Goal: Feedback & Contribution: Submit feedback/report problem

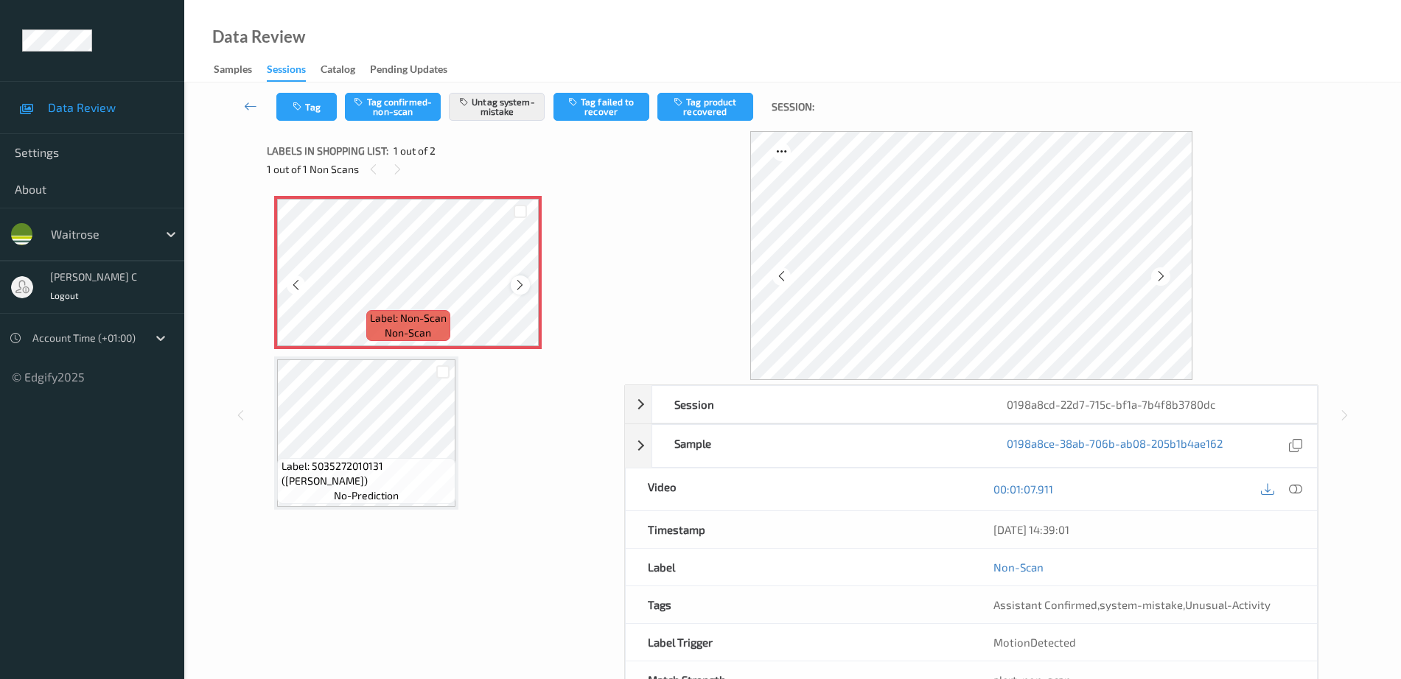
click at [515, 289] on icon at bounding box center [520, 285] width 13 height 13
click at [358, 460] on span "Label: 5035272010131 (TAIKO YASAI SUSHI)" at bounding box center [366, 473] width 171 height 29
click at [1302, 487] on icon at bounding box center [1295, 489] width 13 height 13
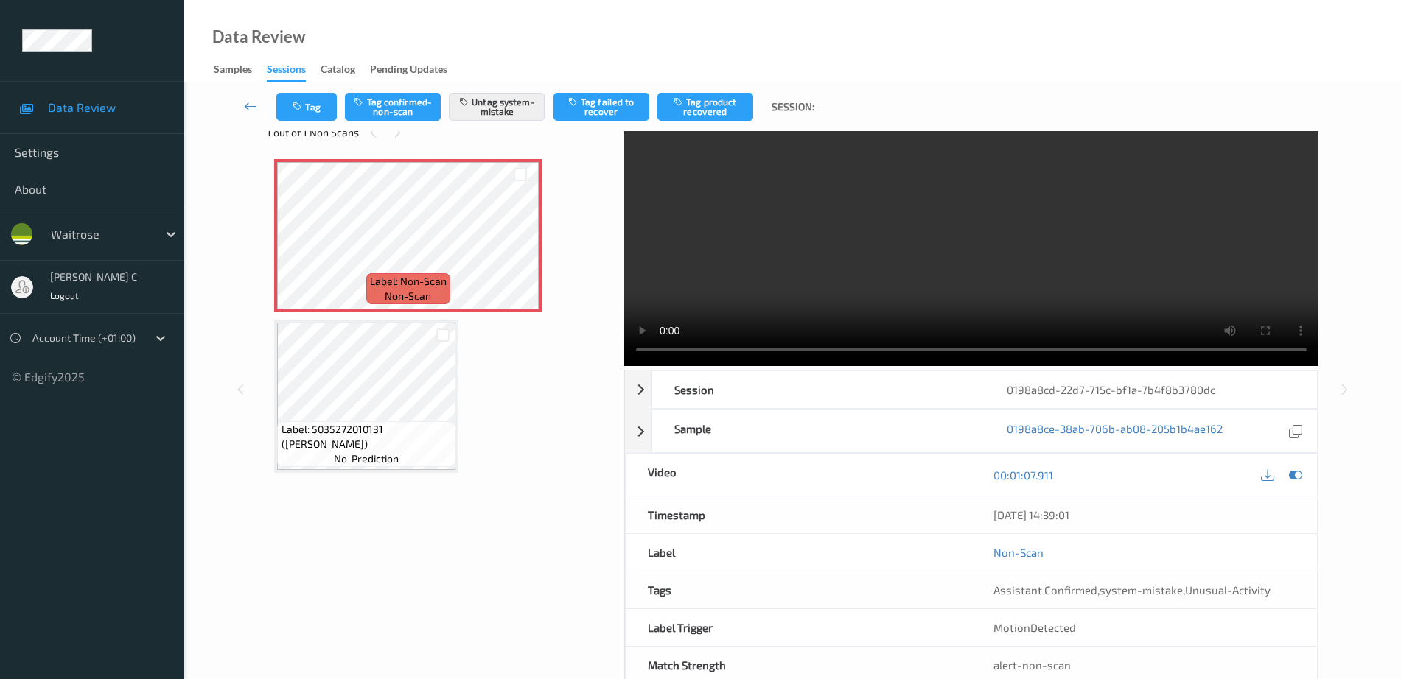
scroll to position [73, 0]
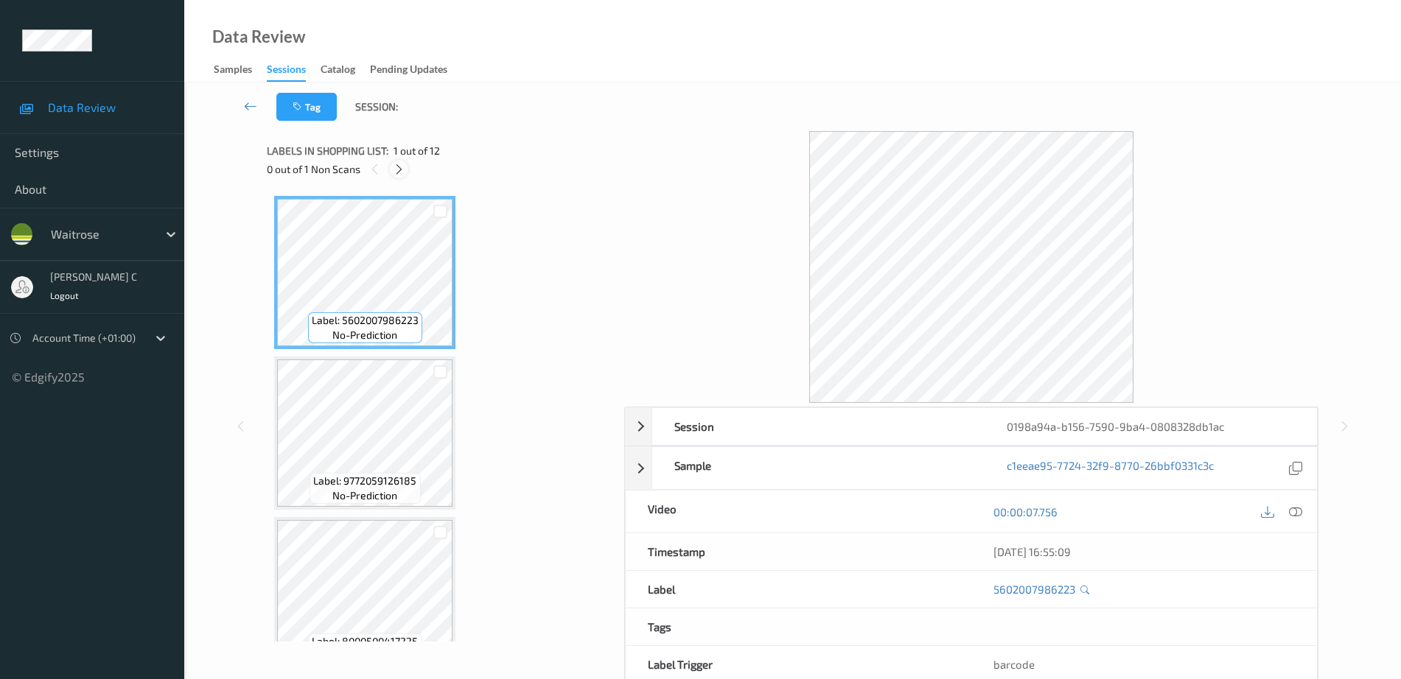
click at [397, 173] on icon at bounding box center [399, 169] width 13 height 13
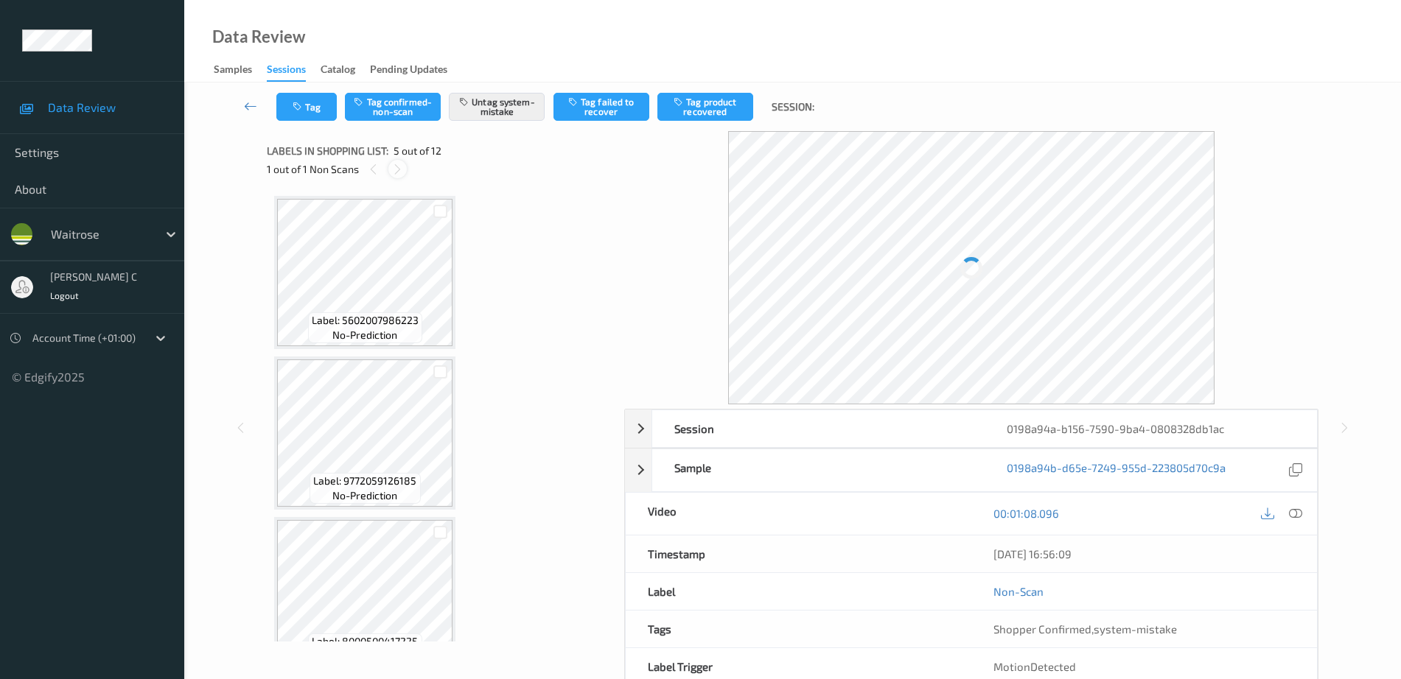
scroll to position [489, 0]
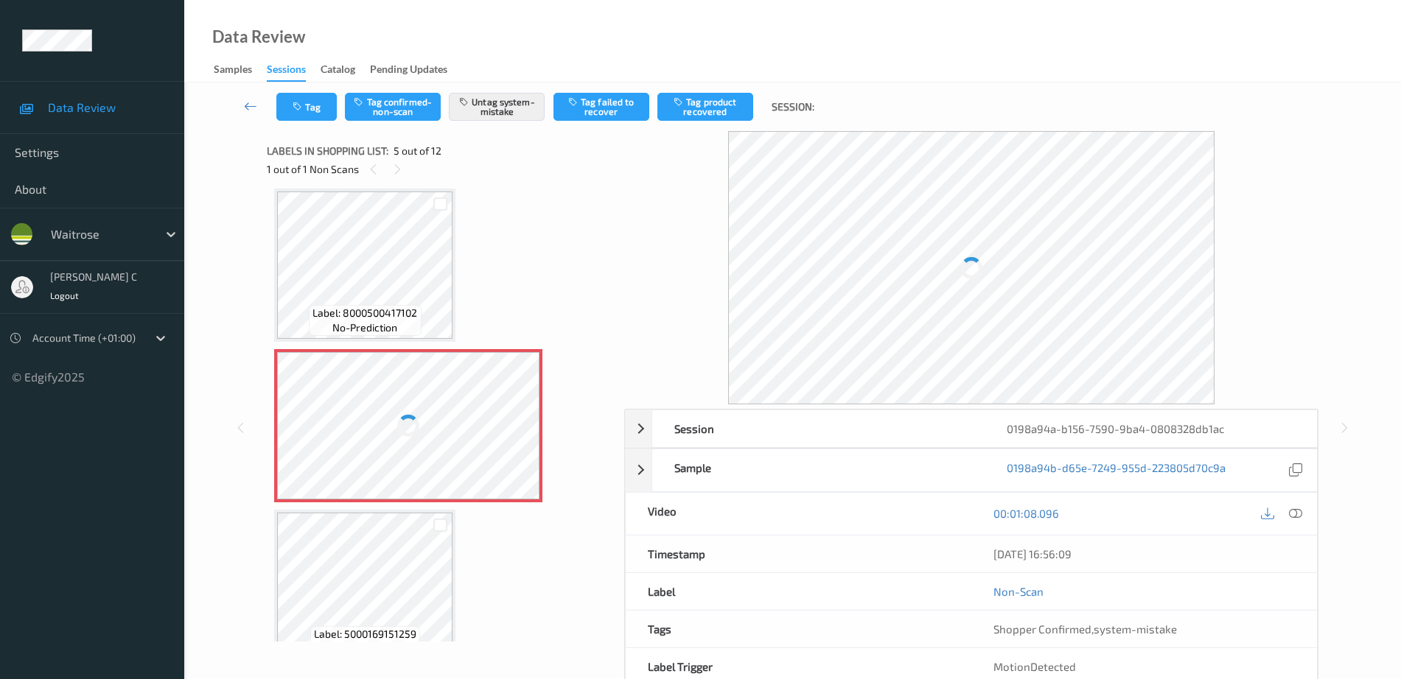
click at [418, 438] on div at bounding box center [408, 425] width 262 height 147
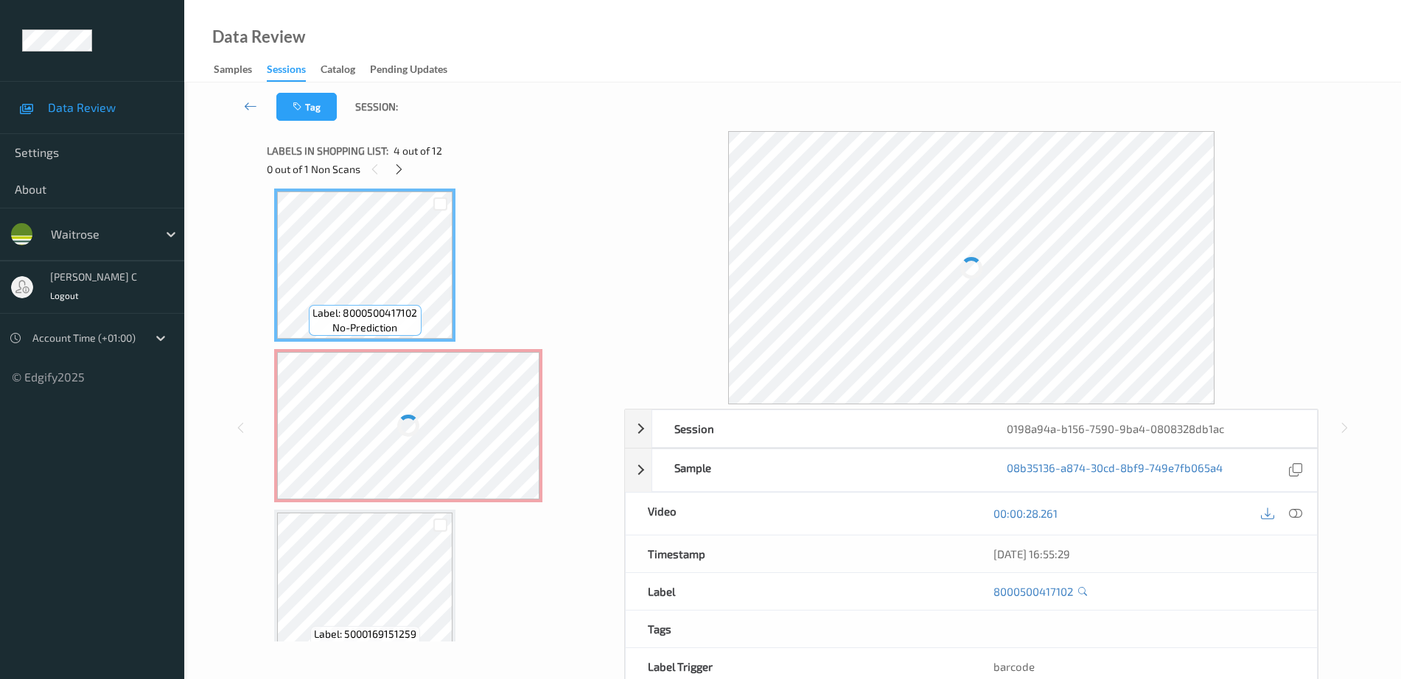
click at [435, 414] on div at bounding box center [408, 425] width 262 height 147
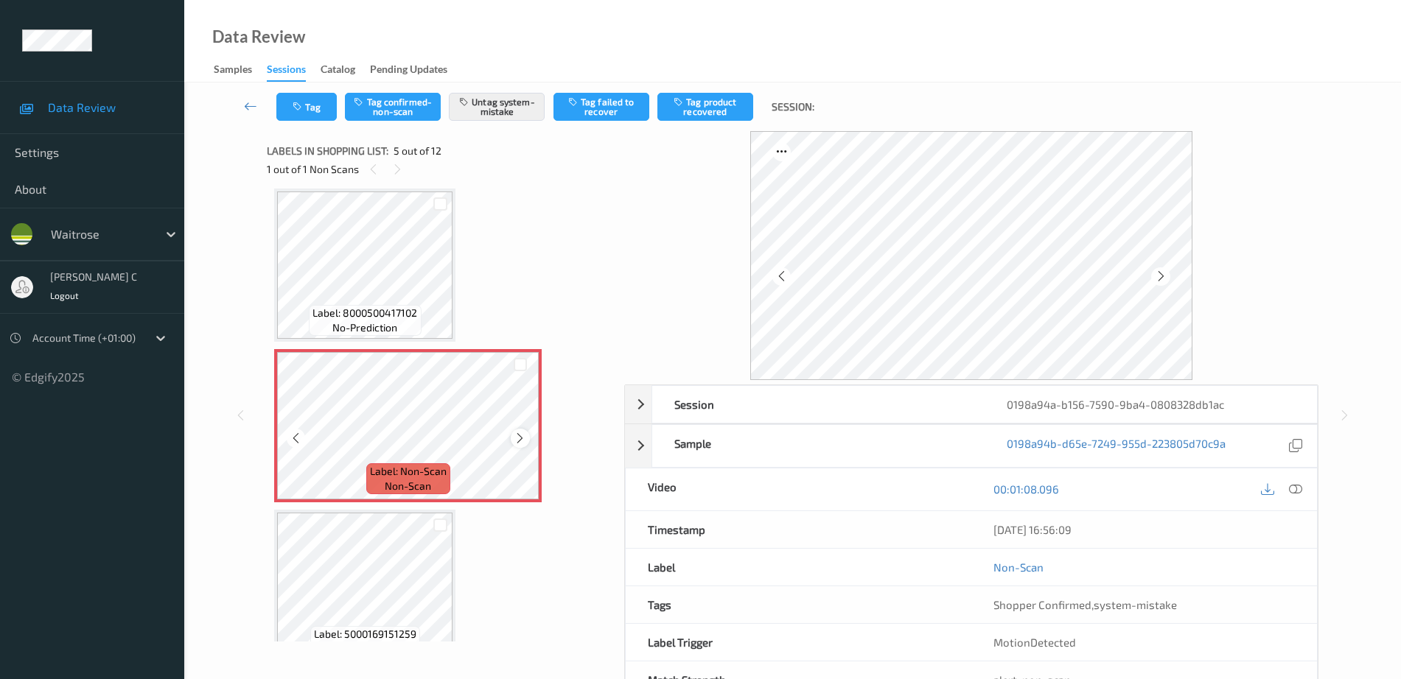
click at [521, 441] on icon at bounding box center [520, 438] width 13 height 13
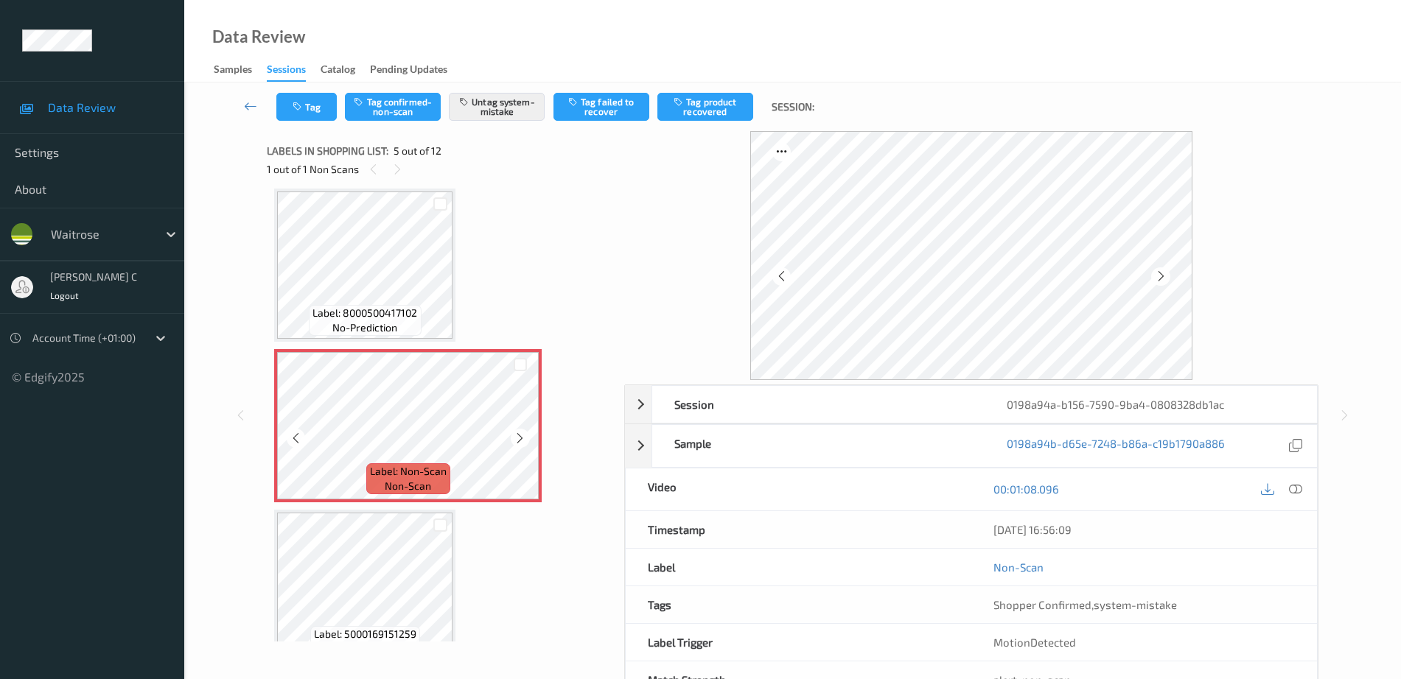
click at [521, 441] on icon at bounding box center [520, 438] width 13 height 13
click at [293, 107] on icon "button" at bounding box center [299, 107] width 13 height 10
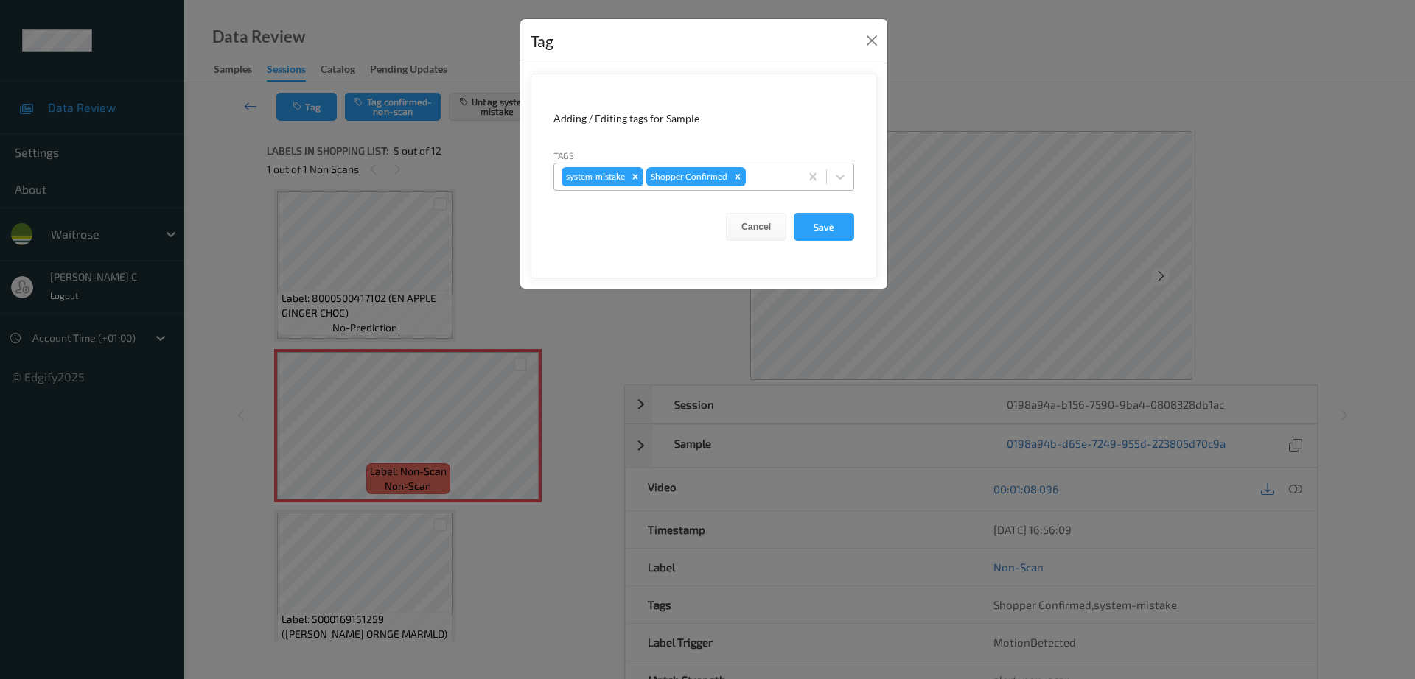
click at [760, 184] on div at bounding box center [770, 177] width 43 height 18
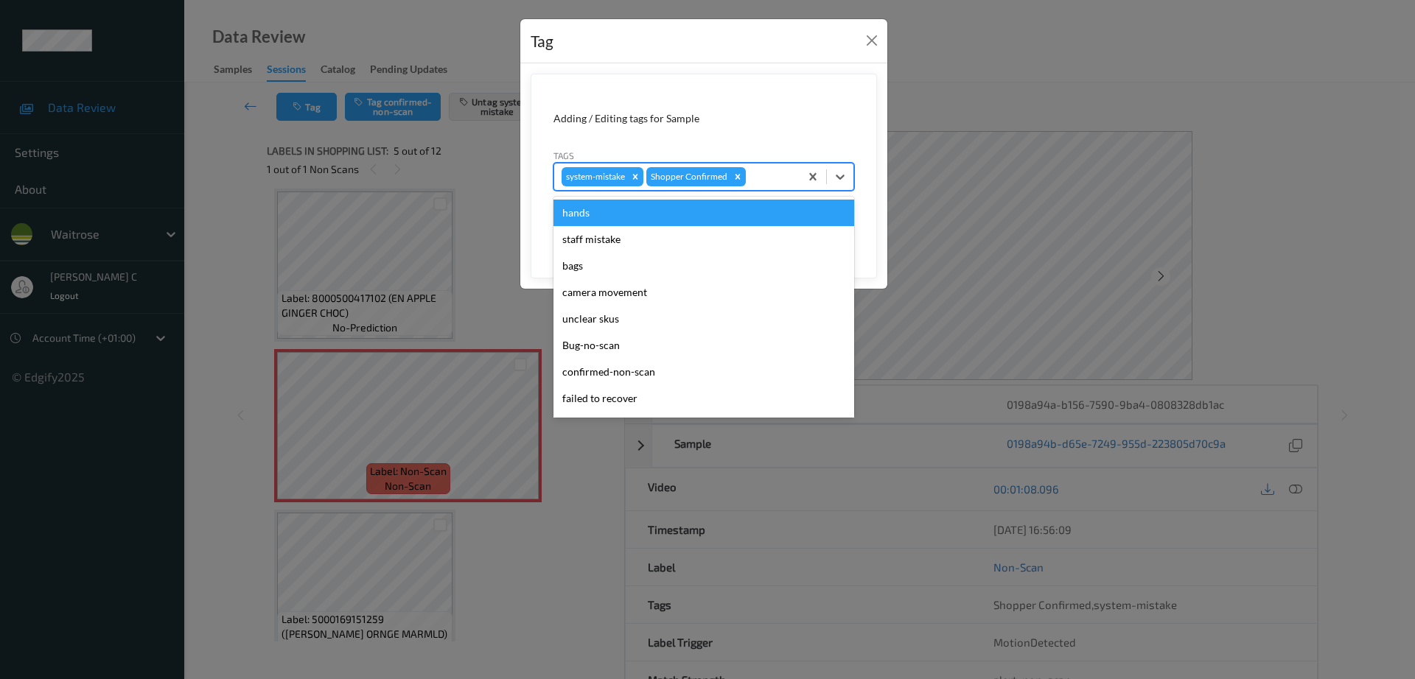
type input "b"
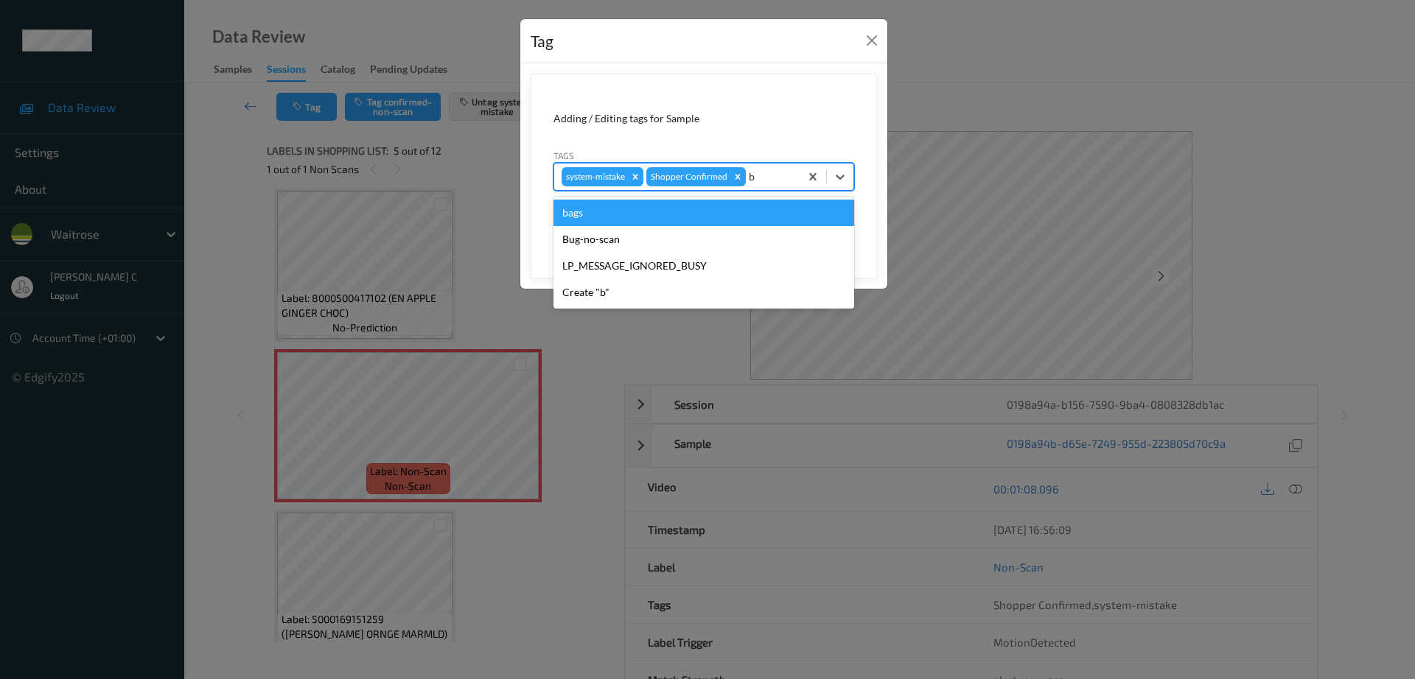
click at [656, 217] on div "bags" at bounding box center [703, 213] width 301 height 27
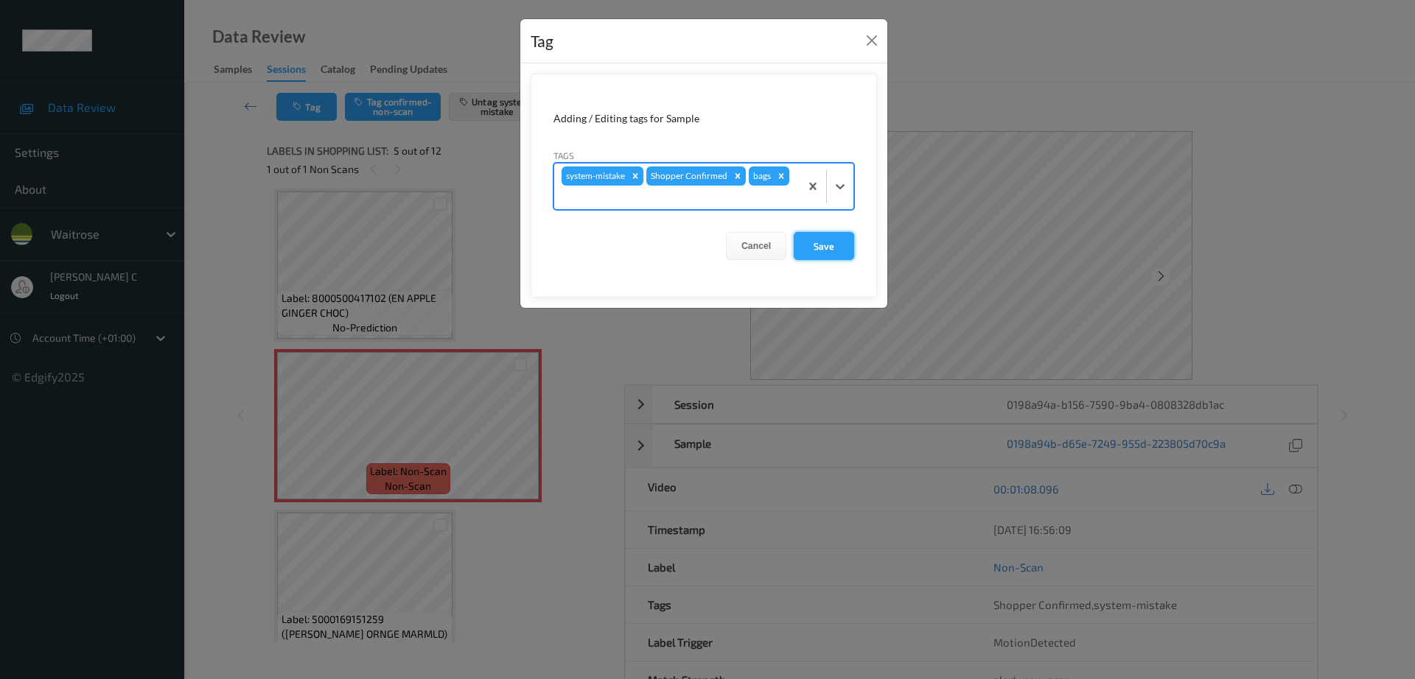
click at [824, 248] on button "Save" at bounding box center [824, 246] width 60 height 28
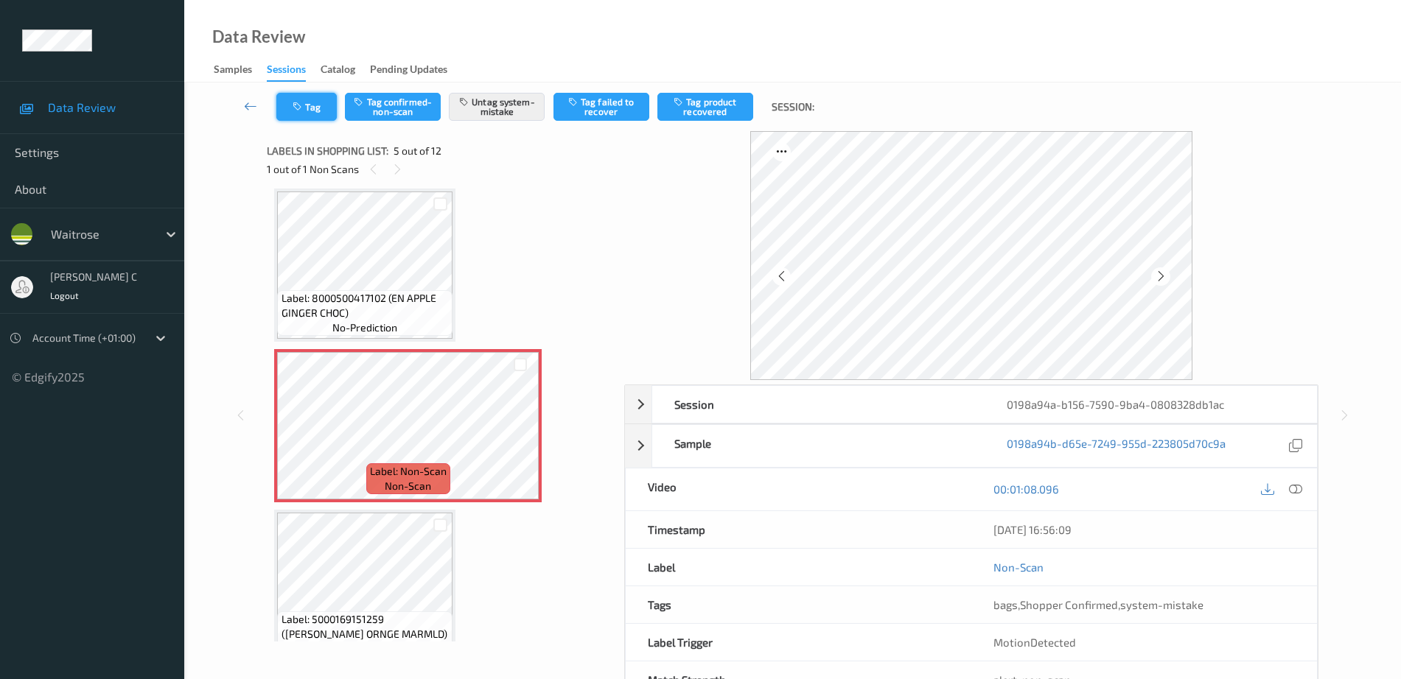
click at [326, 106] on button "Tag" at bounding box center [306, 107] width 60 height 28
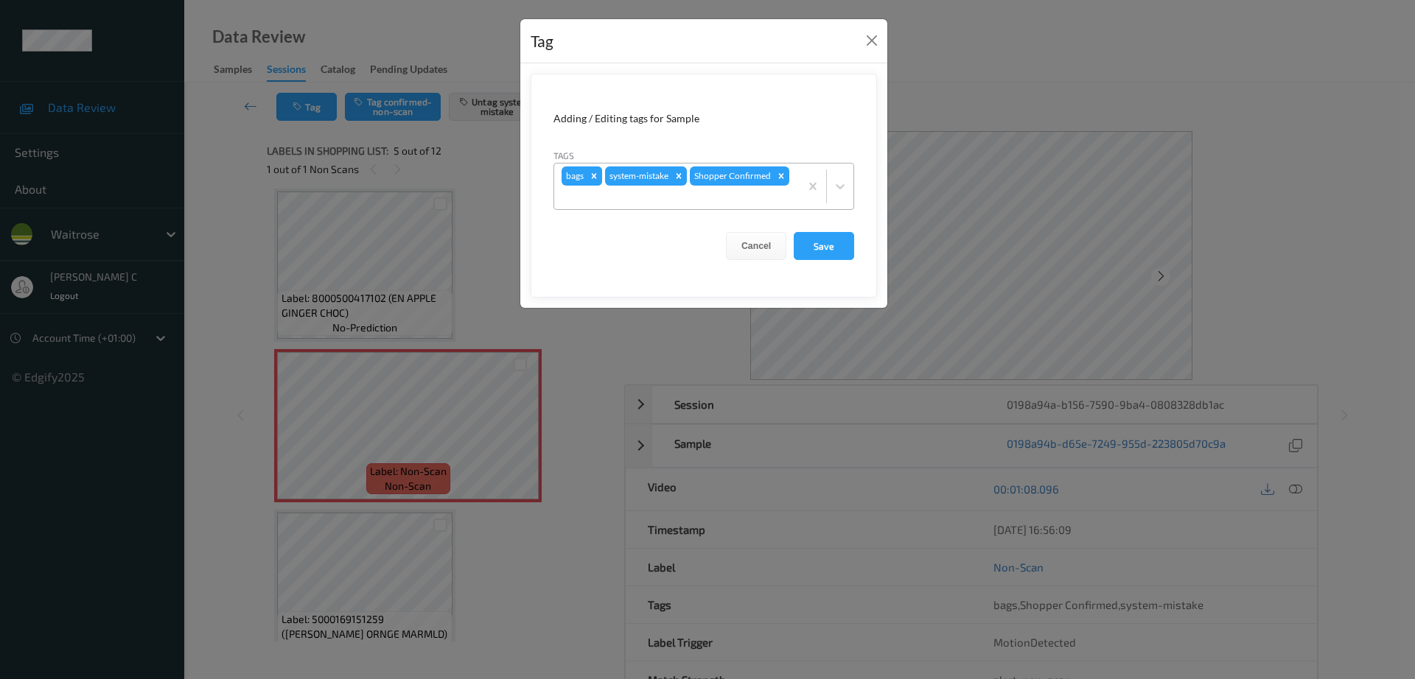
click at [593, 181] on icon "Remove bags" at bounding box center [594, 176] width 10 height 10
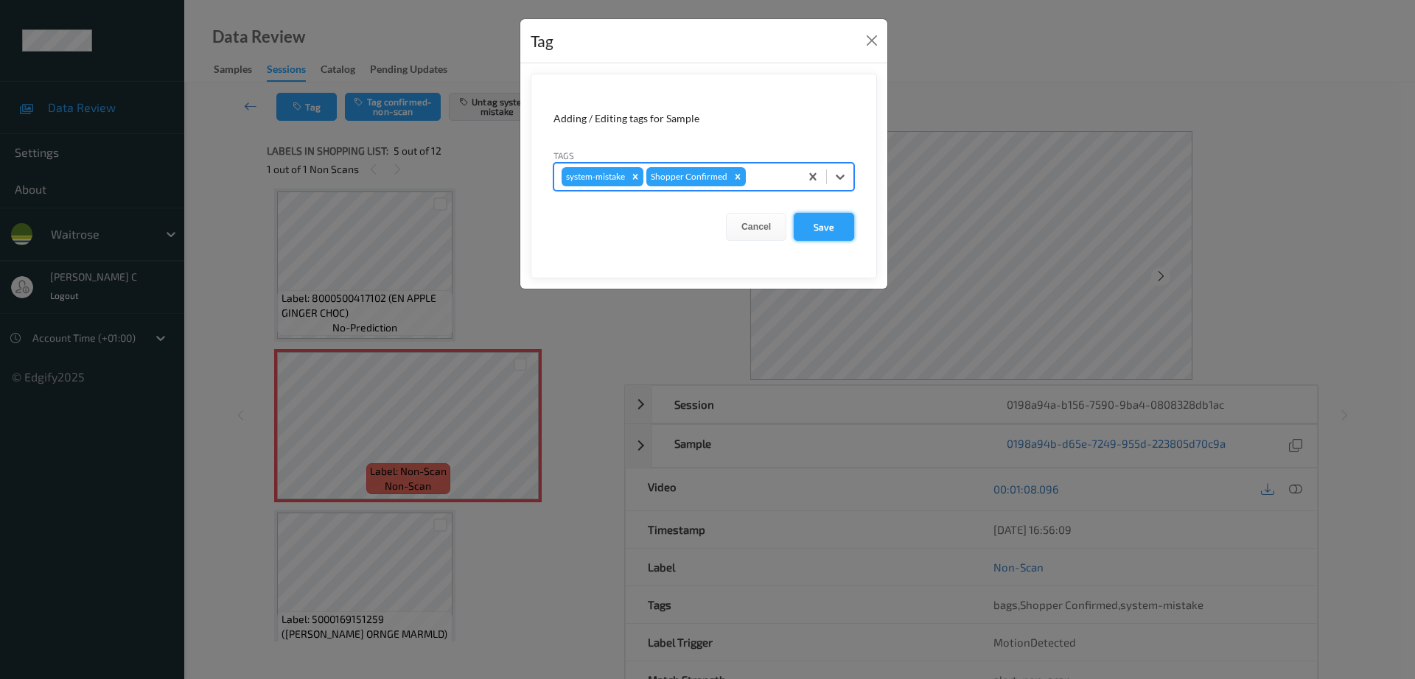
click at [824, 237] on button "Save" at bounding box center [824, 227] width 60 height 28
click at [832, 214] on button "Save" at bounding box center [824, 227] width 60 height 28
click at [833, 234] on button "Save" at bounding box center [824, 227] width 60 height 28
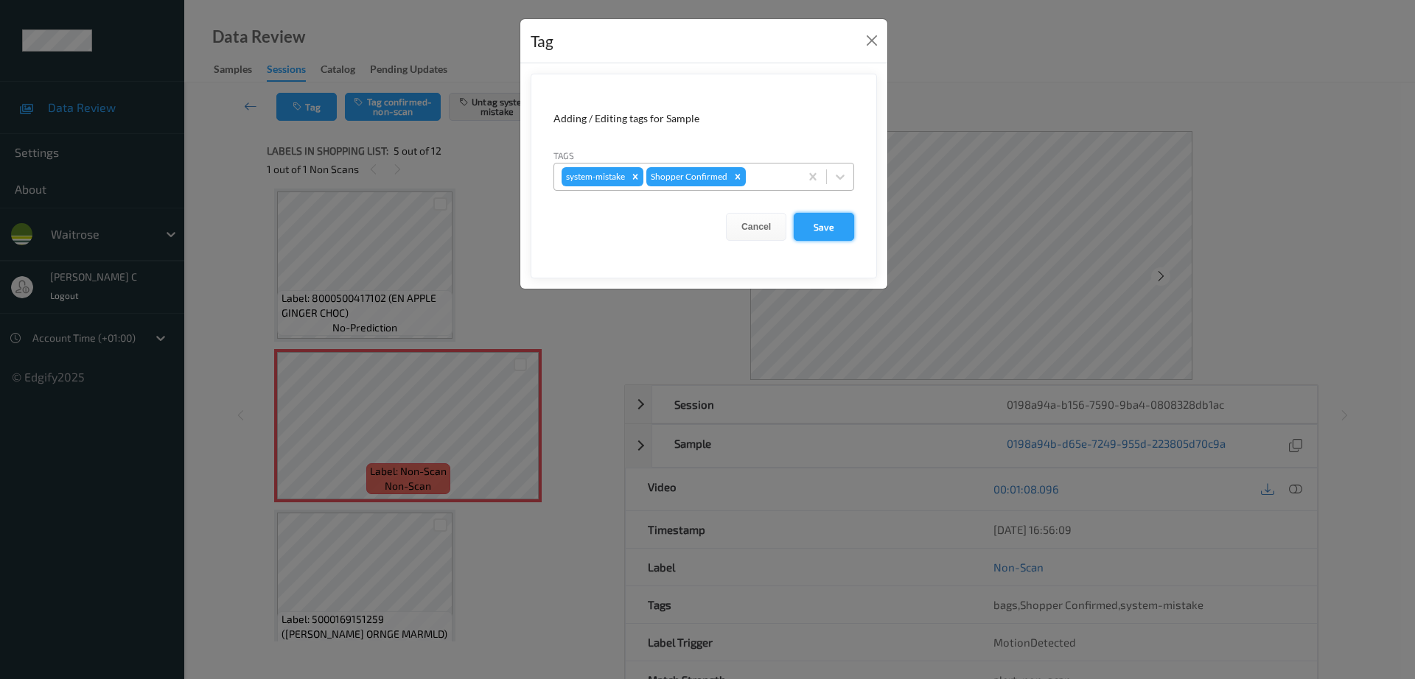
click at [833, 234] on button "Save" at bounding box center [824, 227] width 60 height 28
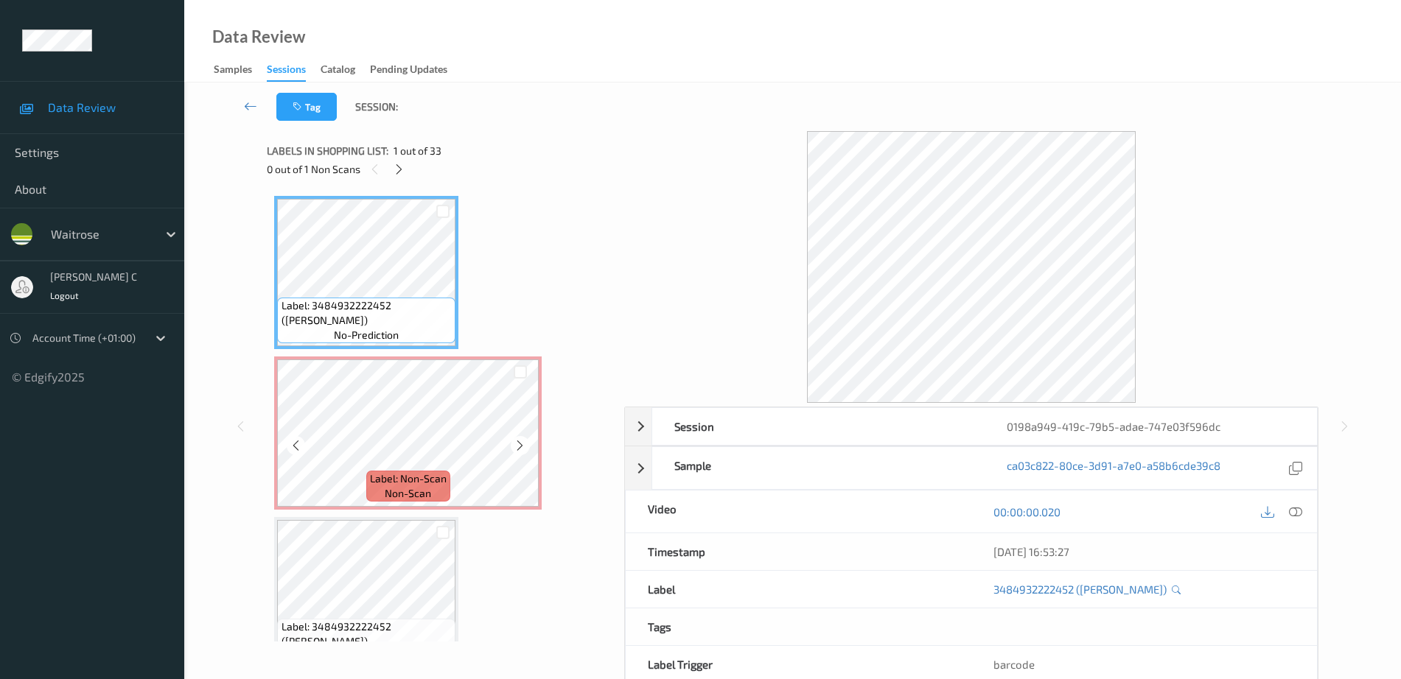
click at [407, 517] on div "Label: 3484932222452 (BERNARD FOUQUET) no-prediction" at bounding box center [366, 593] width 184 height 153
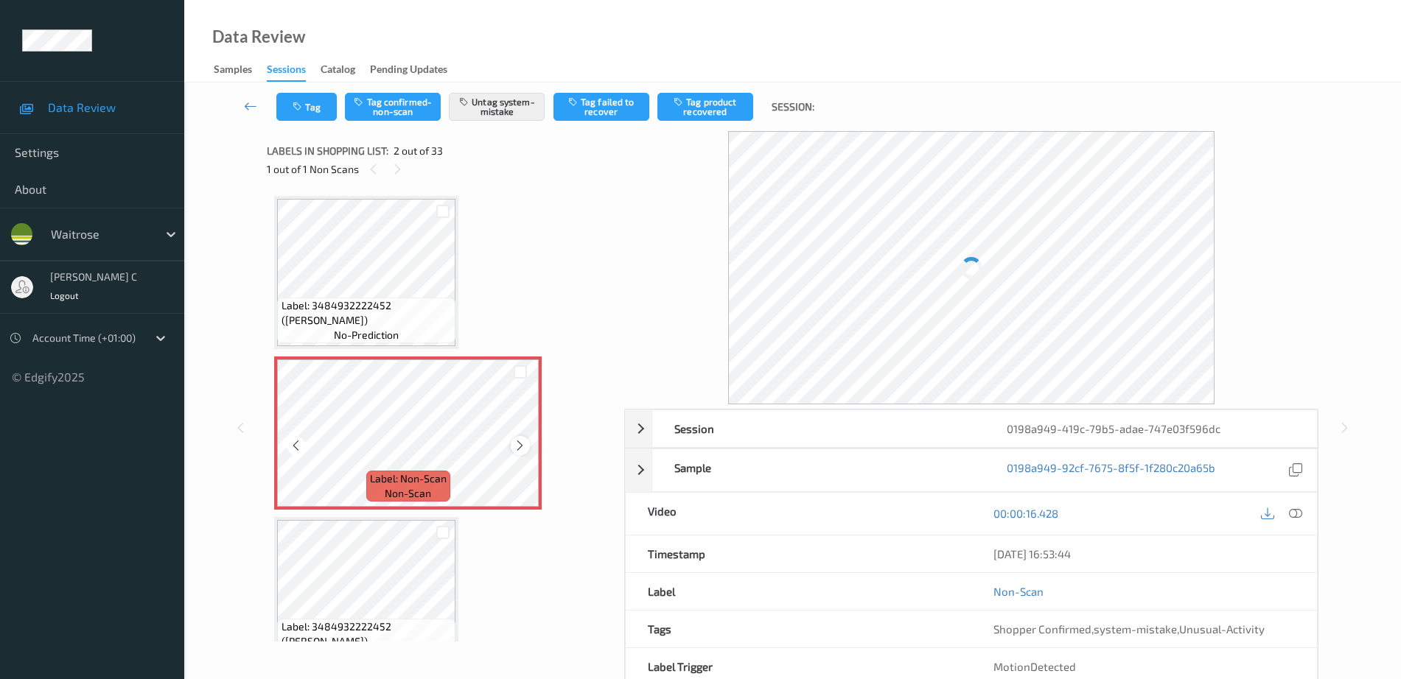
click at [524, 448] on icon at bounding box center [520, 445] width 13 height 13
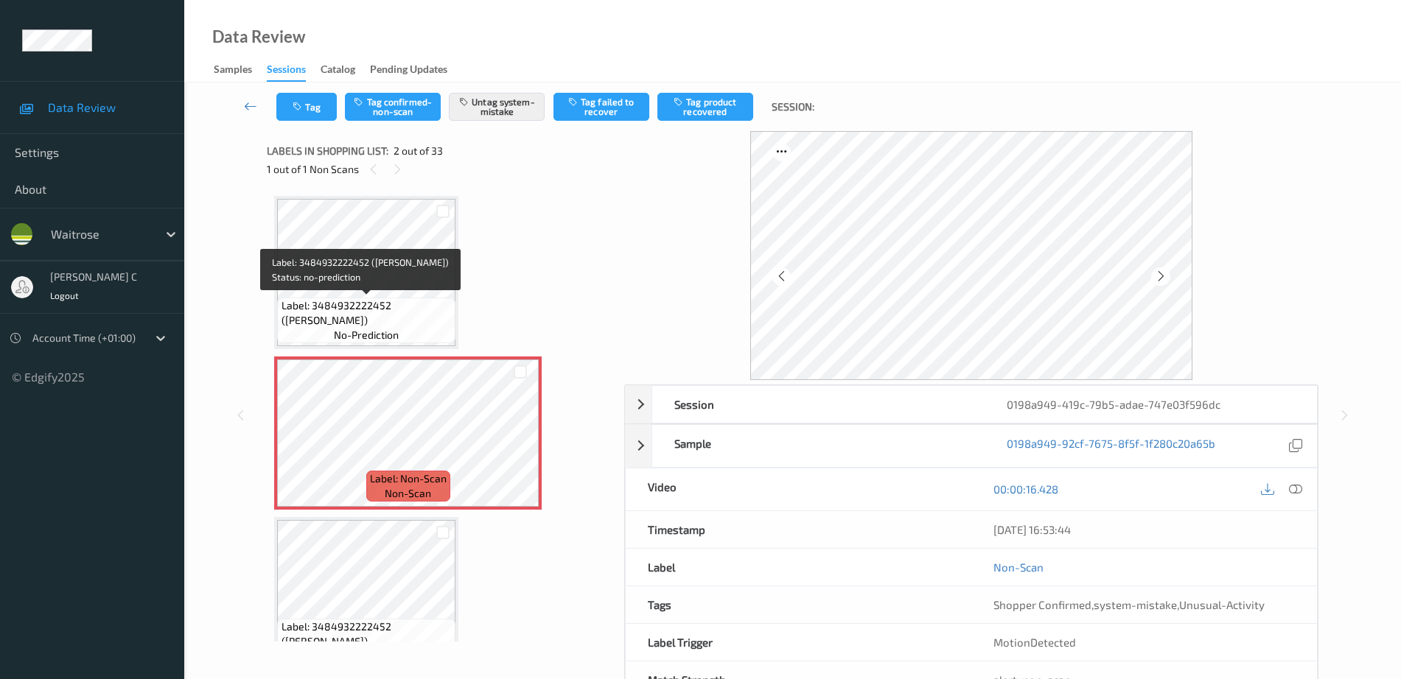
click at [370, 307] on span "Label: 3484932222452 (BERNARD FOUQUET)" at bounding box center [366, 312] width 171 height 29
click at [357, 301] on span "Label: 3484932222452 (BERNARD FOUQUET)" at bounding box center [366, 312] width 171 height 29
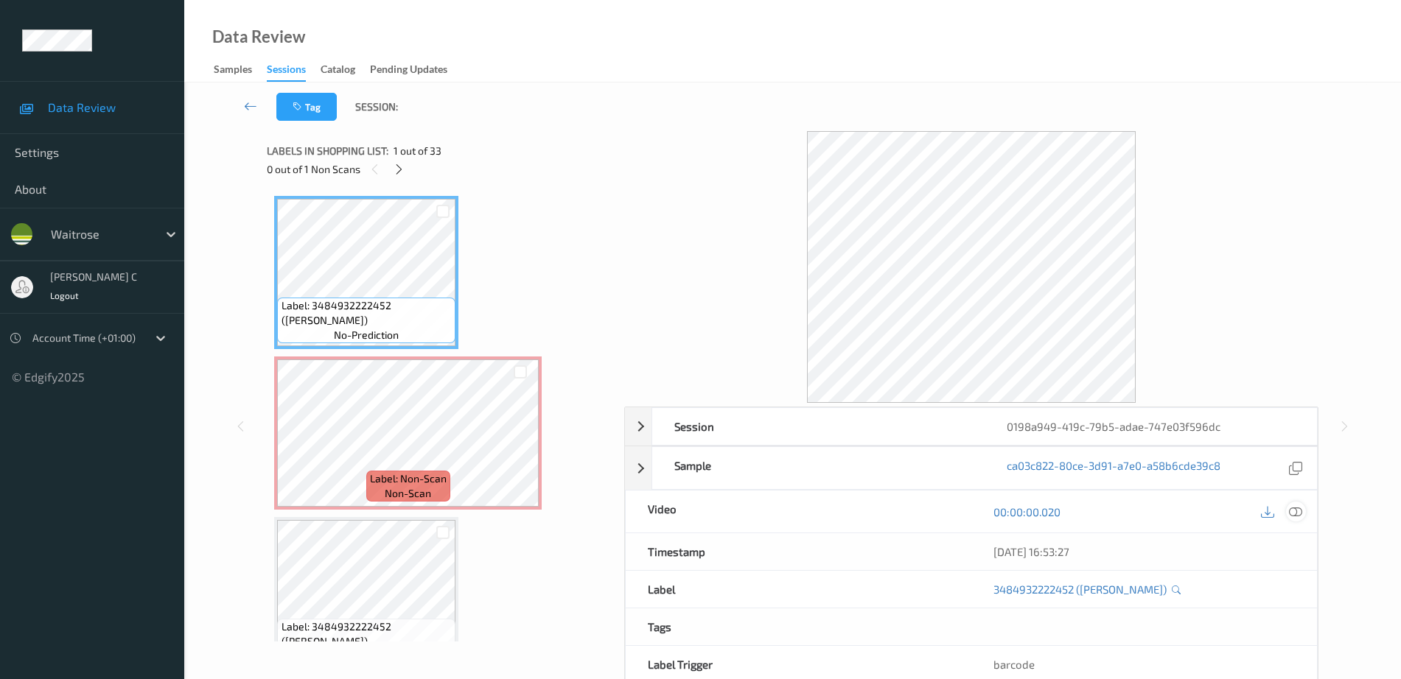
click at [1304, 508] on div at bounding box center [1296, 512] width 20 height 20
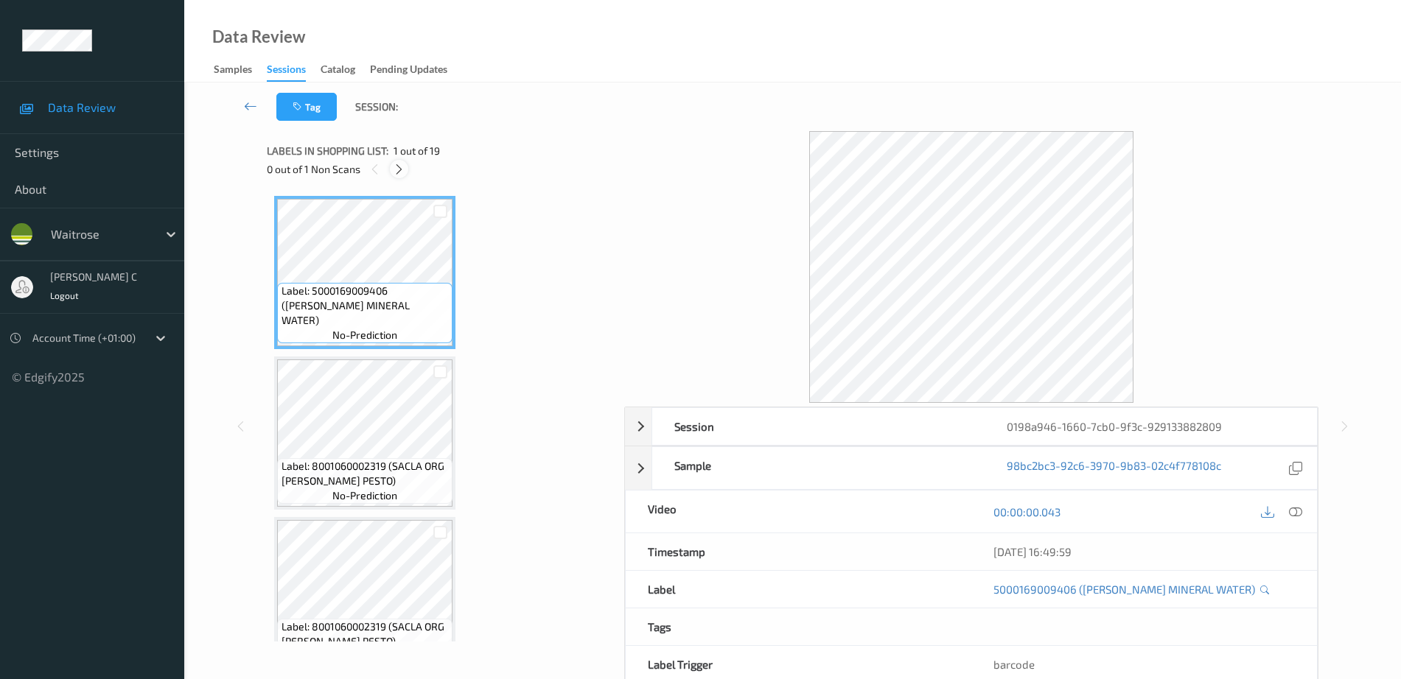
click at [393, 167] on icon at bounding box center [399, 169] width 13 height 13
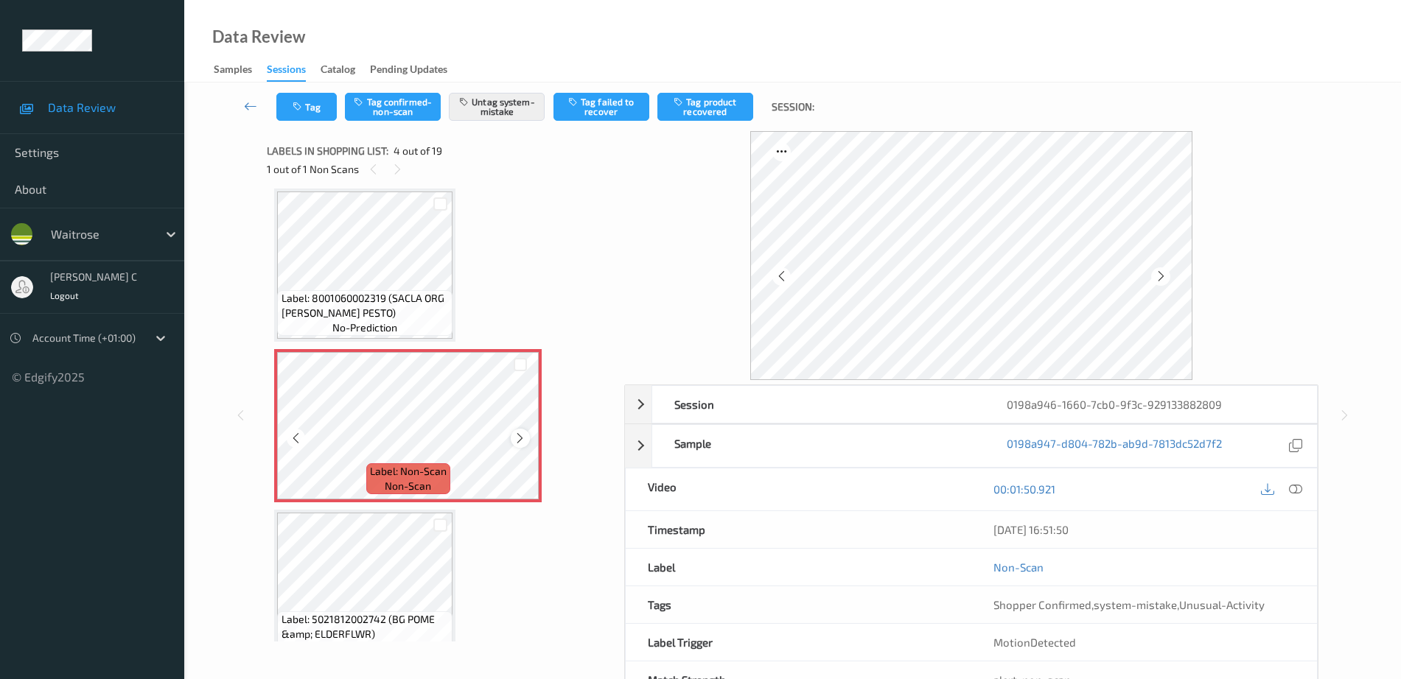
click at [522, 435] on icon at bounding box center [520, 438] width 13 height 13
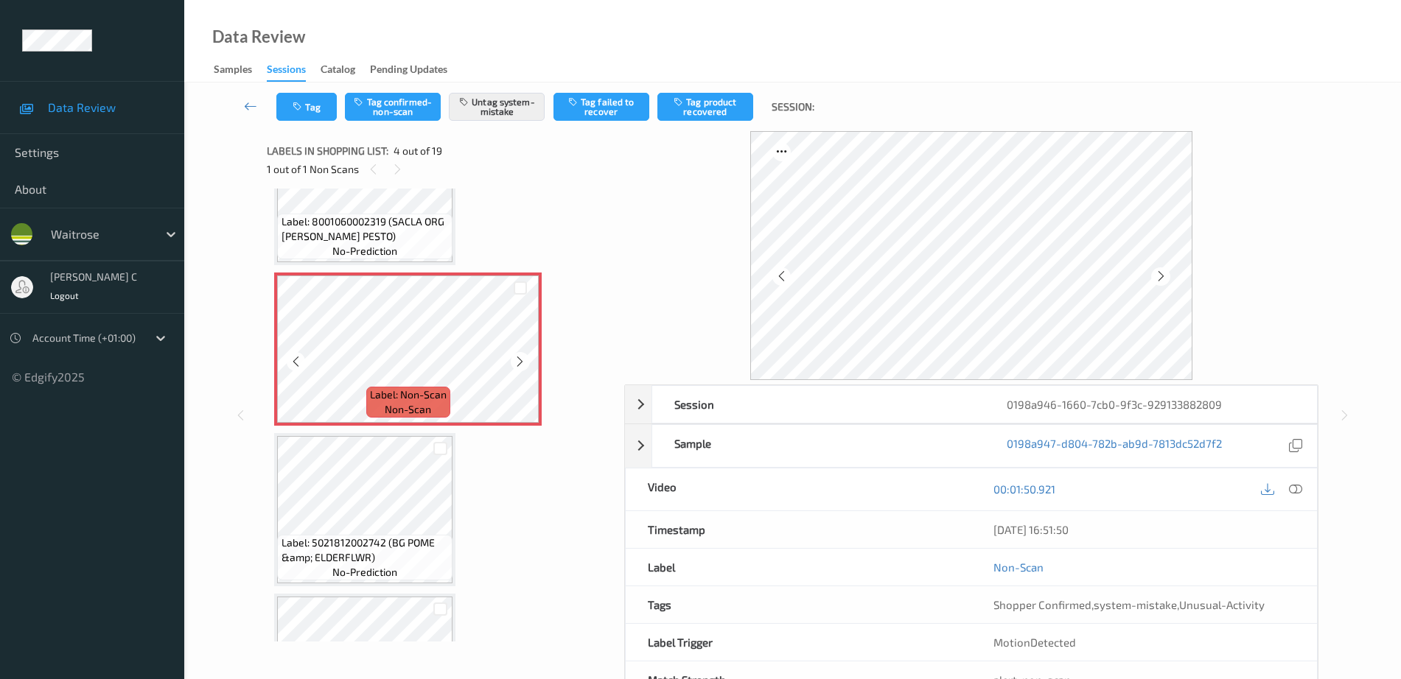
scroll to position [513, 0]
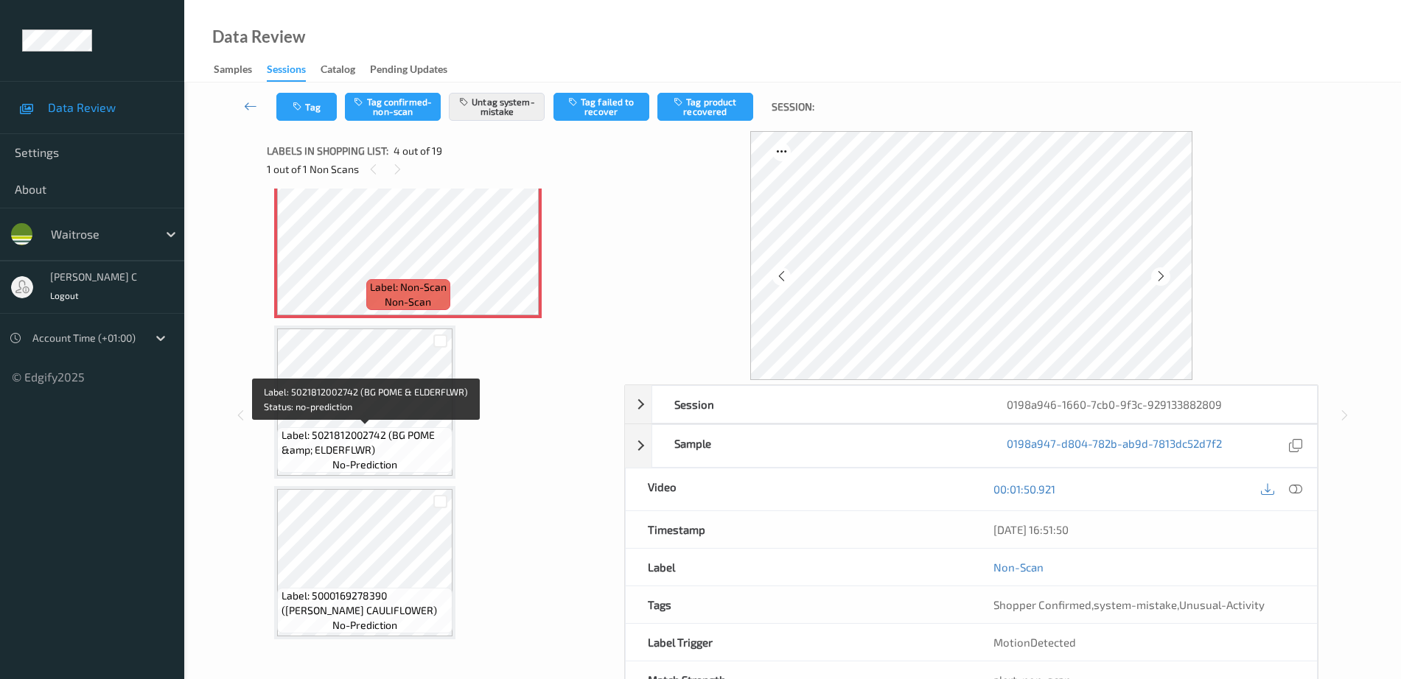
click at [397, 445] on span "Label: 5021812002742 (BG POME &amp; ELDERFLWR)" at bounding box center [365, 442] width 168 height 29
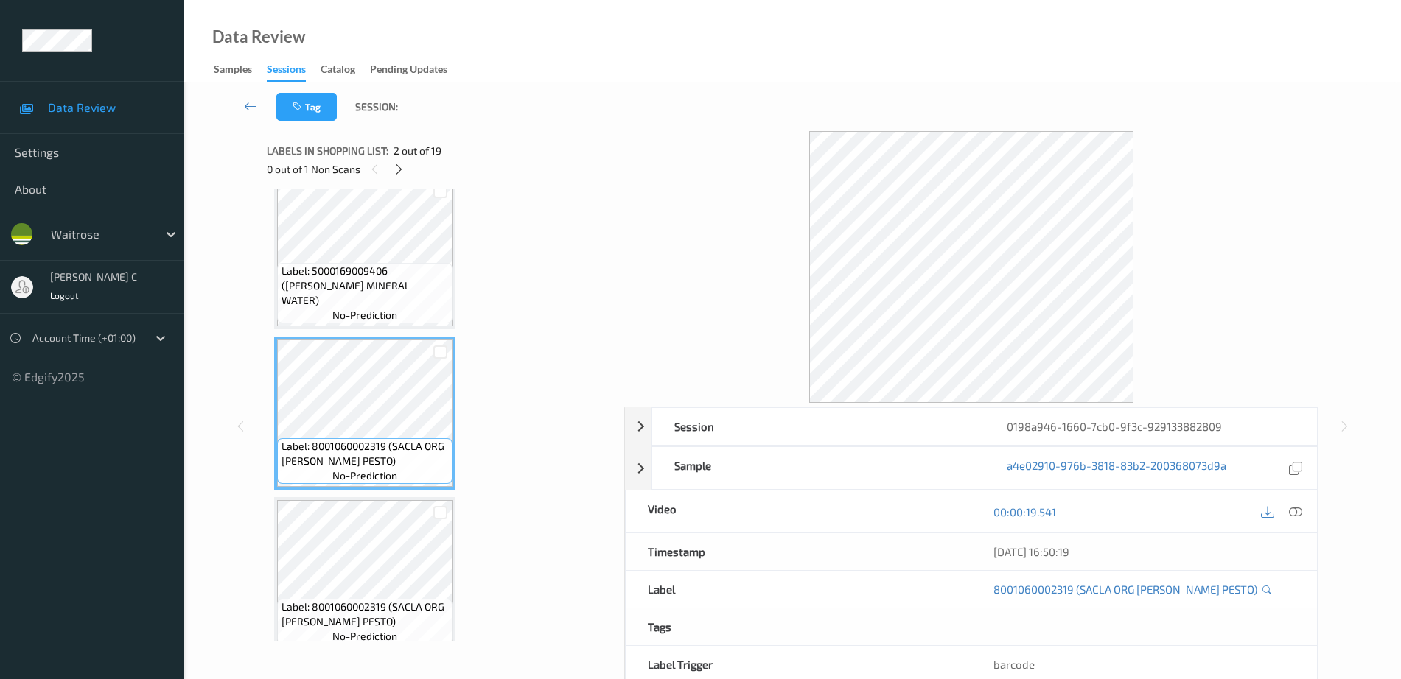
scroll to position [0, 0]
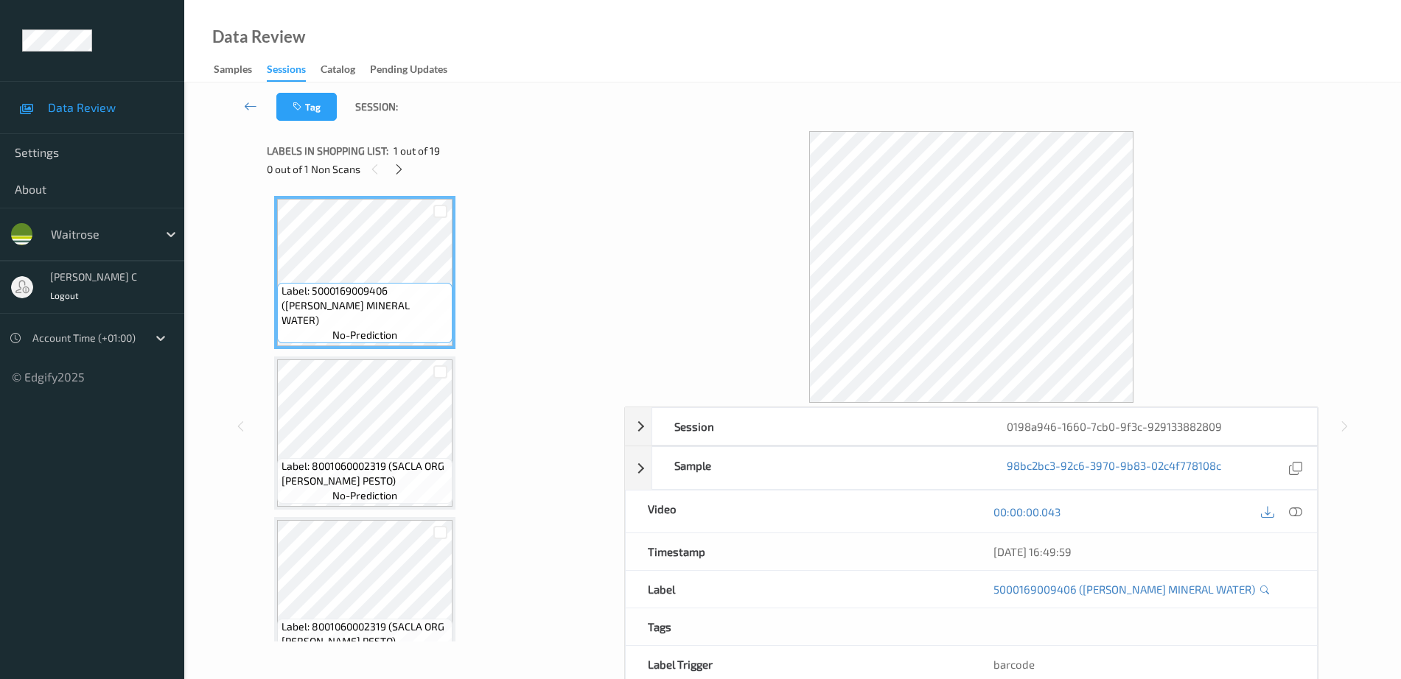
click at [429, 370] on div at bounding box center [439, 372] width 25 height 24
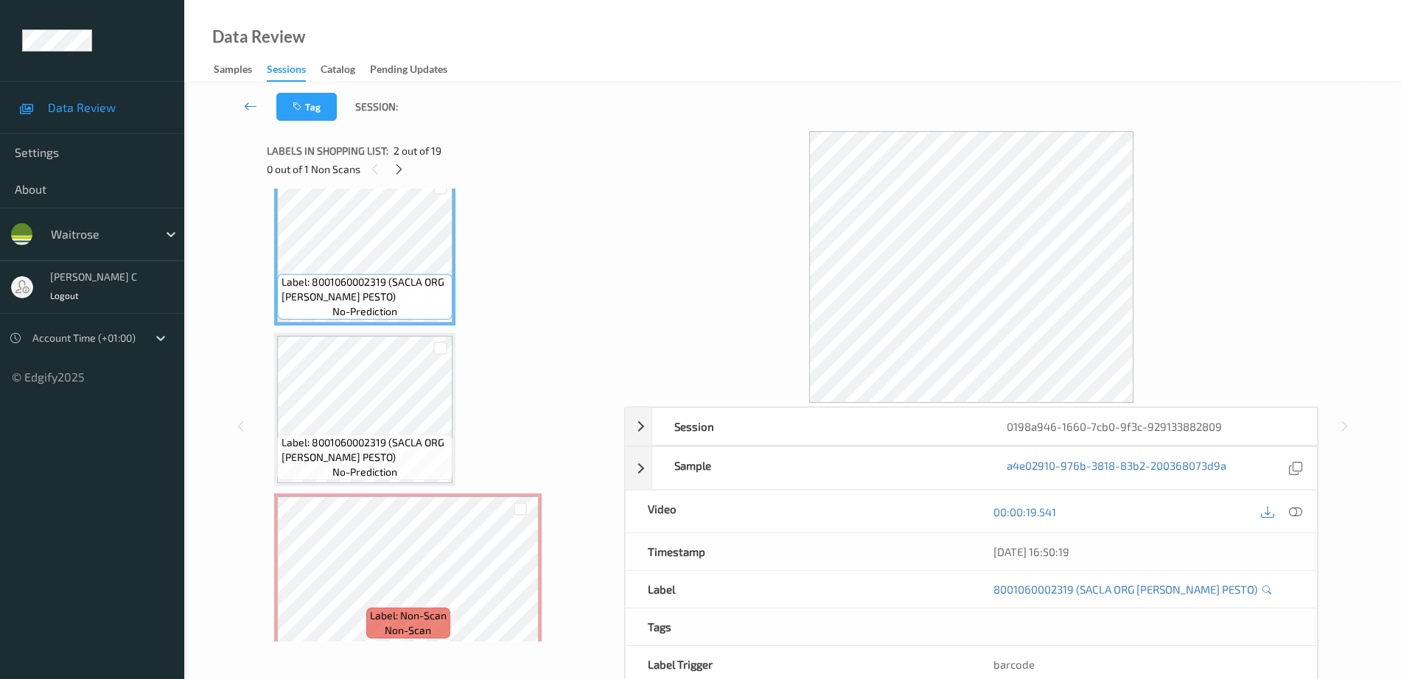
click at [413, 455] on span "Label: 8001060002319 (SACLA ORG BASL PESTO)" at bounding box center [365, 449] width 168 height 29
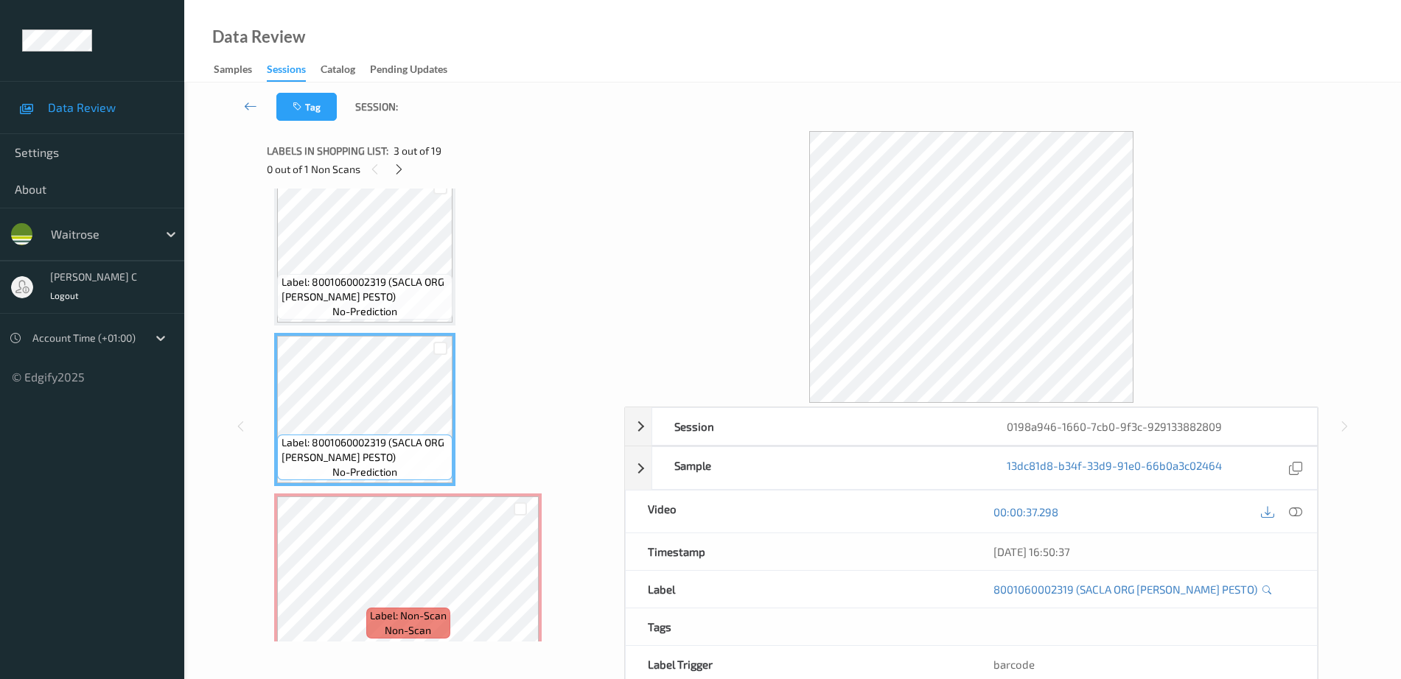
scroll to position [276, 0]
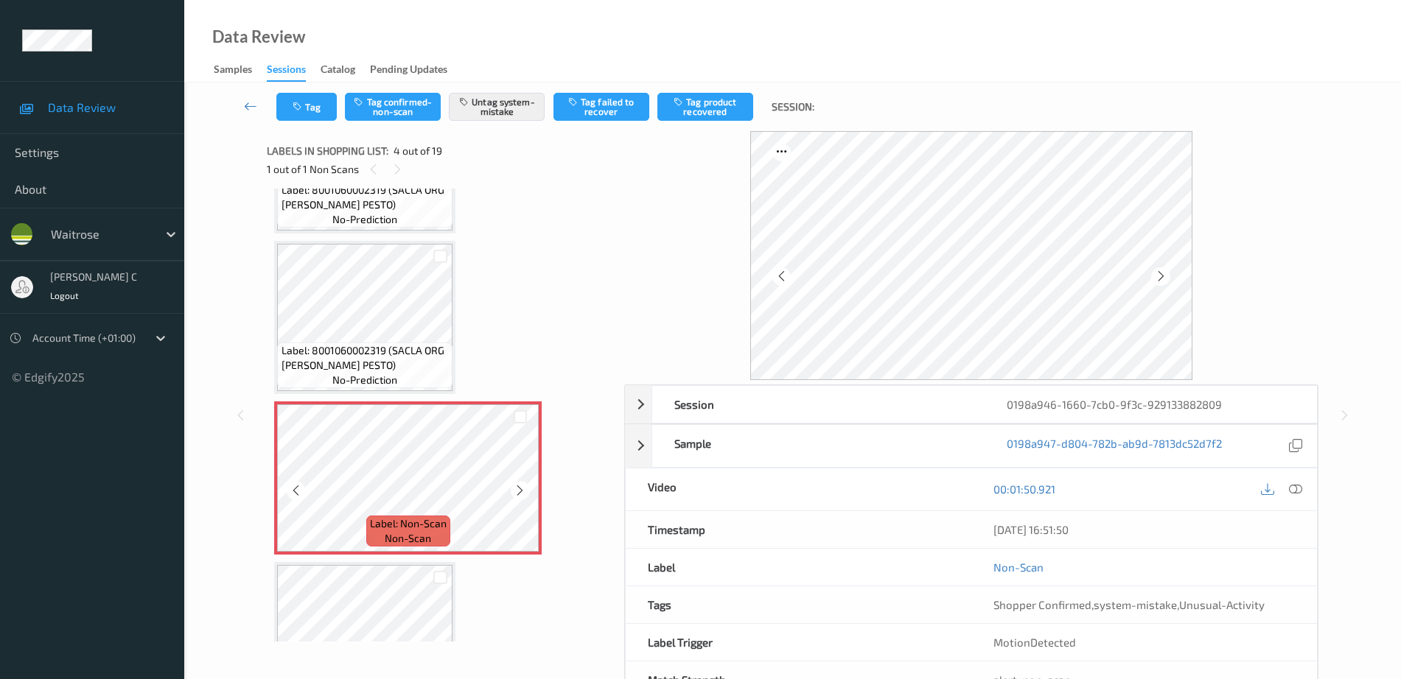
click at [516, 491] on icon at bounding box center [520, 490] width 13 height 13
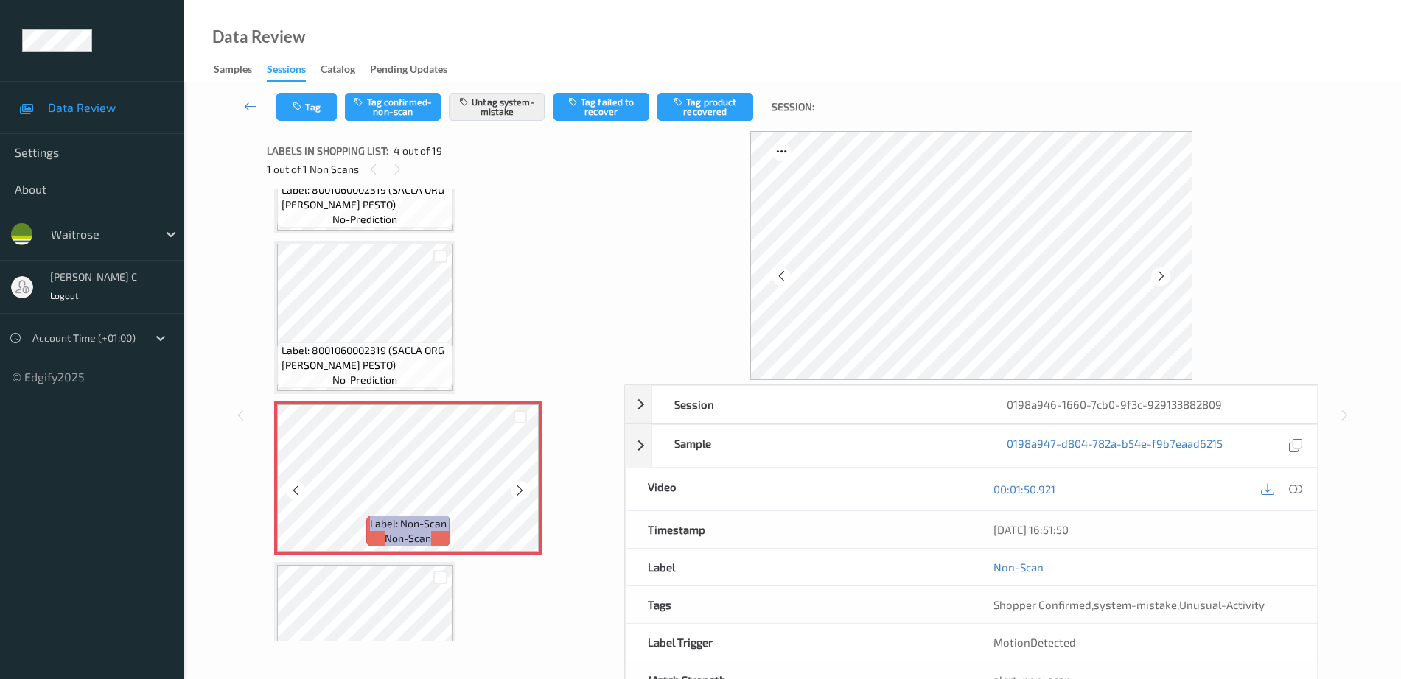
click at [516, 491] on icon at bounding box center [520, 490] width 13 height 13
drag, startPoint x: 540, startPoint y: 483, endPoint x: 516, endPoint y: 494, distance: 26.7
click at [516, 494] on icon at bounding box center [520, 490] width 13 height 13
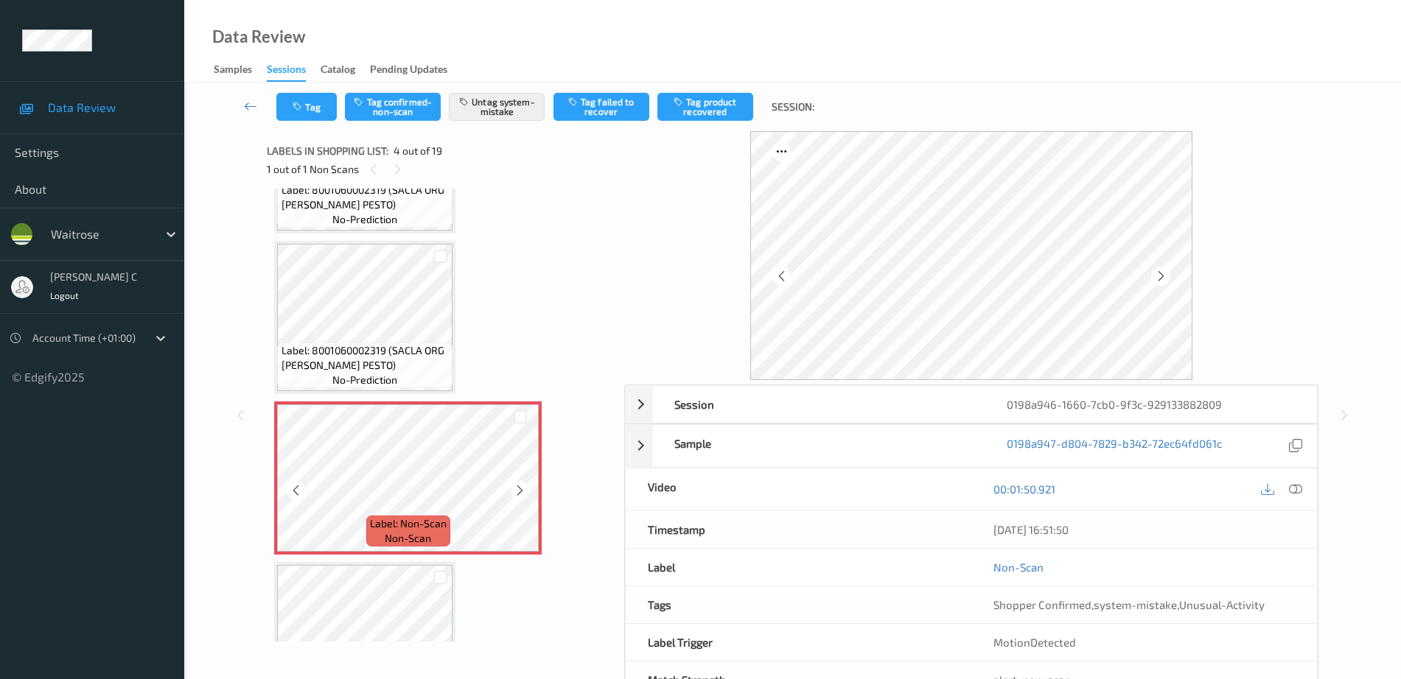
click at [516, 494] on icon at bounding box center [520, 490] width 13 height 13
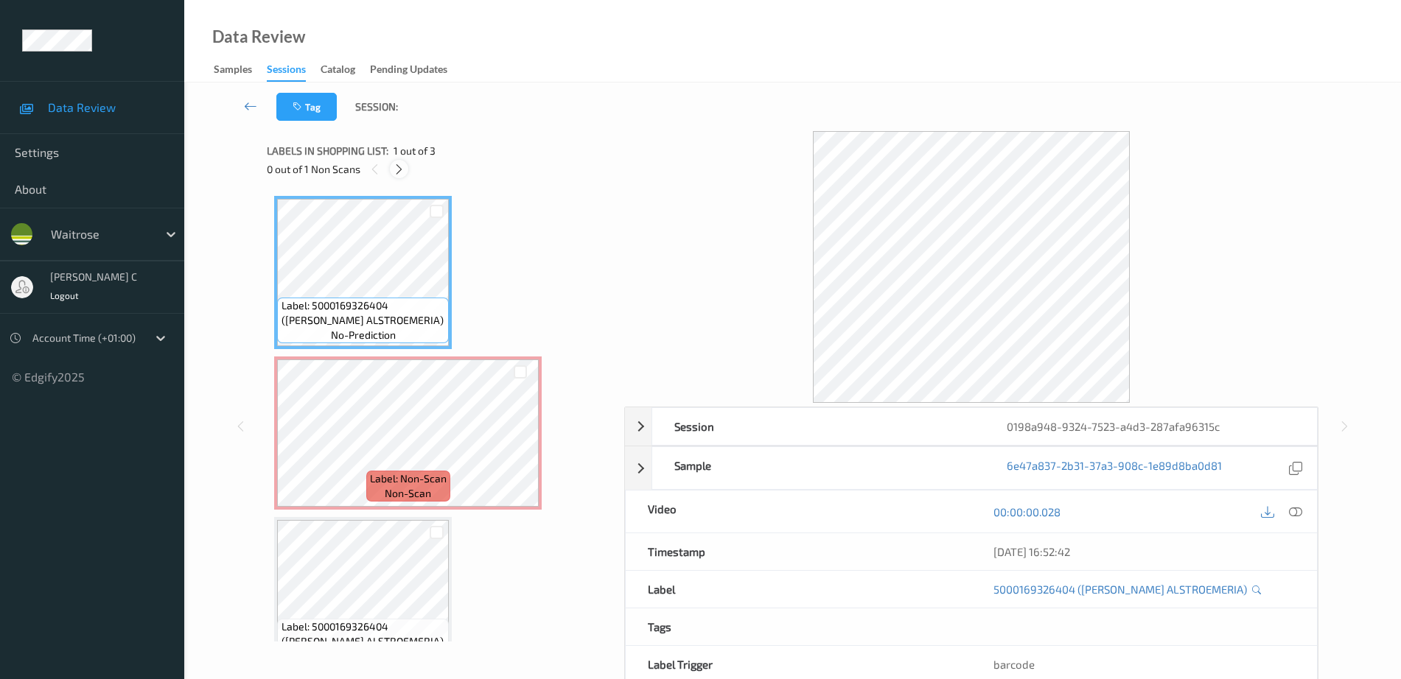
click at [401, 173] on icon at bounding box center [399, 169] width 13 height 13
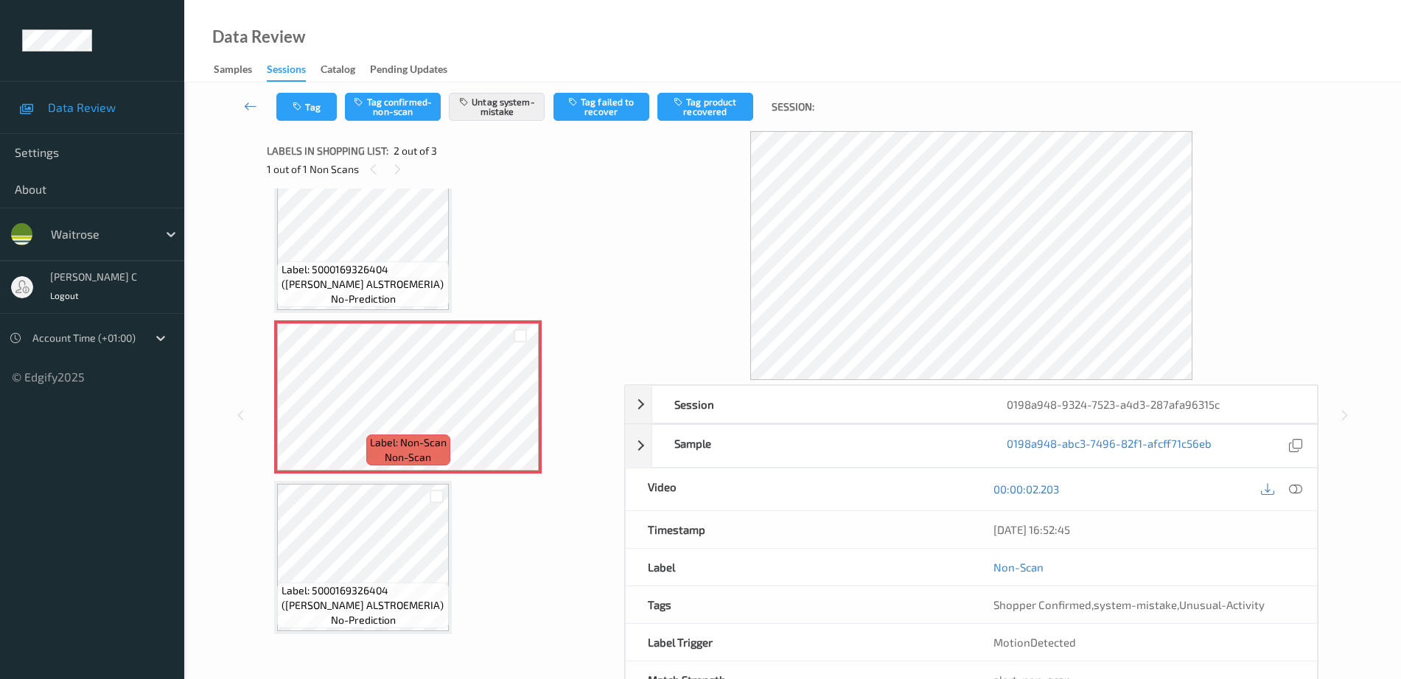
scroll to position [51, 0]
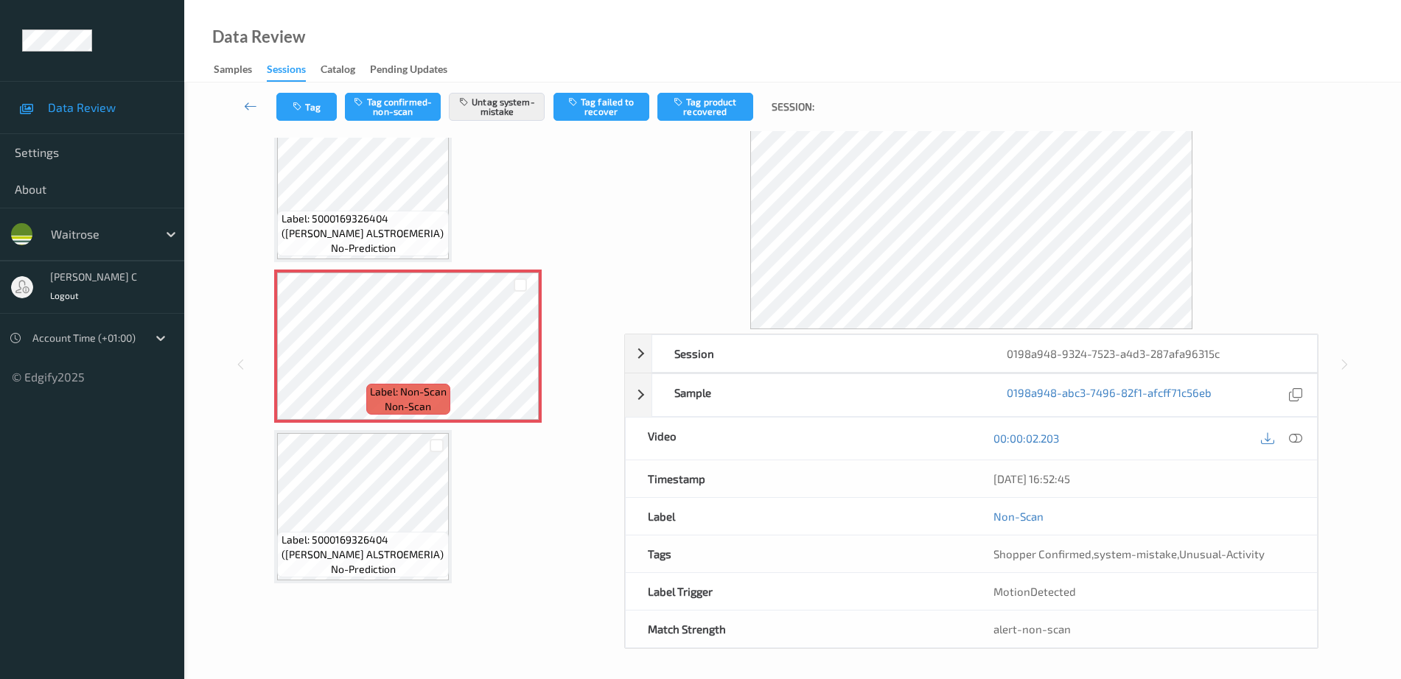
click at [376, 396] on span "Label: Non-Scan" at bounding box center [408, 392] width 77 height 15
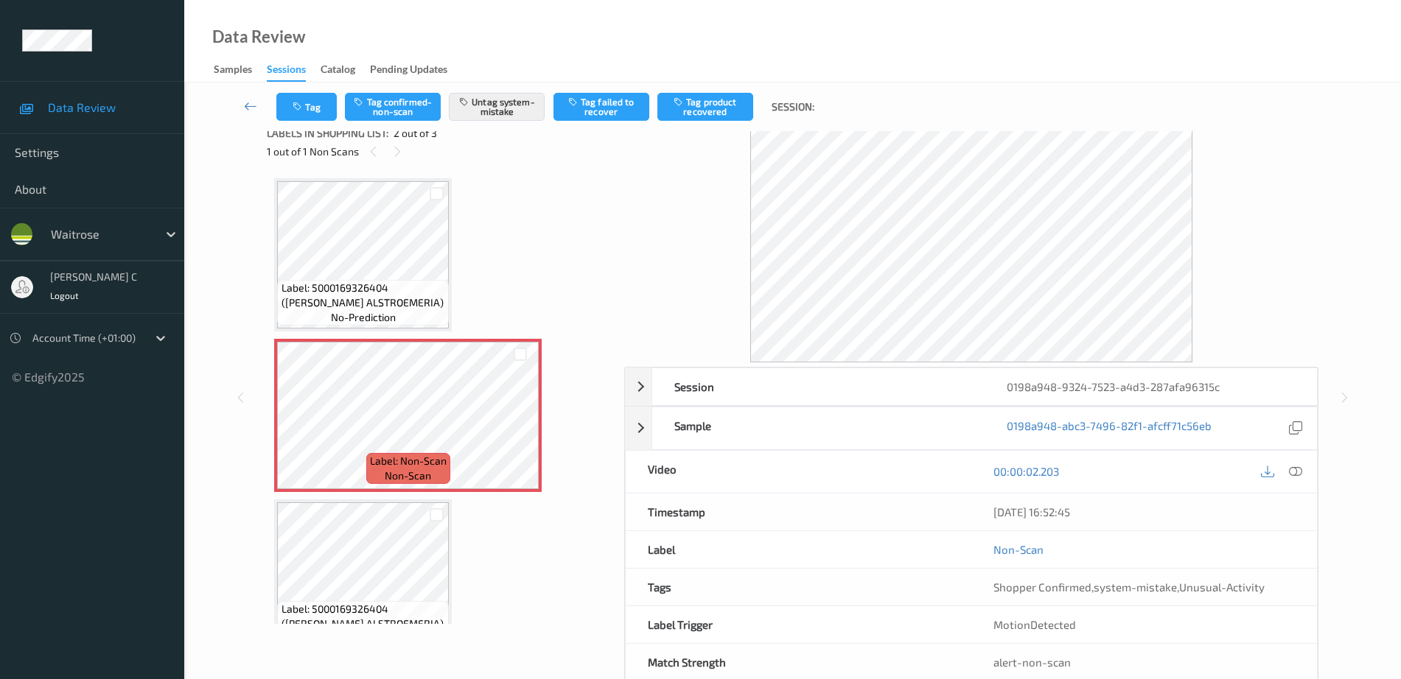
scroll to position [0, 0]
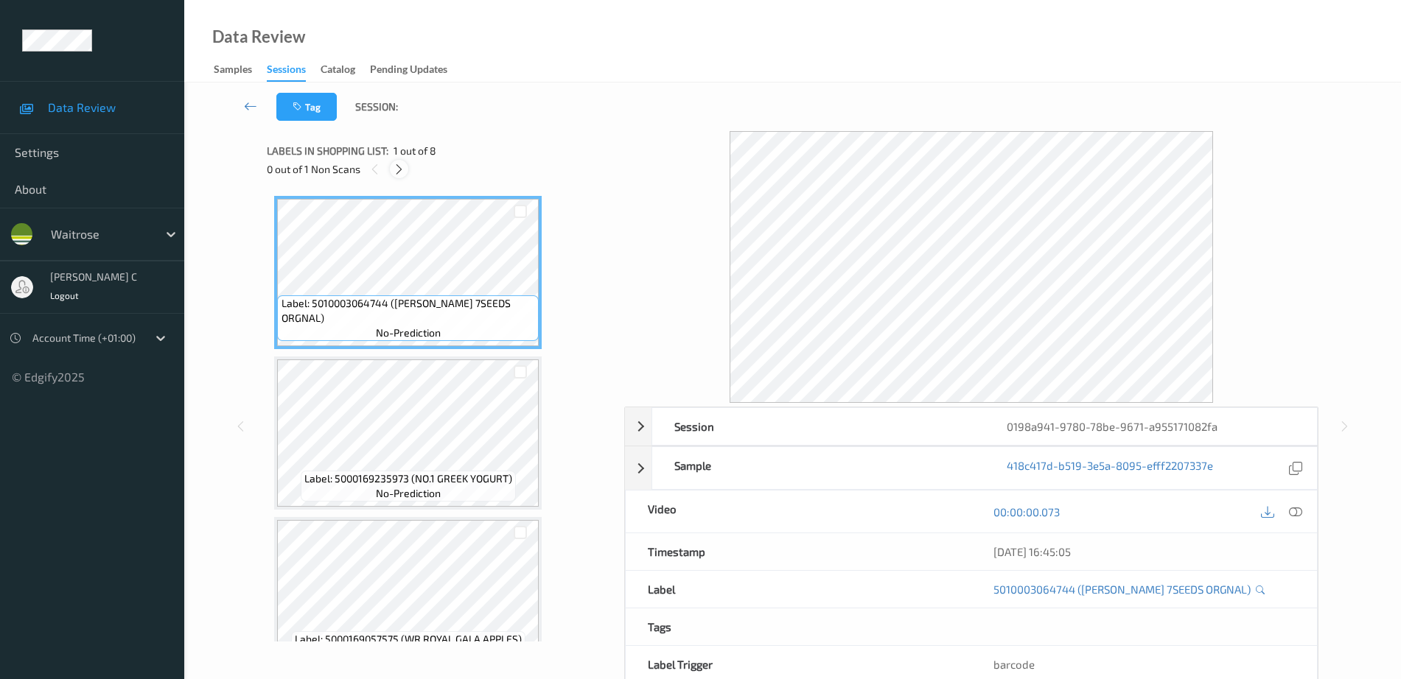
click at [403, 167] on icon at bounding box center [399, 169] width 13 height 13
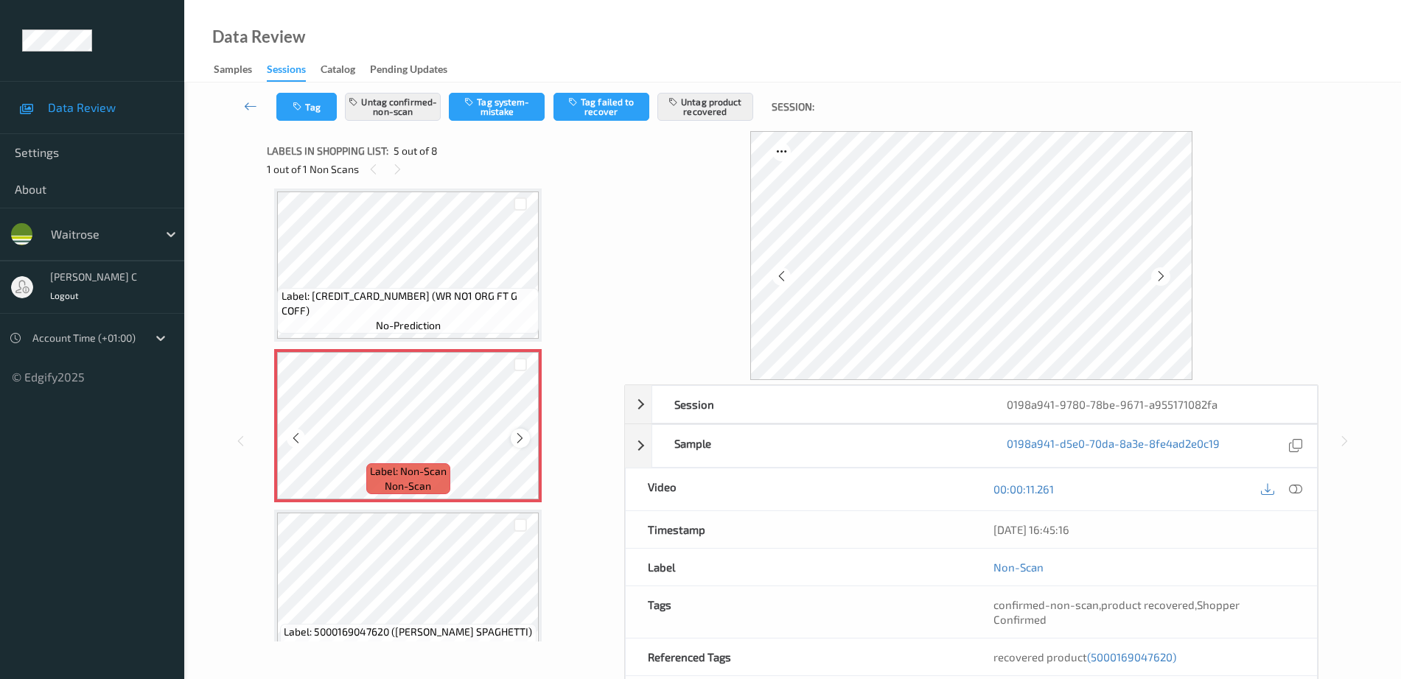
click at [519, 439] on icon at bounding box center [520, 438] width 13 height 13
click at [451, 325] on div "Label: 5000169081754 (WR NO1 ORG FT G COFF) no-prediction" at bounding box center [408, 311] width 262 height 46
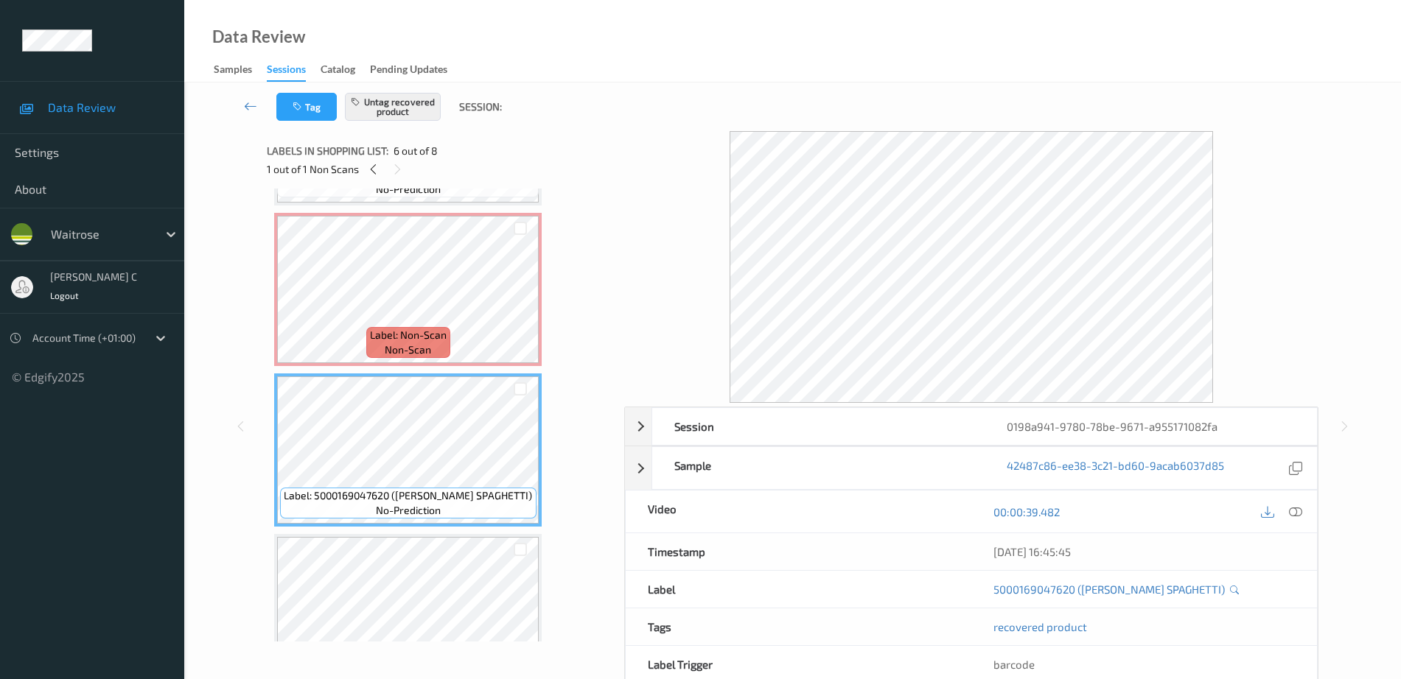
scroll to position [581, 0]
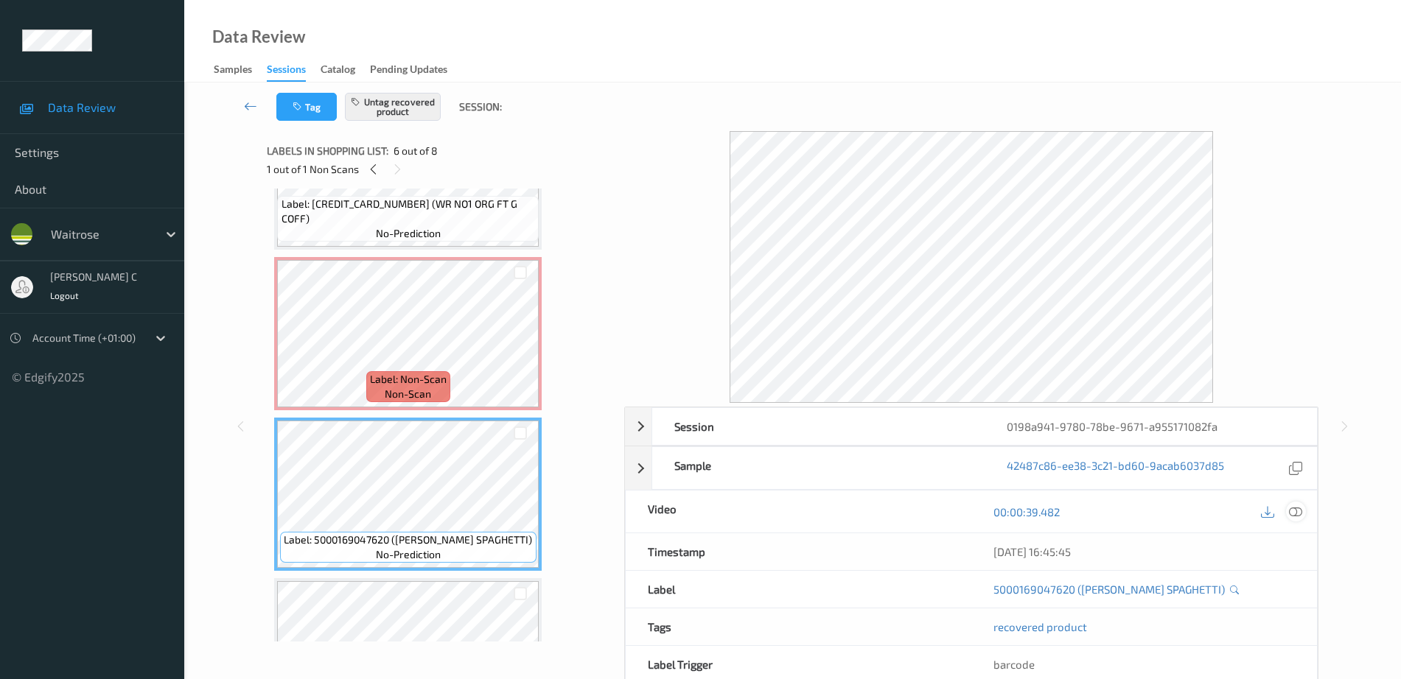
click at [1296, 514] on icon at bounding box center [1295, 511] width 13 height 13
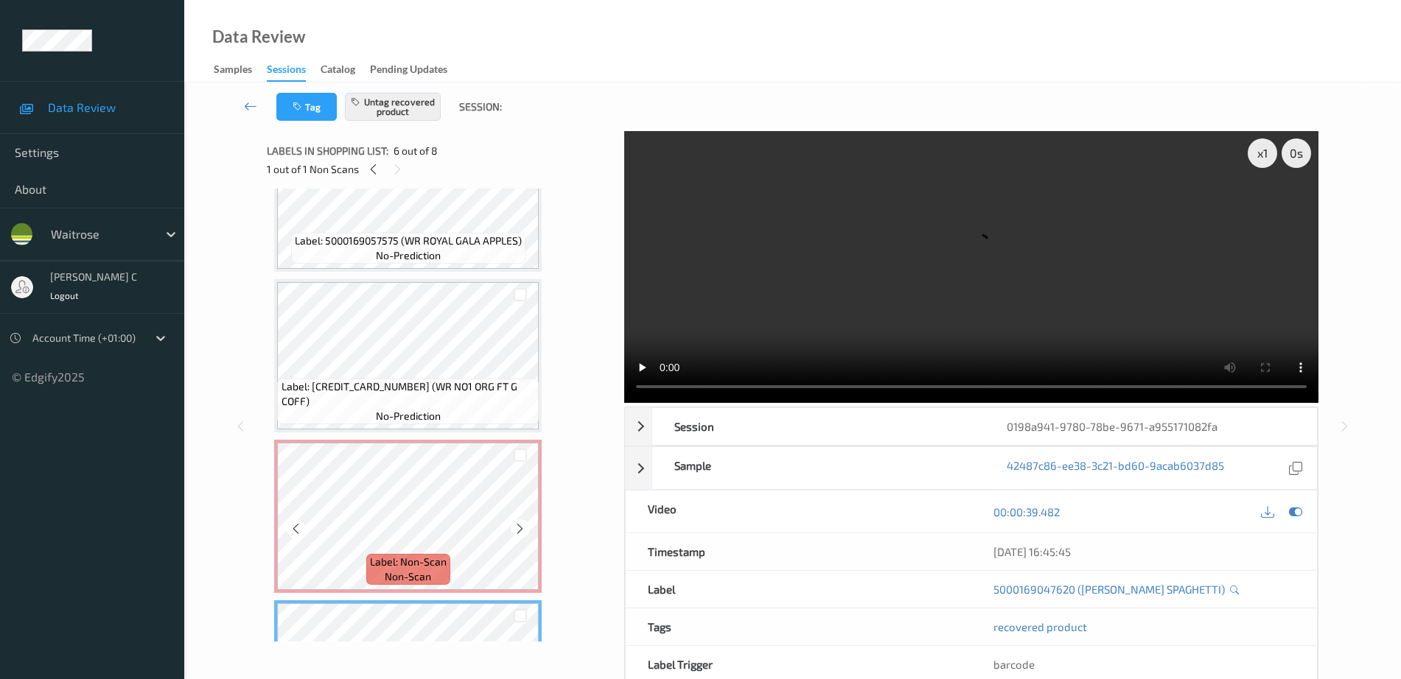
scroll to position [397, 0]
click at [425, 280] on div "Label: 5010003064744 (HOVIS 7SEEDS ORGNAL) no-prediction Label: 5000169235973 (…" at bounding box center [440, 438] width 332 height 1278
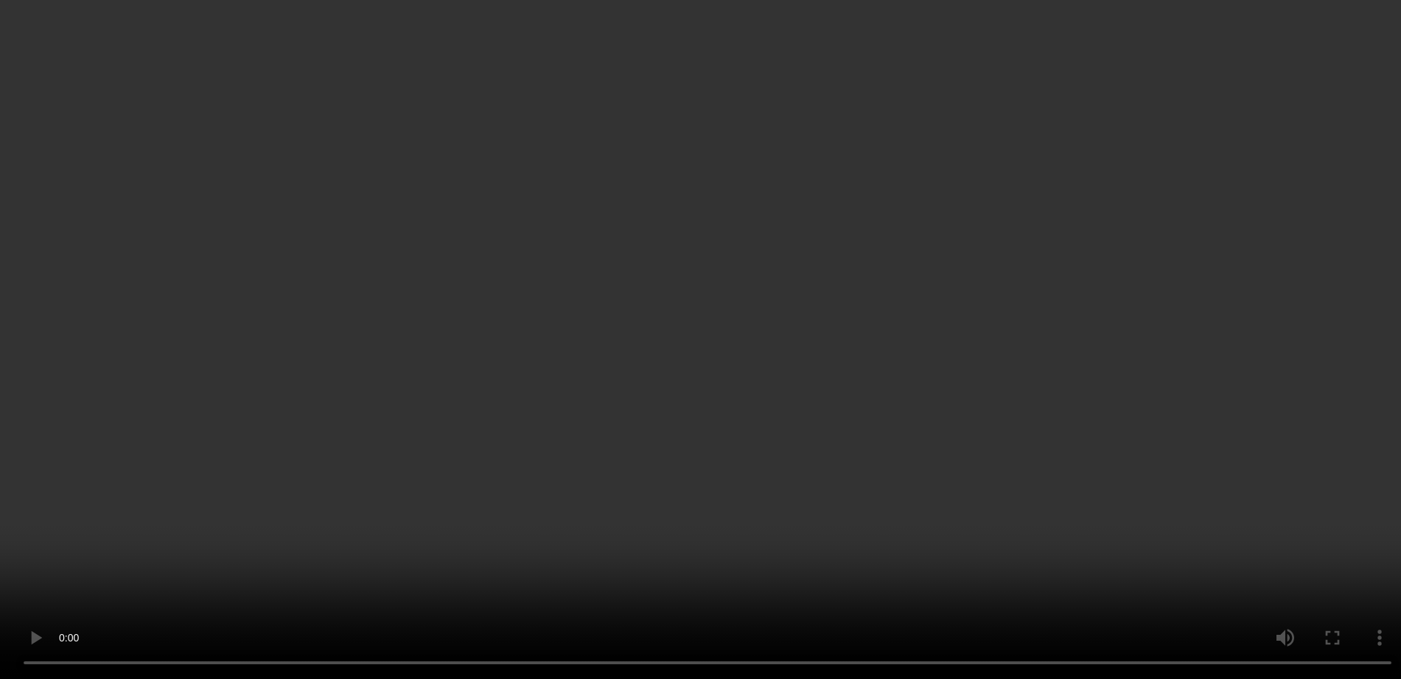
scroll to position [673, 0]
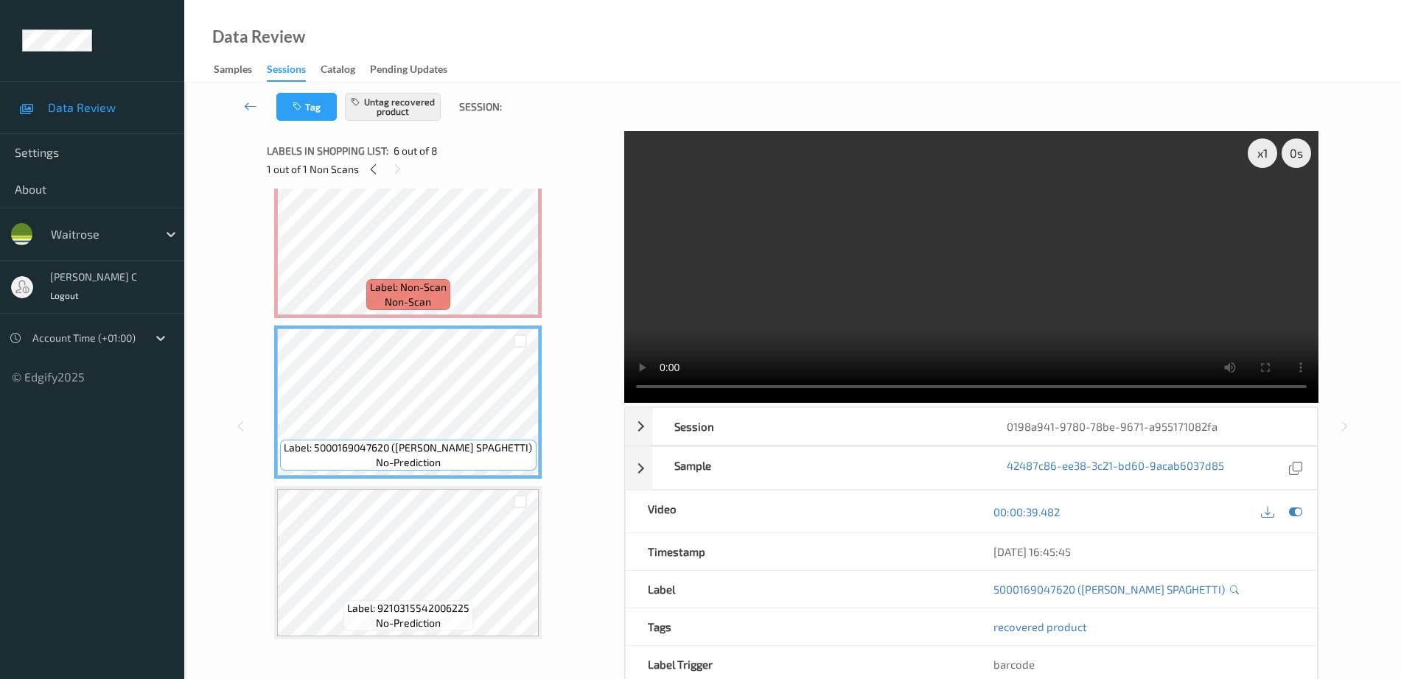
click at [396, 286] on span "Label: Non-Scan" at bounding box center [408, 287] width 77 height 15
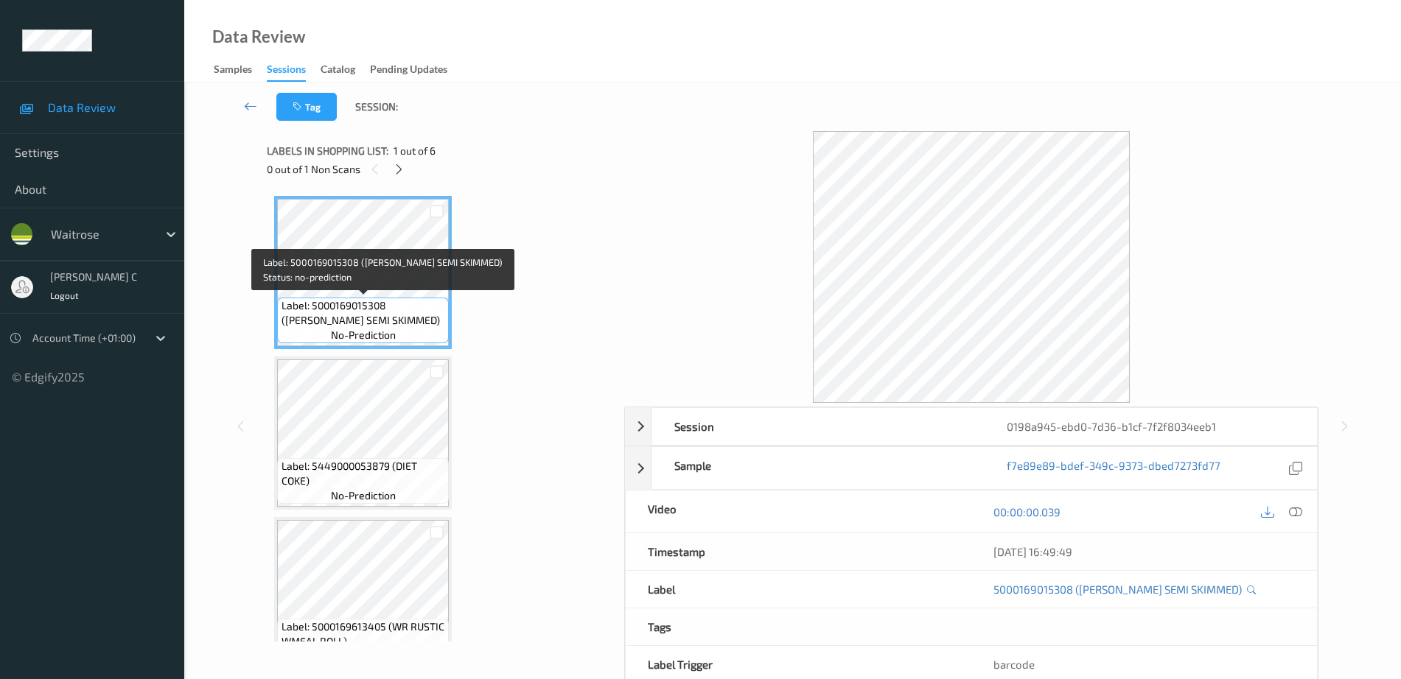
click at [375, 300] on span "Label: 5000169015308 (WR ESS SEMI SKIMMED)" at bounding box center [363, 312] width 164 height 29
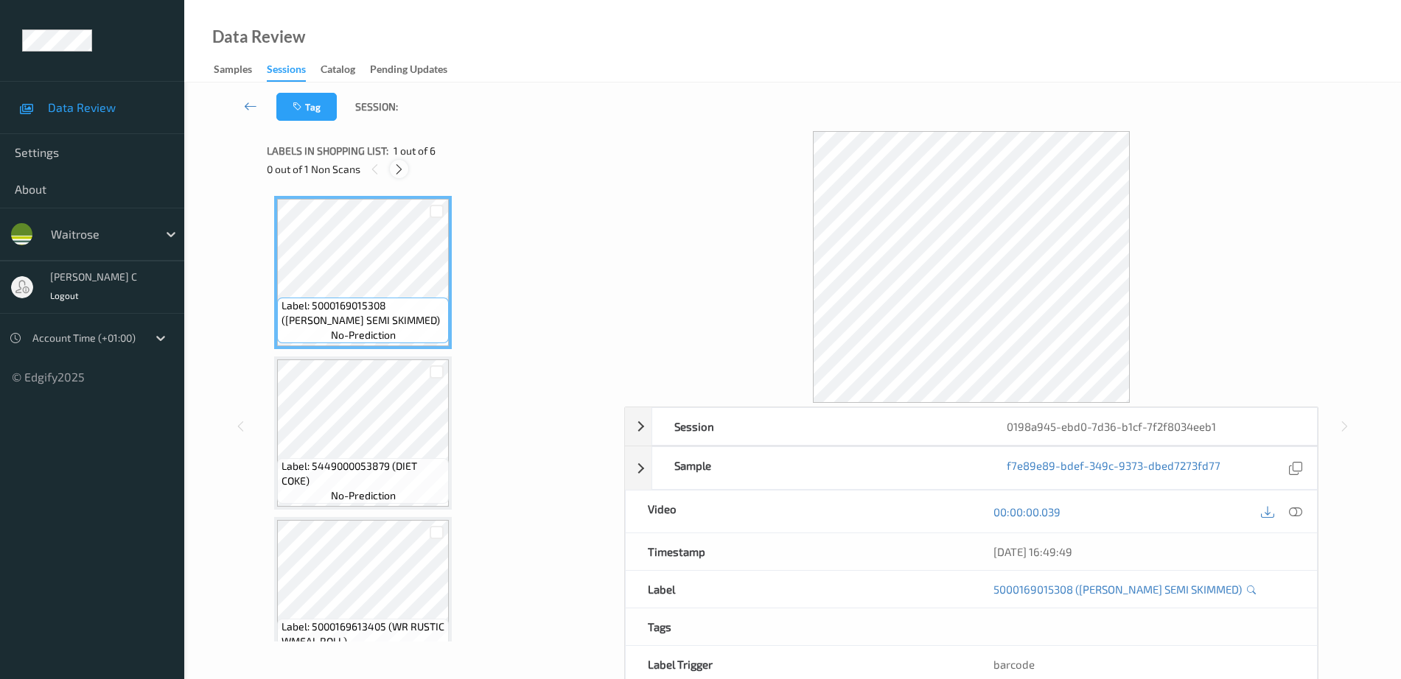
click at [404, 175] on icon at bounding box center [399, 169] width 13 height 13
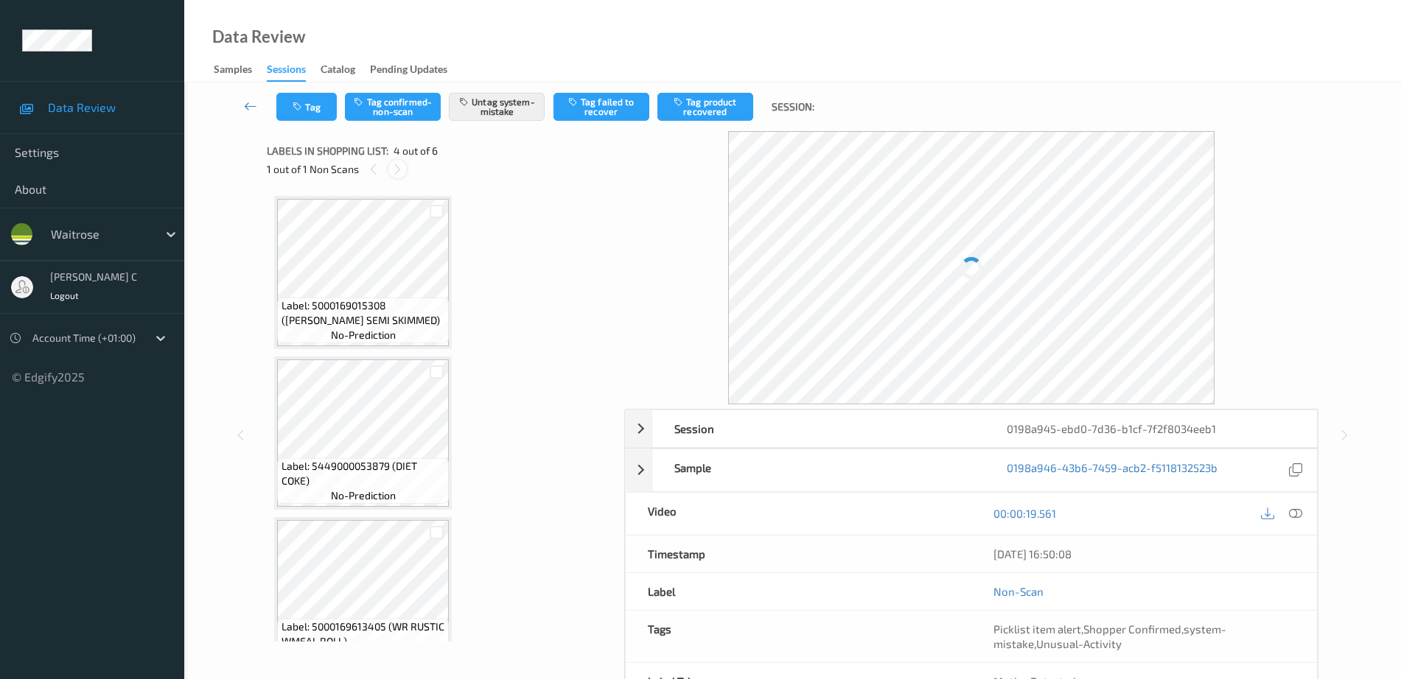
scroll to position [329, 0]
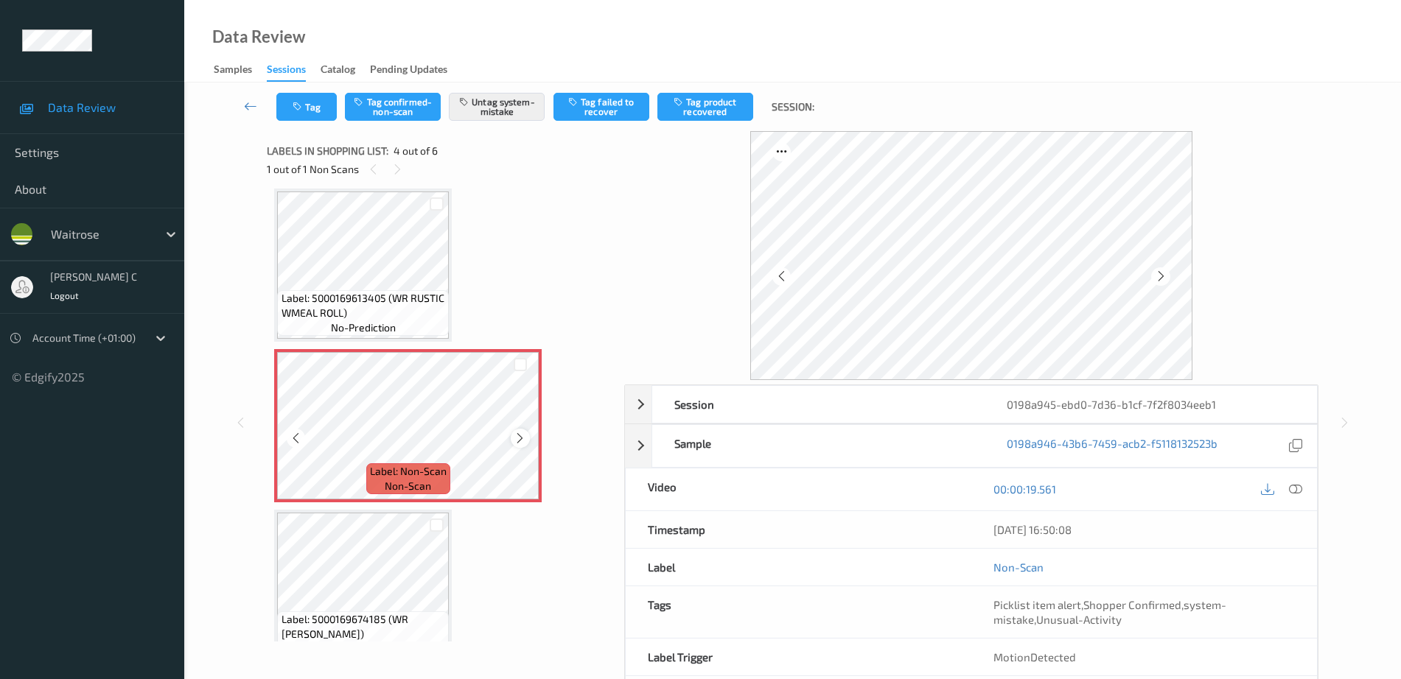
click at [523, 436] on icon at bounding box center [520, 438] width 13 height 13
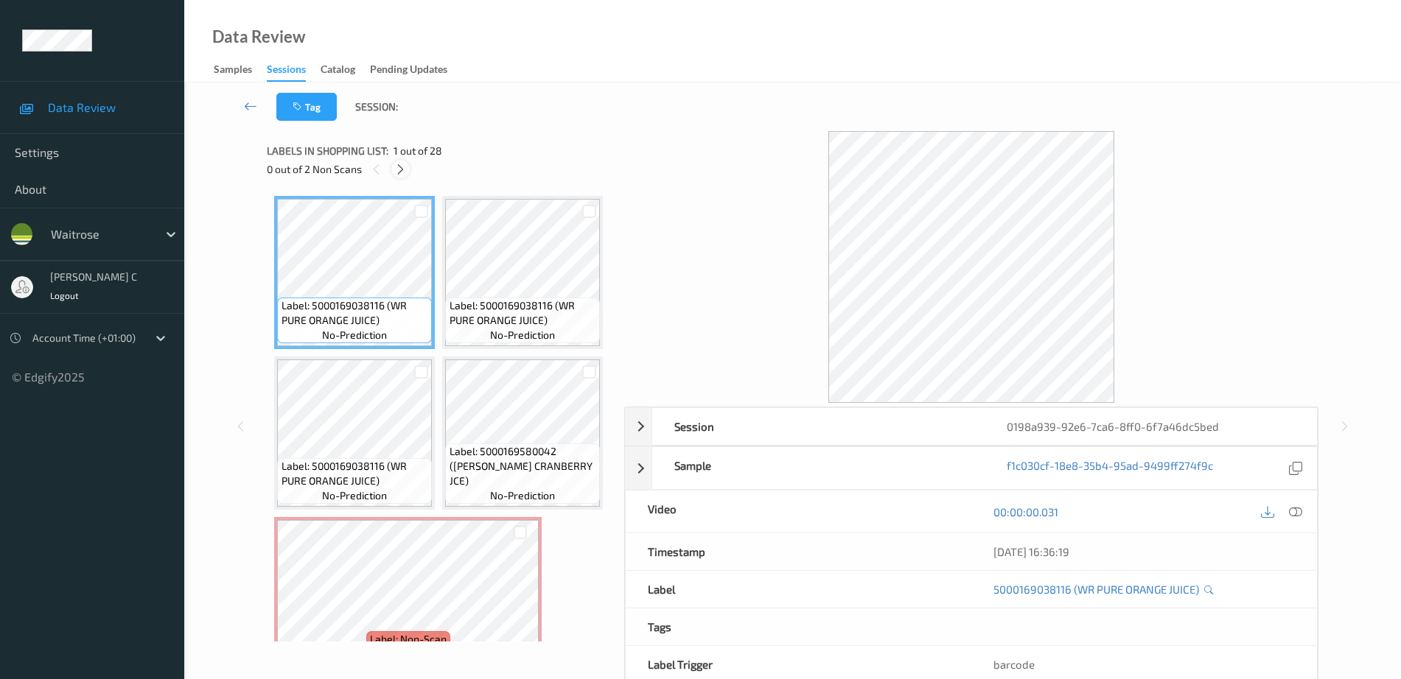
click at [403, 167] on icon at bounding box center [400, 169] width 13 height 13
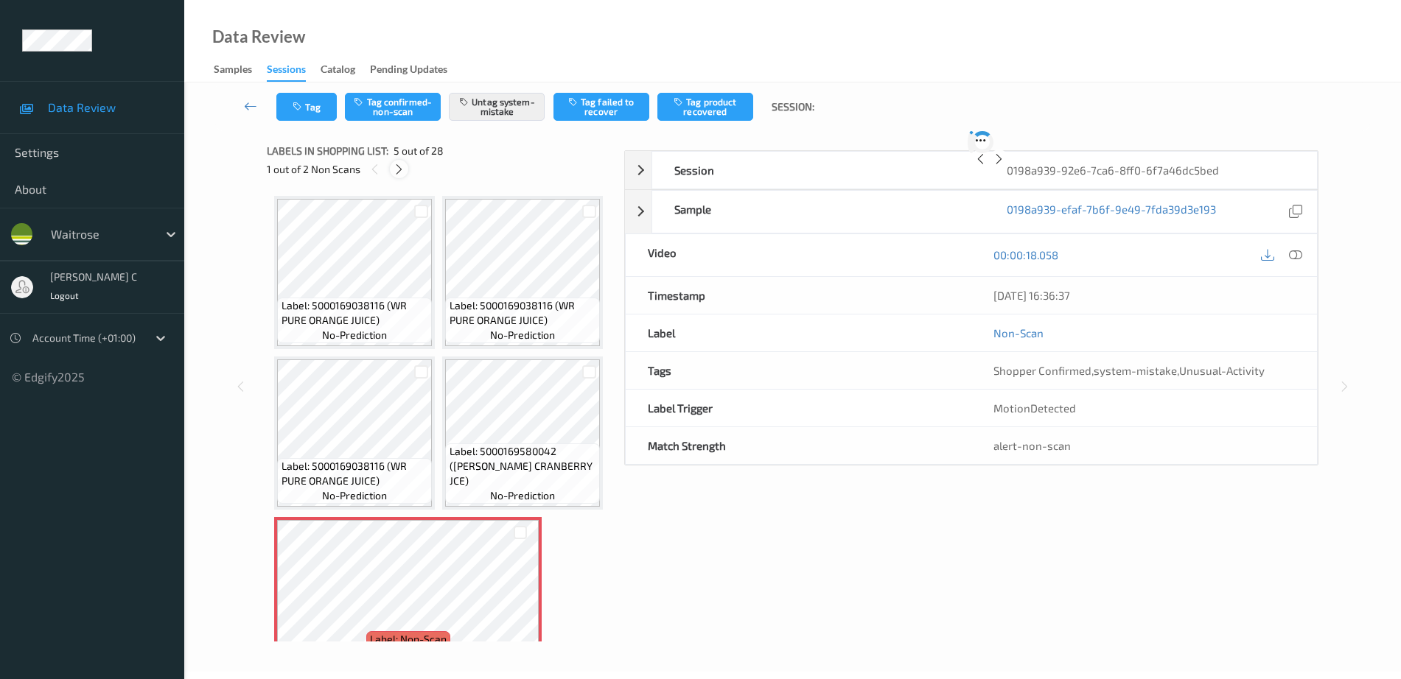
scroll to position [489, 0]
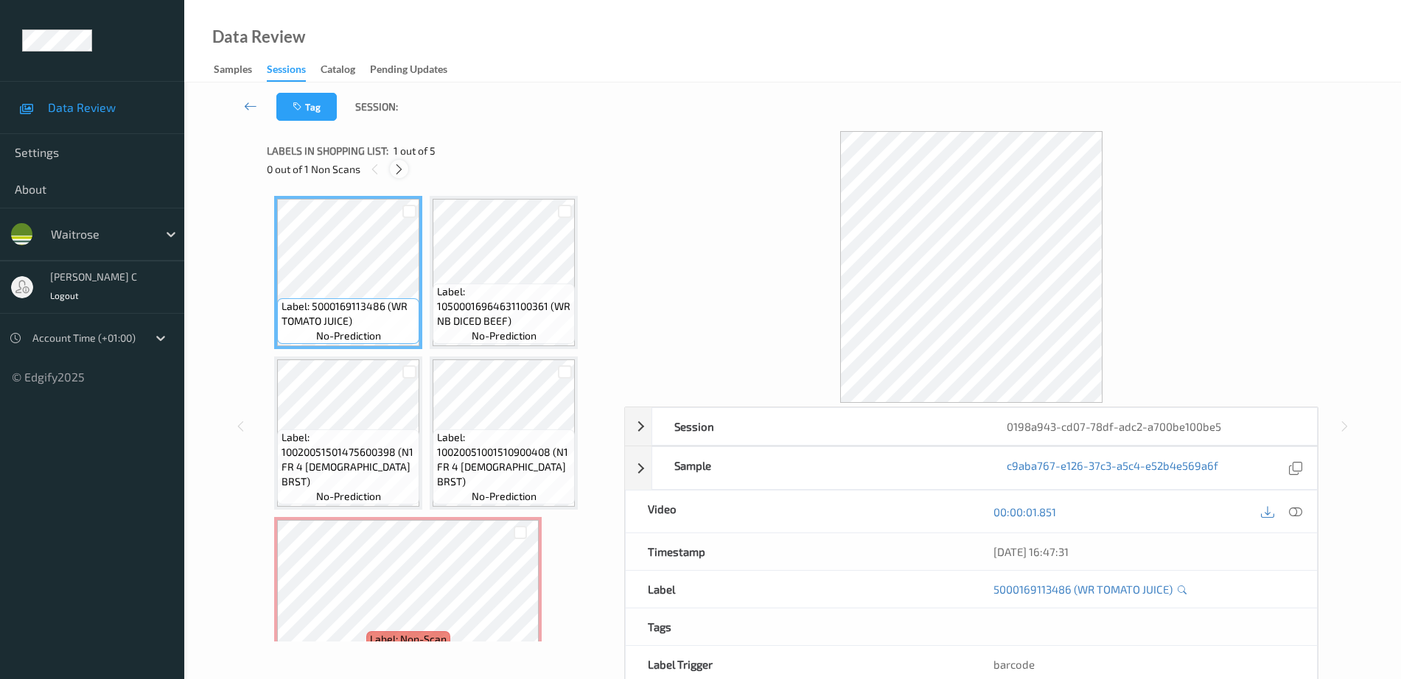
click at [400, 169] on icon at bounding box center [399, 169] width 13 height 13
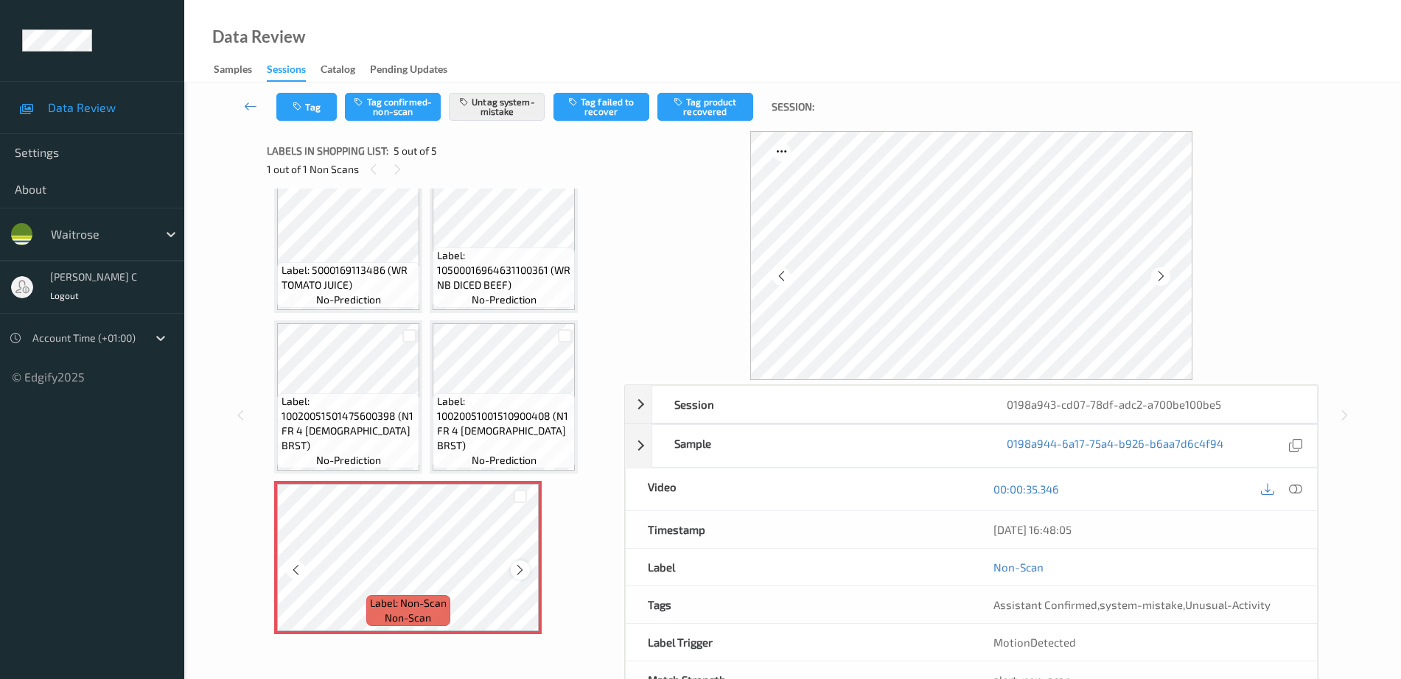
click at [519, 572] on icon at bounding box center [520, 570] width 13 height 13
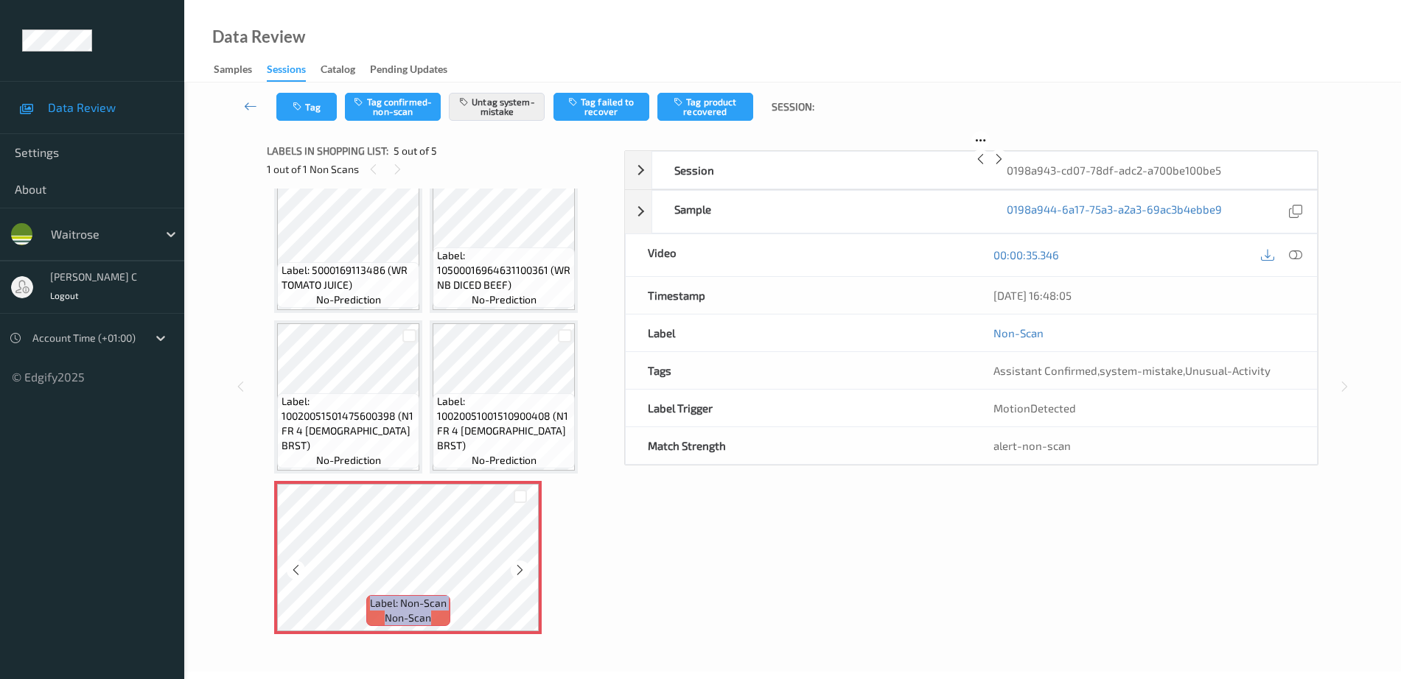
click at [519, 572] on icon at bounding box center [520, 570] width 13 height 13
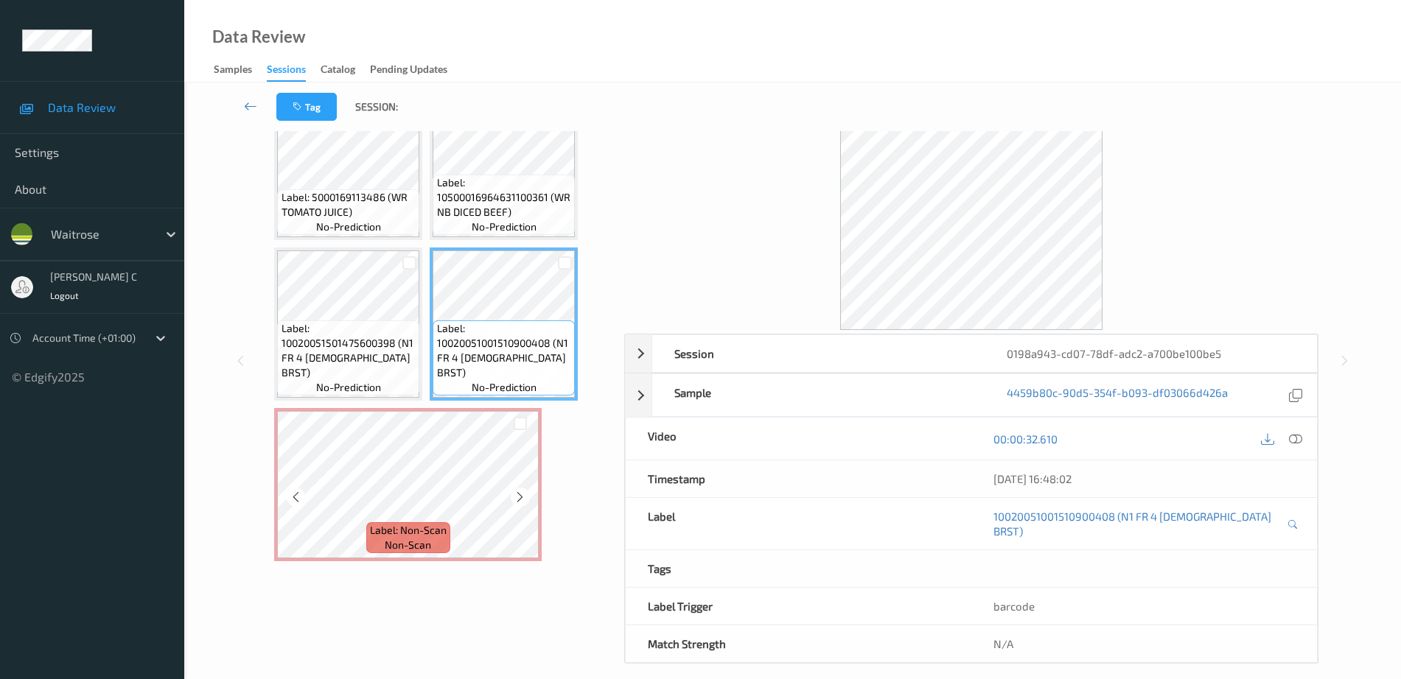
scroll to position [51, 0]
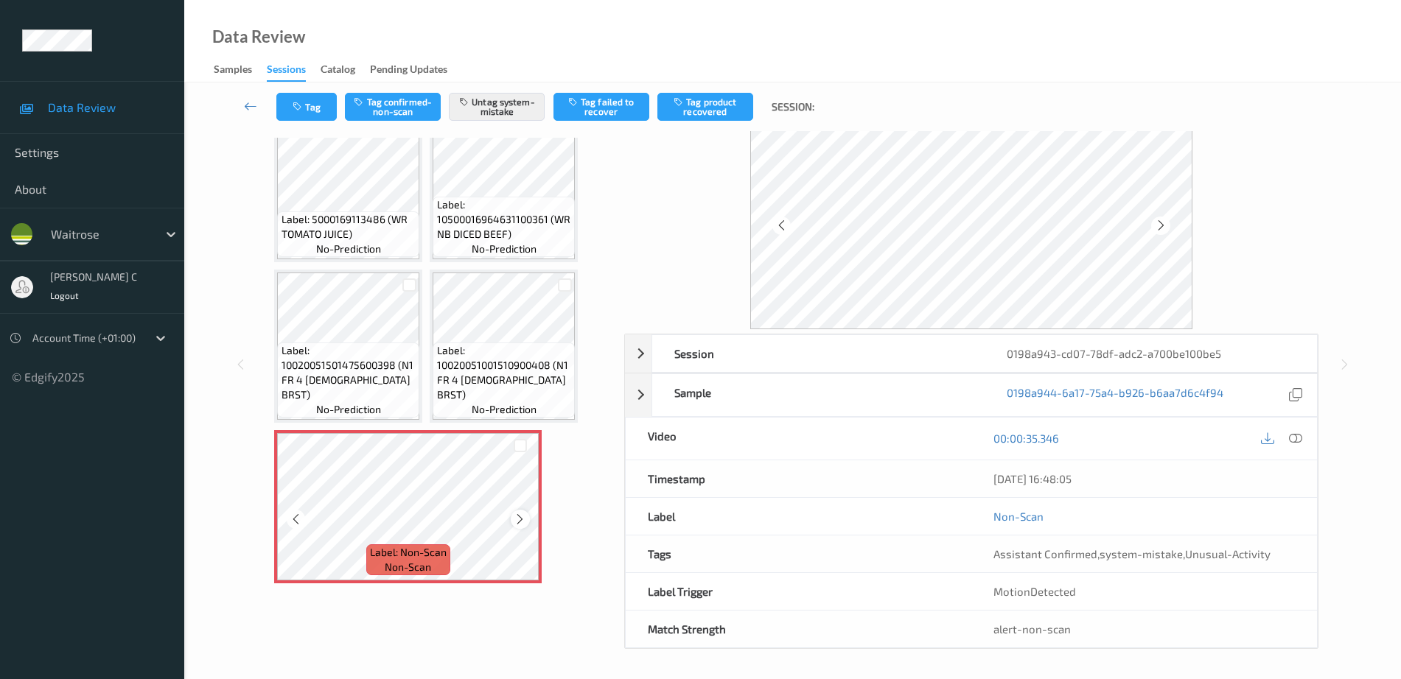
click at [518, 520] on icon at bounding box center [520, 519] width 13 height 13
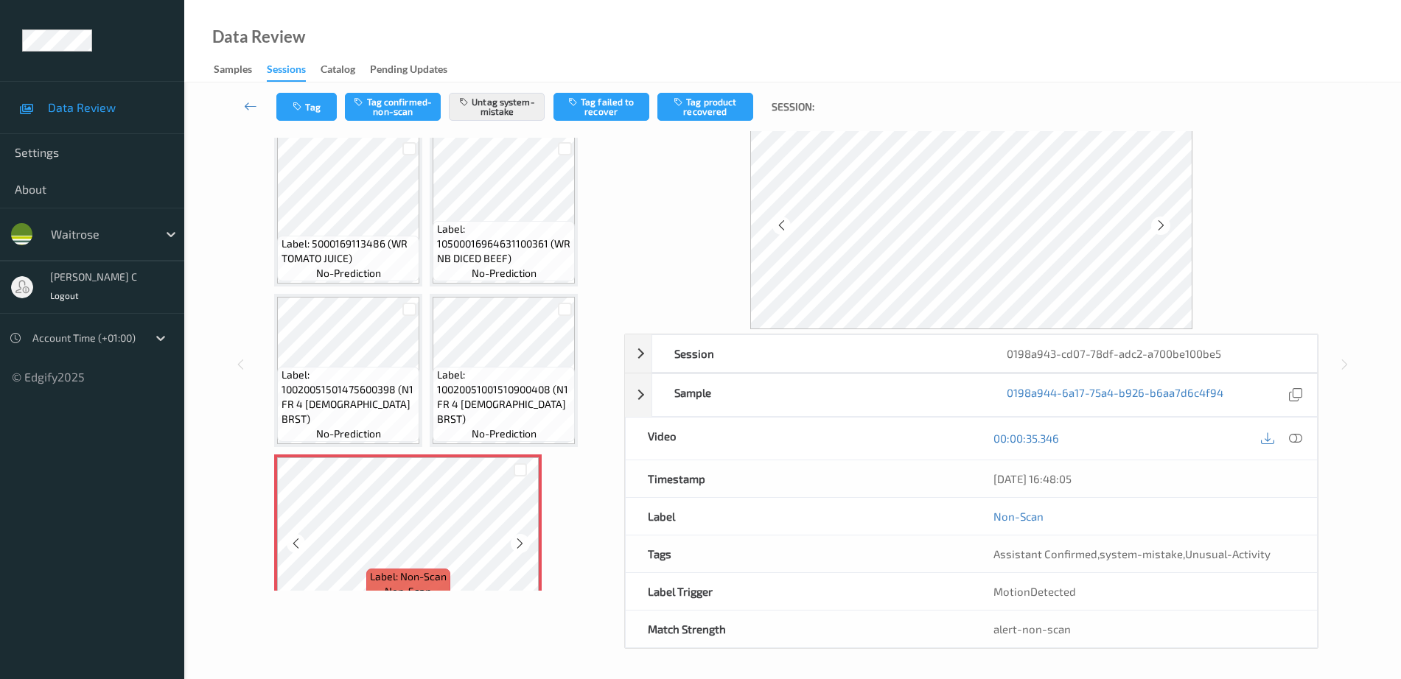
scroll to position [0, 0]
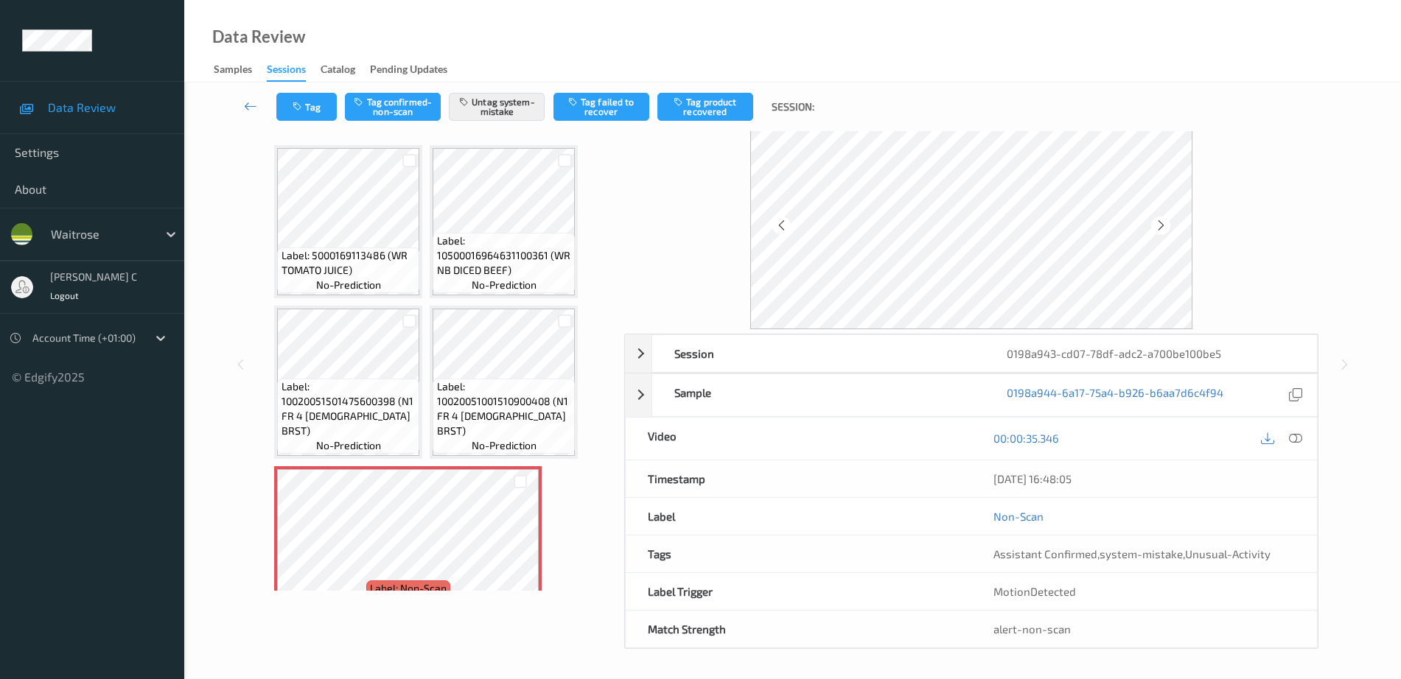
click at [487, 264] on span "Label: 10500016964631100361 (WR NB DICED BEEF)" at bounding box center [504, 256] width 135 height 44
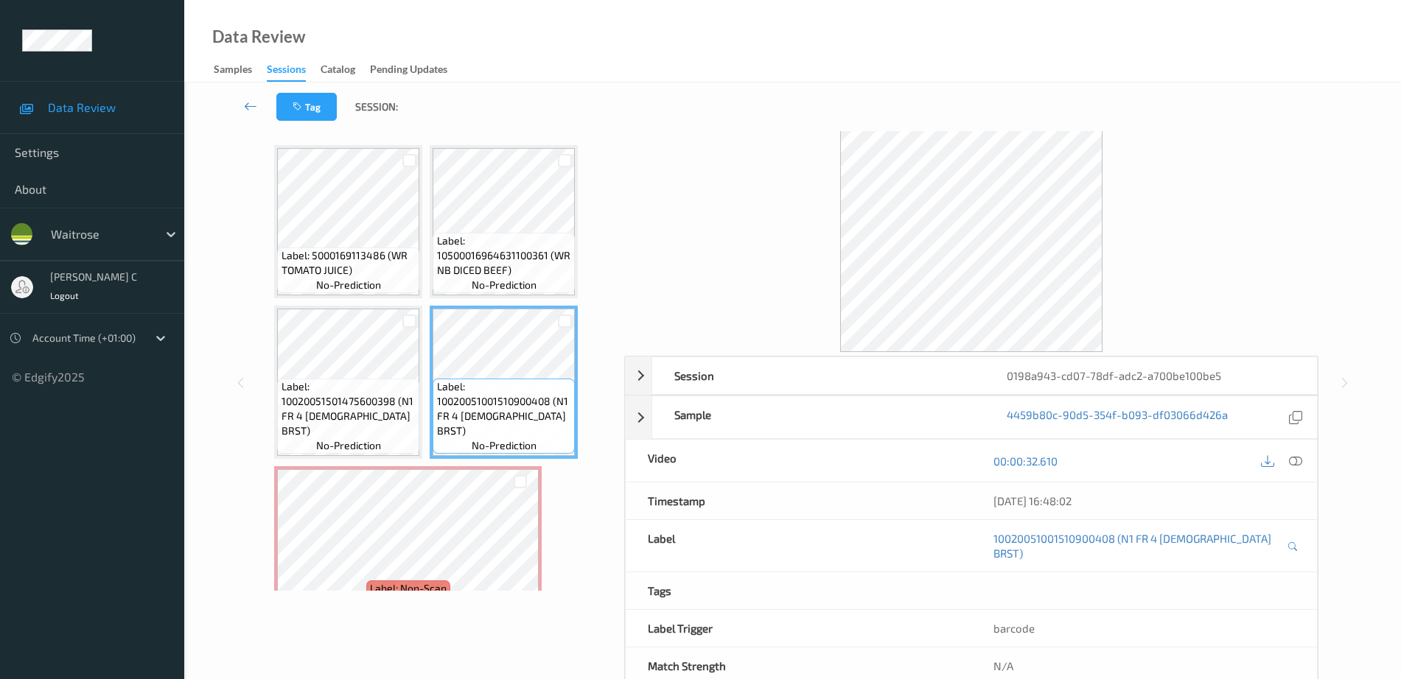
scroll to position [36, 0]
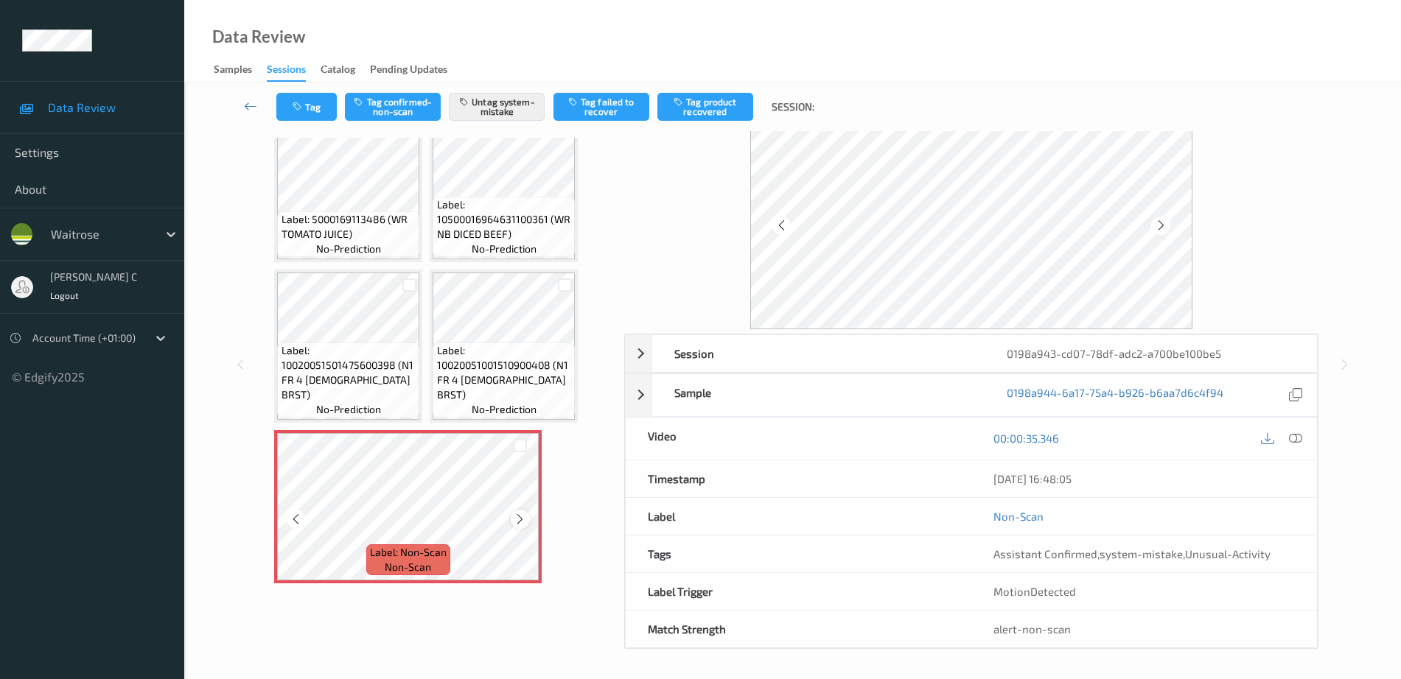
click at [524, 520] on icon at bounding box center [520, 519] width 13 height 13
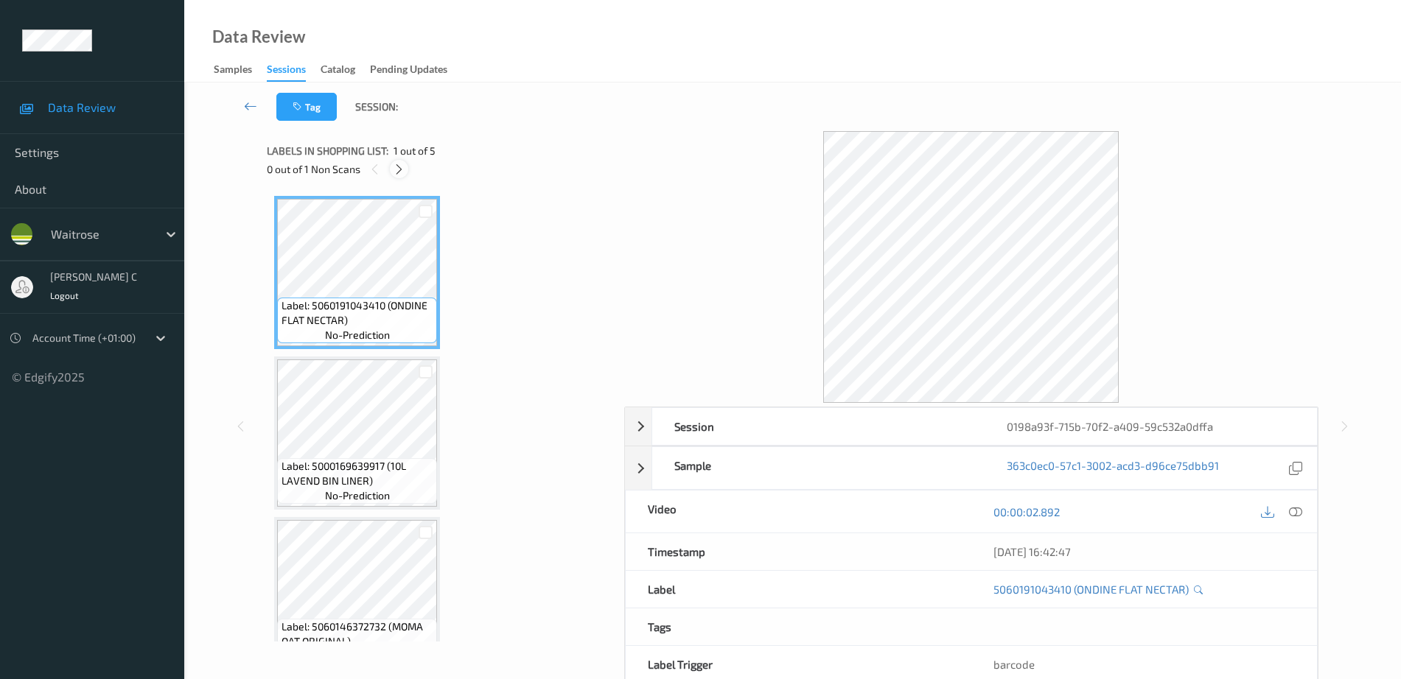
click at [402, 173] on icon at bounding box center [399, 169] width 13 height 13
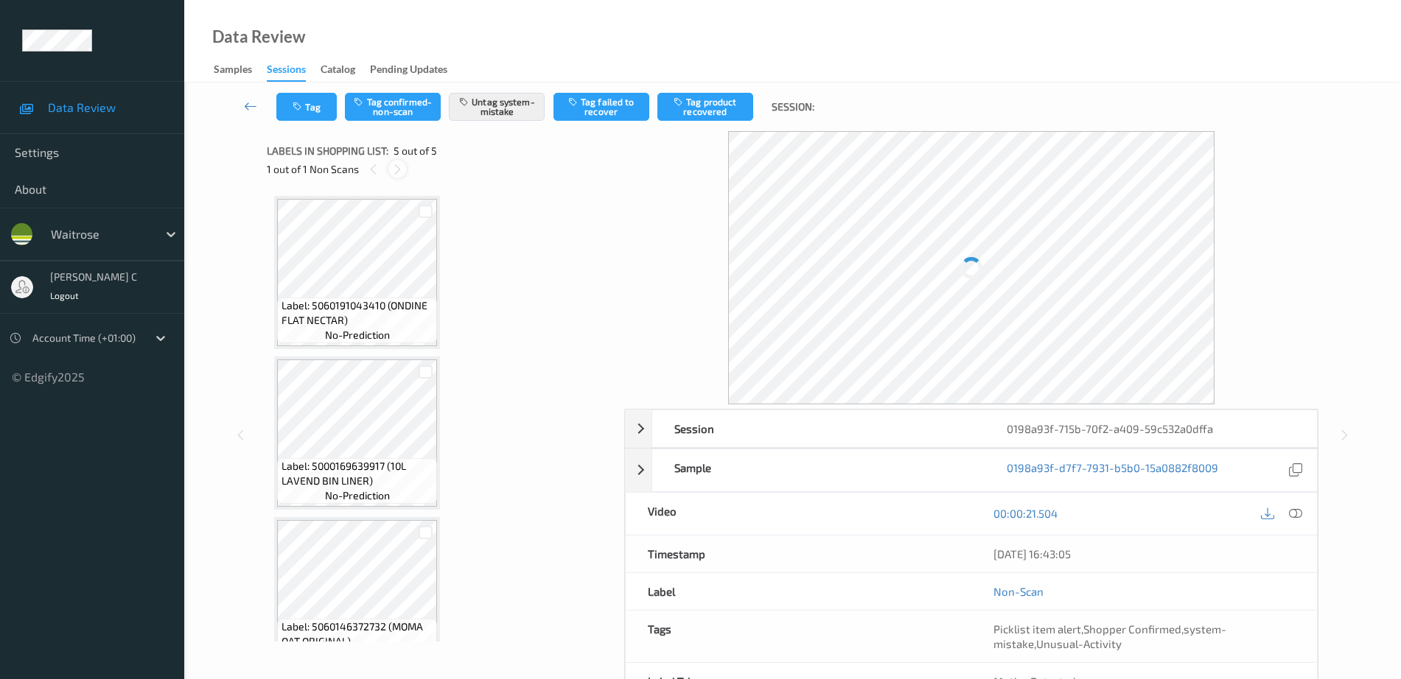
scroll to position [357, 0]
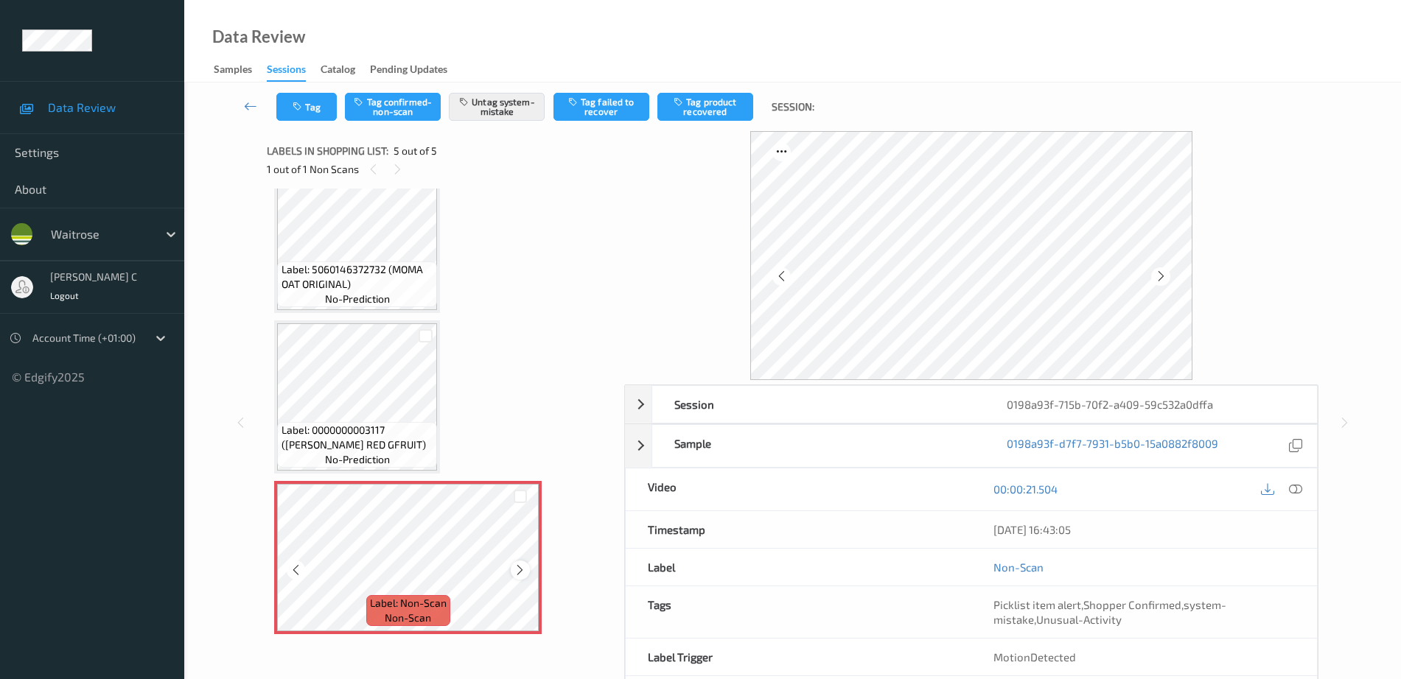
click at [522, 569] on icon at bounding box center [520, 570] width 13 height 13
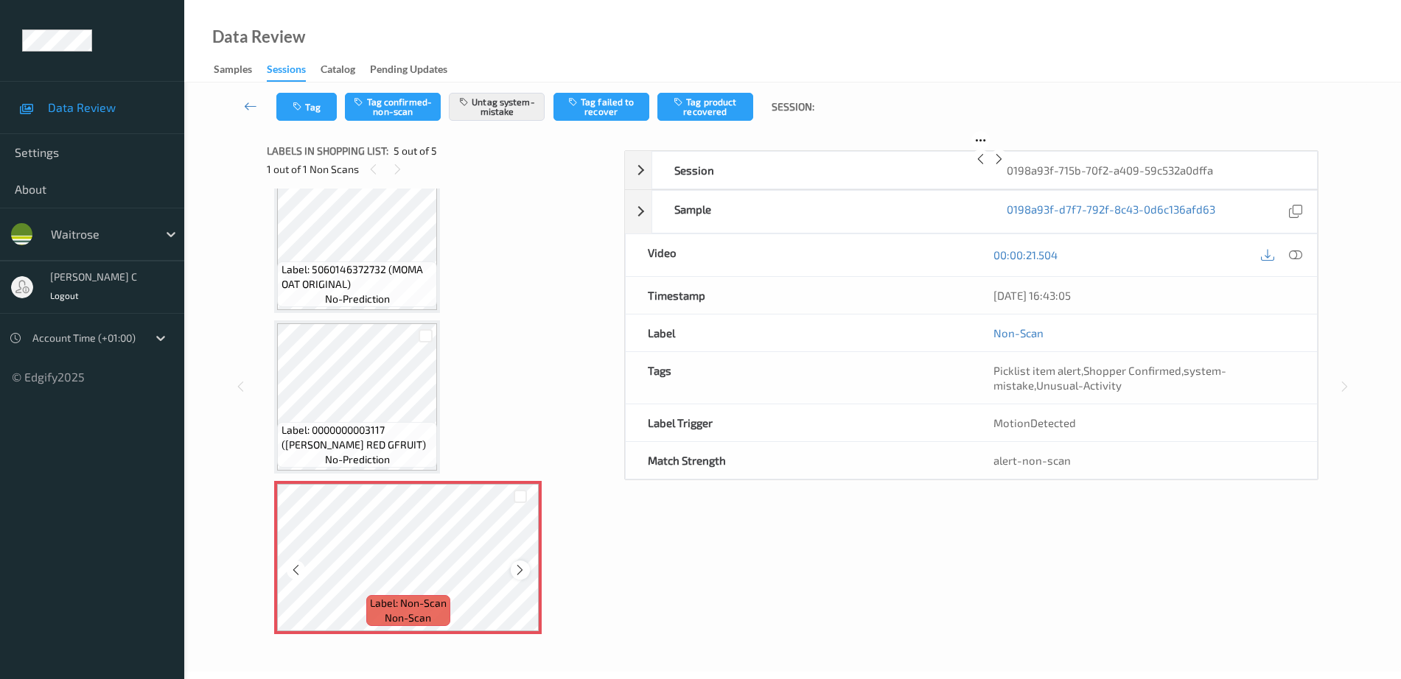
click at [521, 569] on icon at bounding box center [520, 570] width 13 height 13
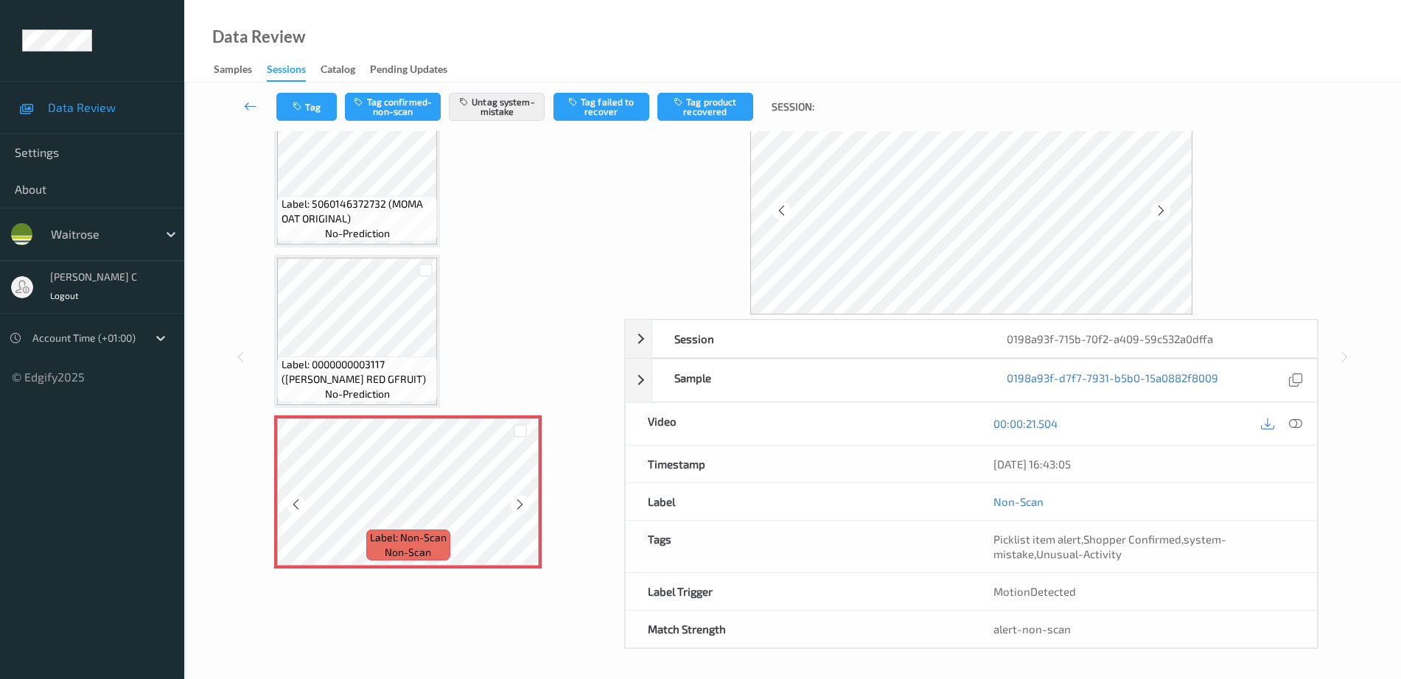
scroll to position [66, 0]
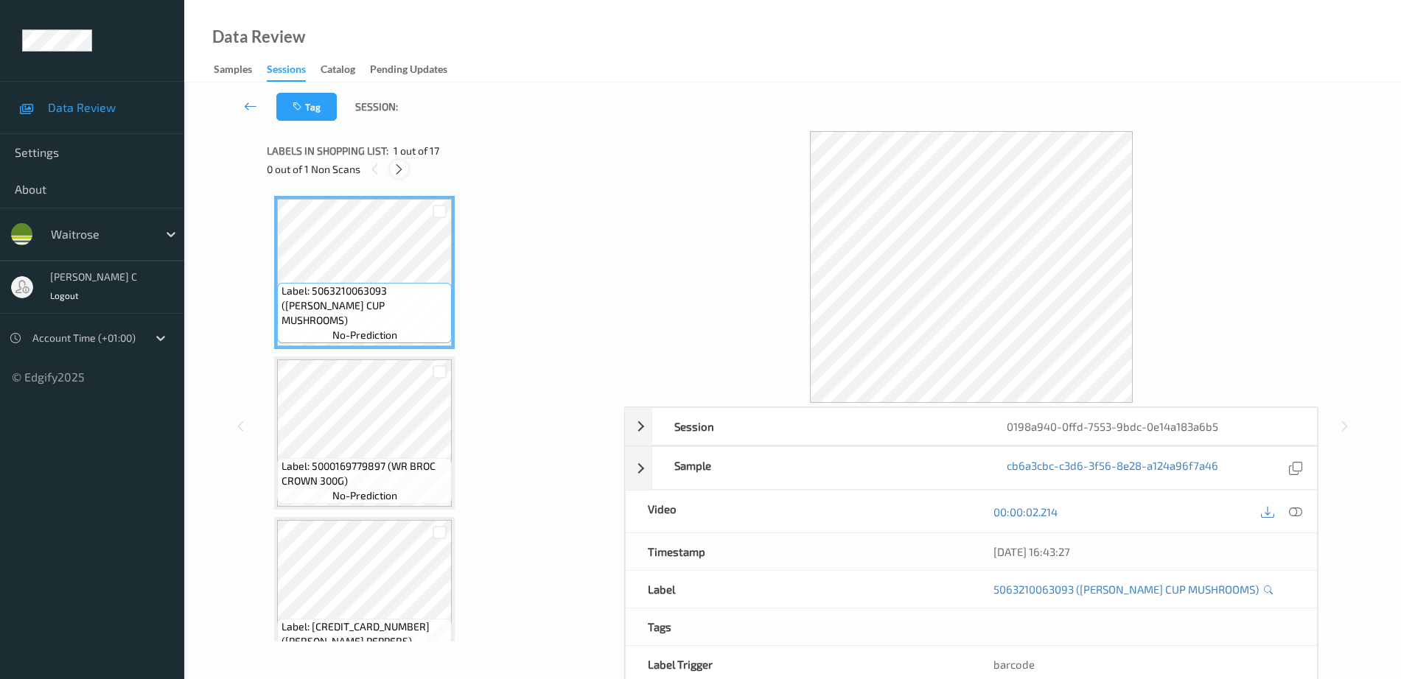
click at [407, 169] on div at bounding box center [399, 169] width 18 height 18
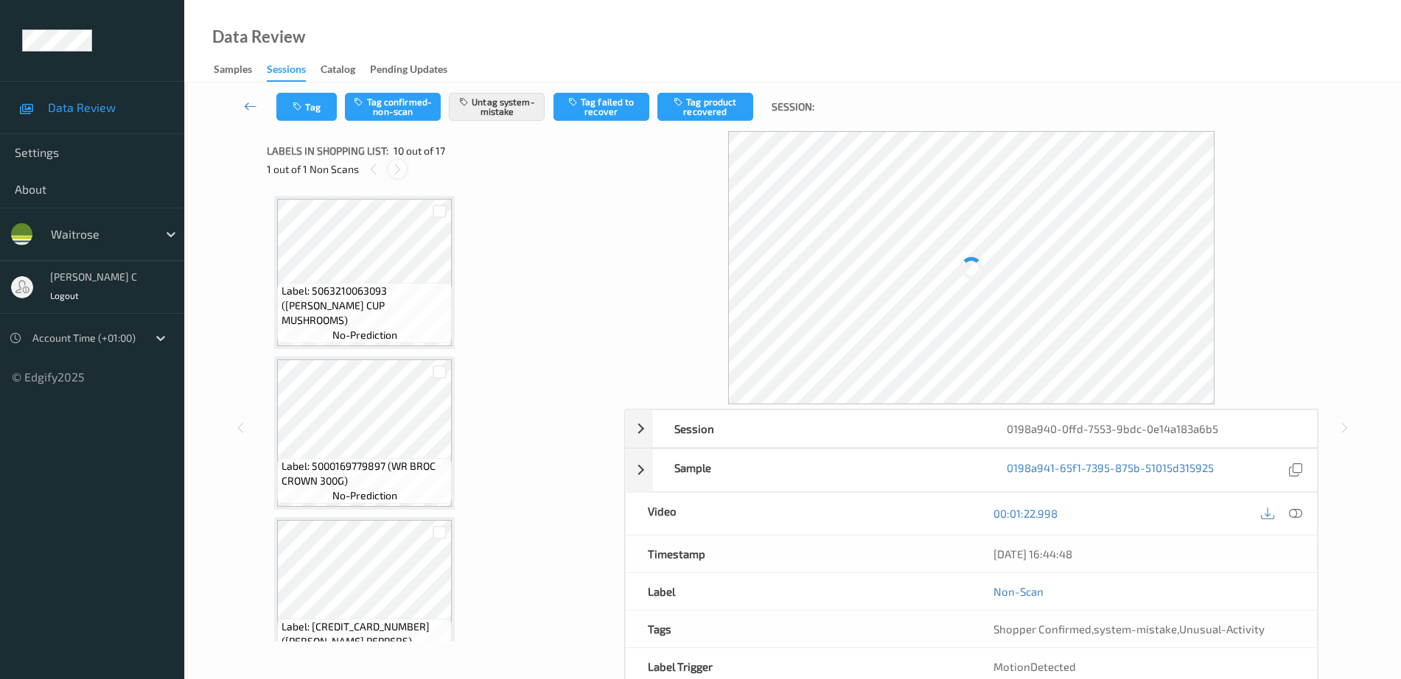
scroll to position [1292, 0]
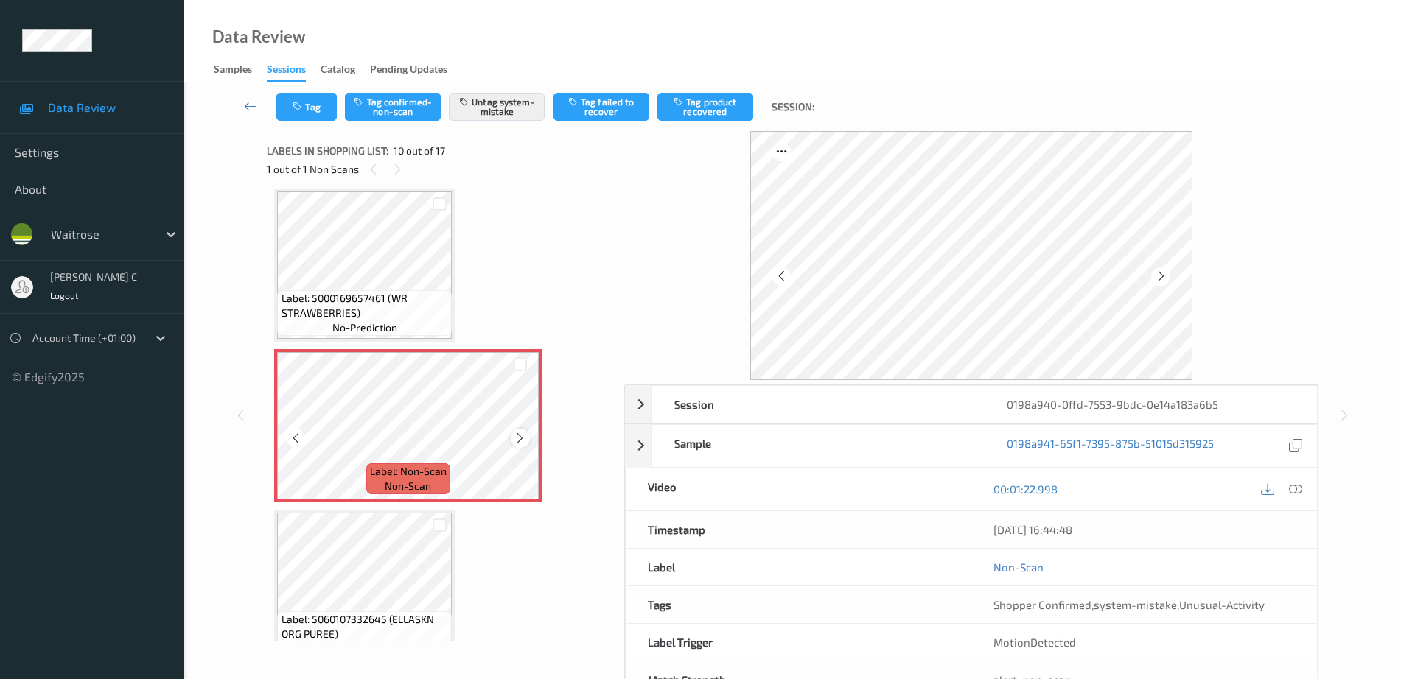
click at [519, 438] on icon at bounding box center [520, 438] width 13 height 13
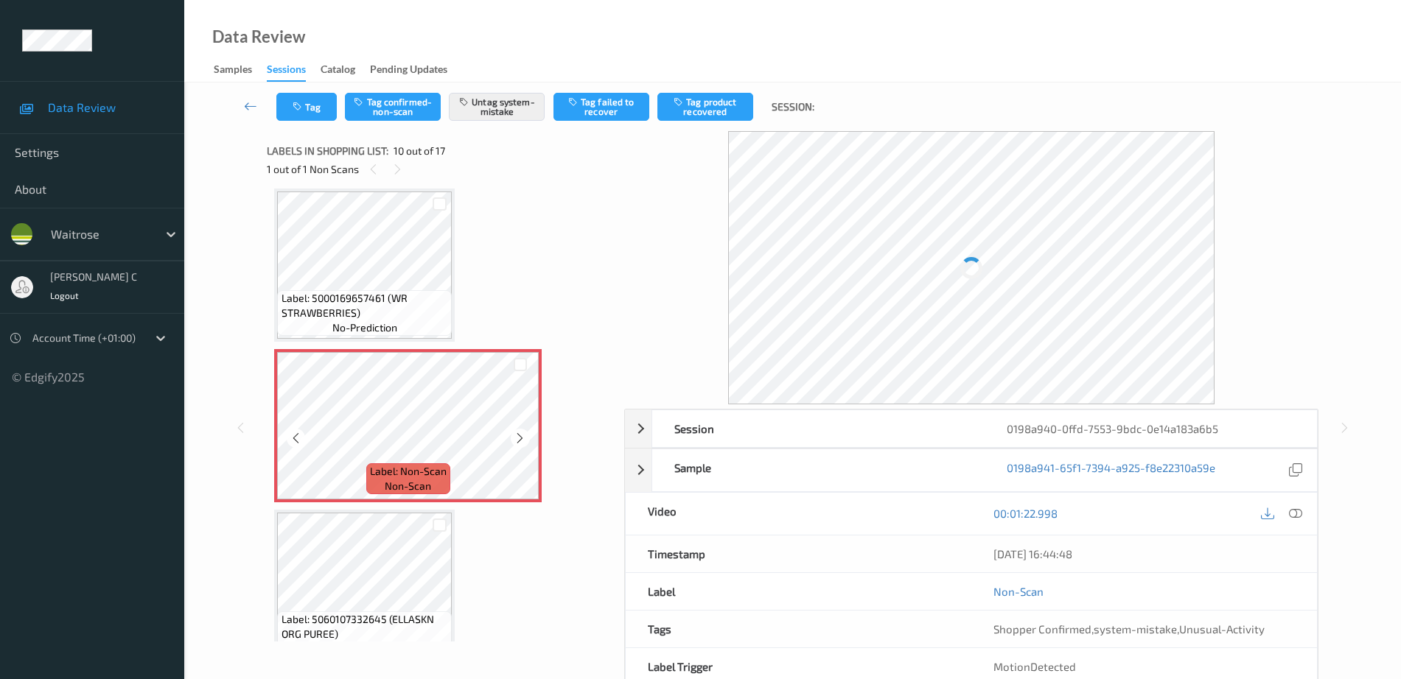
click at [519, 438] on icon at bounding box center [520, 438] width 13 height 13
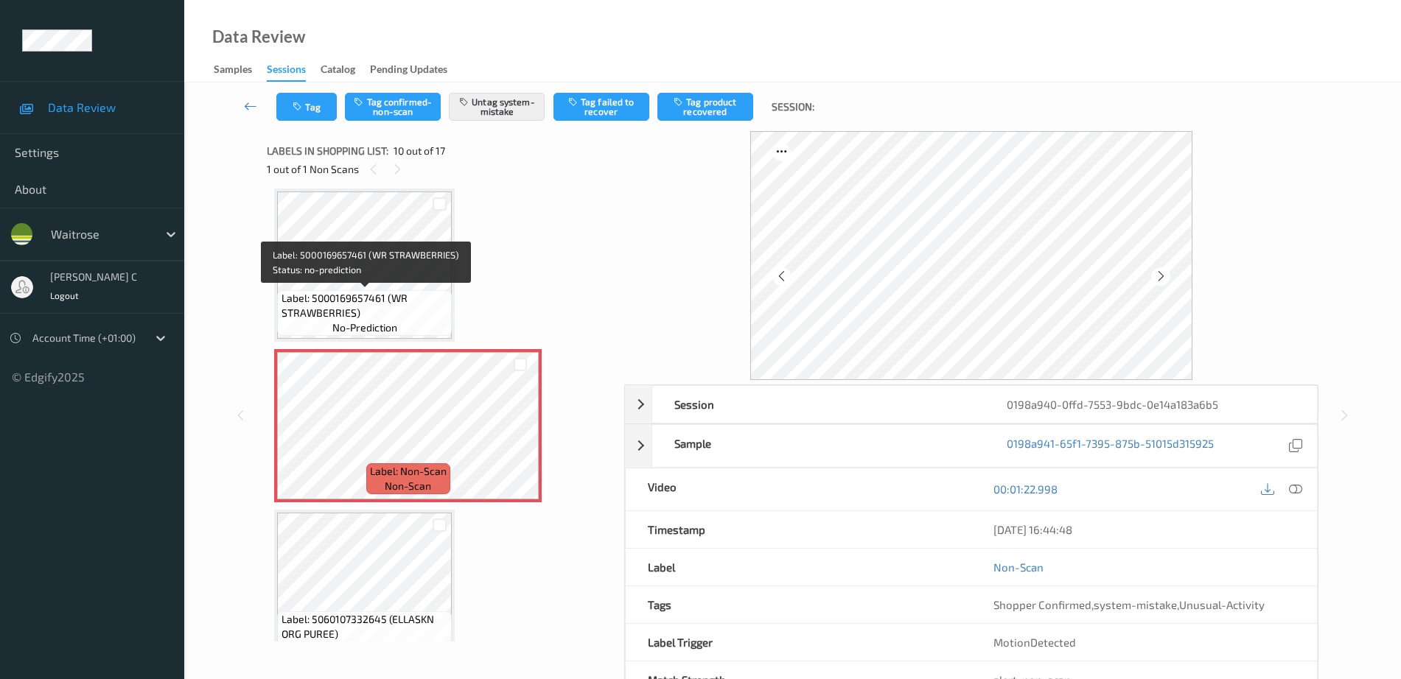
click at [412, 291] on span "Label: 5000169657461 (WR STRAWBERRIES)" at bounding box center [364, 305] width 167 height 29
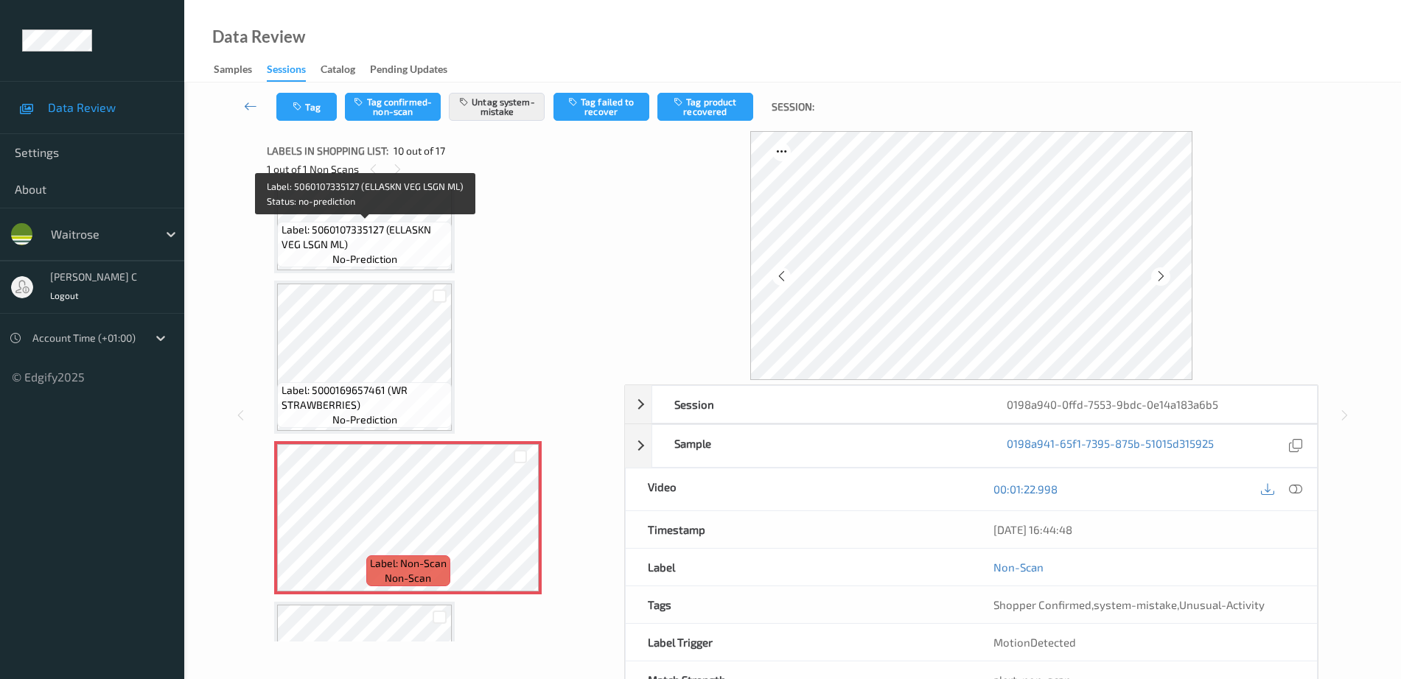
click at [316, 243] on span "Label: 5060107335127 (ELLASKN VEG LSGN ML)" at bounding box center [364, 237] width 167 height 29
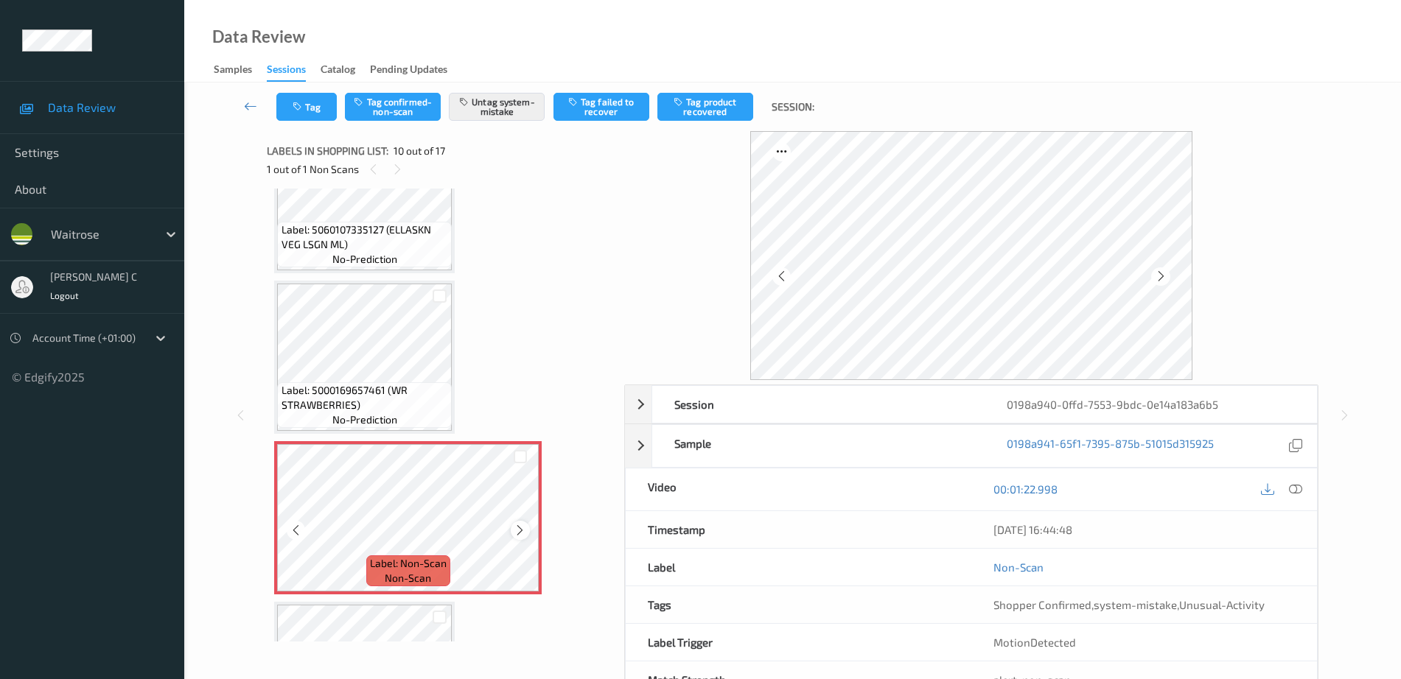
click at [522, 530] on icon at bounding box center [520, 530] width 13 height 13
click at [522, 531] on icon at bounding box center [520, 530] width 13 height 13
click at [522, 528] on icon at bounding box center [520, 530] width 13 height 13
click at [521, 525] on icon at bounding box center [520, 530] width 13 height 13
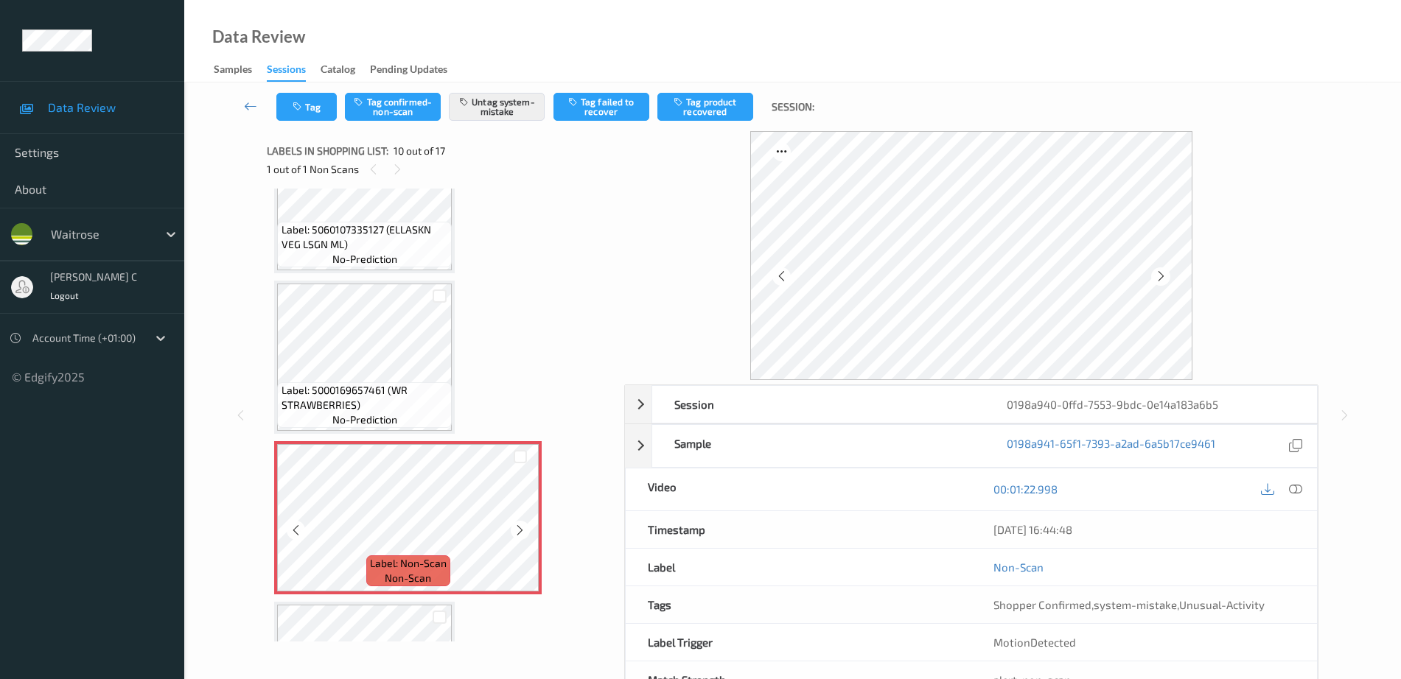
click at [521, 525] on icon at bounding box center [520, 530] width 13 height 13
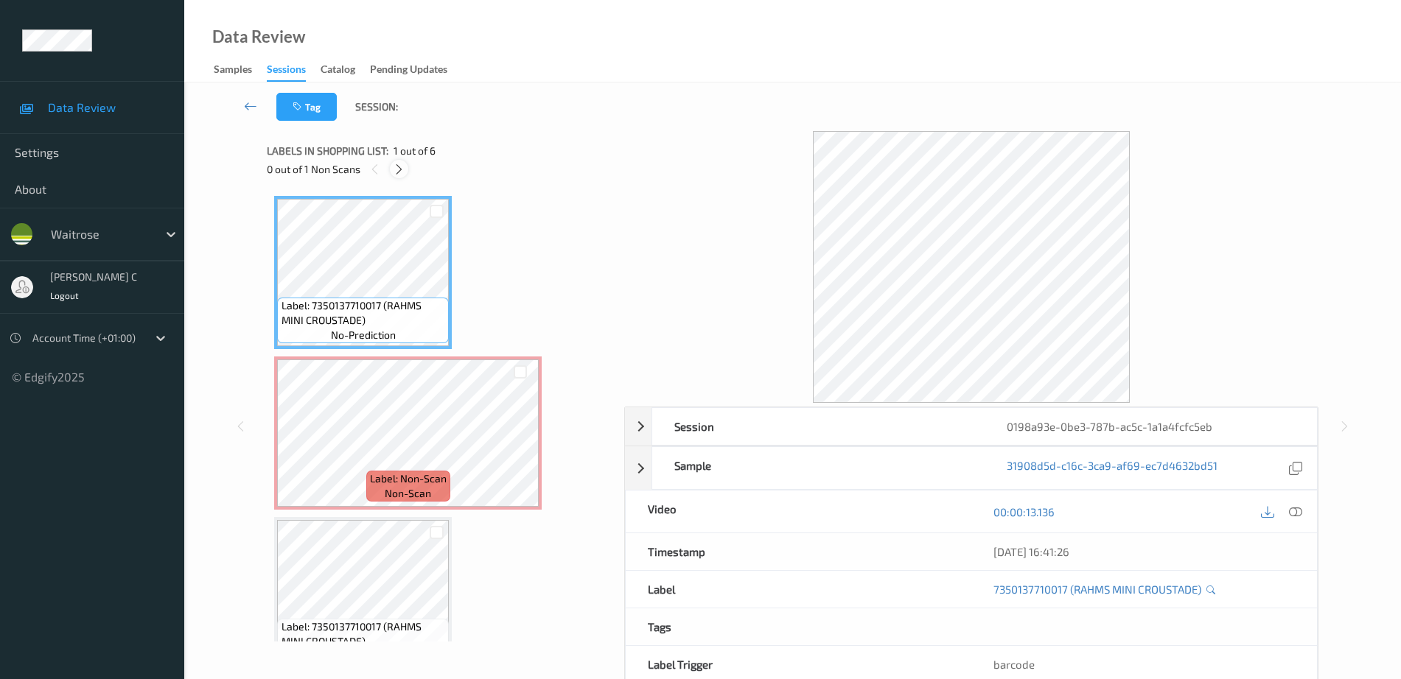
click at [403, 163] on icon at bounding box center [399, 169] width 13 height 13
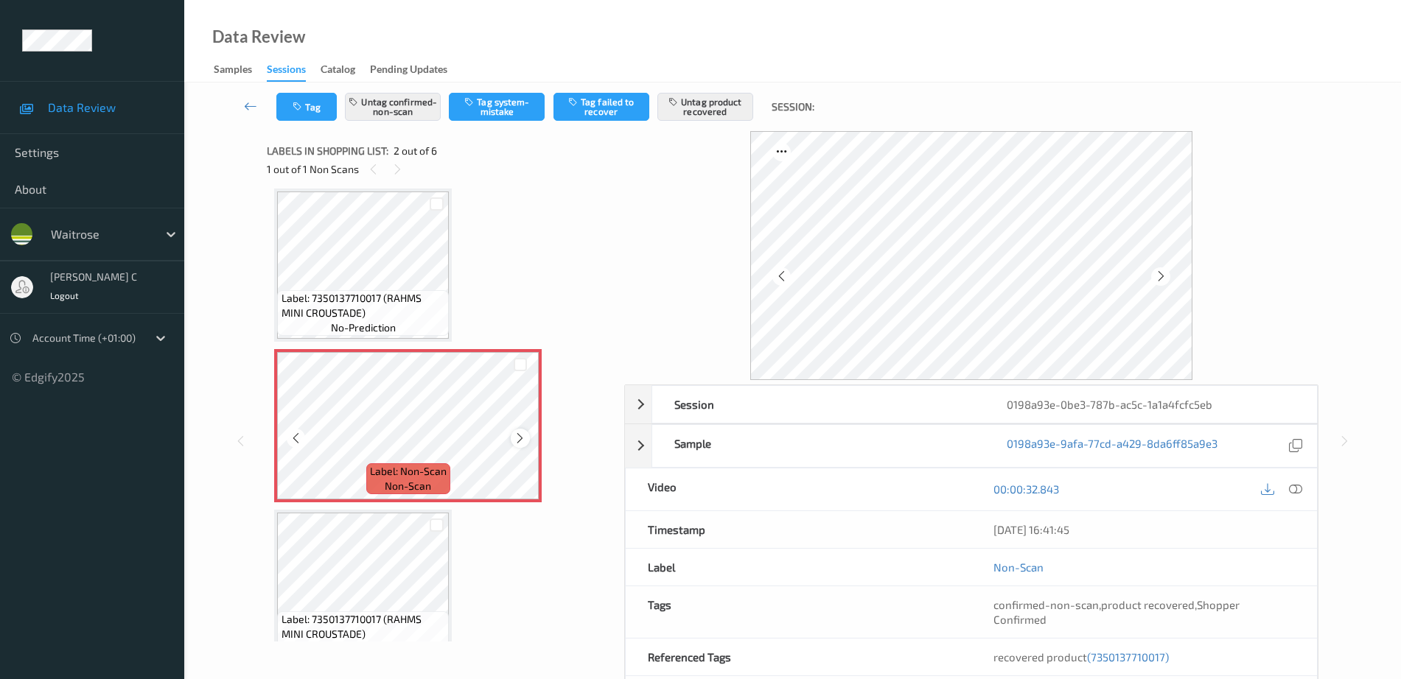
click at [522, 433] on icon at bounding box center [520, 438] width 13 height 13
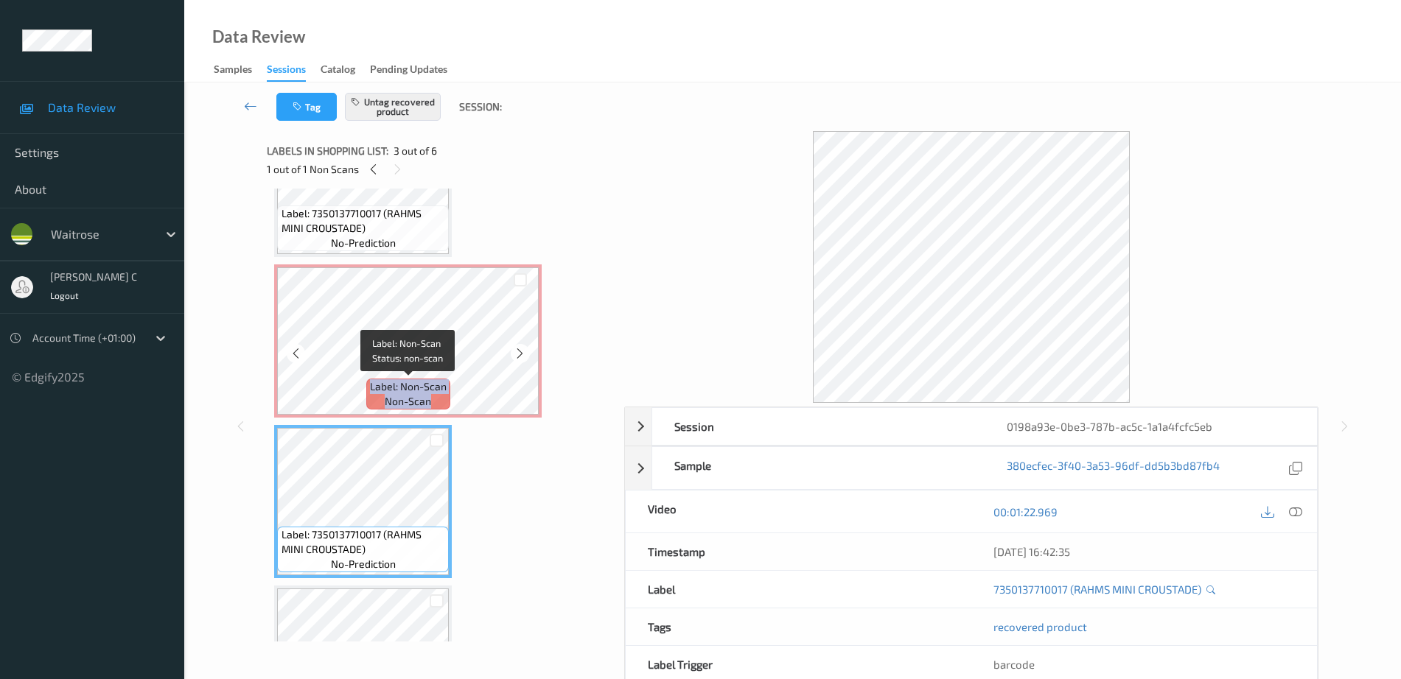
scroll to position [0, 0]
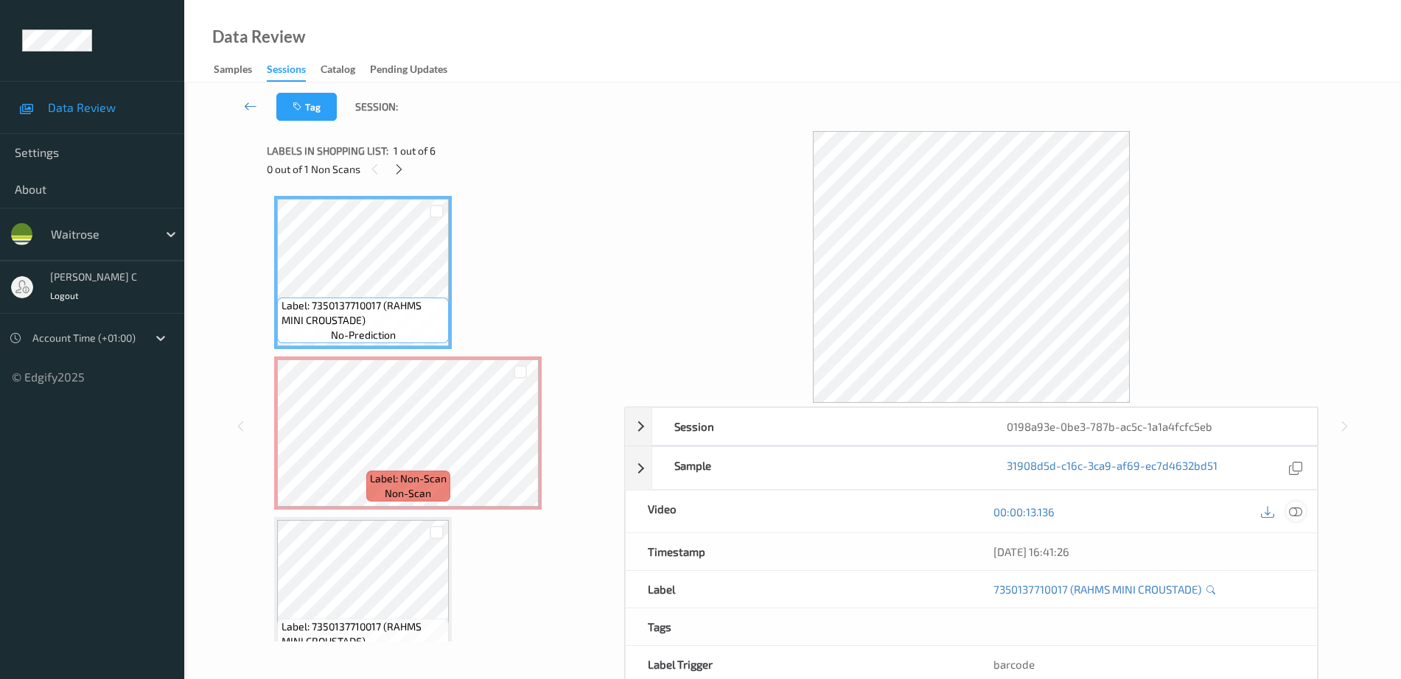
click at [1302, 507] on icon at bounding box center [1295, 511] width 13 height 13
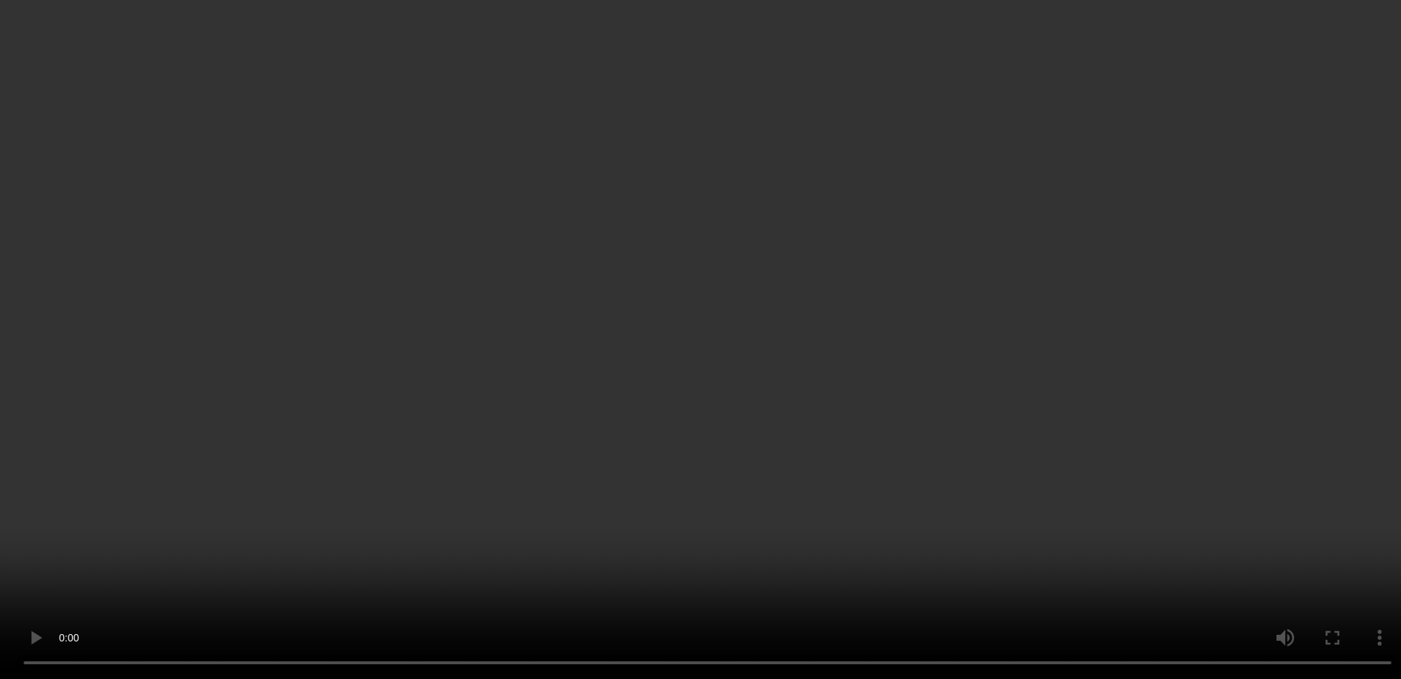
scroll to position [184, 0]
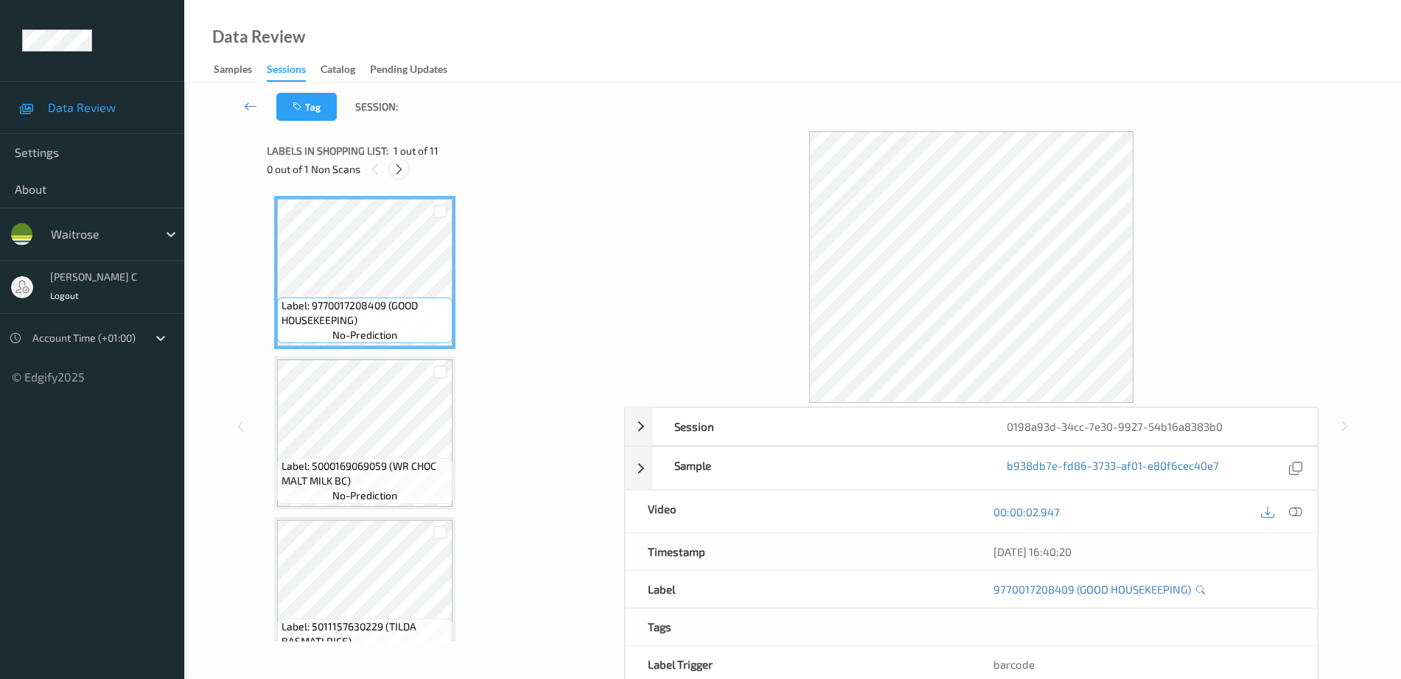
click at [405, 164] on icon at bounding box center [399, 169] width 13 height 13
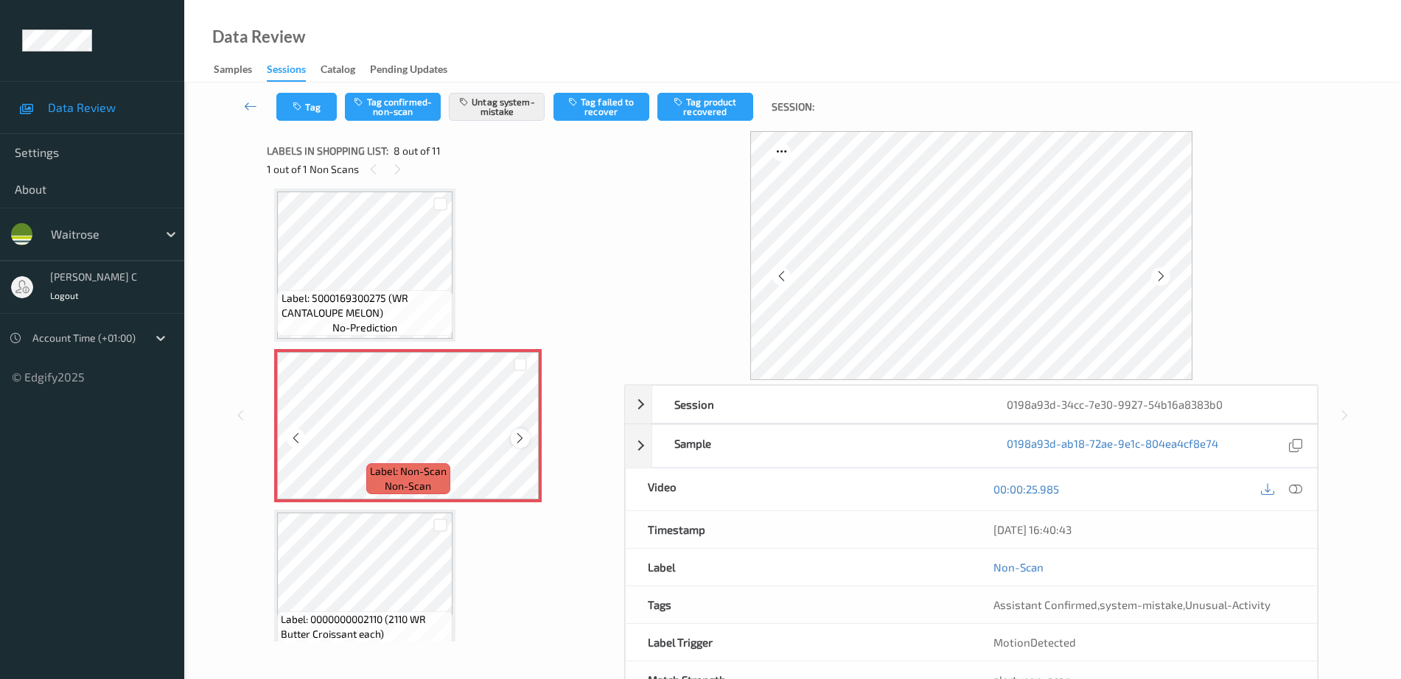
click at [522, 440] on icon at bounding box center [520, 438] width 13 height 13
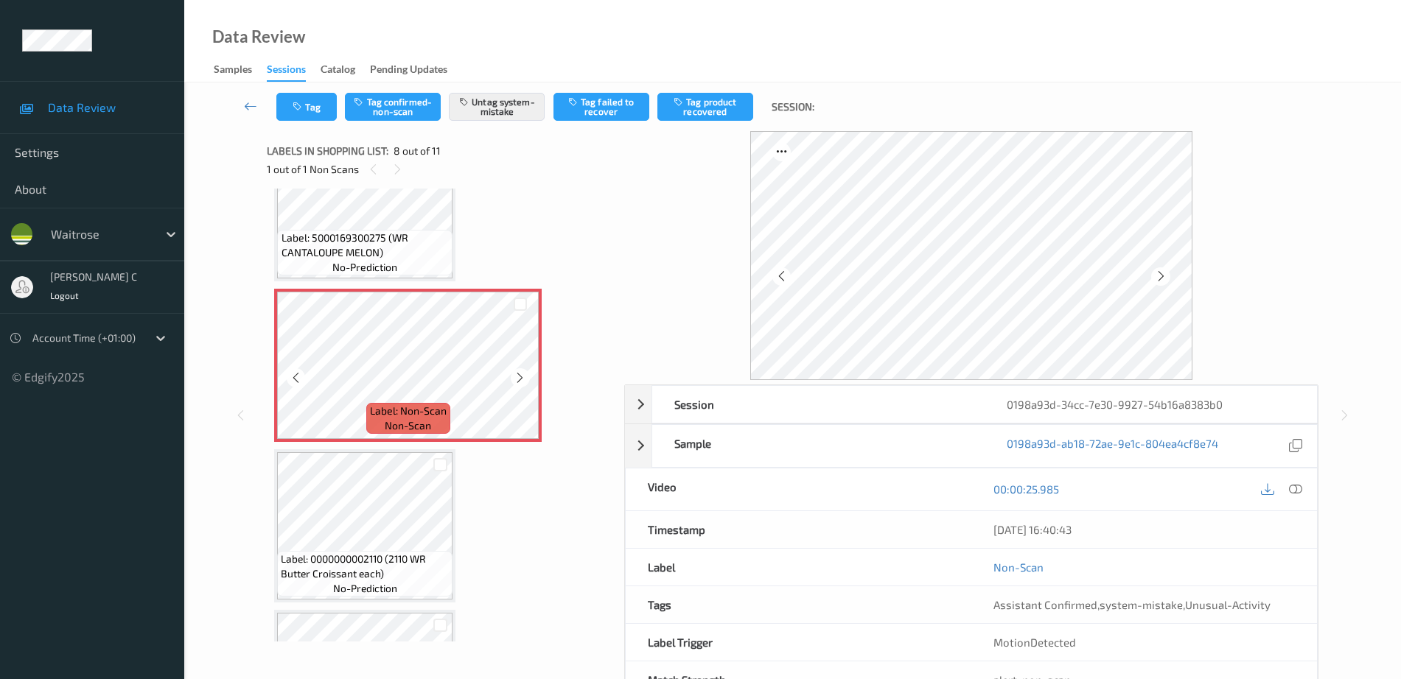
scroll to position [1063, 0]
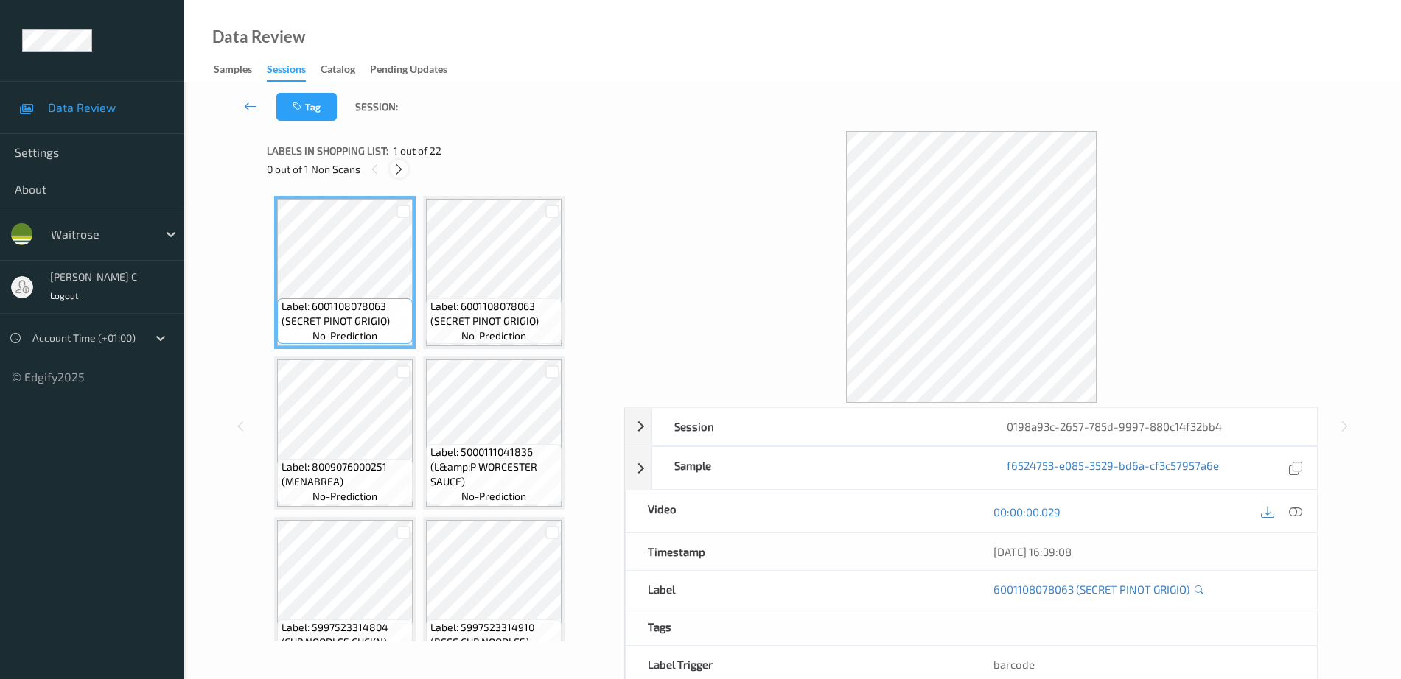
click at [402, 175] on icon at bounding box center [399, 169] width 13 height 13
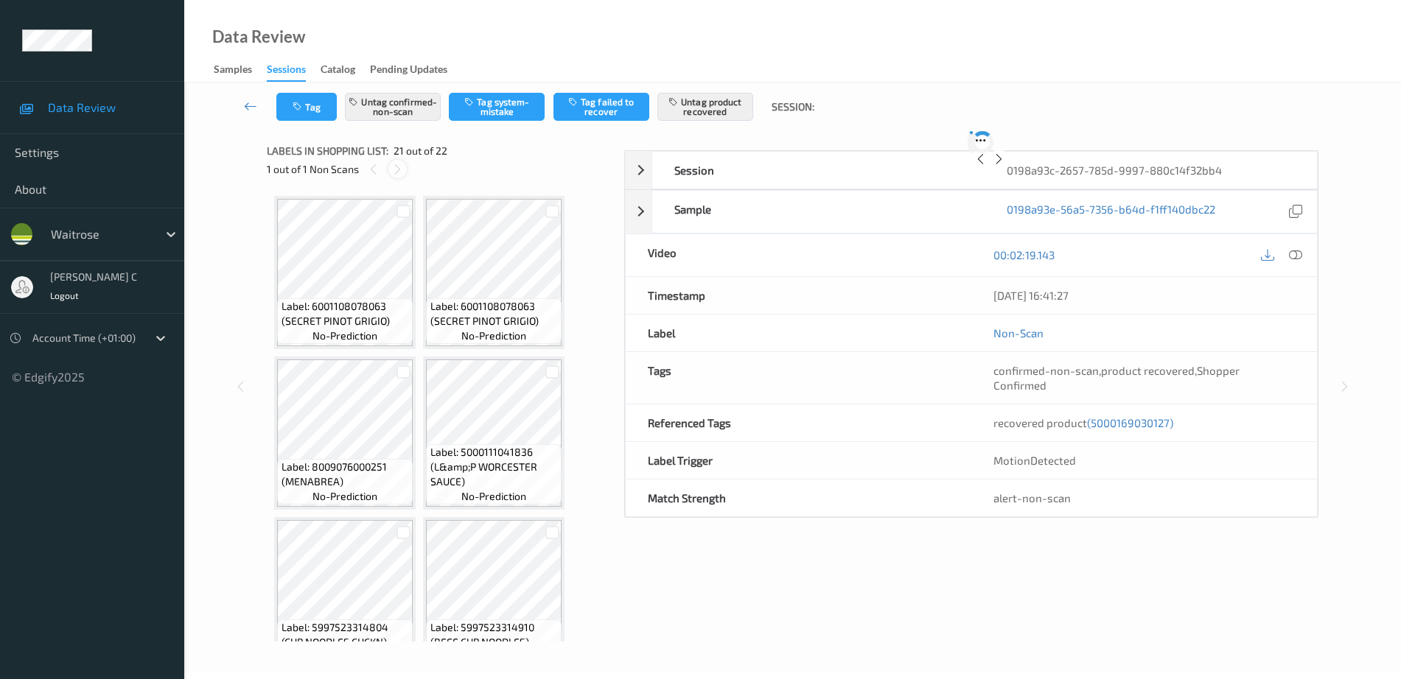
scroll to position [1774, 0]
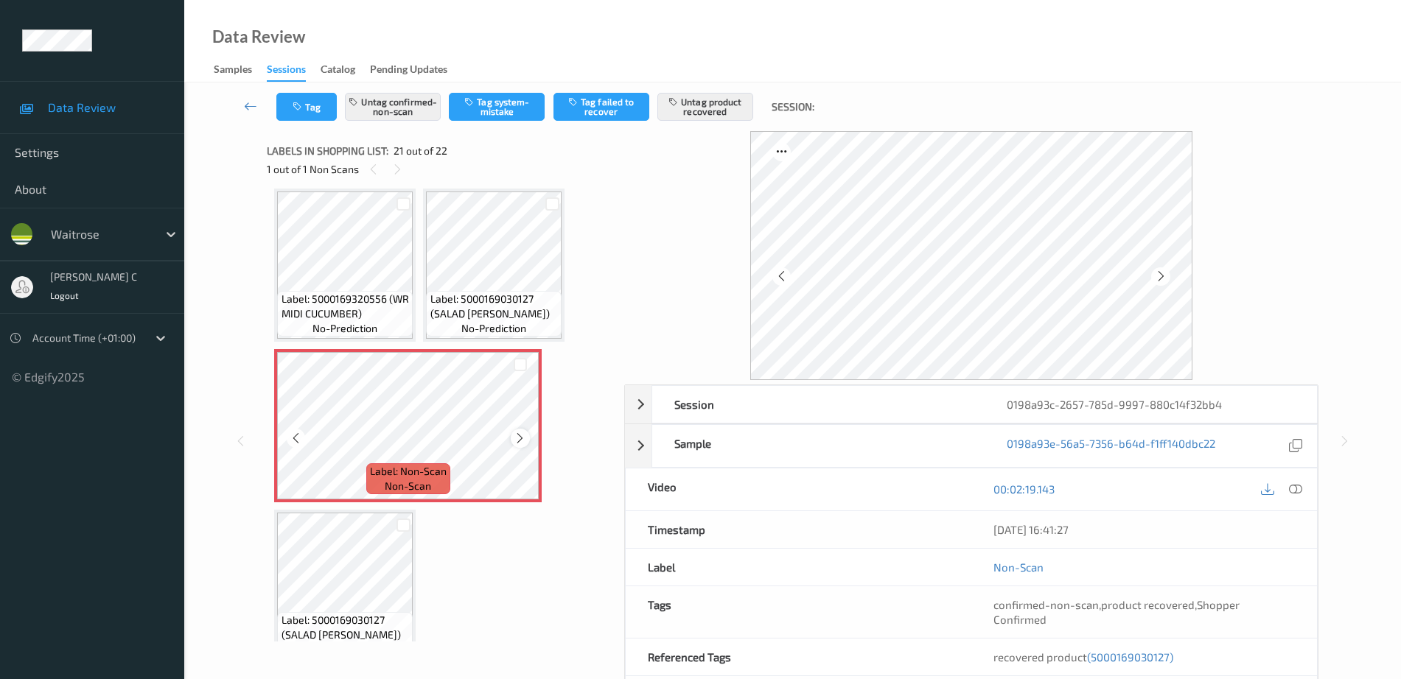
click at [519, 441] on icon at bounding box center [520, 438] width 13 height 13
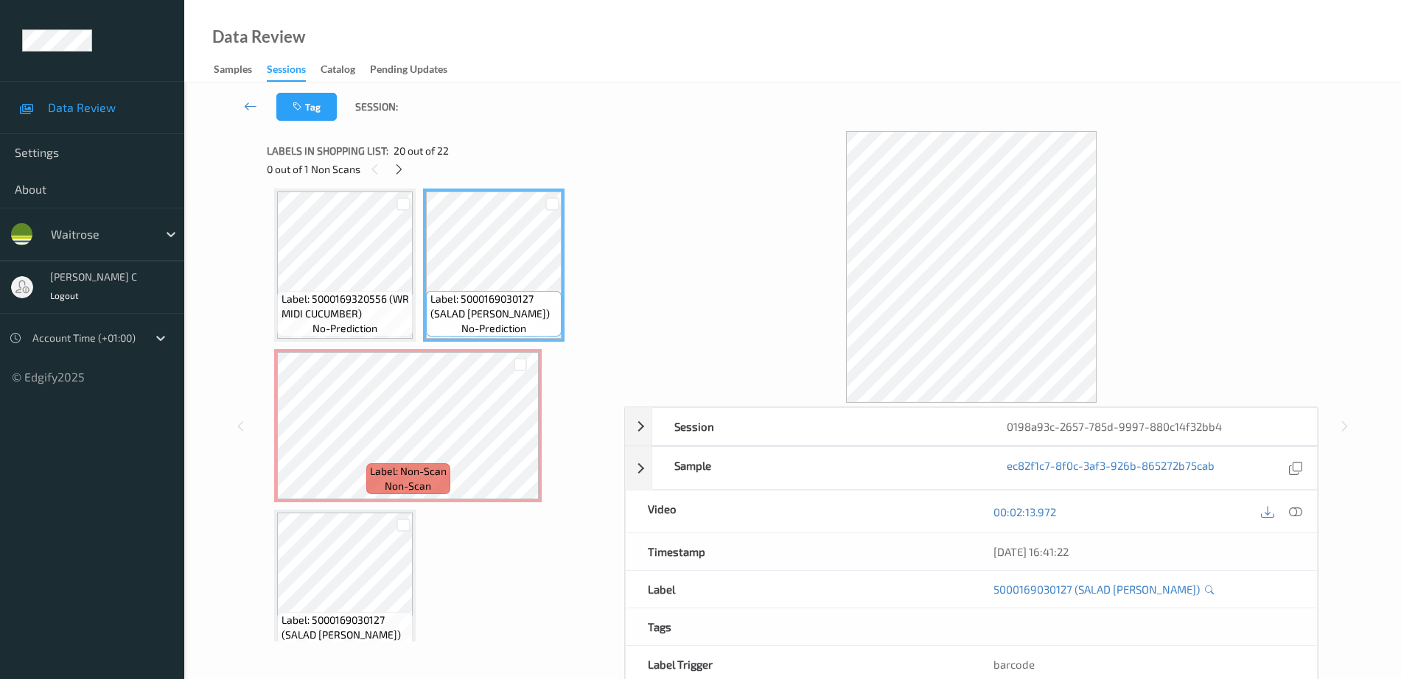
click at [376, 291] on div "Label: 5000169320556 (WR MIDI CUCUMBER) no-prediction" at bounding box center [345, 314] width 136 height 46
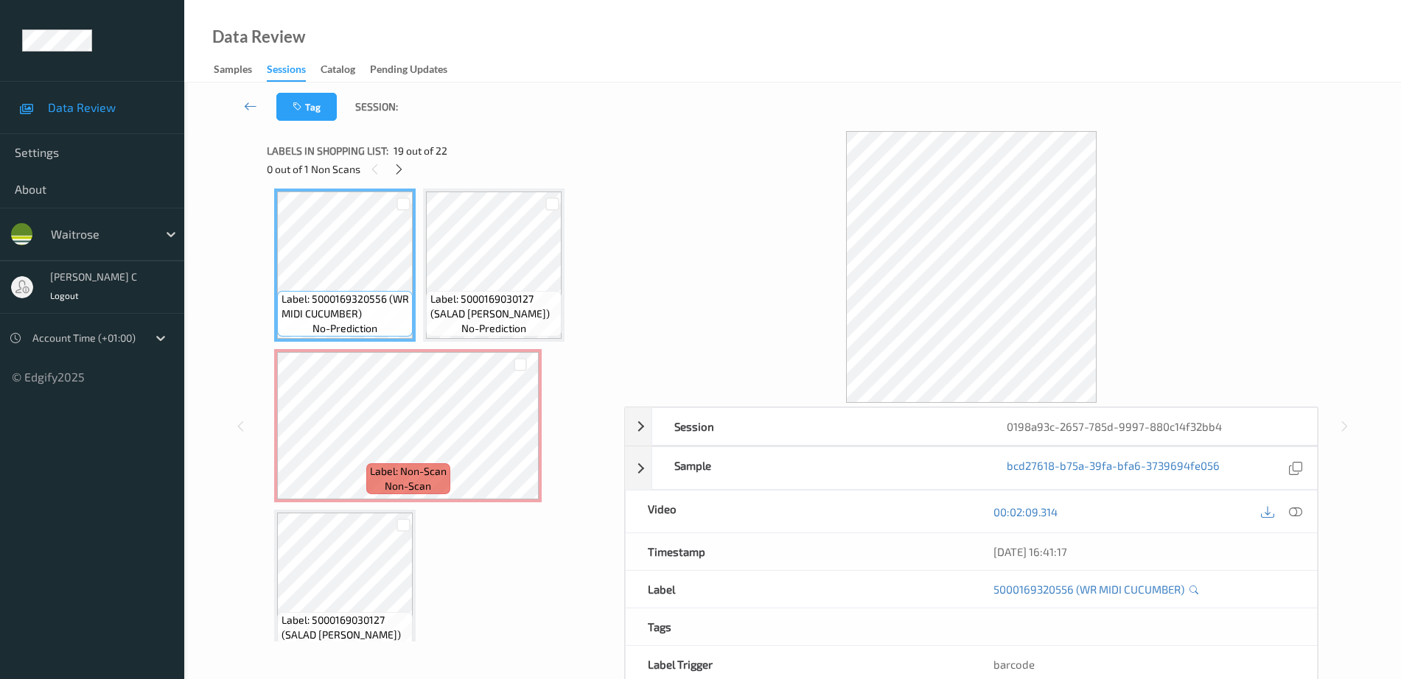
click at [495, 309] on span "Label: 5000169030127 (SALAD CRESS)" at bounding box center [494, 306] width 128 height 29
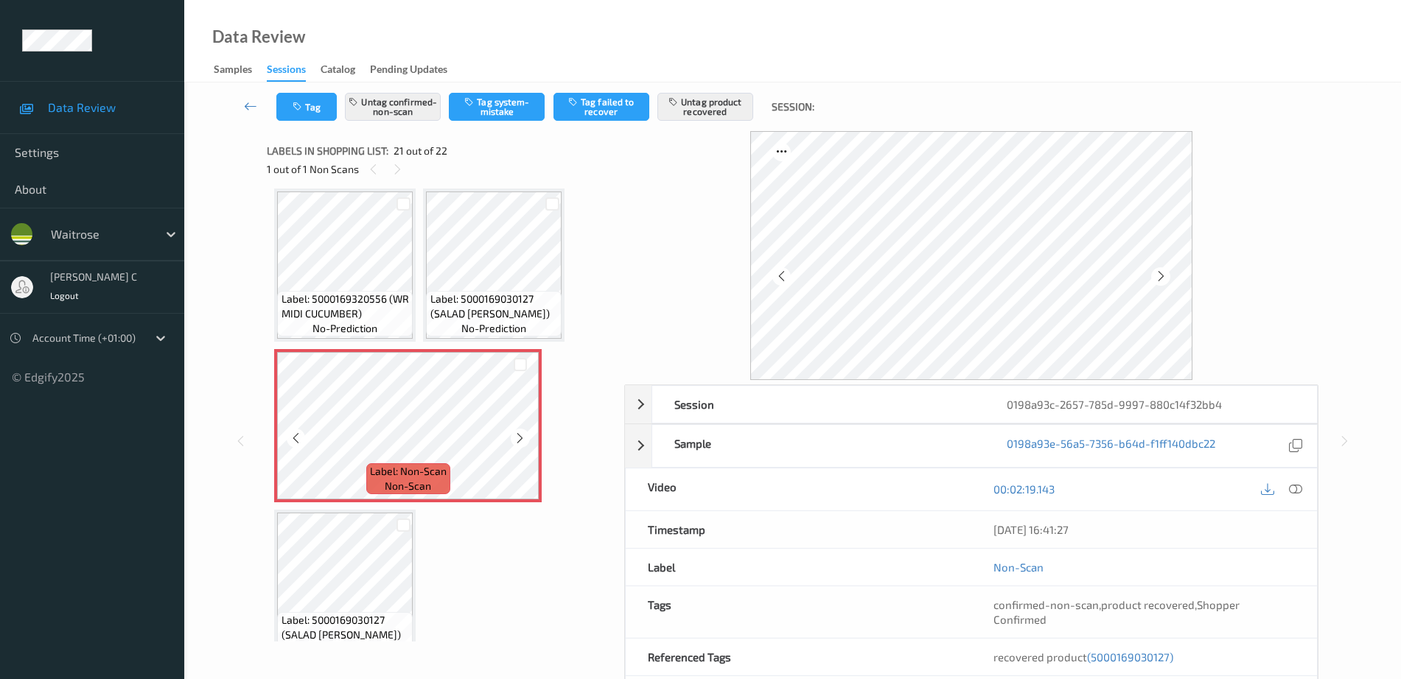
scroll to position [1803, 0]
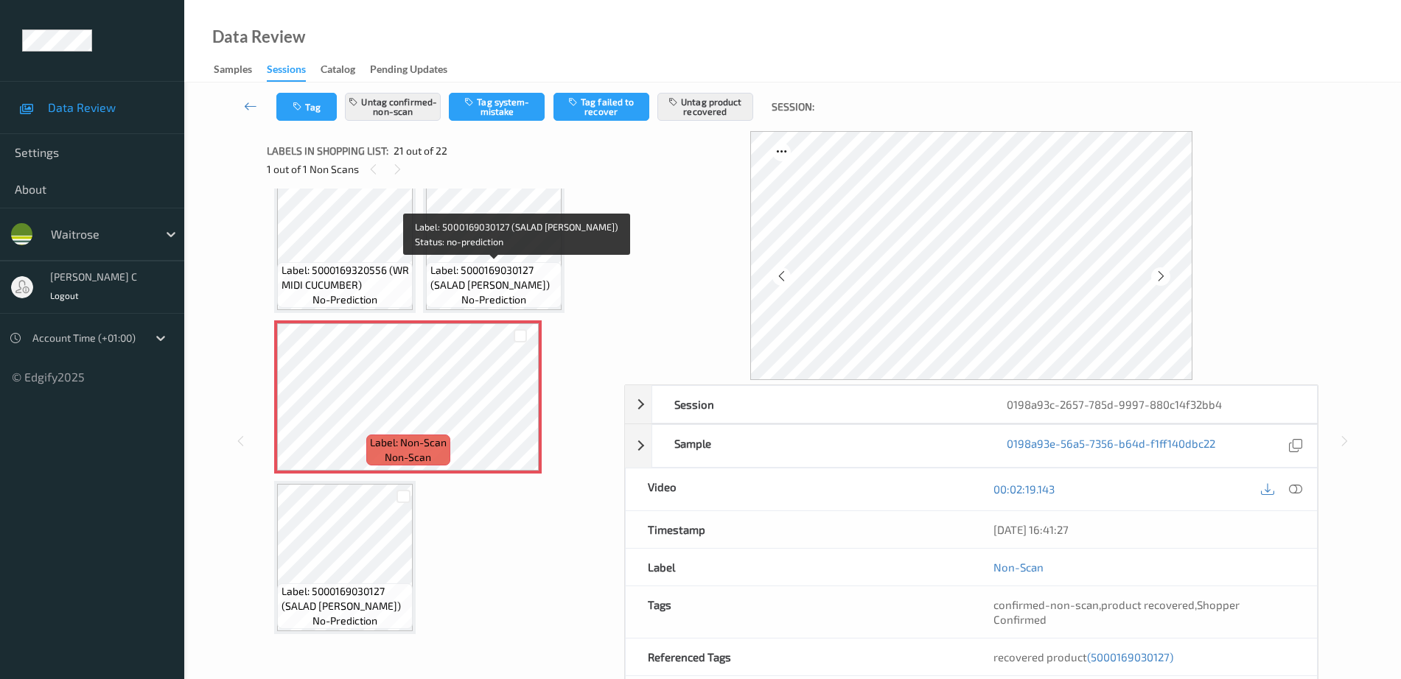
click at [478, 273] on span "Label: 5000169030127 (SALAD CRESS)" at bounding box center [494, 277] width 128 height 29
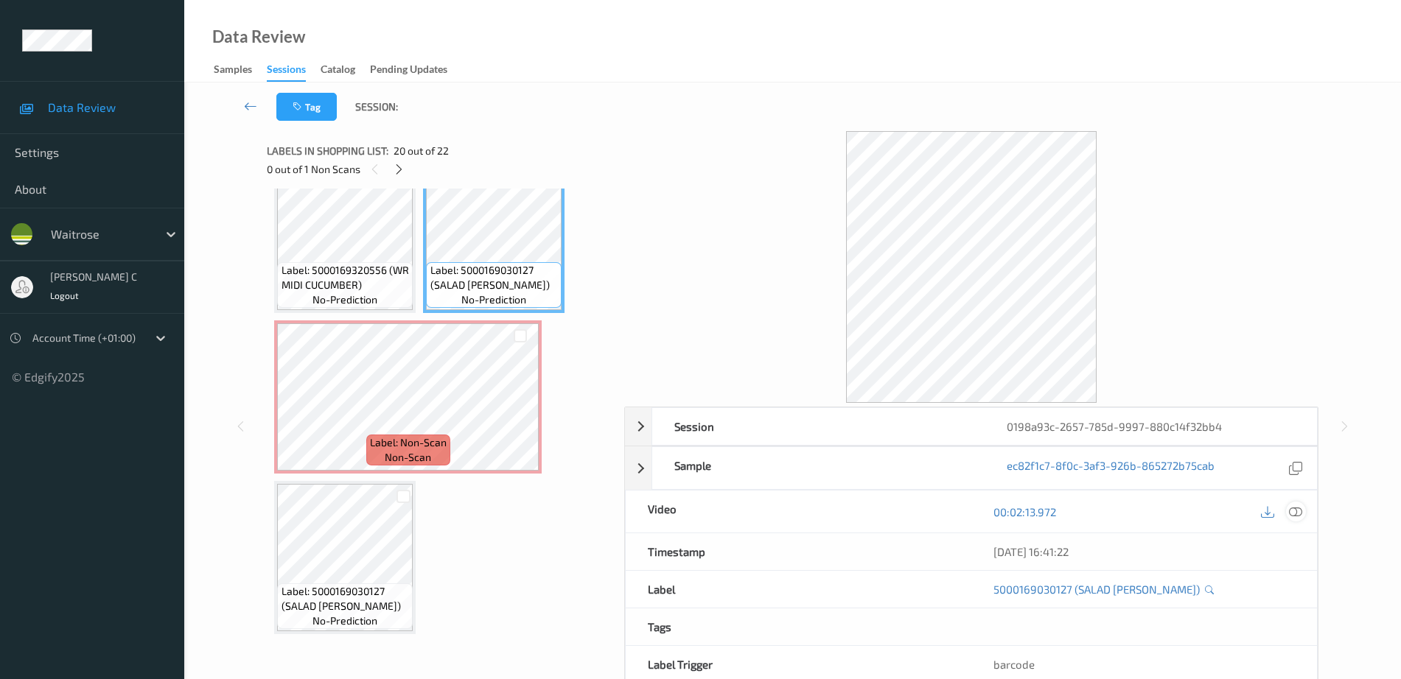
click at [1291, 513] on icon at bounding box center [1295, 511] width 13 height 13
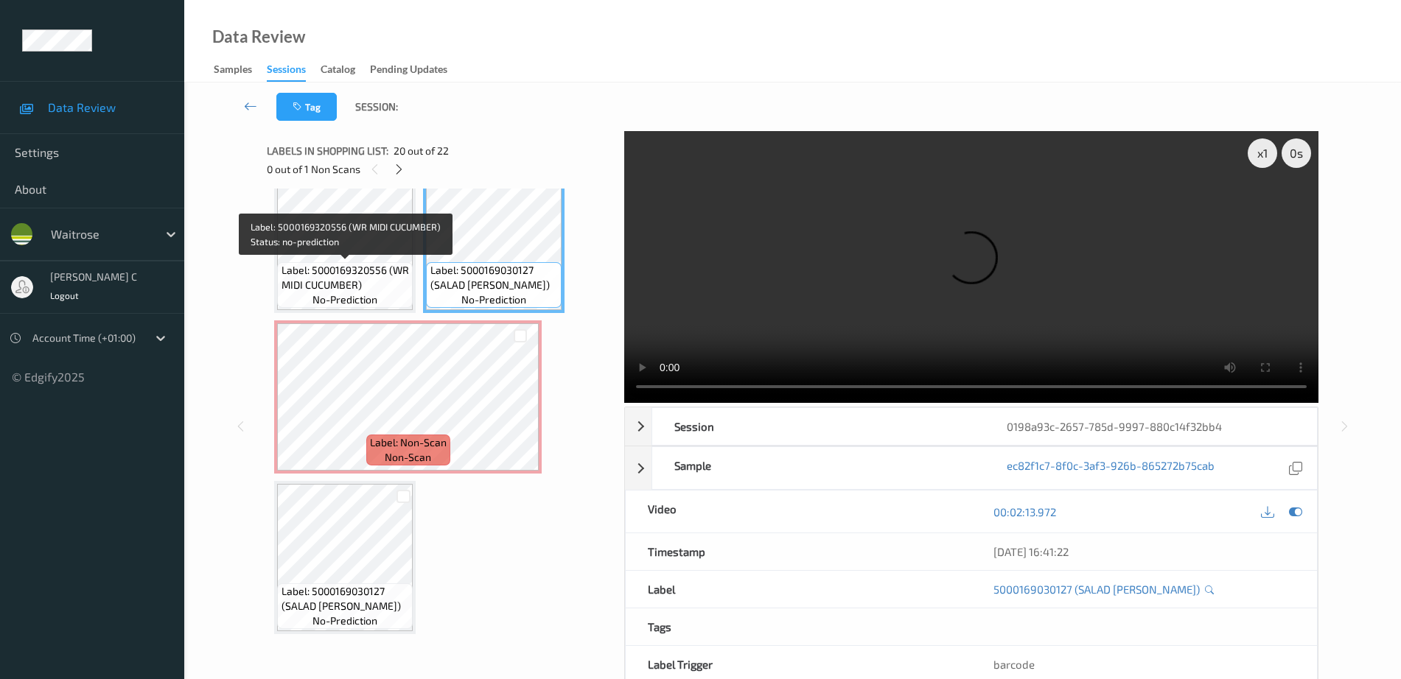
scroll to position [1619, 0]
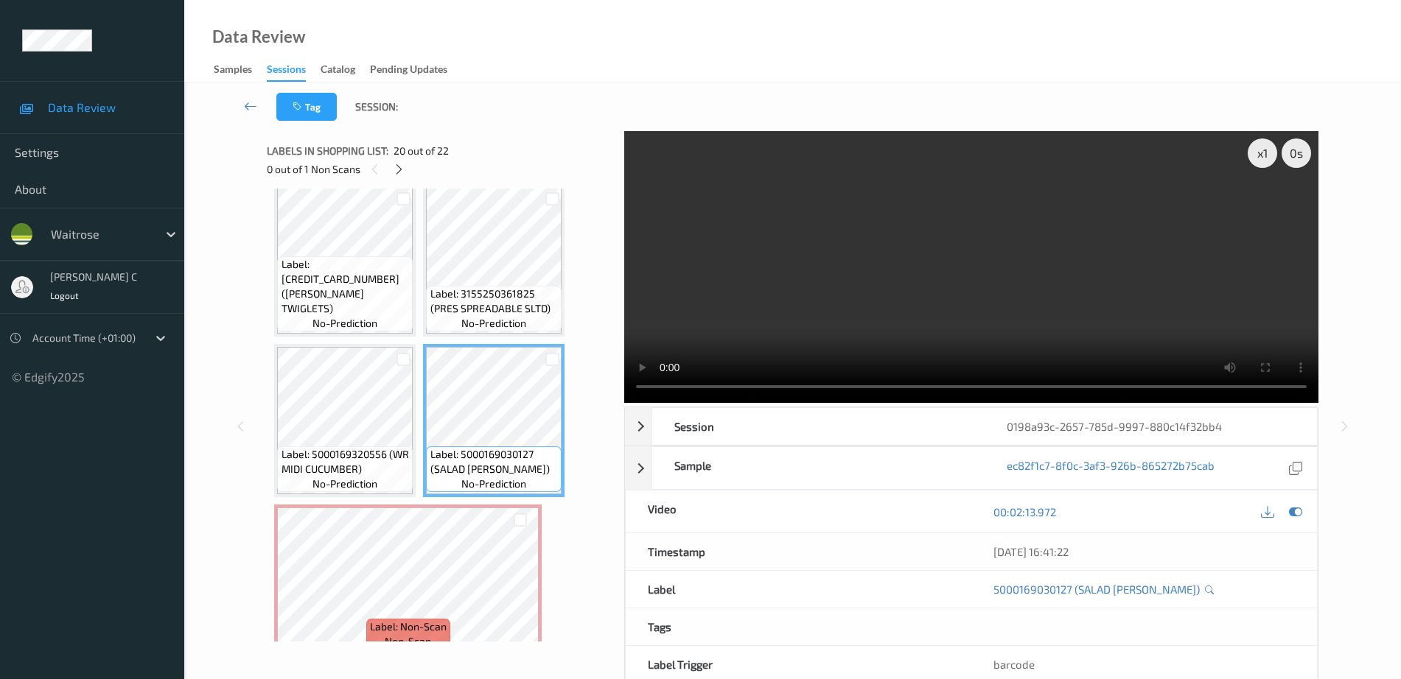
click at [477, 449] on span "Label: 5000169030127 (SALAD CRESS)" at bounding box center [494, 461] width 128 height 29
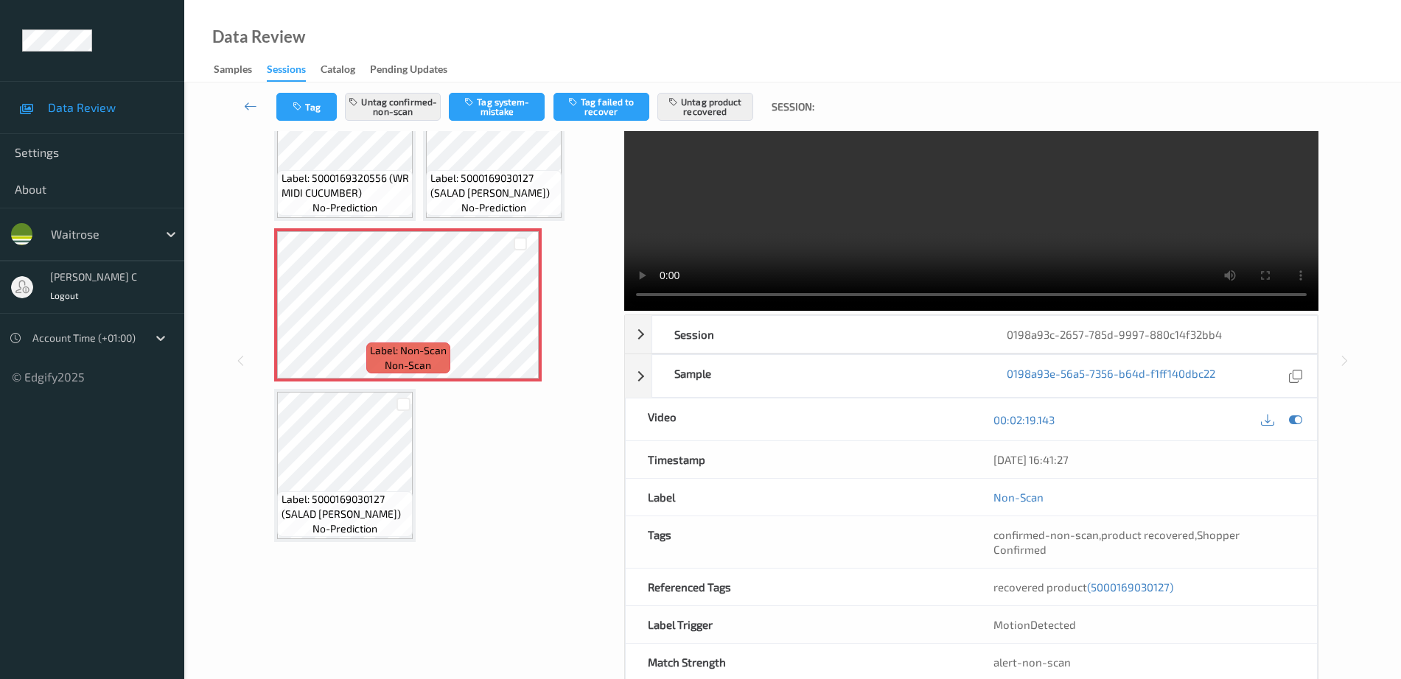
scroll to position [73, 0]
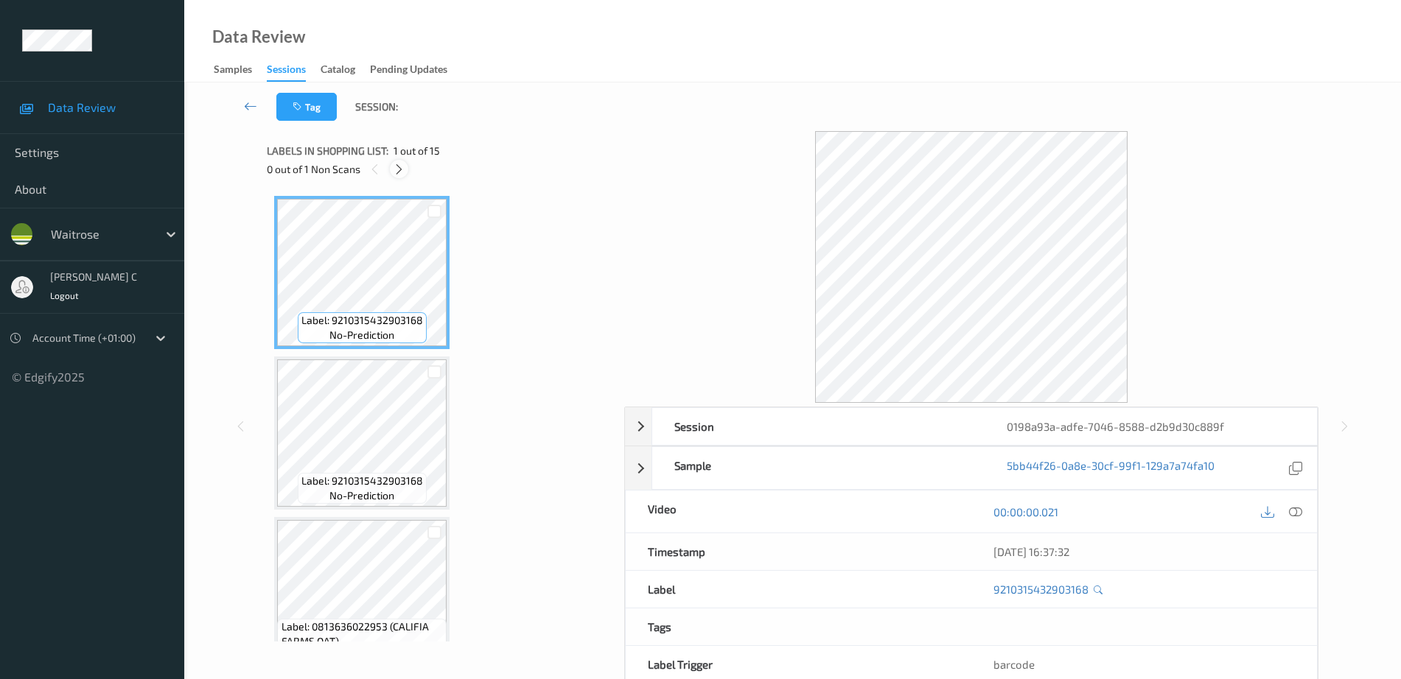
click at [406, 167] on div at bounding box center [399, 169] width 18 height 18
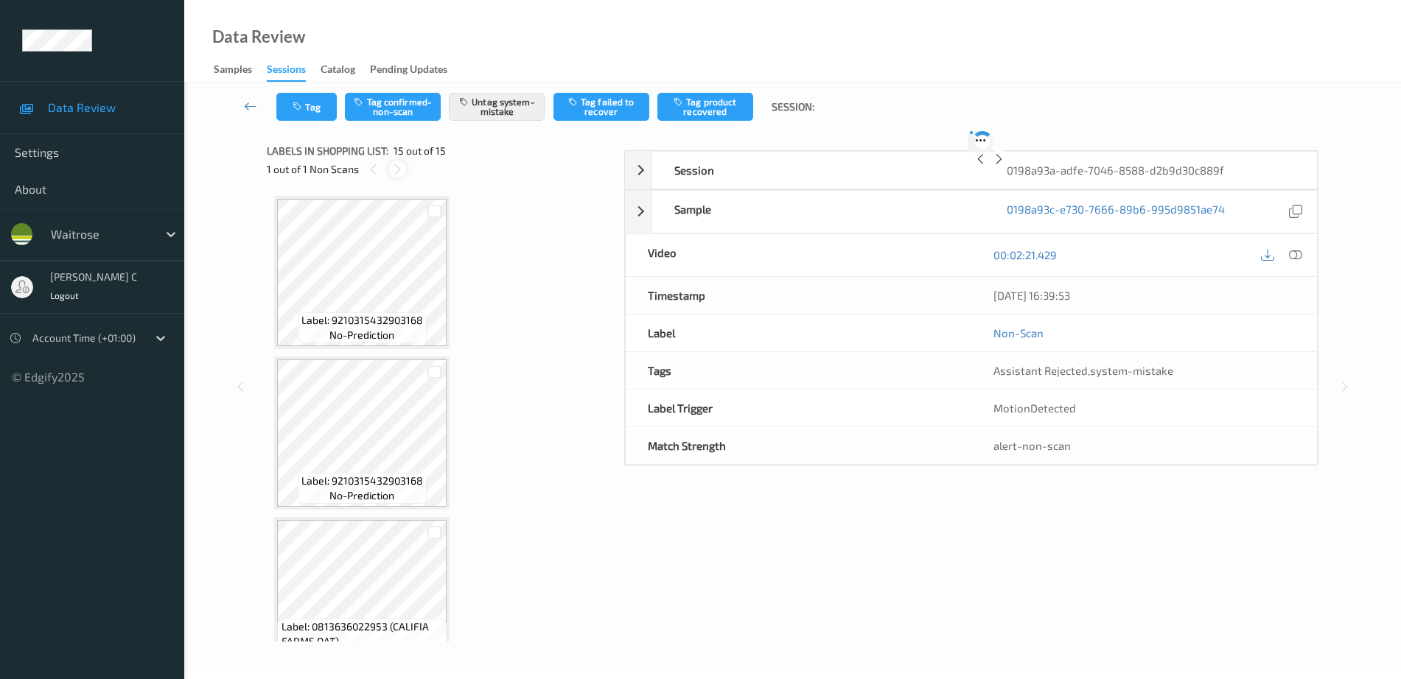
scroll to position [1964, 0]
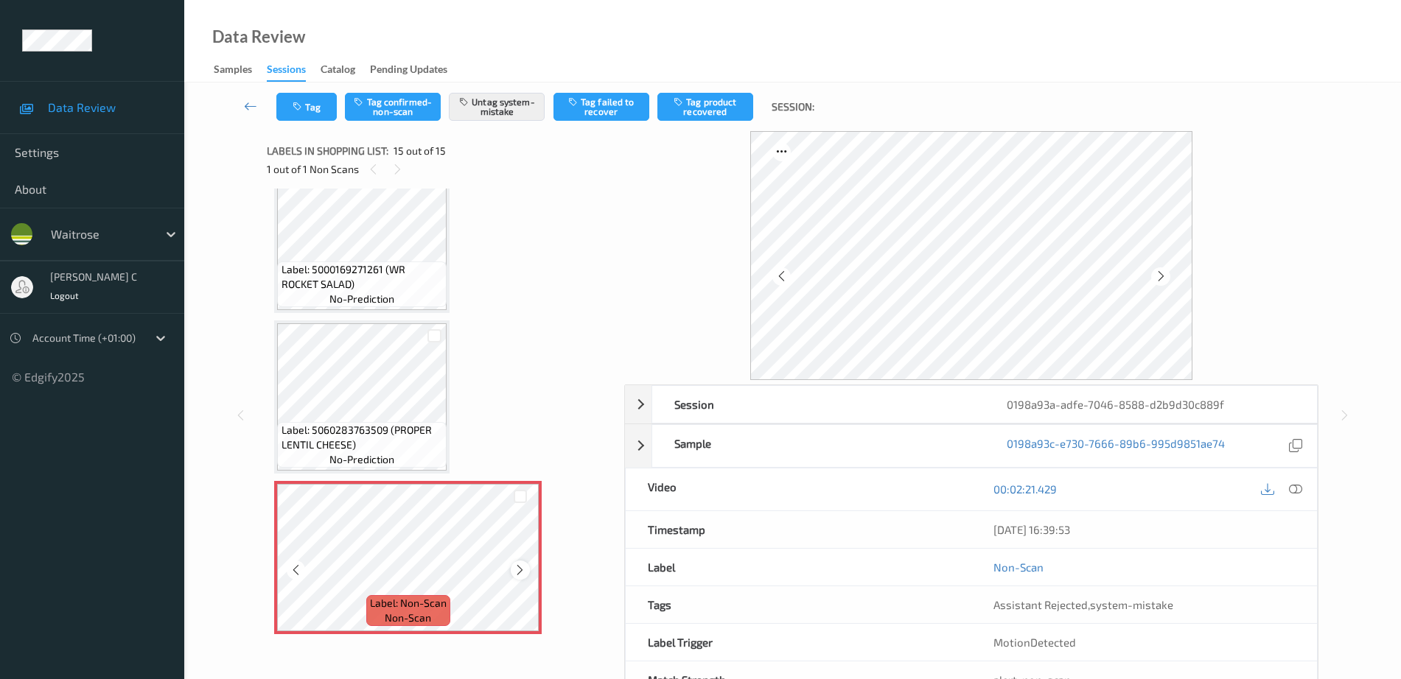
click at [523, 572] on icon at bounding box center [520, 570] width 13 height 13
click at [391, 449] on span "Label: 5060283763509 (PROPER LENTIL CHEESE)" at bounding box center [362, 437] width 162 height 29
click at [309, 113] on button "Tag" at bounding box center [306, 107] width 60 height 28
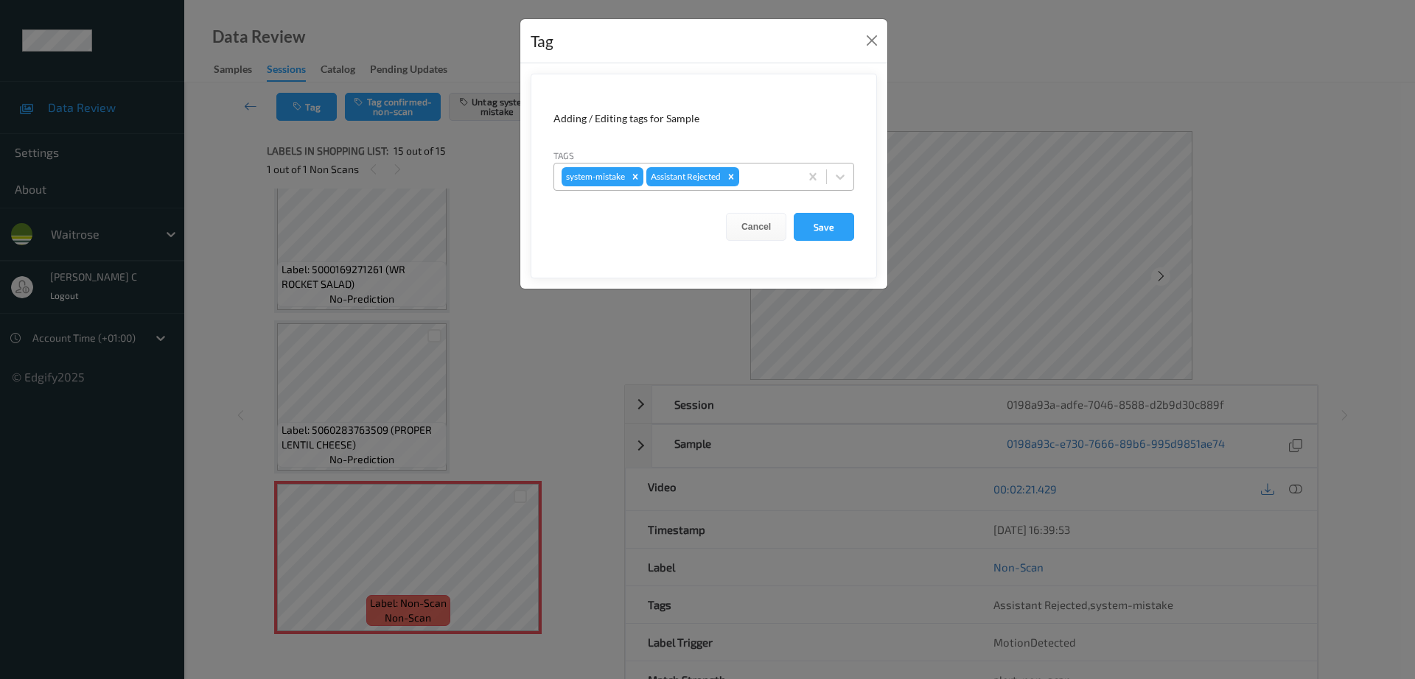
click at [763, 182] on div at bounding box center [767, 177] width 50 height 18
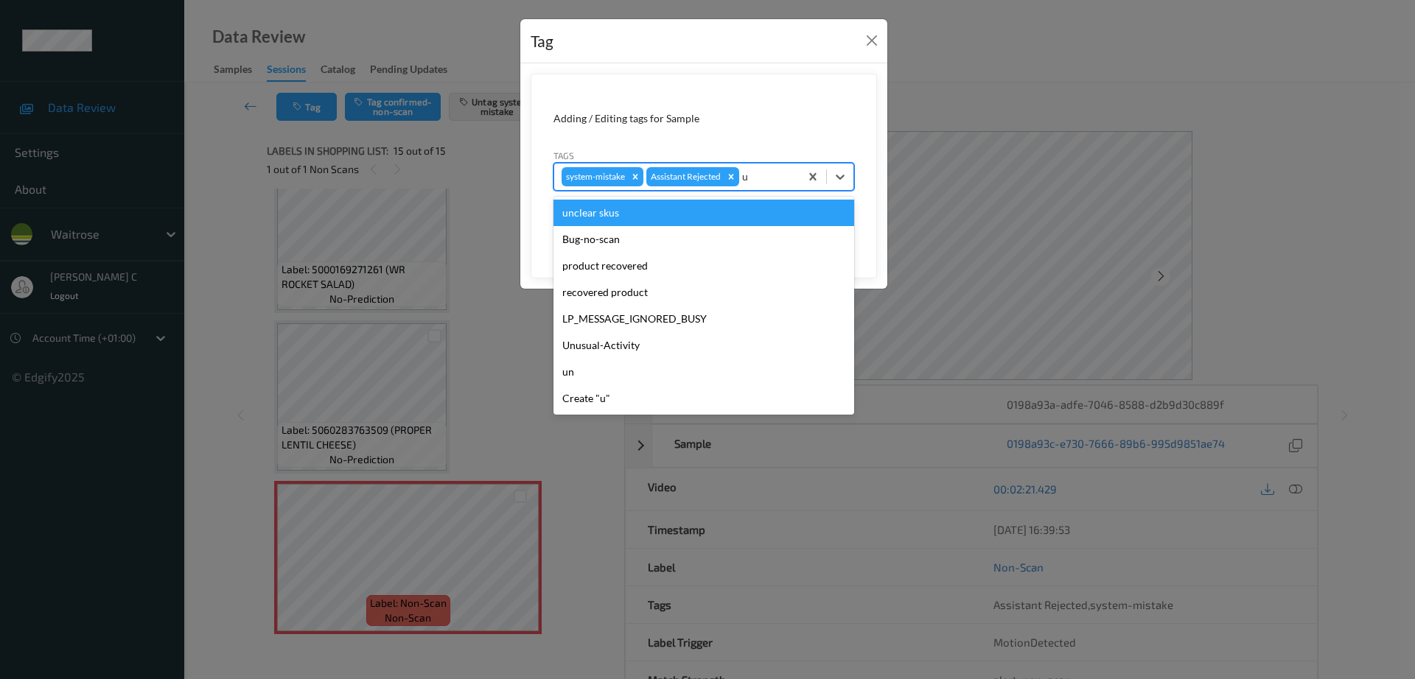
type input "un"
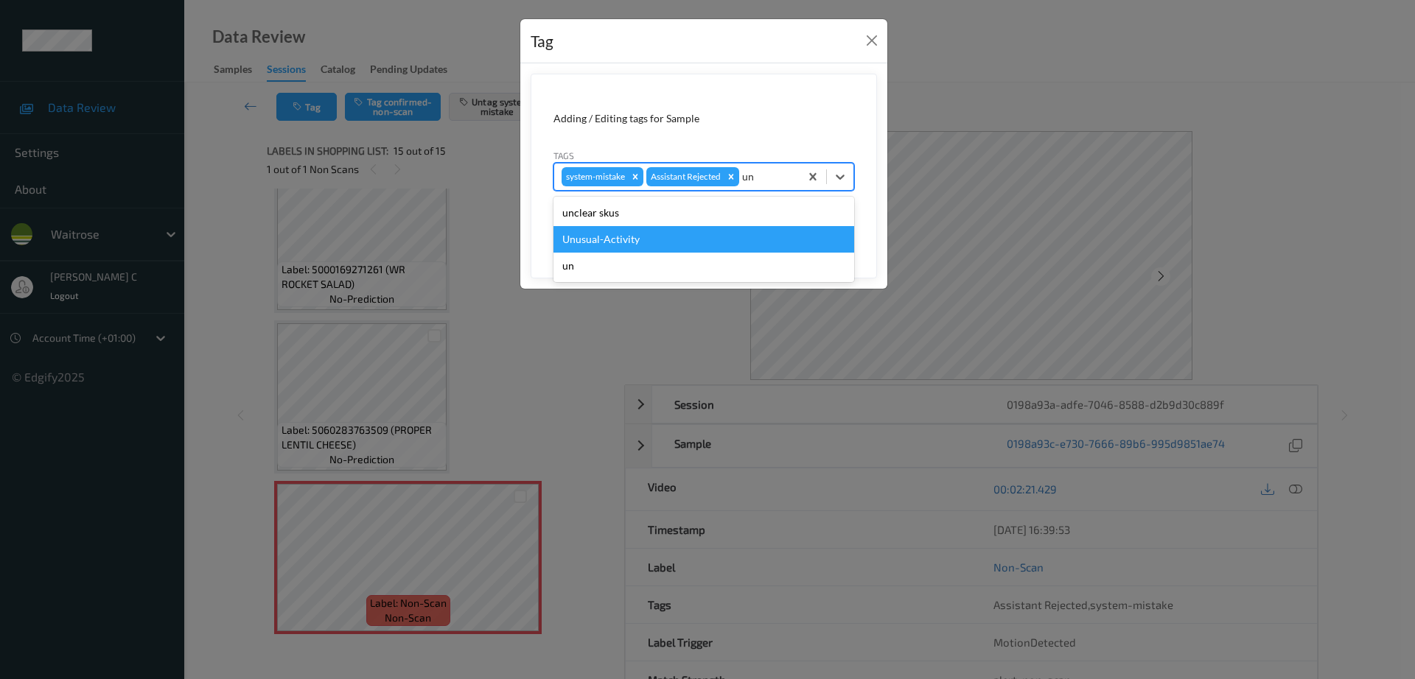
click at [668, 242] on div "Unusual-Activity" at bounding box center [703, 239] width 301 height 27
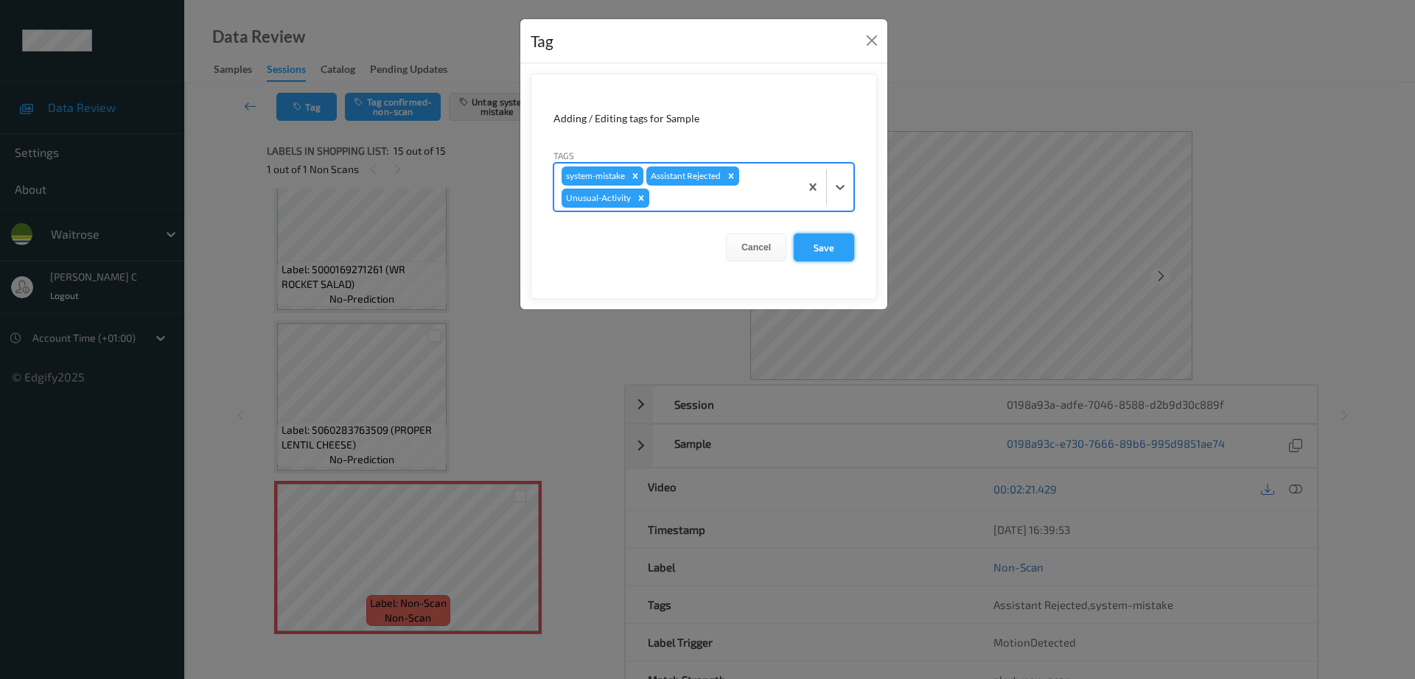
click at [822, 256] on button "Save" at bounding box center [824, 248] width 60 height 28
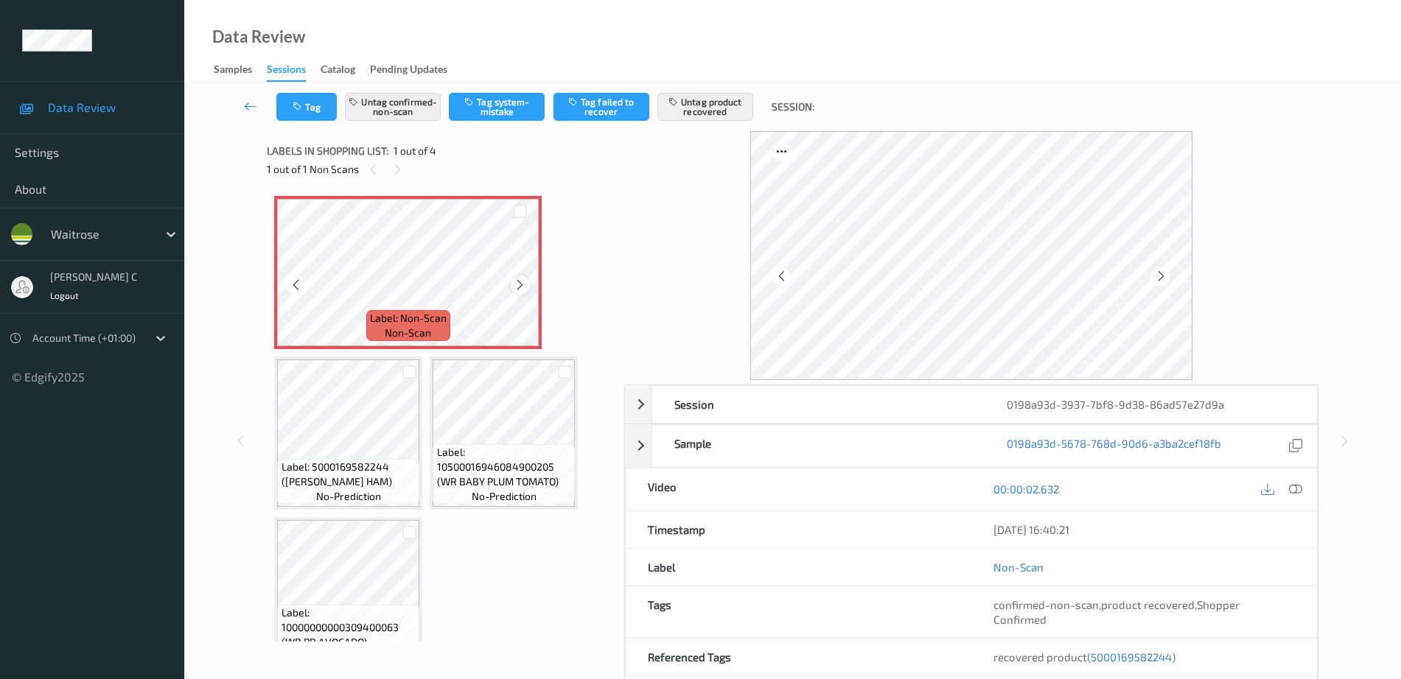
click at [521, 279] on icon at bounding box center [520, 285] width 13 height 13
click at [523, 284] on icon at bounding box center [520, 285] width 13 height 13
click at [523, 282] on icon at bounding box center [520, 285] width 13 height 13
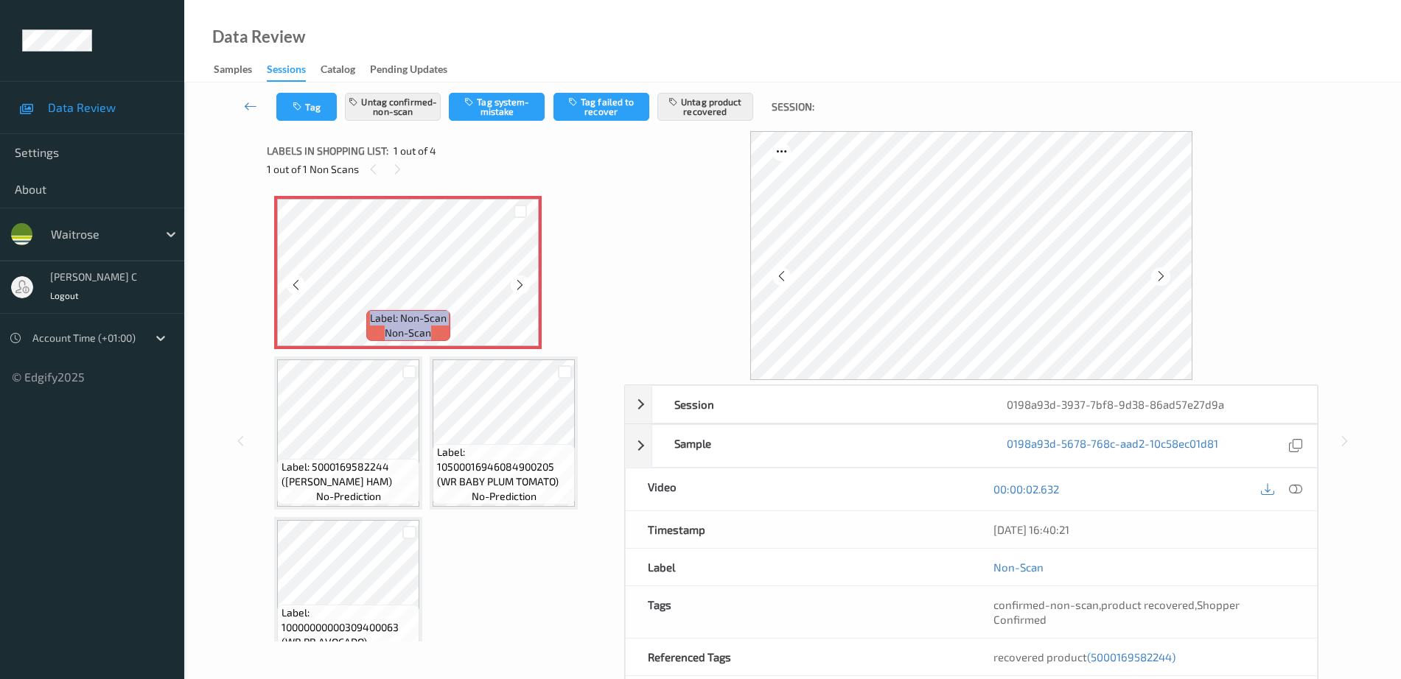
click at [523, 282] on icon at bounding box center [520, 285] width 13 height 13
click at [1292, 486] on icon at bounding box center [1295, 489] width 13 height 13
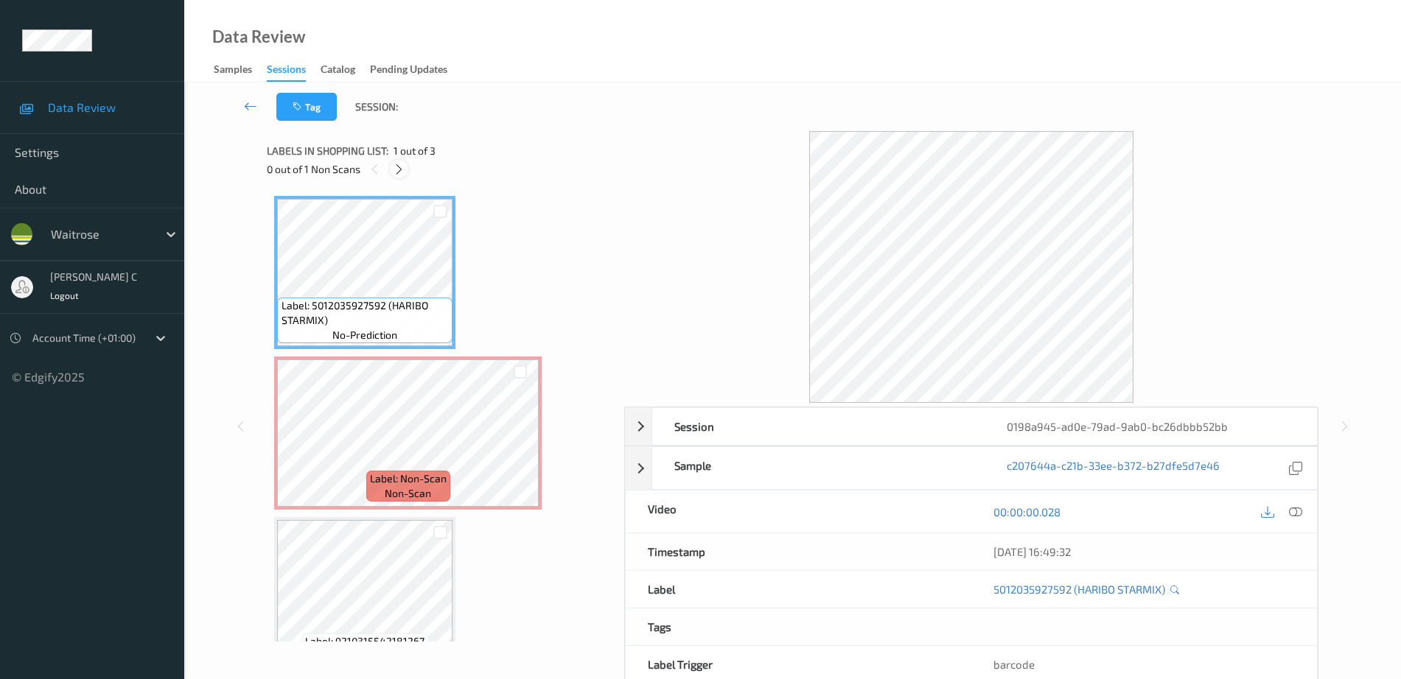
click at [402, 166] on icon at bounding box center [399, 169] width 13 height 13
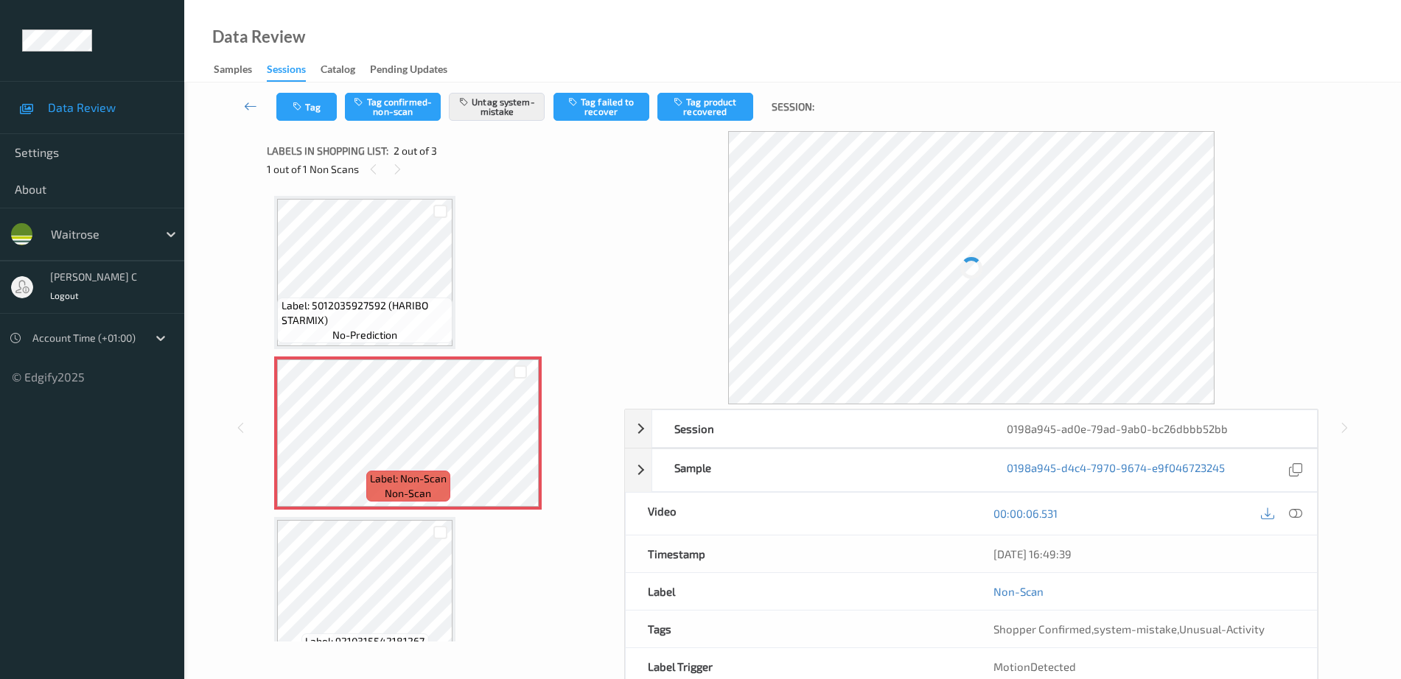
scroll to position [7, 0]
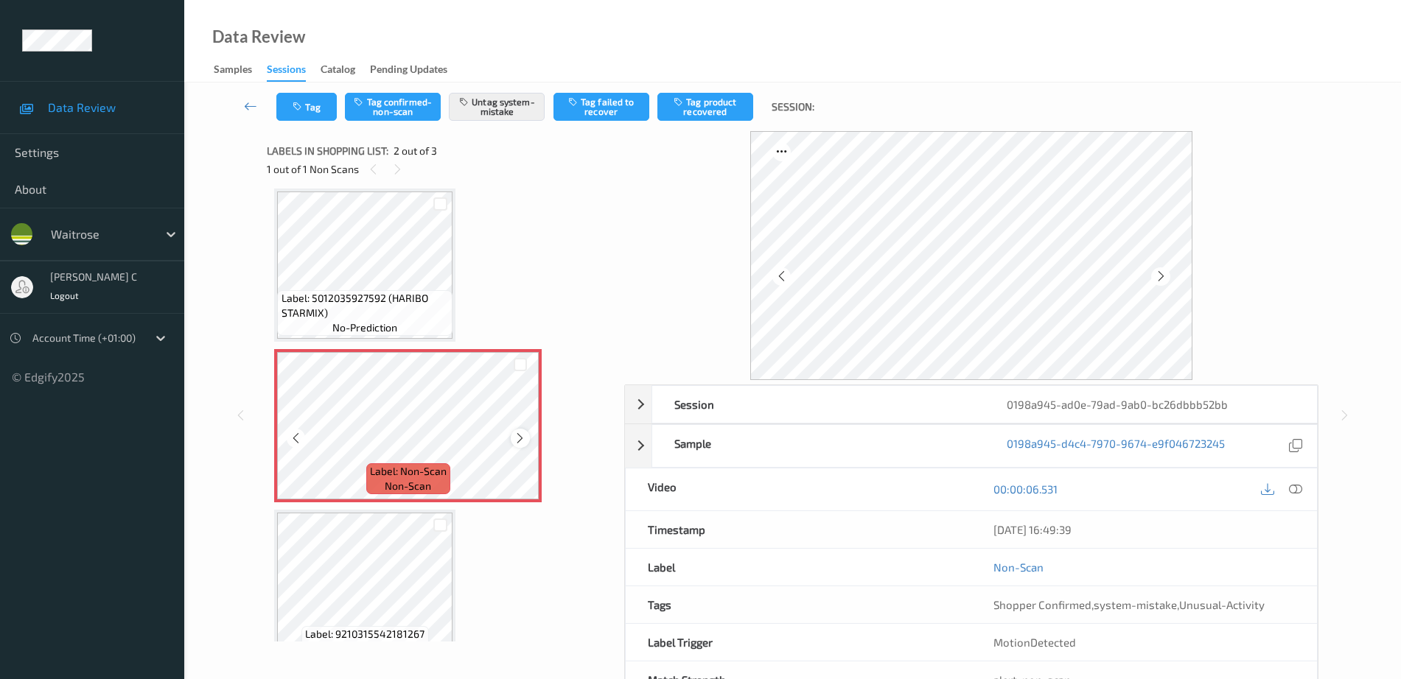
click at [517, 441] on icon at bounding box center [520, 438] width 13 height 13
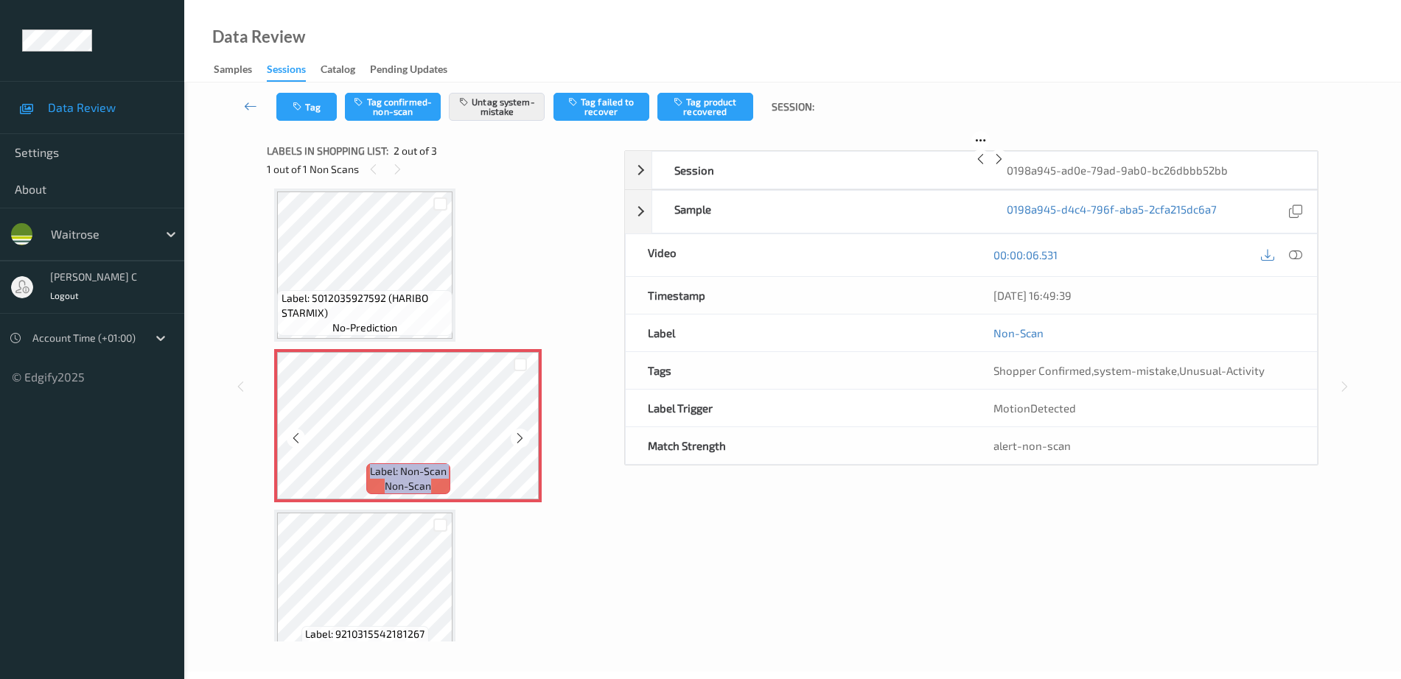
click at [517, 441] on icon at bounding box center [520, 438] width 13 height 13
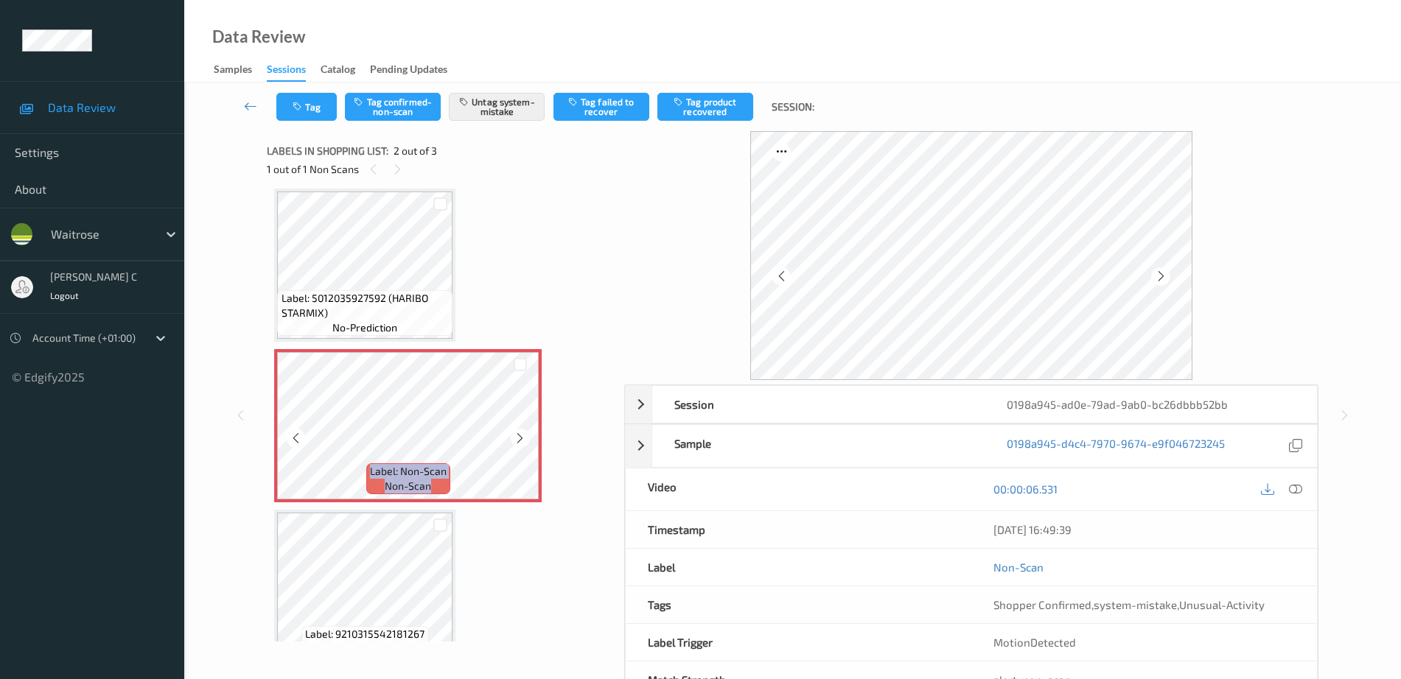
click at [517, 441] on icon at bounding box center [520, 438] width 13 height 13
click at [392, 340] on div "Label: 5012035927592 (HARIBO STARMIX) no-prediction" at bounding box center [364, 265] width 181 height 153
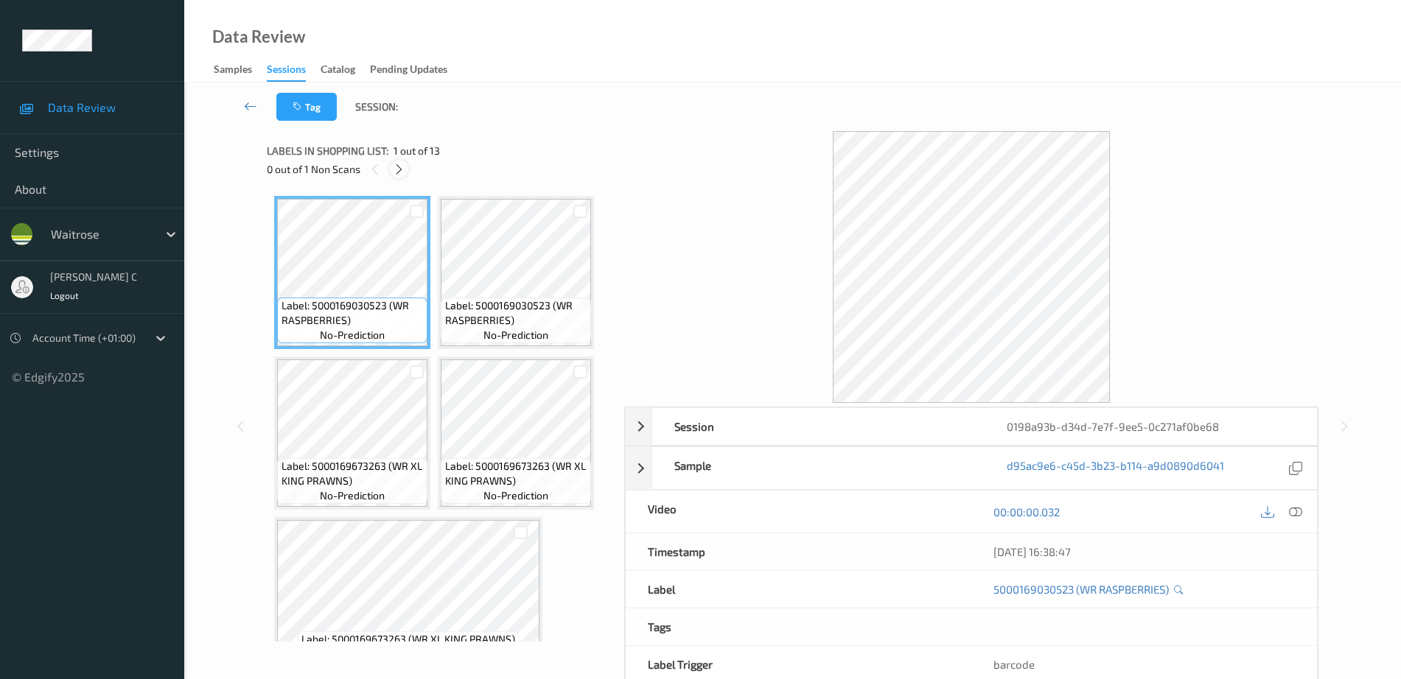
click at [403, 166] on icon at bounding box center [399, 169] width 13 height 13
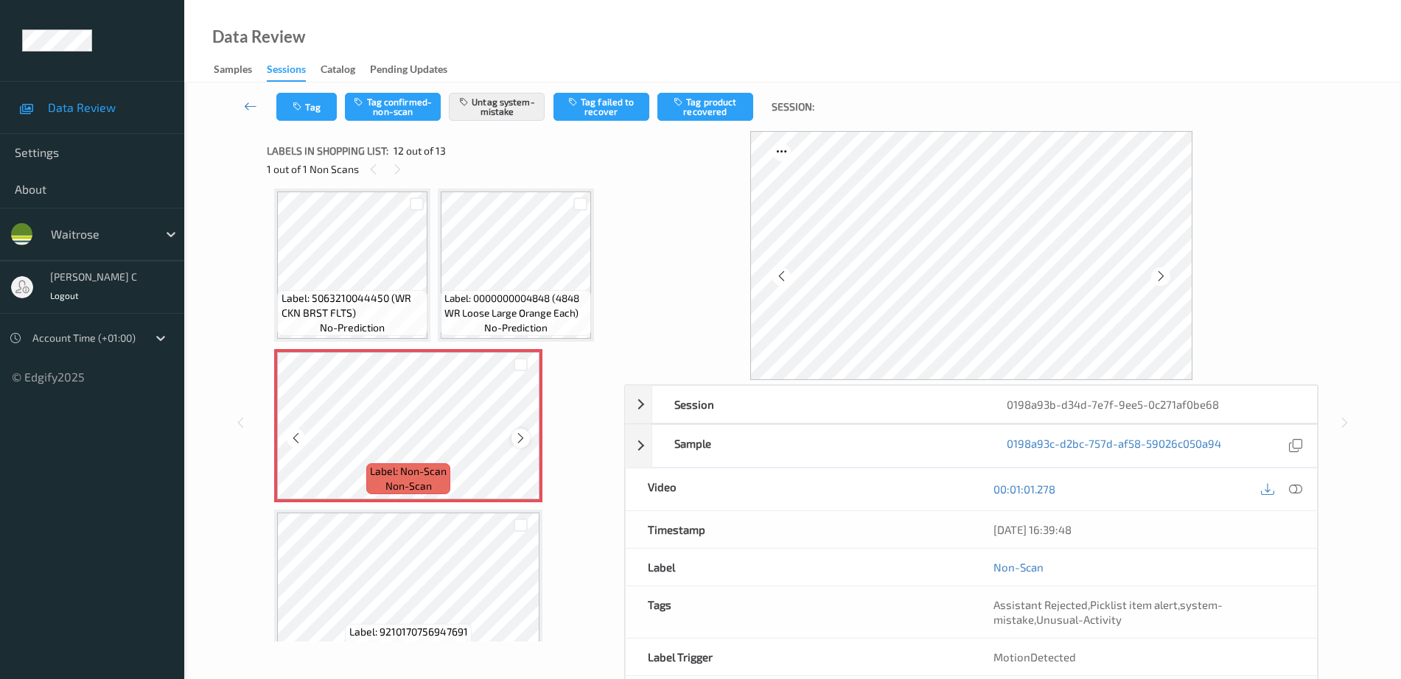
click at [521, 441] on icon at bounding box center [520, 438] width 13 height 13
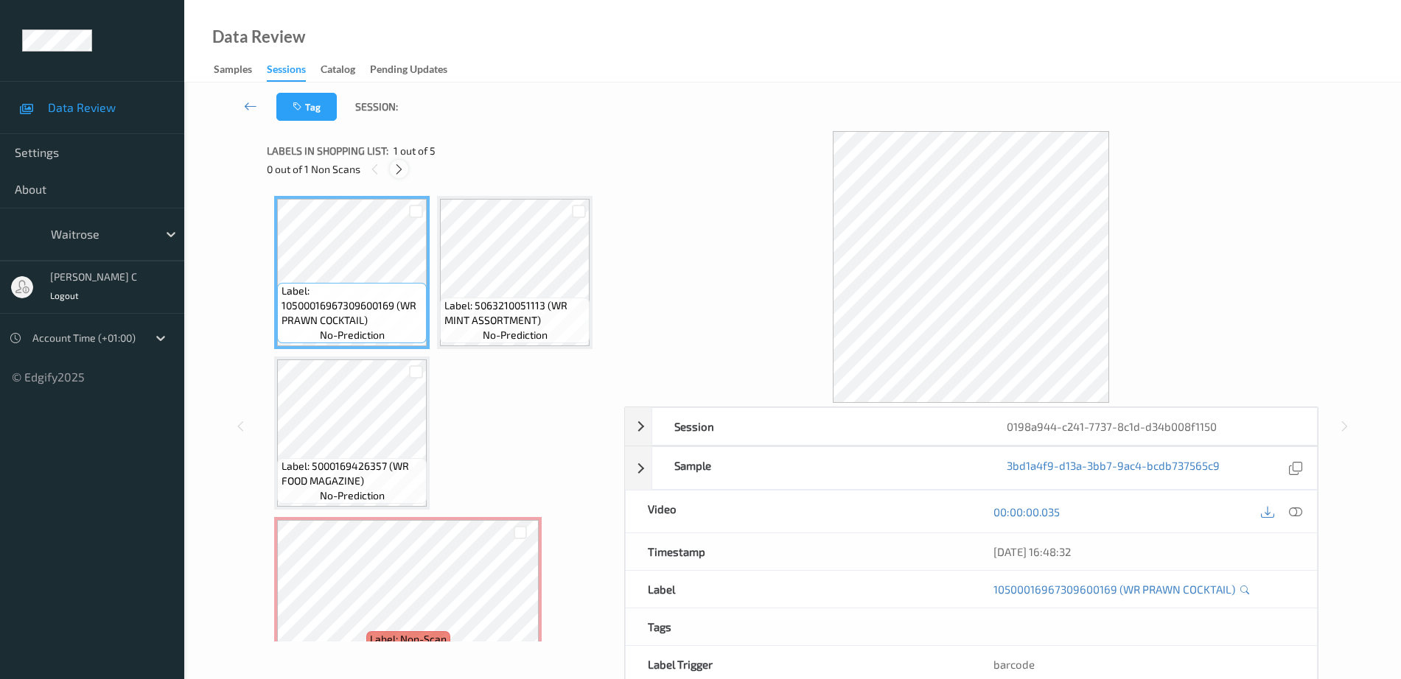
click at [396, 174] on icon at bounding box center [399, 169] width 13 height 13
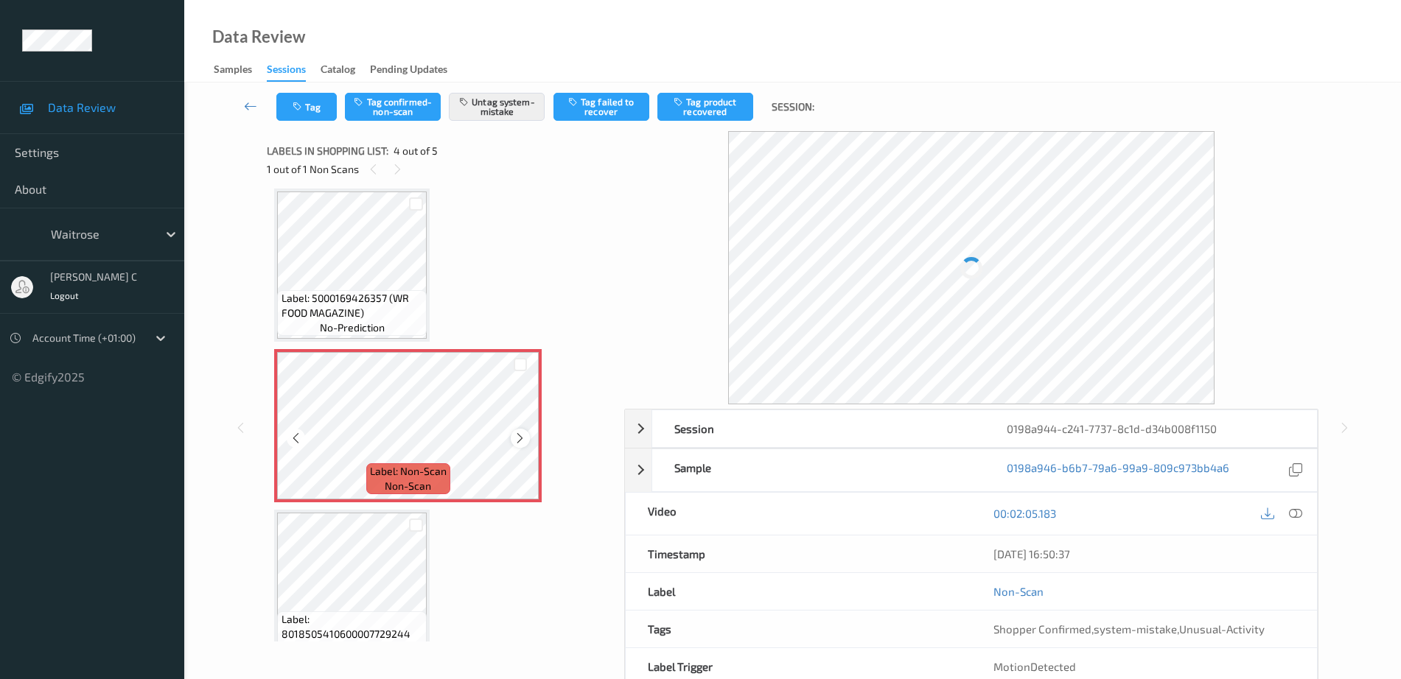
click at [517, 435] on icon at bounding box center [520, 438] width 13 height 13
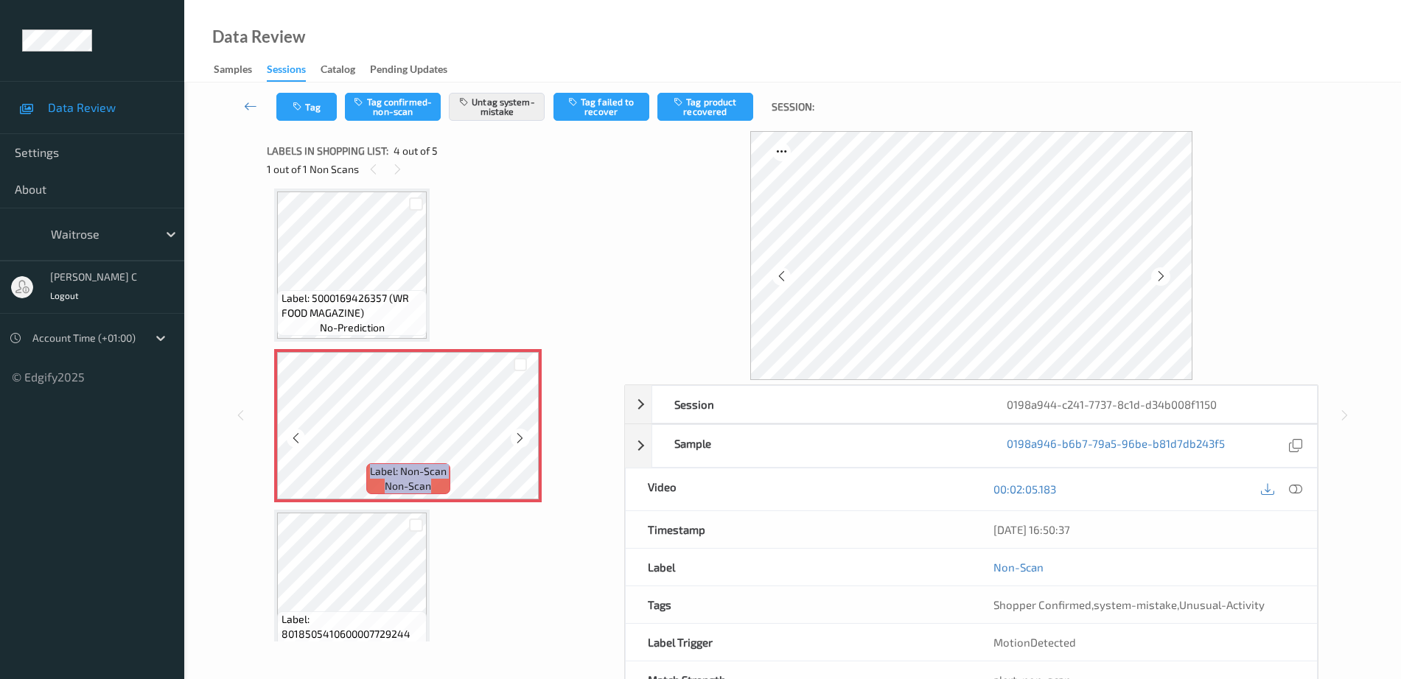
click at [517, 435] on icon at bounding box center [520, 438] width 13 height 13
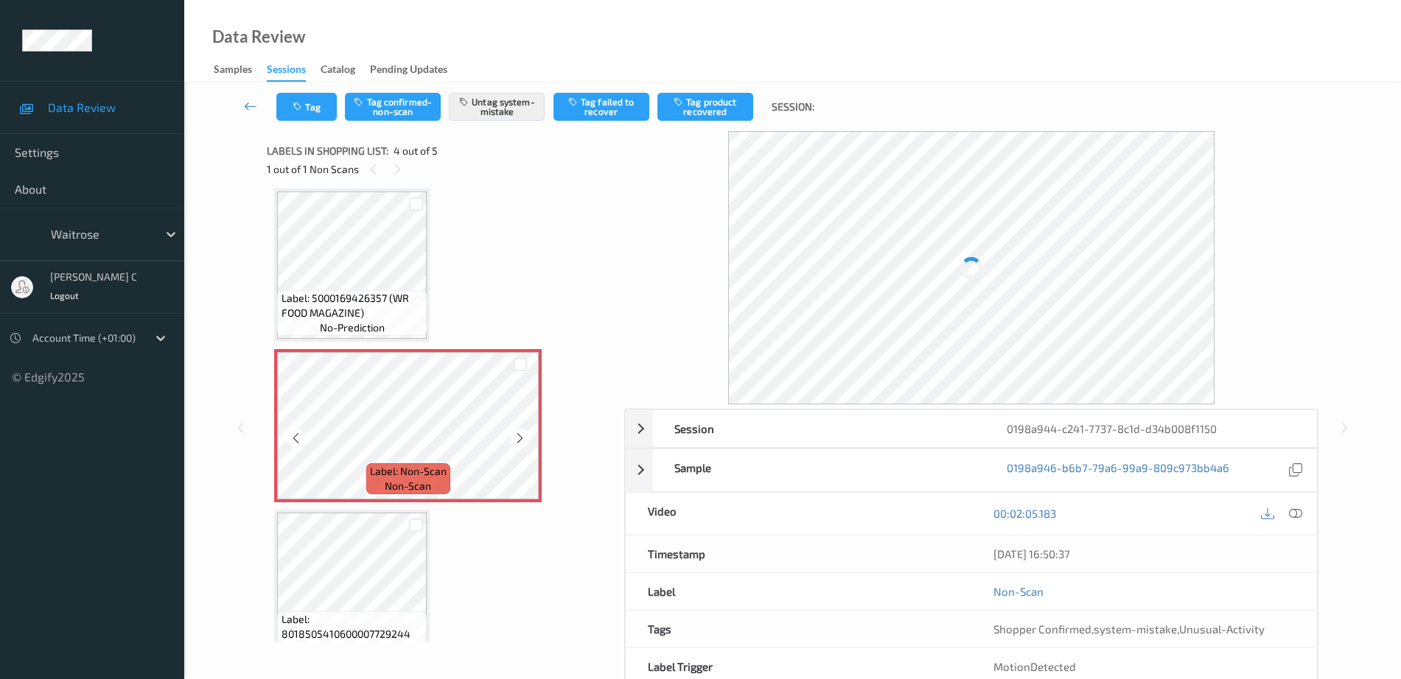
click at [517, 435] on icon at bounding box center [520, 438] width 13 height 13
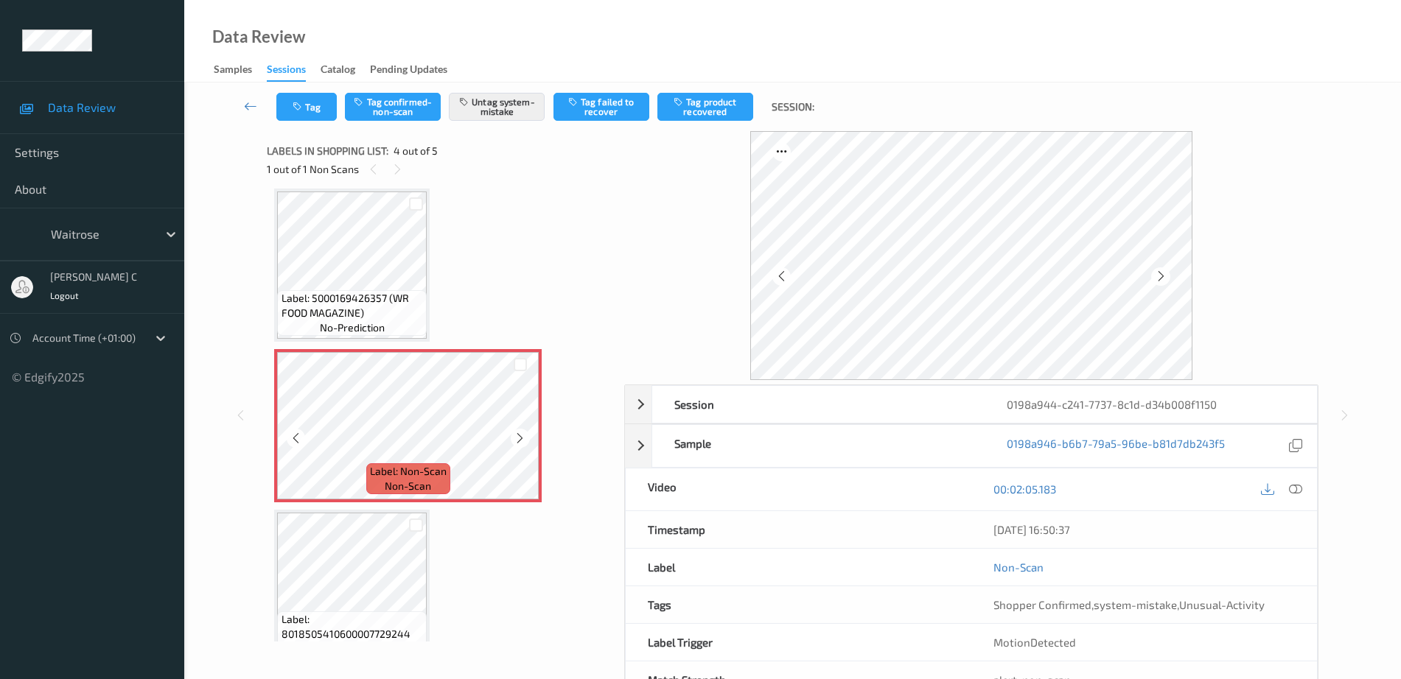
click at [517, 435] on icon at bounding box center [520, 438] width 13 height 13
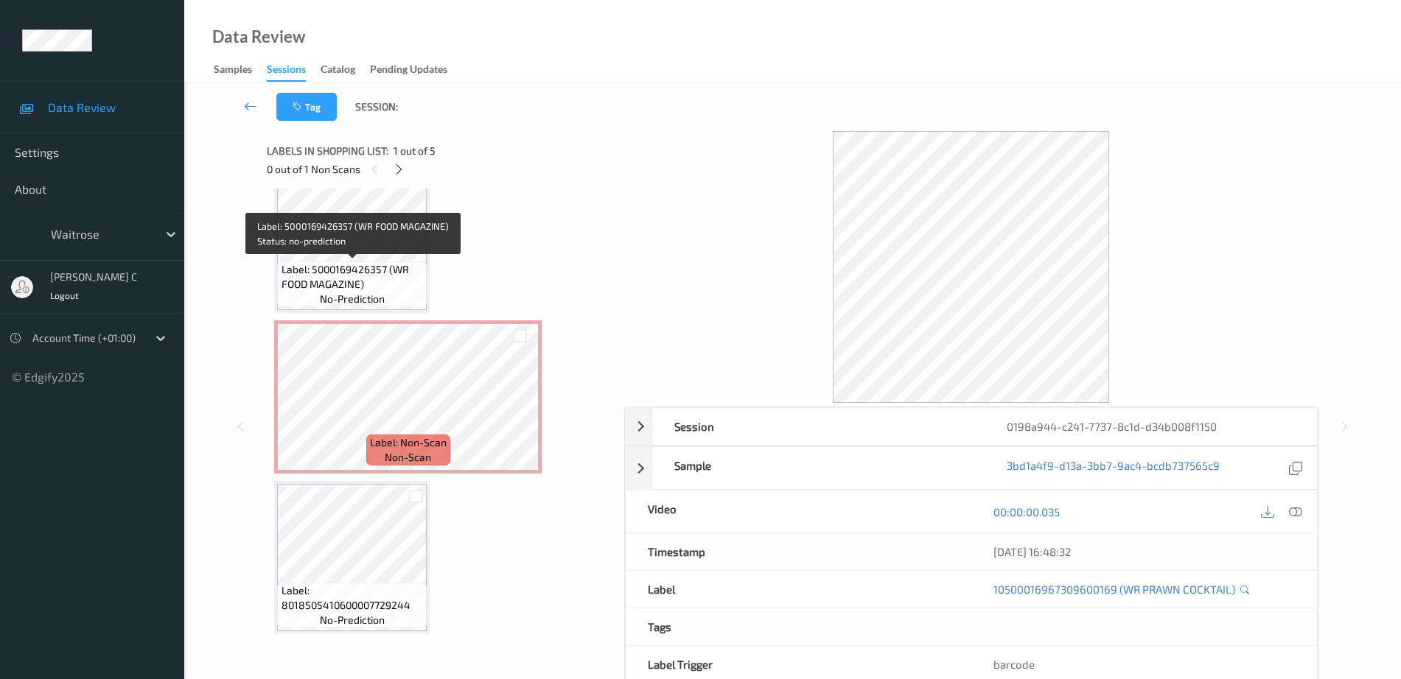
scroll to position [105, 0]
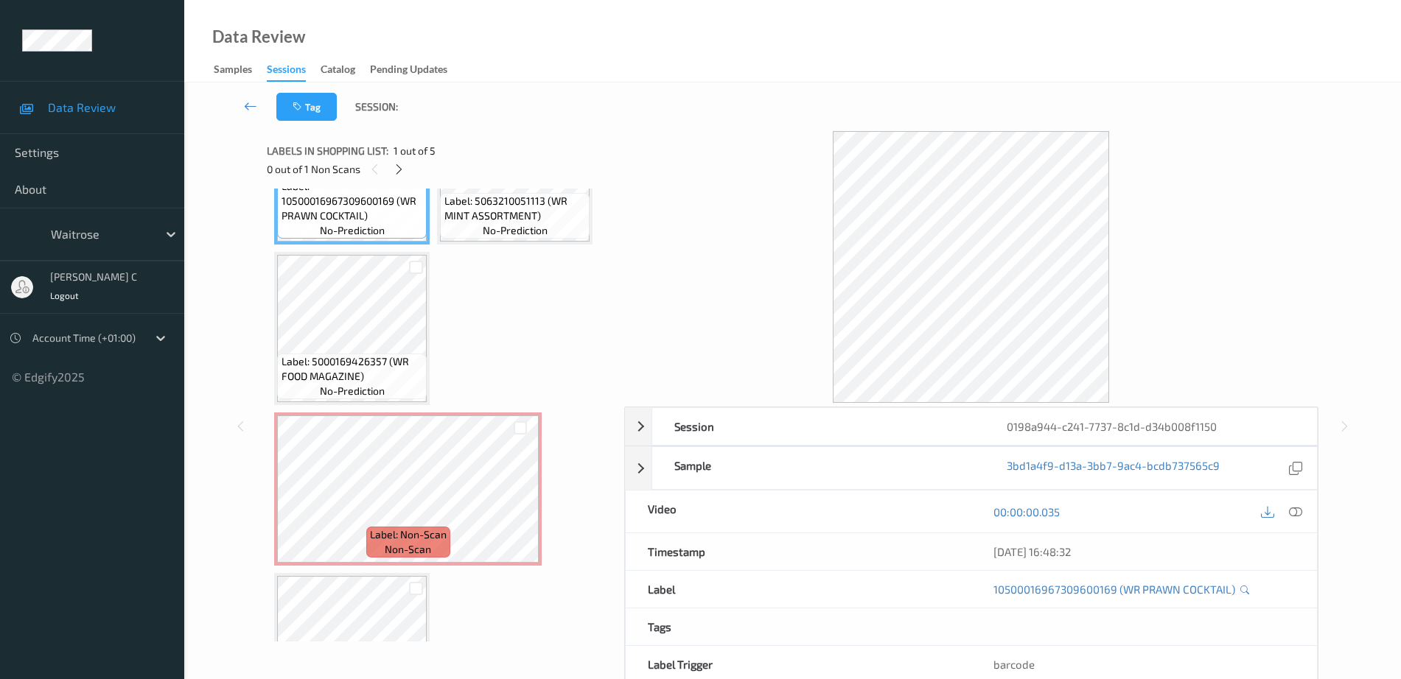
click at [477, 209] on span "Label: 5063210051113 (WR MINT ASSORTMENT)" at bounding box center [515, 208] width 142 height 29
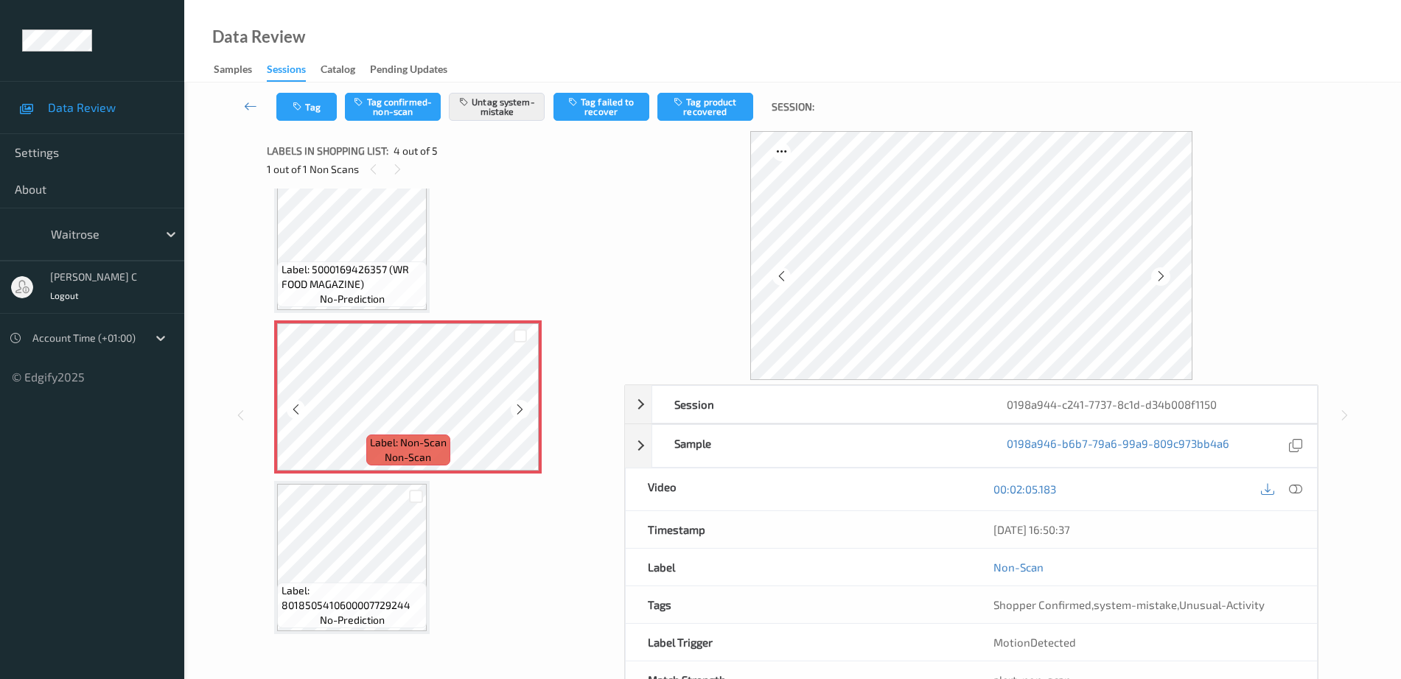
scroll to position [51, 0]
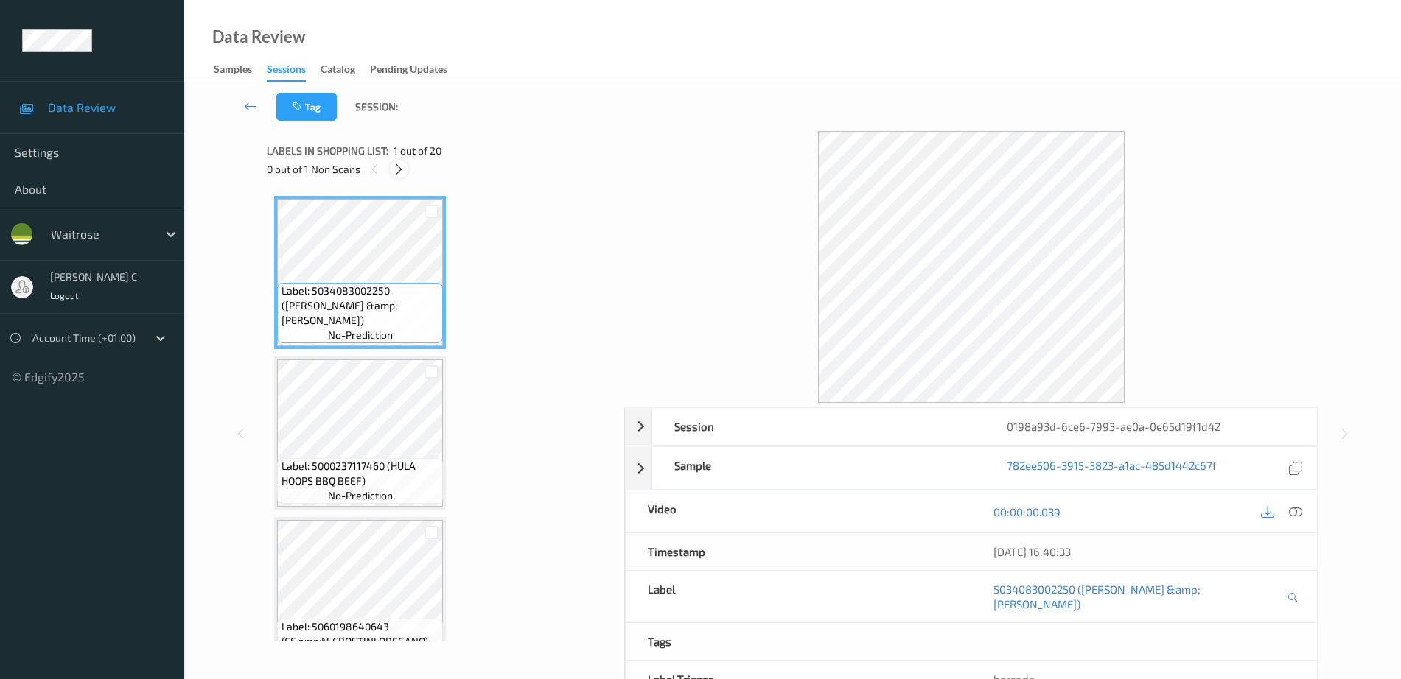
click at [403, 161] on div at bounding box center [399, 169] width 18 height 18
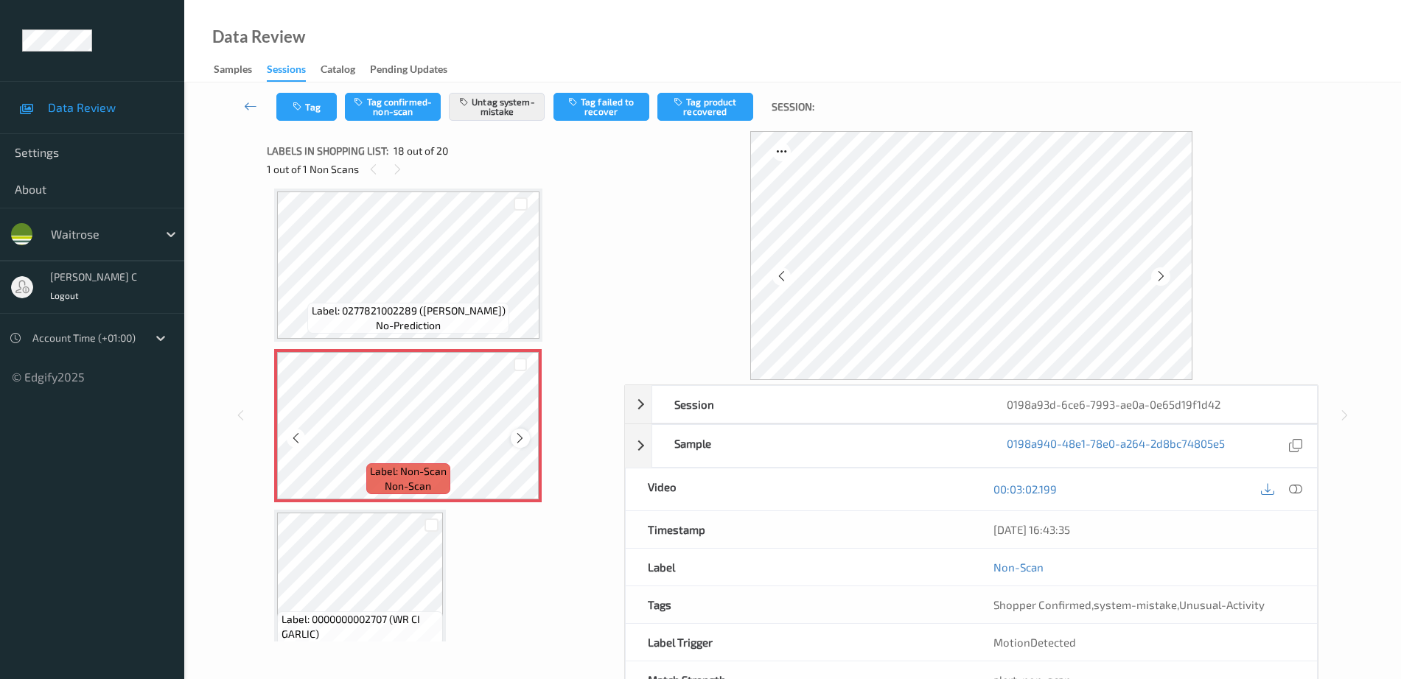
click at [519, 436] on icon at bounding box center [520, 438] width 13 height 13
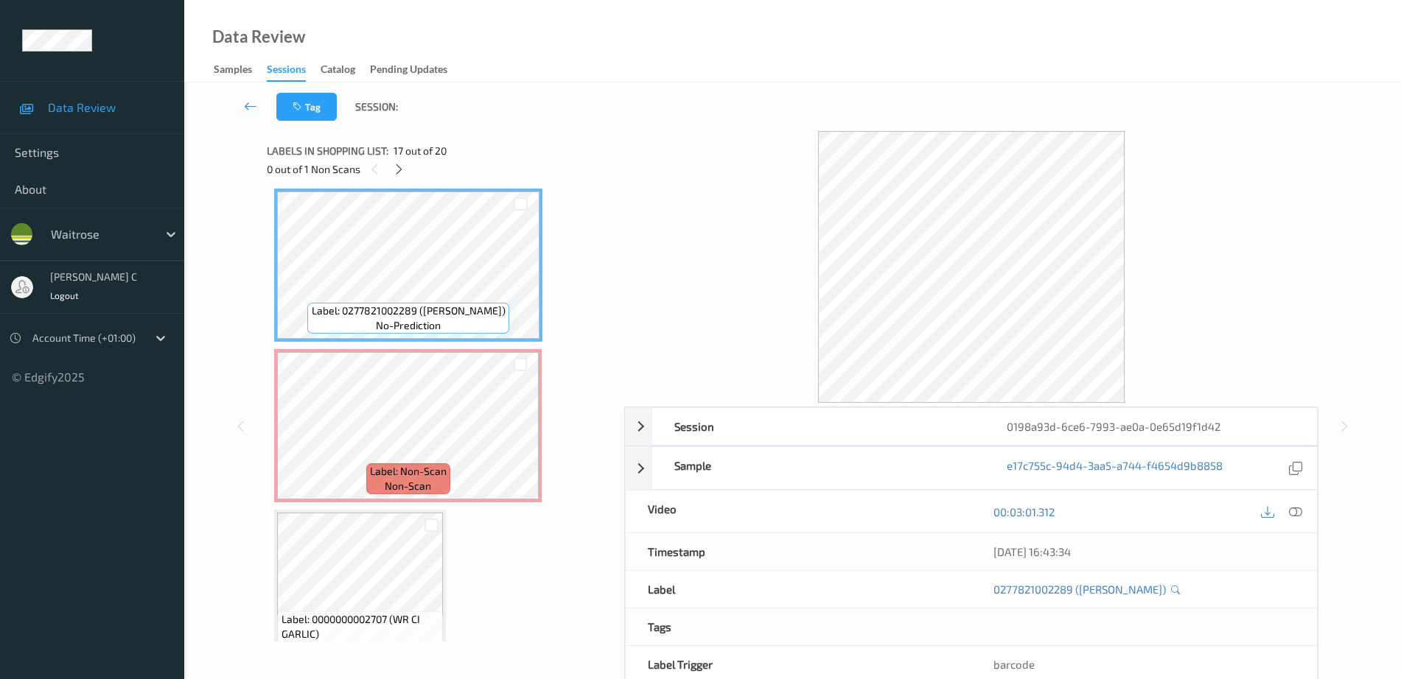
scroll to position [2669, 0]
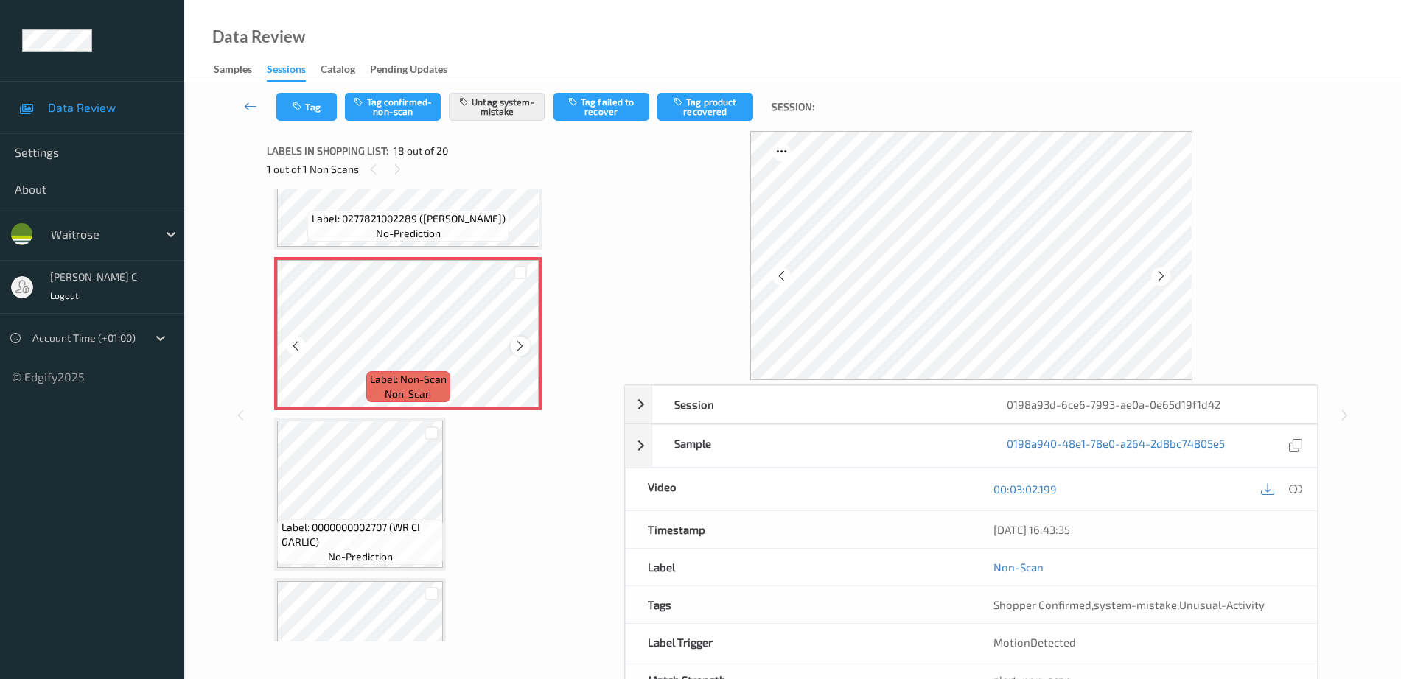
click at [517, 344] on icon at bounding box center [520, 346] width 13 height 13
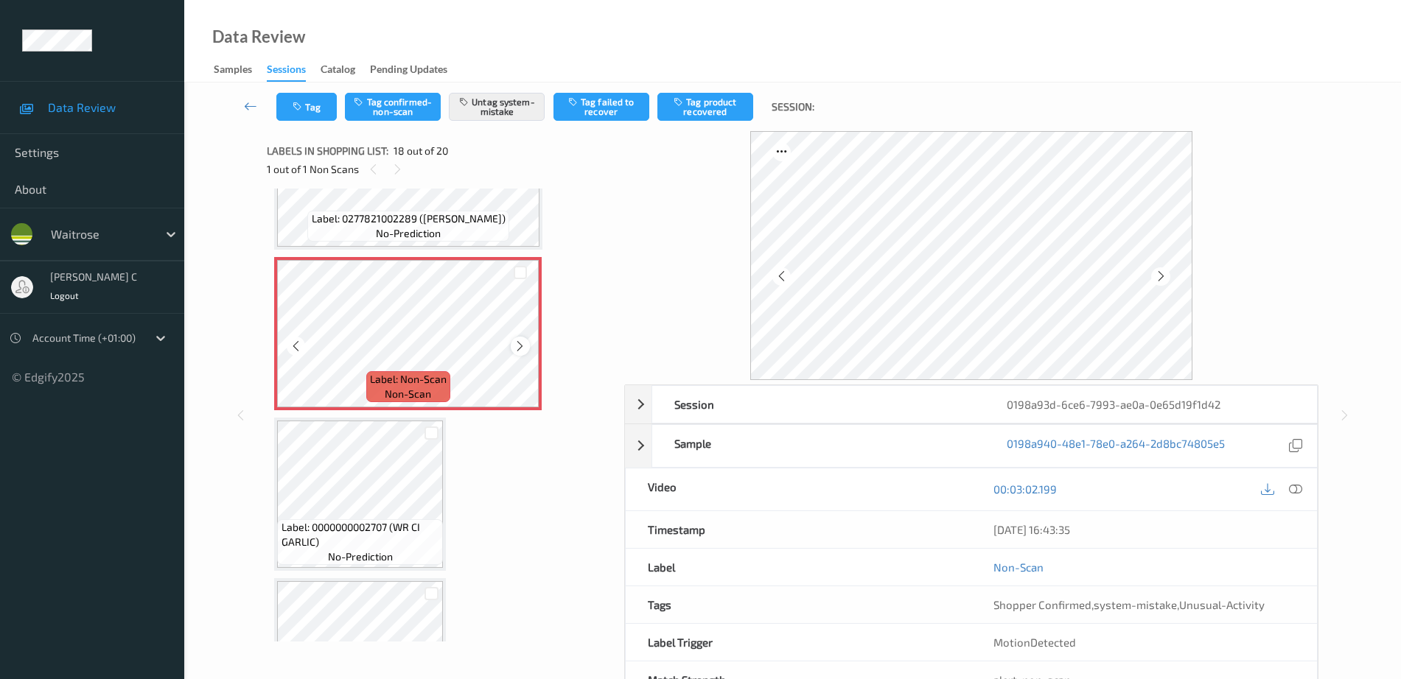
scroll to position [2577, 0]
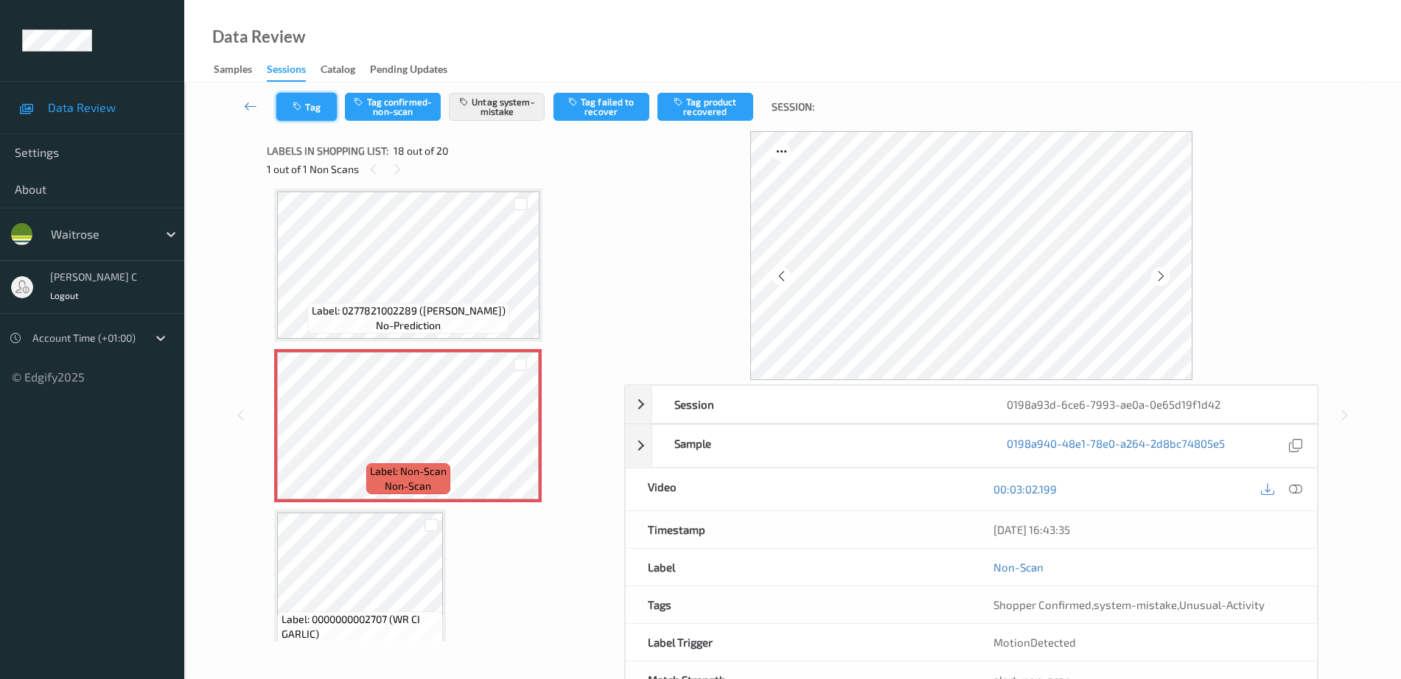
click at [325, 106] on button "Tag" at bounding box center [306, 107] width 60 height 28
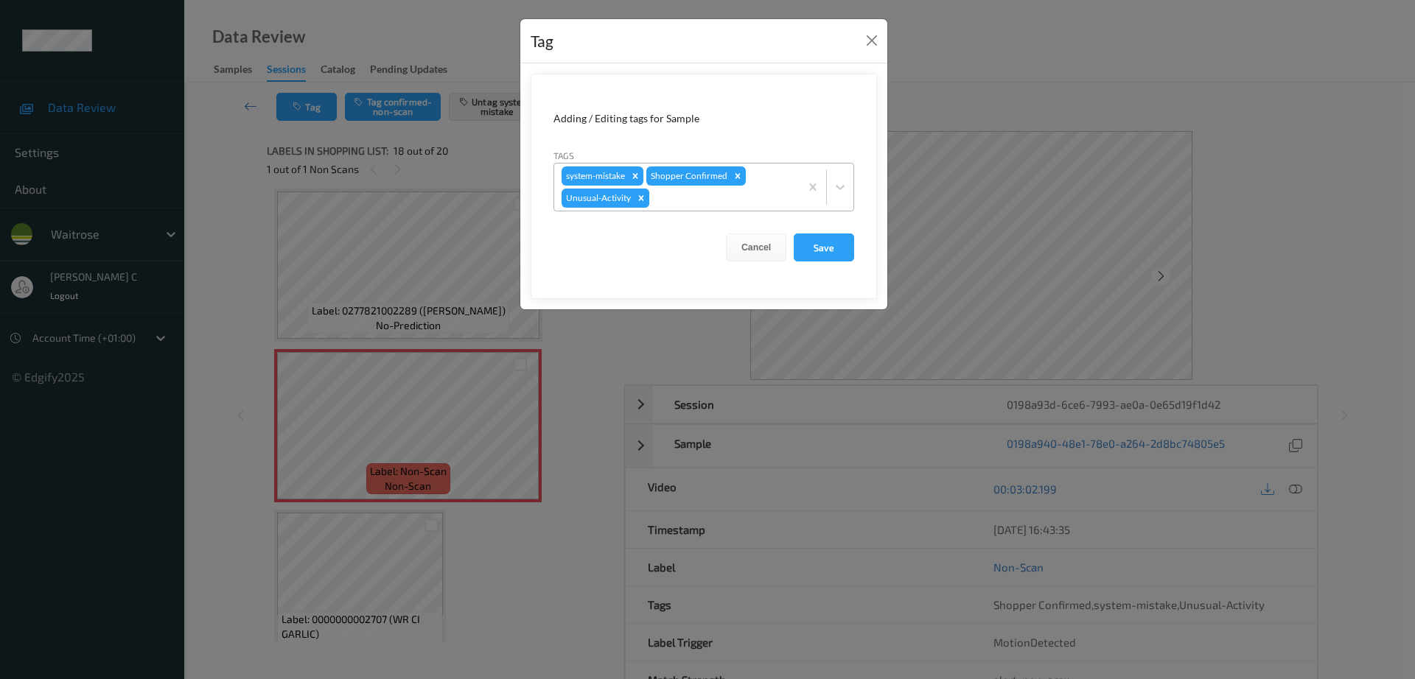
click at [641, 198] on icon "Remove Unusual-Activity" at bounding box center [641, 197] width 5 height 5
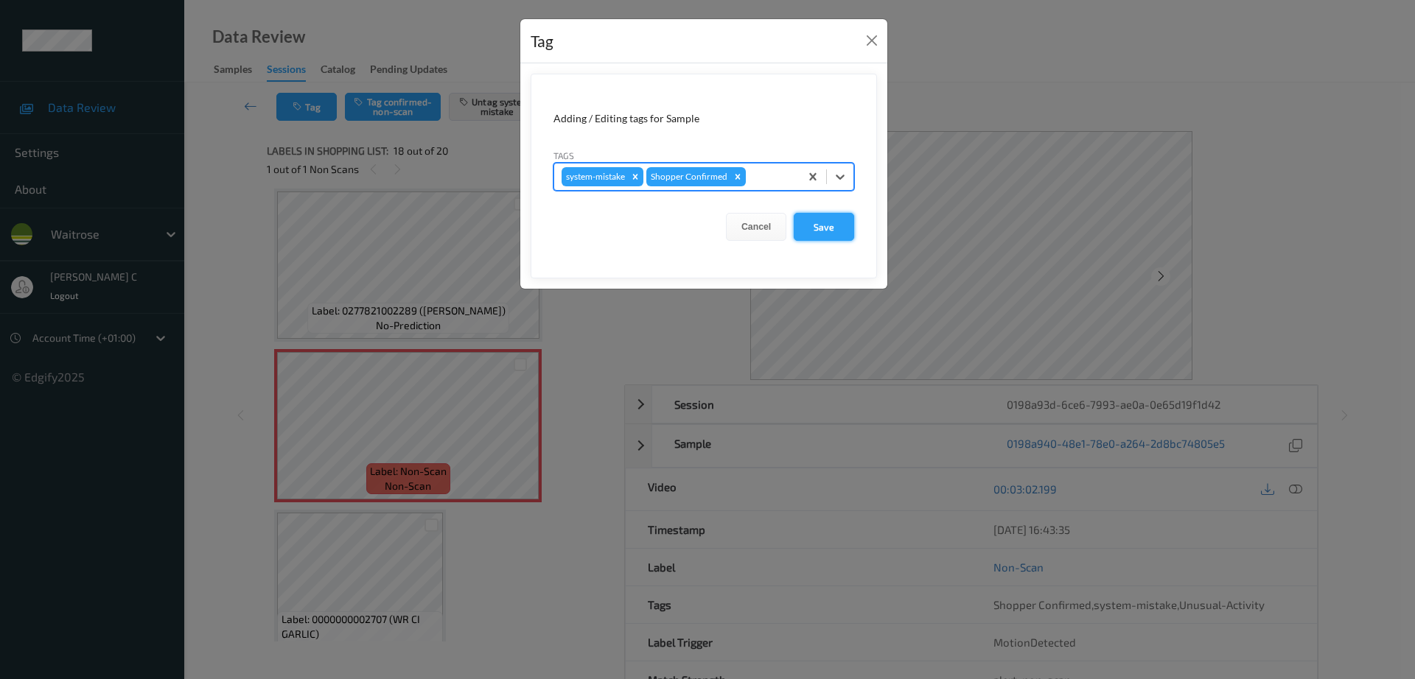
click at [836, 224] on button "Save" at bounding box center [824, 227] width 60 height 28
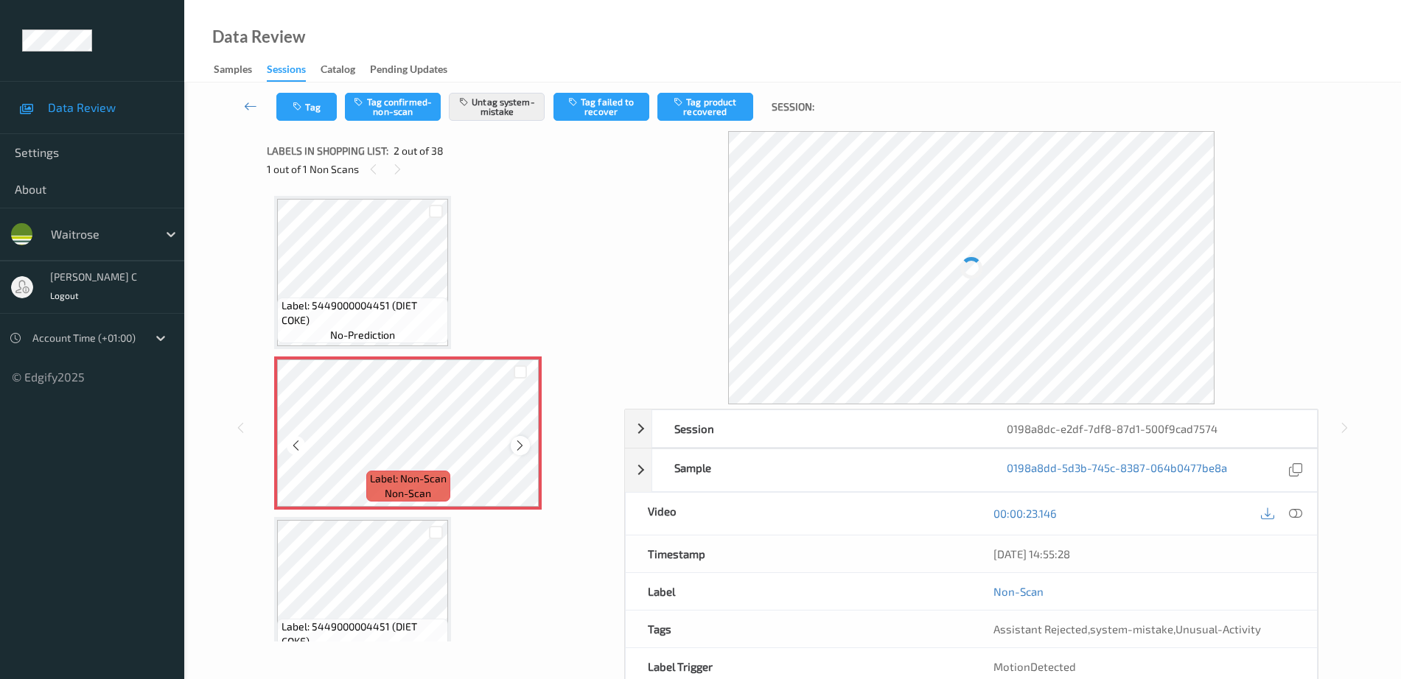
click at [527, 446] on div at bounding box center [520, 445] width 18 height 18
click at [354, 331] on span "no-prediction" at bounding box center [362, 335] width 65 height 15
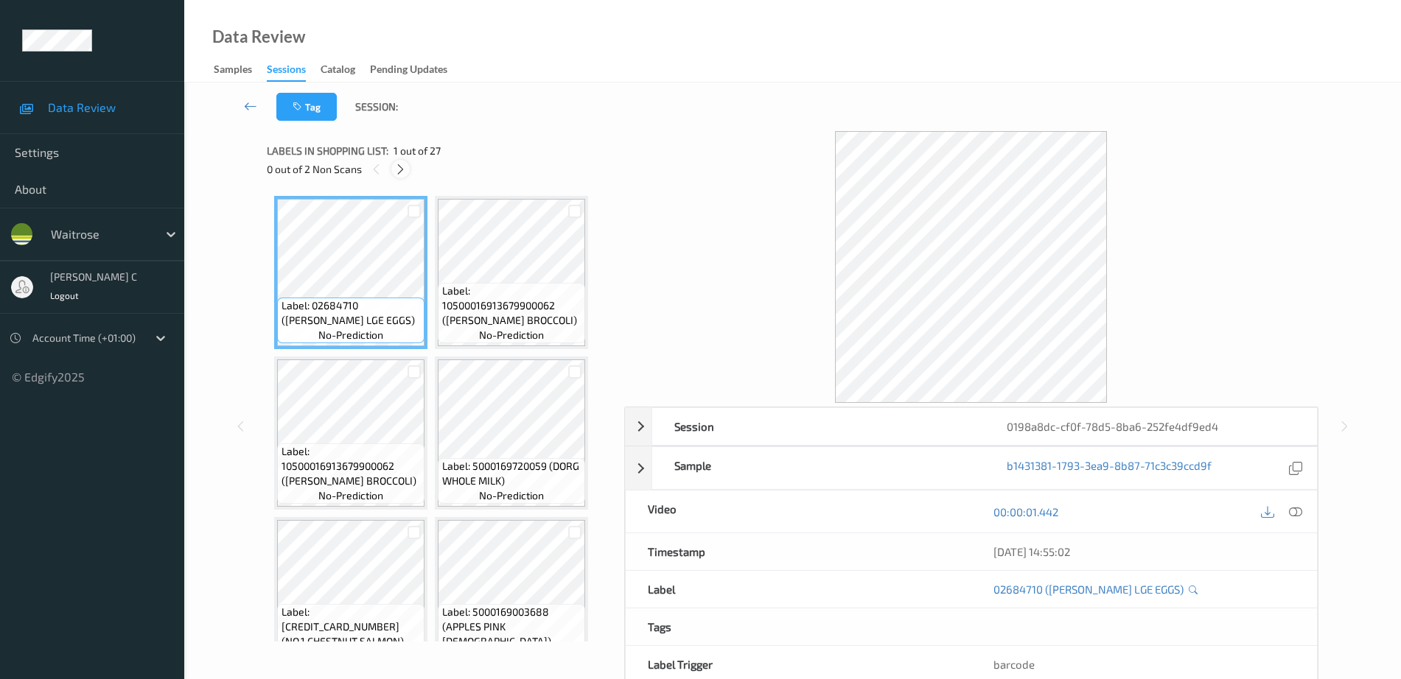
click at [401, 173] on icon at bounding box center [400, 169] width 13 height 13
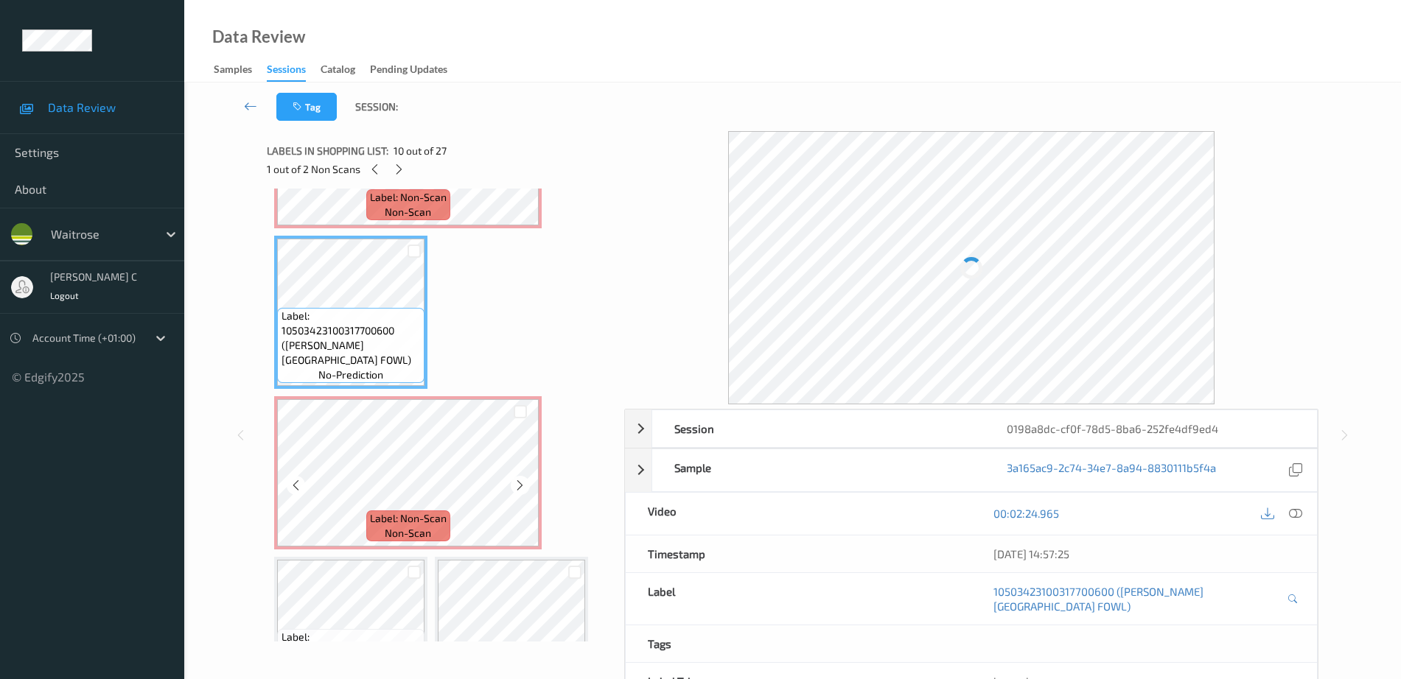
scroll to position [766, 0]
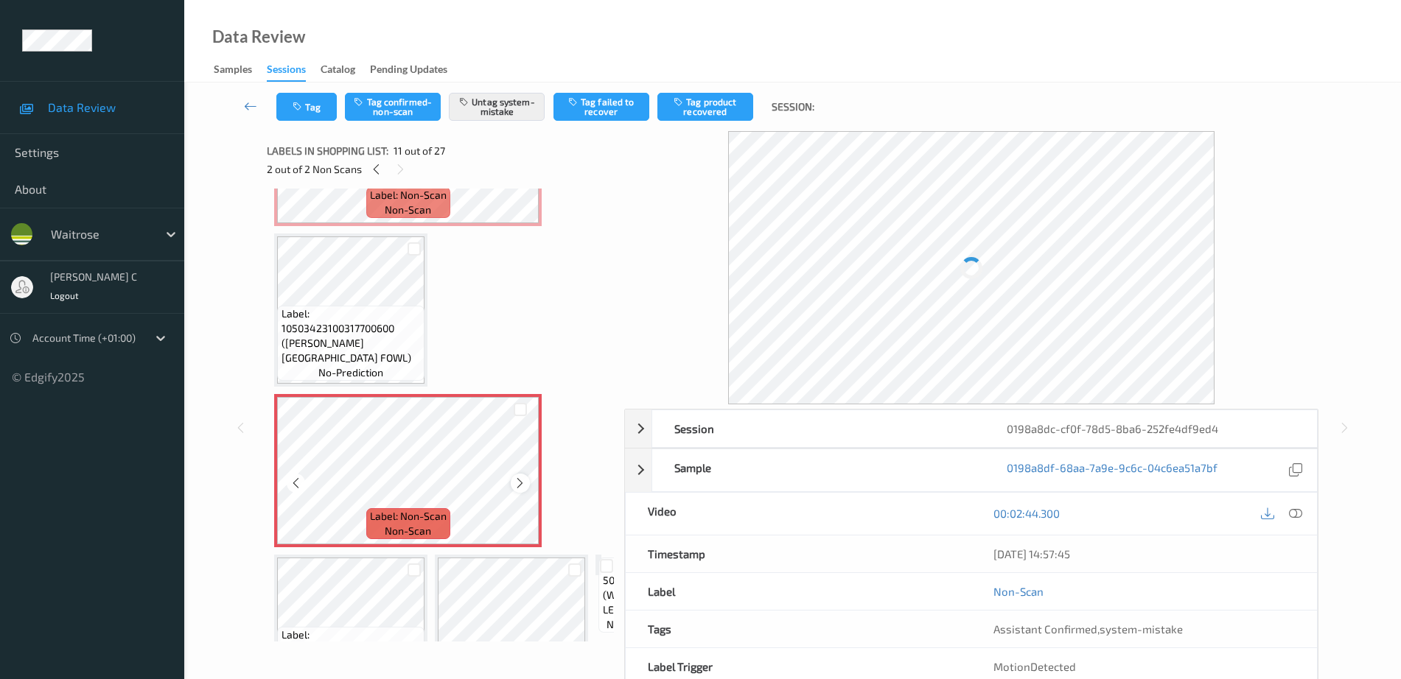
click at [517, 485] on icon at bounding box center [520, 483] width 13 height 13
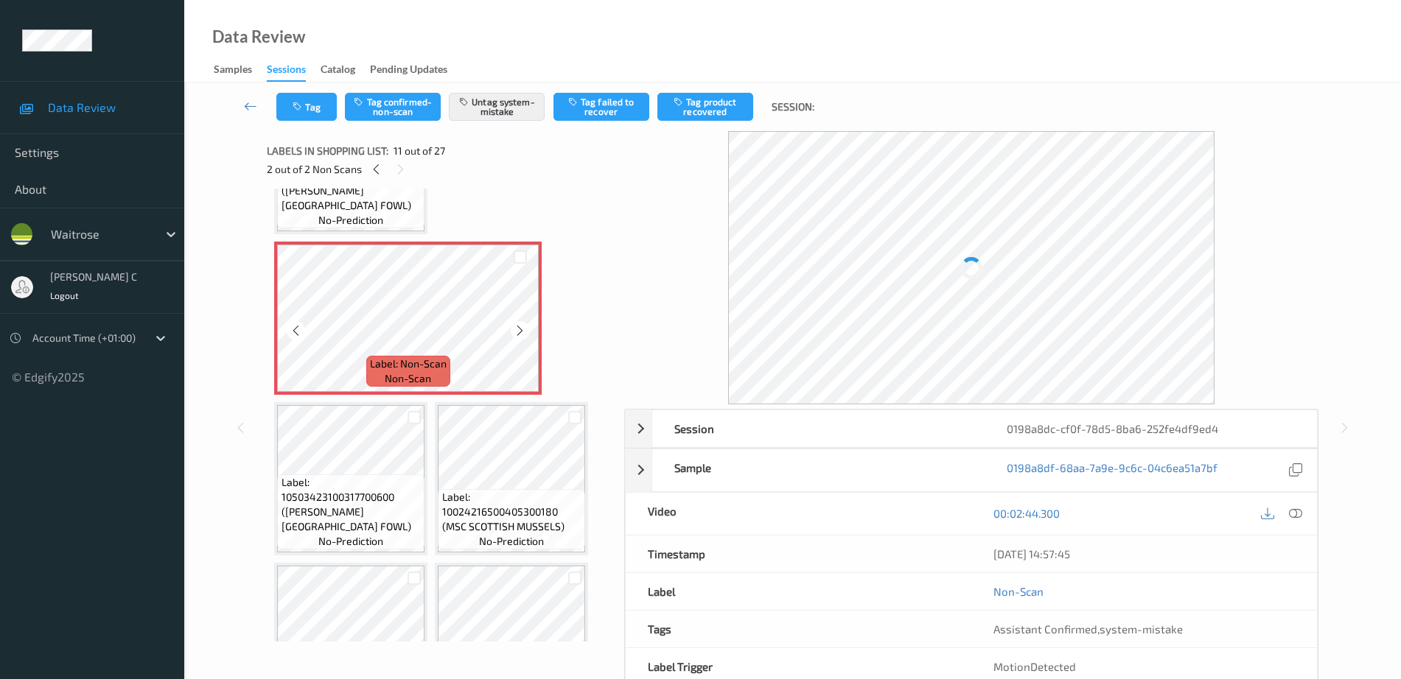
scroll to position [950, 0]
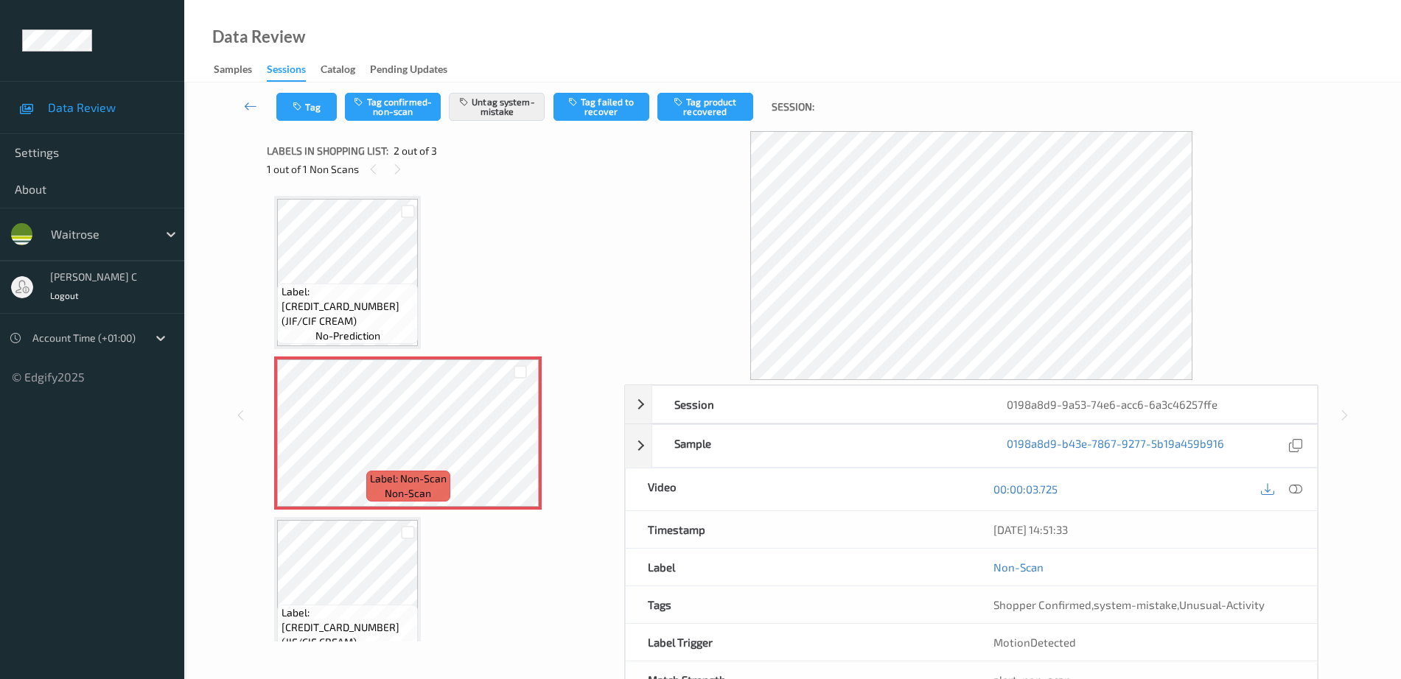
scroll to position [36, 0]
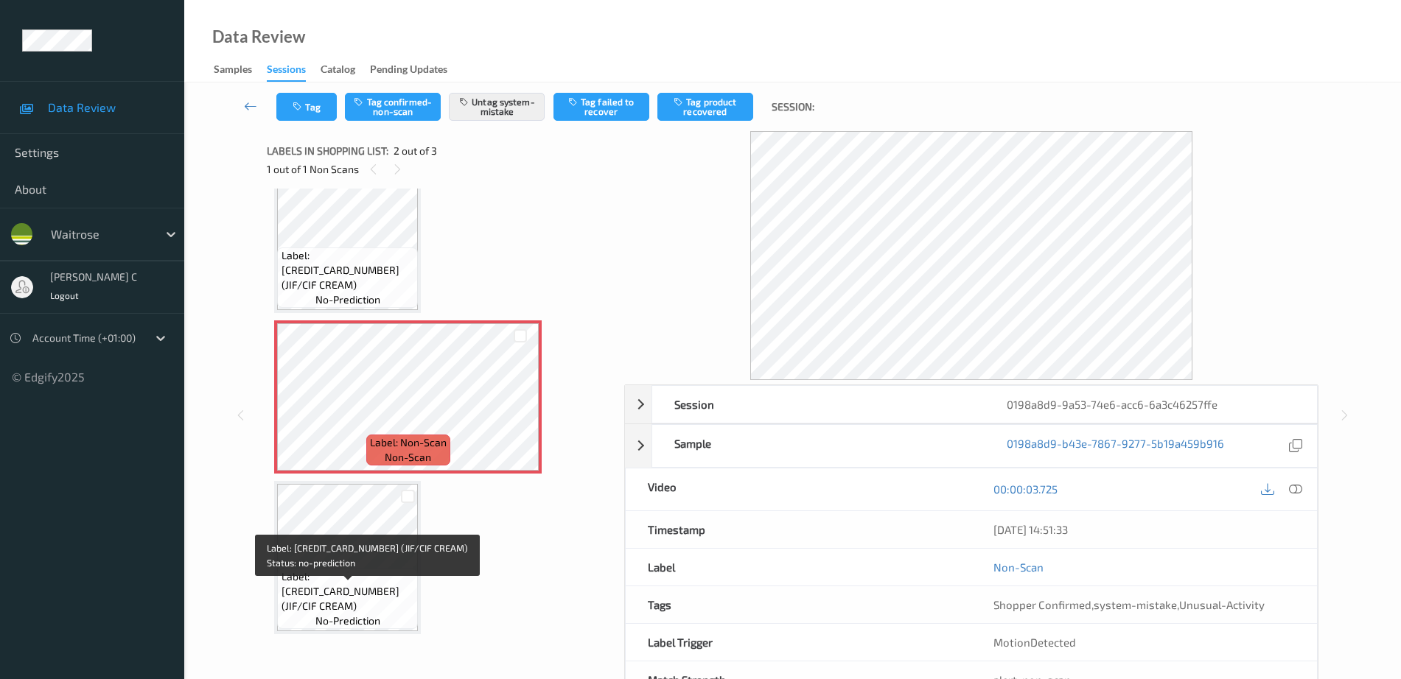
click at [327, 608] on span "Label: 5000186735036 (JIF/CIF CREAM)" at bounding box center [347, 592] width 133 height 44
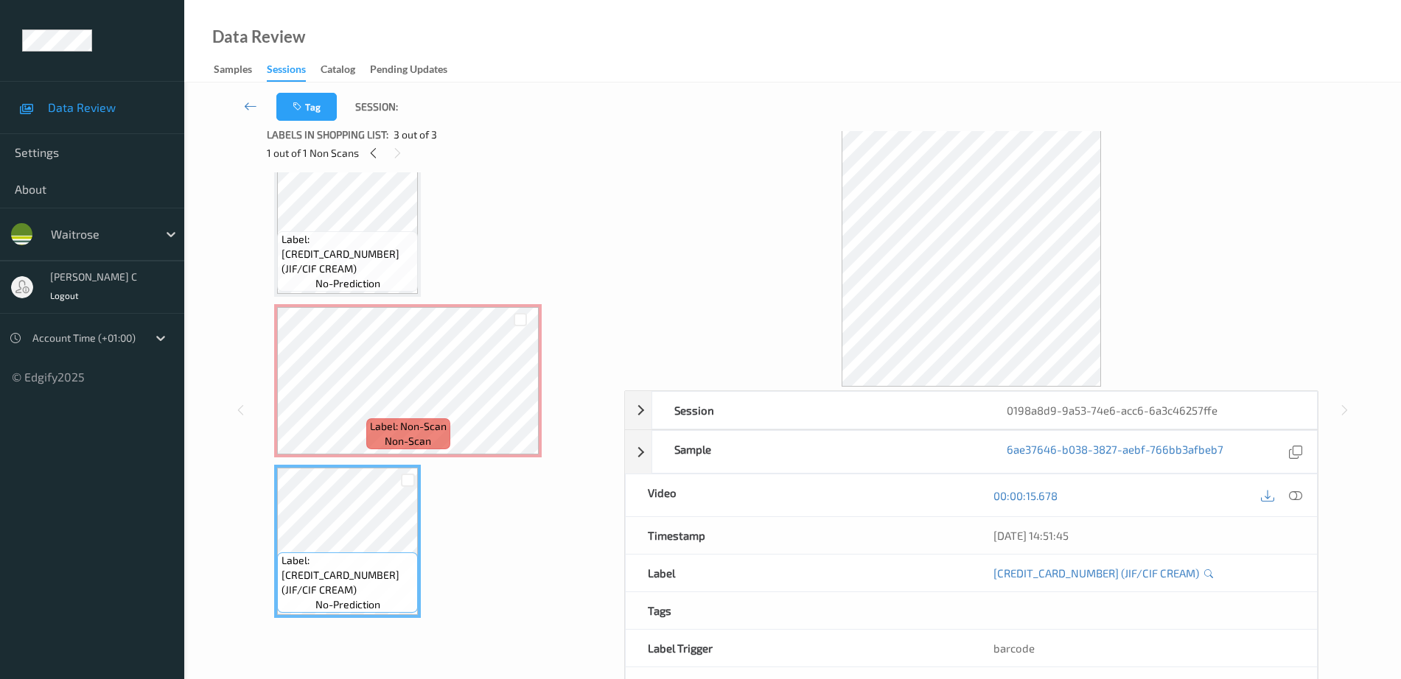
scroll to position [0, 0]
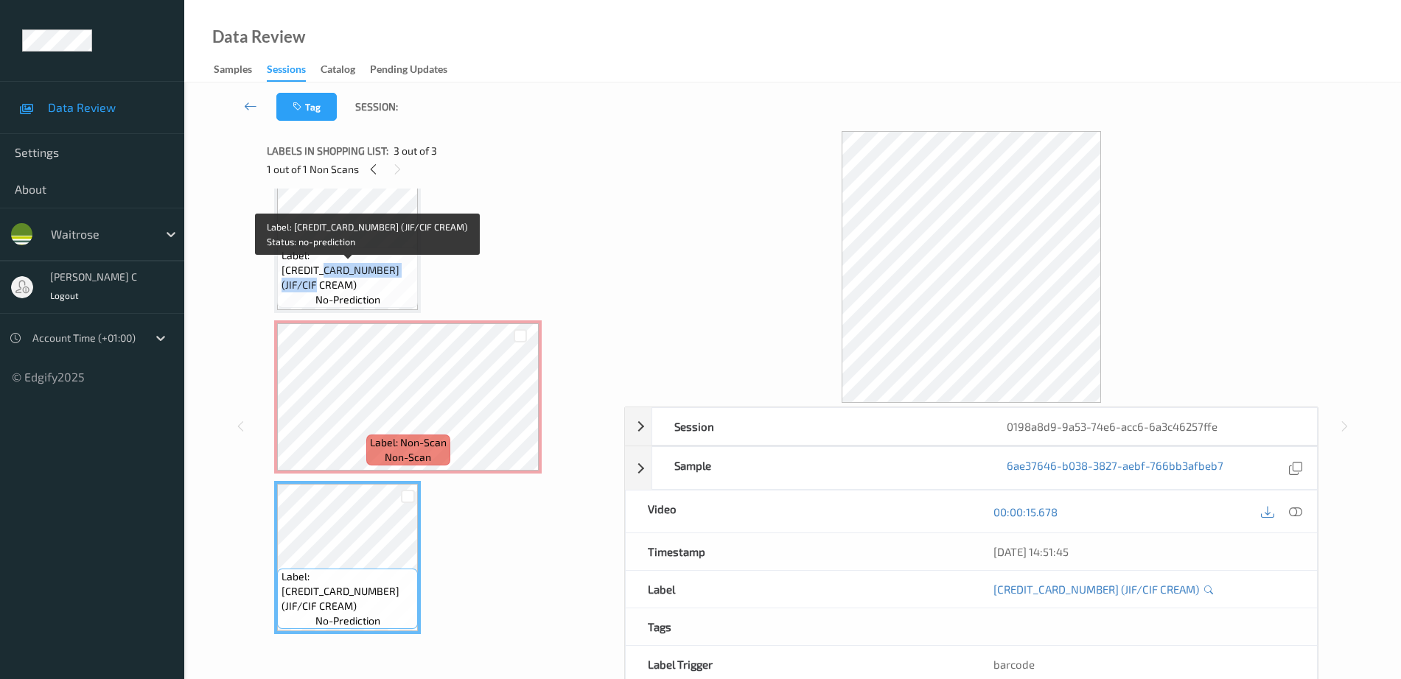
drag, startPoint x: 355, startPoint y: 273, endPoint x: 354, endPoint y: 290, distance: 17.0
click at [354, 290] on span "Label: 5000186735036 (JIF/CIF CREAM)" at bounding box center [347, 270] width 133 height 44
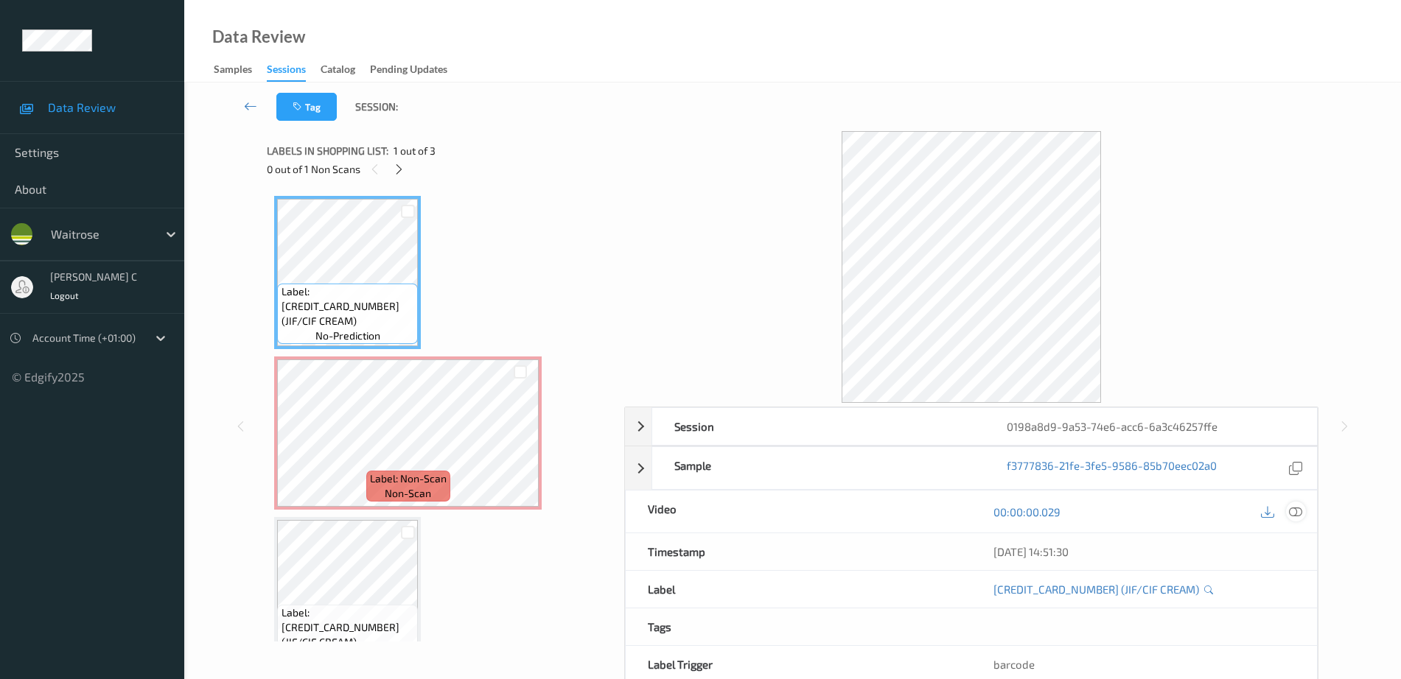
click at [1289, 512] on icon at bounding box center [1295, 511] width 13 height 13
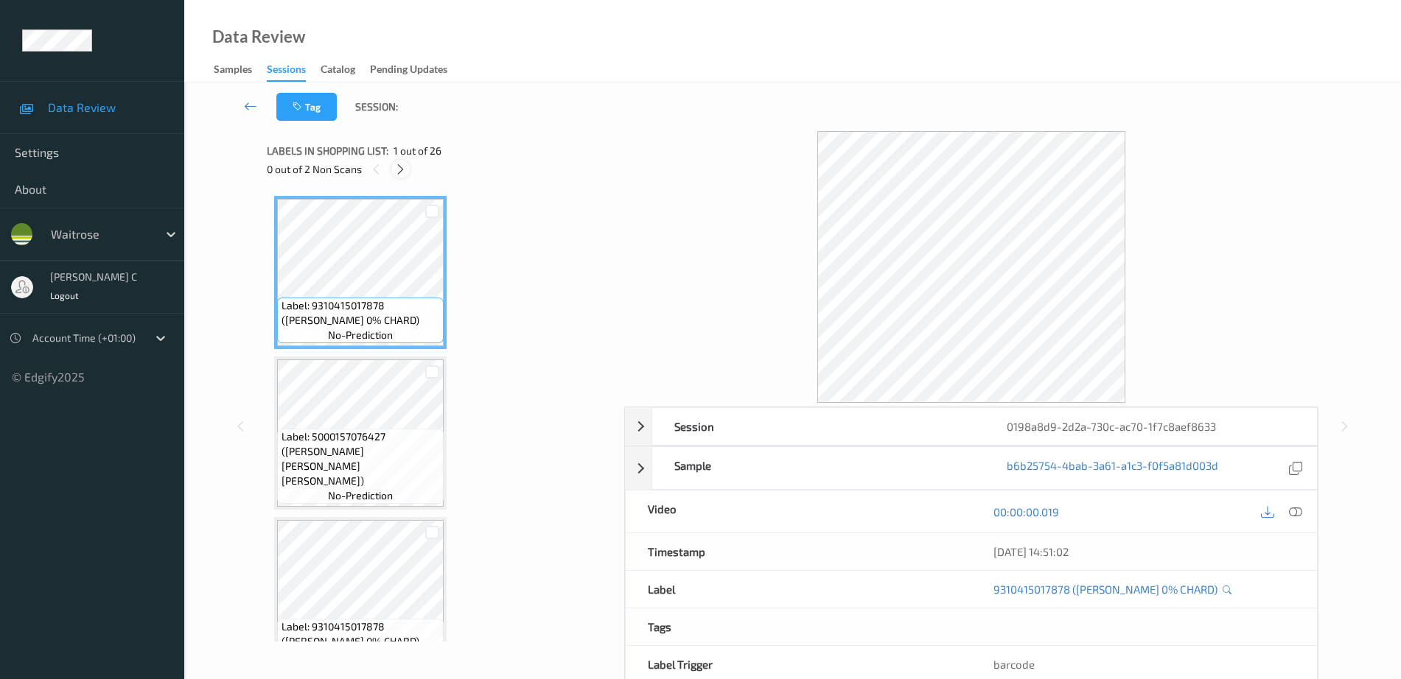
click at [400, 167] on icon at bounding box center [400, 169] width 13 height 13
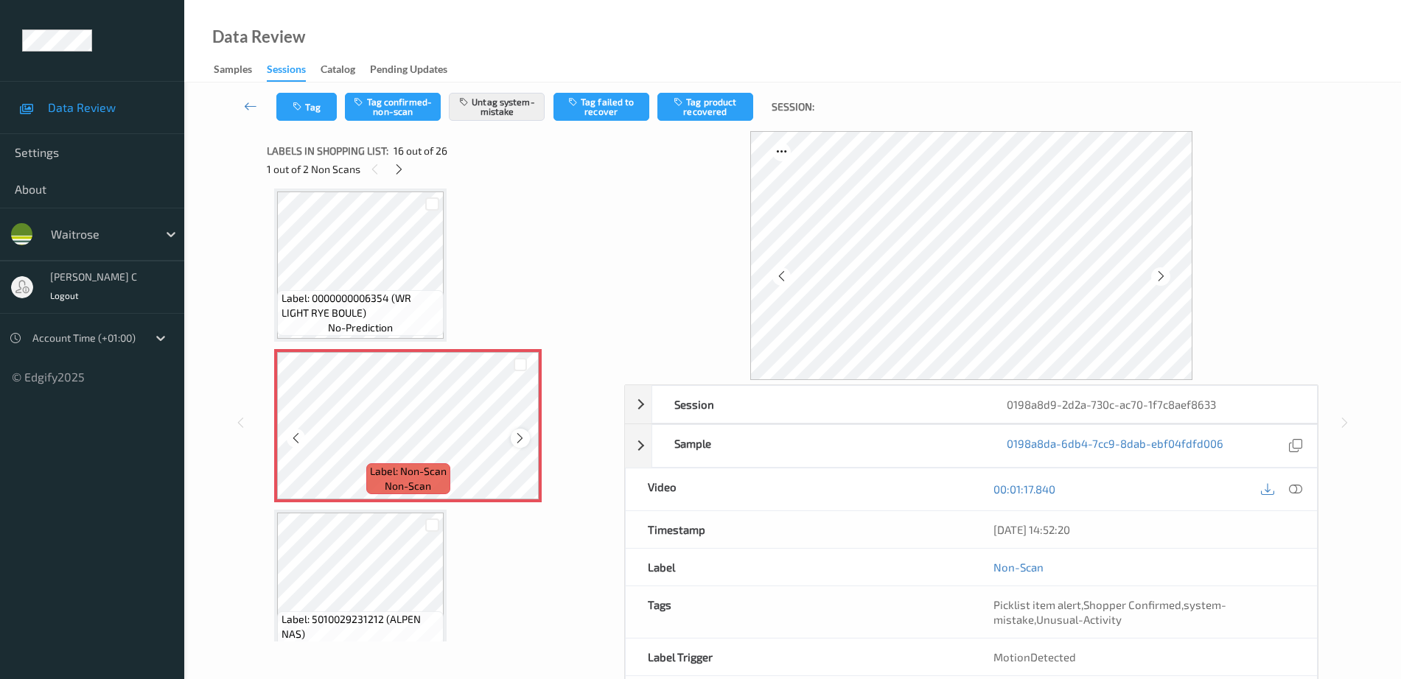
click at [518, 435] on icon at bounding box center [520, 438] width 13 height 13
click at [363, 313] on span "Label: 0000000006354 (WR LIGHT RYE BOULE)" at bounding box center [360, 305] width 159 height 29
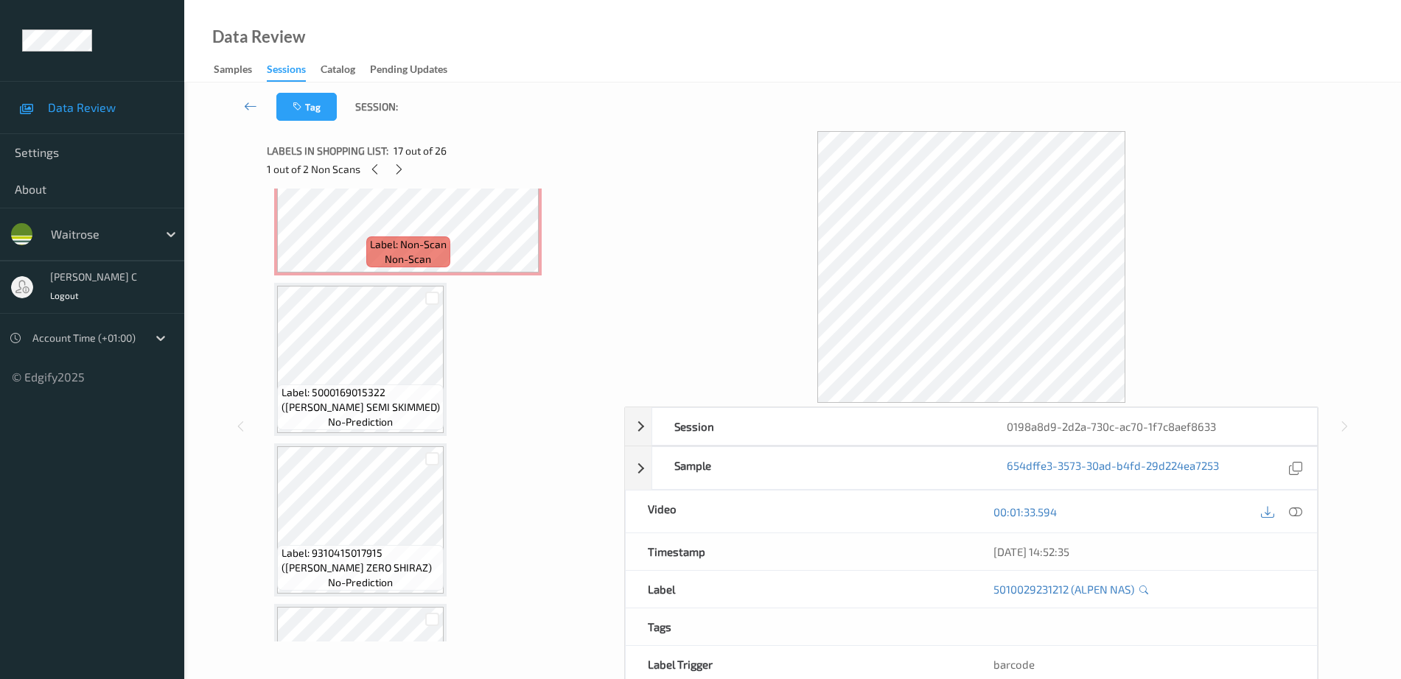
scroll to position [3085, 0]
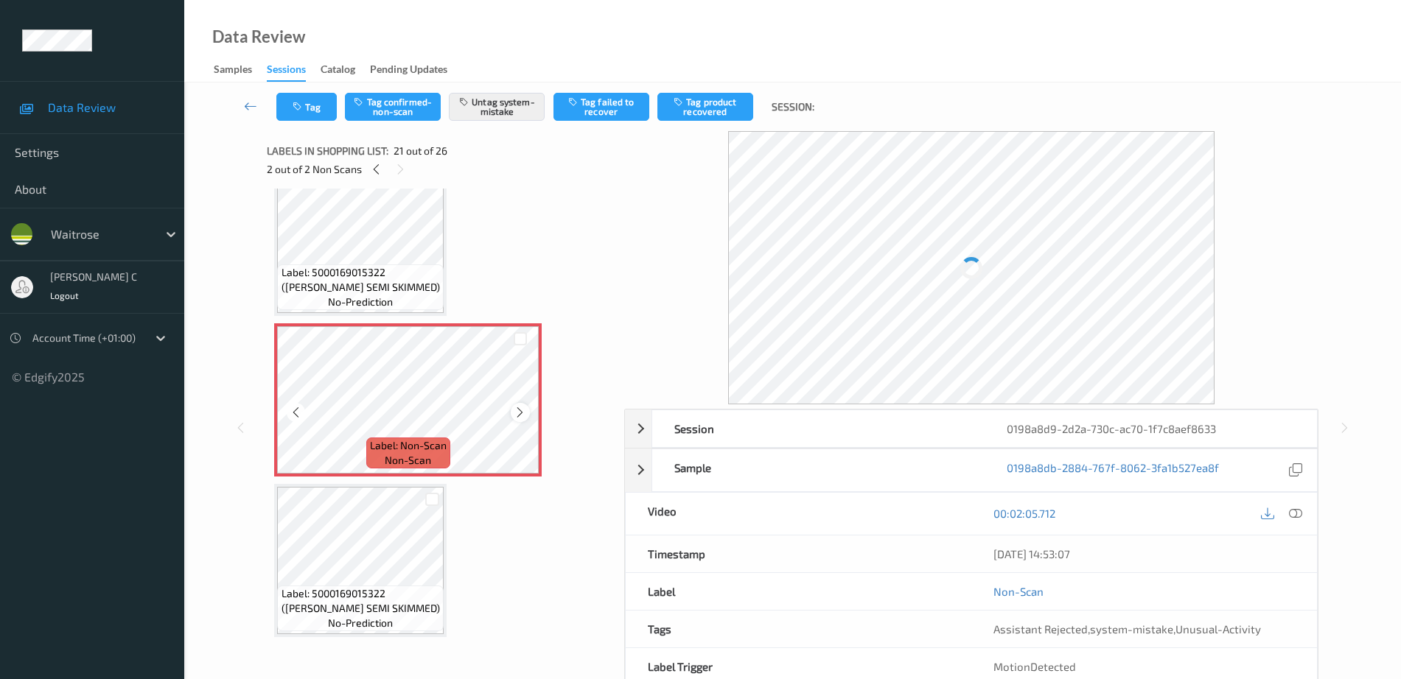
click at [524, 406] on icon at bounding box center [520, 412] width 13 height 13
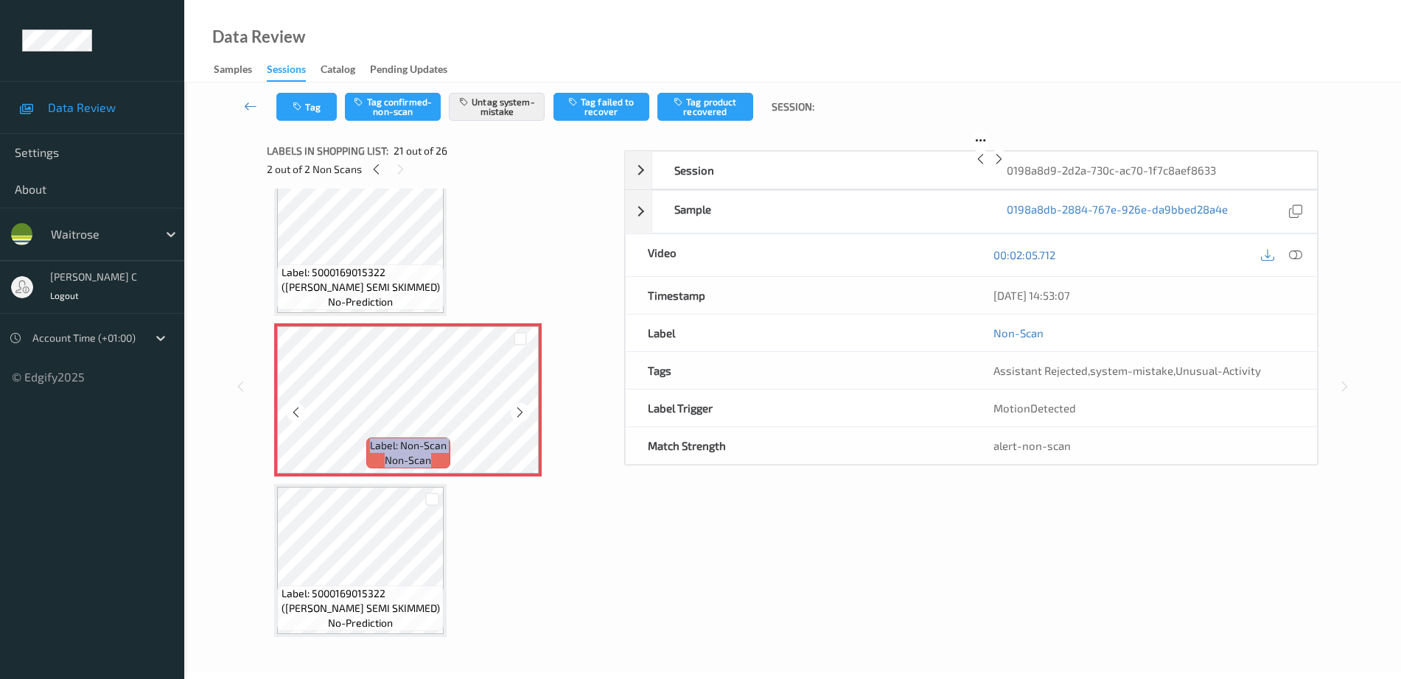
click at [524, 406] on icon at bounding box center [520, 412] width 13 height 13
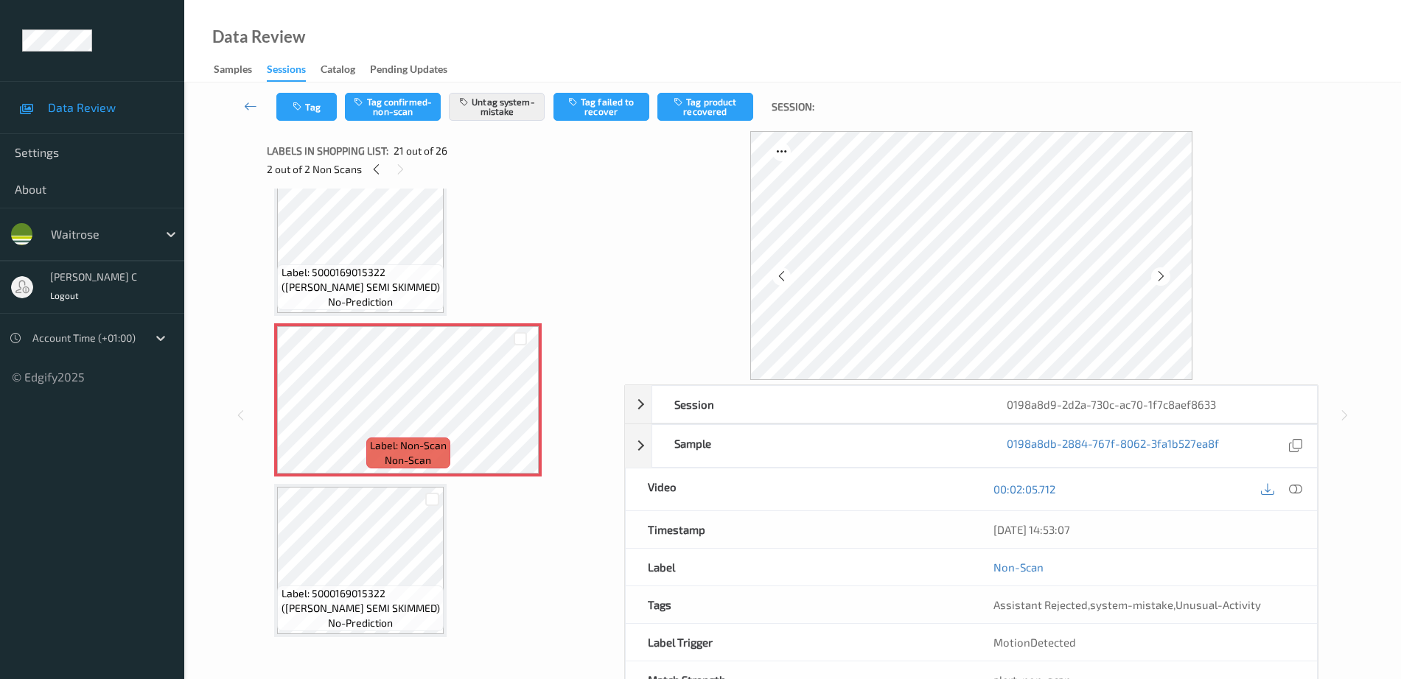
click at [399, 271] on span "Label: 5000169015322 ([PERSON_NAME] SEMI SKIMMED)" at bounding box center [360, 279] width 159 height 29
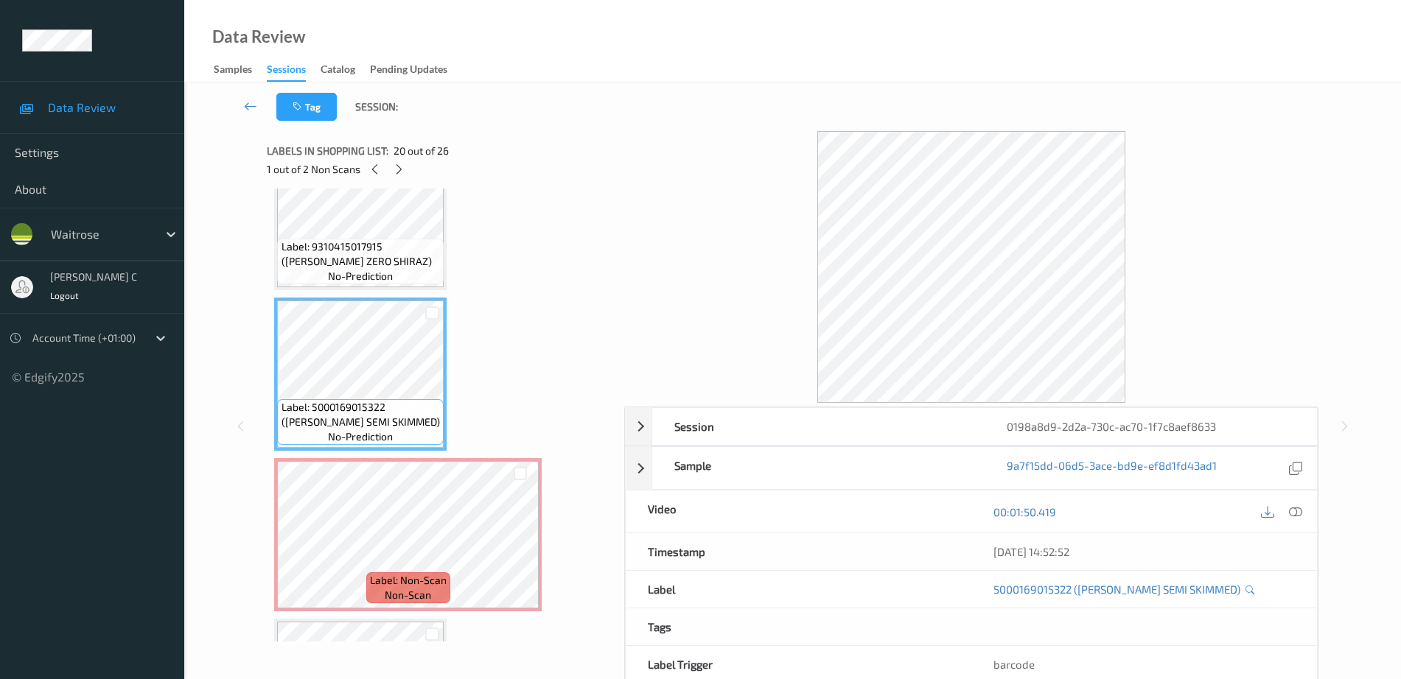
scroll to position [2993, 0]
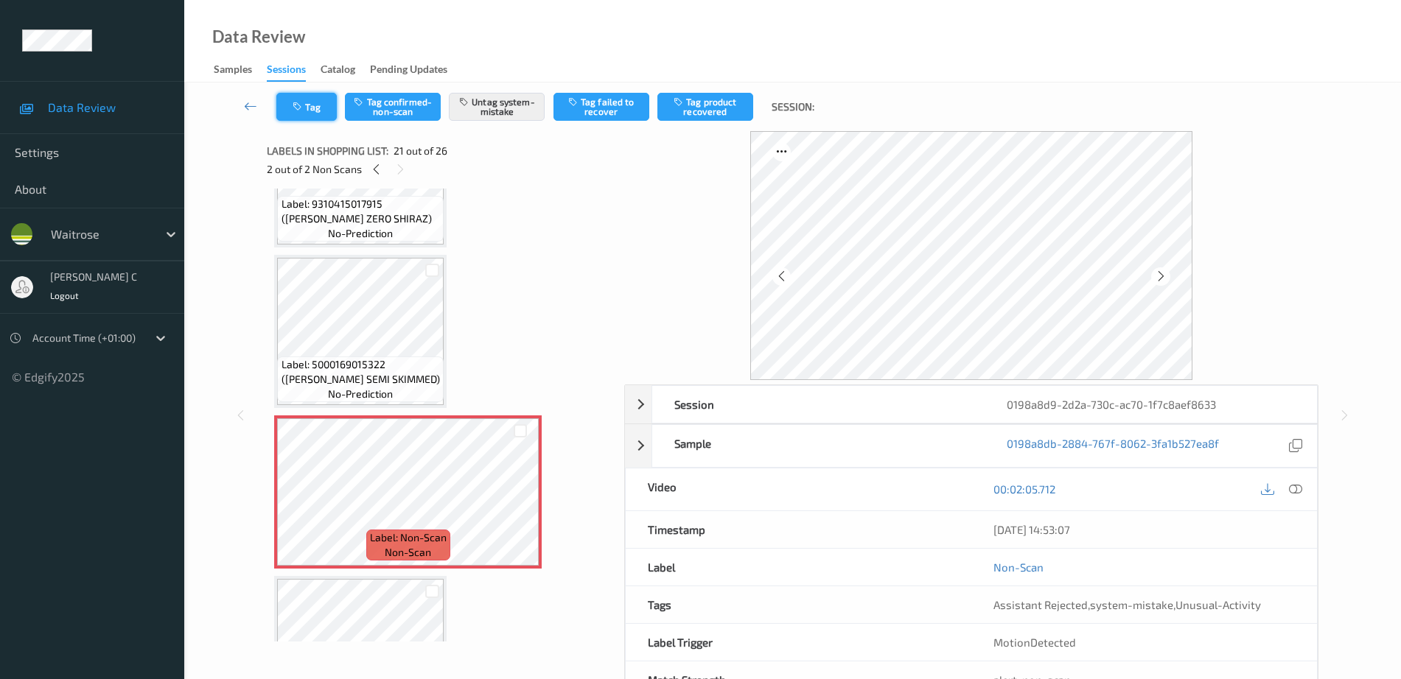
click at [316, 116] on button "Tag" at bounding box center [306, 107] width 60 height 28
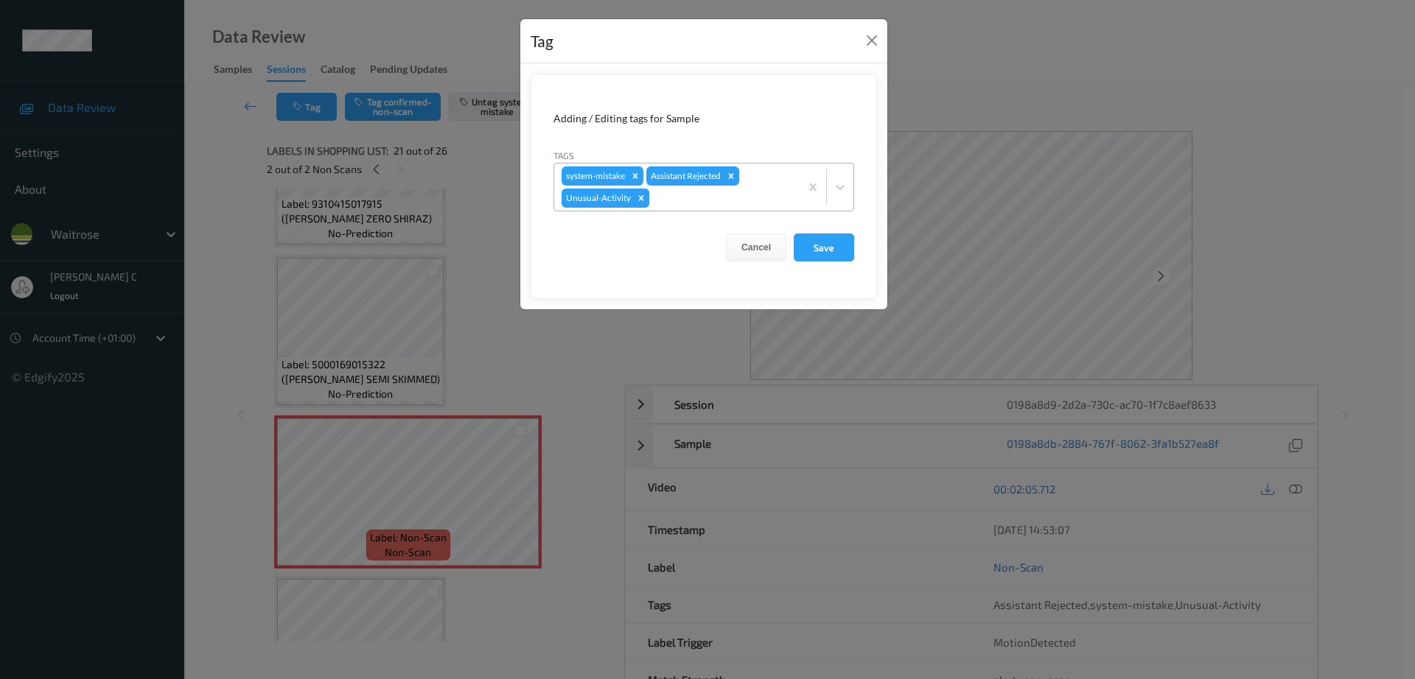
click at [644, 200] on icon "Remove Unusual-Activity" at bounding box center [641, 198] width 10 height 10
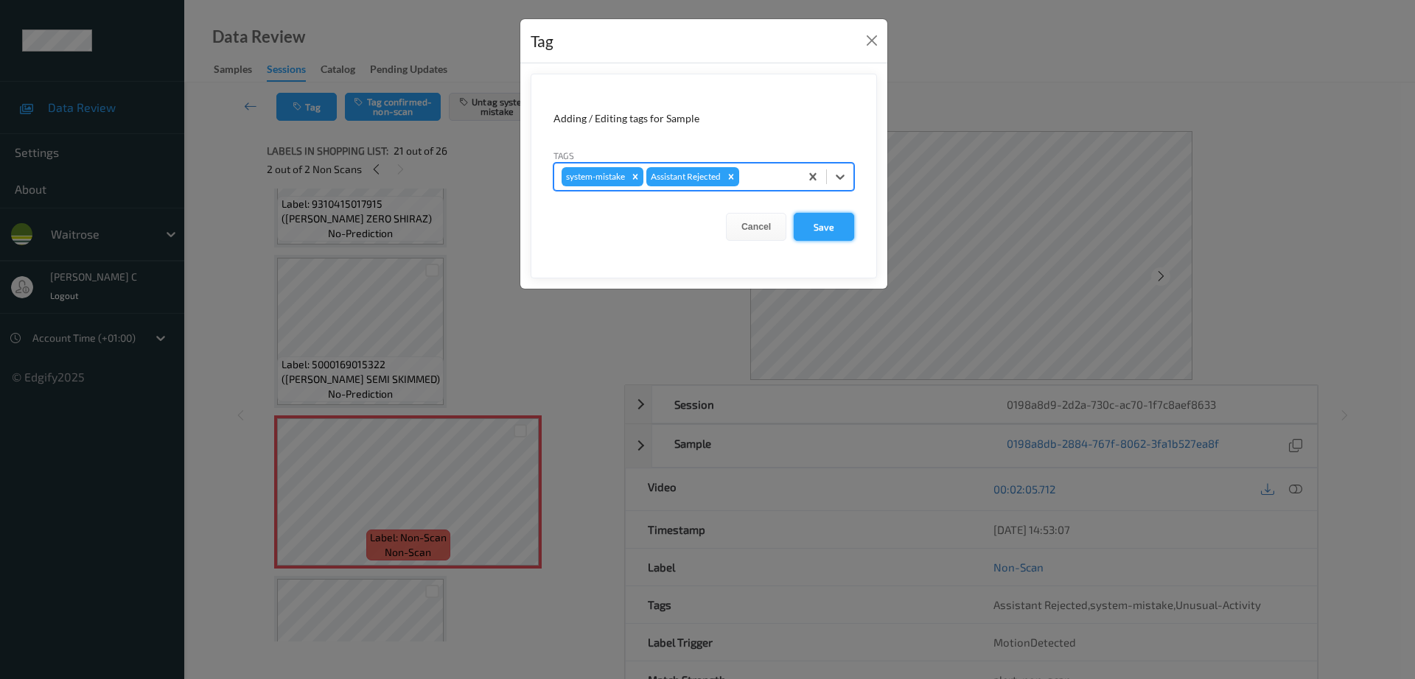
click at [849, 224] on button "Save" at bounding box center [824, 227] width 60 height 28
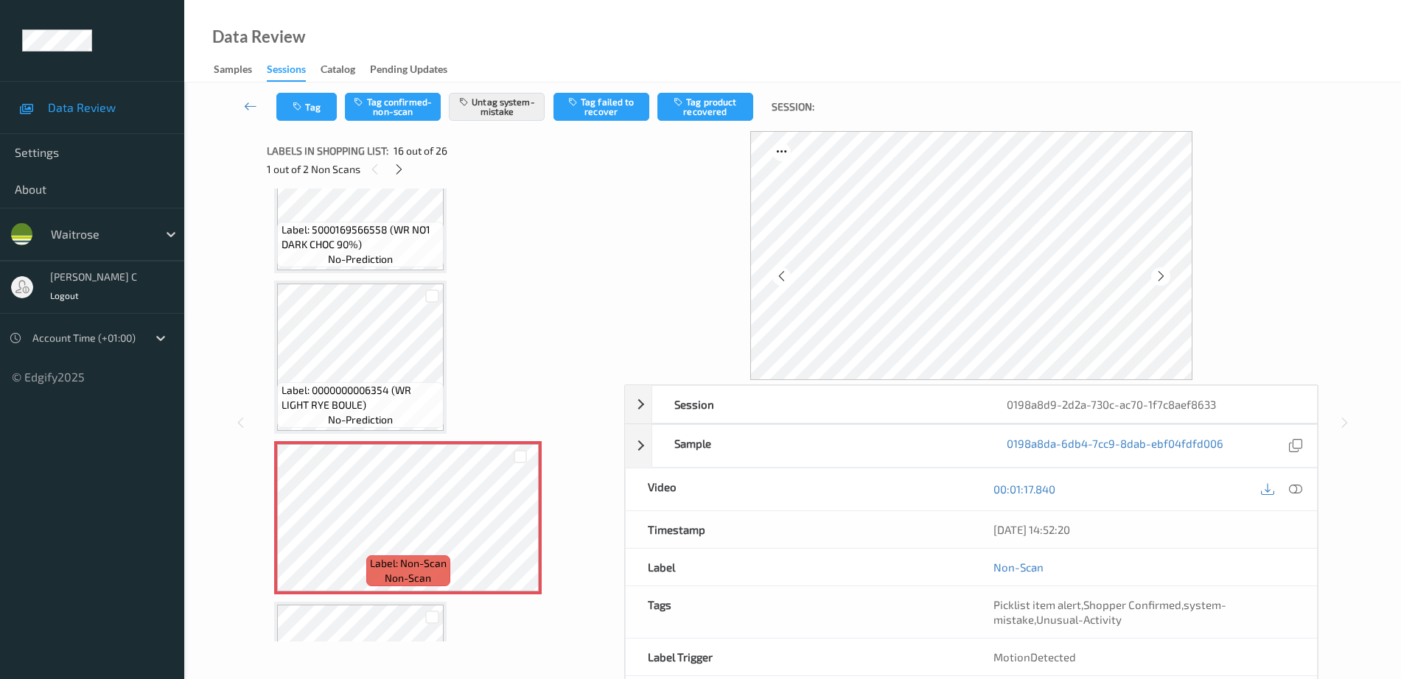
scroll to position [2348, 0]
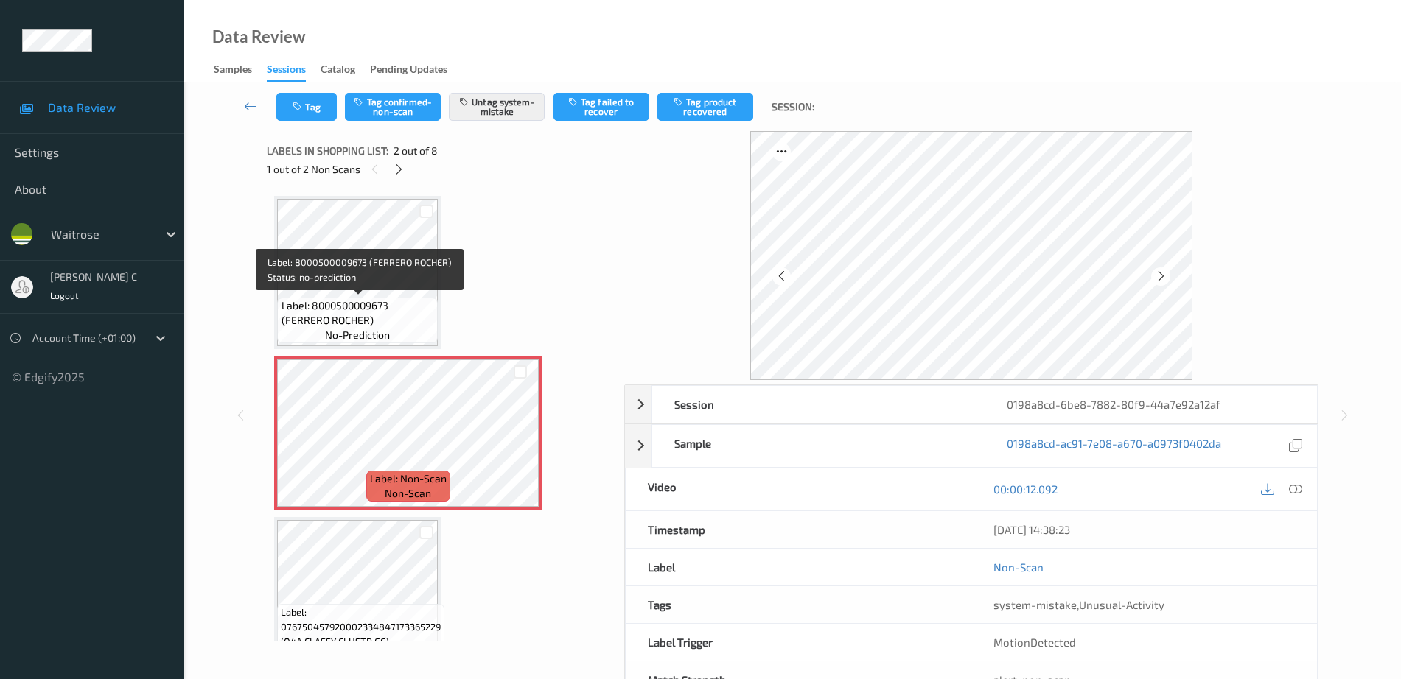
click at [377, 309] on span "Label: 8000500009673 (FERRERO ROCHER)" at bounding box center [357, 312] width 153 height 29
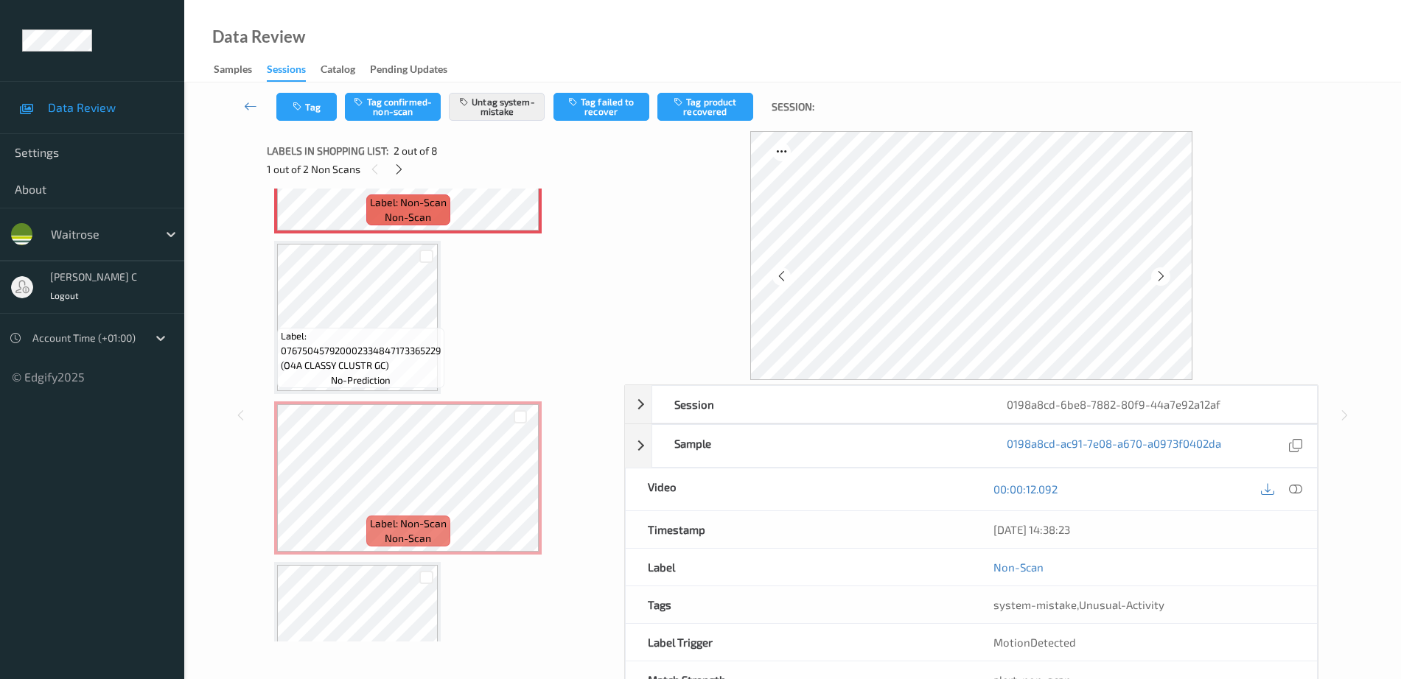
scroll to position [368, 0]
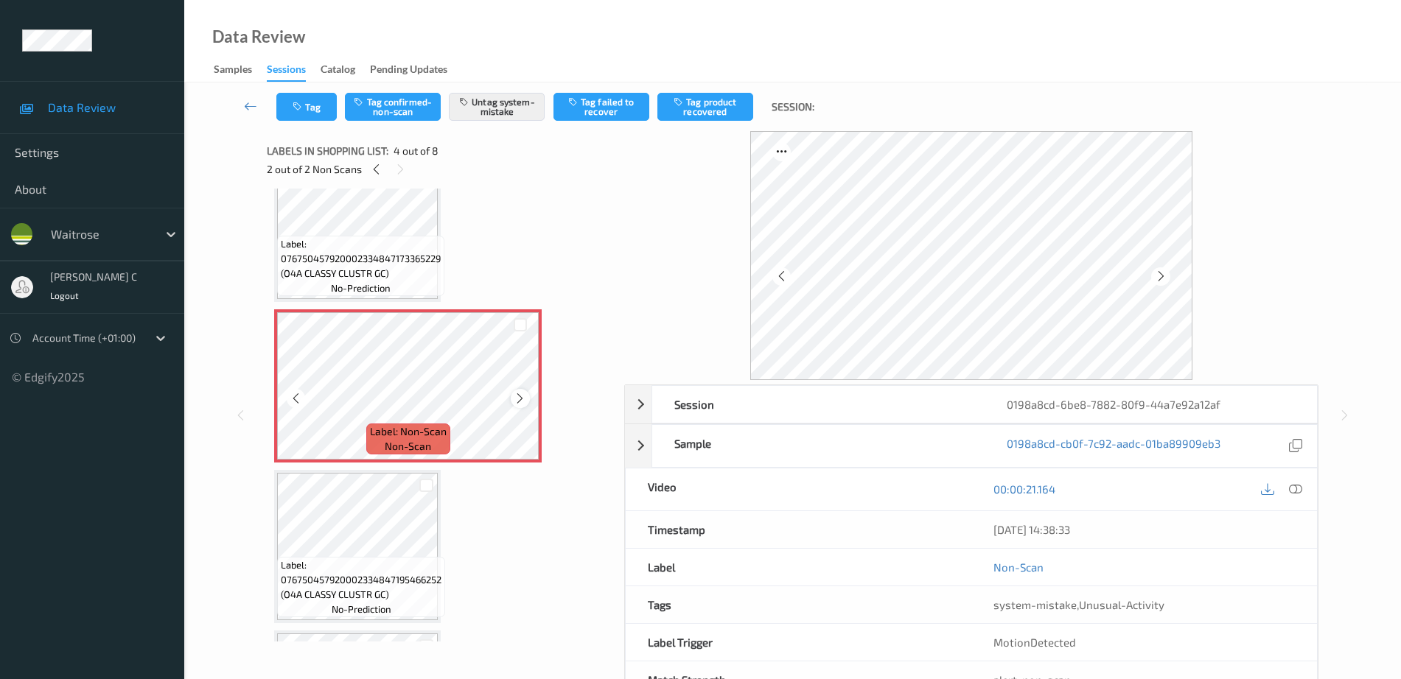
click at [522, 402] on icon at bounding box center [520, 398] width 13 height 13
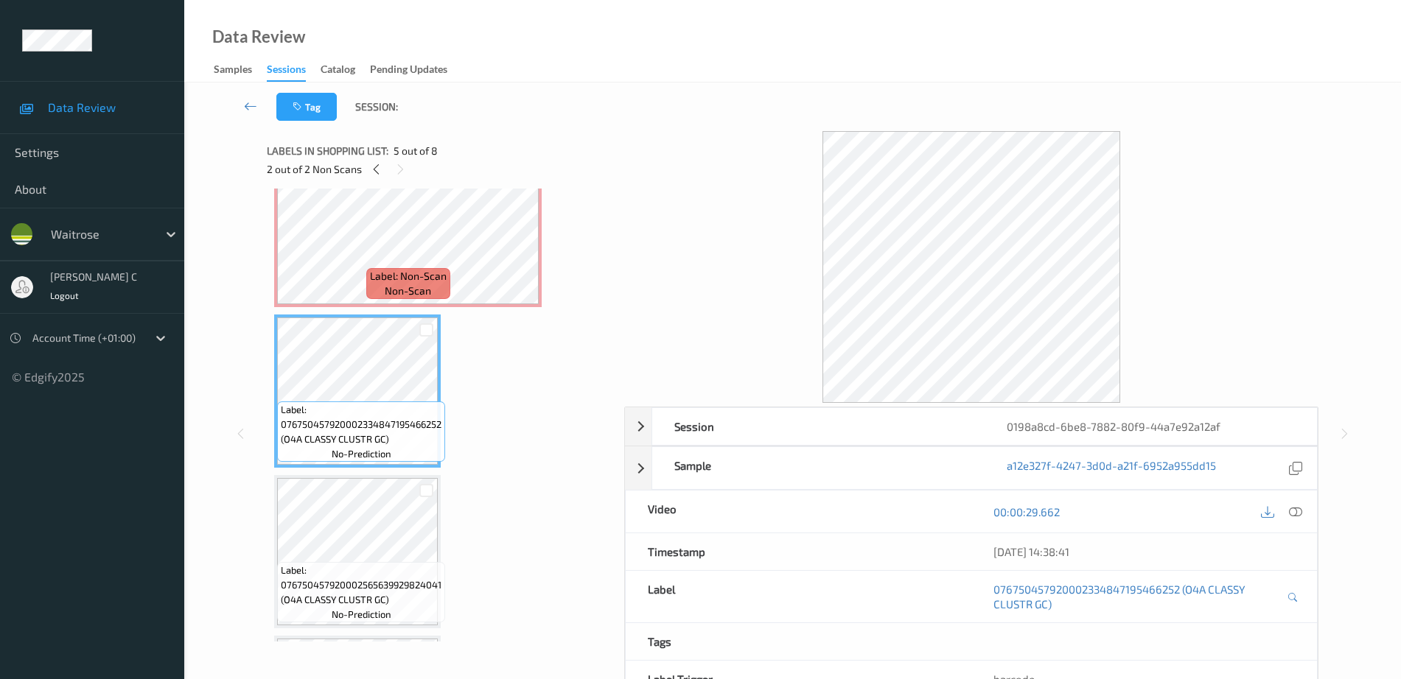
scroll to position [553, 0]
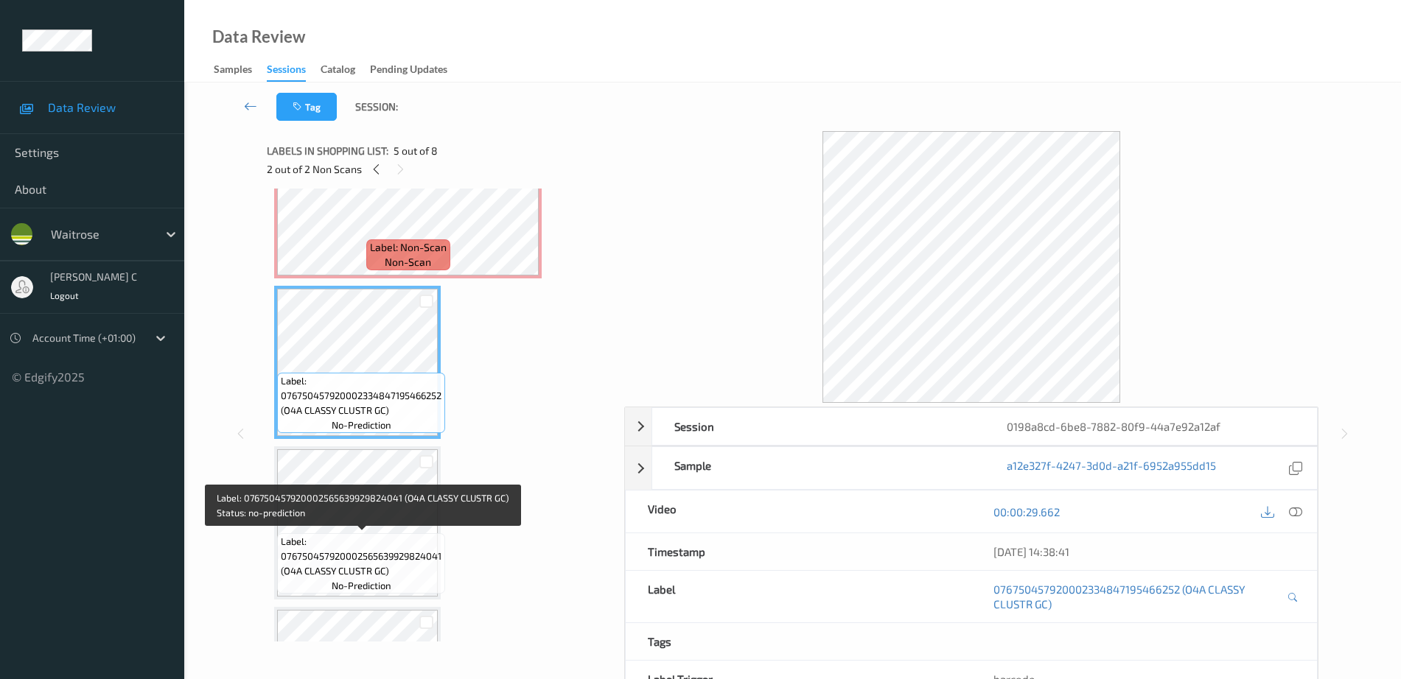
click at [398, 537] on span "Label: 076750457920002565639929824041 (O4A CLASSY CLUSTR GC)" at bounding box center [361, 556] width 161 height 44
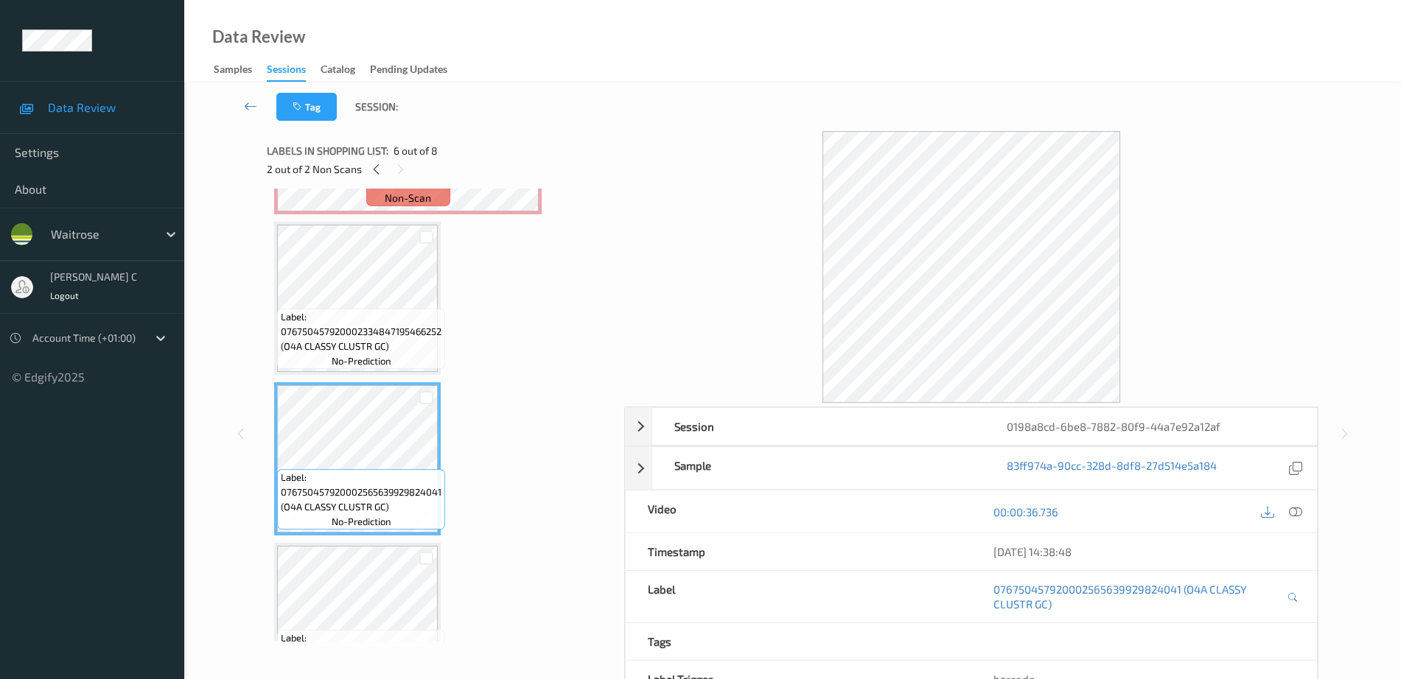
scroll to position [645, 0]
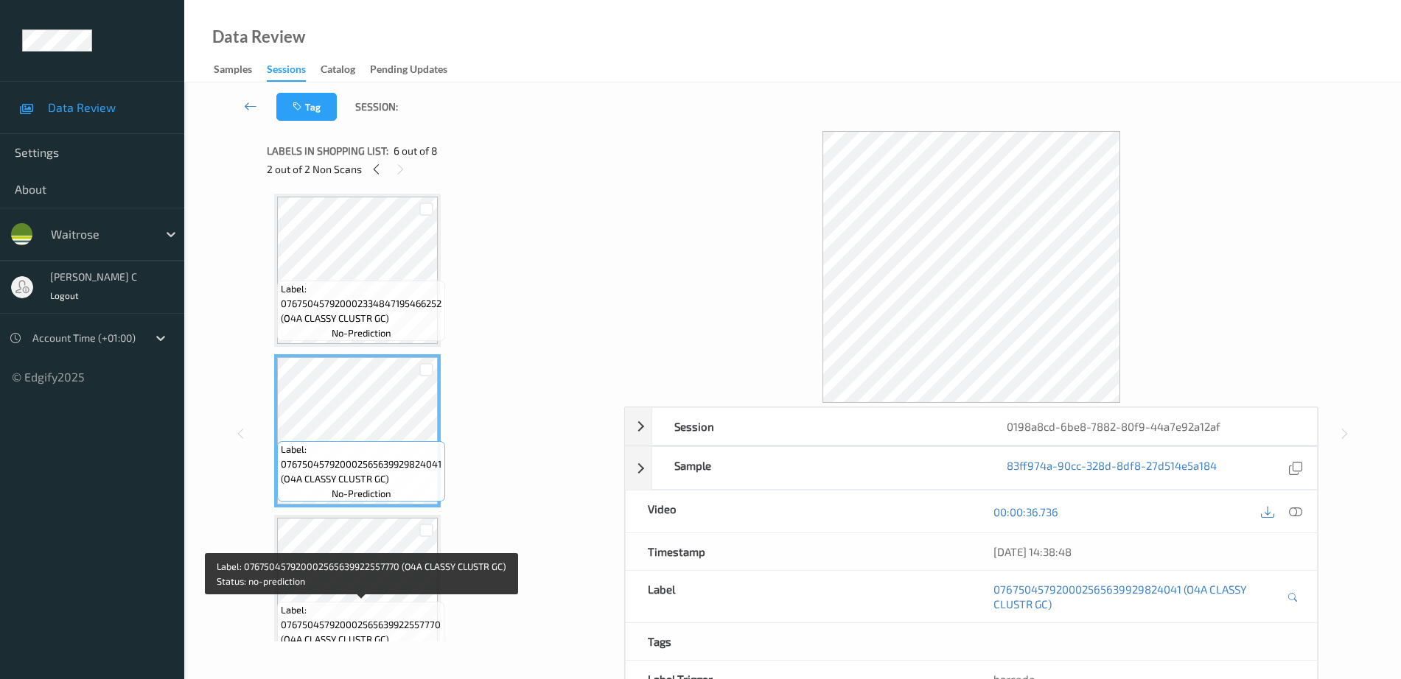
click at [380, 603] on span "Label: 076750457920002565639922557770 (O4A CLASSY CLUSTR GC)" at bounding box center [361, 625] width 160 height 44
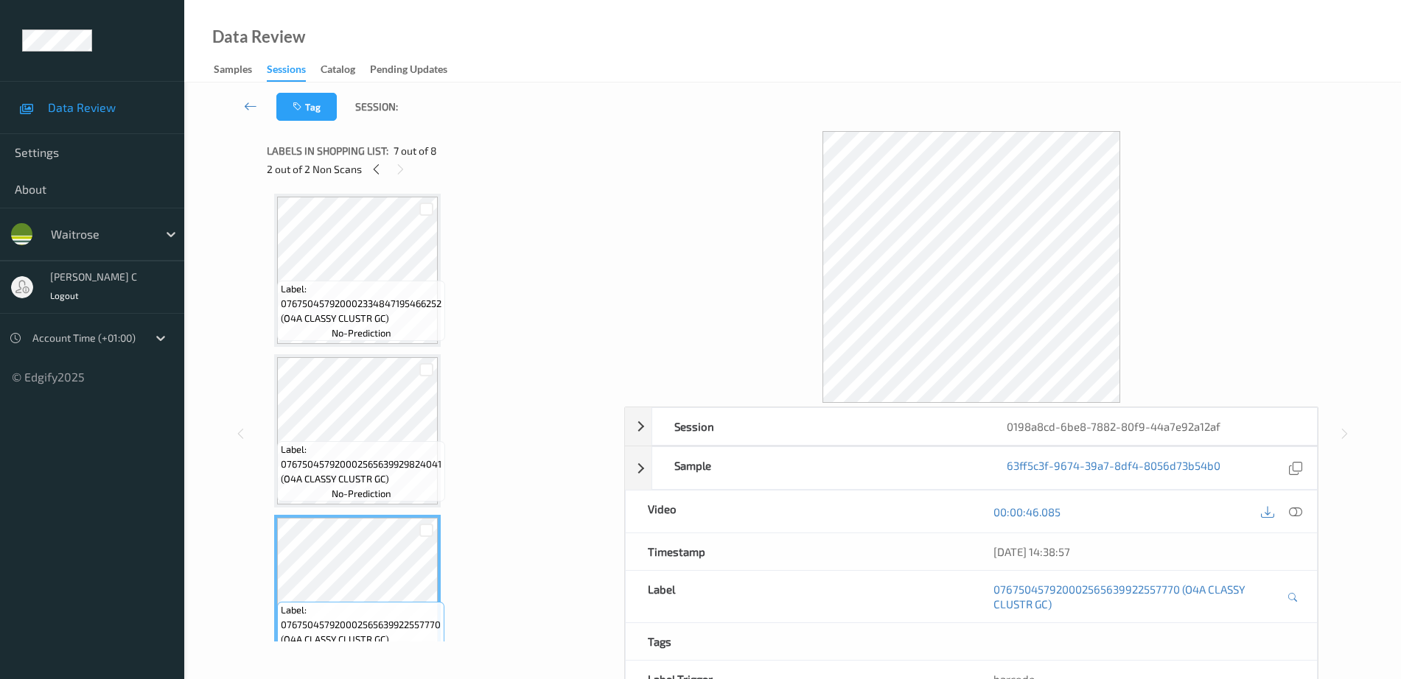
scroll to position [276, 0]
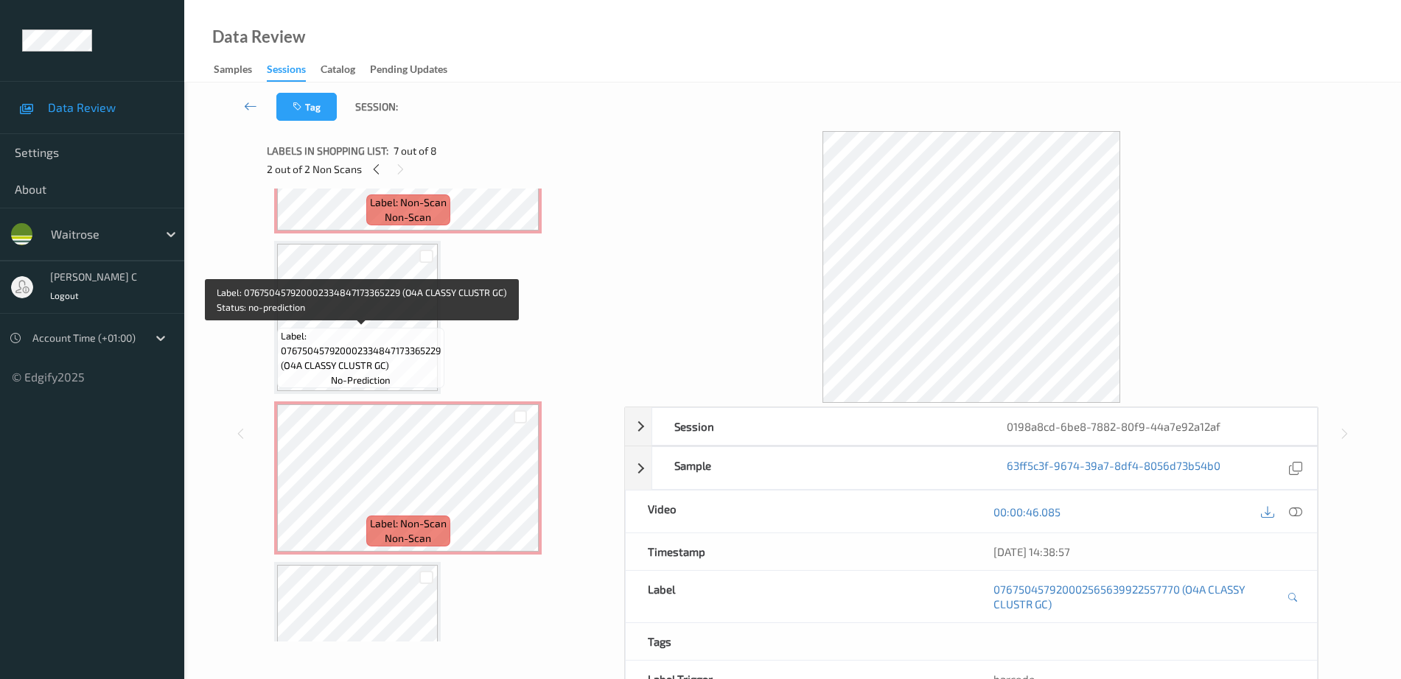
click at [337, 351] on span "Label: 076750457920002334847173365229 (O4A CLASSY CLUSTR GC)" at bounding box center [361, 351] width 160 height 44
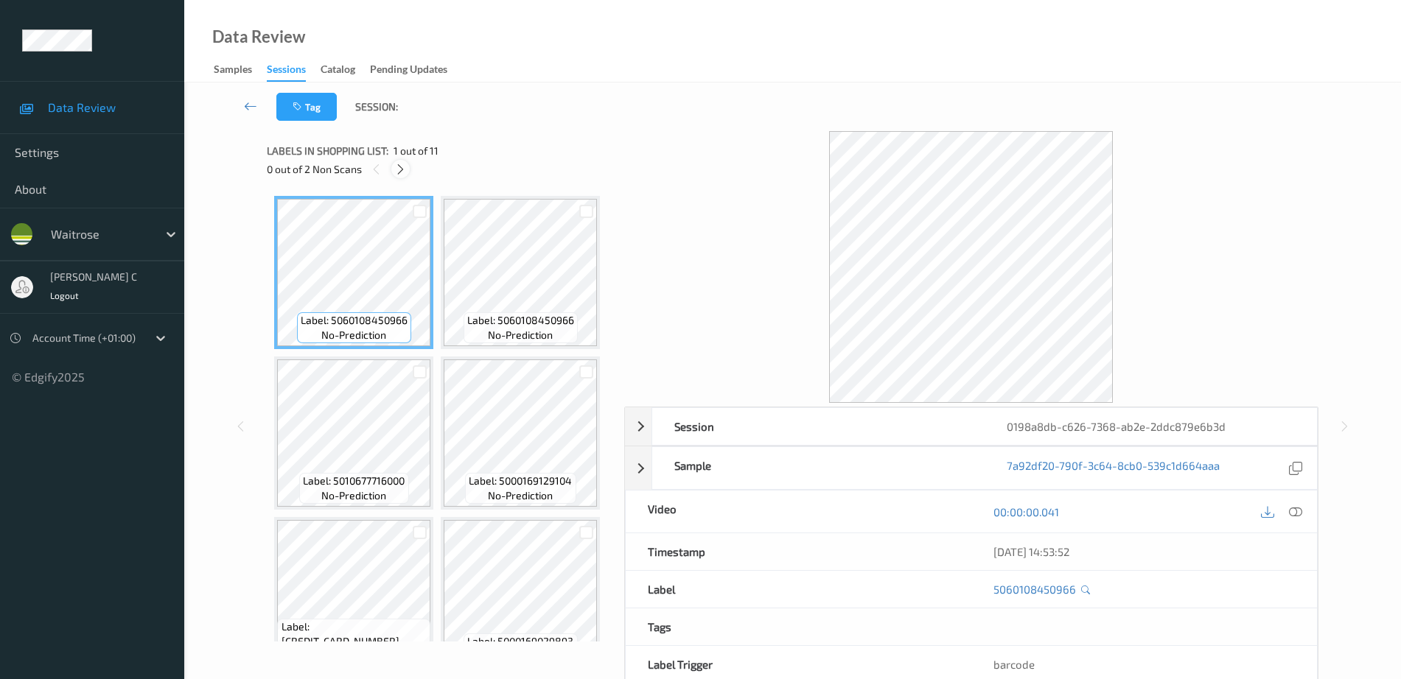
click at [400, 170] on icon at bounding box center [400, 169] width 13 height 13
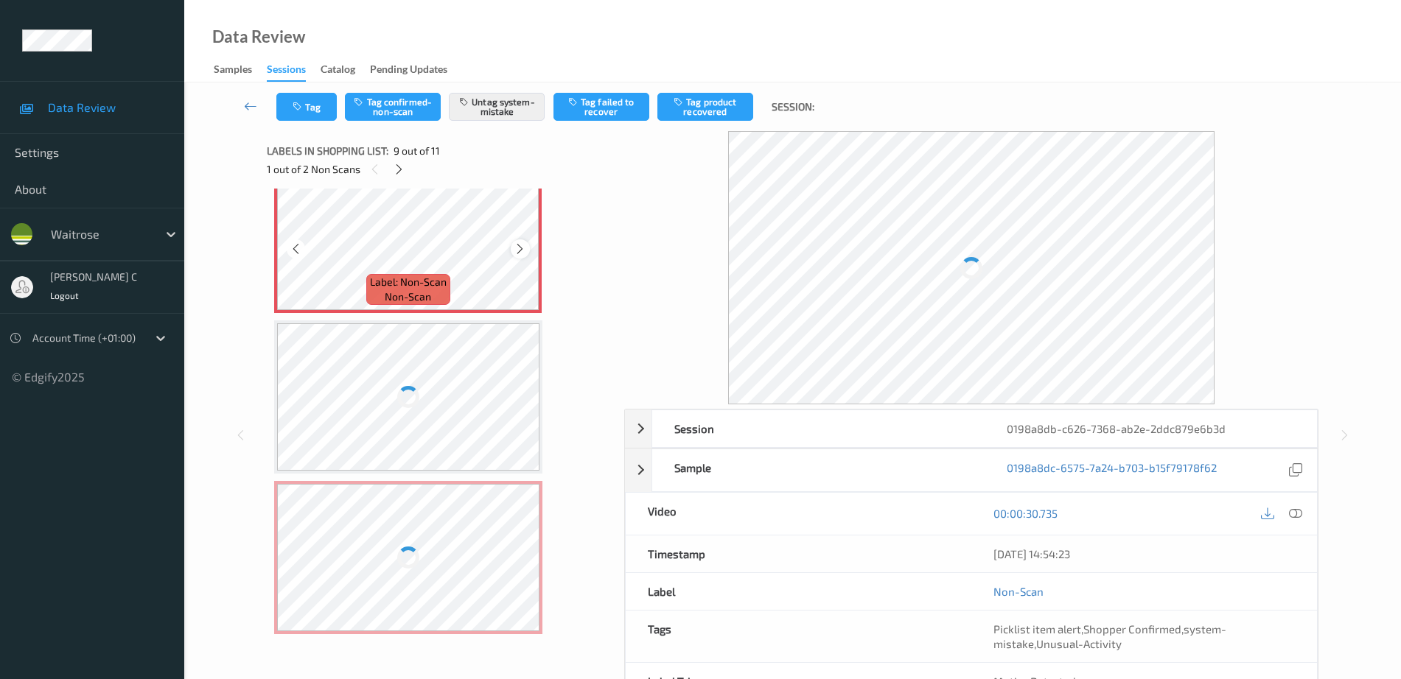
click at [522, 256] on icon at bounding box center [520, 248] width 13 height 13
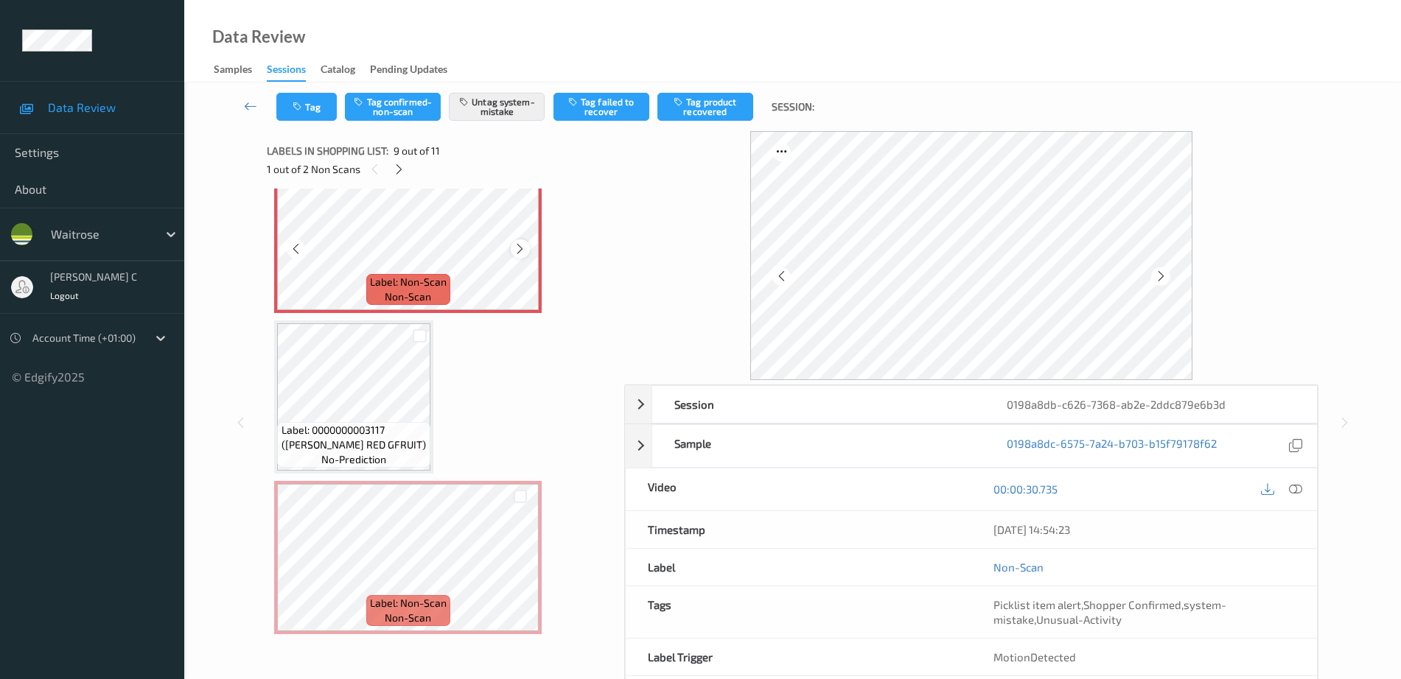
click at [520, 256] on icon at bounding box center [520, 248] width 13 height 13
click at [397, 289] on span "Label: Non-Scan" at bounding box center [408, 282] width 77 height 15
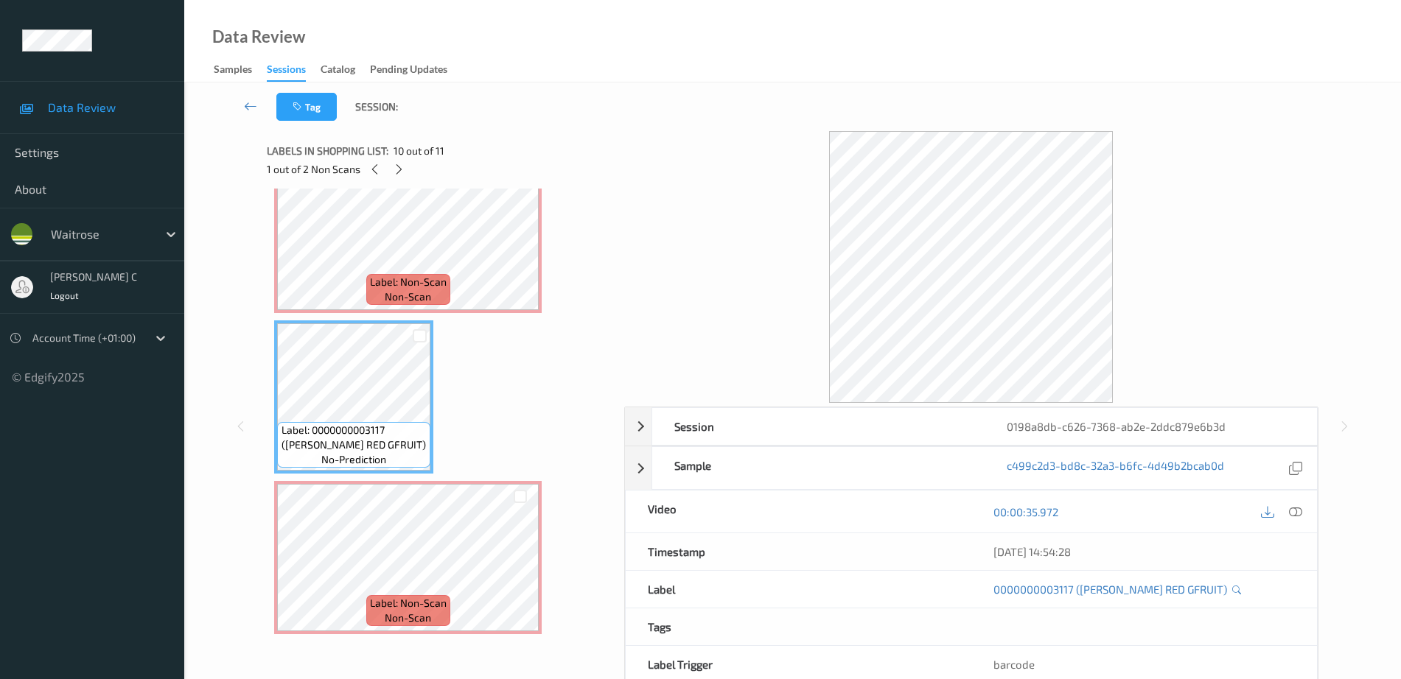
scroll to position [1321, 0]
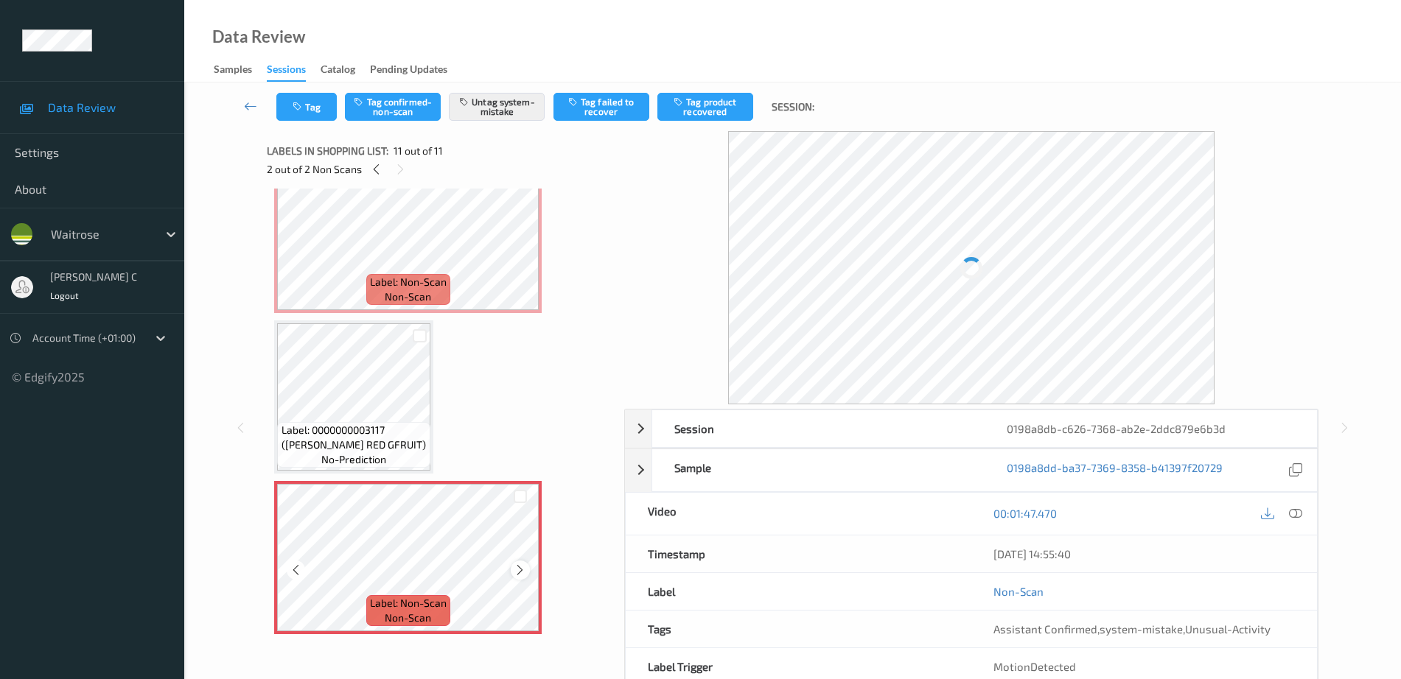
click at [529, 567] on div at bounding box center [520, 570] width 18 height 18
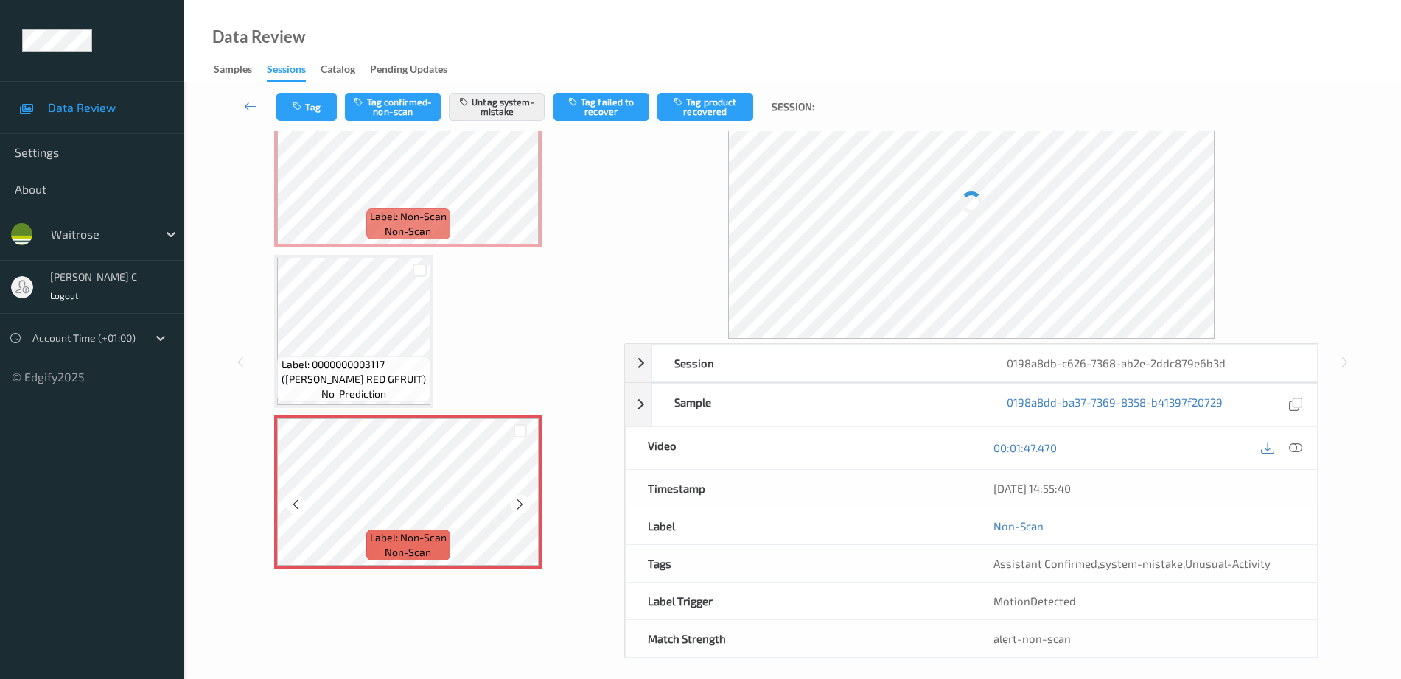
scroll to position [1137, 0]
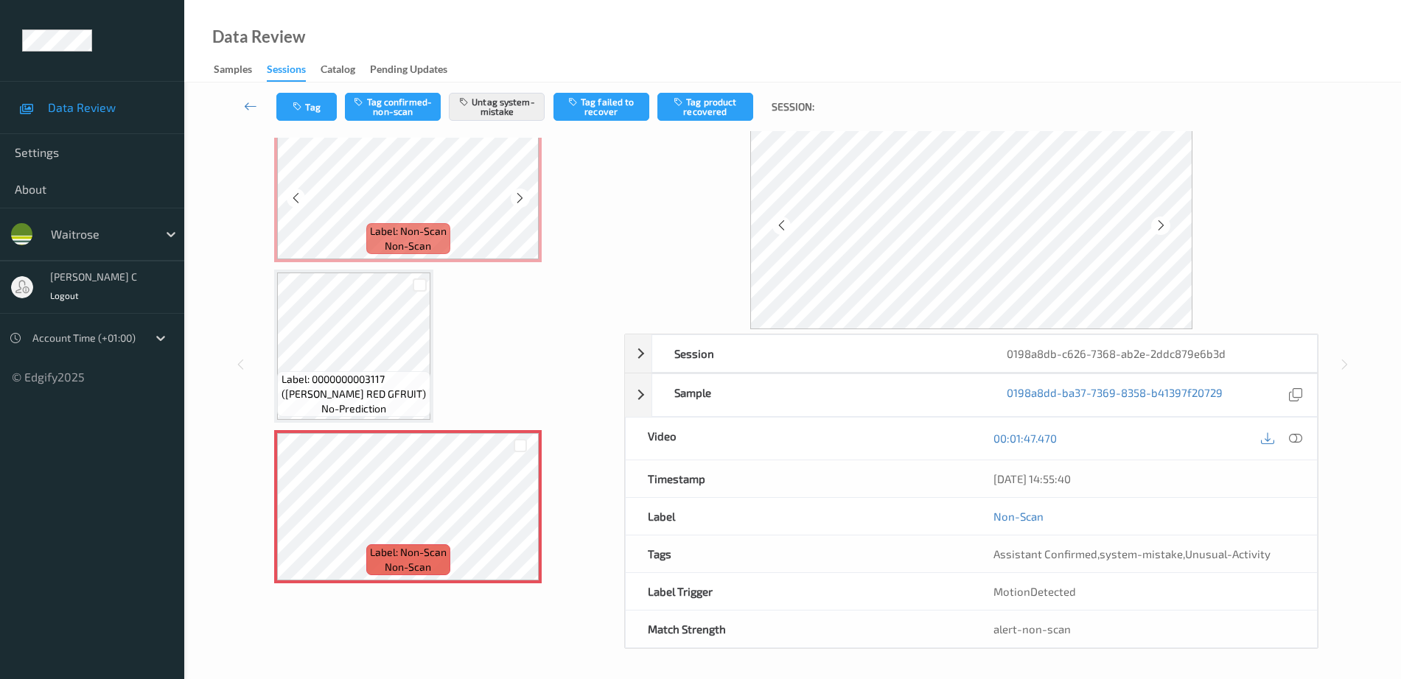
click at [488, 95] on span "no-prediction" at bounding box center [520, 87] width 65 height 15
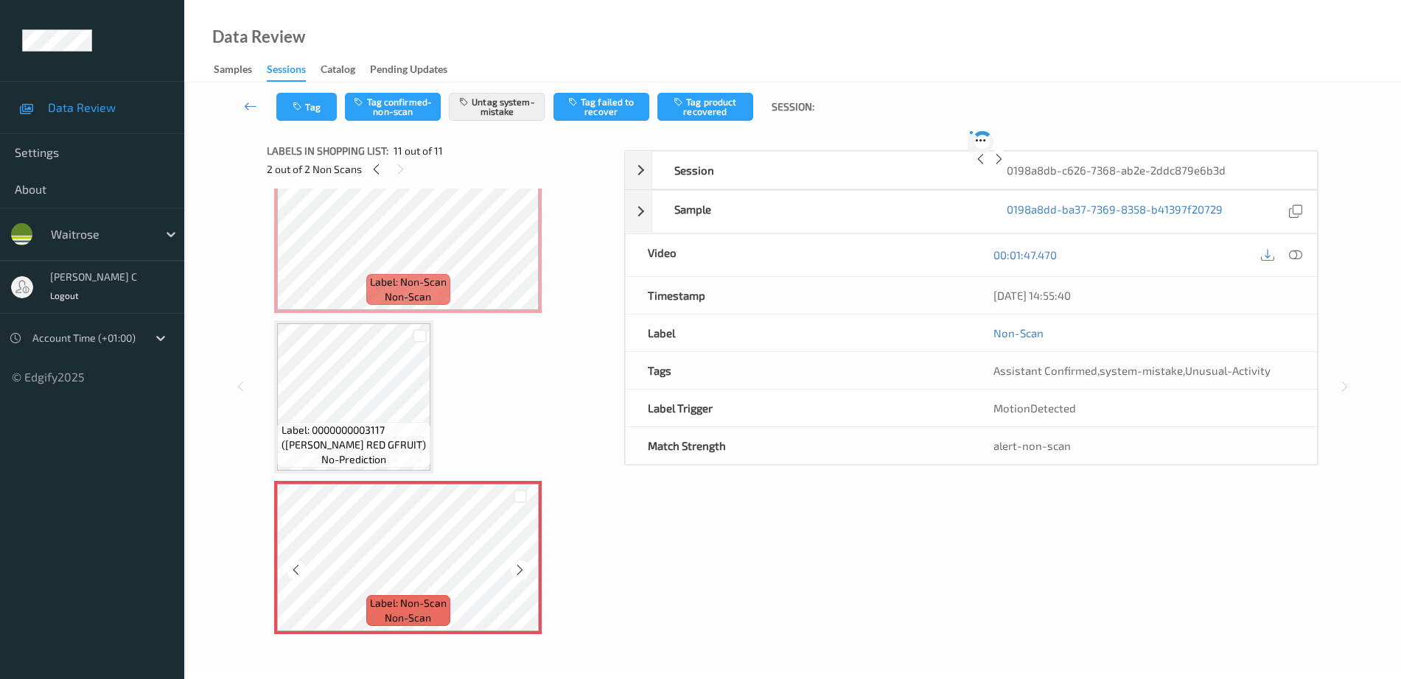
scroll to position [51, 0]
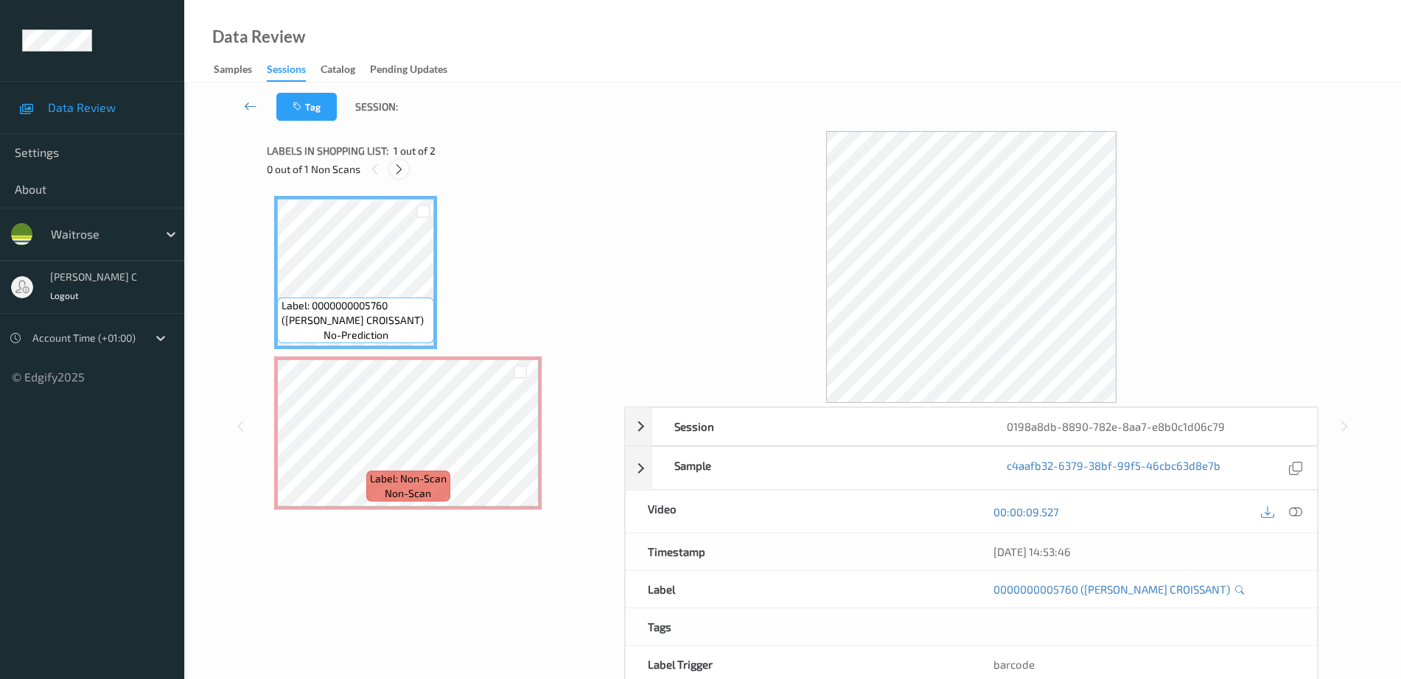
click at [400, 174] on icon at bounding box center [399, 169] width 13 height 13
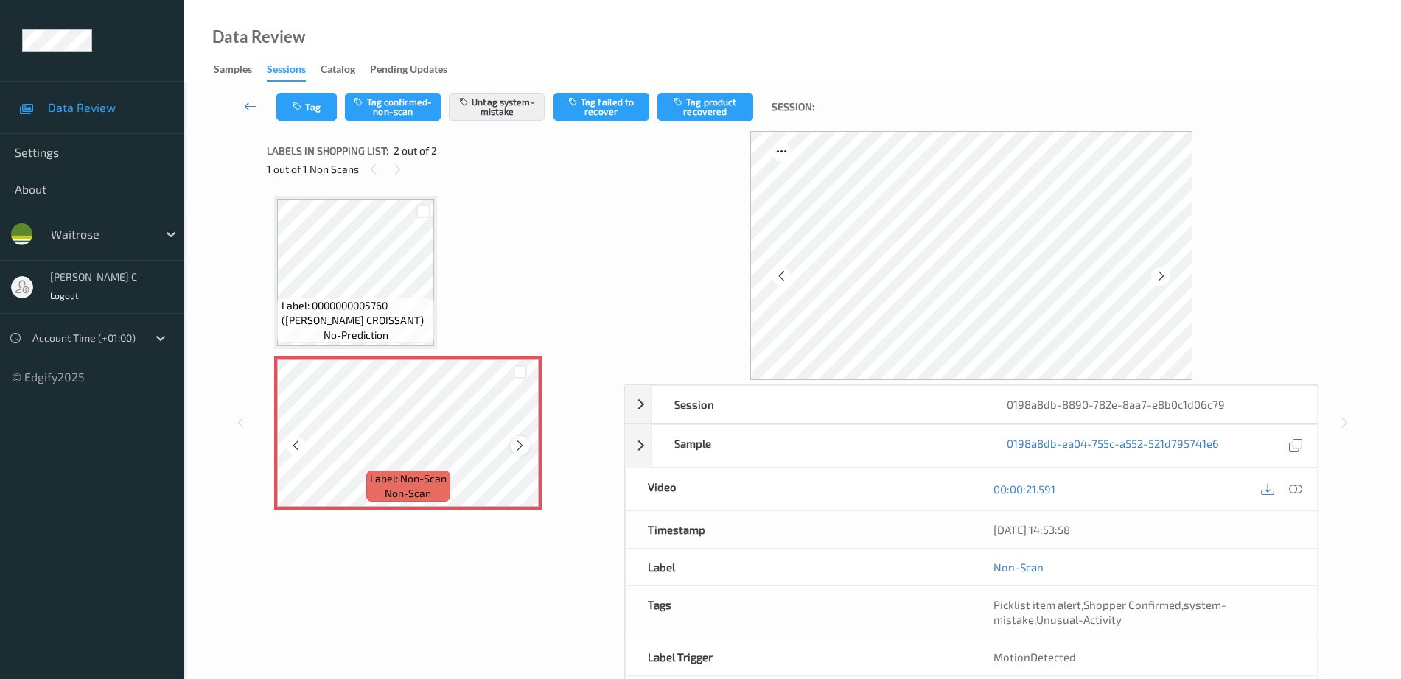
click at [522, 450] on icon at bounding box center [520, 445] width 13 height 13
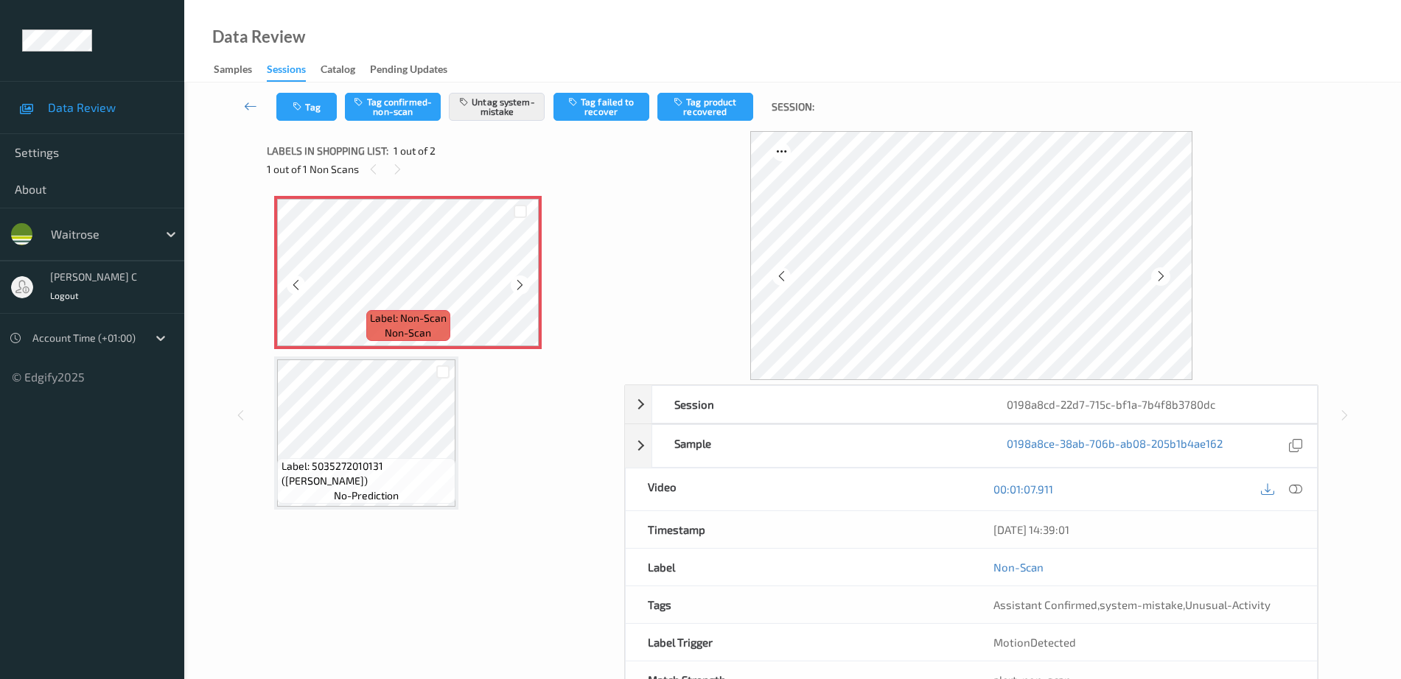
click at [373, 459] on span "Label: 5035272010131 (TAIKO YASAI SUSHI)" at bounding box center [366, 473] width 171 height 29
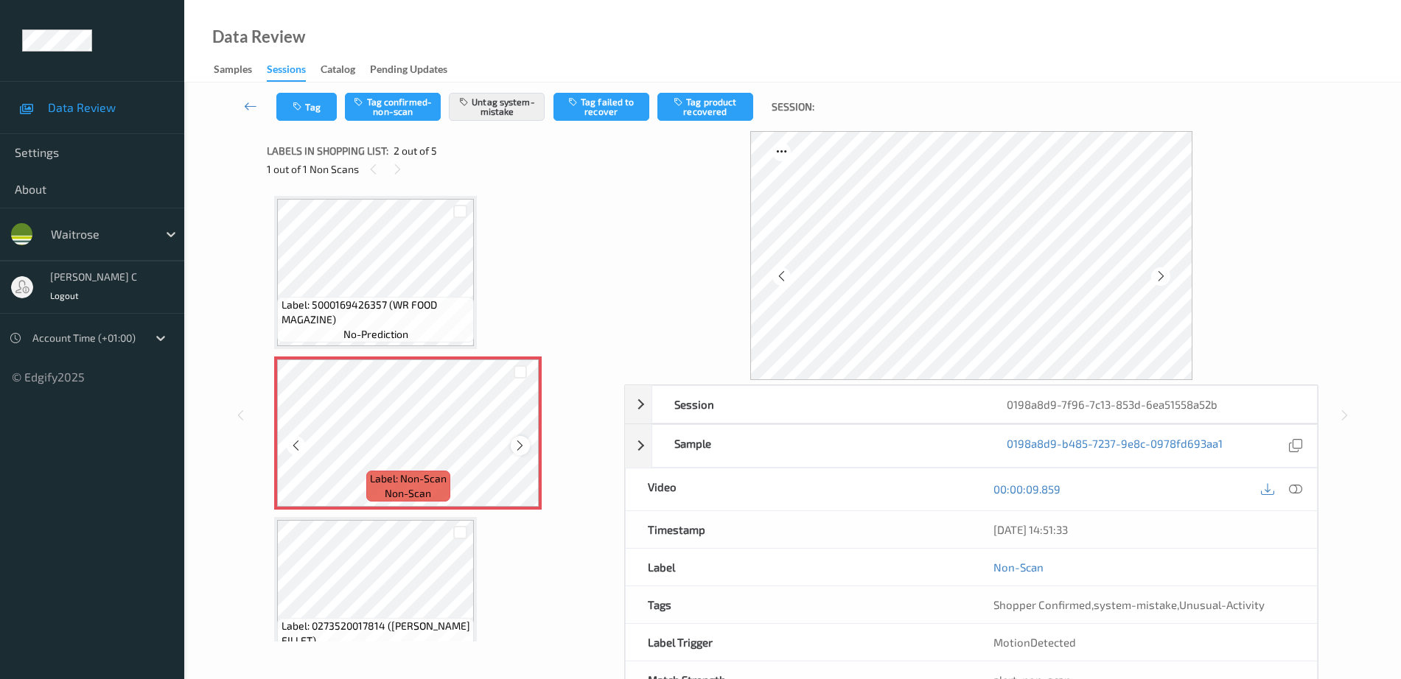
click at [523, 440] on icon at bounding box center [520, 445] width 13 height 13
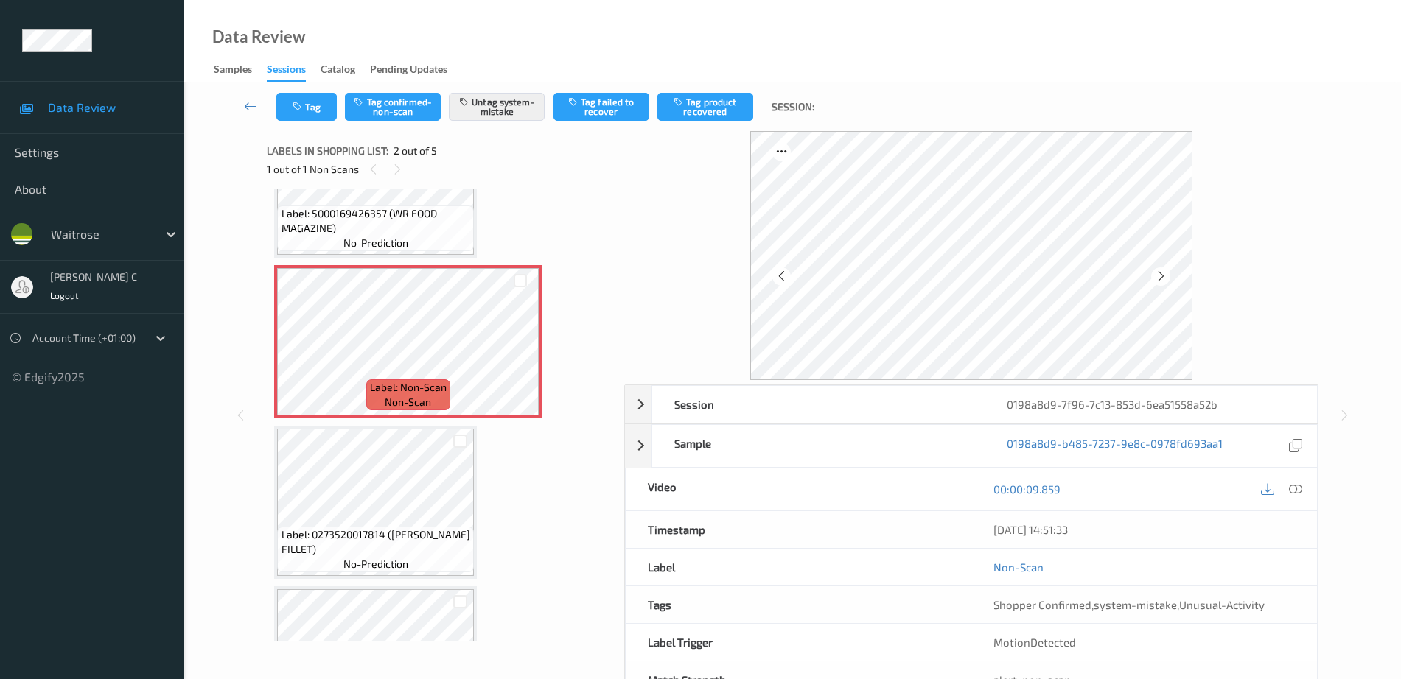
scroll to position [92, 0]
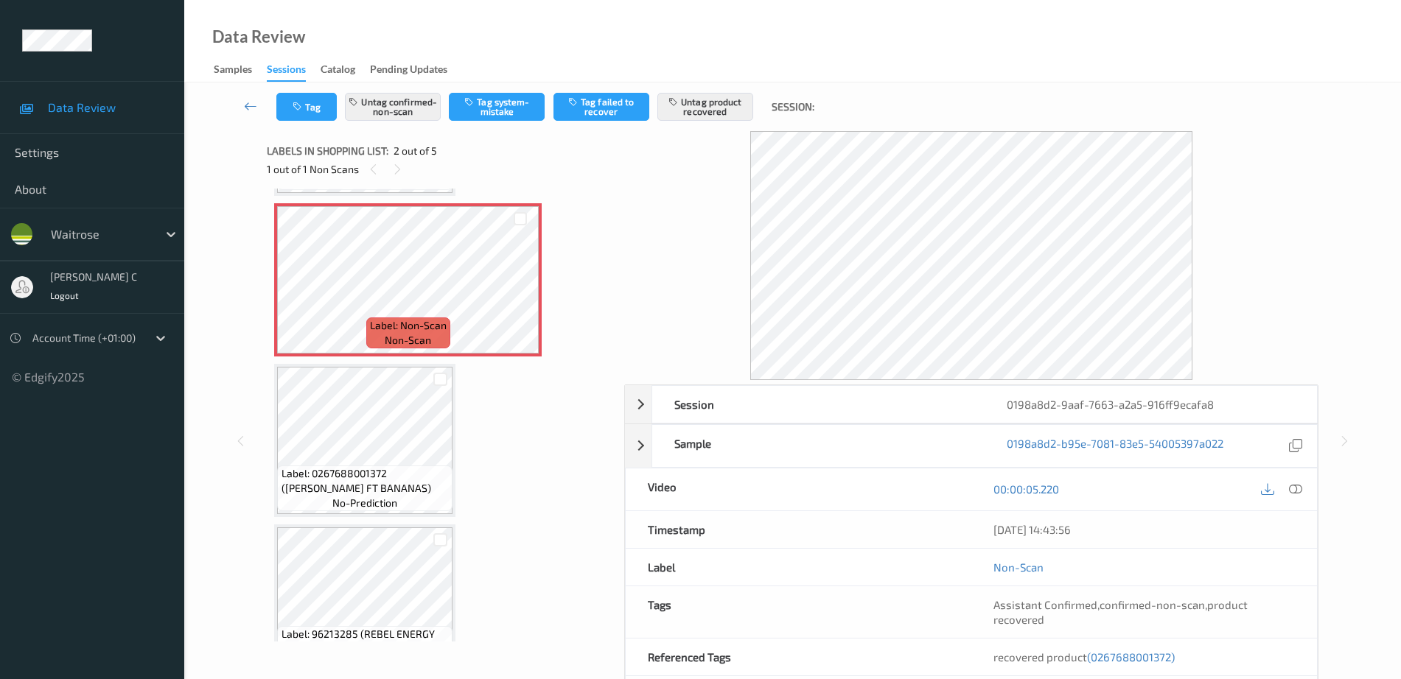
scroll to position [184, 0]
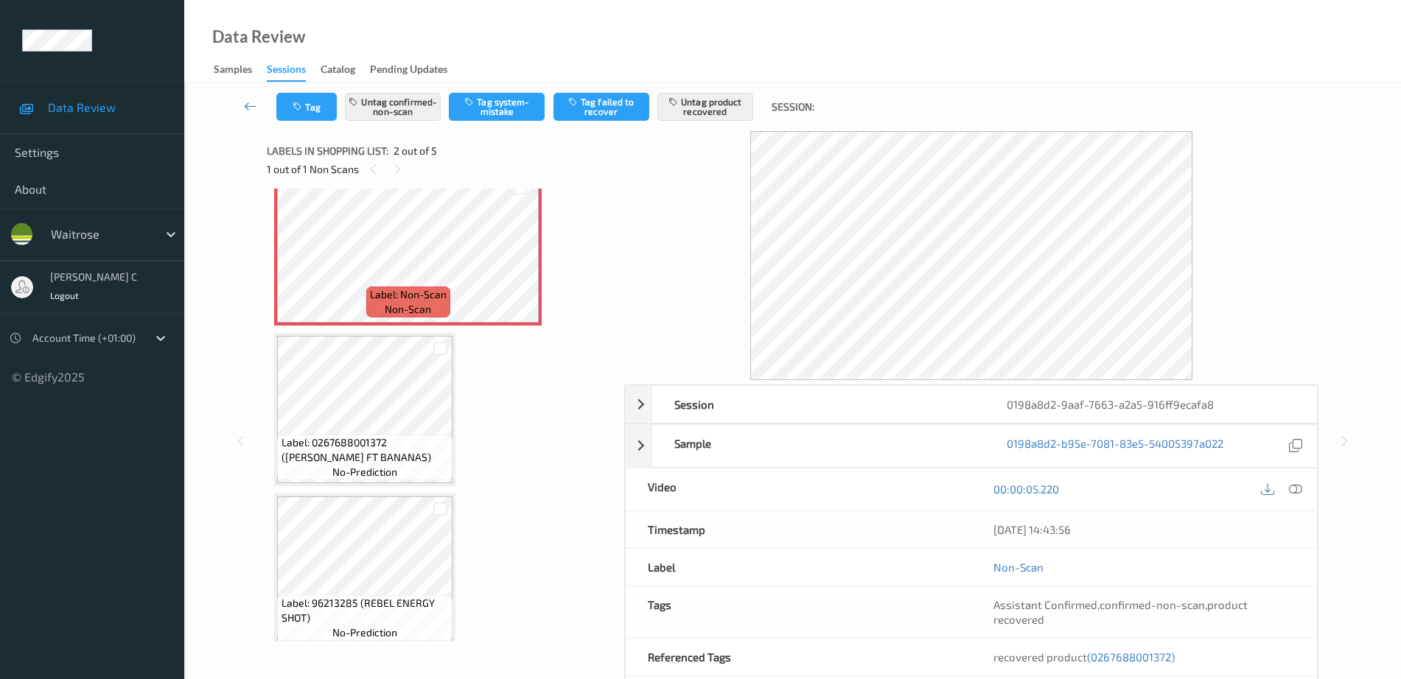
click at [370, 469] on span "no-prediction" at bounding box center [364, 472] width 65 height 15
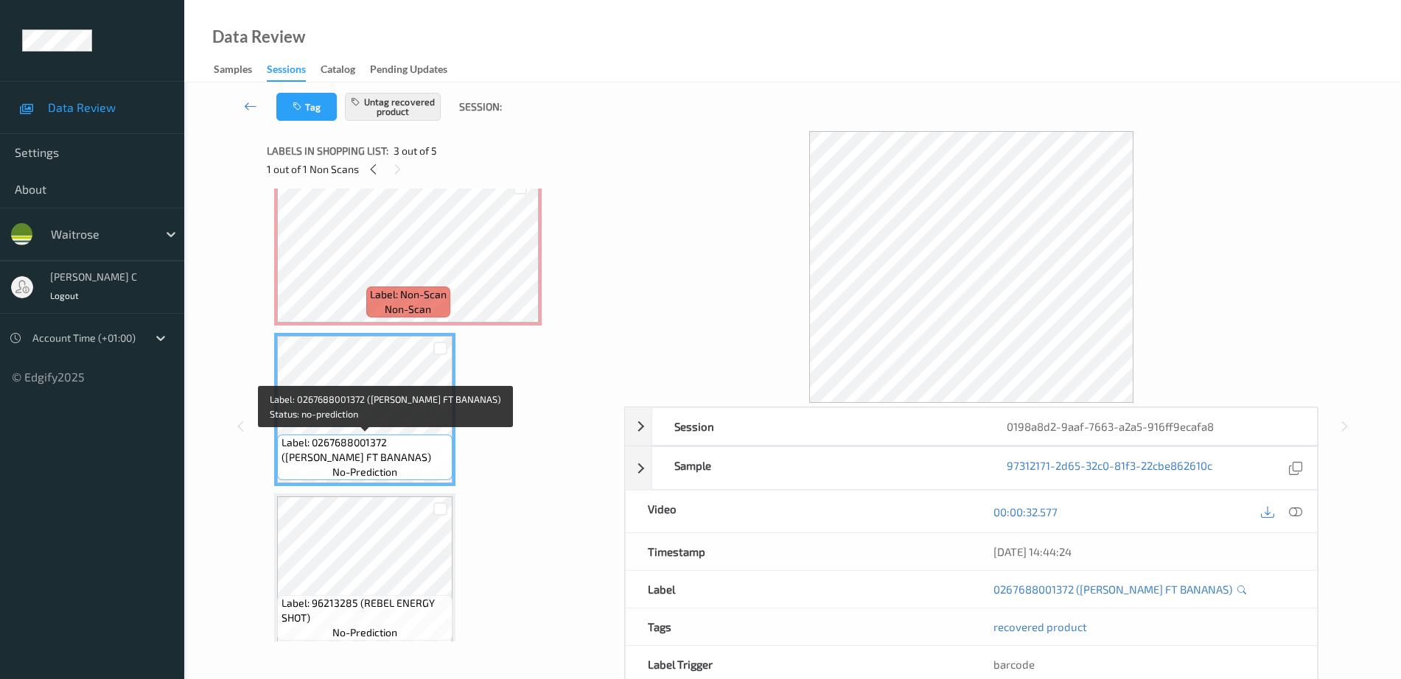
scroll to position [0, 0]
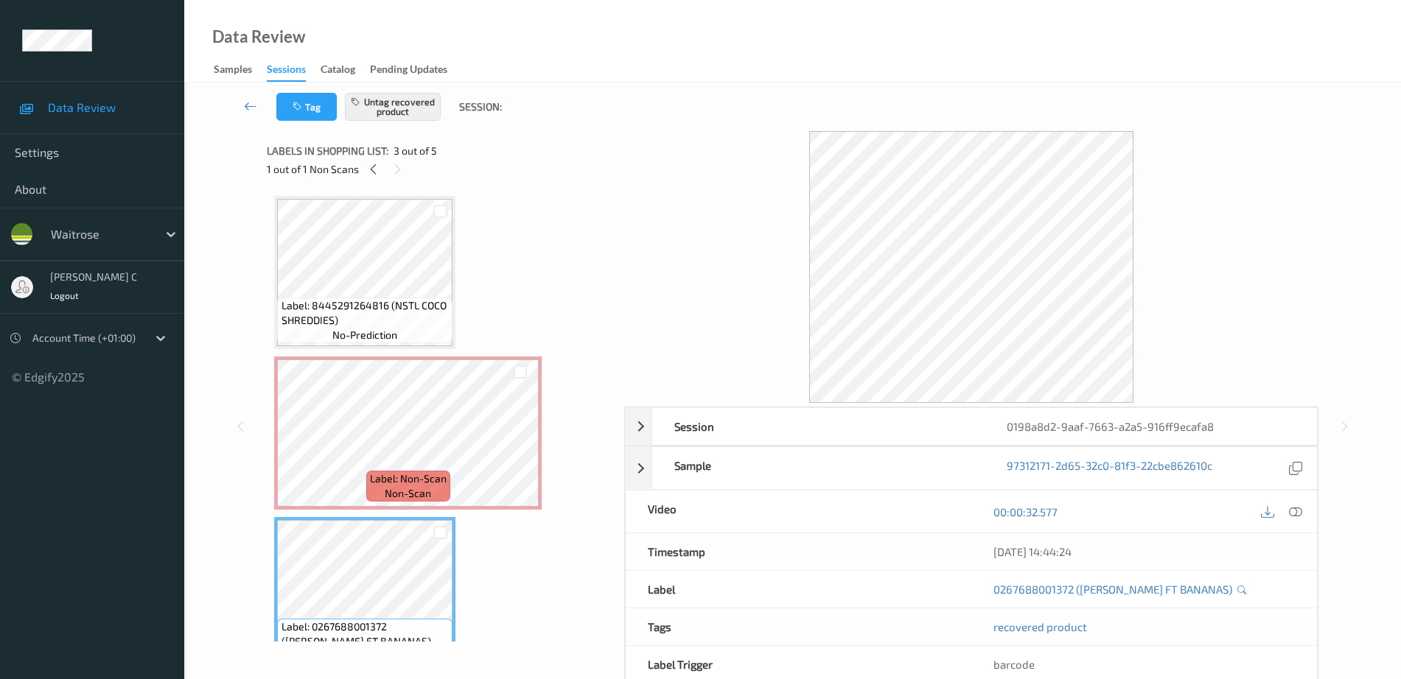
click at [374, 304] on span "Label: 8445291264816 (NSTL COCO SHREDDIES)" at bounding box center [365, 312] width 168 height 29
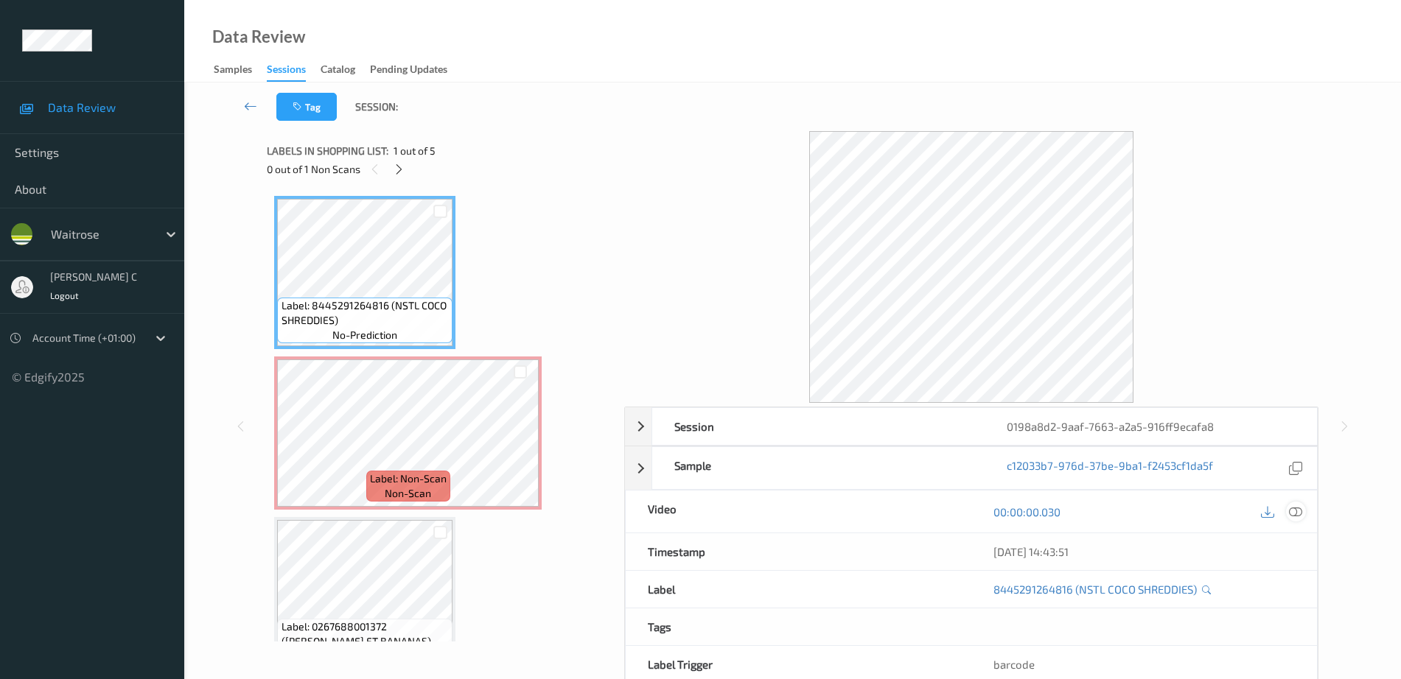
click at [1294, 513] on icon at bounding box center [1295, 511] width 13 height 13
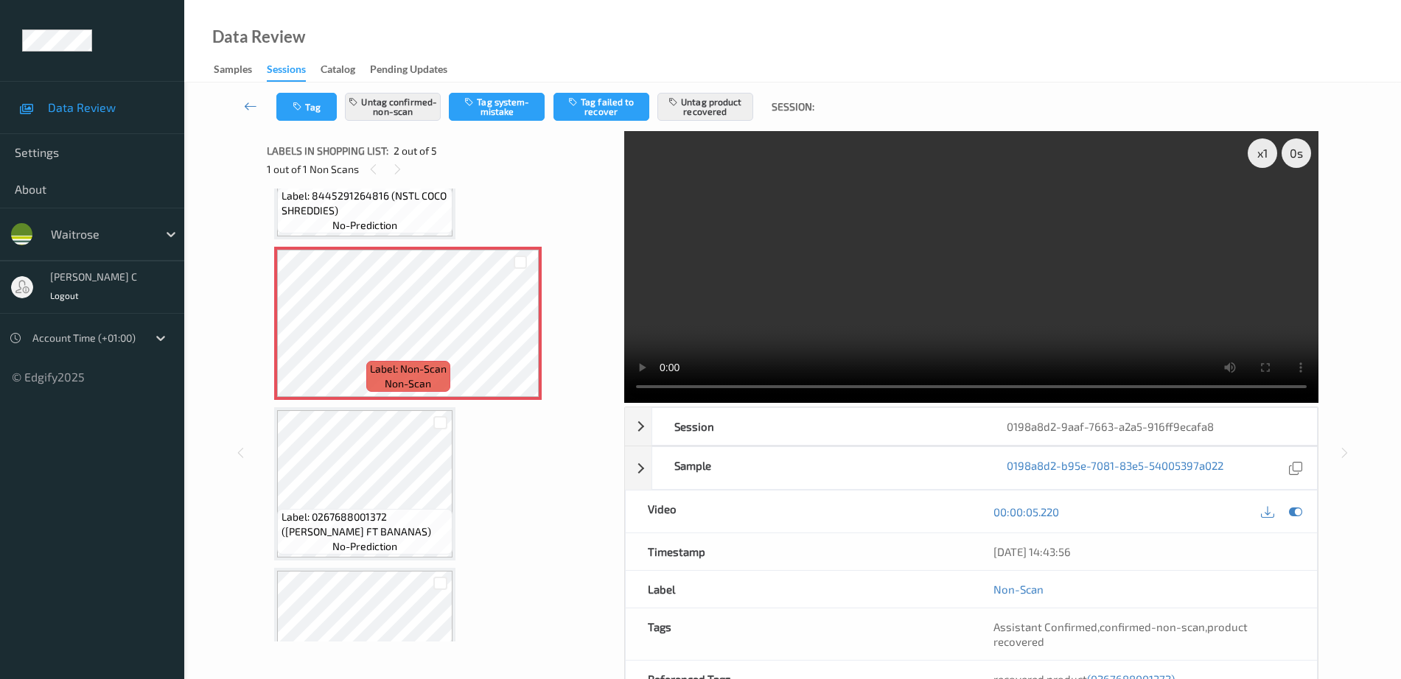
scroll to position [184, 0]
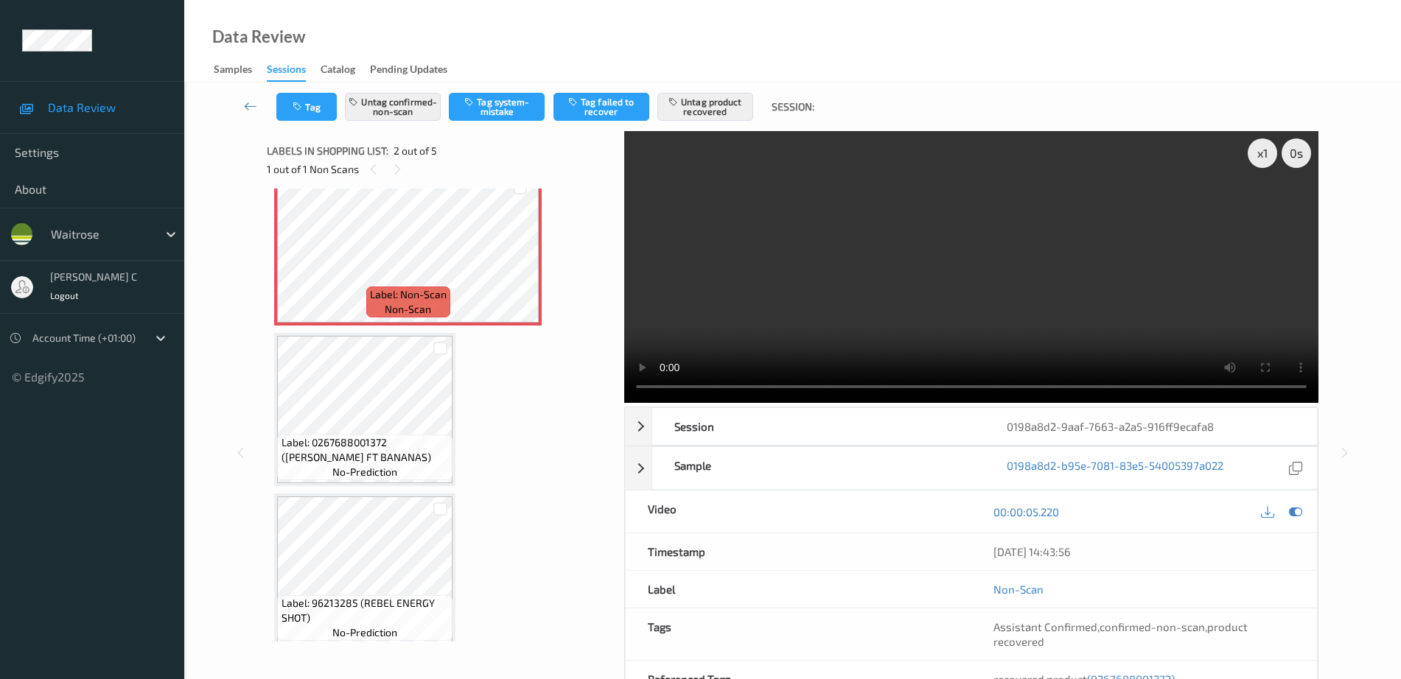
click at [342, 477] on span "no-prediction" at bounding box center [364, 472] width 65 height 15
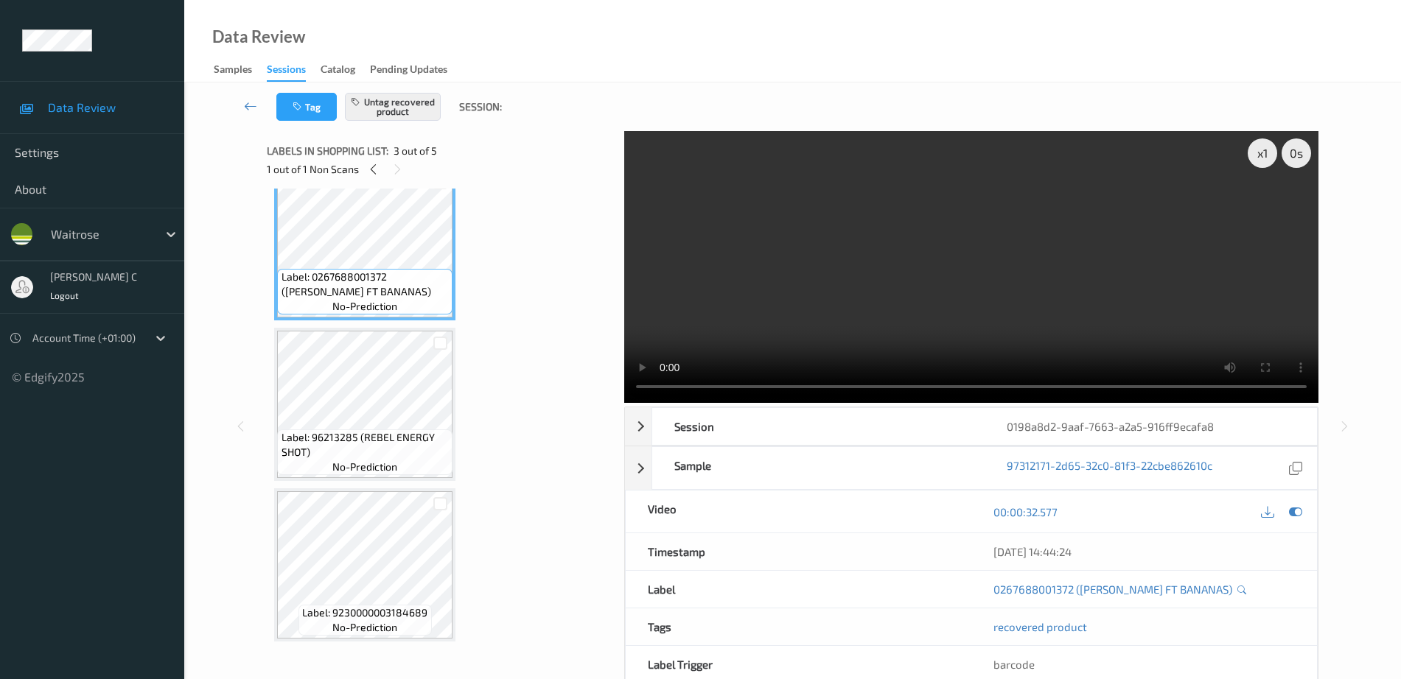
scroll to position [357, 0]
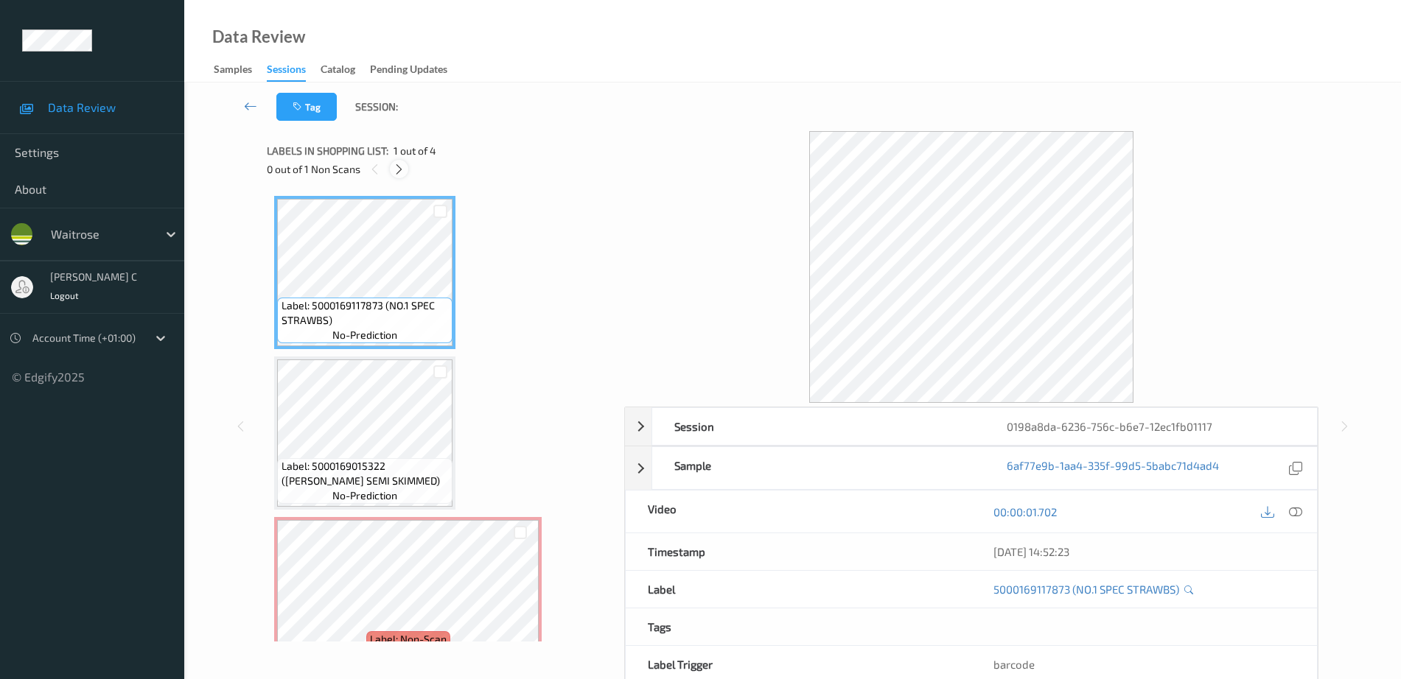
click at [396, 174] on icon at bounding box center [399, 169] width 13 height 13
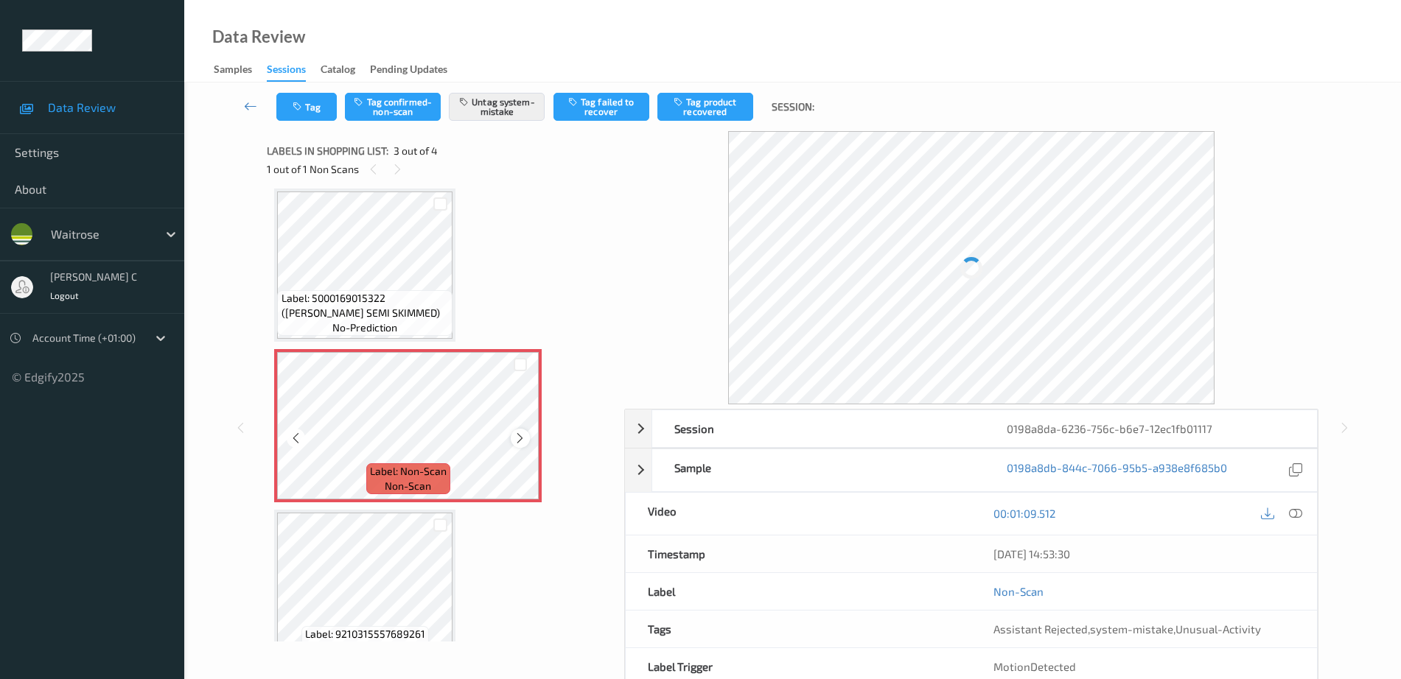
click at [522, 438] on icon at bounding box center [520, 438] width 13 height 13
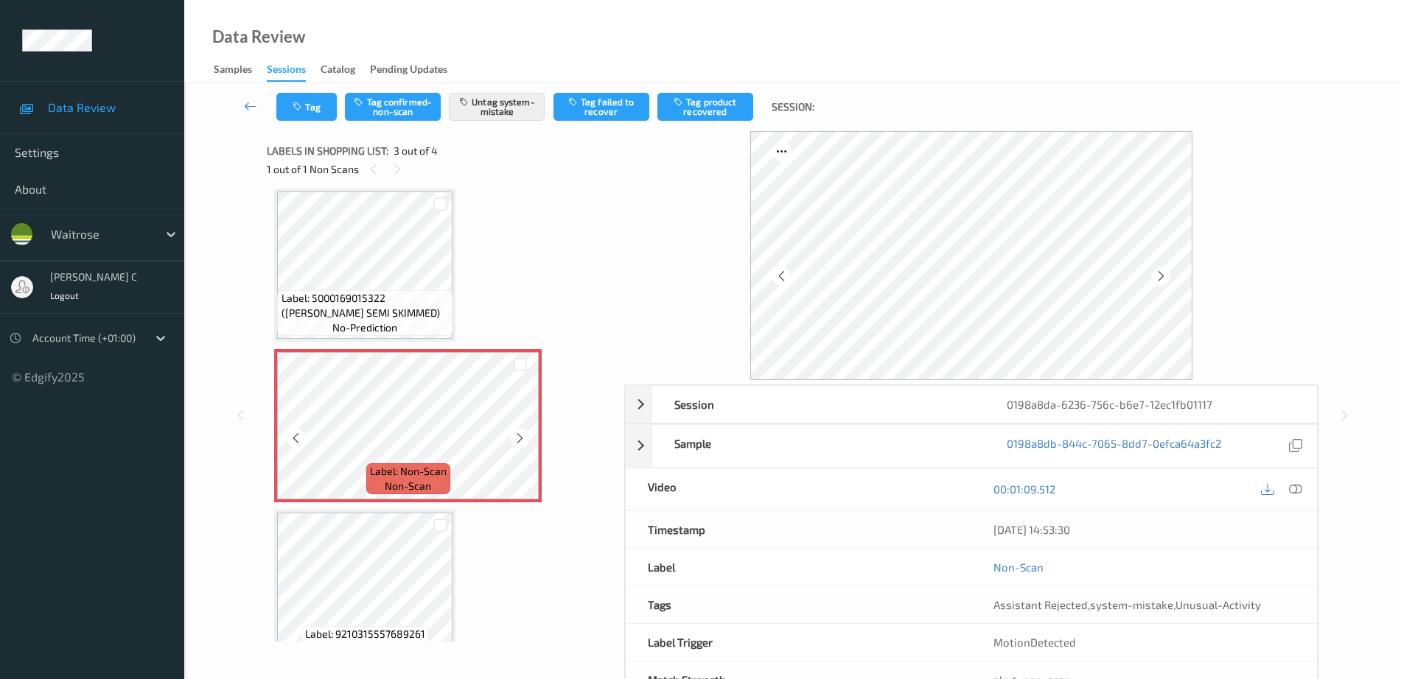
click at [522, 438] on icon at bounding box center [520, 438] width 13 height 13
click at [393, 294] on span "Label: 5000169015322 (WR ESS SEMI SKIMMED)" at bounding box center [365, 305] width 168 height 29
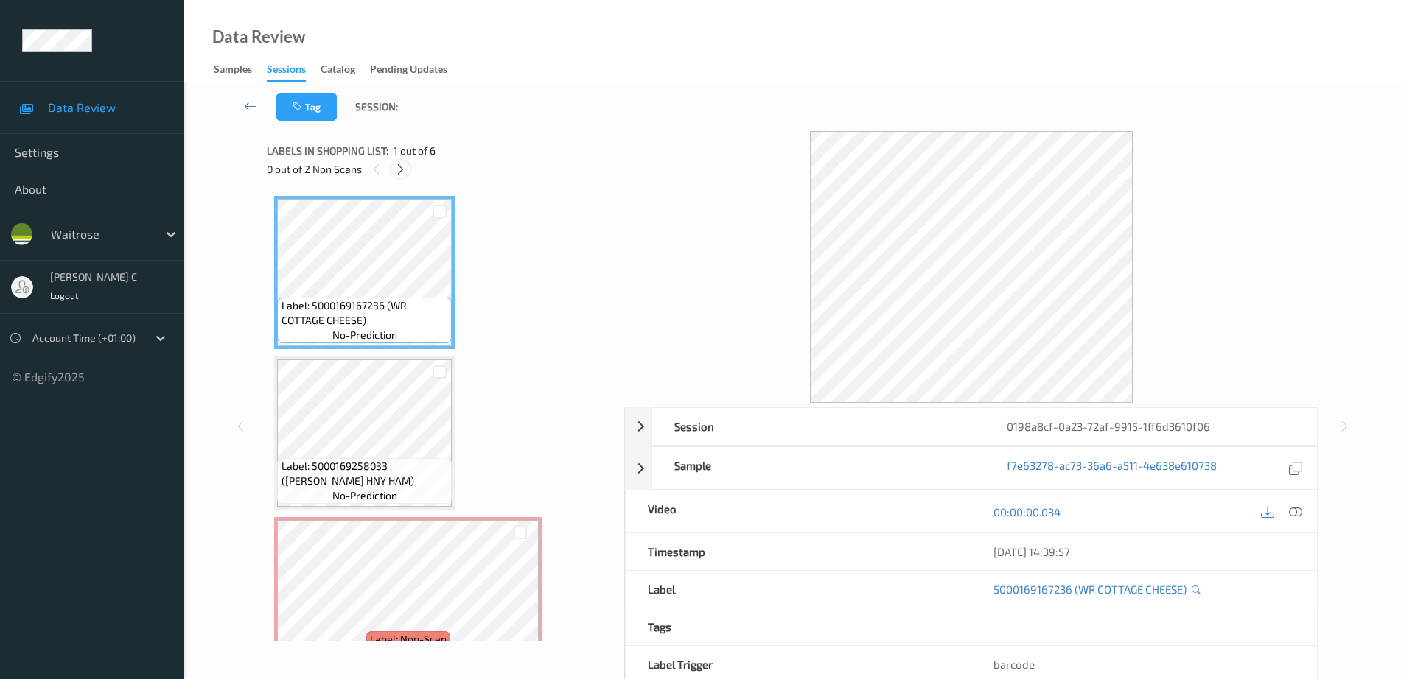
click at [401, 167] on icon at bounding box center [400, 169] width 13 height 13
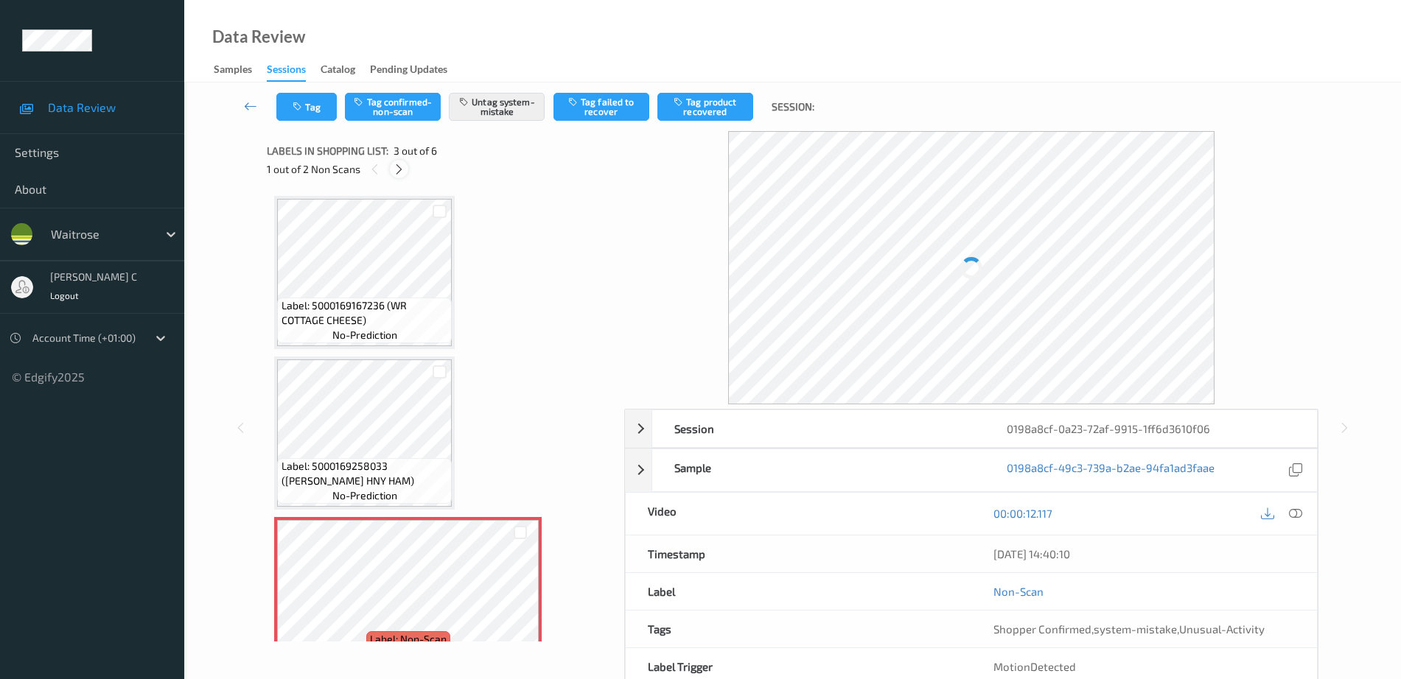
scroll to position [168, 0]
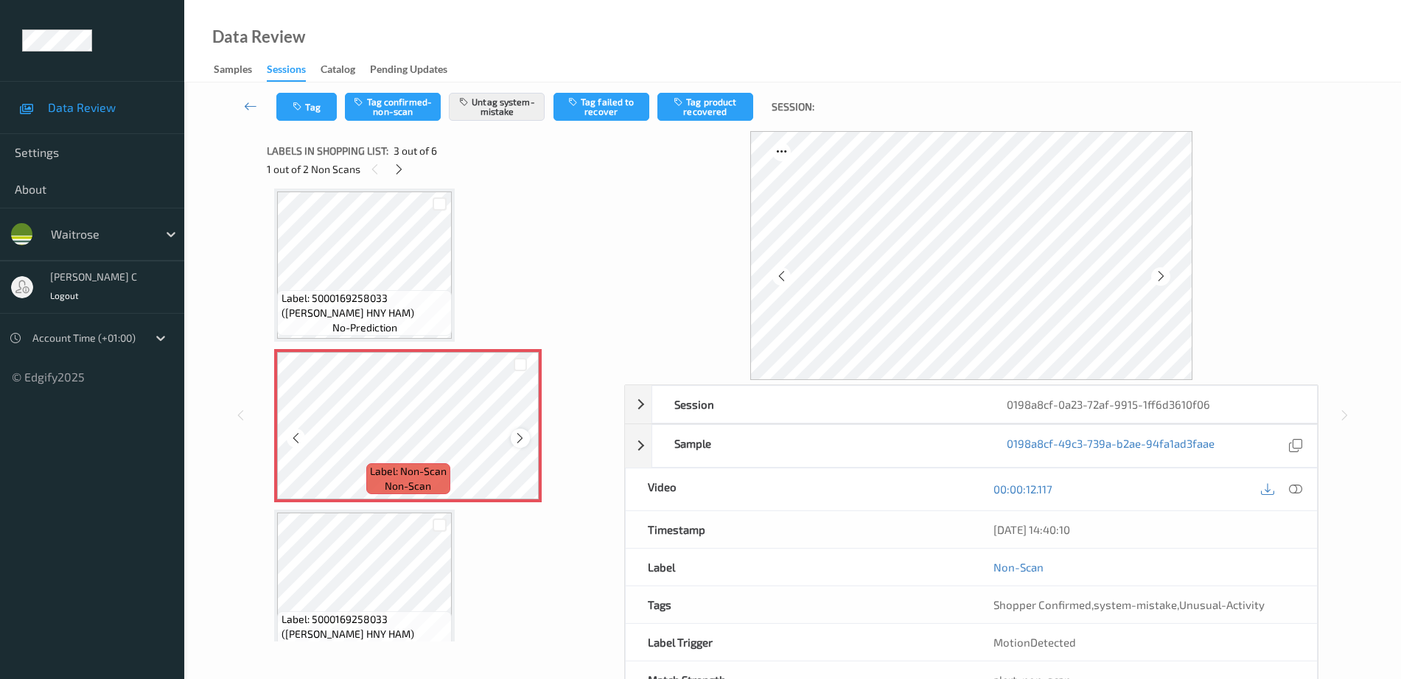
click at [522, 441] on icon at bounding box center [520, 438] width 13 height 13
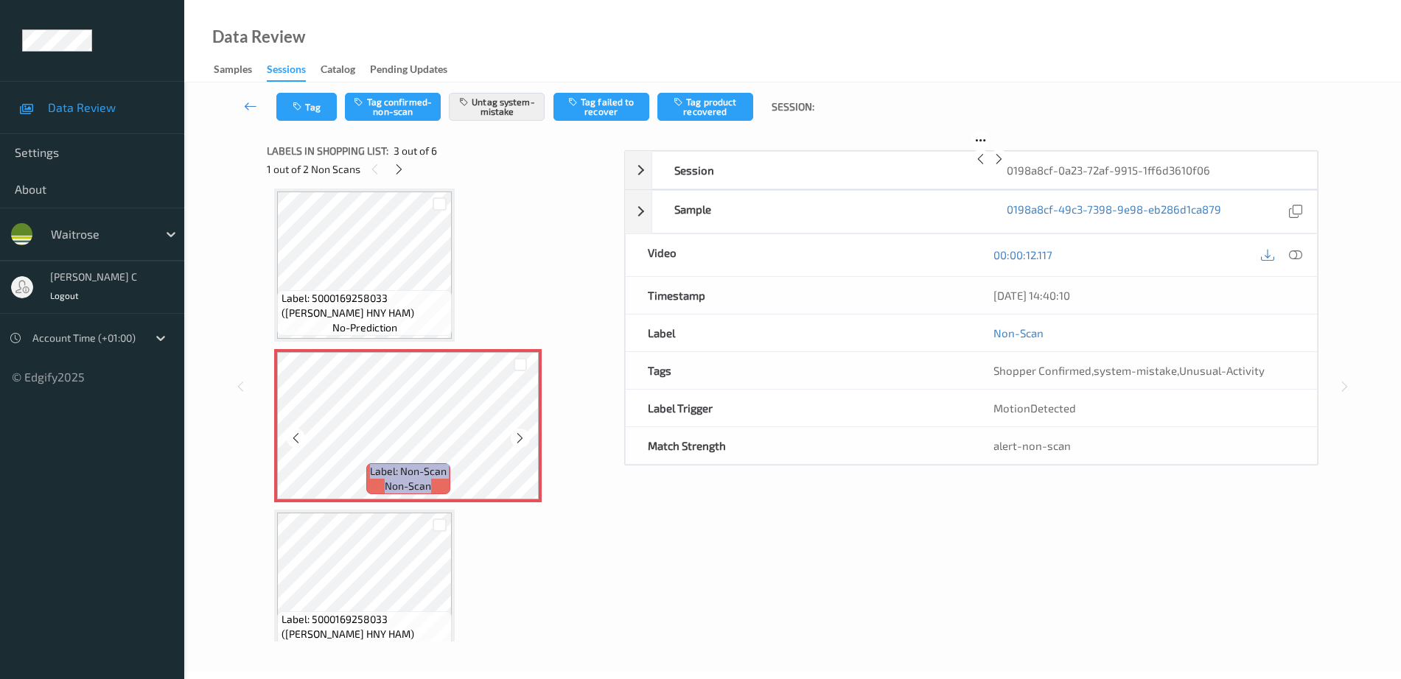
click at [522, 441] on icon at bounding box center [520, 438] width 13 height 13
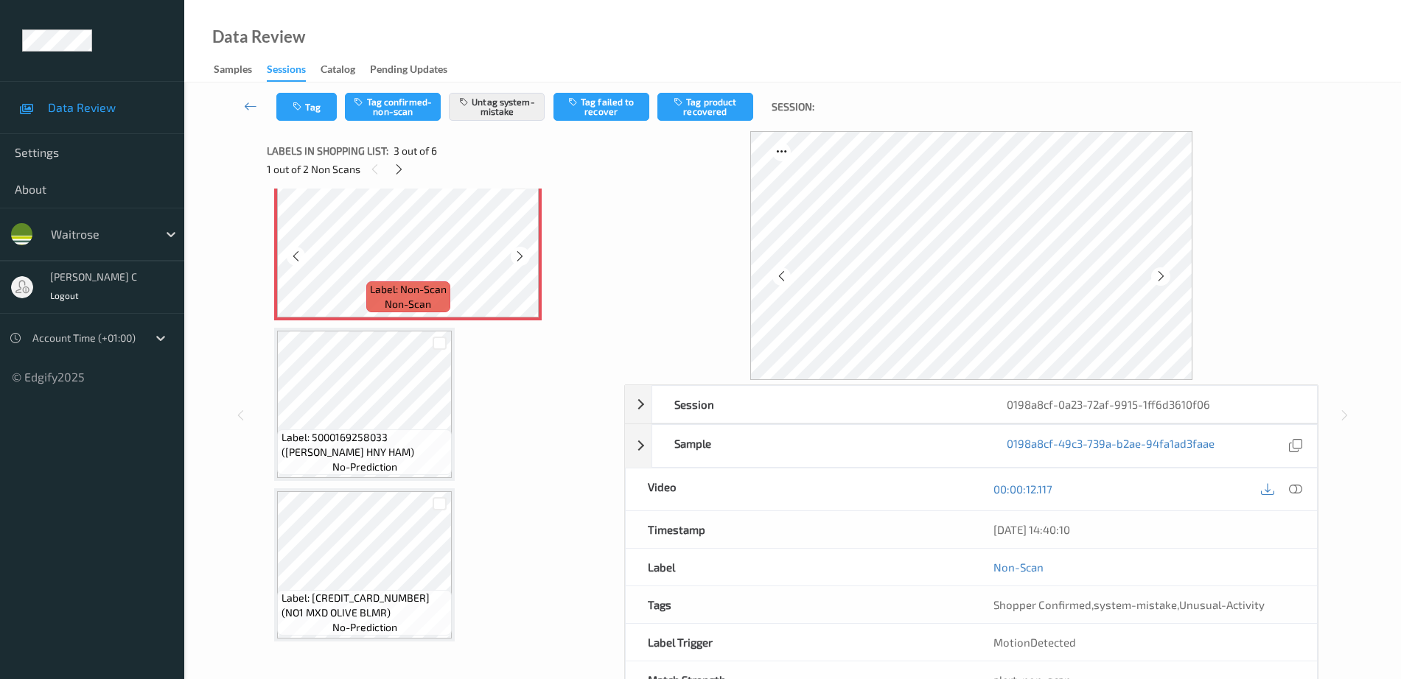
scroll to position [352, 0]
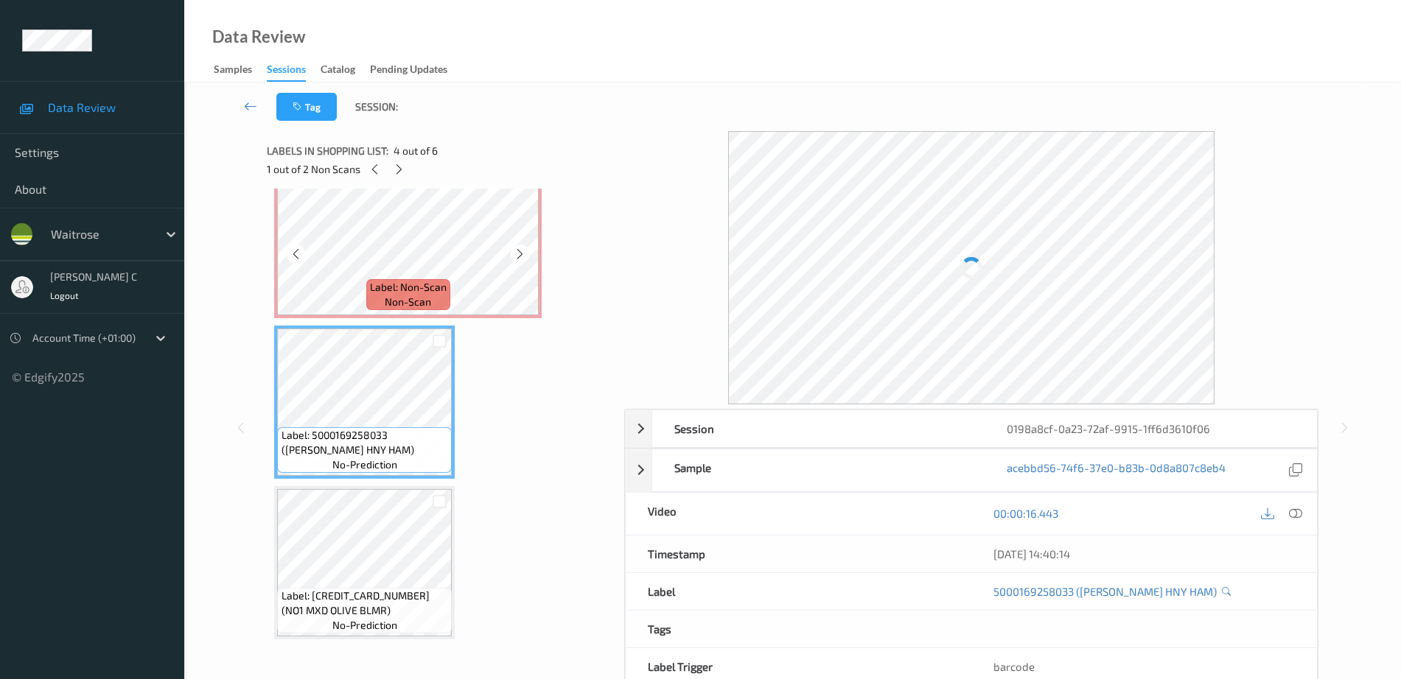
click at [419, 284] on span "Label: Non-Scan" at bounding box center [408, 287] width 77 height 15
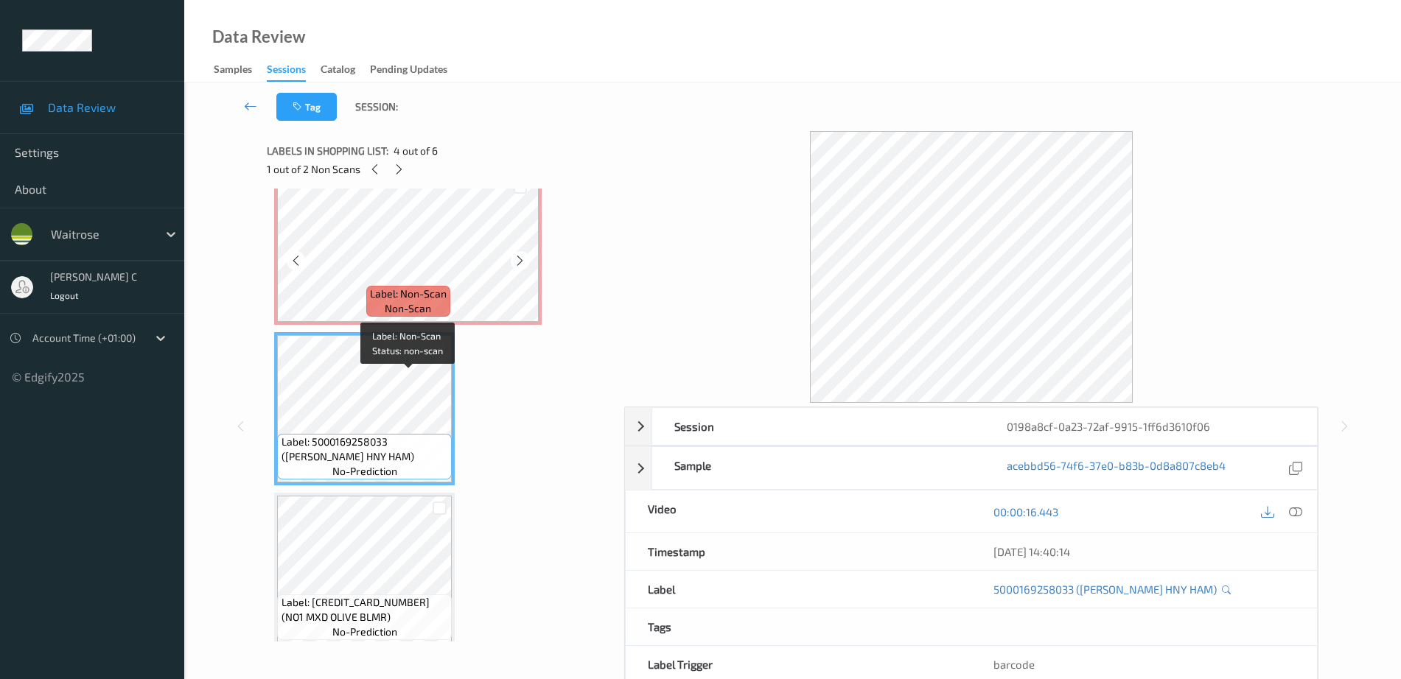
scroll to position [168, 0]
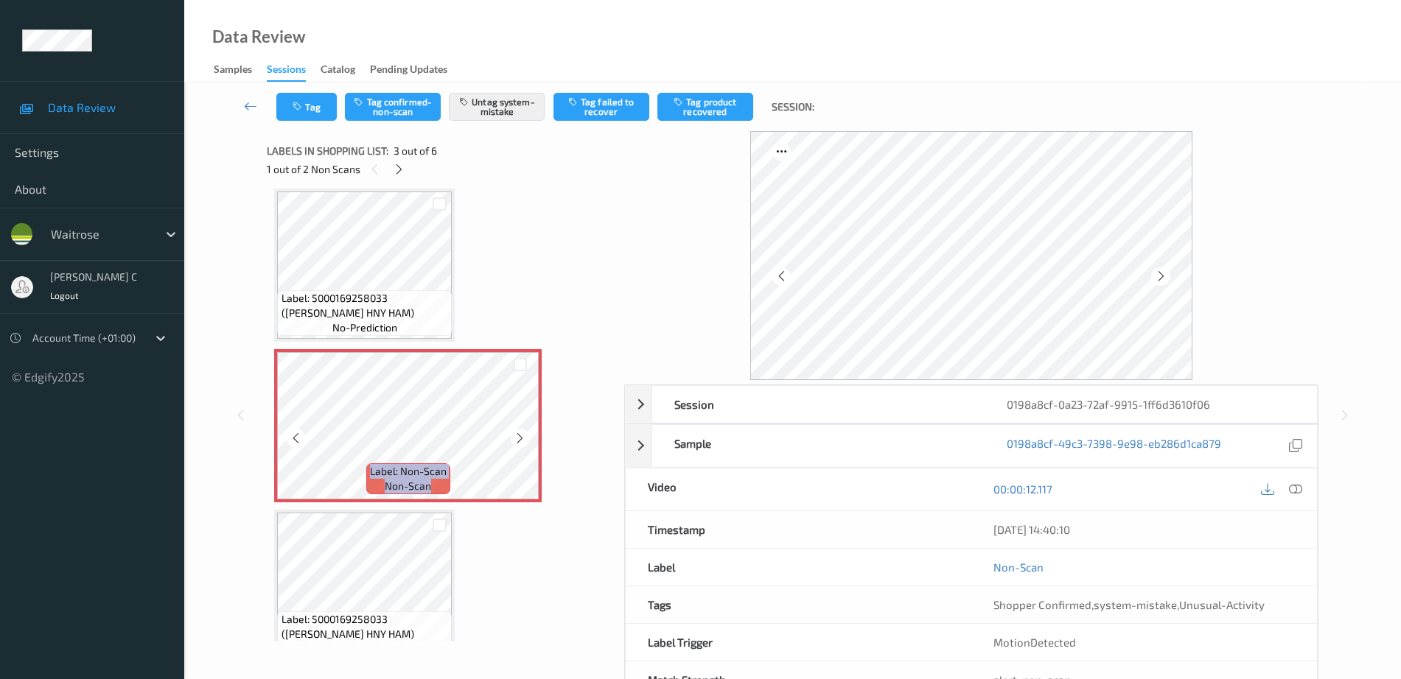
click at [511, 440] on div at bounding box center [520, 438] width 18 height 18
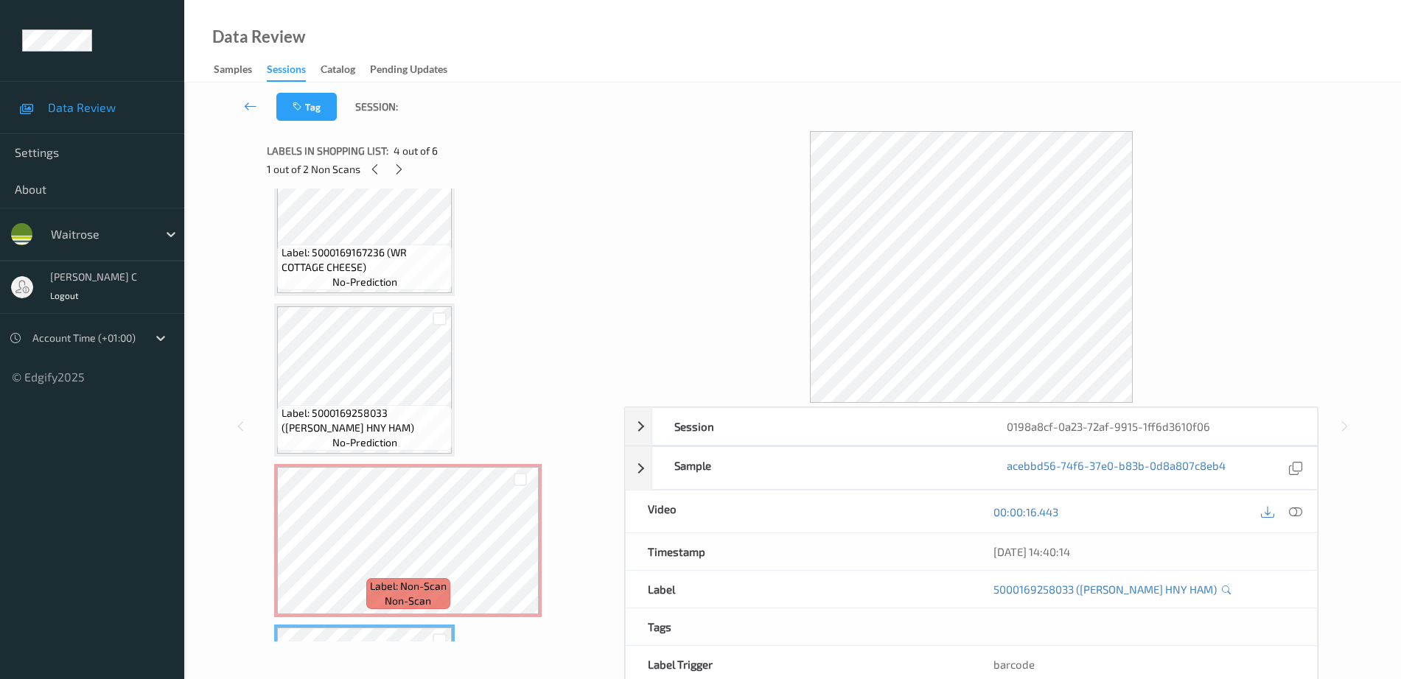
scroll to position [276, 0]
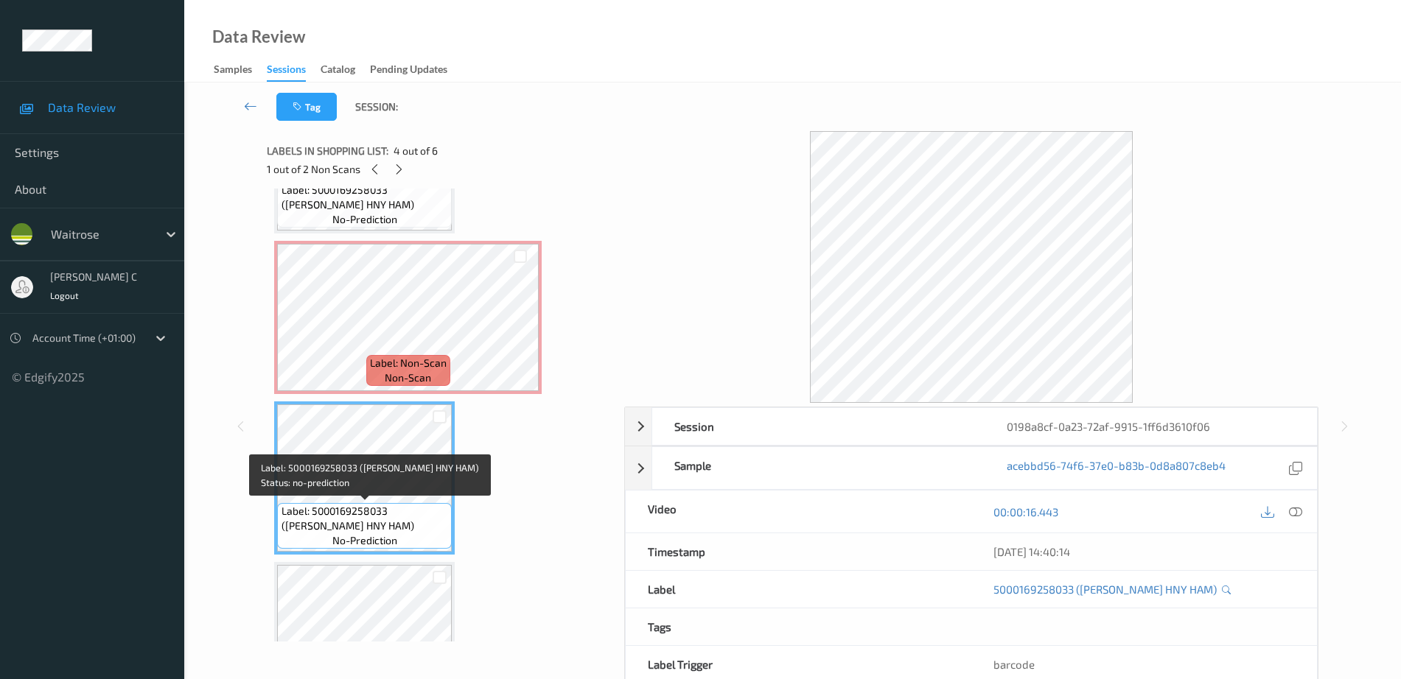
click at [399, 504] on span "Label: 5000169258033 (WR WILTSHIRE HNY HAM)" at bounding box center [364, 518] width 167 height 29
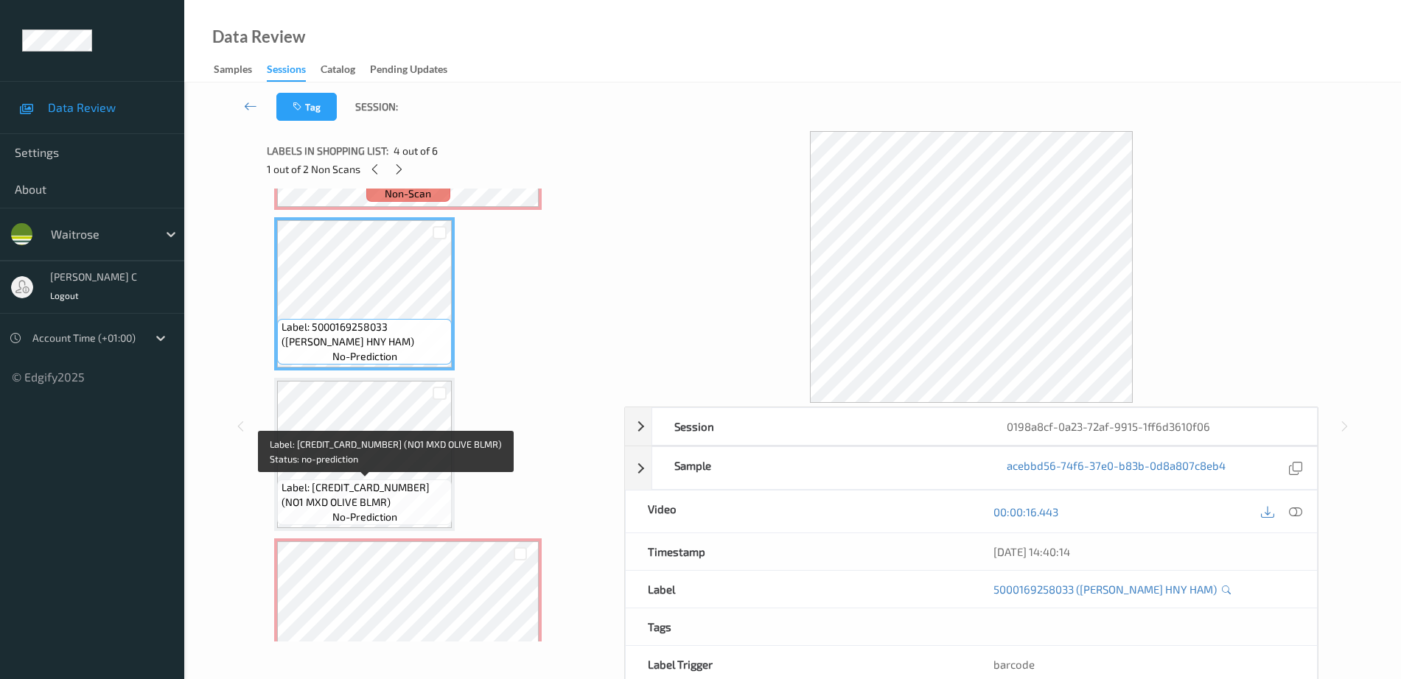
click at [389, 517] on span "no-prediction" at bounding box center [364, 517] width 65 height 15
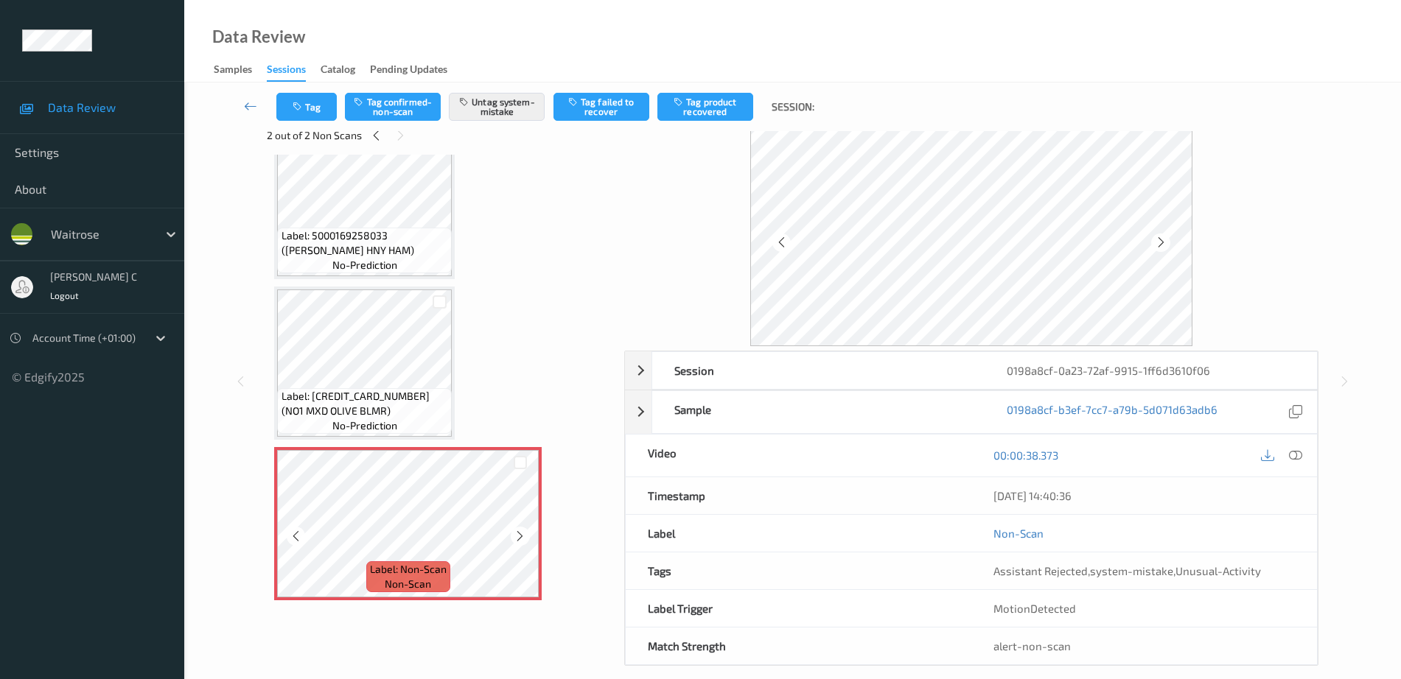
scroll to position [51, 0]
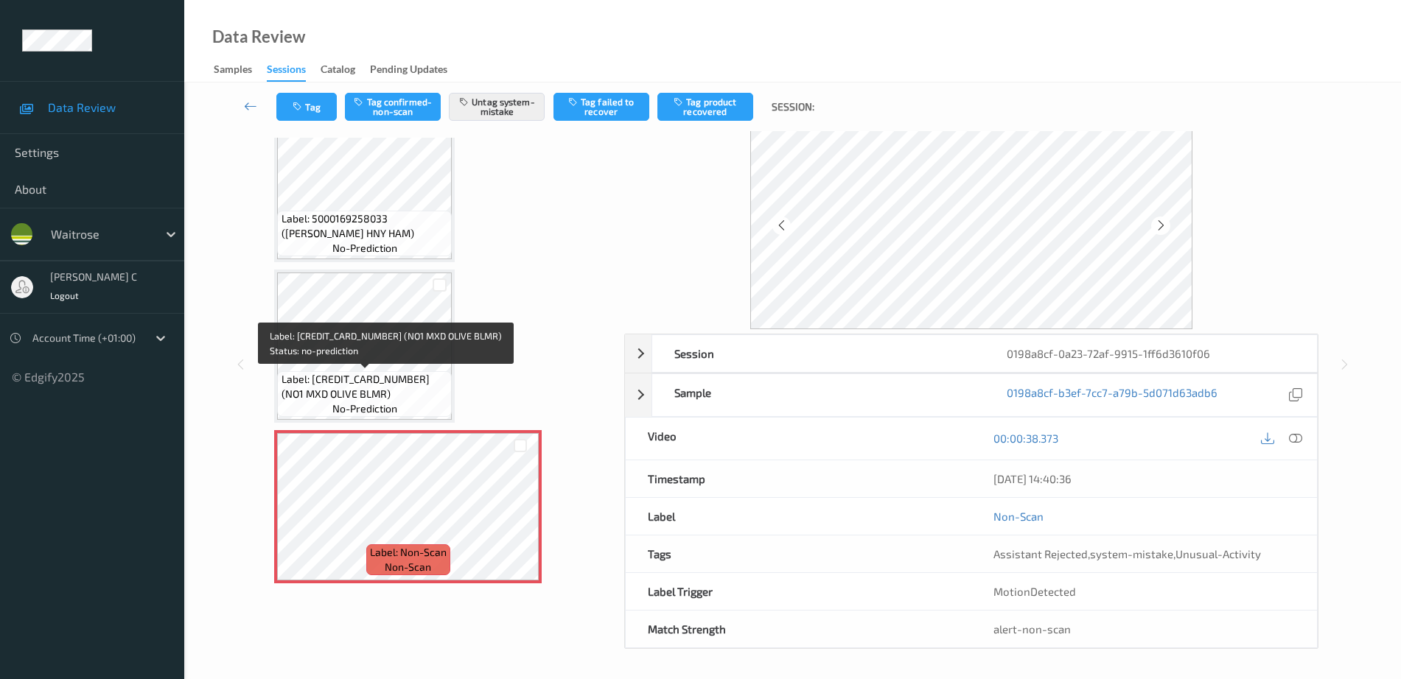
click at [392, 376] on span "Label: 5063210021161 (NO1 MXD OLIVE BLMR)" at bounding box center [364, 386] width 167 height 29
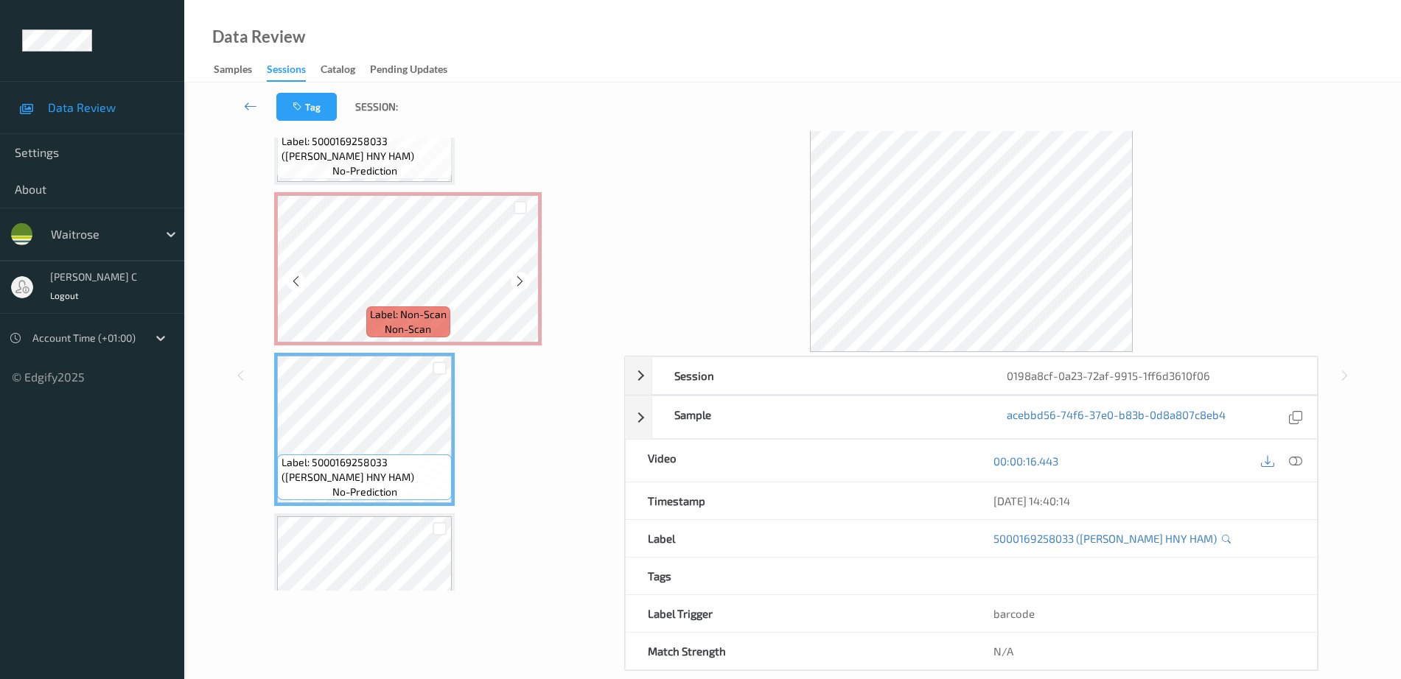
scroll to position [150, 0]
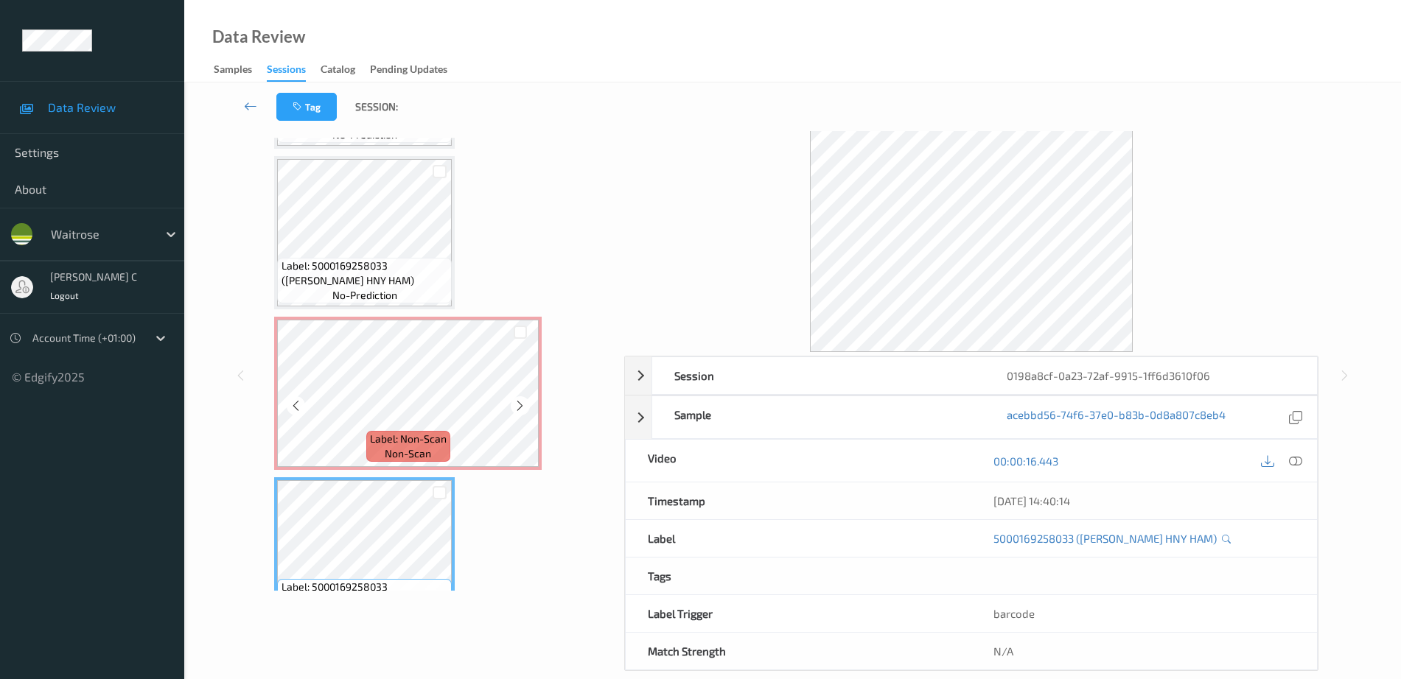
click at [363, 262] on span "Label: 5000169258033 (WR WILTSHIRE HNY HAM)" at bounding box center [364, 273] width 167 height 29
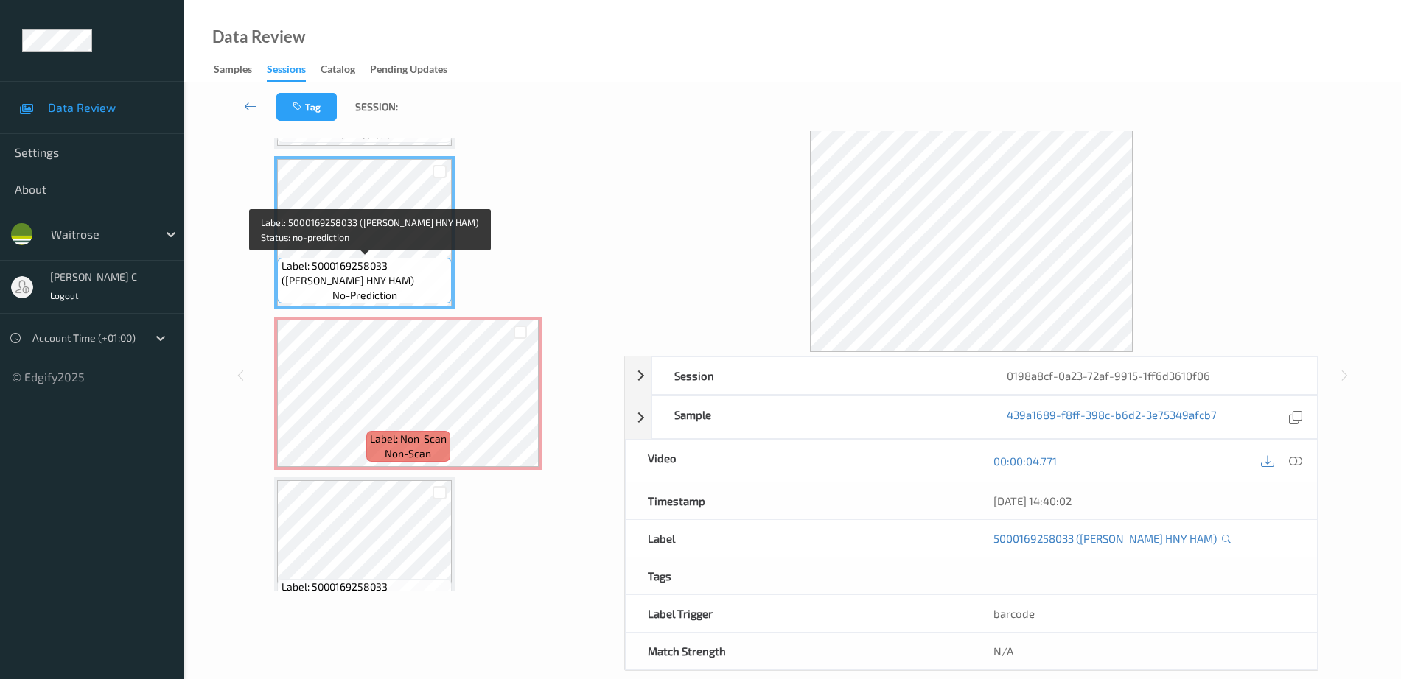
scroll to position [0, 0]
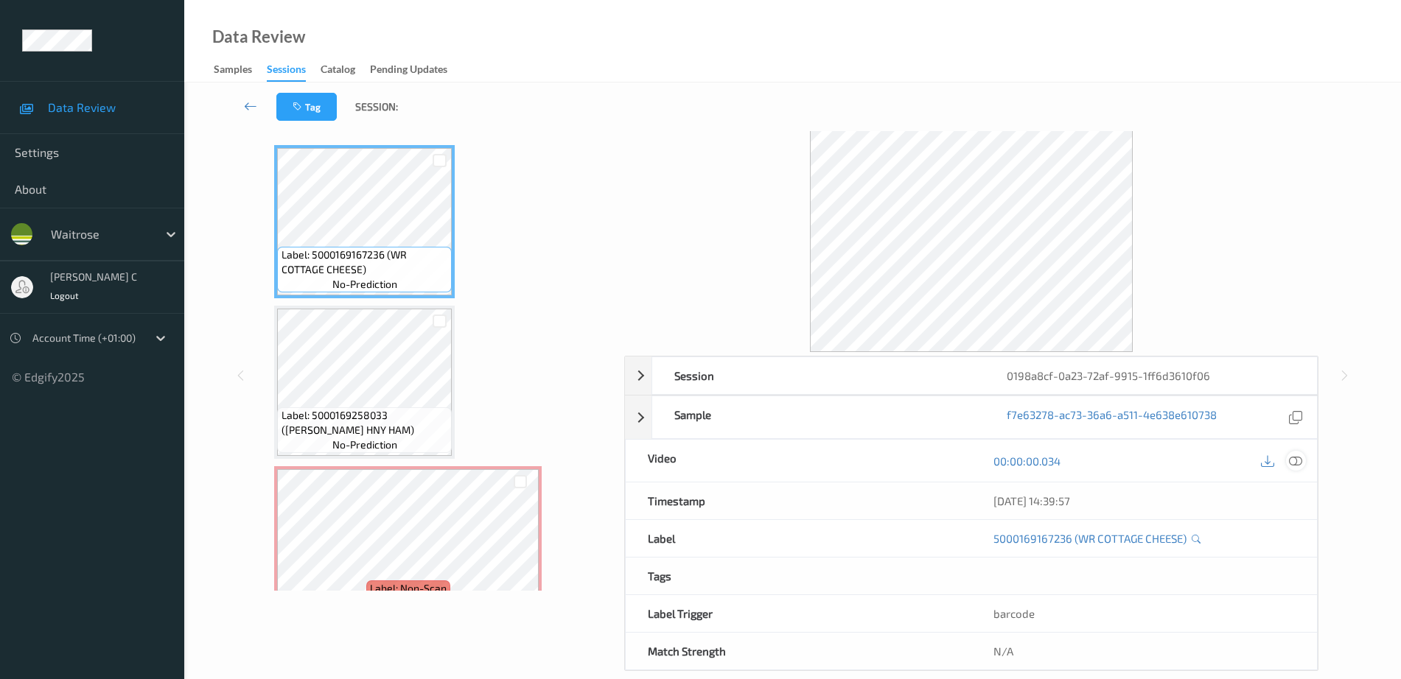
click at [1295, 470] on div at bounding box center [1296, 461] width 20 height 20
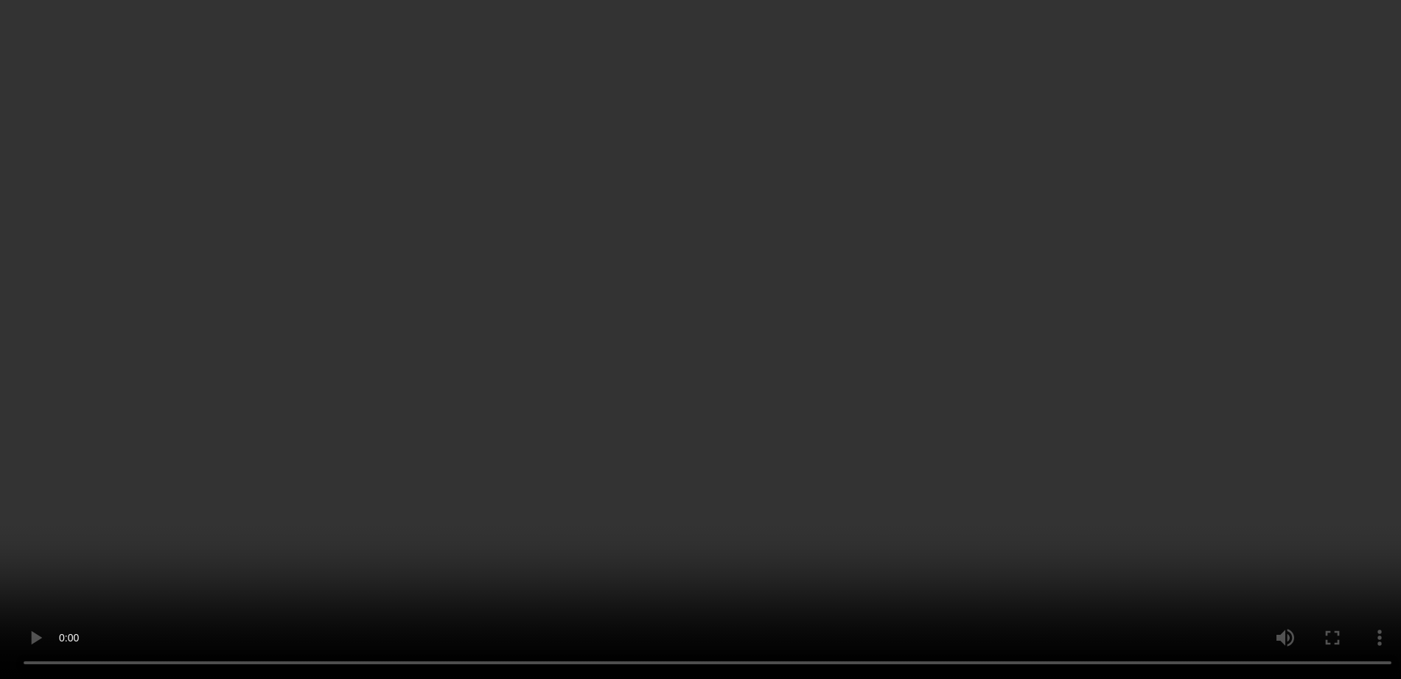
scroll to position [461, 0]
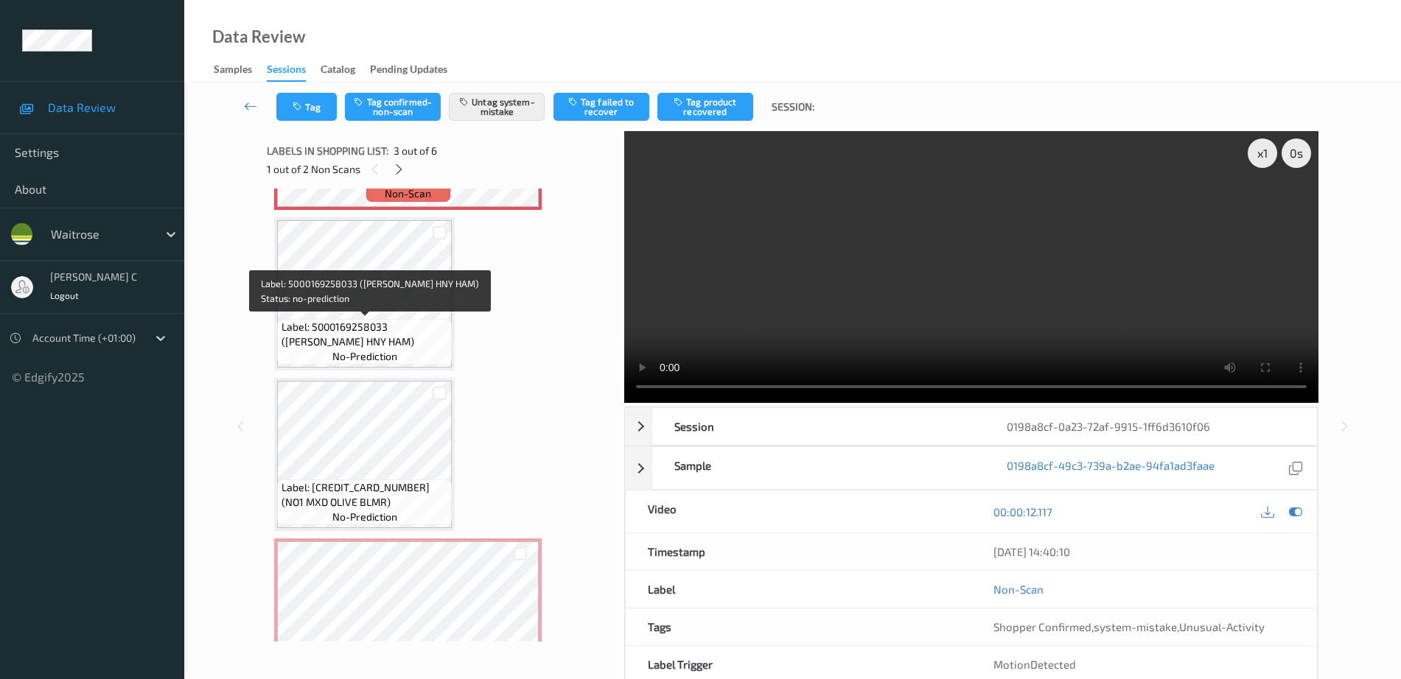
click at [392, 323] on span "Label: 5000169258033 (WR WILTSHIRE HNY HAM)" at bounding box center [364, 334] width 167 height 29
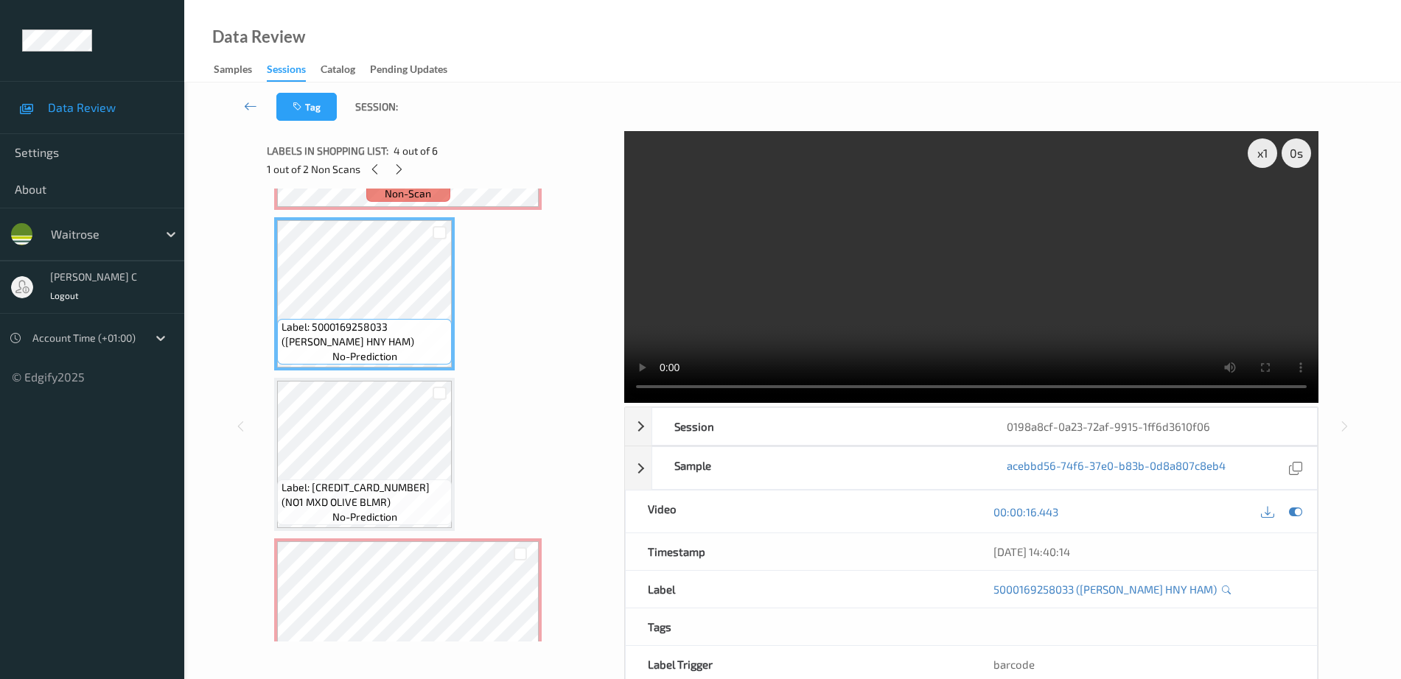
click at [410, 489] on span "Label: 5063210021161 (NO1 MXD OLIVE BLMR)" at bounding box center [364, 494] width 167 height 29
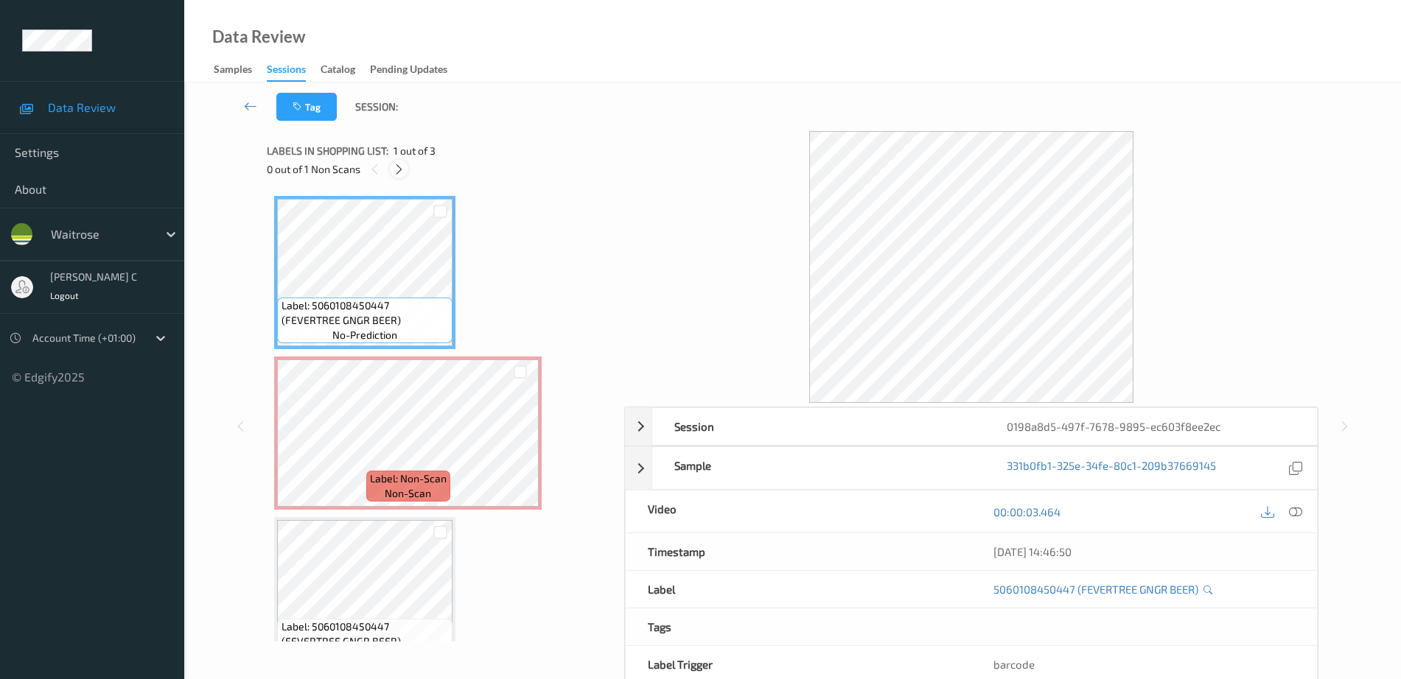
click at [395, 174] on icon at bounding box center [399, 169] width 13 height 13
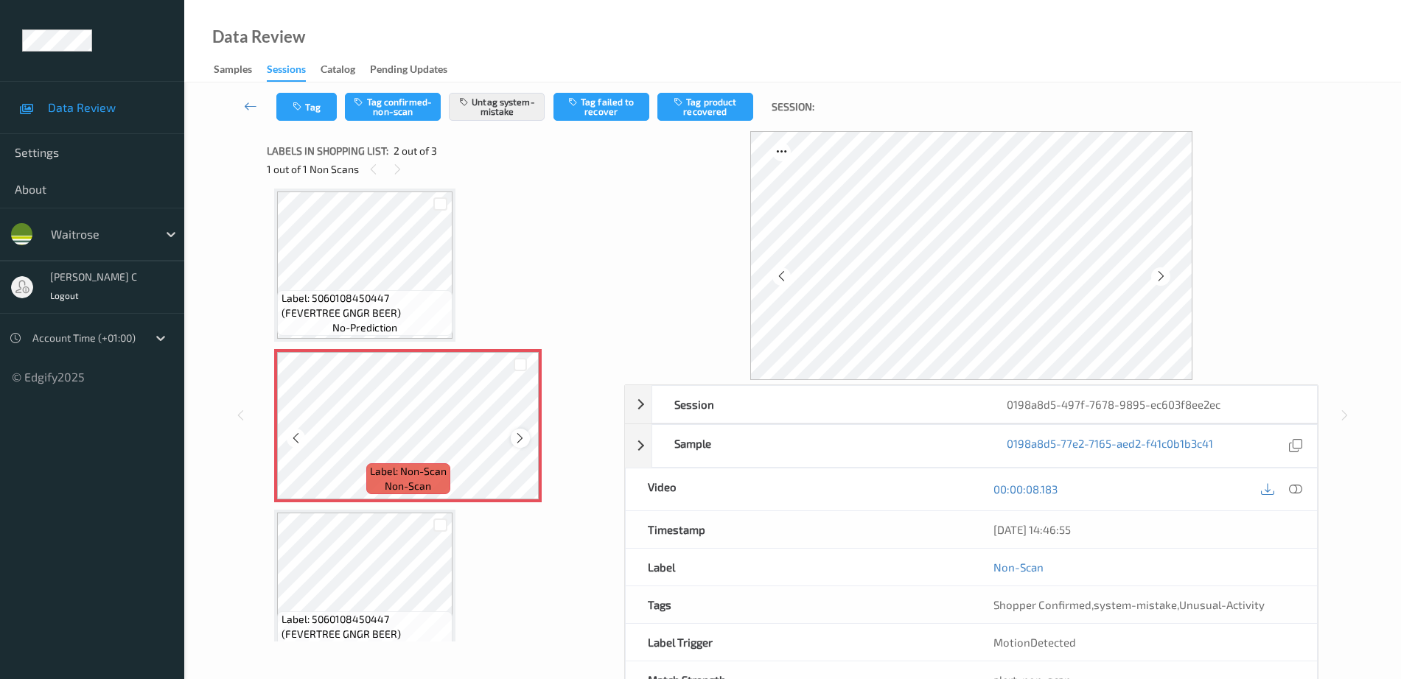
click at [520, 444] on icon at bounding box center [520, 438] width 13 height 13
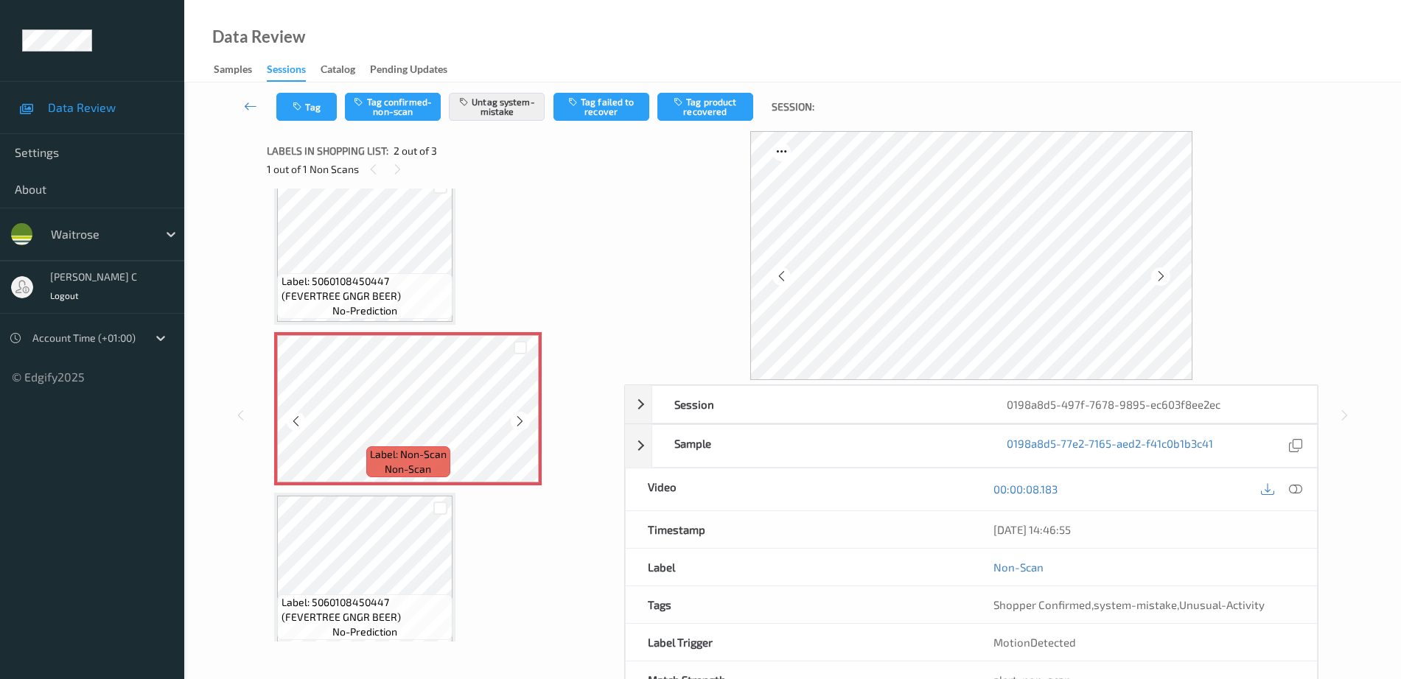
scroll to position [36, 0]
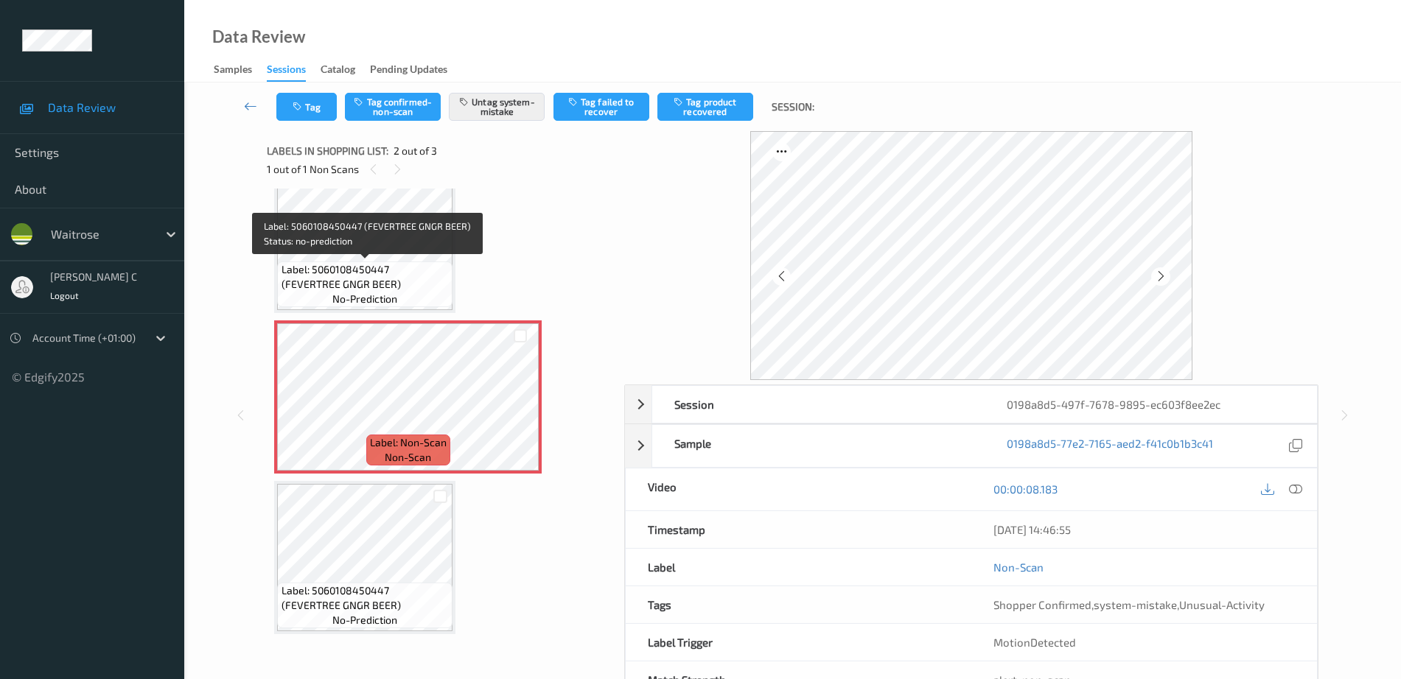
click at [369, 269] on span "Label: 5060108450447 (FEVERTREE GNGR BEER)" at bounding box center [365, 276] width 168 height 29
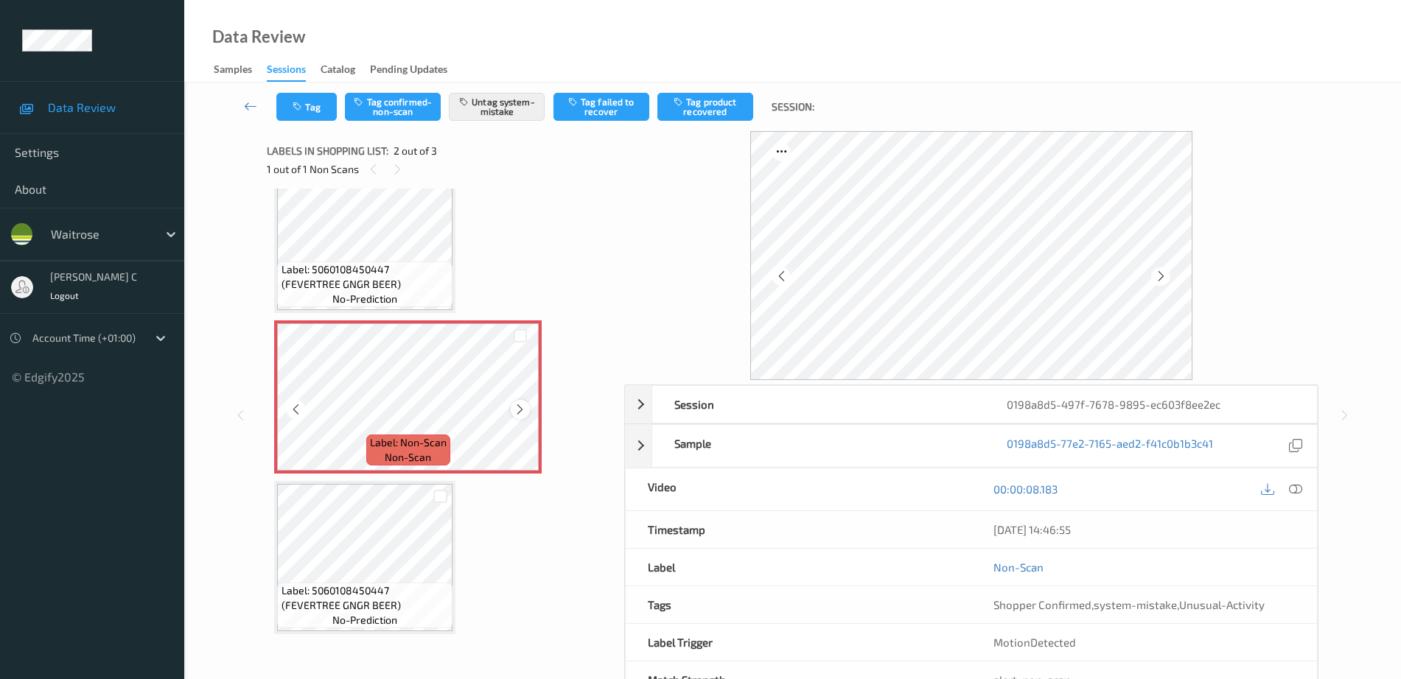
click at [522, 405] on icon at bounding box center [520, 409] width 13 height 13
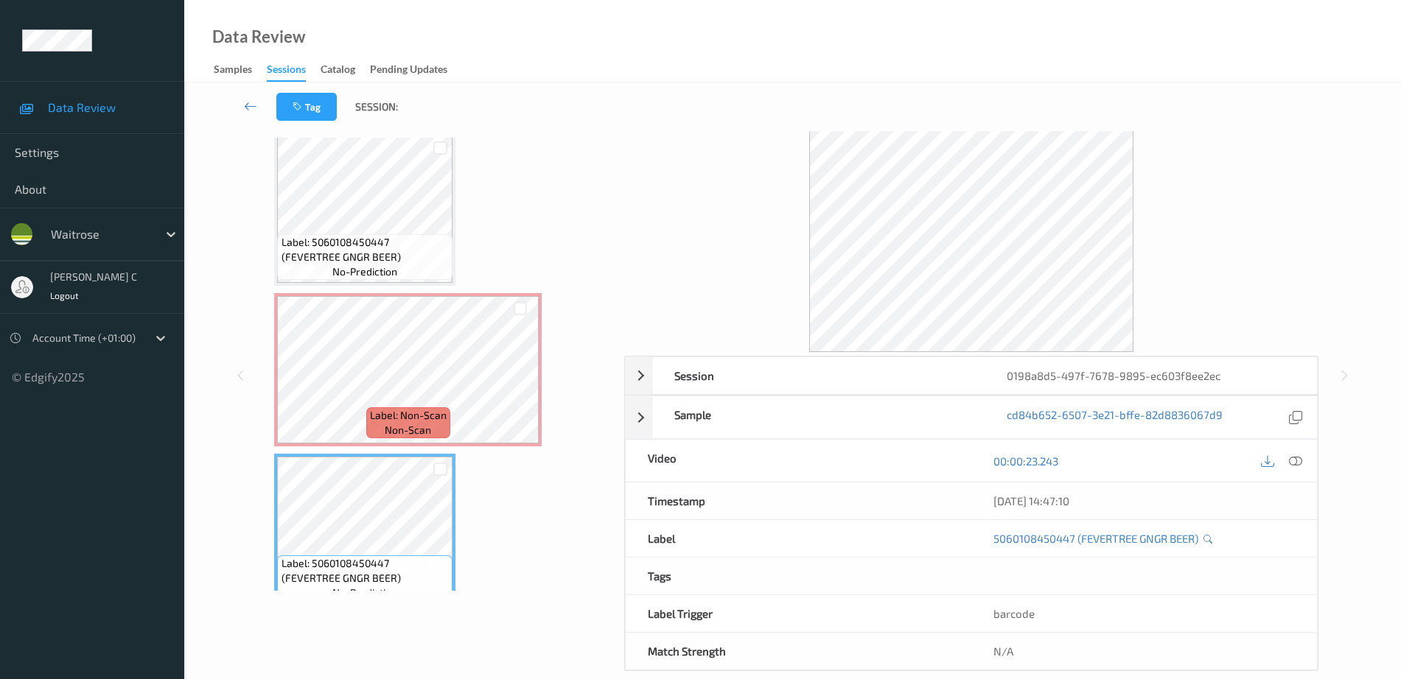
scroll to position [0, 0]
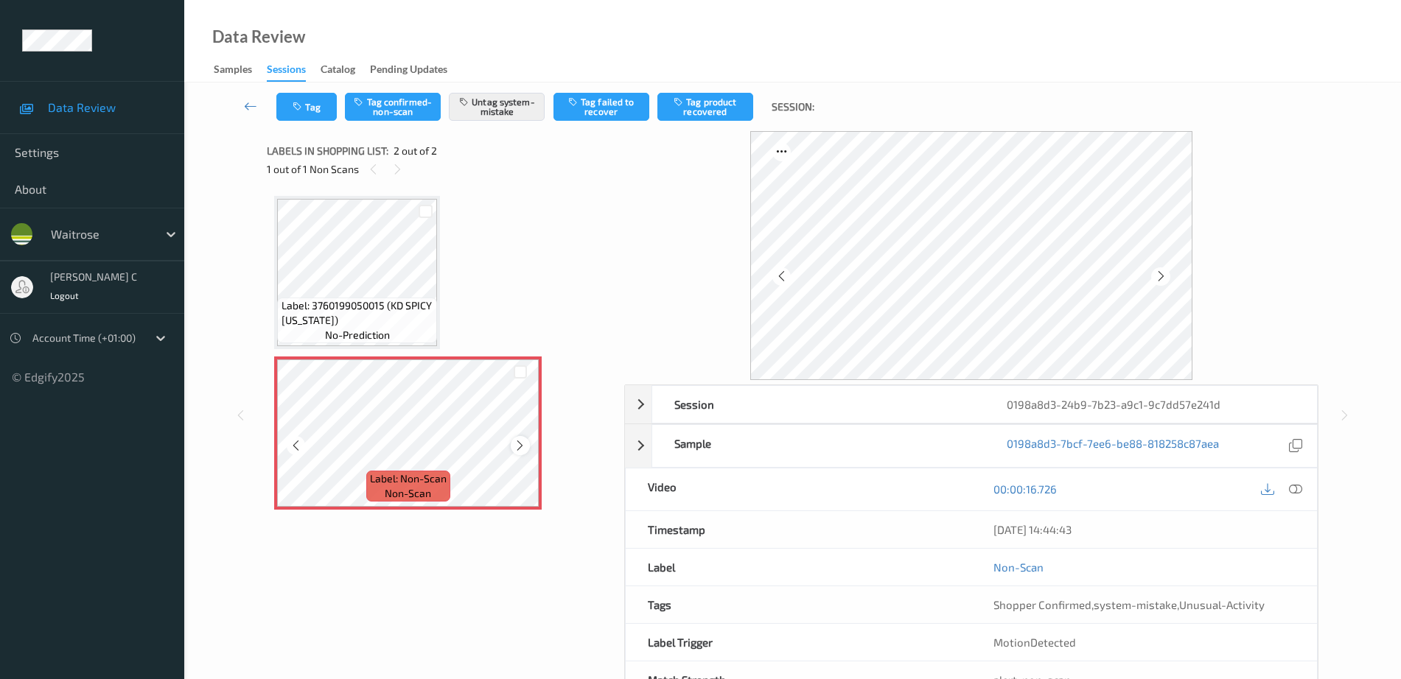
click at [519, 448] on icon at bounding box center [520, 445] width 13 height 13
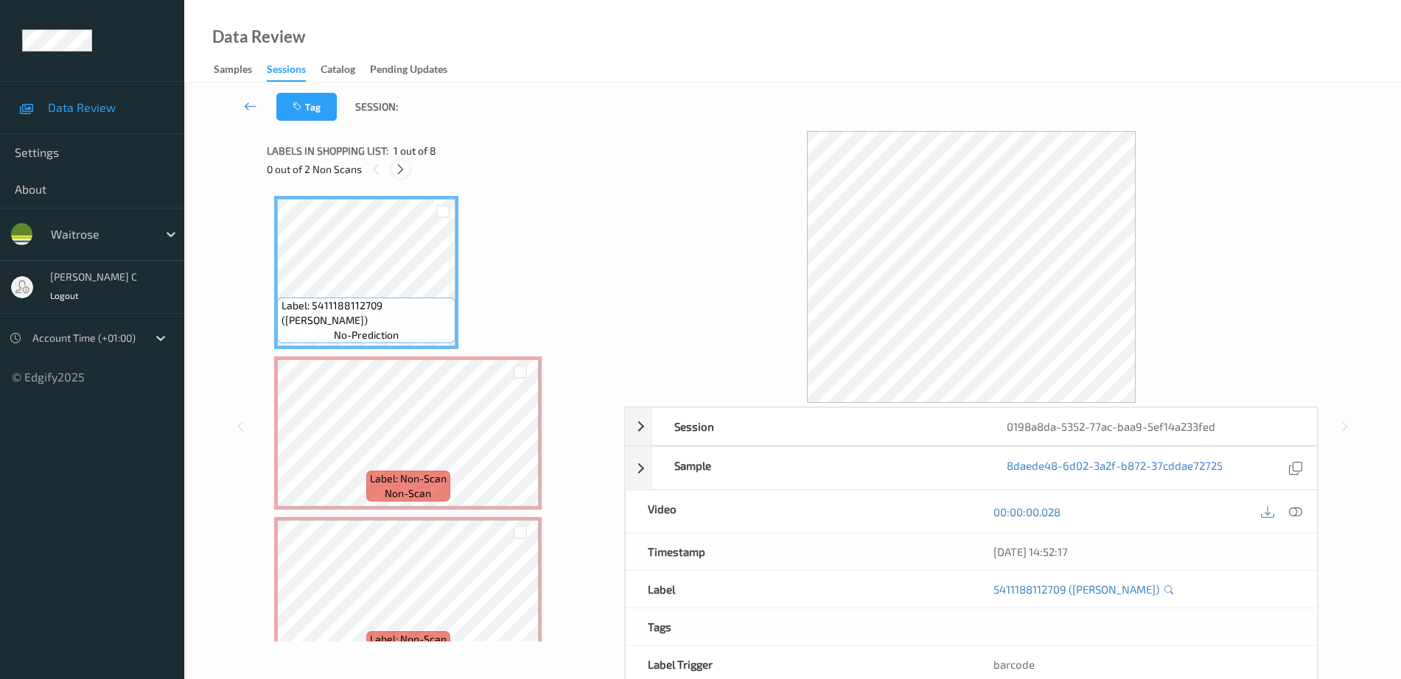
click at [405, 175] on icon at bounding box center [400, 169] width 13 height 13
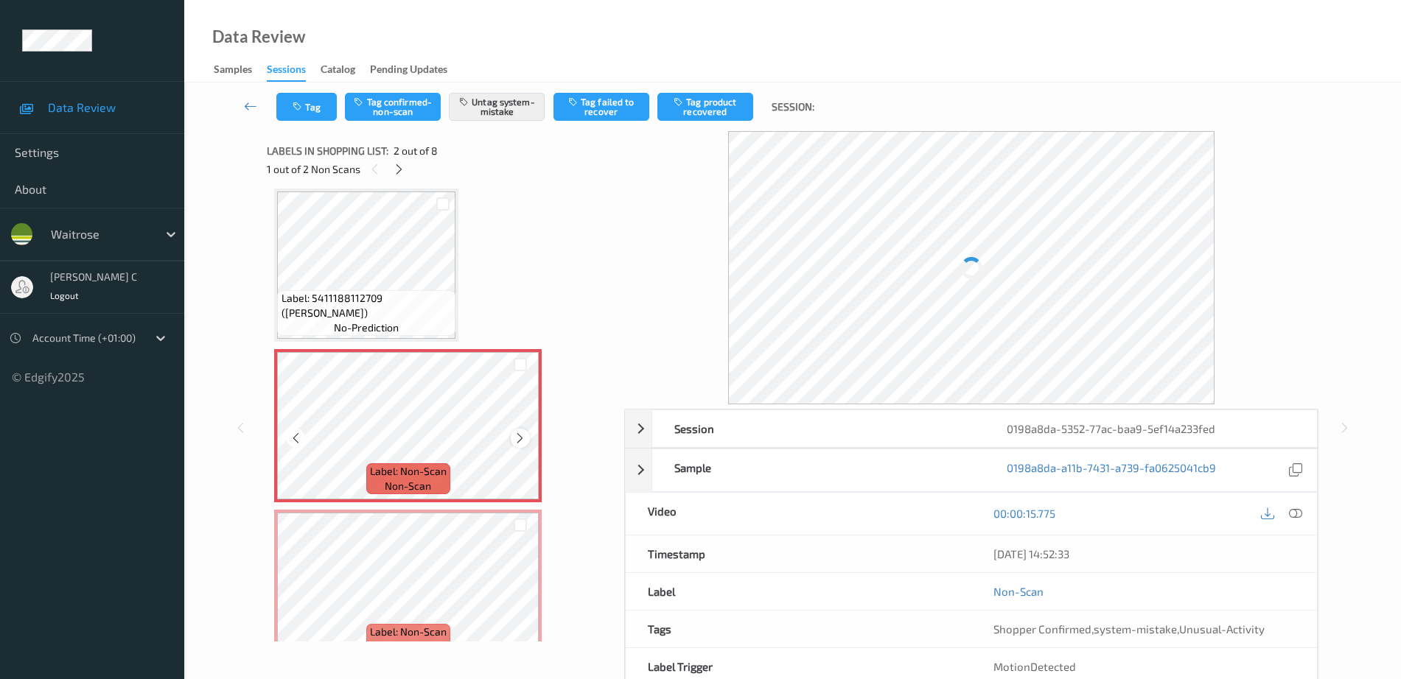
click at [514, 440] on div at bounding box center [520, 438] width 18 height 18
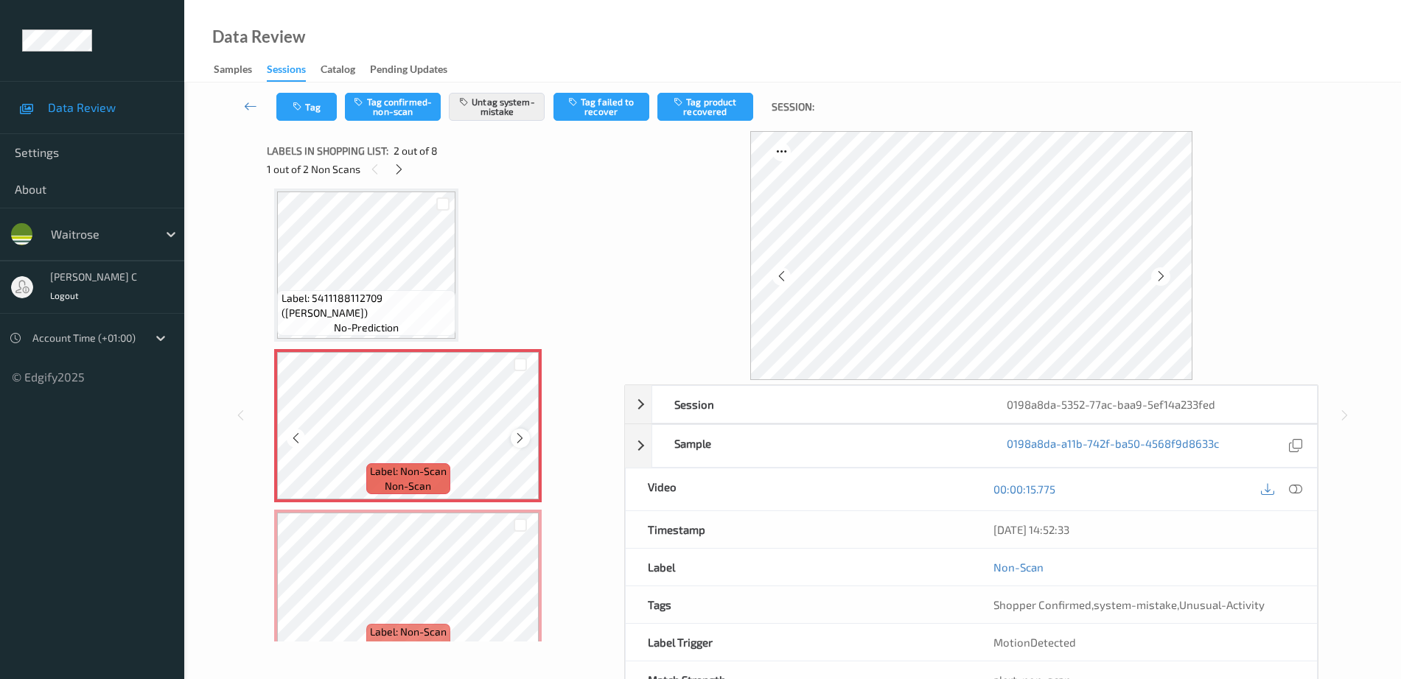
click at [517, 440] on icon at bounding box center [520, 438] width 13 height 13
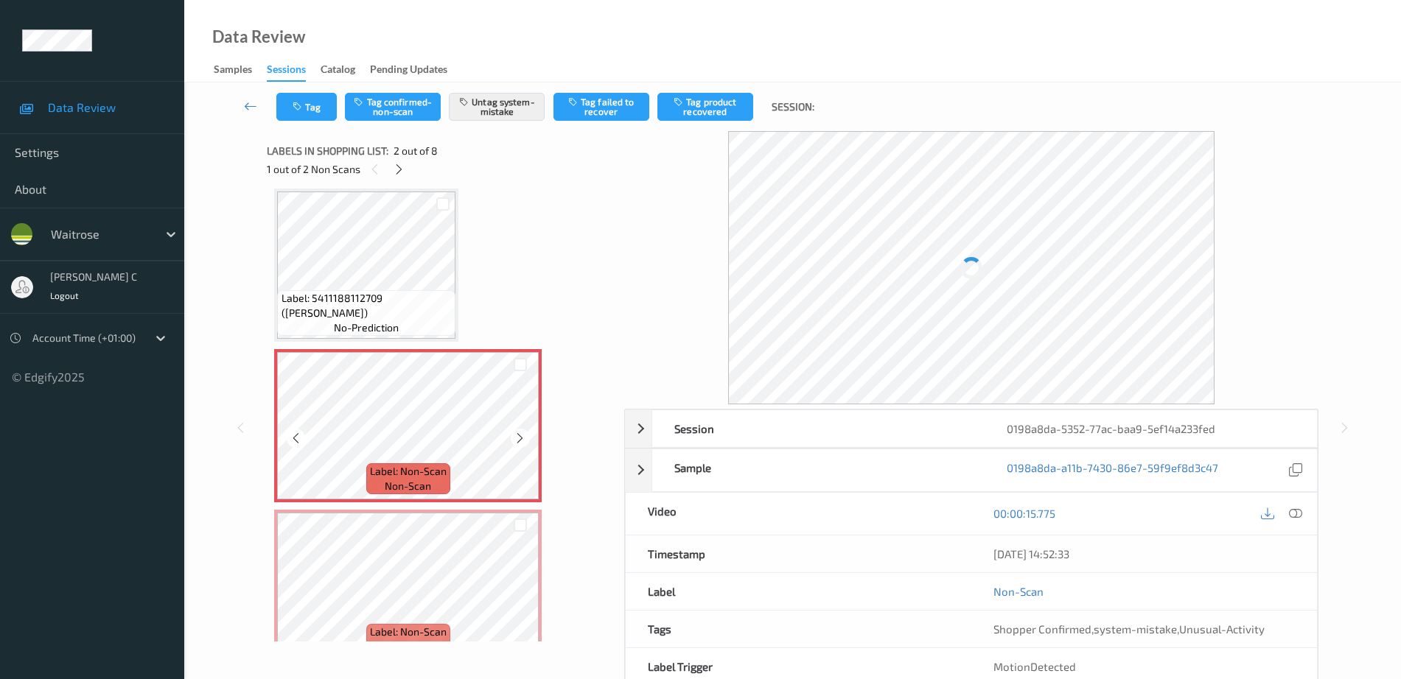
click at [517, 440] on icon at bounding box center [520, 438] width 13 height 13
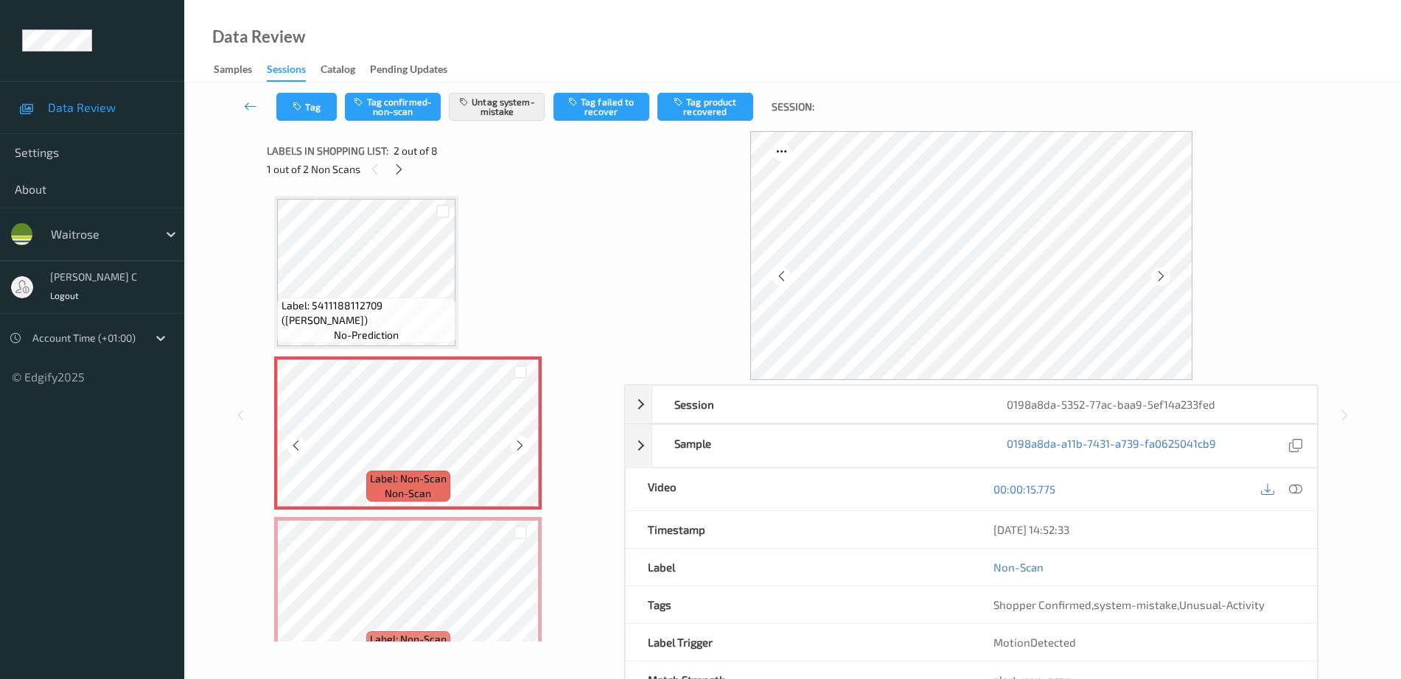
scroll to position [92, 0]
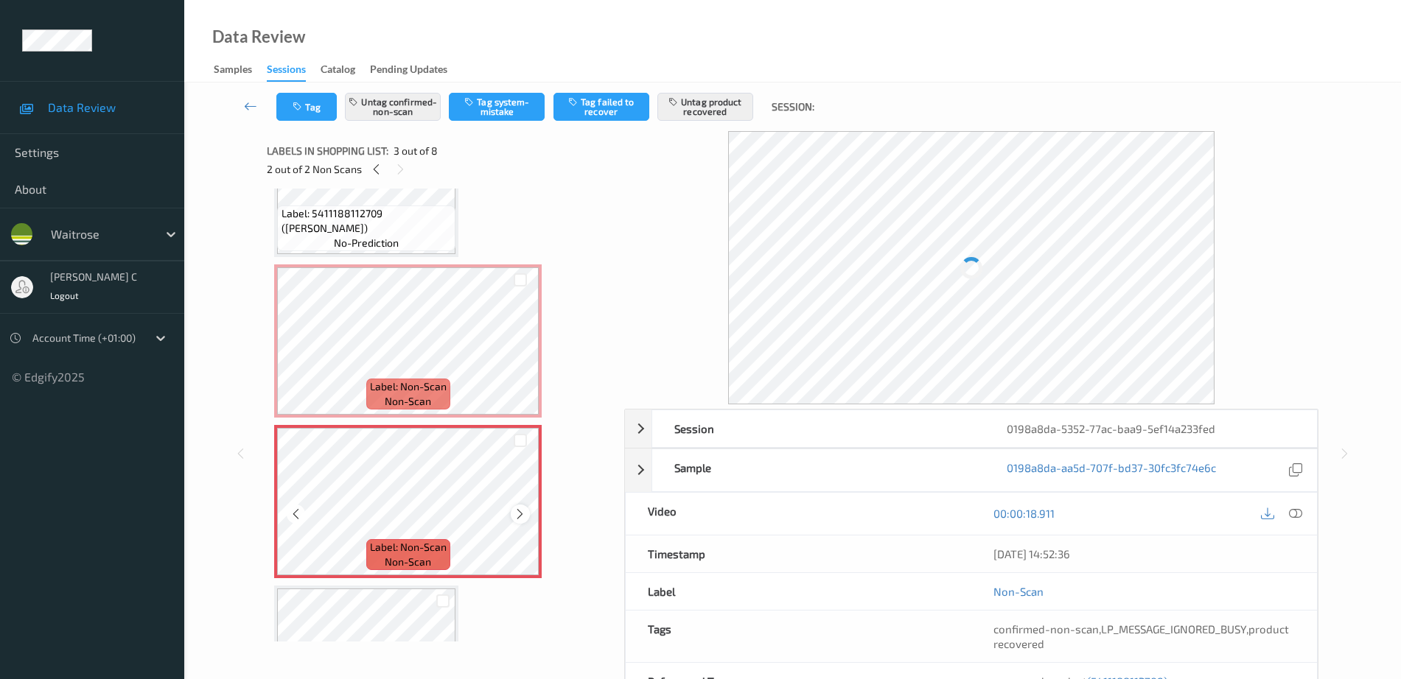
click at [525, 517] on icon at bounding box center [520, 514] width 13 height 13
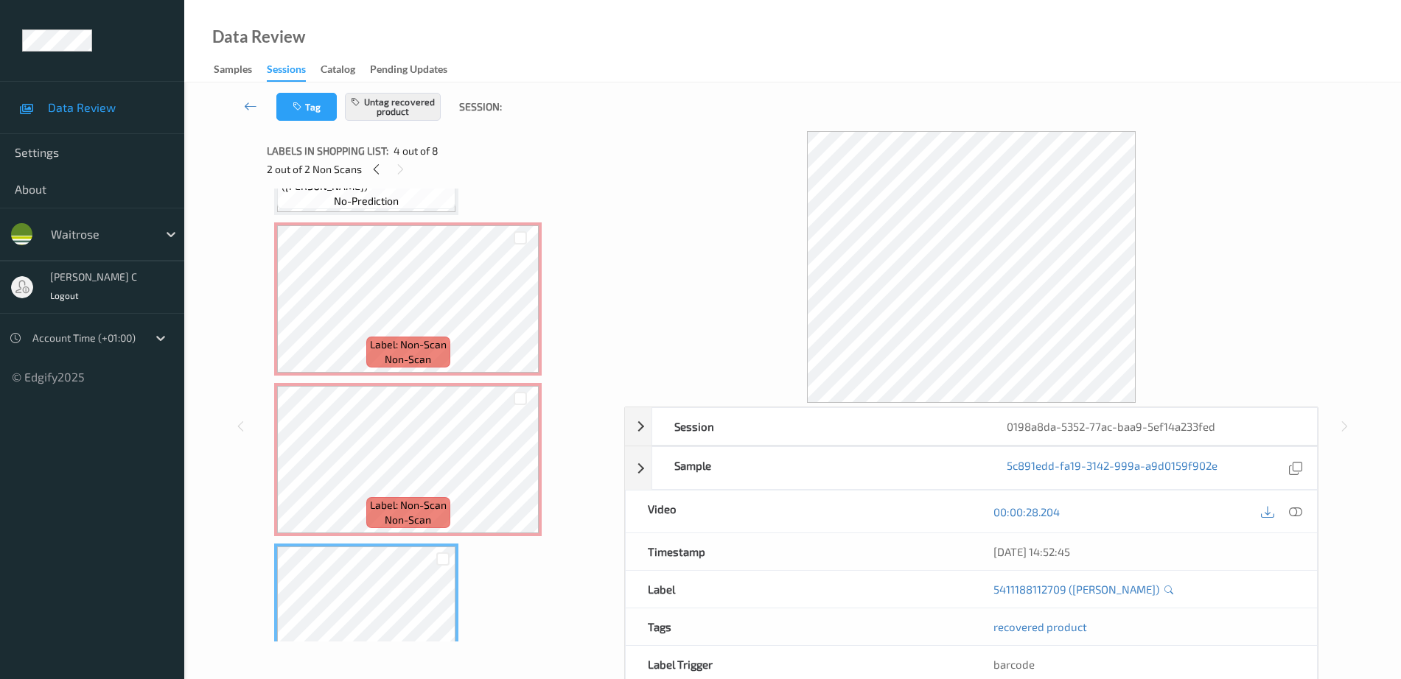
scroll to position [0, 0]
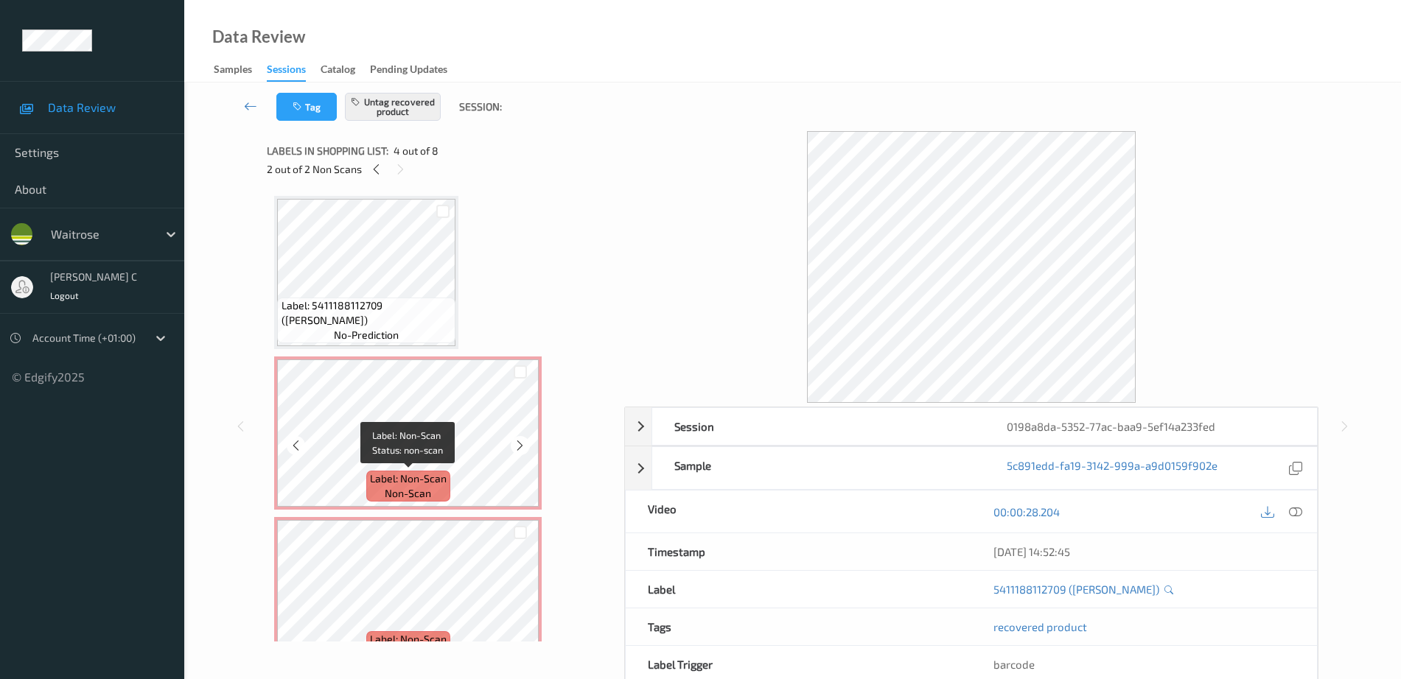
click at [394, 312] on span "Label: 5411188112709 (ALPRO ALMOND ROASTED)" at bounding box center [366, 312] width 171 height 29
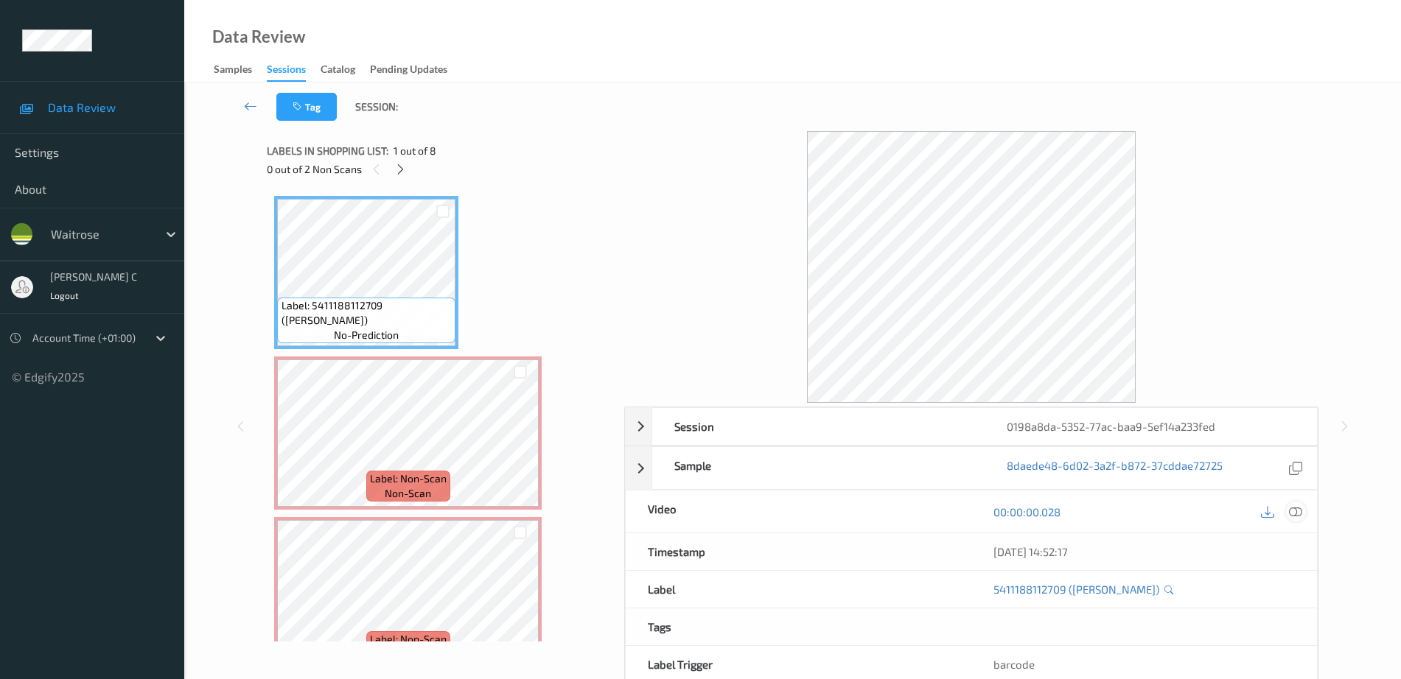
click at [1294, 516] on icon at bounding box center [1295, 511] width 13 height 13
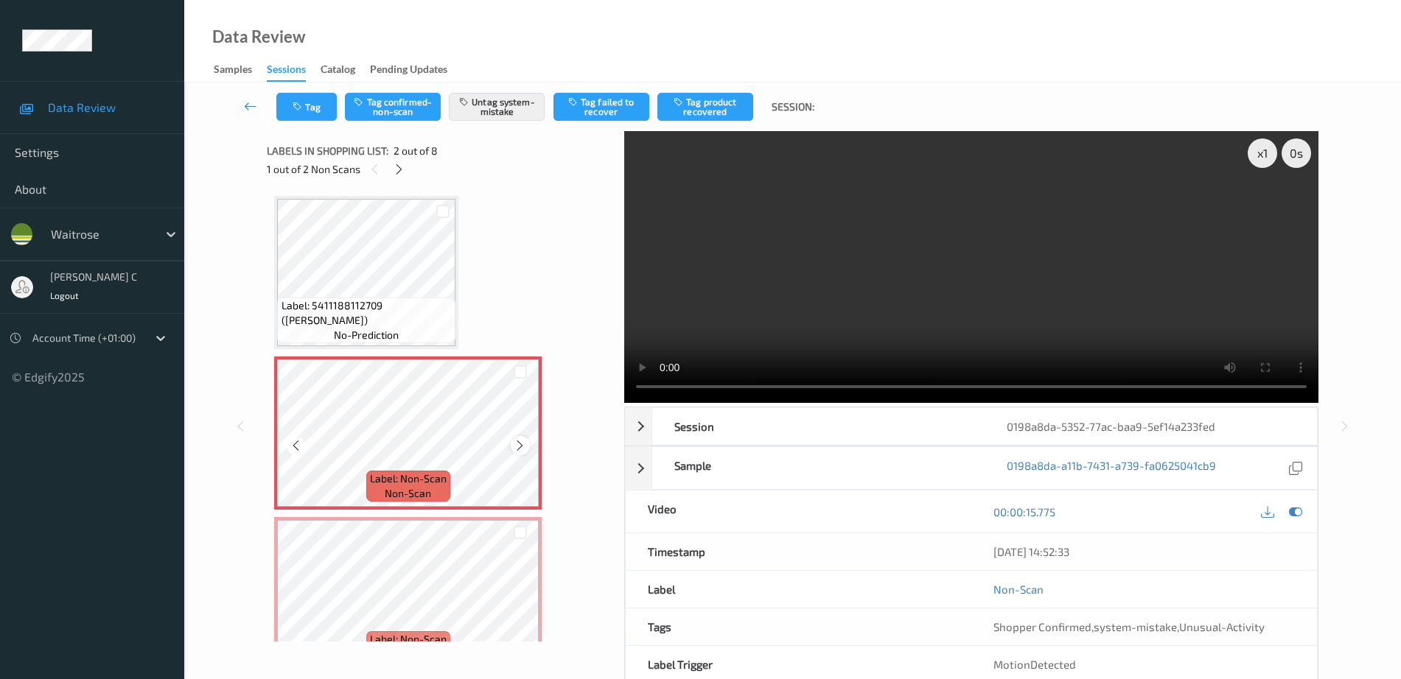
click at [522, 444] on icon at bounding box center [520, 445] width 13 height 13
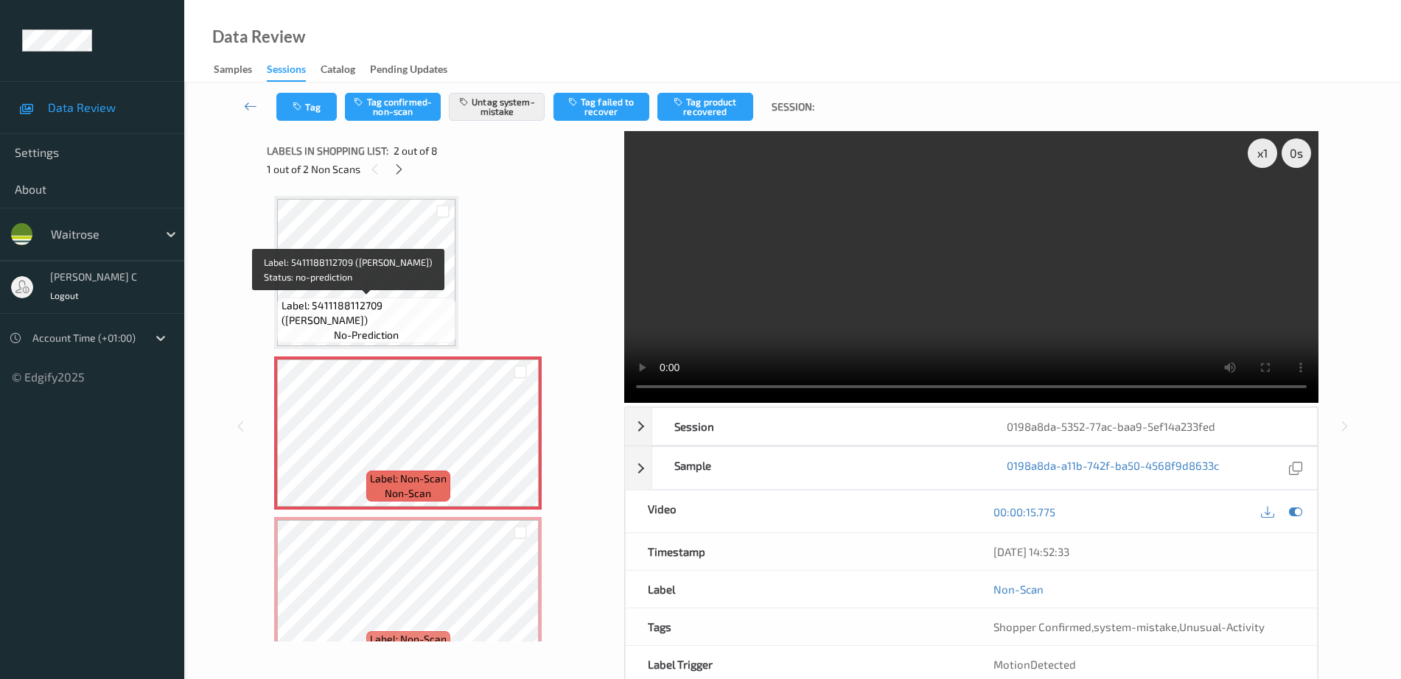
click at [377, 304] on span "Label: 5411188112709 (ALPRO ALMOND ROASTED)" at bounding box center [366, 312] width 171 height 29
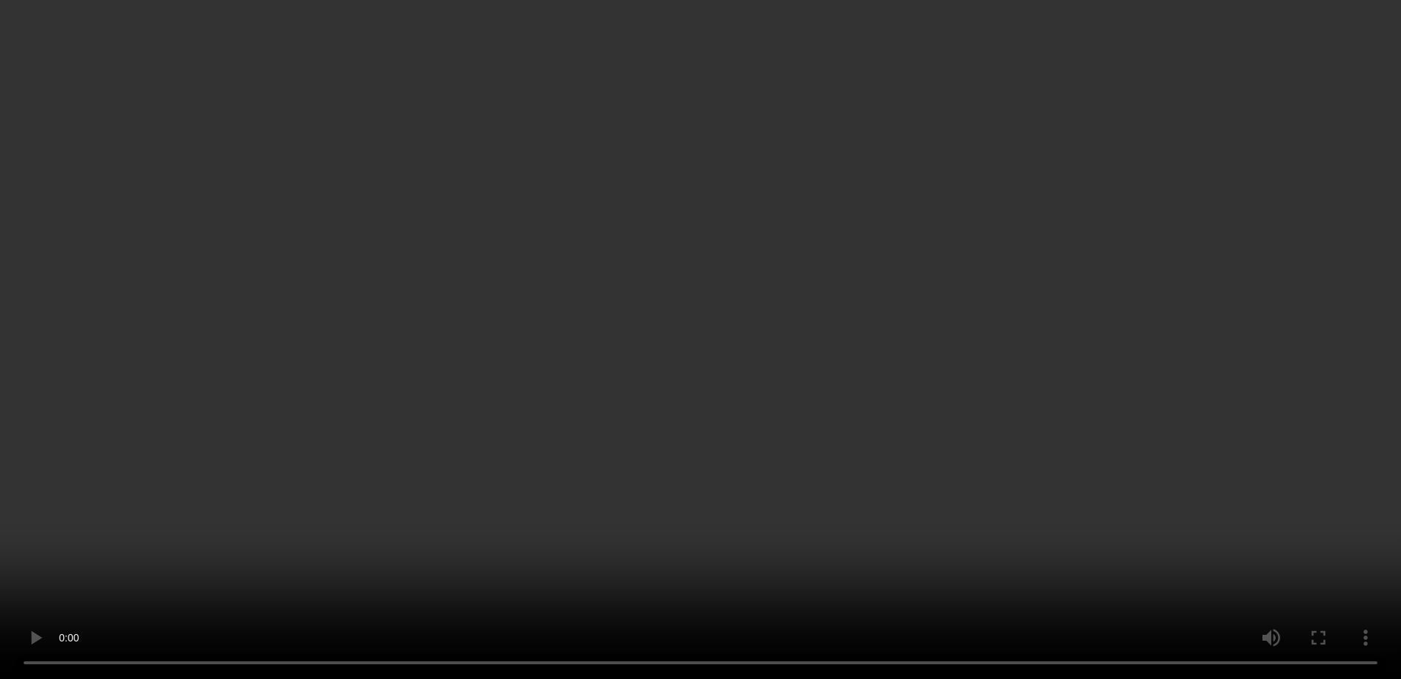
scroll to position [92, 0]
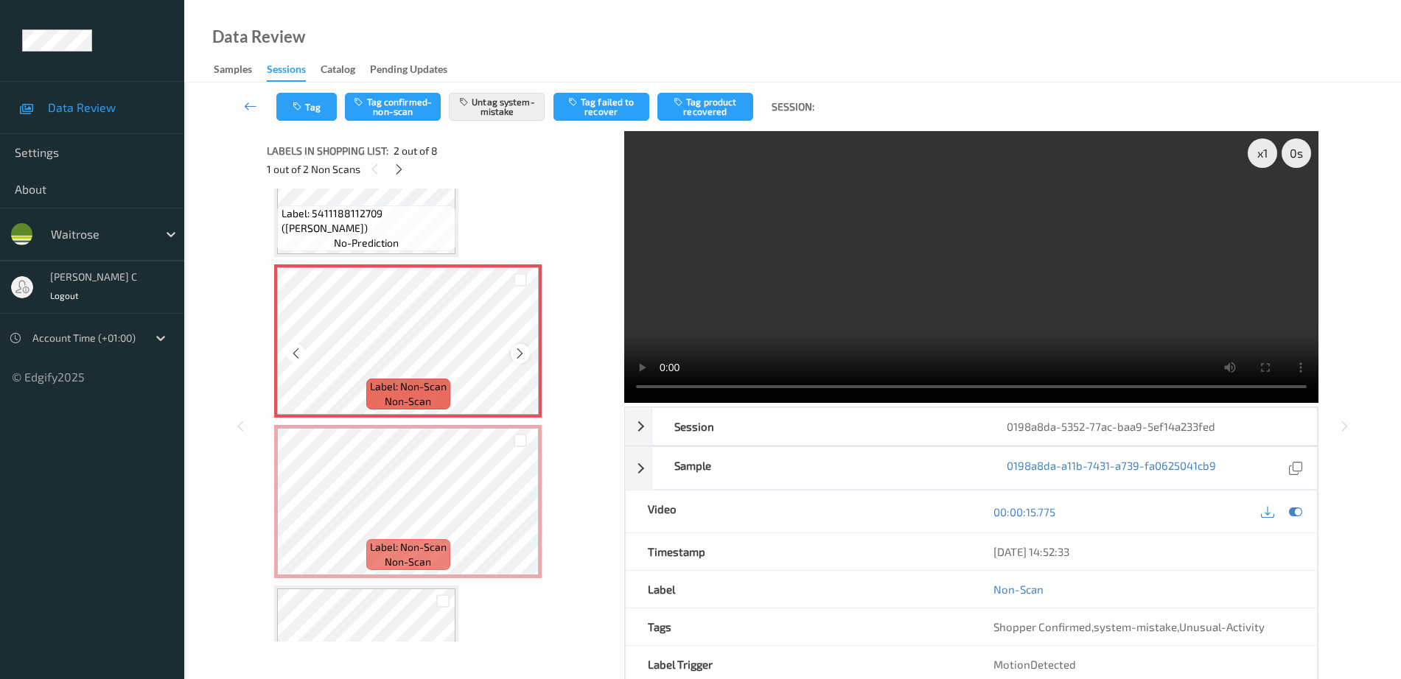
click at [522, 351] on icon at bounding box center [520, 353] width 13 height 13
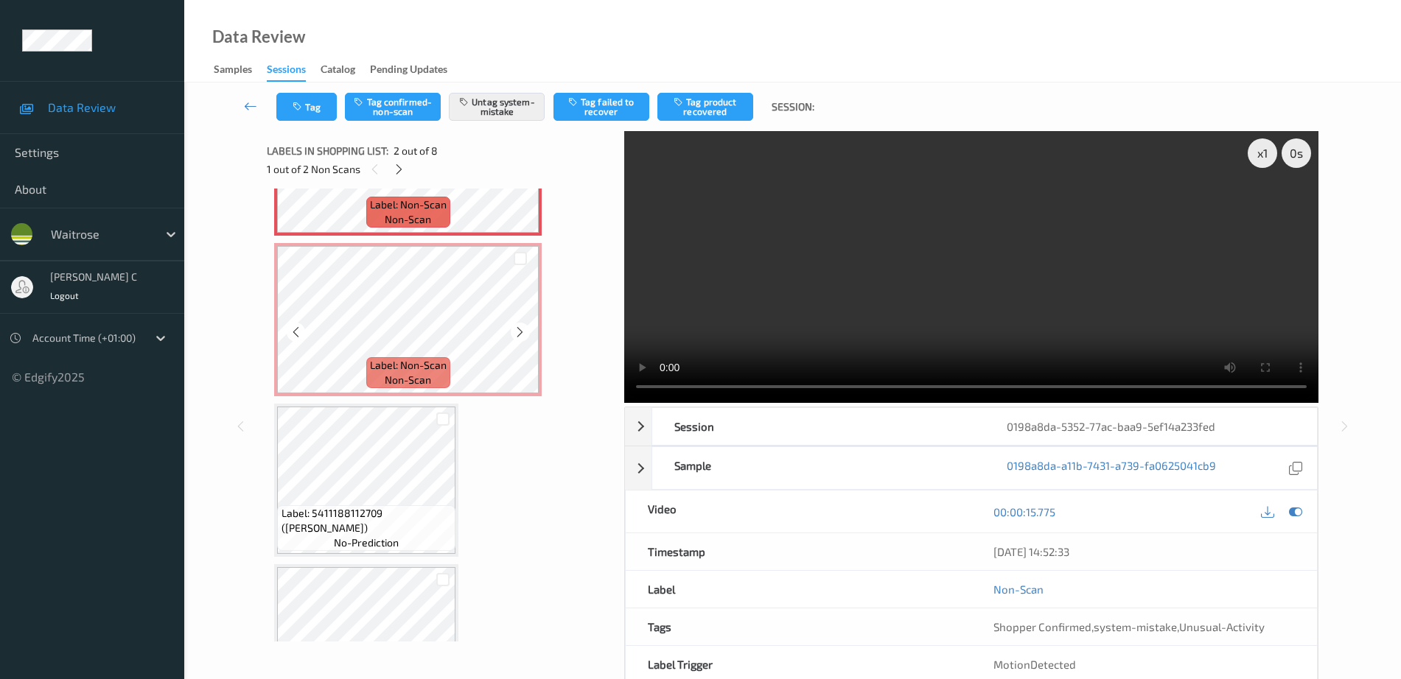
scroll to position [276, 0]
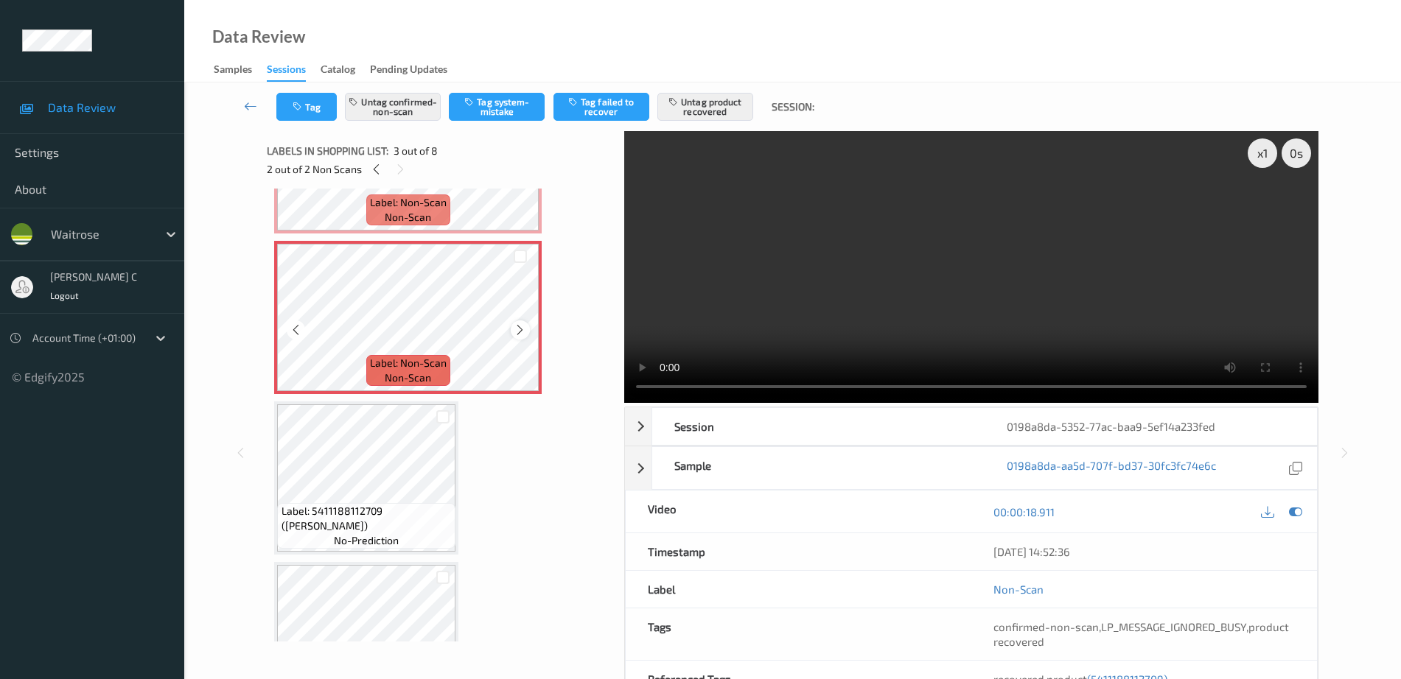
click at [522, 330] on icon at bounding box center [520, 329] width 13 height 13
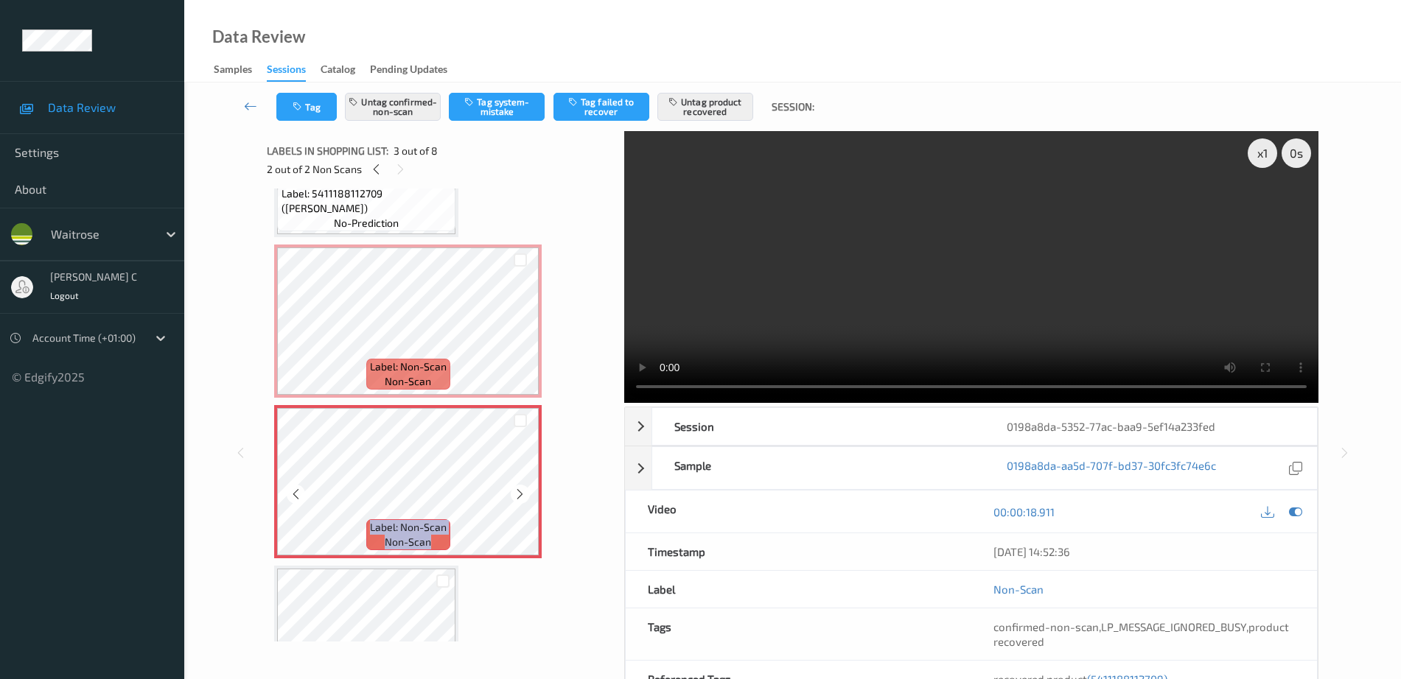
scroll to position [0, 0]
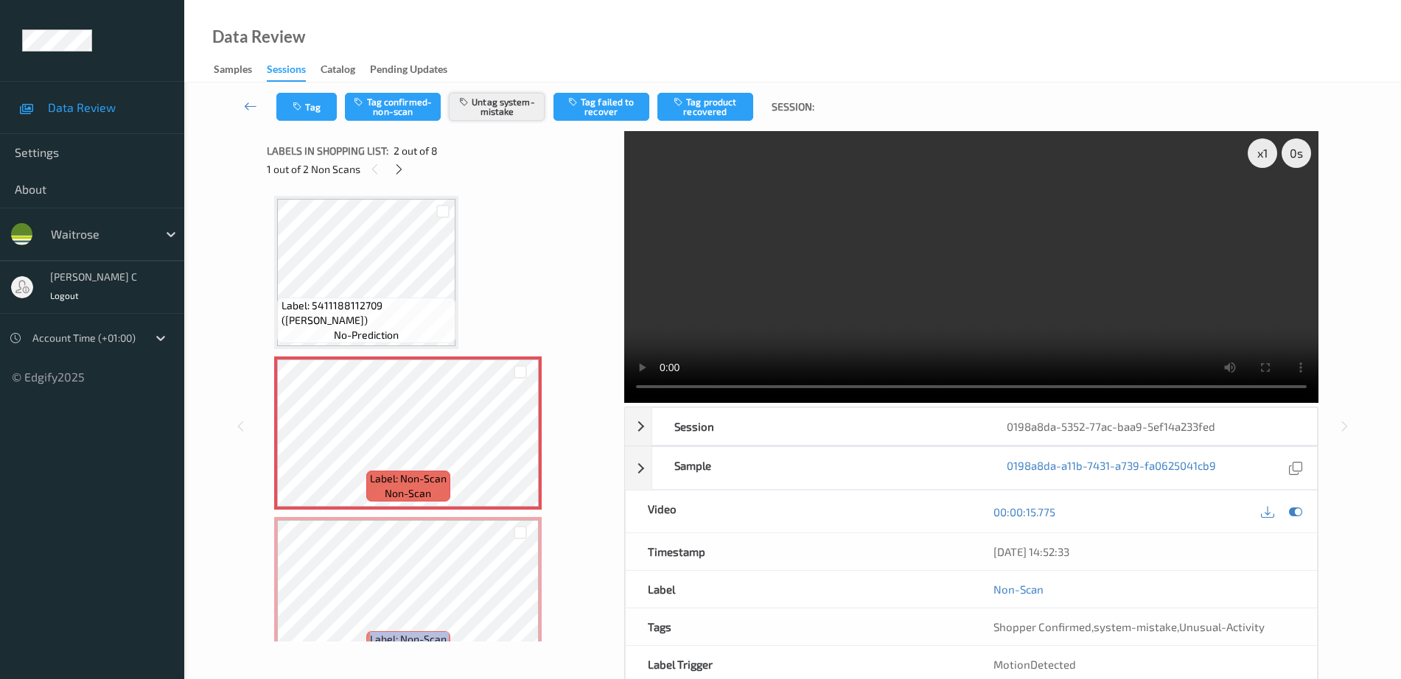
click at [519, 101] on button "Untag system-mistake" at bounding box center [497, 107] width 96 height 28
click at [312, 105] on button "Tag" at bounding box center [306, 107] width 60 height 28
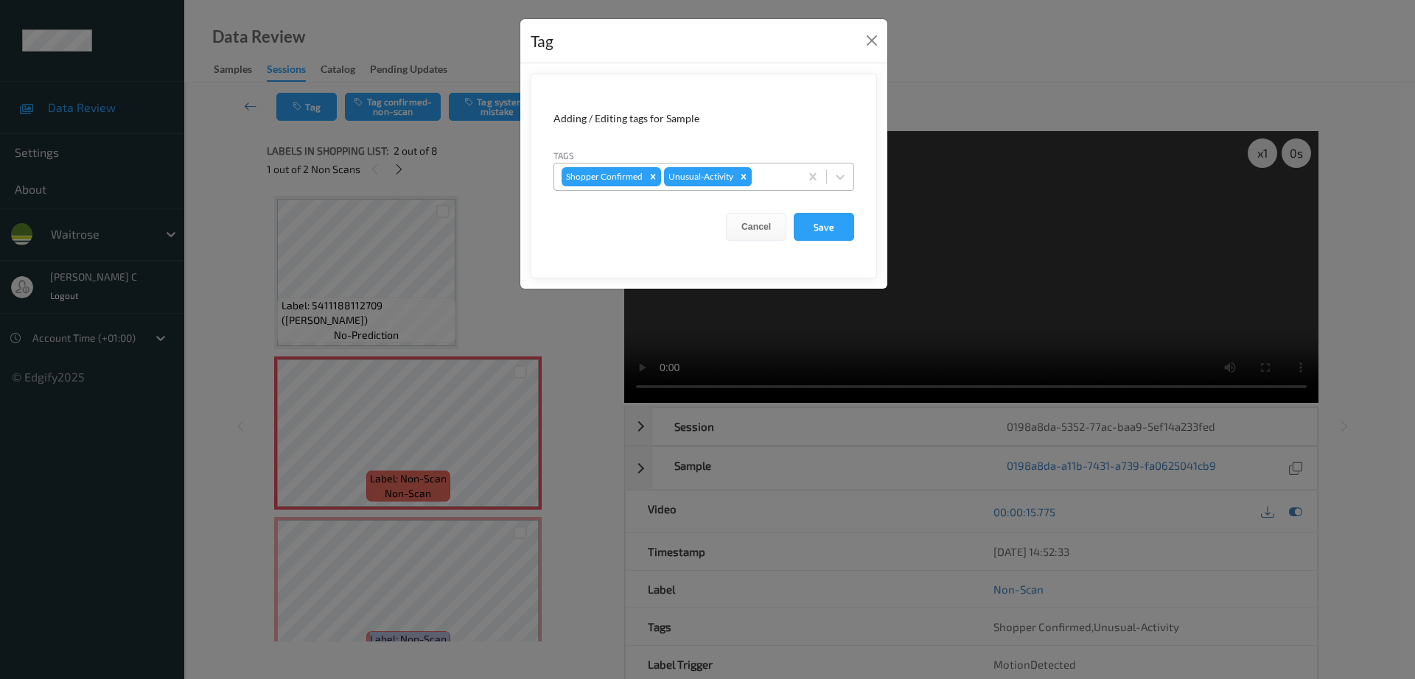
click at [744, 174] on icon "Remove Unusual-Activity" at bounding box center [743, 177] width 10 height 10
click at [821, 234] on button "Save" at bounding box center [824, 227] width 60 height 28
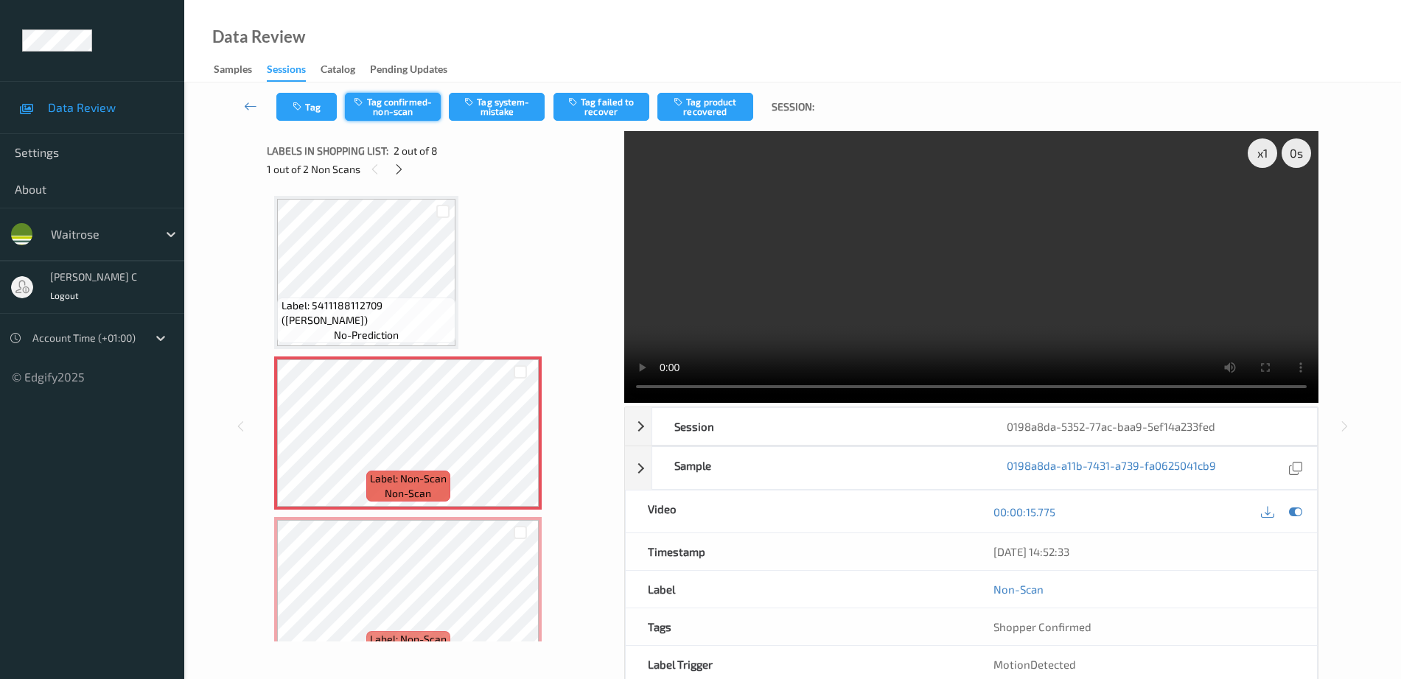
click at [421, 97] on button "Tag confirmed-non-scan" at bounding box center [393, 107] width 96 height 28
click at [699, 113] on button "Tag product recovered" at bounding box center [705, 107] width 96 height 28
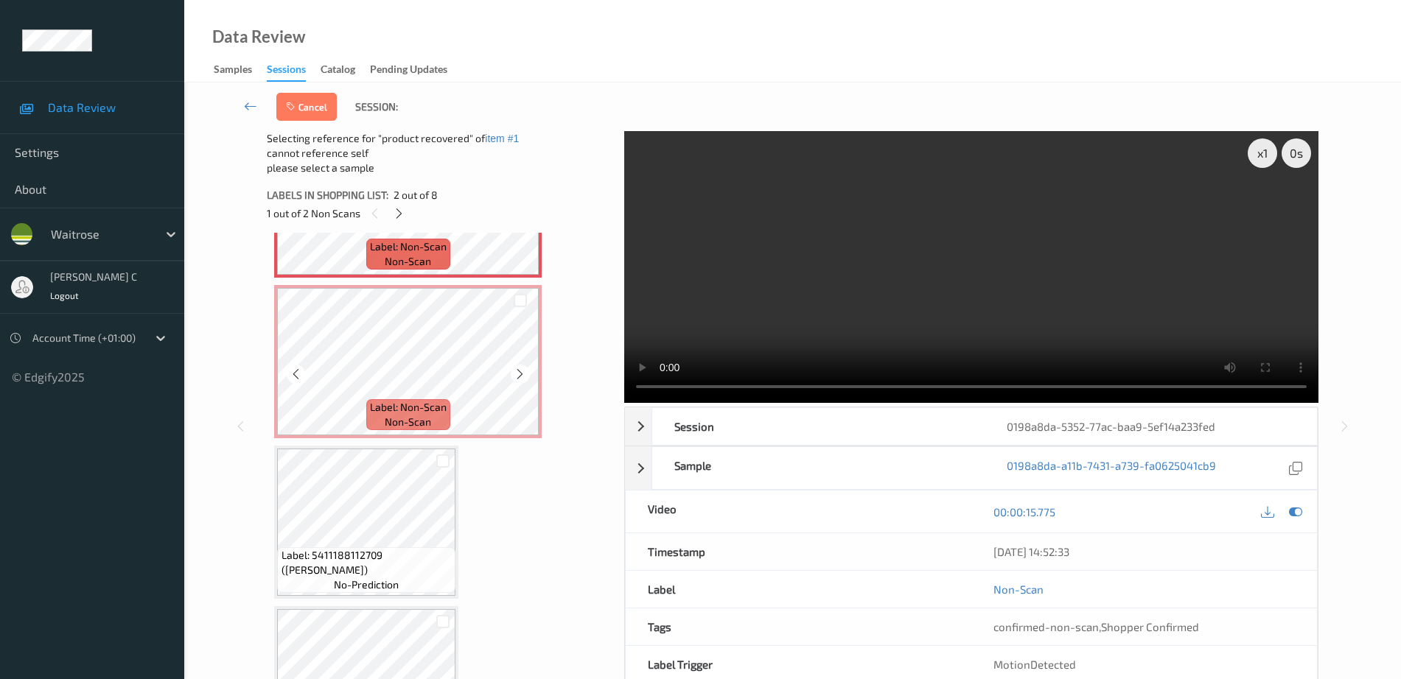
scroll to position [368, 0]
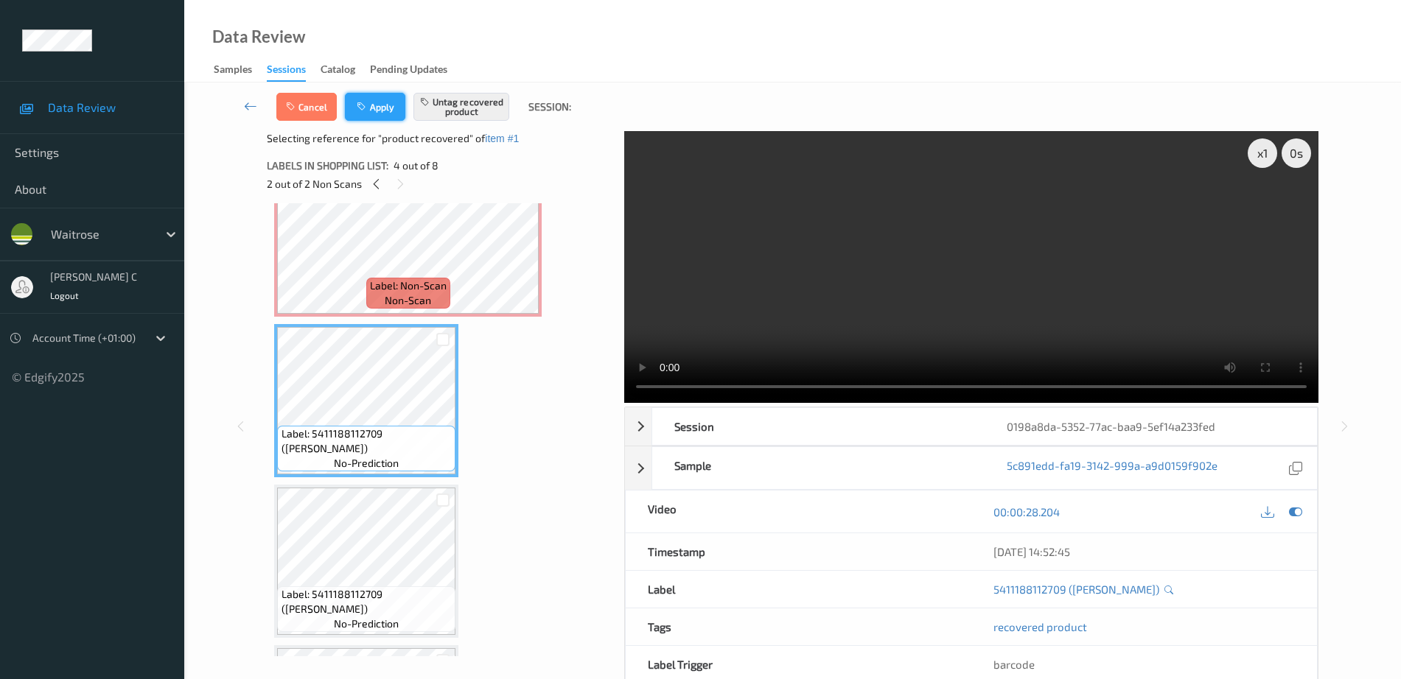
click at [378, 114] on button "Apply" at bounding box center [375, 107] width 60 height 28
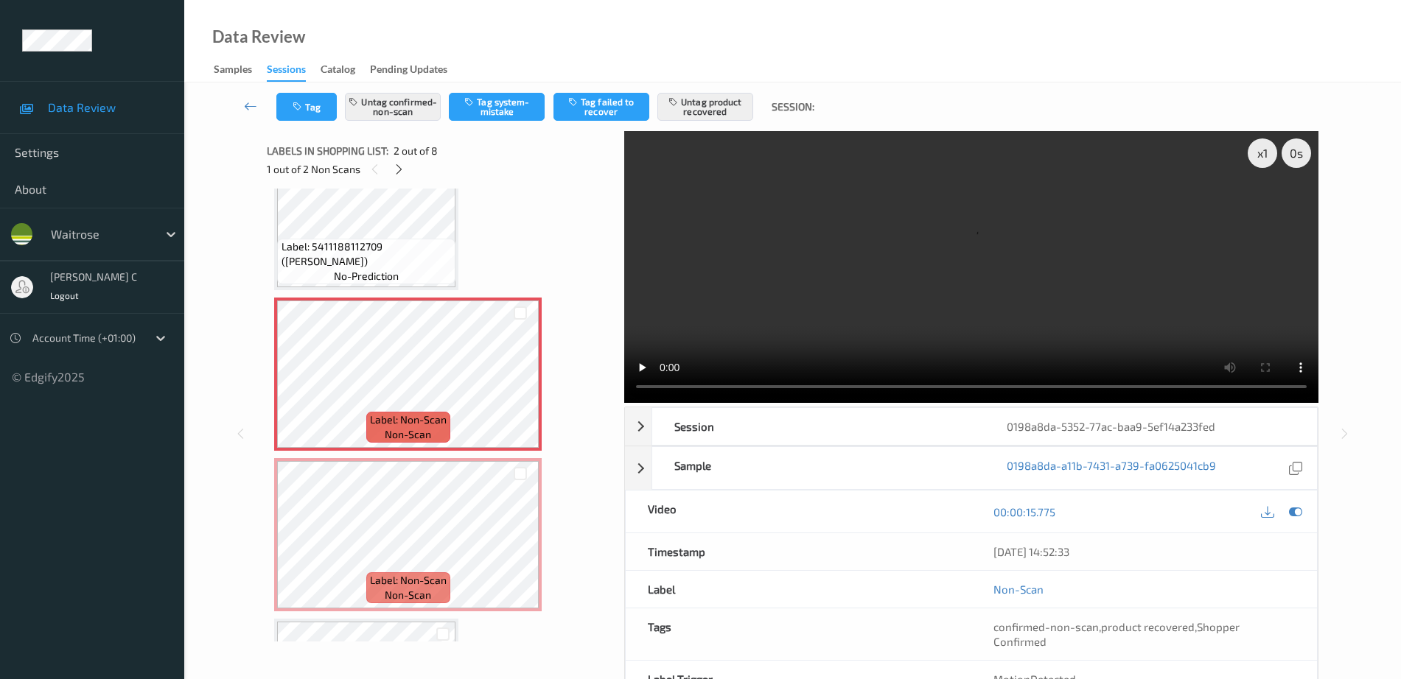
scroll to position [99, 0]
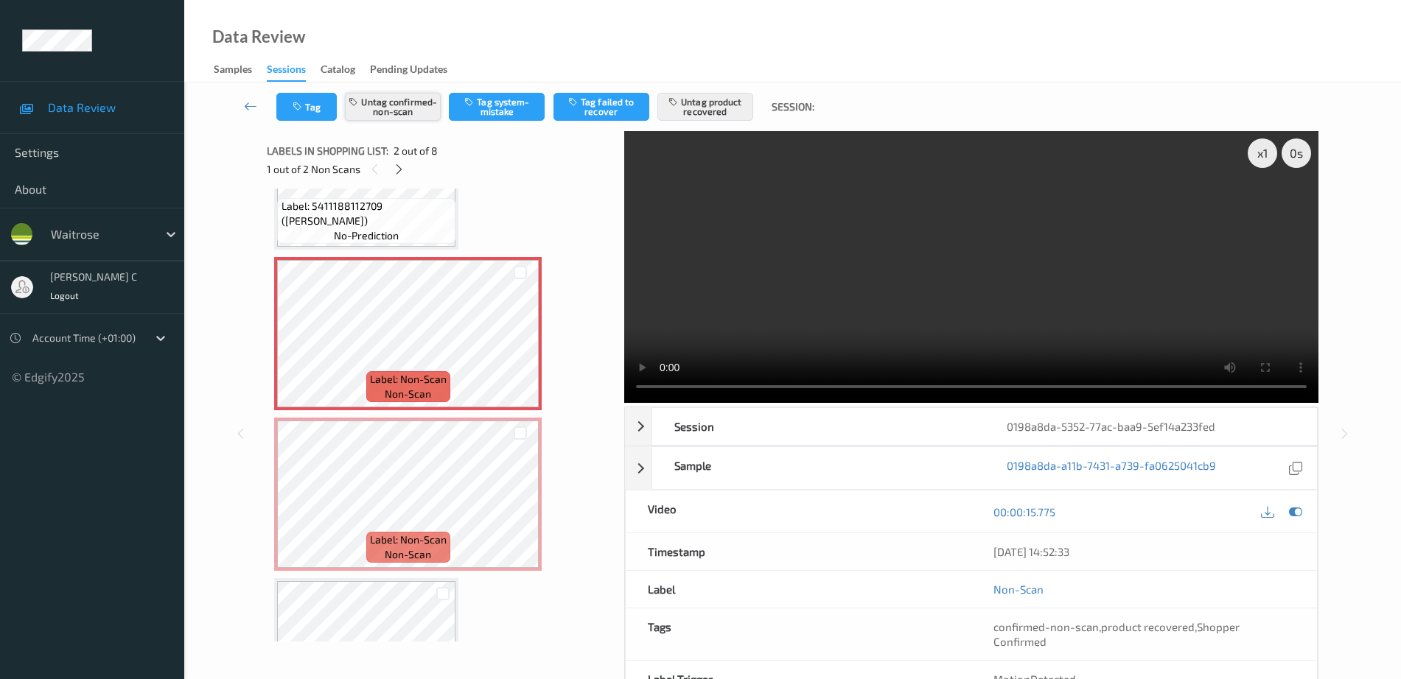
click at [391, 100] on button "Untag confirmed-non-scan" at bounding box center [393, 107] width 96 height 28
click at [676, 94] on button "Untag product recovered" at bounding box center [705, 107] width 96 height 28
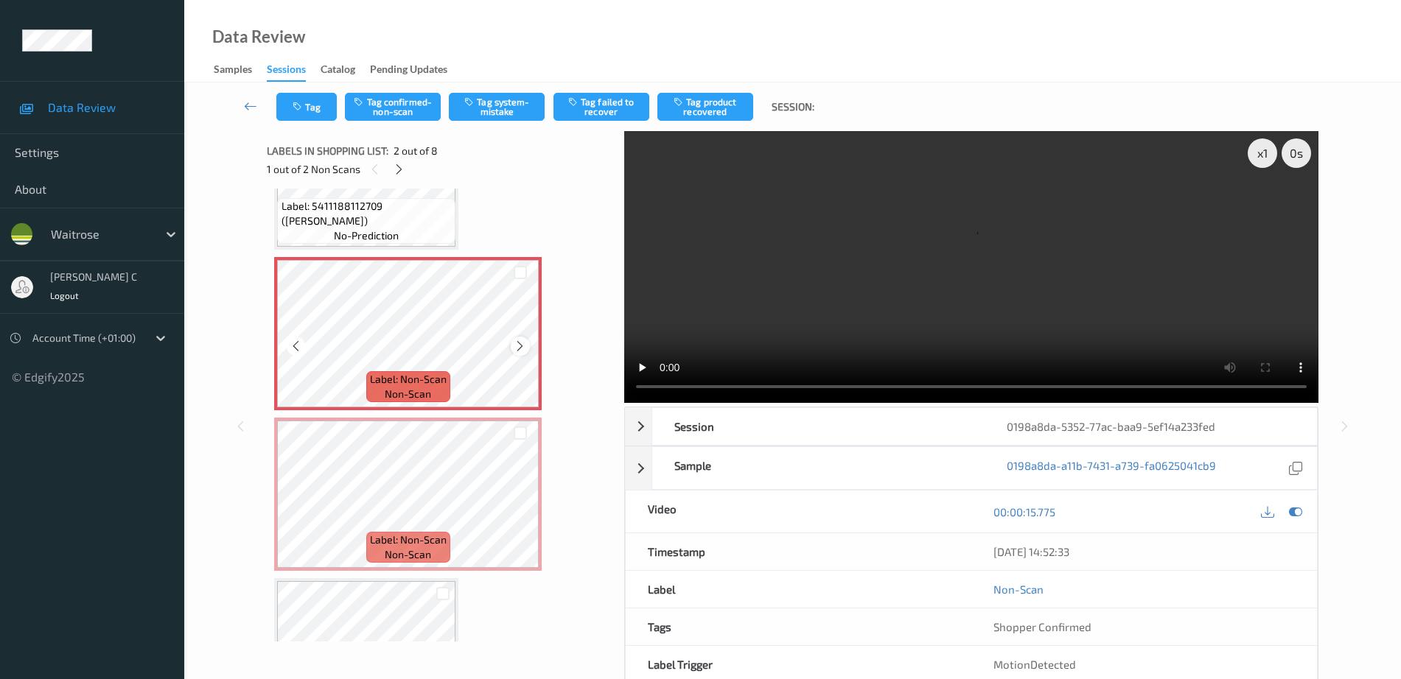
click at [520, 341] on icon at bounding box center [520, 346] width 13 height 13
click at [517, 508] on icon at bounding box center [520, 506] width 13 height 13
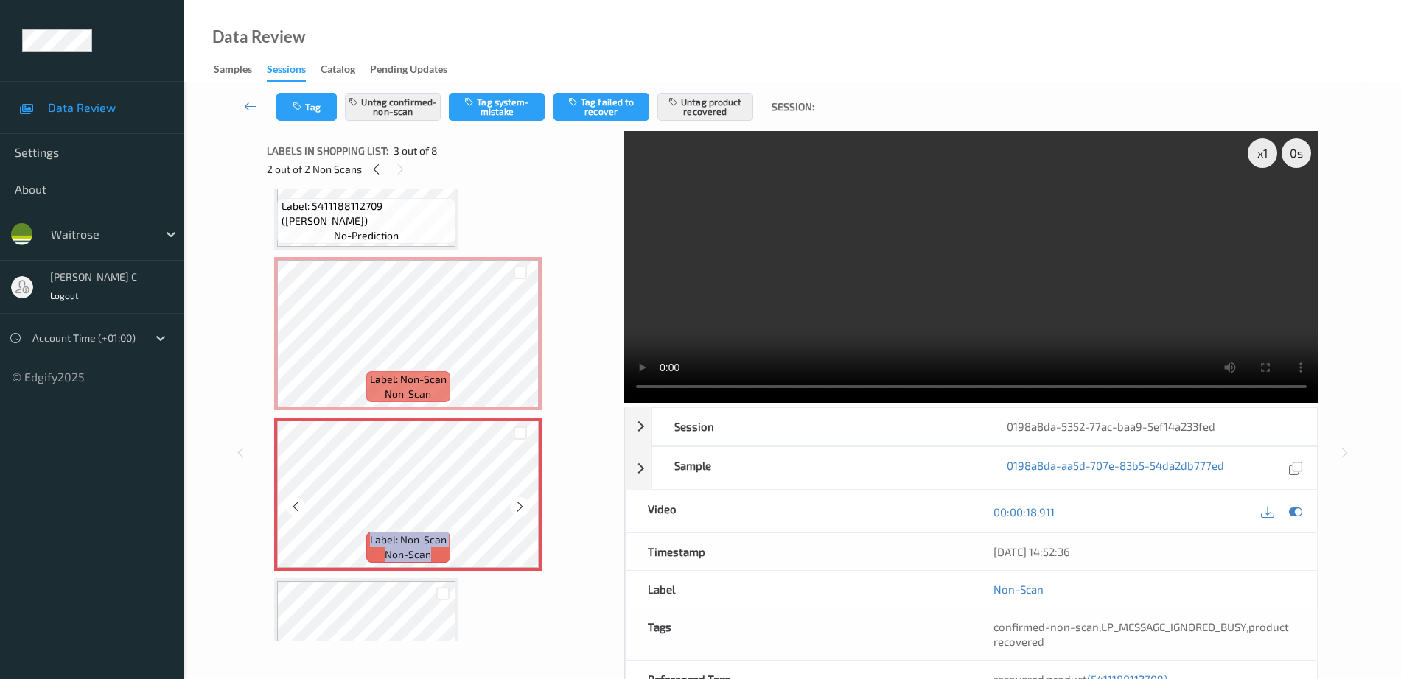
click at [517, 508] on icon at bounding box center [520, 506] width 13 height 13
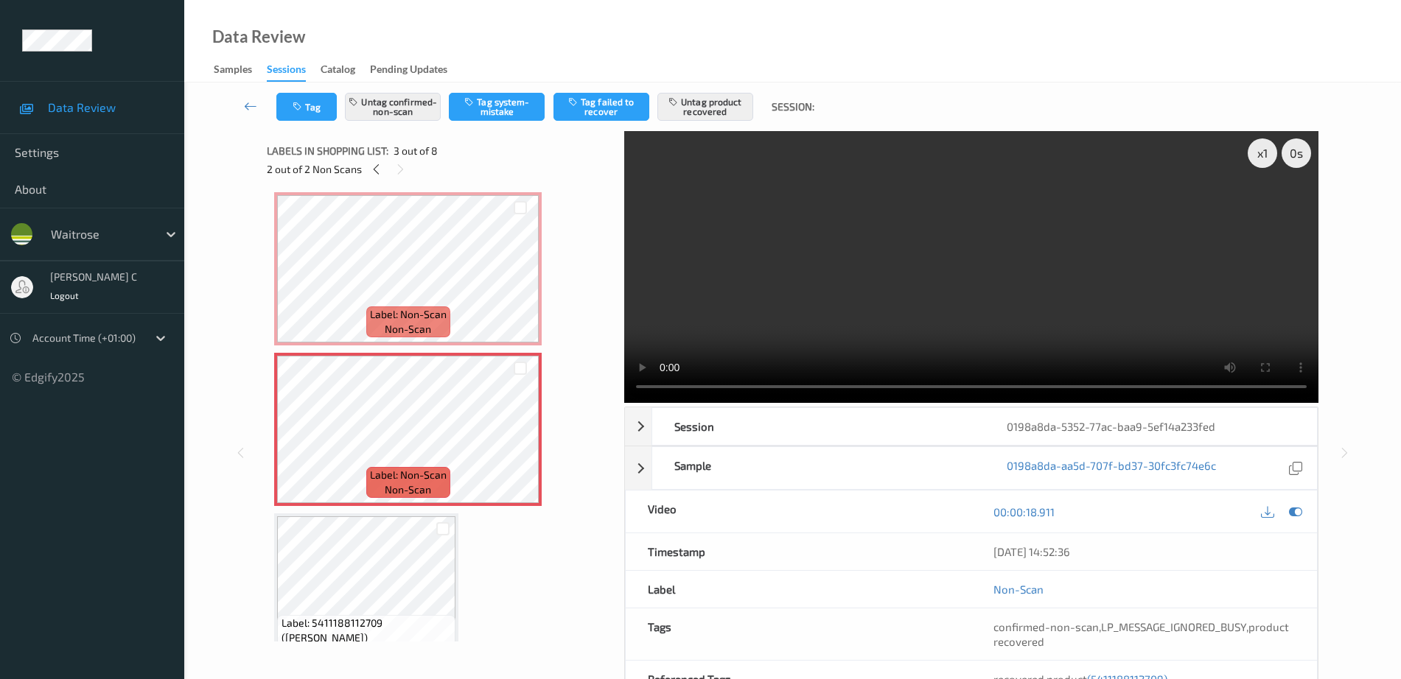
scroll to position [192, 0]
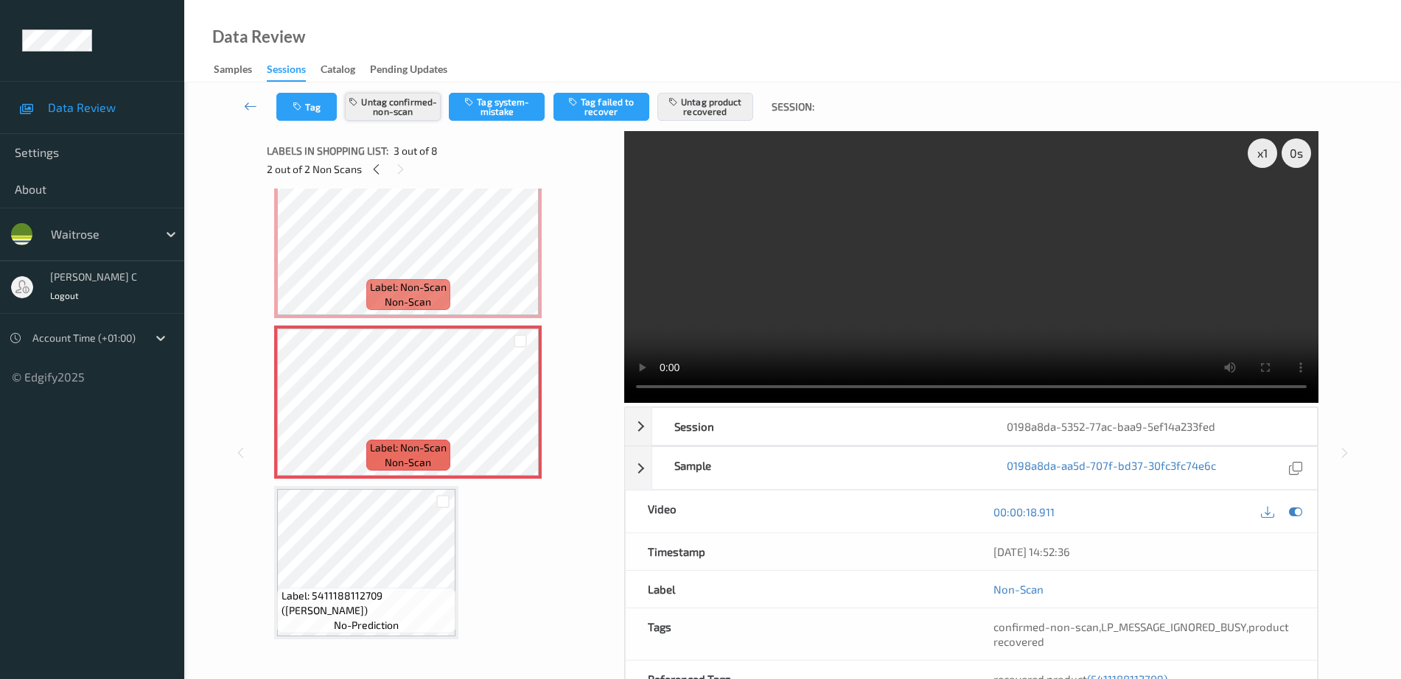
click at [424, 112] on button "Untag confirmed-non-scan" at bounding box center [393, 107] width 96 height 28
click at [707, 111] on button "Untag product recovered" at bounding box center [705, 107] width 96 height 28
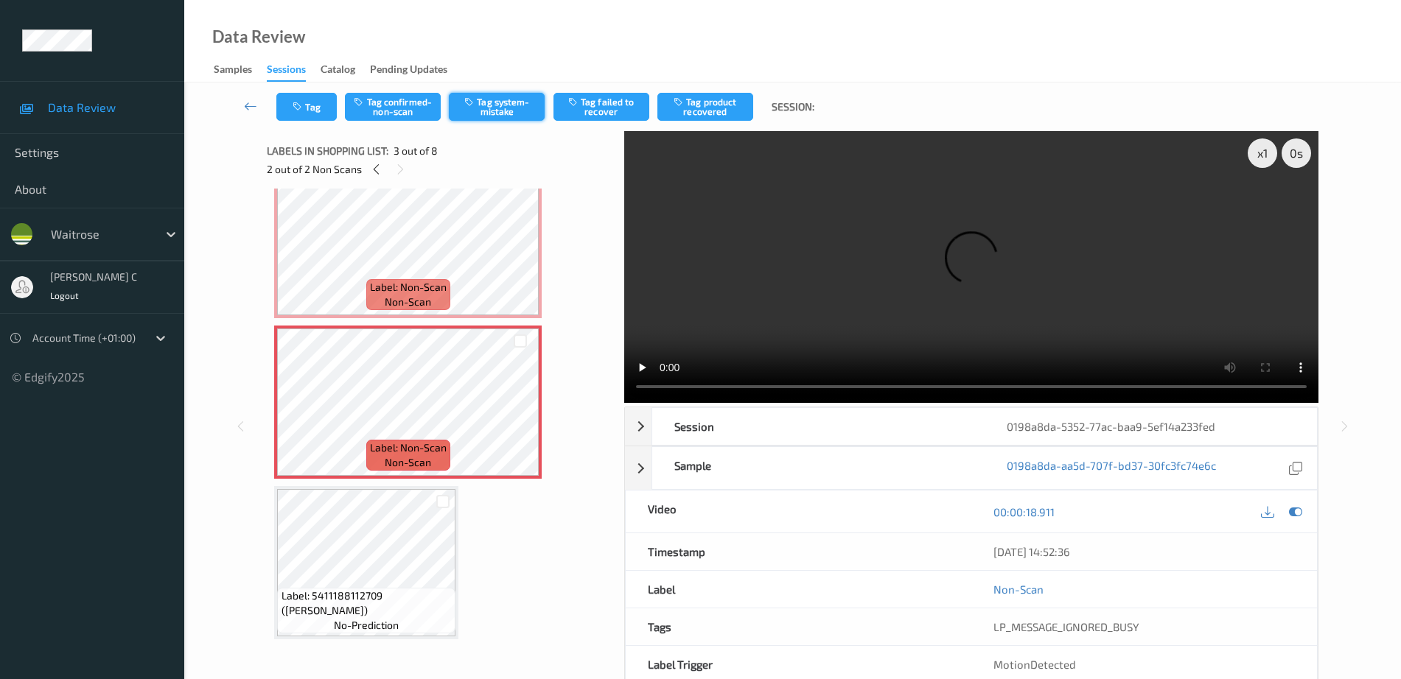
click at [498, 114] on button "Tag system-mistake" at bounding box center [497, 107] width 96 height 28
click at [313, 111] on button "Tag" at bounding box center [306, 107] width 60 height 28
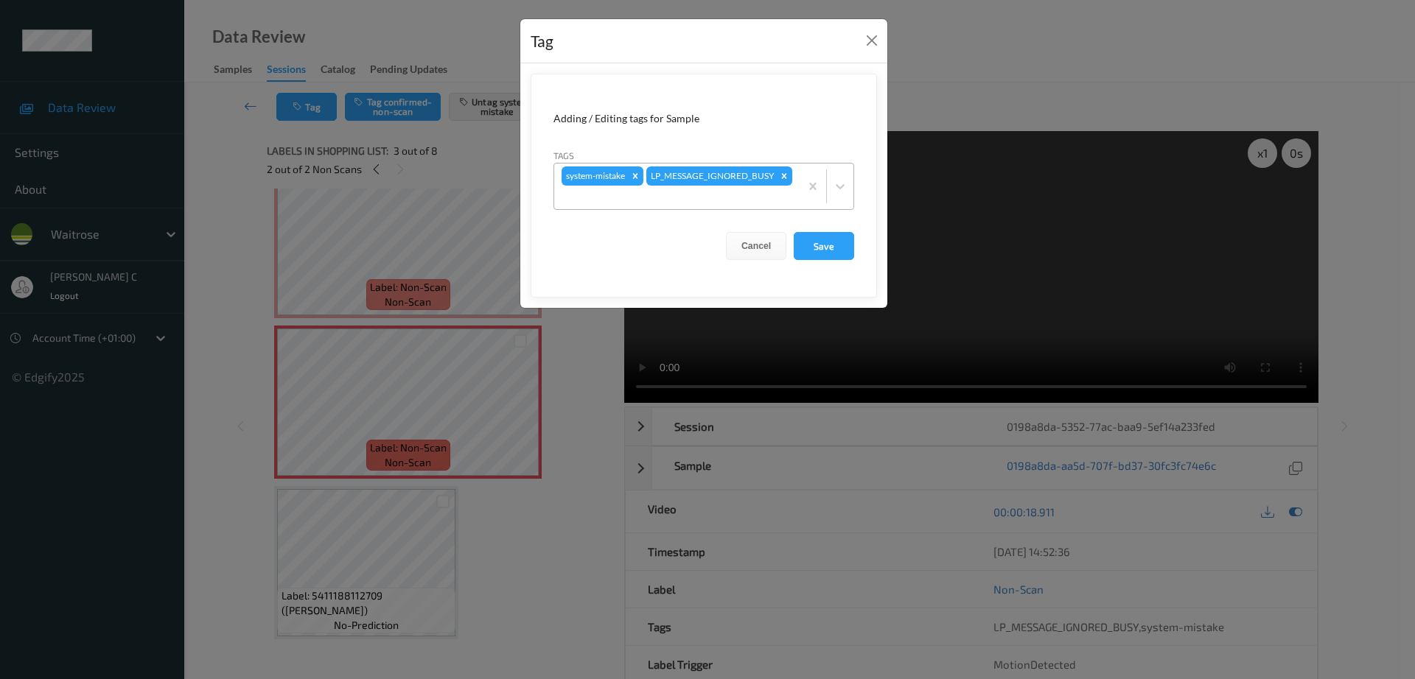
click at [740, 195] on div at bounding box center [676, 198] width 231 height 18
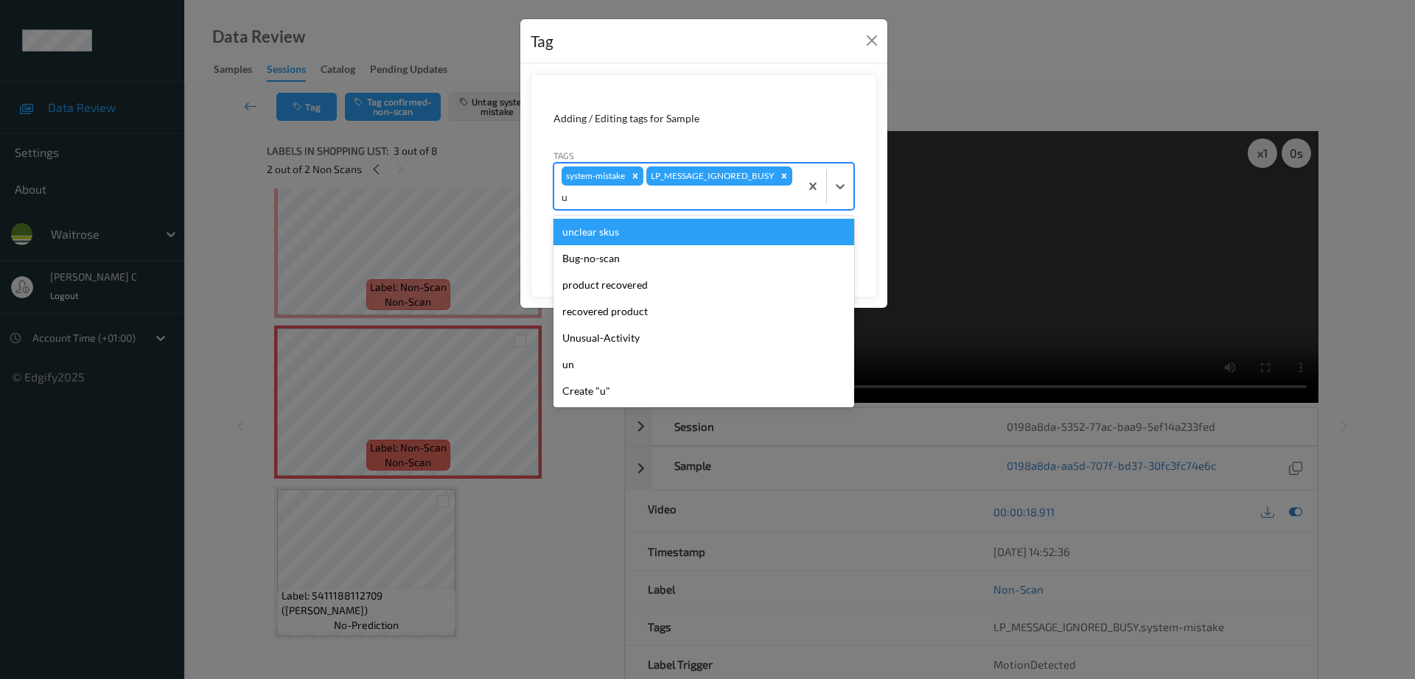
type input "un"
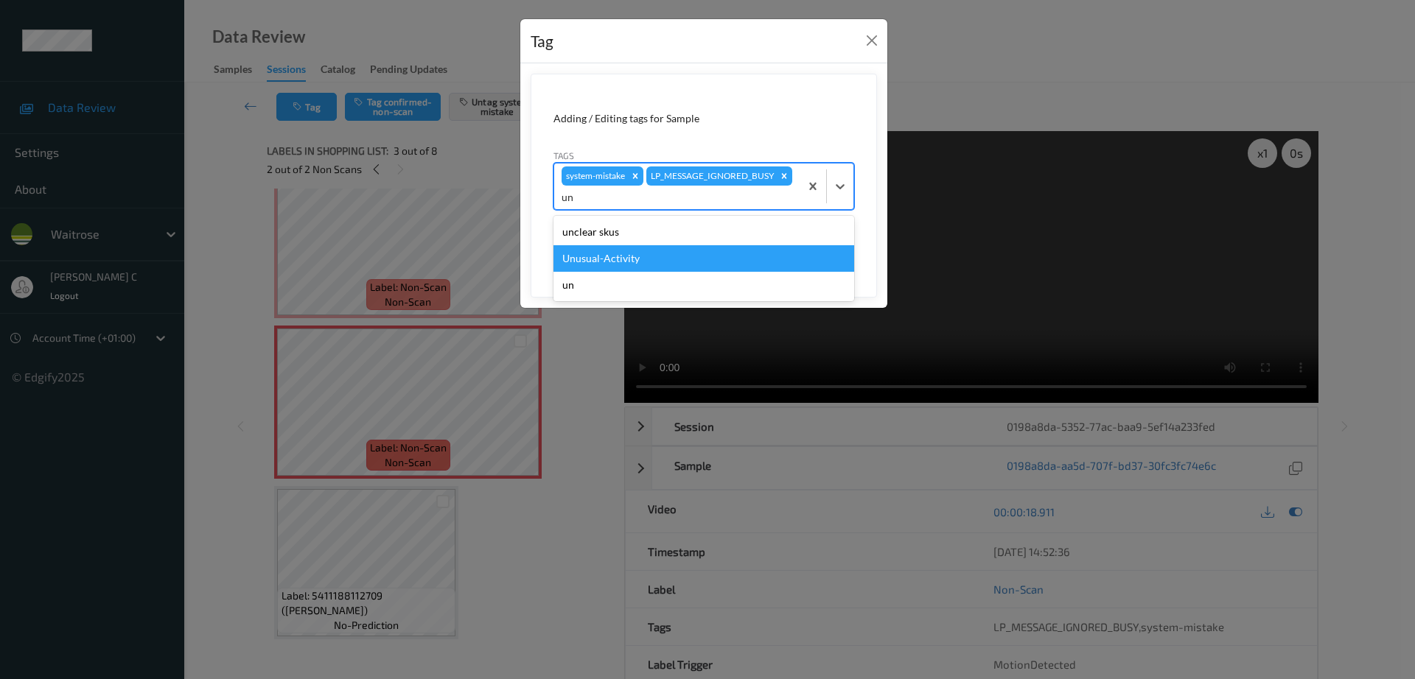
click at [633, 265] on div "Unusual-Activity" at bounding box center [703, 258] width 301 height 27
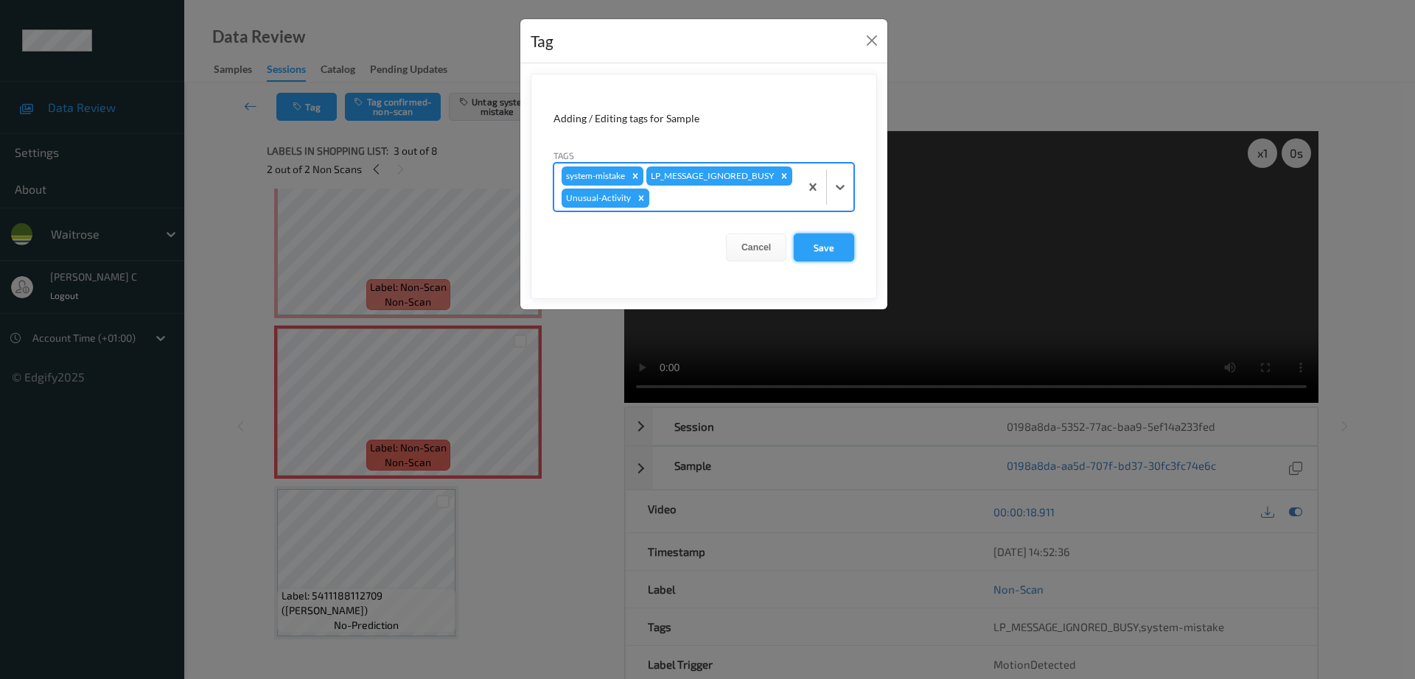
click at [827, 262] on button "Save" at bounding box center [824, 248] width 60 height 28
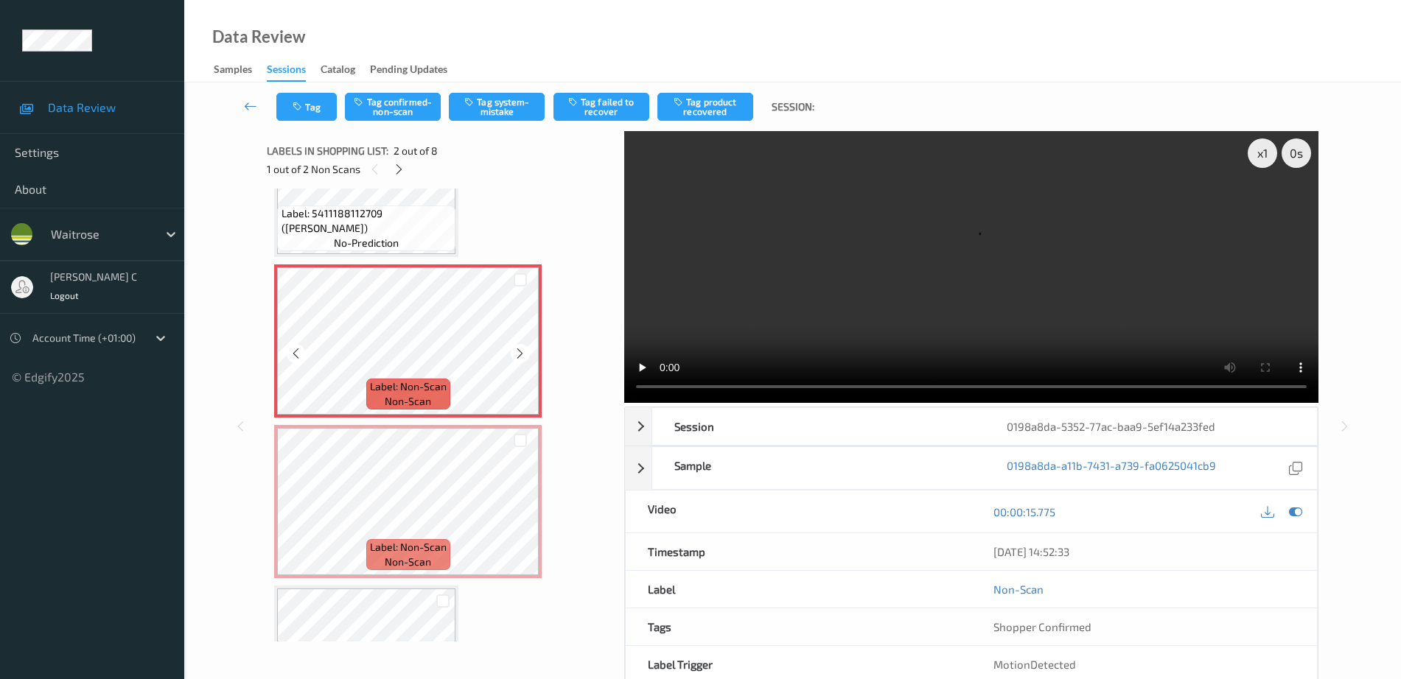
scroll to position [0, 0]
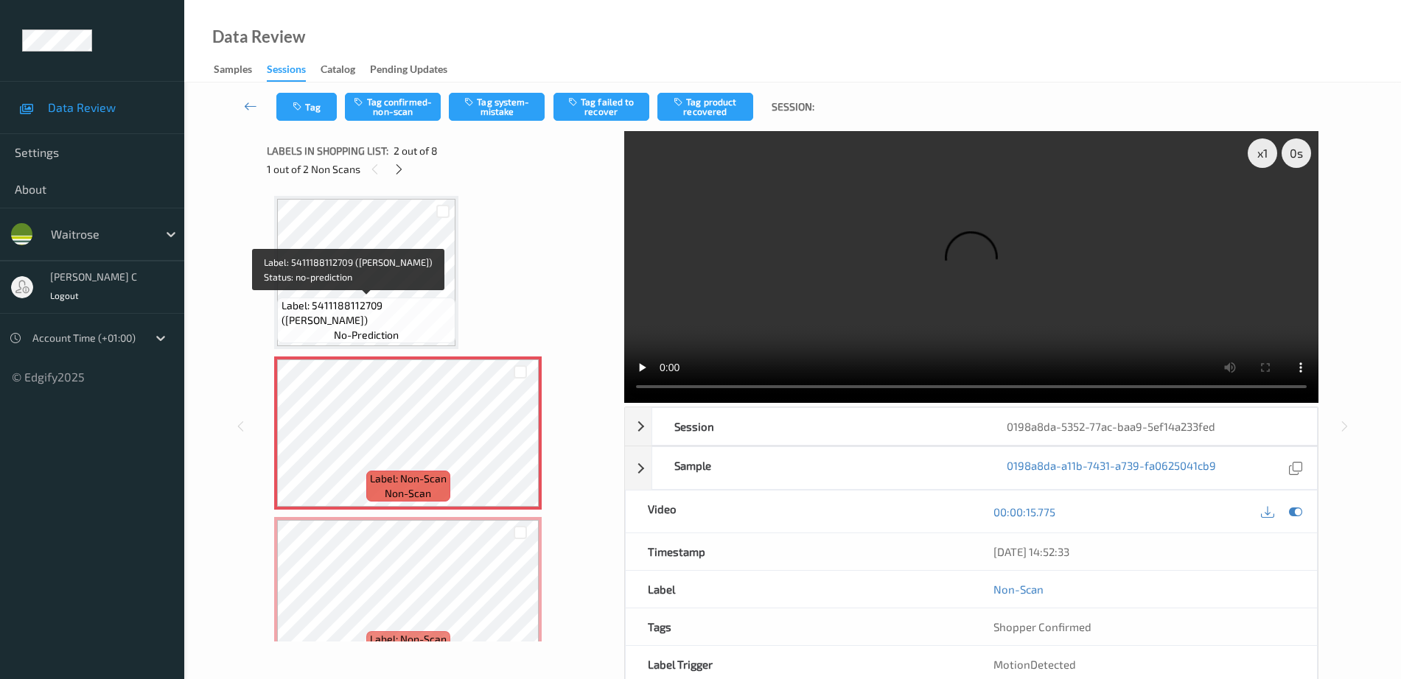
click at [399, 304] on span "Label: 5411188112709 (ALPRO ALMOND ROASTED)" at bounding box center [366, 312] width 171 height 29
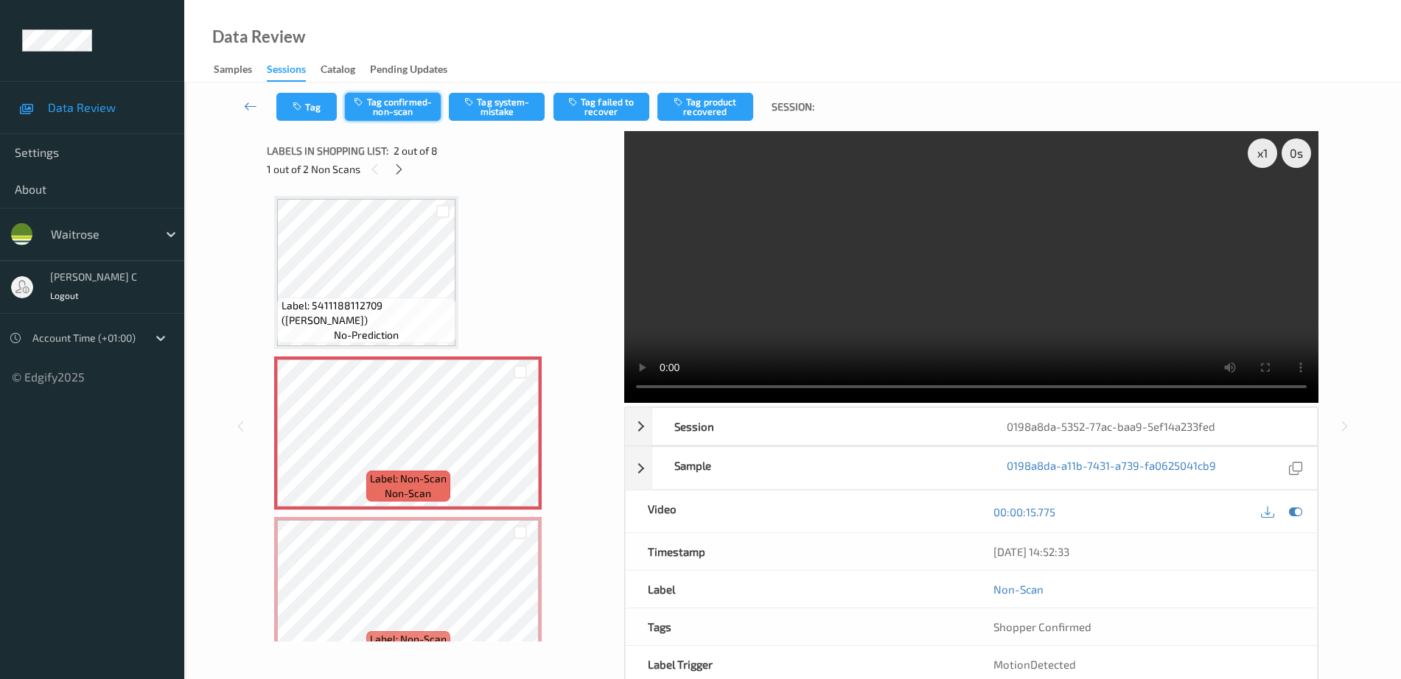
click at [433, 102] on button "Tag confirmed-non-scan" at bounding box center [393, 107] width 96 height 28
click at [707, 105] on button "Tag product recovered" at bounding box center [705, 107] width 96 height 28
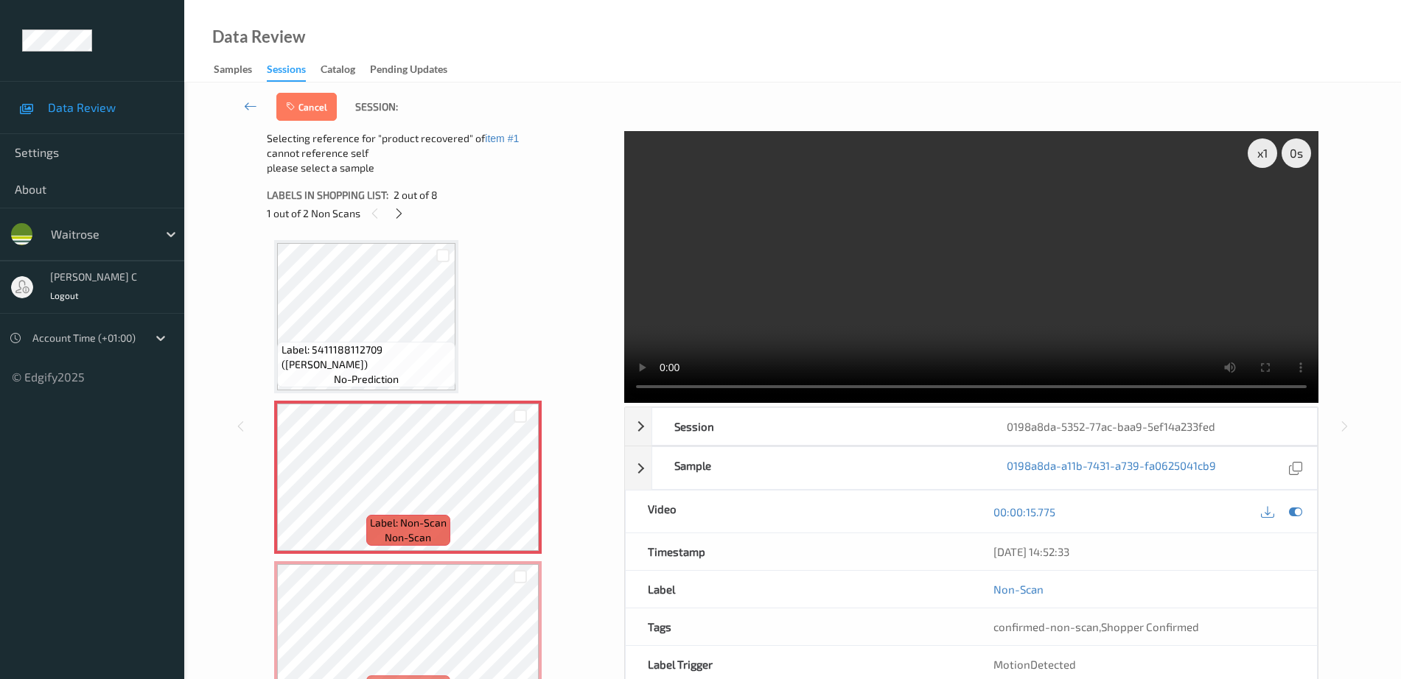
scroll to position [276, 0]
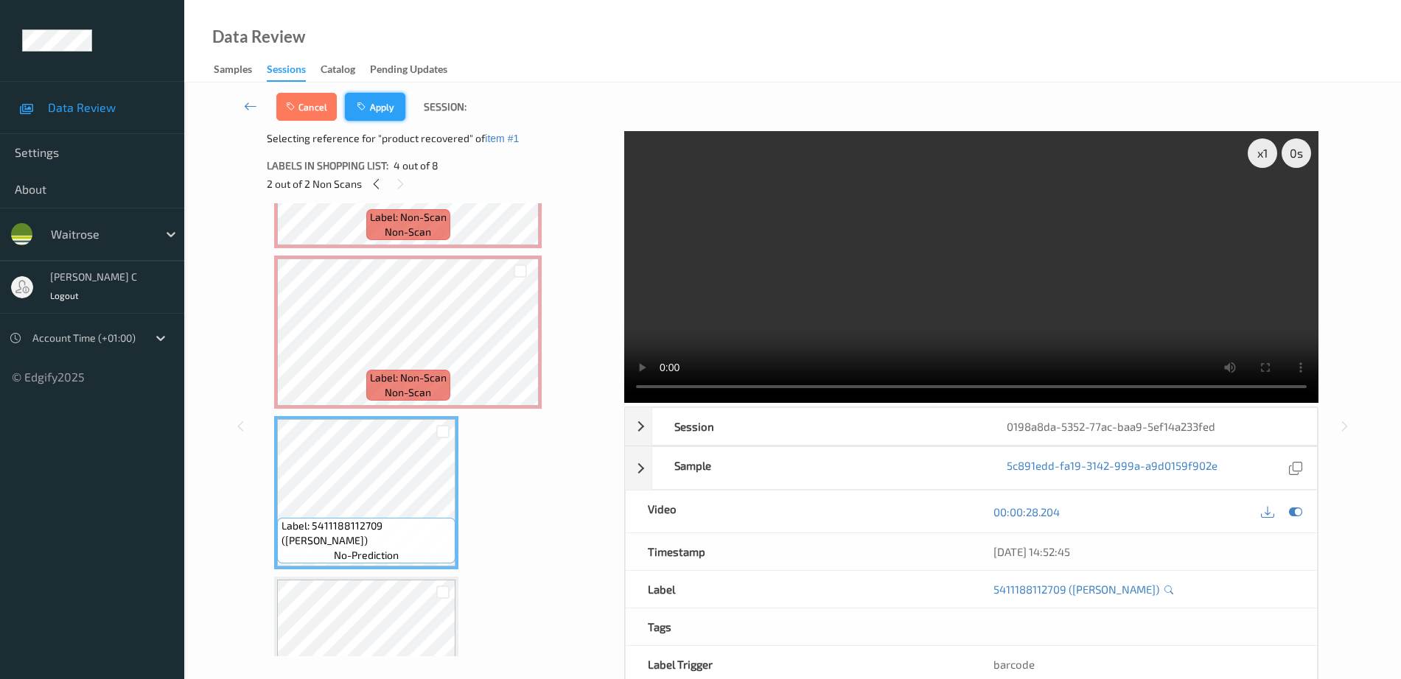
click at [371, 108] on button "Apply" at bounding box center [375, 107] width 60 height 28
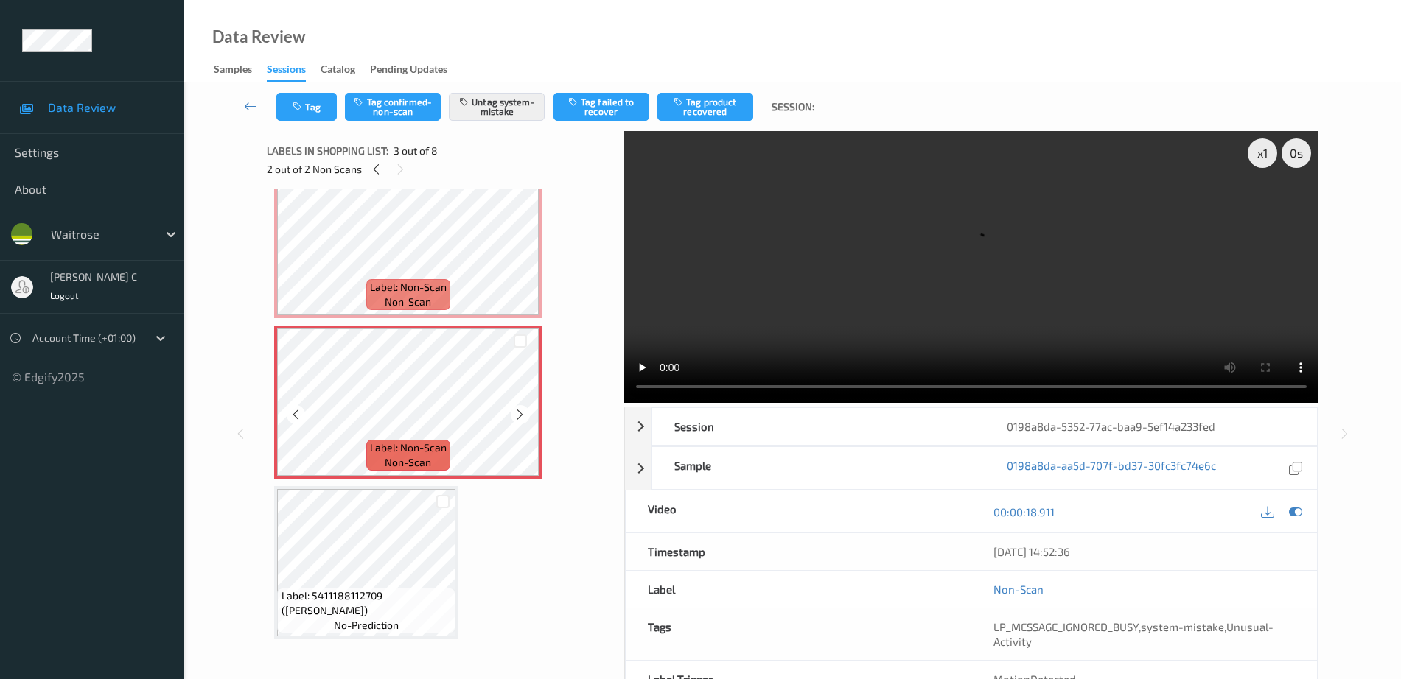
scroll to position [0, 0]
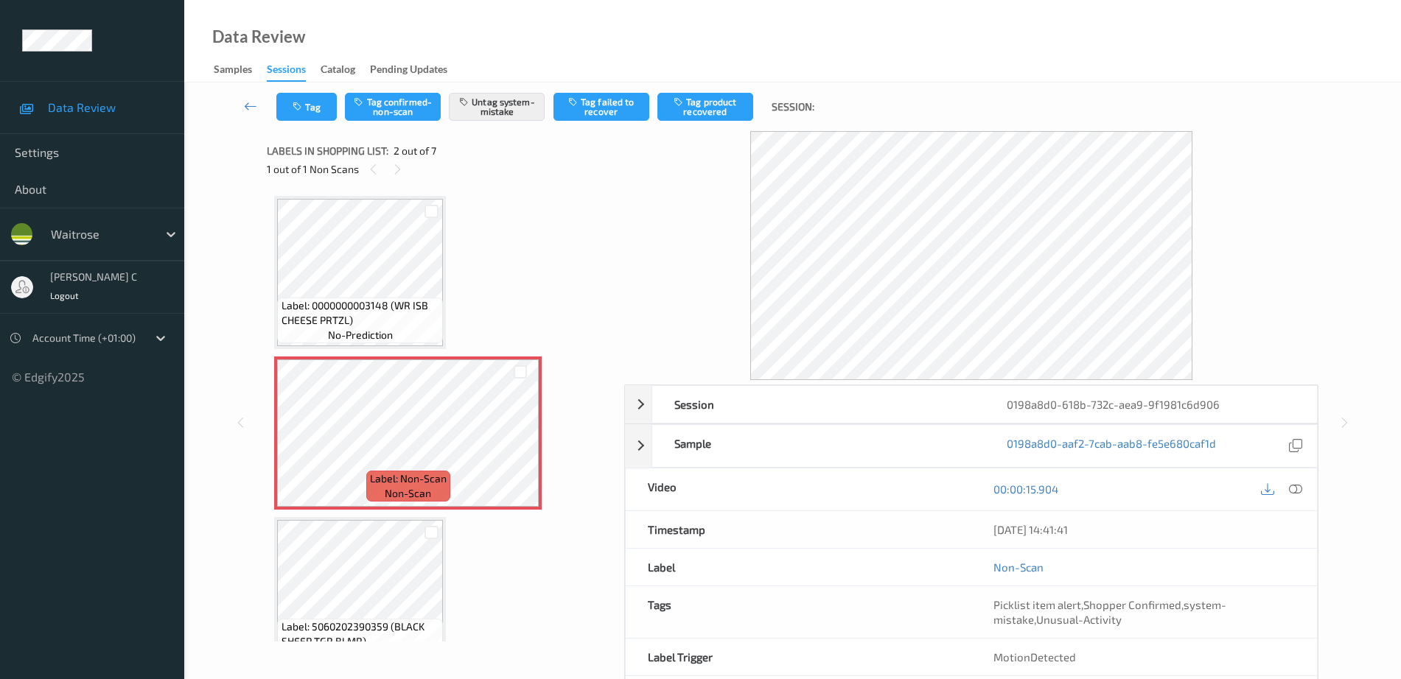
click at [414, 332] on div "Label: 0000000003148 (WR ISB CHEESE PRTZL) no-prediction" at bounding box center [360, 321] width 166 height 46
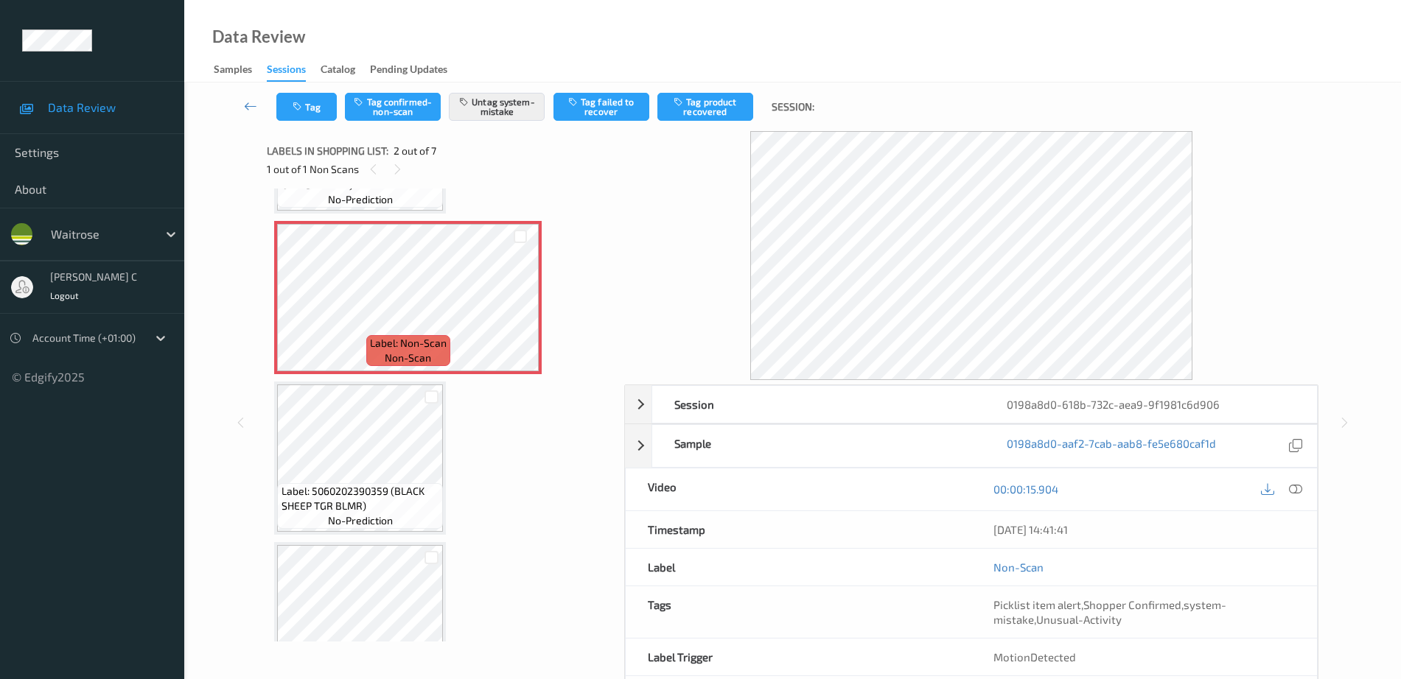
scroll to position [184, 0]
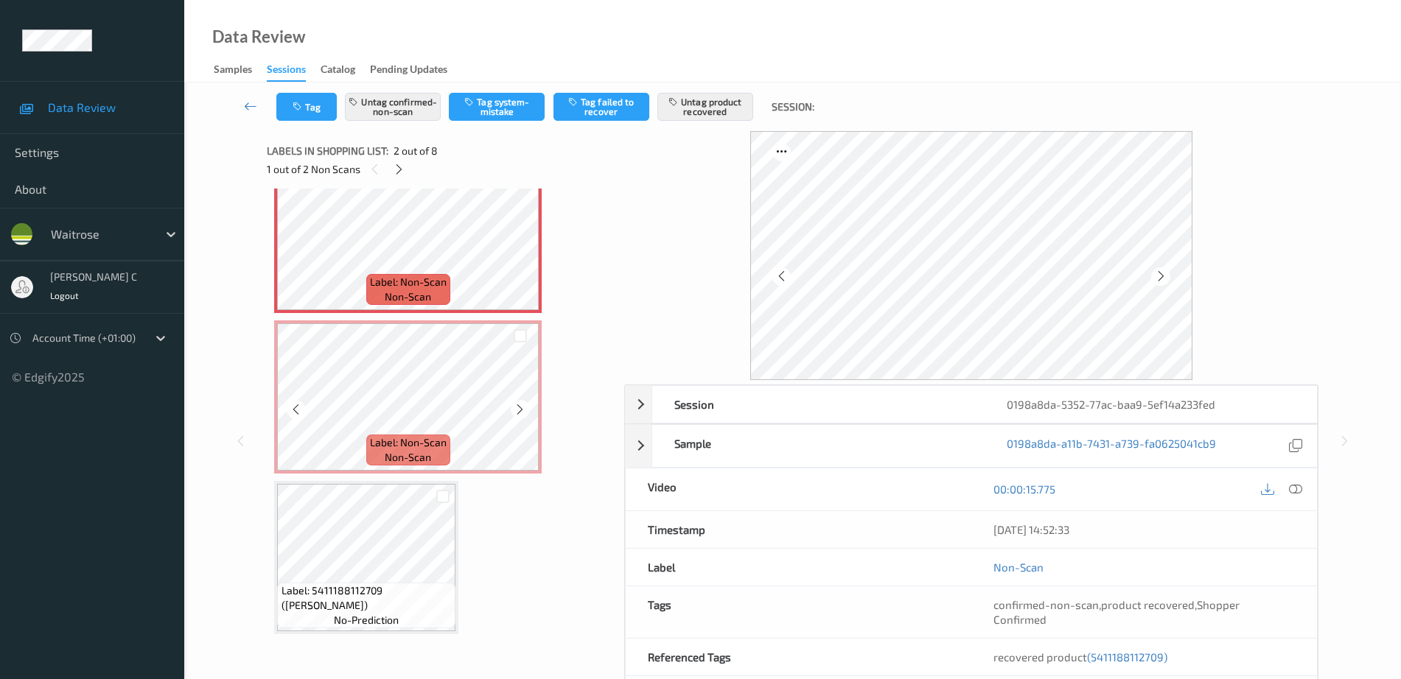
scroll to position [276, 0]
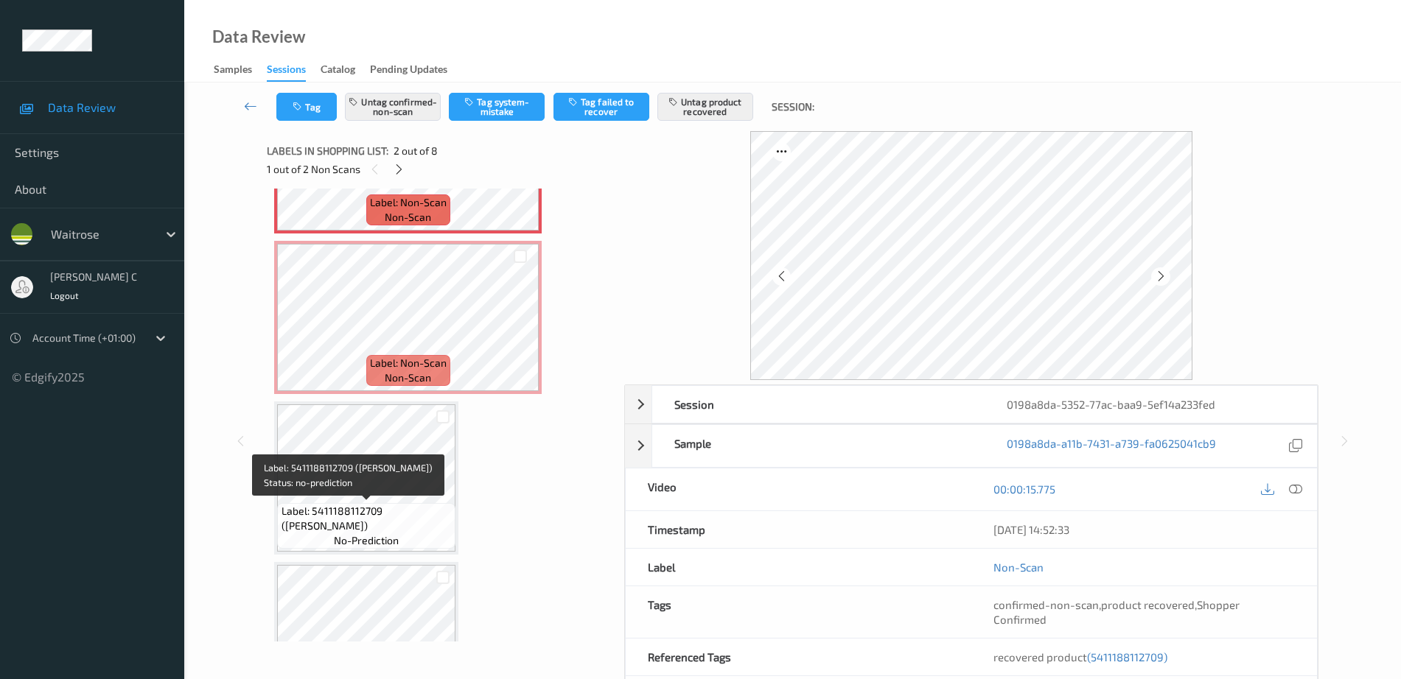
click at [385, 511] on span "Label: 5411188112709 (ALPRO ALMOND ROASTED)" at bounding box center [366, 518] width 171 height 29
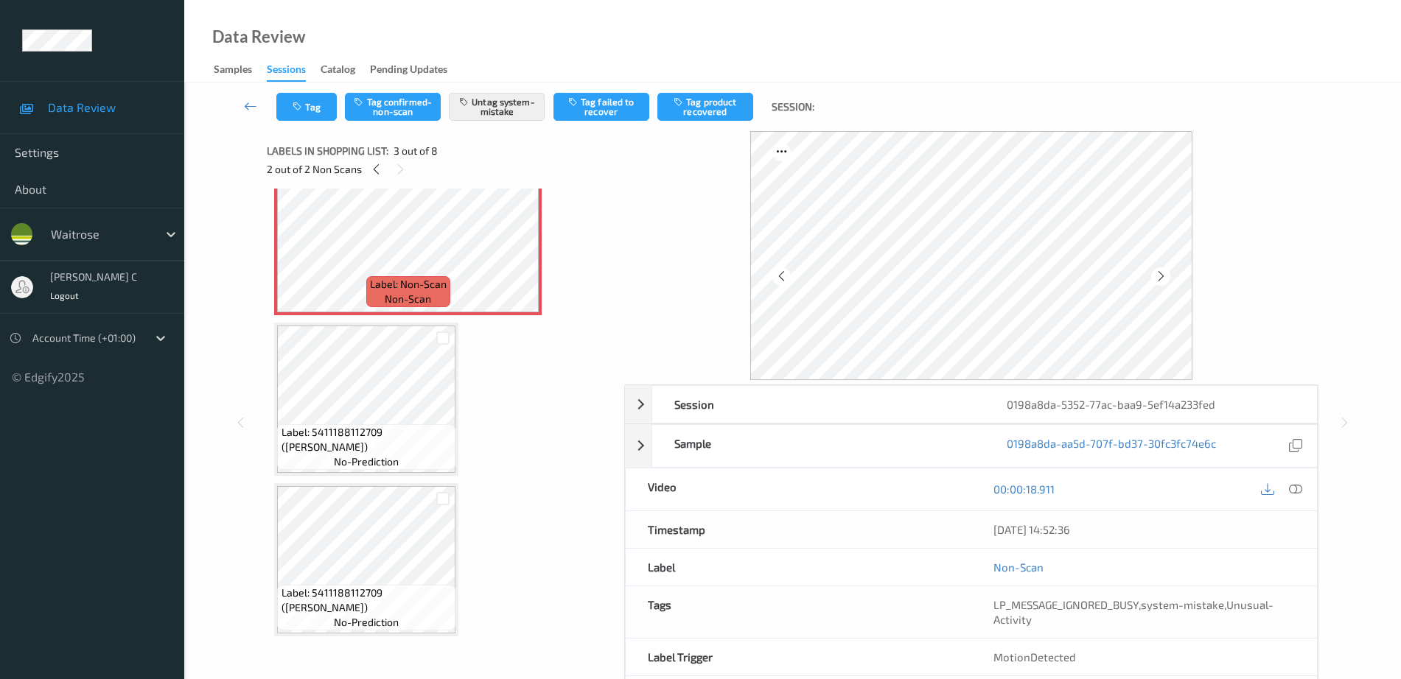
scroll to position [461, 0]
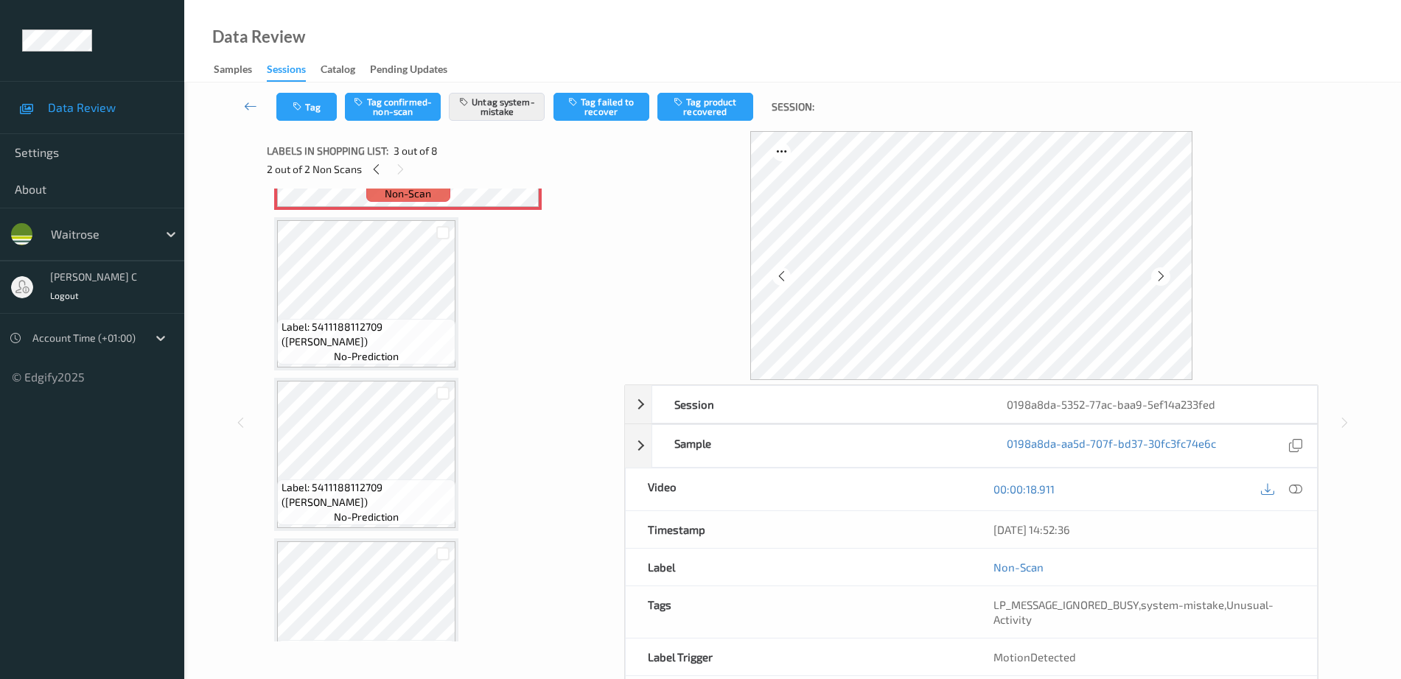
click at [405, 360] on div "Label: 5411188112709 (ALPRO ALMOND ROASTED) no-prediction" at bounding box center [366, 342] width 178 height 46
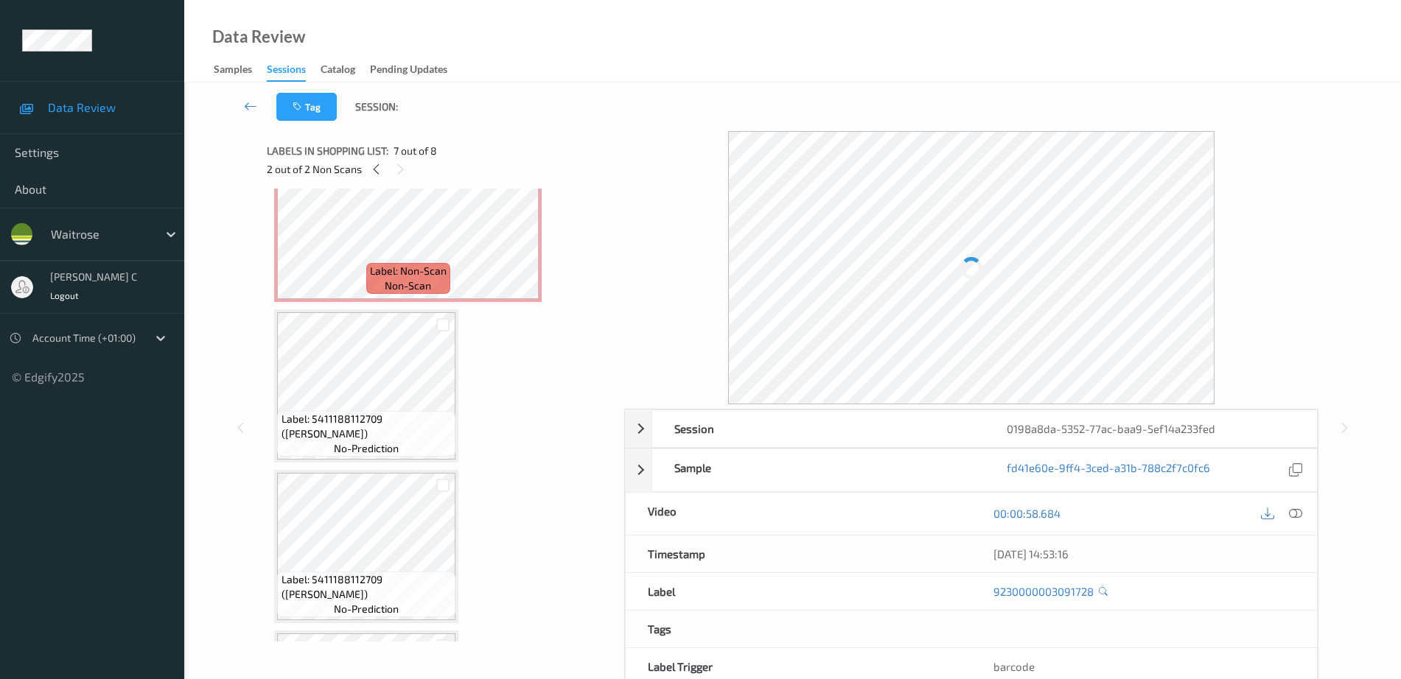
scroll to position [92, 0]
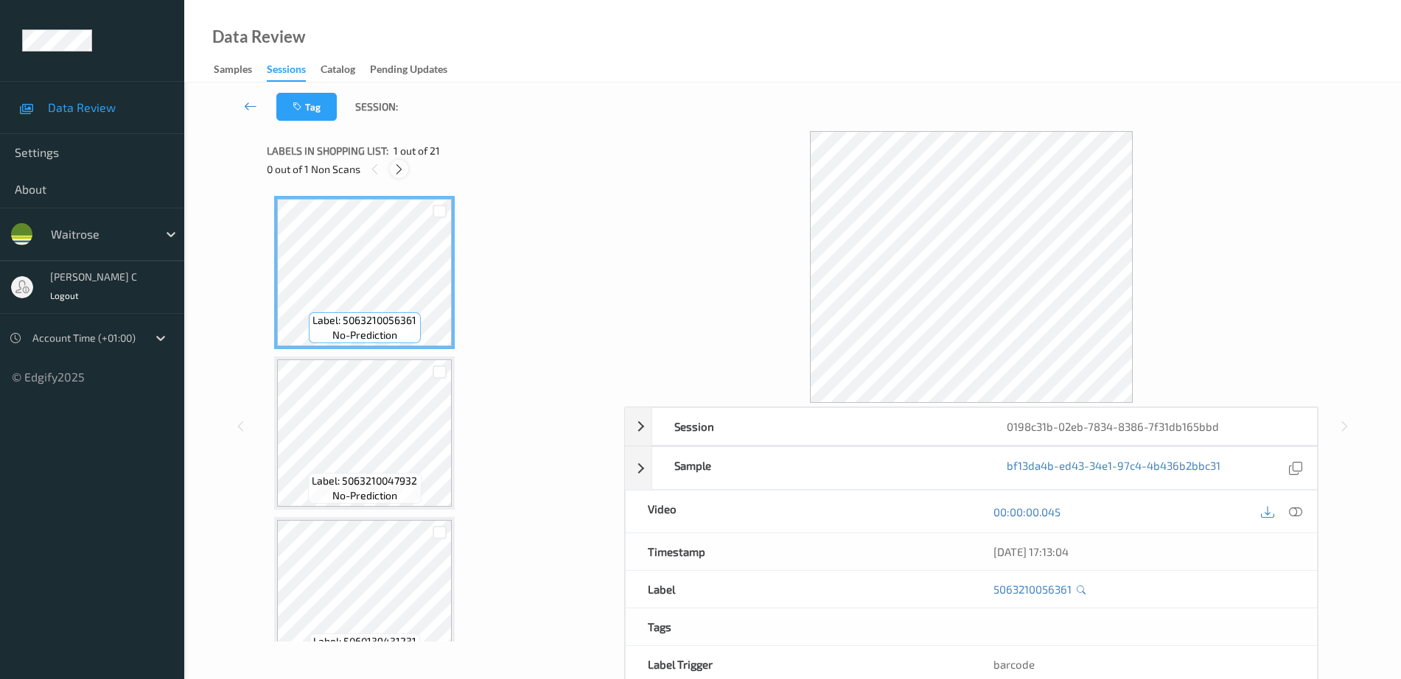
click at [399, 173] on icon at bounding box center [399, 169] width 13 height 13
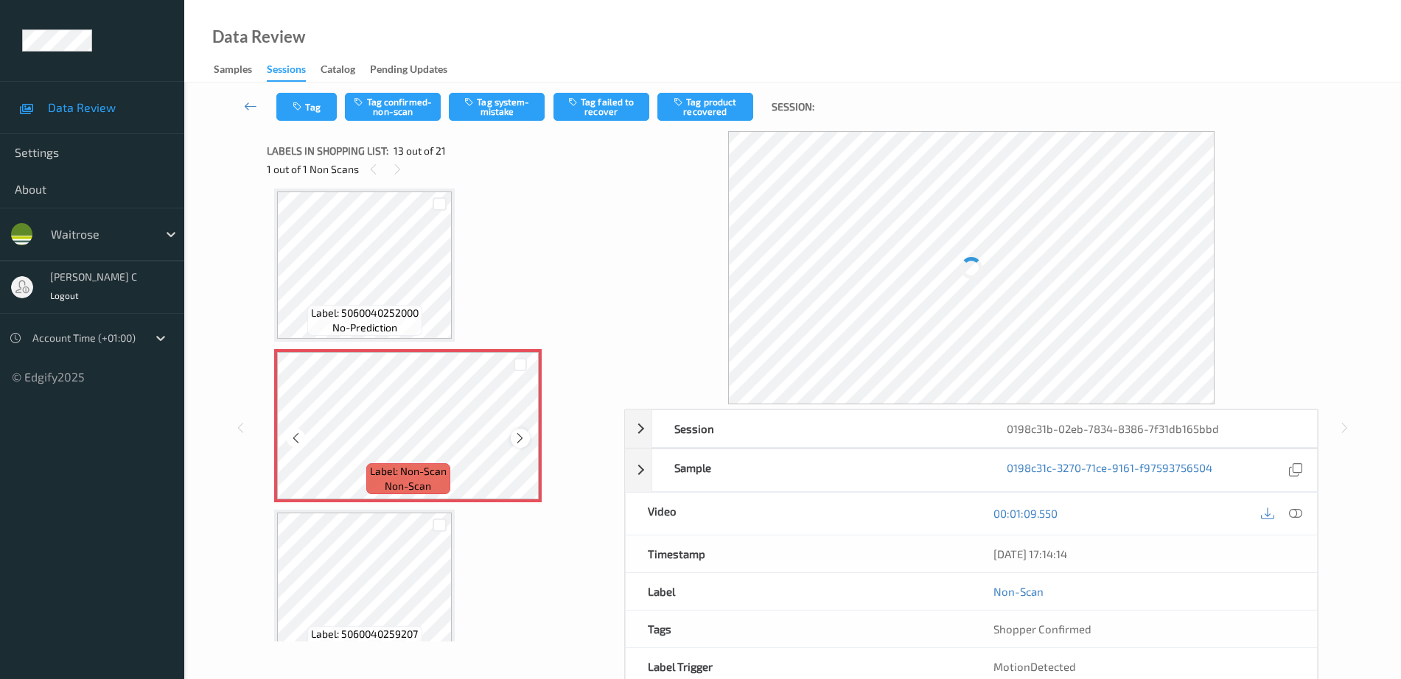
click at [518, 437] on icon at bounding box center [520, 438] width 13 height 13
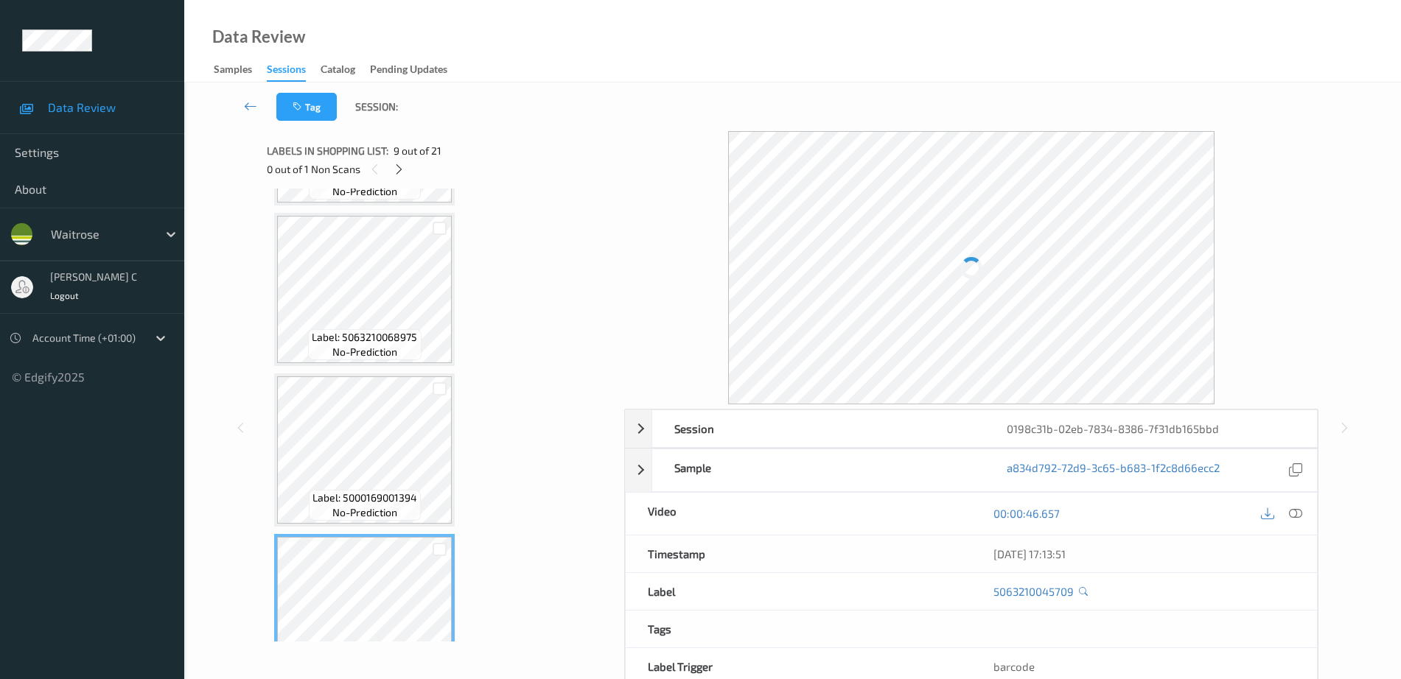
scroll to position [945, 0]
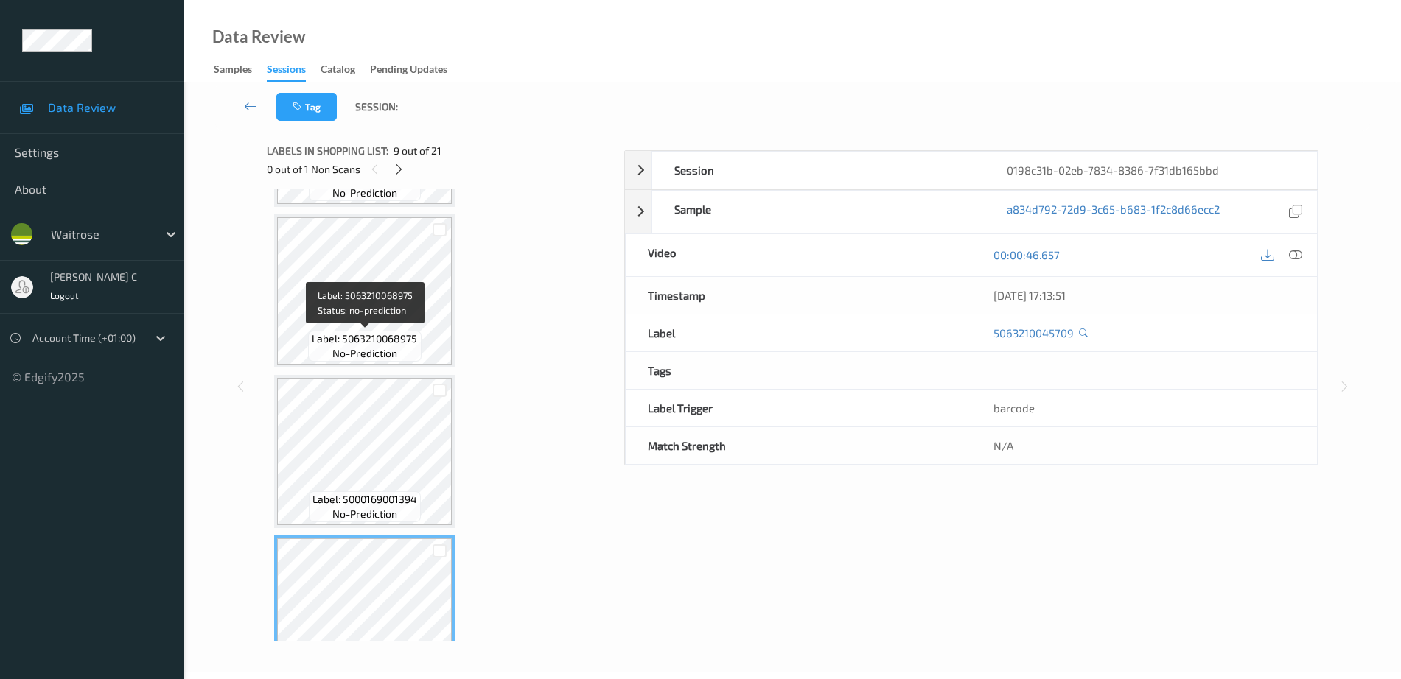
click at [377, 350] on span "no-prediction" at bounding box center [364, 353] width 65 height 15
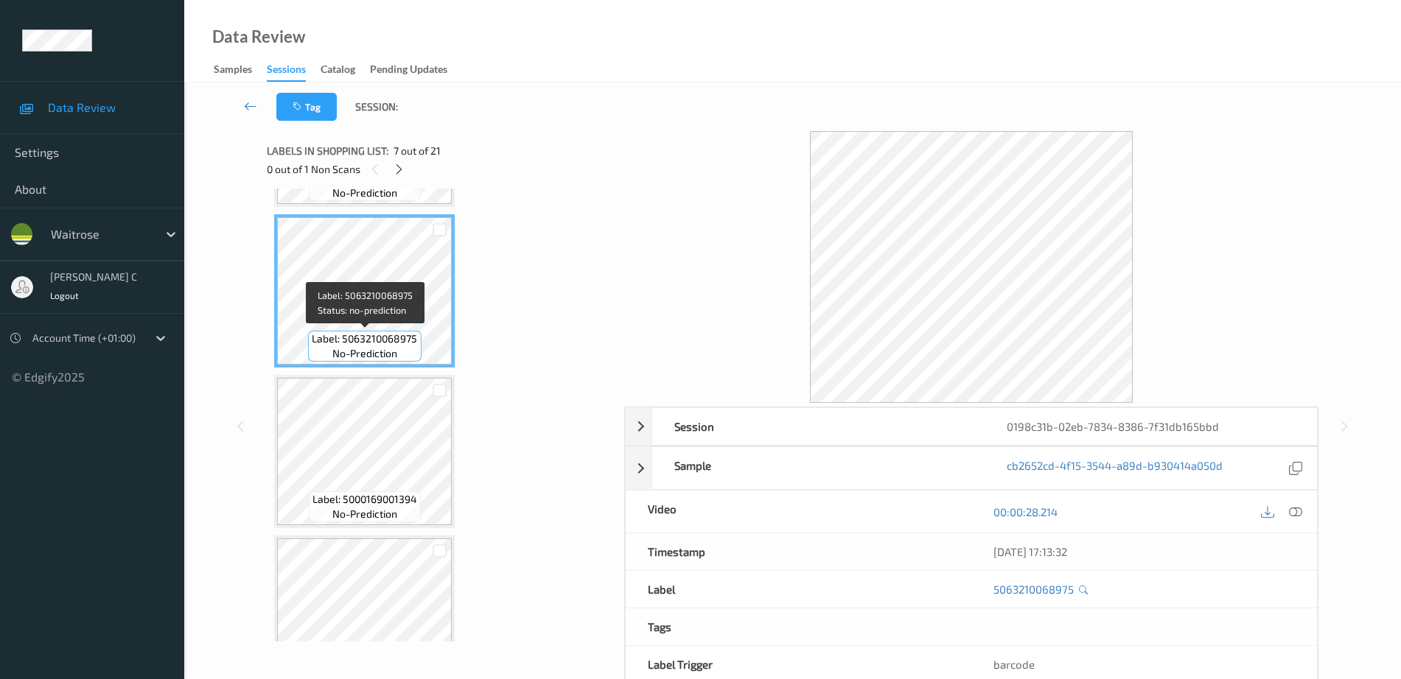
scroll to position [853, 0]
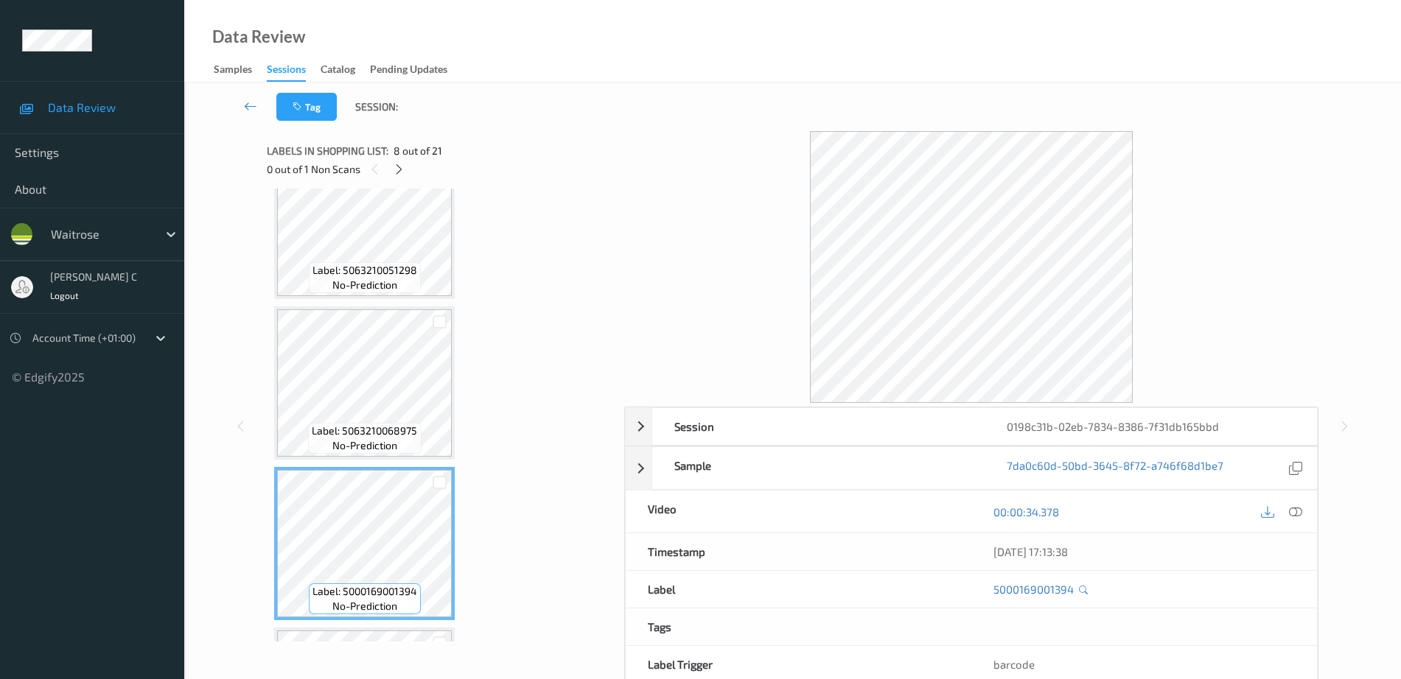
click at [1303, 515] on div at bounding box center [1296, 512] width 20 height 20
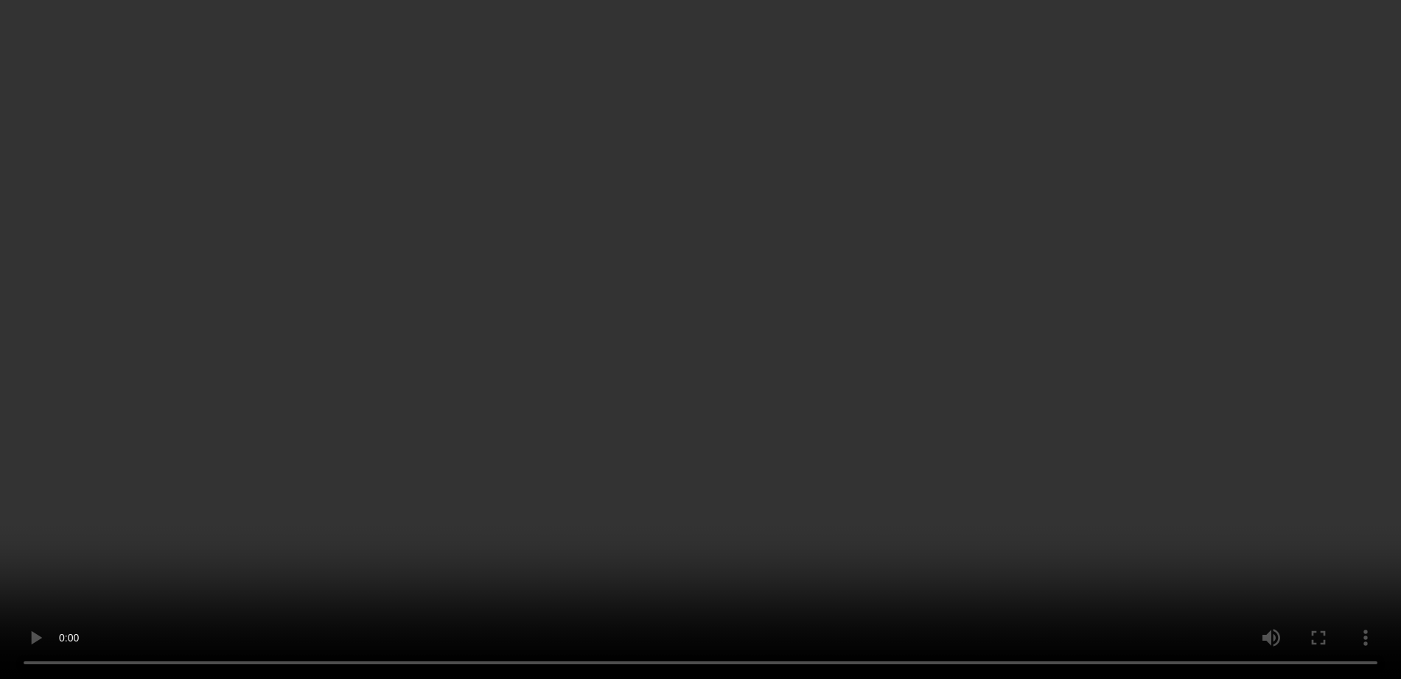
scroll to position [1842, 0]
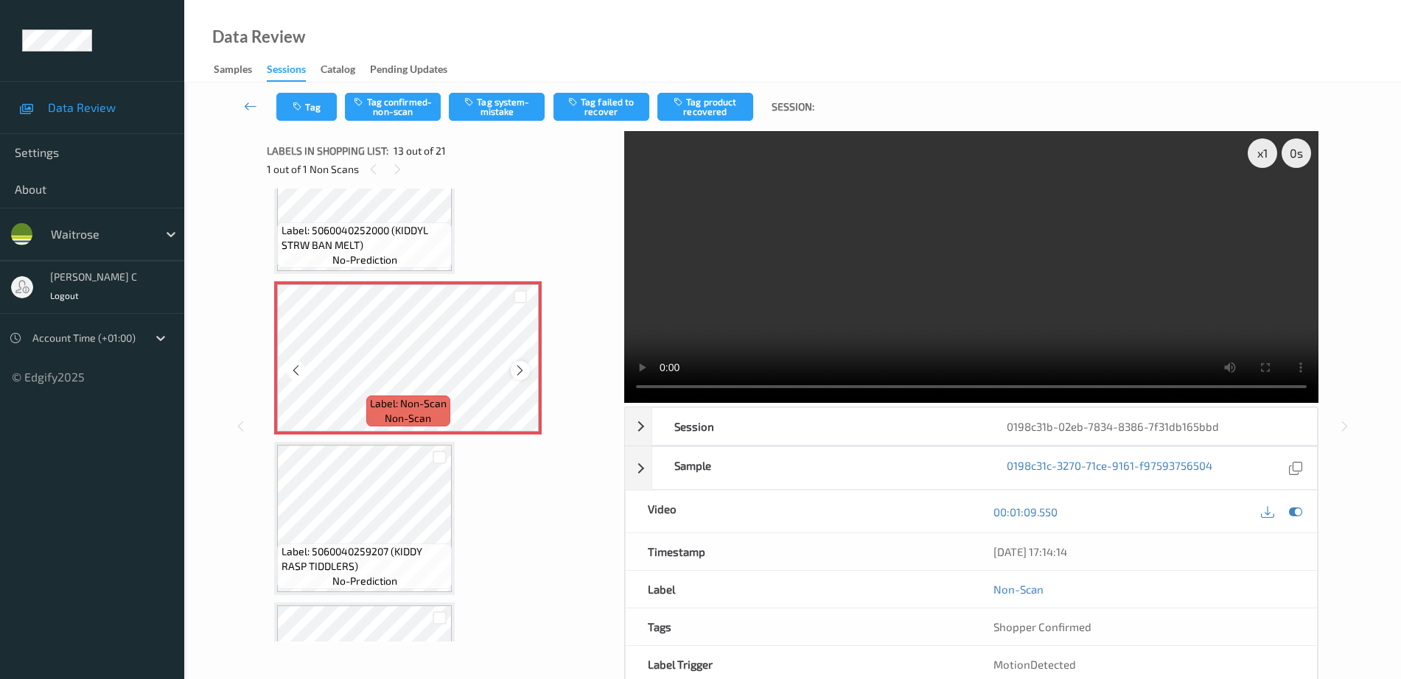
click at [521, 367] on icon at bounding box center [520, 370] width 13 height 13
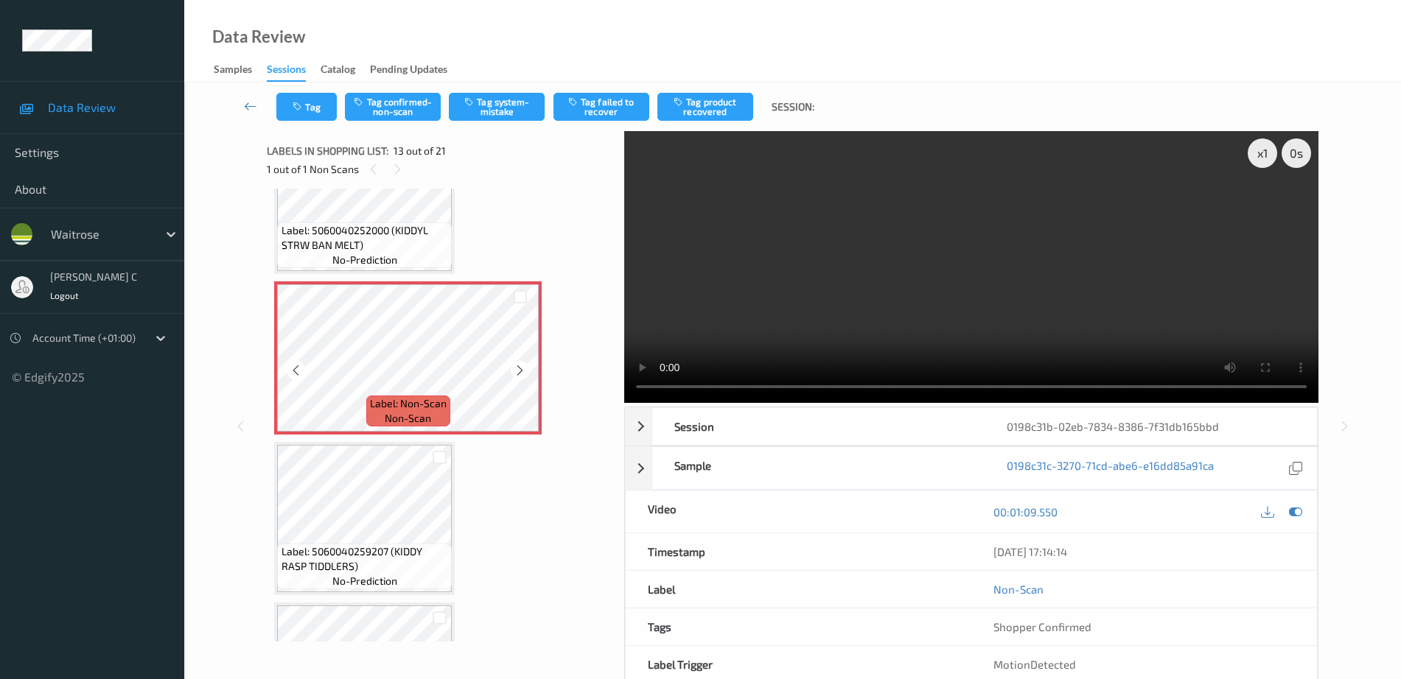
click at [521, 367] on icon at bounding box center [520, 370] width 13 height 13
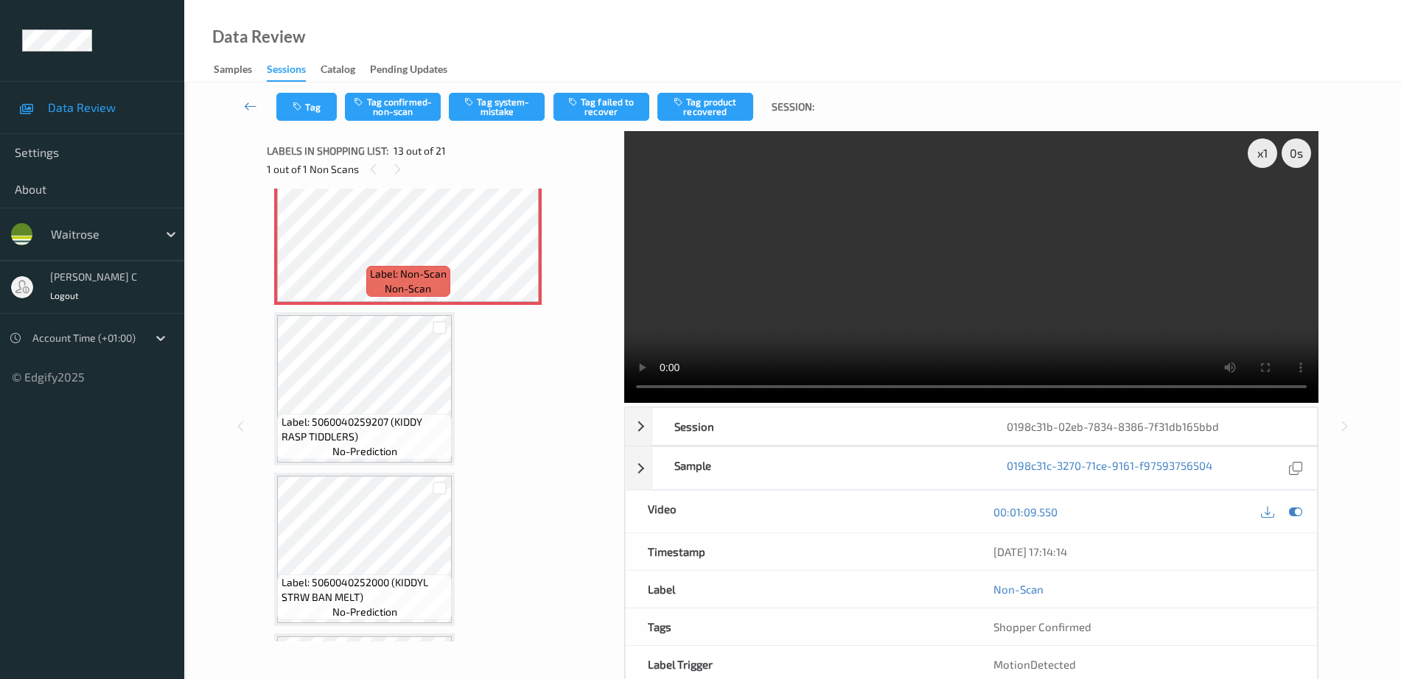
scroll to position [1934, 0]
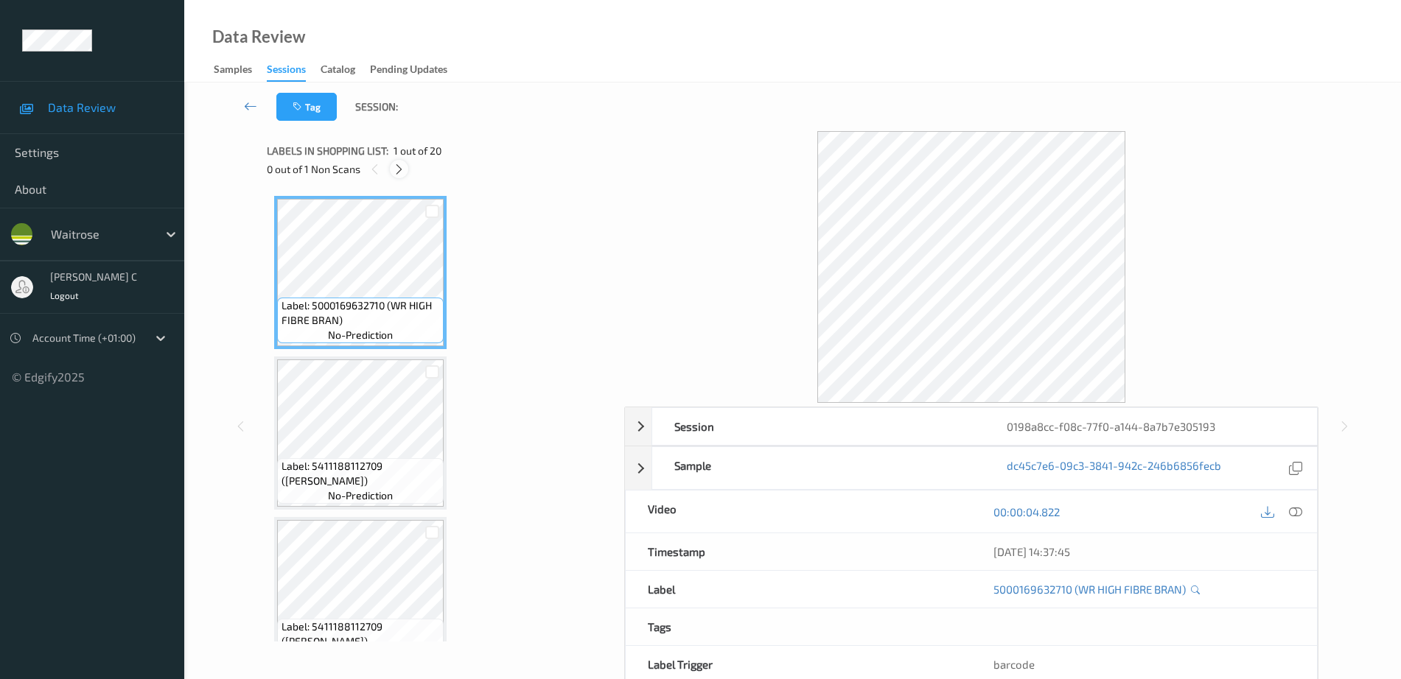
click at [401, 174] on icon at bounding box center [399, 169] width 13 height 13
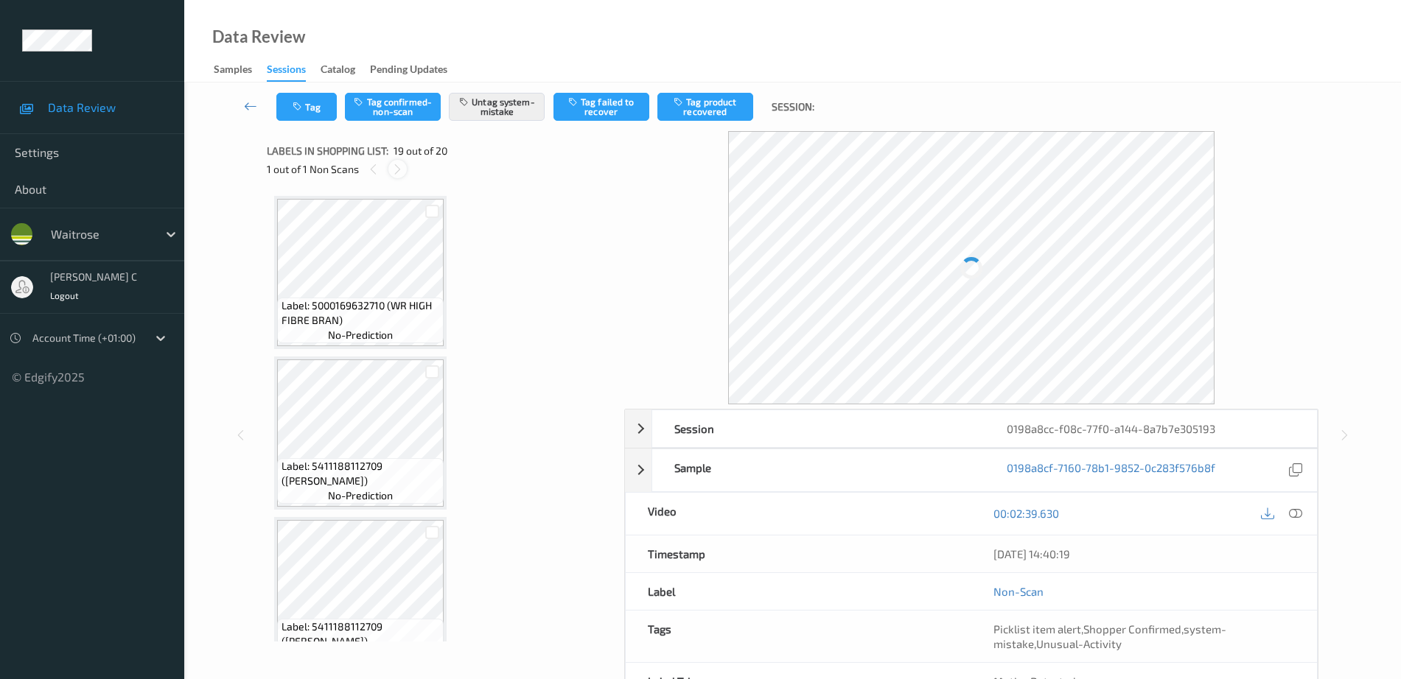
scroll to position [2738, 0]
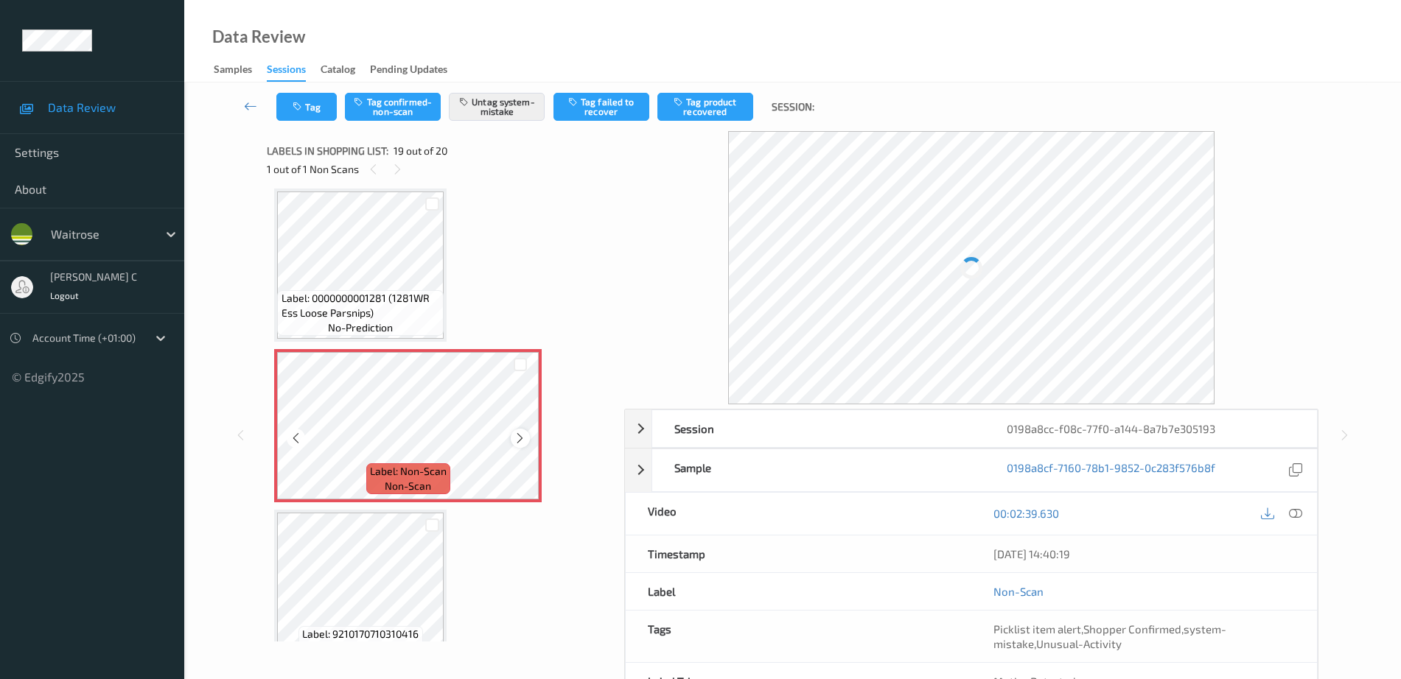
click at [519, 445] on div at bounding box center [520, 438] width 18 height 18
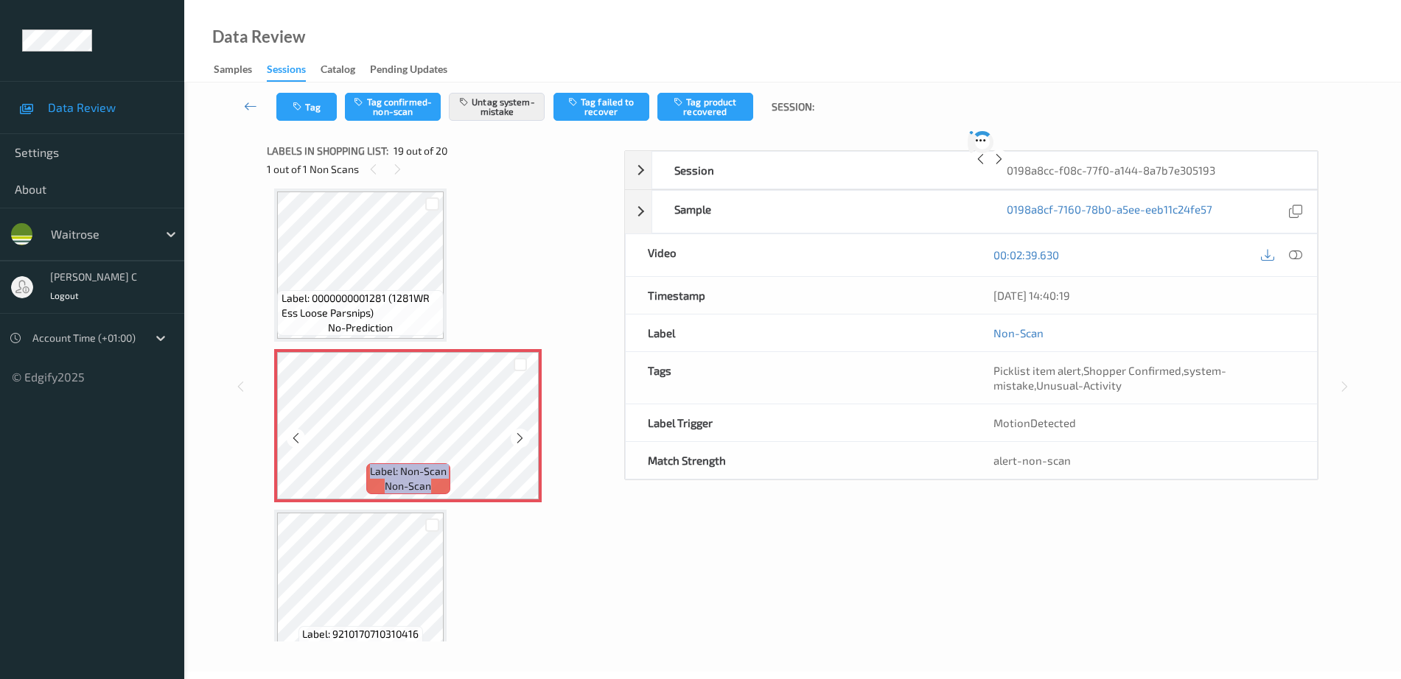
click at [519, 445] on div at bounding box center [520, 438] width 18 height 18
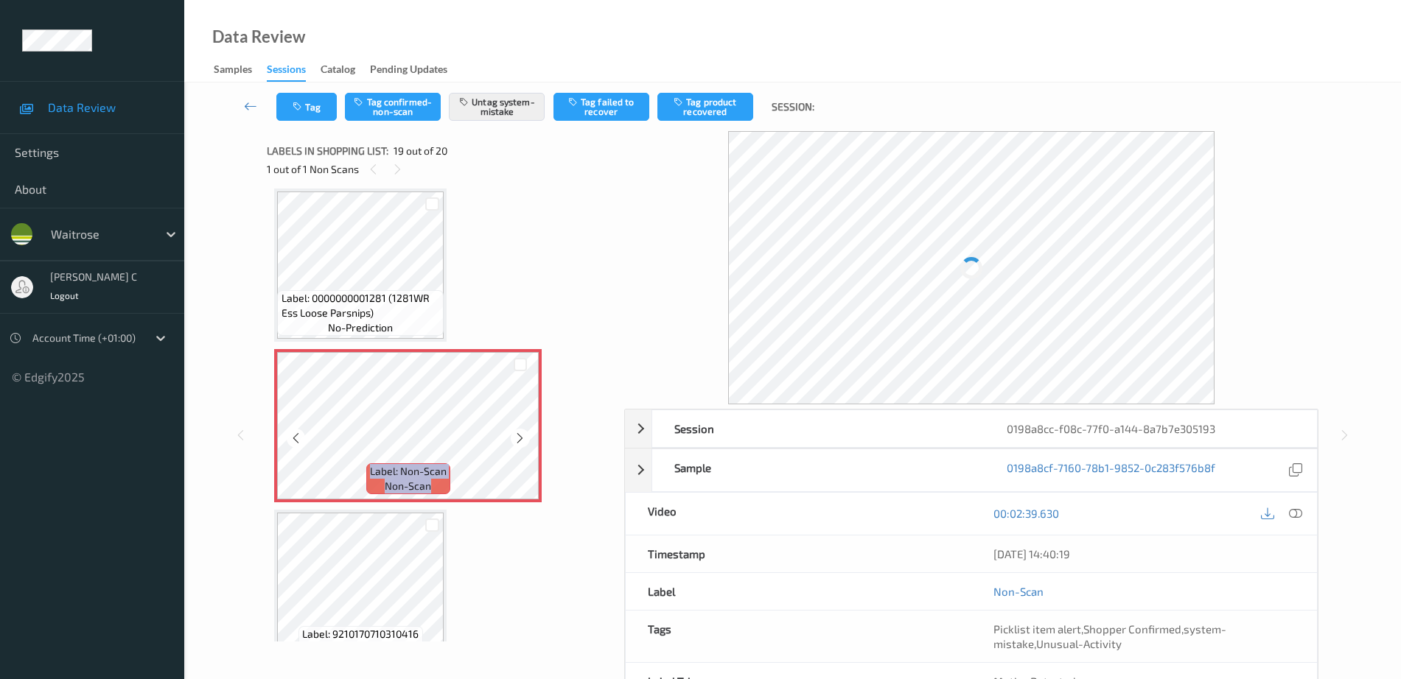
click at [519, 445] on div at bounding box center [520, 438] width 18 height 18
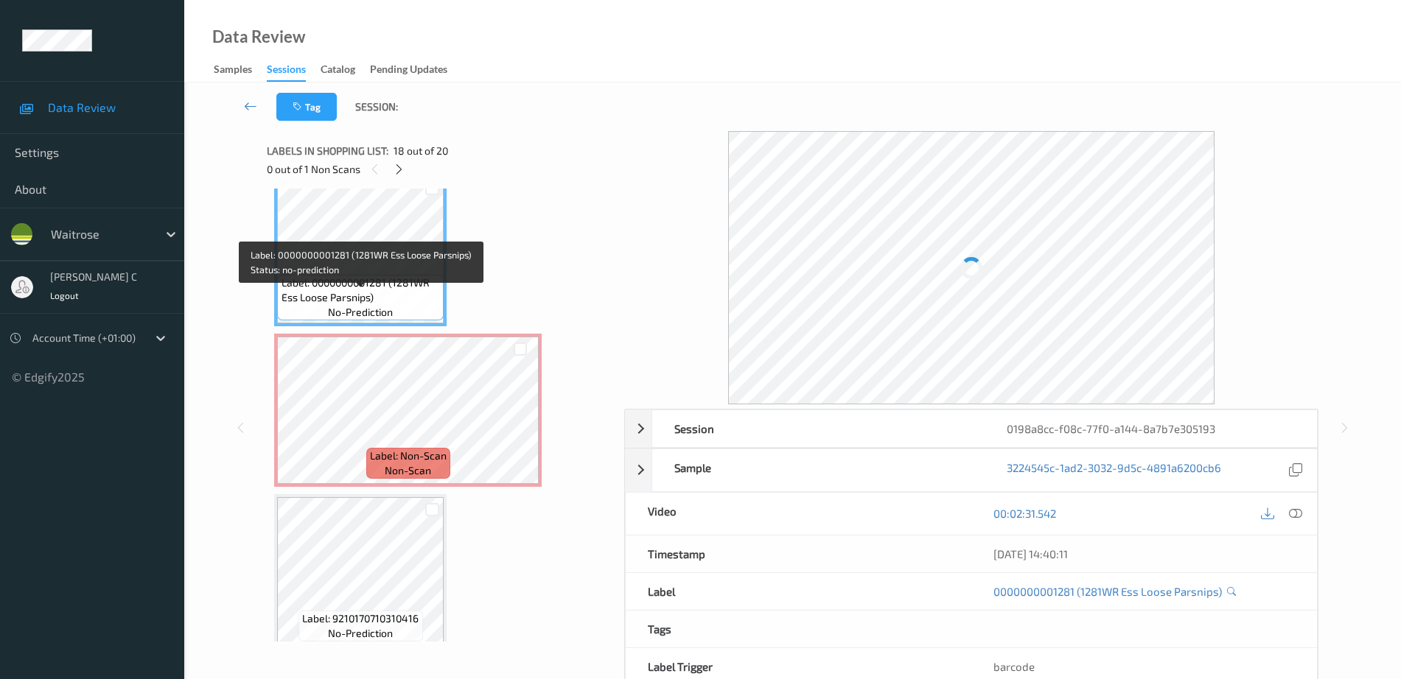
scroll to position [2767, 0]
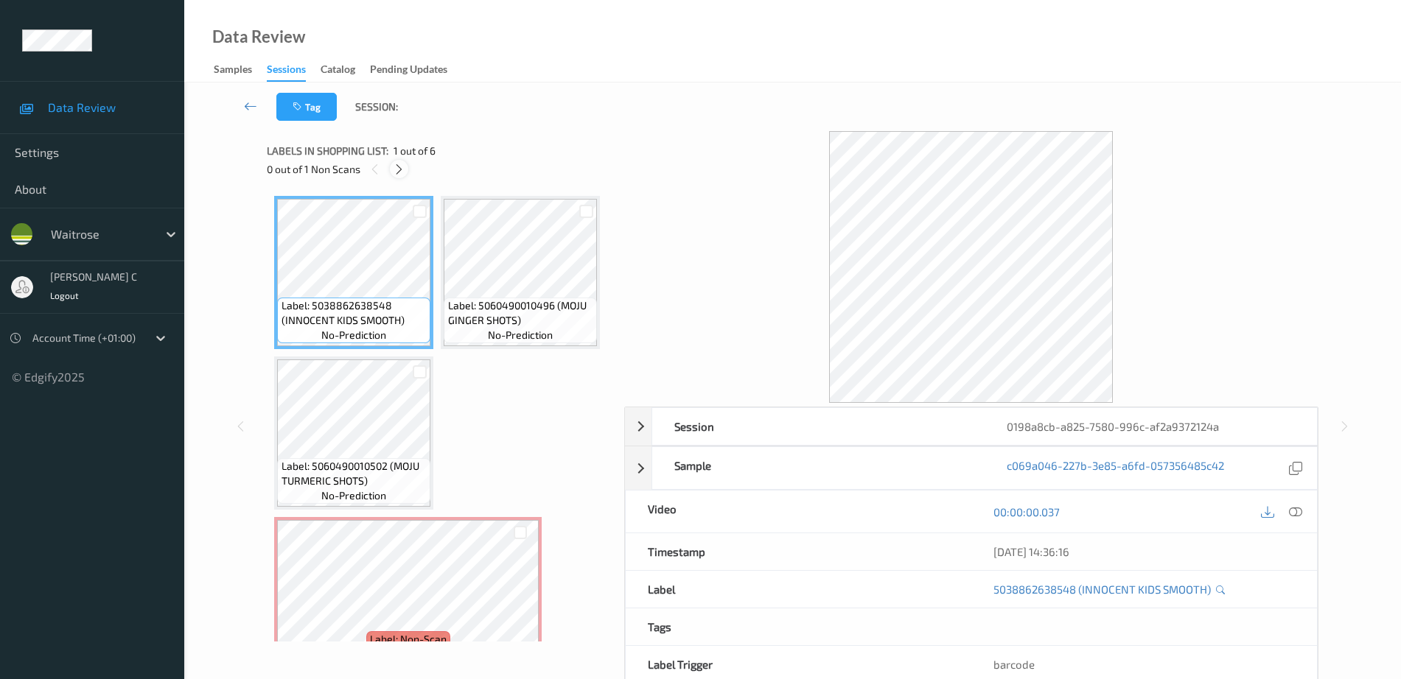
click at [407, 168] on div at bounding box center [399, 169] width 18 height 18
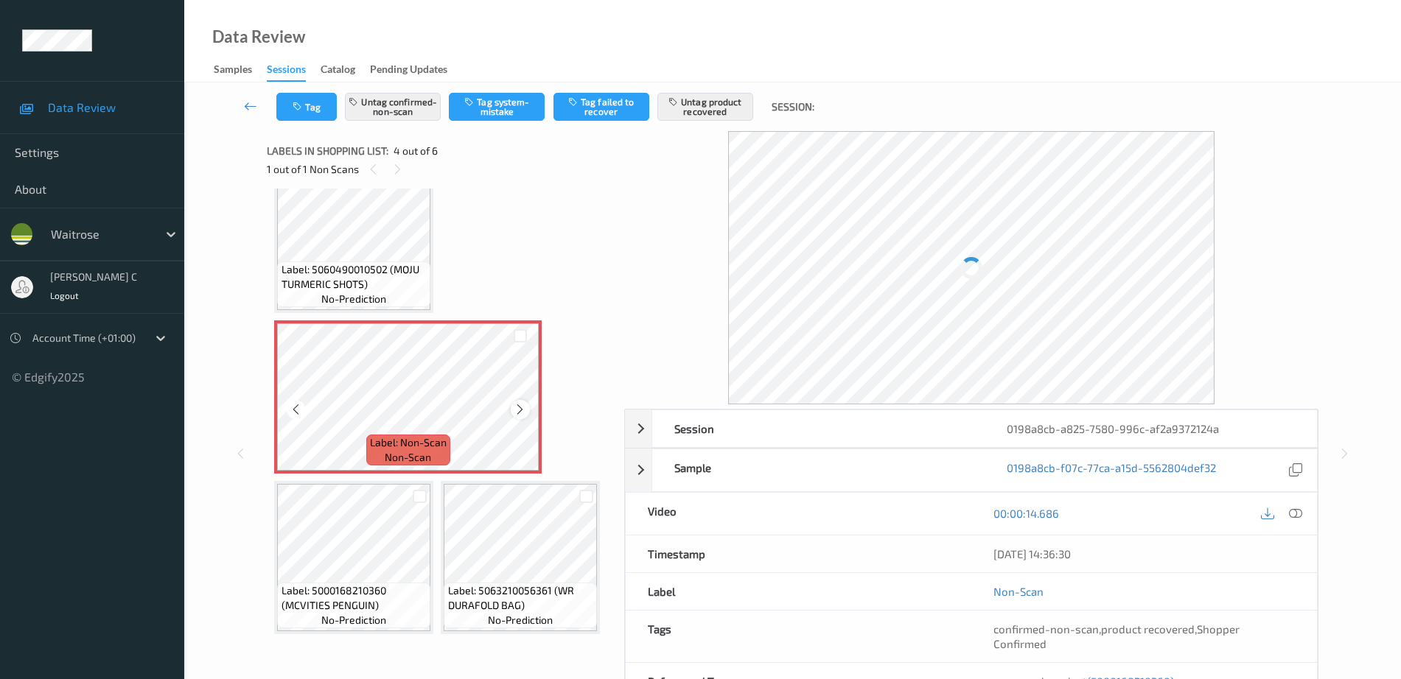
click at [513, 419] on div at bounding box center [520, 409] width 18 height 18
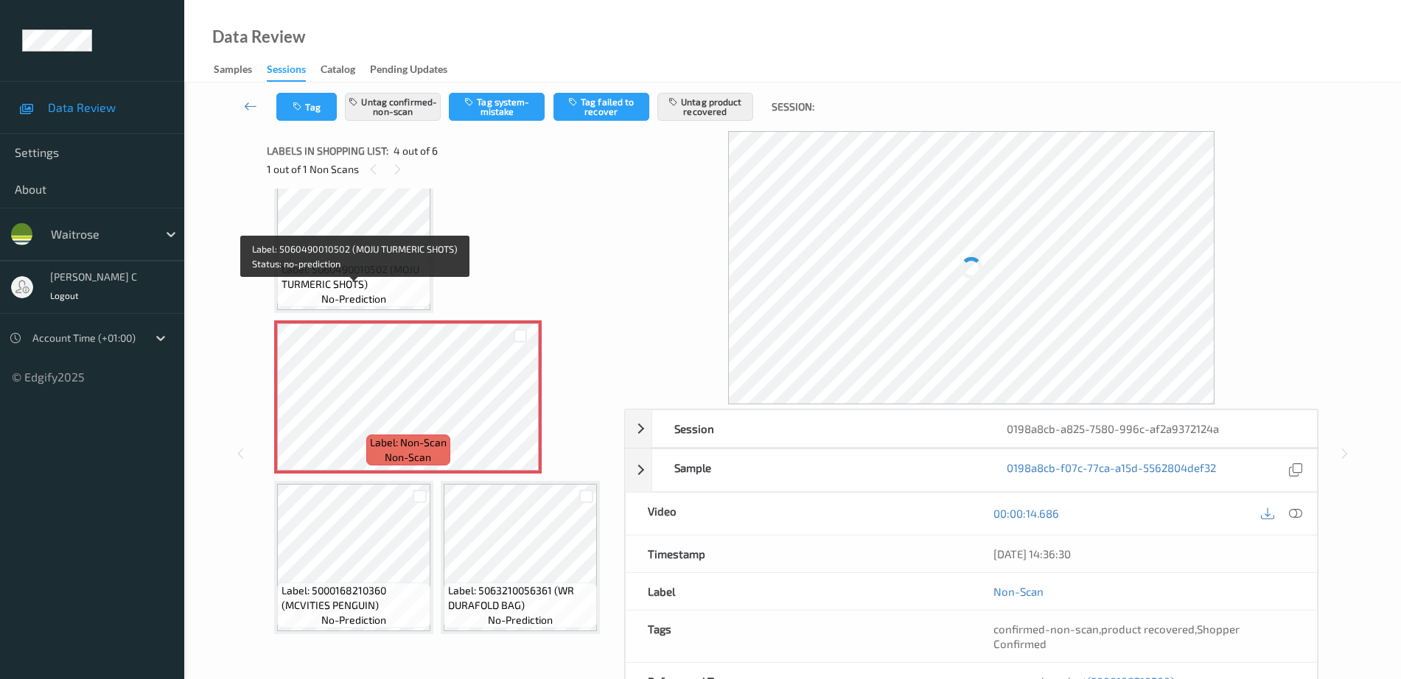
click at [339, 290] on span "Label: 5060490010502 (MOJU TURMERIC SHOTS)" at bounding box center [354, 276] width 146 height 29
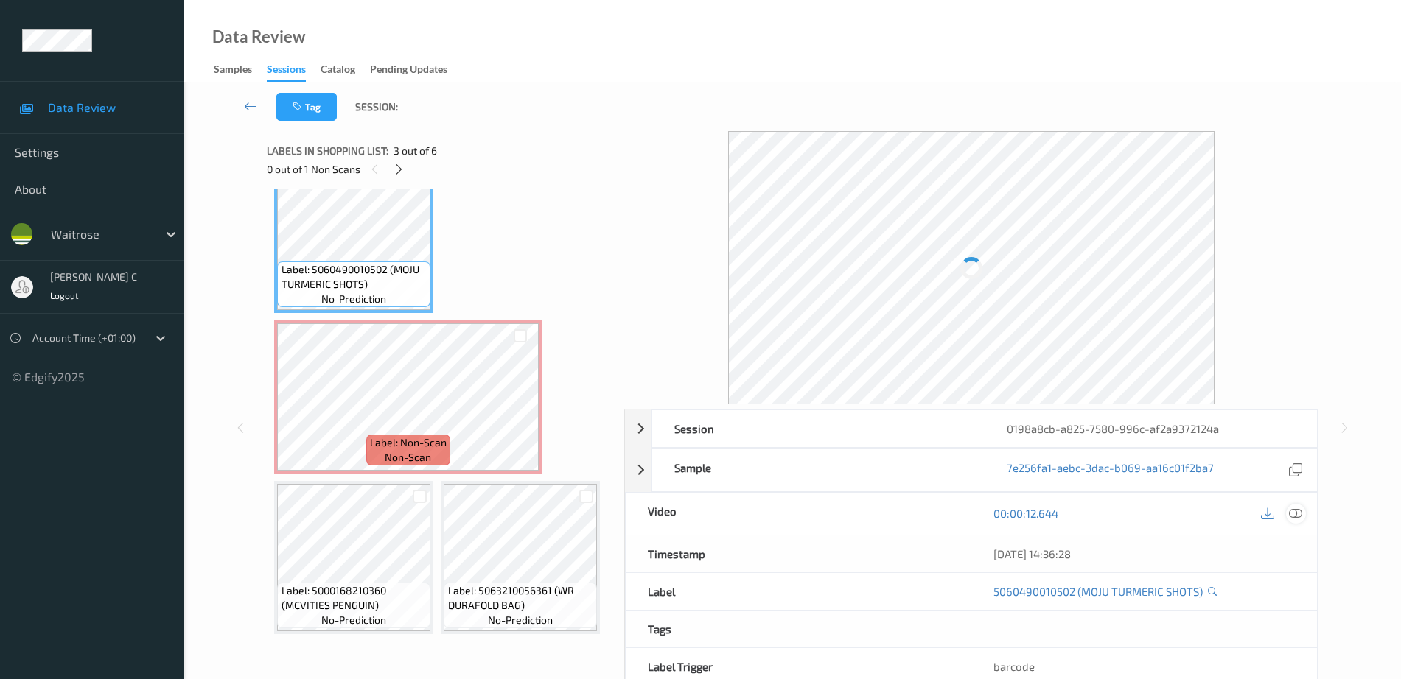
click at [1300, 514] on icon at bounding box center [1295, 513] width 13 height 13
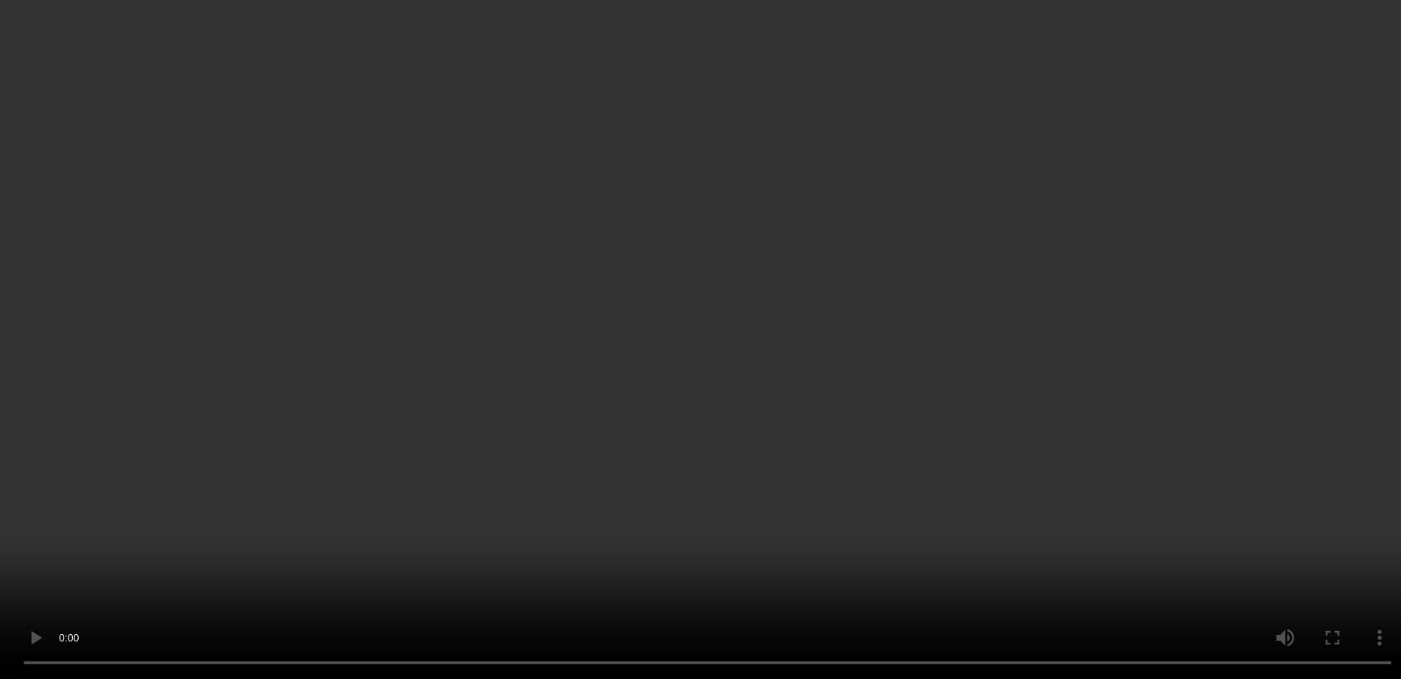
scroll to position [265, 0]
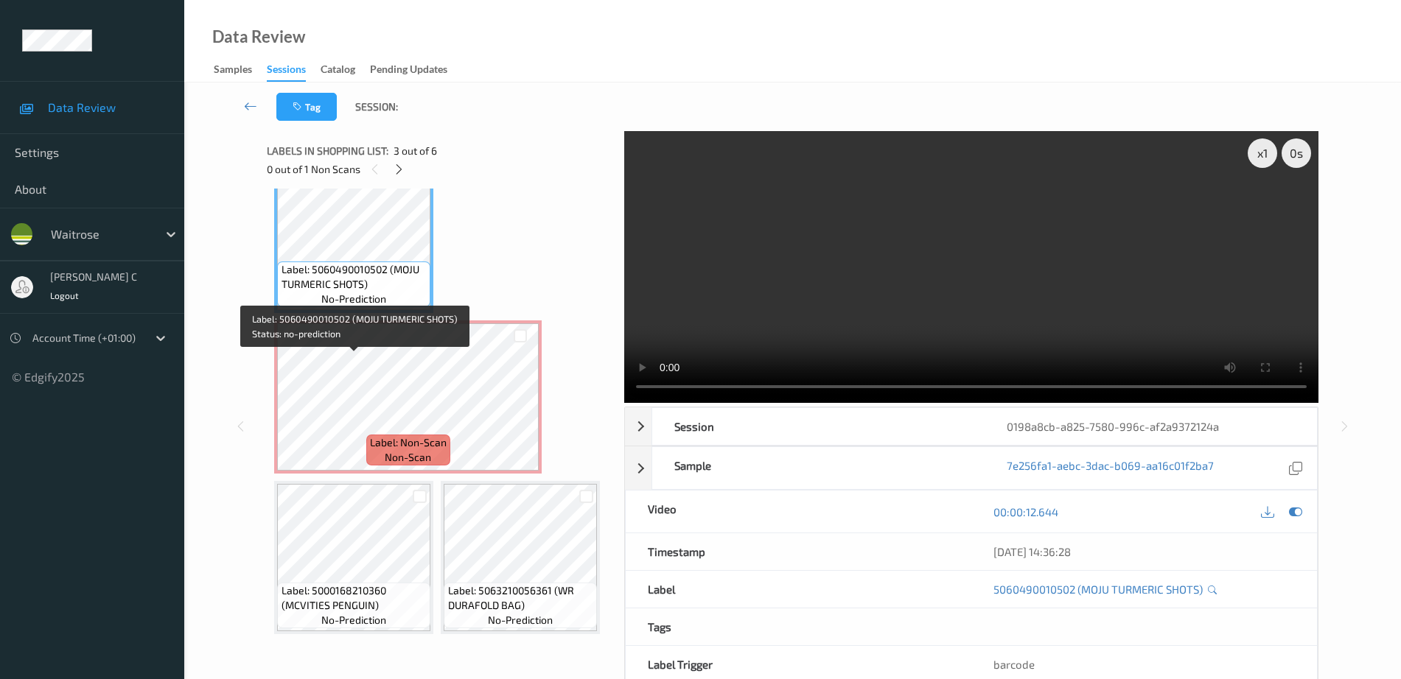
click at [339, 292] on span "Label: 5060490010502 (MOJU TURMERIC SHOTS)" at bounding box center [354, 276] width 146 height 29
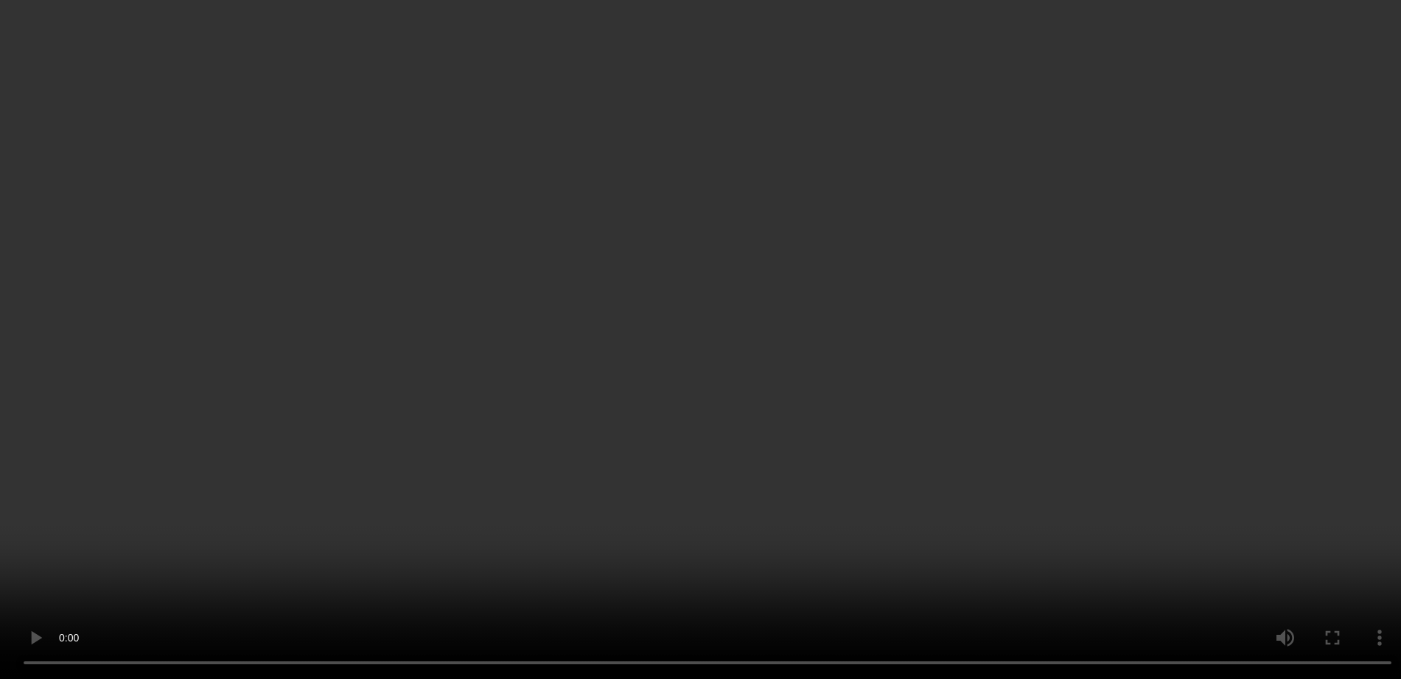
scroll to position [357, 0]
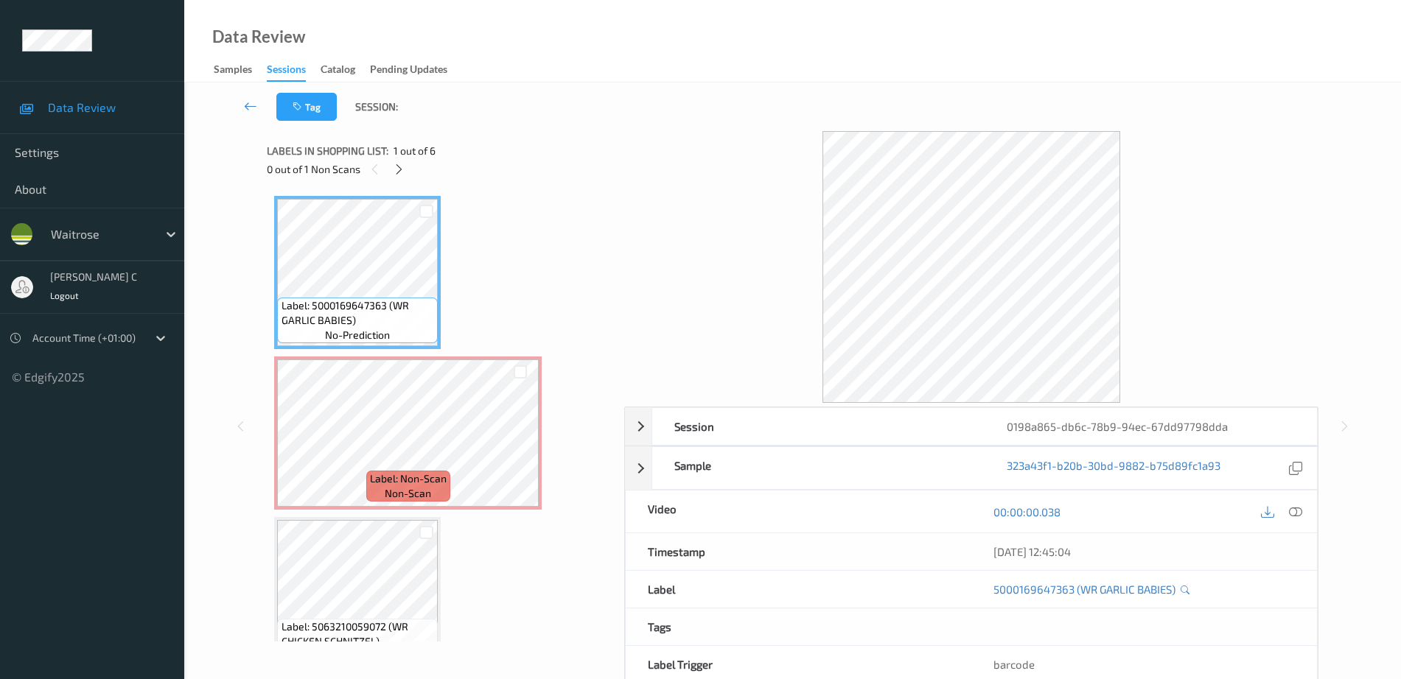
click at [408, 173] on div "0 out of 1 Non Scans" at bounding box center [440, 169] width 347 height 18
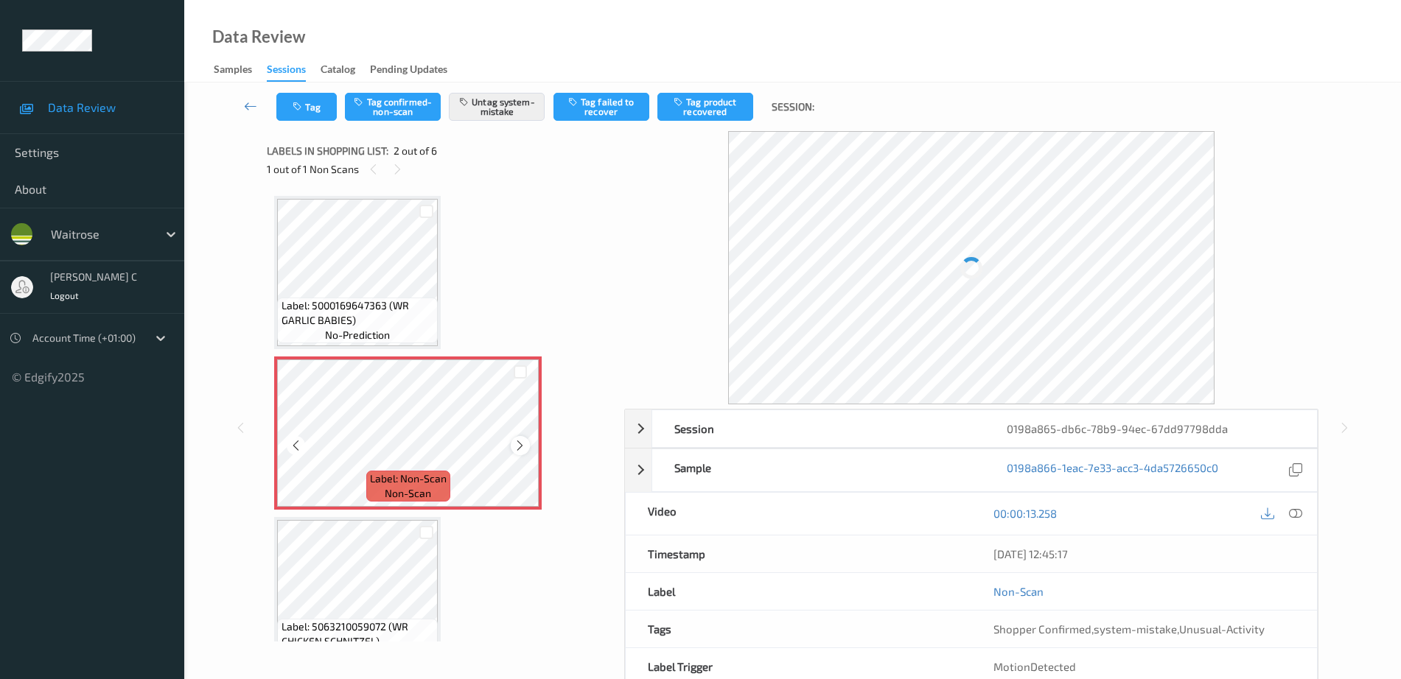
click at [519, 446] on icon at bounding box center [520, 445] width 13 height 13
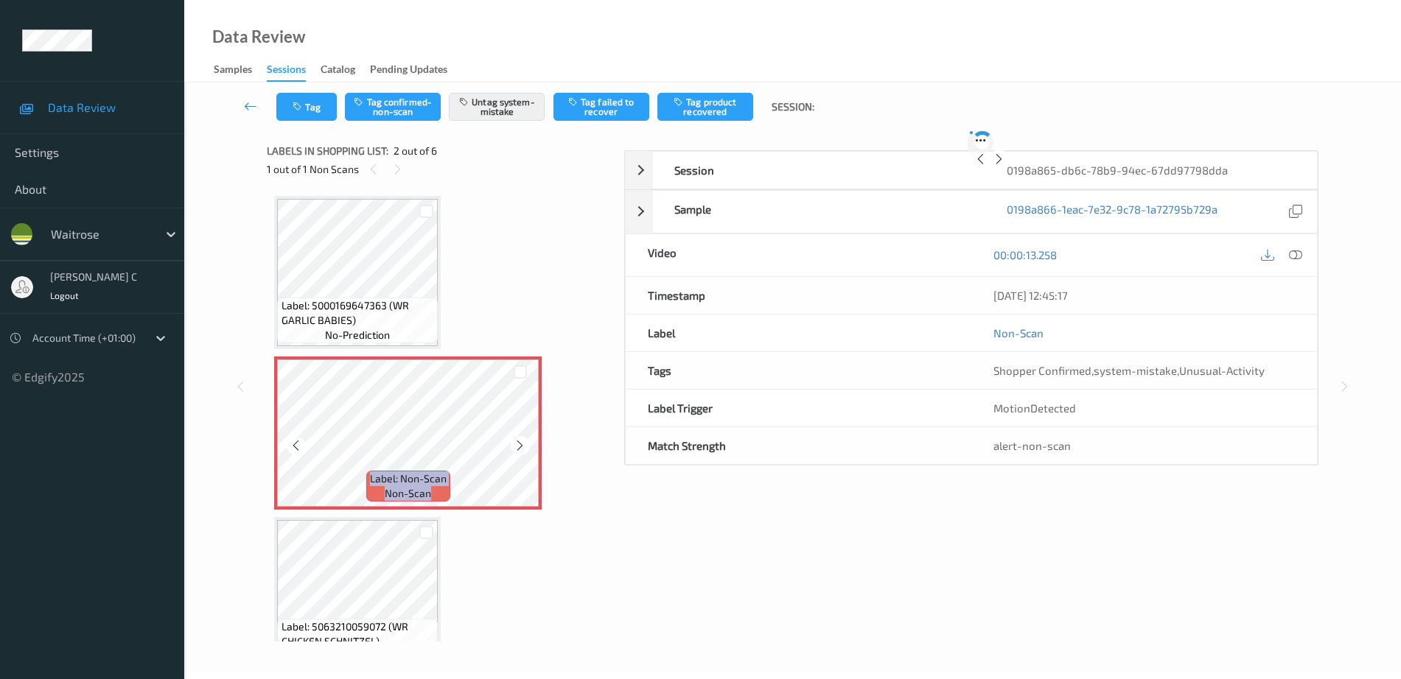
click at [519, 446] on icon at bounding box center [520, 445] width 13 height 13
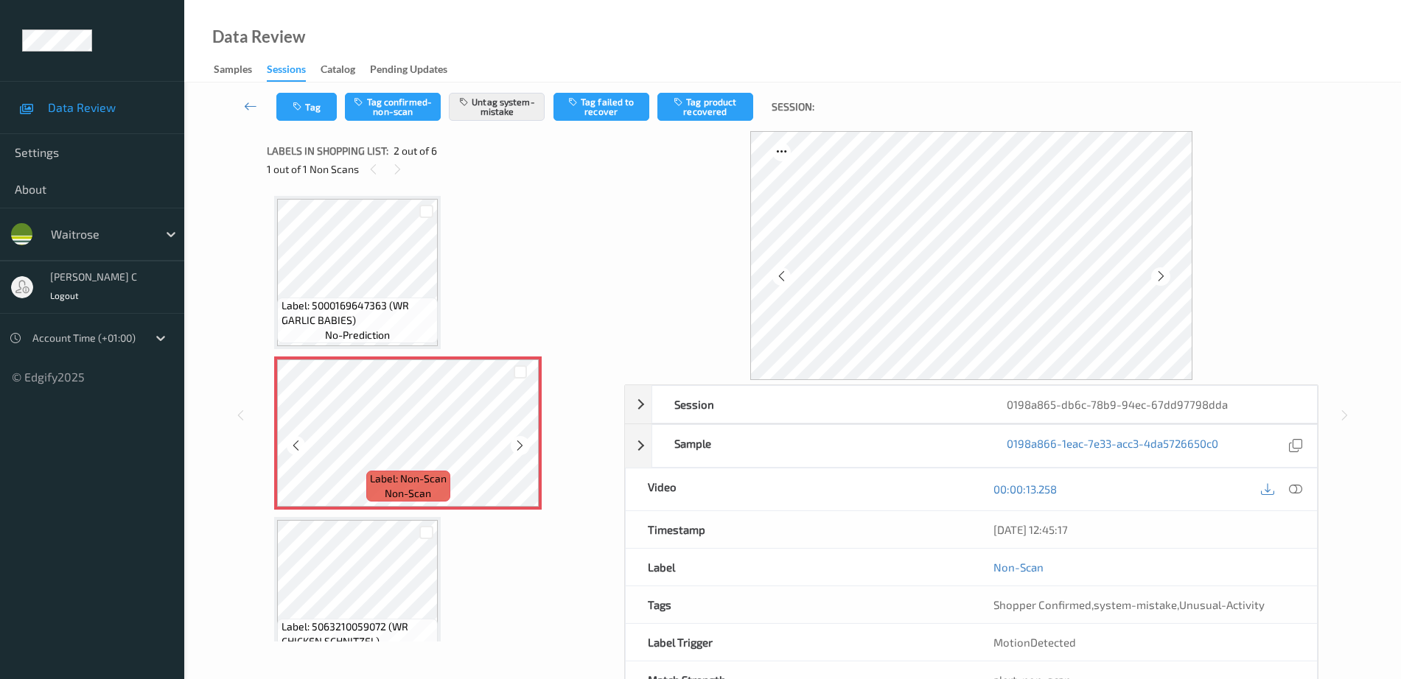
click at [384, 304] on span "Label: 5000169647363 (WR GARLIC BABIES)" at bounding box center [357, 312] width 153 height 29
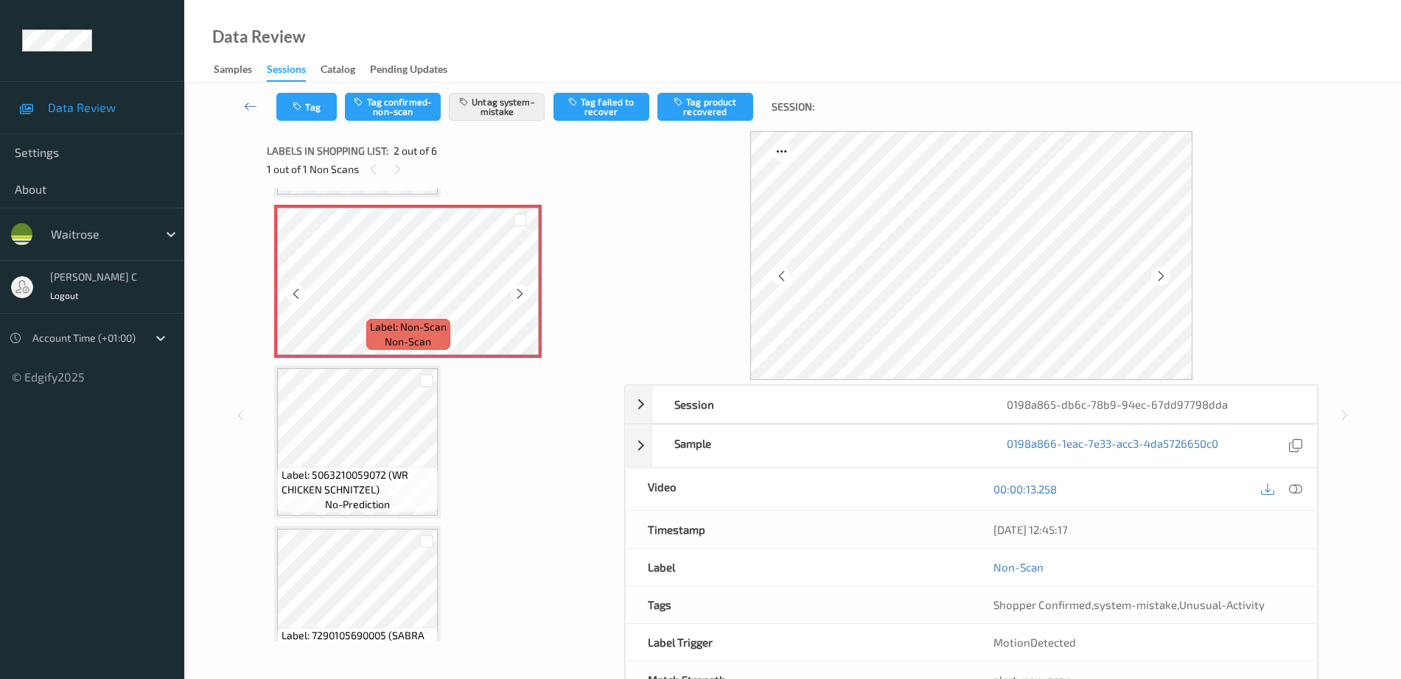
scroll to position [184, 0]
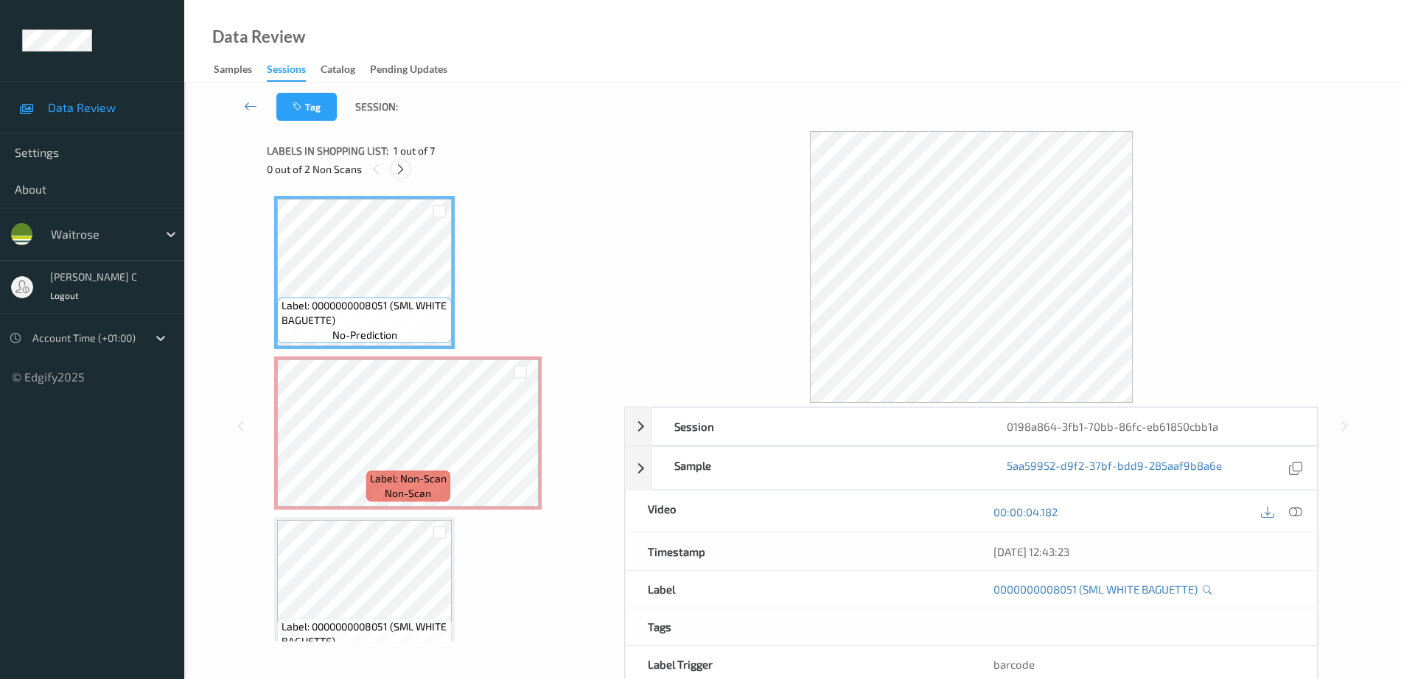
click at [396, 169] on icon at bounding box center [400, 169] width 13 height 13
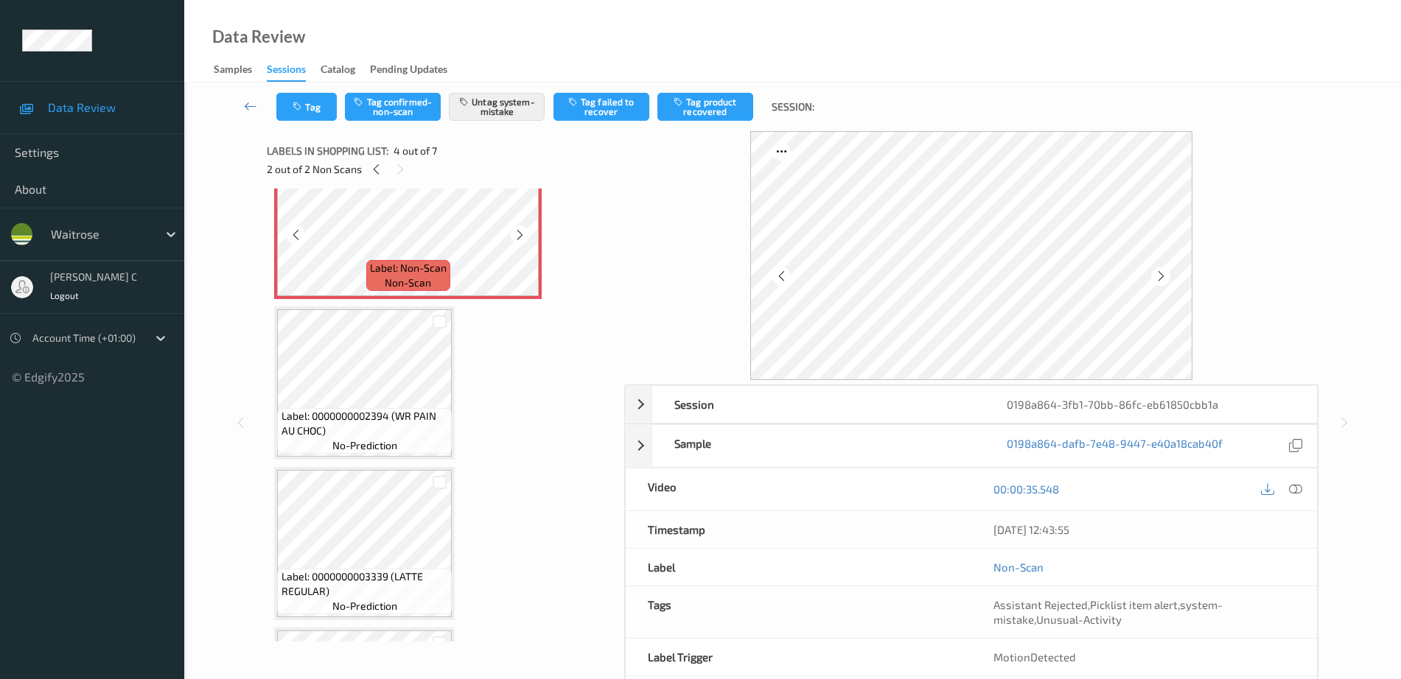
scroll to position [652, 0]
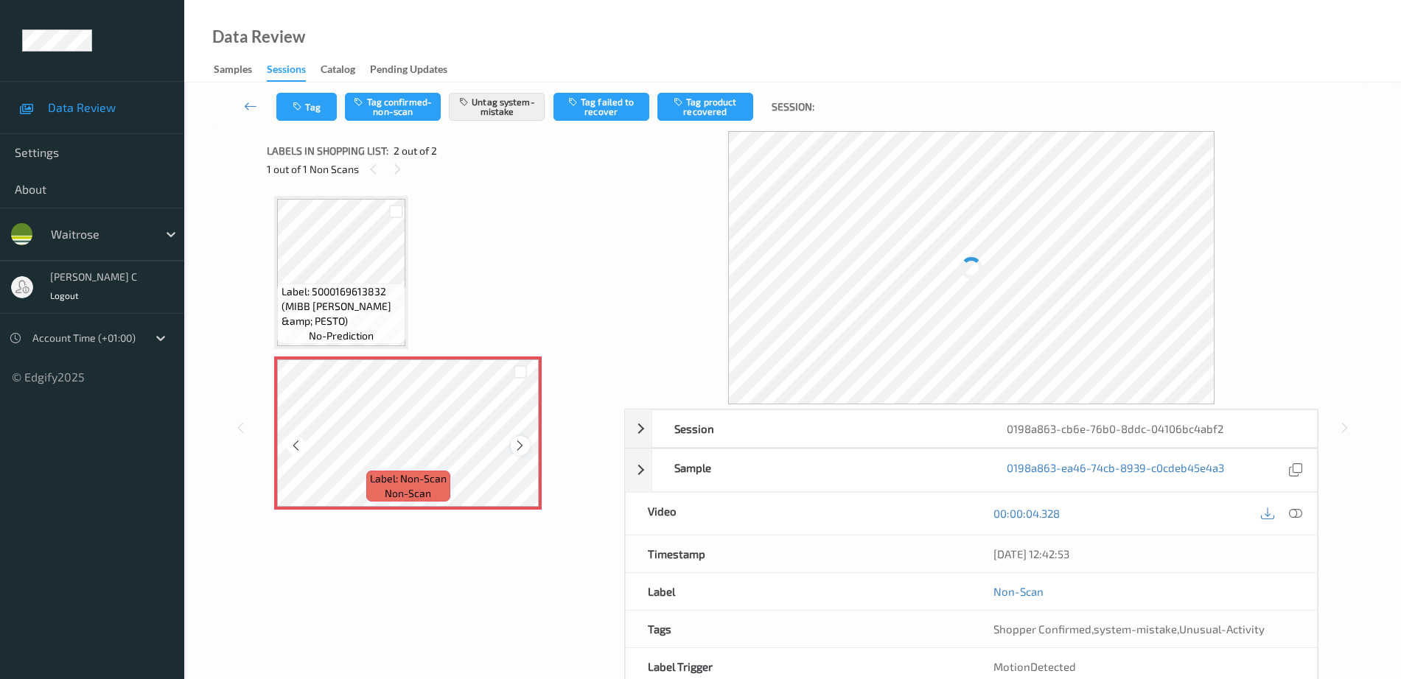
click at [517, 449] on icon at bounding box center [520, 445] width 13 height 13
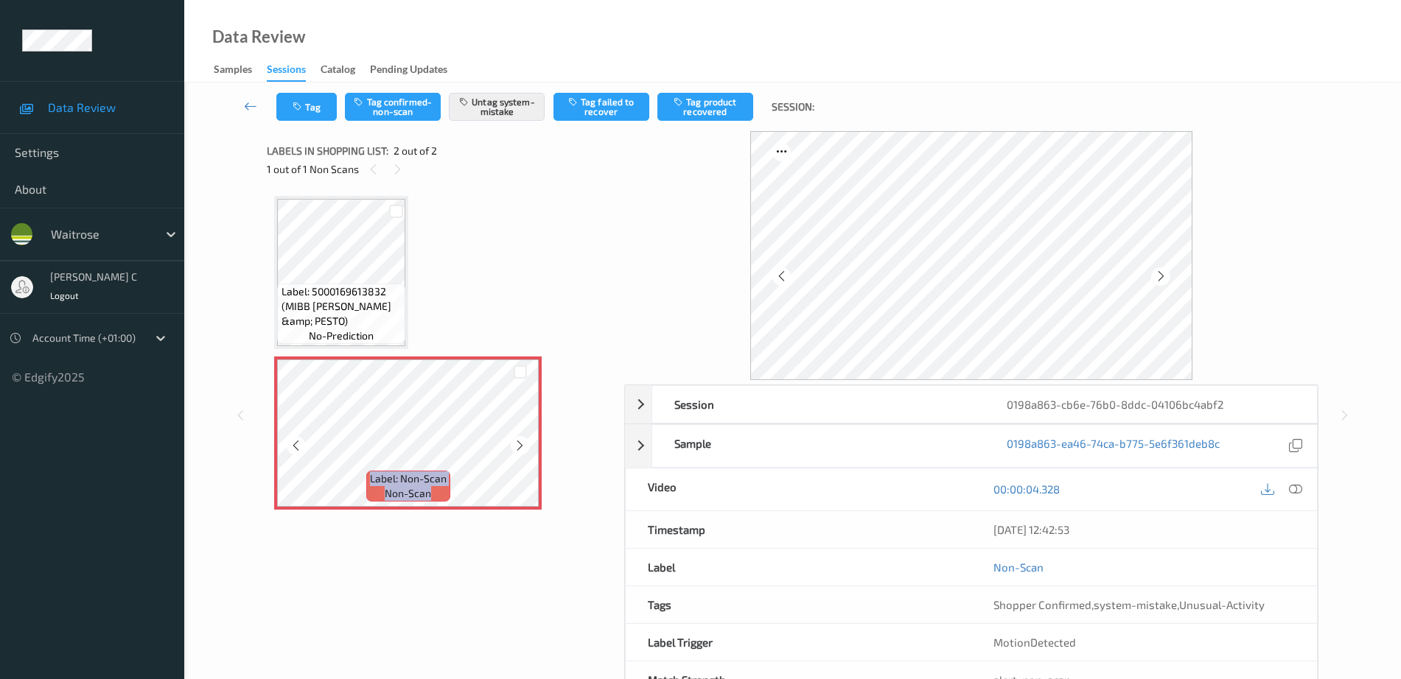
click at [517, 449] on icon at bounding box center [520, 445] width 13 height 13
click at [521, 445] on icon at bounding box center [520, 445] width 13 height 13
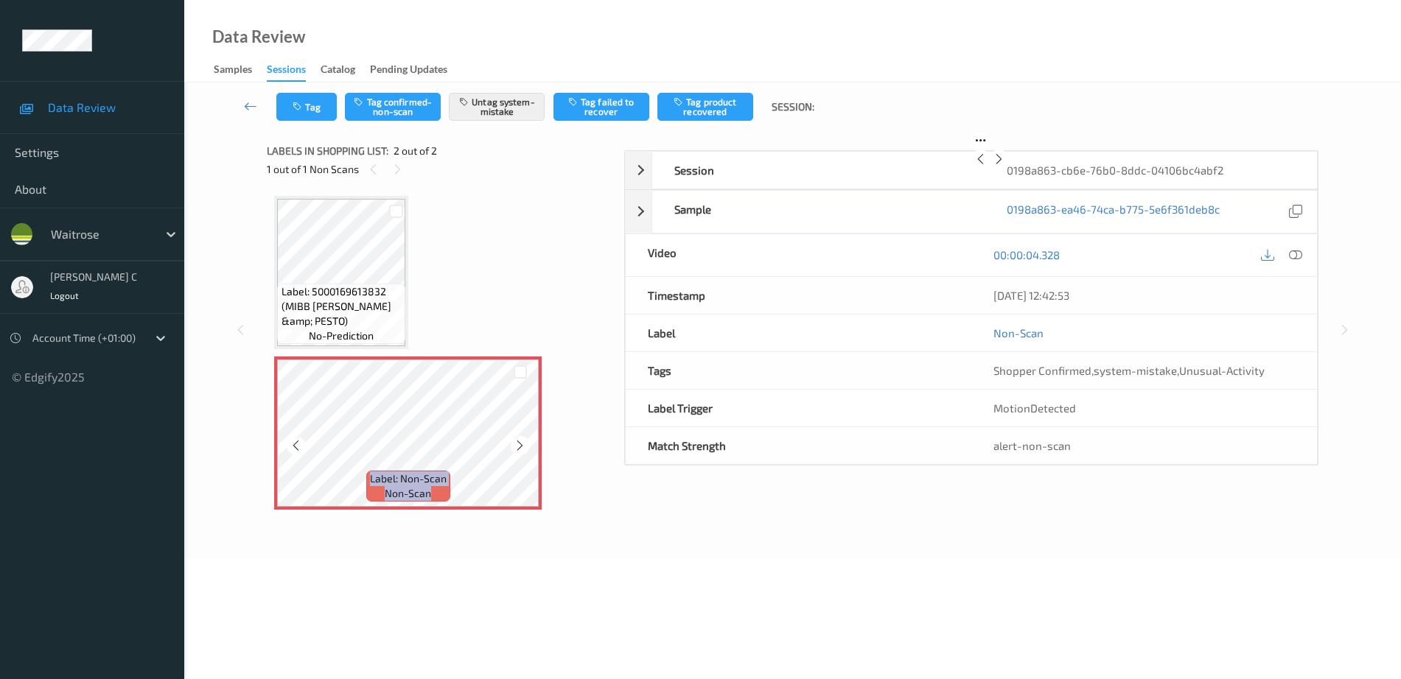
click at [521, 445] on icon at bounding box center [520, 445] width 13 height 13
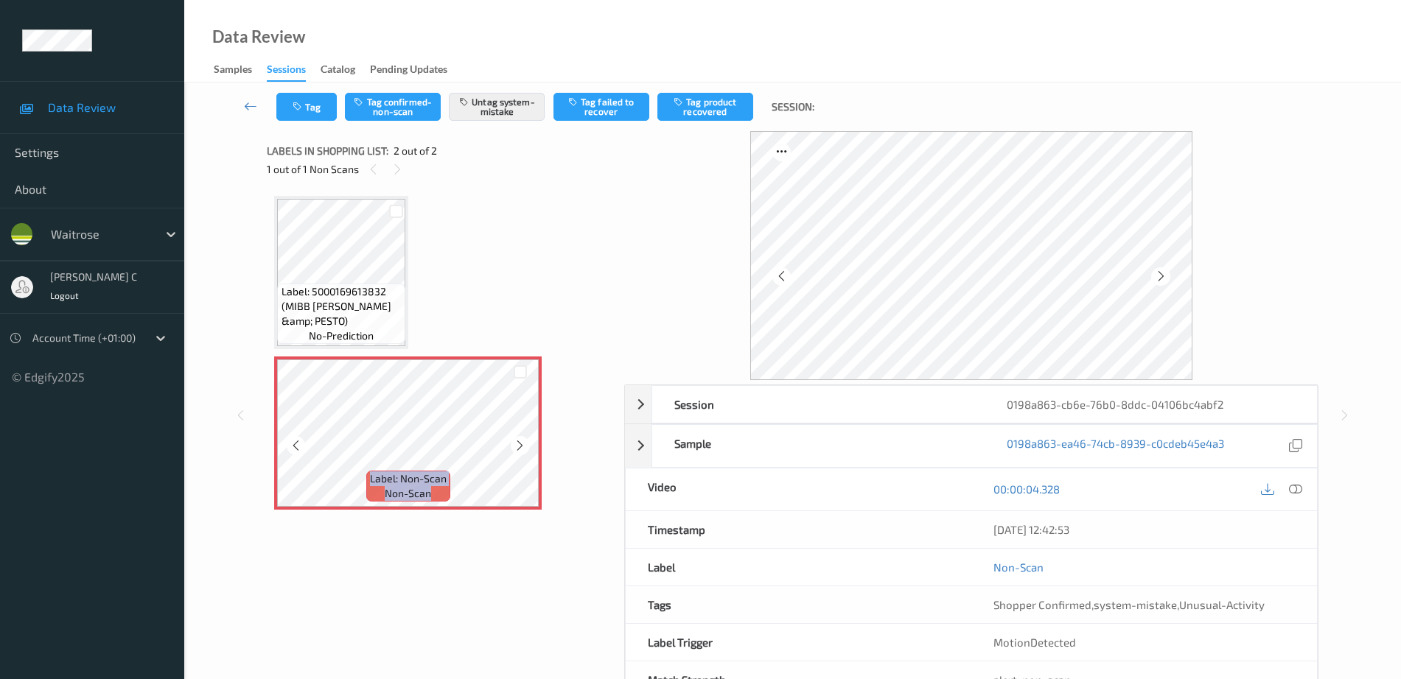
click at [521, 445] on icon at bounding box center [520, 445] width 13 height 13
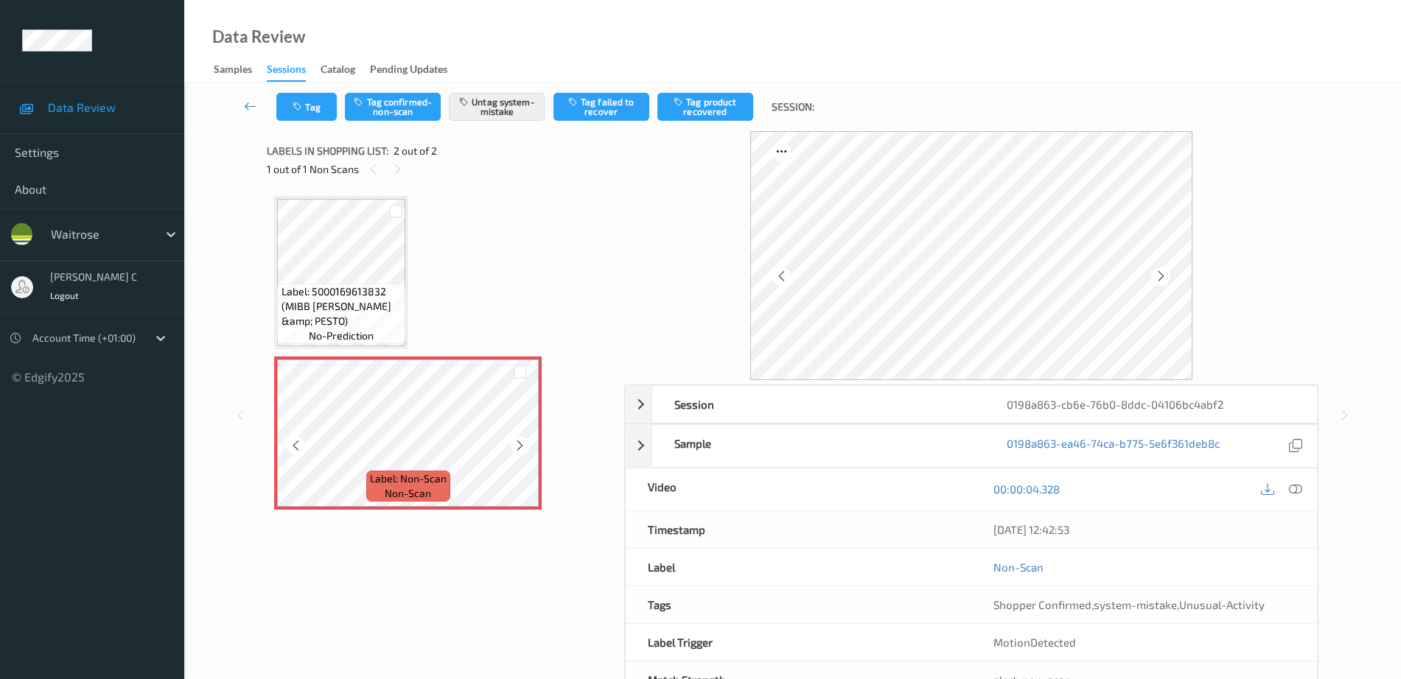
click at [521, 445] on icon at bounding box center [520, 445] width 13 height 13
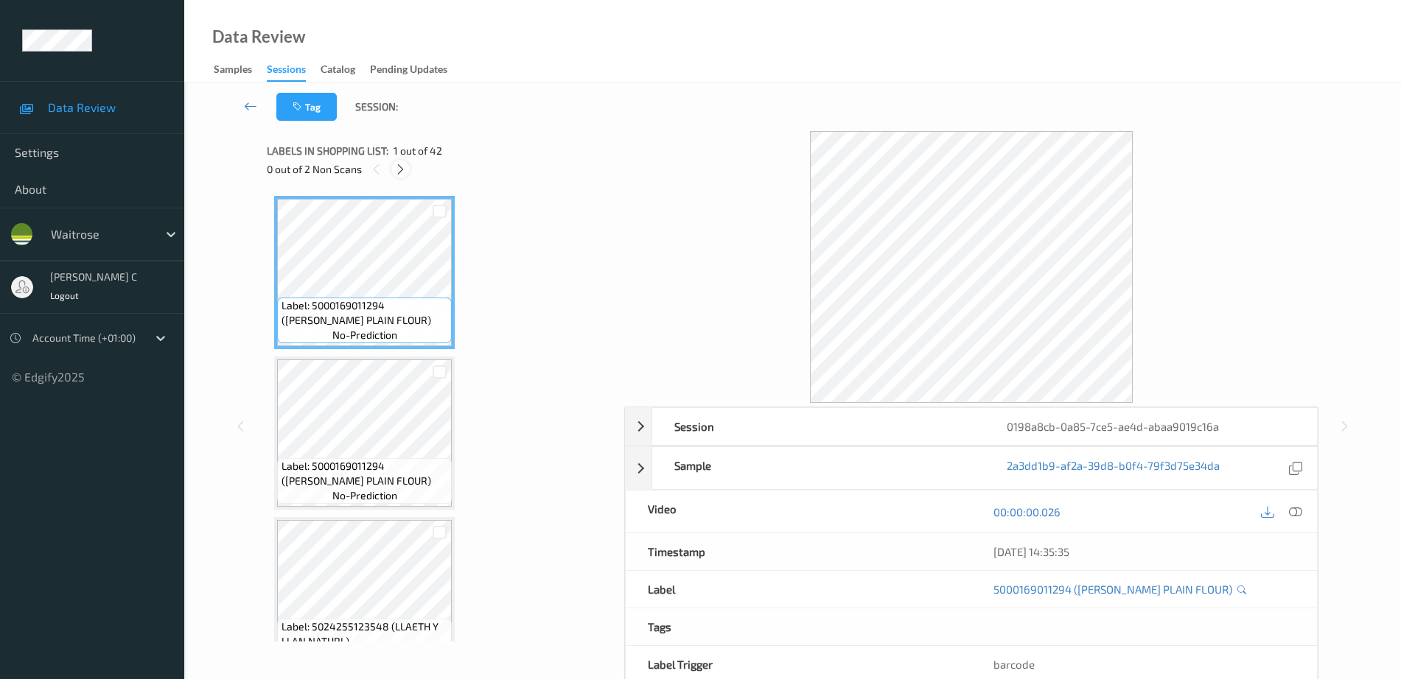
click at [399, 163] on icon at bounding box center [400, 169] width 13 height 13
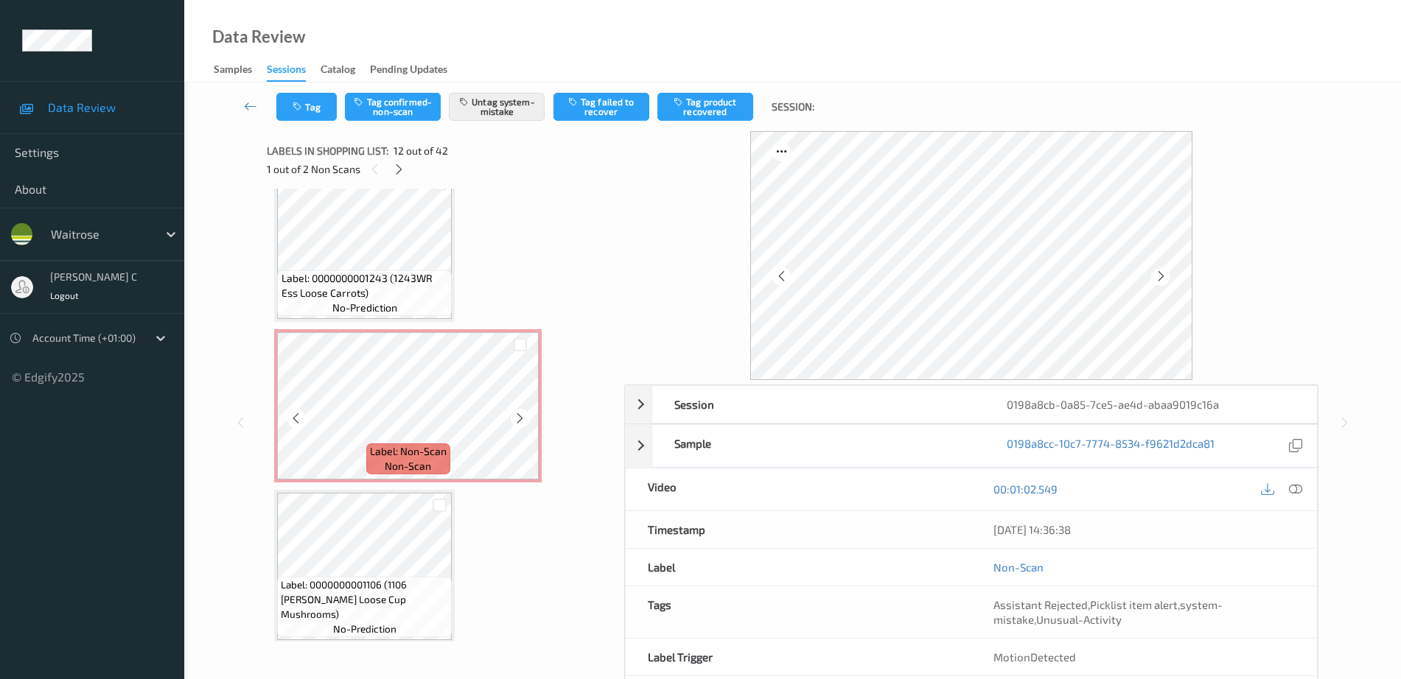
scroll to position [6300, 0]
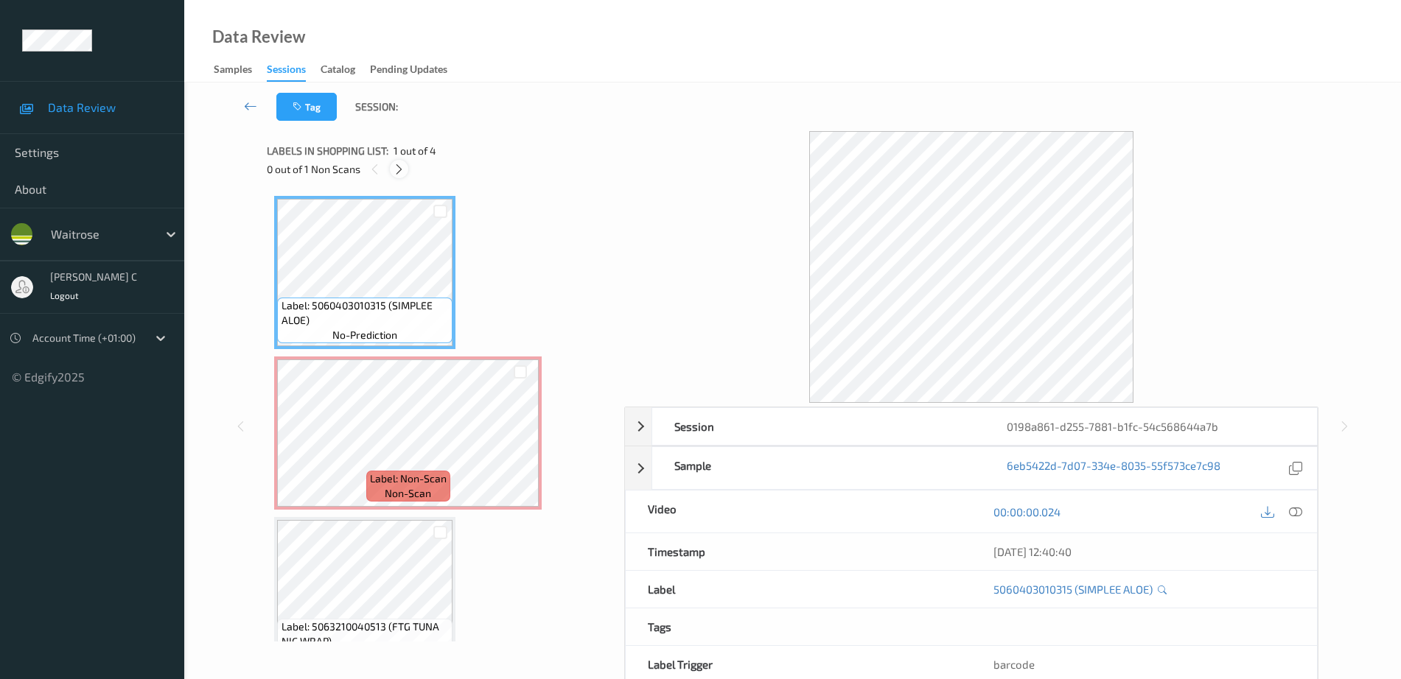
click at [401, 175] on icon at bounding box center [399, 169] width 13 height 13
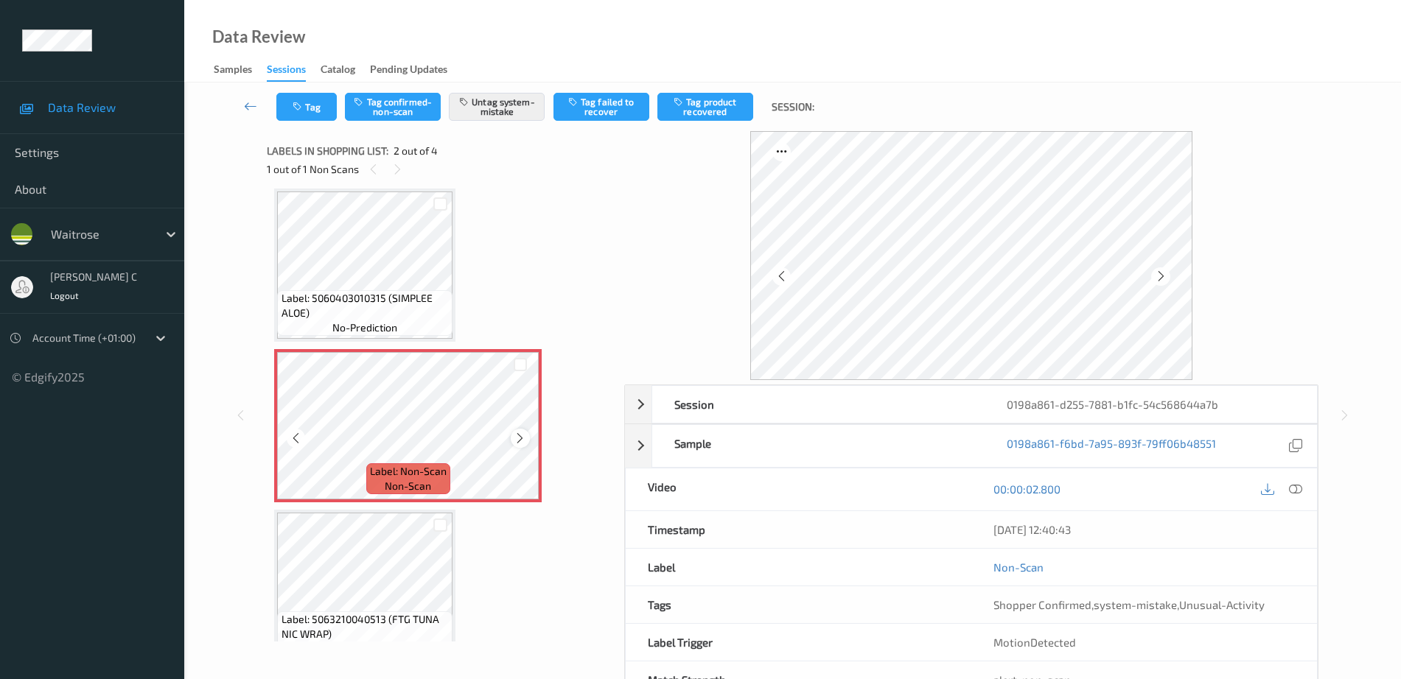
click at [518, 440] on icon at bounding box center [520, 438] width 13 height 13
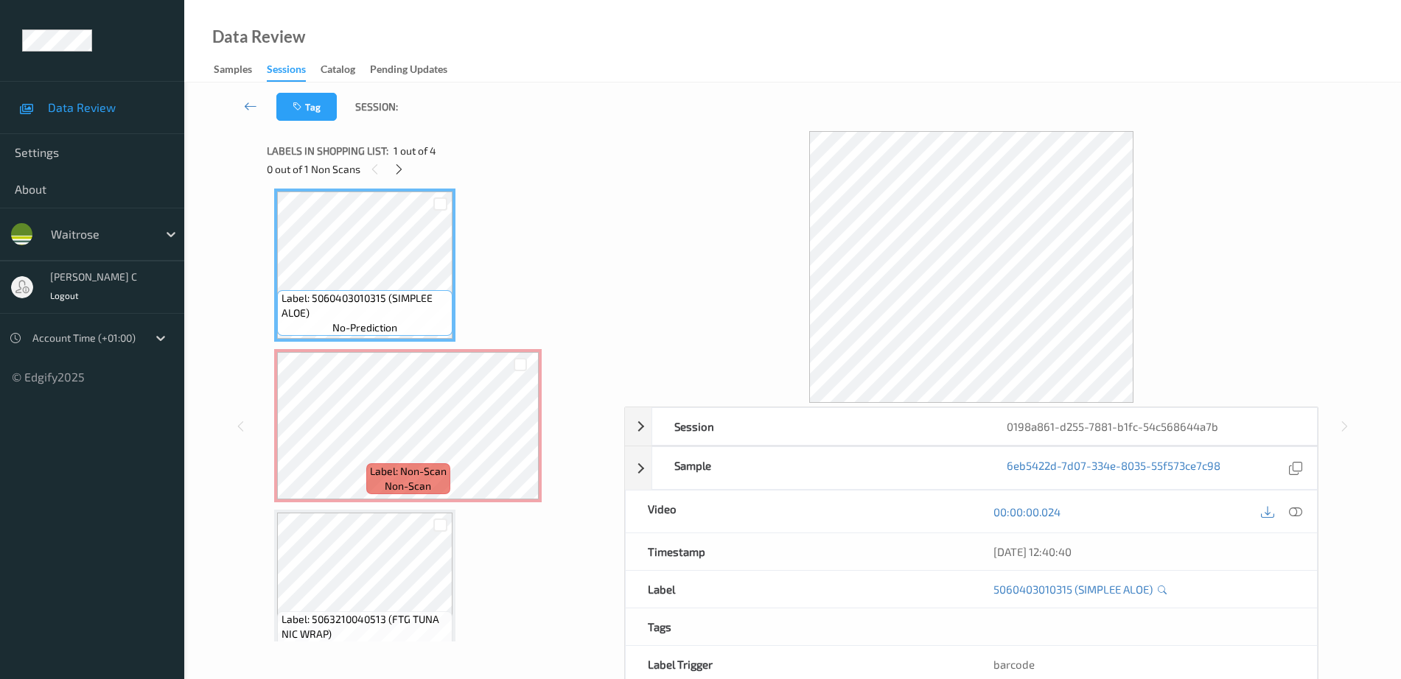
scroll to position [99, 0]
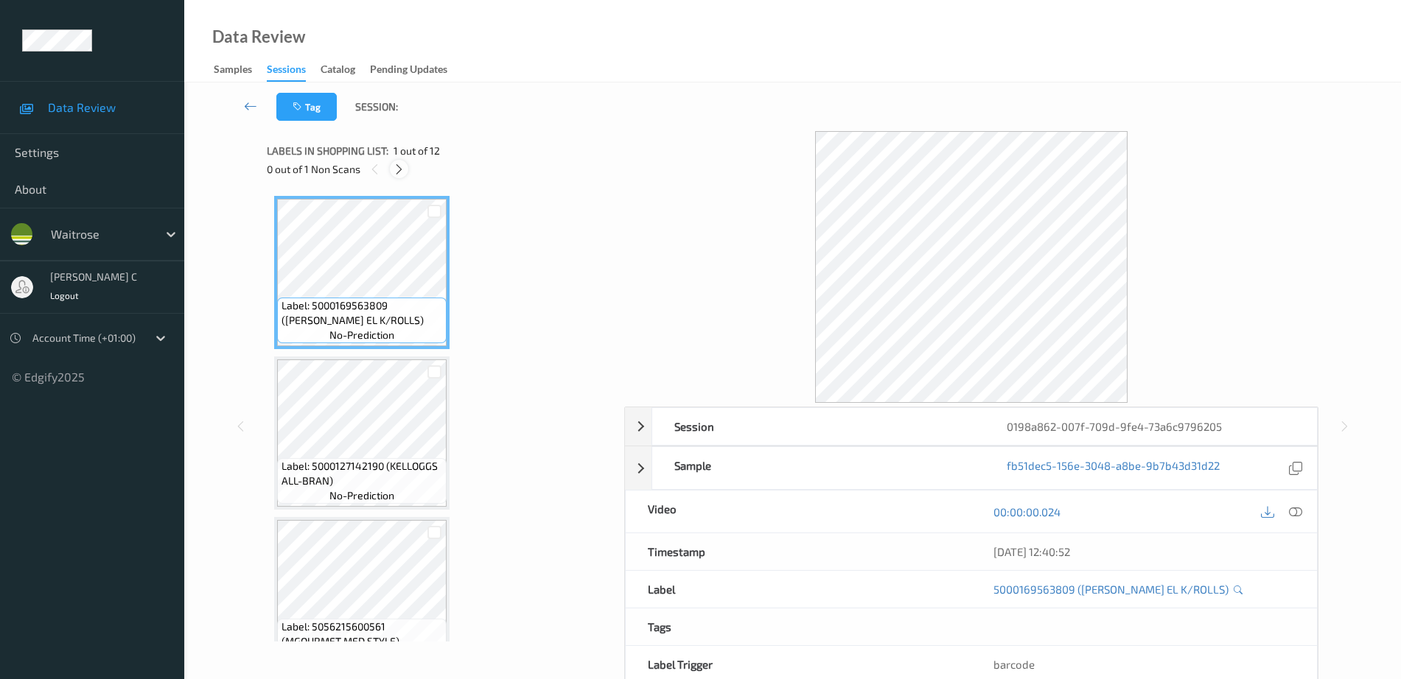
click at [401, 171] on icon at bounding box center [399, 169] width 13 height 13
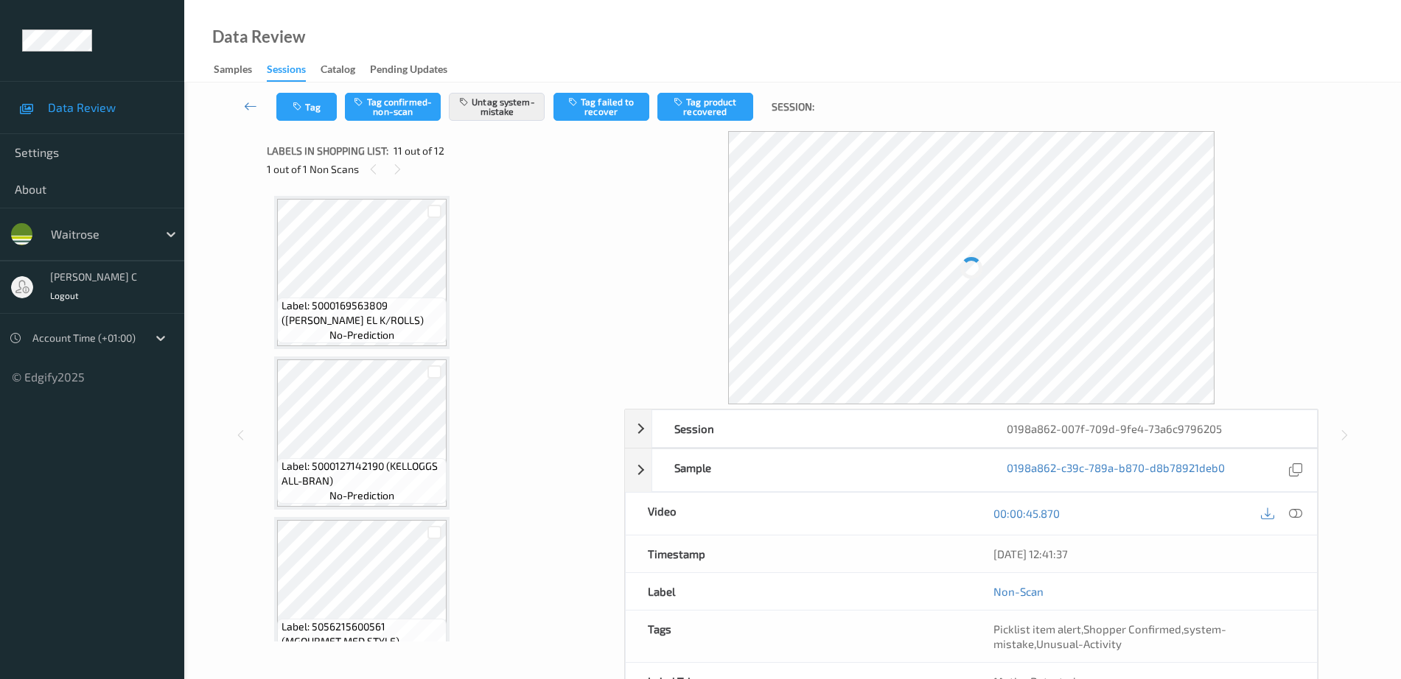
scroll to position [1453, 0]
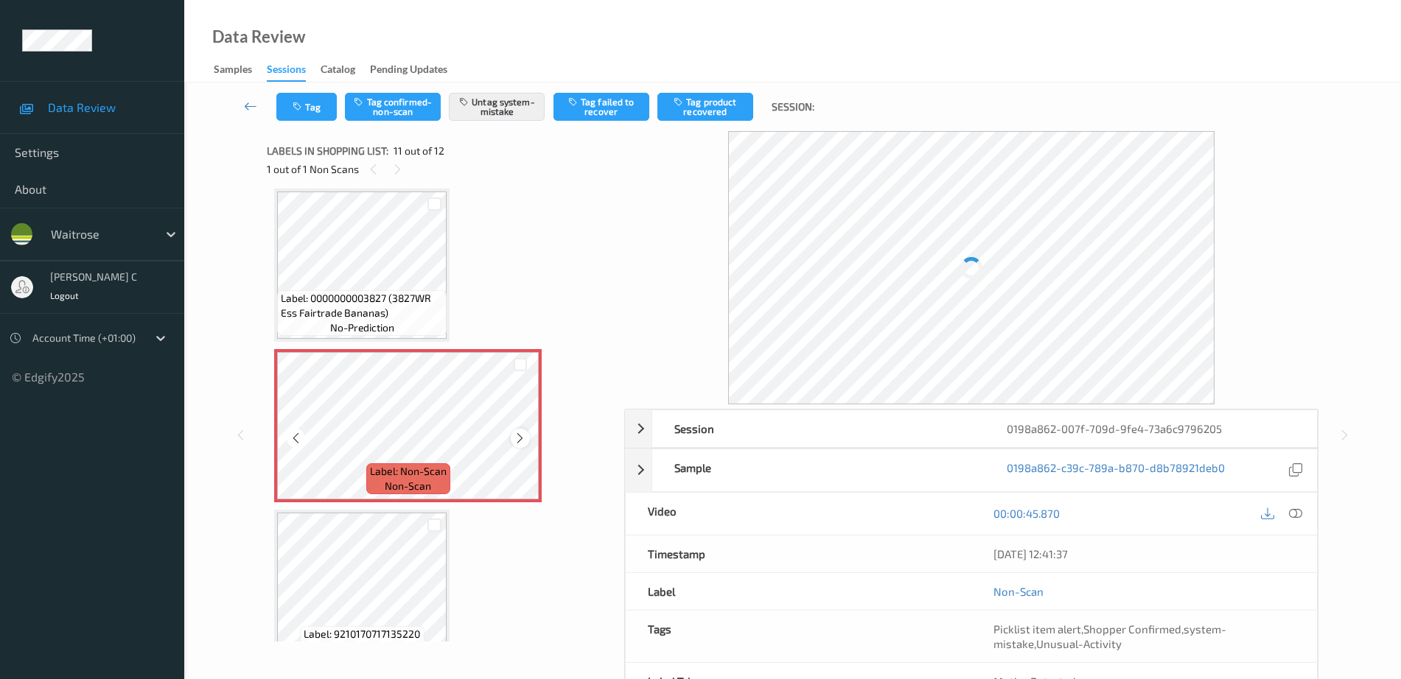
click at [514, 440] on div at bounding box center [520, 438] width 18 height 18
click at [514, 440] on icon at bounding box center [520, 438] width 13 height 13
click at [385, 298] on span "Label: 0000000003827 (3827WR Ess Fairtrade Bananas)" at bounding box center [362, 305] width 162 height 29
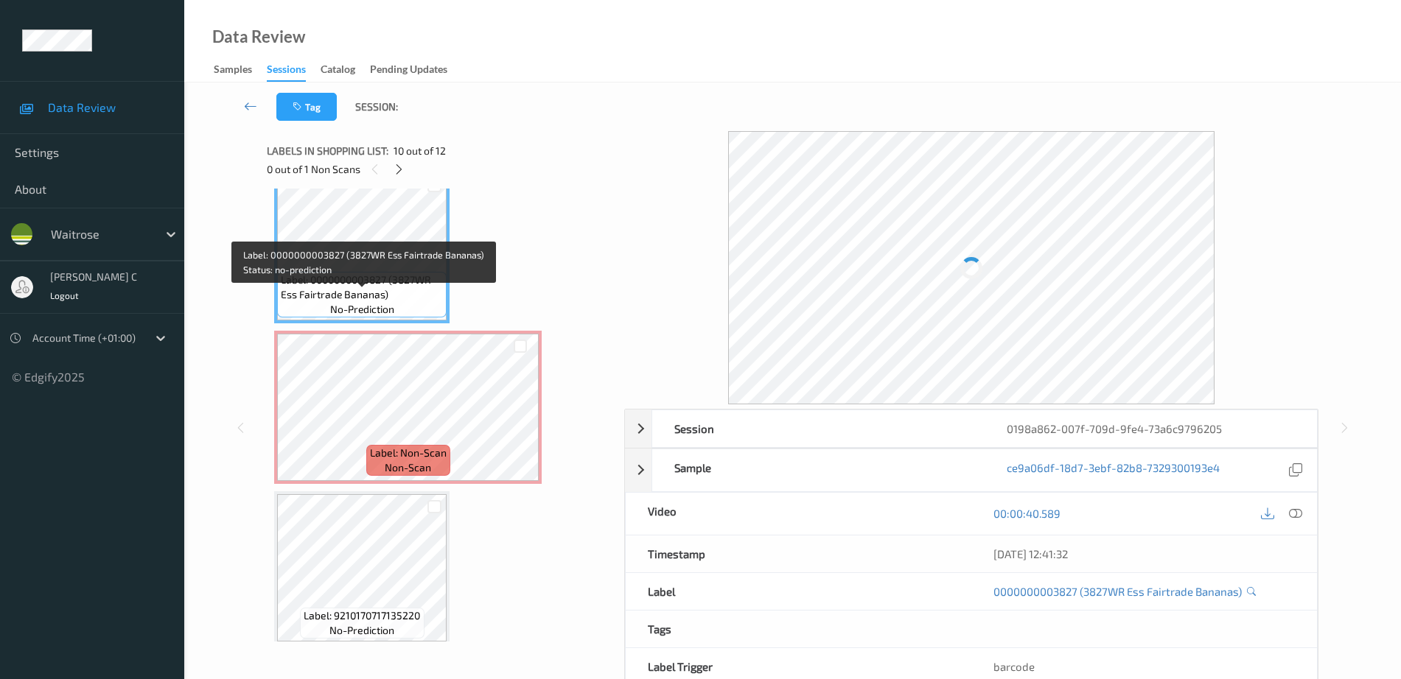
scroll to position [1482, 0]
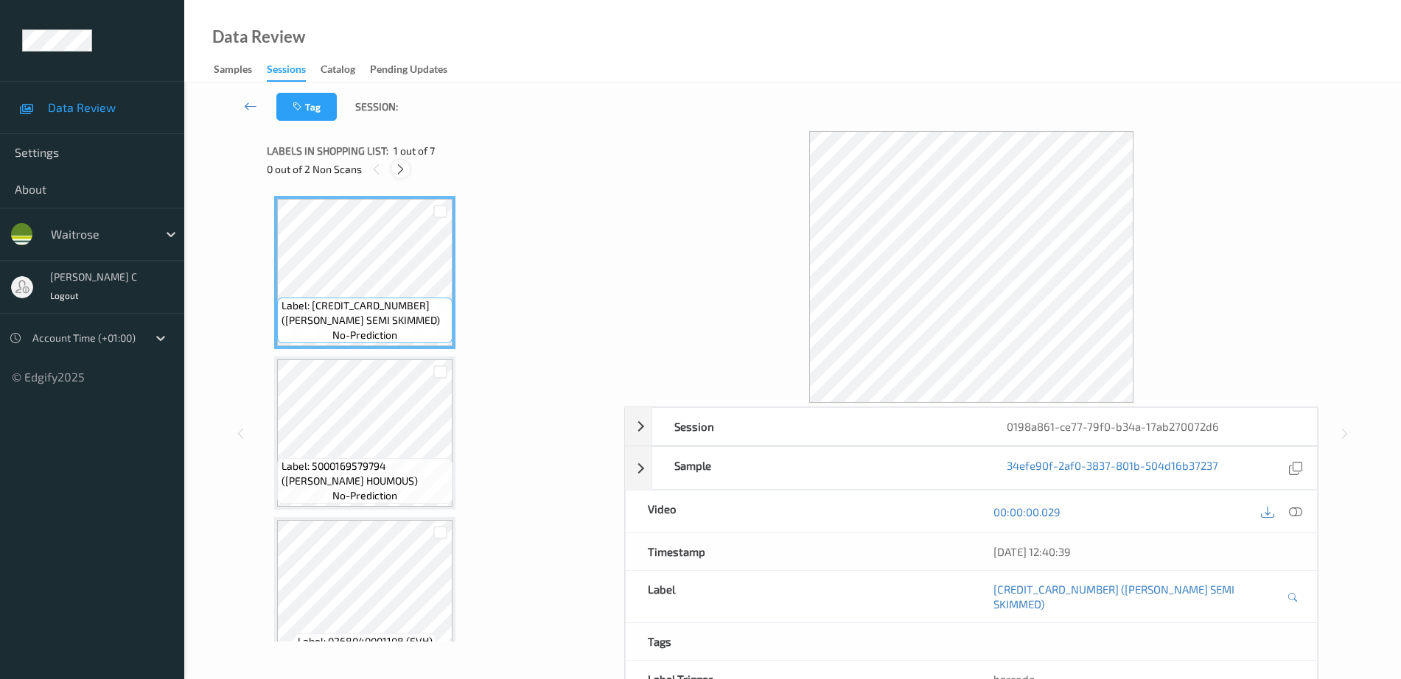
click at [399, 164] on icon at bounding box center [400, 169] width 13 height 13
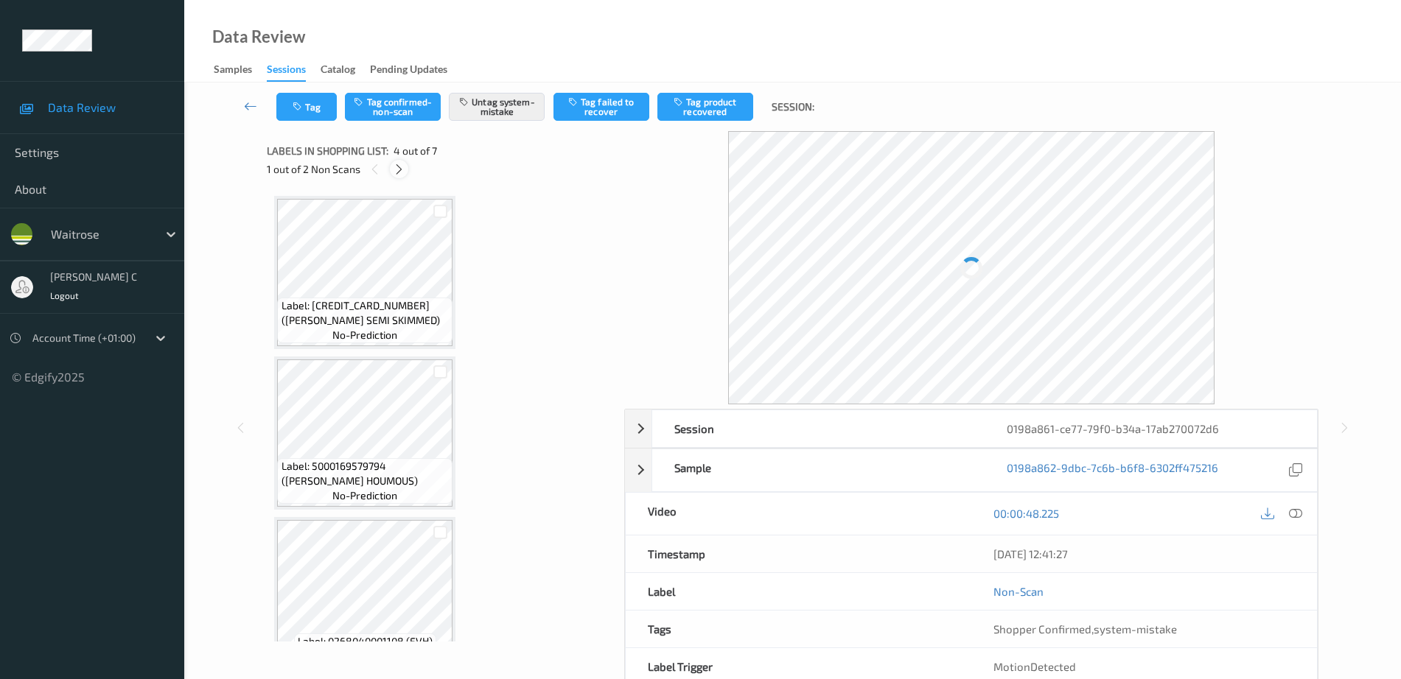
scroll to position [329, 0]
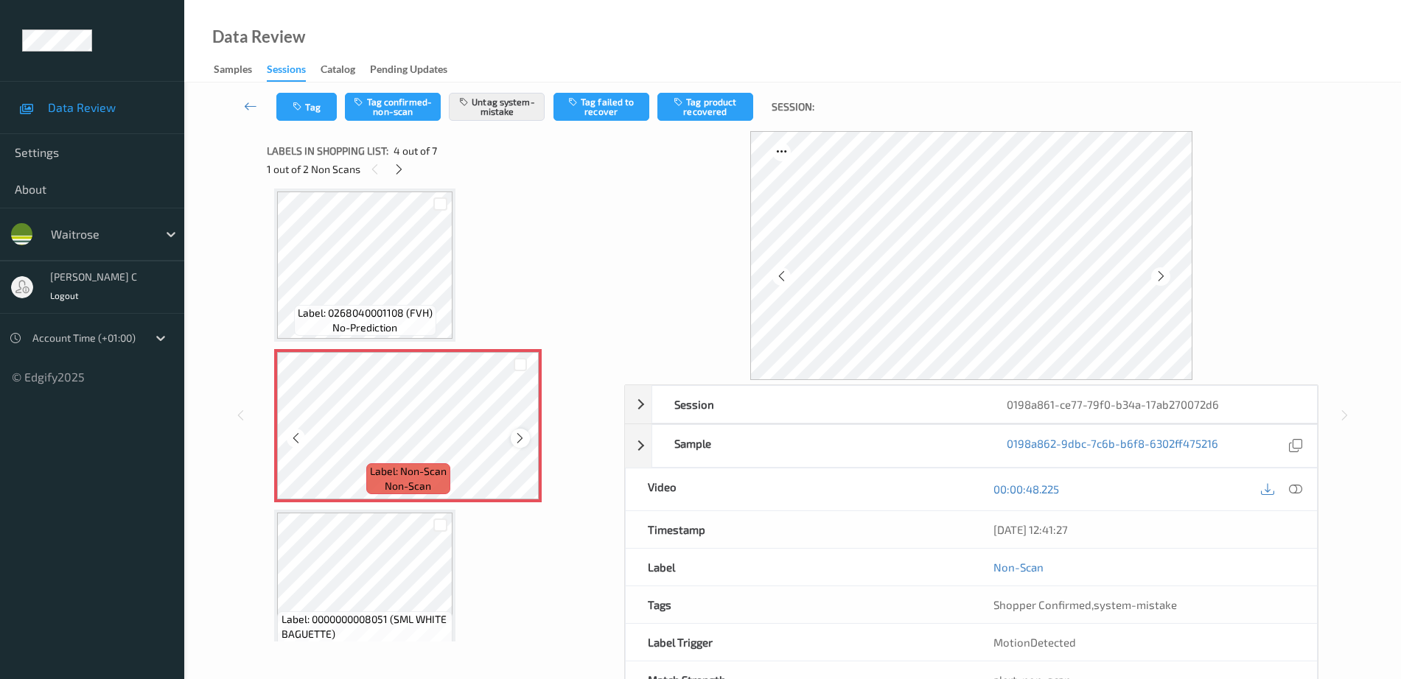
click at [528, 432] on div "Label: Non-Scan non-scan" at bounding box center [407, 425] width 267 height 153
click at [527, 433] on div at bounding box center [520, 438] width 18 height 18
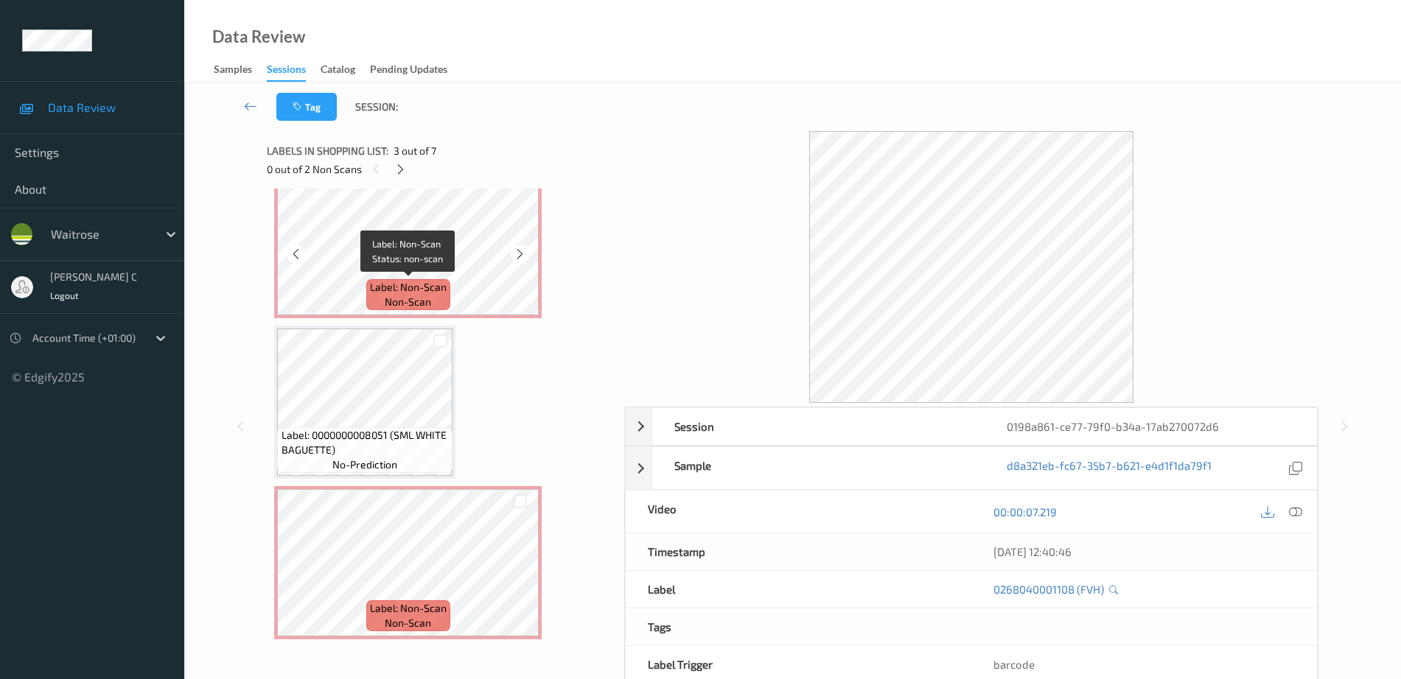
click at [374, 308] on div "Label: Non-Scan non-scan" at bounding box center [408, 294] width 84 height 31
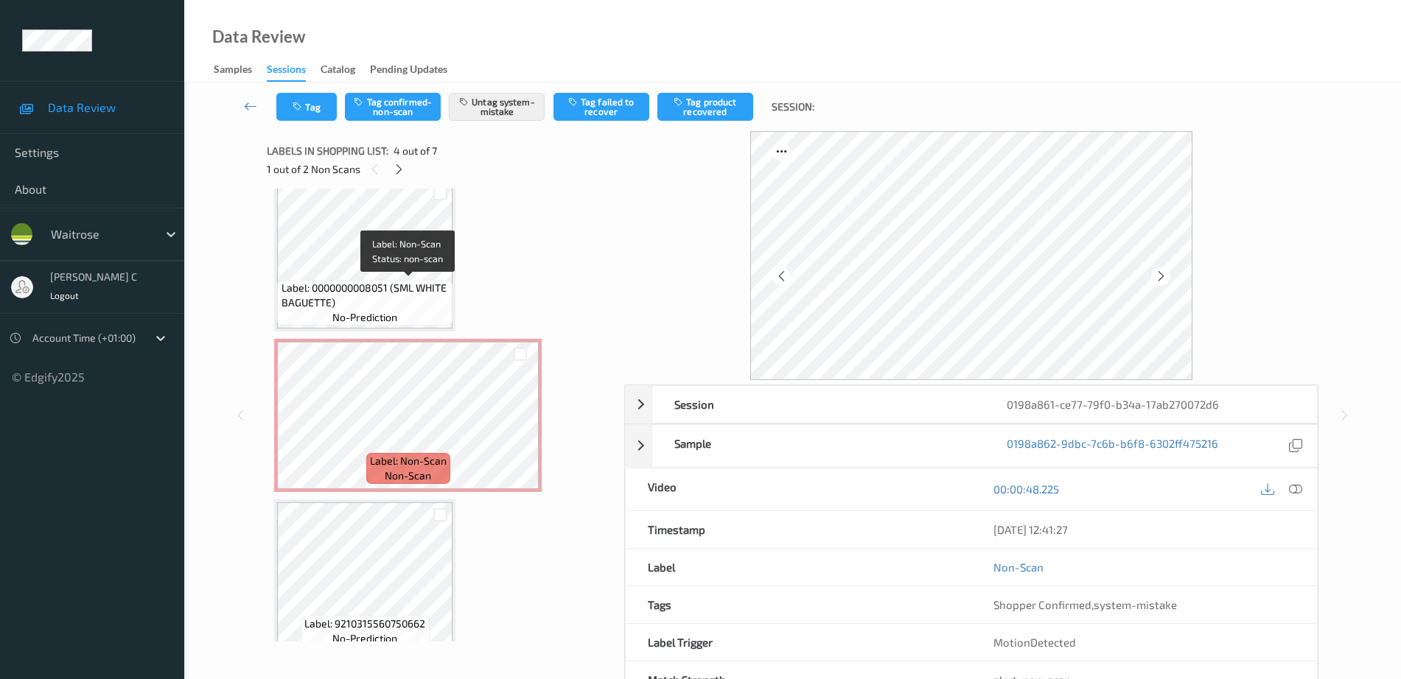
scroll to position [679, 0]
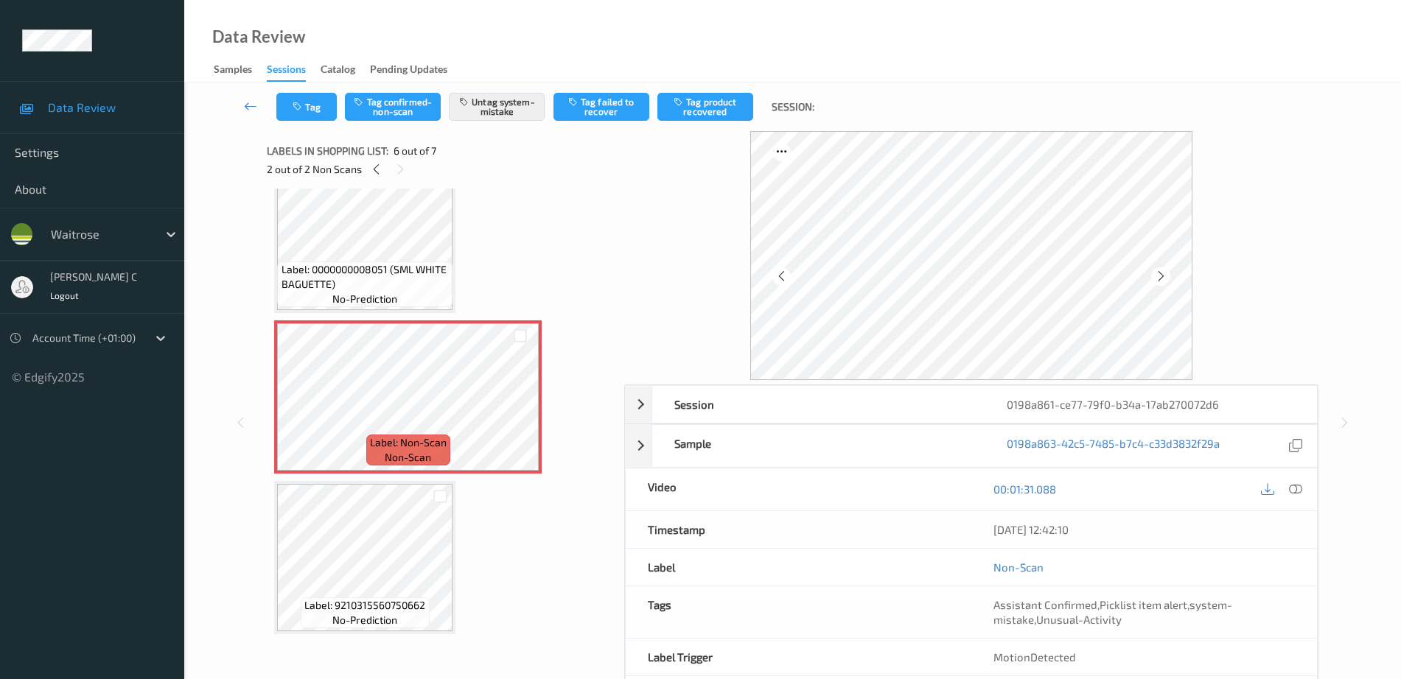
click at [377, 265] on span "Label: 0000000008051 (SML WHITE BAGUETTE)" at bounding box center [365, 276] width 168 height 29
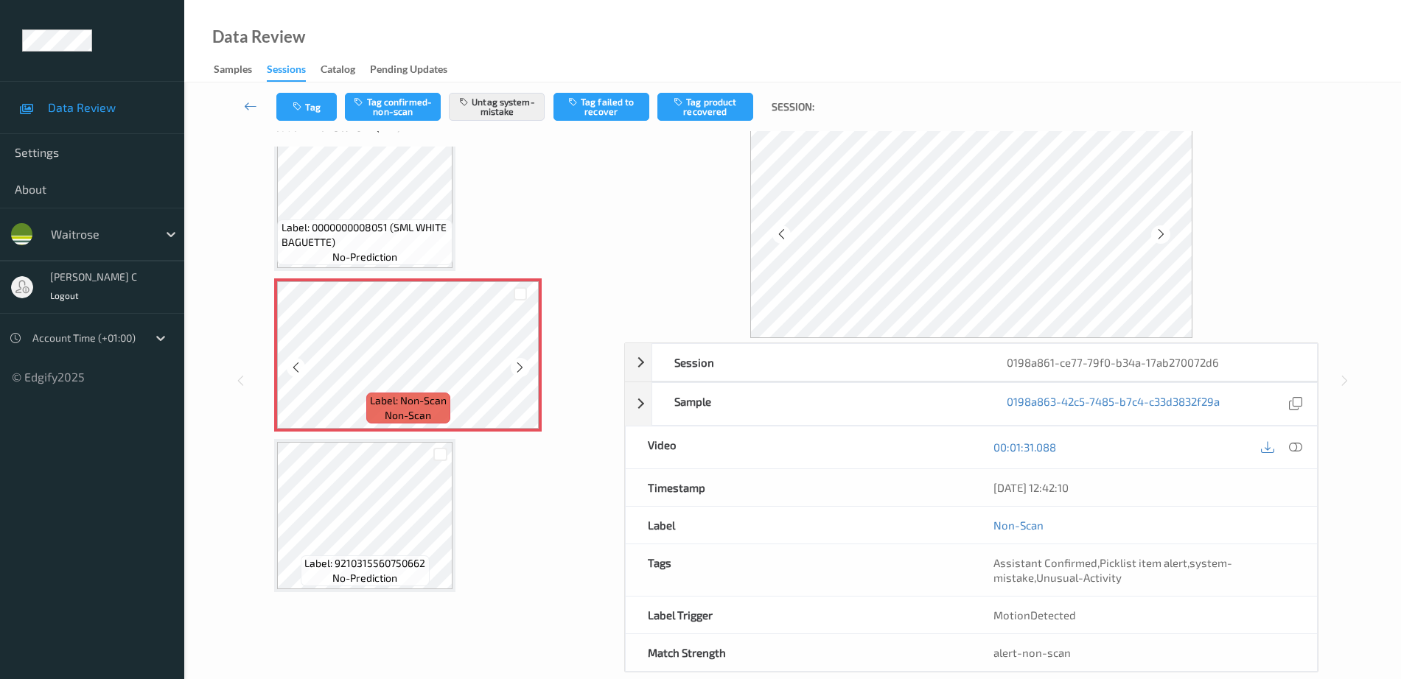
scroll to position [66, 0]
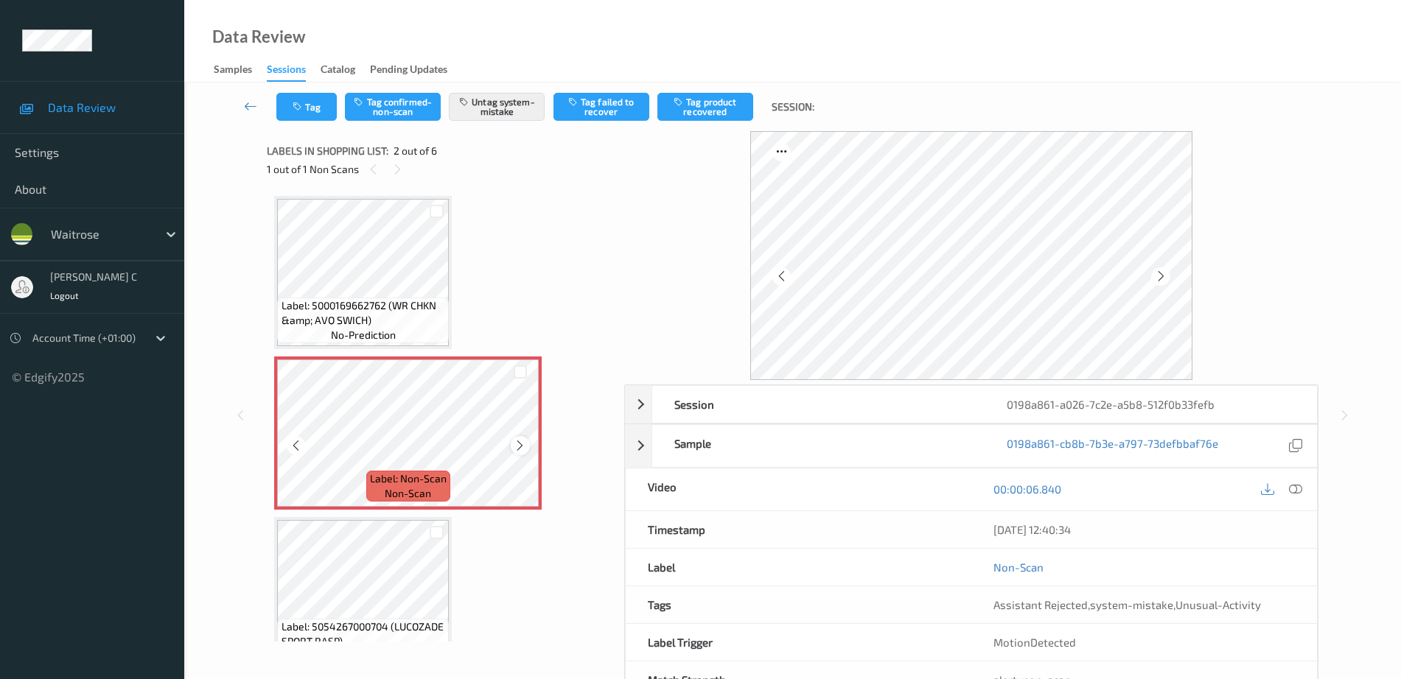
click at [519, 445] on icon at bounding box center [520, 445] width 13 height 13
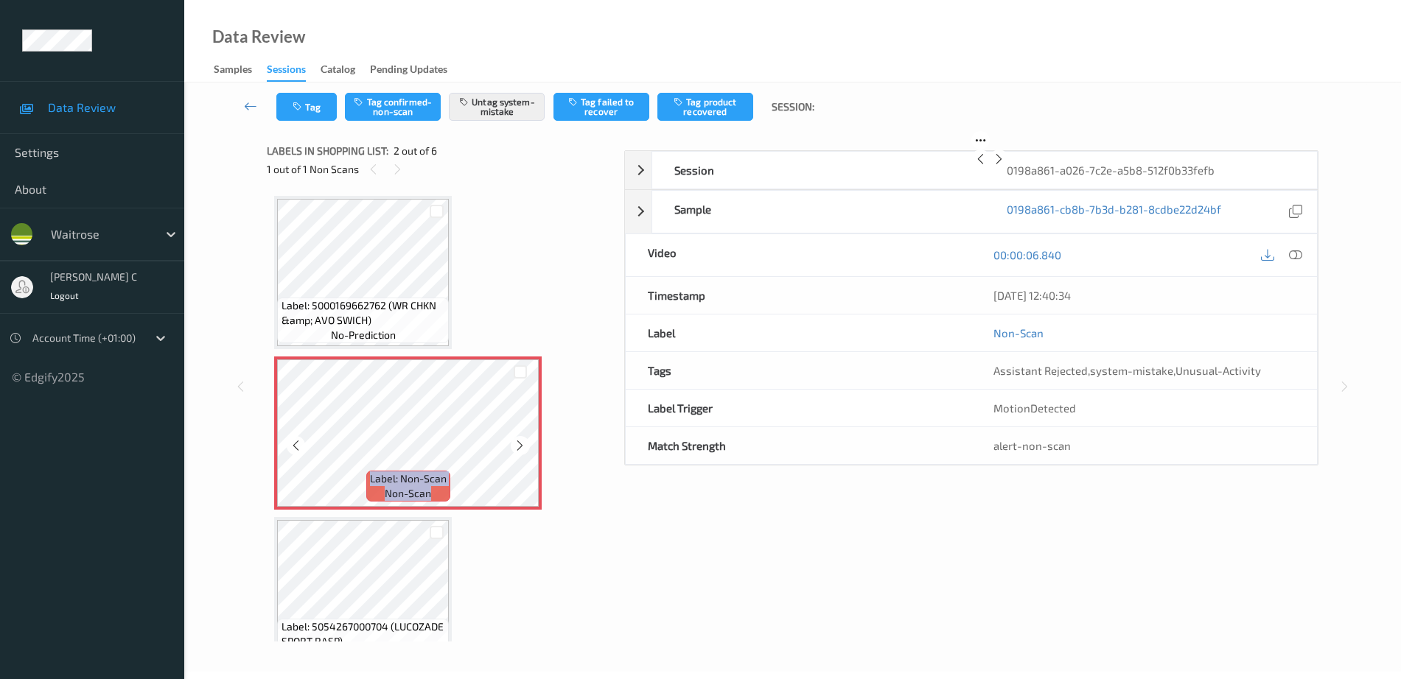
click at [519, 445] on icon at bounding box center [520, 445] width 13 height 13
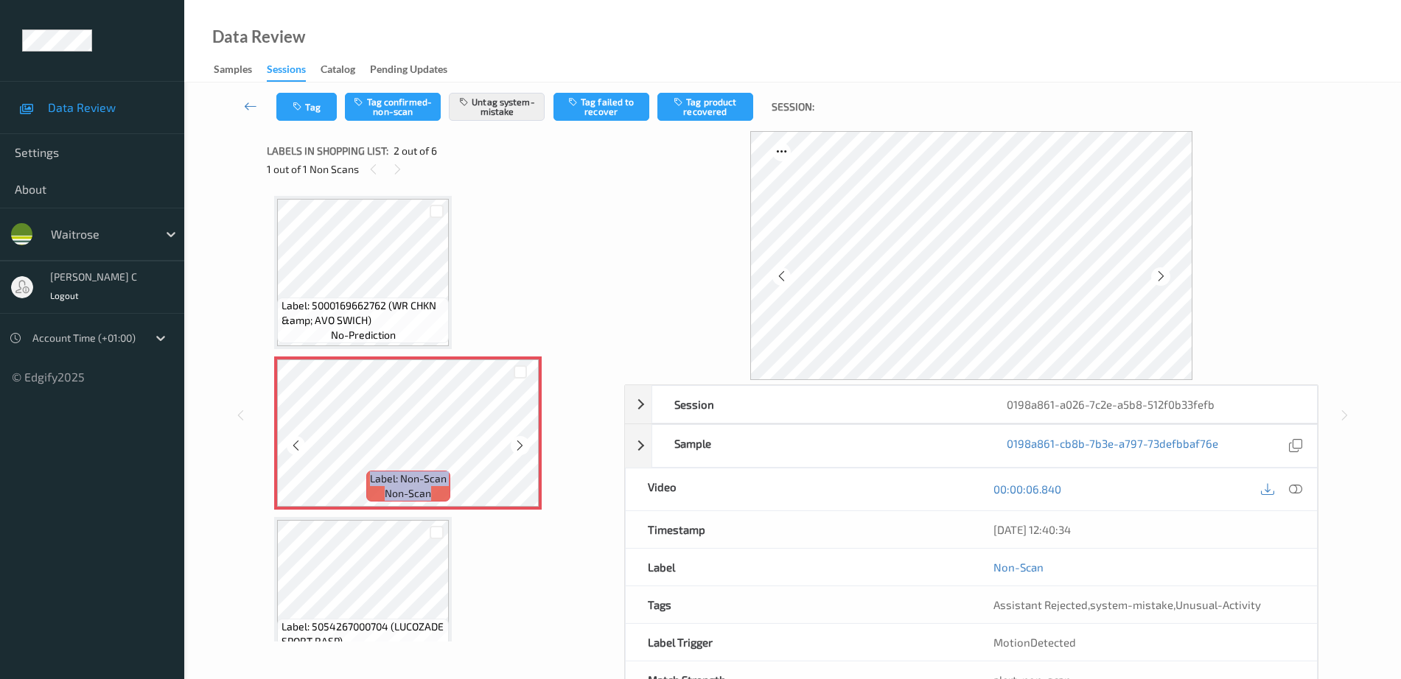
click at [519, 445] on icon at bounding box center [520, 445] width 13 height 13
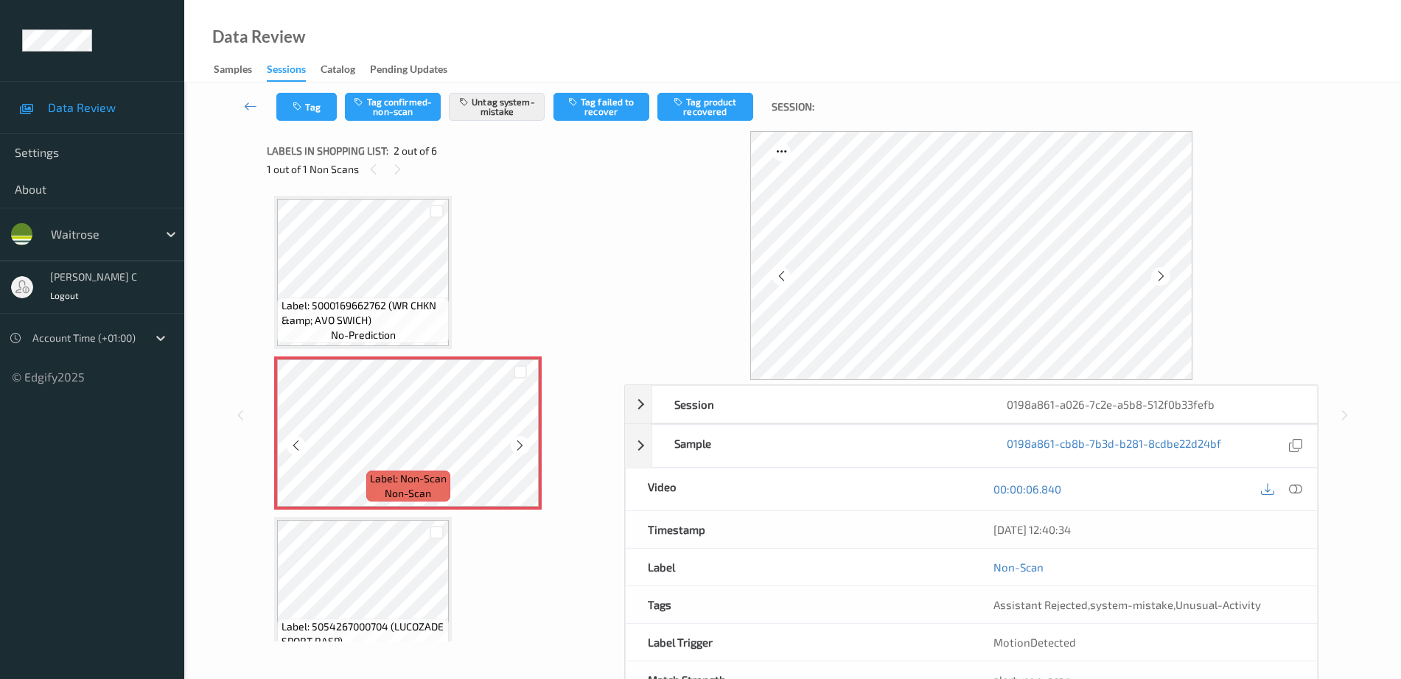
click at [519, 445] on icon at bounding box center [520, 445] width 13 height 13
click at [394, 328] on span "no-prediction" at bounding box center [363, 335] width 65 height 15
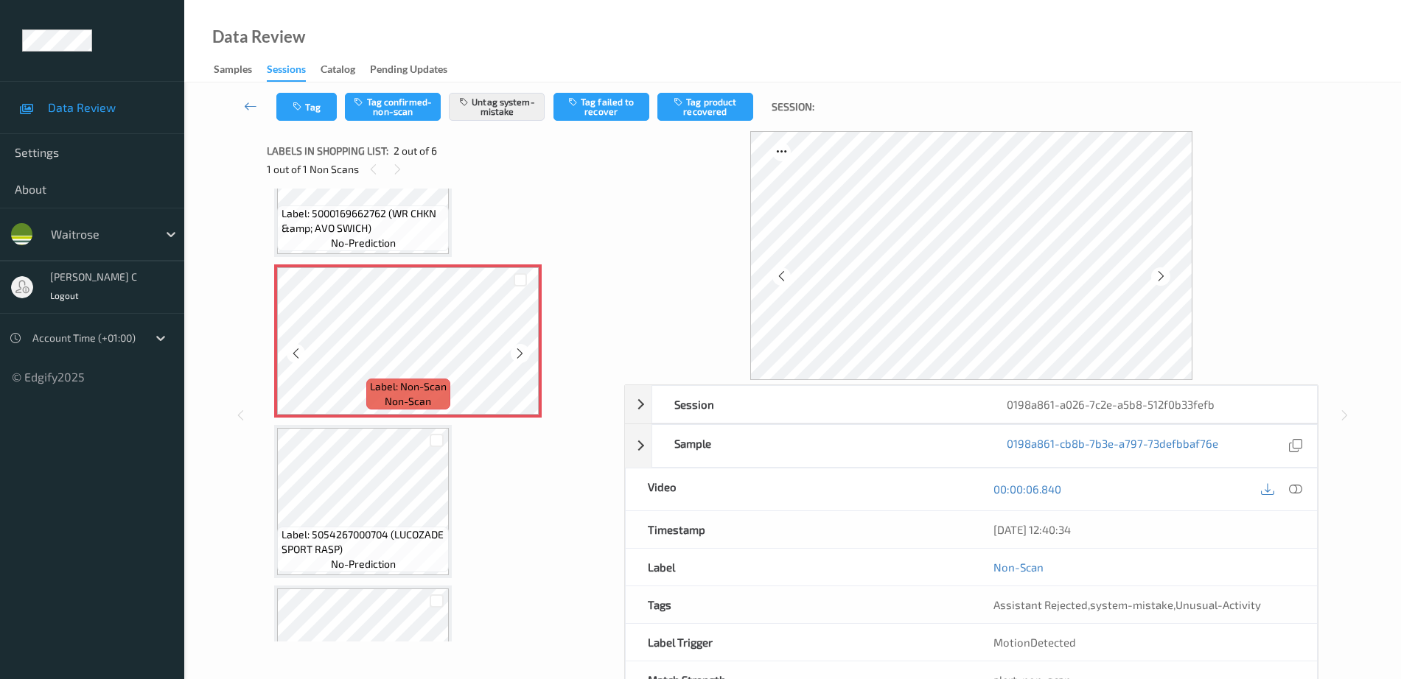
scroll to position [184, 0]
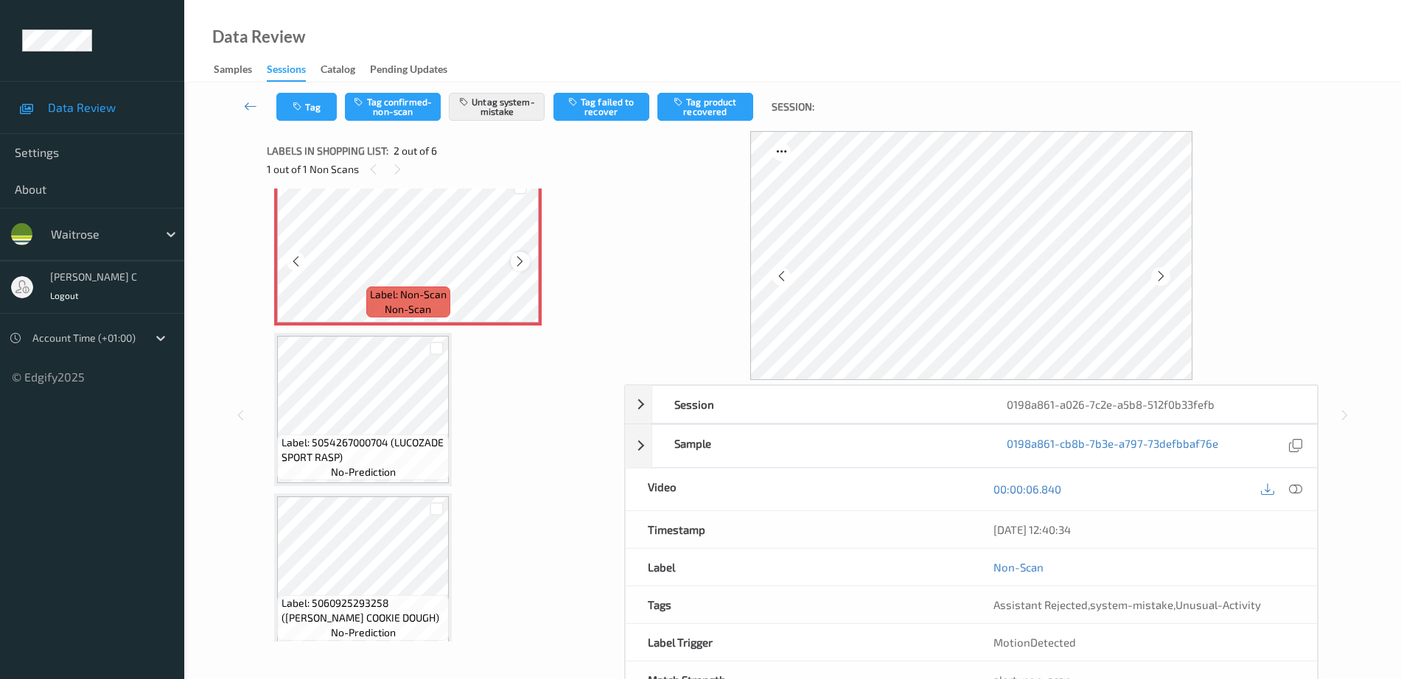
click at [517, 261] on icon at bounding box center [520, 261] width 13 height 13
click at [517, 262] on icon at bounding box center [520, 261] width 13 height 13
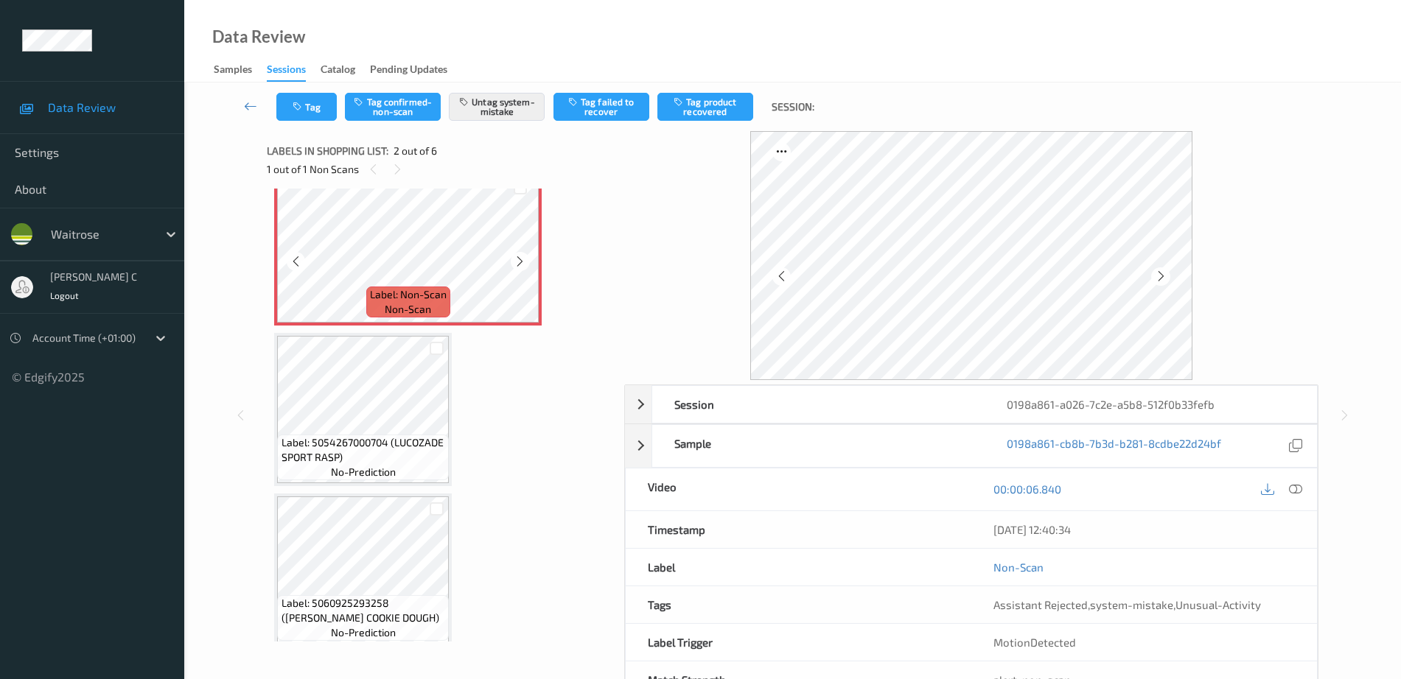
click at [517, 262] on icon at bounding box center [520, 261] width 13 height 13
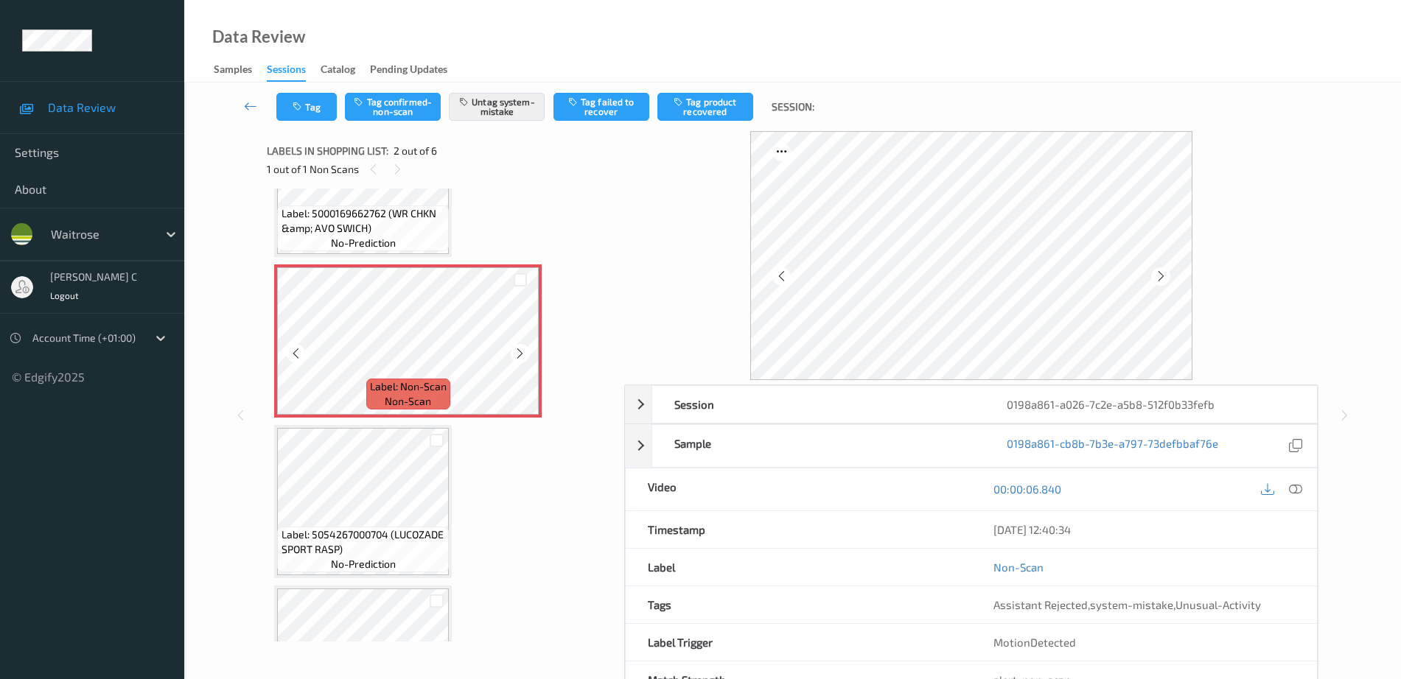
scroll to position [0, 0]
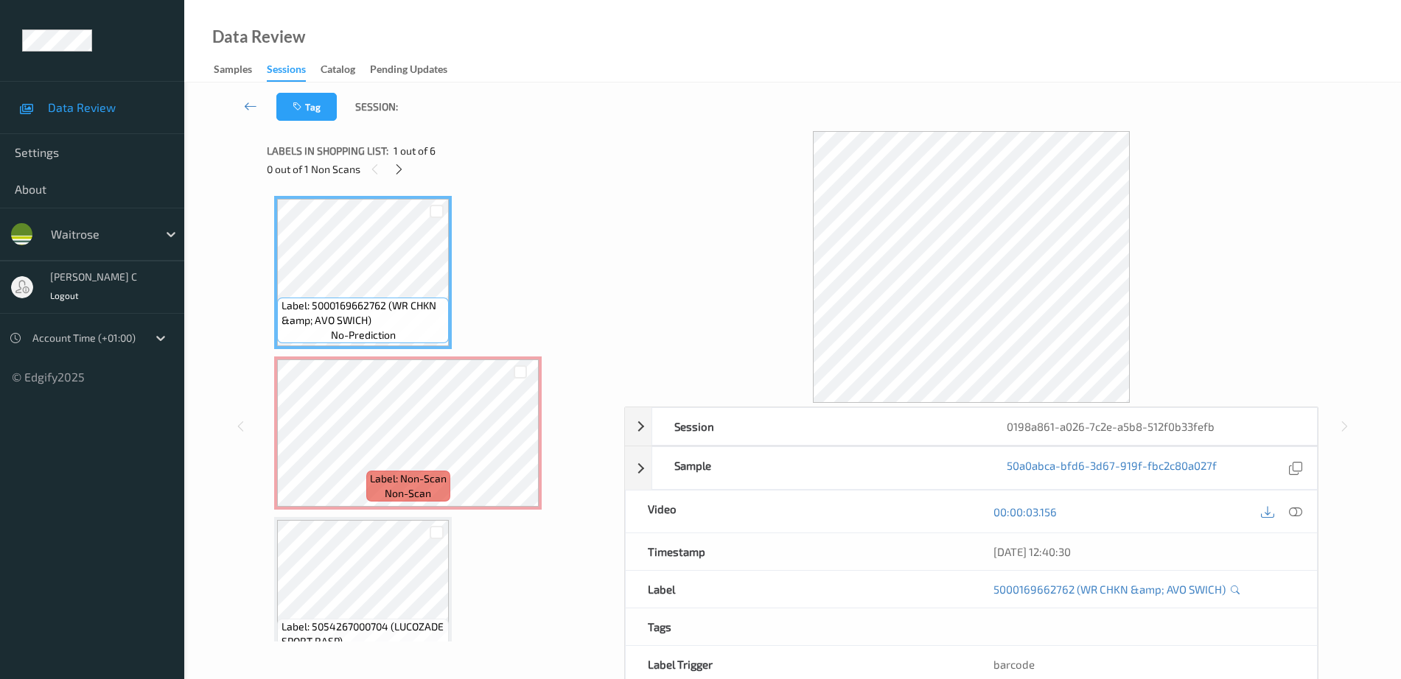
drag, startPoint x: 1301, startPoint y: 505, endPoint x: 1303, endPoint y: 535, distance: 29.5
click at [1300, 507] on icon at bounding box center [1295, 511] width 13 height 13
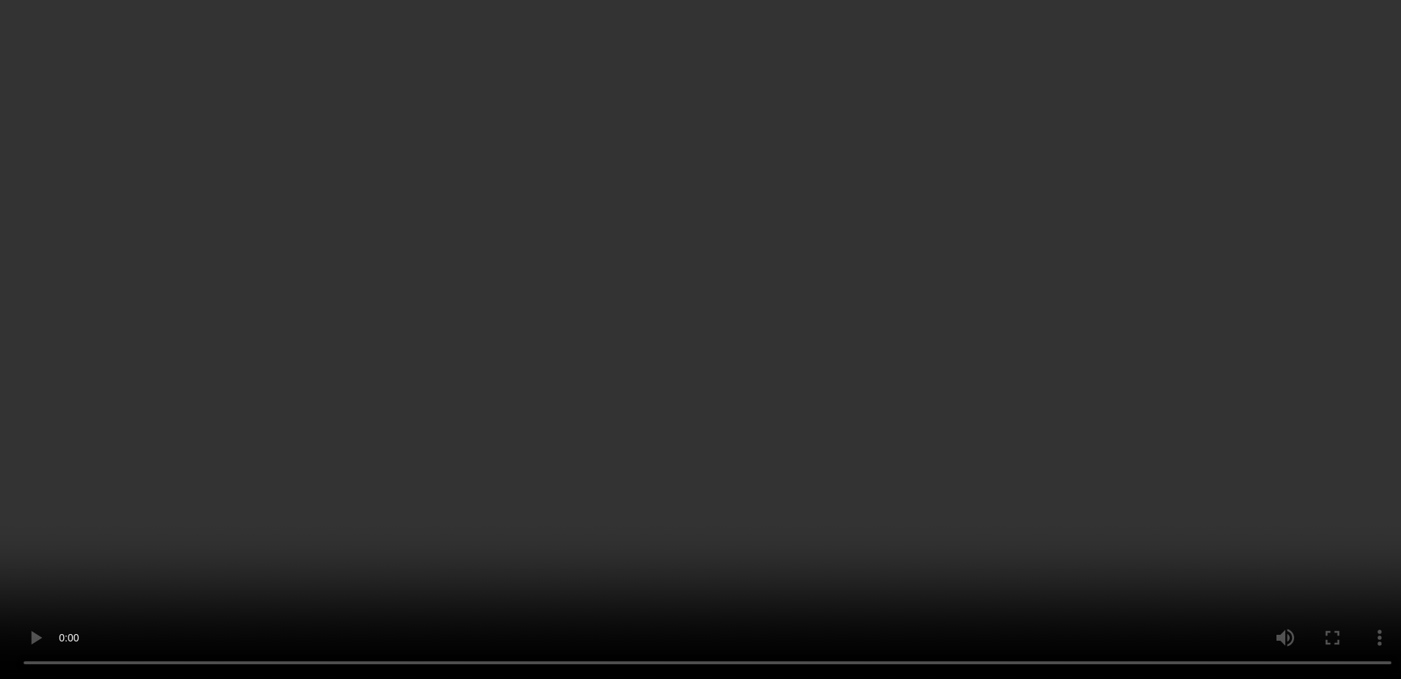
click at [526, 381] on div at bounding box center [521, 372] width 38 height 24
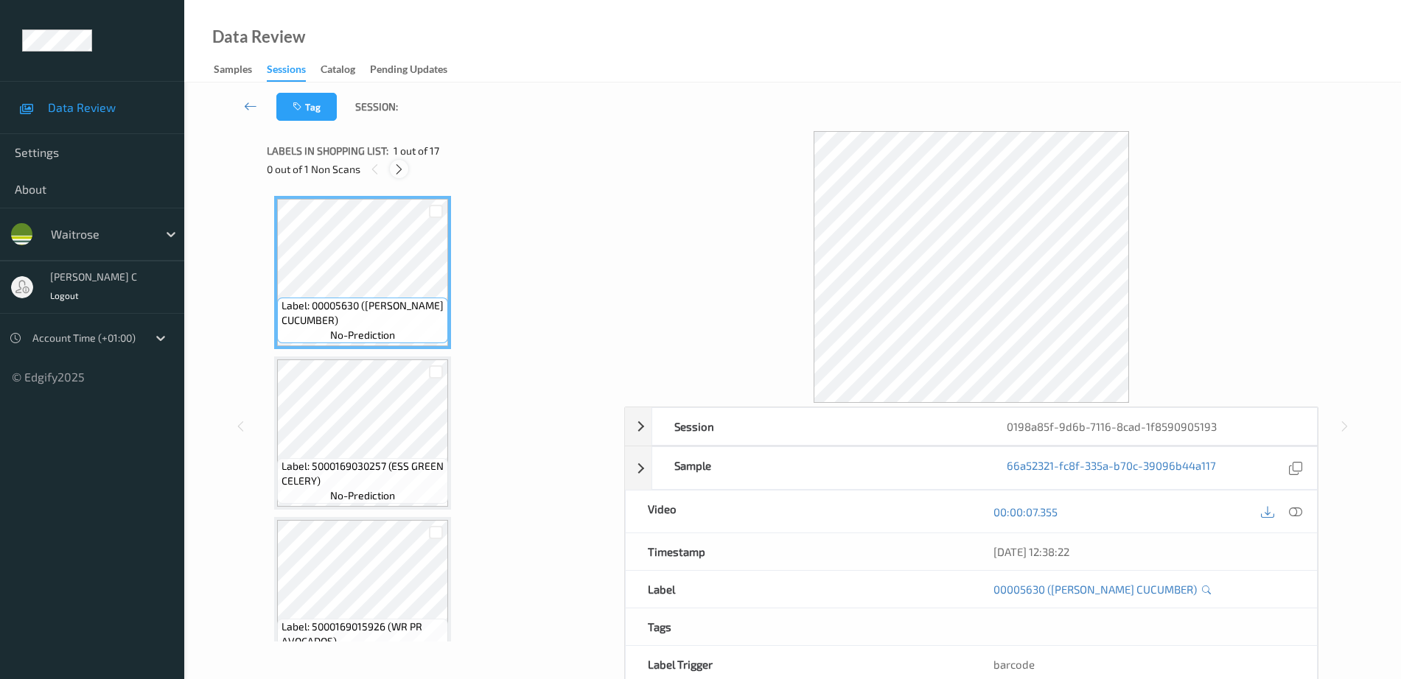
click at [398, 170] on icon at bounding box center [399, 169] width 13 height 13
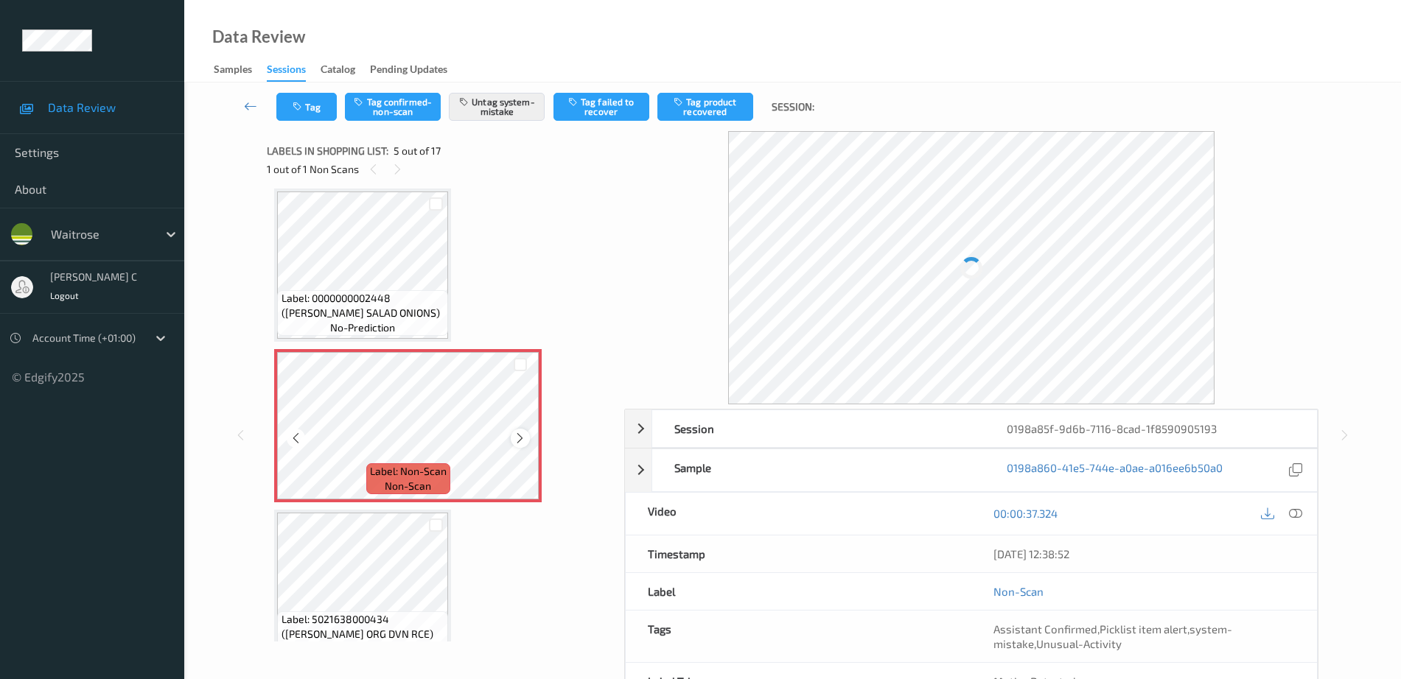
click at [521, 438] on icon at bounding box center [520, 438] width 13 height 13
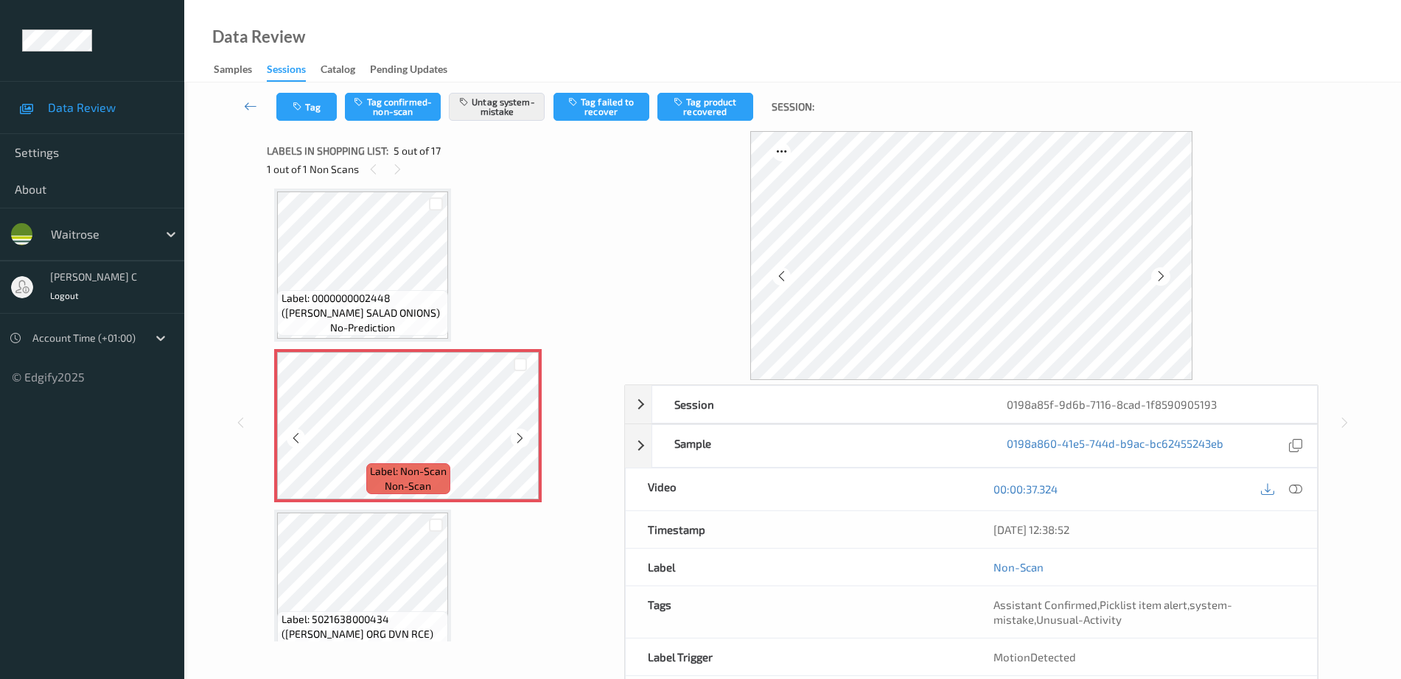
click at [521, 438] on icon at bounding box center [520, 438] width 13 height 13
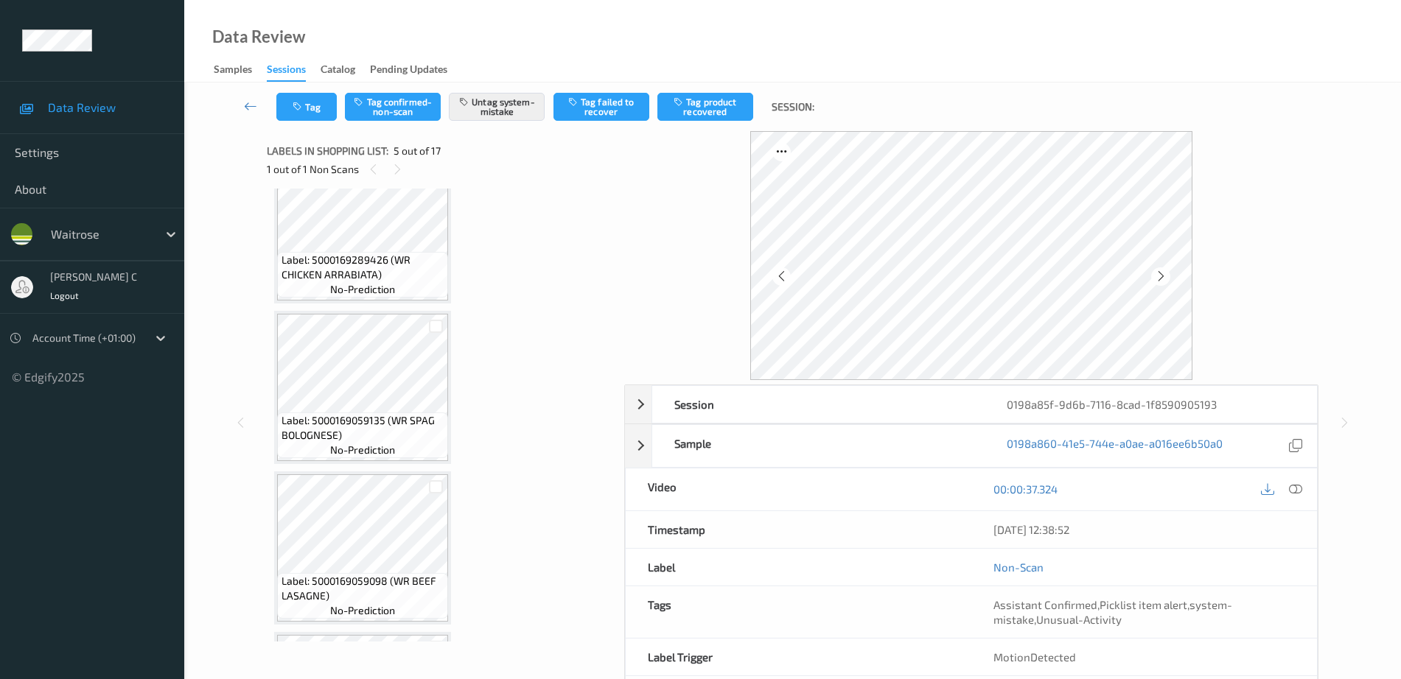
scroll to position [1042, 0]
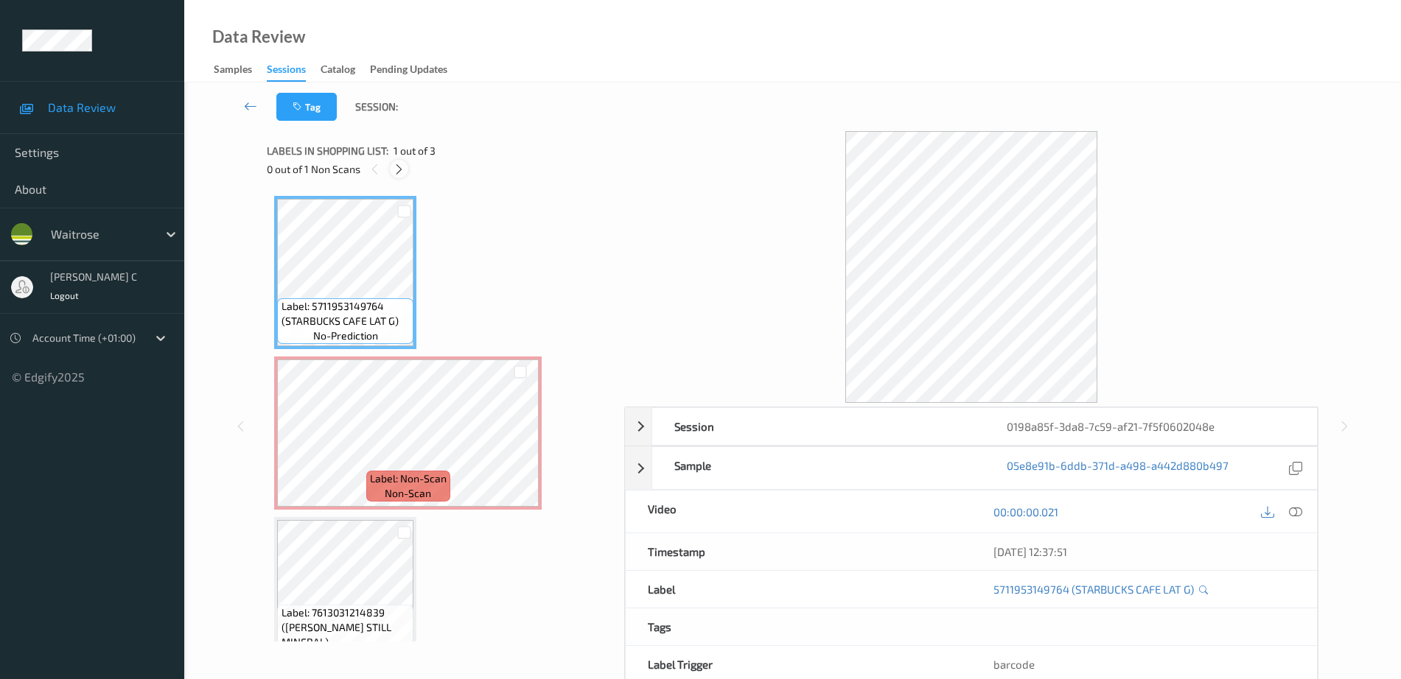
click at [399, 165] on icon at bounding box center [399, 169] width 13 height 13
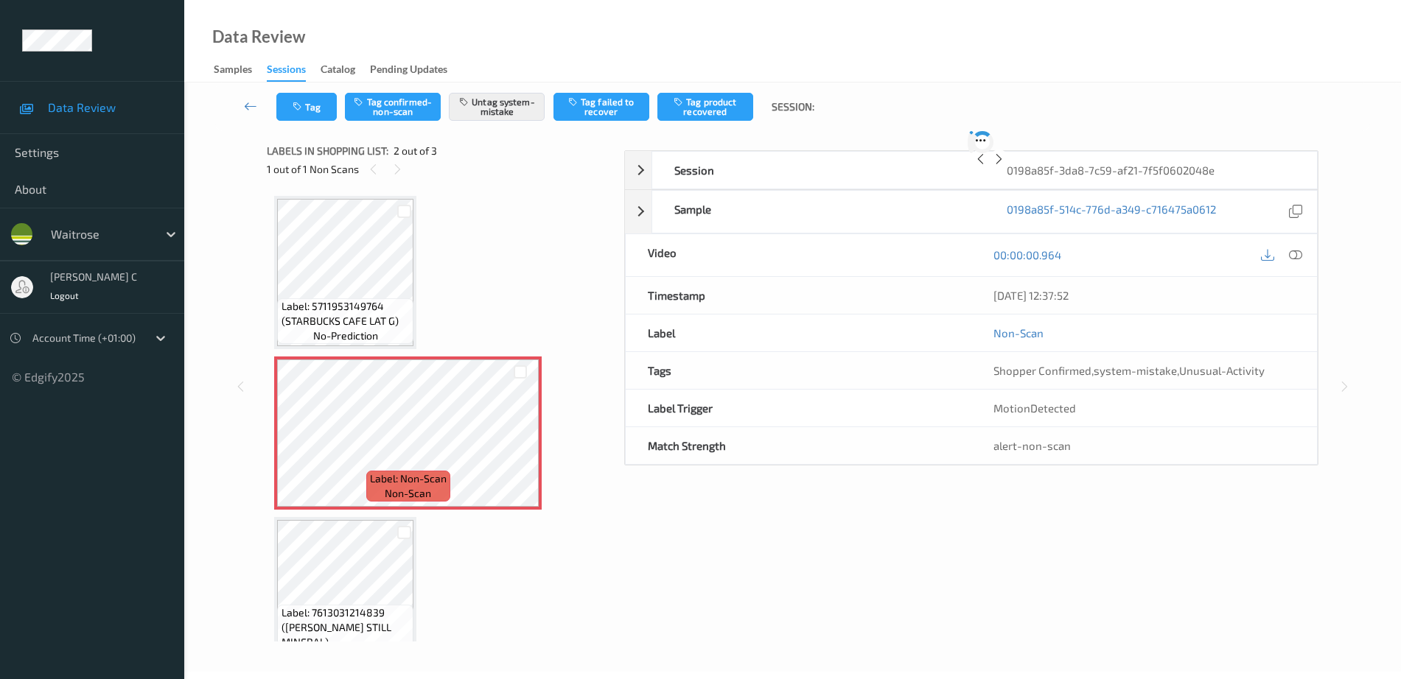
scroll to position [7, 0]
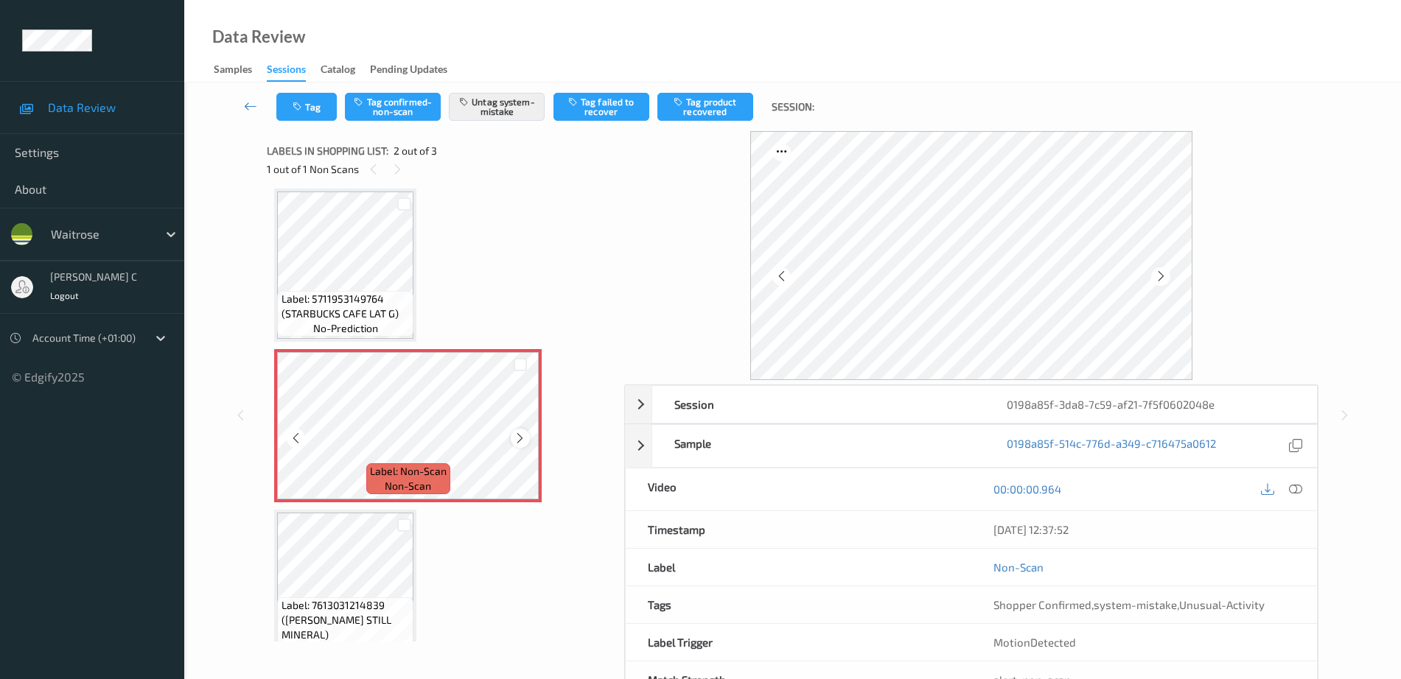
click at [522, 435] on icon at bounding box center [520, 438] width 13 height 13
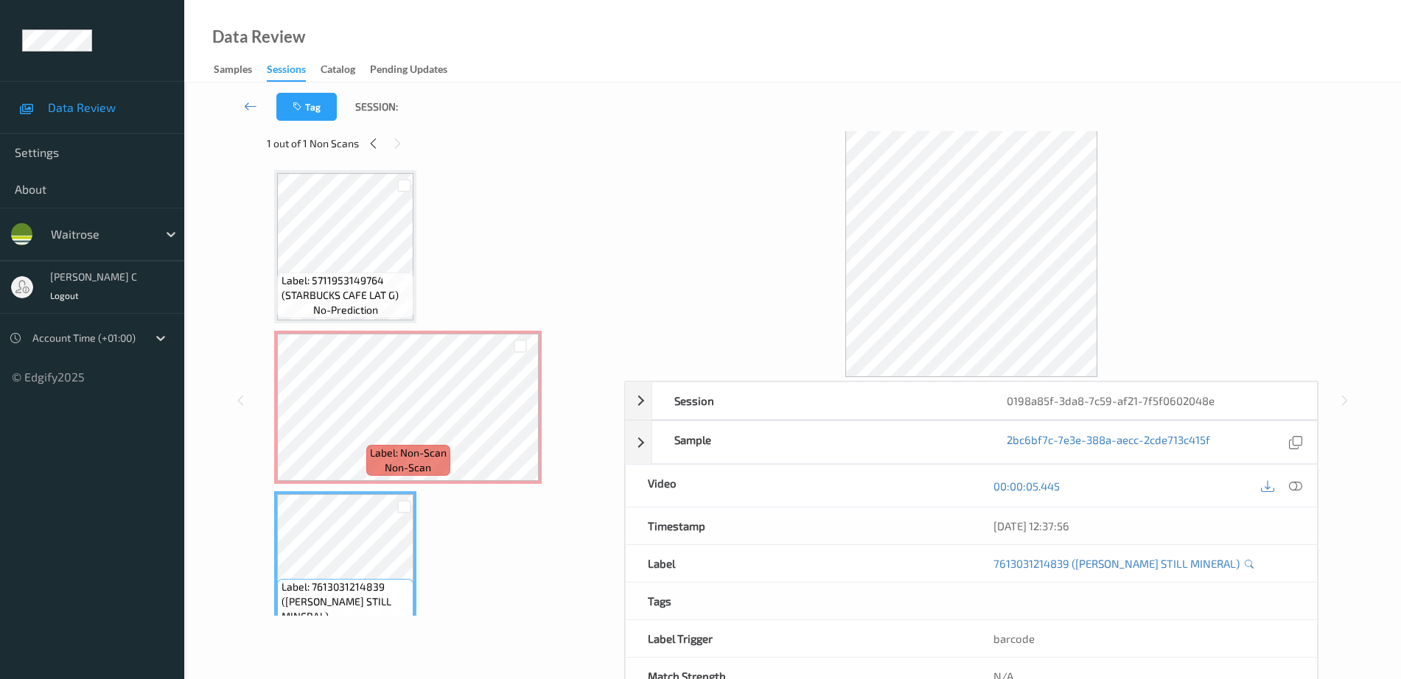
scroll to position [0, 0]
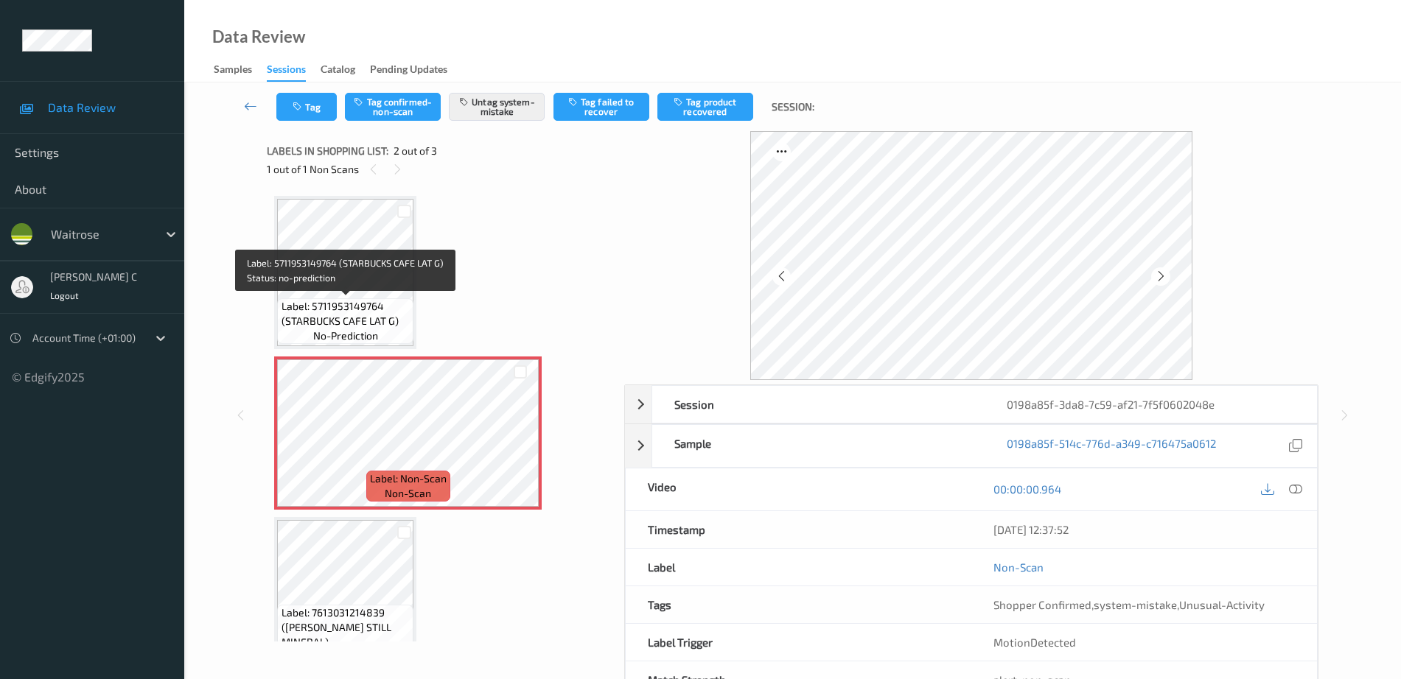
click at [287, 307] on span "Label: 5711953149764 (STARBUCKS CAFE LAT G)" at bounding box center [345, 313] width 129 height 29
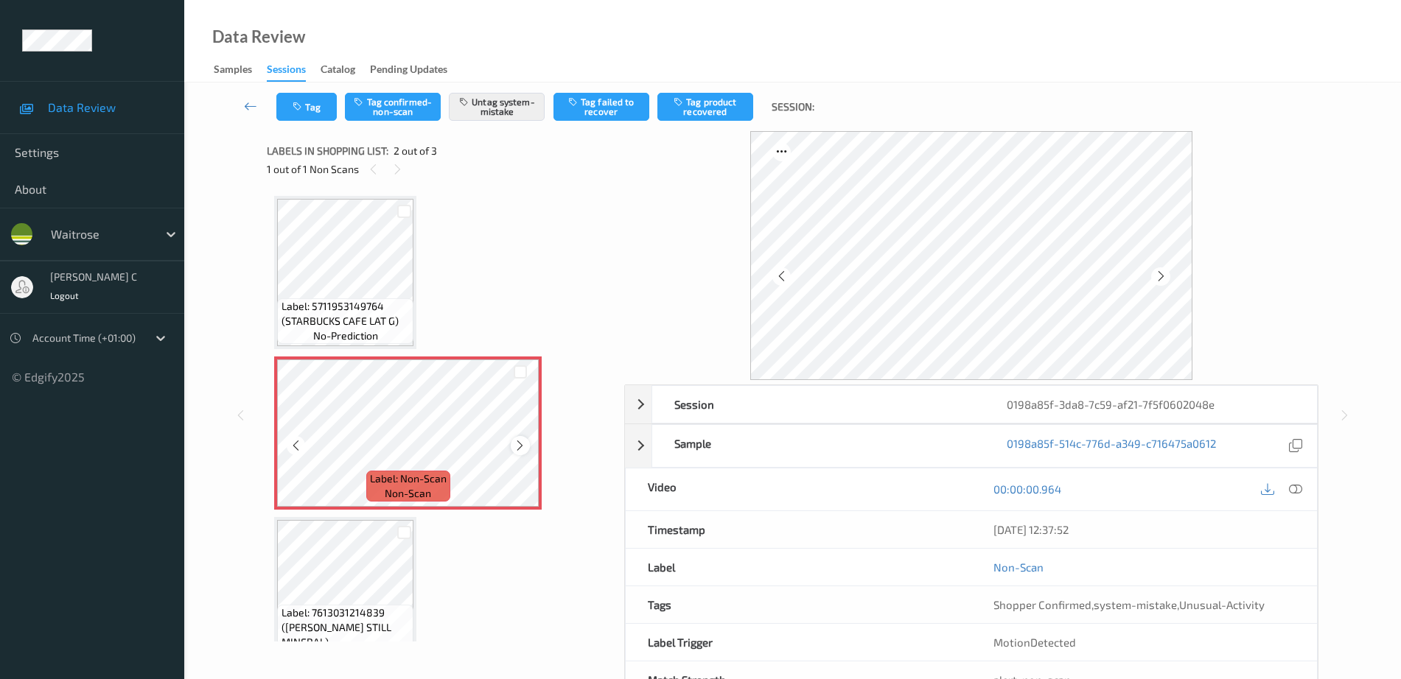
click at [517, 445] on icon at bounding box center [520, 445] width 13 height 13
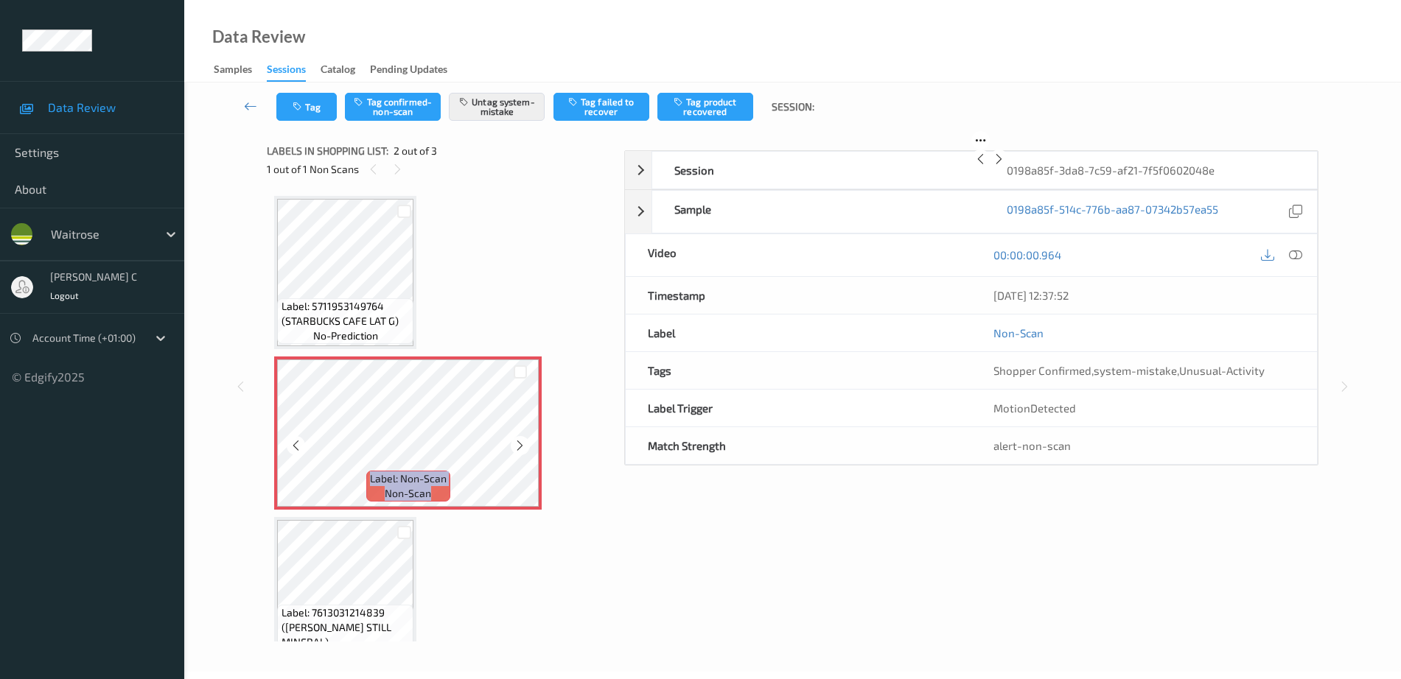
click at [517, 445] on icon at bounding box center [520, 445] width 13 height 13
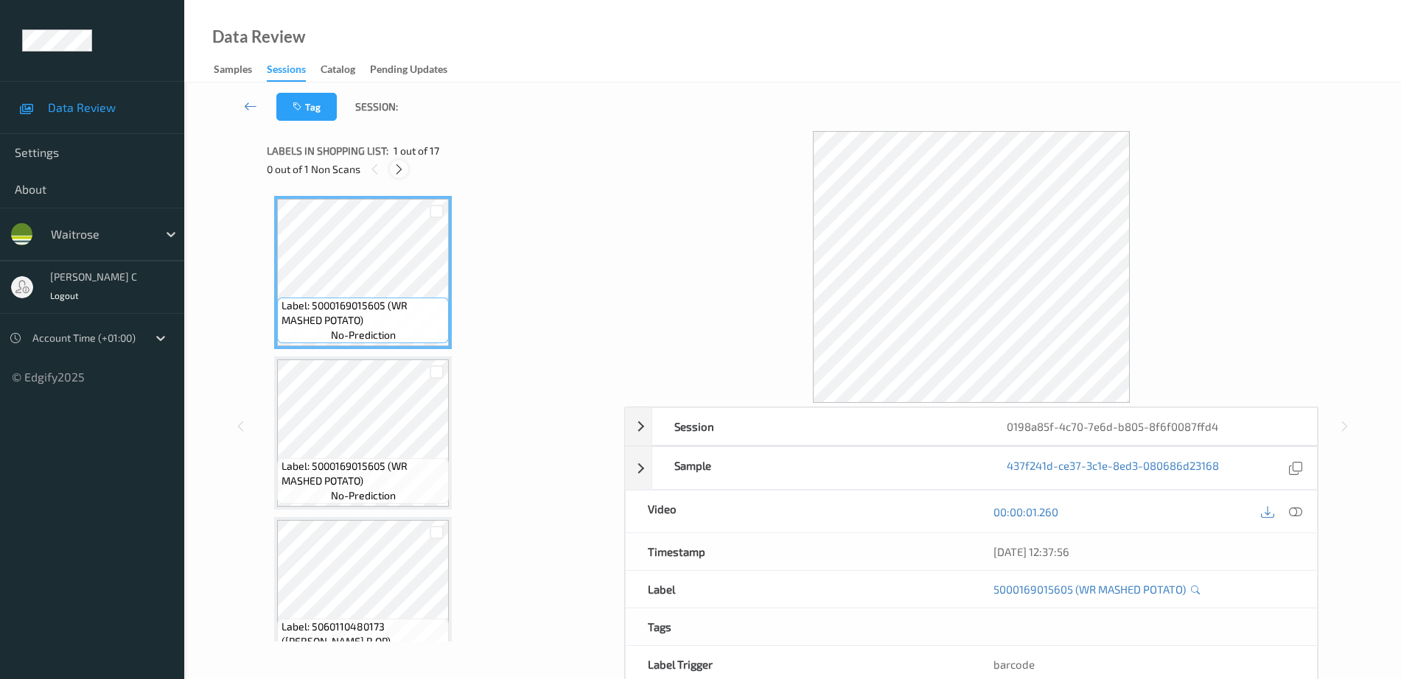
click at [401, 166] on icon at bounding box center [399, 169] width 13 height 13
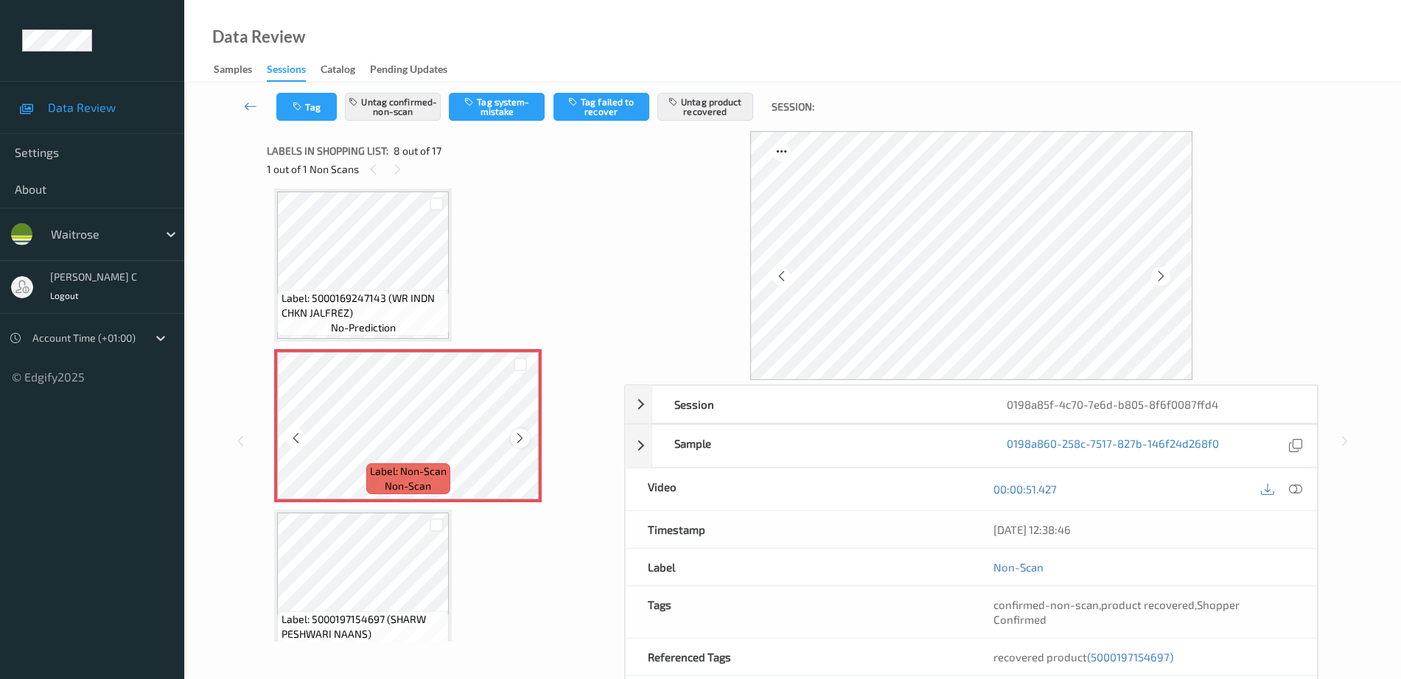
click at [519, 438] on icon at bounding box center [520, 438] width 13 height 13
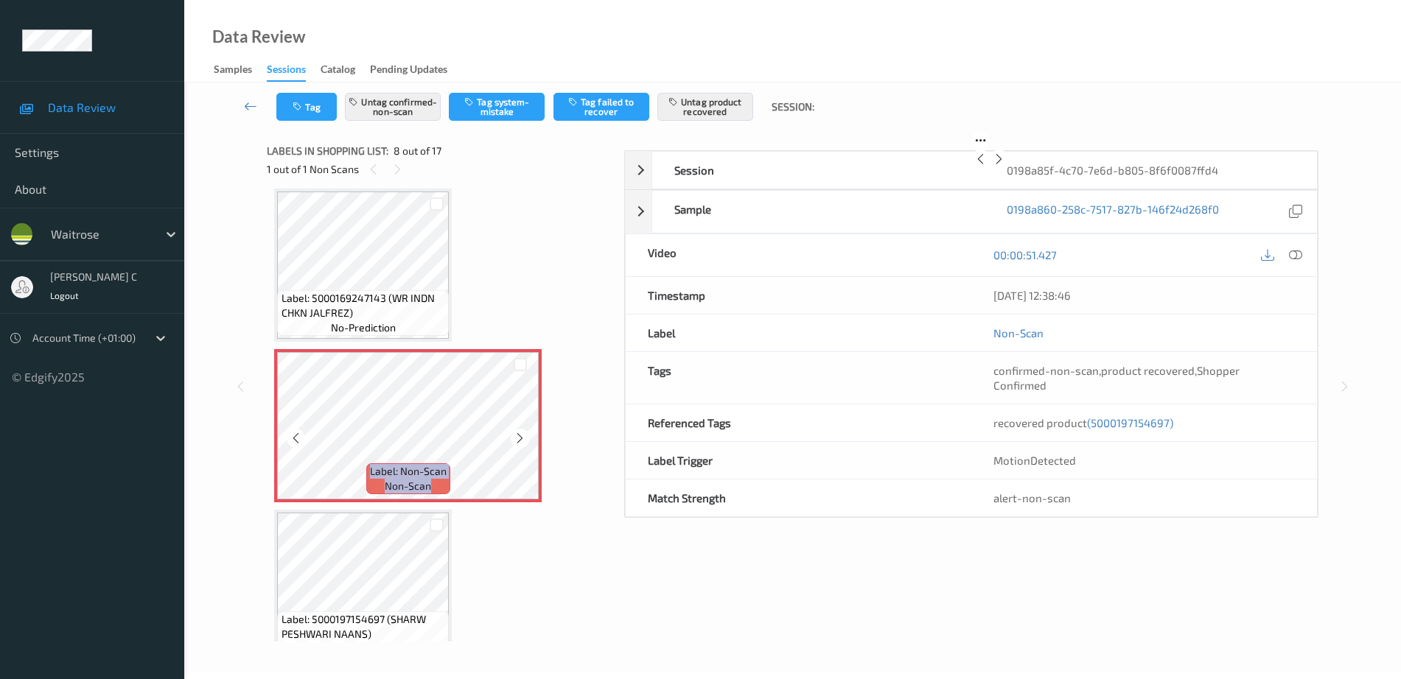
click at [519, 438] on icon at bounding box center [520, 438] width 13 height 13
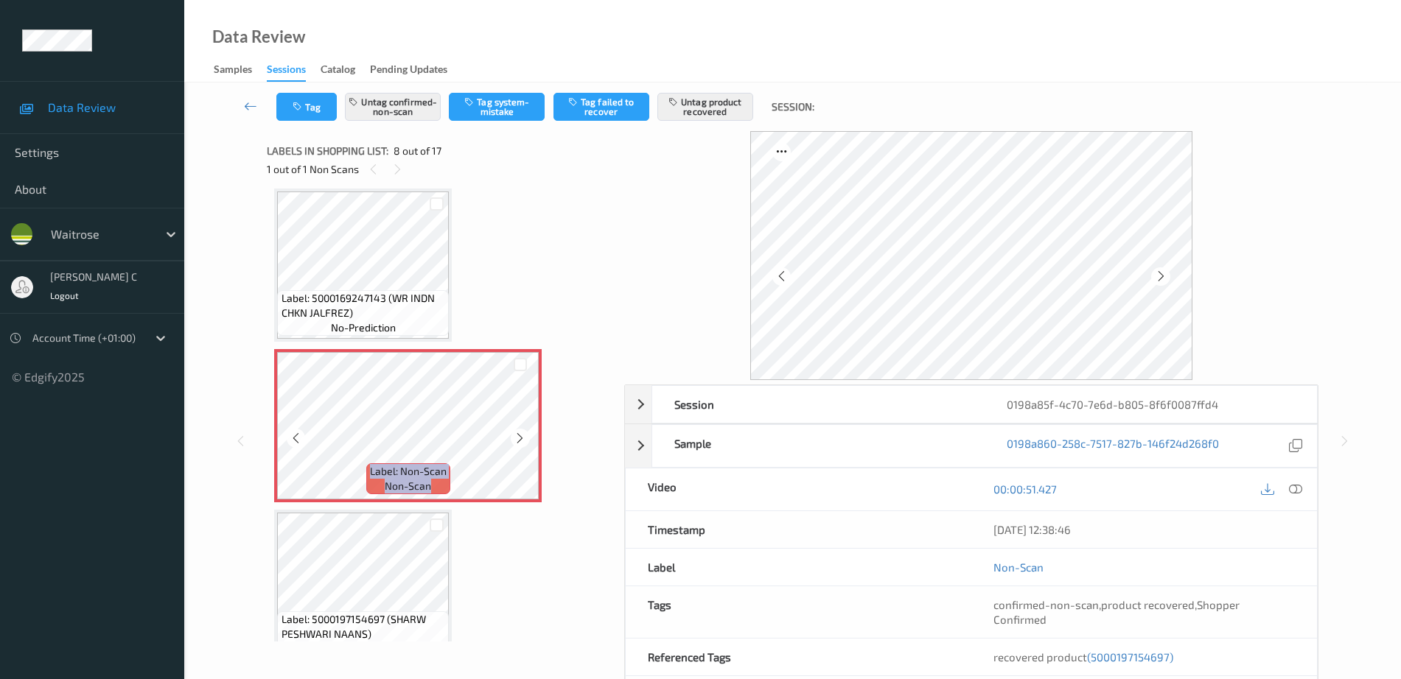
click at [519, 438] on icon at bounding box center [520, 438] width 13 height 13
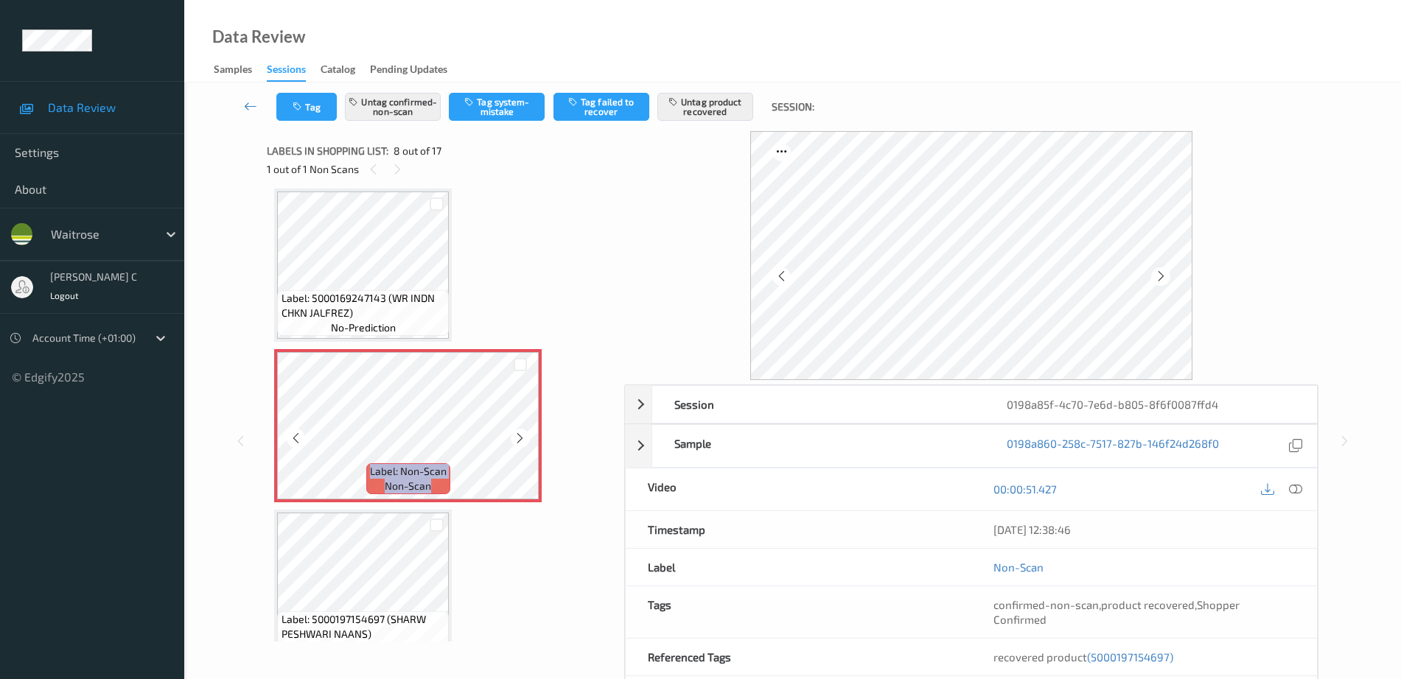
click at [519, 438] on icon at bounding box center [520, 438] width 13 height 13
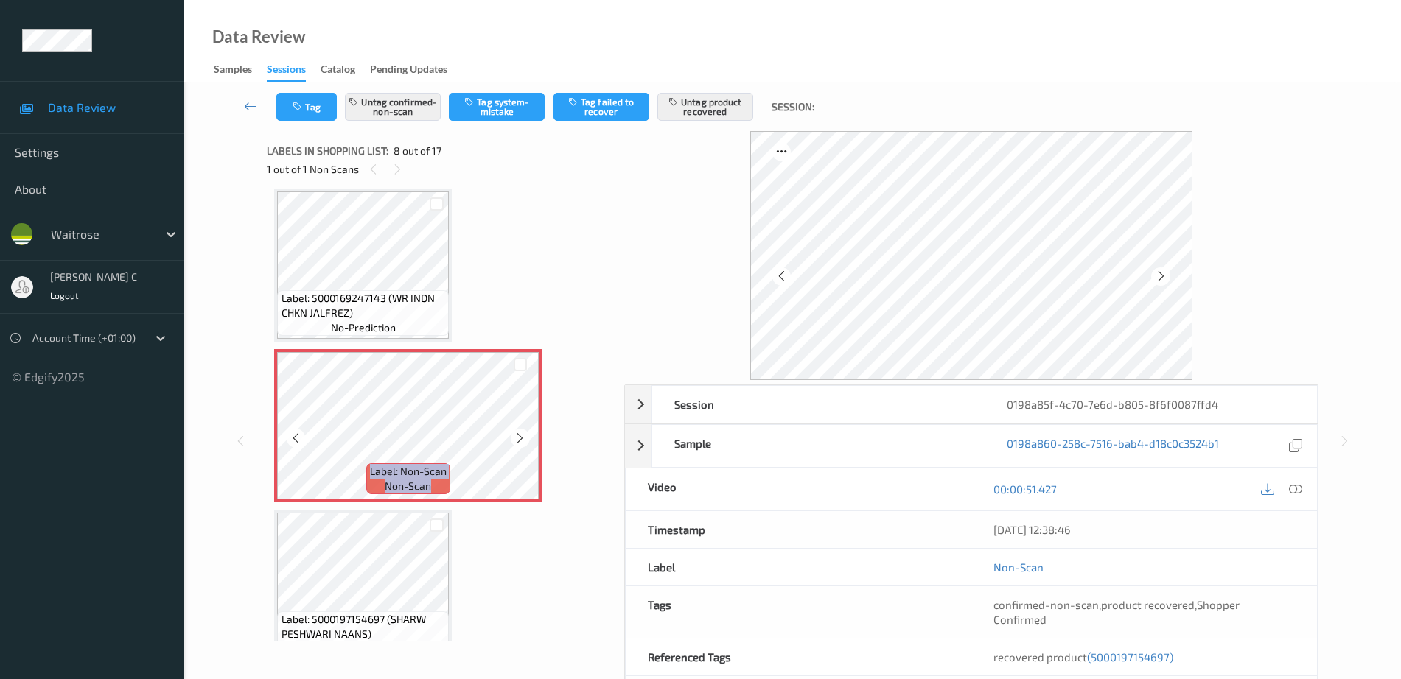
click at [519, 438] on icon at bounding box center [520, 438] width 13 height 13
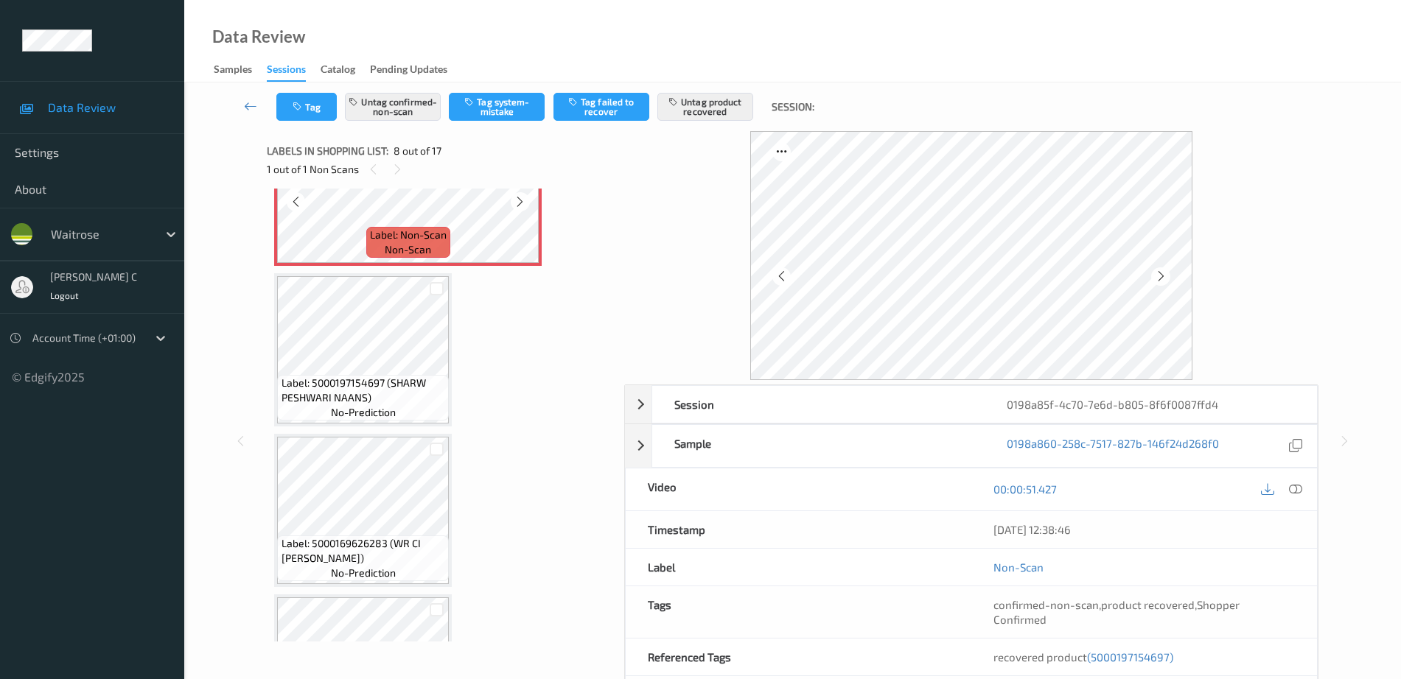
scroll to position [1247, 0]
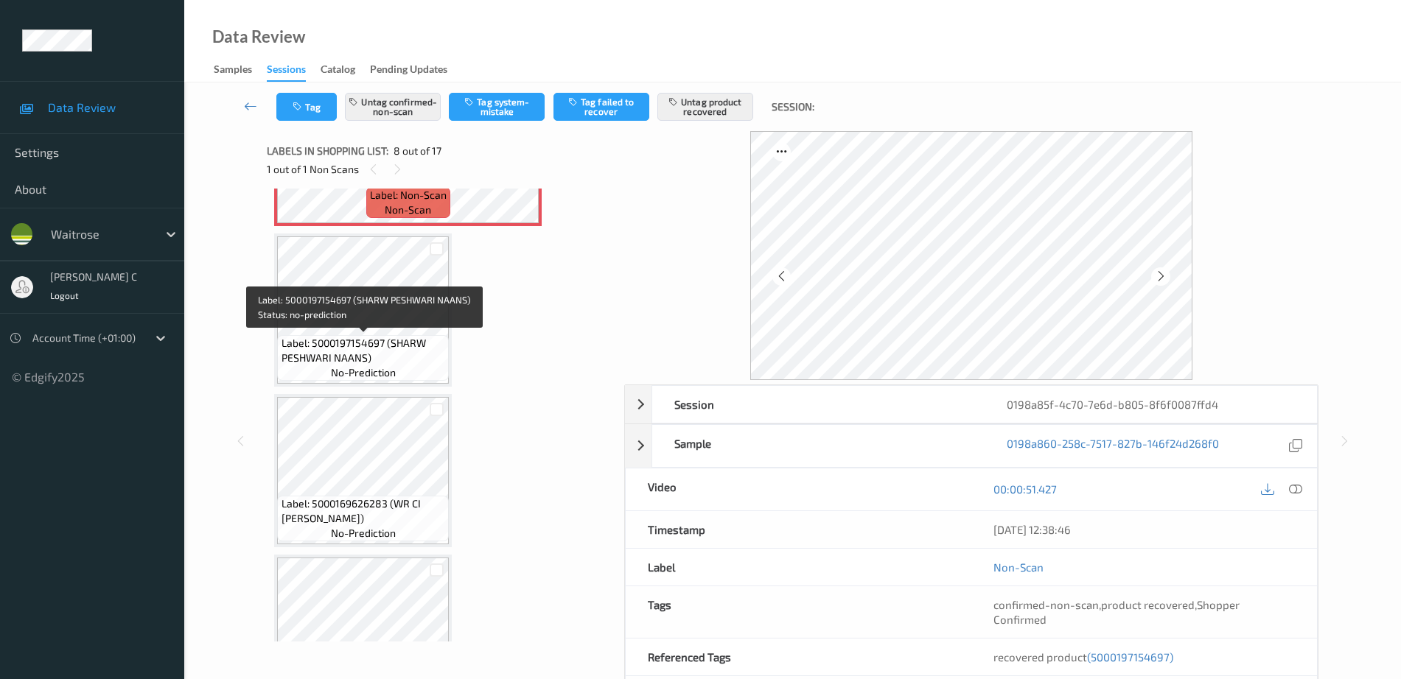
click at [376, 369] on span "no-prediction" at bounding box center [363, 372] width 65 height 15
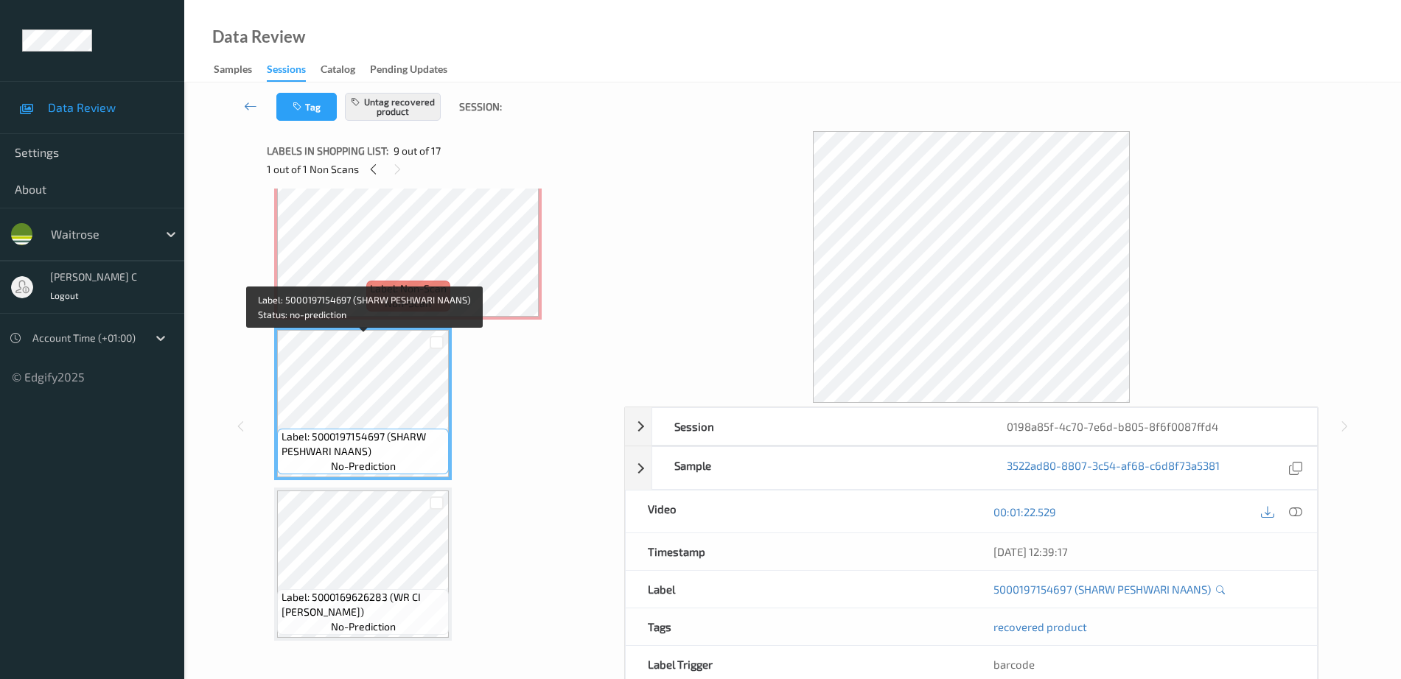
scroll to position [1063, 0]
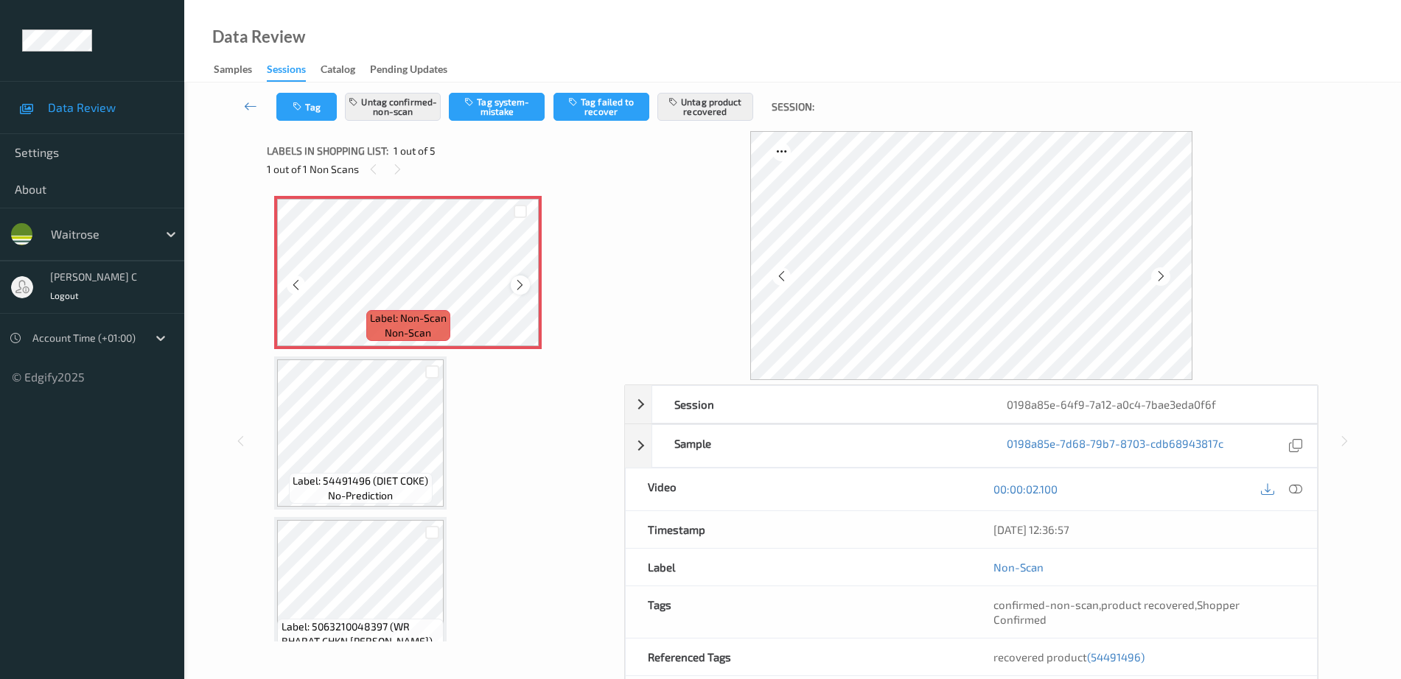
click at [516, 284] on icon at bounding box center [520, 285] width 13 height 13
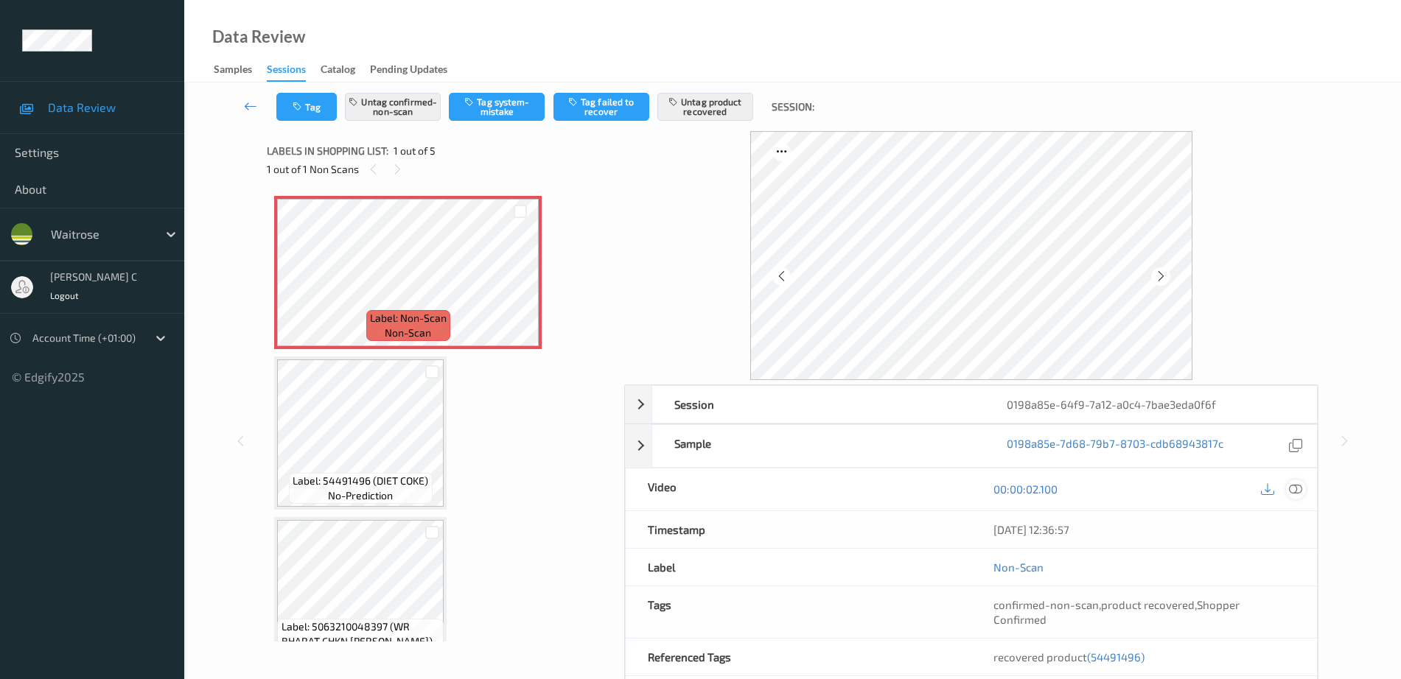
click at [1301, 486] on icon at bounding box center [1295, 489] width 13 height 13
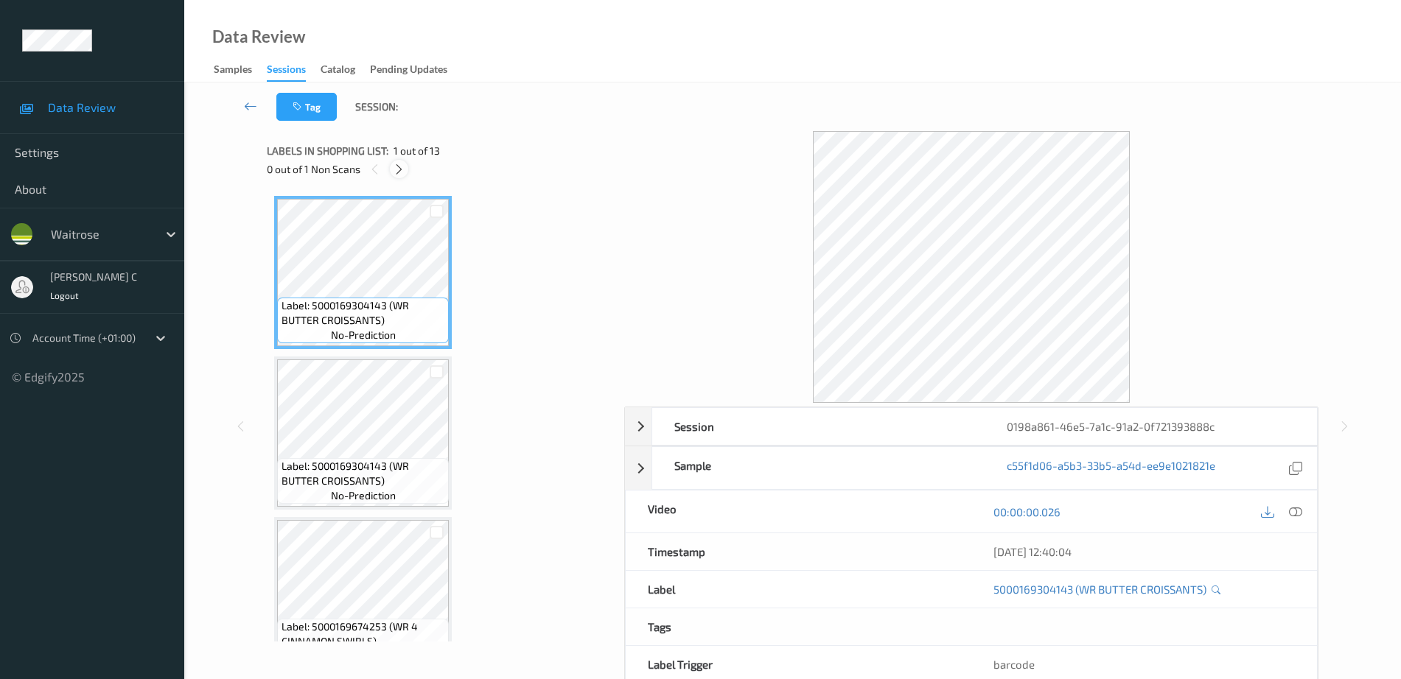
click at [404, 168] on icon at bounding box center [399, 169] width 13 height 13
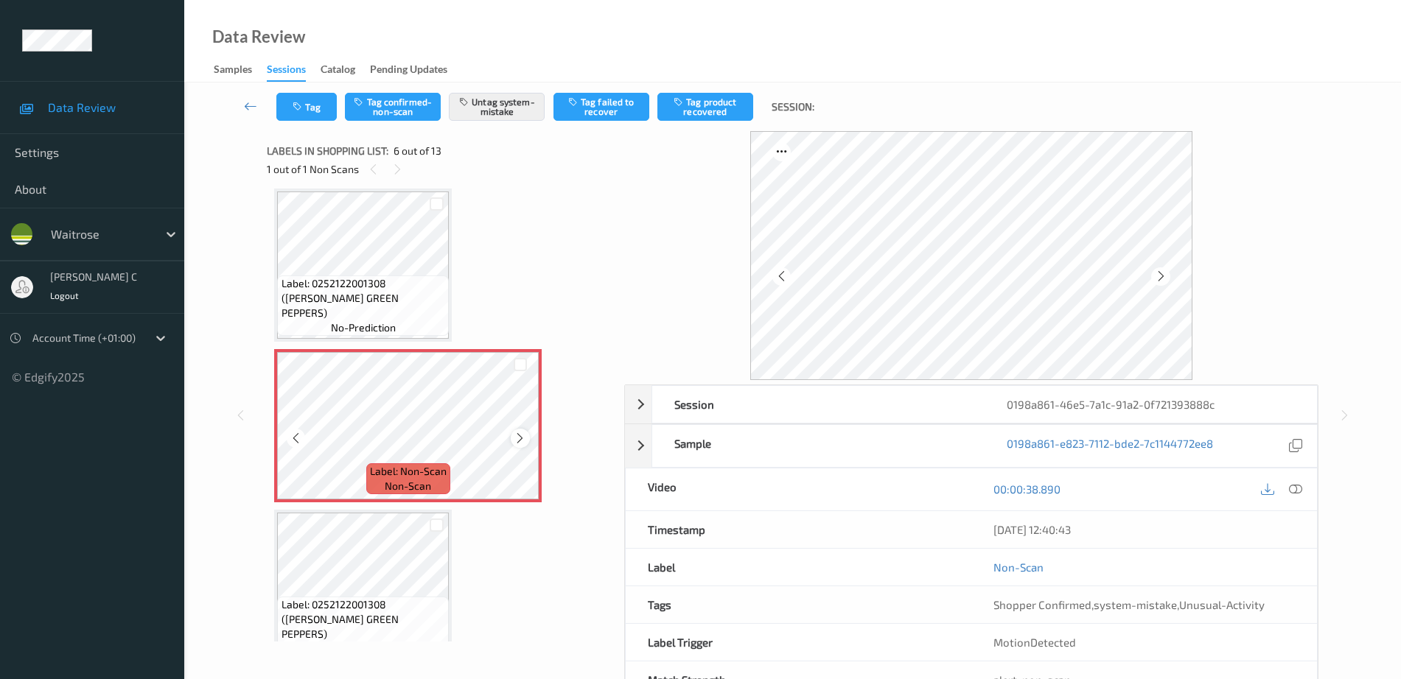
click at [519, 440] on icon at bounding box center [520, 438] width 13 height 13
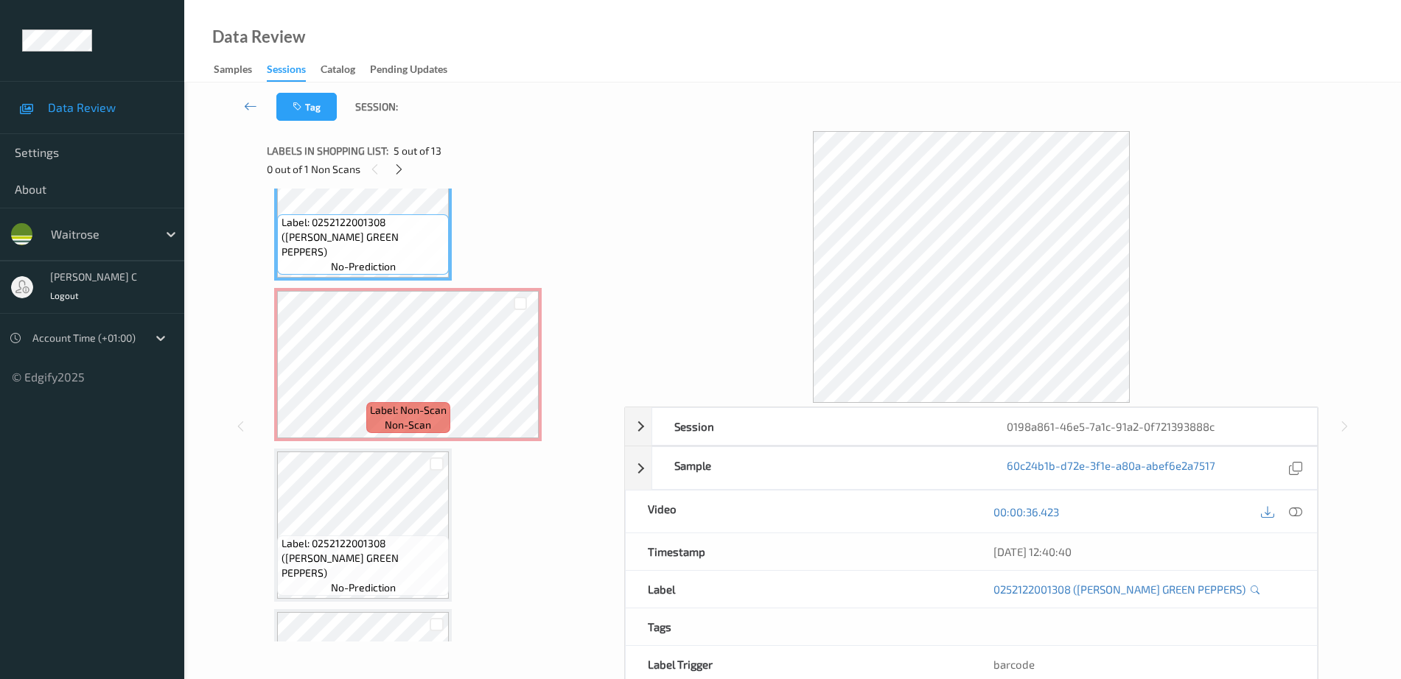
scroll to position [742, 0]
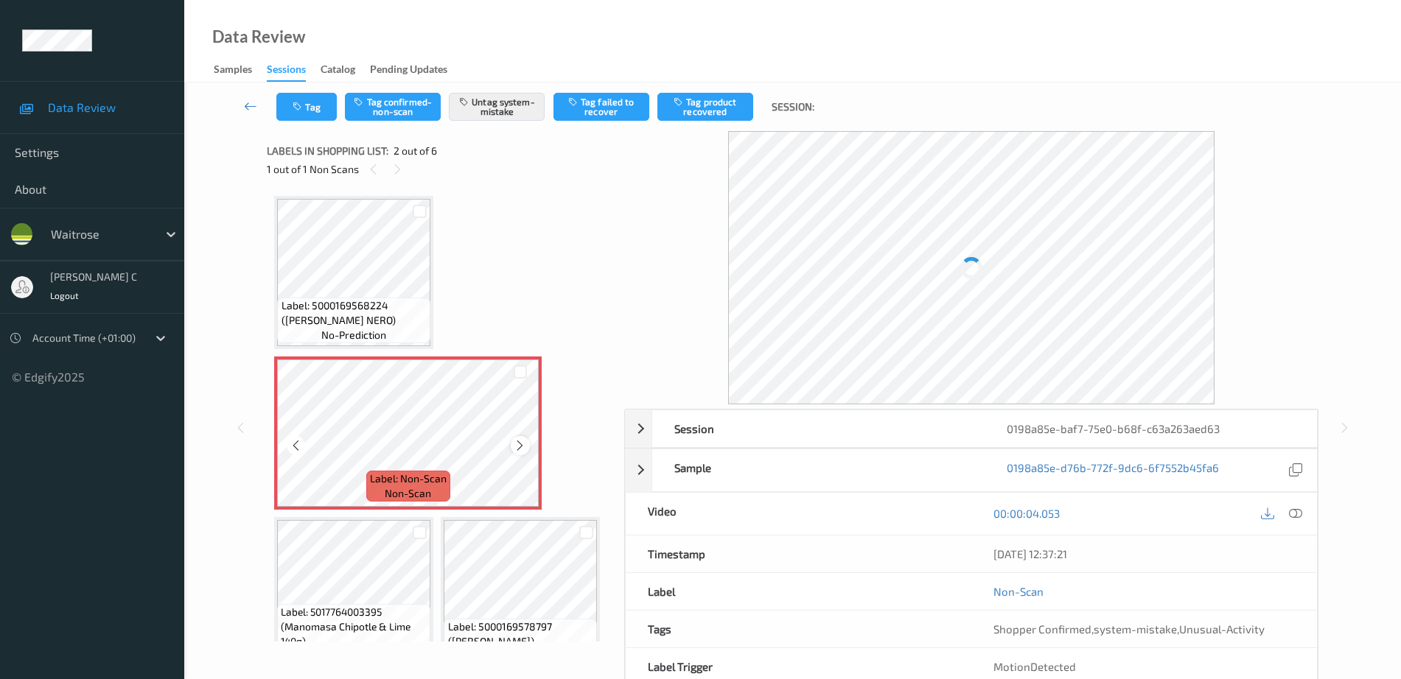
click at [523, 441] on icon at bounding box center [520, 445] width 13 height 13
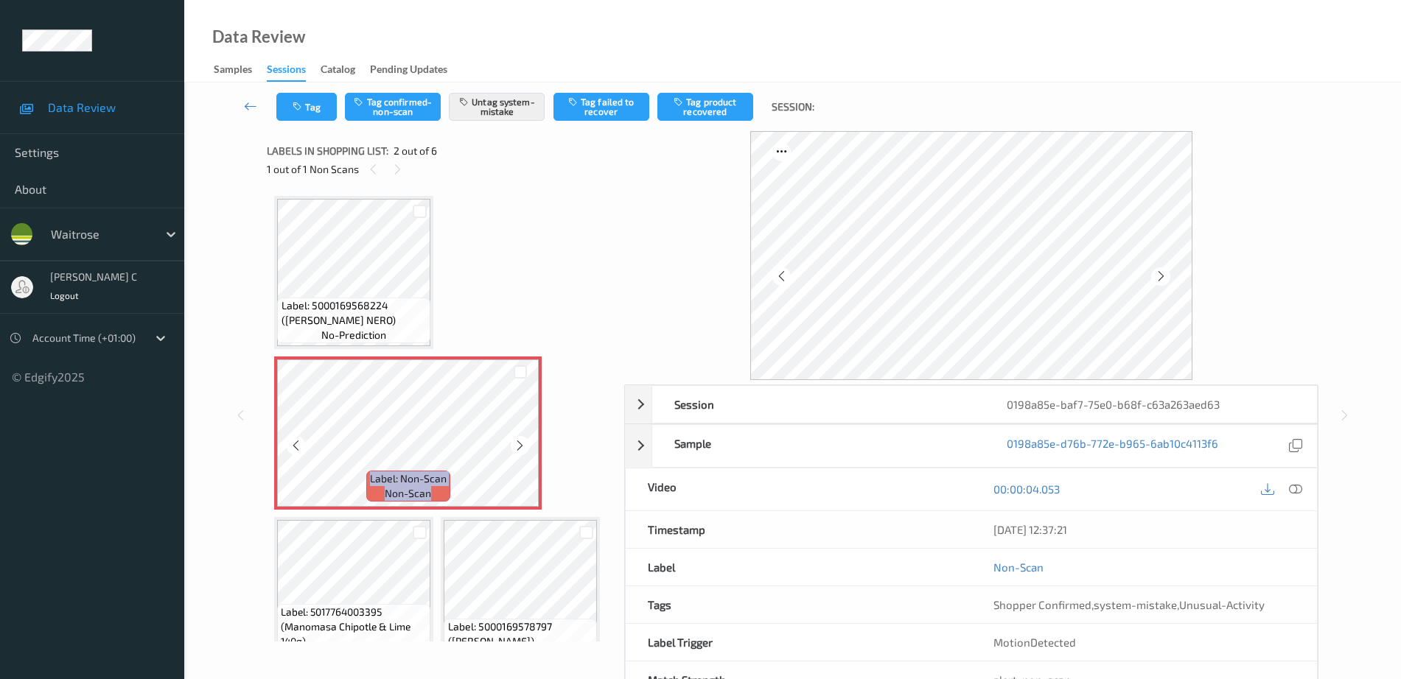
click at [523, 441] on icon at bounding box center [520, 445] width 13 height 13
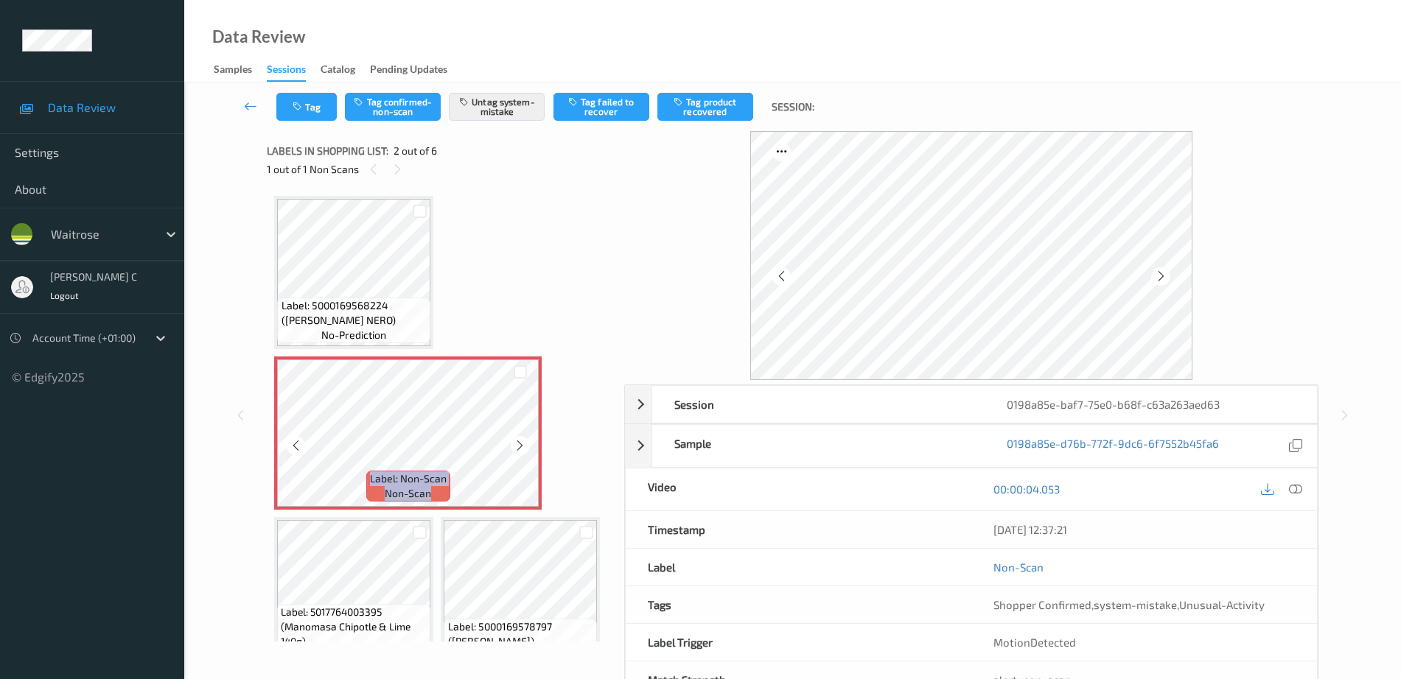
click at [523, 441] on icon at bounding box center [520, 445] width 13 height 13
click at [387, 301] on span "Label: 5000169568224 (WR CAVOLO NERO)" at bounding box center [354, 312] width 146 height 29
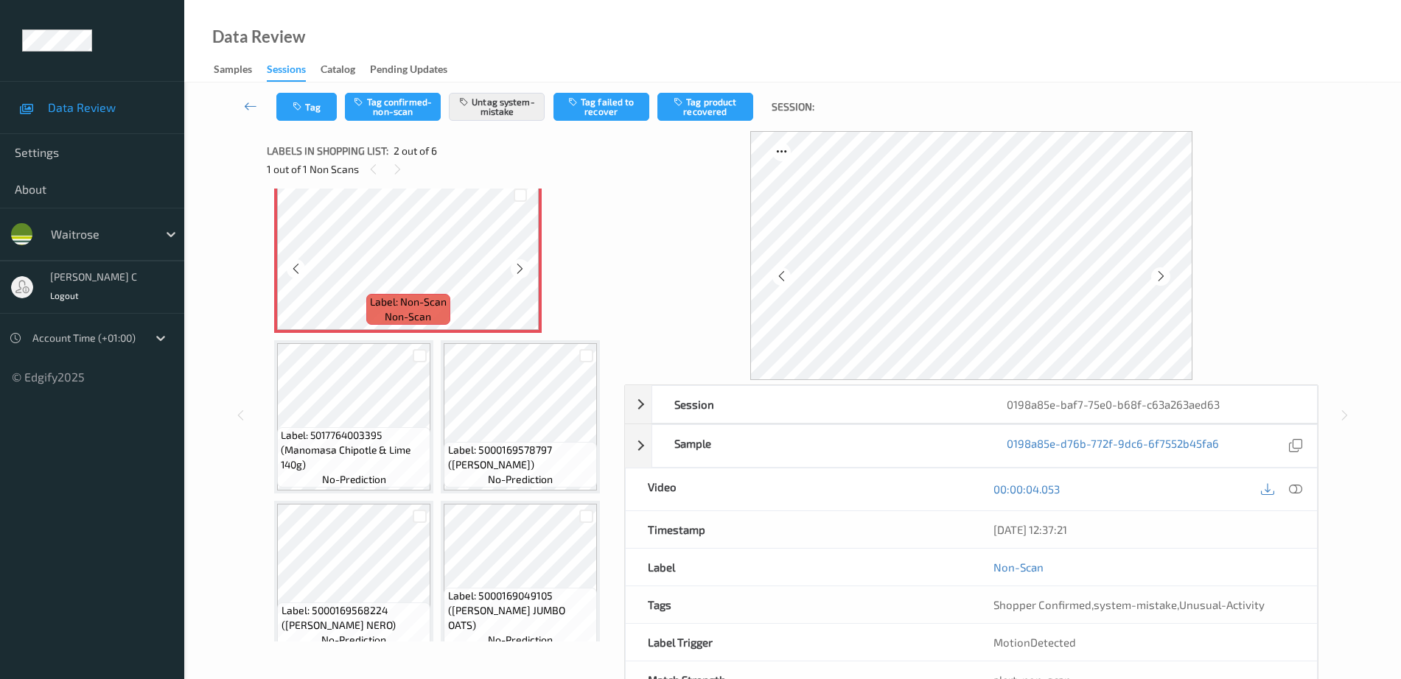
scroll to position [184, 0]
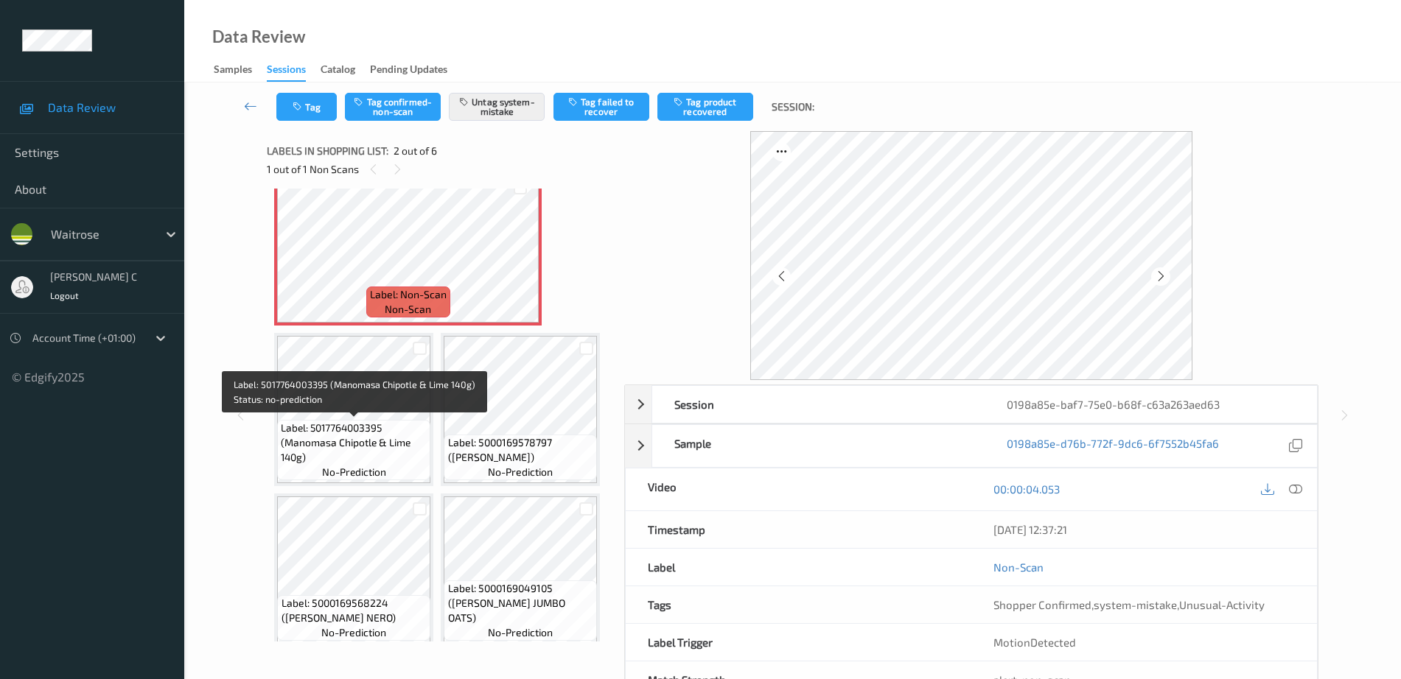
click at [384, 465] on span "no-prediction" at bounding box center [354, 472] width 64 height 15
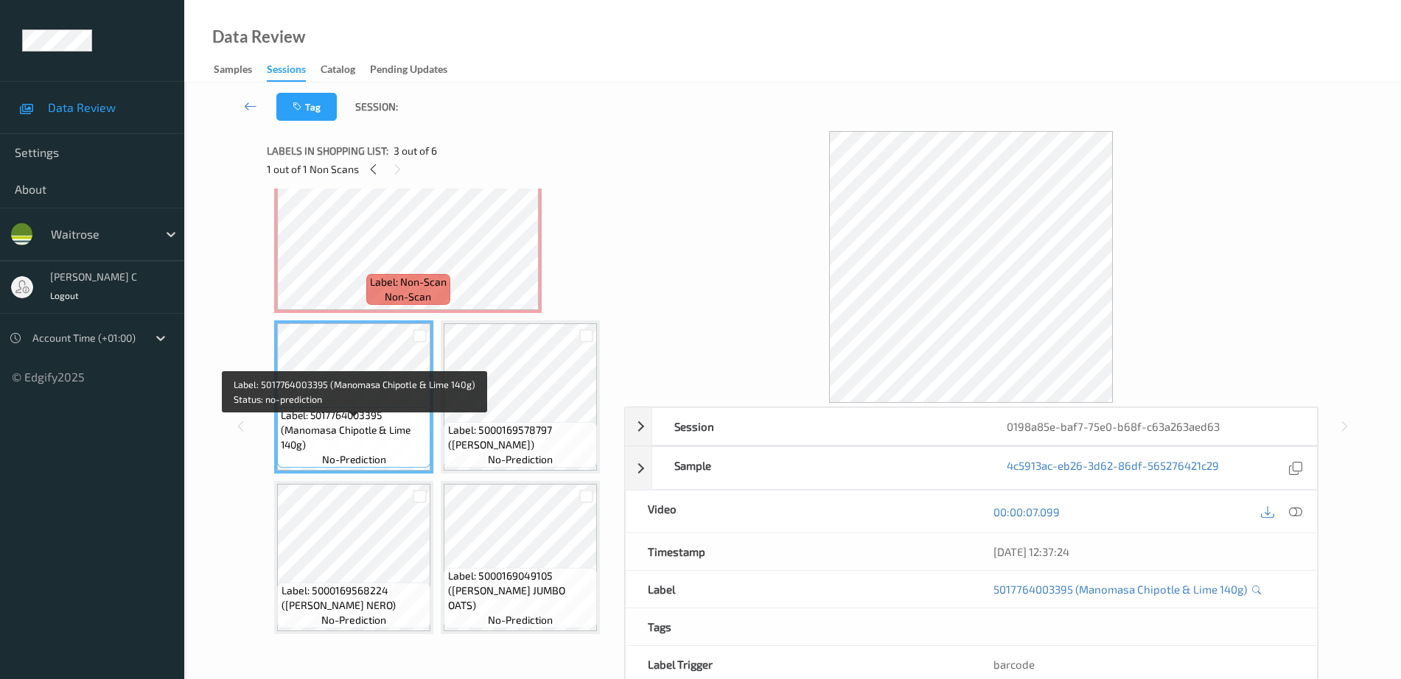
scroll to position [0, 0]
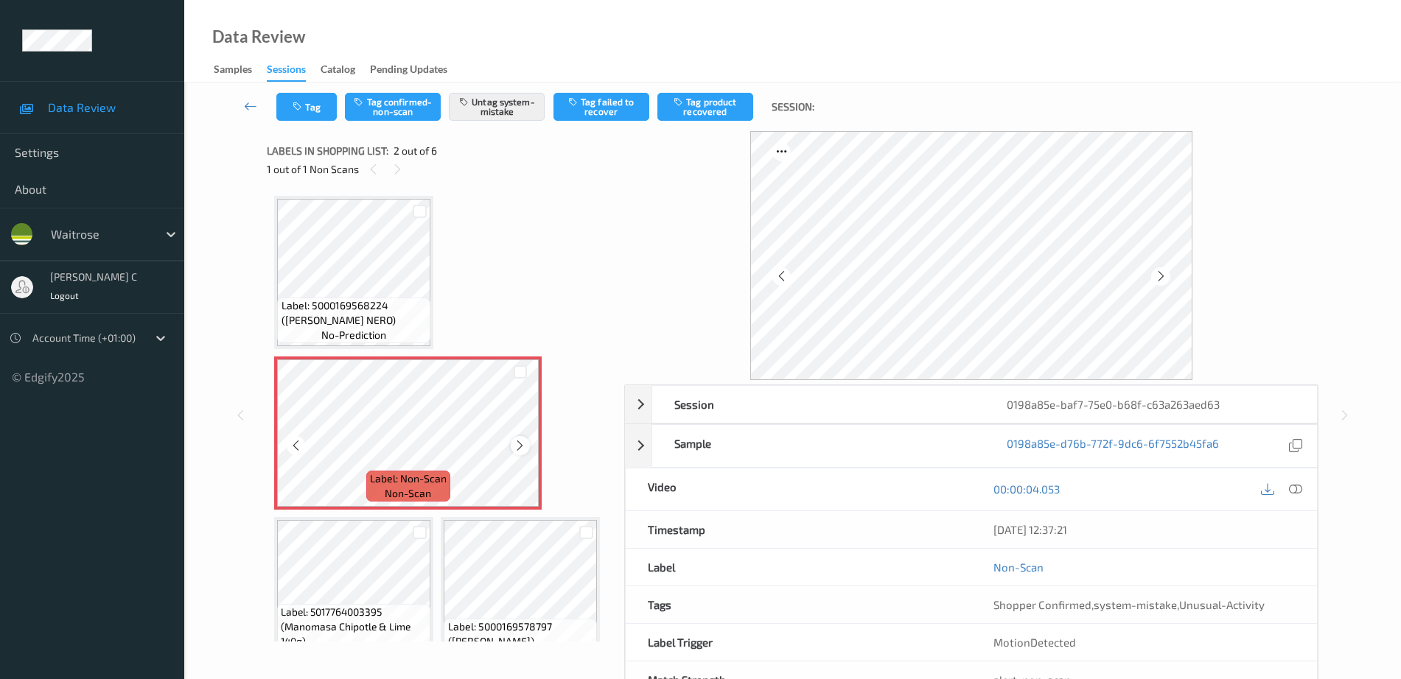
click at [514, 449] on icon at bounding box center [520, 445] width 13 height 13
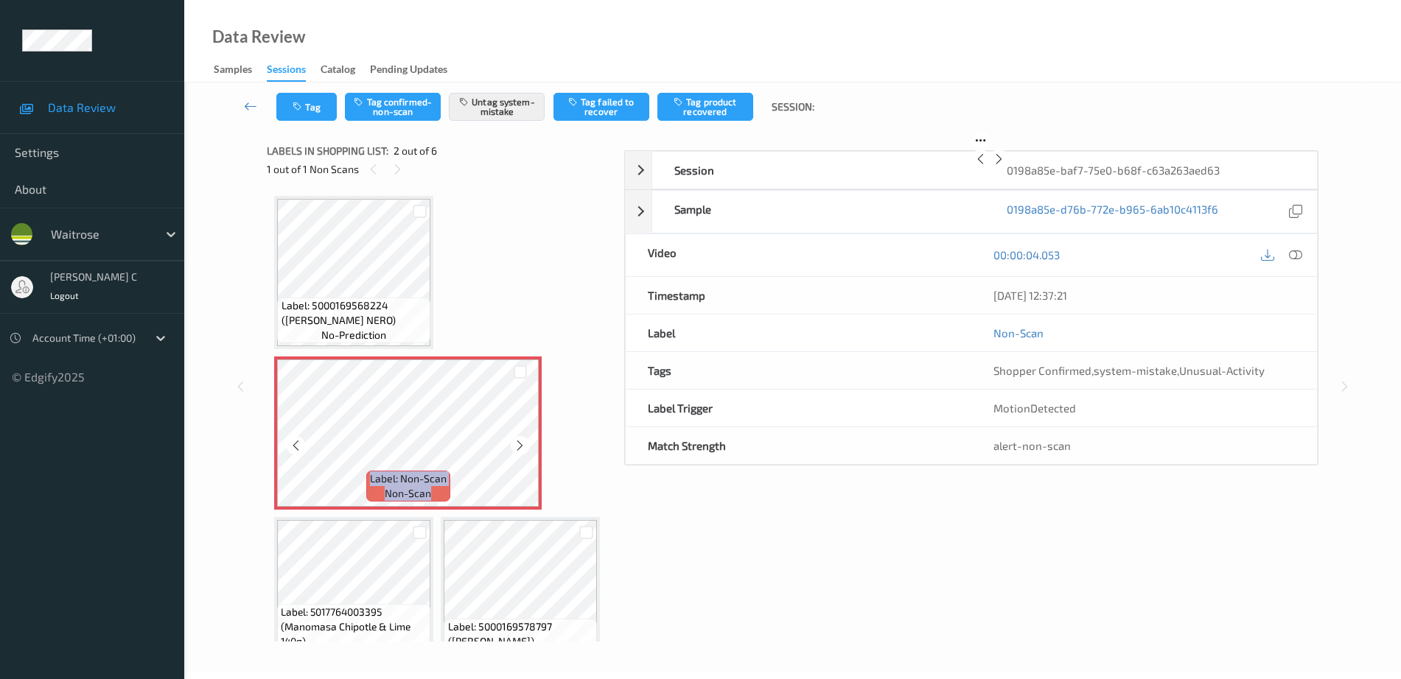
click at [514, 449] on icon at bounding box center [520, 445] width 13 height 13
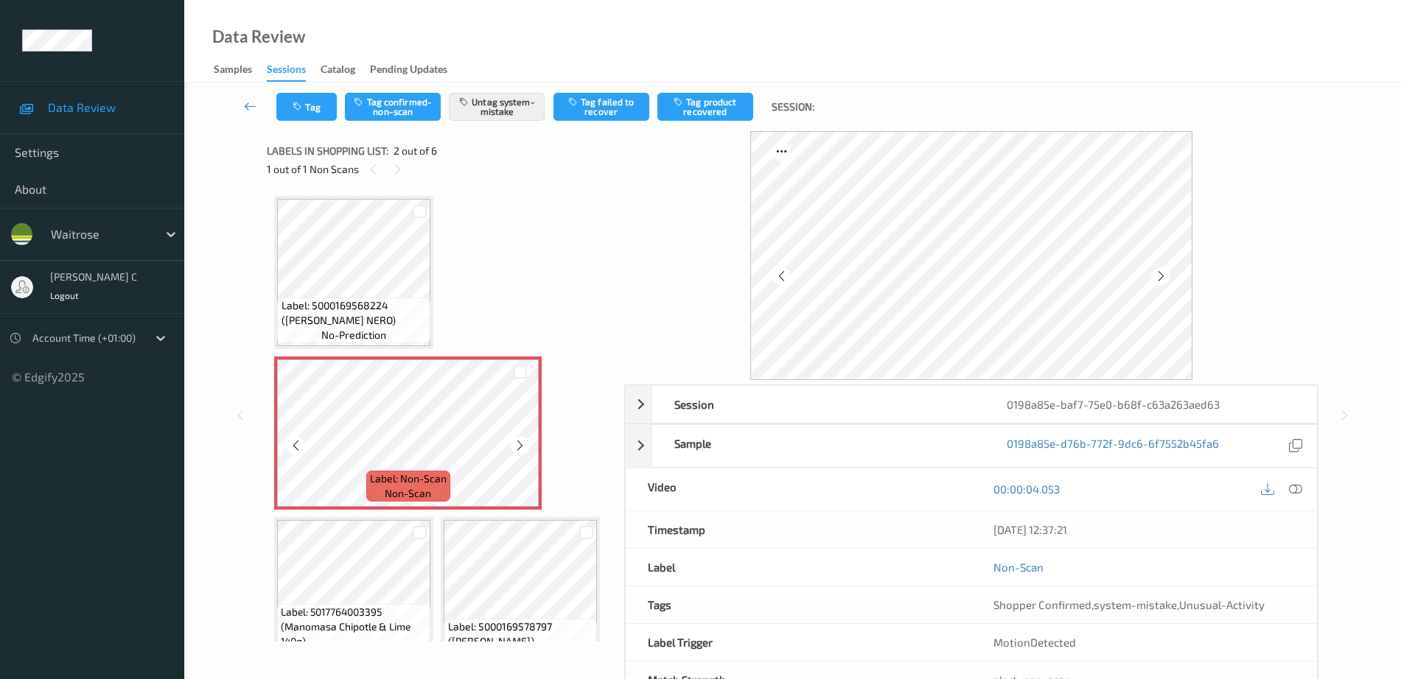
click at [514, 449] on icon at bounding box center [520, 445] width 13 height 13
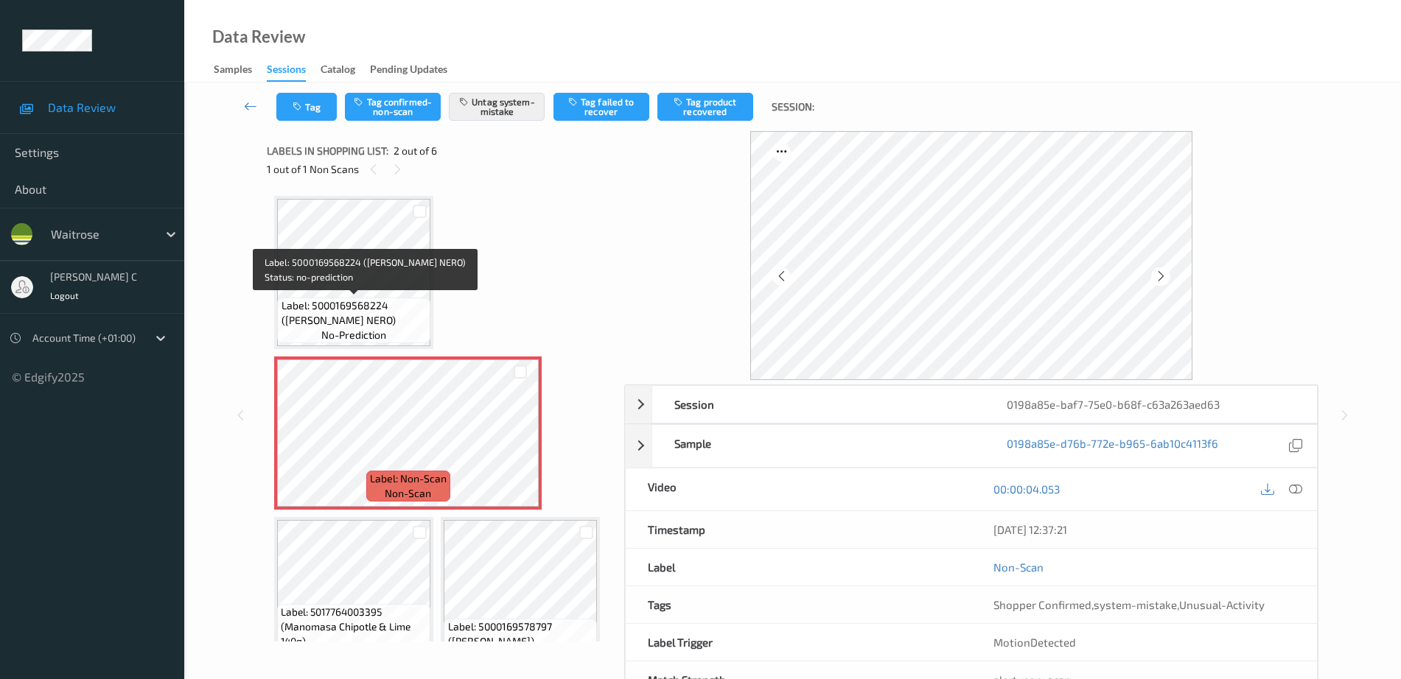
click at [417, 326] on span "Label: 5000169568224 (WR CAVOLO NERO)" at bounding box center [354, 312] width 146 height 29
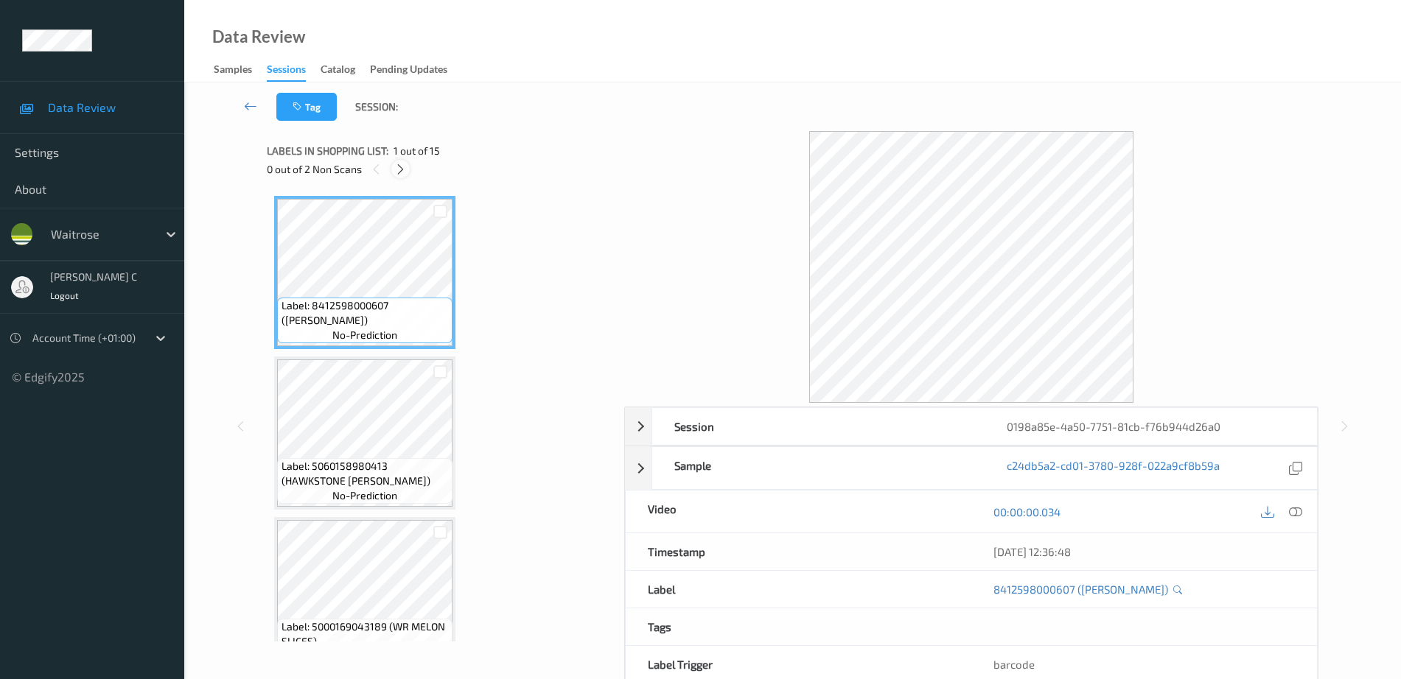
click at [402, 166] on icon at bounding box center [400, 169] width 13 height 13
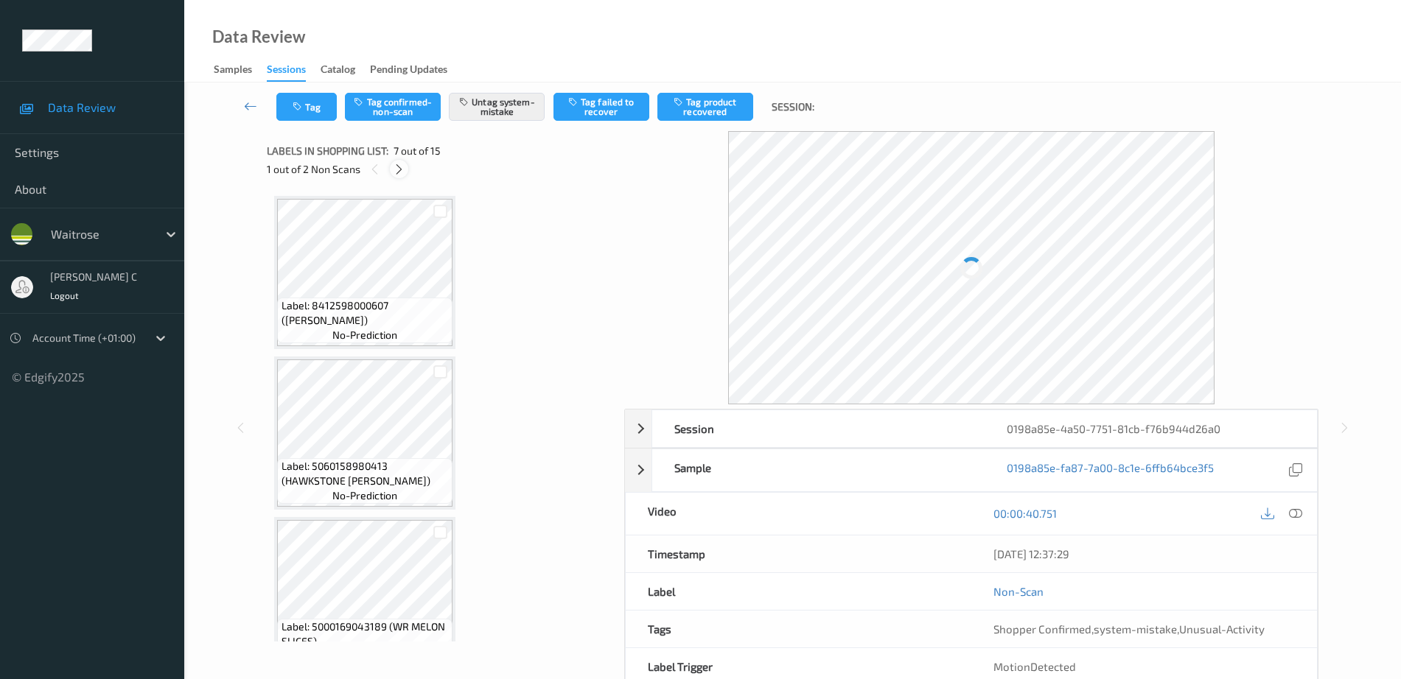
scroll to position [810, 0]
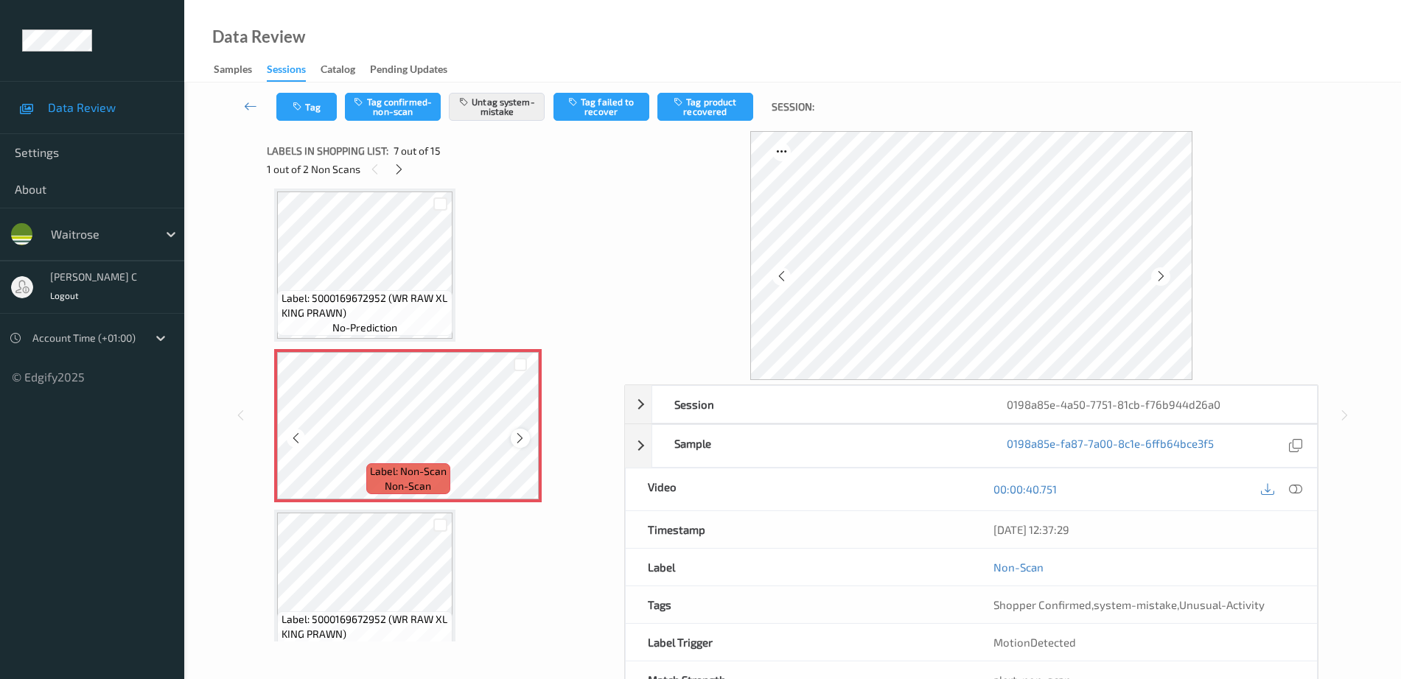
click at [521, 437] on icon at bounding box center [520, 438] width 13 height 13
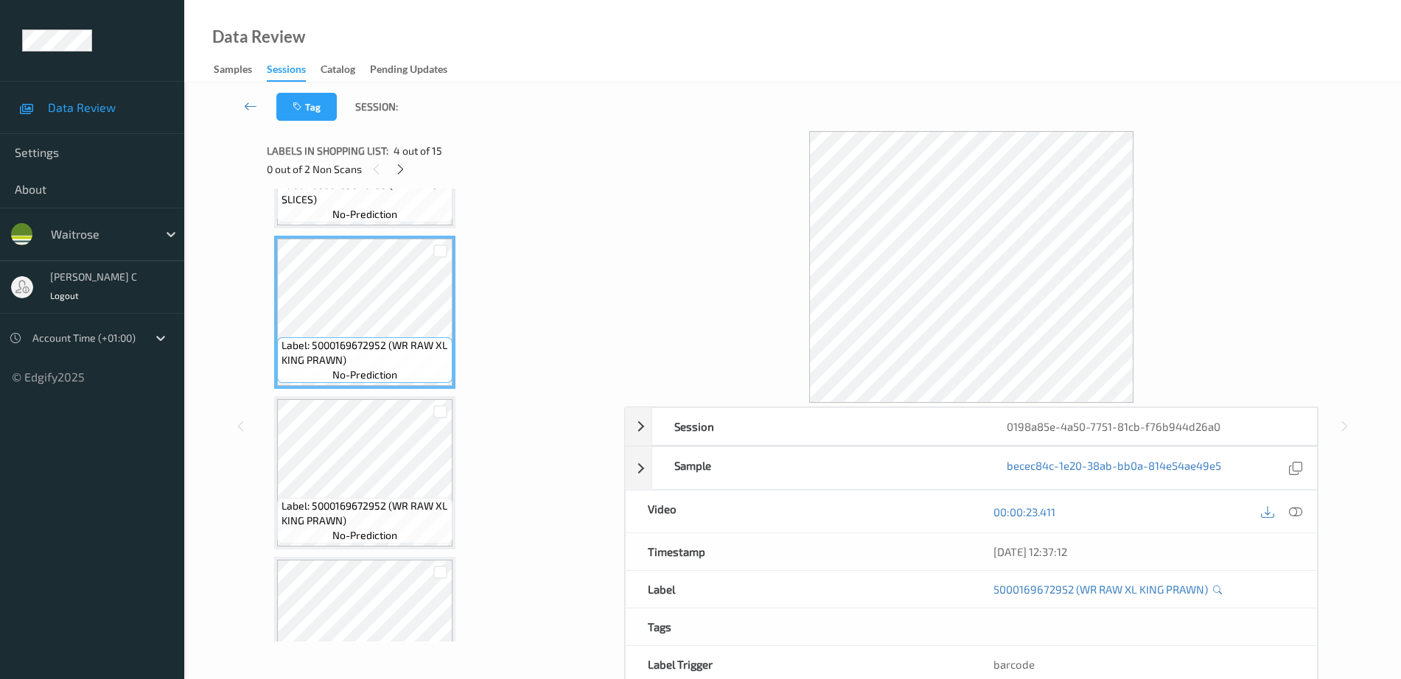
scroll to position [258, 0]
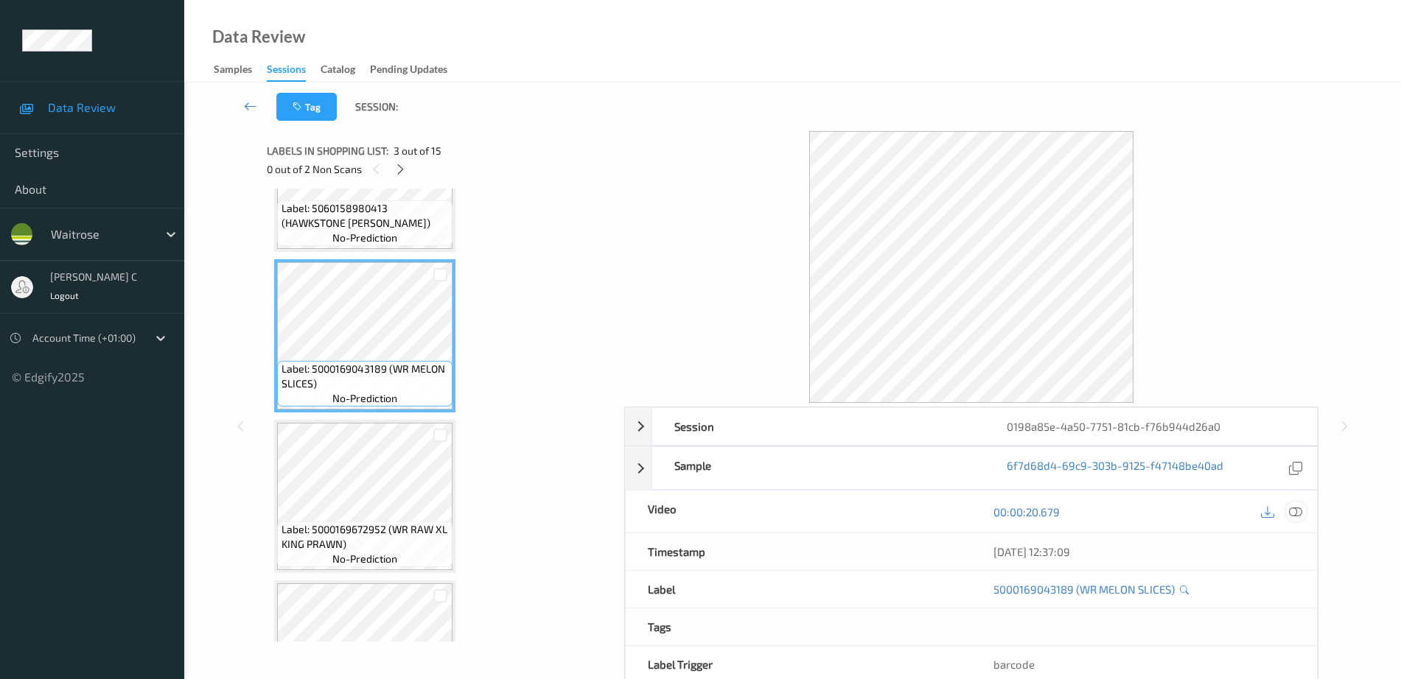
click at [1302, 512] on icon at bounding box center [1295, 511] width 13 height 13
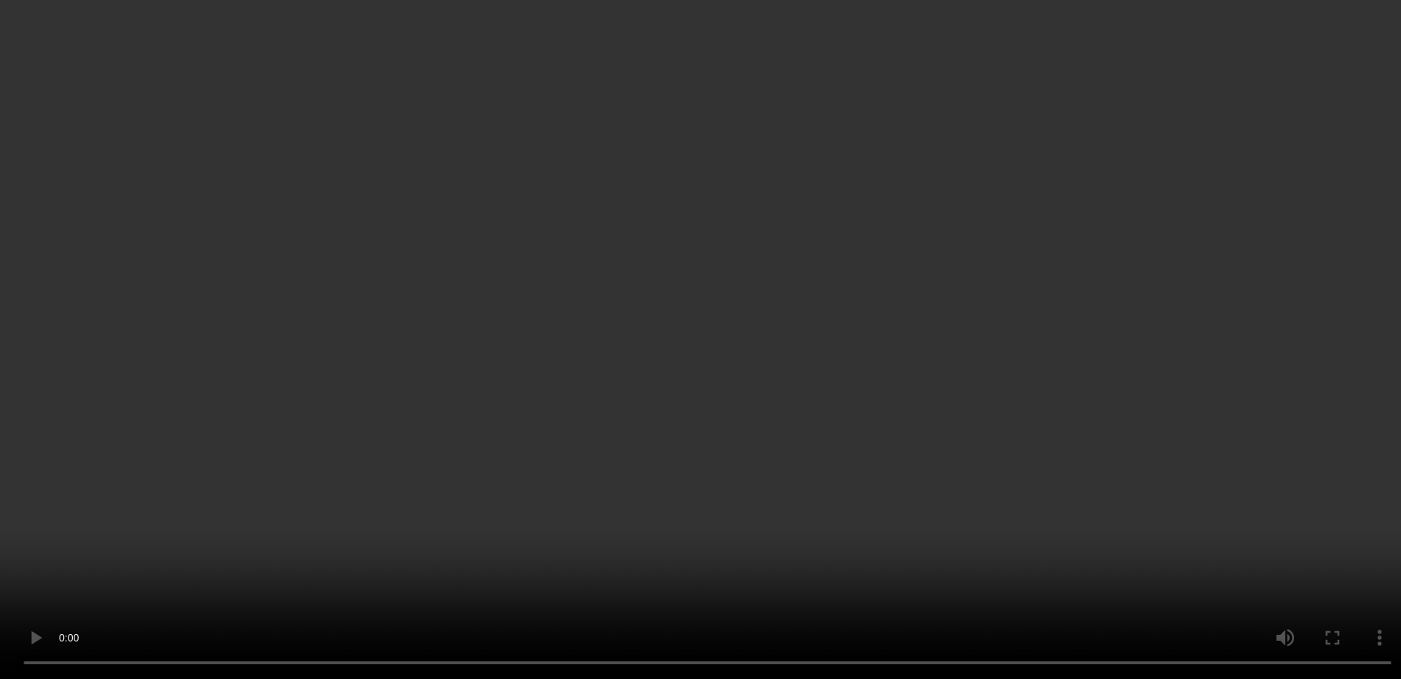
scroll to position [737, 0]
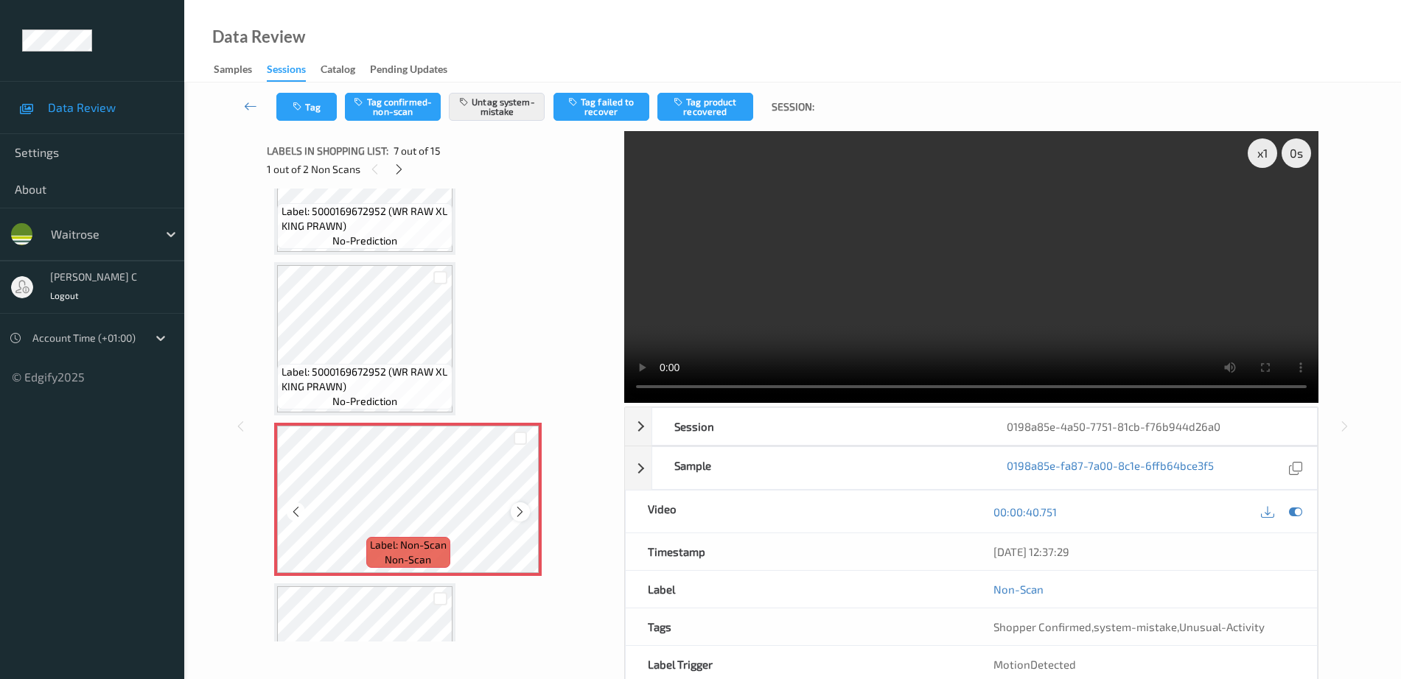
click at [519, 508] on icon at bounding box center [520, 511] width 13 height 13
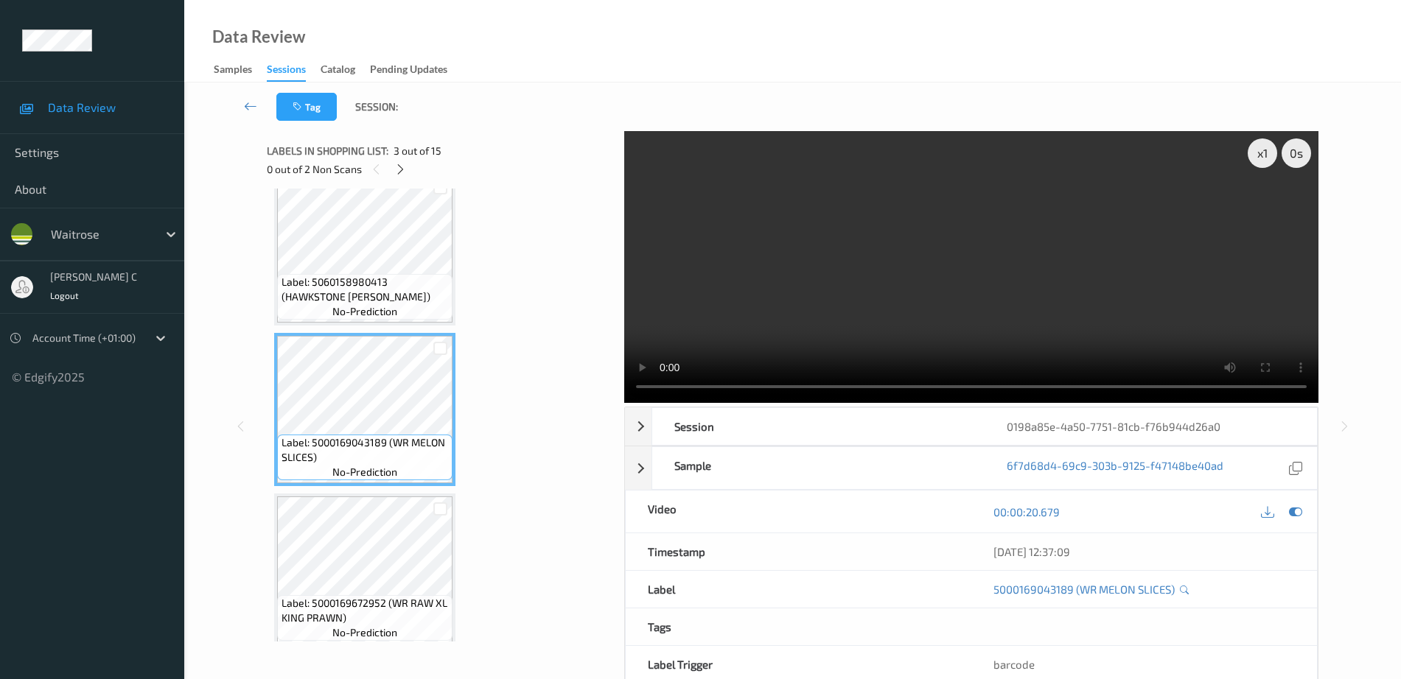
scroll to position [461, 0]
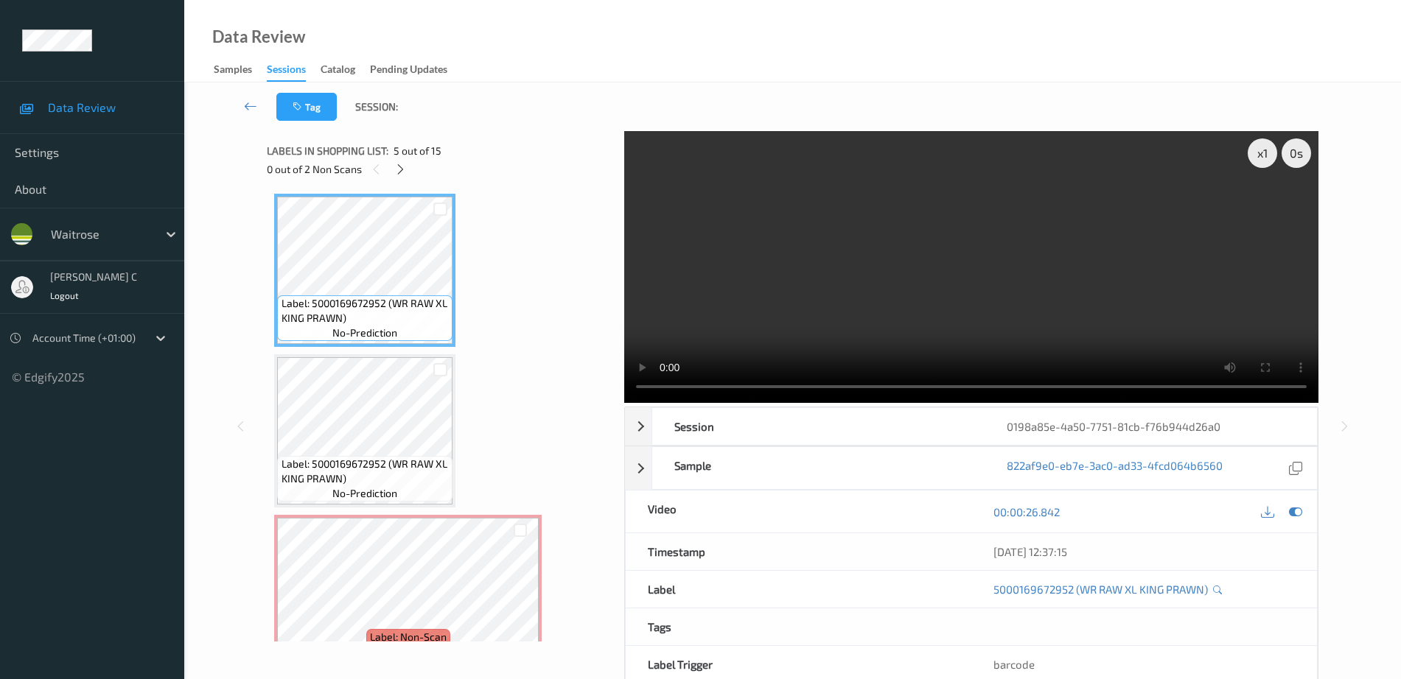
click at [379, 480] on span "Label: 5000169672952 (WR RAW XL KING PRAWN)" at bounding box center [365, 471] width 168 height 29
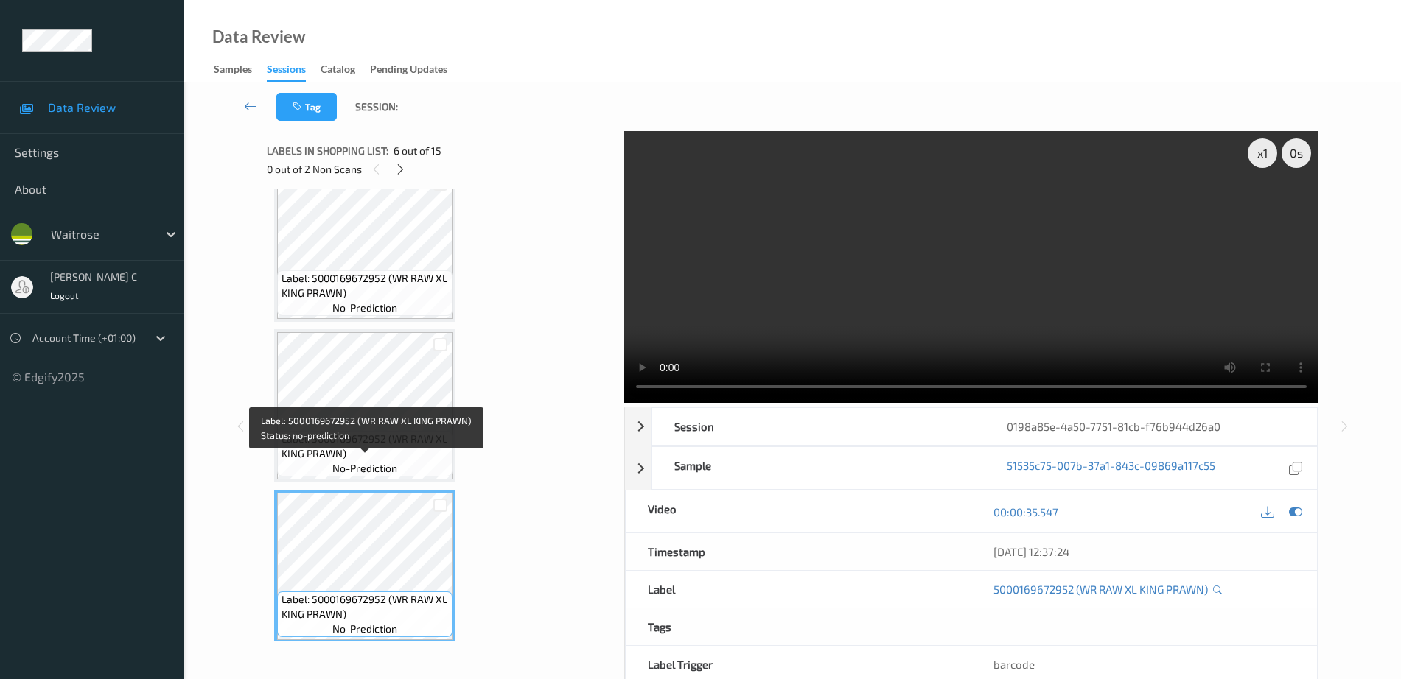
scroll to position [368, 0]
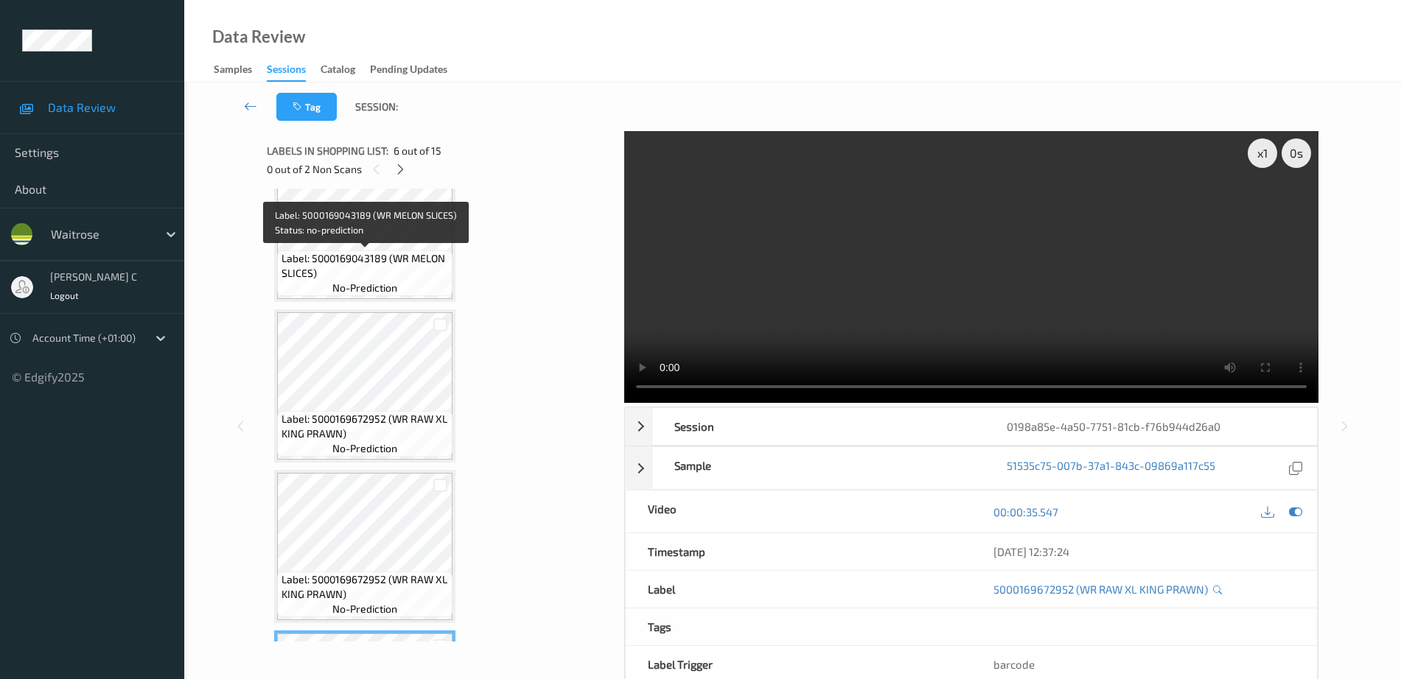
click at [347, 278] on span "Label: 5000169043189 (WR MELON SLICES)" at bounding box center [365, 265] width 168 height 29
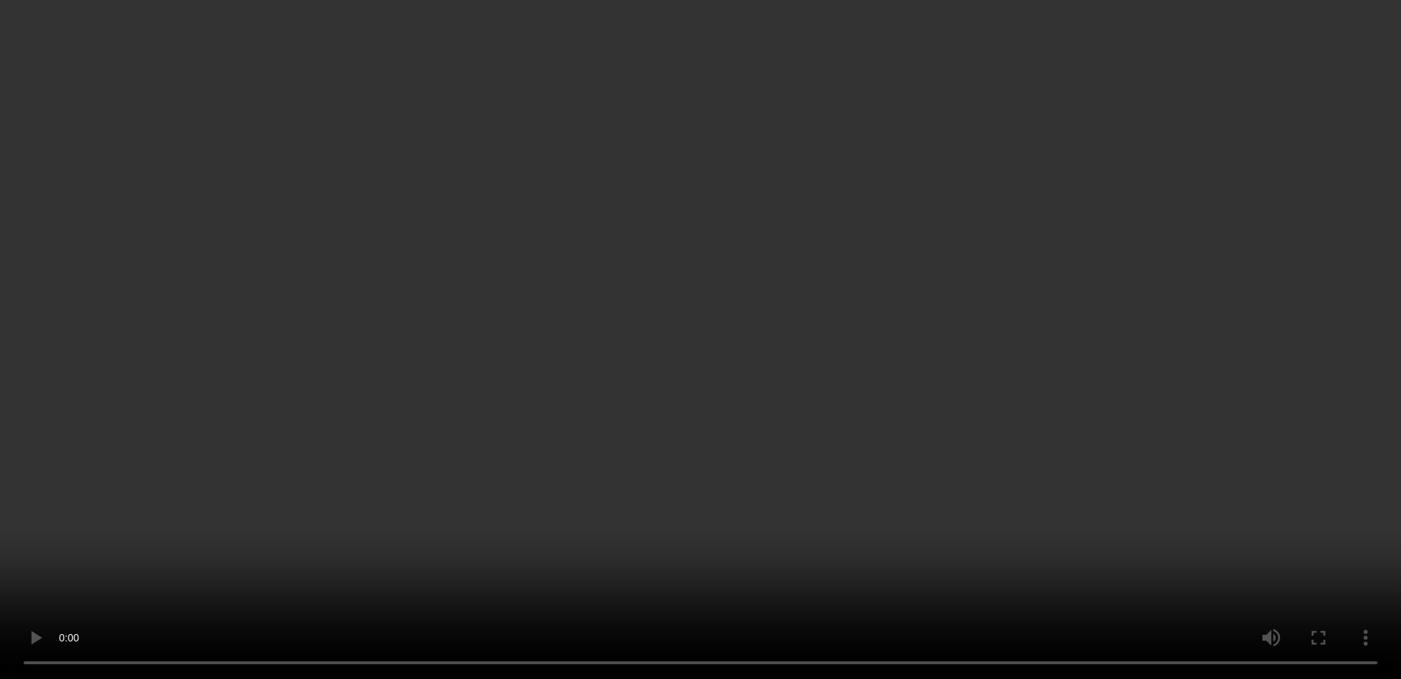
scroll to position [829, 0]
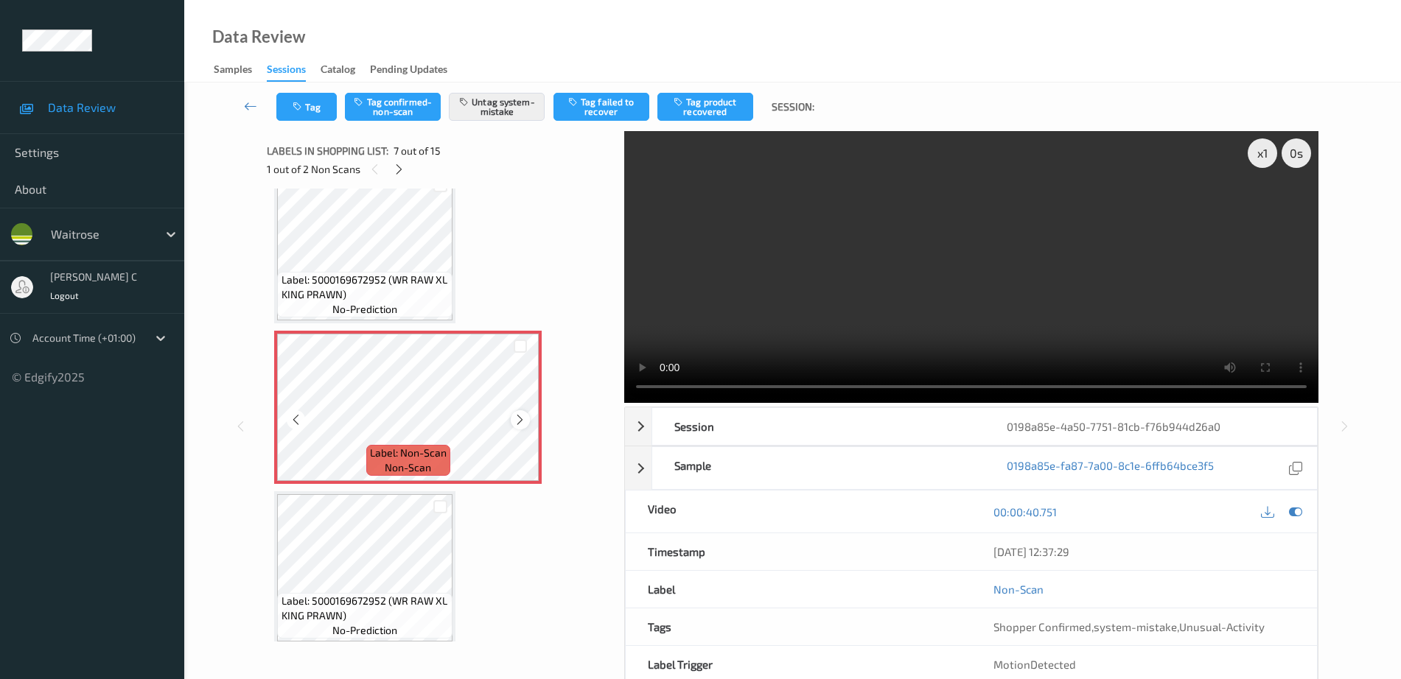
click at [524, 416] on icon at bounding box center [520, 419] width 13 height 13
click at [524, 418] on icon at bounding box center [520, 419] width 13 height 13
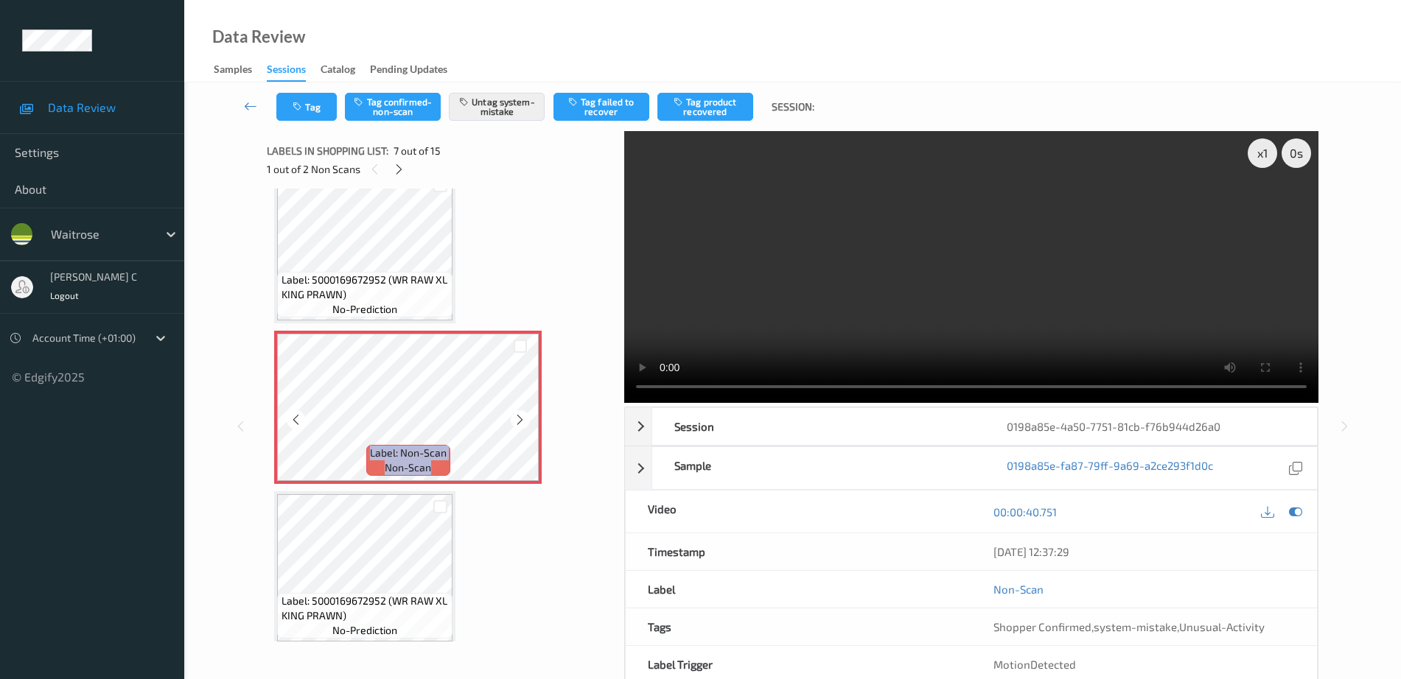
click at [524, 418] on icon at bounding box center [520, 419] width 13 height 13
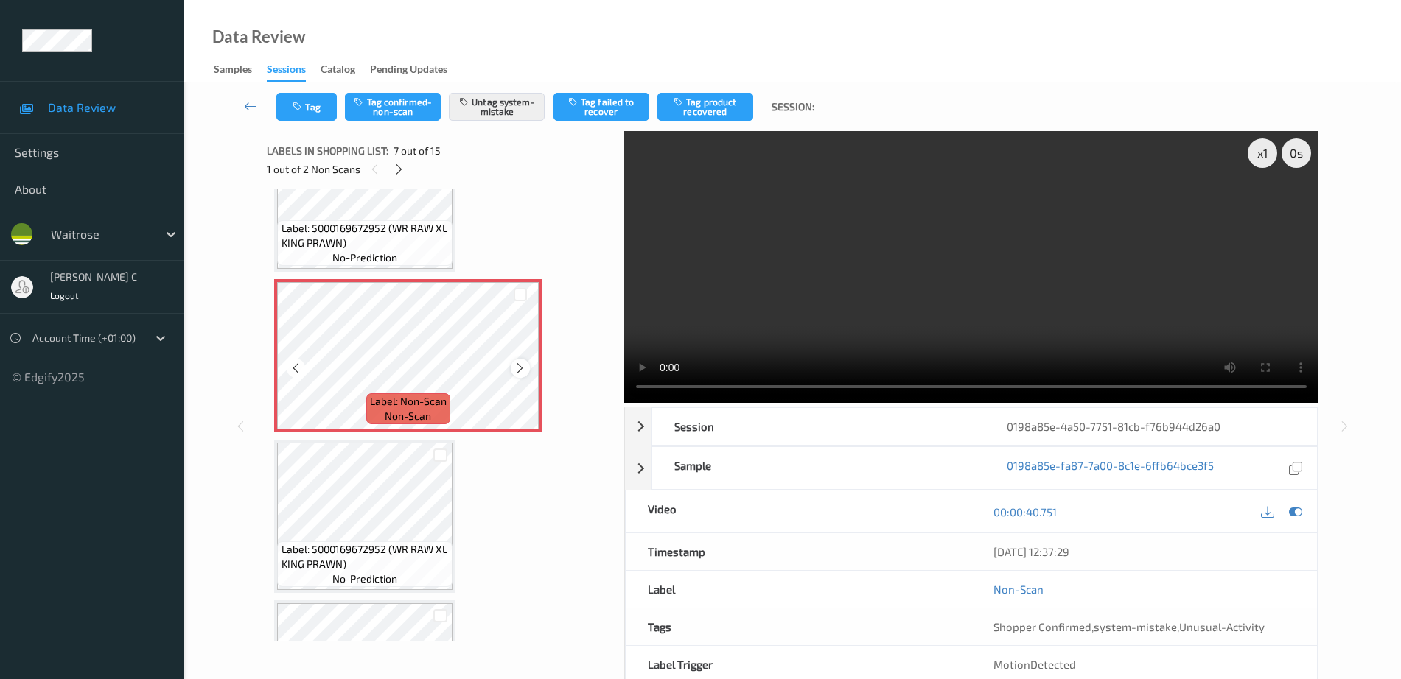
scroll to position [921, 0]
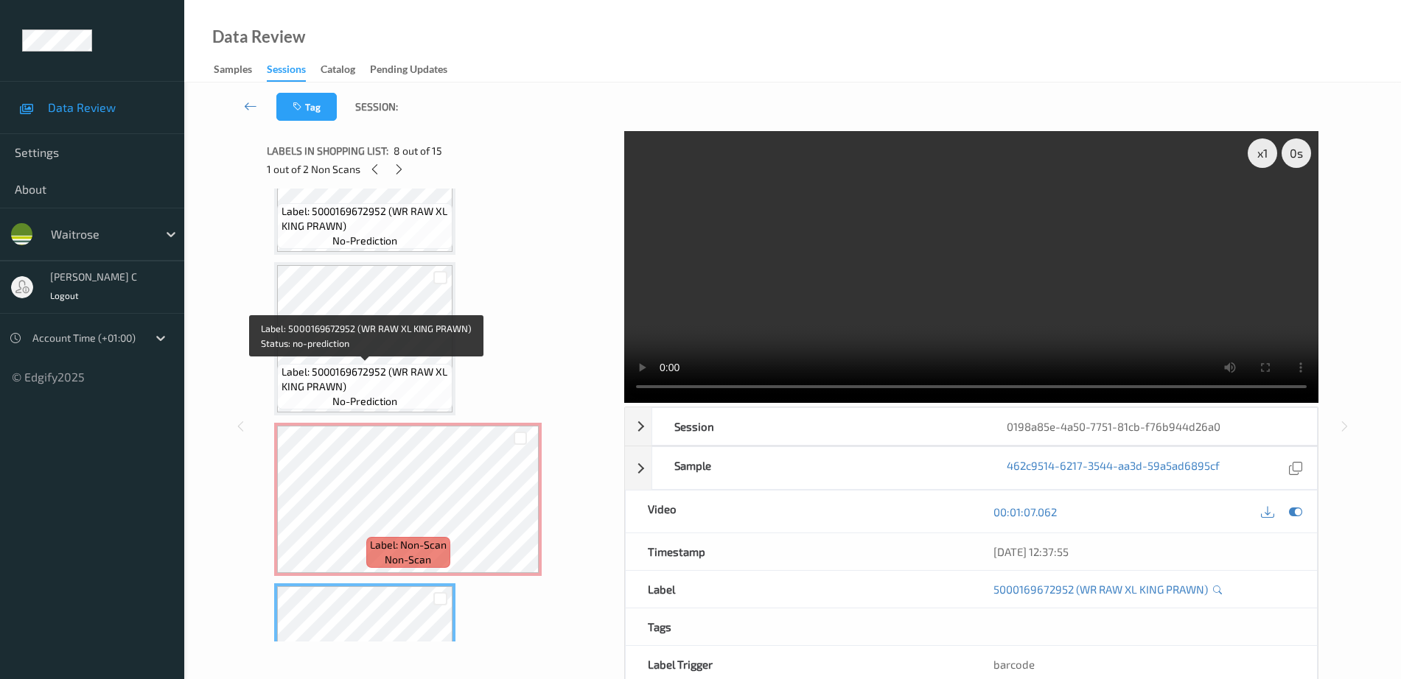
click at [337, 366] on span "Label: 5000169672952 (WR RAW XL KING PRAWN)" at bounding box center [365, 379] width 168 height 29
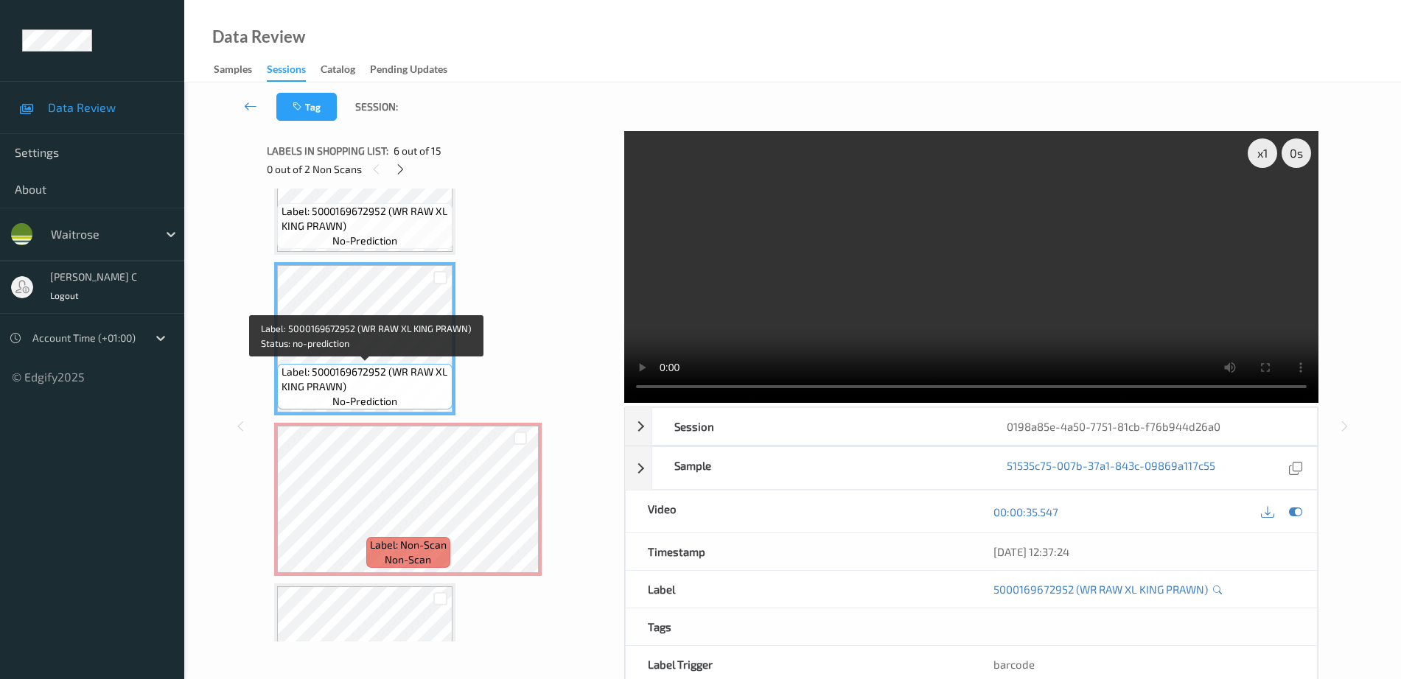
scroll to position [553, 0]
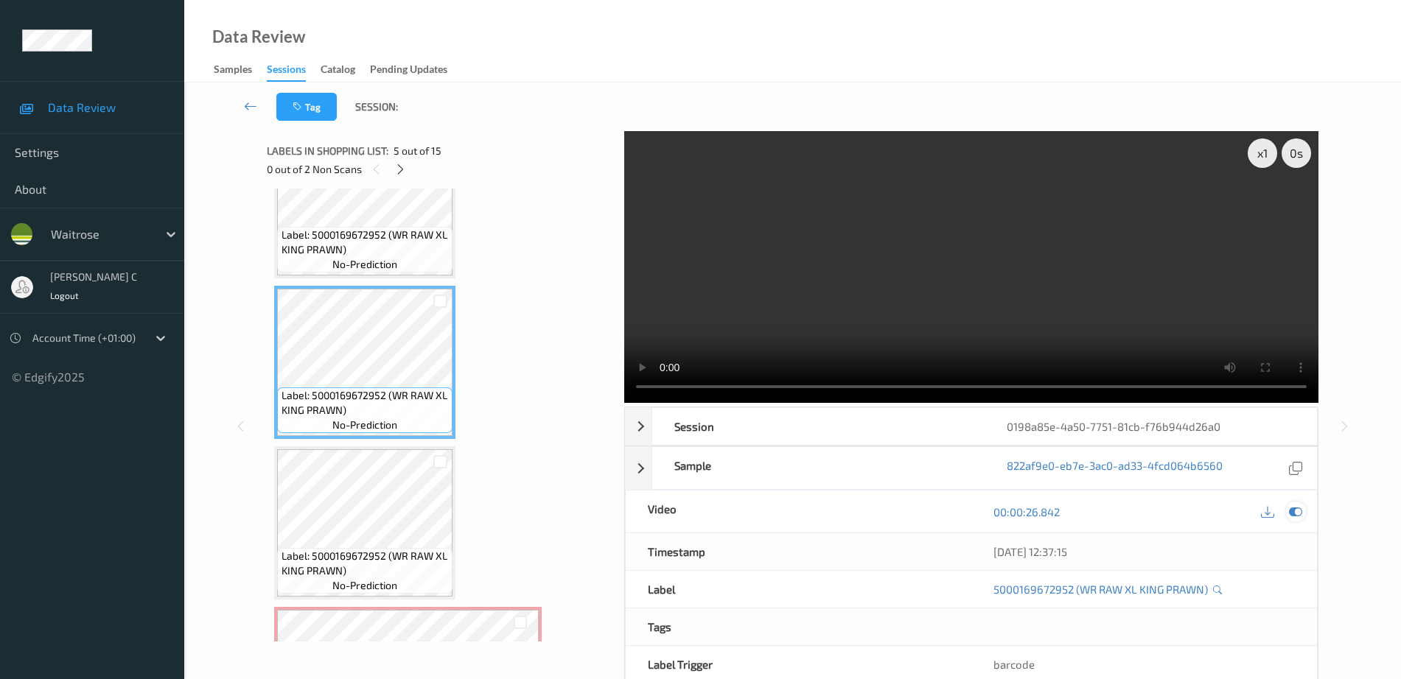
click at [1292, 514] on icon at bounding box center [1295, 511] width 13 height 13
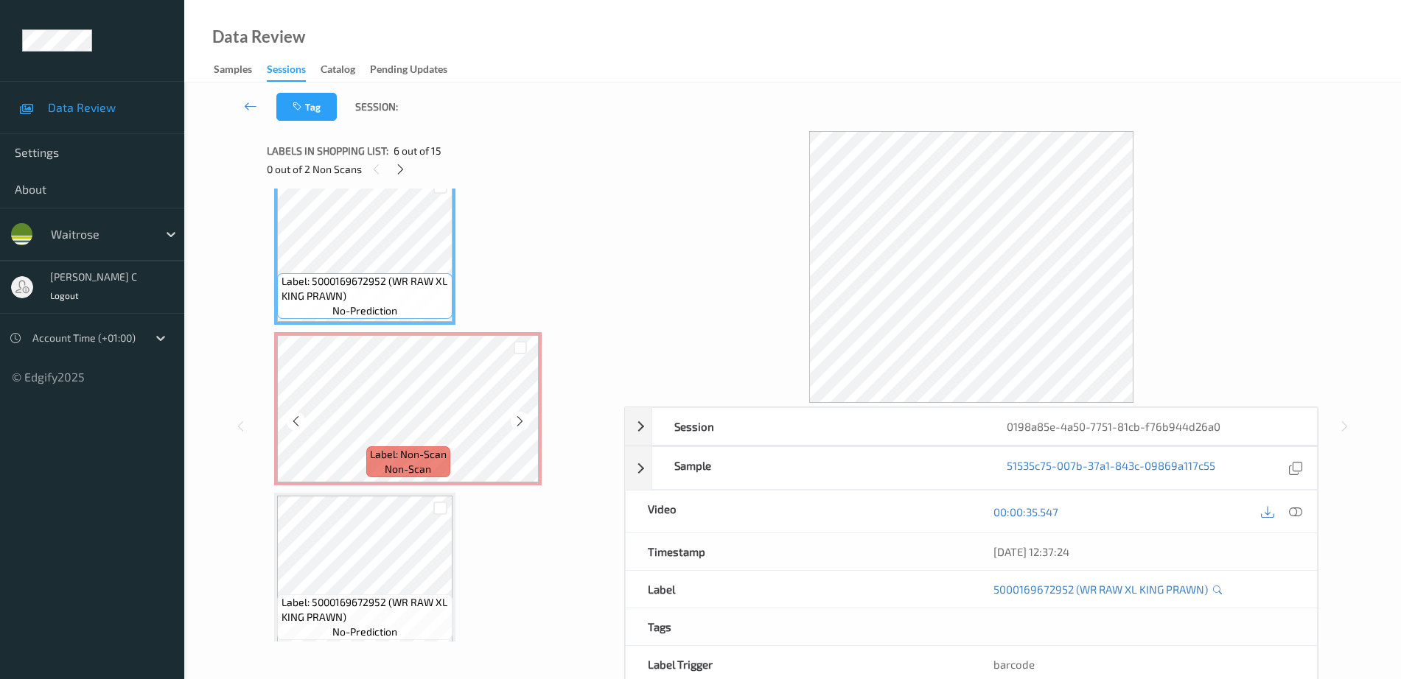
scroll to position [829, 0]
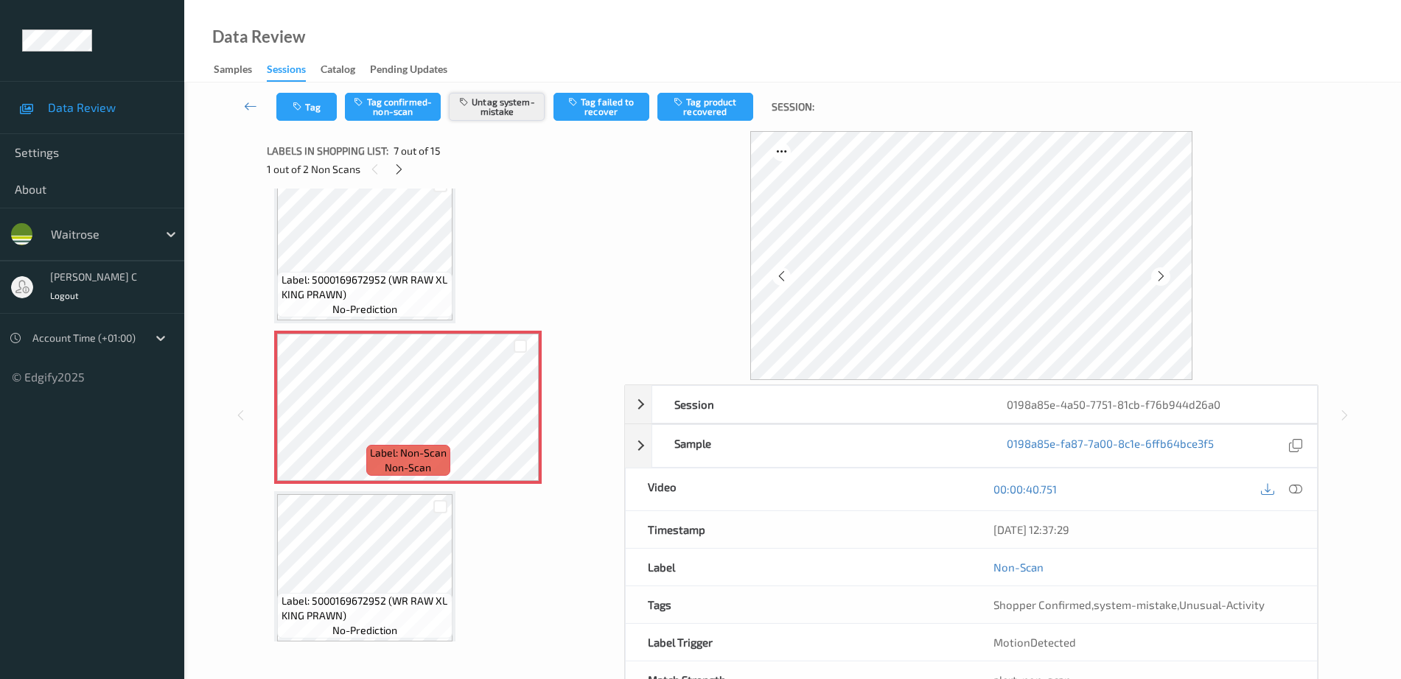
click at [519, 112] on button "Untag system-mistake" at bounding box center [497, 107] width 96 height 28
click at [312, 111] on button "Tag" at bounding box center [306, 107] width 60 height 28
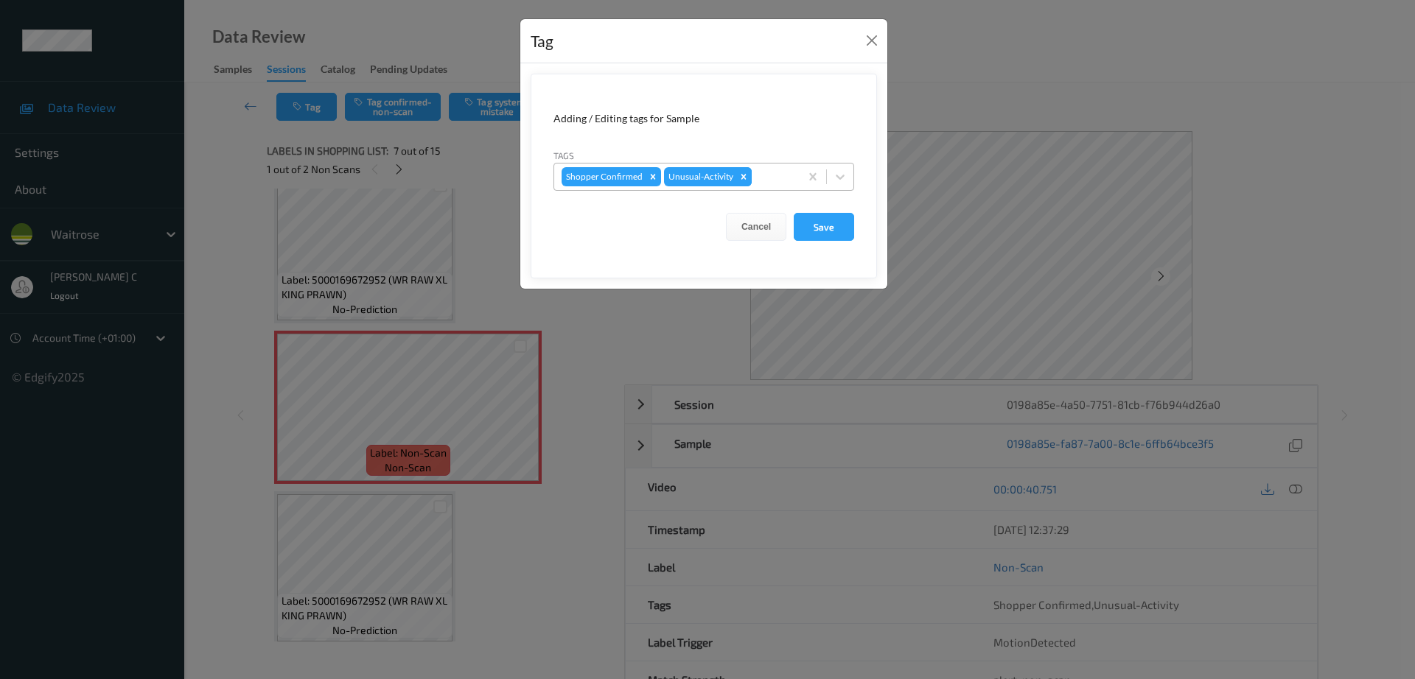
click at [741, 176] on icon "Remove Unusual-Activity" at bounding box center [743, 176] width 5 height 5
click at [822, 222] on button "Save" at bounding box center [824, 227] width 60 height 28
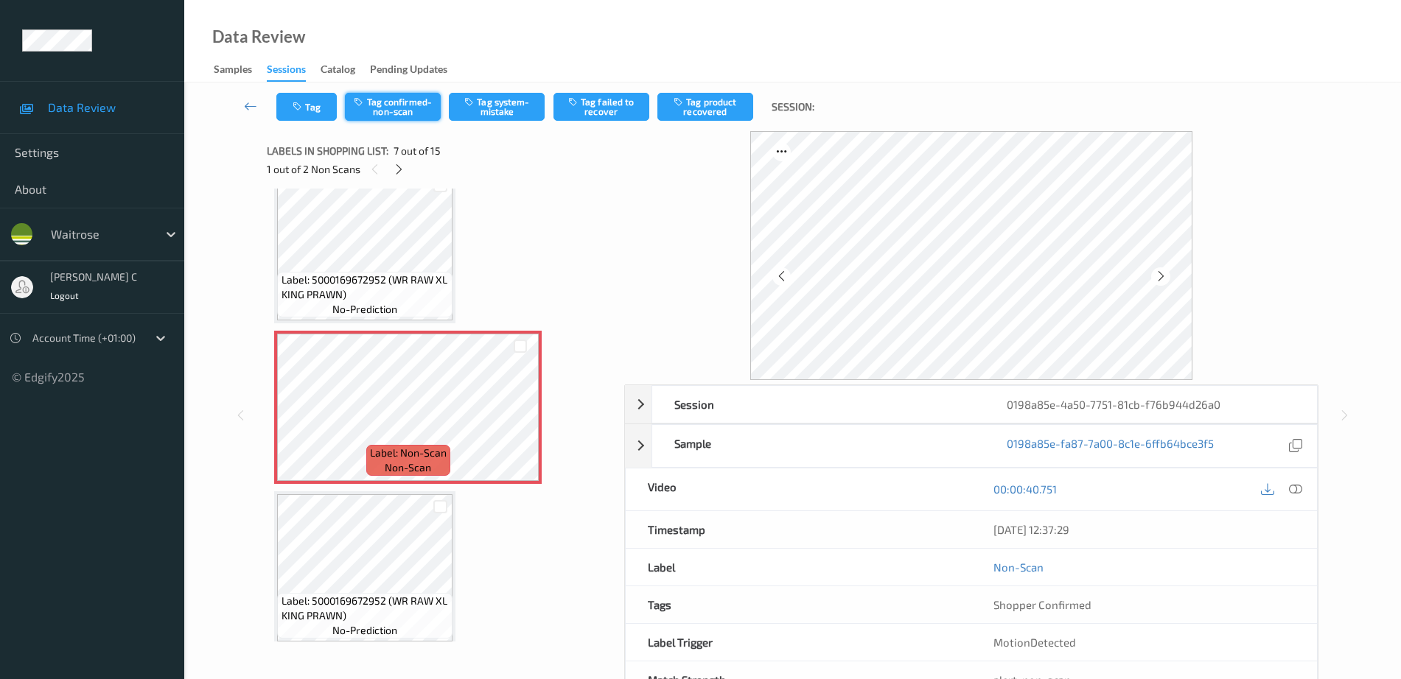
click at [407, 105] on button "Tag confirmed-non-scan" at bounding box center [393, 107] width 96 height 28
click at [730, 112] on button "Tag product recovered" at bounding box center [705, 107] width 96 height 28
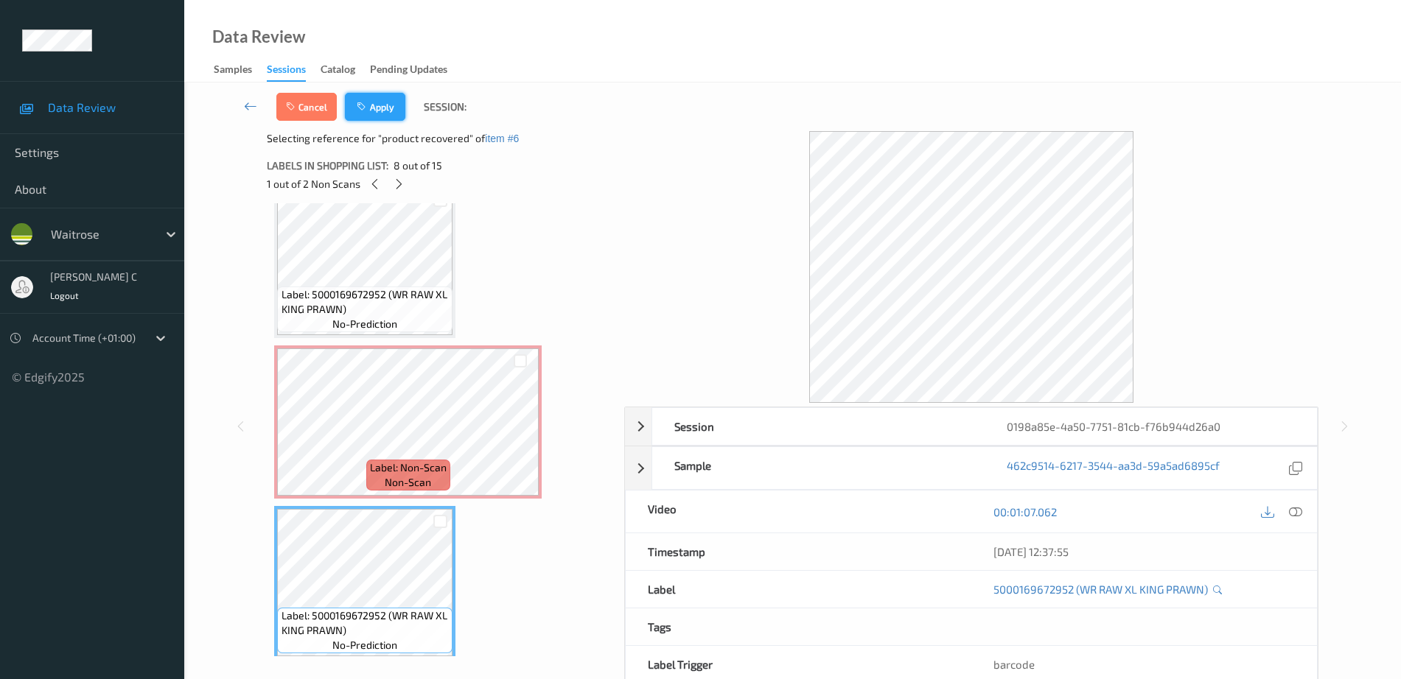
click at [393, 99] on button "Apply" at bounding box center [375, 107] width 60 height 28
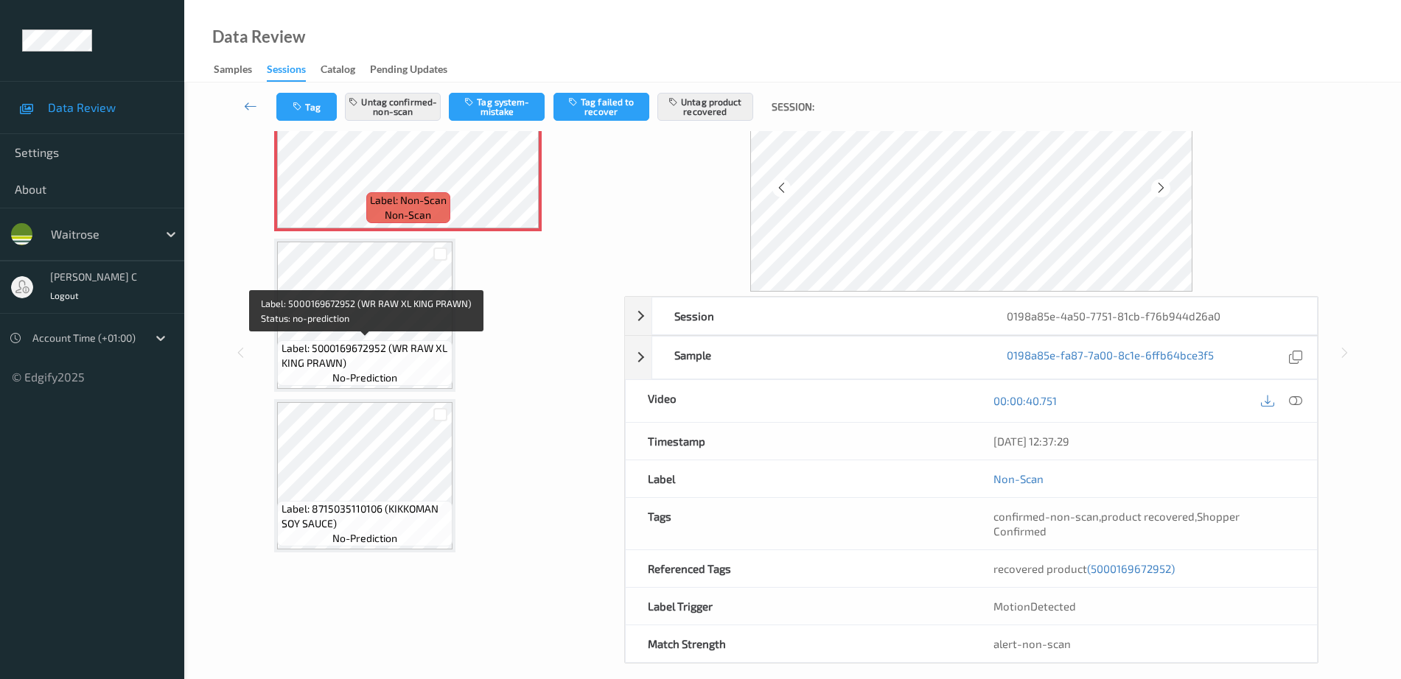
scroll to position [995, 0]
click at [349, 343] on span "Label: 5000169672952 (WR RAW XL KING PRAWN)" at bounding box center [365, 354] width 168 height 29
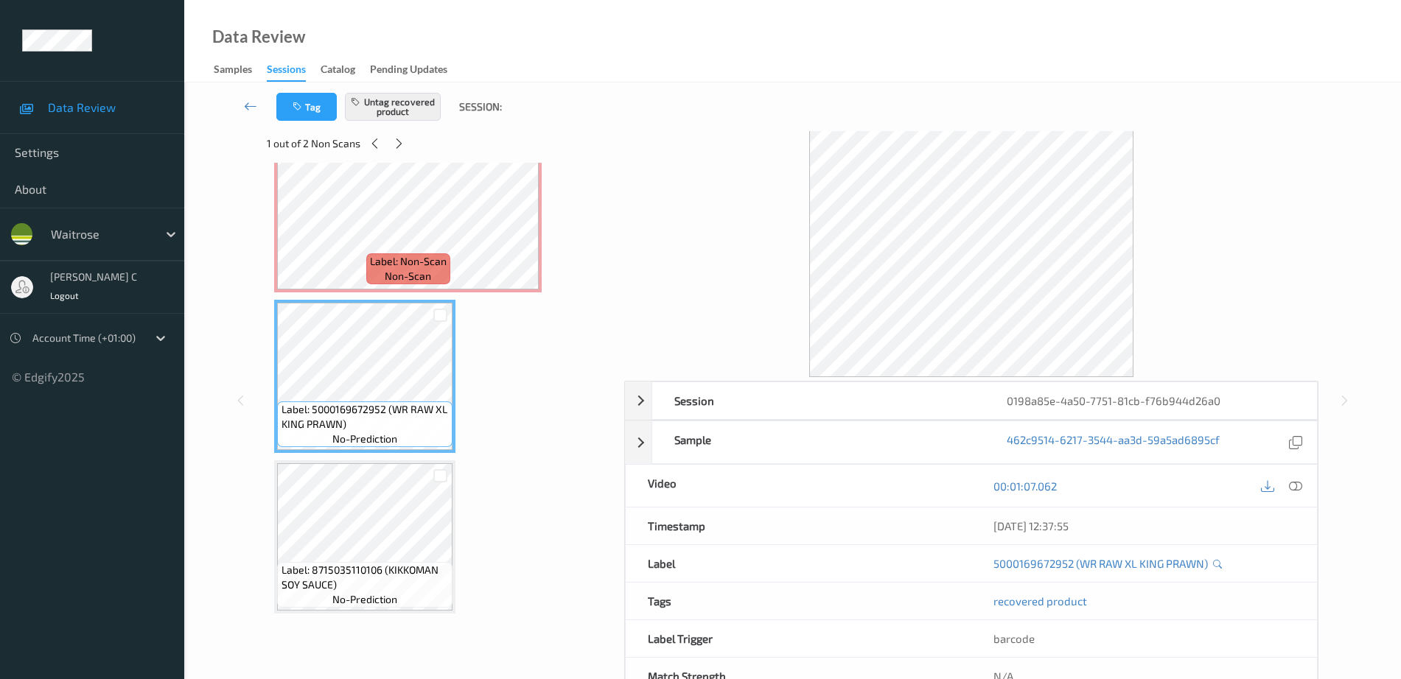
scroll to position [0, 0]
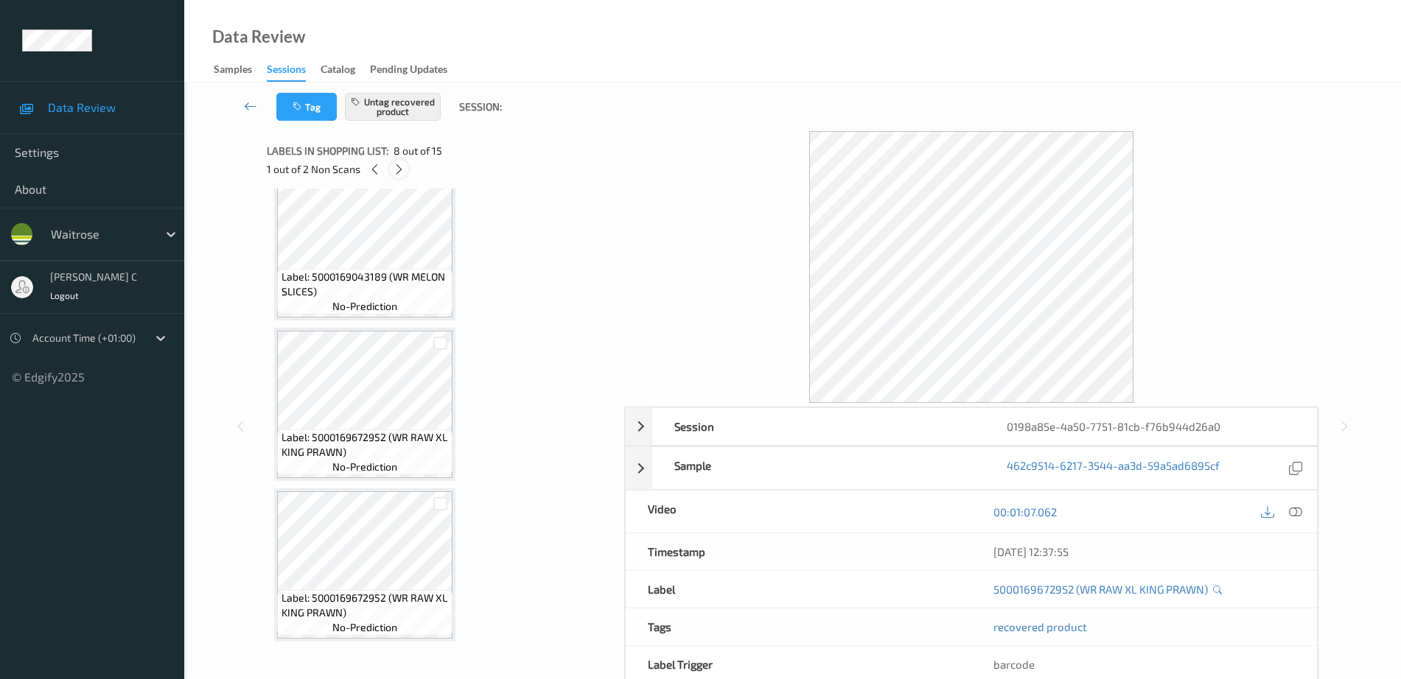
click at [401, 167] on icon at bounding box center [399, 169] width 13 height 13
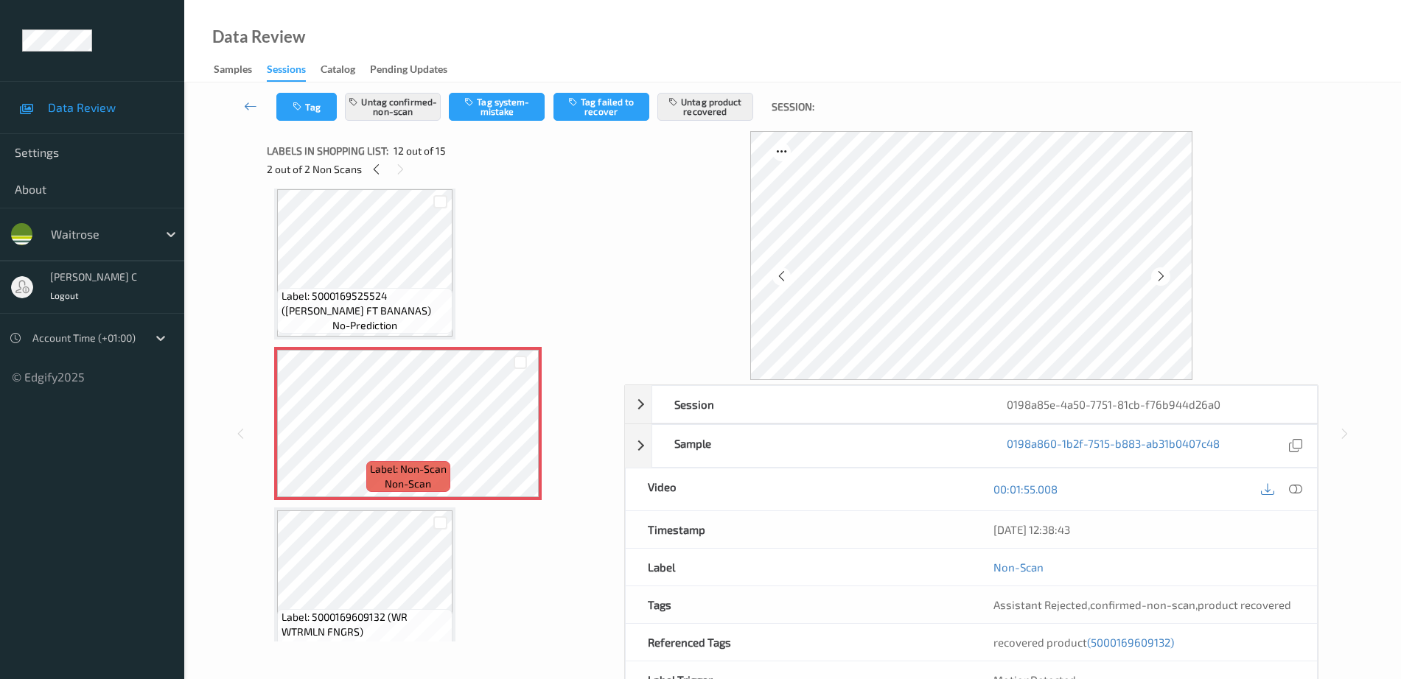
scroll to position [1522, 0]
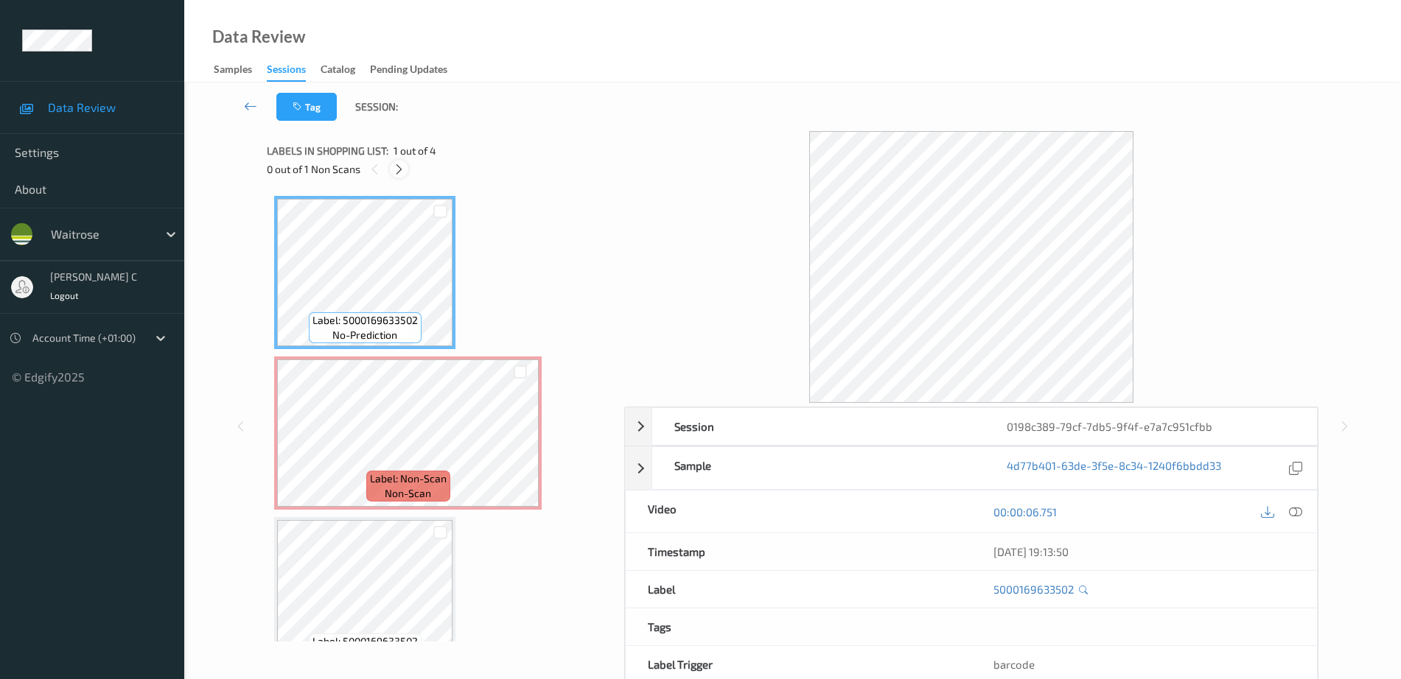
click at [397, 172] on icon at bounding box center [399, 169] width 13 height 13
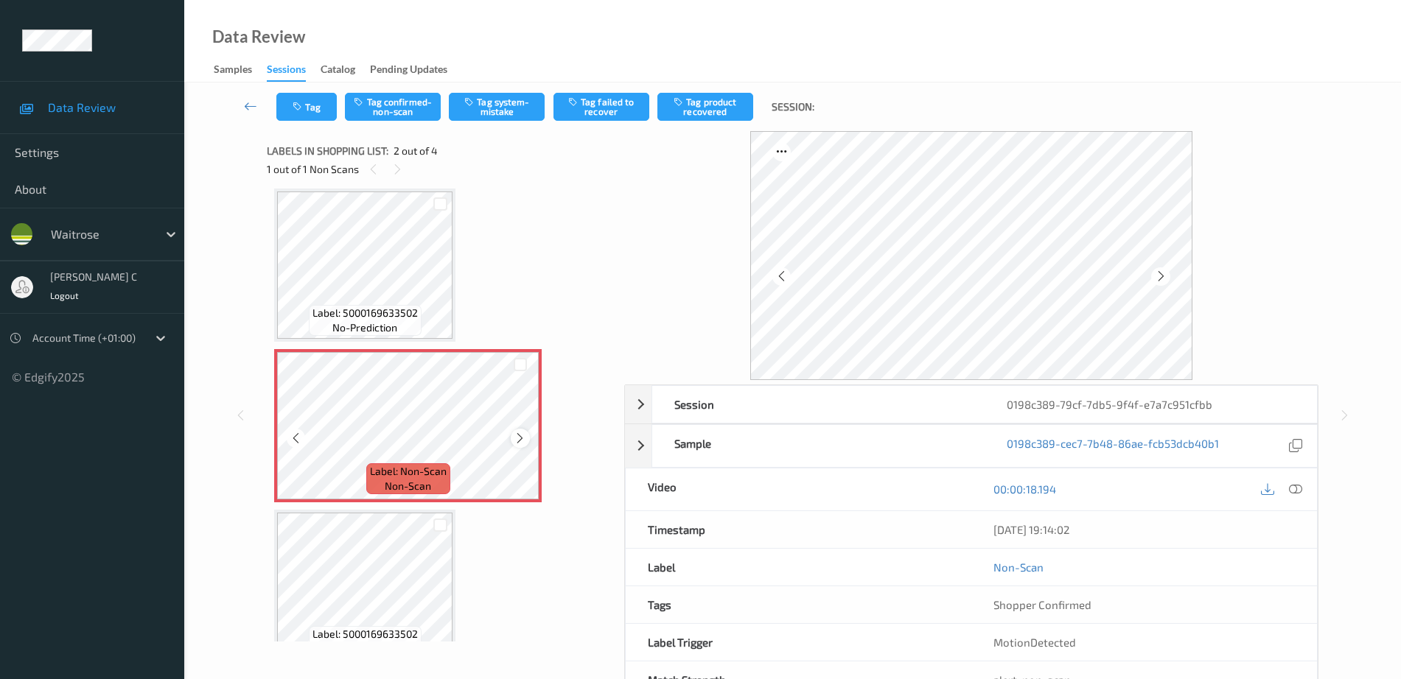
click at [522, 437] on icon at bounding box center [520, 438] width 13 height 13
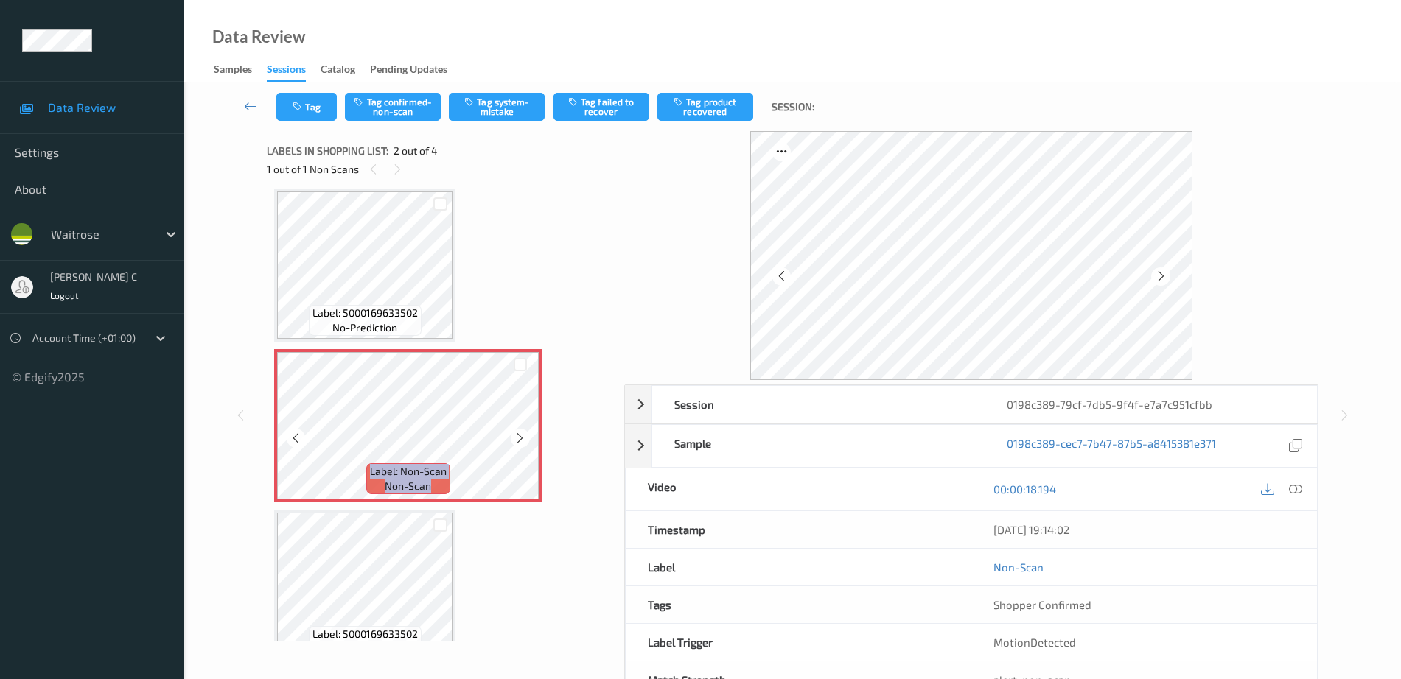
click at [522, 437] on icon at bounding box center [520, 438] width 13 height 13
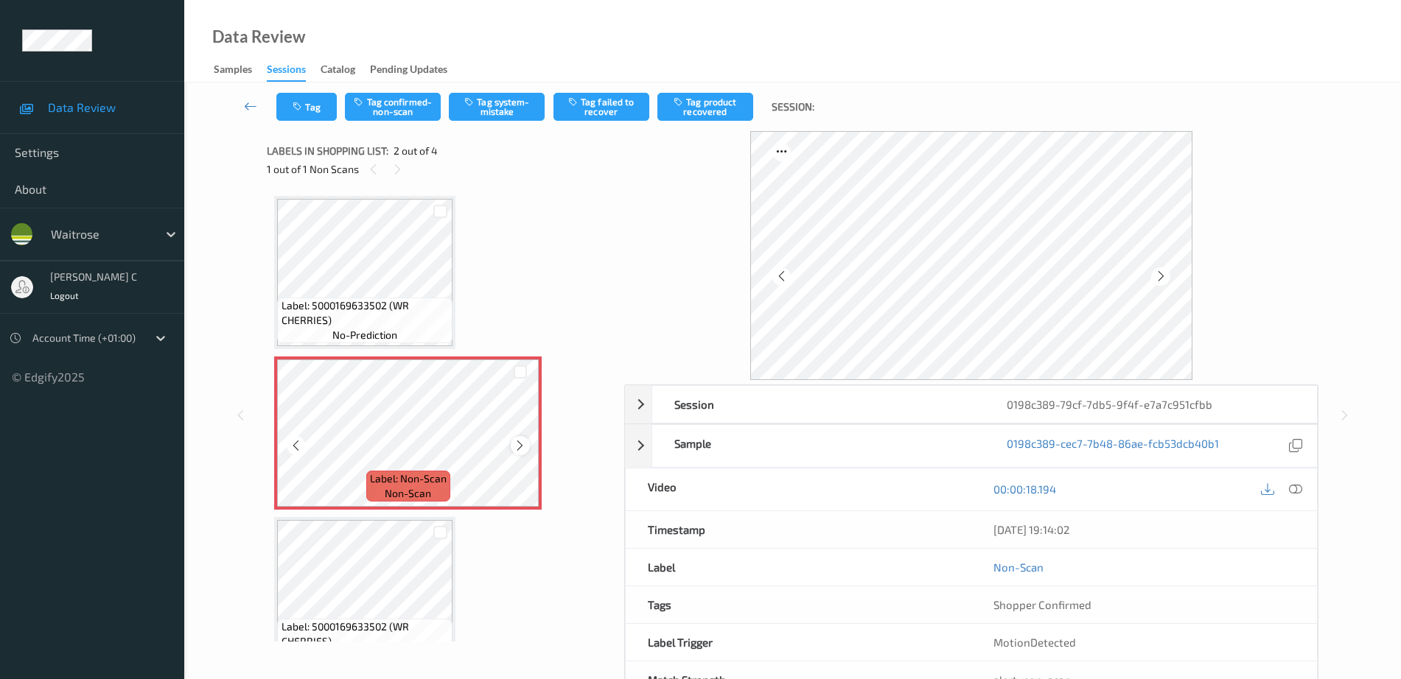
click at [517, 446] on icon at bounding box center [520, 445] width 13 height 13
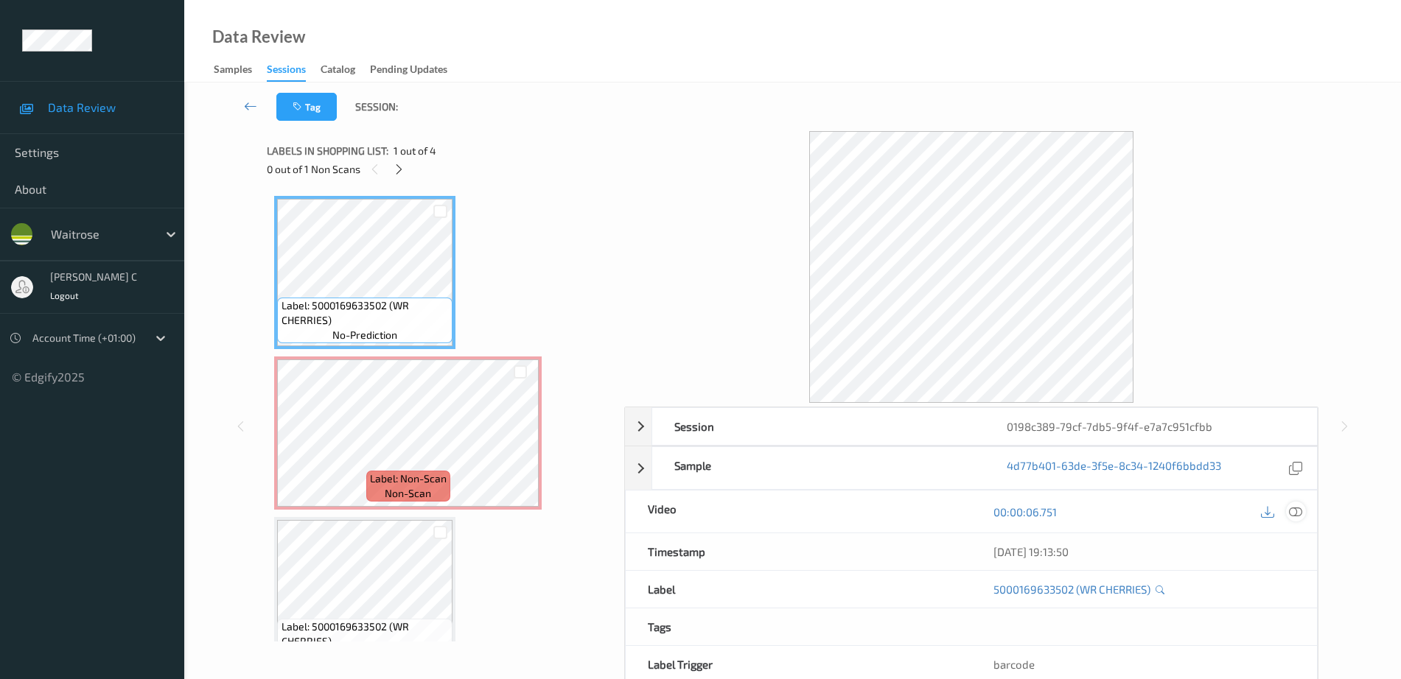
click at [1298, 512] on icon at bounding box center [1295, 511] width 13 height 13
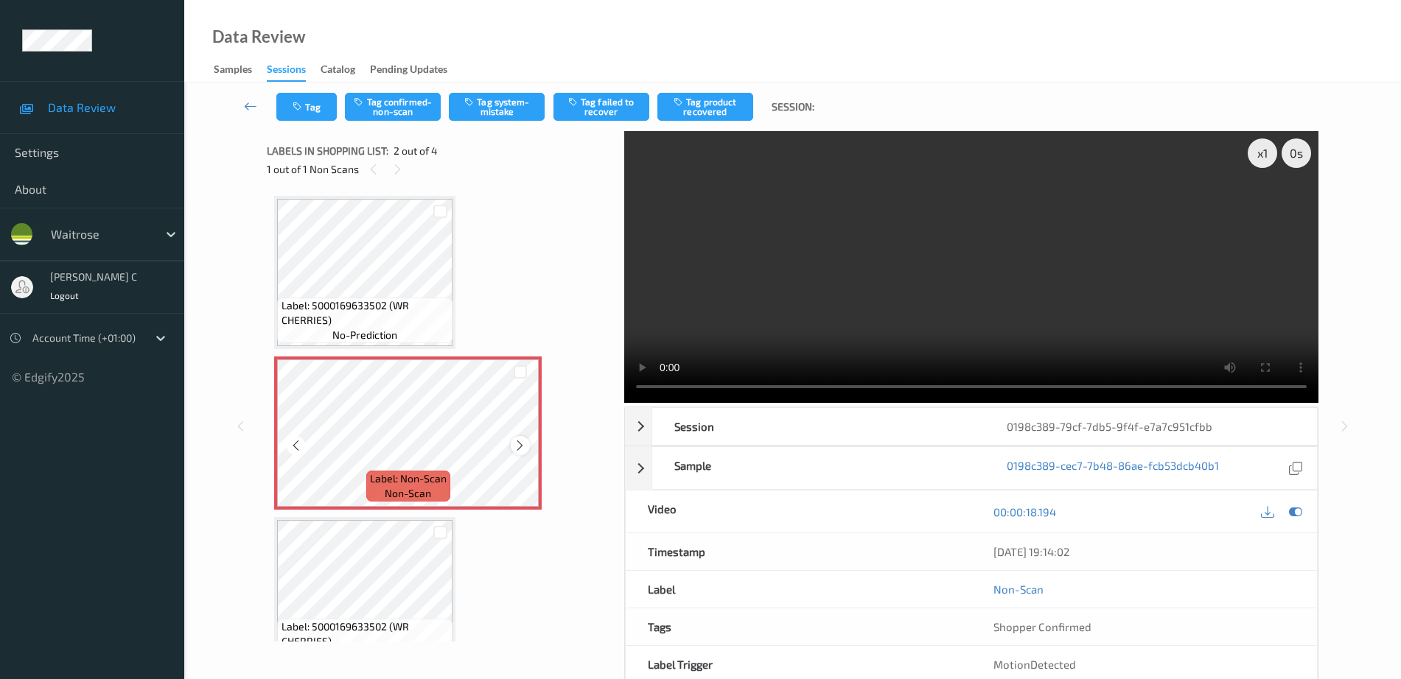
click at [520, 453] on div at bounding box center [520, 445] width 18 height 18
click at [517, 447] on icon at bounding box center [520, 445] width 13 height 13
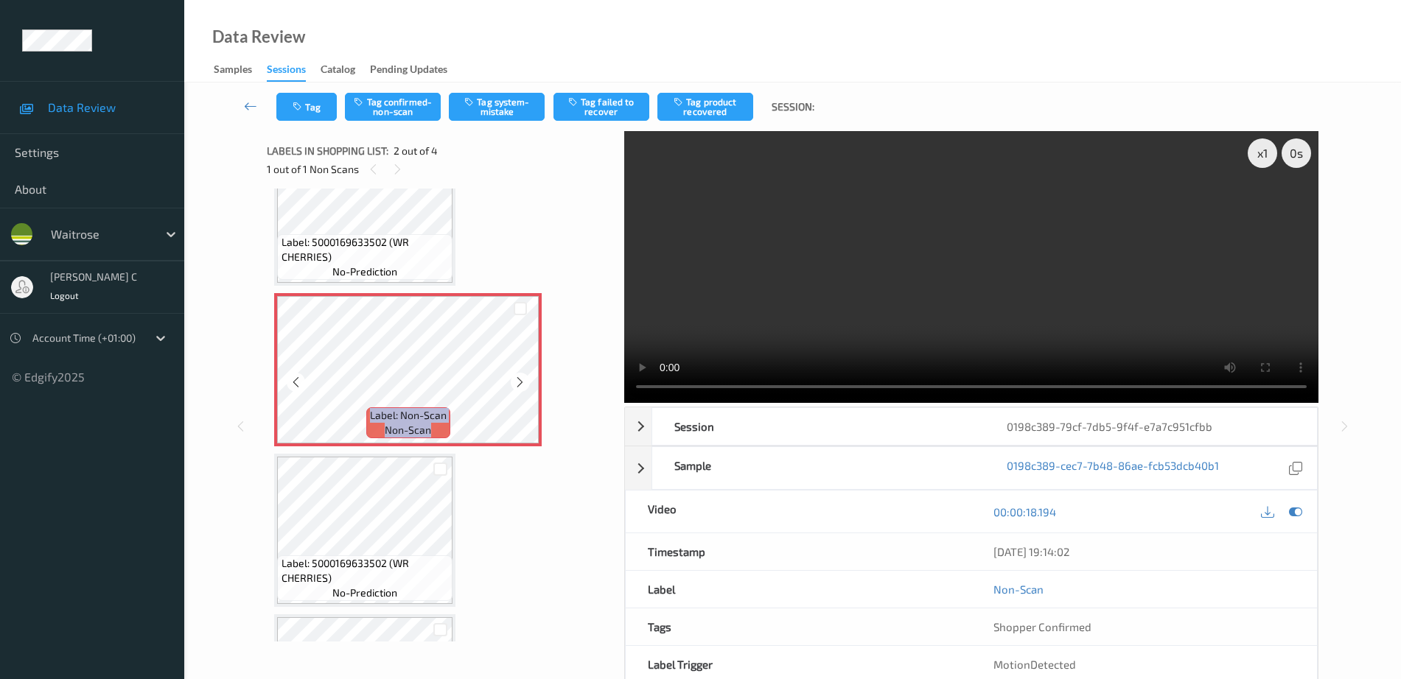
scroll to position [92, 0]
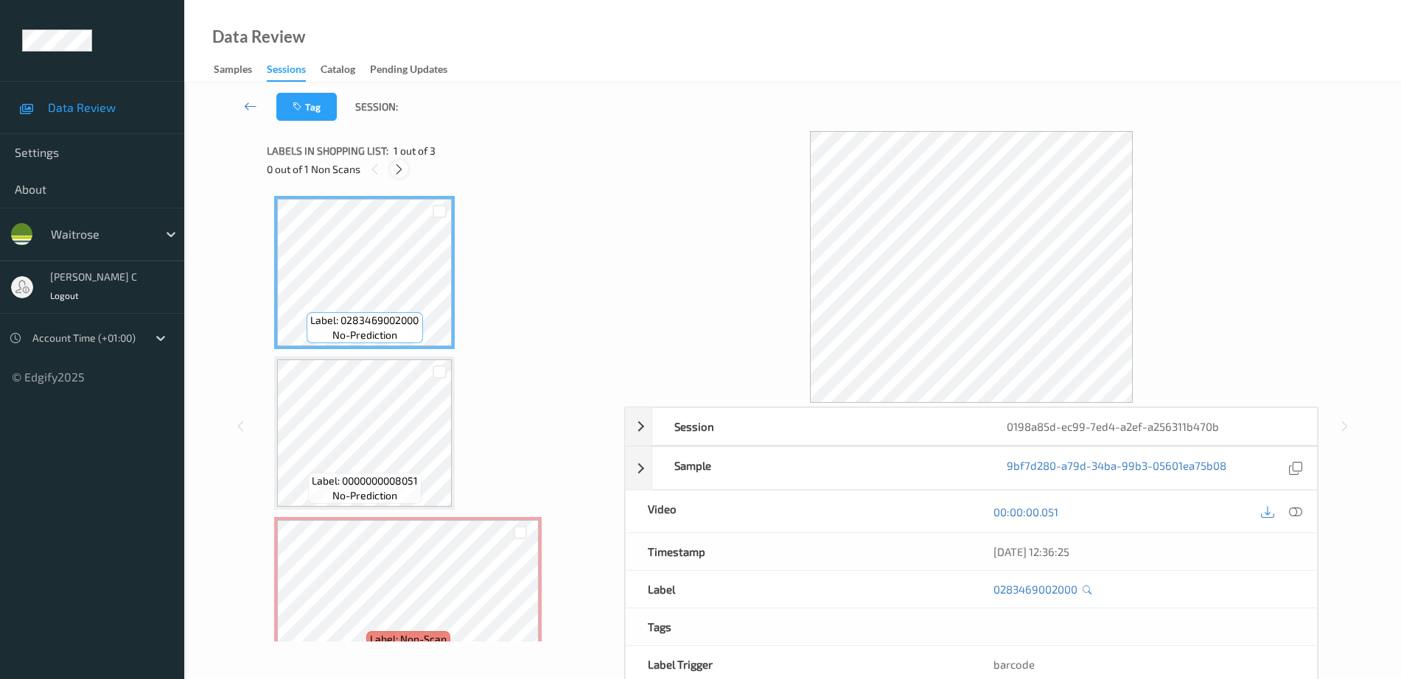
click at [399, 168] on icon at bounding box center [399, 169] width 13 height 13
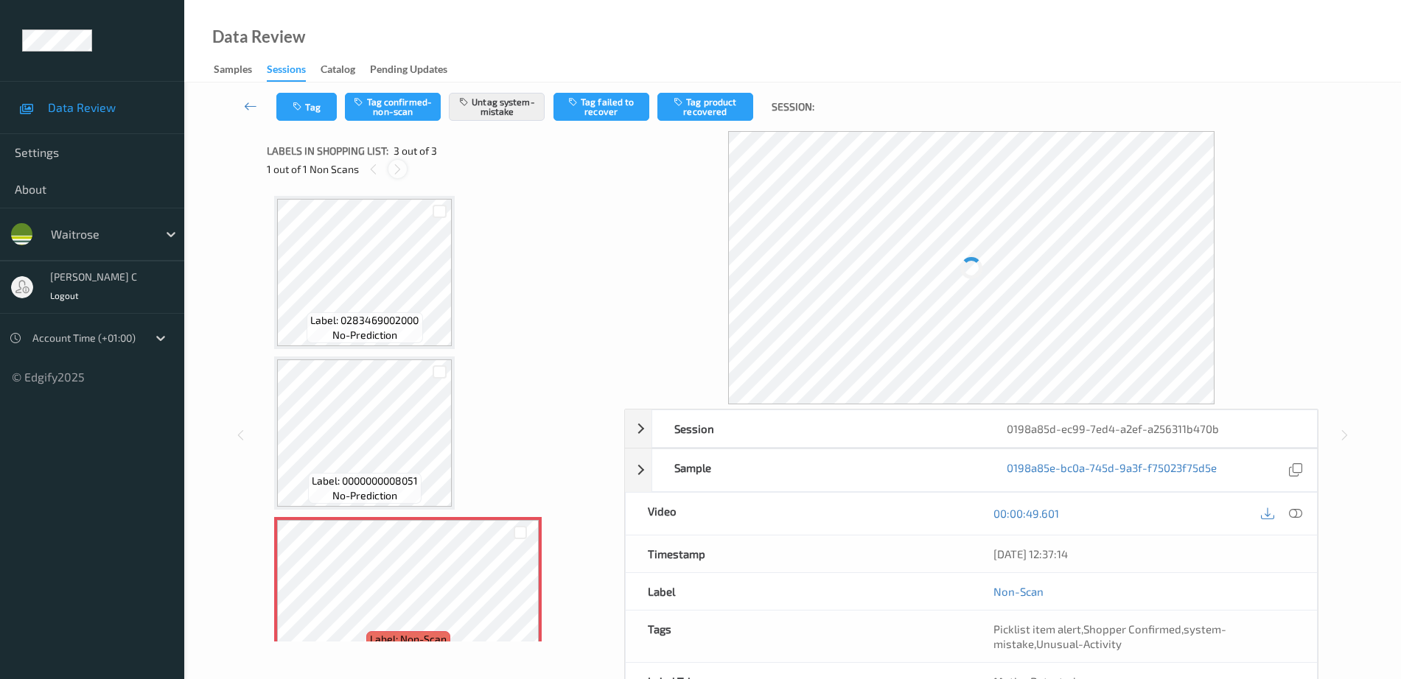
scroll to position [36, 0]
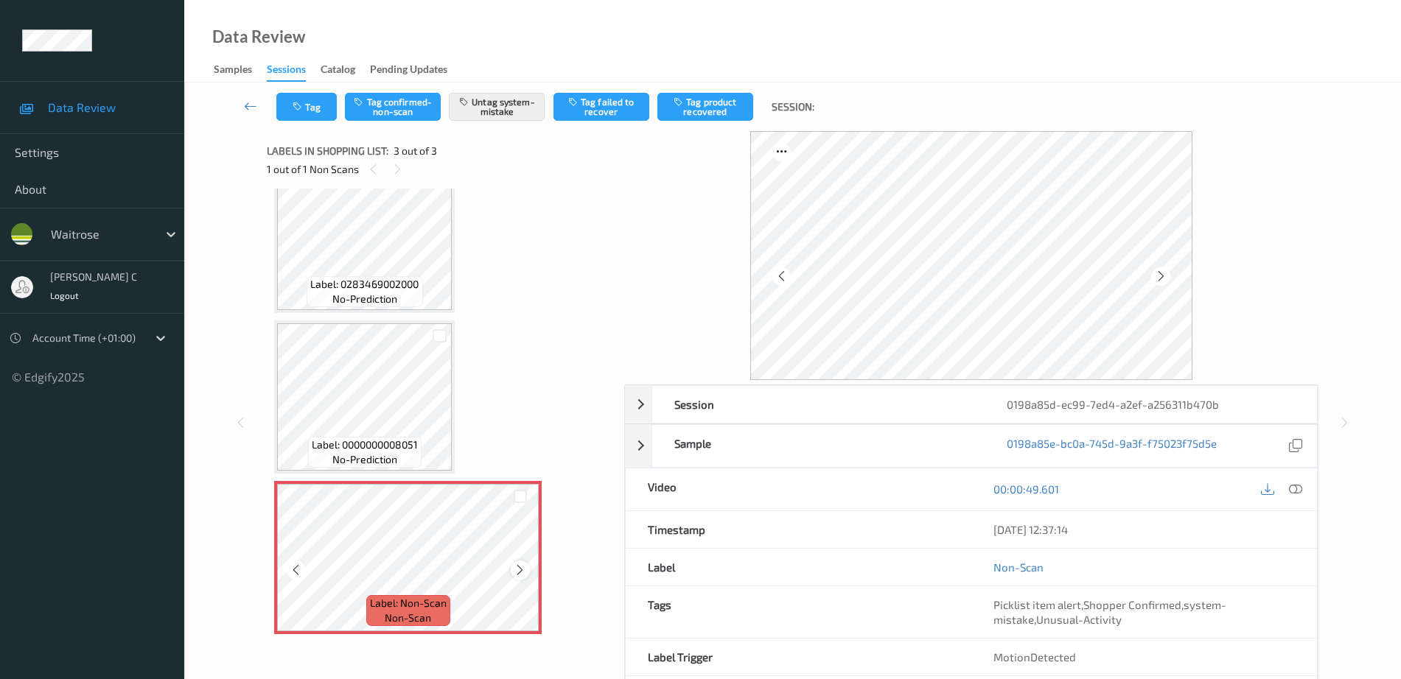
click at [524, 565] on icon at bounding box center [520, 570] width 13 height 13
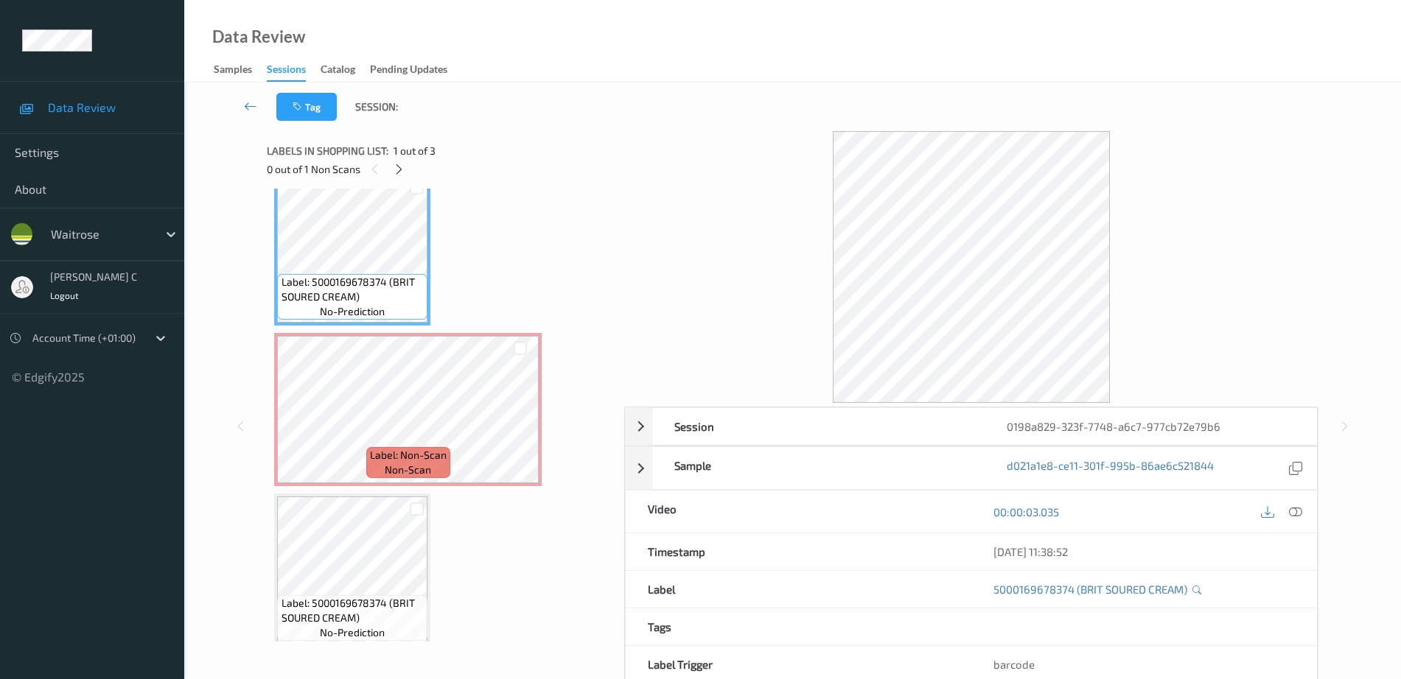
scroll to position [36, 0]
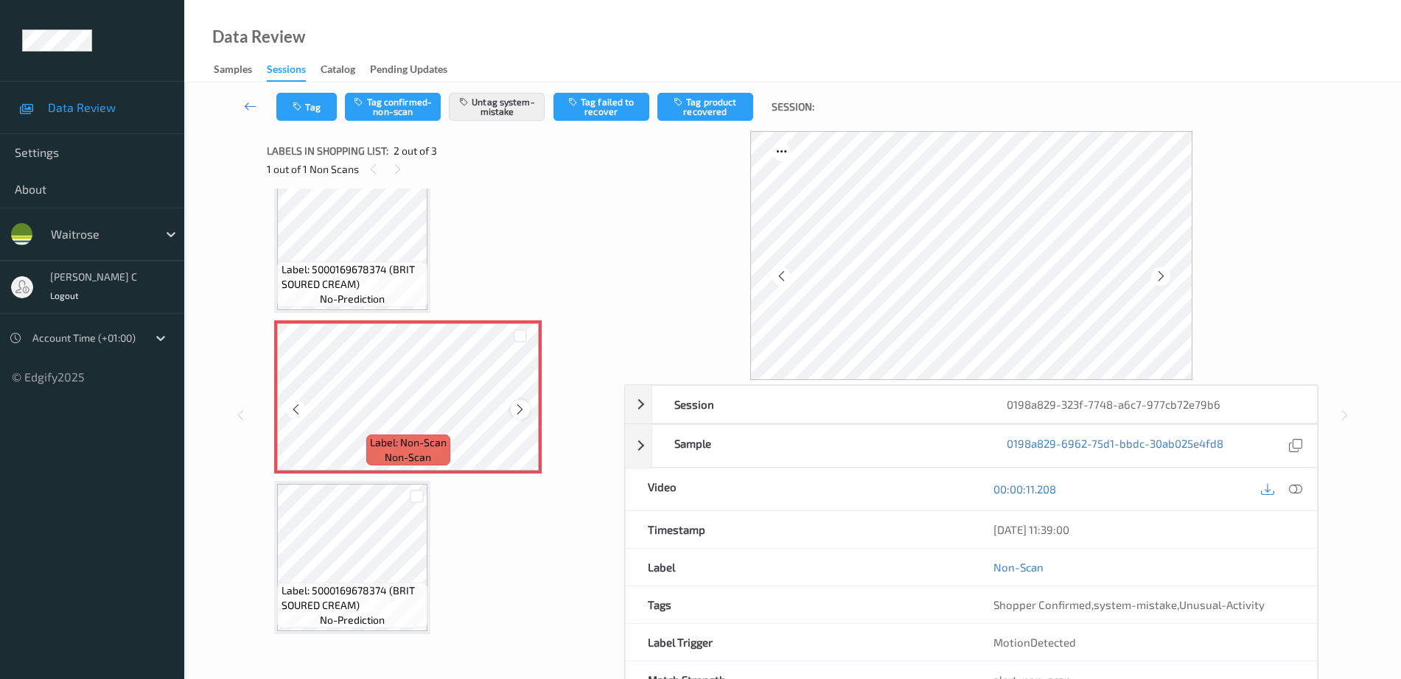
click at [522, 410] on icon at bounding box center [520, 409] width 13 height 13
click at [324, 287] on span "Label: 5000169678374 (BRIT SOURED CREAM)" at bounding box center [352, 276] width 143 height 29
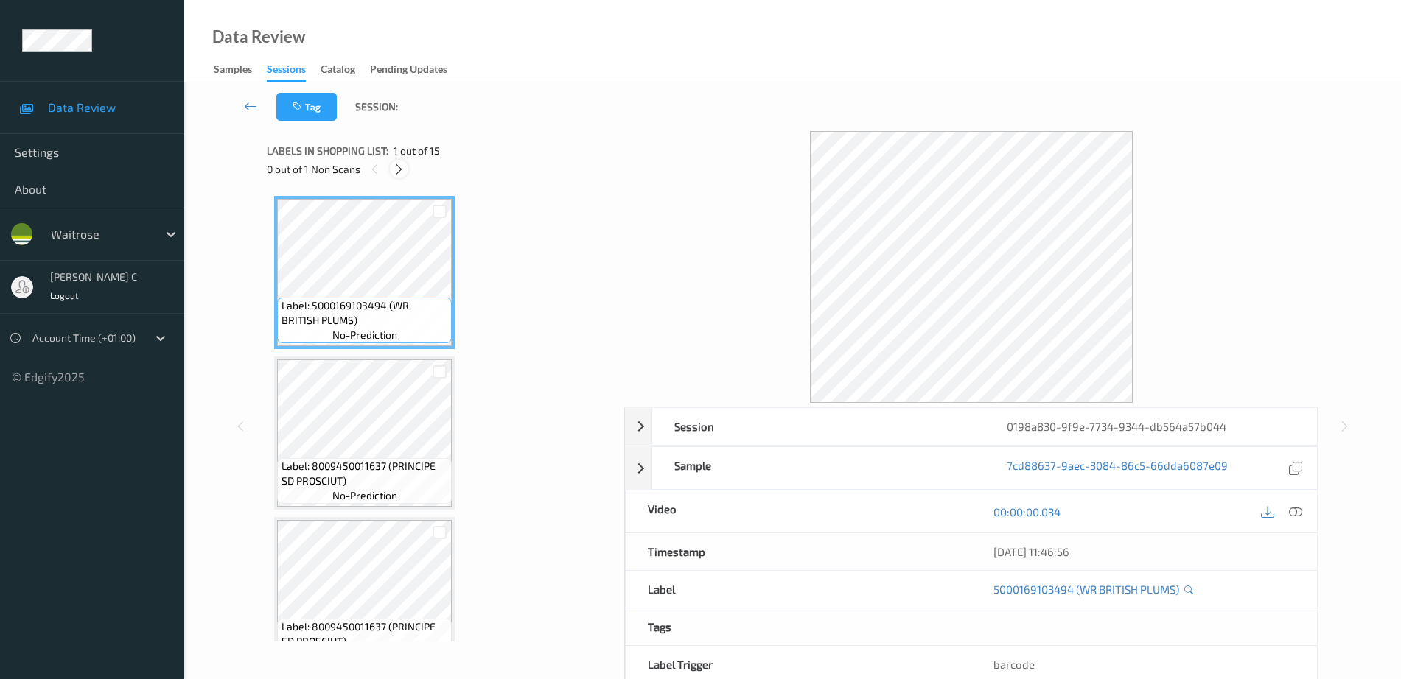
click at [403, 175] on icon at bounding box center [399, 169] width 13 height 13
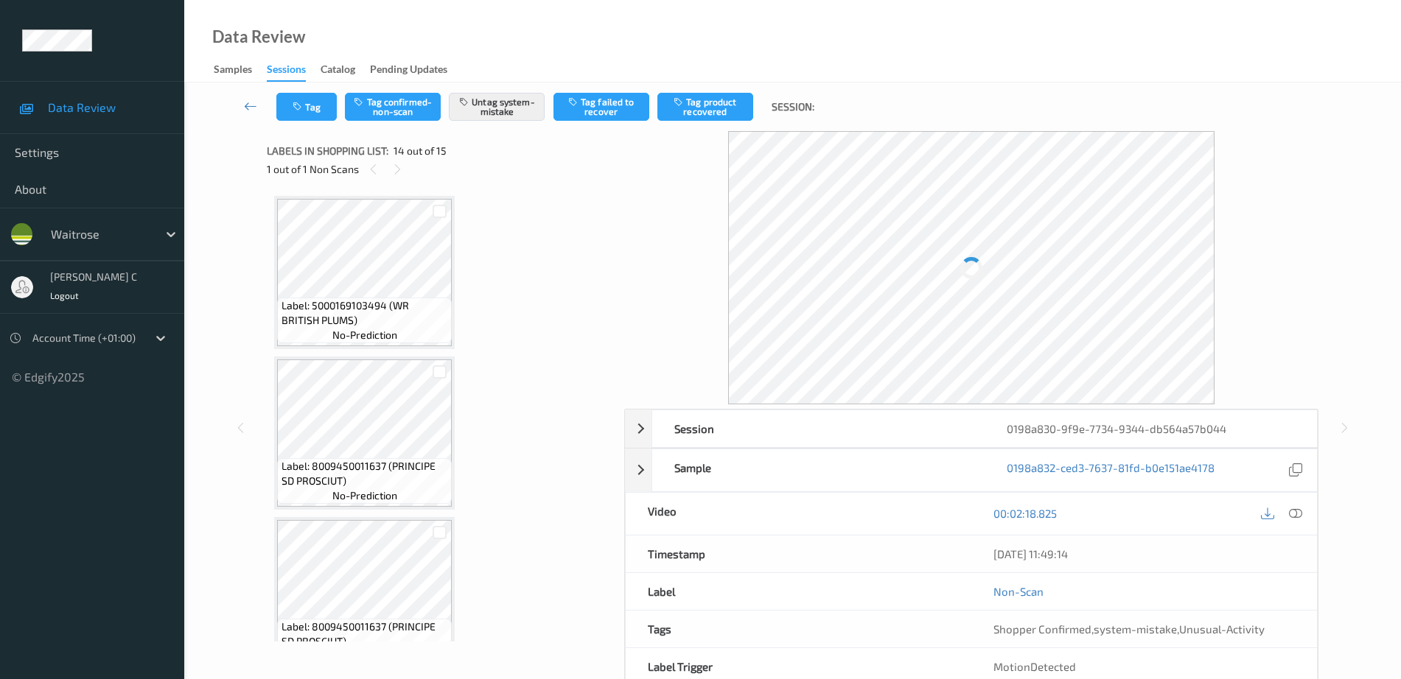
scroll to position [1935, 0]
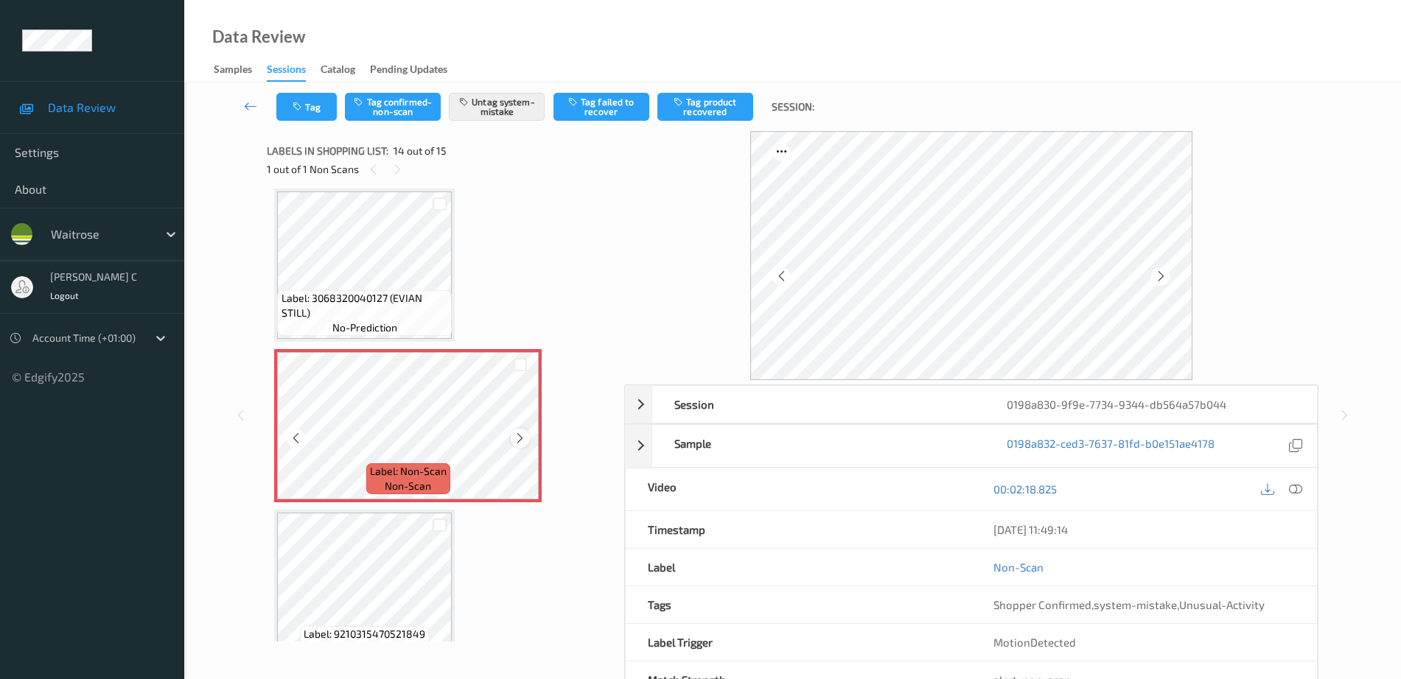
click at [522, 439] on icon at bounding box center [520, 438] width 13 height 13
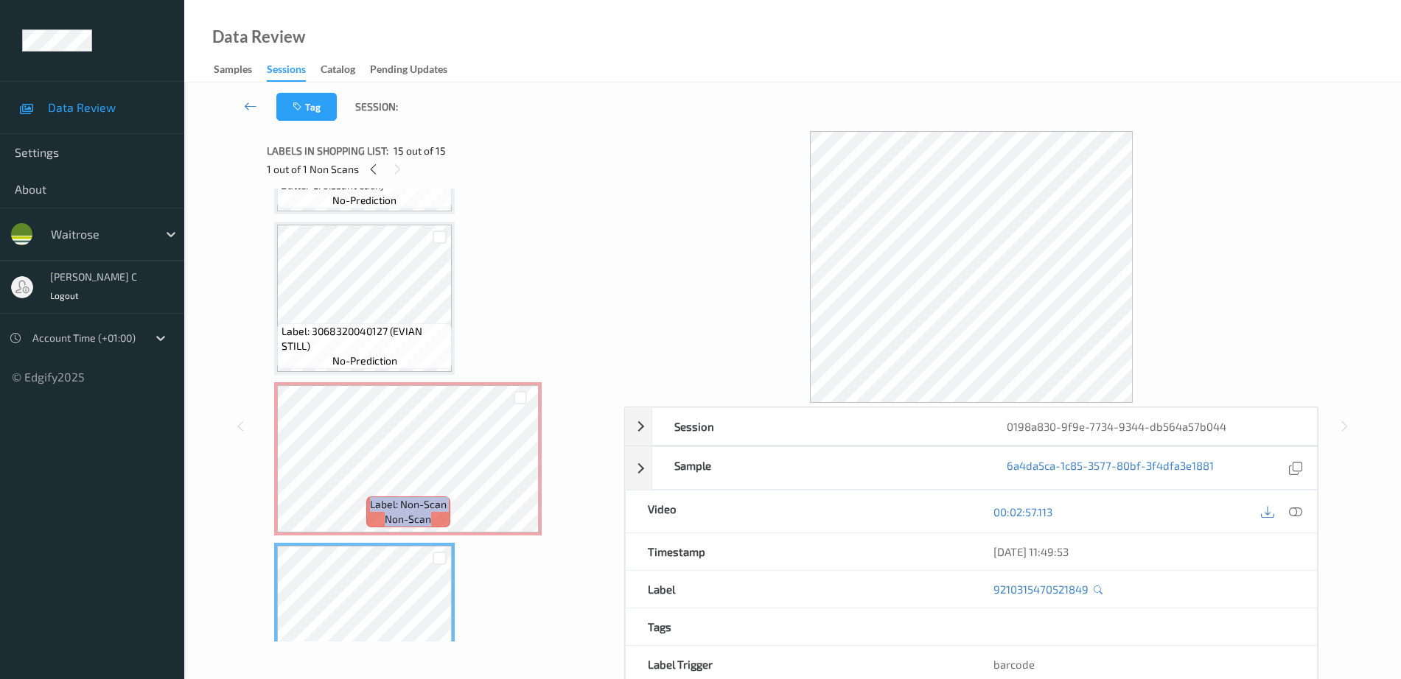
scroll to position [1871, 0]
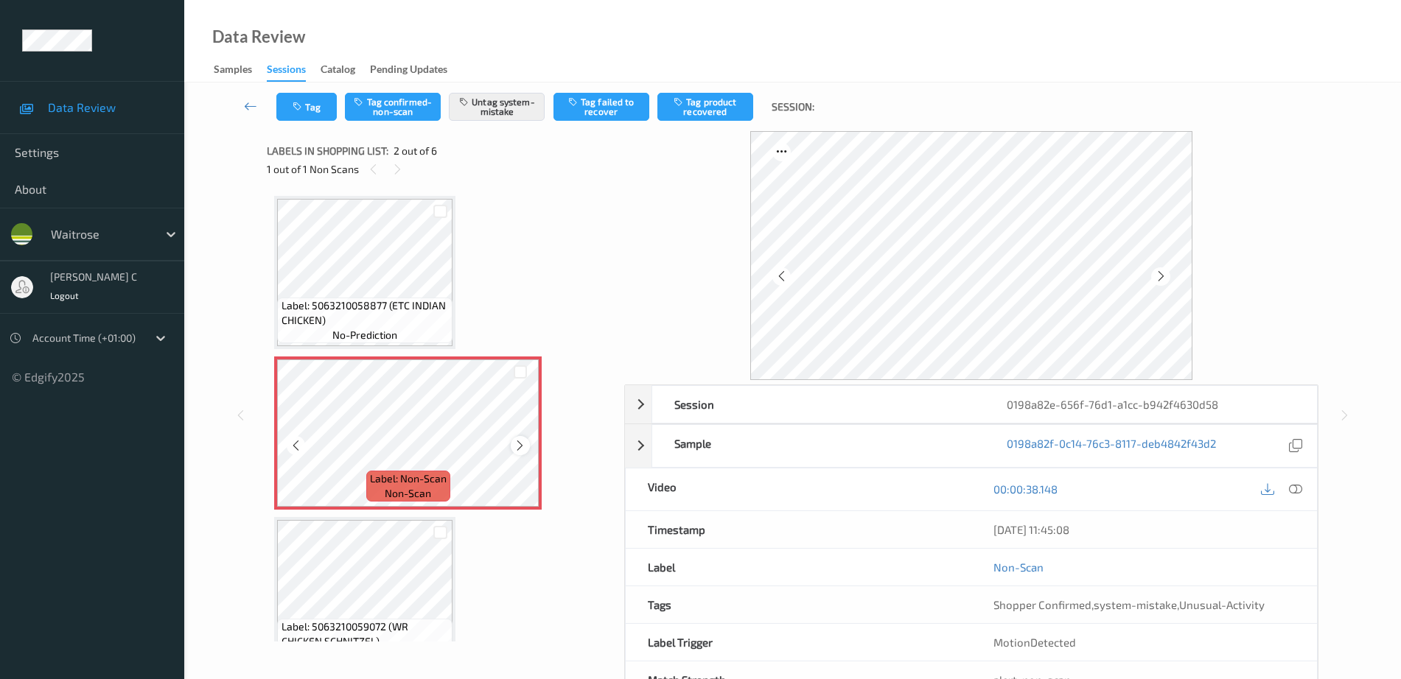
click at [525, 452] on icon at bounding box center [520, 445] width 13 height 13
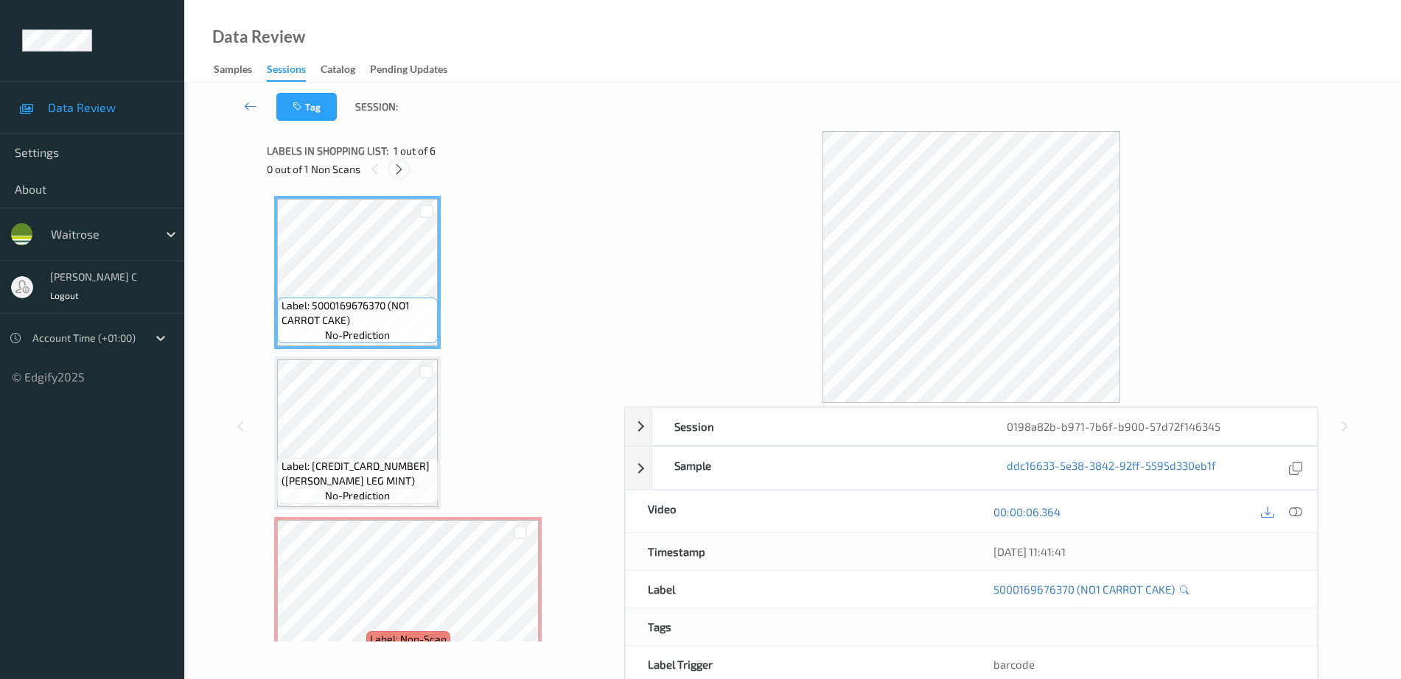
click at [405, 172] on icon at bounding box center [399, 169] width 13 height 13
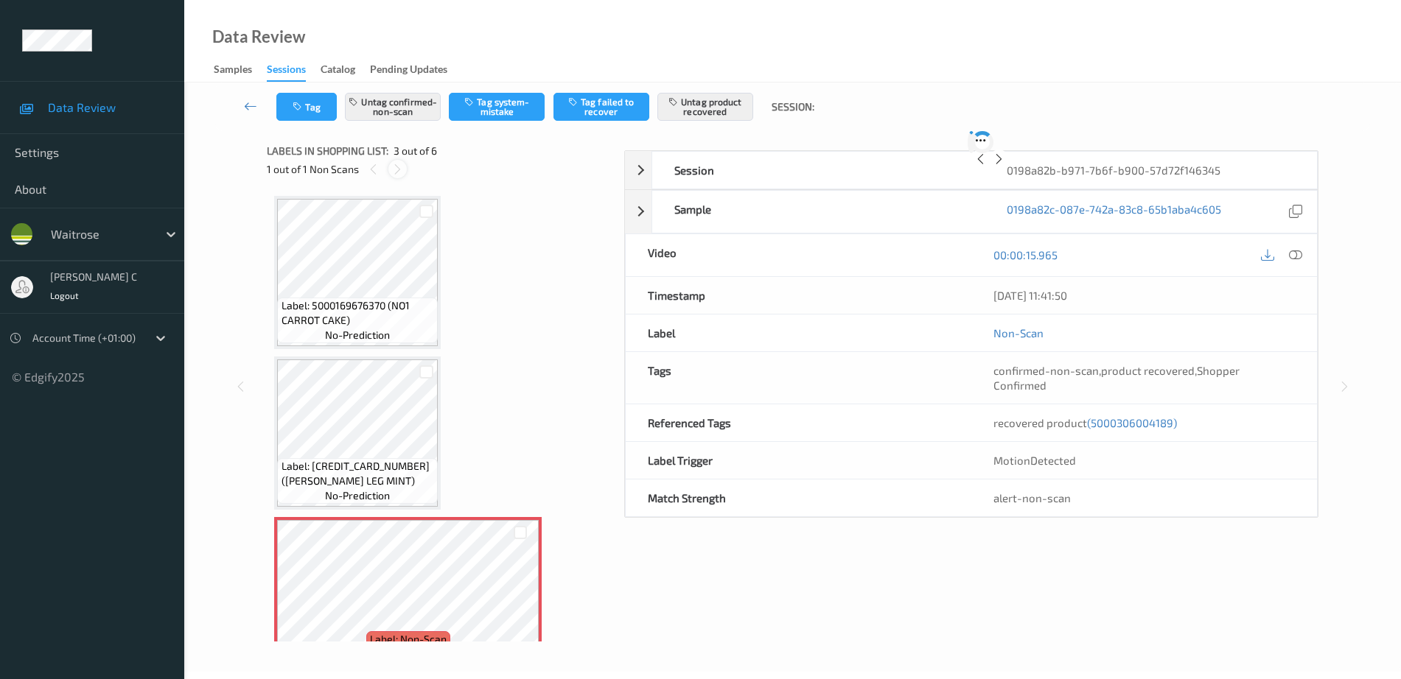
scroll to position [168, 0]
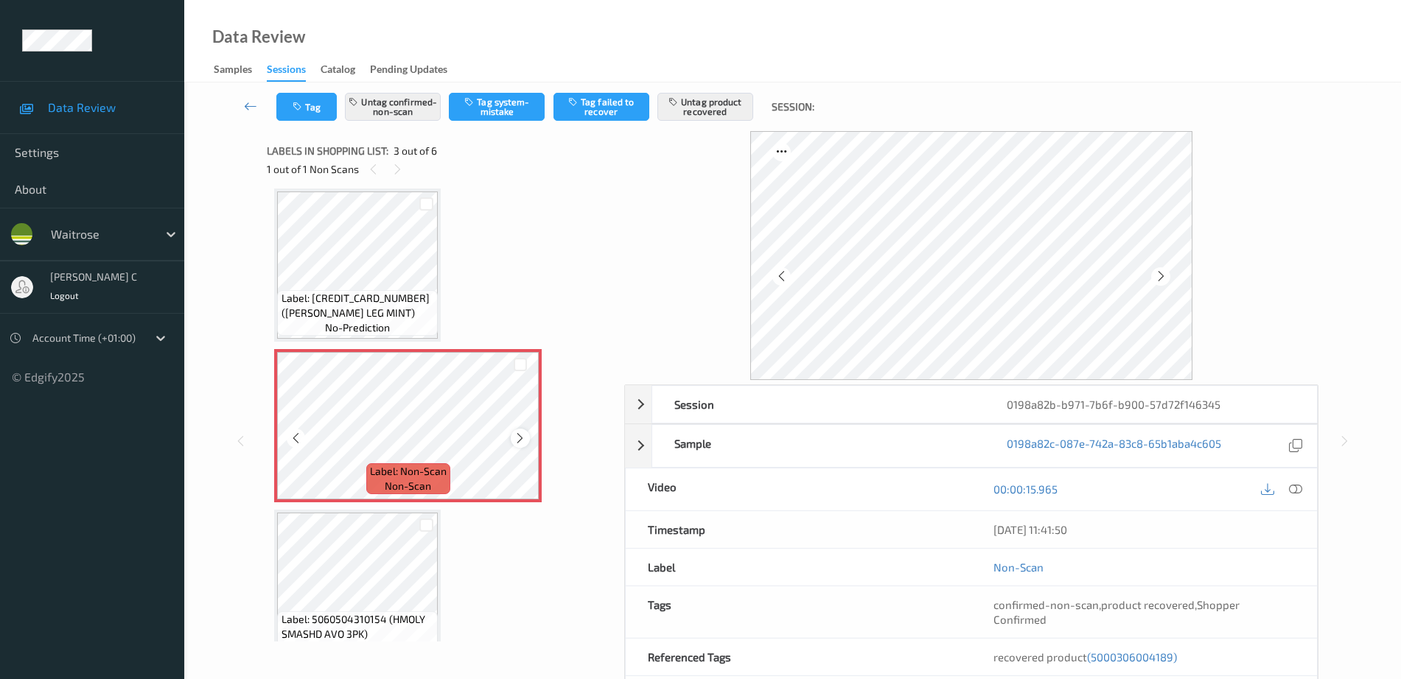
click at [518, 441] on icon at bounding box center [520, 438] width 13 height 13
click at [518, 440] on icon at bounding box center [520, 438] width 13 height 13
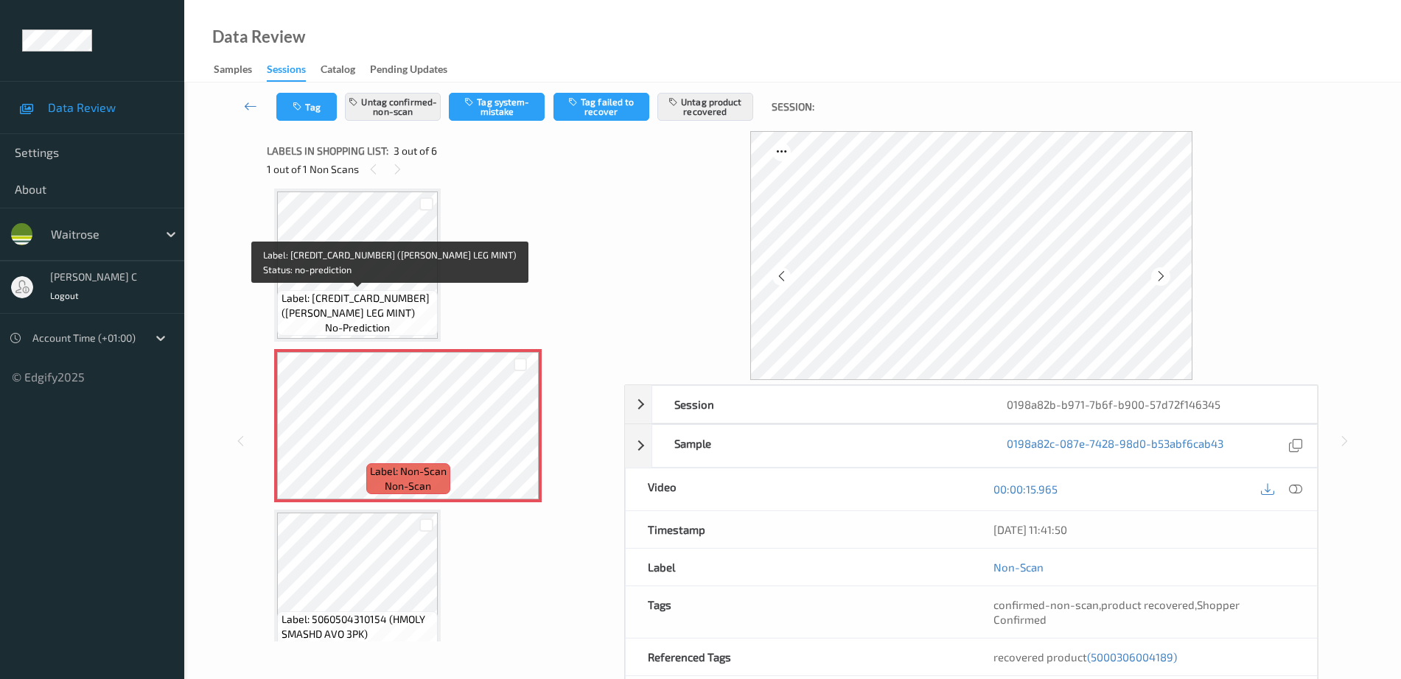
click at [383, 302] on span "Label: [CREDIT_CARD_NUMBER] ([PERSON_NAME] LEG MINT)" at bounding box center [357, 305] width 153 height 29
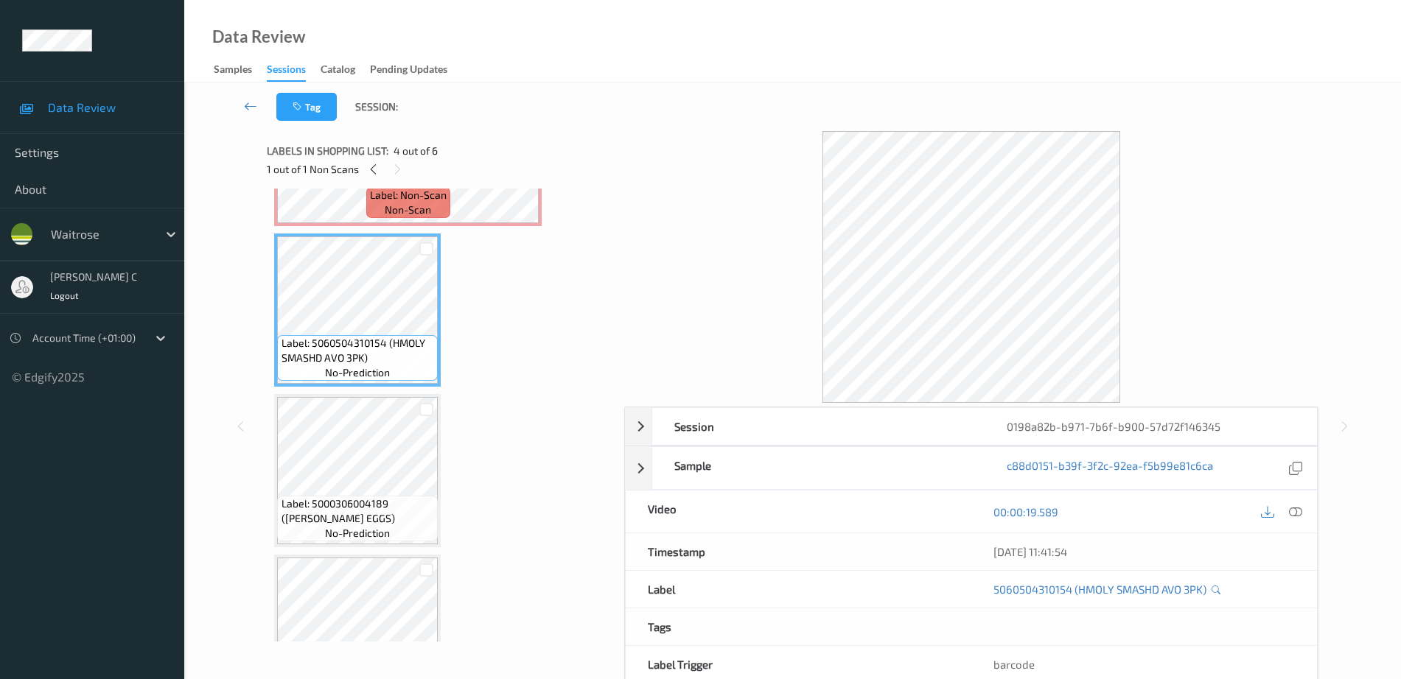
scroll to position [260, 0]
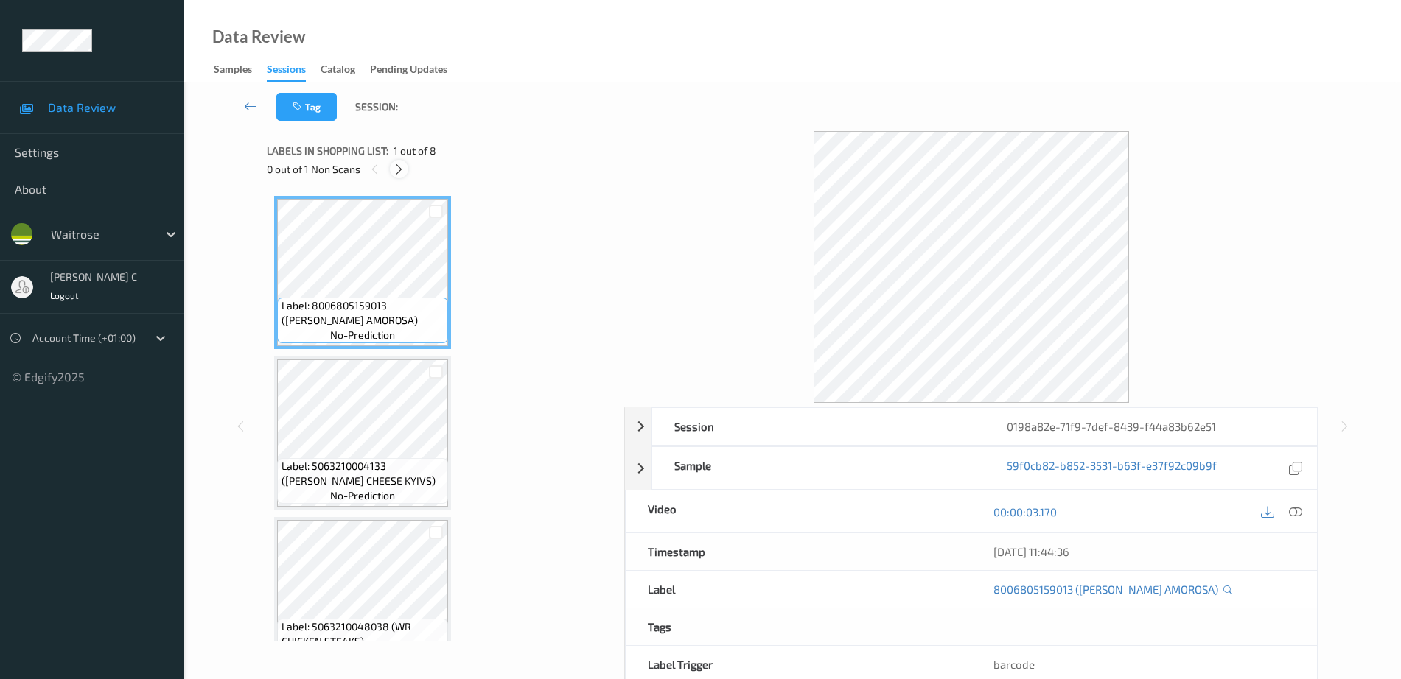
click at [402, 164] on icon at bounding box center [399, 169] width 13 height 13
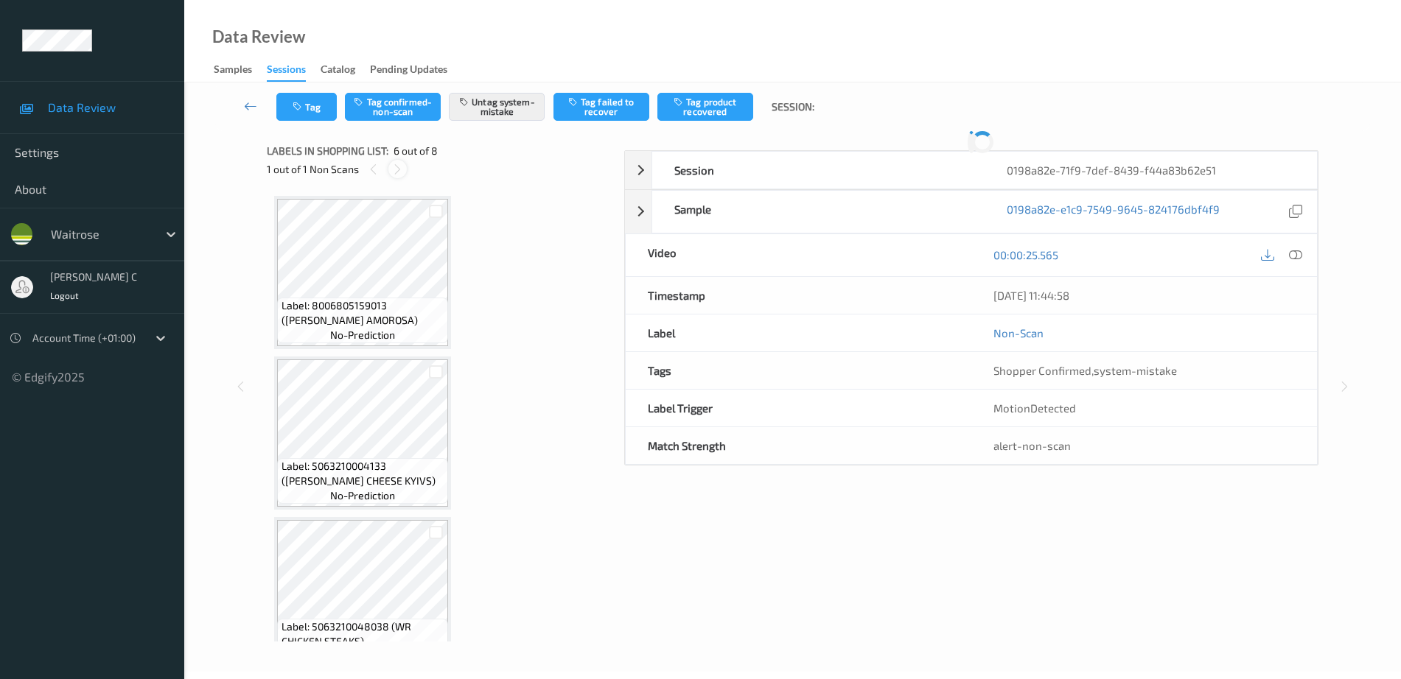
scroll to position [650, 0]
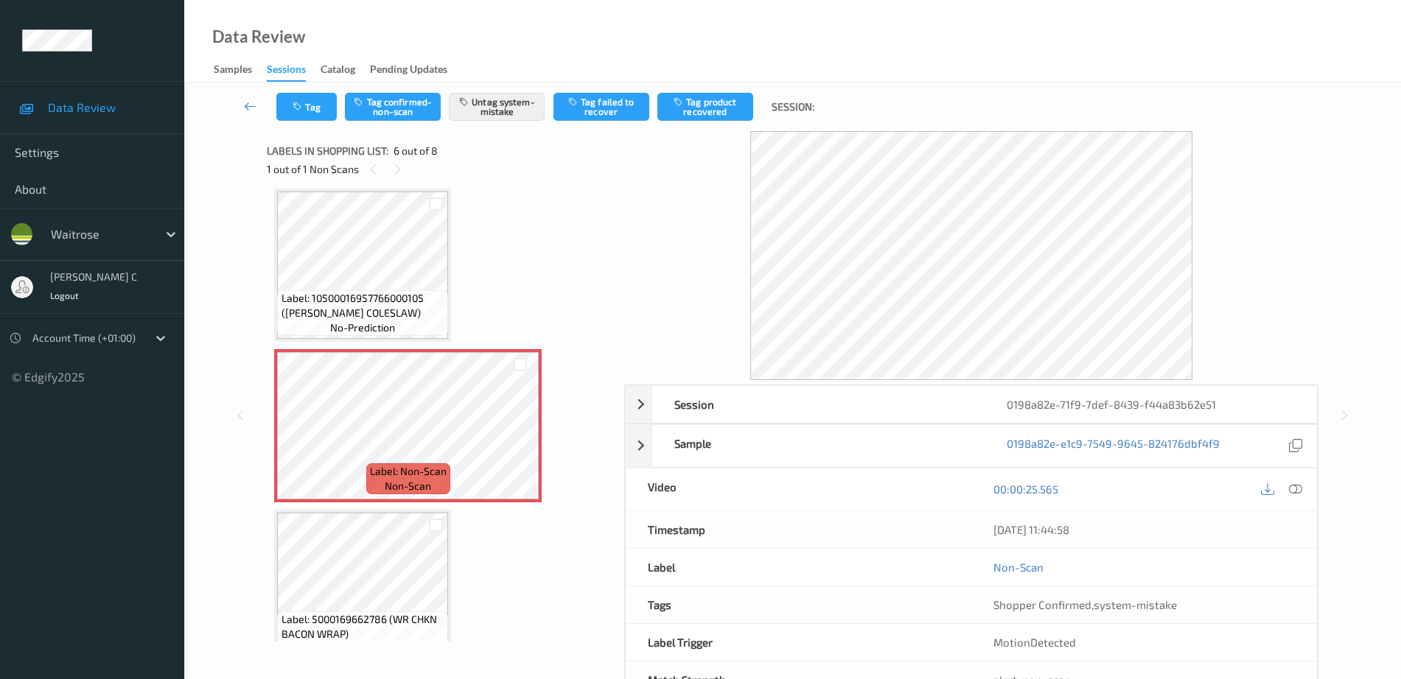
click at [399, 326] on div "Label: 10500016957766000105 (WR ESS COLESLAW) no-prediction" at bounding box center [362, 313] width 171 height 46
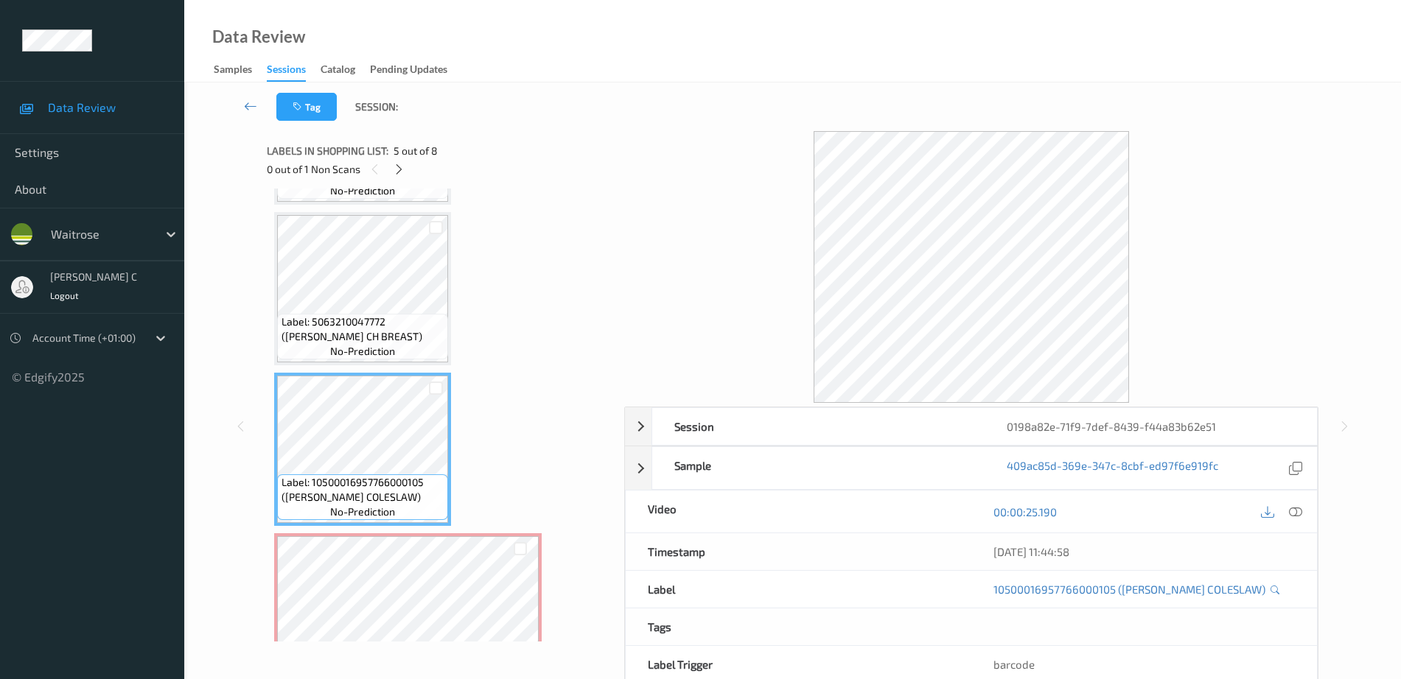
scroll to position [558, 0]
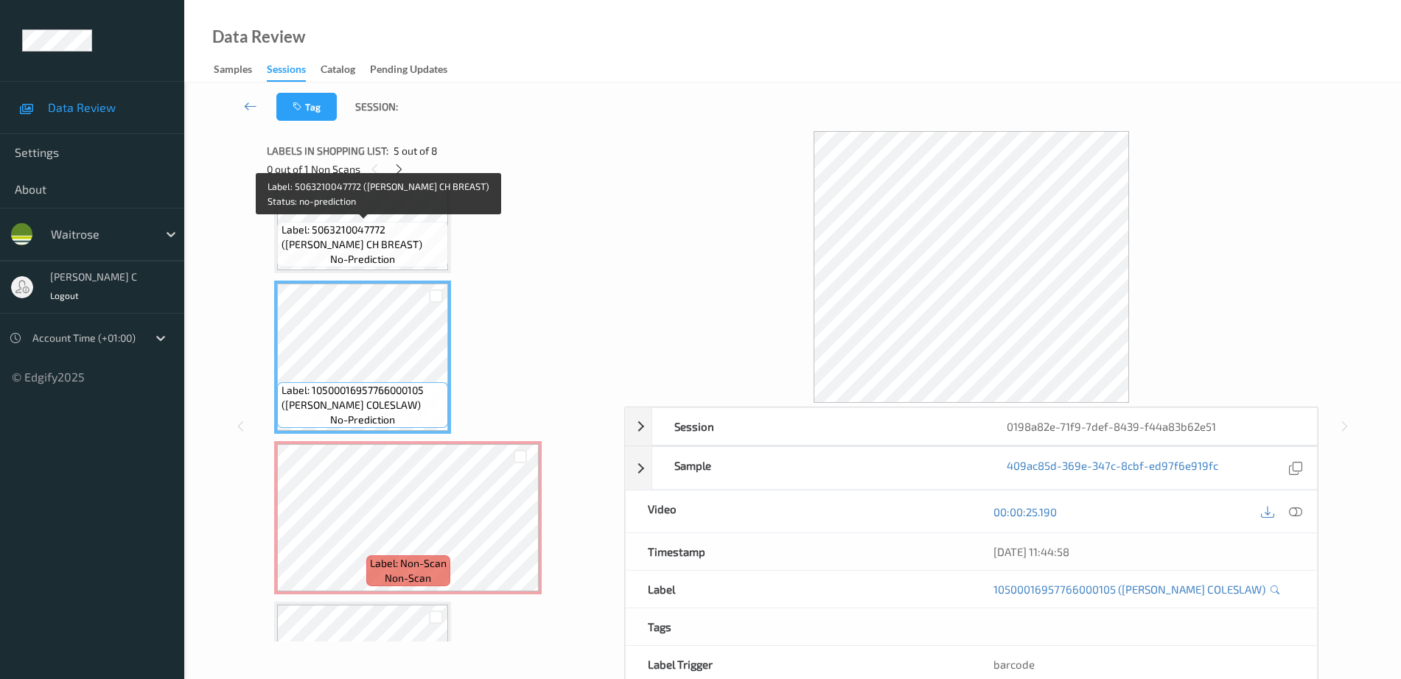
click at [371, 233] on span "Label: 5063210047772 (WR NASH CH BREAST)" at bounding box center [363, 237] width 164 height 29
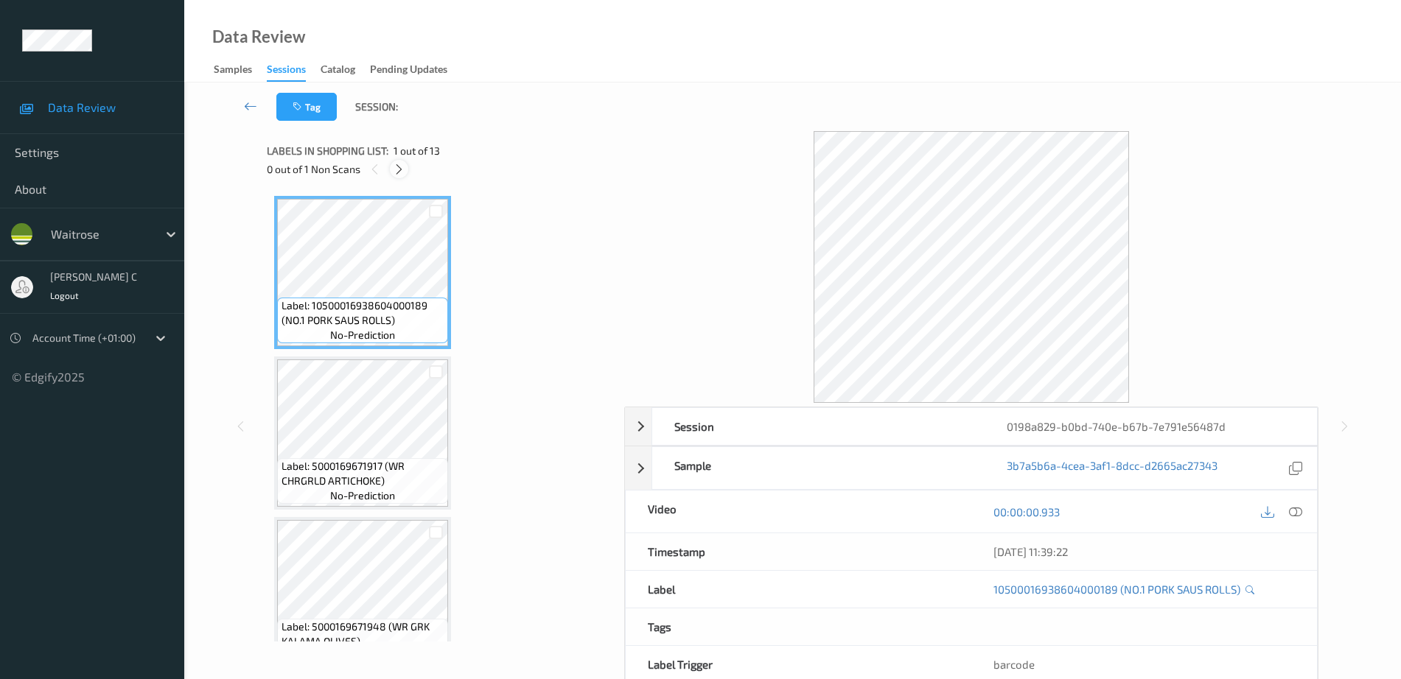
click at [401, 169] on icon at bounding box center [399, 169] width 13 height 13
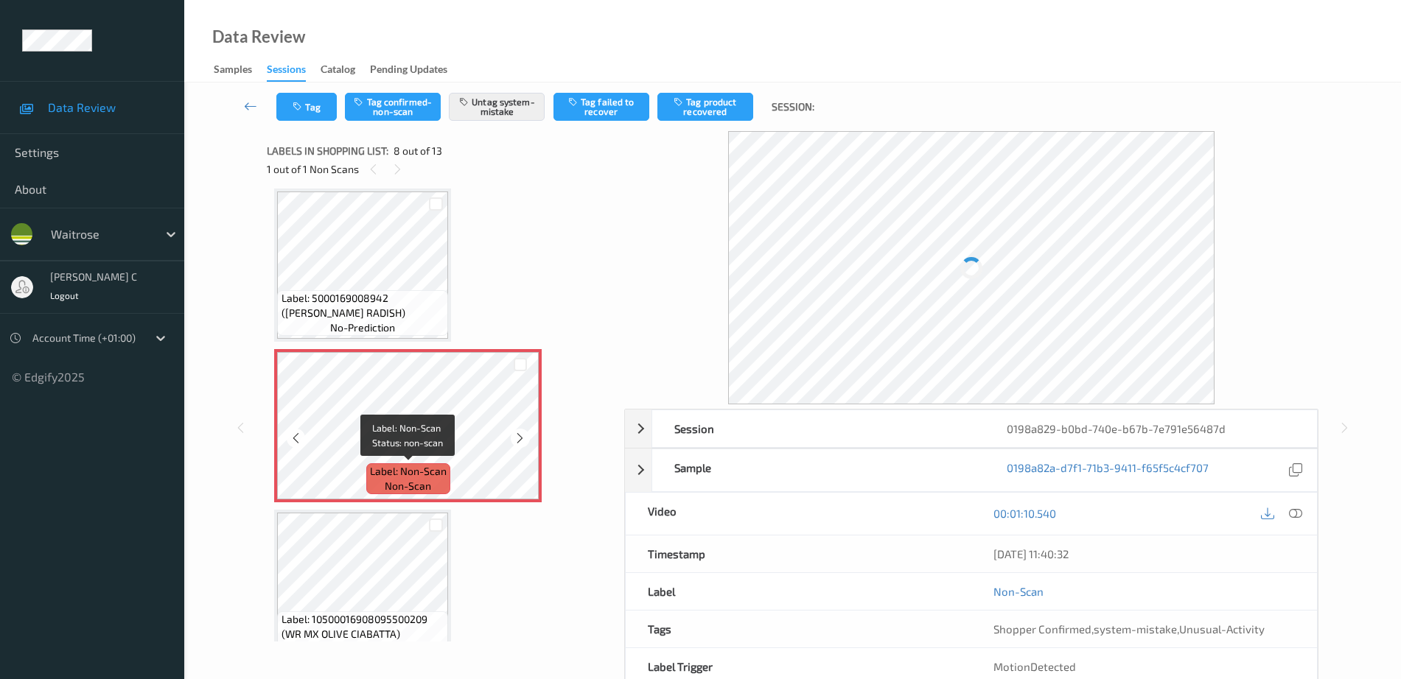
click at [410, 463] on div "Label: Non-Scan non-scan" at bounding box center [408, 478] width 84 height 31
click at [523, 440] on icon at bounding box center [520, 438] width 13 height 13
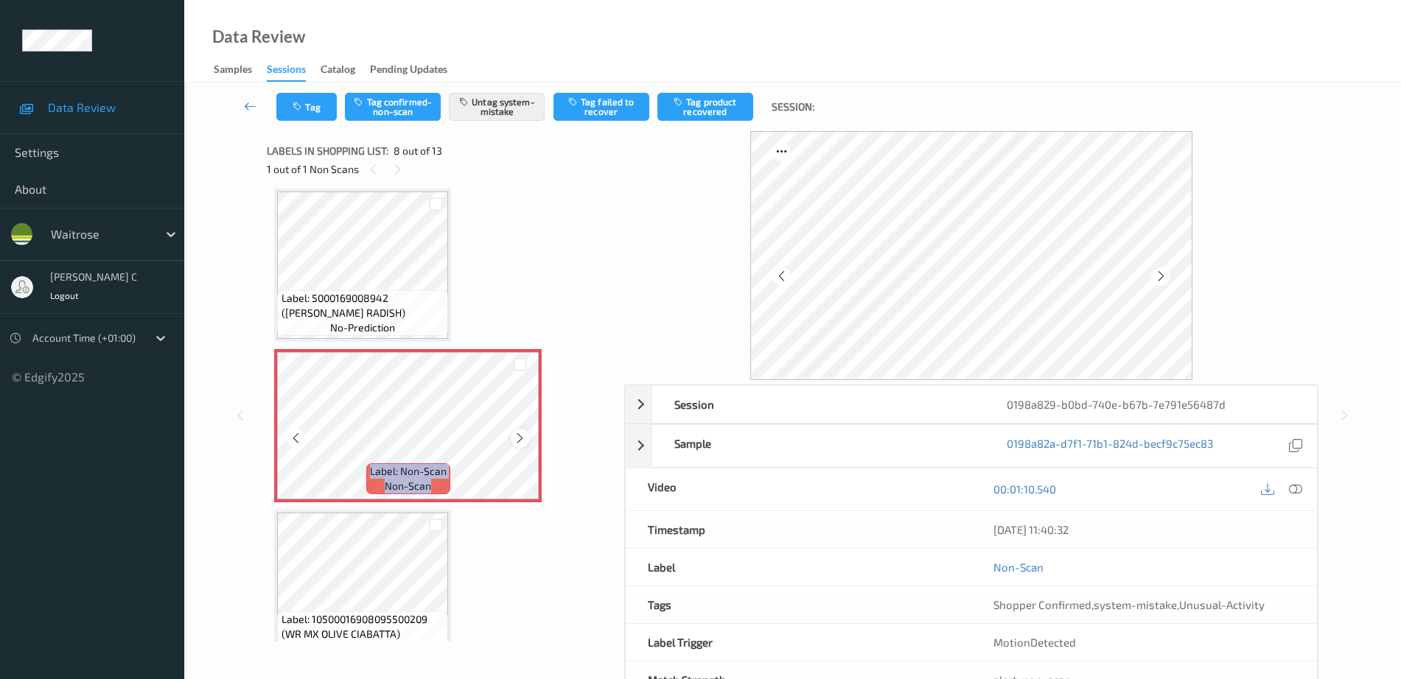
click at [522, 439] on icon at bounding box center [520, 438] width 13 height 13
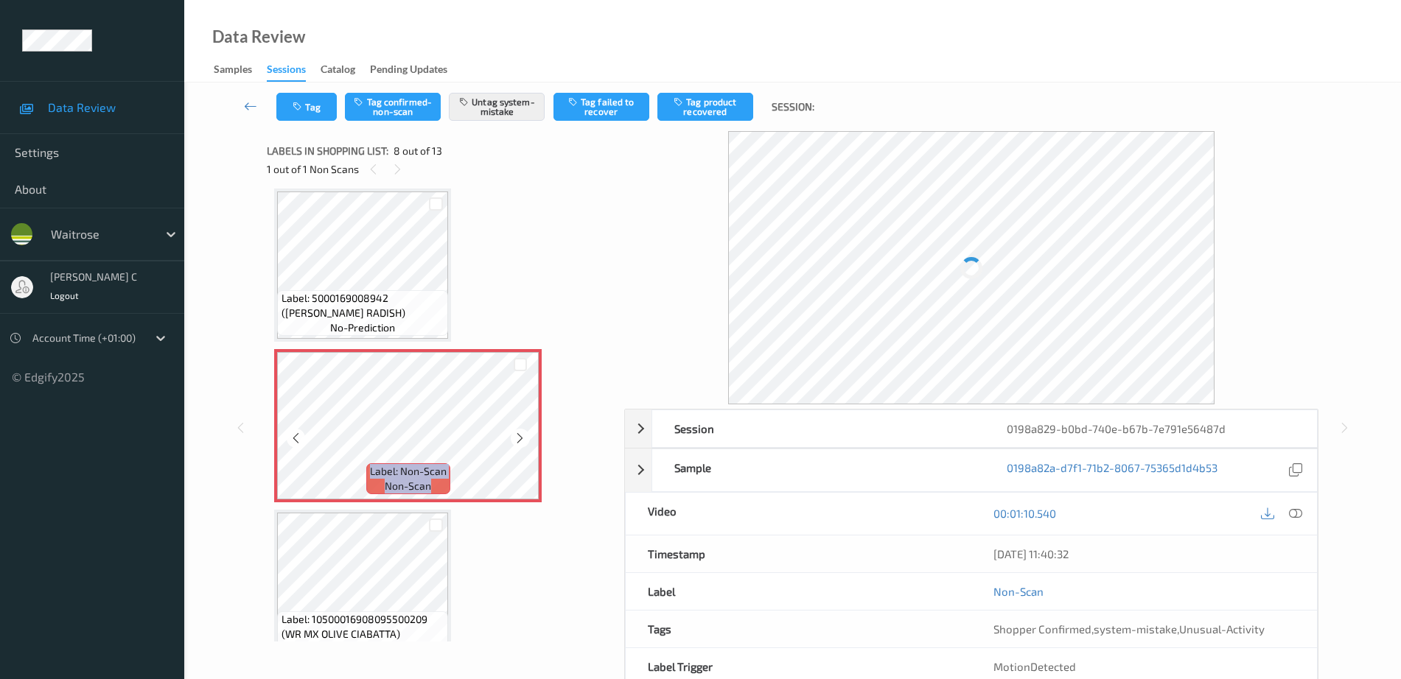
click at [522, 439] on icon at bounding box center [520, 438] width 13 height 13
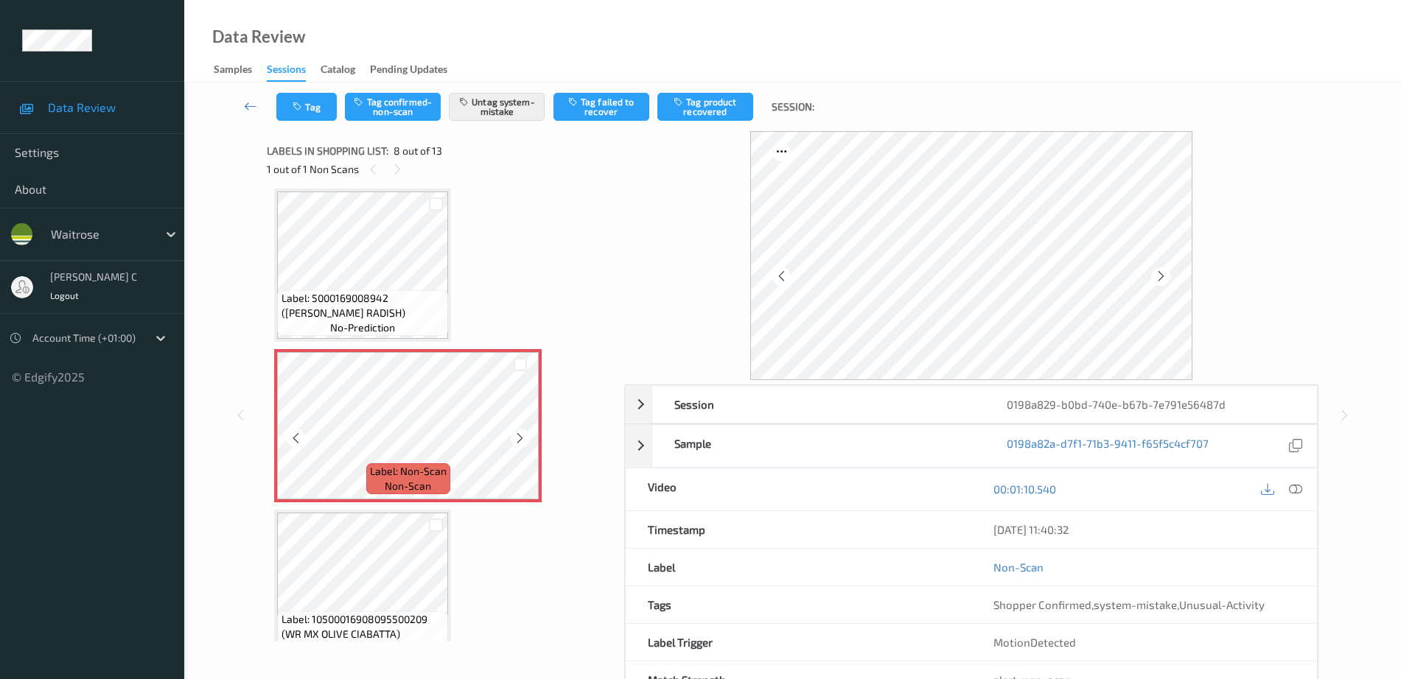
click at [522, 439] on icon at bounding box center [520, 438] width 13 height 13
click at [355, 311] on span "Label: 5000169008942 (WR FRENCH RADISH)" at bounding box center [363, 305] width 164 height 29
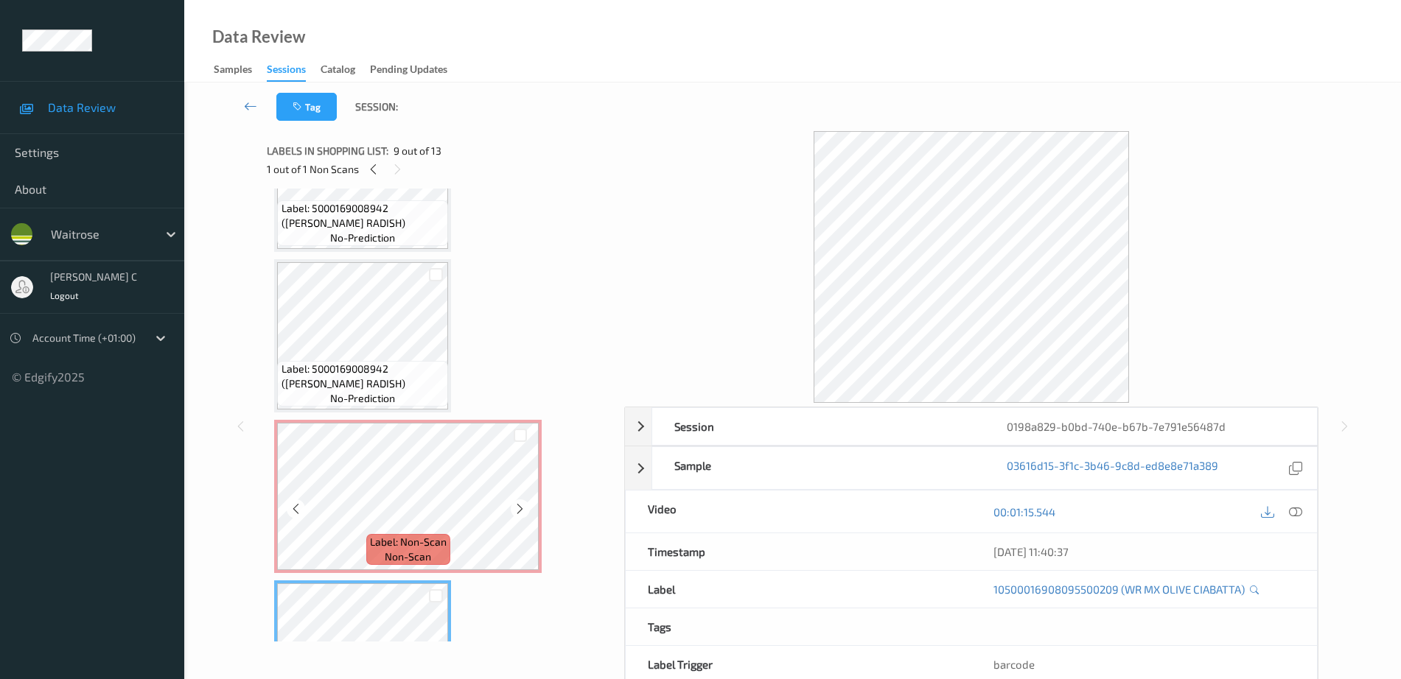
scroll to position [879, 0]
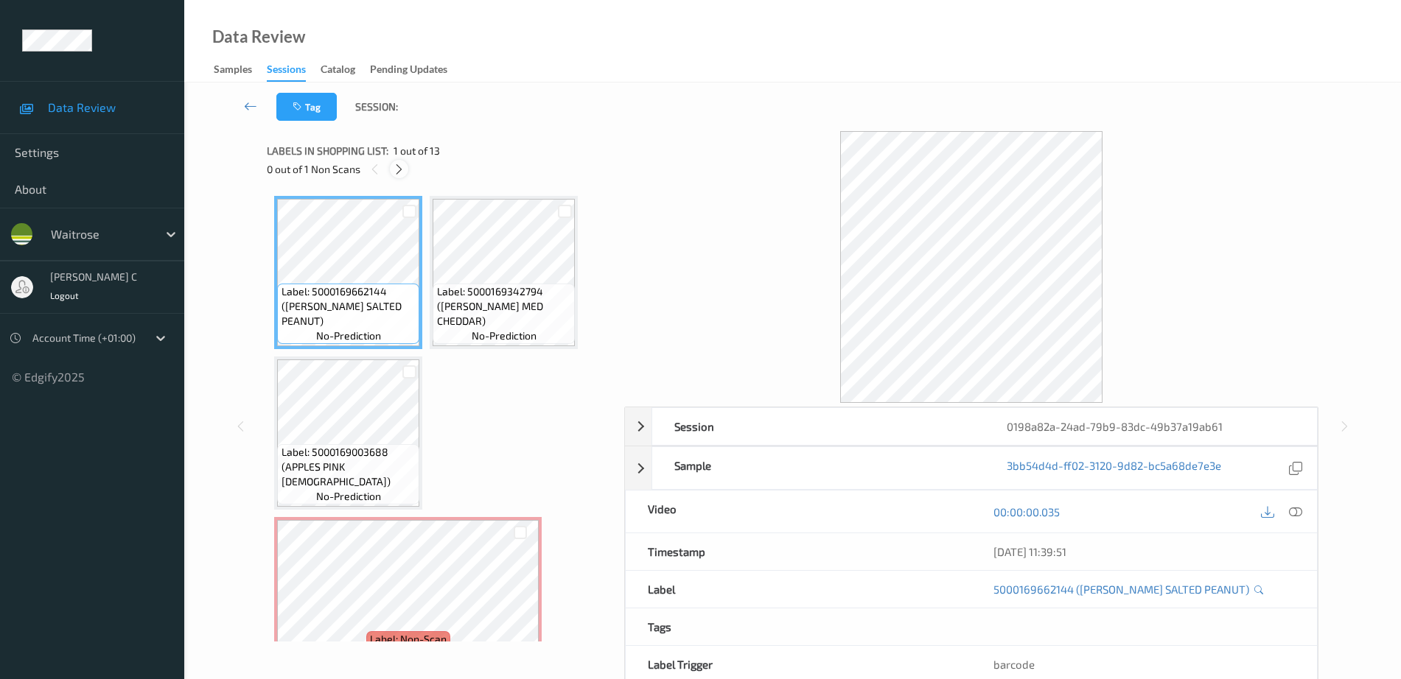
click at [397, 174] on icon at bounding box center [399, 169] width 13 height 13
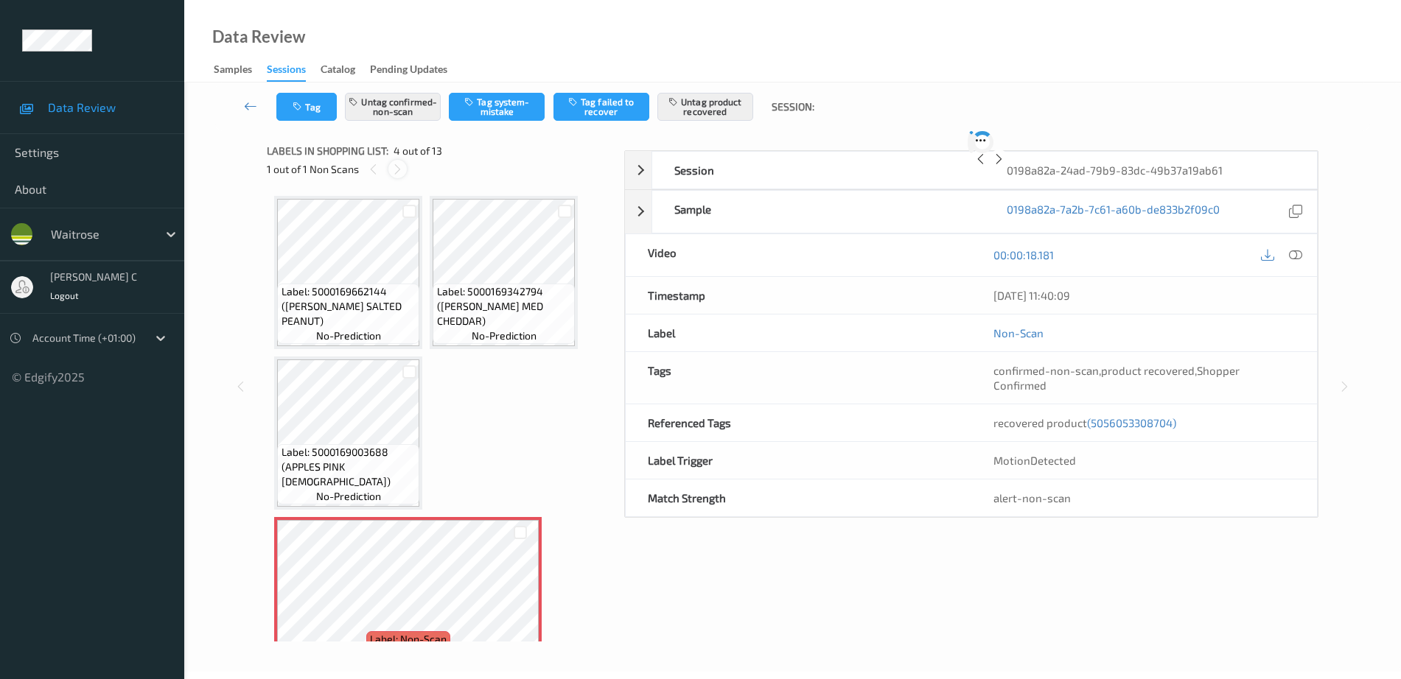
scroll to position [168, 0]
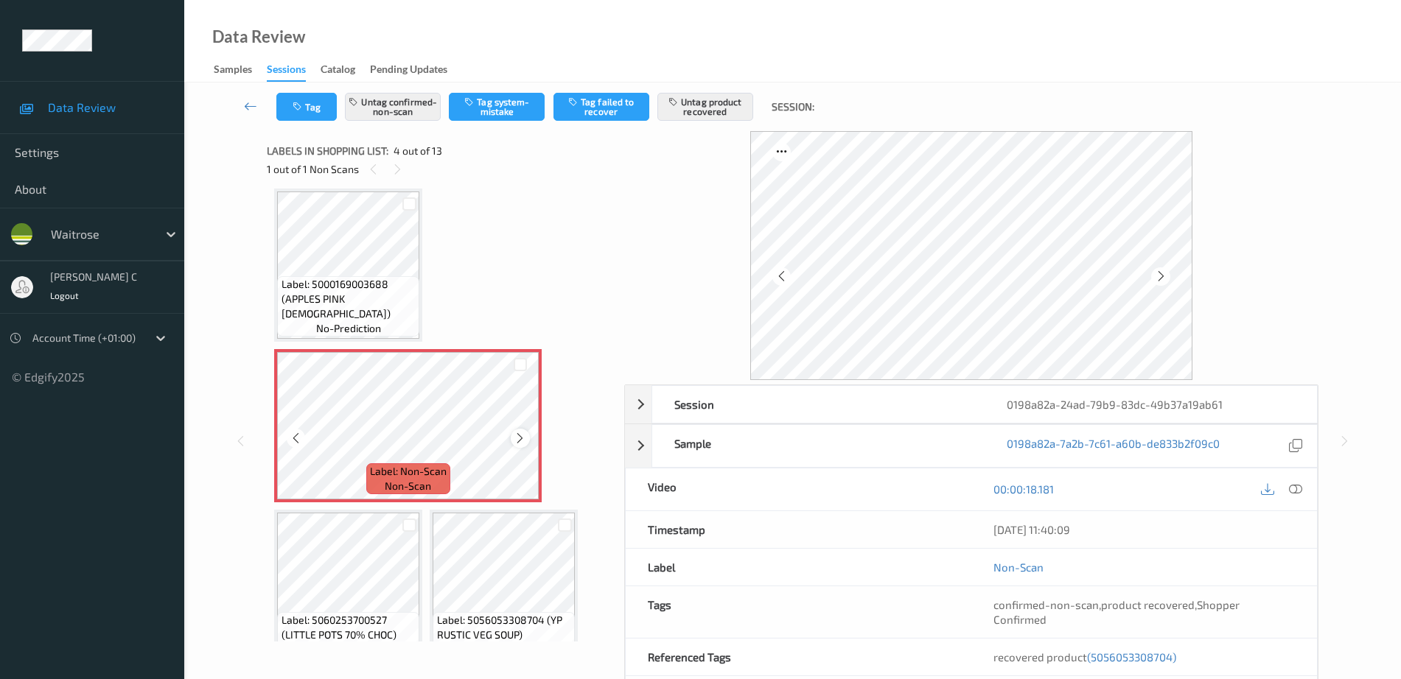
click at [516, 439] on icon at bounding box center [520, 438] width 13 height 13
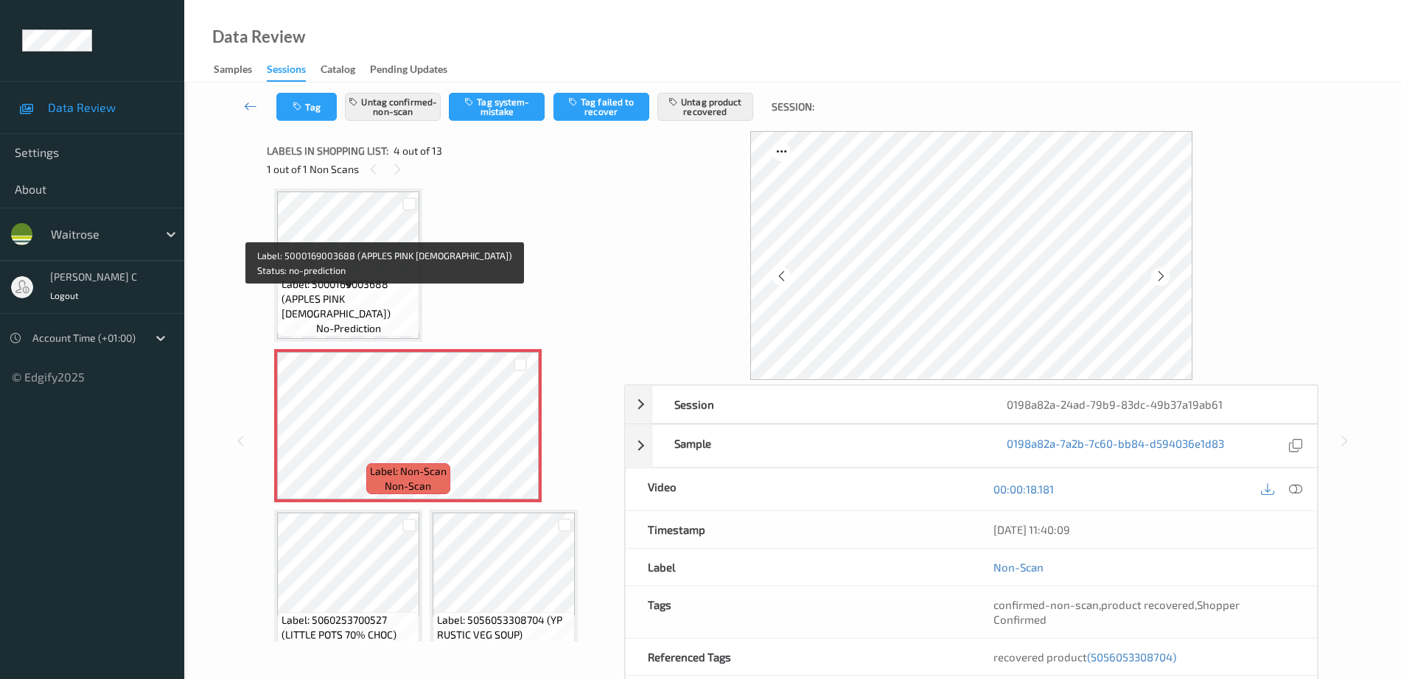
click at [407, 295] on span "Label: 5000169003688 (APPLES PINK LADY)" at bounding box center [348, 299] width 135 height 44
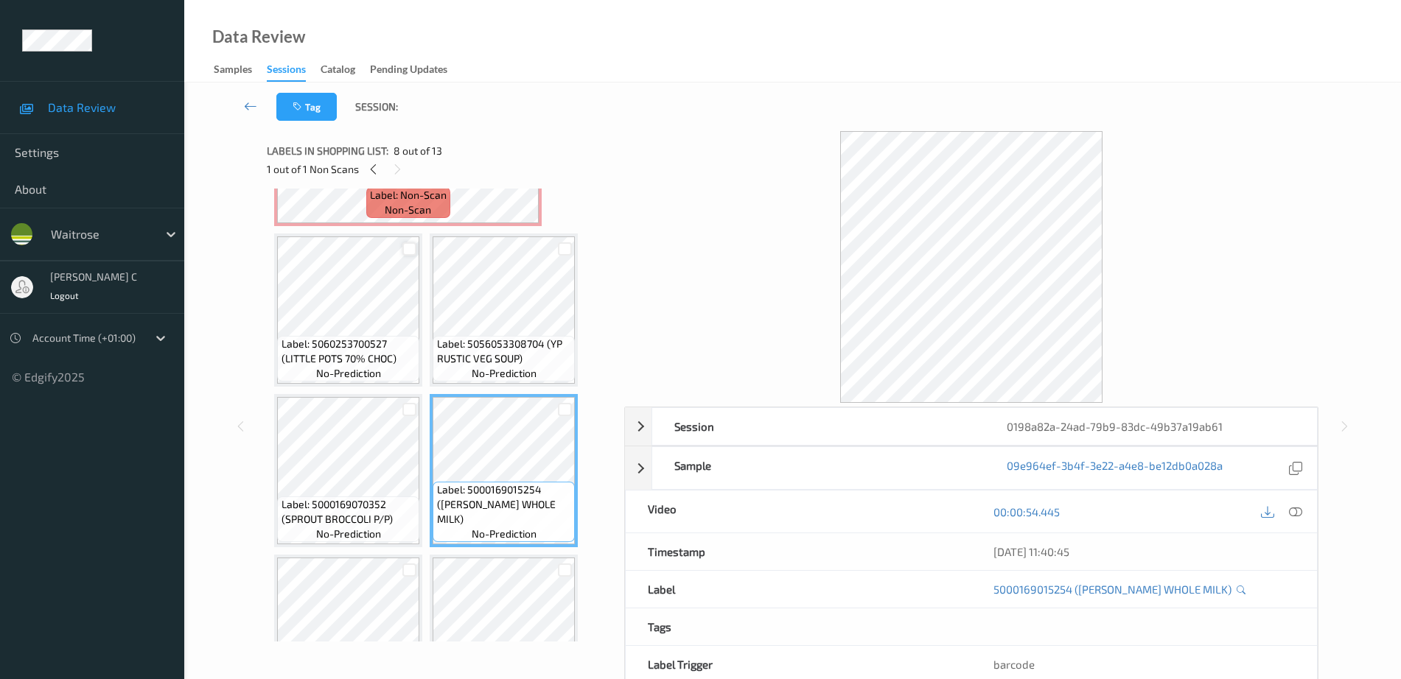
scroll to position [628, 0]
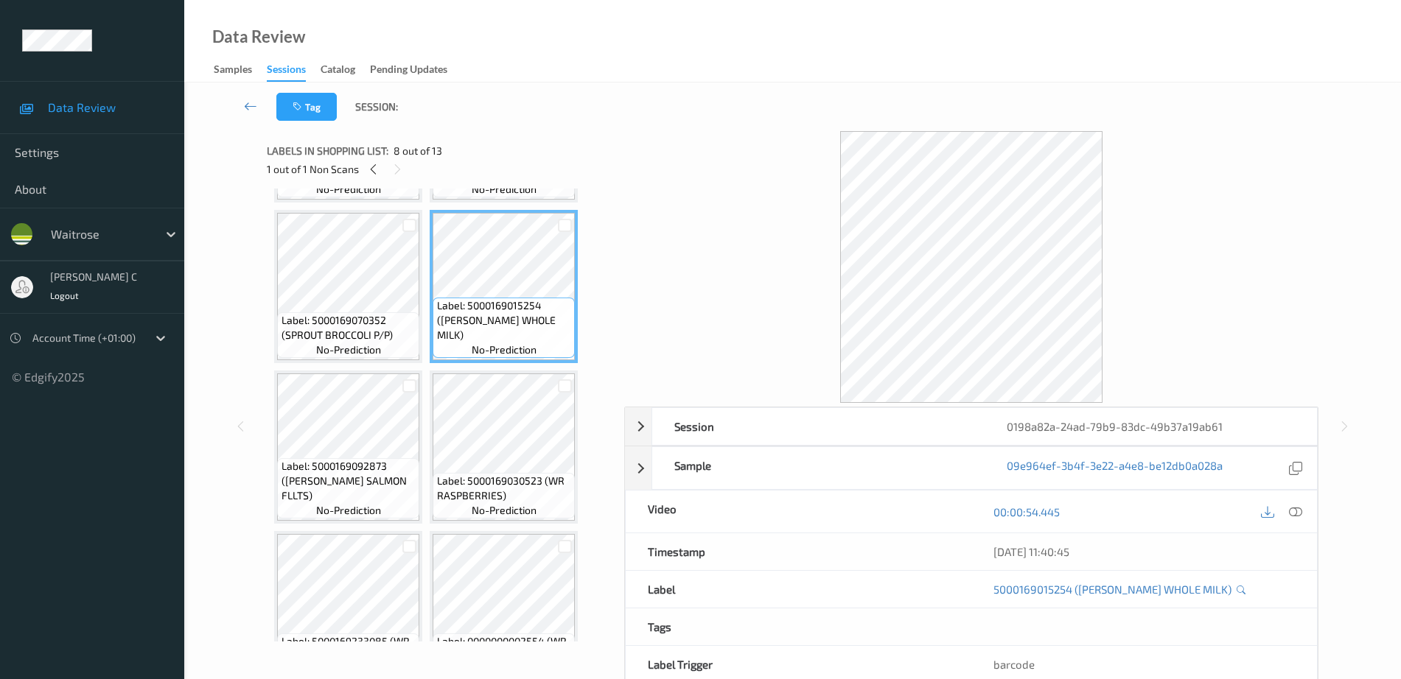
click at [505, 480] on span "Label: 5000169030523 (WR RASPBERRIES)" at bounding box center [504, 488] width 135 height 29
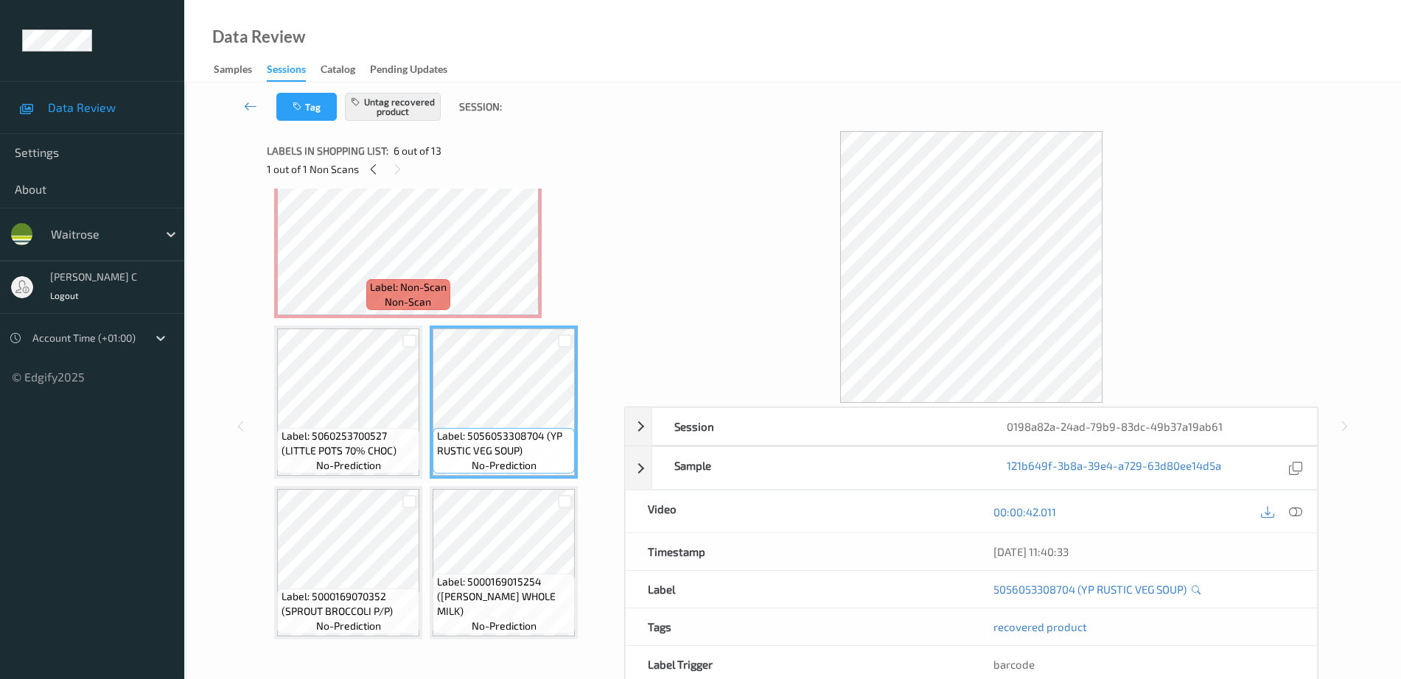
scroll to position [260, 0]
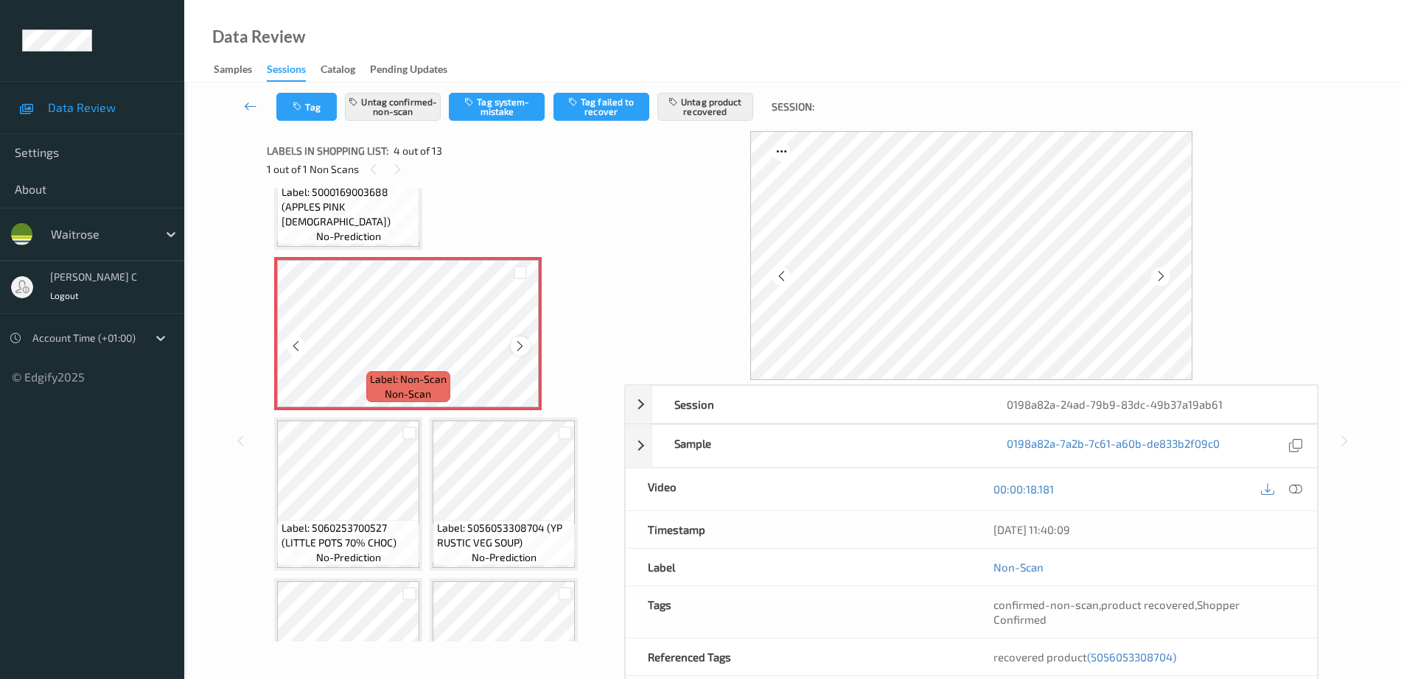
click at [516, 345] on icon at bounding box center [520, 346] width 13 height 13
click at [435, 219] on div "Label: 5000169662144 (WR ESS SALTED PEANUT) no-prediction Label: 5000169342794 …" at bounding box center [440, 575] width 332 height 1278
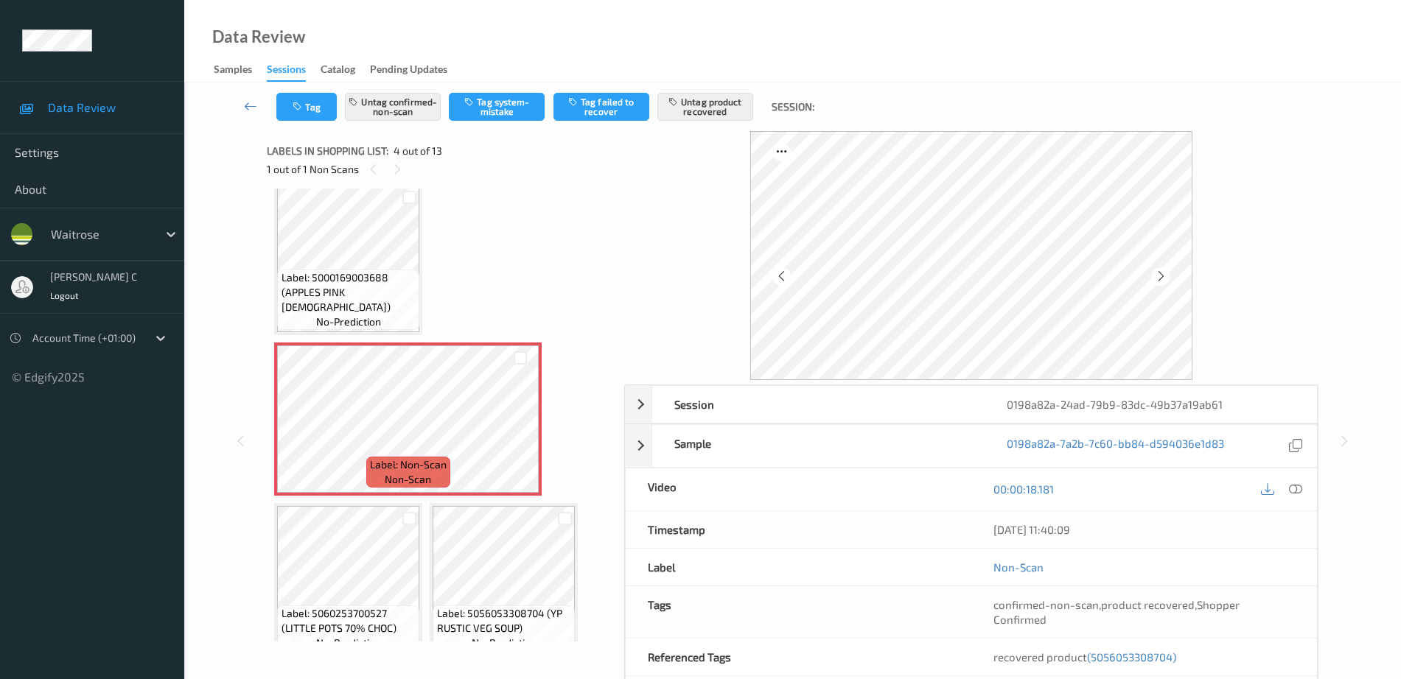
scroll to position [76, 0]
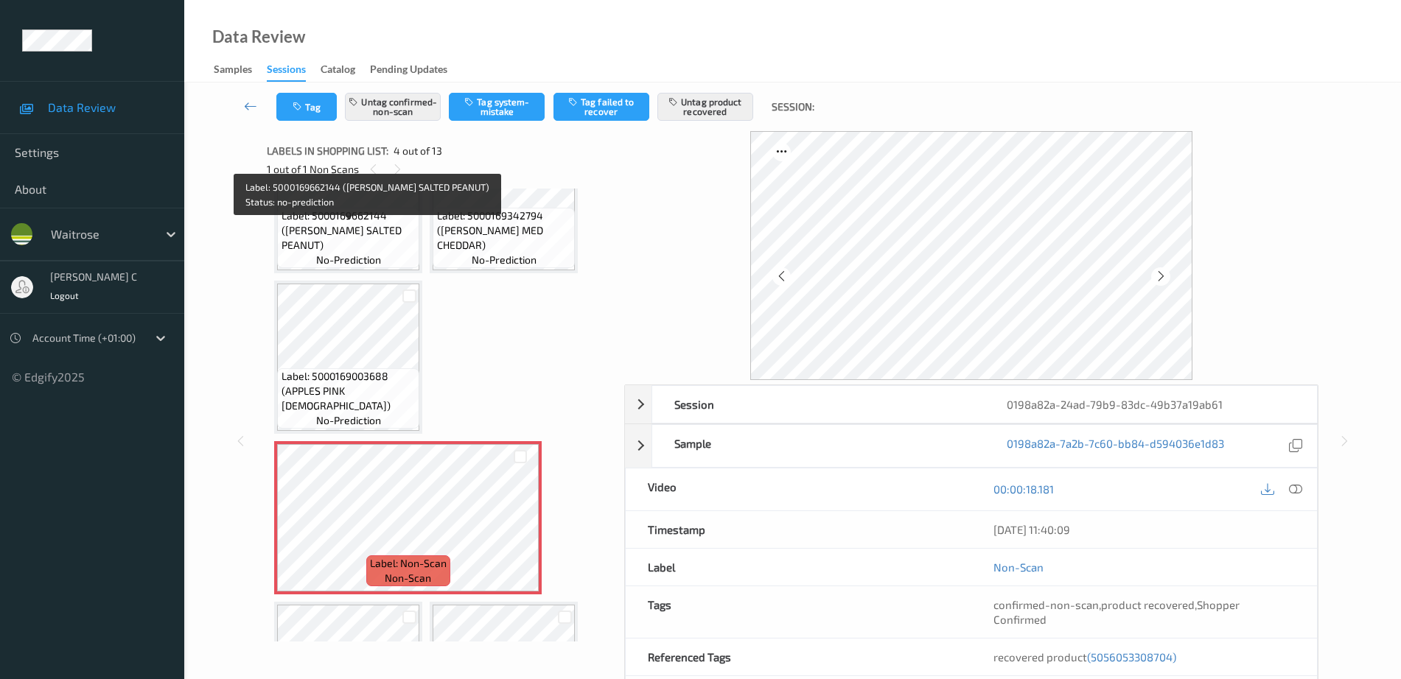
click at [387, 254] on div "Label: 5000169662144 (WR ESS SALTED PEANUT) no-prediction" at bounding box center [348, 238] width 142 height 60
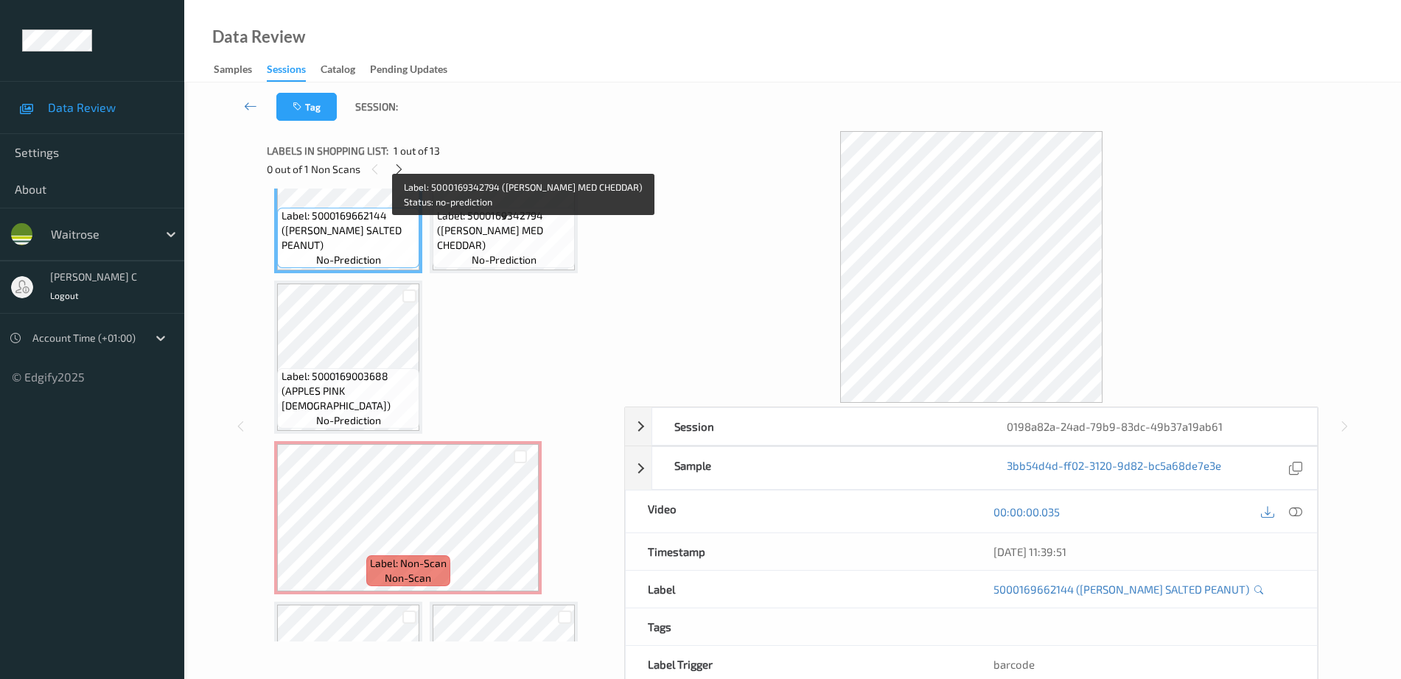
click at [536, 236] on span "Label: 5000169342794 (WR ESS MED CHEDDAR)" at bounding box center [504, 231] width 135 height 44
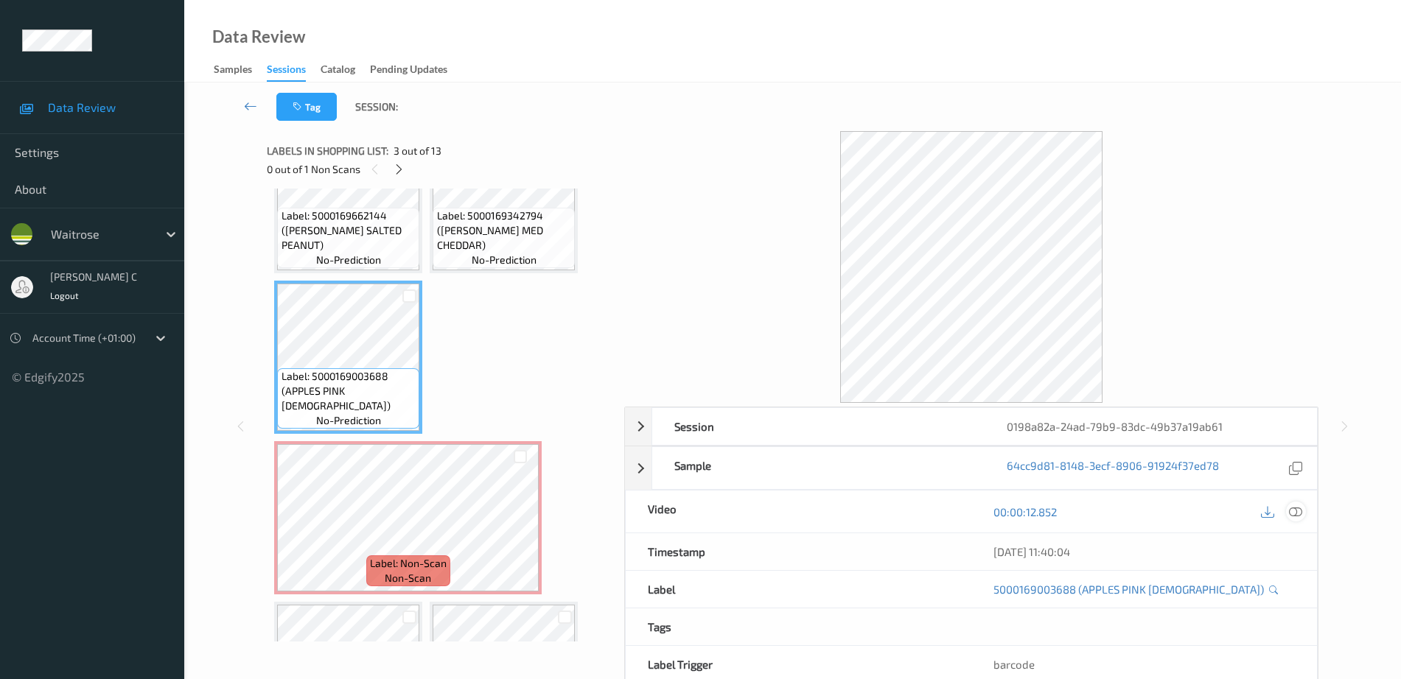
click at [1306, 511] on div "00:00:12.852" at bounding box center [1144, 512] width 346 height 42
click at [1302, 511] on icon at bounding box center [1295, 511] width 13 height 13
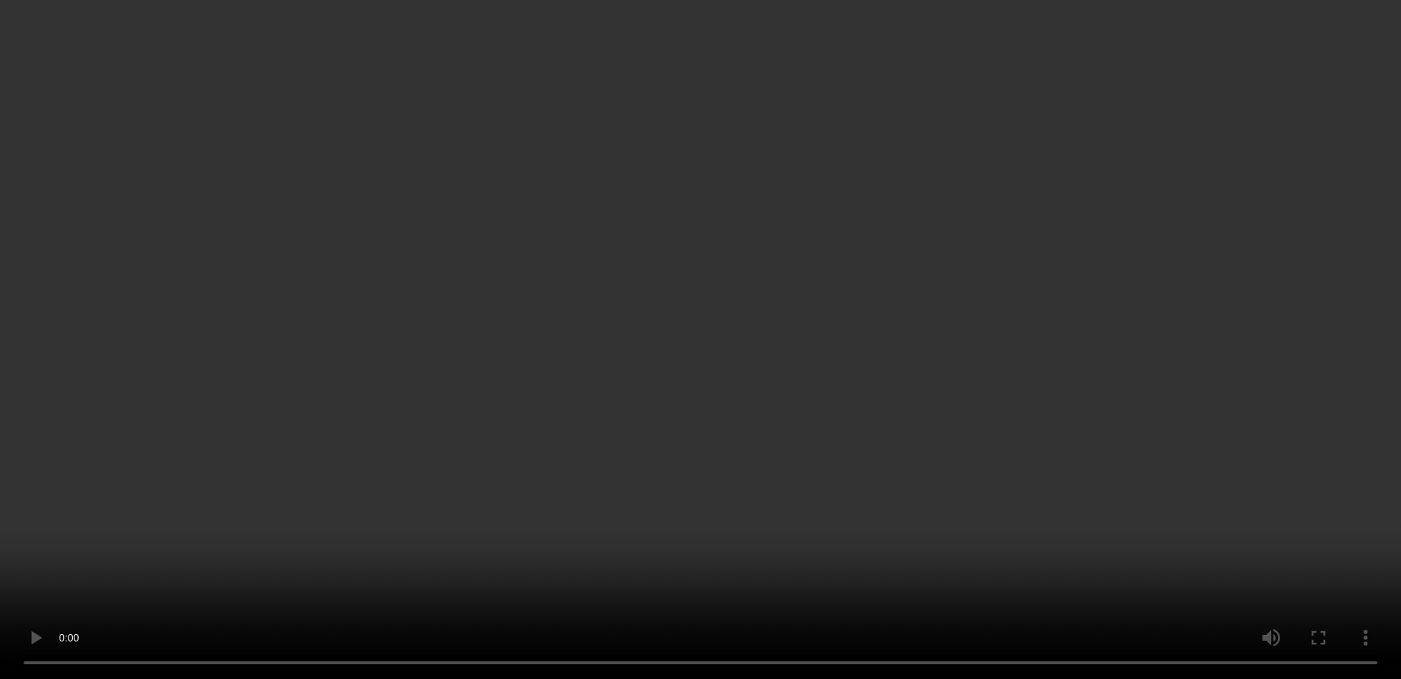
scroll to position [260, 0]
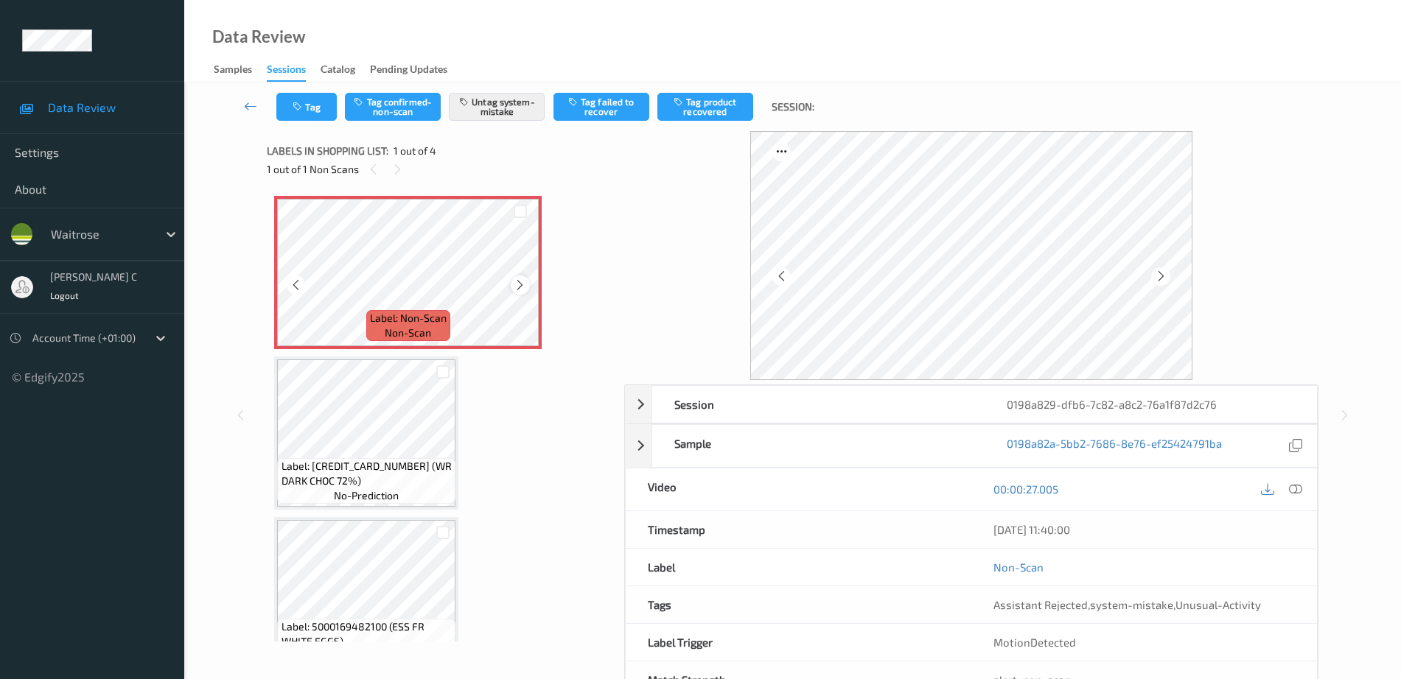
click at [523, 288] on icon at bounding box center [520, 285] width 13 height 13
click at [1292, 494] on icon at bounding box center [1295, 489] width 13 height 13
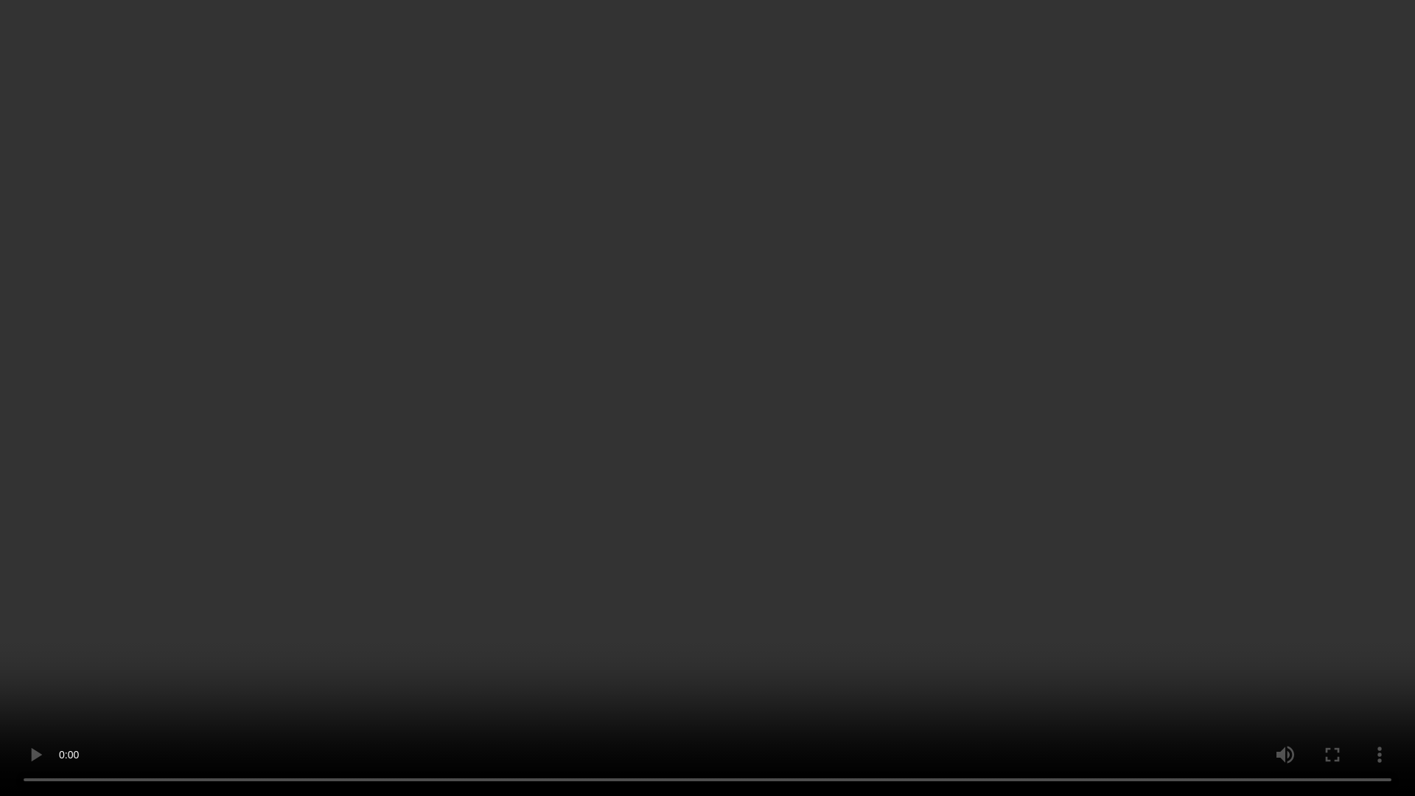
click at [1264, 447] on video at bounding box center [707, 398] width 1415 height 796
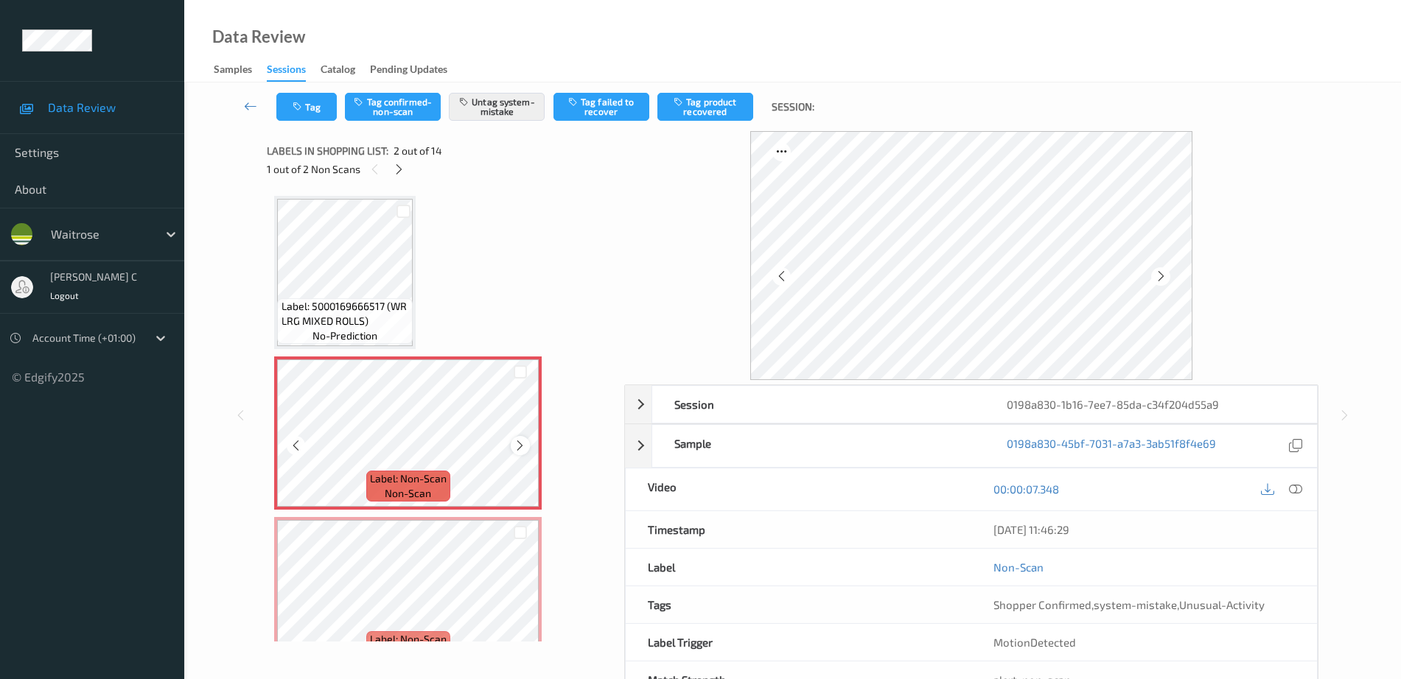
click at [517, 446] on icon at bounding box center [520, 445] width 13 height 13
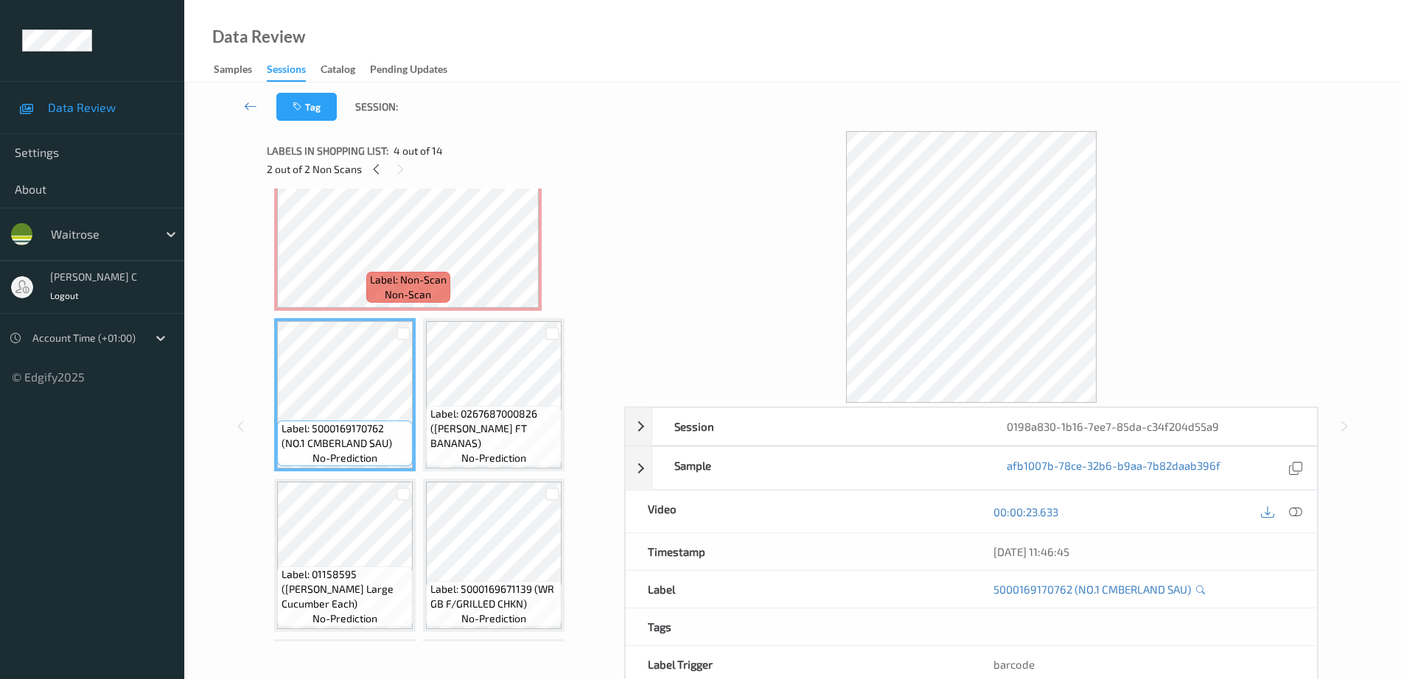
scroll to position [368, 0]
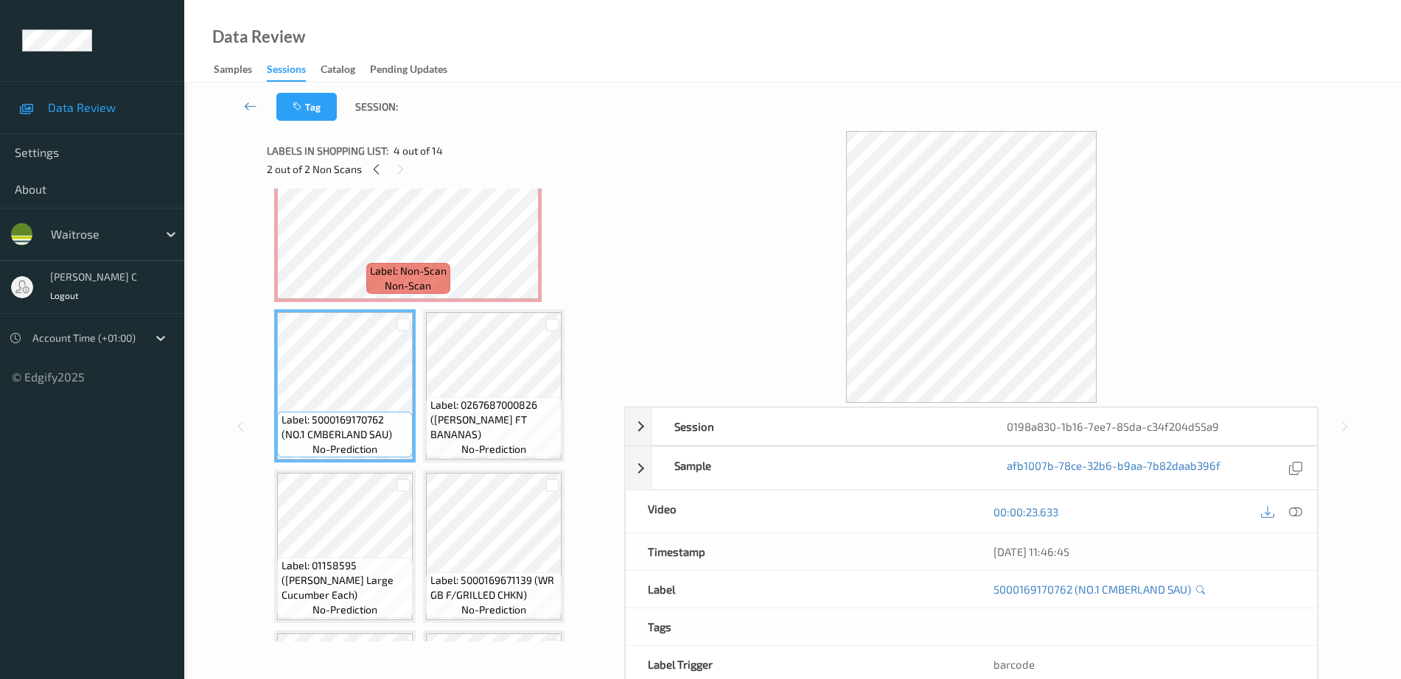
click at [419, 445] on div "Label: 5000169666517 (WR LRG MIXED ROLLS) no-prediction Label: Non-Scan non-sca…" at bounding box center [440, 547] width 332 height 1438
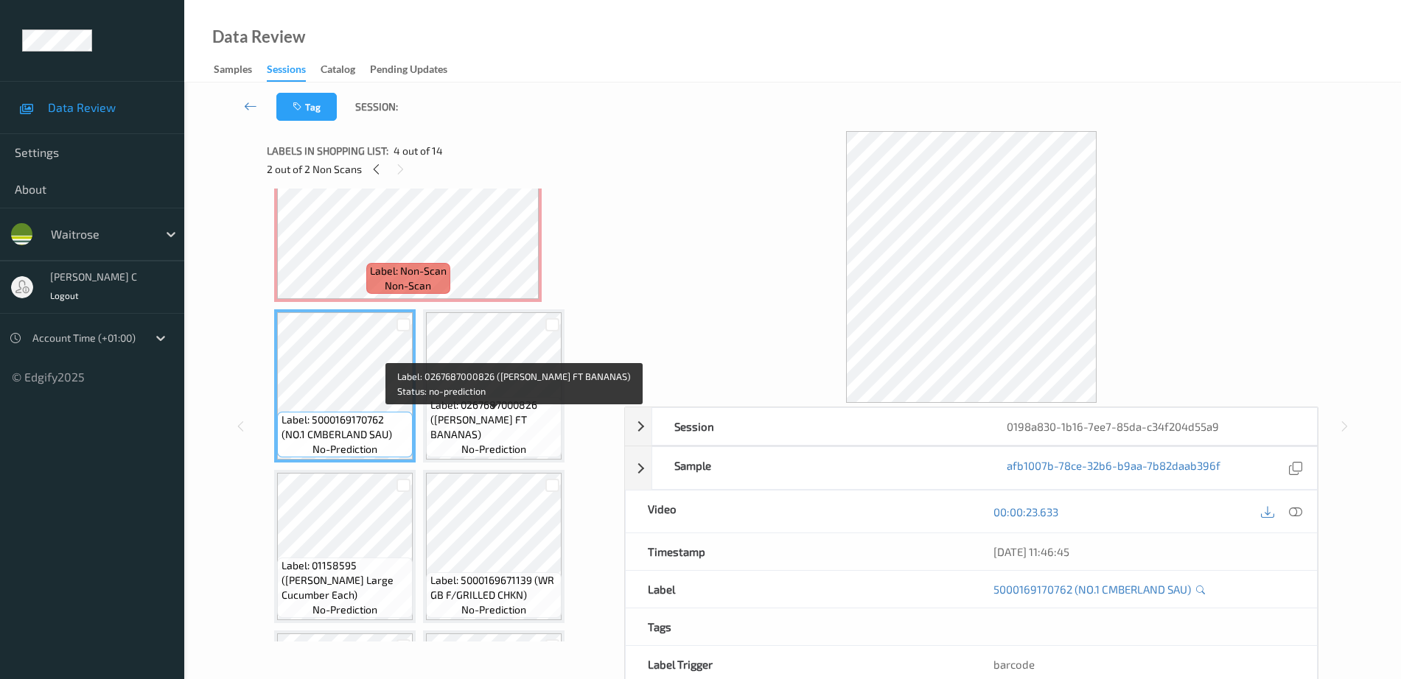
click at [490, 411] on div "Label: 0267687000826 ([PERSON_NAME] FT BANANAS) no-prediction" at bounding box center [494, 427] width 136 height 60
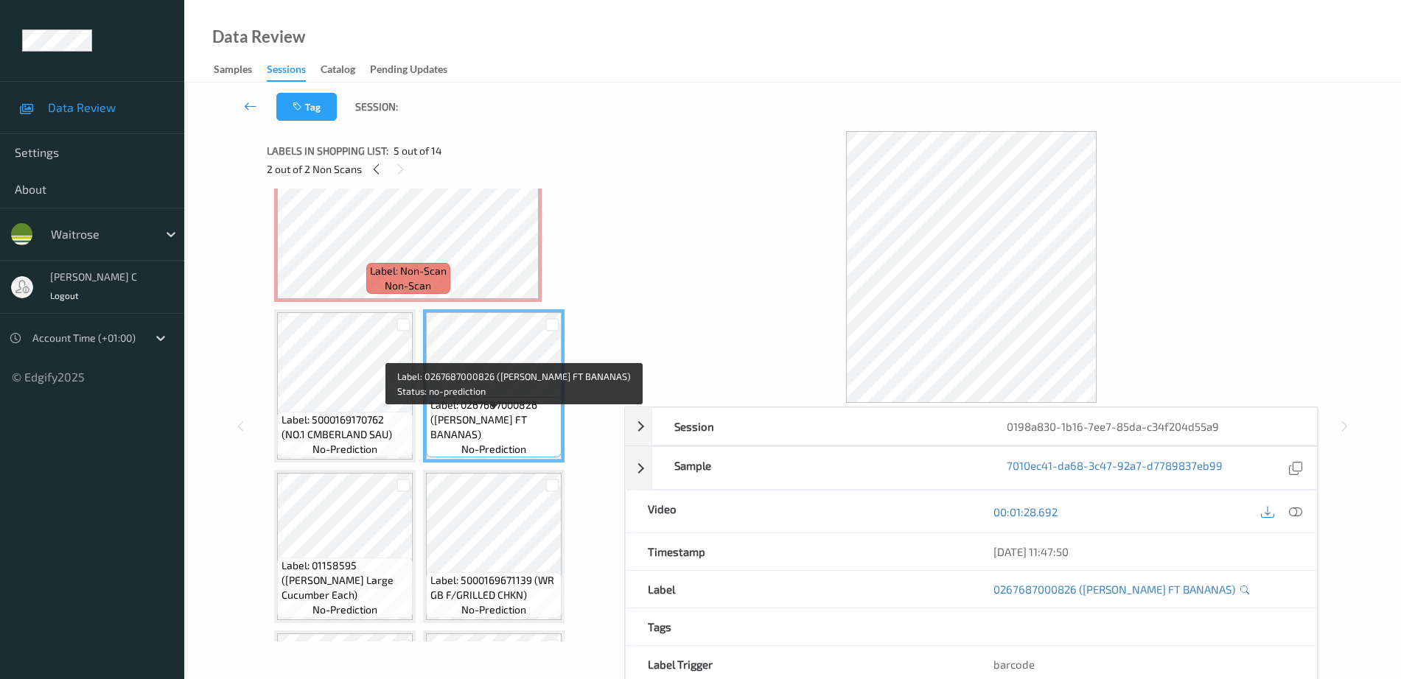
scroll to position [0, 0]
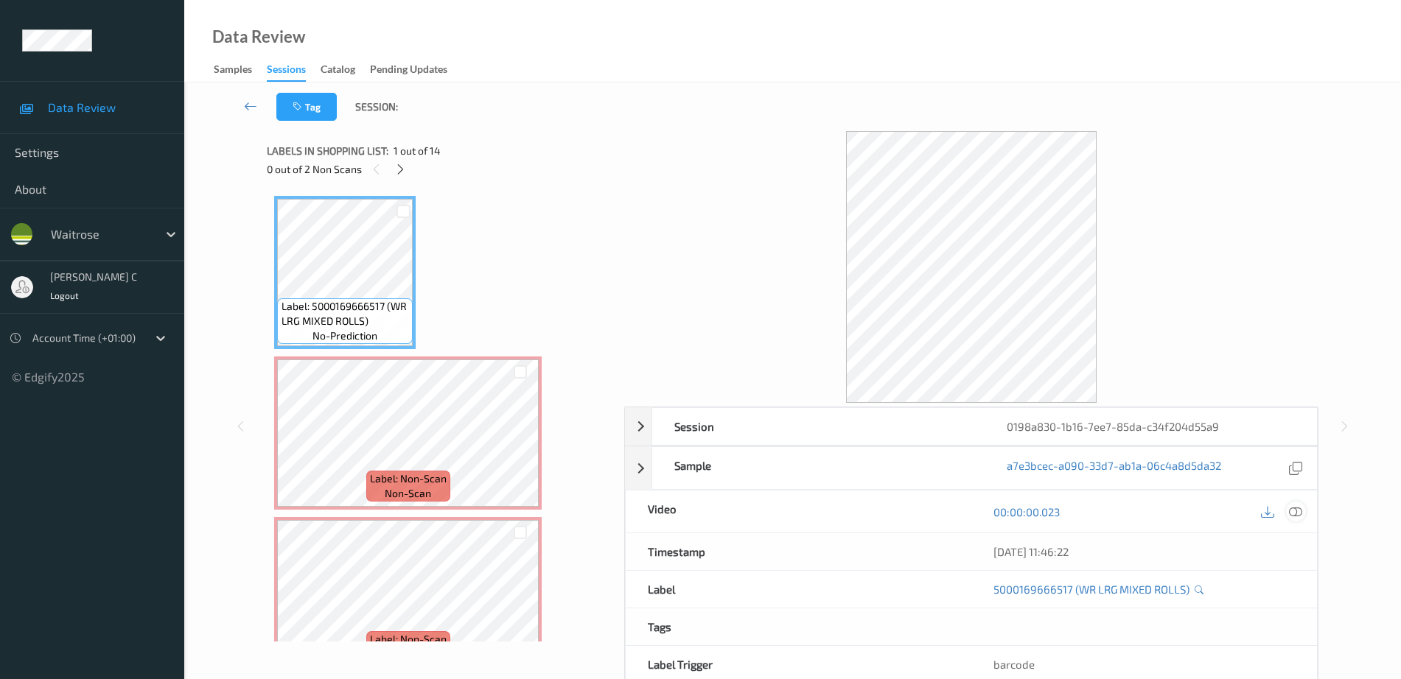
click at [1293, 519] on div at bounding box center [1296, 512] width 20 height 20
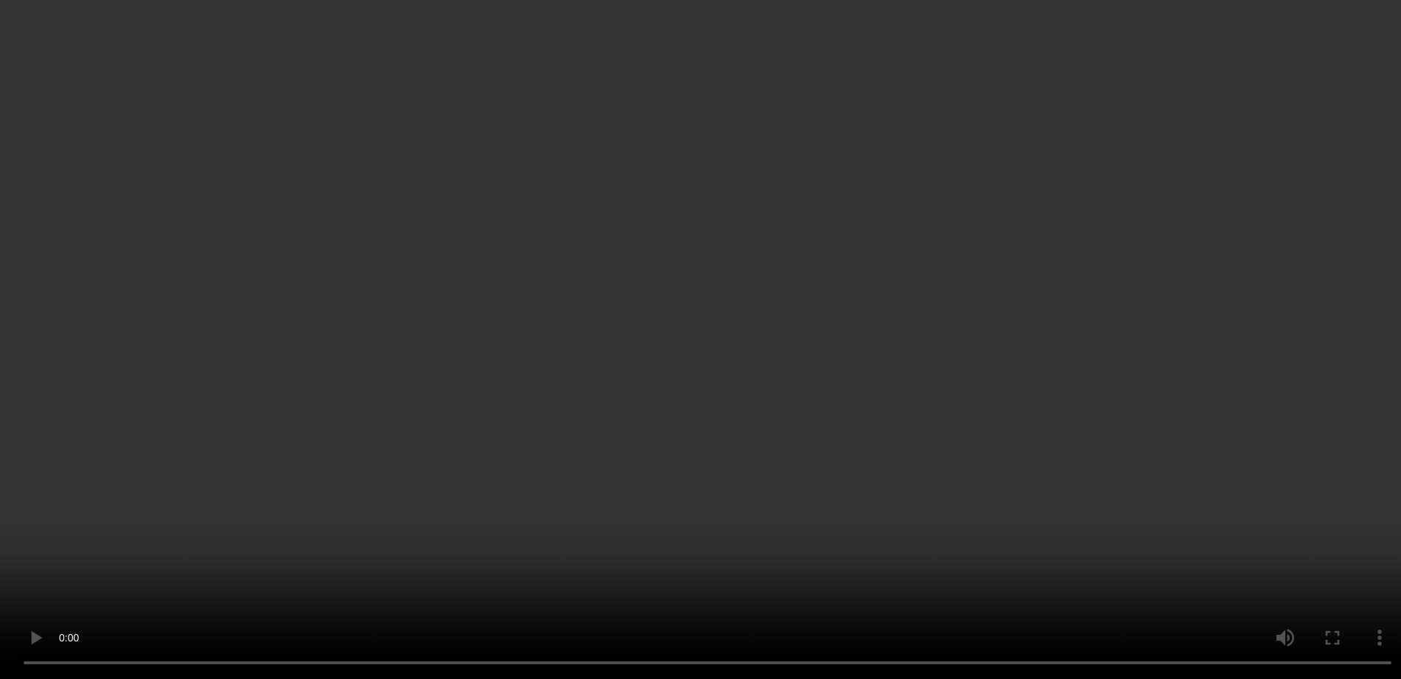
scroll to position [276, 0]
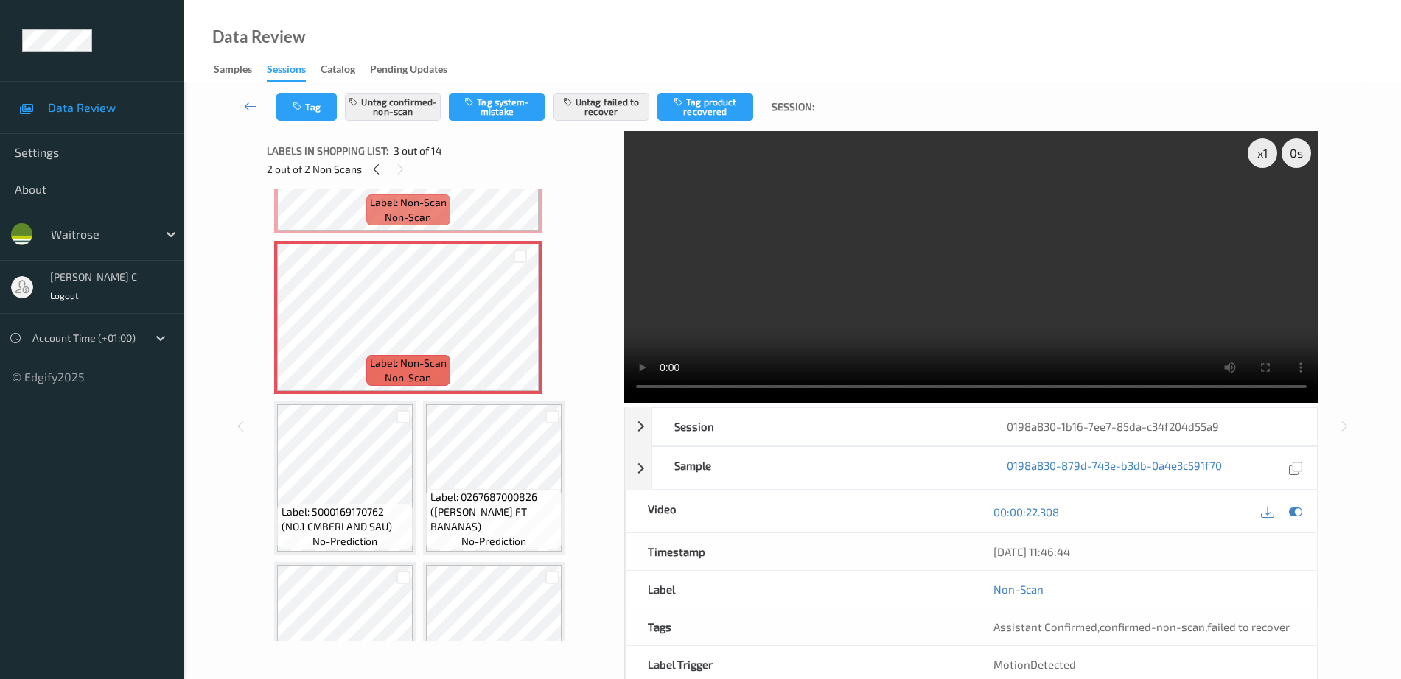
click at [368, 398] on div "Label: 5000169666517 (WR LRG MIXED ROLLS) no-prediction Label: Non-Scan non-sca…" at bounding box center [440, 639] width 332 height 1438
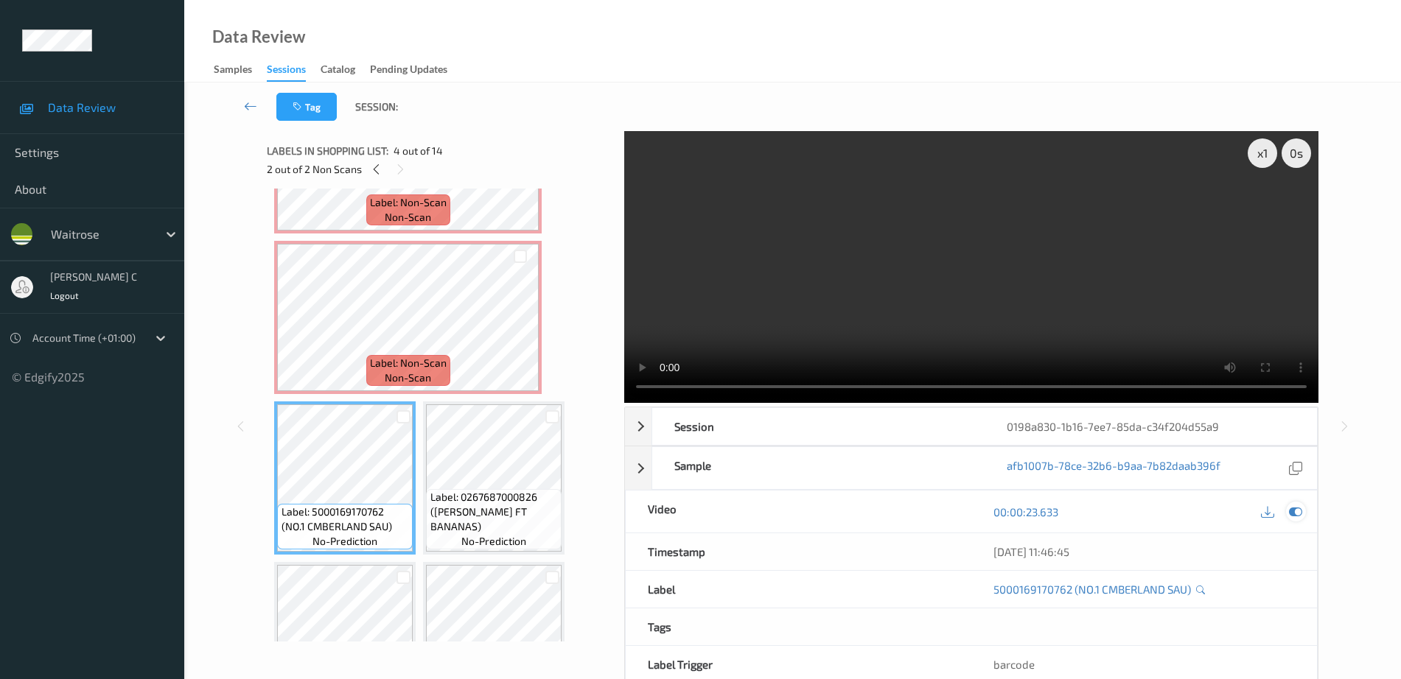
click at [1298, 516] on icon at bounding box center [1295, 511] width 13 height 13
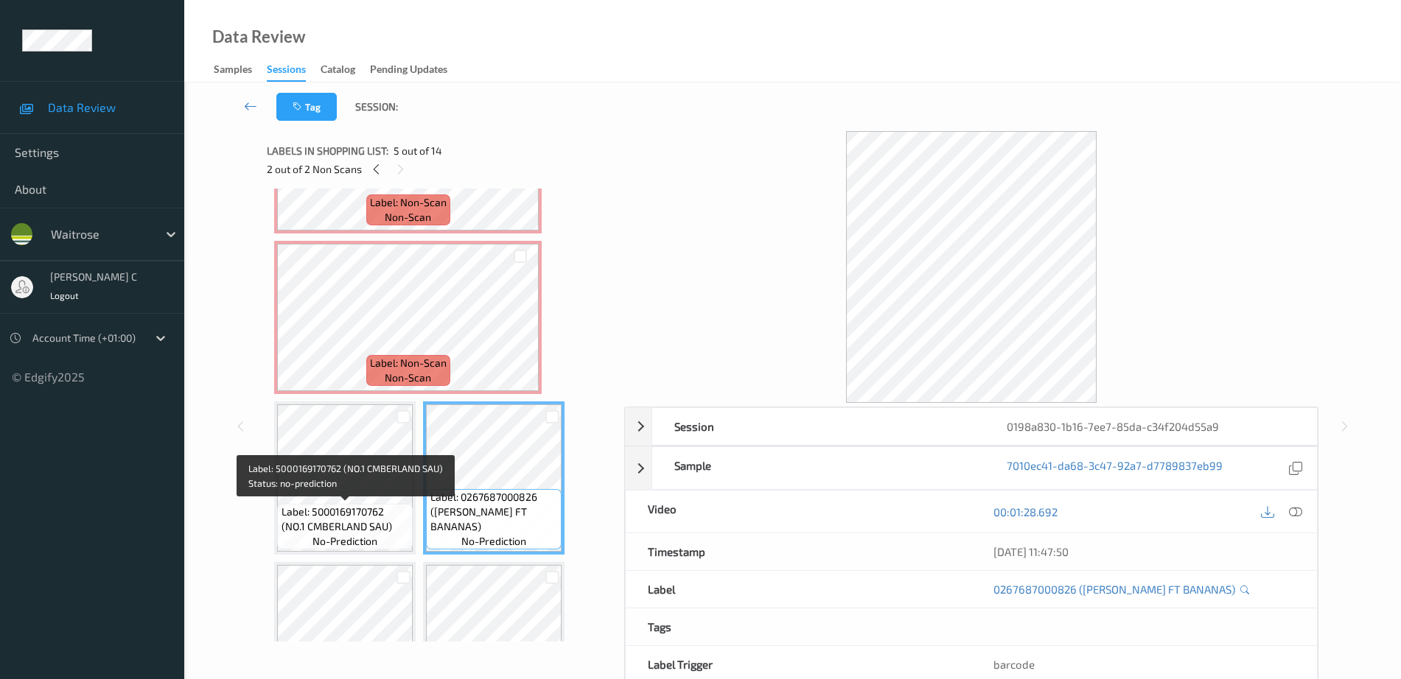
click at [394, 511] on span "Label: 5000169170762 (NO.1 CMBERLAND SAU)" at bounding box center [345, 519] width 128 height 29
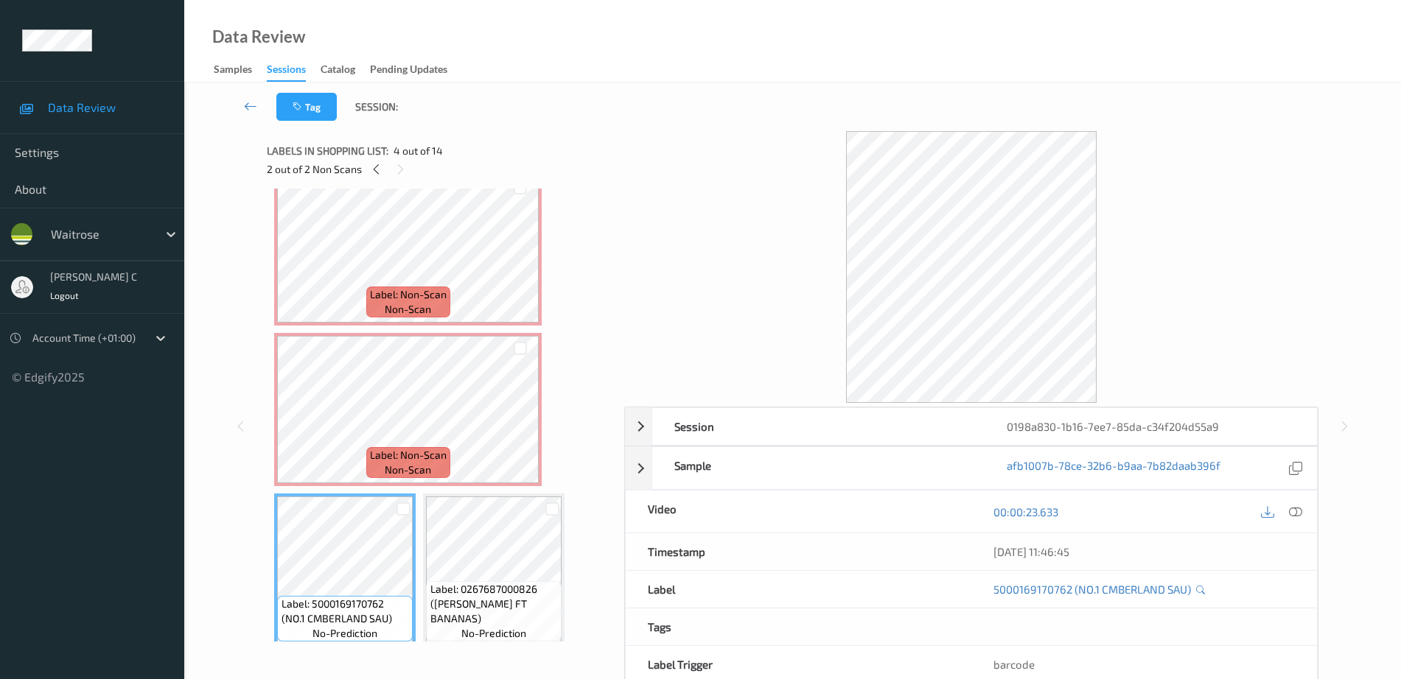
scroll to position [92, 0]
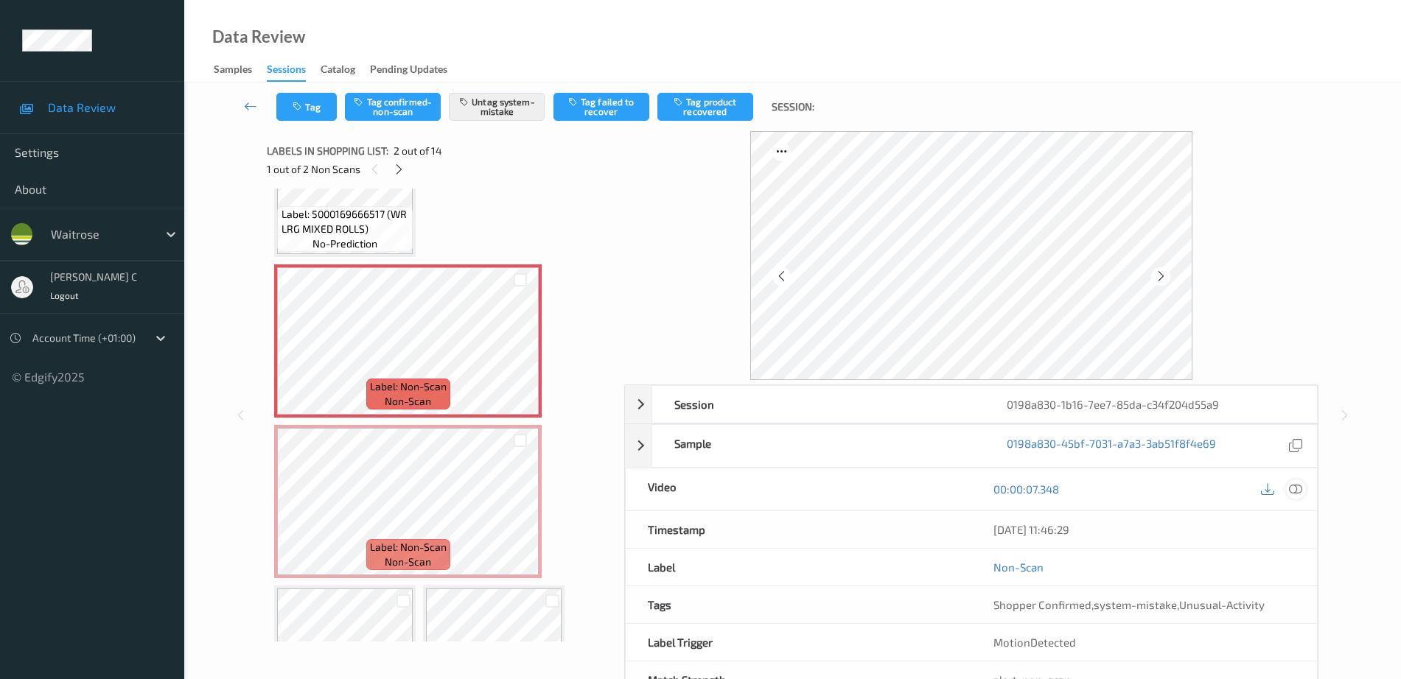
click at [1302, 490] on icon at bounding box center [1295, 489] width 13 height 13
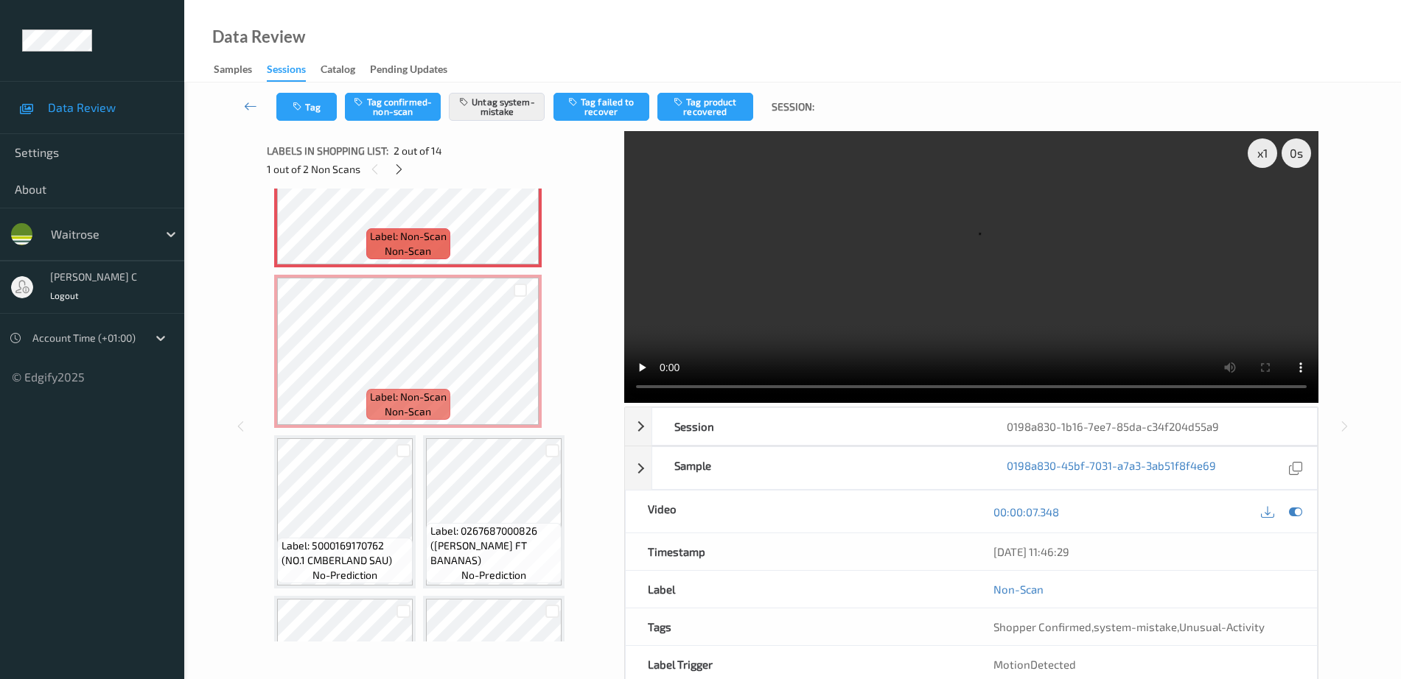
scroll to position [276, 0]
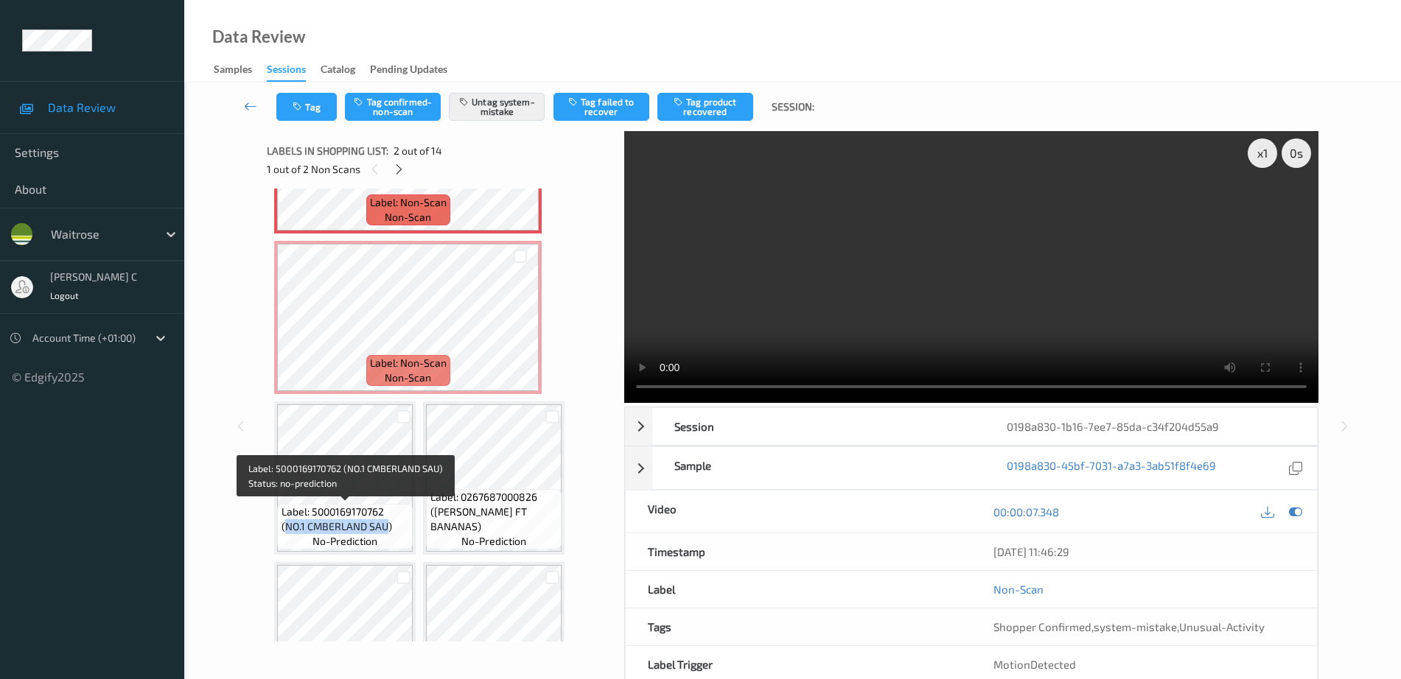
drag, startPoint x: 285, startPoint y: 525, endPoint x: 388, endPoint y: 525, distance: 103.2
click at [388, 525] on span "Label: 5000169170762 (NO.1 CMBERLAND SAU)" at bounding box center [345, 519] width 128 height 29
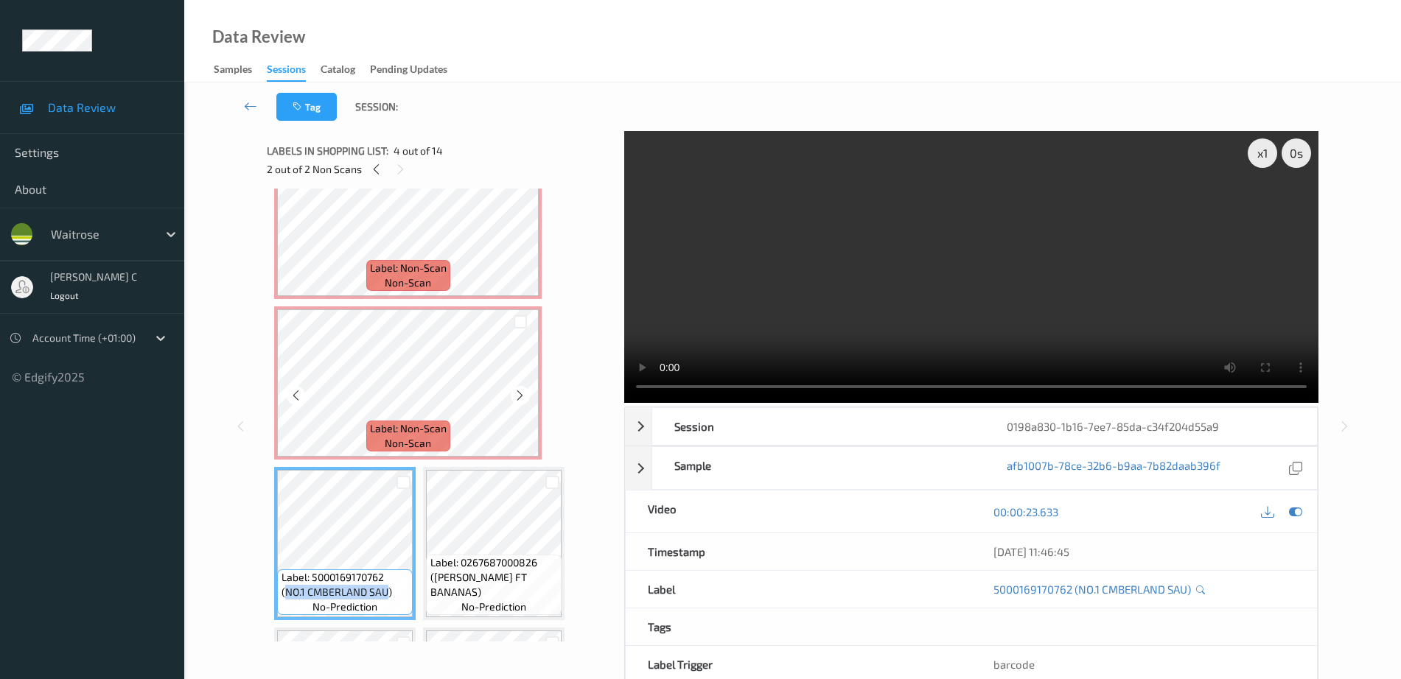
scroll to position [0, 0]
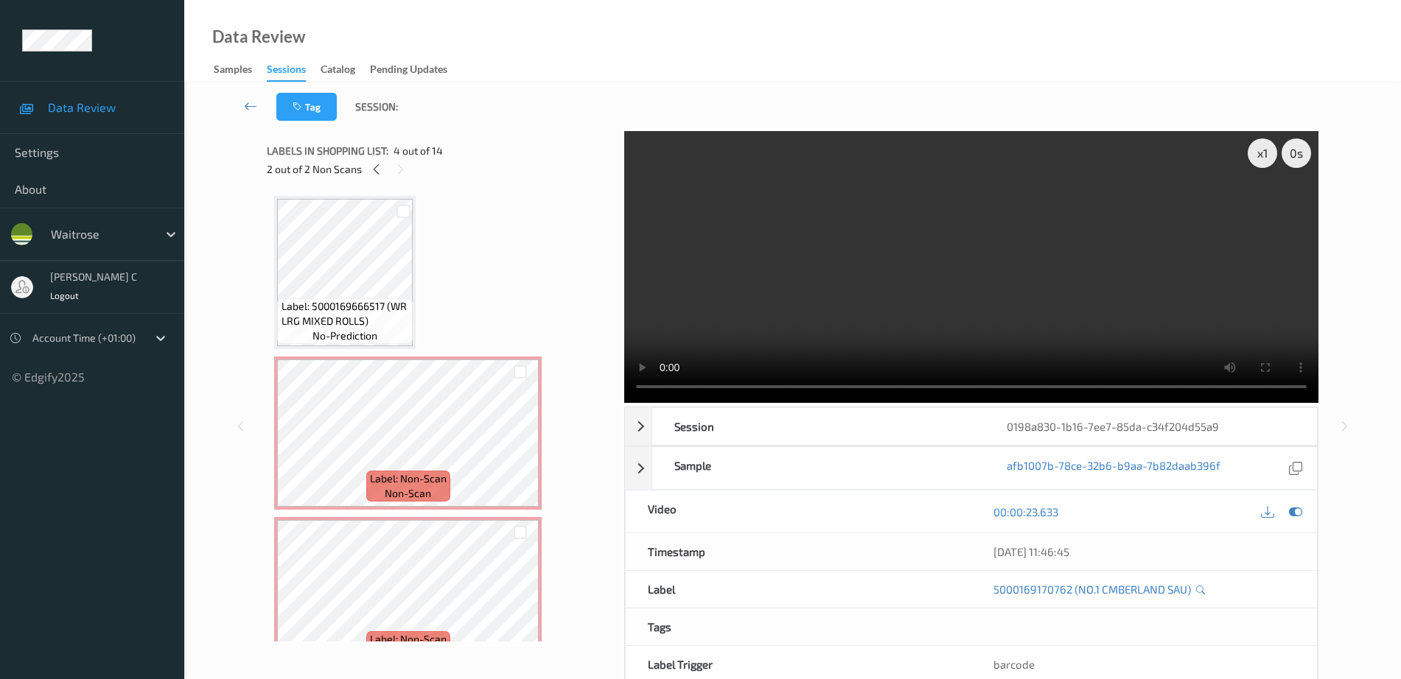
click at [331, 309] on span "Label: 5000169666517 (WR LRG MIXED ROLLS)" at bounding box center [345, 313] width 128 height 29
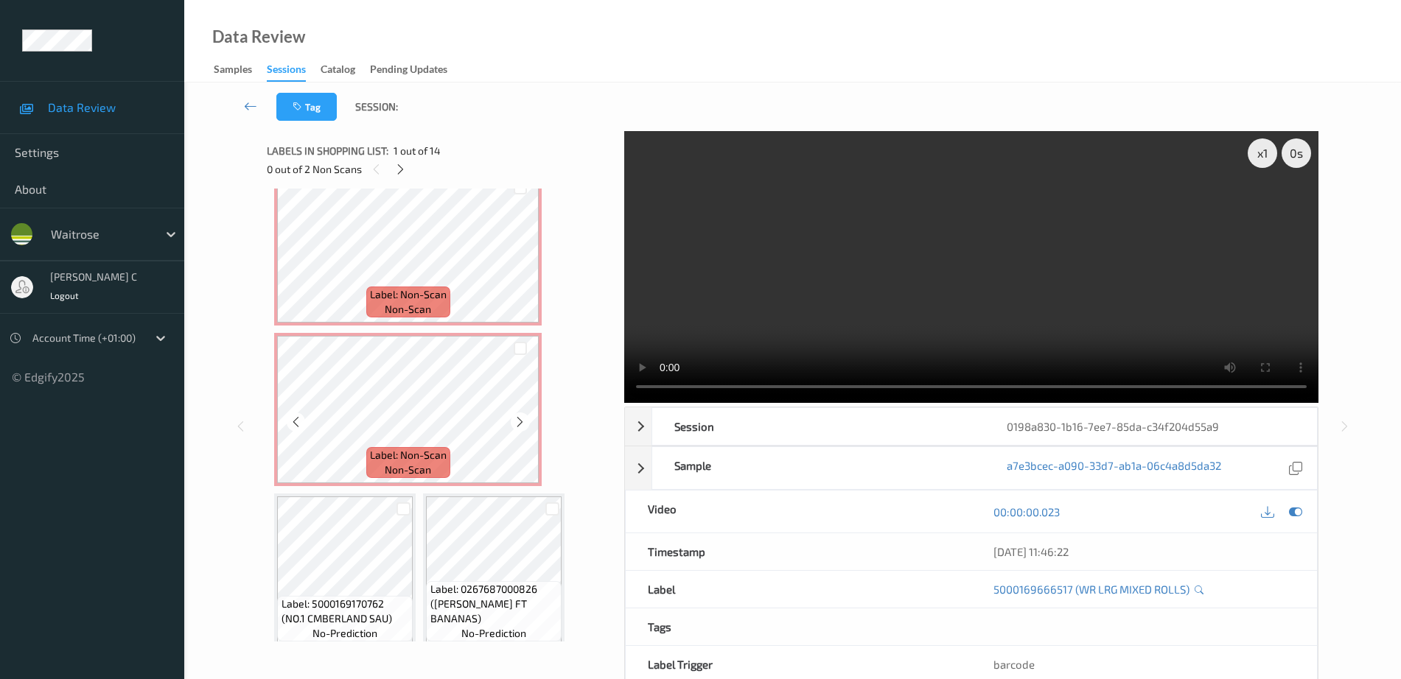
click at [383, 452] on span "Label: Non-Scan" at bounding box center [408, 455] width 77 height 15
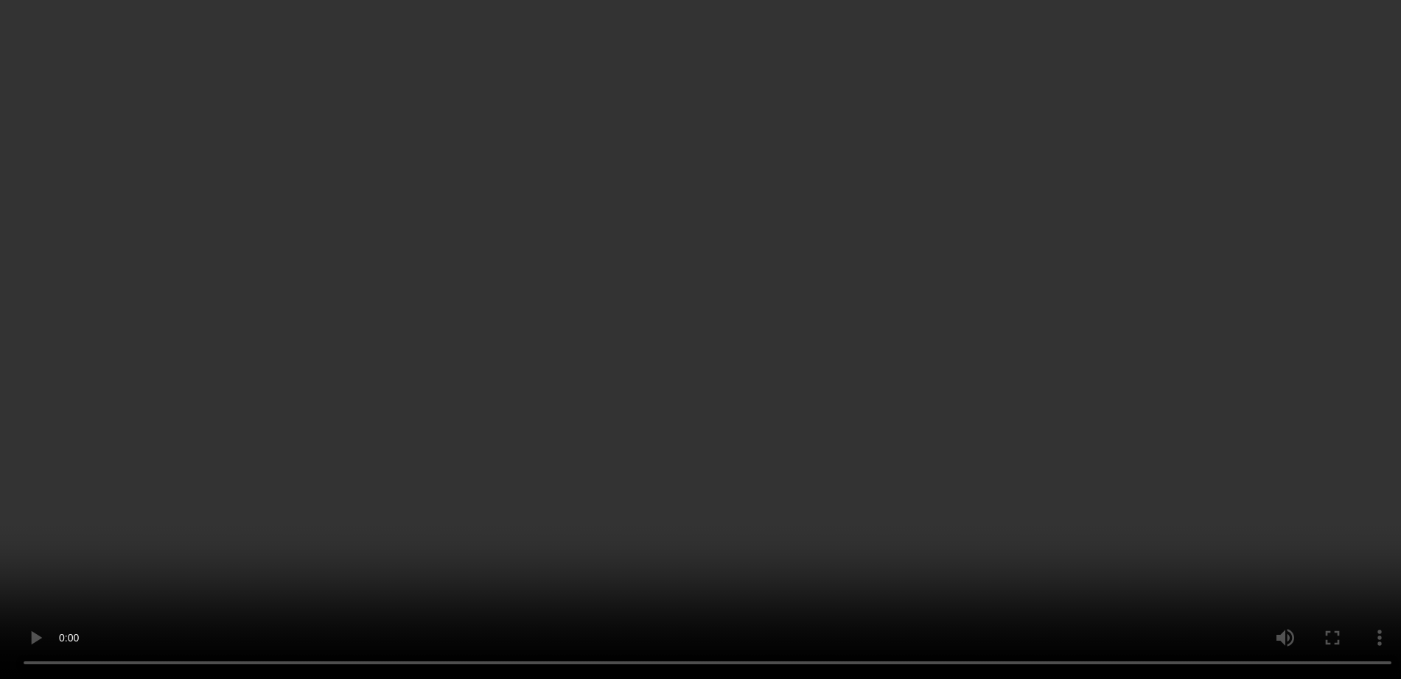
scroll to position [276, 0]
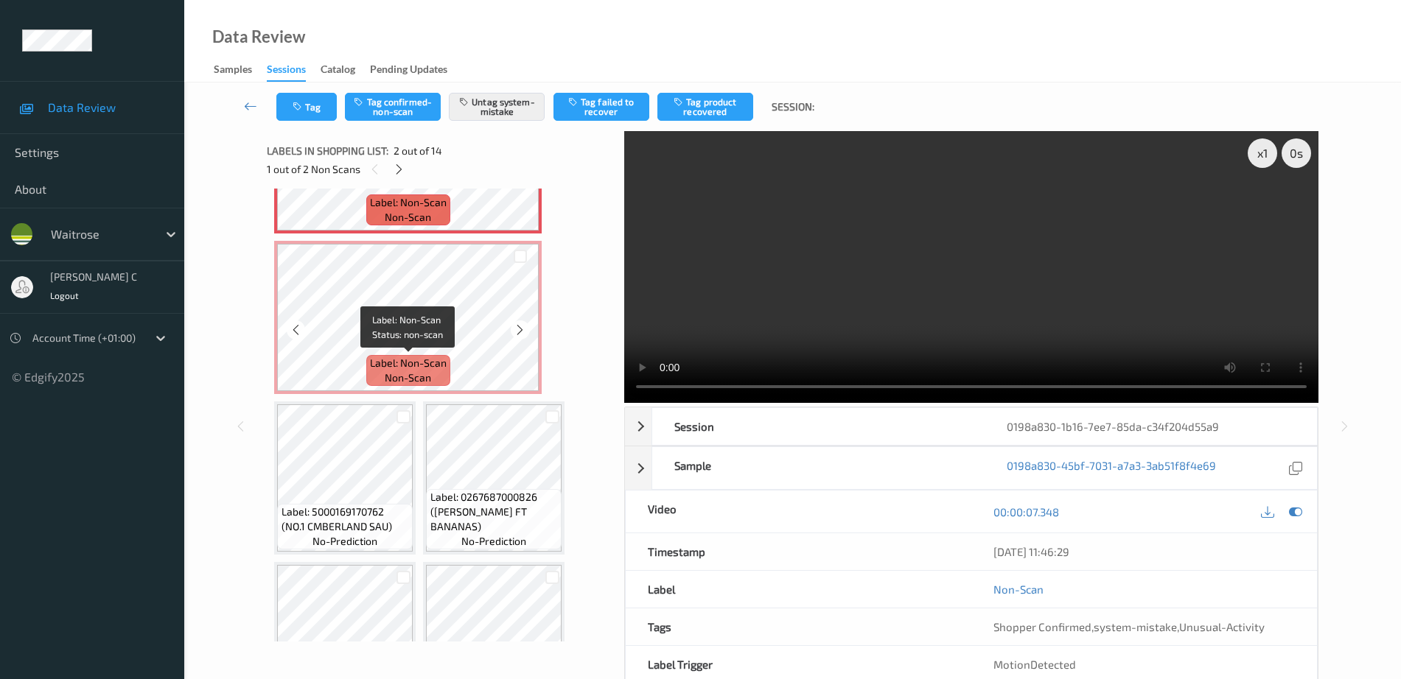
click at [440, 364] on span "Label: Non-Scan" at bounding box center [408, 363] width 77 height 15
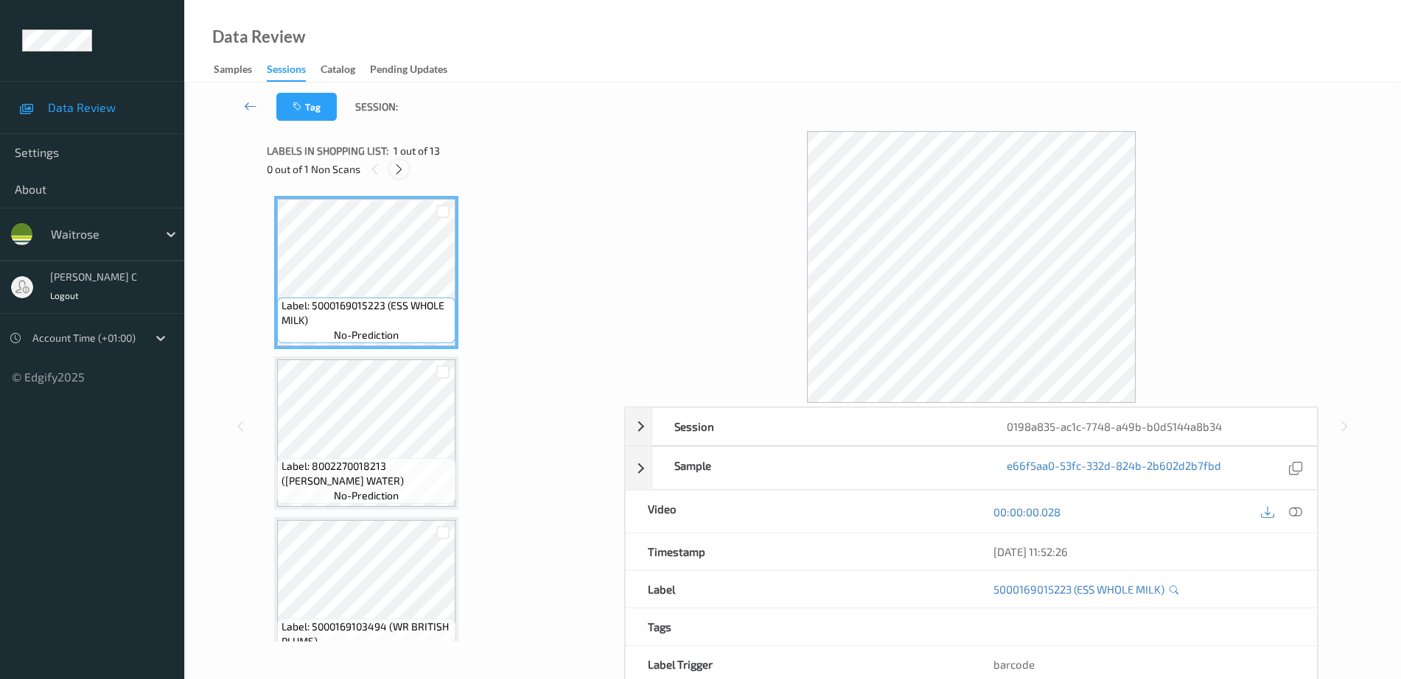
click at [398, 172] on icon at bounding box center [399, 169] width 13 height 13
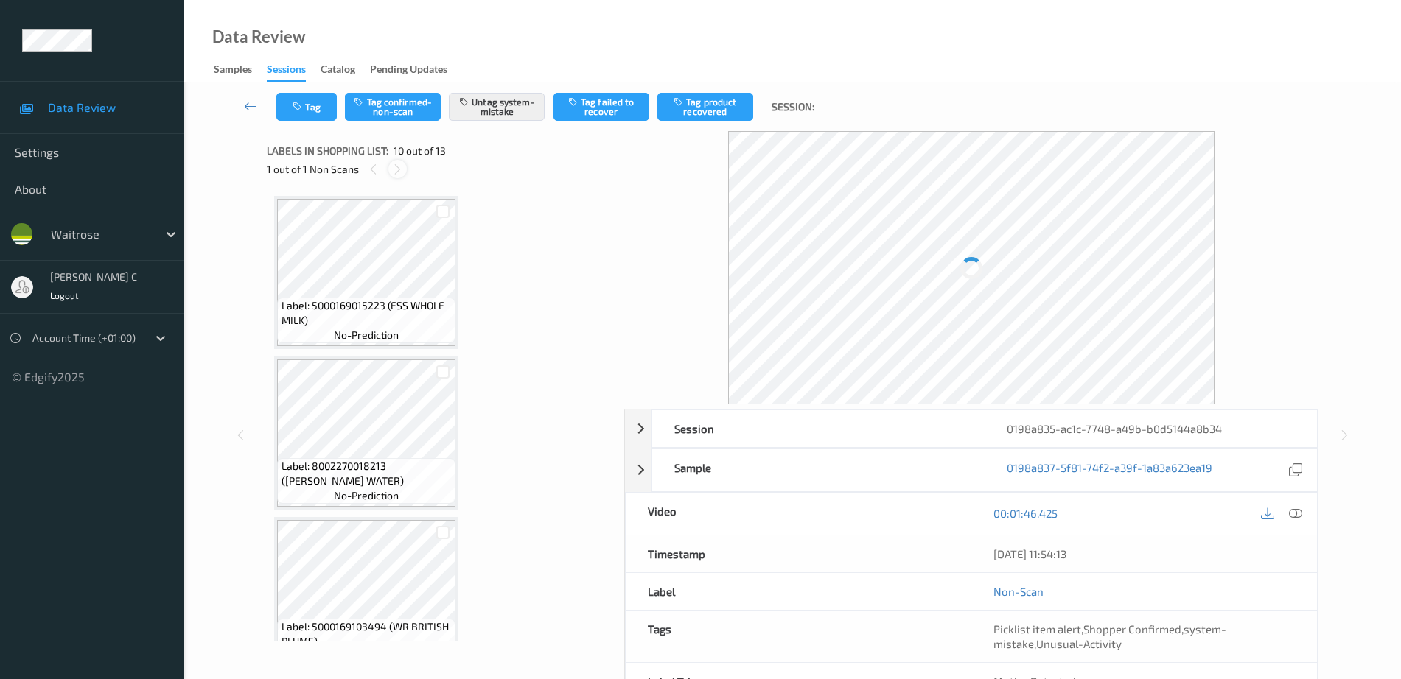
scroll to position [1292, 0]
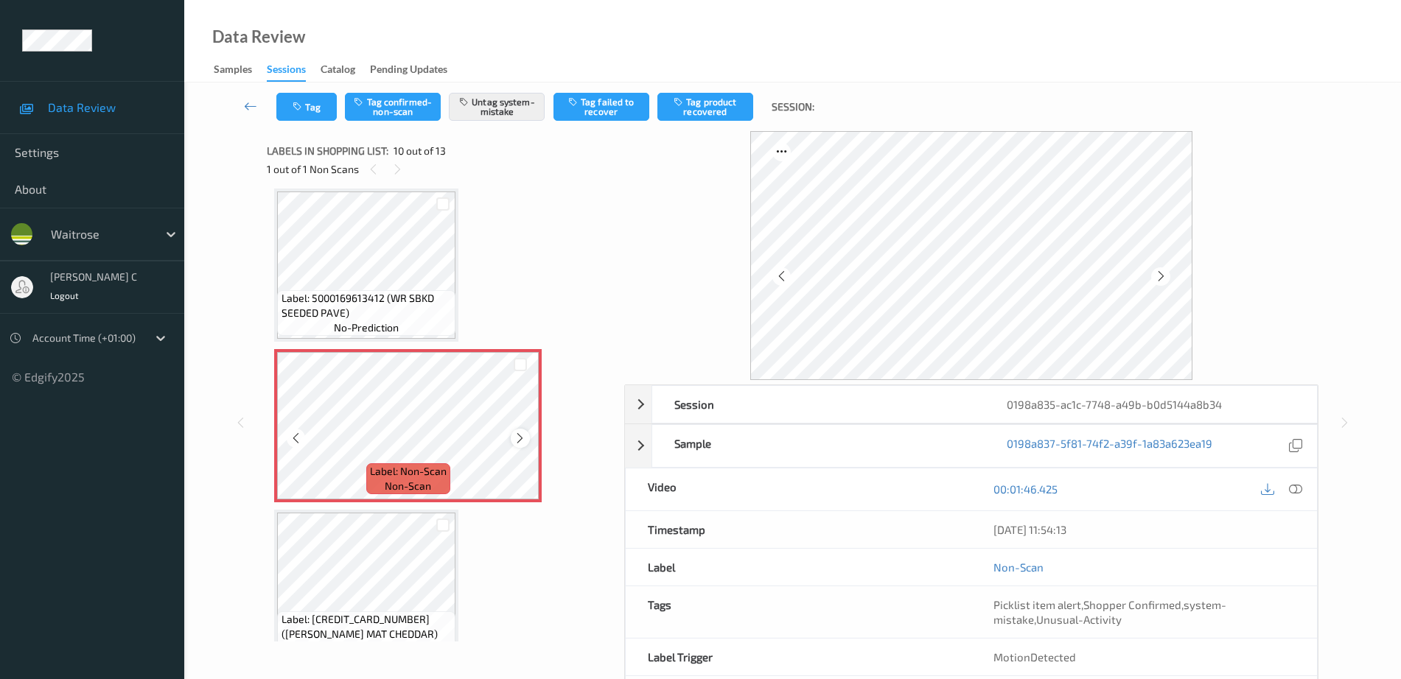
click at [521, 435] on icon at bounding box center [520, 438] width 13 height 13
click at [425, 319] on span "Label: 5000169613412 (WR SBKD SEEDED PAVE)" at bounding box center [366, 305] width 171 height 29
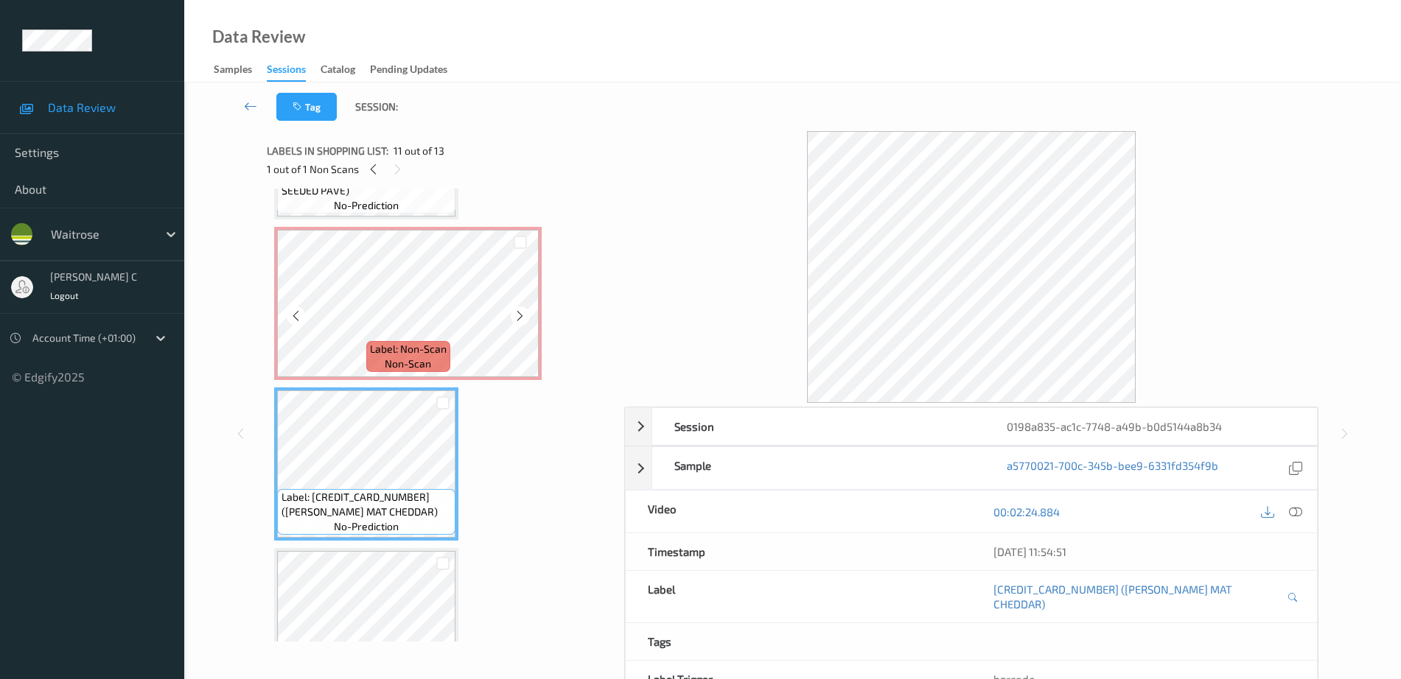
scroll to position [1384, 0]
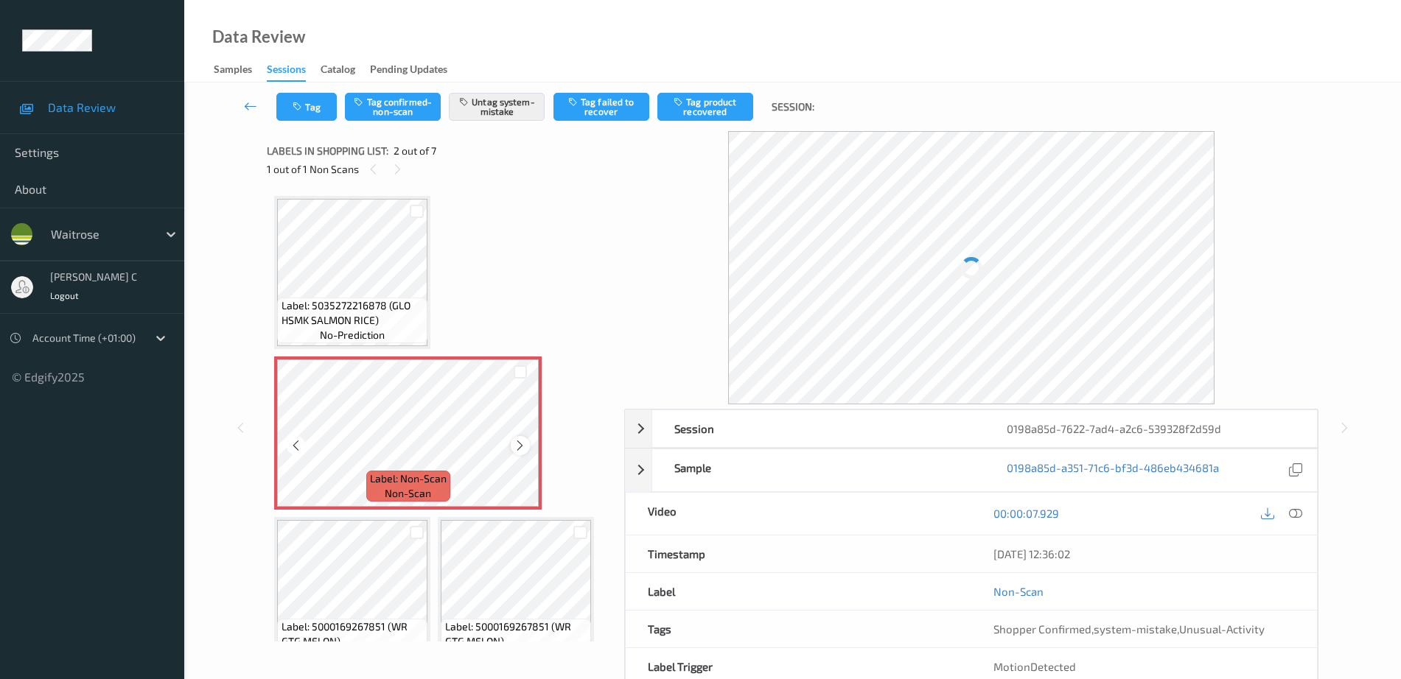
click at [524, 440] on icon at bounding box center [520, 445] width 13 height 13
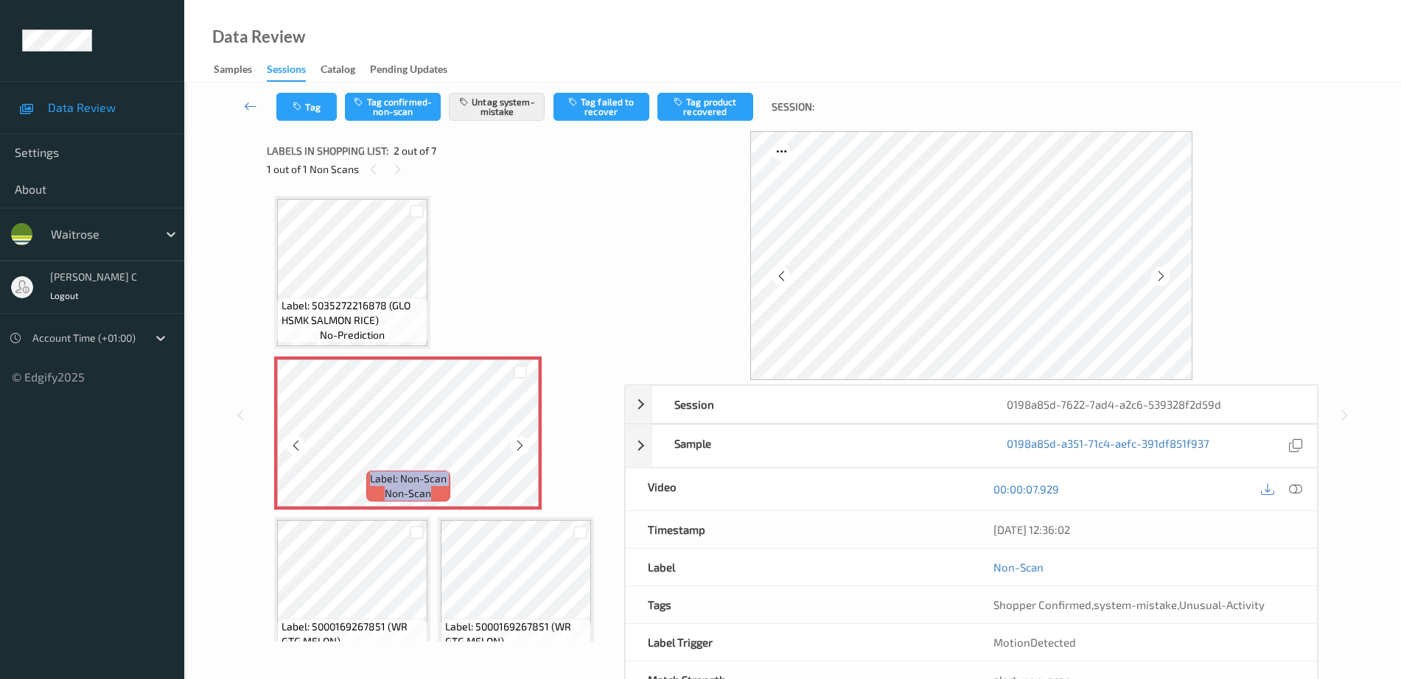
click at [524, 440] on icon at bounding box center [520, 445] width 13 height 13
click at [387, 301] on span "Label: 5035272216878 (GLO HSMK SALMON RICE)" at bounding box center [352, 312] width 143 height 29
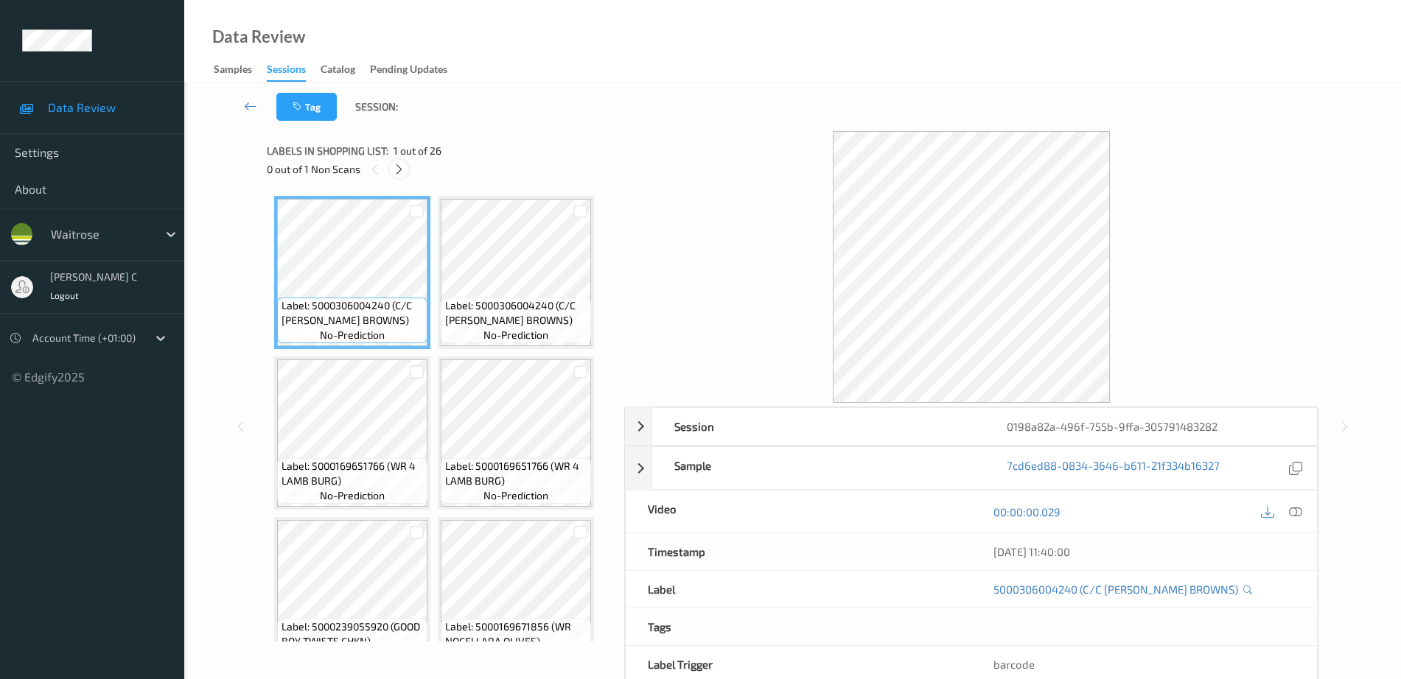
click at [399, 173] on icon at bounding box center [399, 169] width 13 height 13
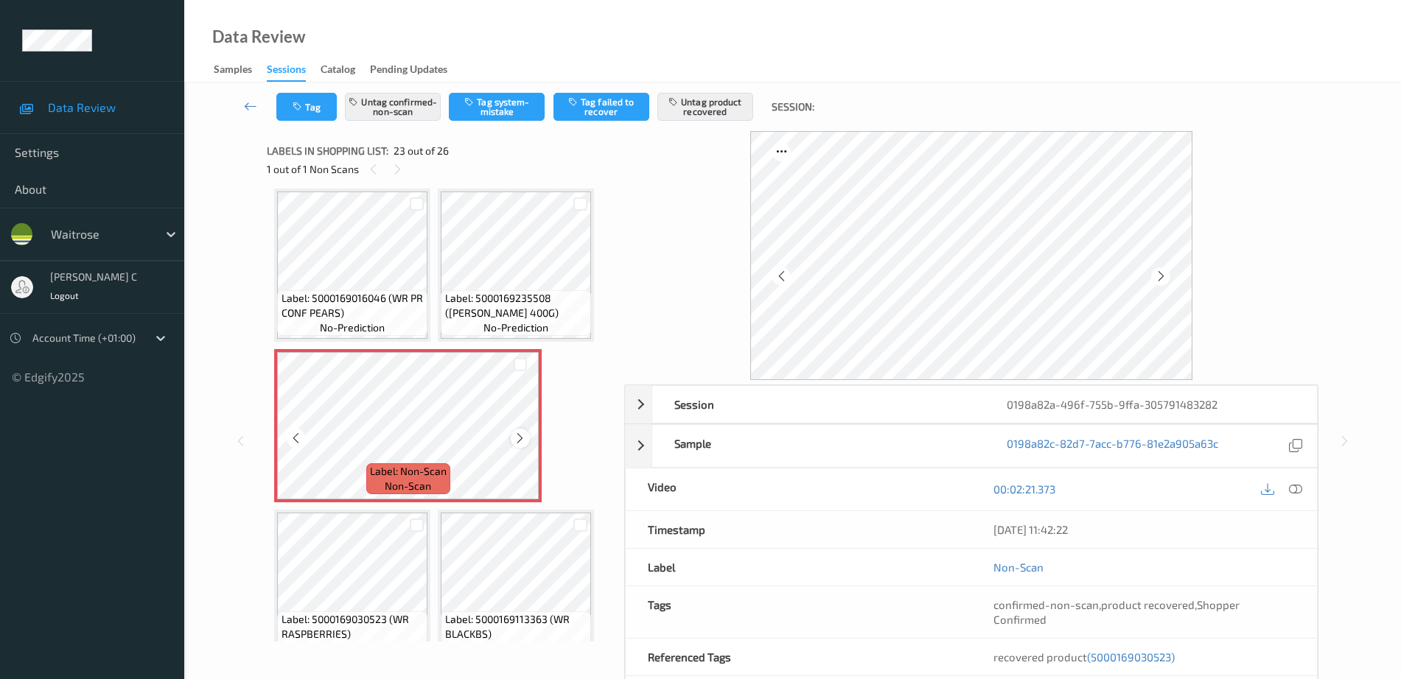
click at [522, 439] on icon at bounding box center [520, 438] width 13 height 13
click at [517, 436] on icon at bounding box center [520, 438] width 13 height 13
click at [522, 438] on icon at bounding box center [520, 438] width 13 height 13
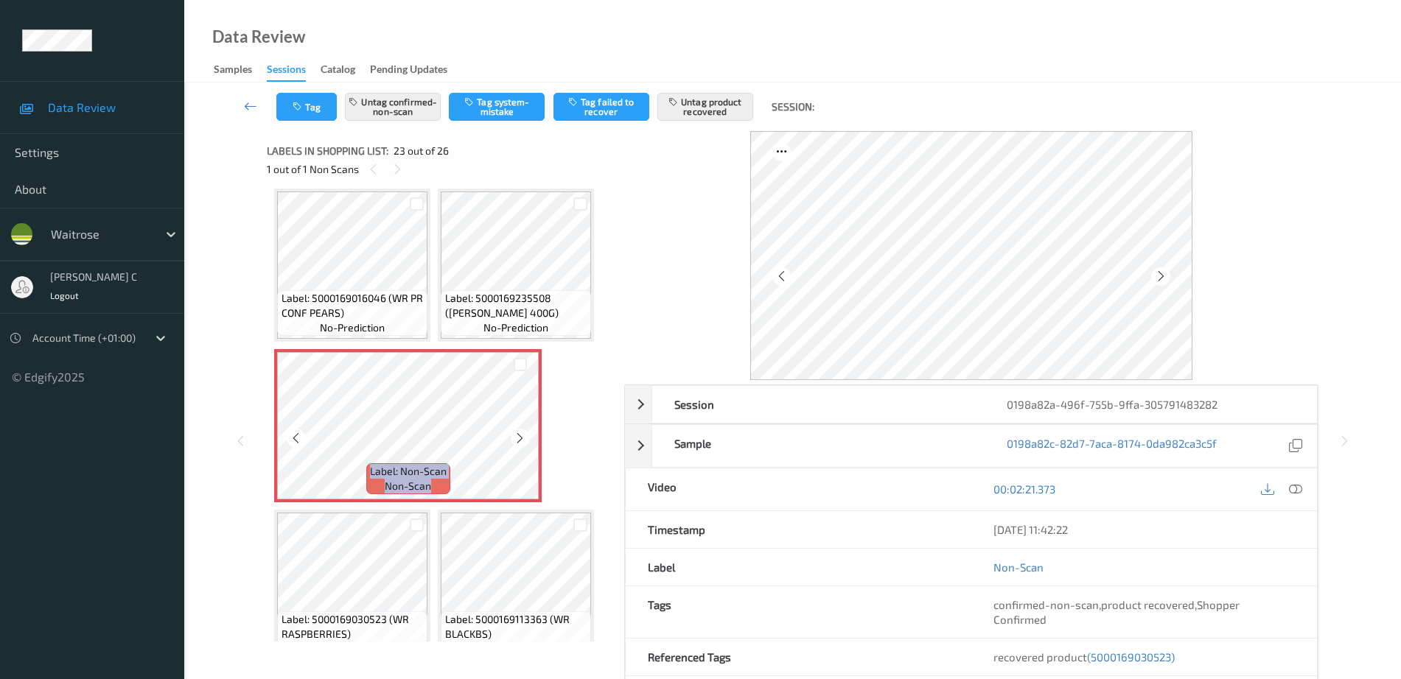
click at [522, 438] on icon at bounding box center [520, 438] width 13 height 13
click at [480, 319] on span "Label: 5000169235508 (WR LEEKS 400G)" at bounding box center [516, 305] width 143 height 29
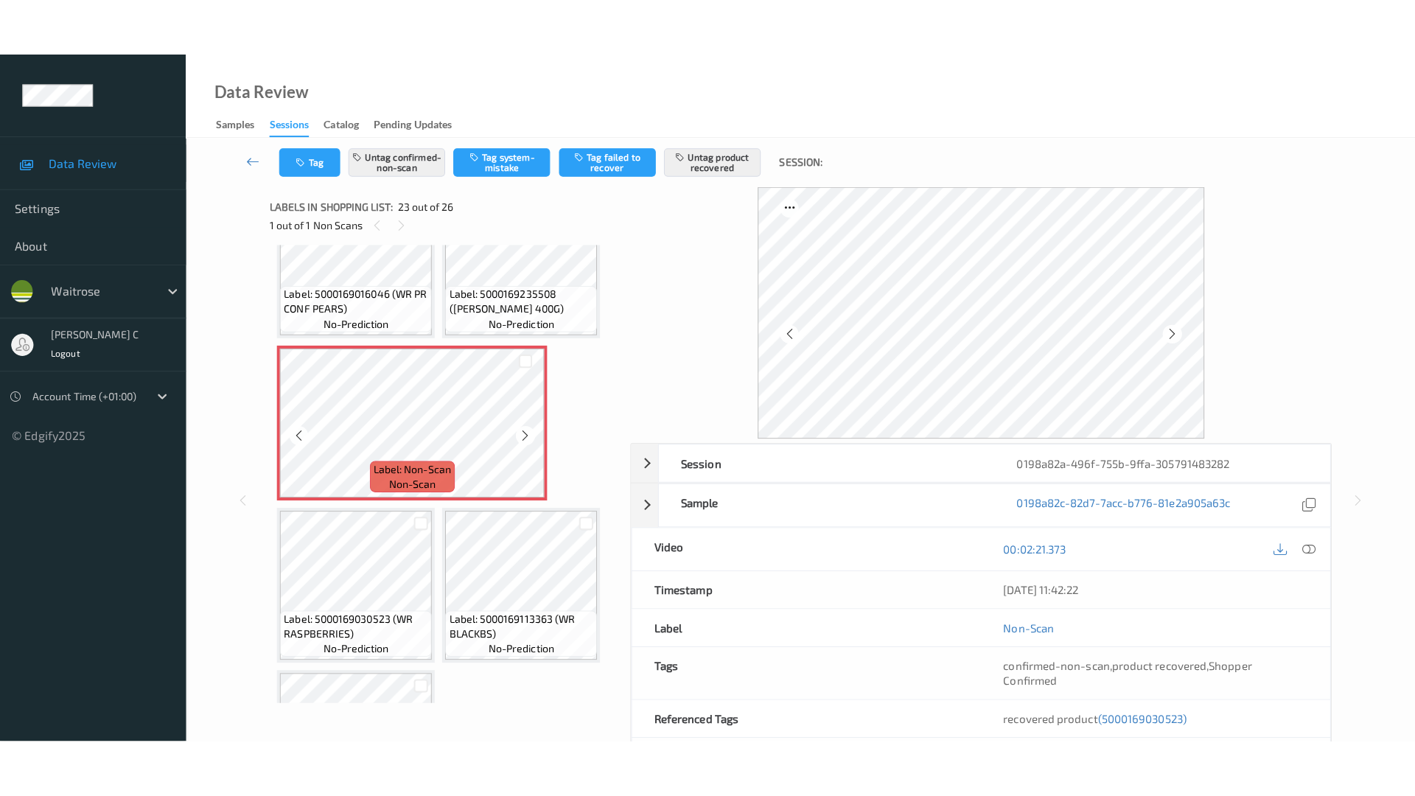
scroll to position [1706, 0]
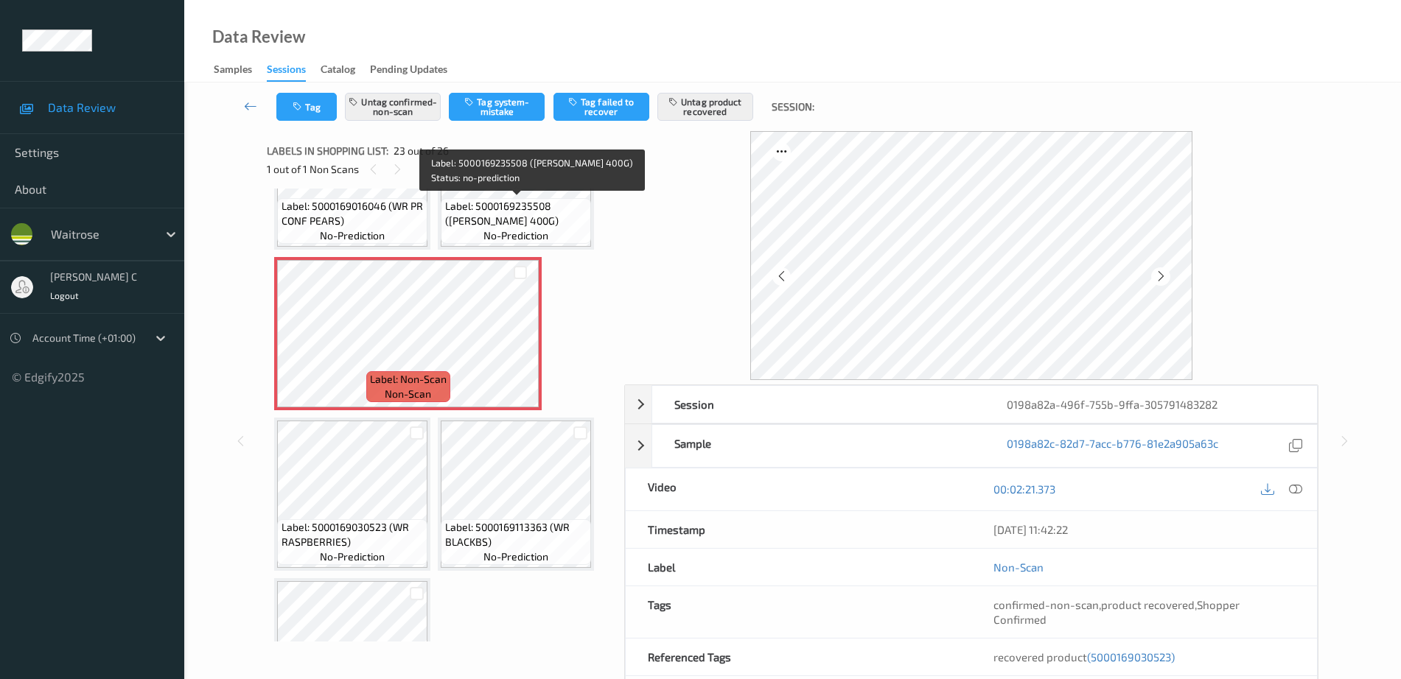
click at [503, 211] on span "Label: 5000169235508 (WR LEEKS 400G)" at bounding box center [516, 213] width 143 height 29
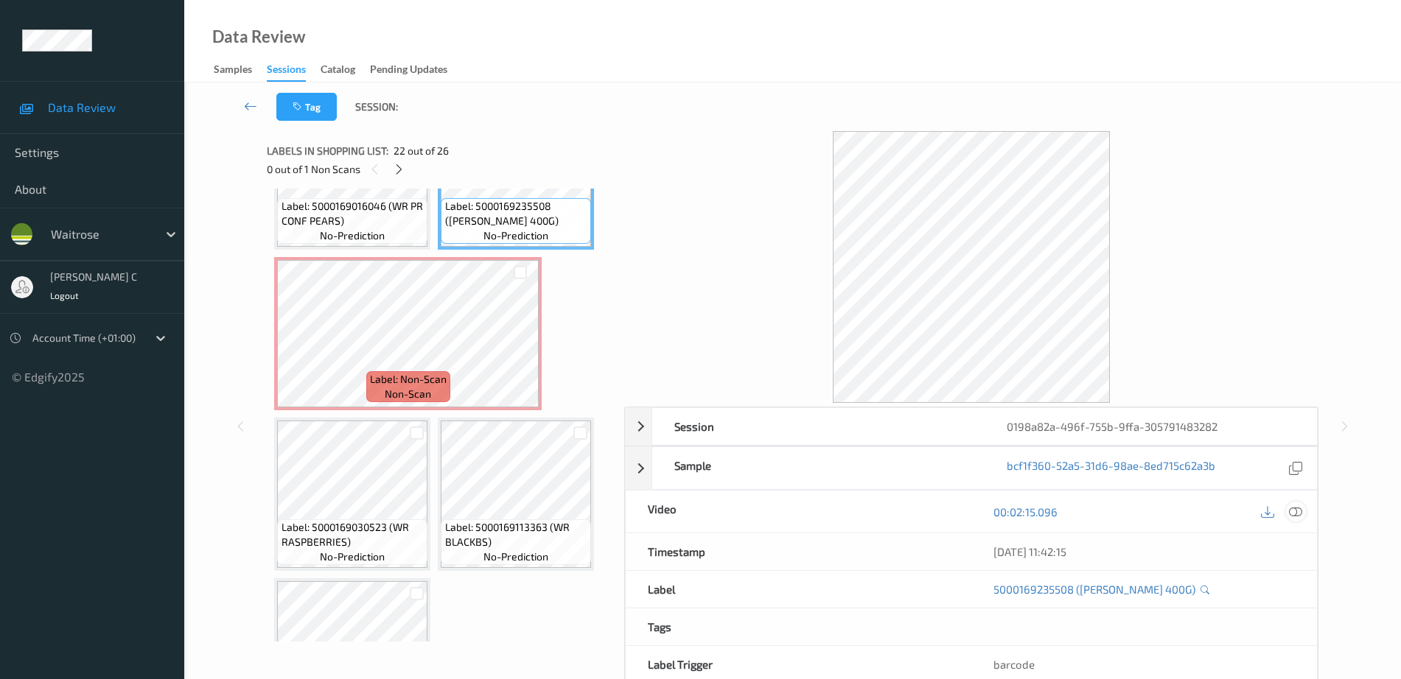
click at [1301, 508] on icon at bounding box center [1295, 511] width 13 height 13
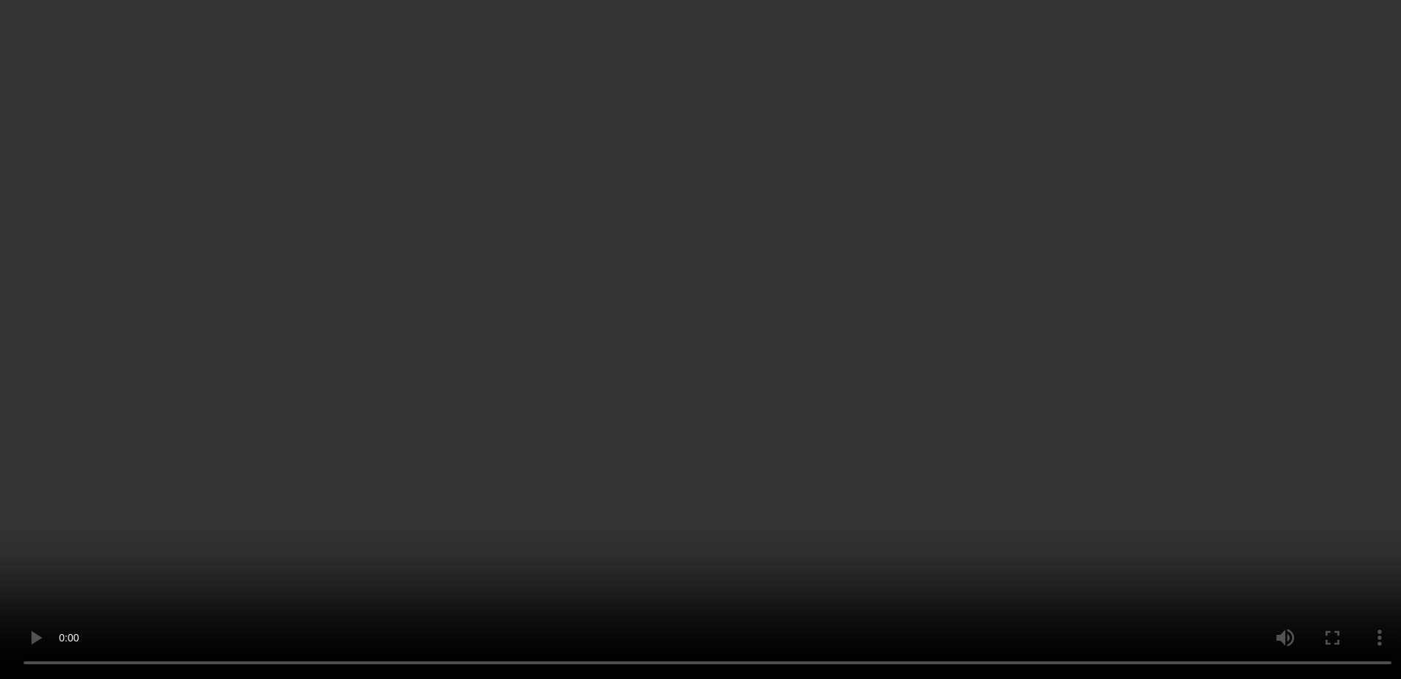
scroll to position [1779, 0]
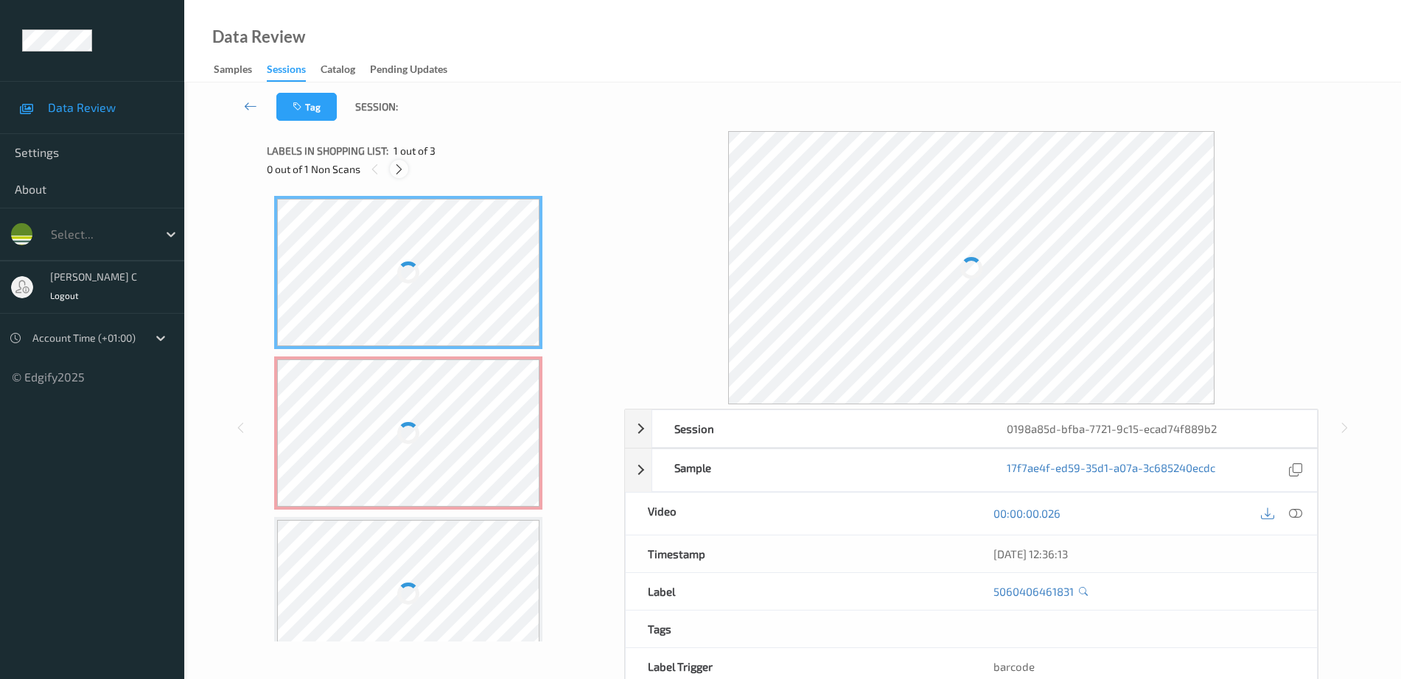
click at [402, 164] on icon at bounding box center [399, 169] width 13 height 13
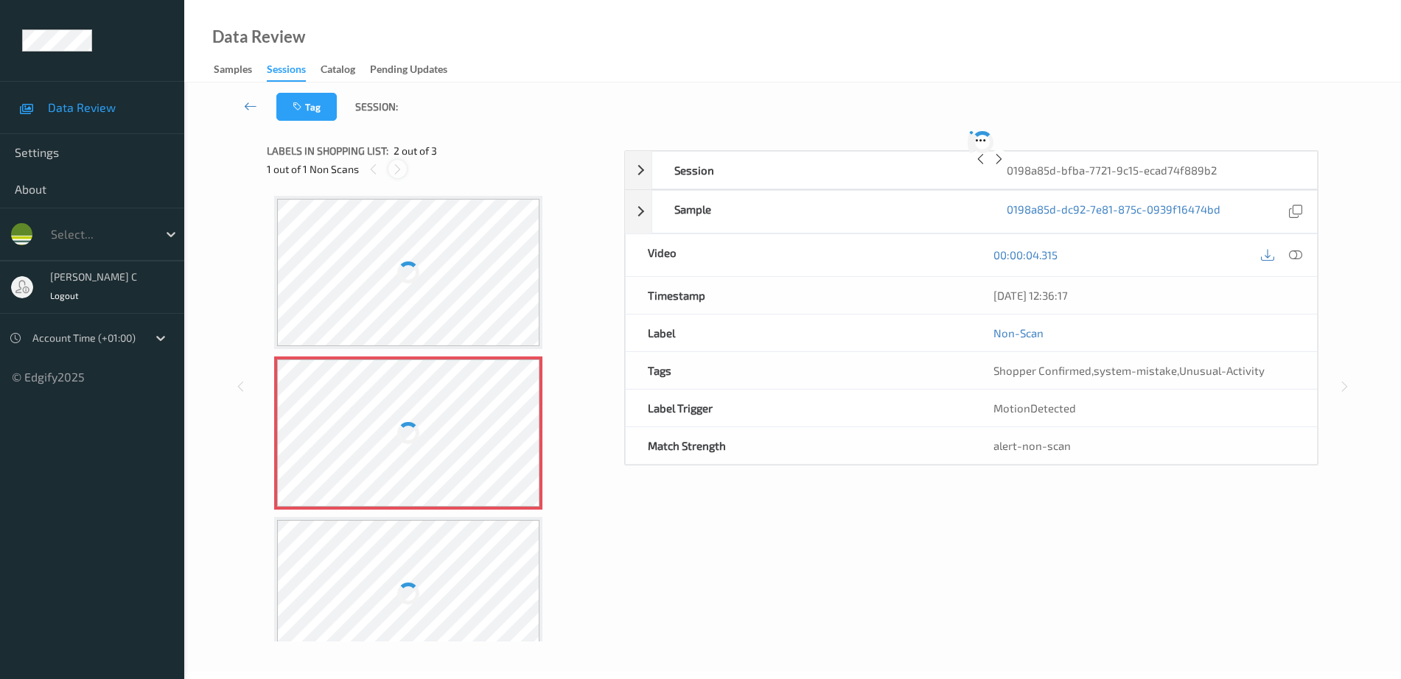
scroll to position [7, 0]
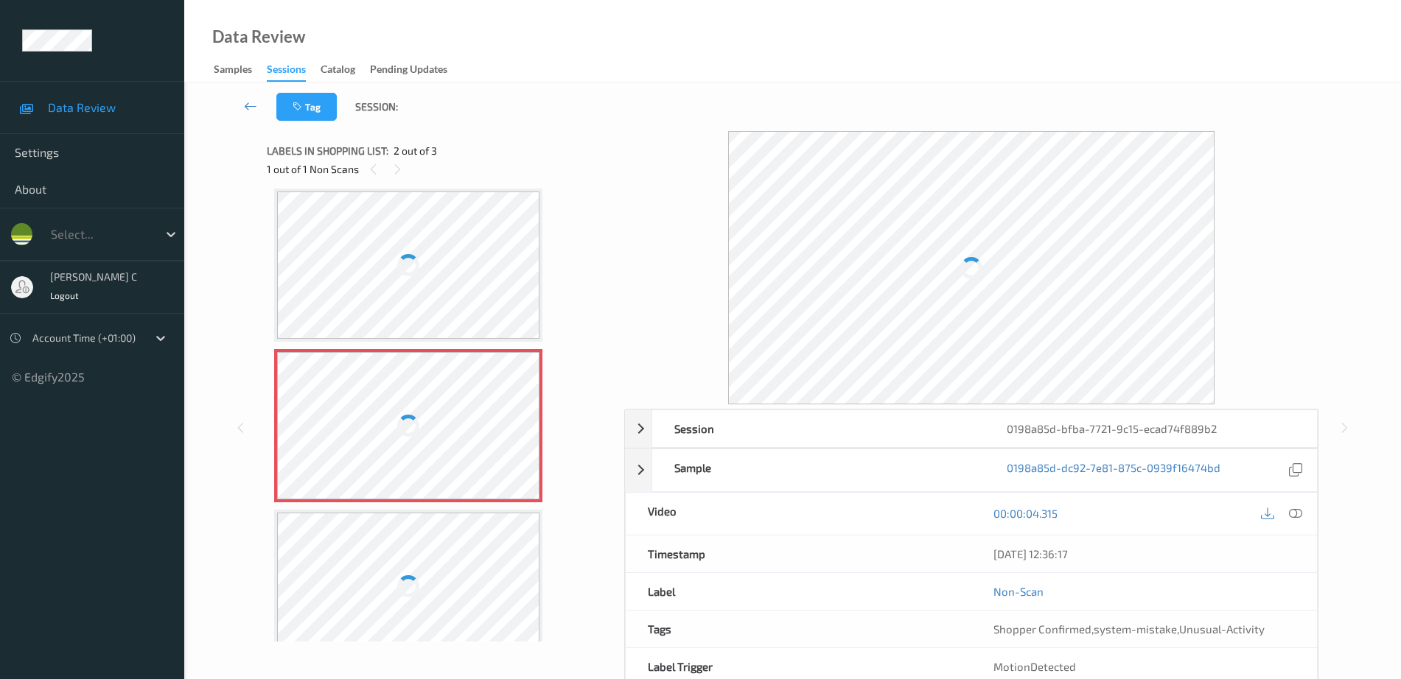
click at [461, 423] on div at bounding box center [408, 425] width 262 height 147
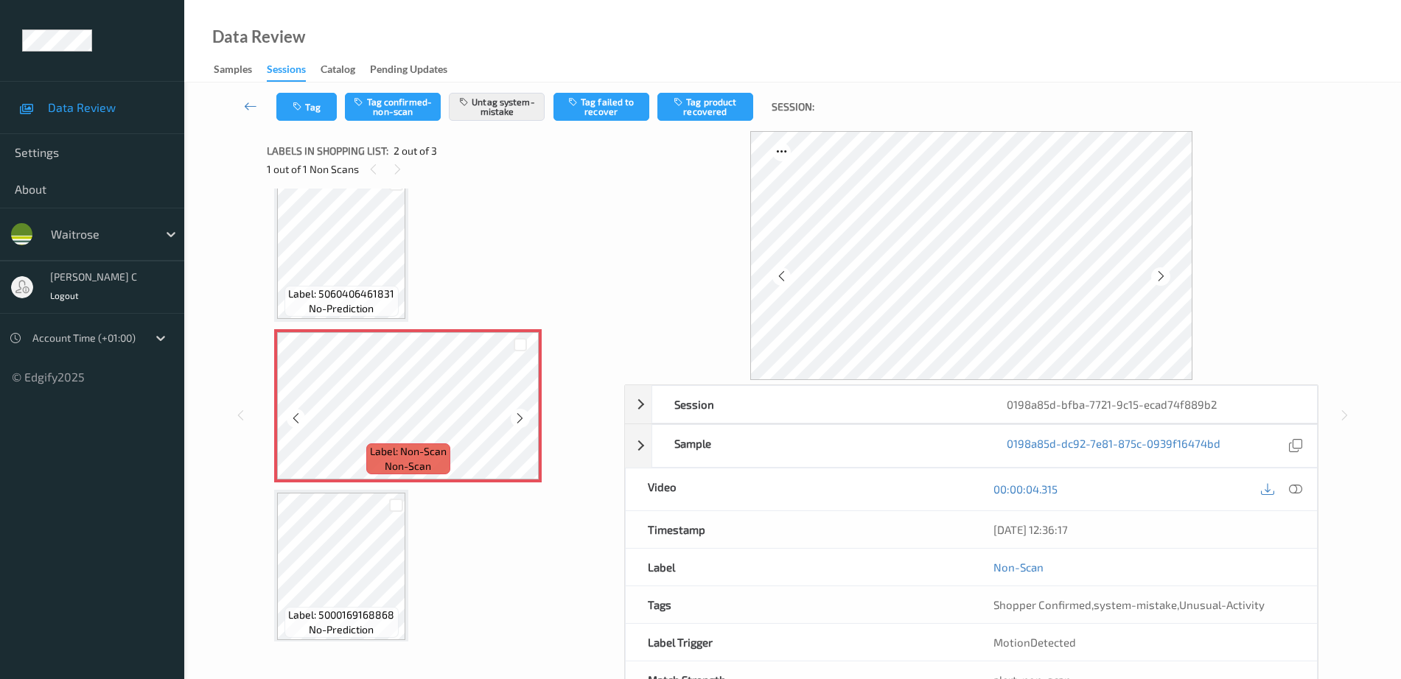
scroll to position [36, 0]
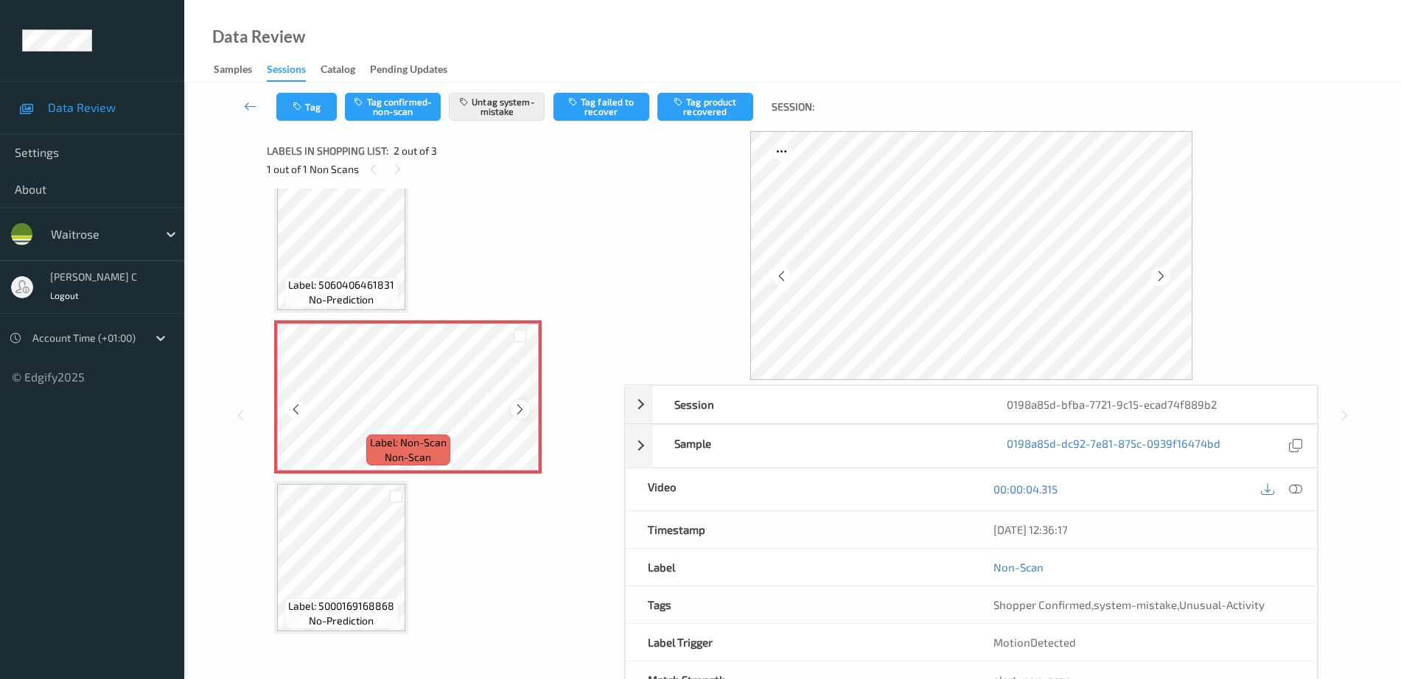
click at [511, 407] on div "Label: Non-Scan non-scan" at bounding box center [407, 397] width 267 height 153
click at [519, 408] on icon at bounding box center [520, 409] width 13 height 13
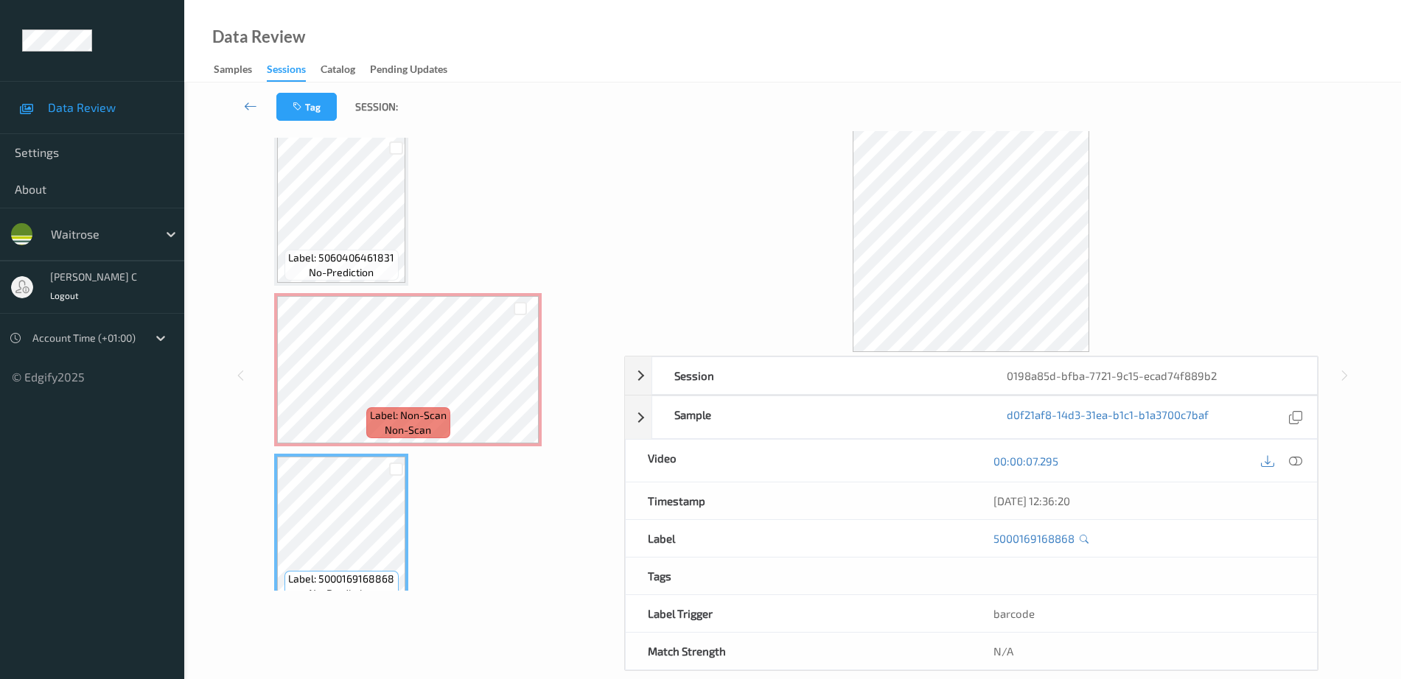
scroll to position [0, 0]
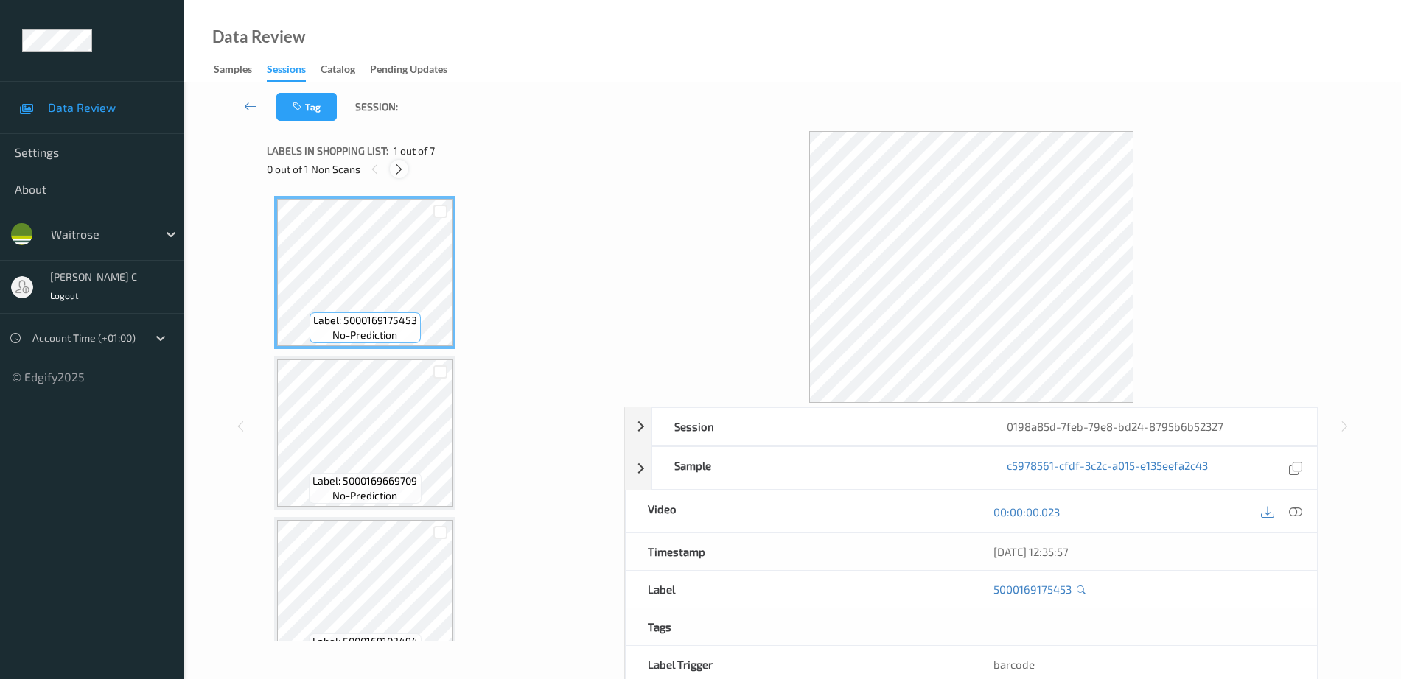
click at [403, 164] on icon at bounding box center [399, 169] width 13 height 13
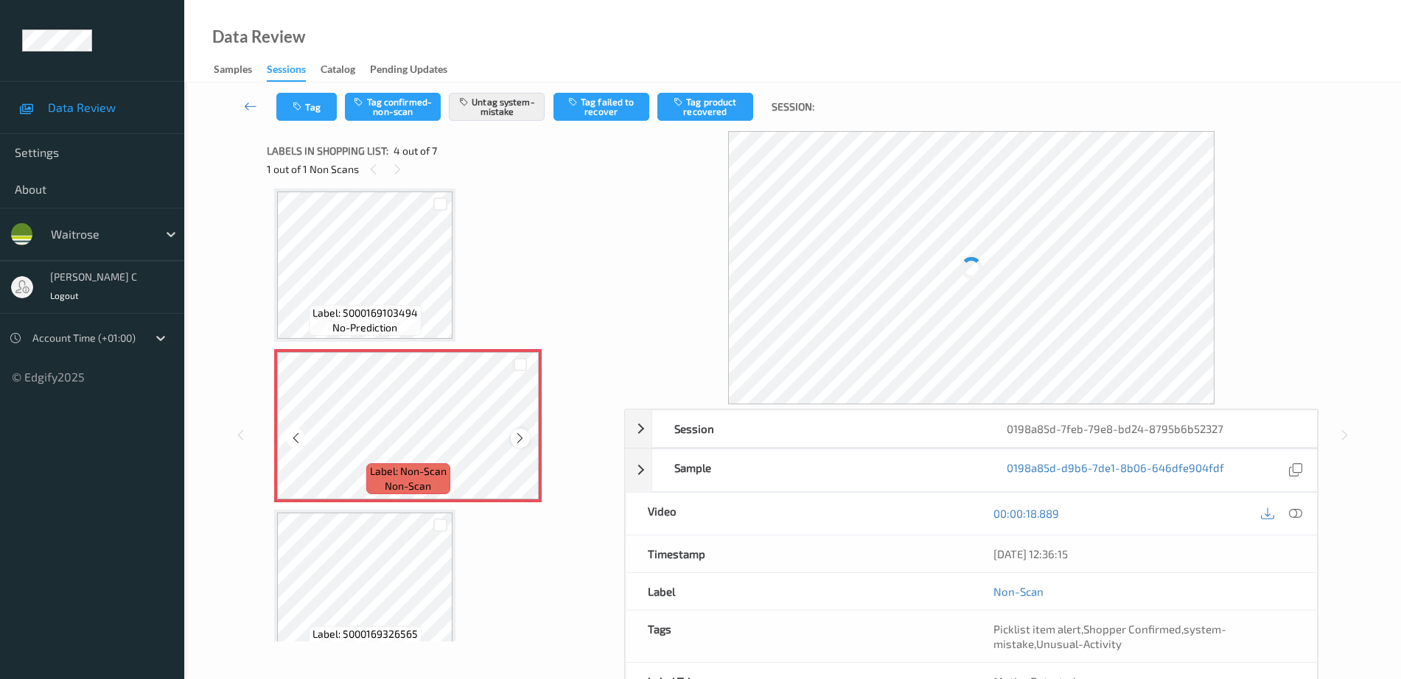
click at [524, 432] on icon at bounding box center [520, 438] width 13 height 13
click at [523, 433] on icon at bounding box center [520, 438] width 13 height 13
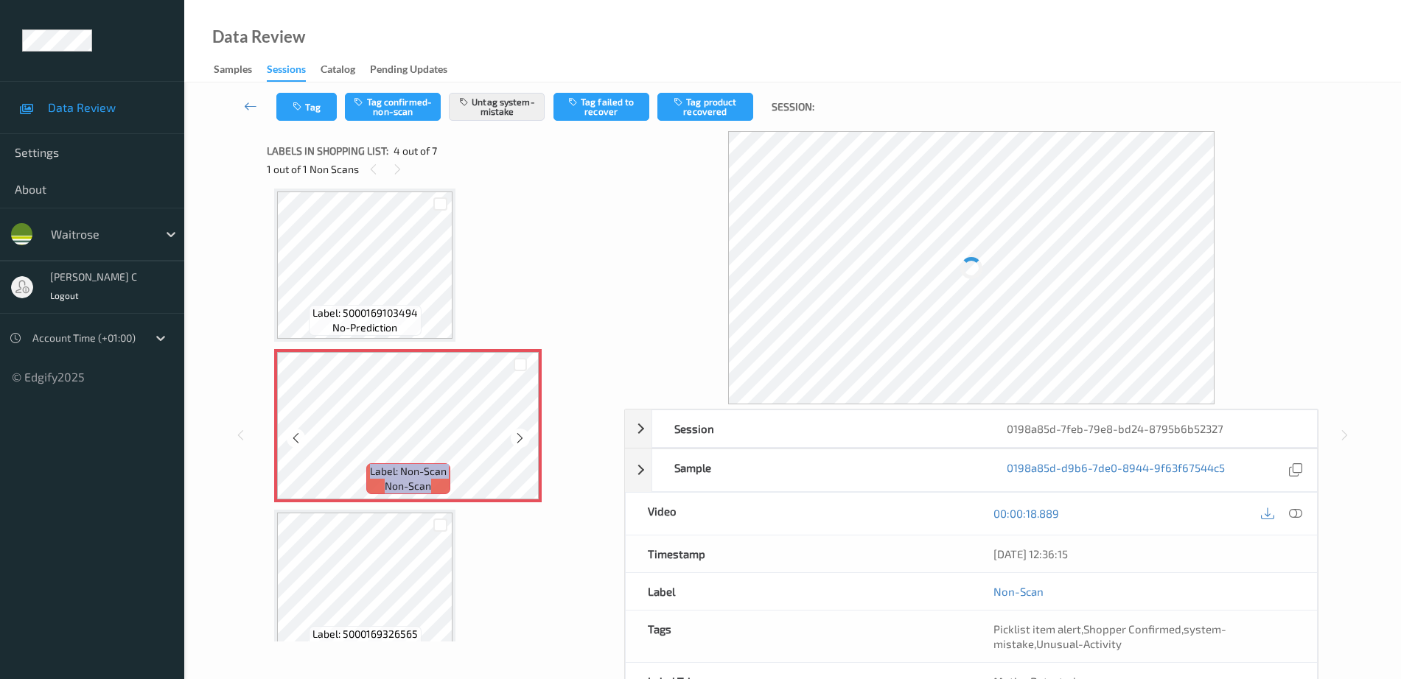
click at [523, 433] on icon at bounding box center [520, 438] width 13 height 13
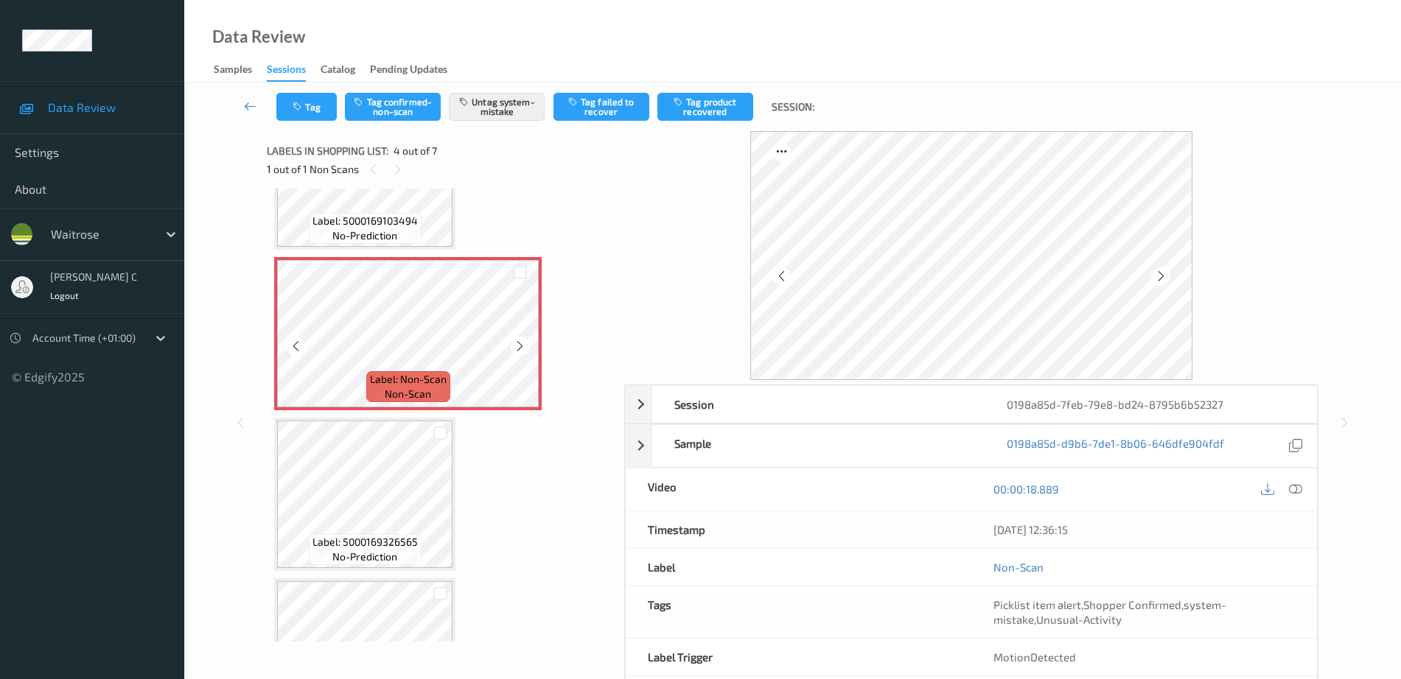
scroll to position [237, 0]
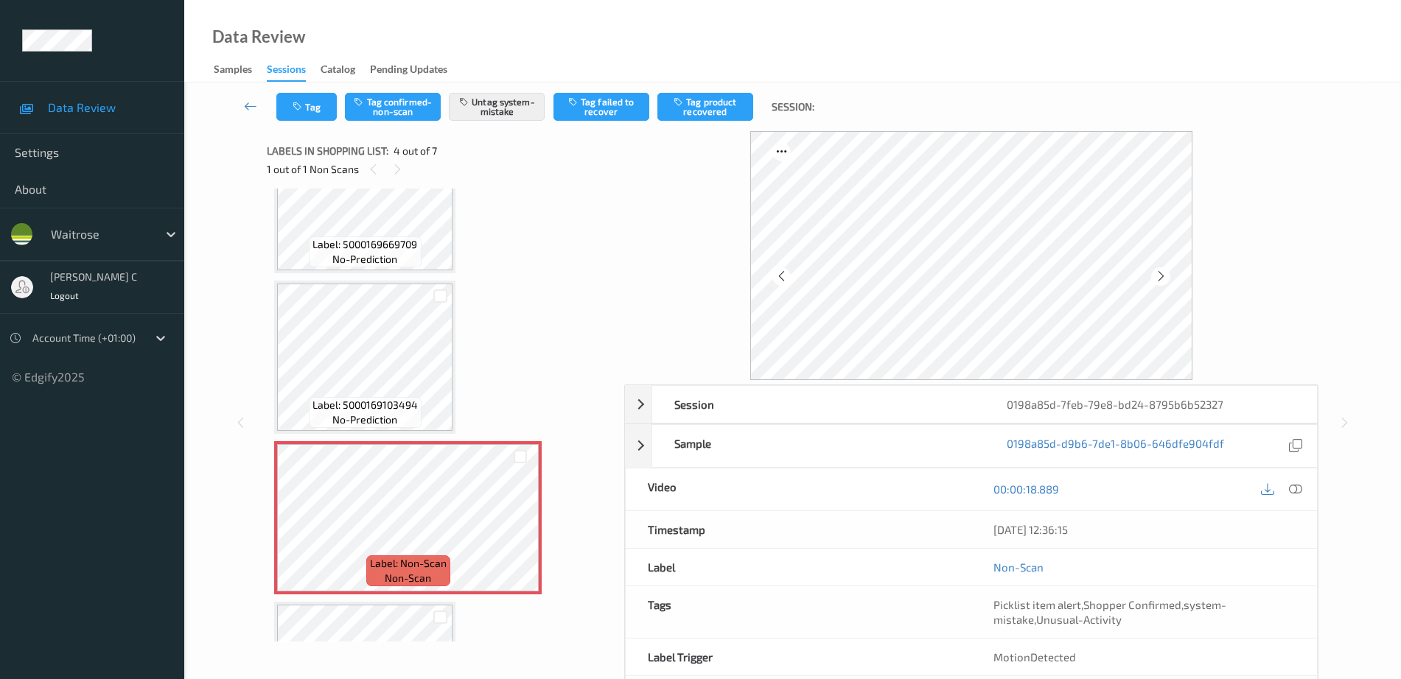
click at [367, 265] on span "no-prediction" at bounding box center [364, 259] width 65 height 15
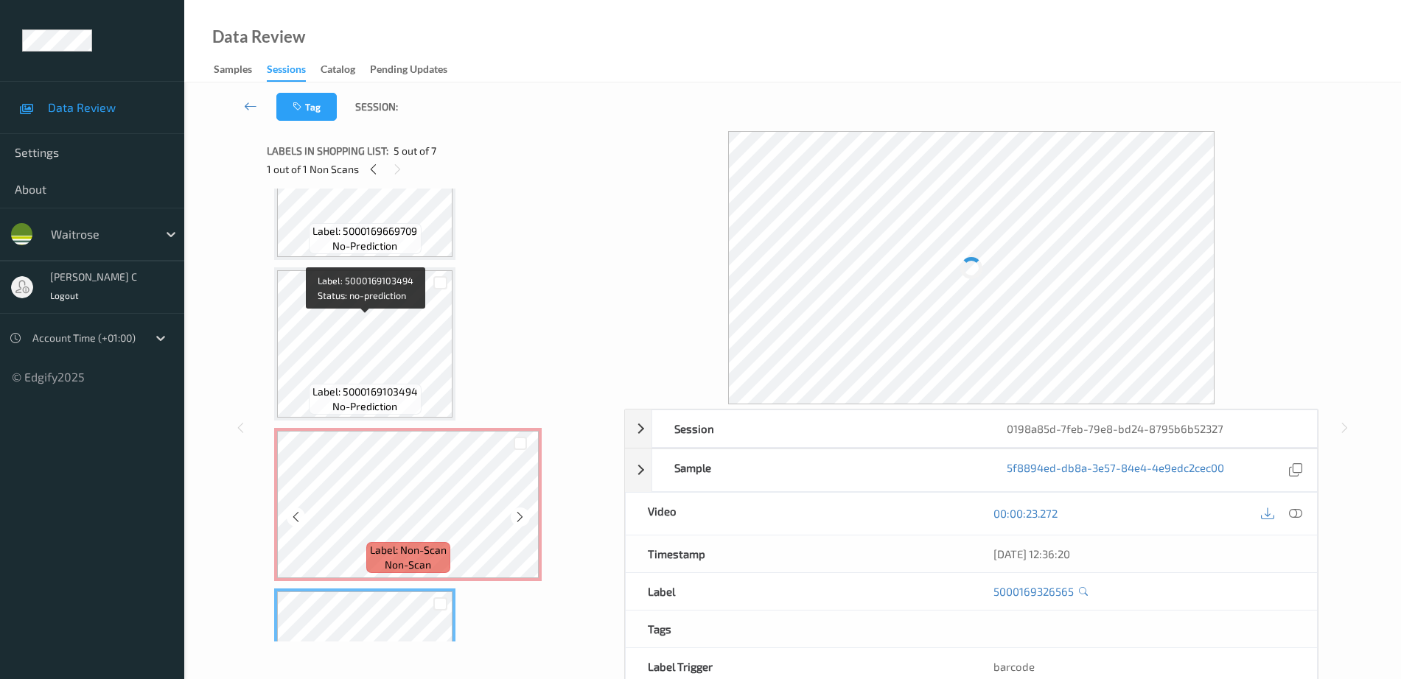
scroll to position [329, 0]
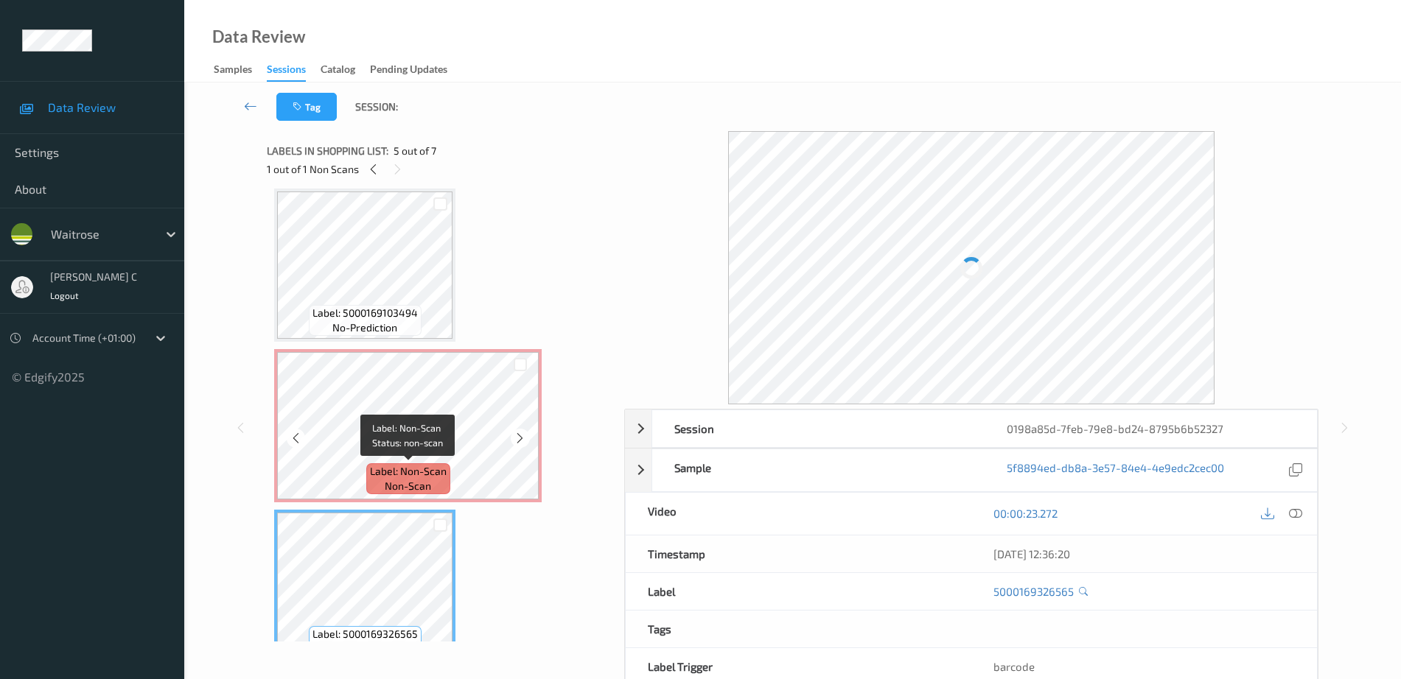
click at [390, 466] on span "Label: Non-Scan" at bounding box center [408, 471] width 77 height 15
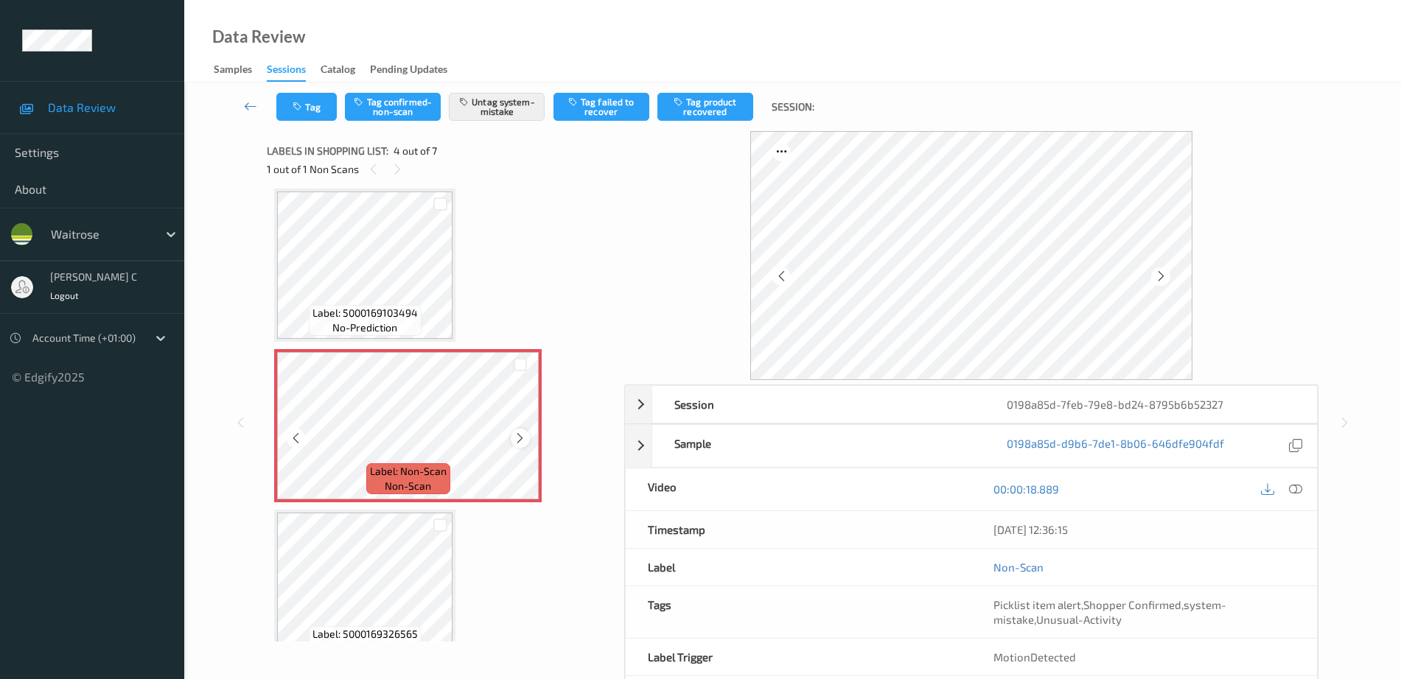
click at [519, 439] on icon at bounding box center [520, 438] width 13 height 13
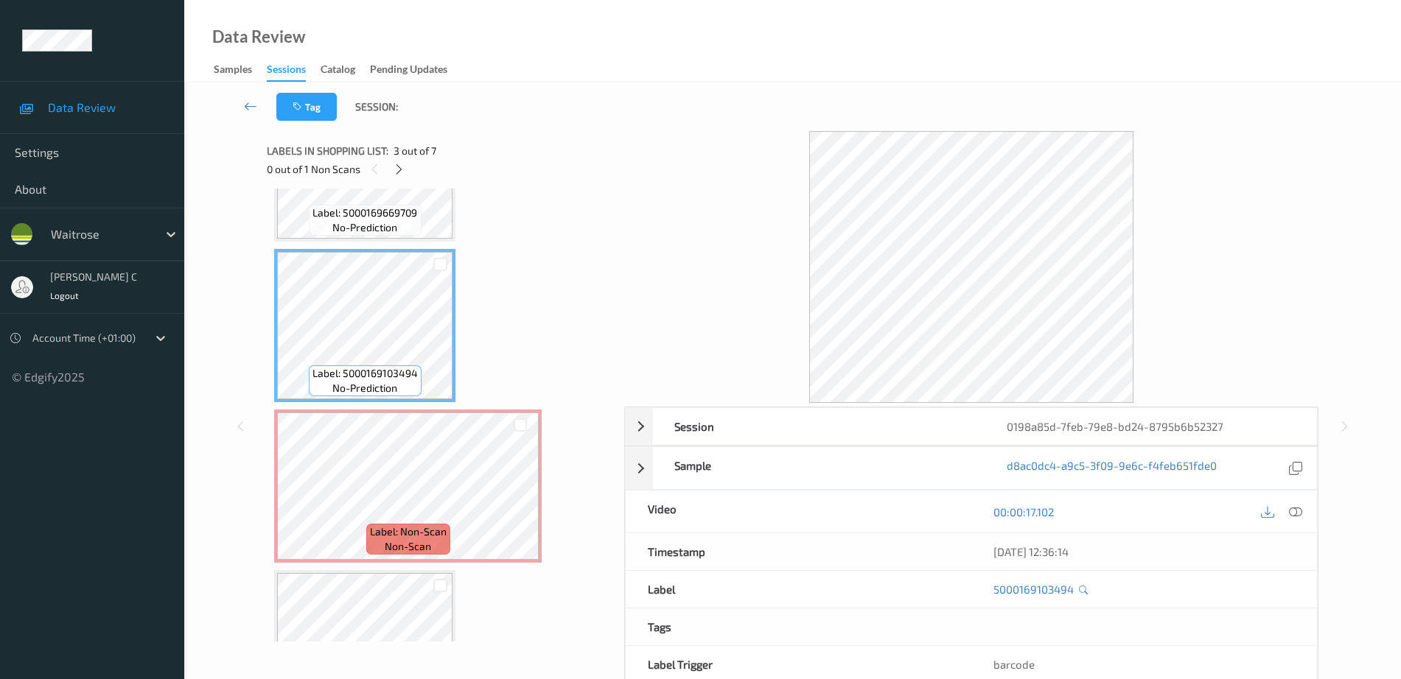
scroll to position [237, 0]
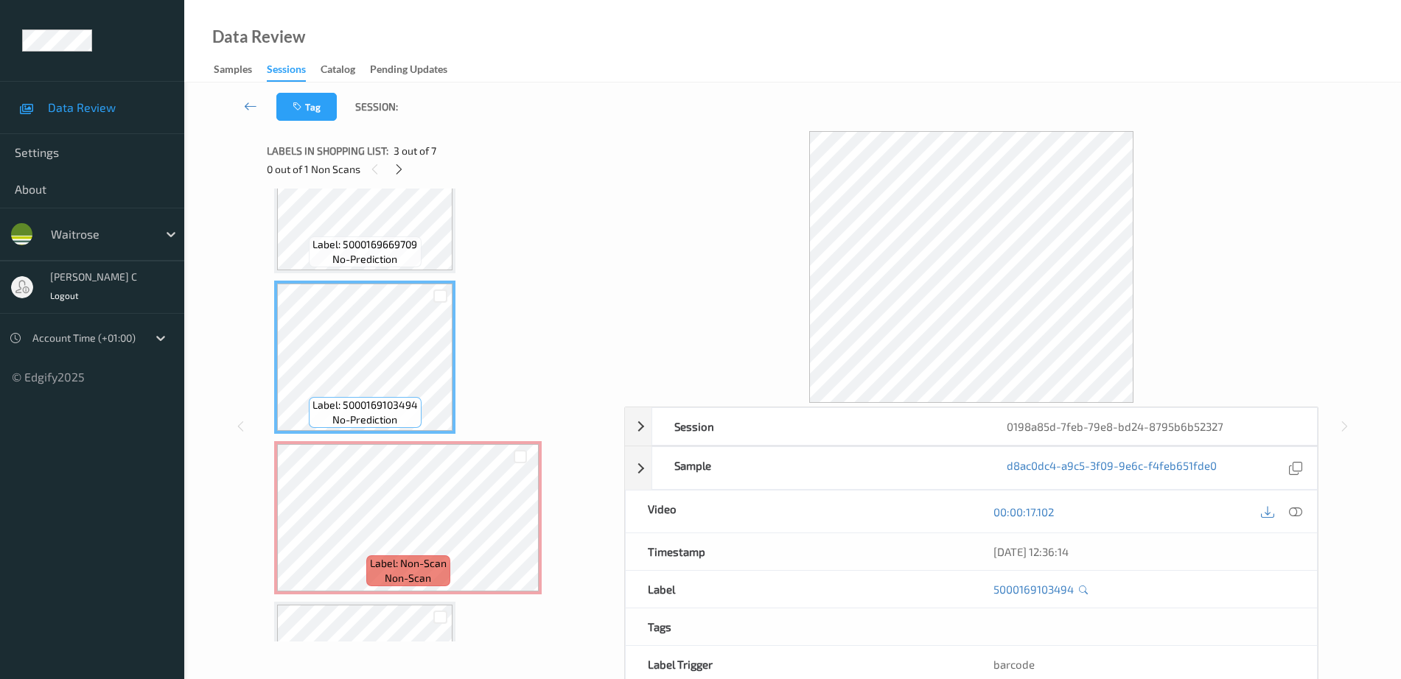
click at [380, 237] on div "Label: 5000169669709 no-prediction" at bounding box center [365, 252] width 112 height 31
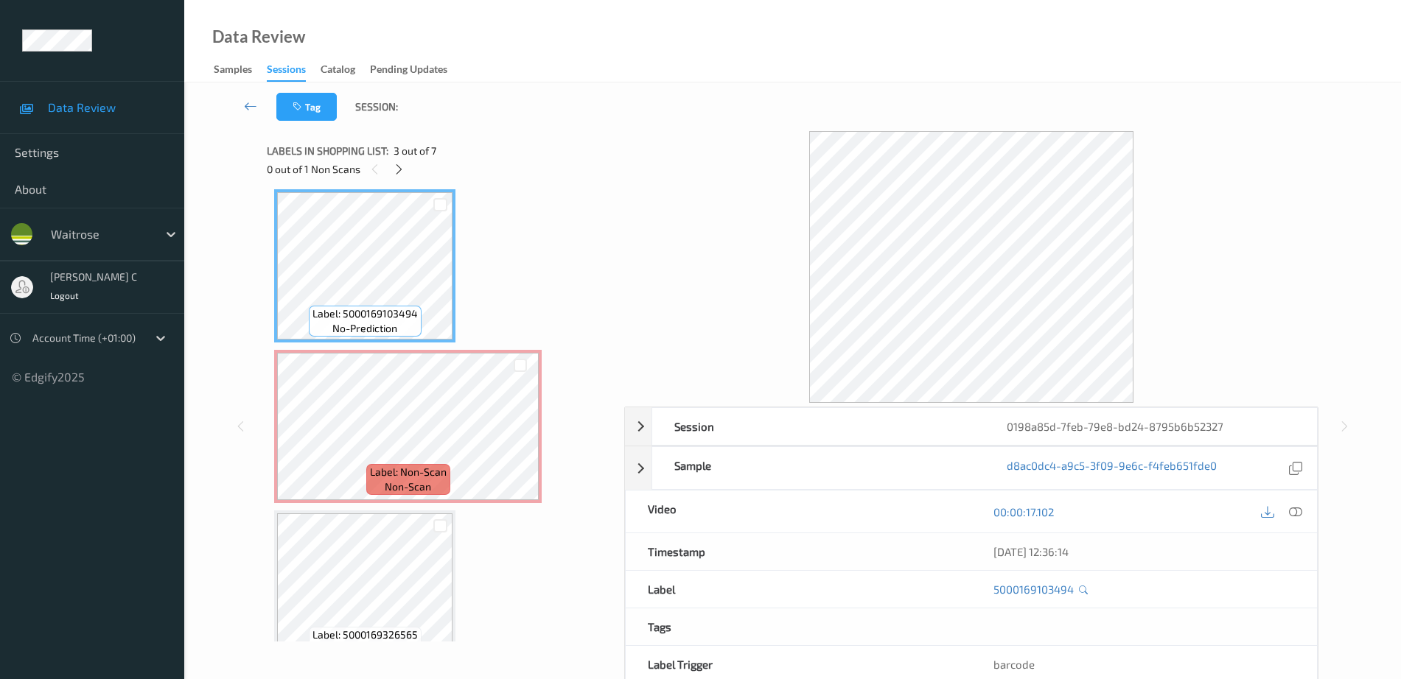
scroll to position [329, 0]
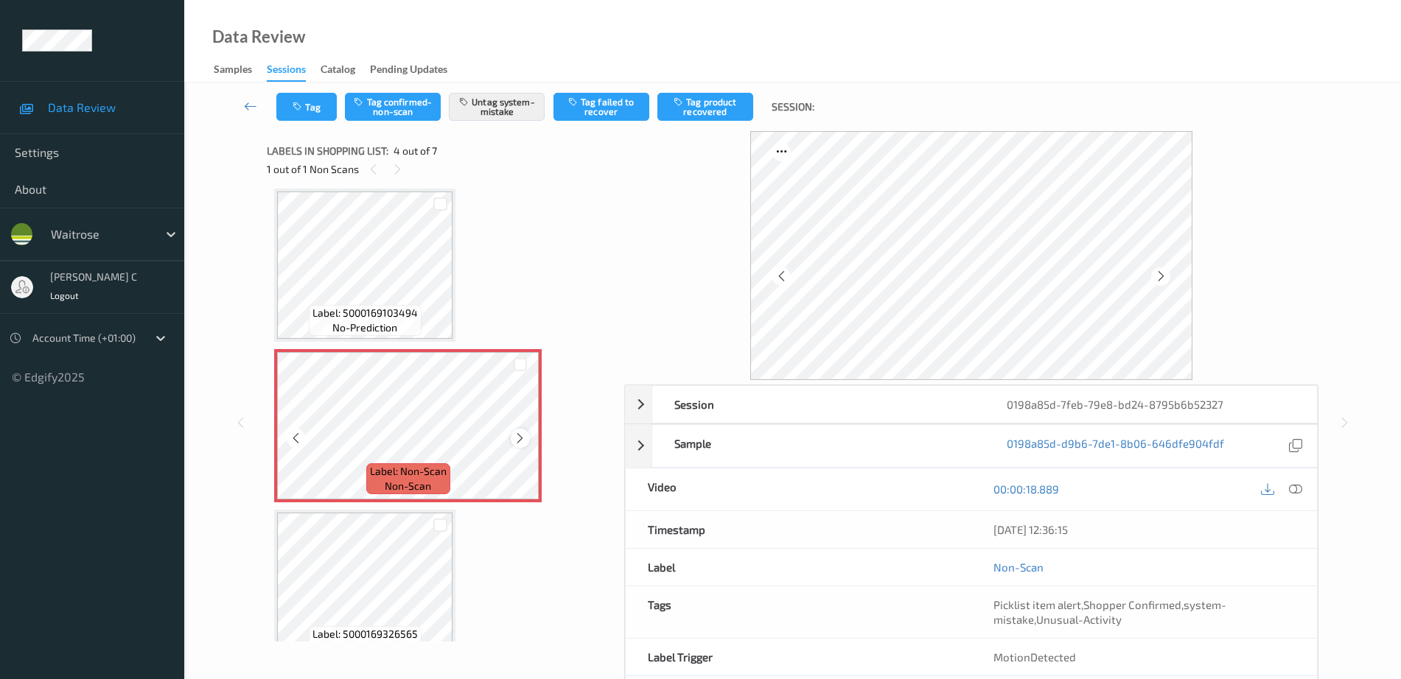
click at [522, 441] on icon at bounding box center [520, 438] width 13 height 13
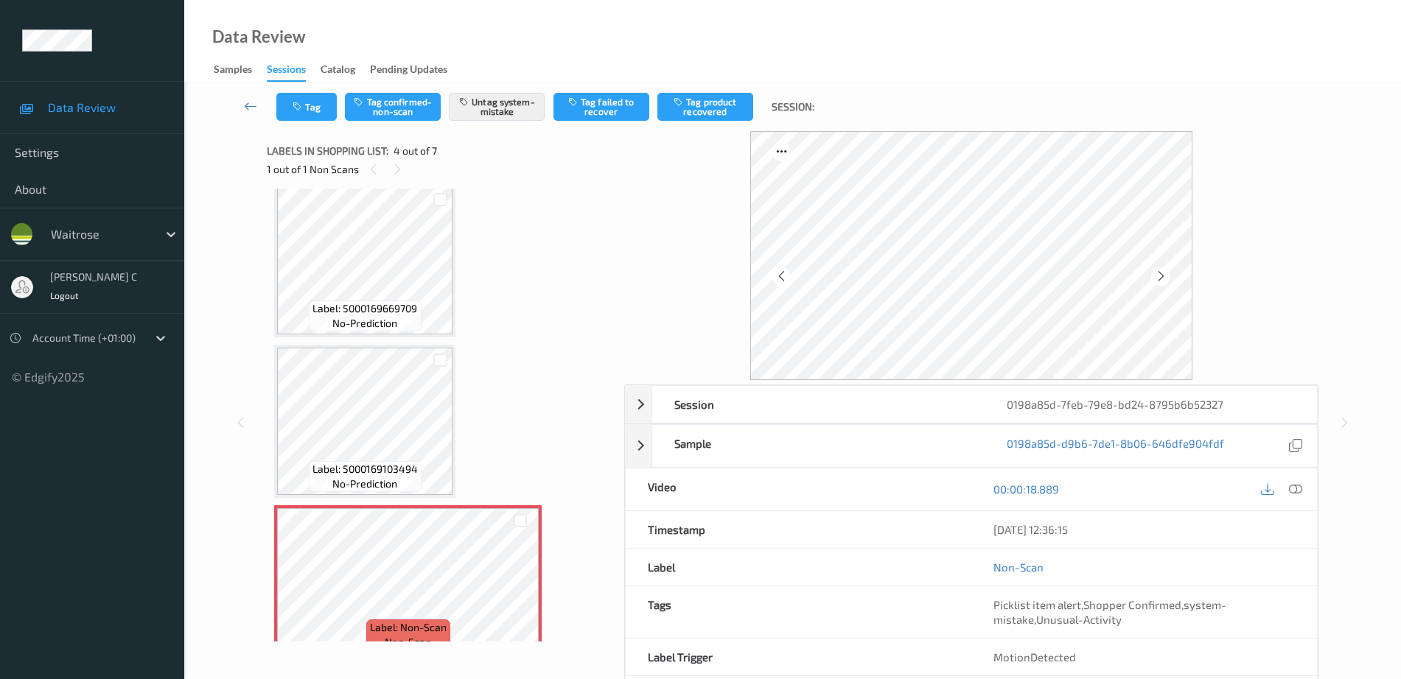
scroll to position [144, 0]
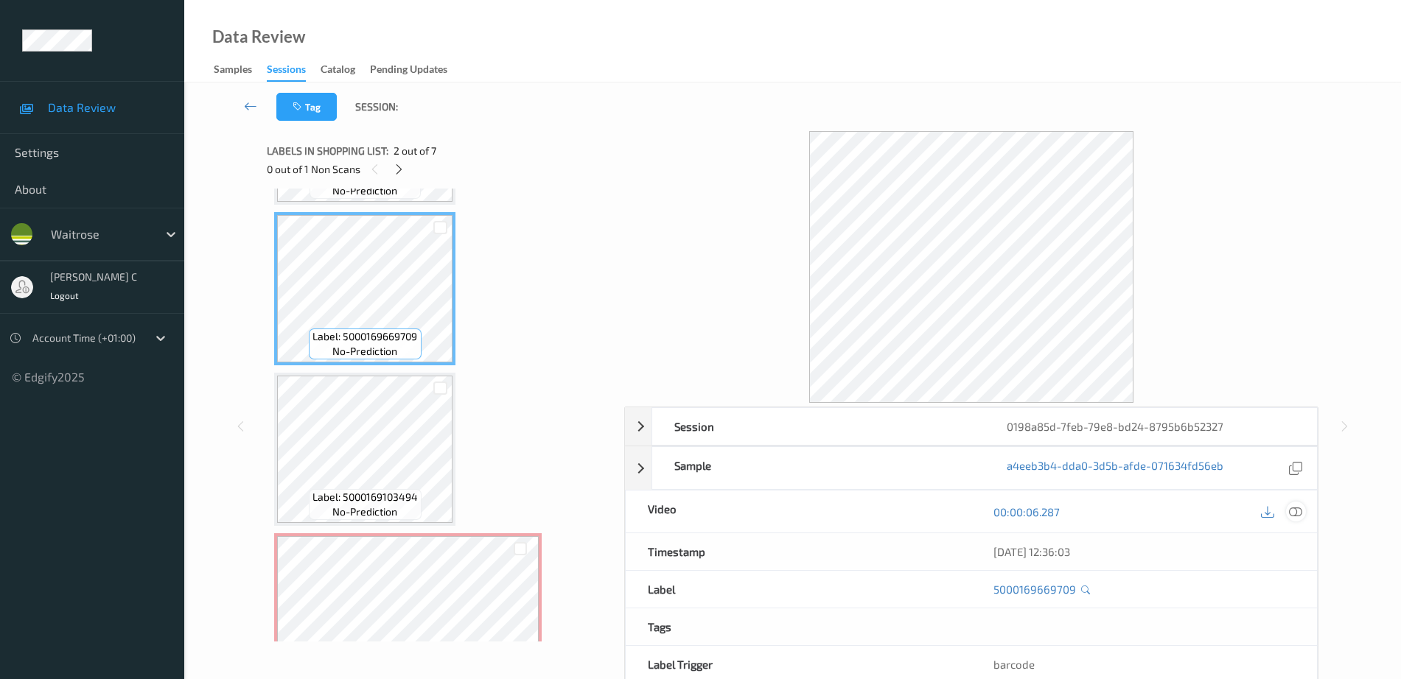
click at [1291, 510] on icon at bounding box center [1295, 511] width 13 height 13
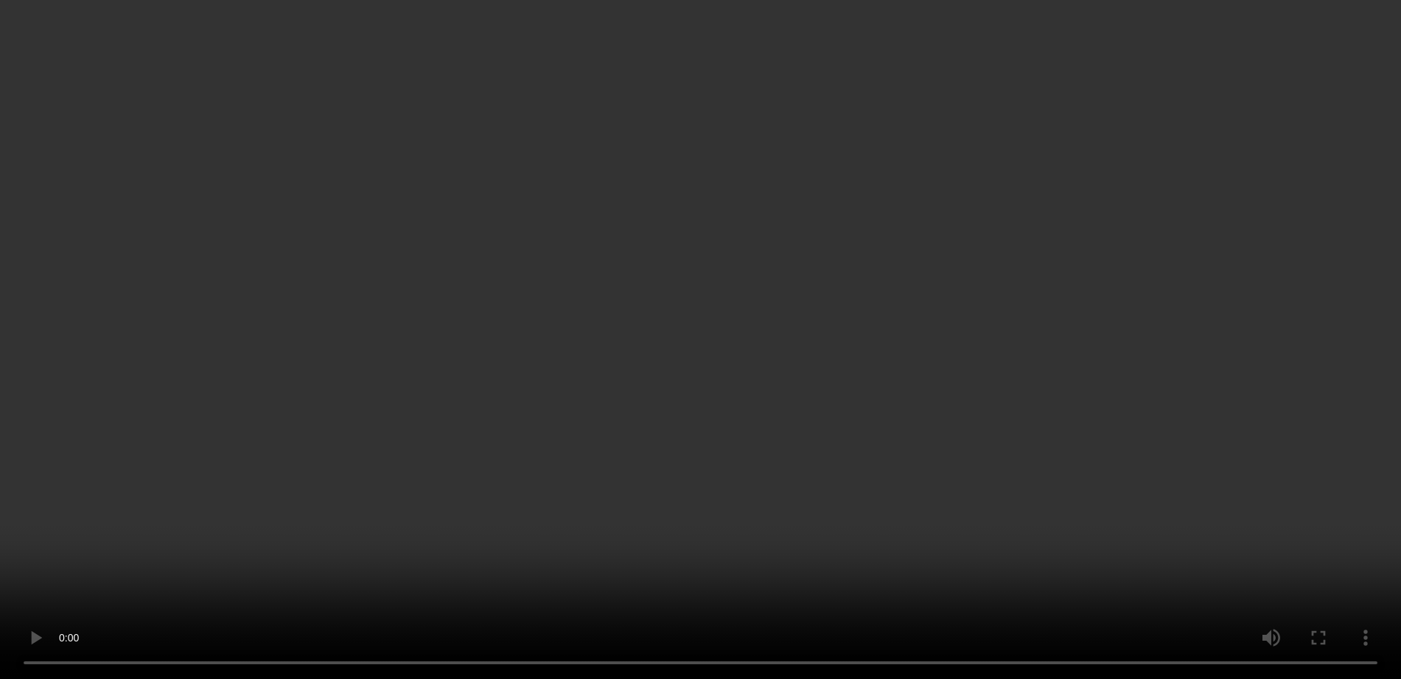
scroll to position [421, 0]
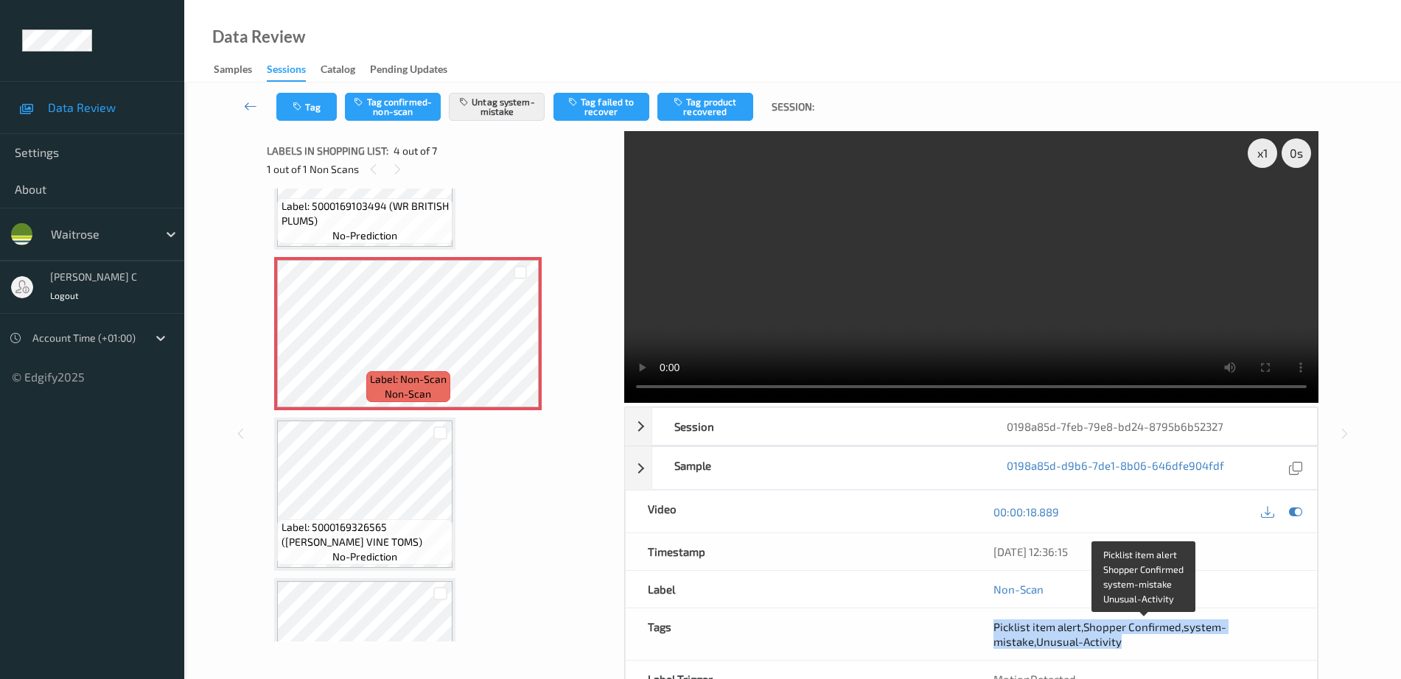
drag, startPoint x: 989, startPoint y: 626, endPoint x: 1183, endPoint y: 645, distance: 194.7
click at [1183, 645] on div "Picklist item alert , Shopper Confirmed , system-mistake , Unusual-Activity" at bounding box center [1144, 635] width 346 height 52
click at [296, 113] on button "Tag" at bounding box center [306, 107] width 60 height 28
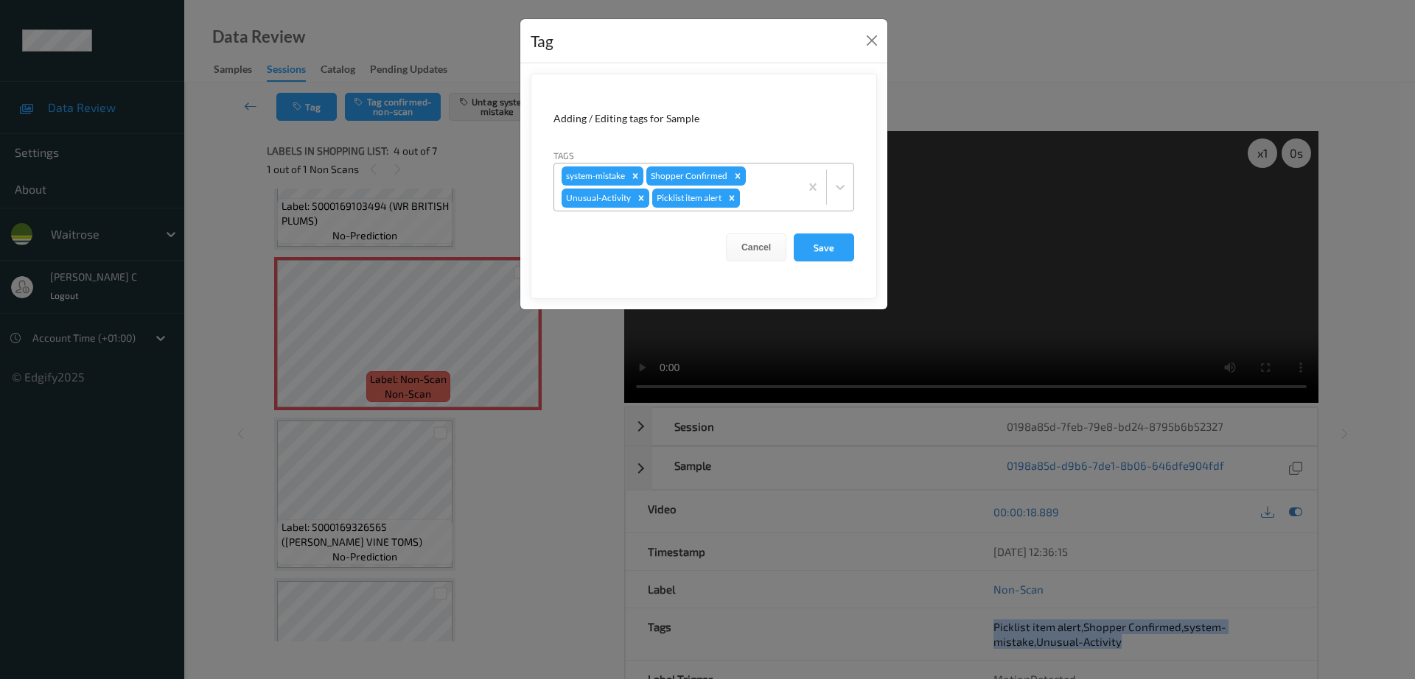
click at [735, 199] on icon "Remove Picklist item alert" at bounding box center [731, 197] width 5 height 5
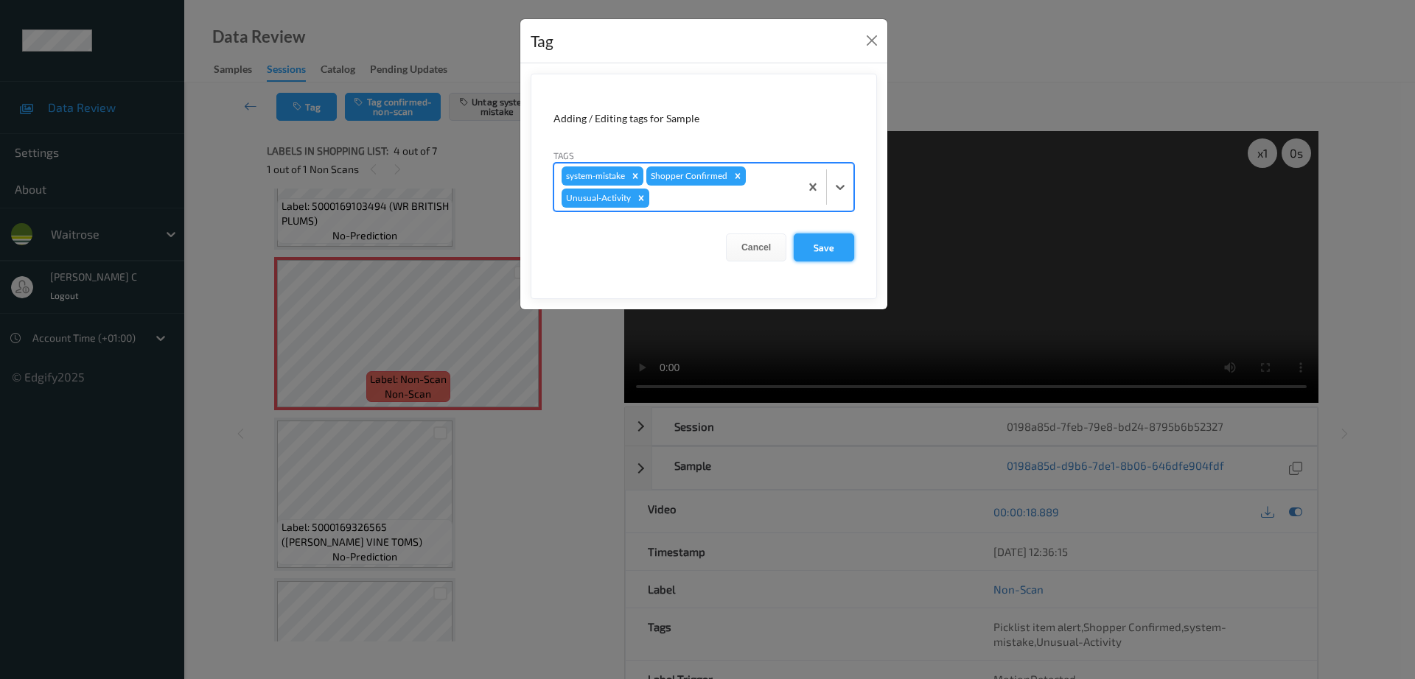
click at [827, 254] on button "Save" at bounding box center [824, 248] width 60 height 28
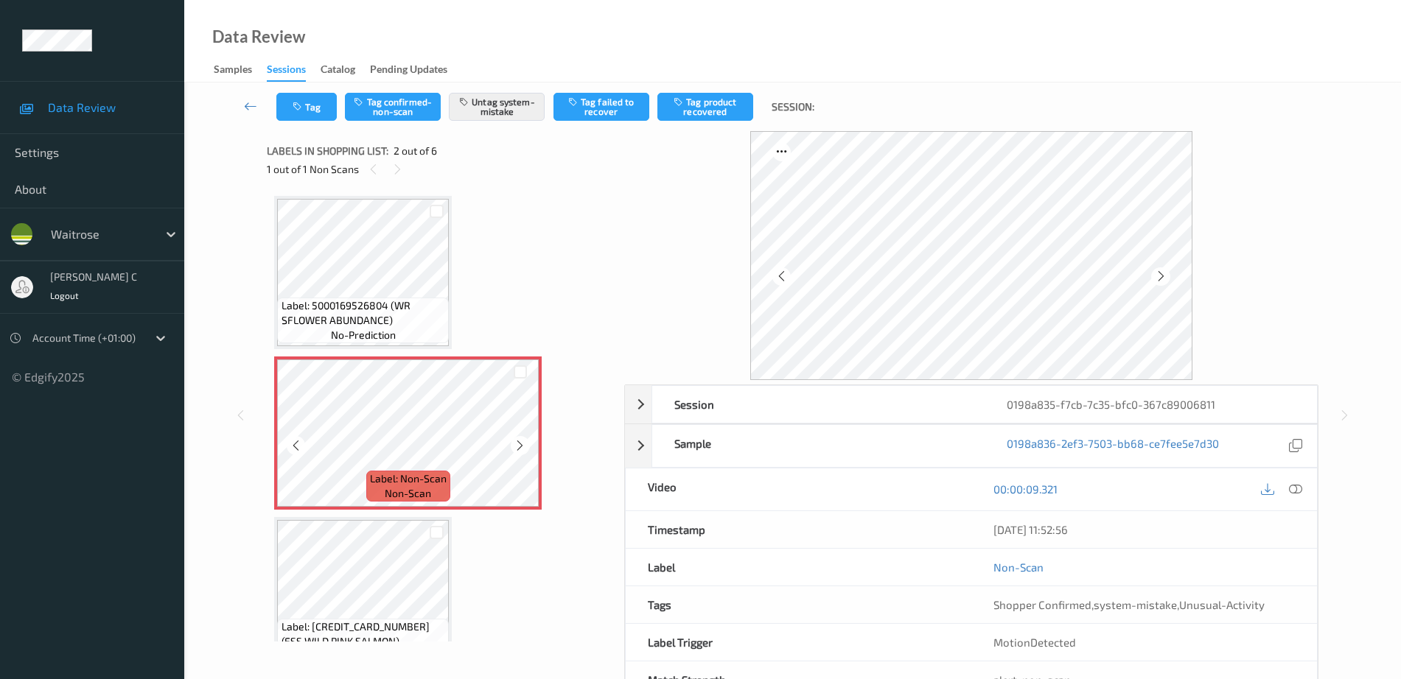
click at [525, 450] on icon at bounding box center [520, 445] width 13 height 13
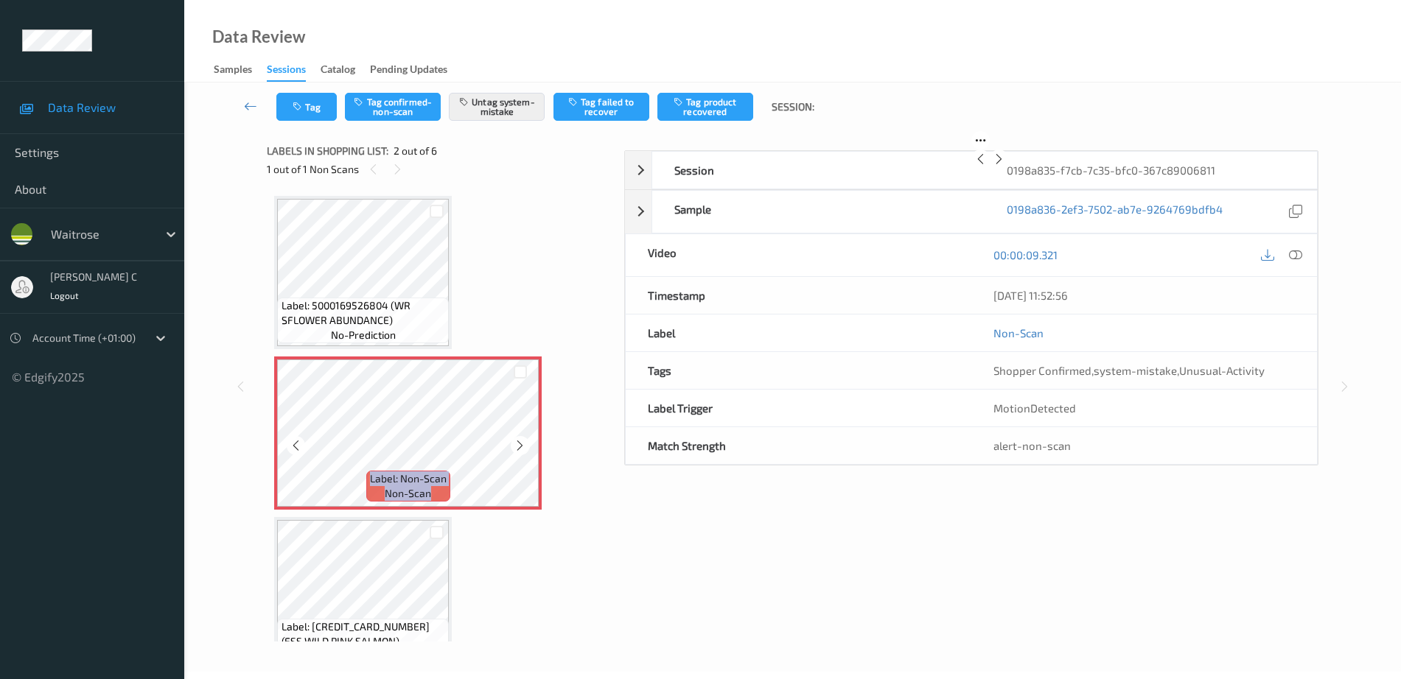
click at [525, 450] on icon at bounding box center [520, 445] width 13 height 13
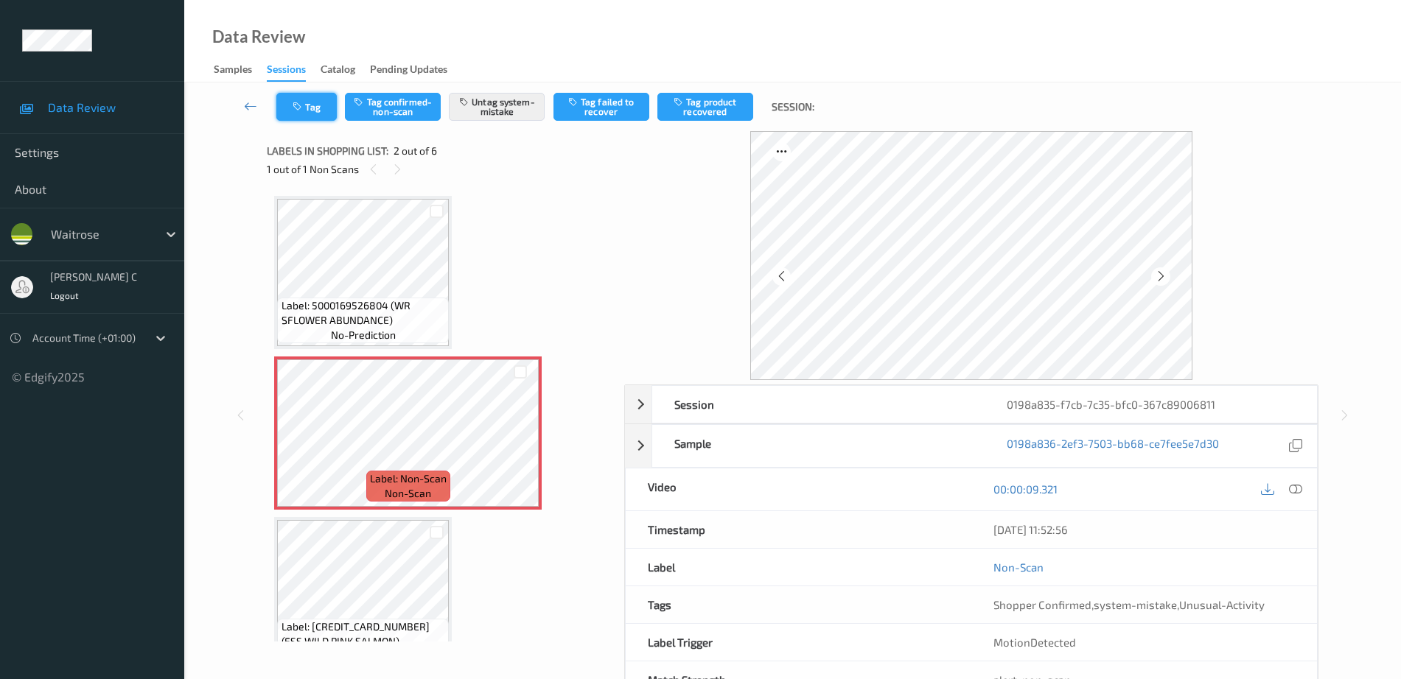
click at [289, 101] on button "Tag" at bounding box center [306, 107] width 60 height 28
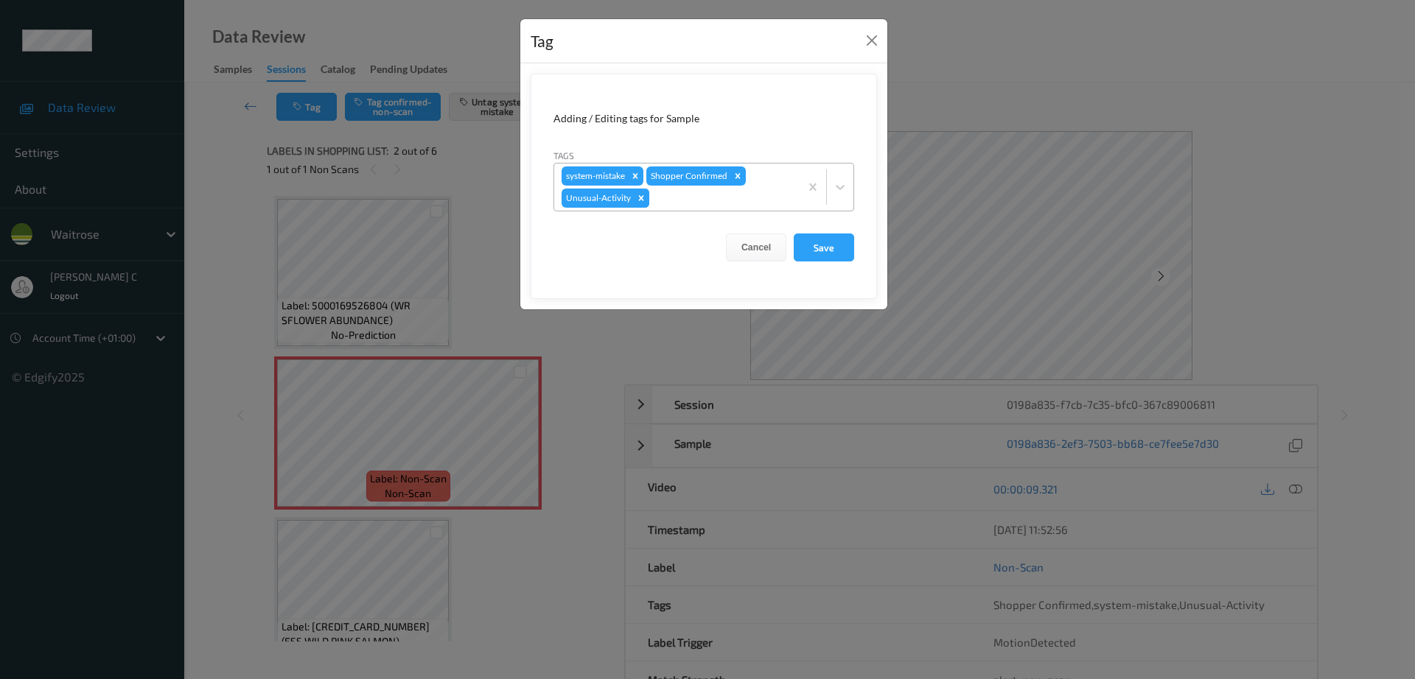
click at [640, 198] on icon "Remove Unusual-Activity" at bounding box center [641, 198] width 10 height 10
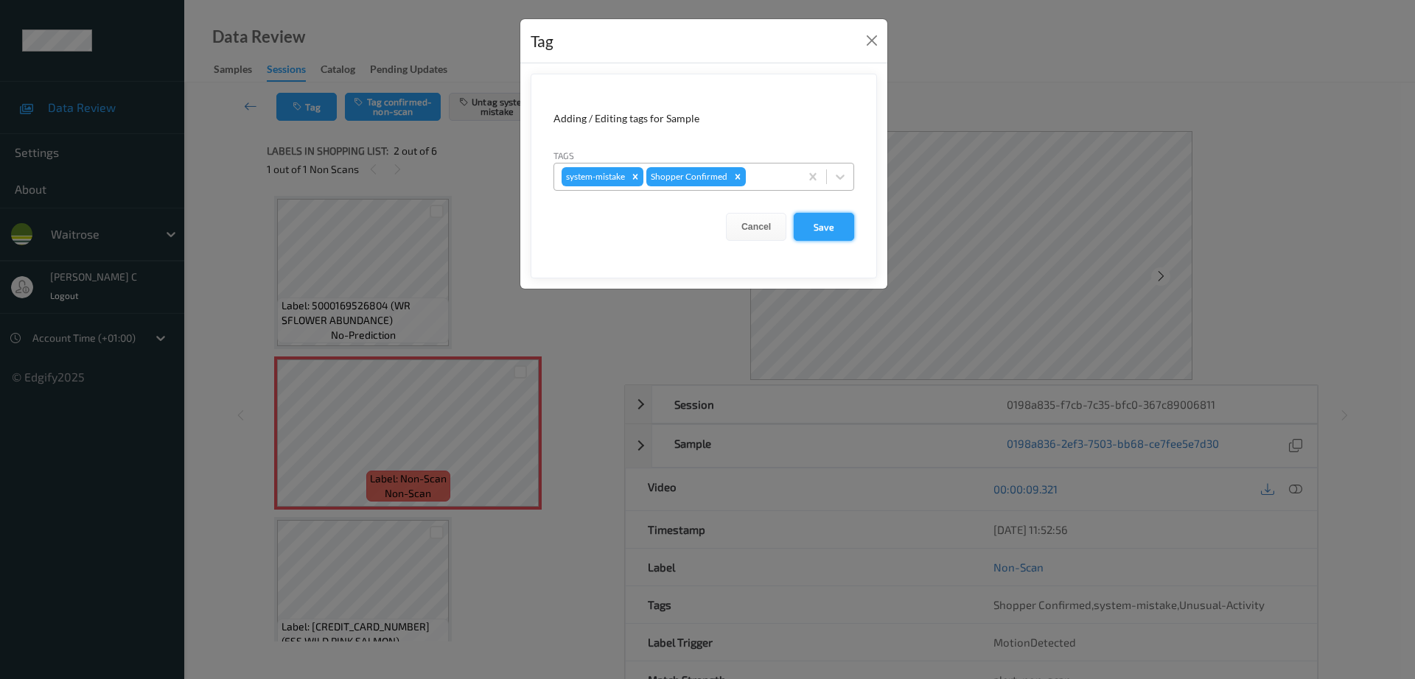
click at [836, 223] on button "Save" at bounding box center [824, 227] width 60 height 28
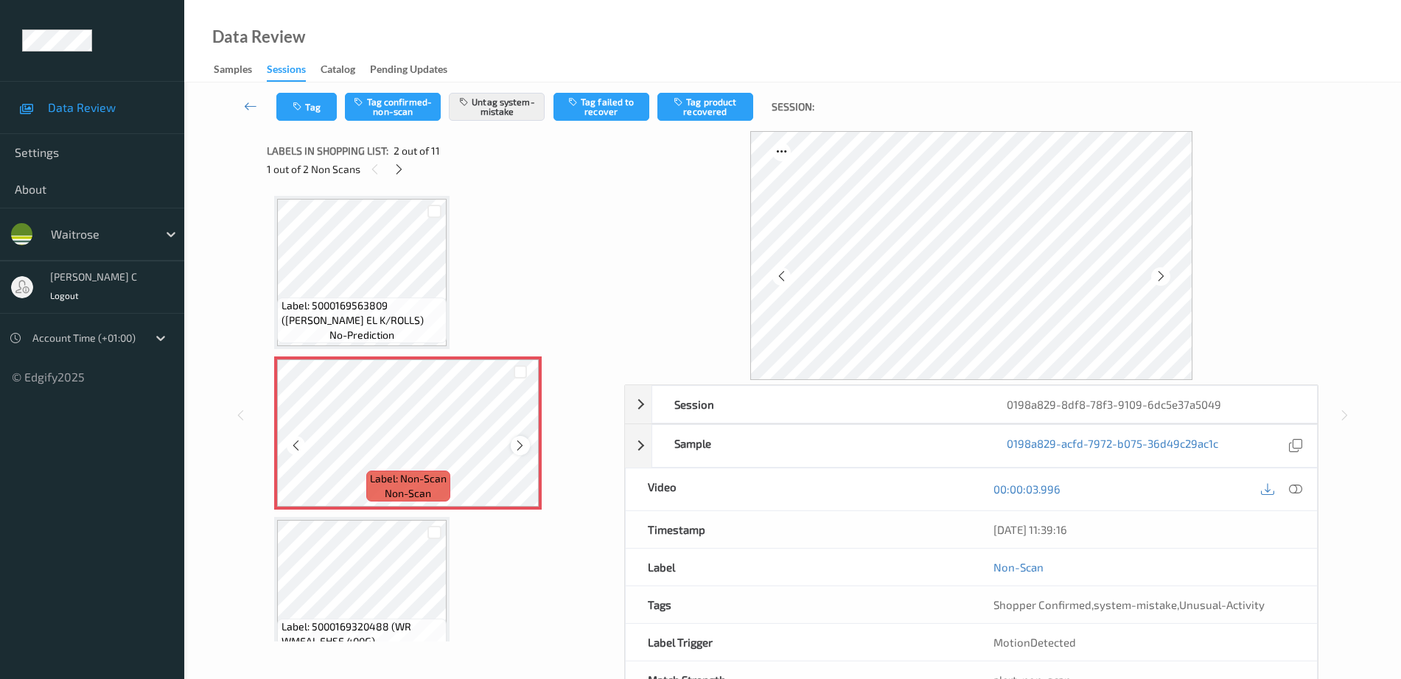
click at [514, 443] on icon at bounding box center [520, 445] width 13 height 13
click at [409, 301] on span "Label: 5000169563809 (WR ESS EL K/ROLLS)" at bounding box center [362, 312] width 162 height 29
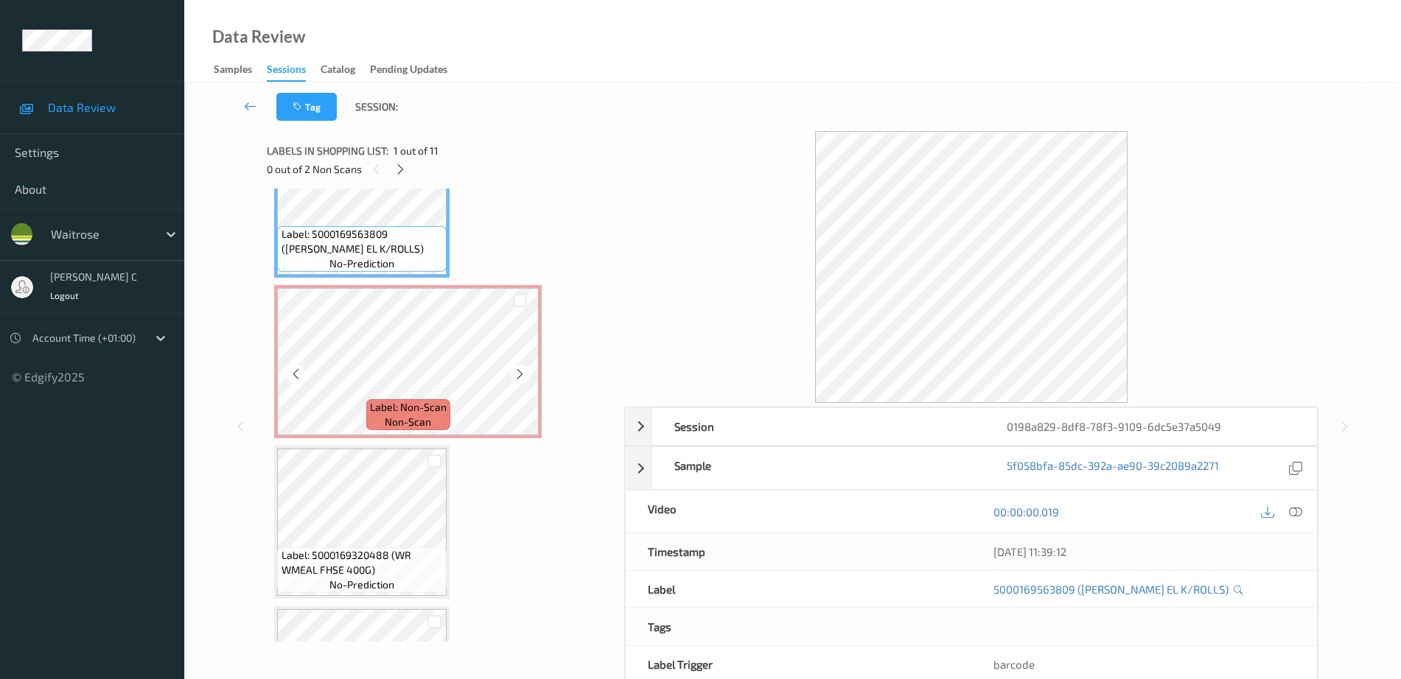
scroll to position [92, 0]
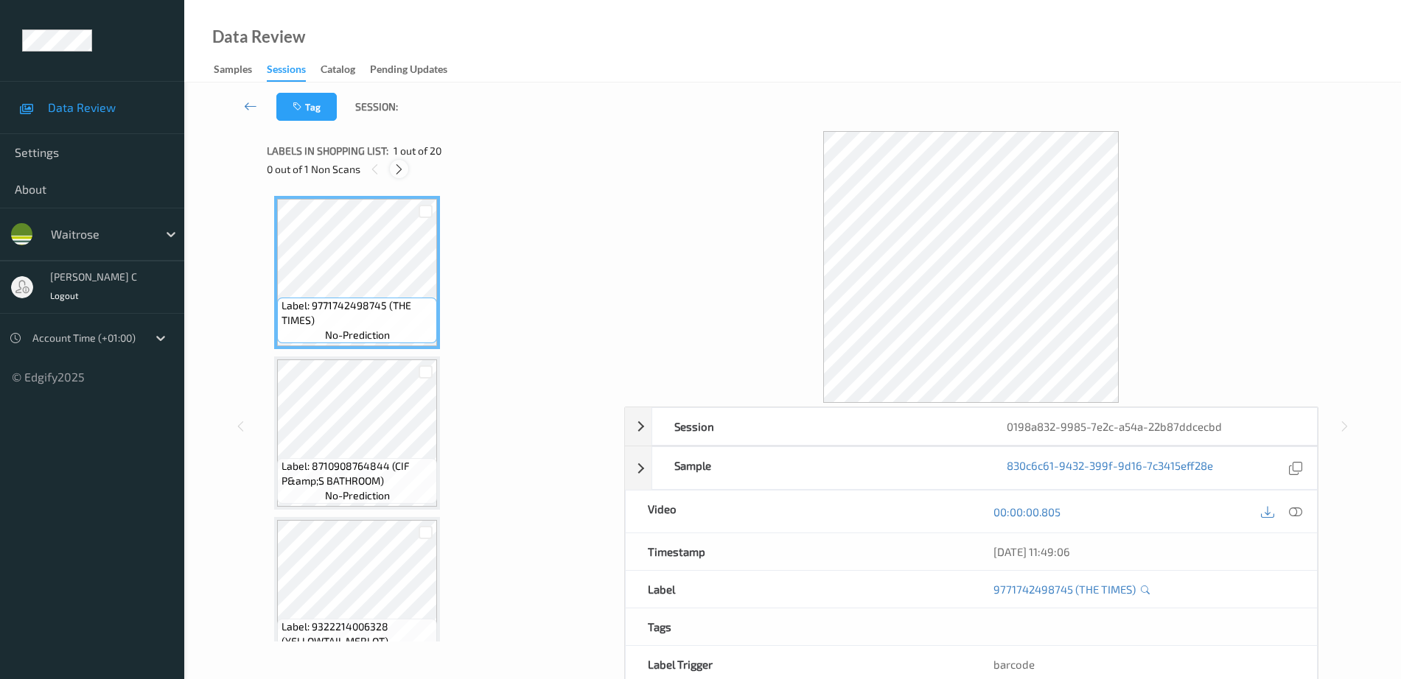
click at [399, 168] on icon at bounding box center [399, 169] width 13 height 13
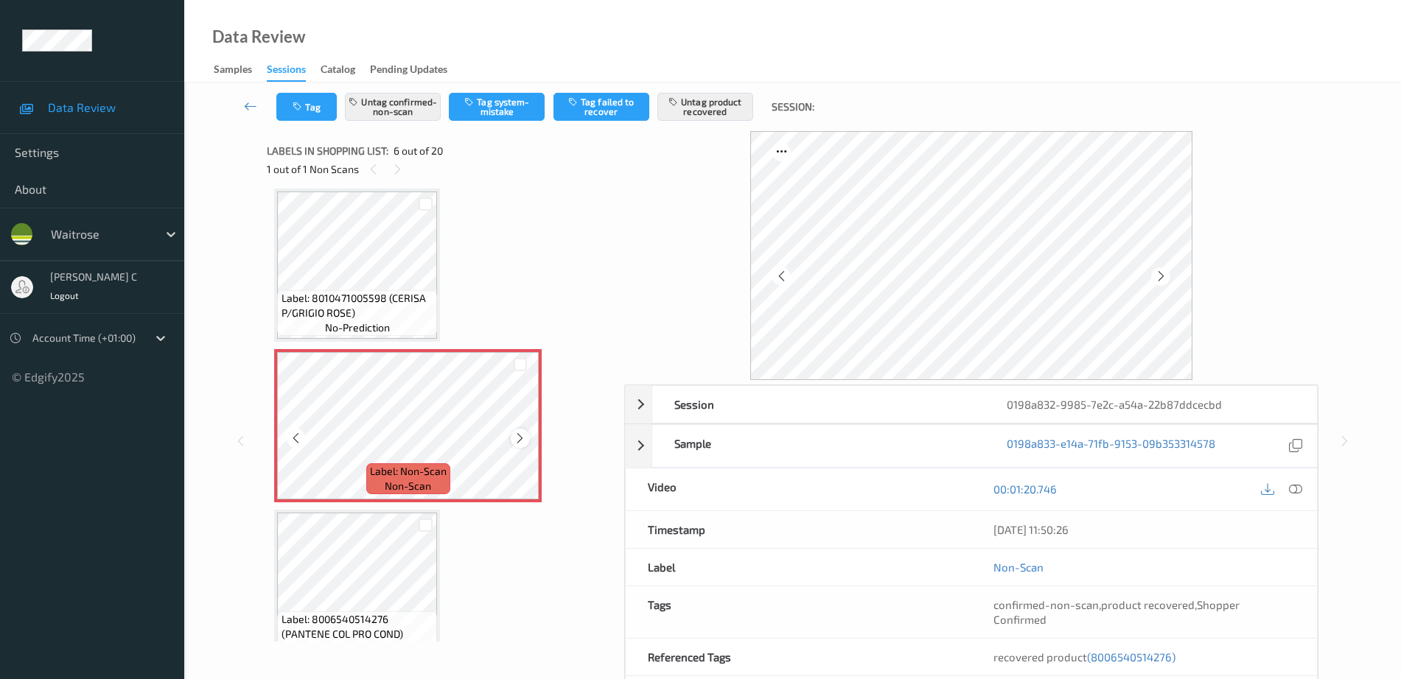
click at [520, 441] on icon at bounding box center [520, 438] width 13 height 13
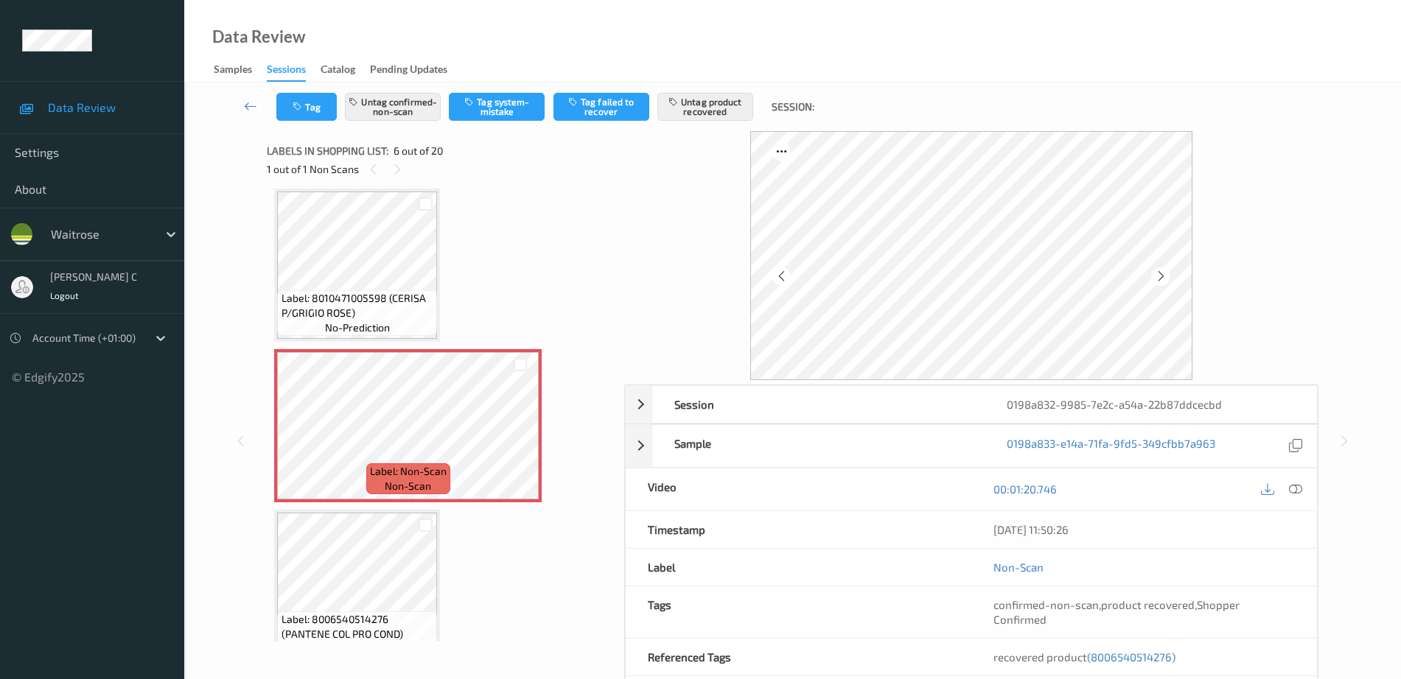
click at [388, 292] on span "Label: 8010471005598 (CERISA P/GRIGIO ROSE)" at bounding box center [357, 305] width 153 height 29
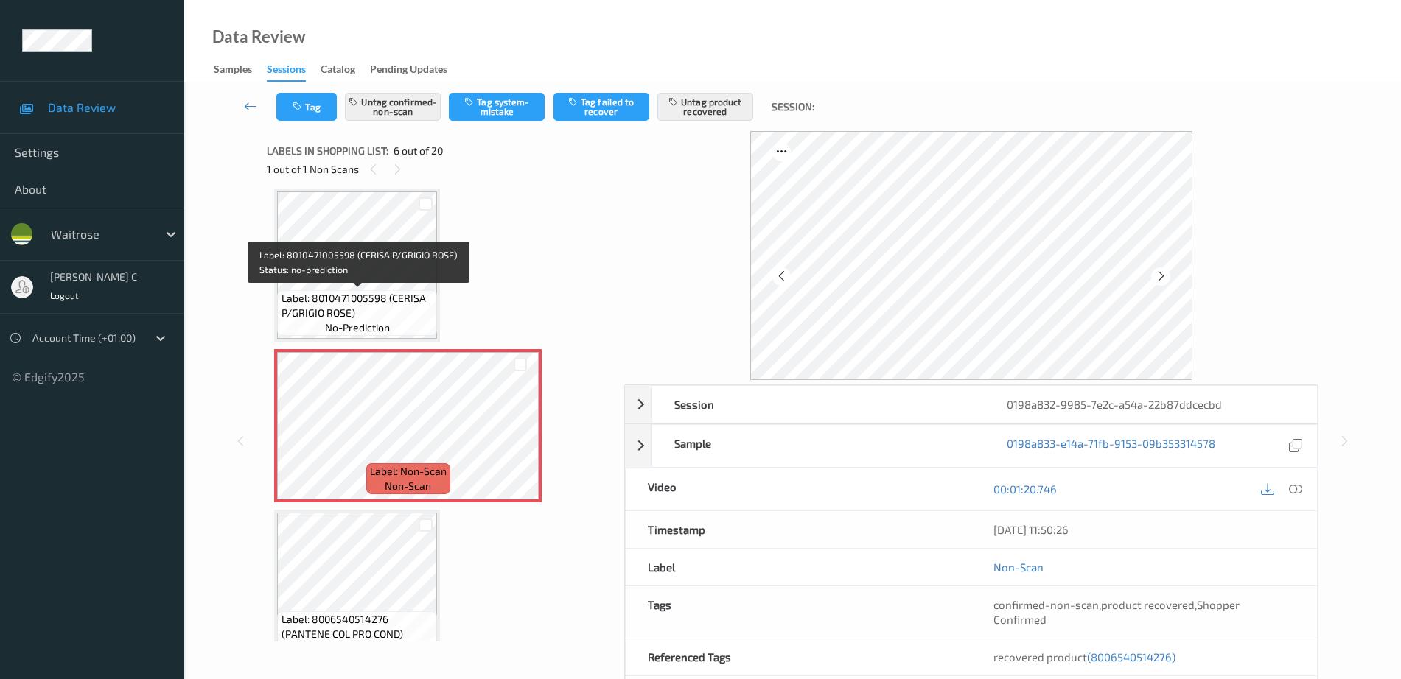
click at [371, 293] on span "Label: 8010471005598 (CERISA P/GRIGIO ROSE)" at bounding box center [357, 305] width 153 height 29
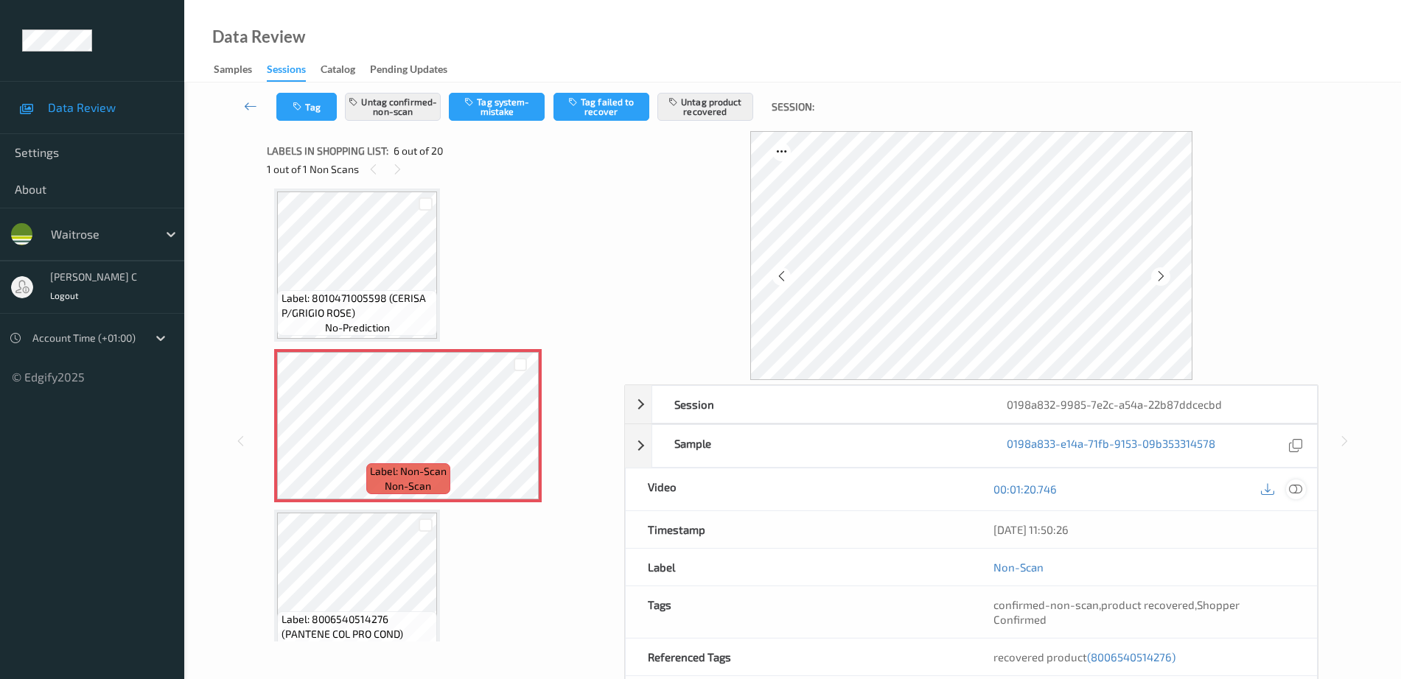
click at [1288, 495] on div at bounding box center [1296, 490] width 20 height 20
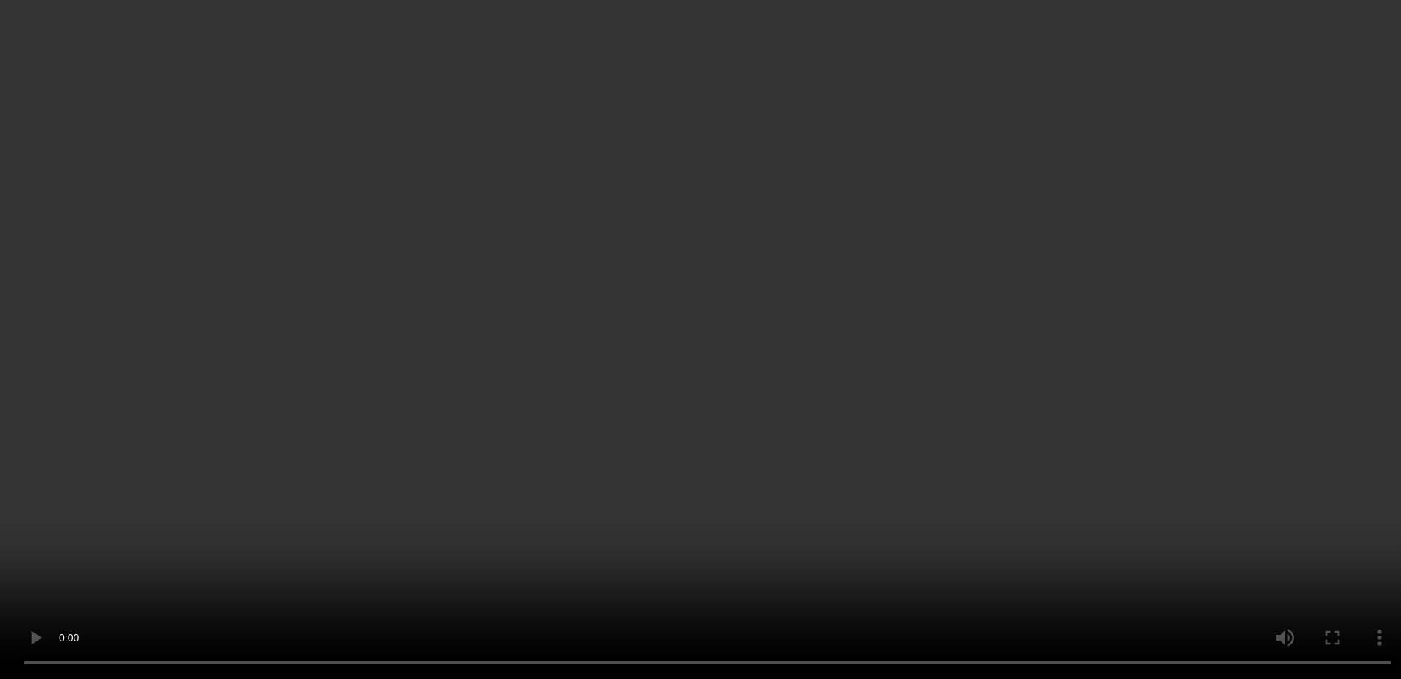
scroll to position [742, 0]
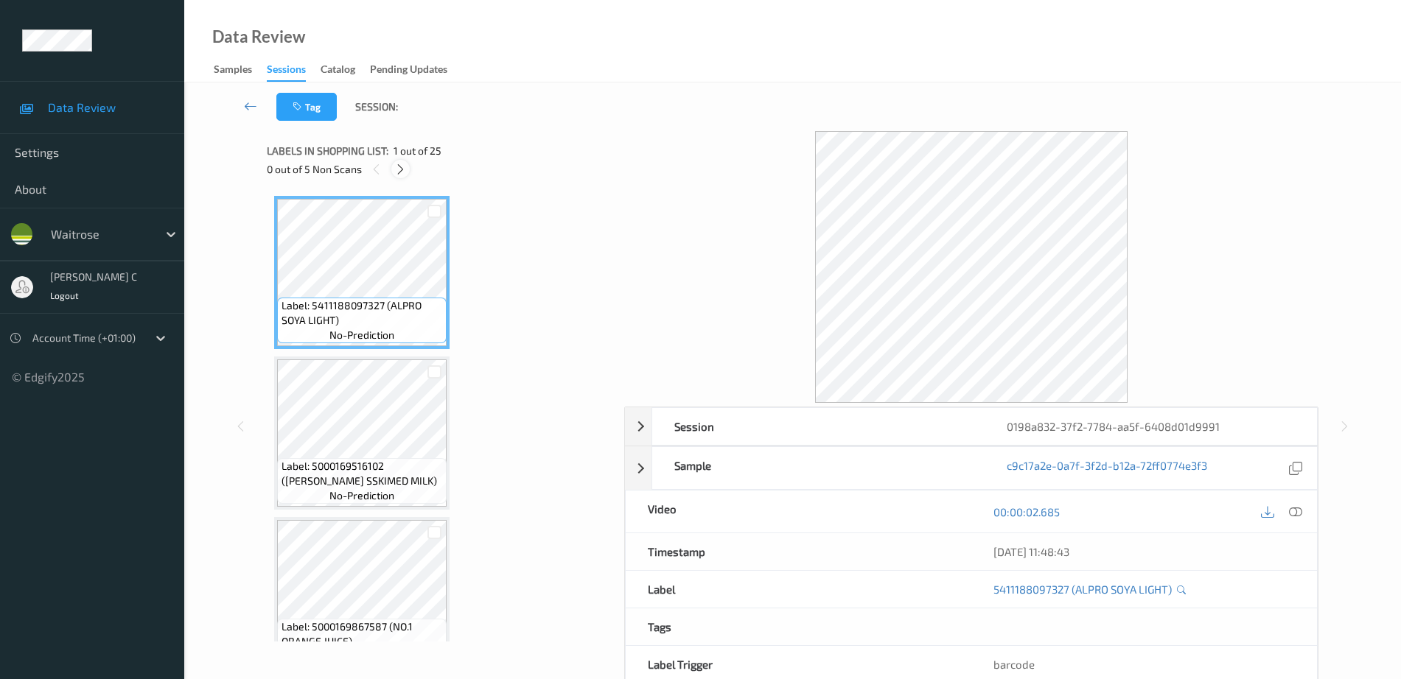
click at [400, 167] on icon at bounding box center [400, 169] width 13 height 13
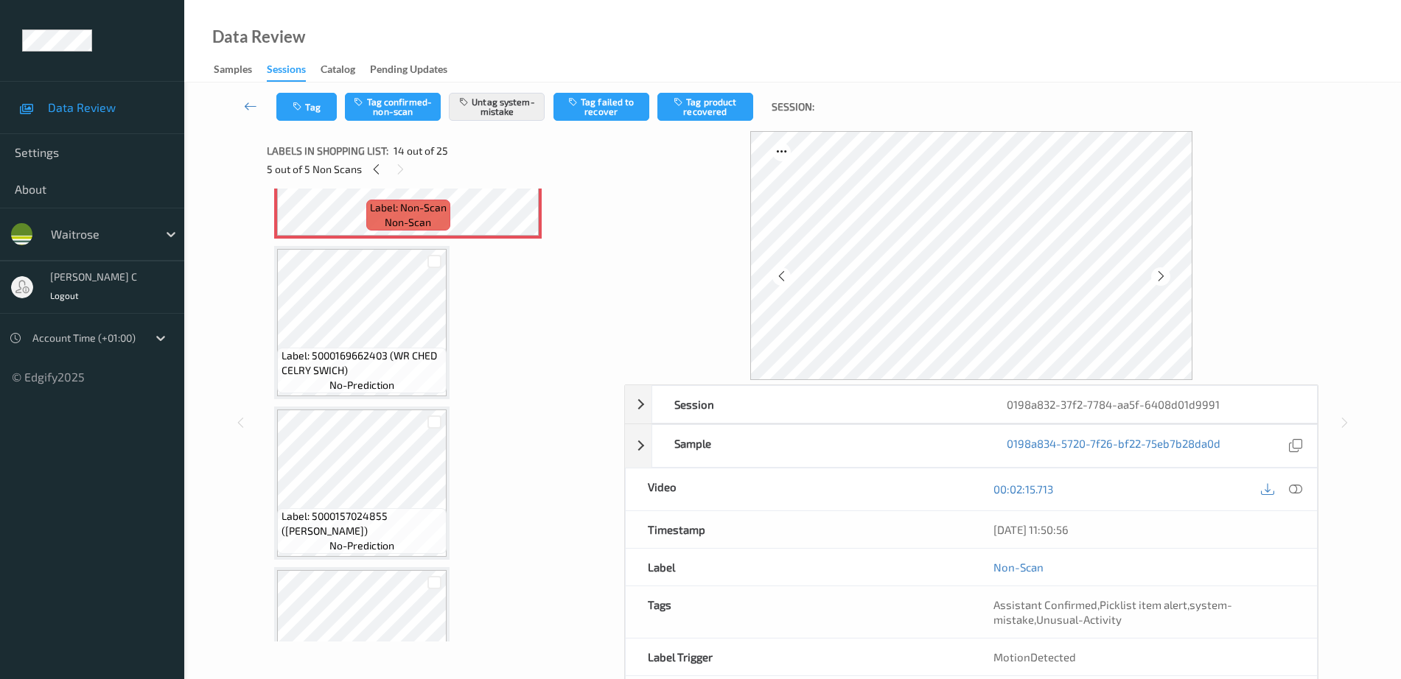
scroll to position [2213, 0]
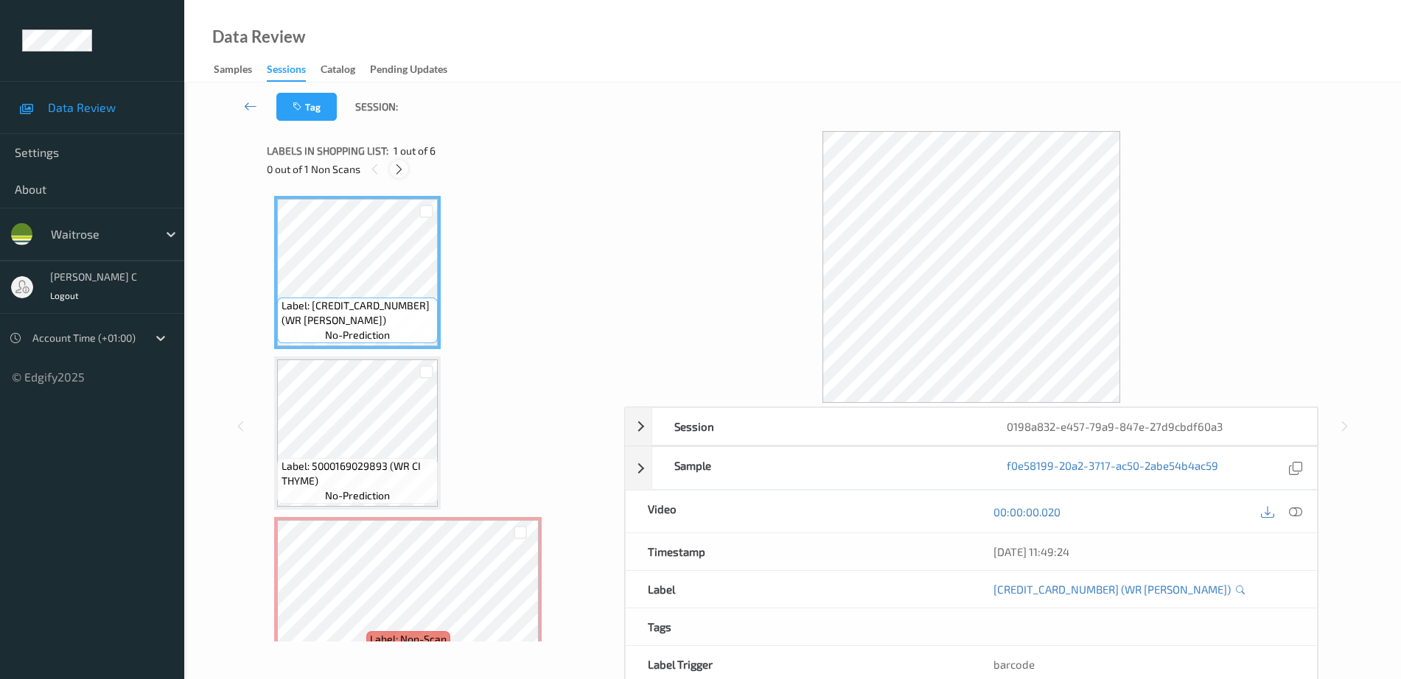
click at [406, 164] on div at bounding box center [399, 169] width 18 height 18
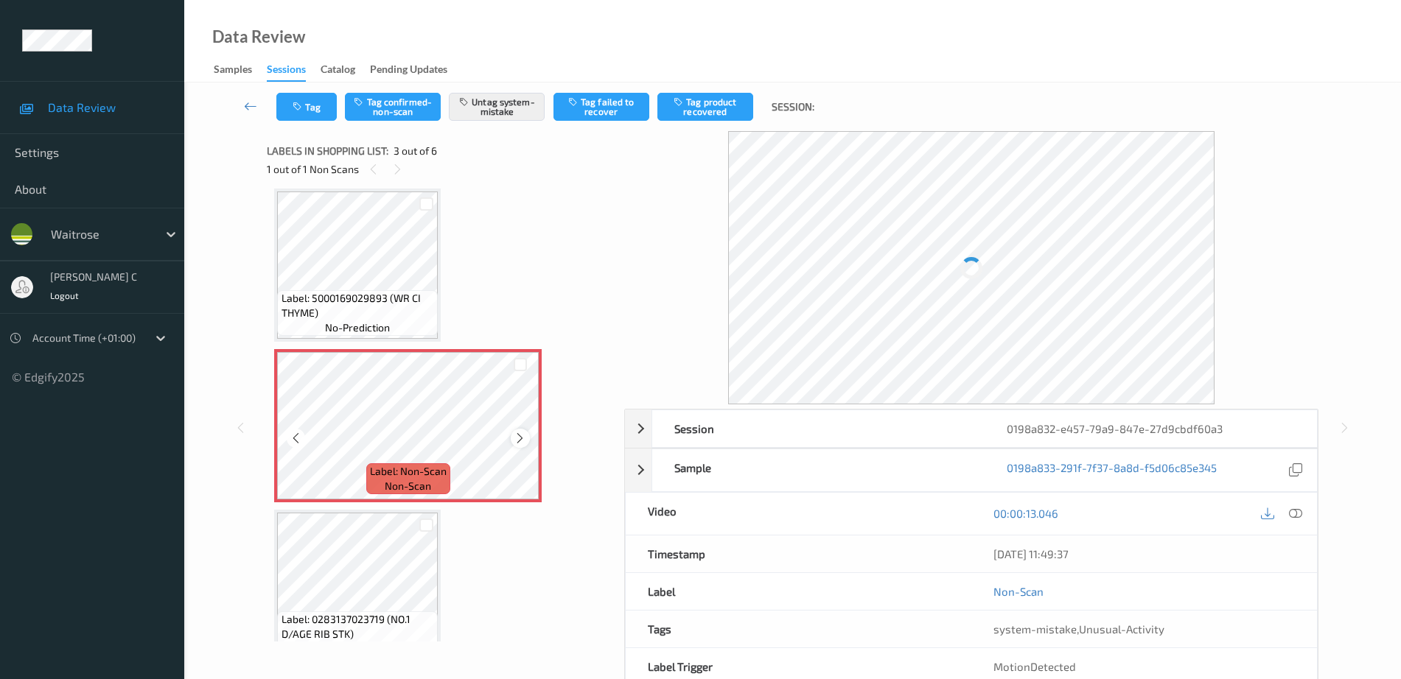
click icon
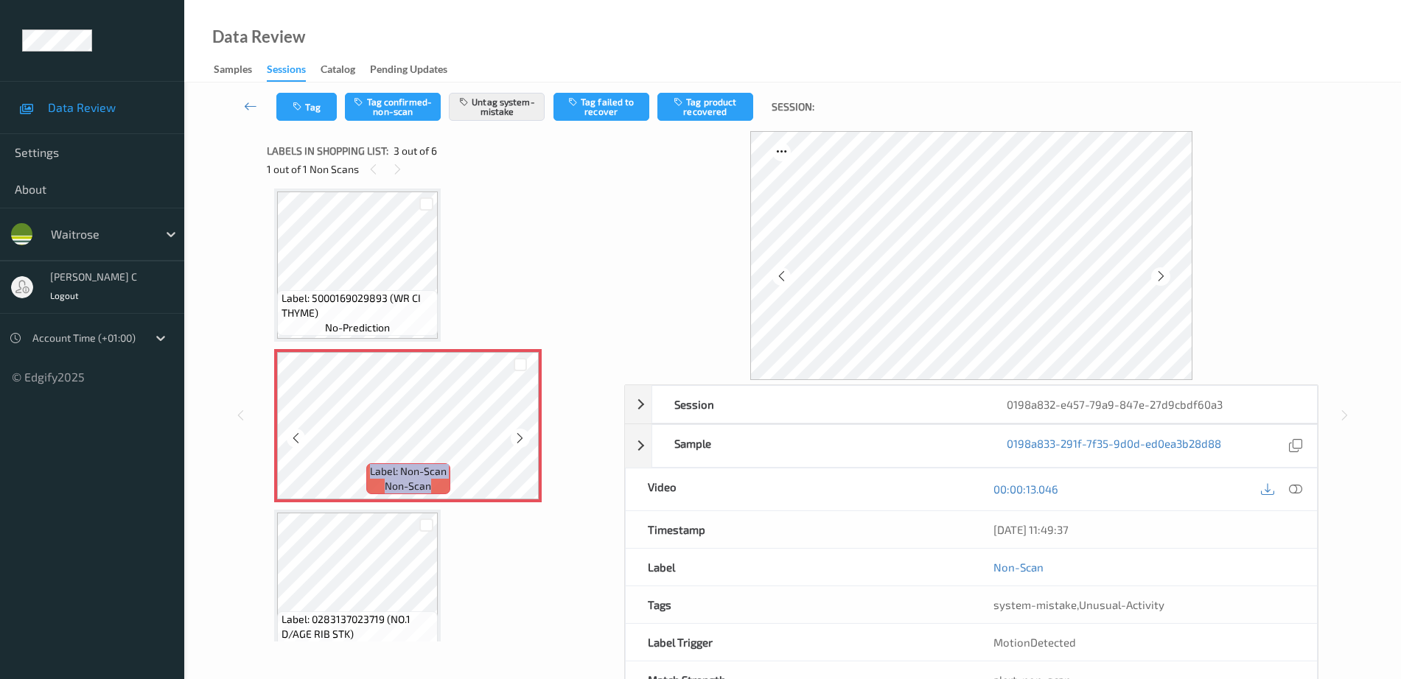
click icon
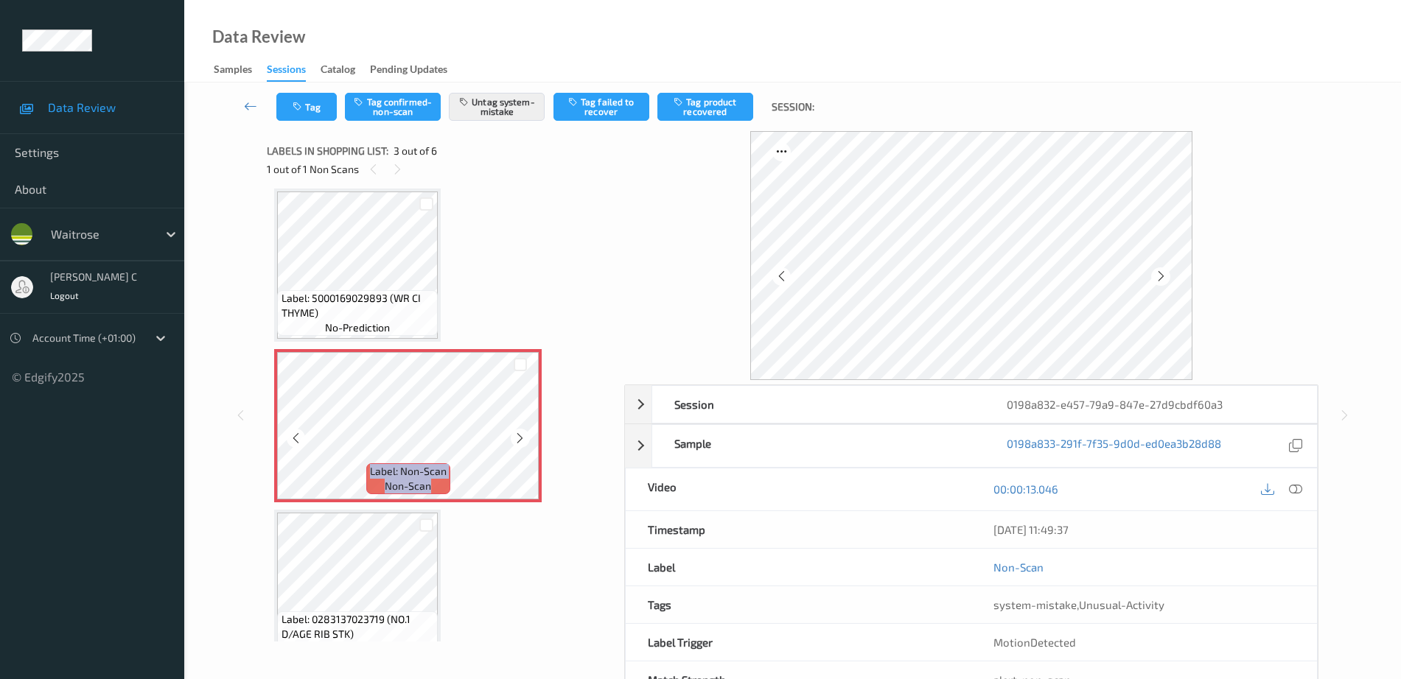
click icon
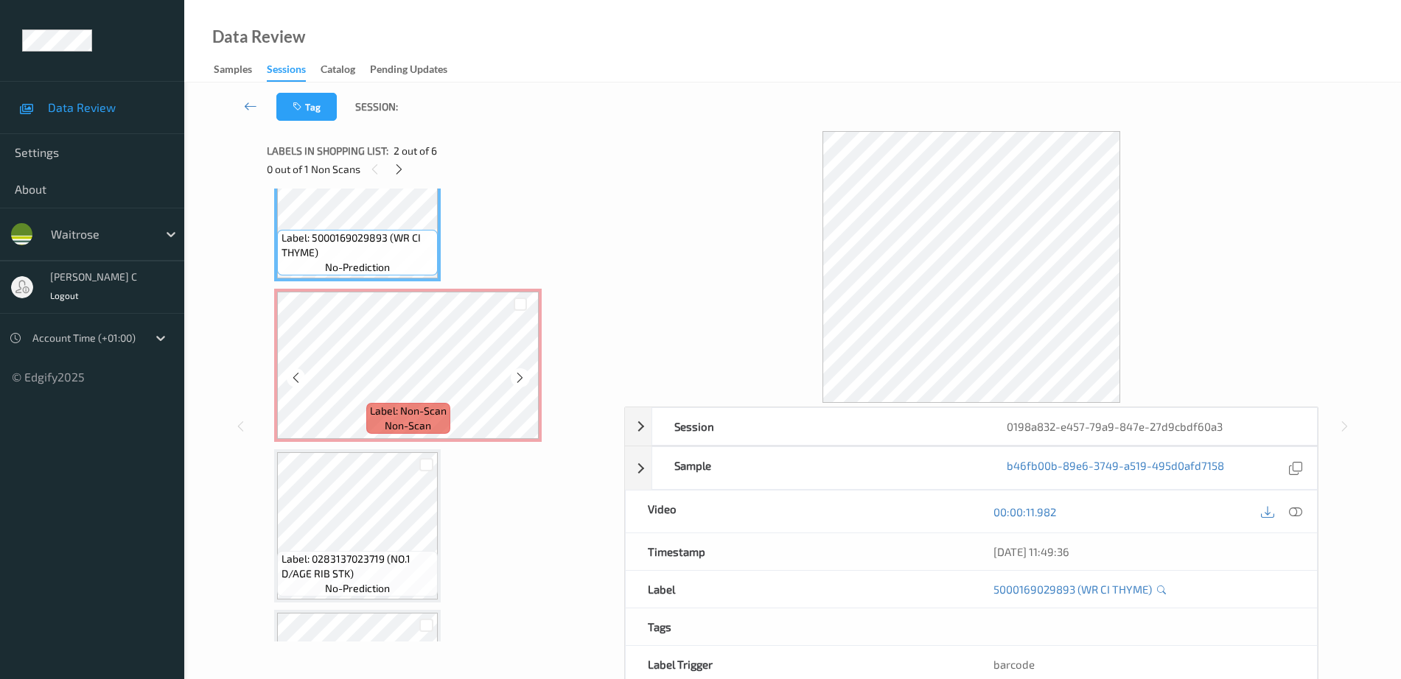
scroll to position [260, 0]
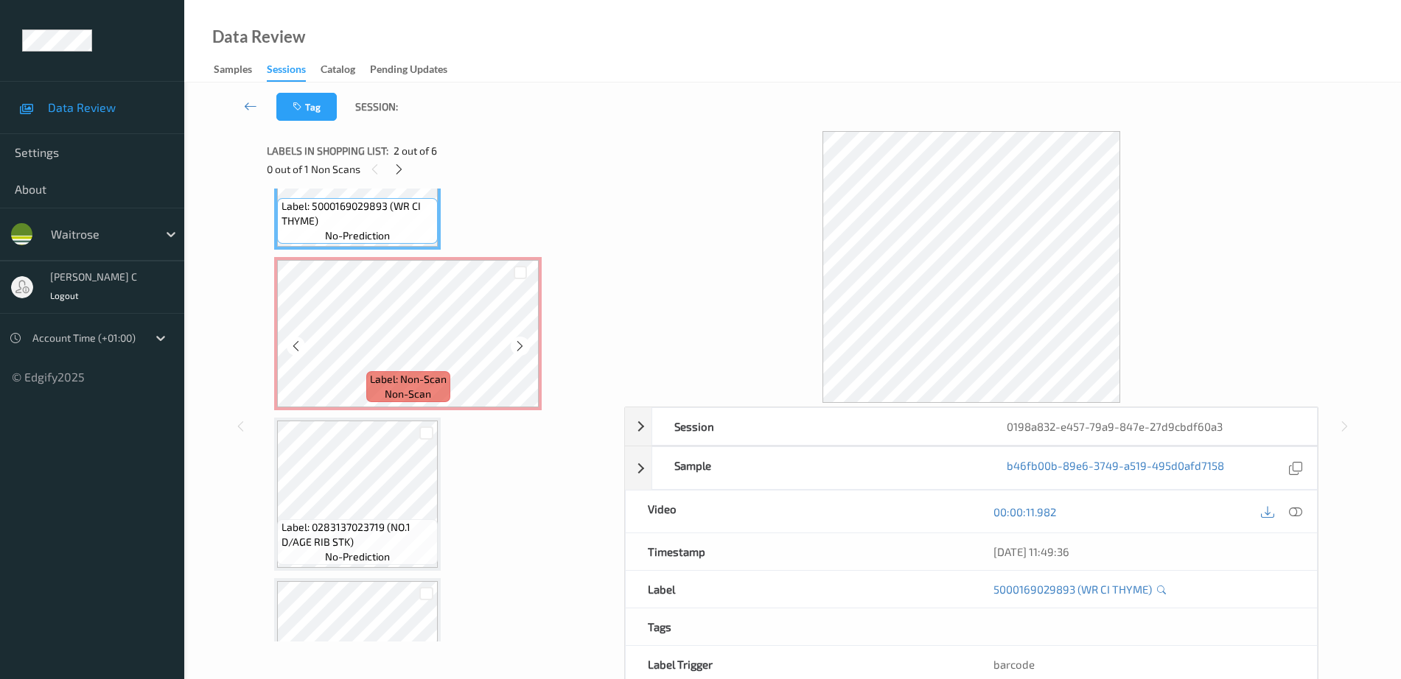
click span "non-scan"
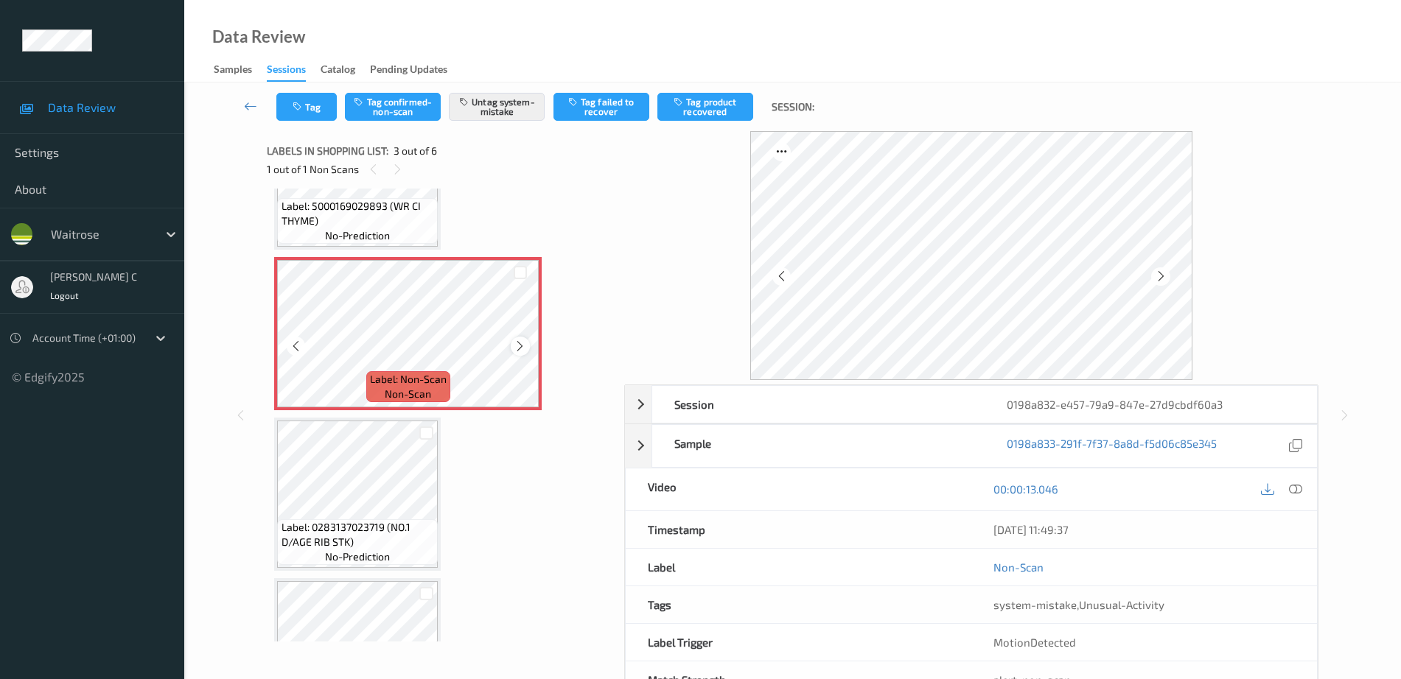
click icon
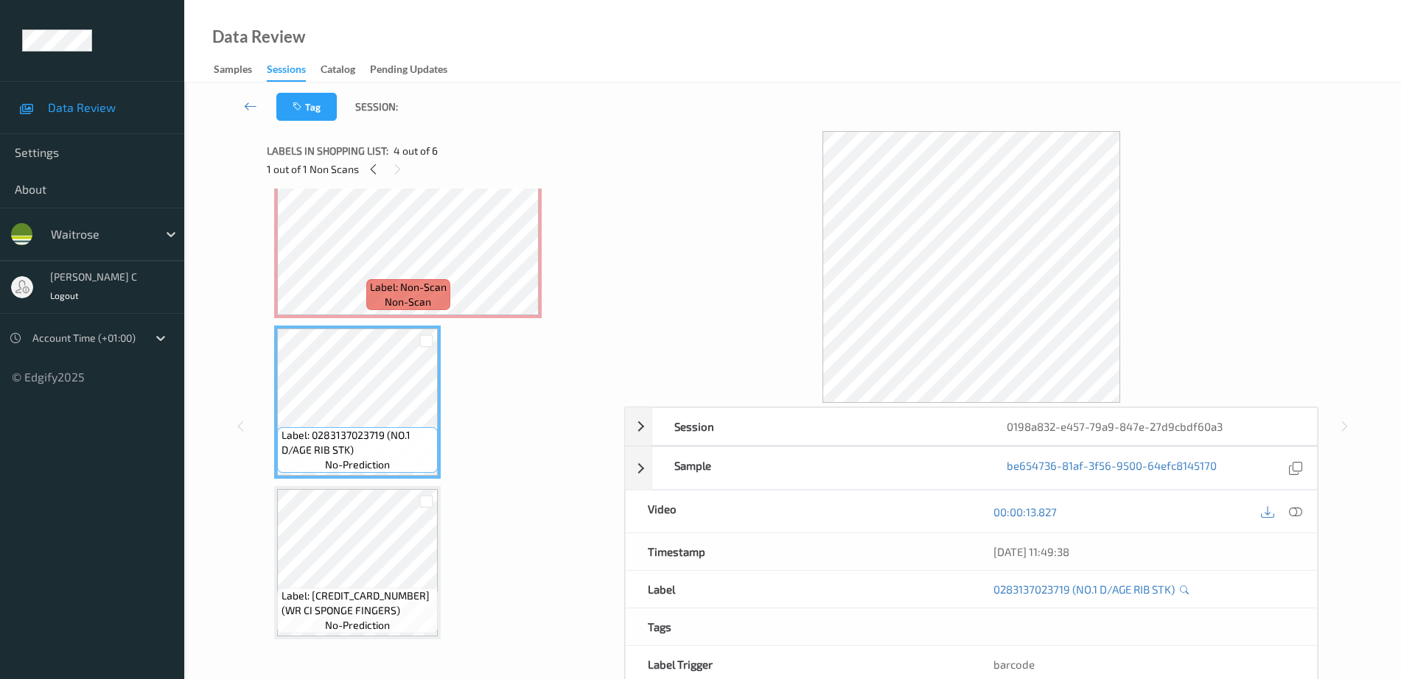
scroll to position [168, 0]
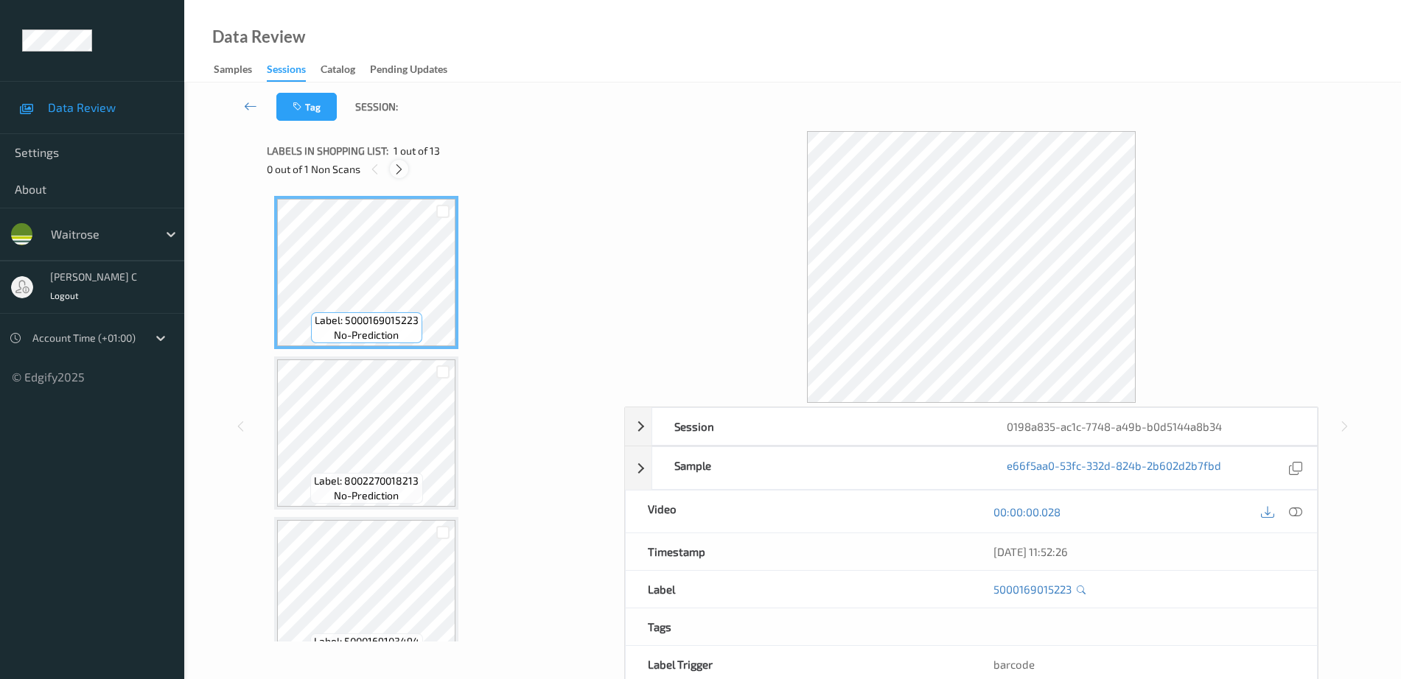
click at [396, 173] on icon at bounding box center [399, 169] width 13 height 13
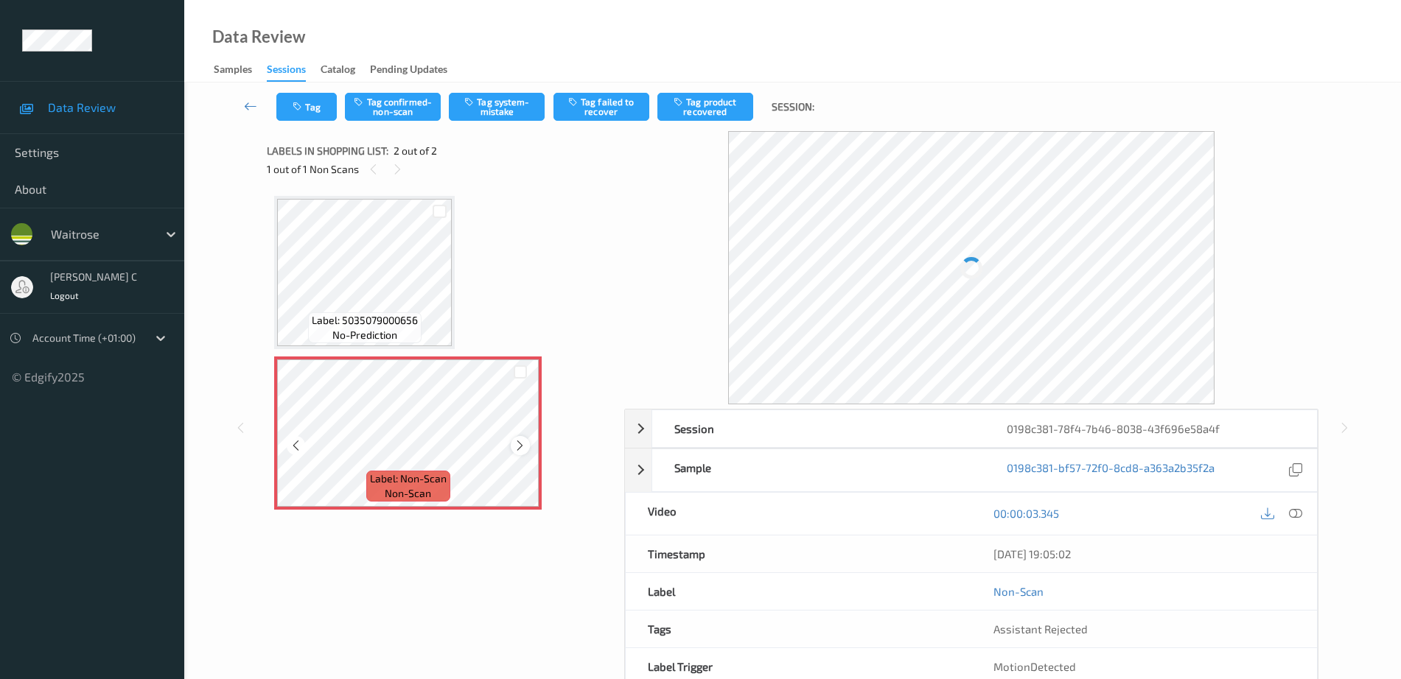
click at [520, 442] on icon at bounding box center [520, 445] width 13 height 13
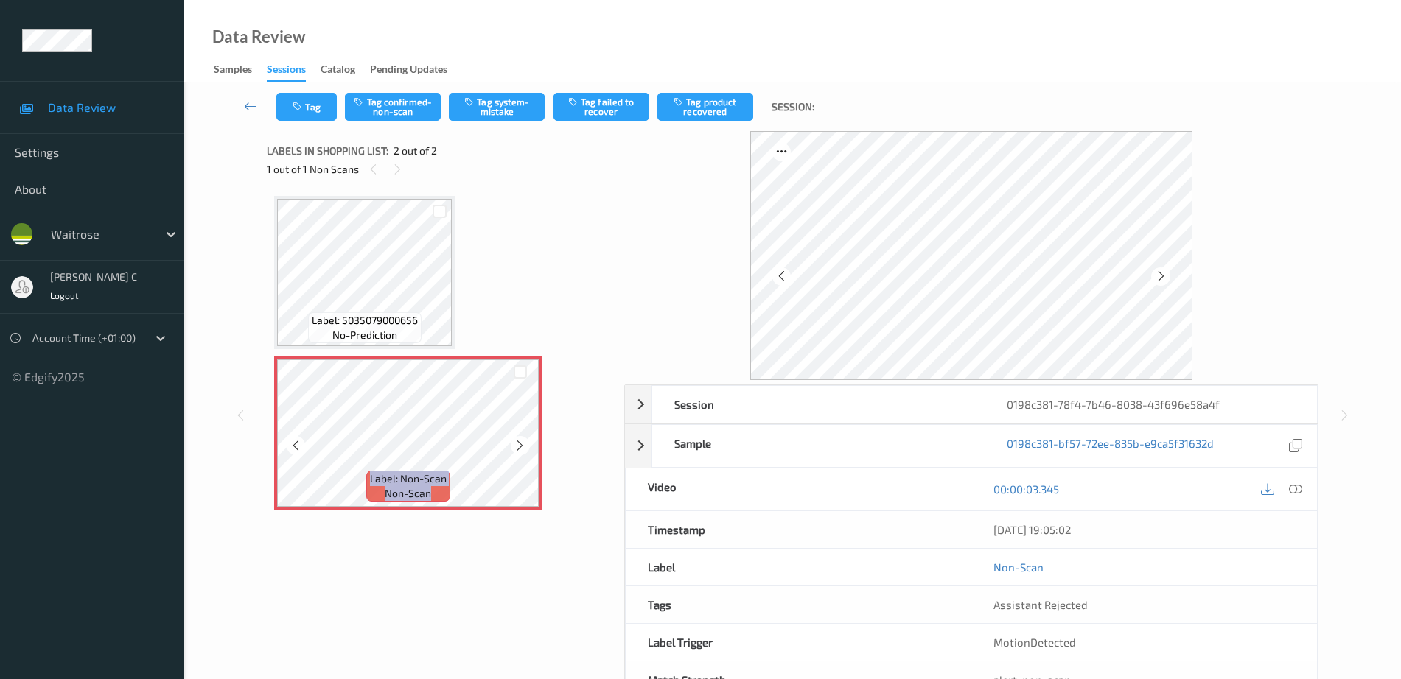
click at [520, 442] on icon at bounding box center [520, 445] width 13 height 13
click at [523, 450] on icon at bounding box center [520, 445] width 13 height 13
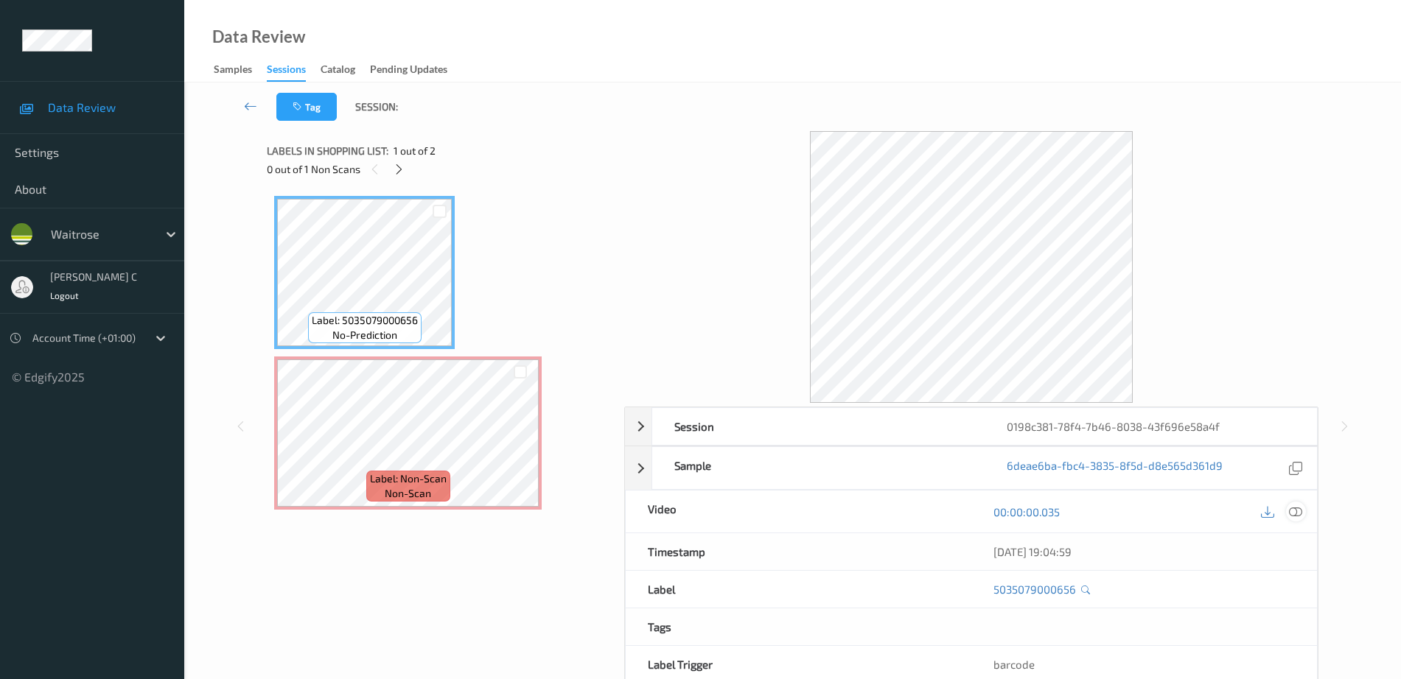
click at [1300, 519] on div at bounding box center [1296, 512] width 20 height 20
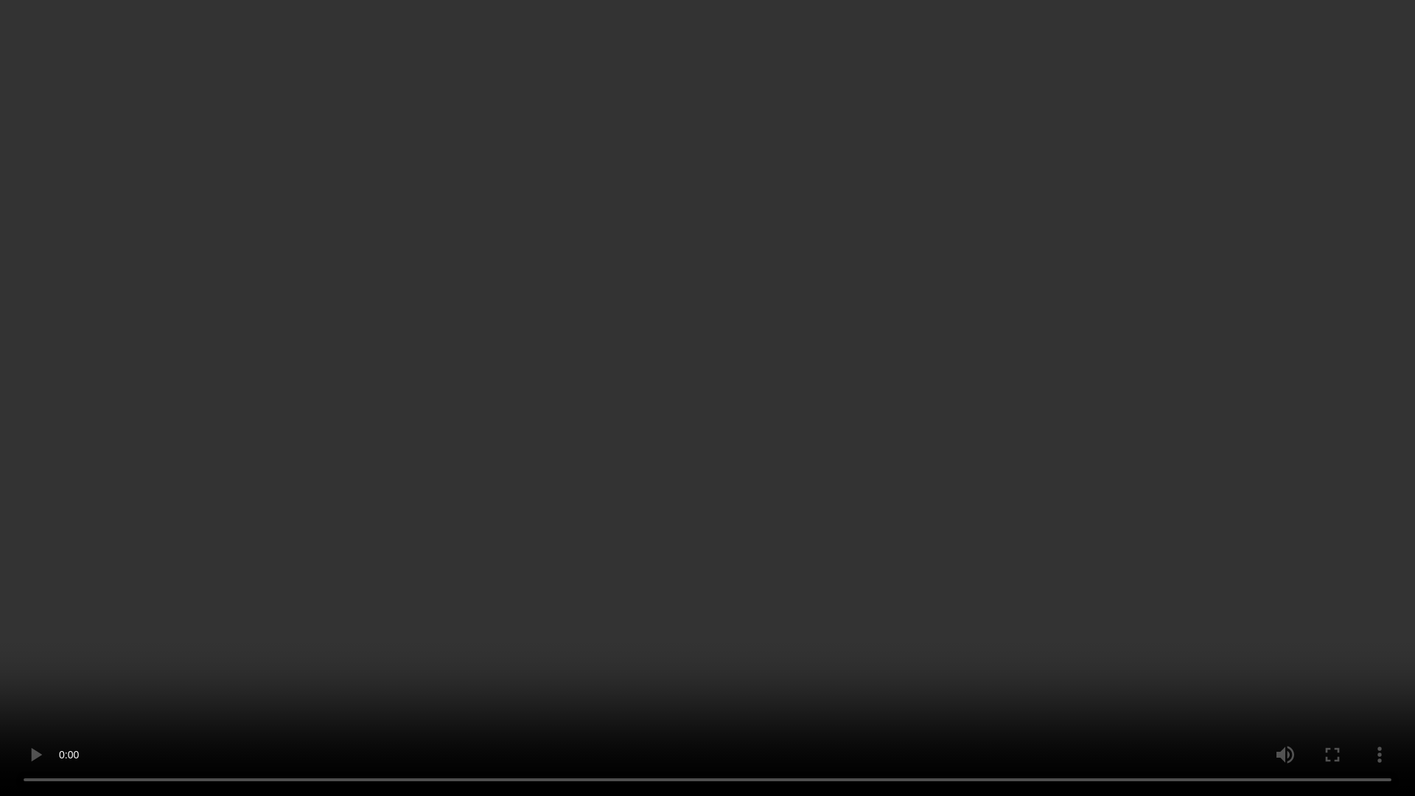
click at [1262, 448] on video at bounding box center [707, 398] width 1415 height 796
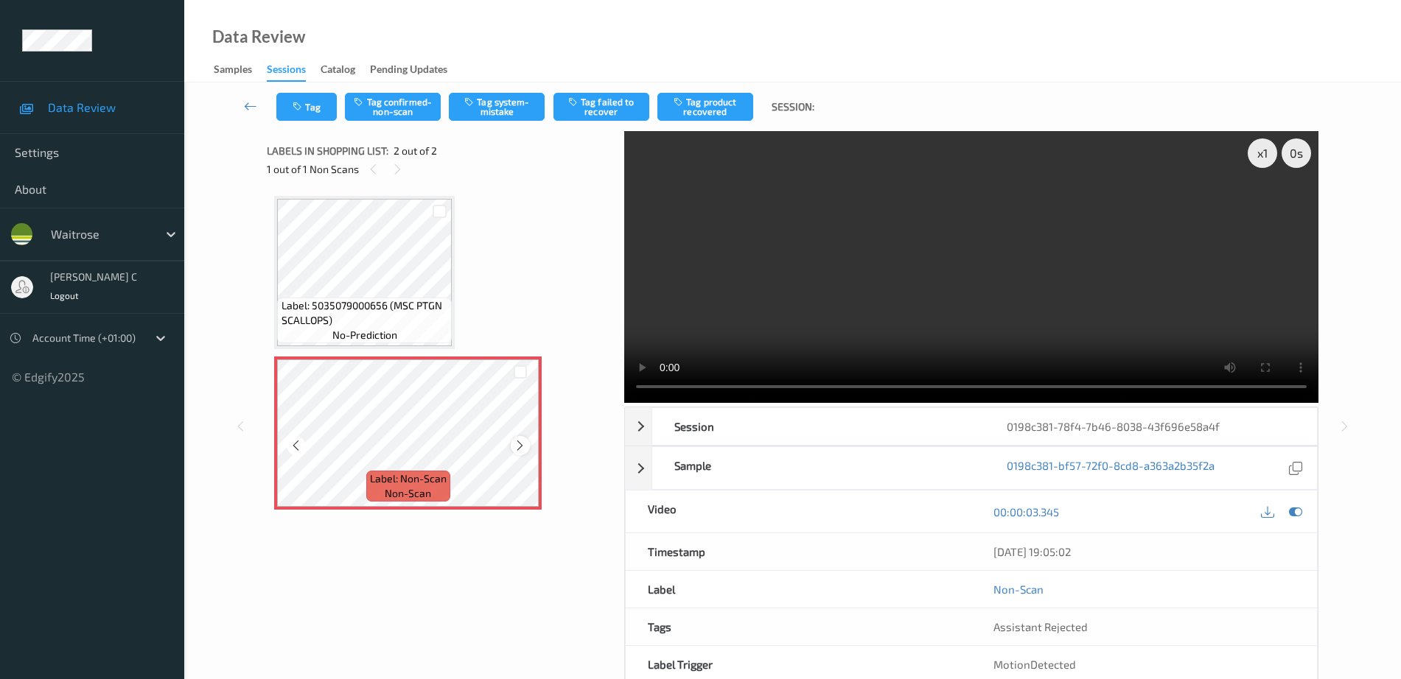
click at [517, 443] on icon at bounding box center [520, 445] width 13 height 13
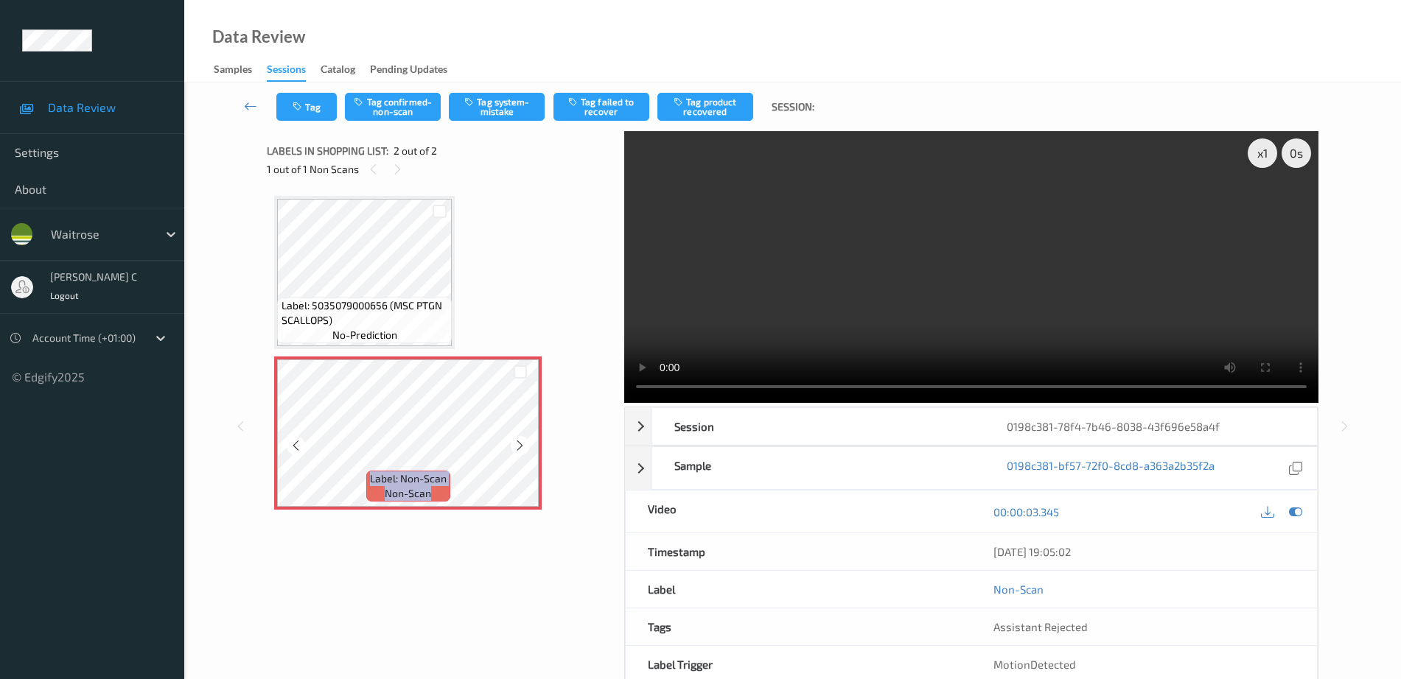
click at [517, 443] on icon at bounding box center [520, 445] width 13 height 13
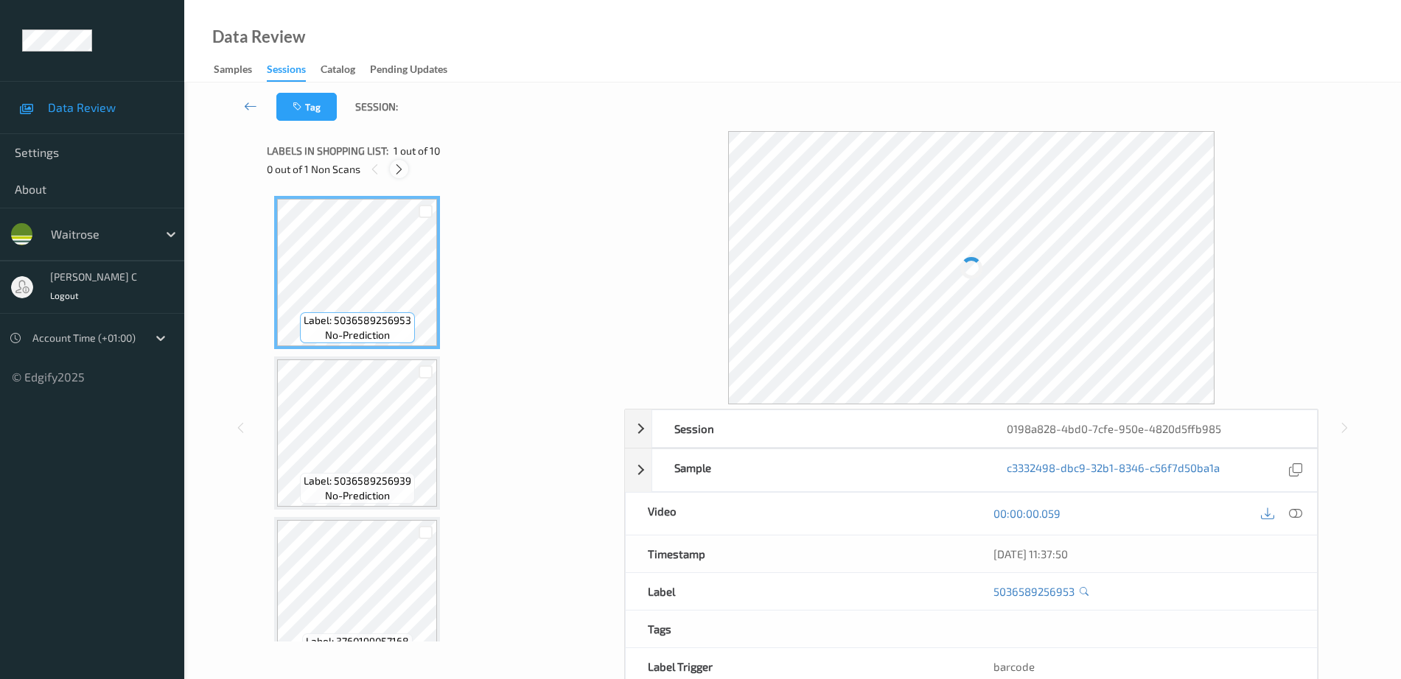
click at [397, 168] on icon at bounding box center [399, 169] width 13 height 13
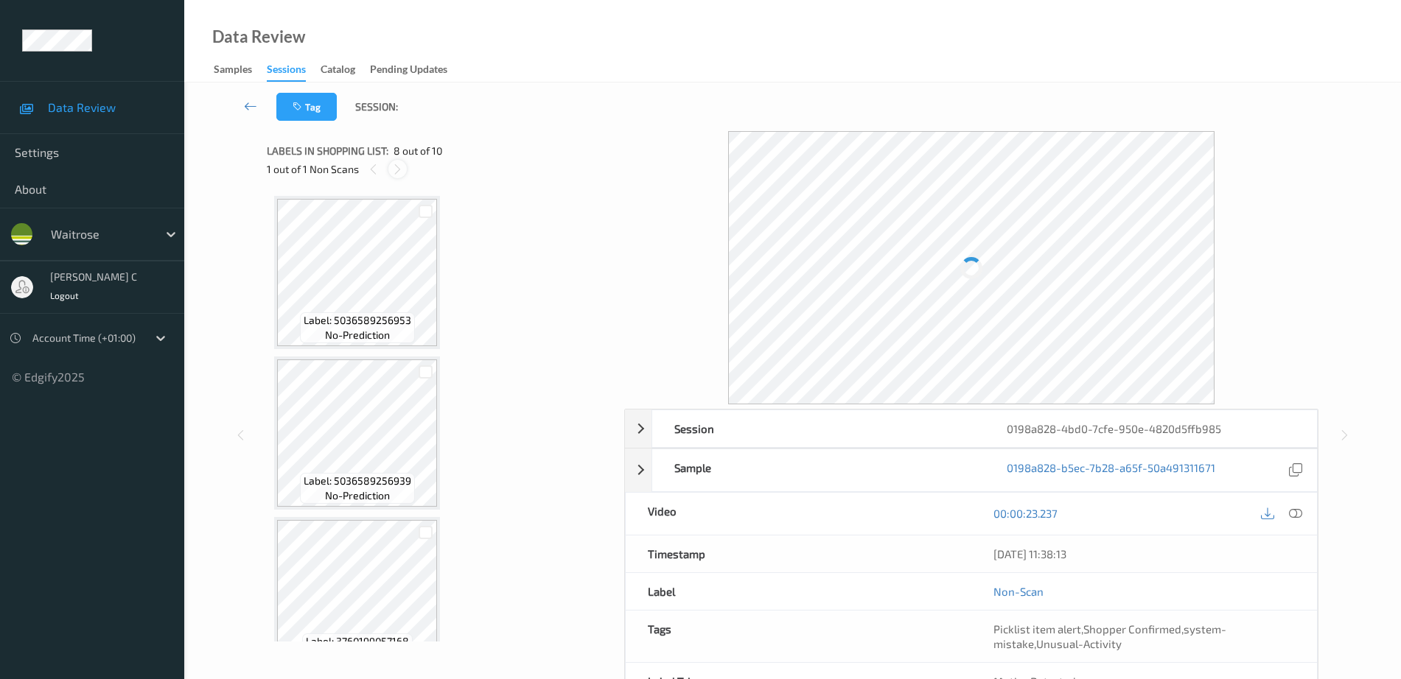
scroll to position [971, 0]
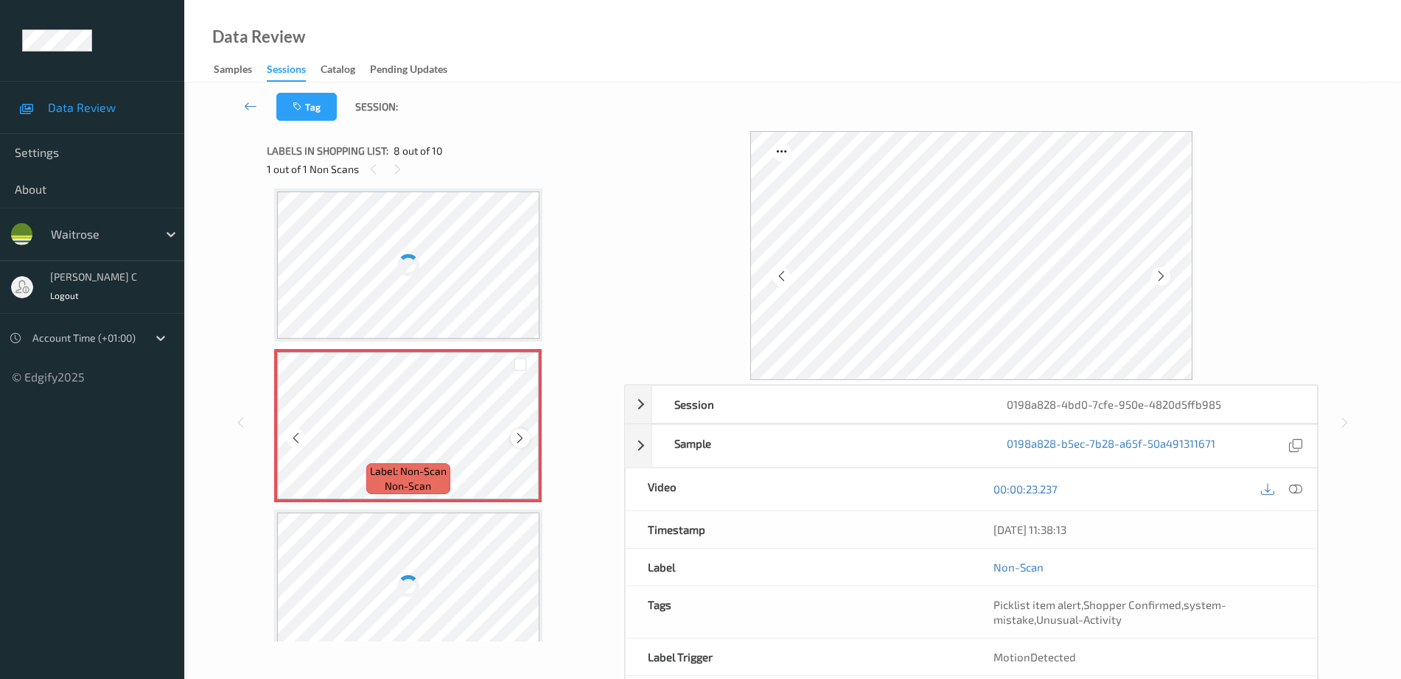
click at [517, 437] on icon at bounding box center [520, 438] width 13 height 13
click at [517, 437] on div at bounding box center [408, 425] width 262 height 147
click at [517, 437] on icon at bounding box center [520, 438] width 13 height 13
click at [517, 437] on div at bounding box center [408, 425] width 262 height 147
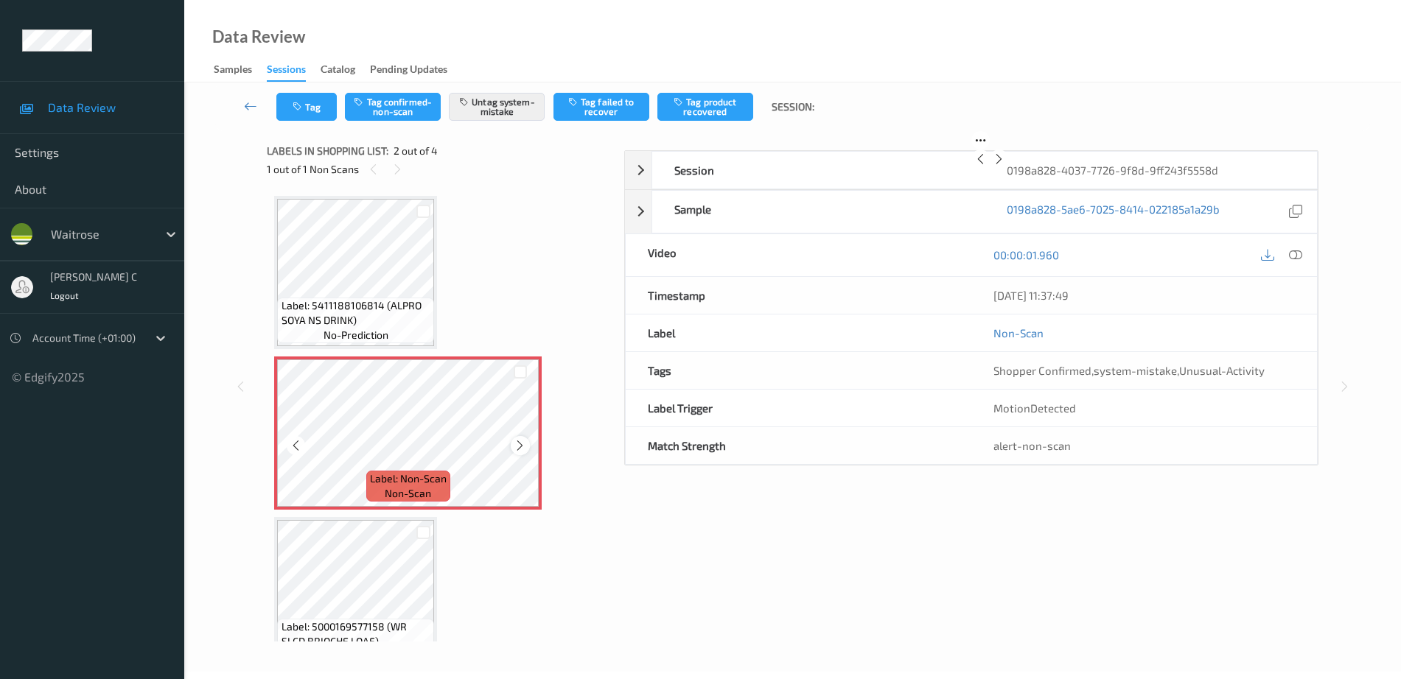
click at [517, 445] on icon at bounding box center [520, 445] width 13 height 13
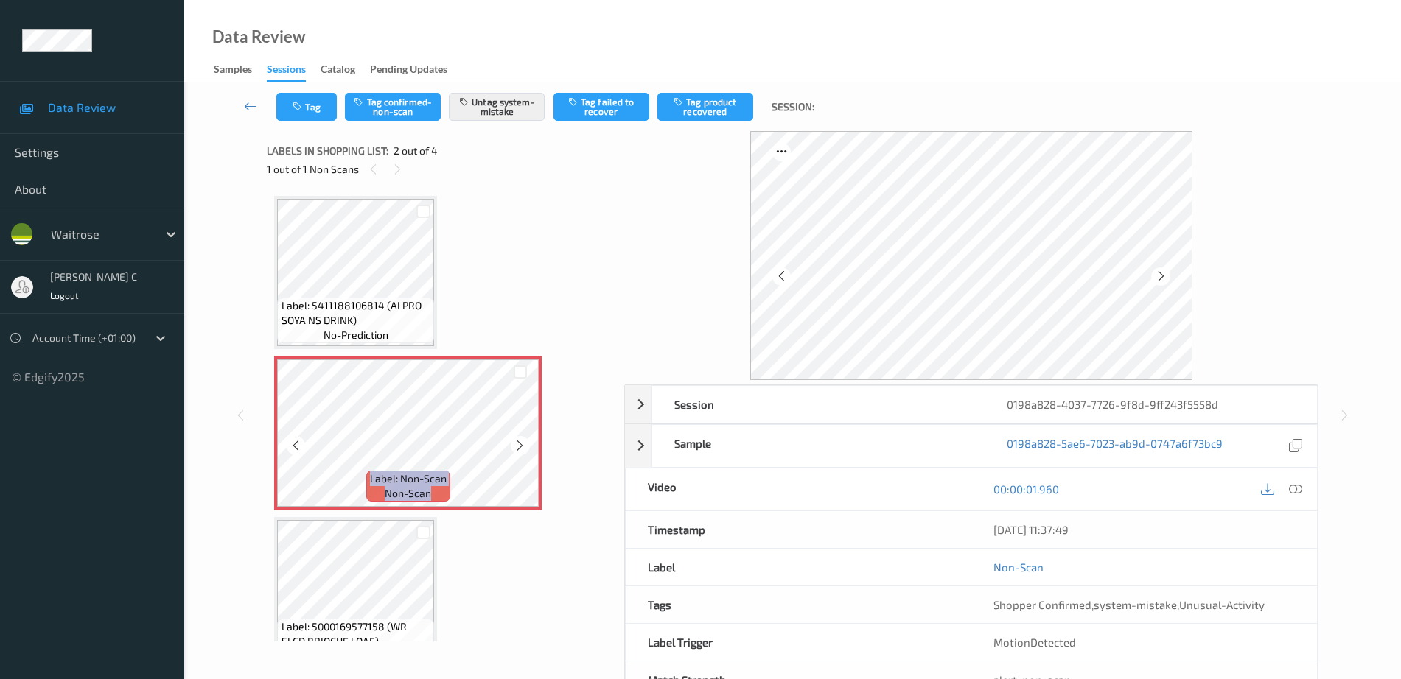
click at [517, 445] on icon at bounding box center [520, 445] width 13 height 13
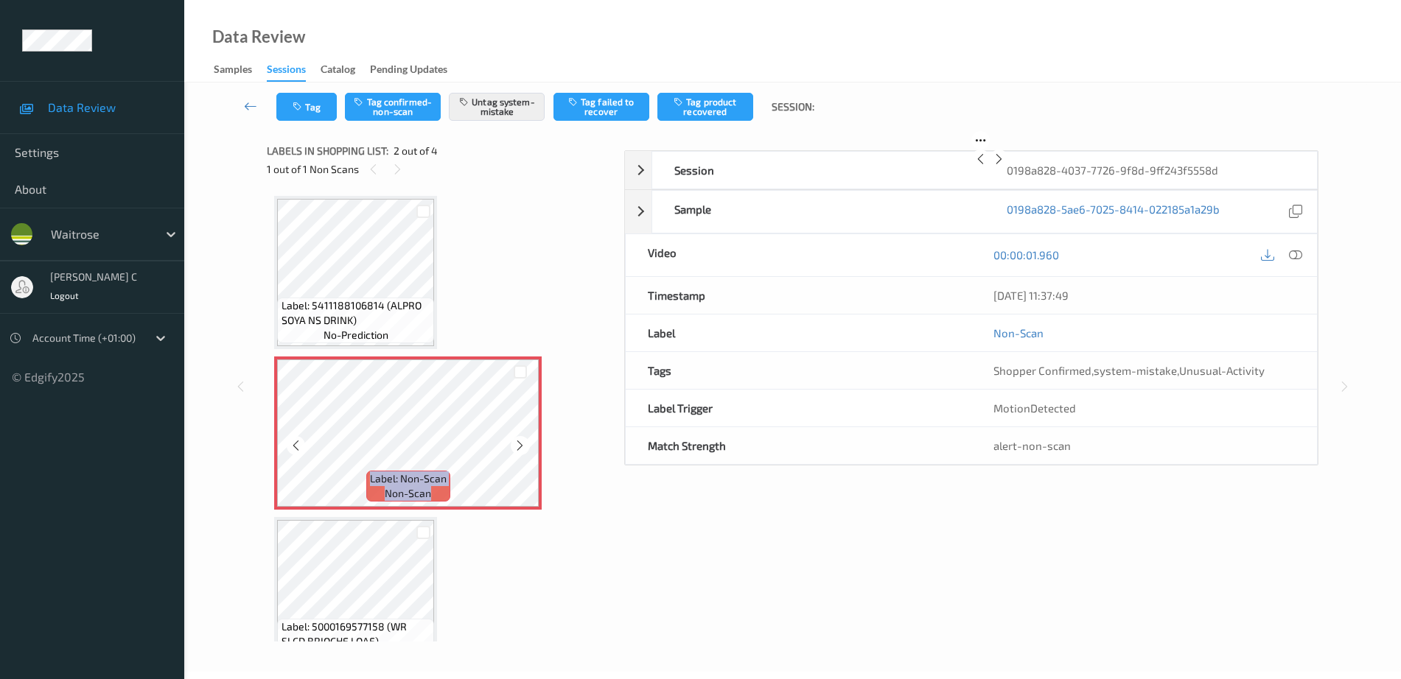
click at [517, 445] on icon at bounding box center [520, 445] width 13 height 13
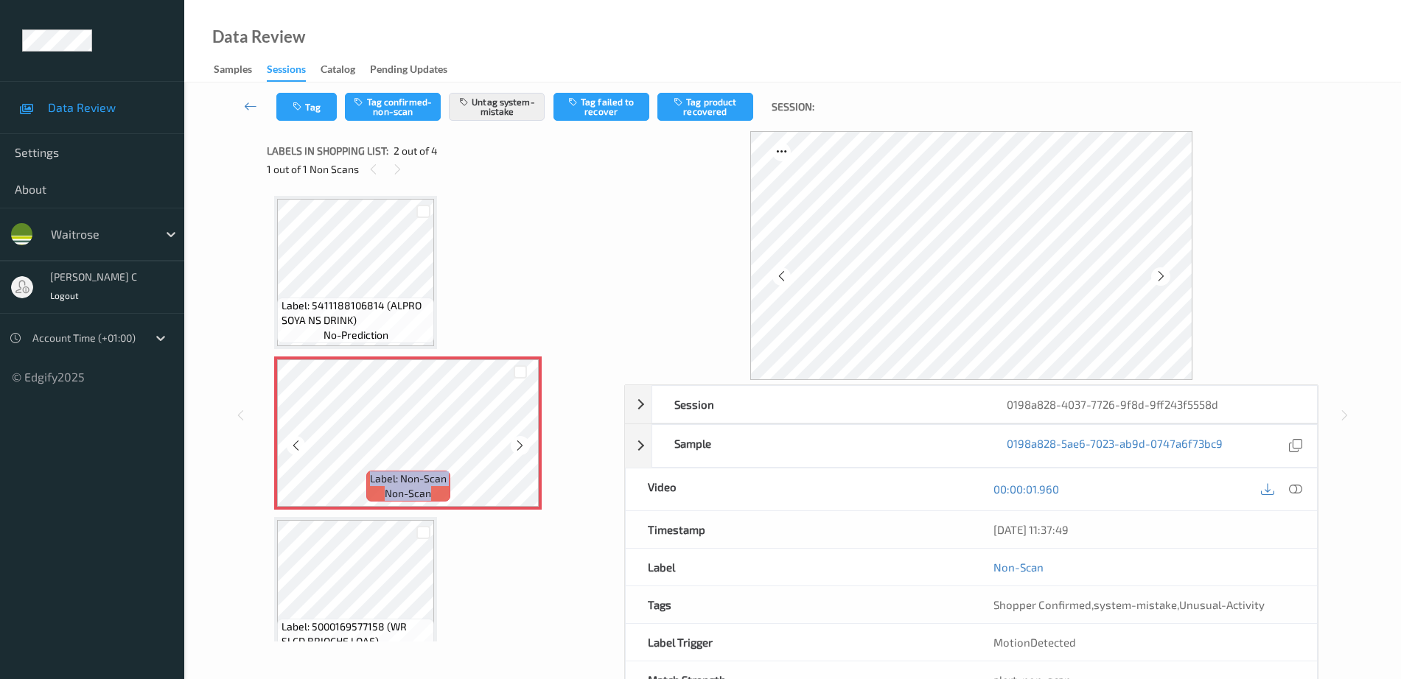
click at [517, 445] on icon at bounding box center [520, 445] width 13 height 13
click at [1059, 37] on div "Data Review Samples Sessions Catalog Pending Updates" at bounding box center [792, 41] width 1216 height 83
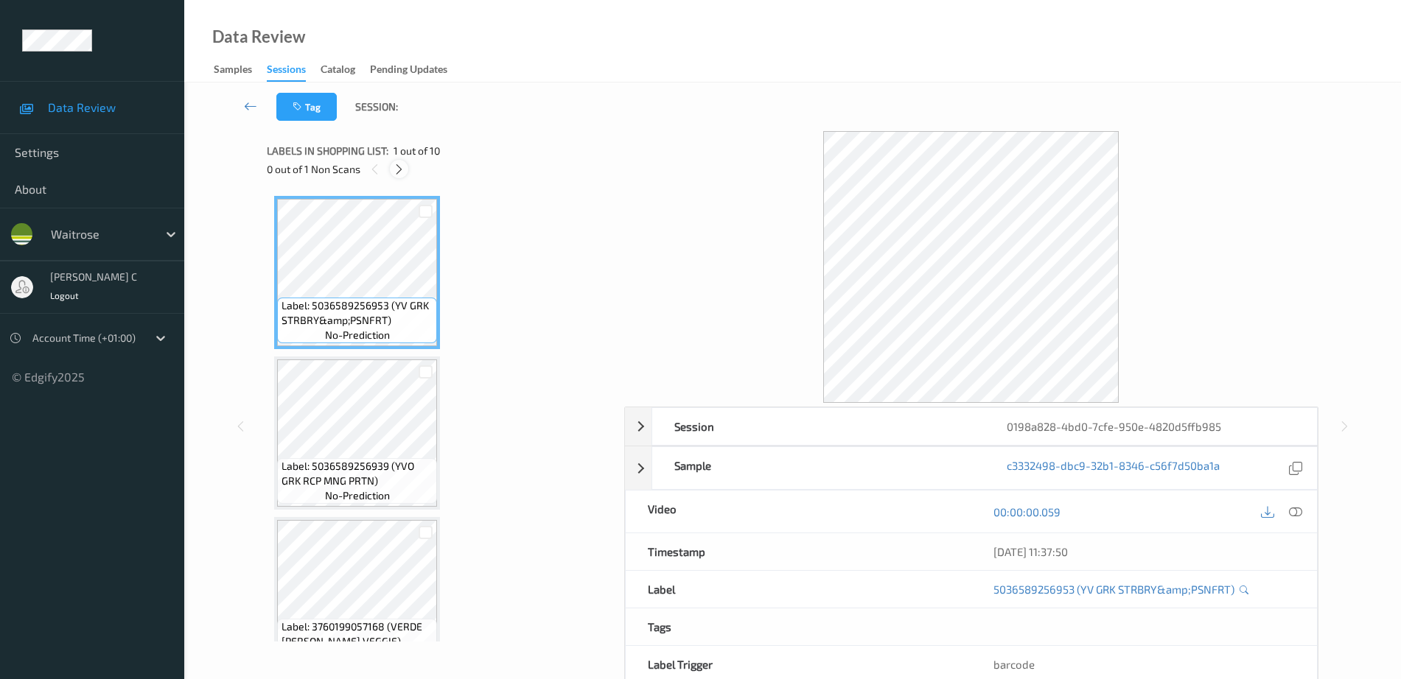
click at [399, 164] on icon at bounding box center [399, 169] width 13 height 13
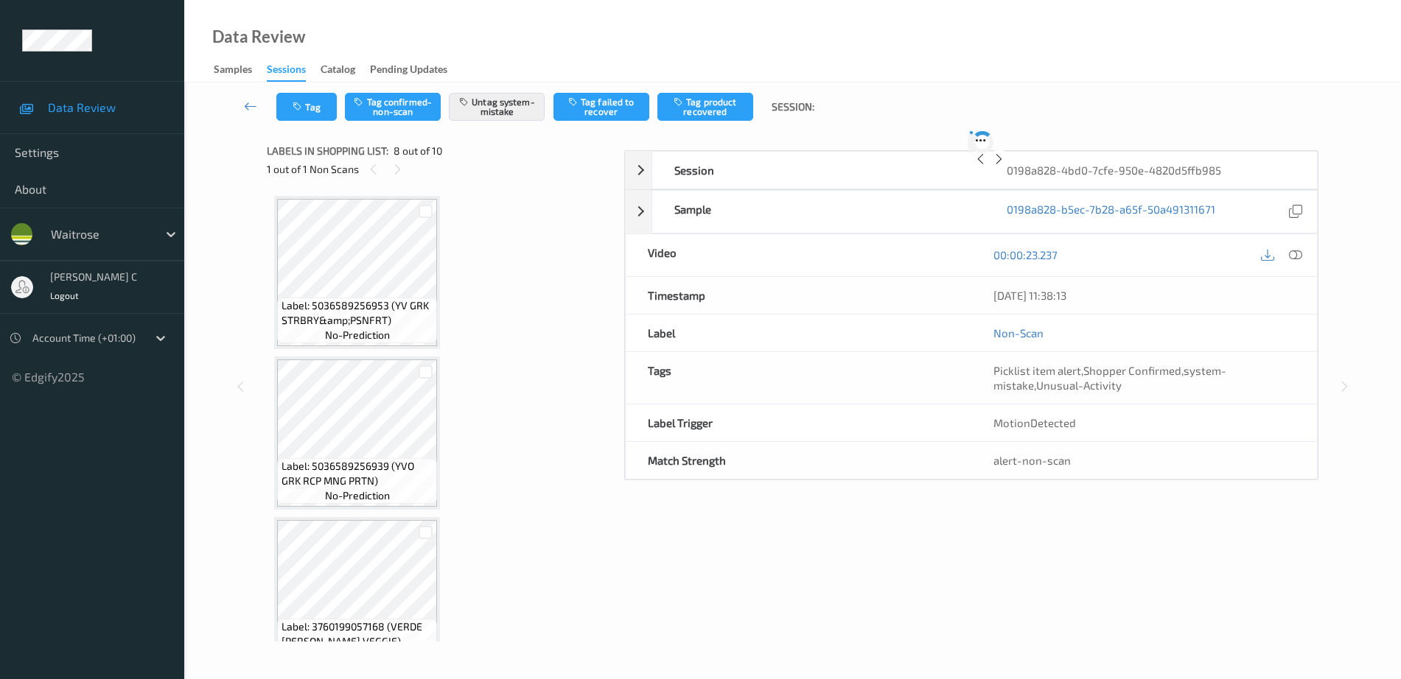
scroll to position [971, 0]
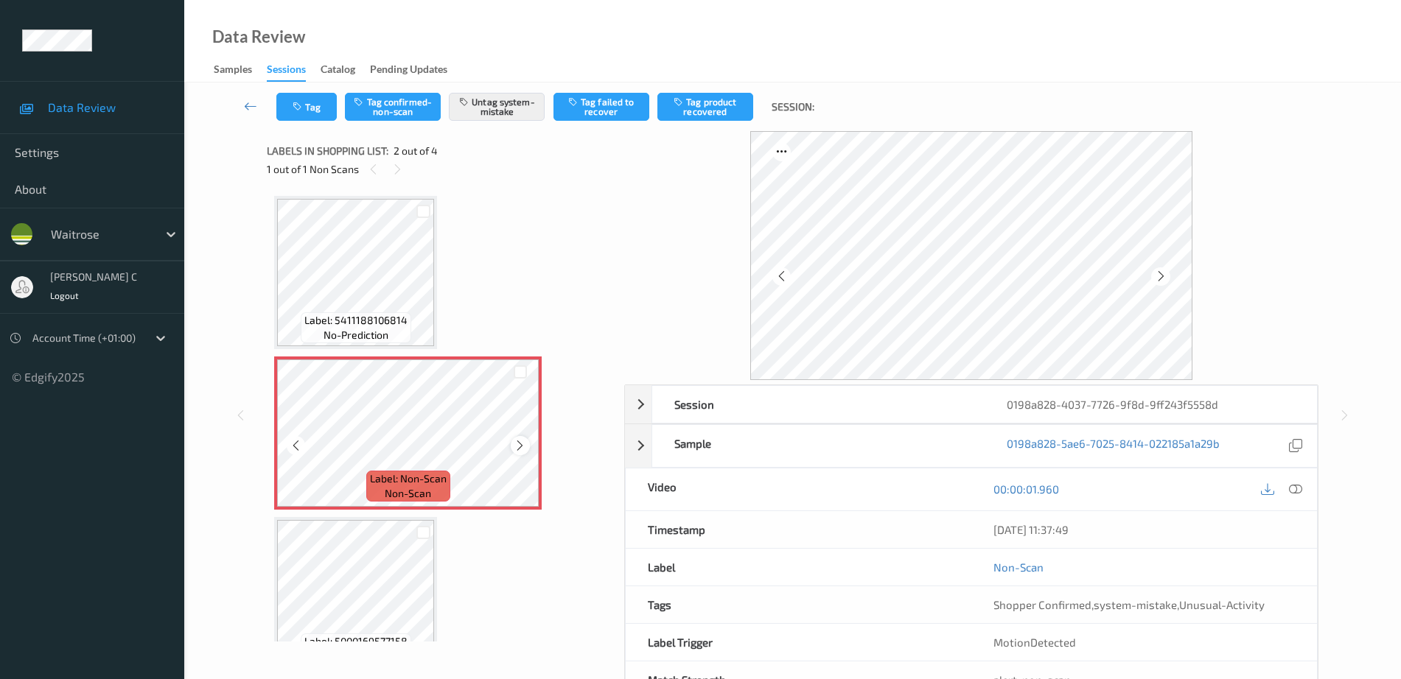
click at [523, 444] on icon at bounding box center [520, 445] width 13 height 13
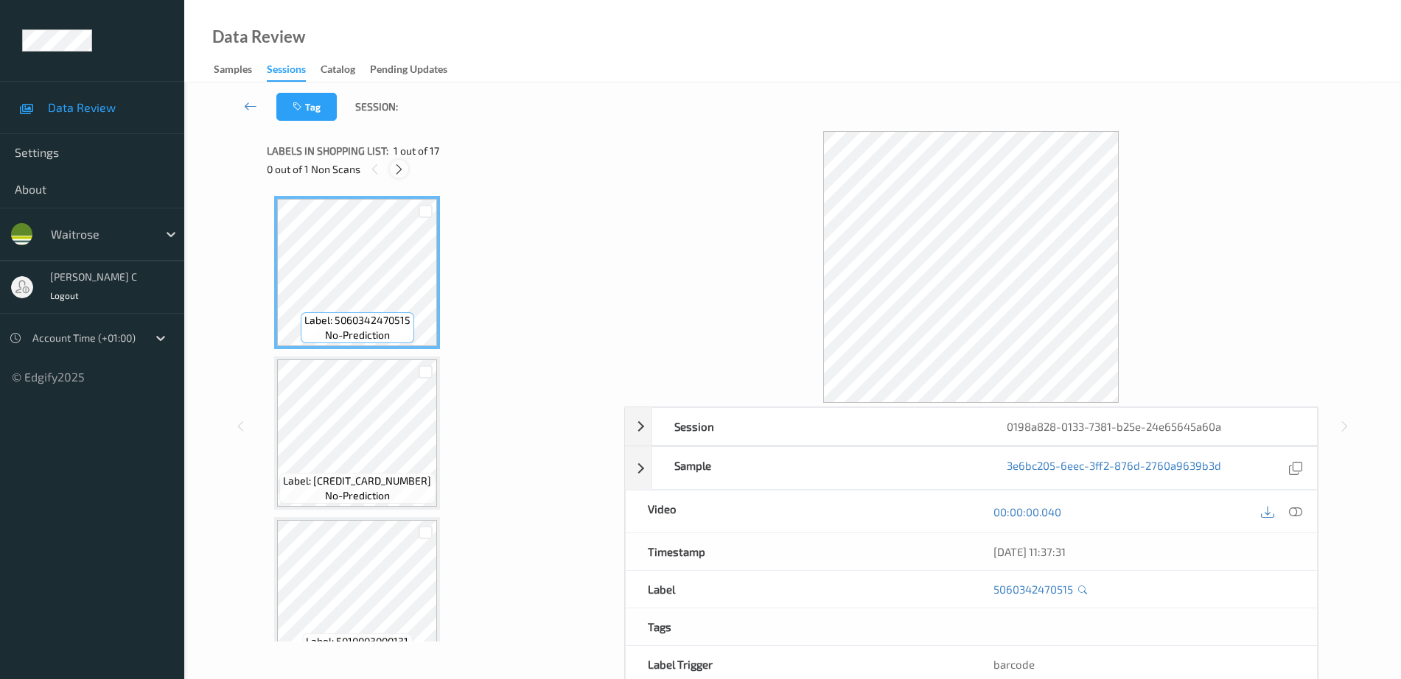
click at [404, 170] on icon at bounding box center [399, 169] width 13 height 13
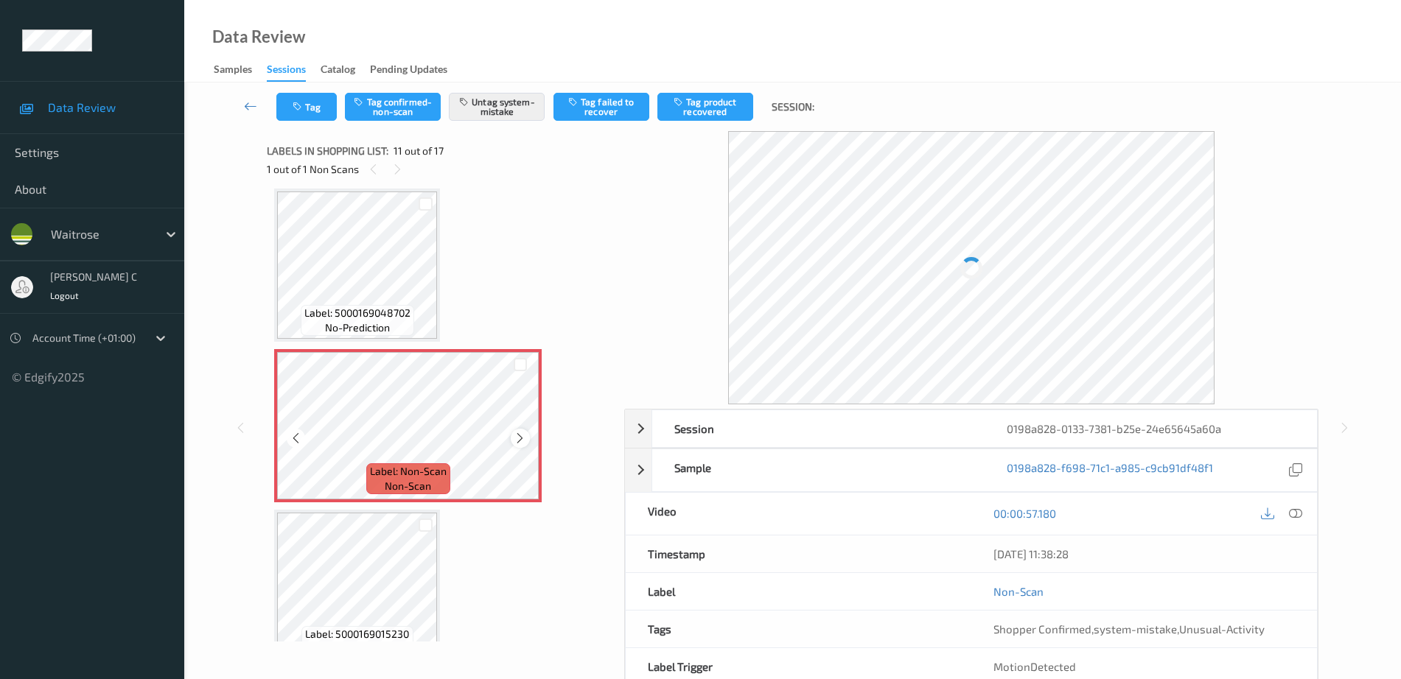
click at [521, 438] on icon at bounding box center [520, 438] width 13 height 13
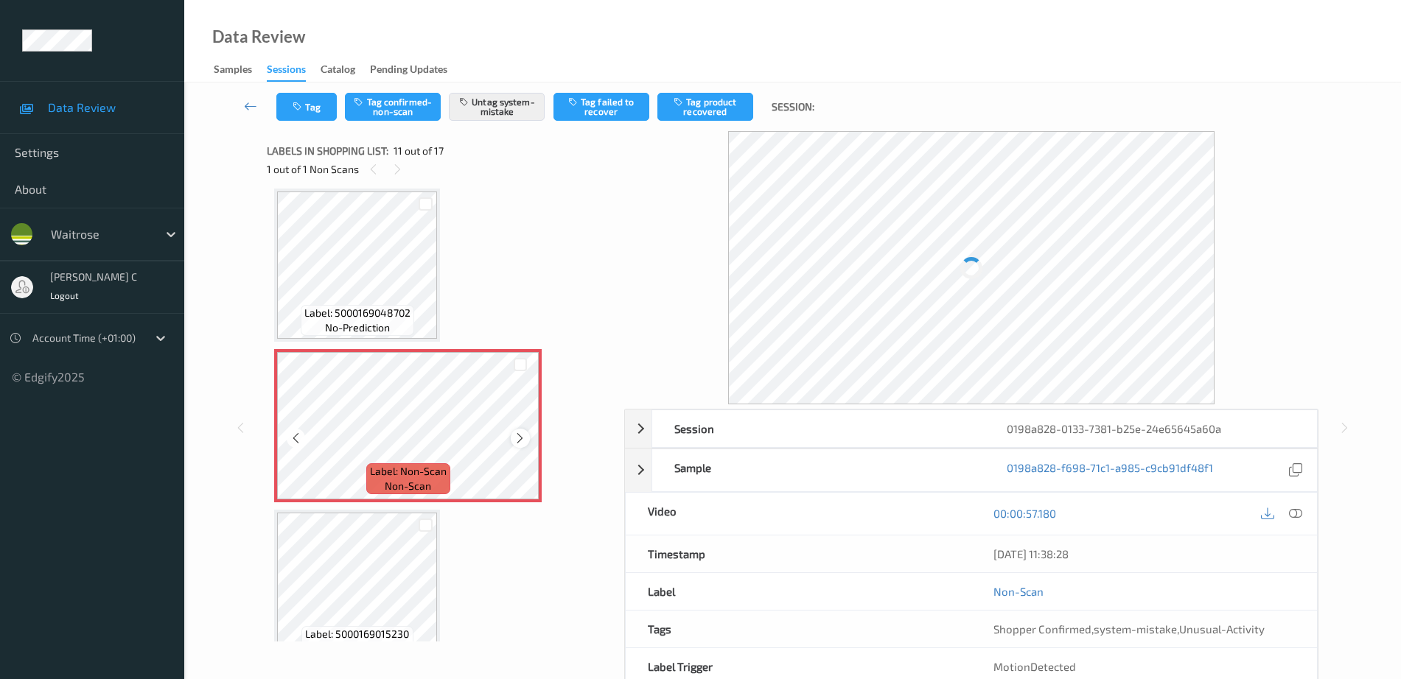
click at [519, 438] on icon at bounding box center [520, 438] width 13 height 13
click at [303, 122] on div "Tag Tag confirmed-non-scan Untag system-mistake Tag failed to recover Tag produ…" at bounding box center [792, 107] width 1156 height 49
click at [304, 113] on button "Tag" at bounding box center [306, 107] width 60 height 28
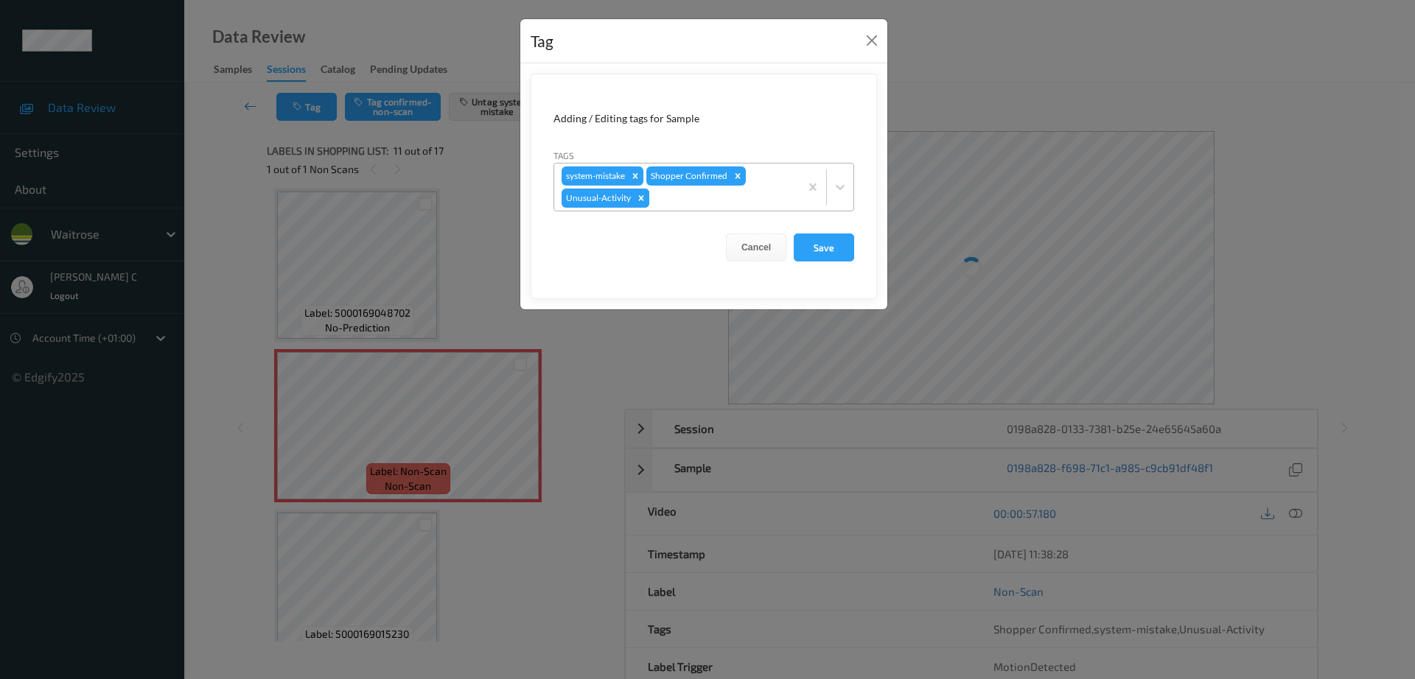
click at [640, 200] on icon "Remove Unusual-Activity" at bounding box center [641, 198] width 10 height 10
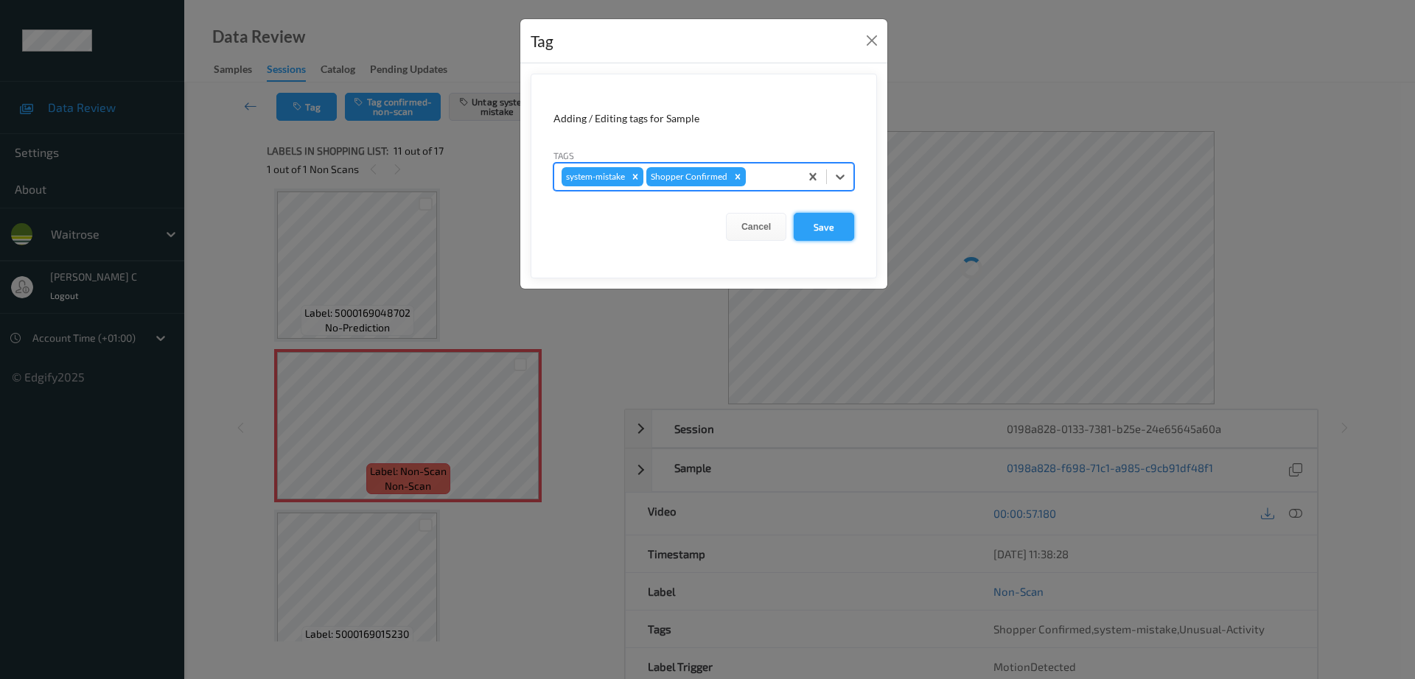
click at [818, 221] on button "Save" at bounding box center [824, 227] width 60 height 28
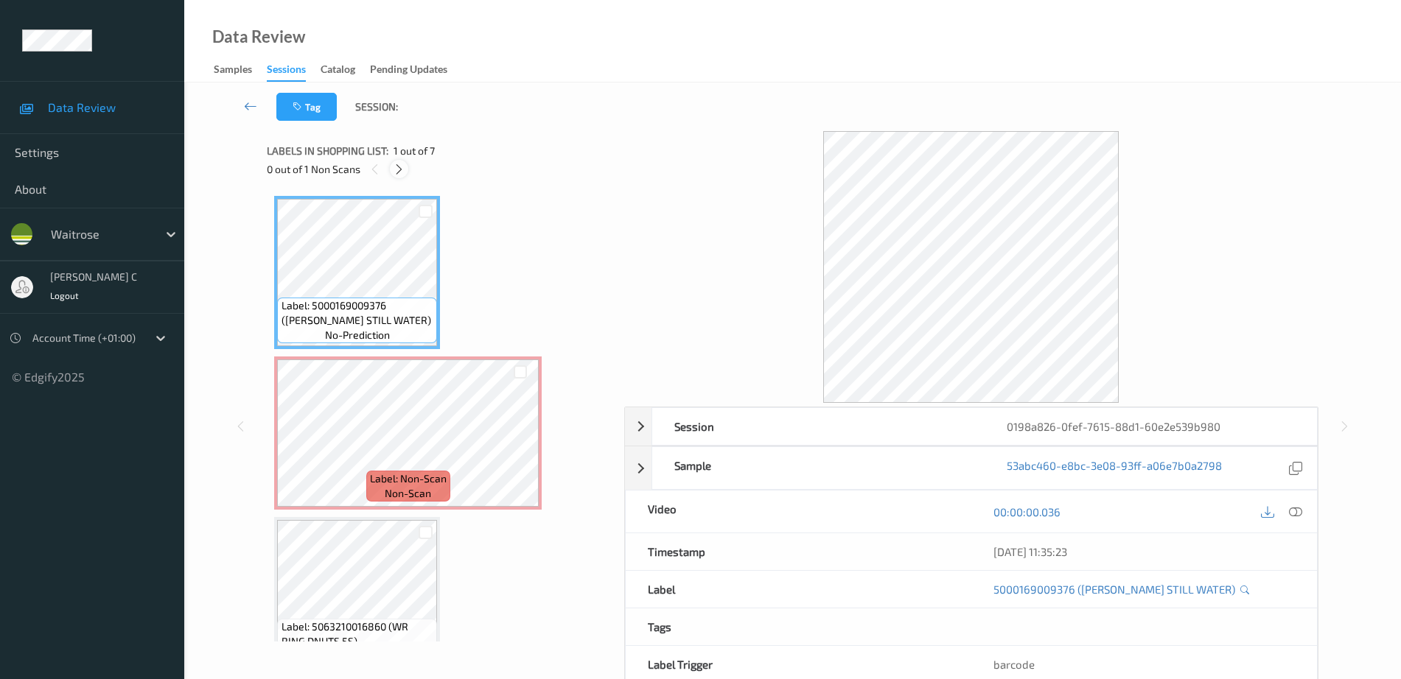
click at [402, 169] on icon at bounding box center [399, 169] width 13 height 13
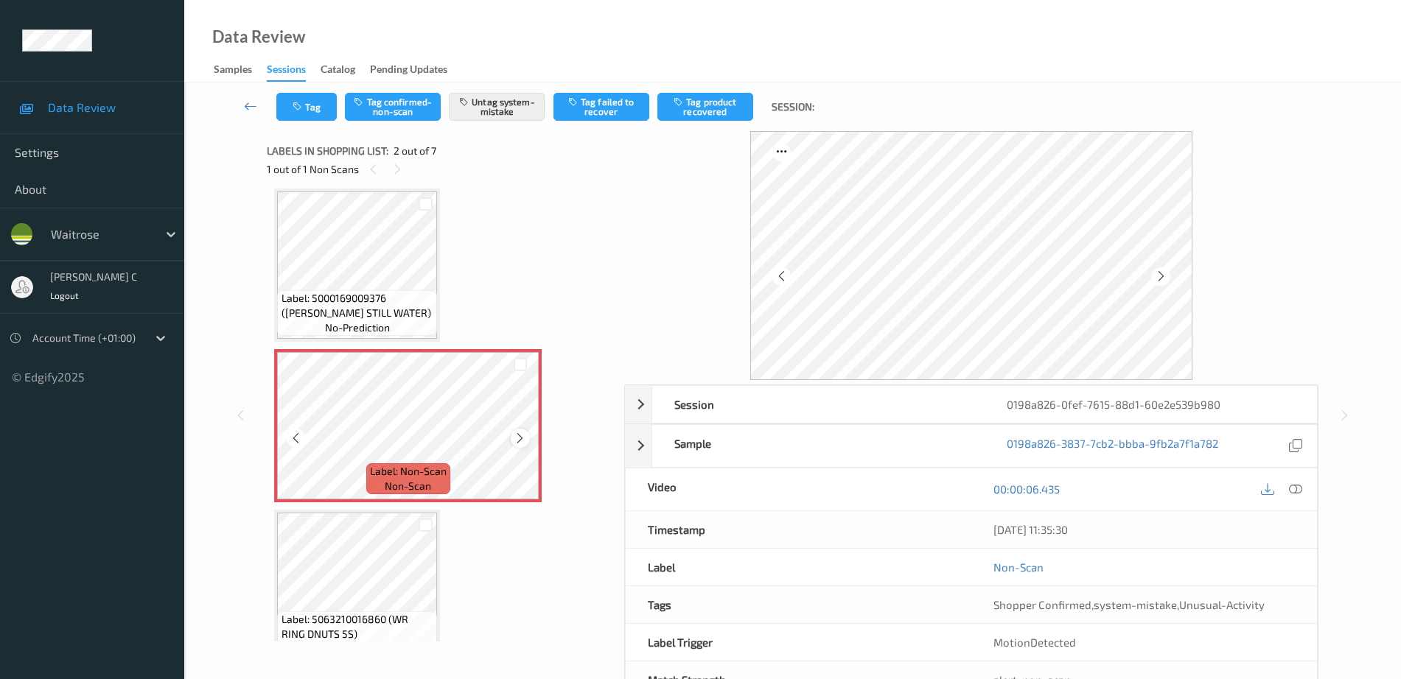
click at [517, 437] on icon at bounding box center [520, 438] width 13 height 13
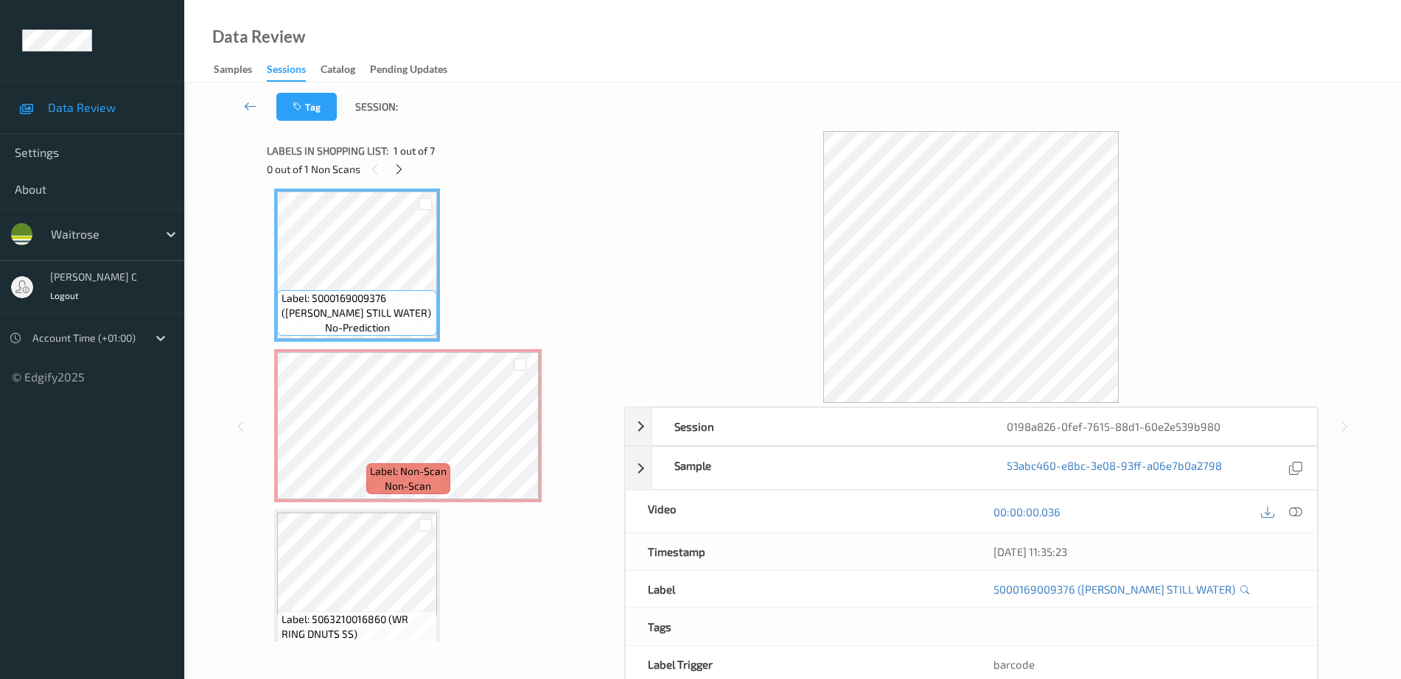
scroll to position [0, 0]
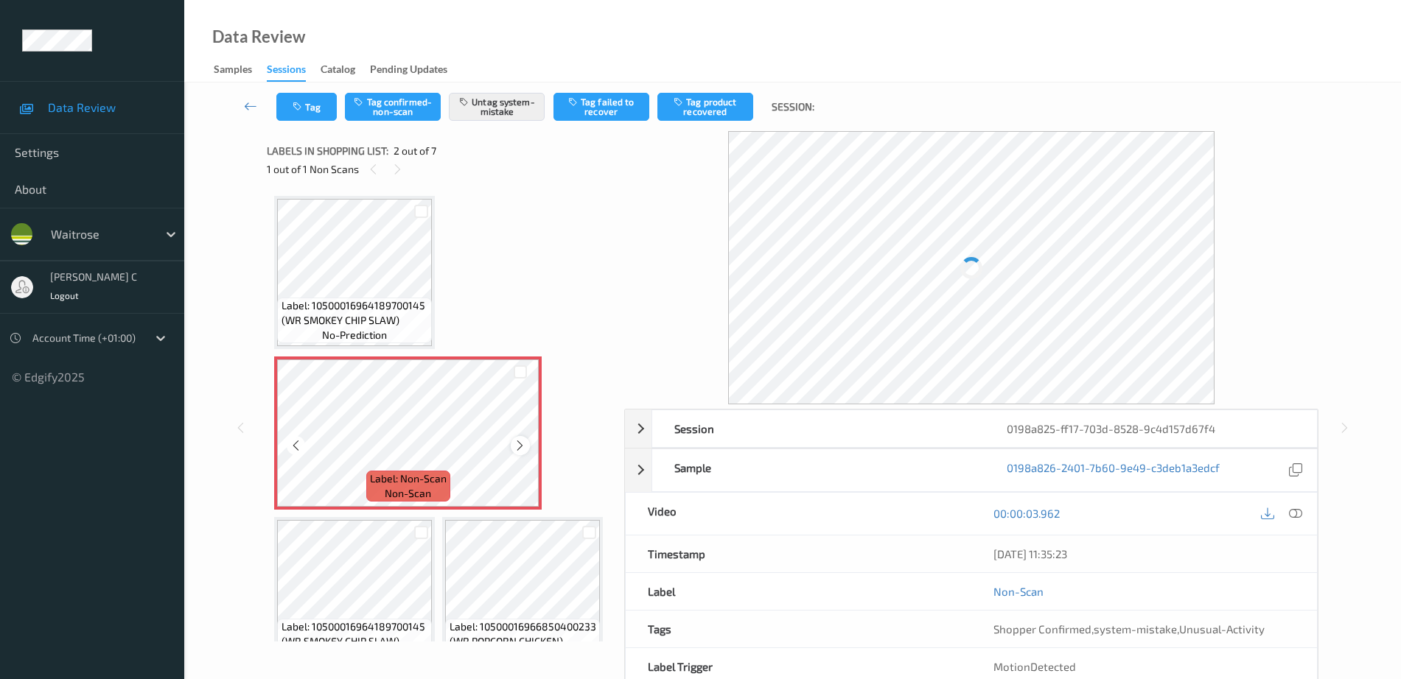
click at [524, 444] on icon at bounding box center [520, 445] width 13 height 13
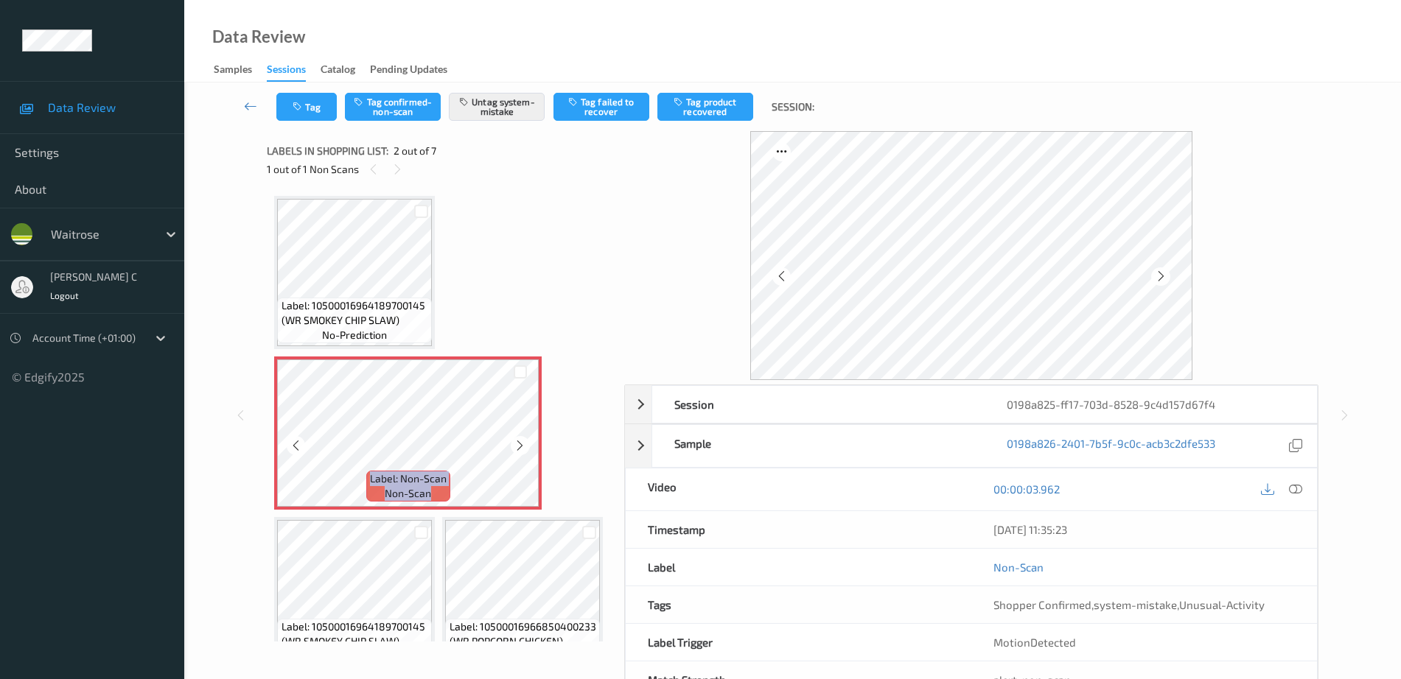
click at [524, 444] on icon at bounding box center [520, 445] width 13 height 13
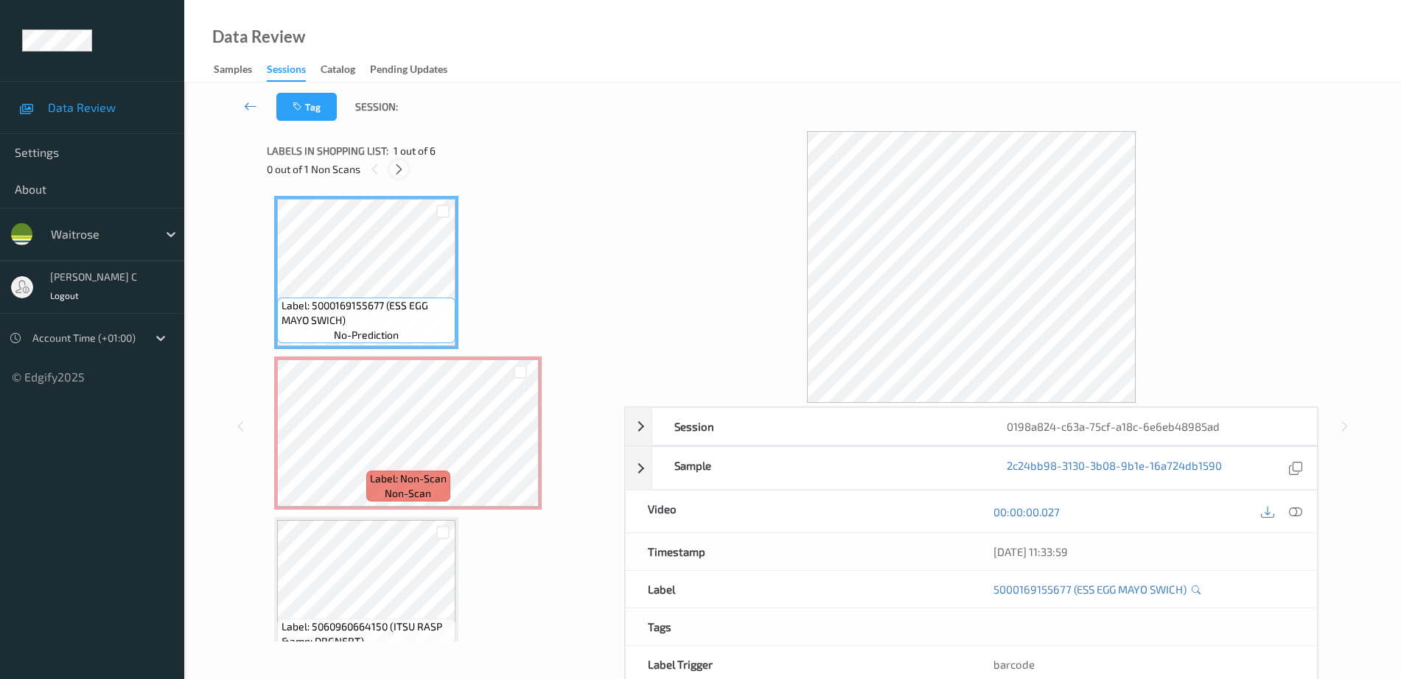
click at [396, 172] on icon at bounding box center [399, 169] width 13 height 13
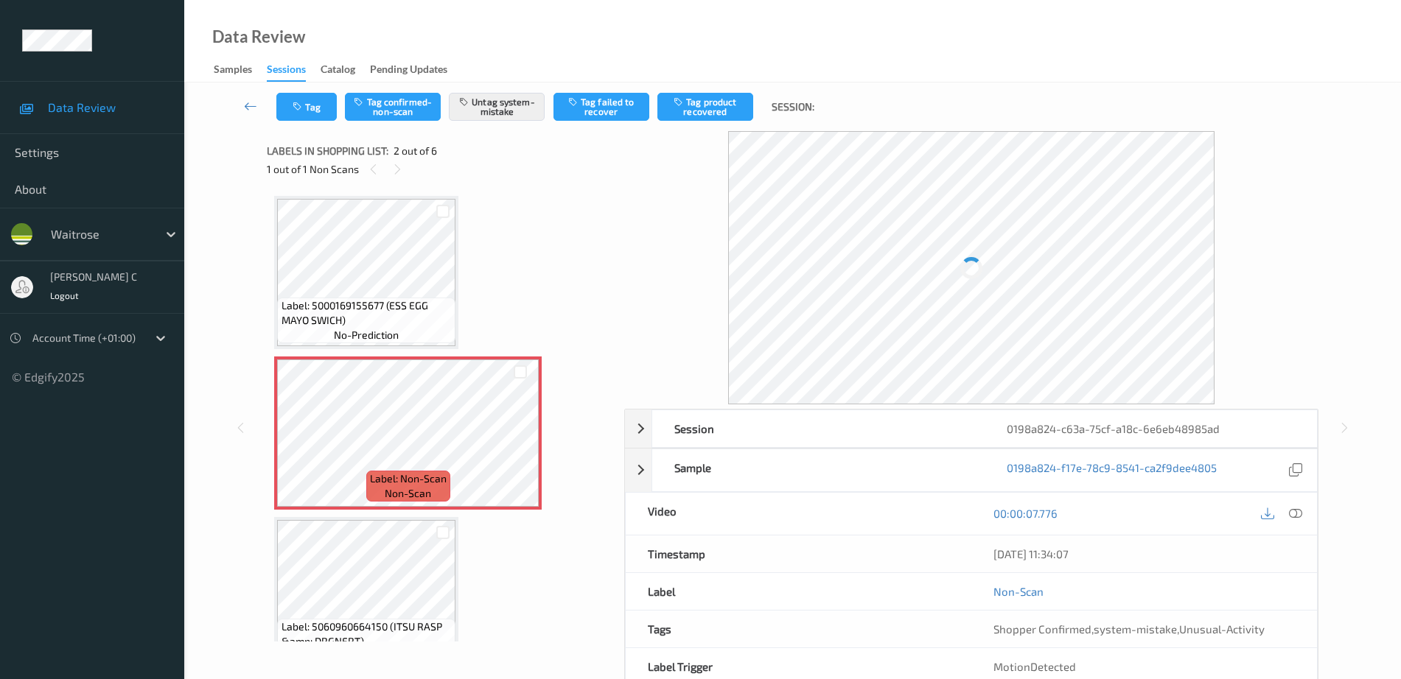
scroll to position [7, 0]
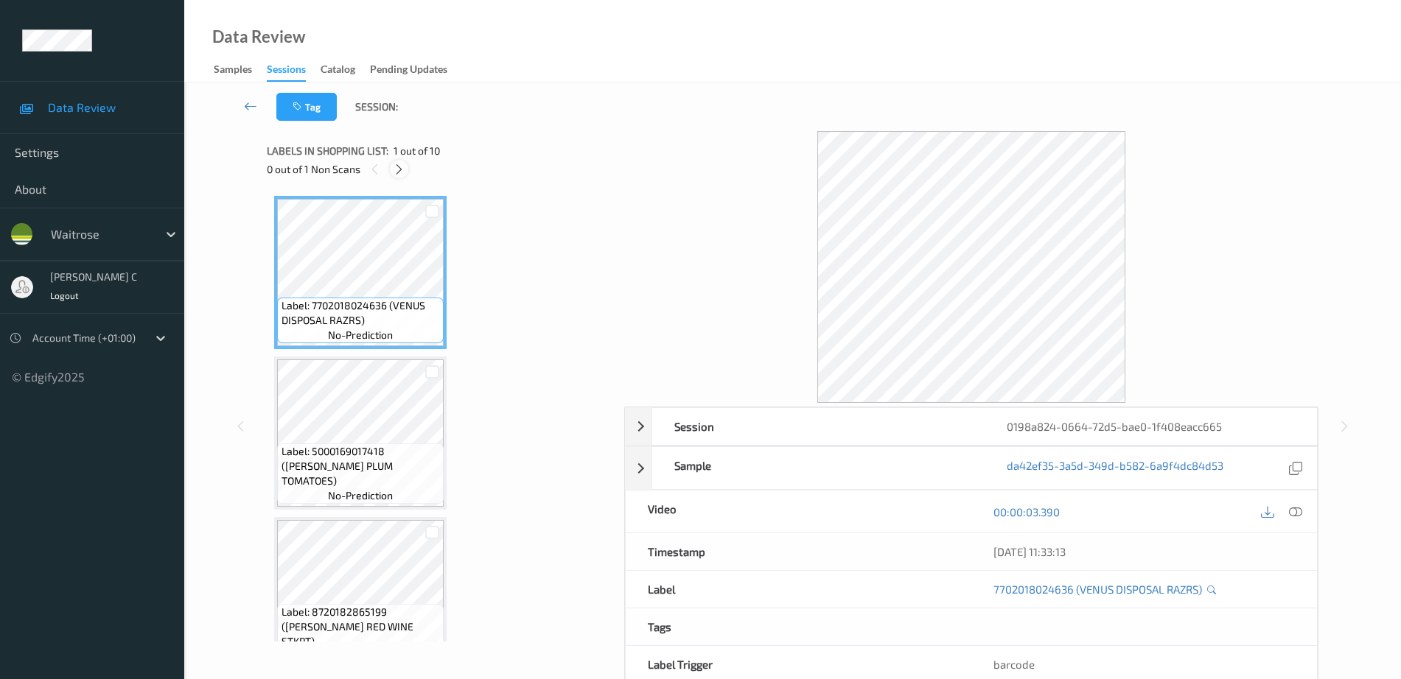
click at [404, 165] on icon at bounding box center [399, 169] width 13 height 13
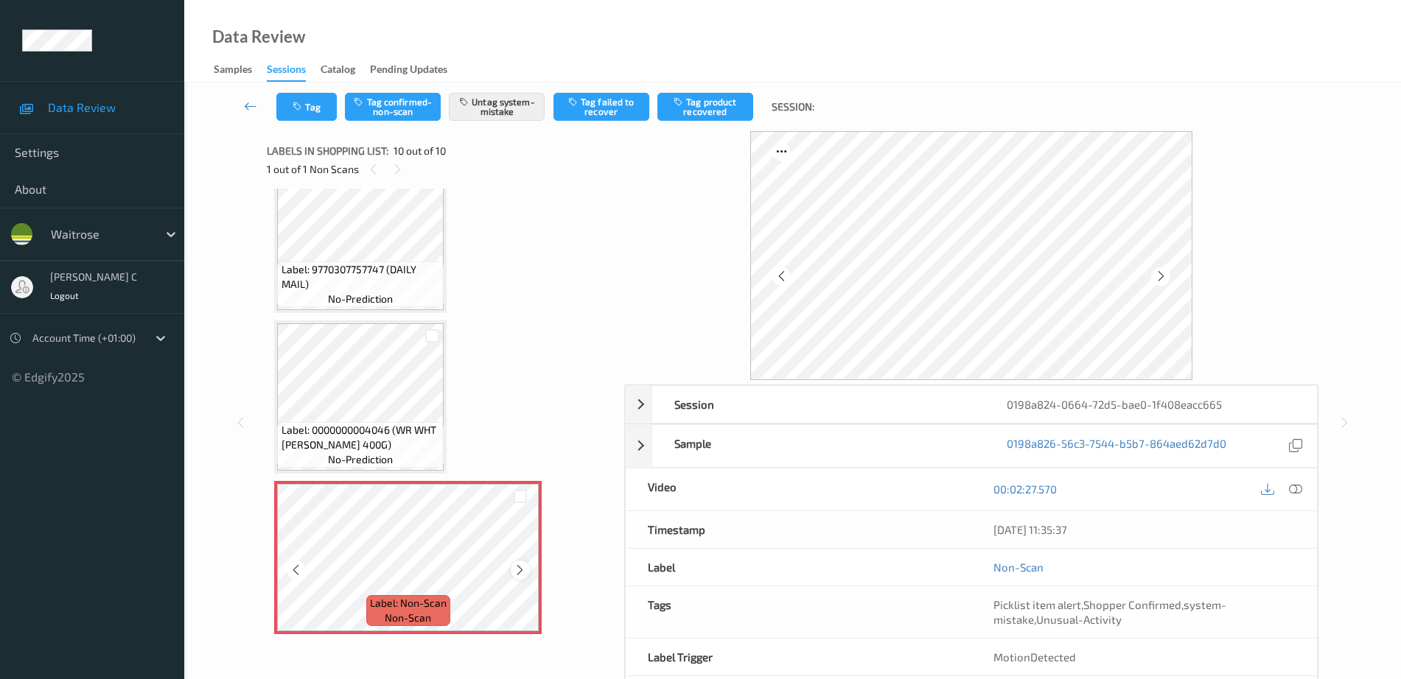
click at [520, 571] on icon at bounding box center [520, 570] width 13 height 13
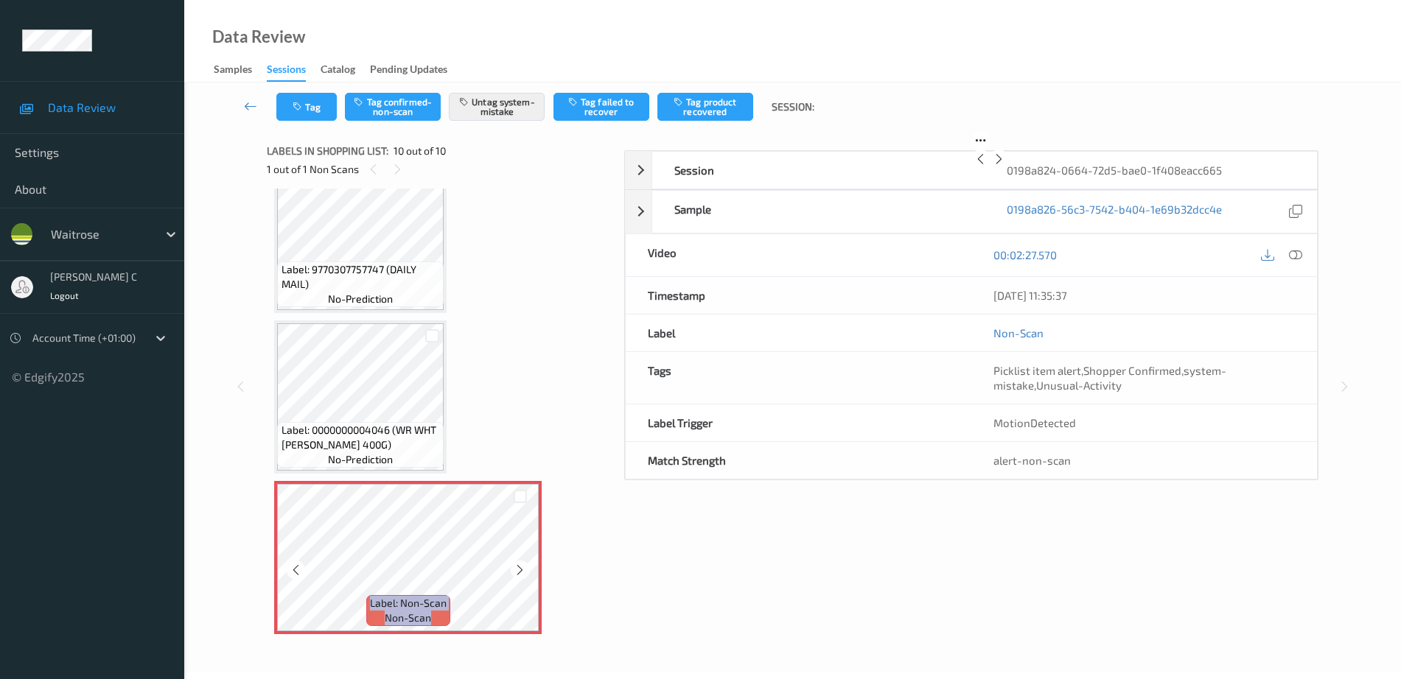
click at [520, 571] on icon at bounding box center [520, 570] width 13 height 13
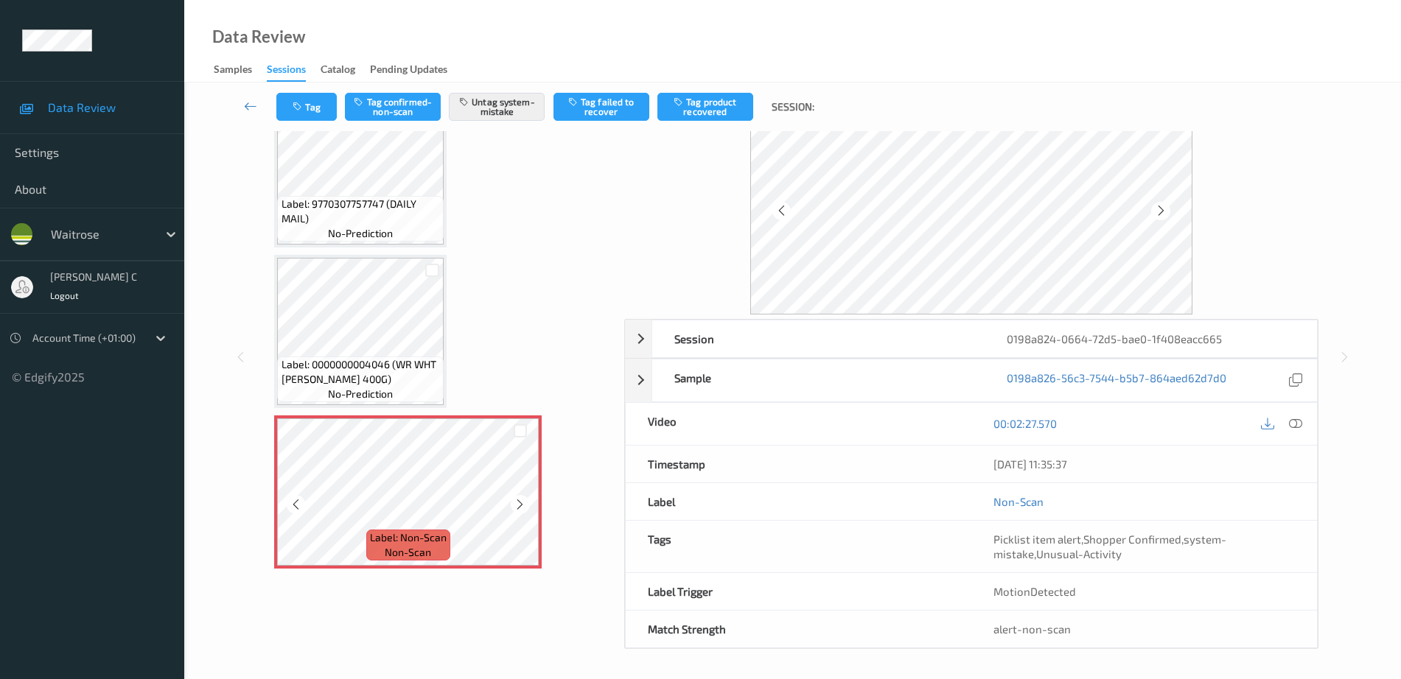
scroll to position [66, 0]
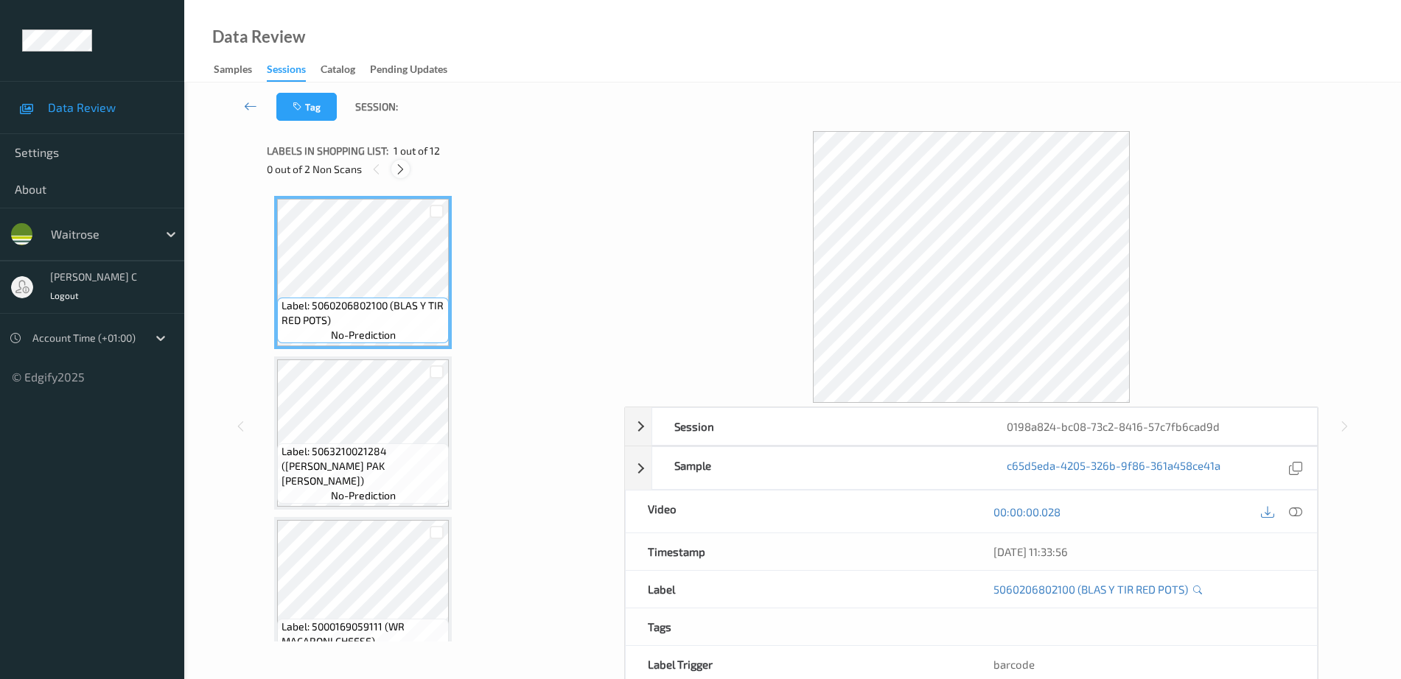
click at [405, 164] on icon at bounding box center [400, 169] width 13 height 13
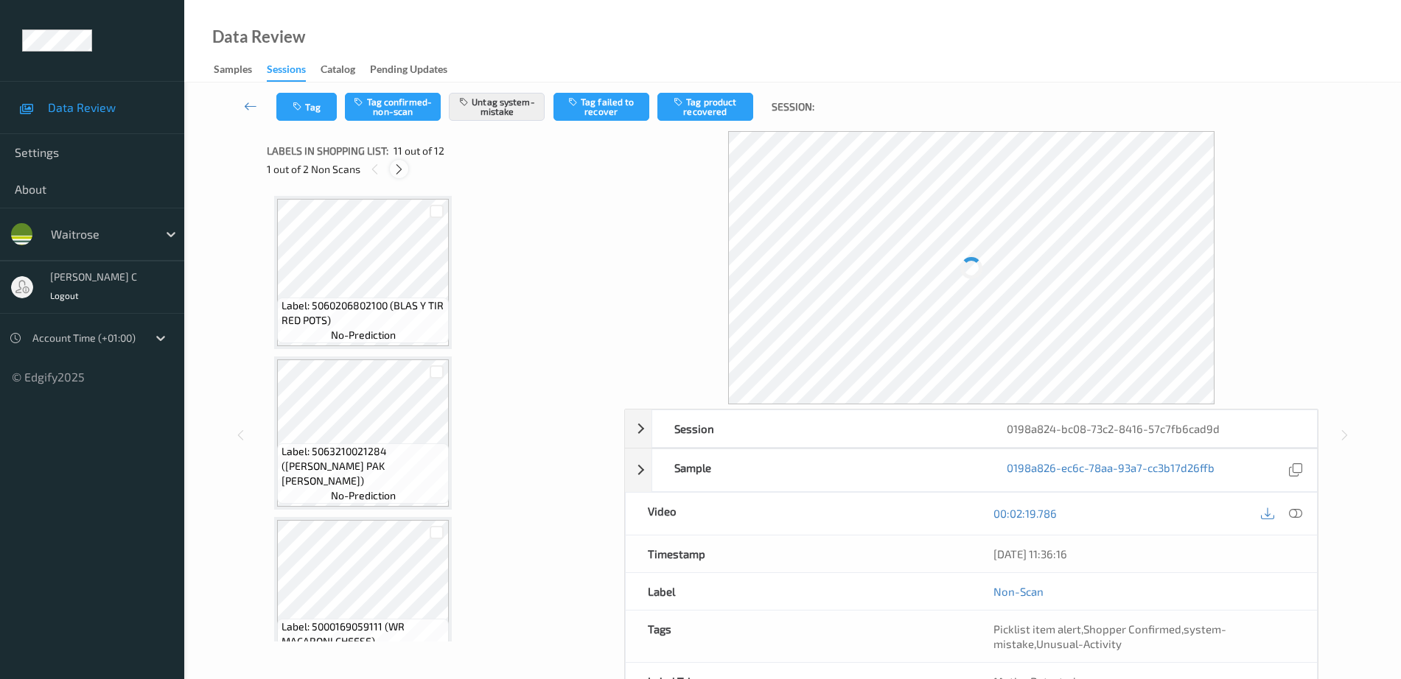
scroll to position [1453, 0]
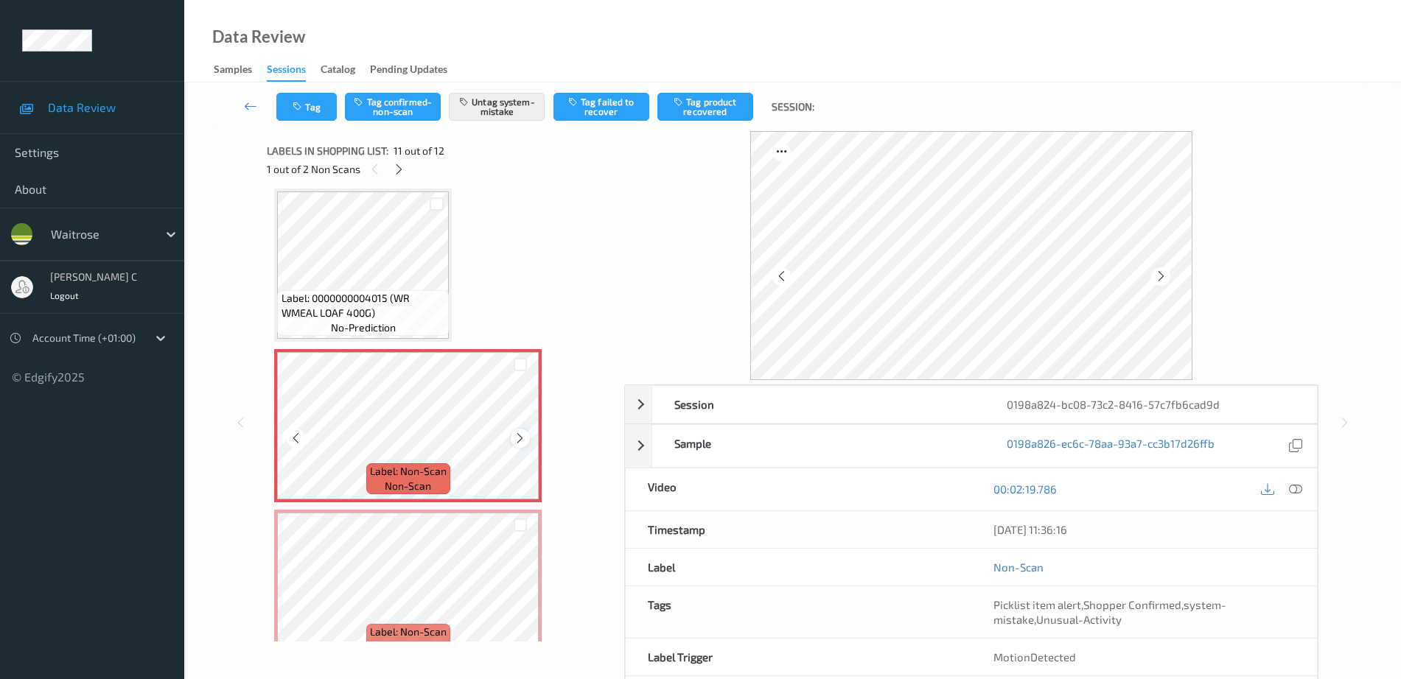
click at [519, 434] on icon at bounding box center [520, 438] width 13 height 13
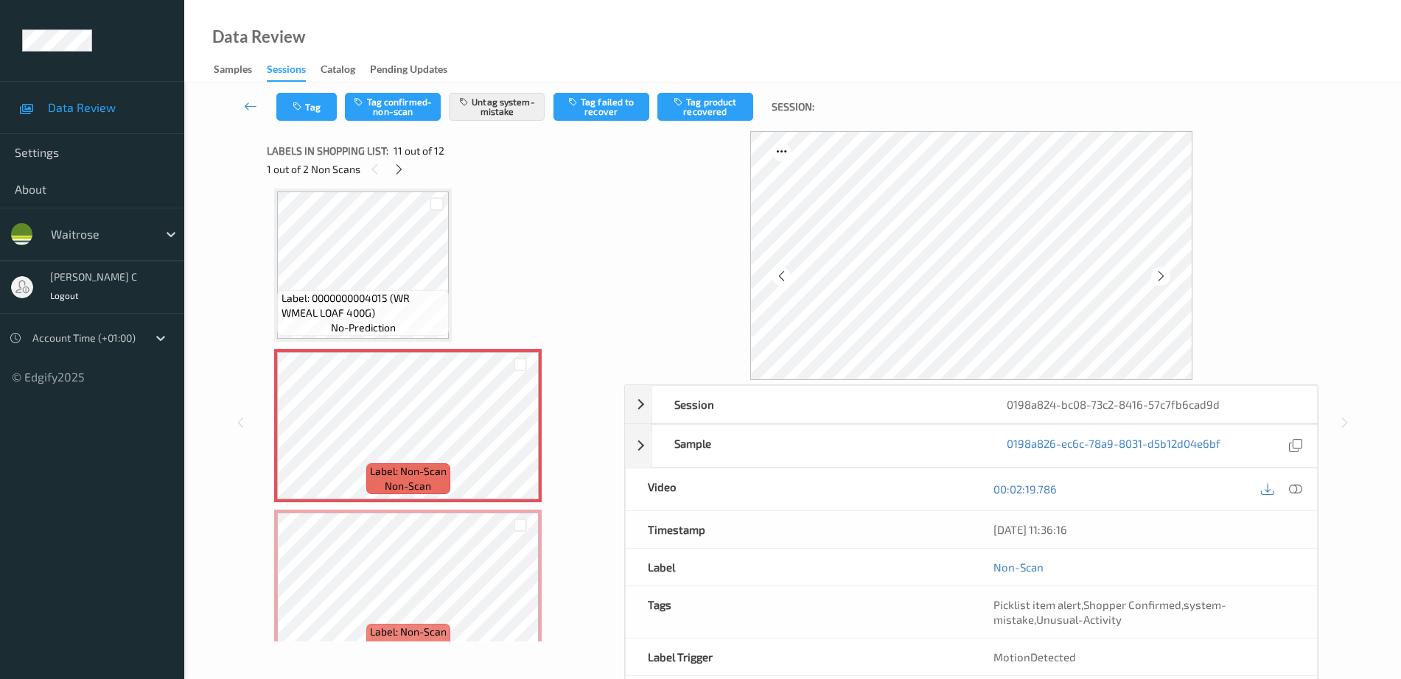
click at [400, 326] on div "Label: 0000000004015 (WR WMEAL LOAF 400G) no-prediction" at bounding box center [363, 313] width 172 height 46
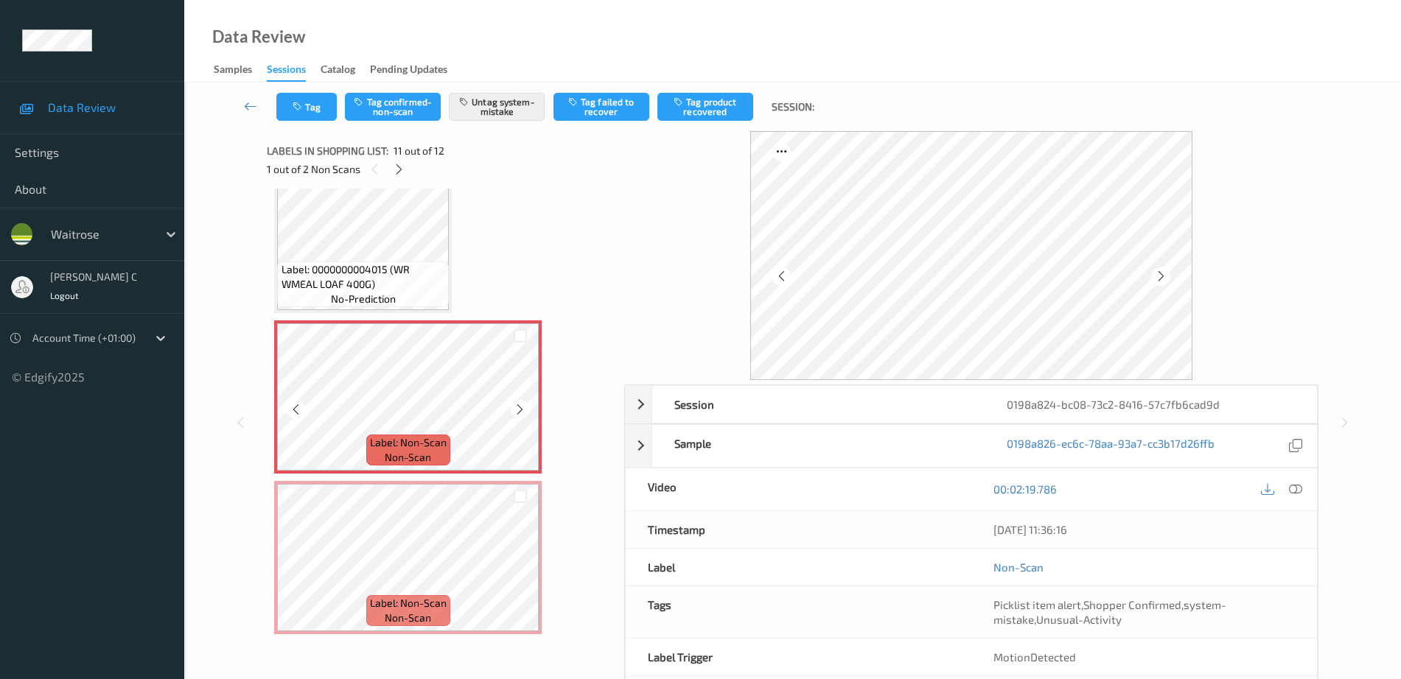
scroll to position [66, 0]
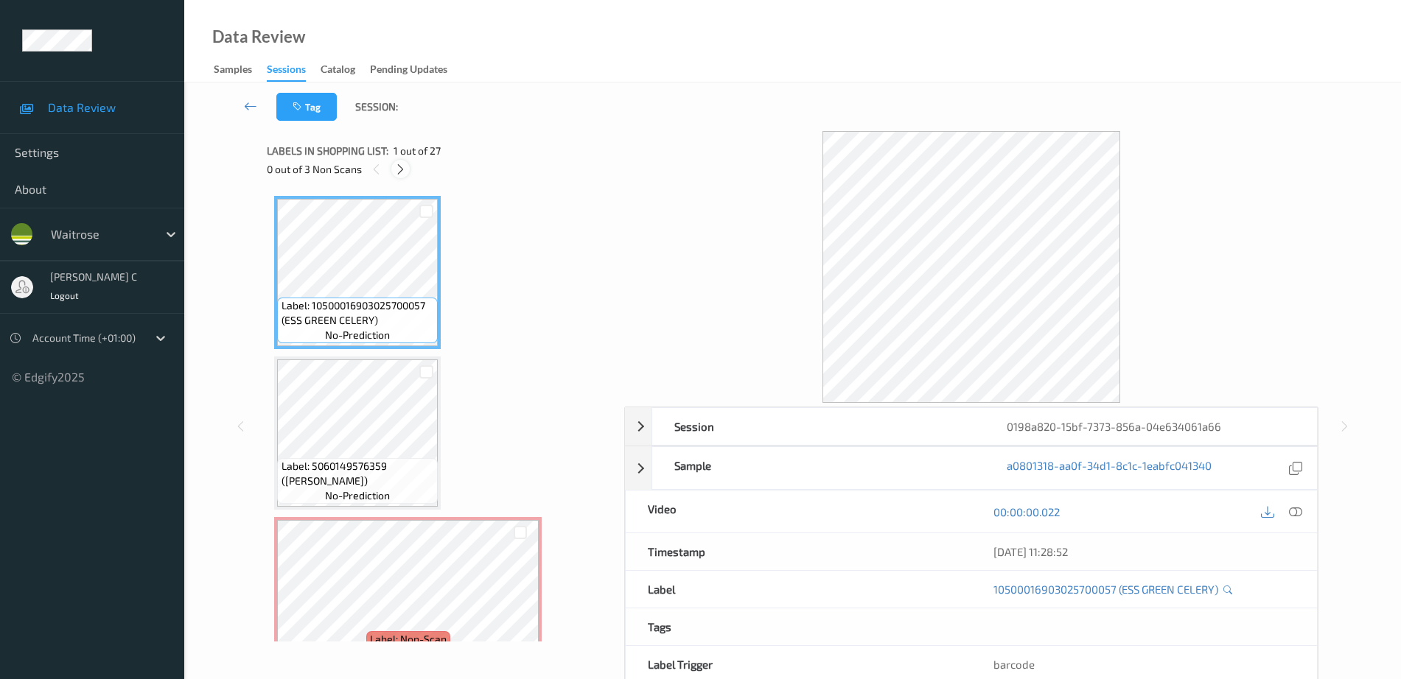
click at [396, 168] on icon at bounding box center [400, 169] width 13 height 13
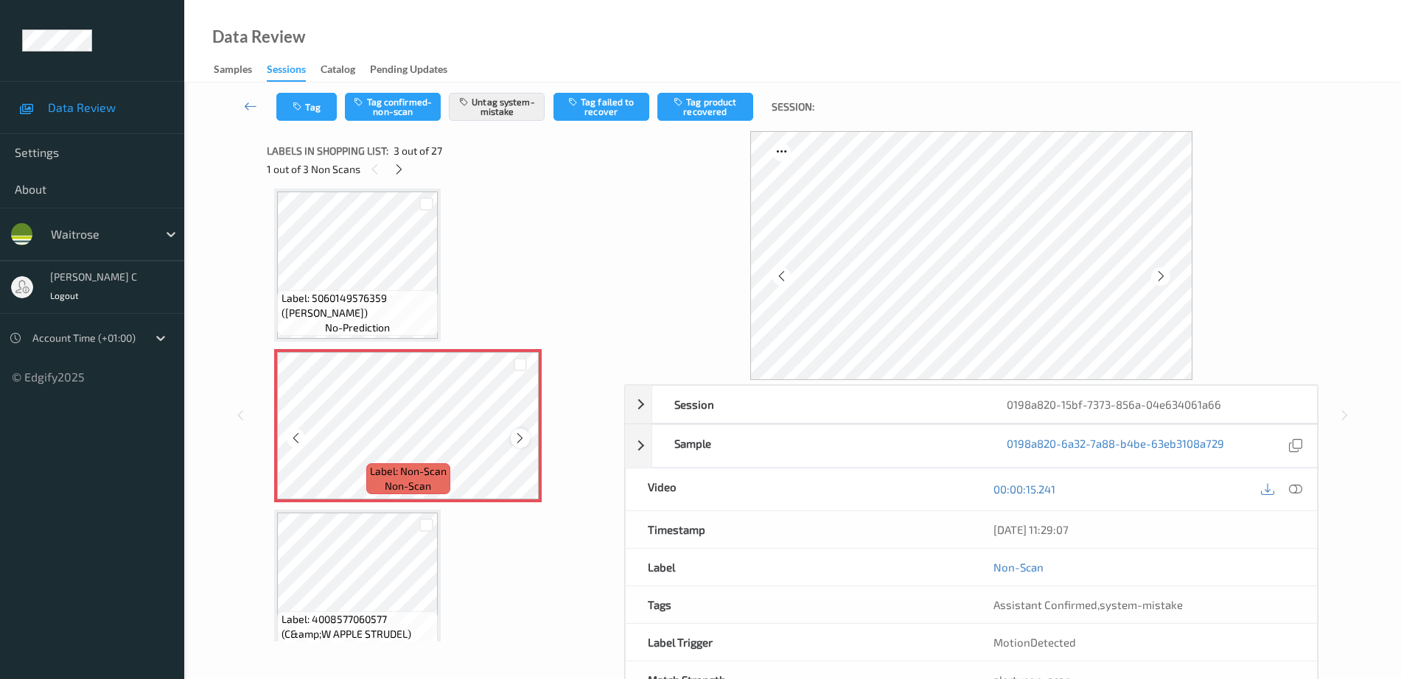
click at [524, 439] on icon at bounding box center [520, 438] width 13 height 13
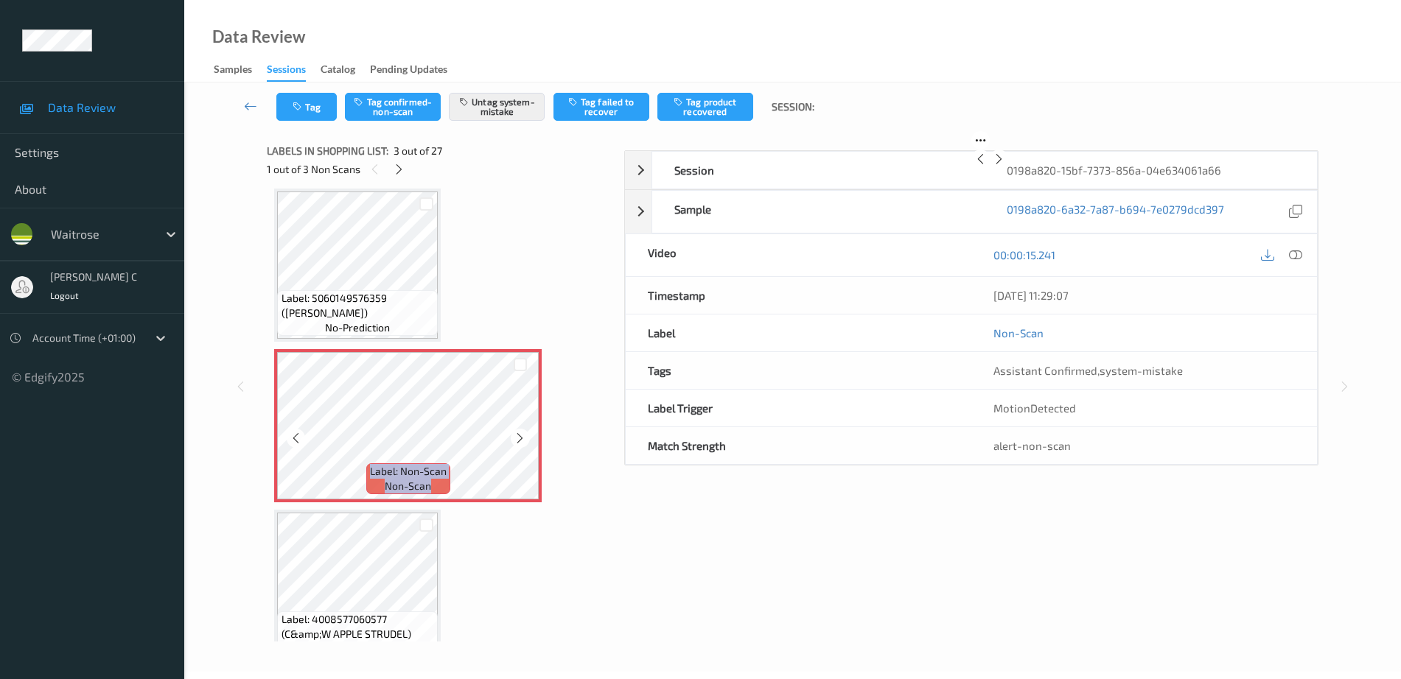
click at [524, 439] on icon at bounding box center [520, 438] width 13 height 13
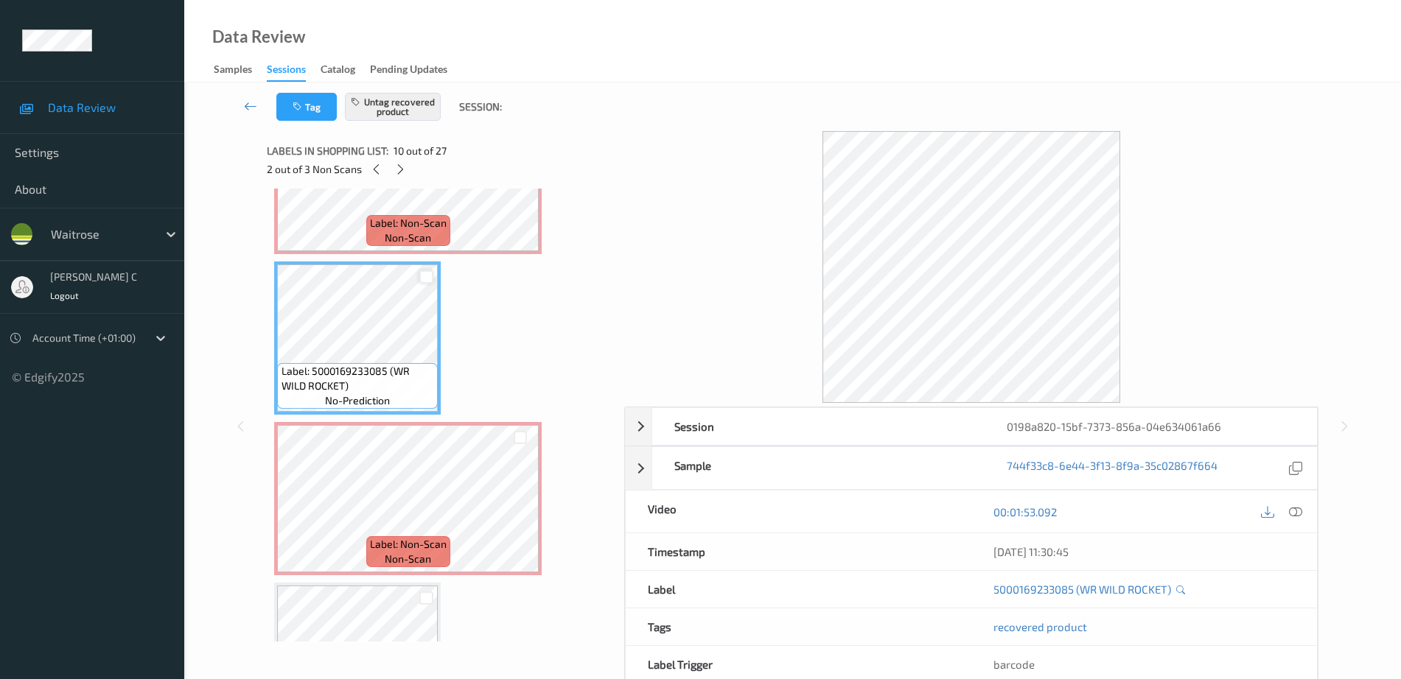
scroll to position [1457, 0]
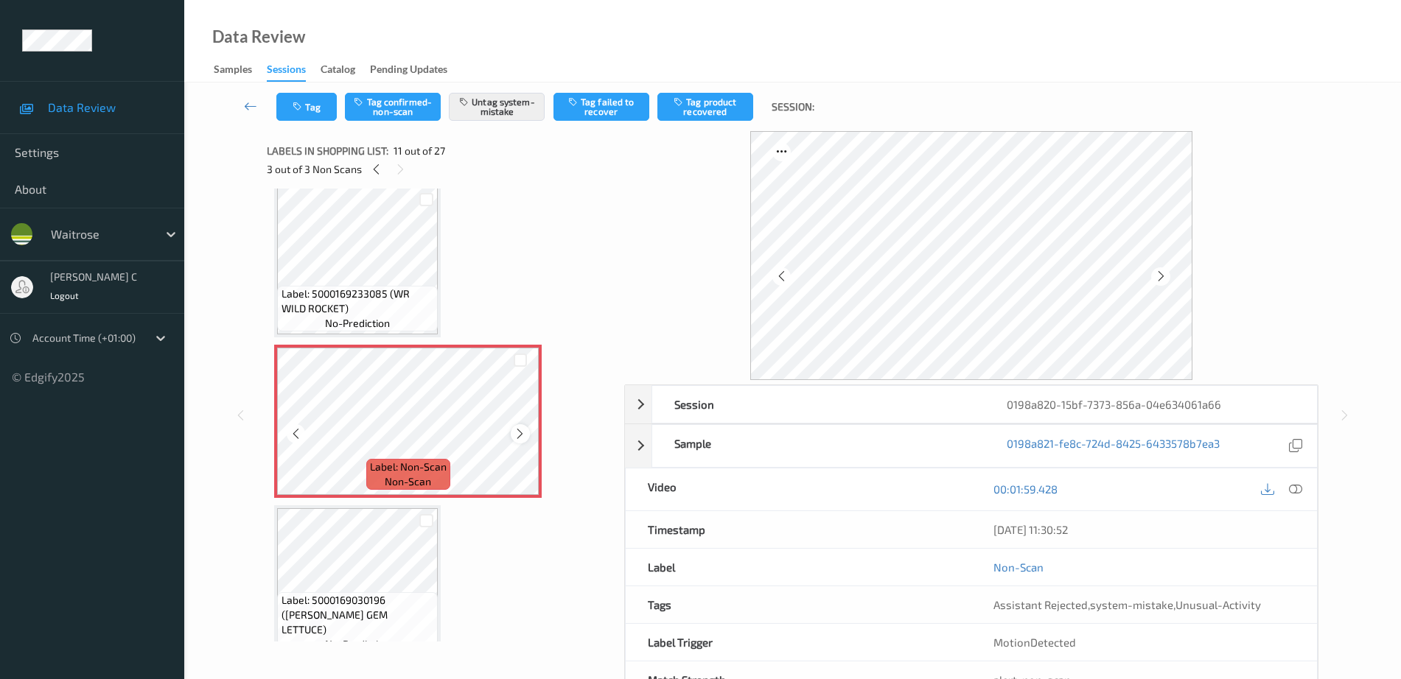
click at [517, 434] on icon at bounding box center [520, 433] width 13 height 13
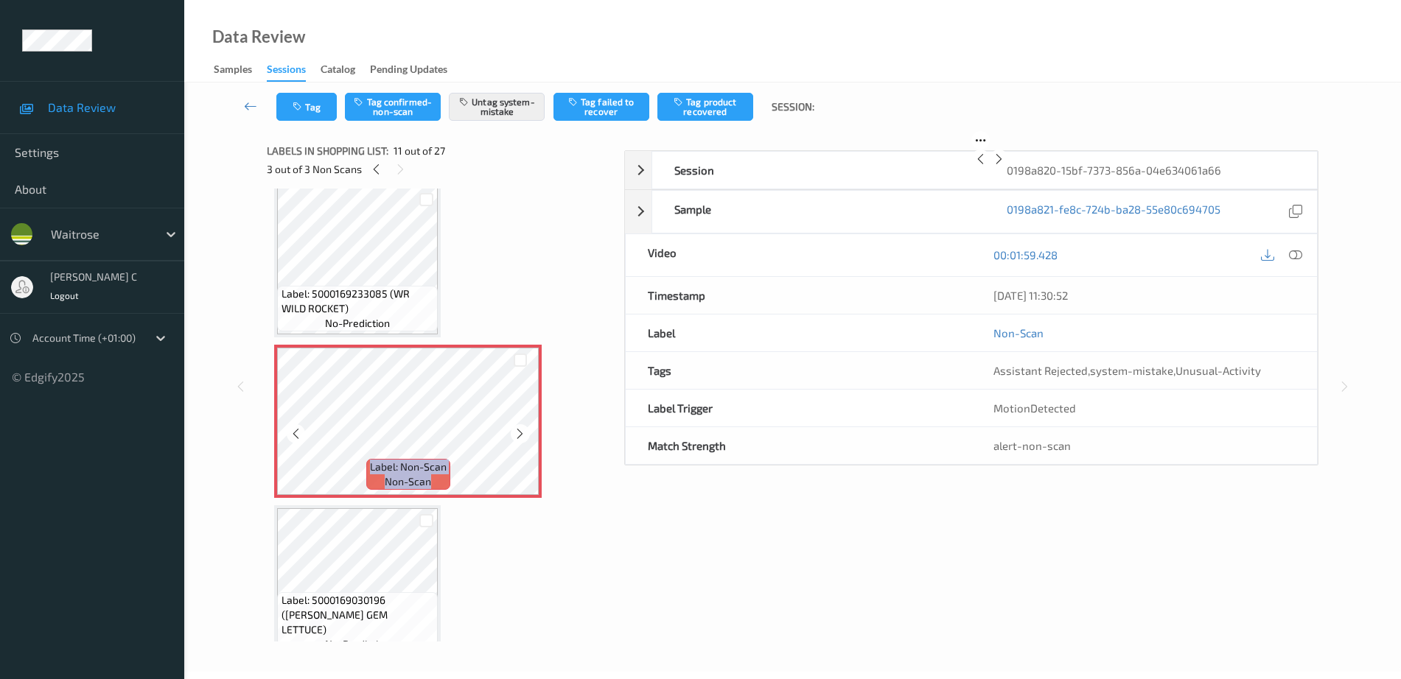
click at [517, 434] on icon at bounding box center [520, 433] width 13 height 13
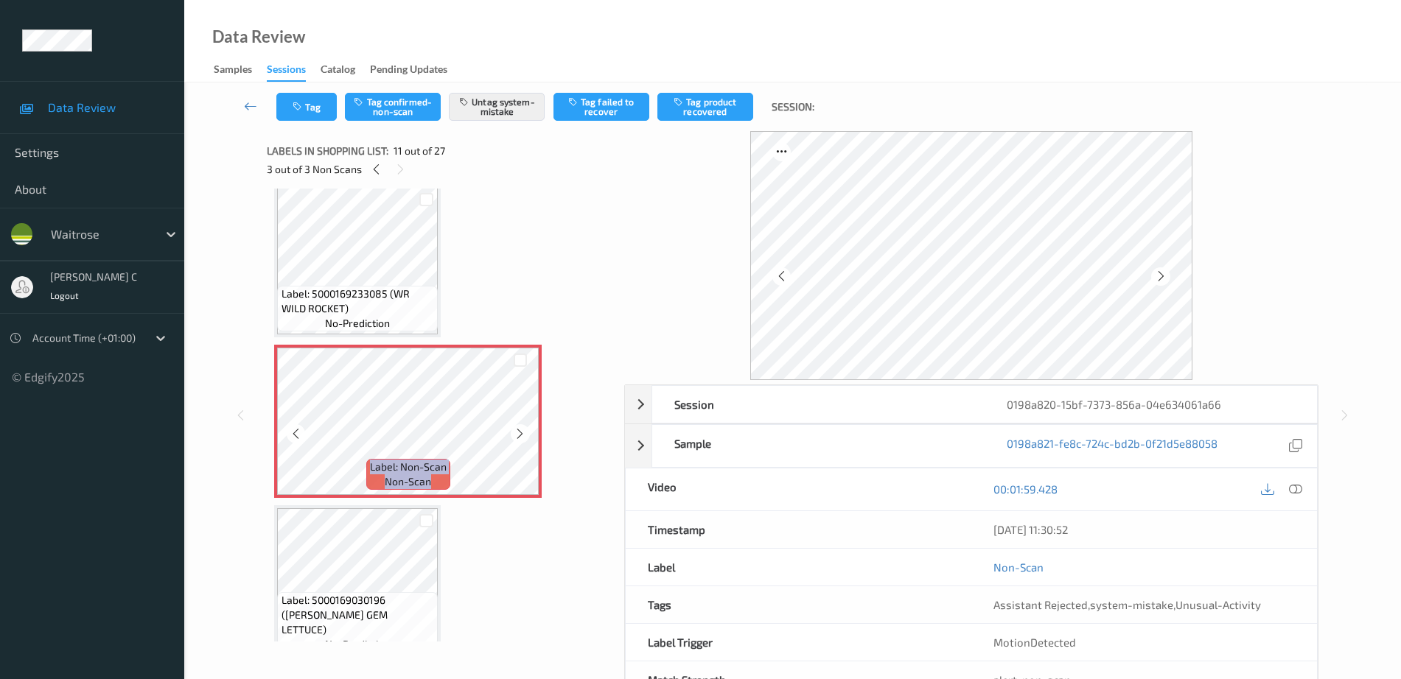
click at [517, 434] on icon at bounding box center [520, 433] width 13 height 13
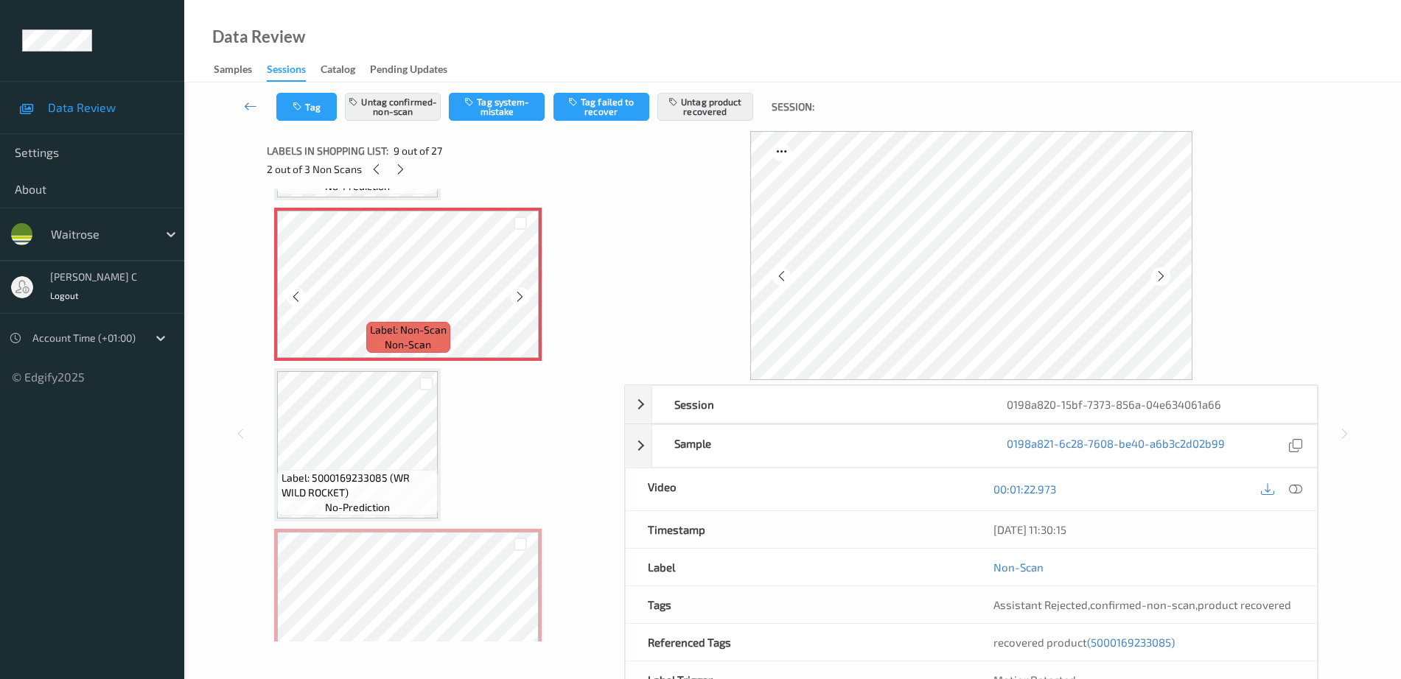
scroll to position [1181, 0]
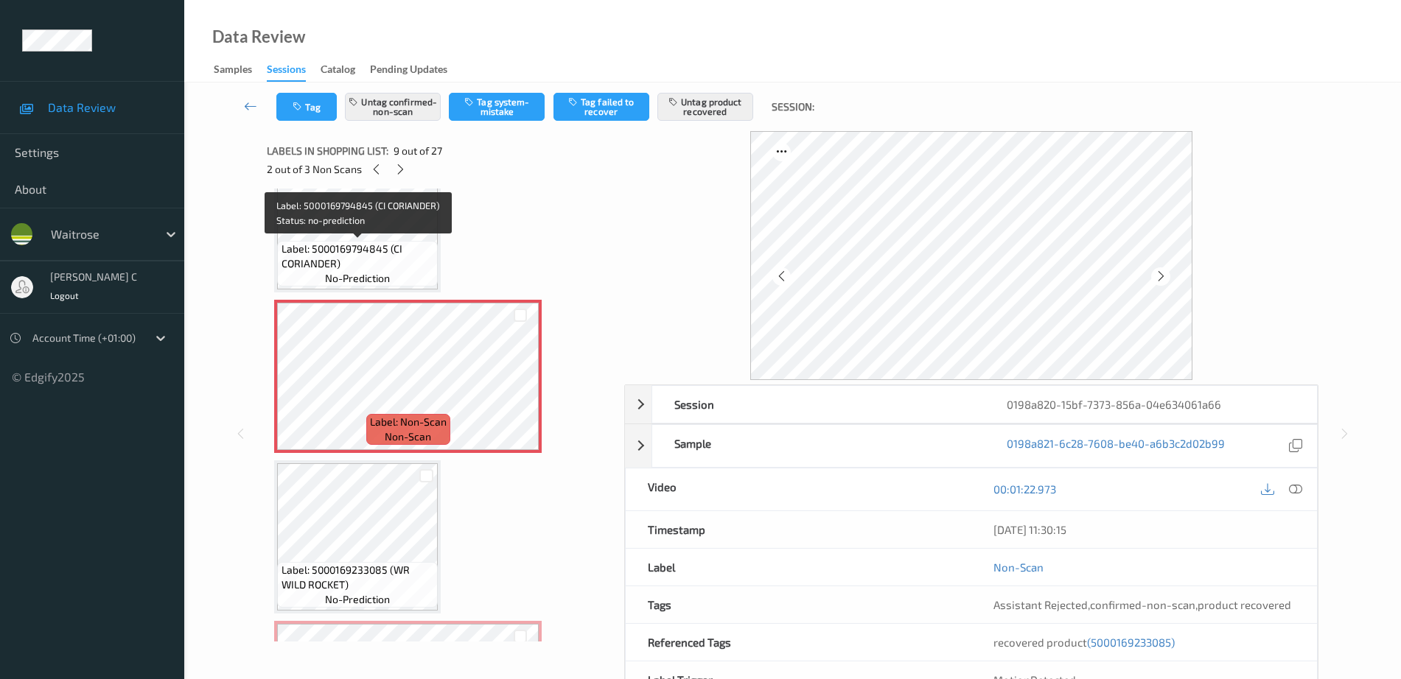
click at [388, 258] on span "Label: 5000169794845 (CI CORIANDER)" at bounding box center [357, 256] width 153 height 29
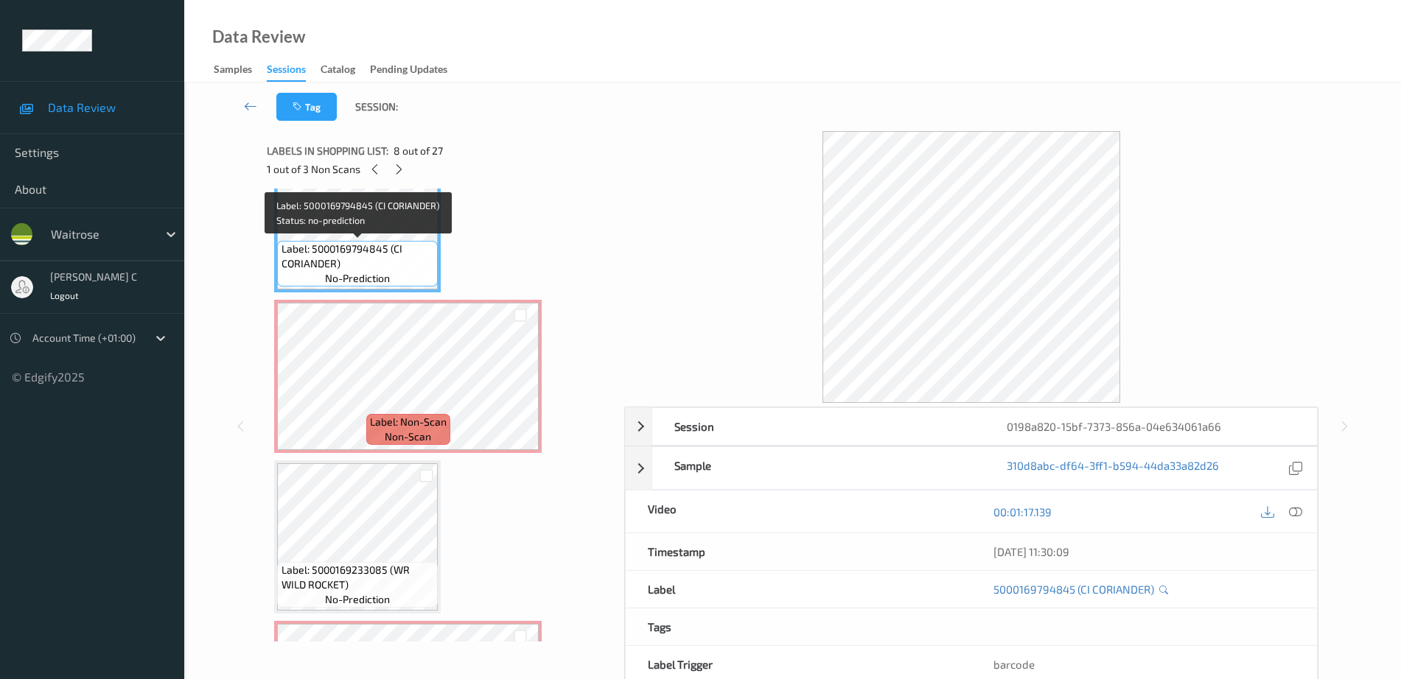
scroll to position [1273, 0]
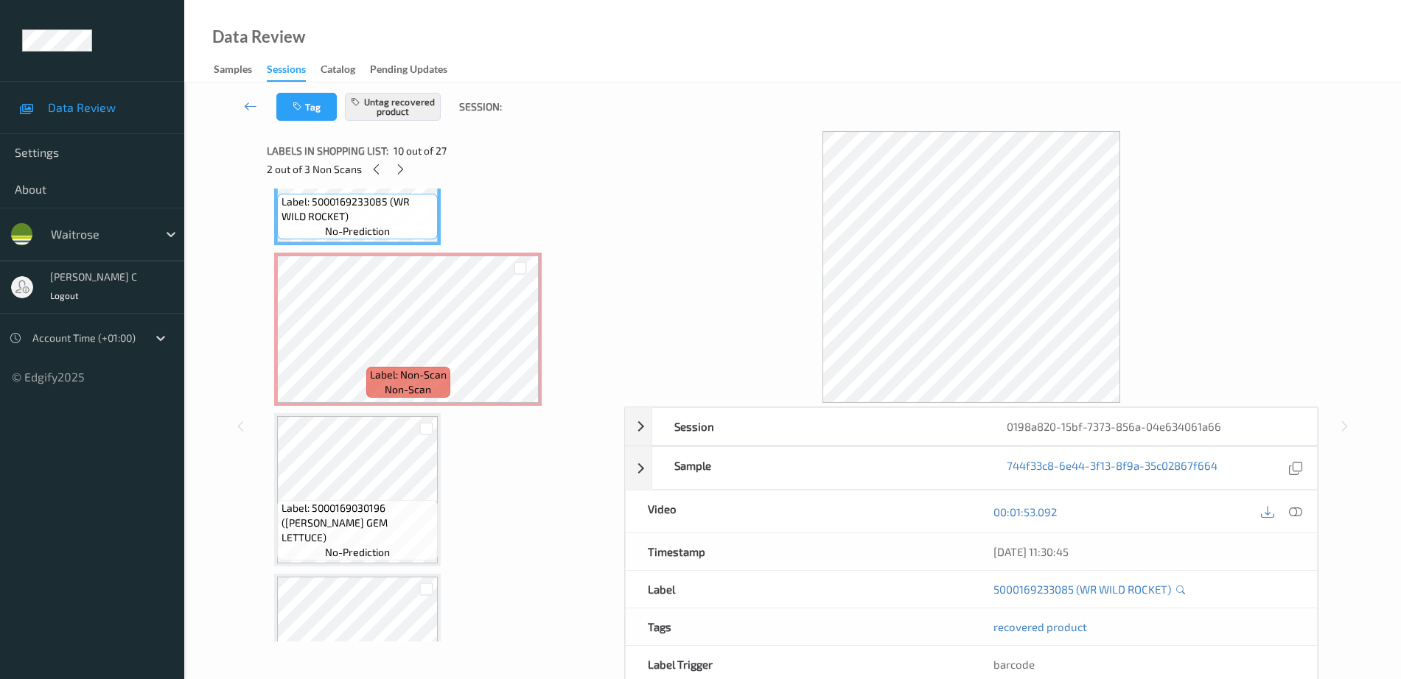
scroll to position [1734, 0]
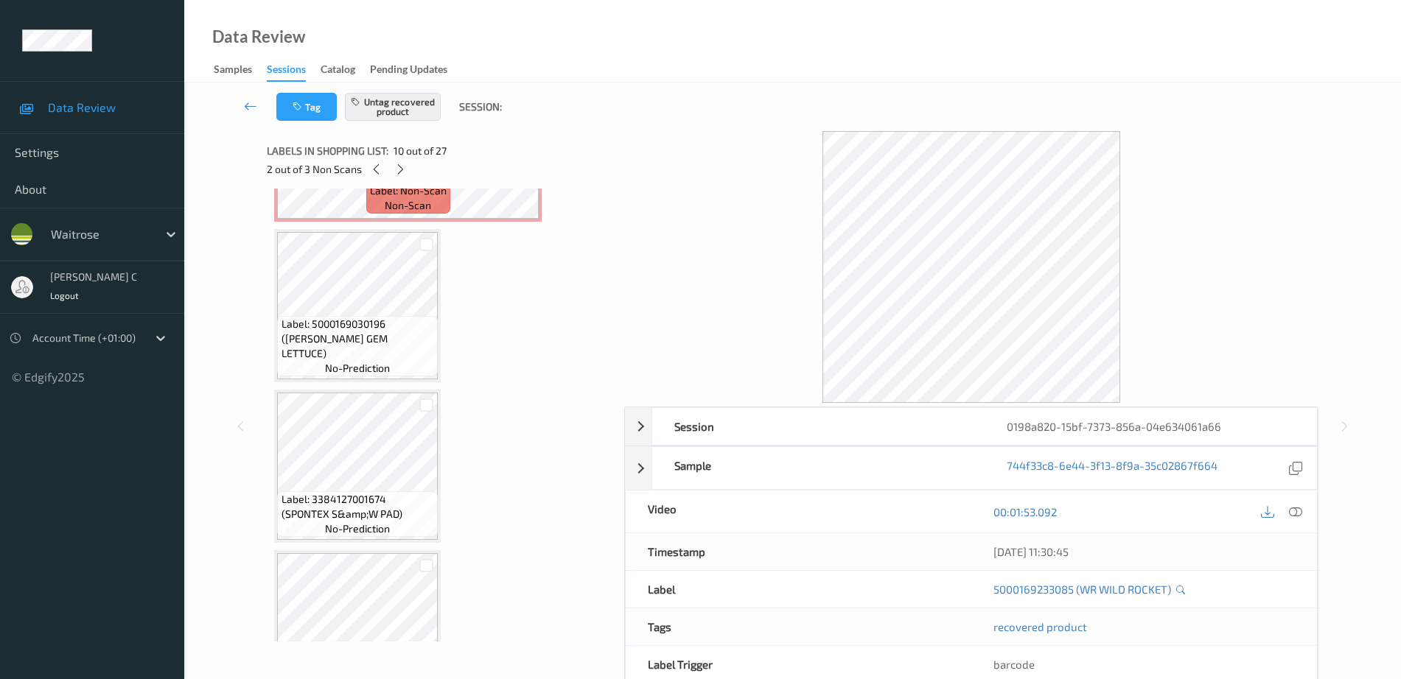
click at [342, 355] on span "Label: 5000169030196 ([PERSON_NAME] GEM LETTUCE)" at bounding box center [357, 339] width 153 height 44
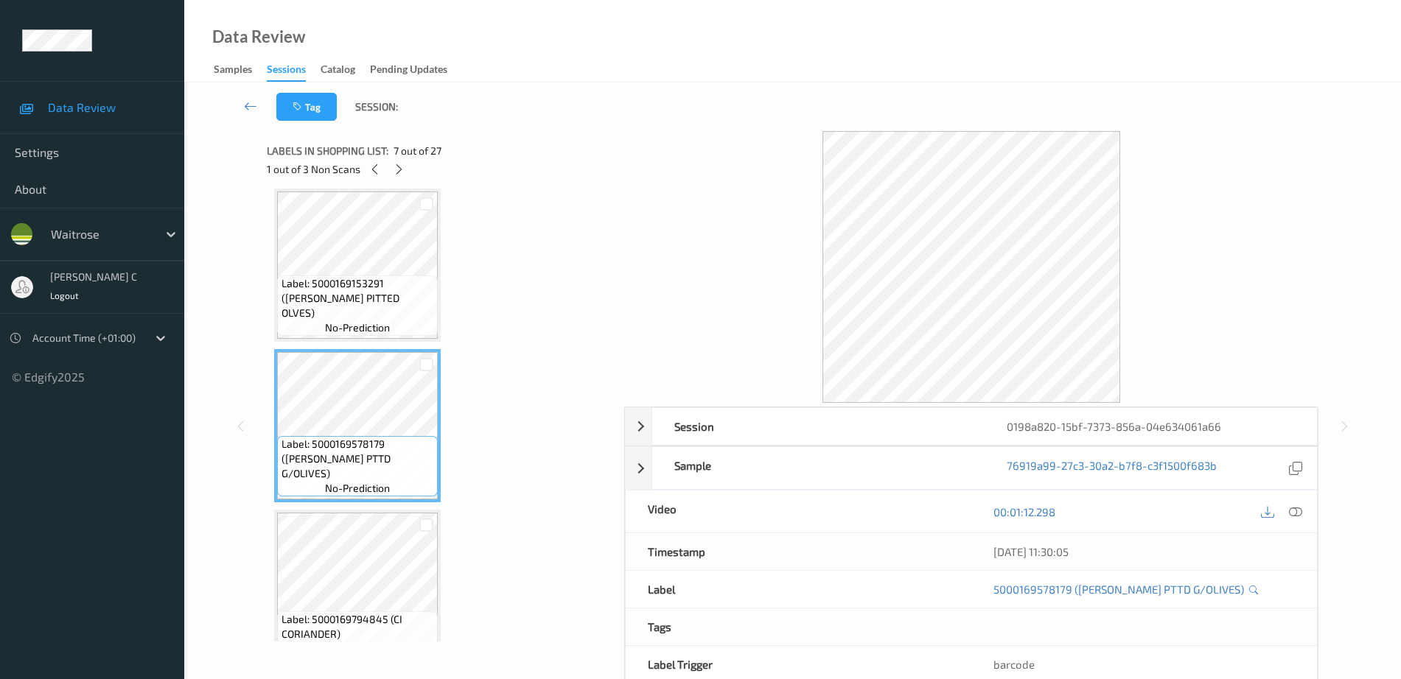
scroll to position [813, 0]
click at [1301, 511] on icon at bounding box center [1295, 511] width 13 height 13
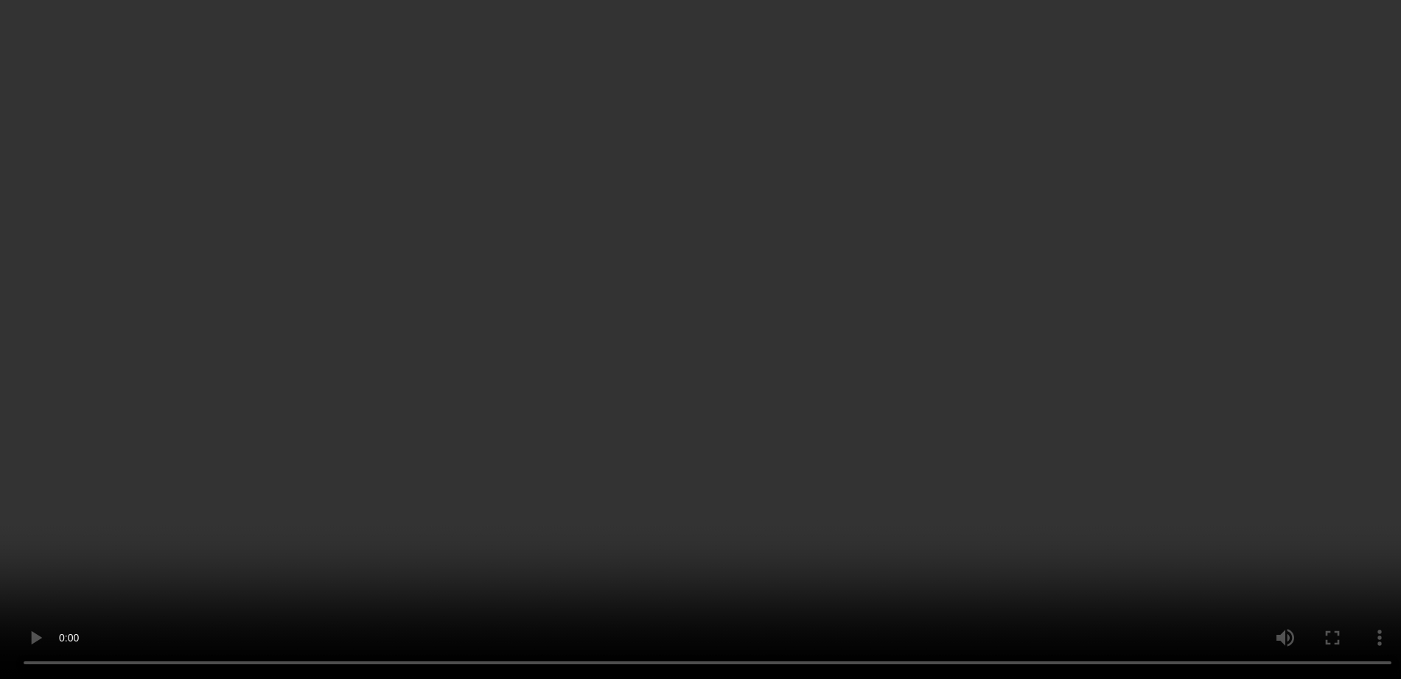
scroll to position [1273, 0]
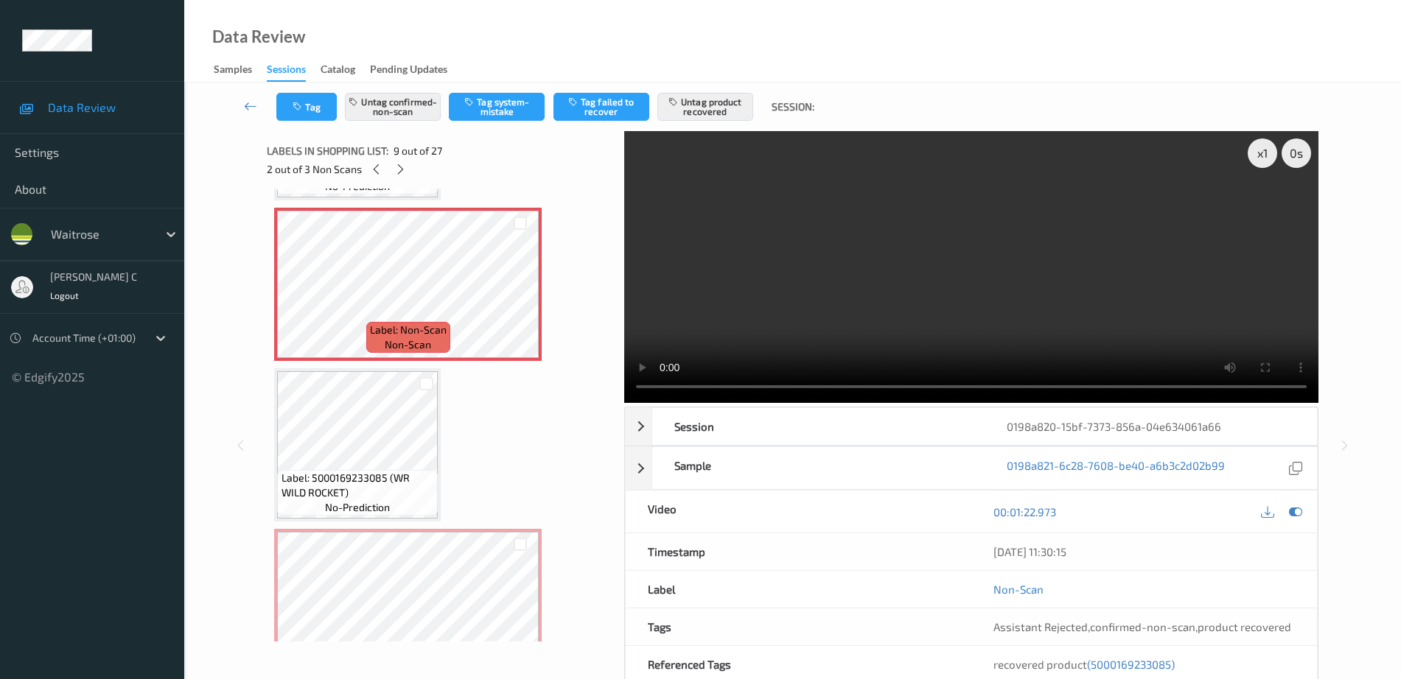
click at [372, 471] on span "Label: 5000169233085 (WR WILD ROCKET)" at bounding box center [357, 485] width 153 height 29
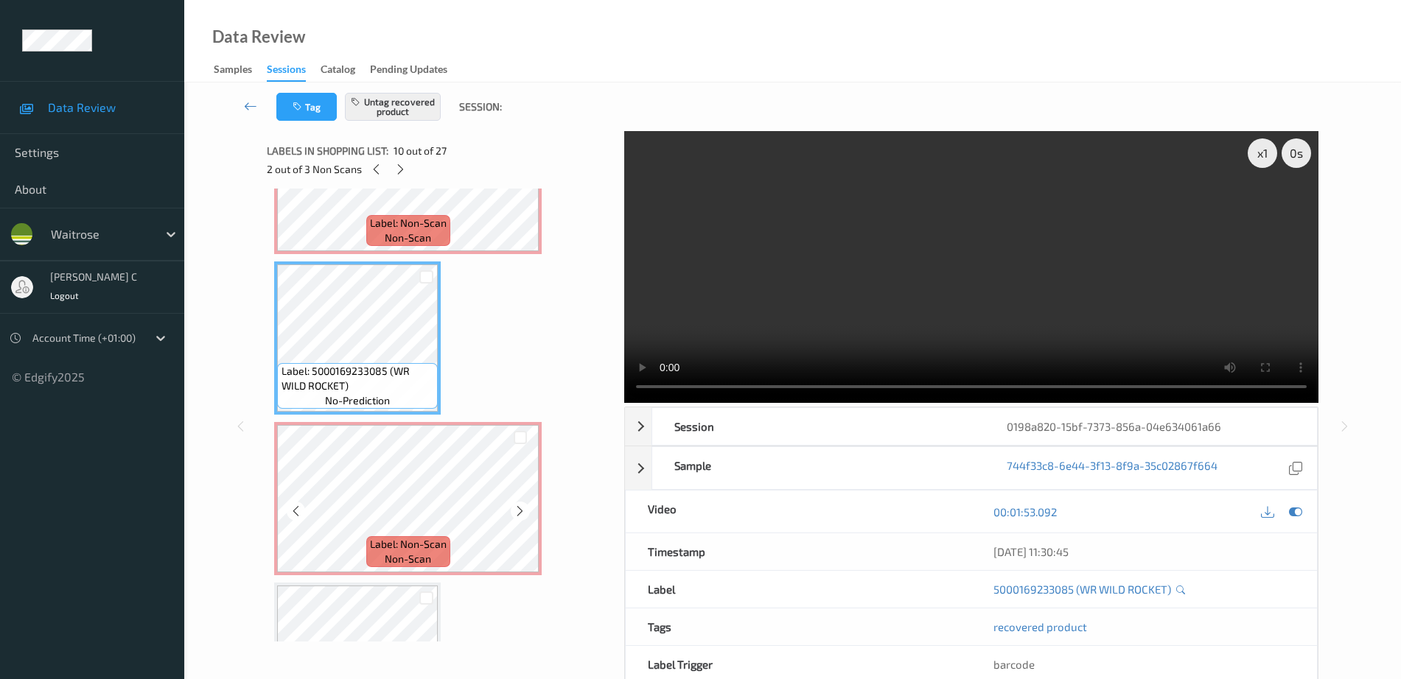
scroll to position [1457, 0]
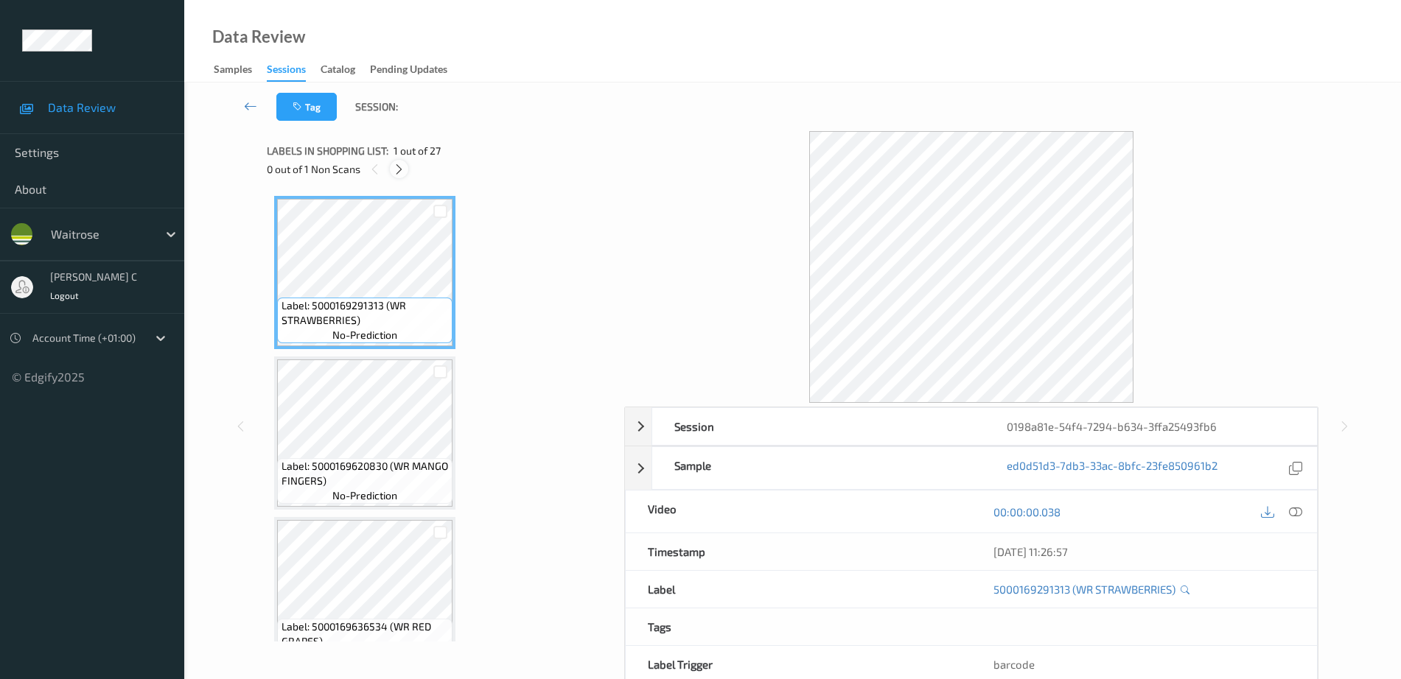
click at [400, 164] on icon at bounding box center [399, 169] width 13 height 13
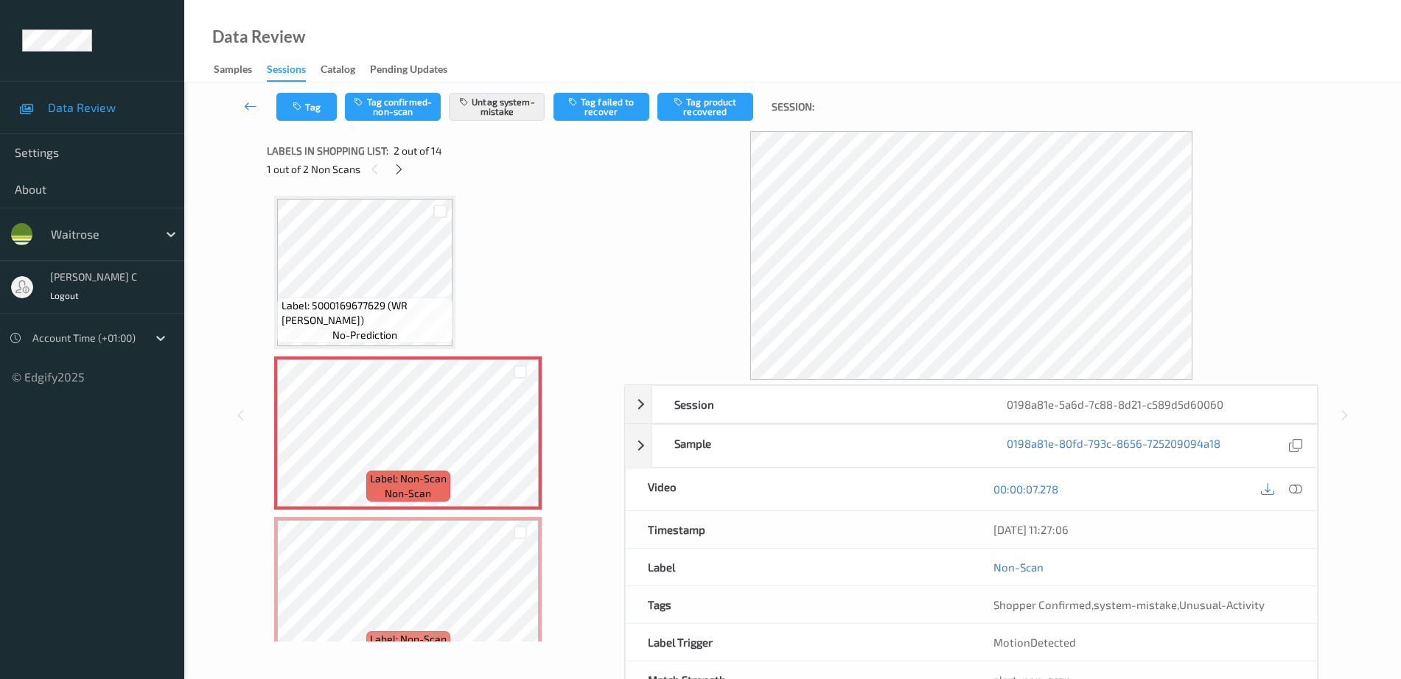
click at [323, 301] on span "Label: 5000169677629 (WR [PERSON_NAME])" at bounding box center [365, 312] width 168 height 29
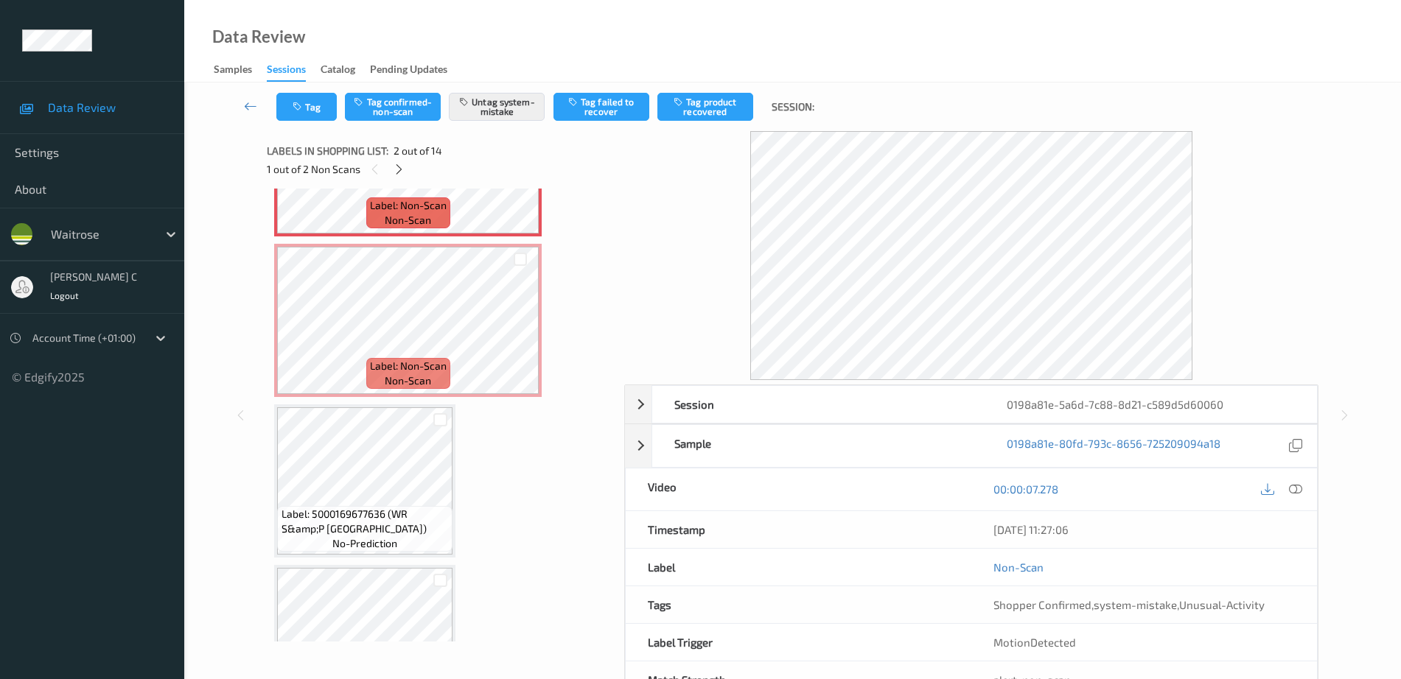
scroll to position [276, 0]
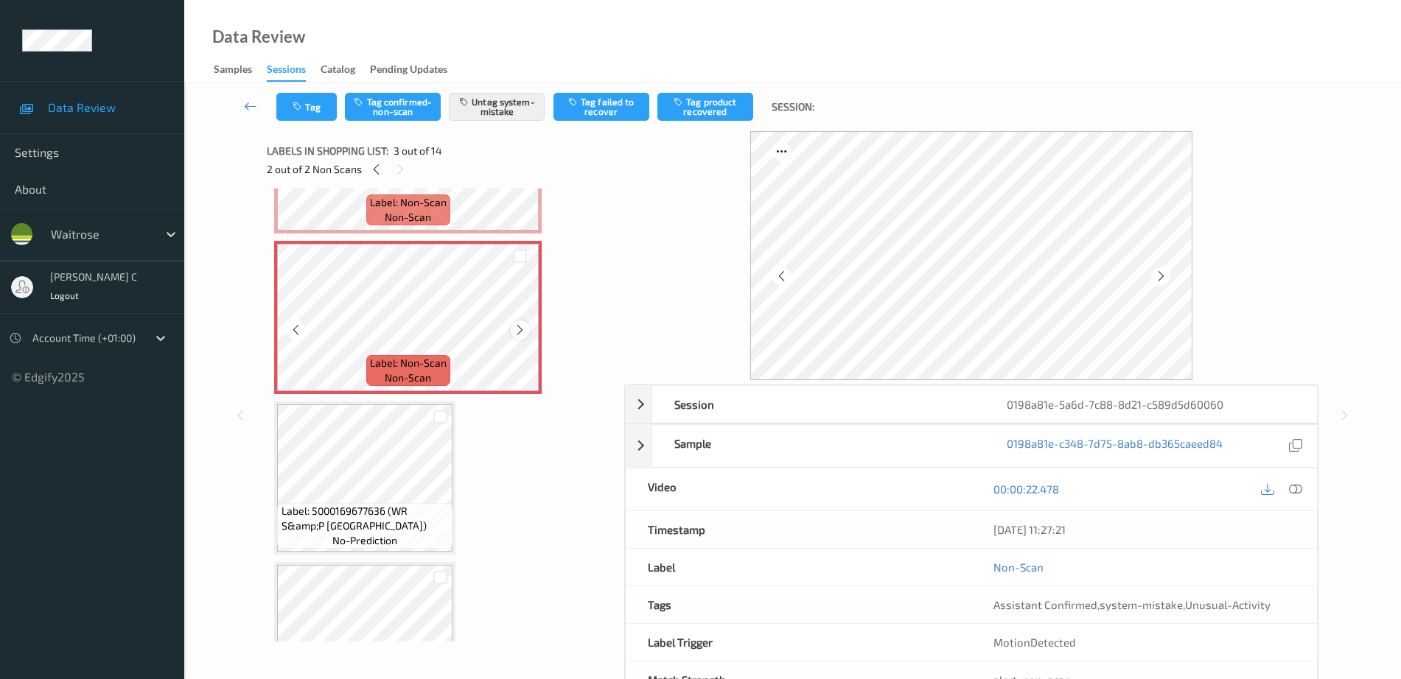
click at [521, 331] on icon at bounding box center [520, 329] width 13 height 13
click at [291, 108] on button "Tag" at bounding box center [306, 107] width 60 height 28
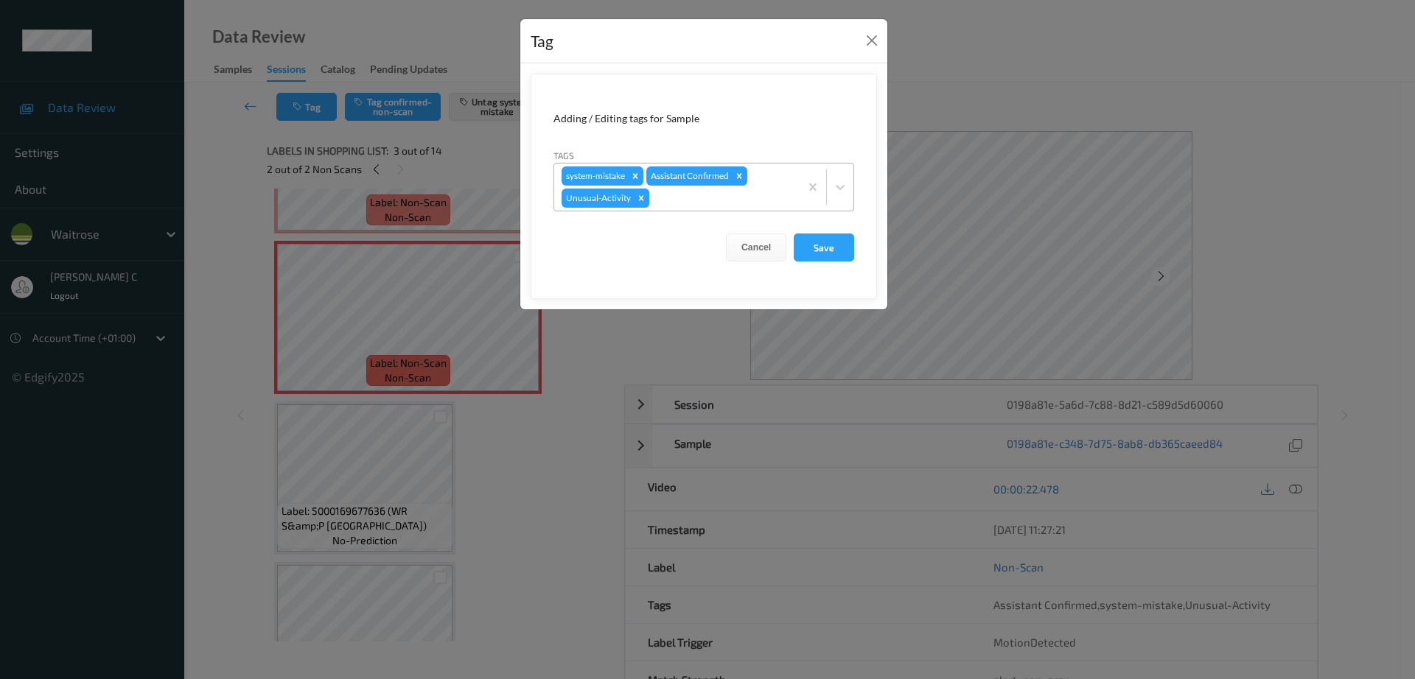
click at [640, 198] on icon "Remove Unusual-Activity" at bounding box center [641, 198] width 10 height 10
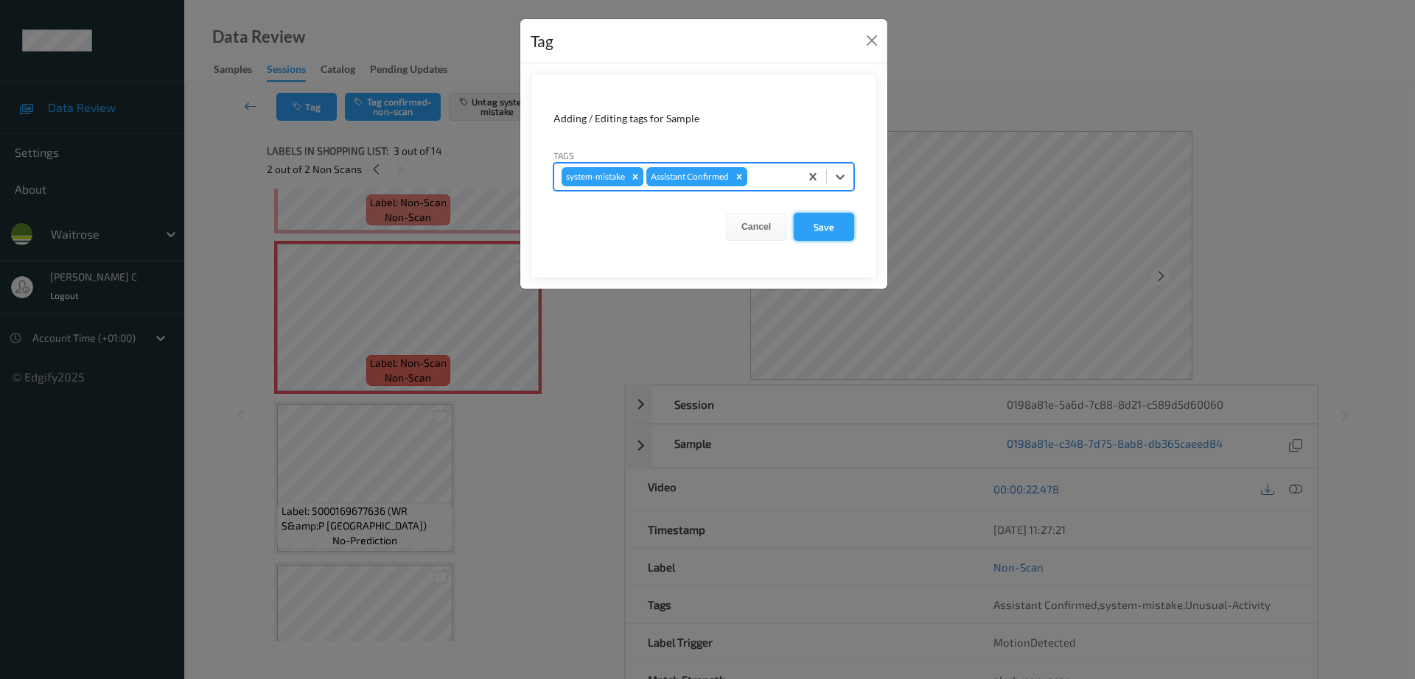
click at [813, 234] on button "Save" at bounding box center [824, 227] width 60 height 28
click at [815, 228] on button "Save" at bounding box center [824, 227] width 60 height 28
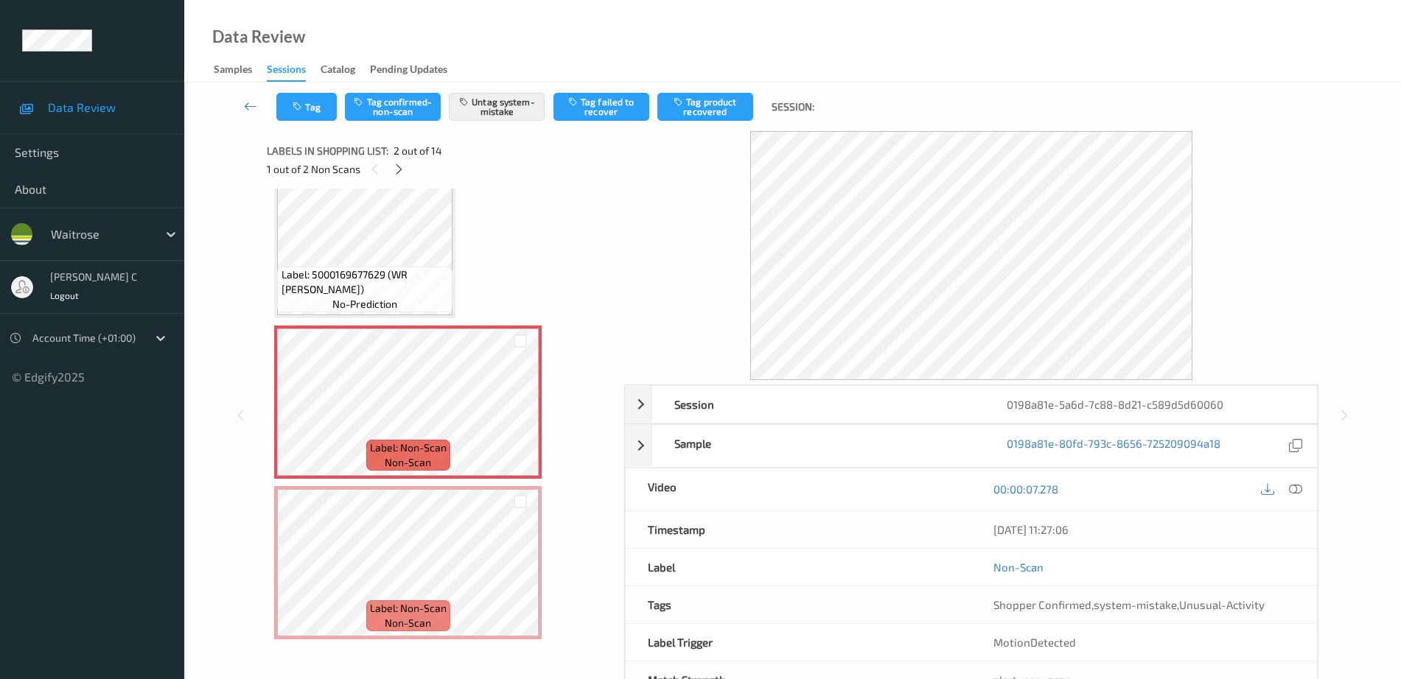
scroll to position [0, 0]
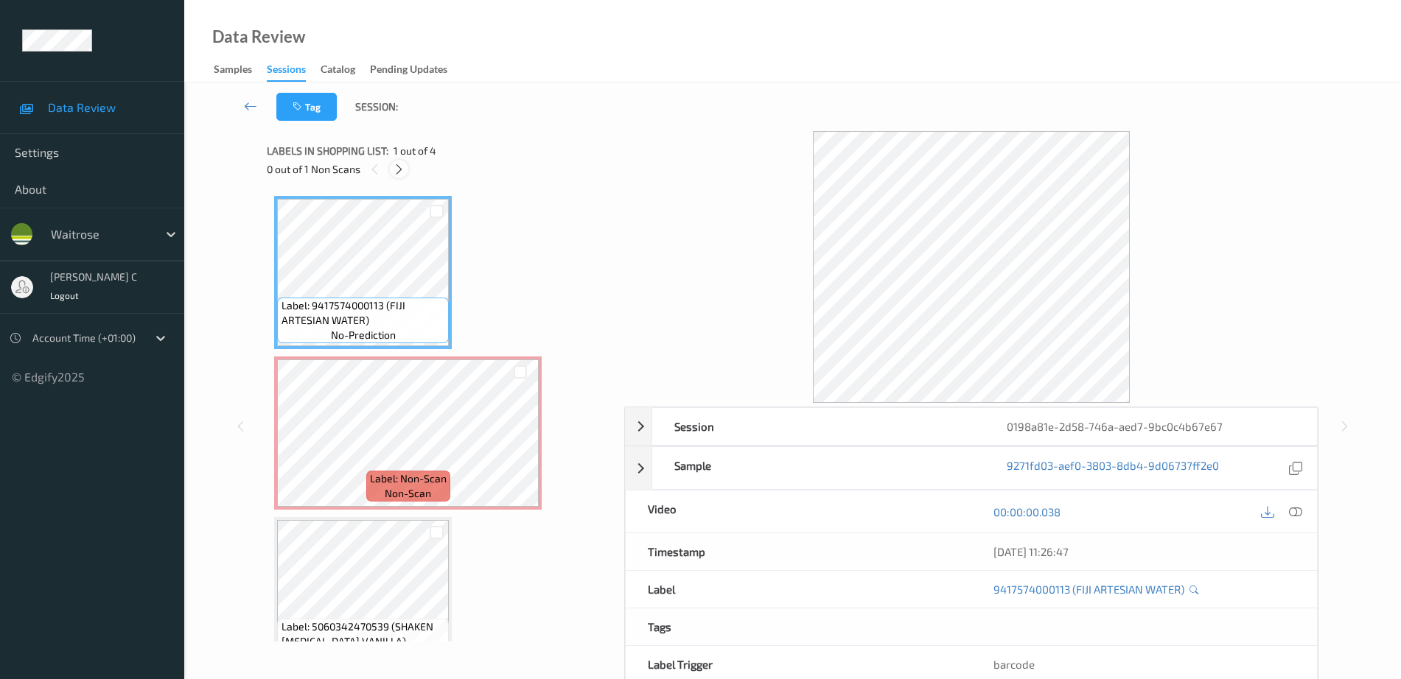
click at [401, 167] on icon at bounding box center [399, 169] width 13 height 13
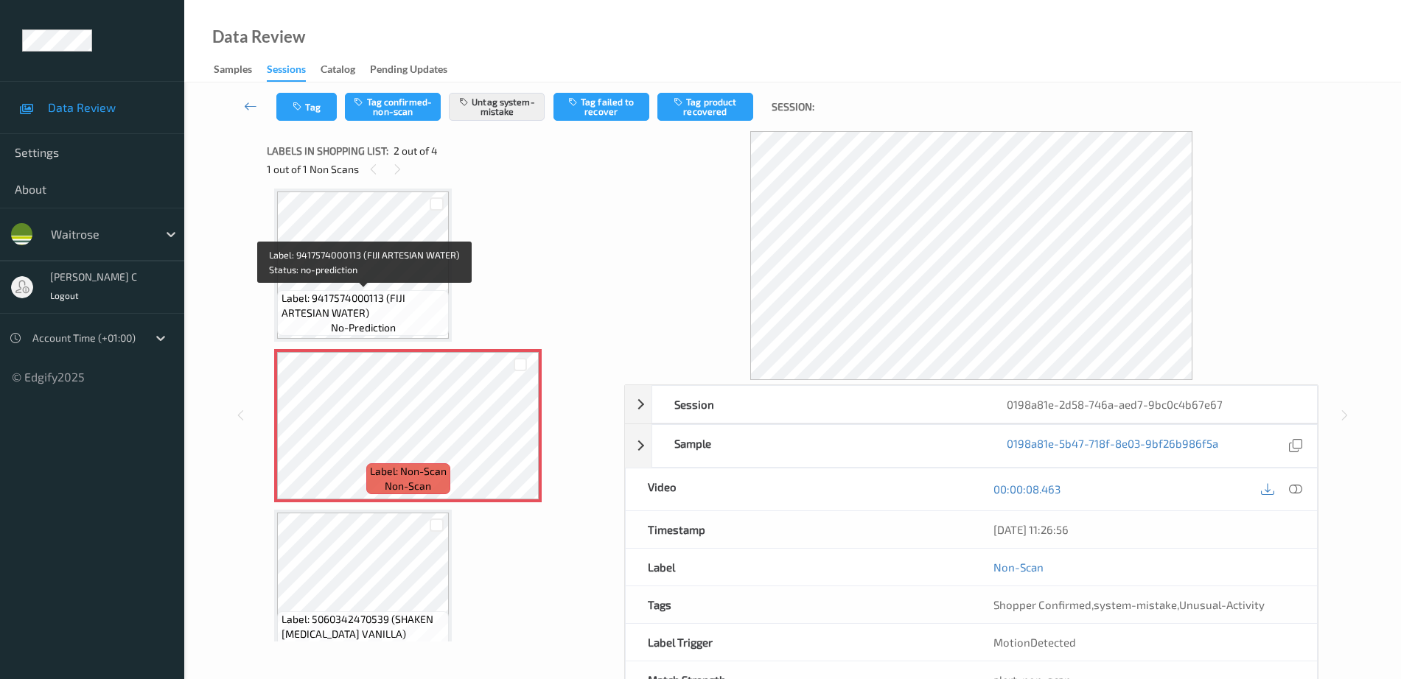
click at [393, 314] on span "Label: 9417574000113 (FIJI ARTESIAN WATER)" at bounding box center [363, 305] width 164 height 29
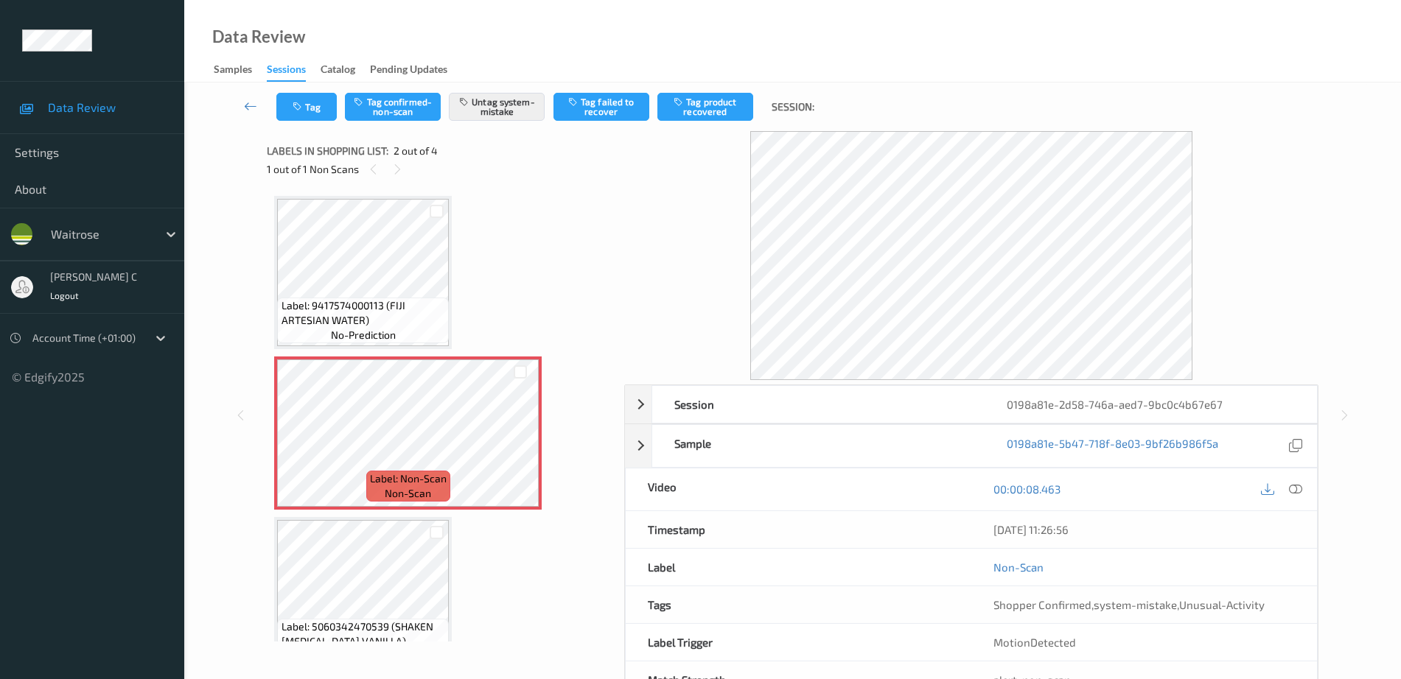
click at [332, 329] on span "no-prediction" at bounding box center [363, 335] width 65 height 15
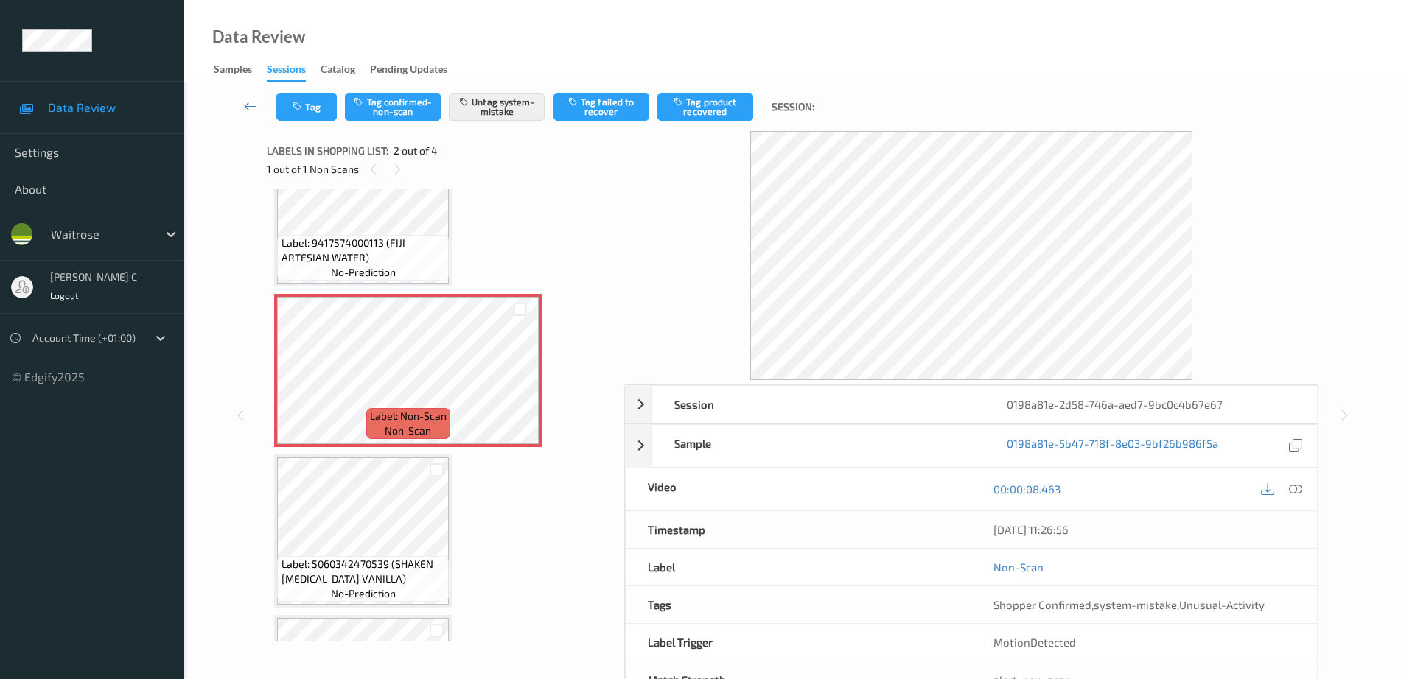
scroll to position [92, 0]
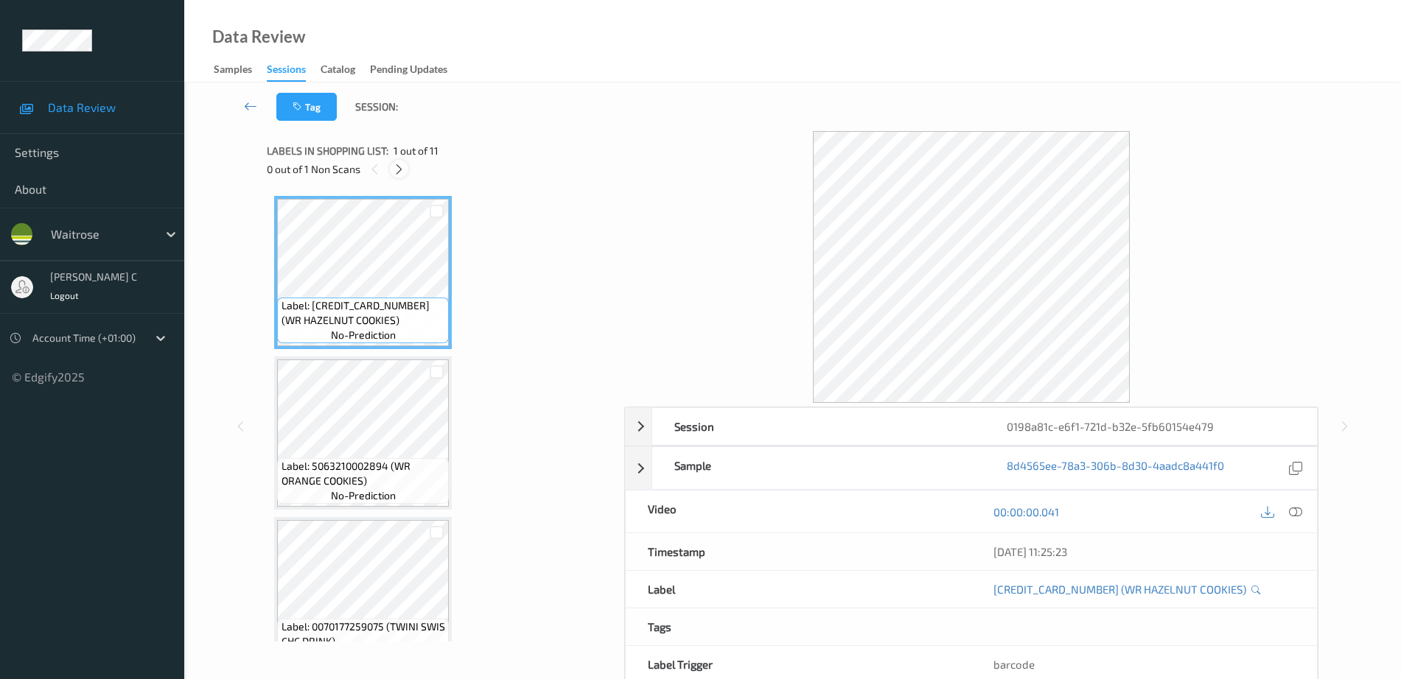
click at [402, 166] on icon at bounding box center [399, 169] width 13 height 13
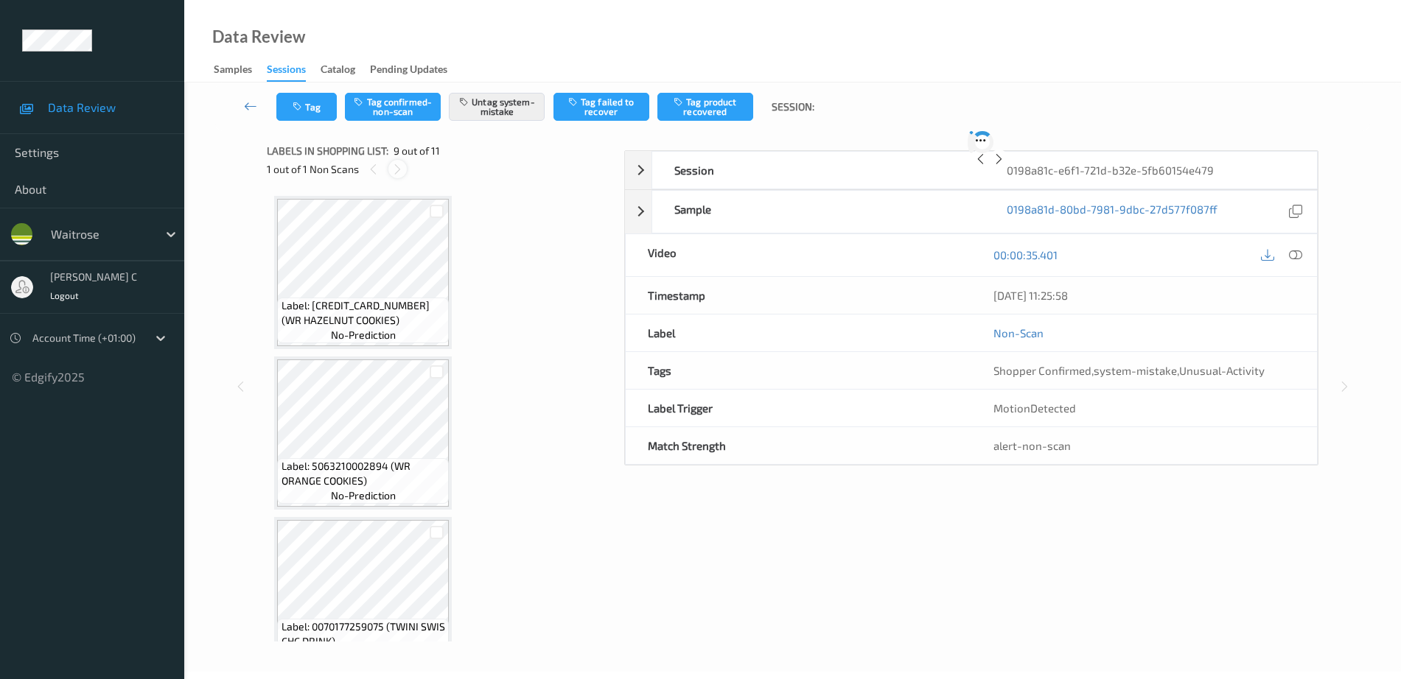
scroll to position [1132, 0]
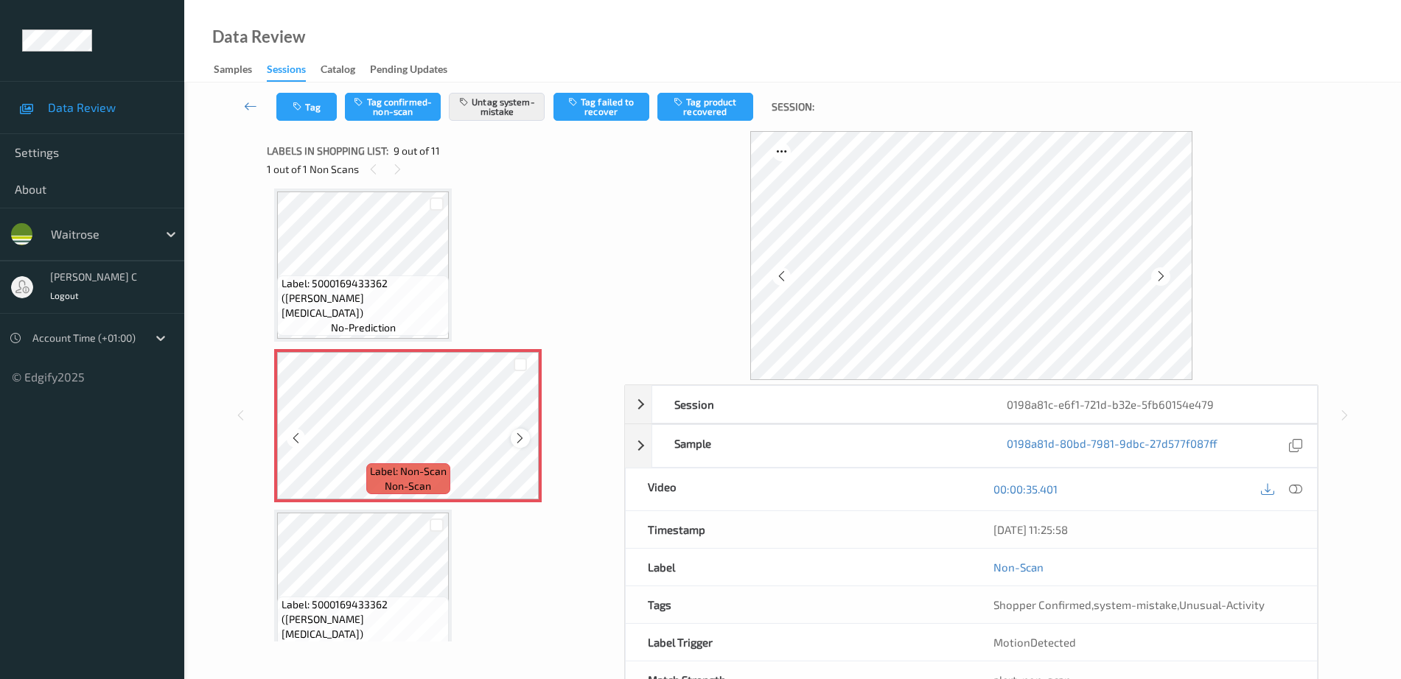
click at [528, 436] on div at bounding box center [520, 438] width 18 height 18
click at [519, 433] on icon at bounding box center [520, 438] width 13 height 13
click at [400, 315] on span "Label: 5000169433362 (WR ESS PARACETAMOL)" at bounding box center [363, 298] width 164 height 44
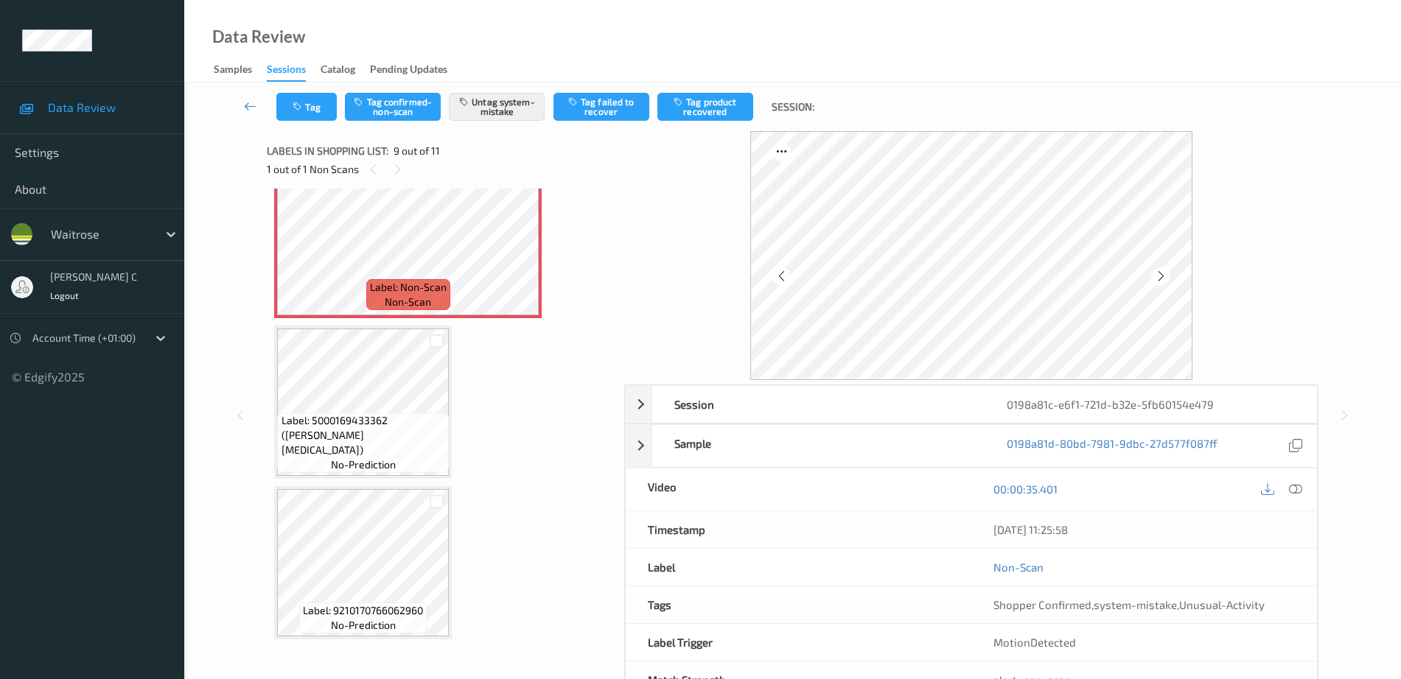
click at [348, 433] on span "Label: 5000169433362 (WR ESS PARACETAMOL)" at bounding box center [363, 435] width 164 height 44
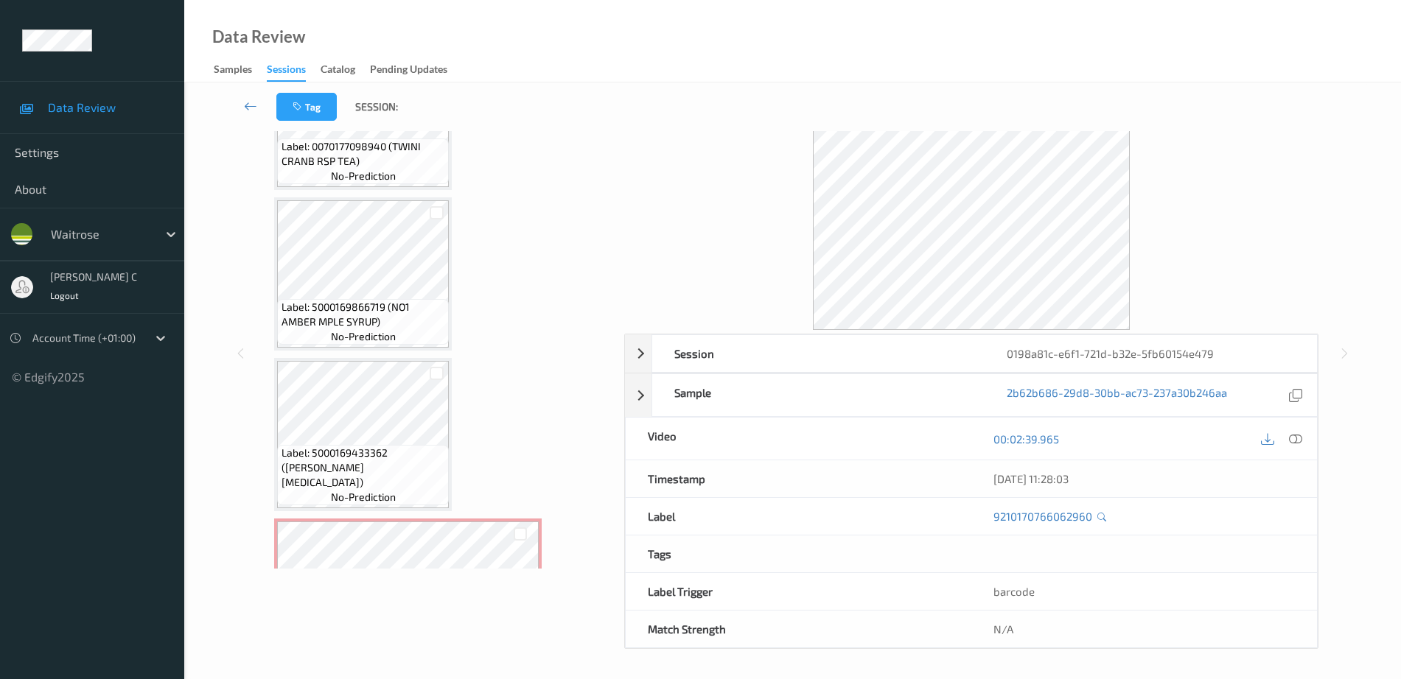
scroll to position [861, 0]
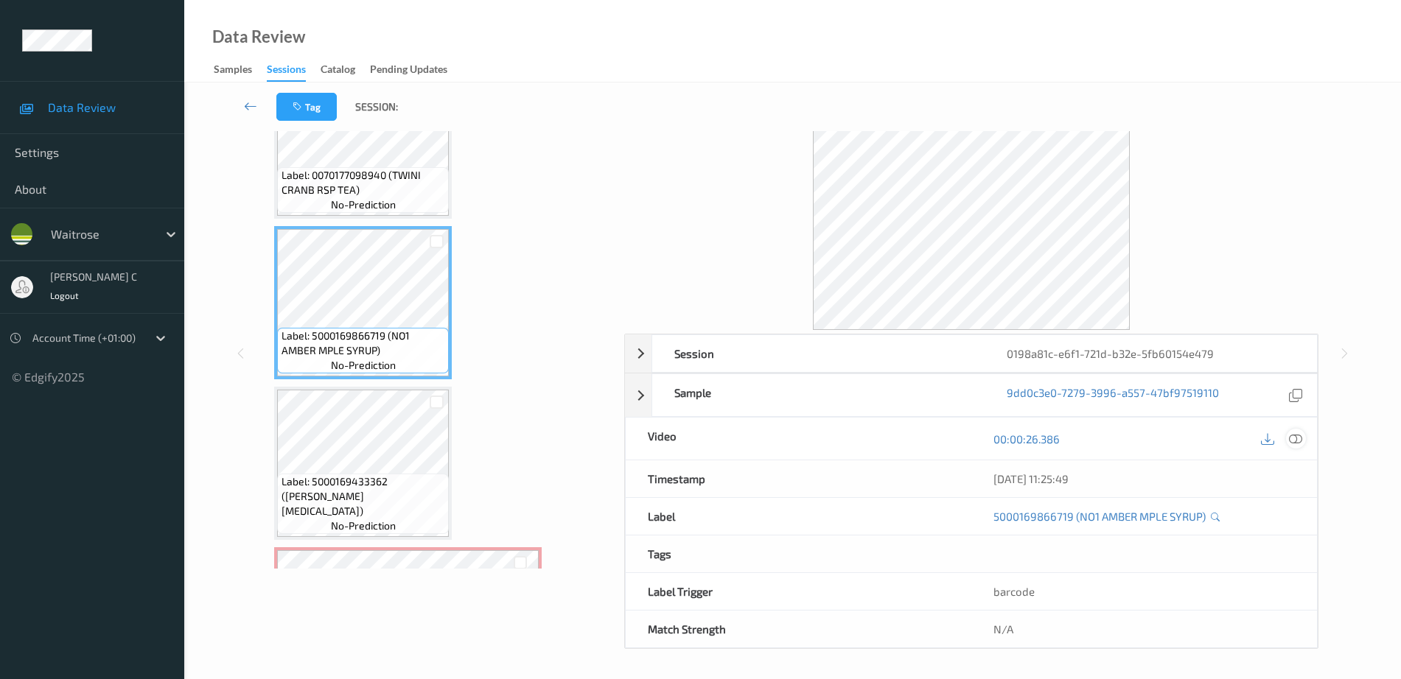
click at [1286, 434] on div at bounding box center [1296, 439] width 20 height 20
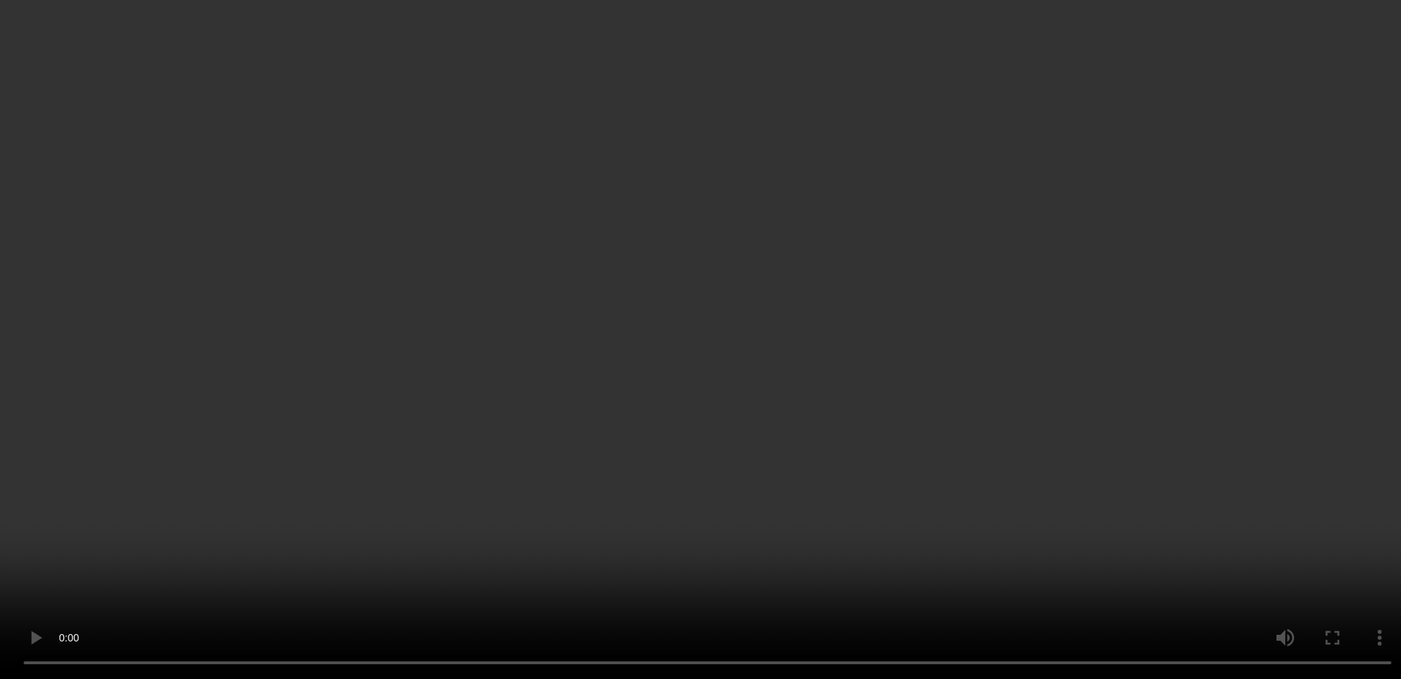
scroll to position [1045, 0]
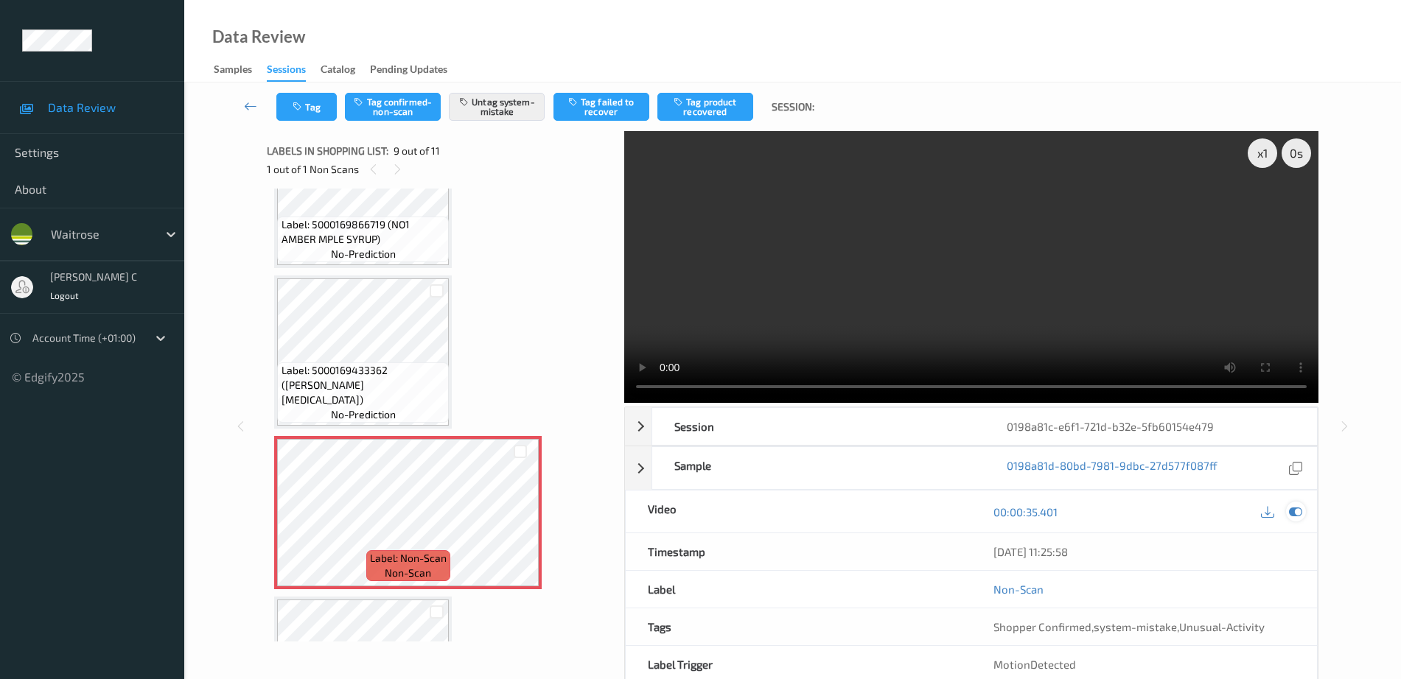
click at [1297, 517] on icon at bounding box center [1295, 511] width 13 height 13
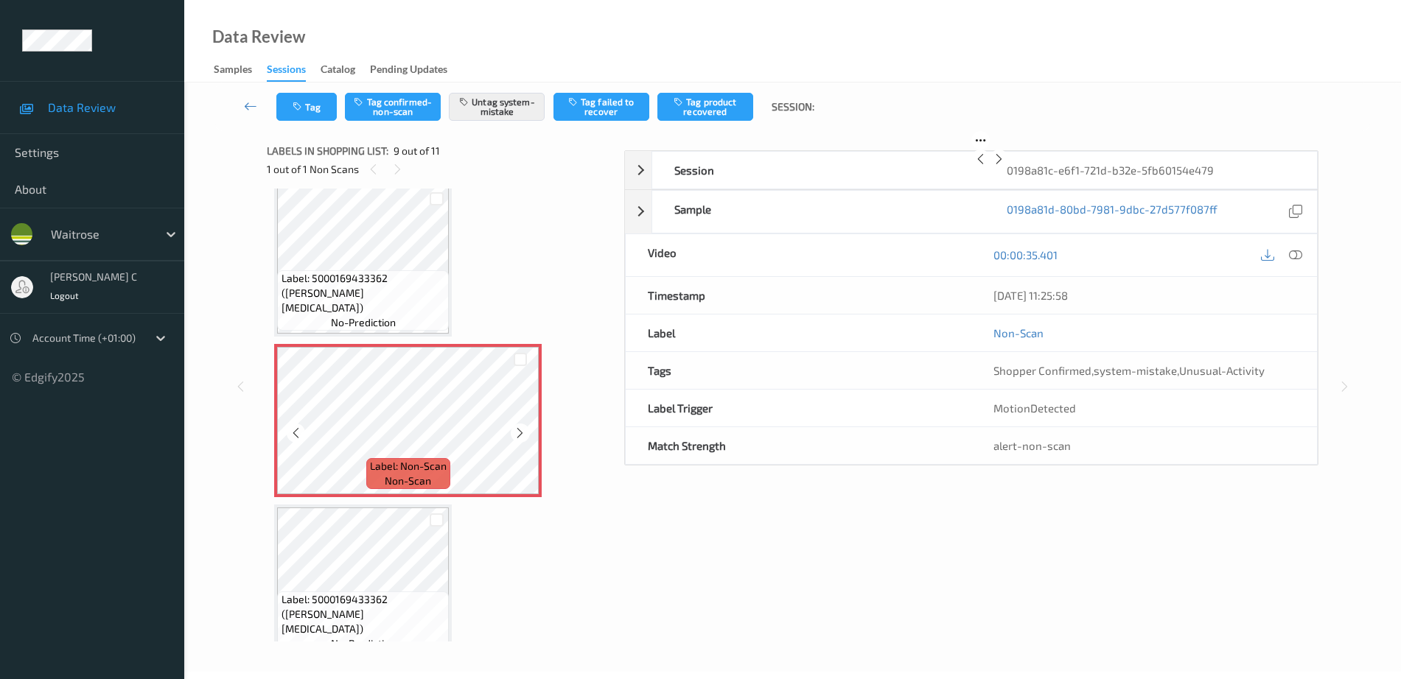
scroll to position [51, 0]
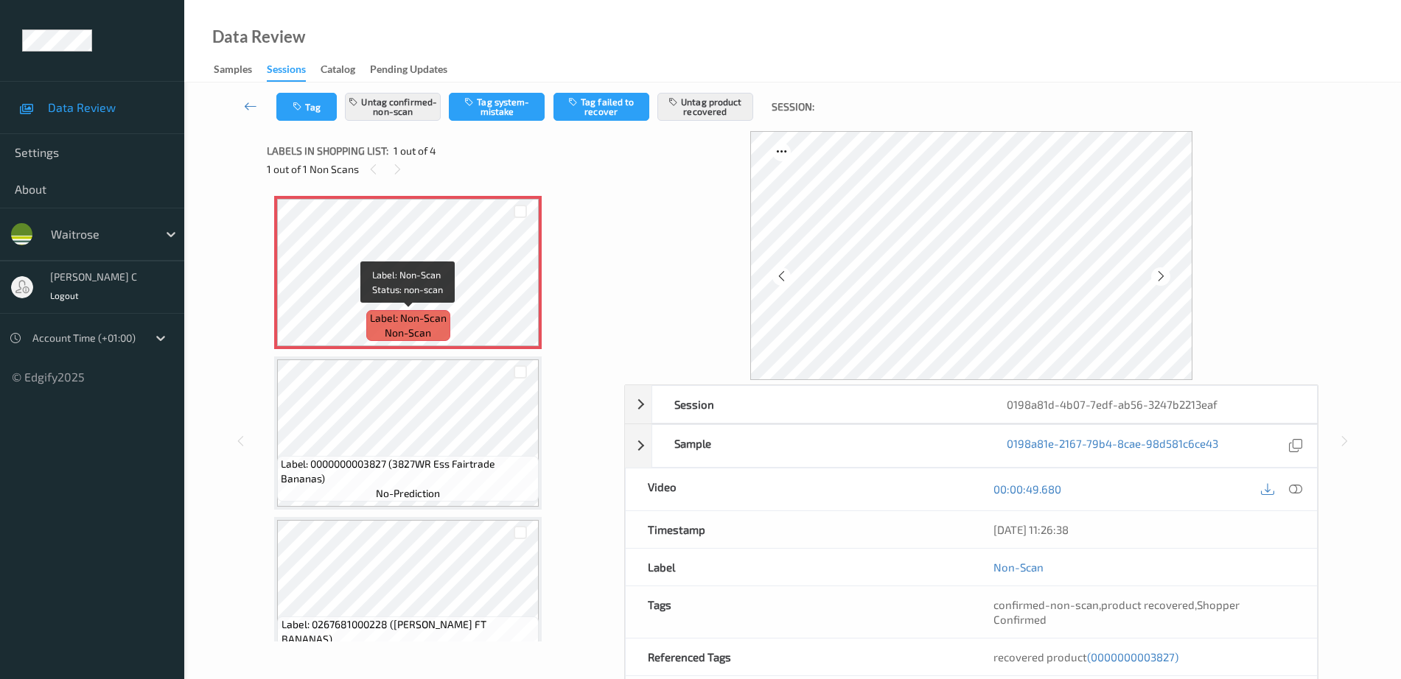
click at [447, 485] on span "Label: 0000000003827 (3827WR Ess Fairtrade Bananas)" at bounding box center [408, 471] width 254 height 29
click at [297, 107] on icon "button" at bounding box center [299, 107] width 13 height 10
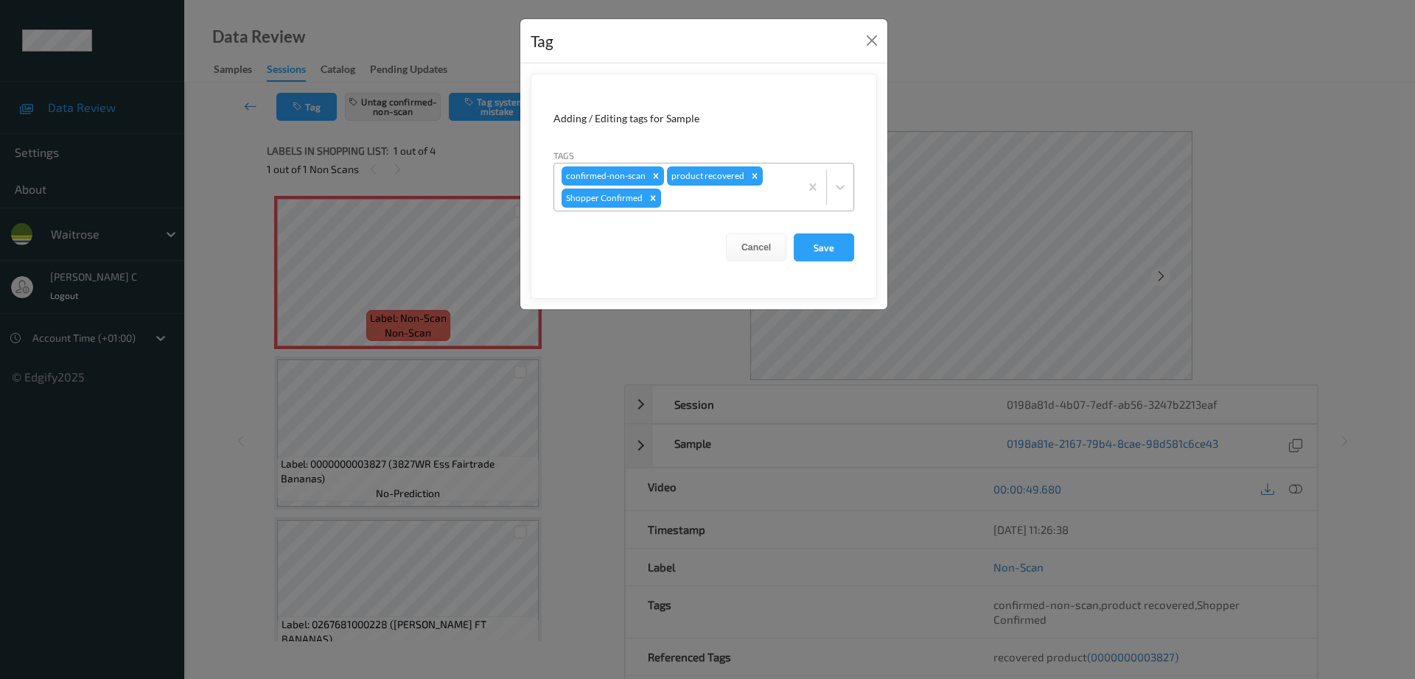
click at [705, 206] on div at bounding box center [728, 198] width 128 height 18
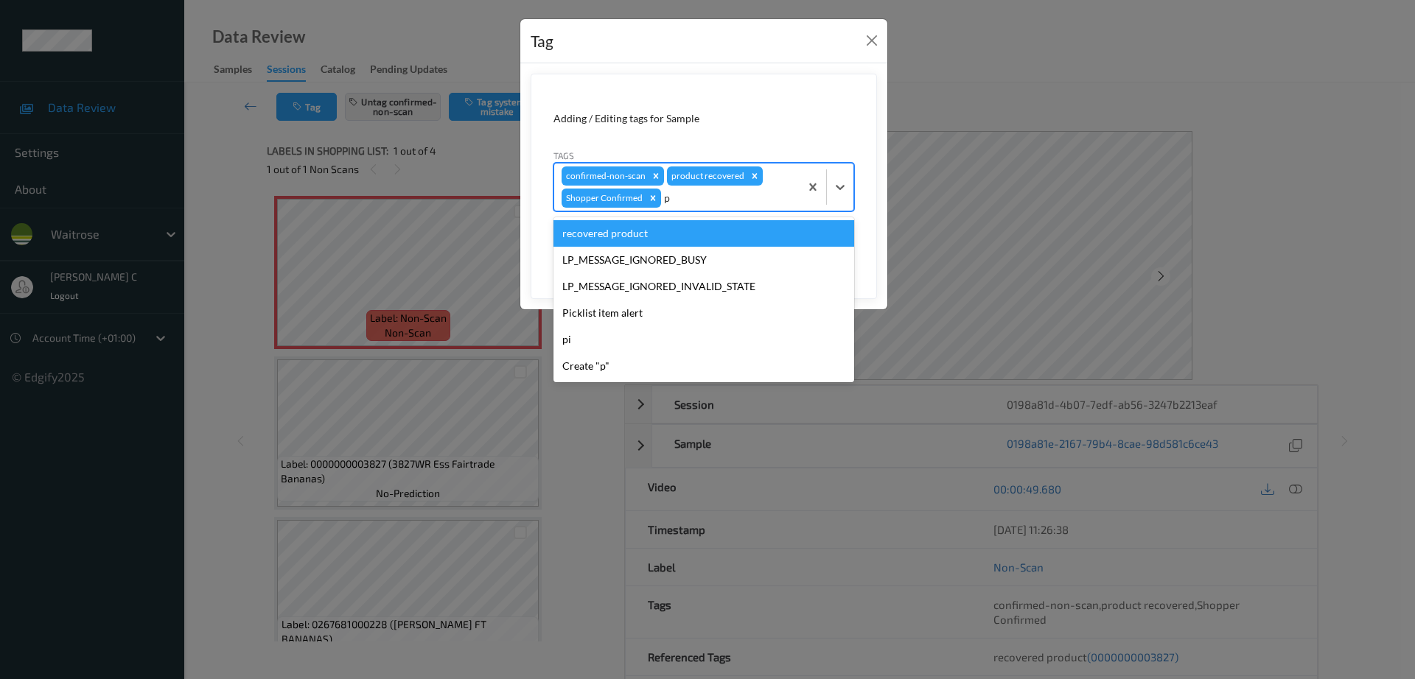
type input "pi"
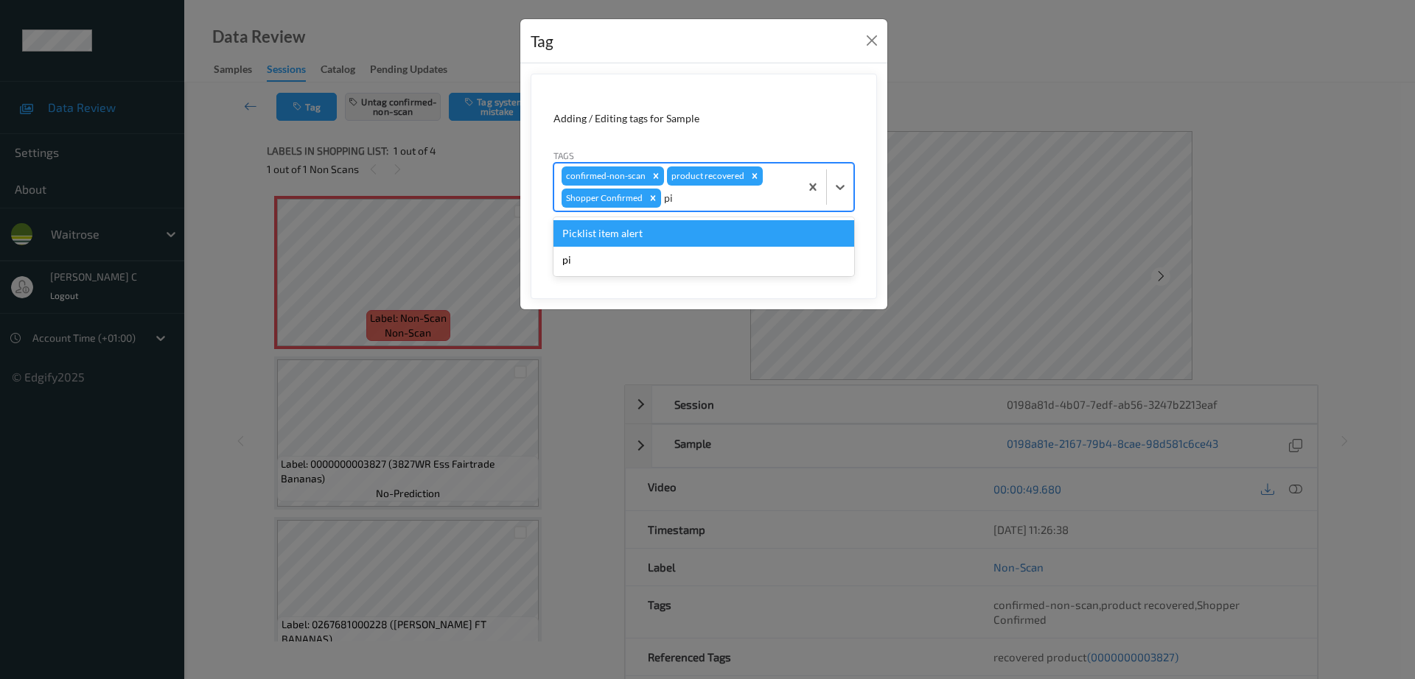
click at [639, 235] on div "Picklist item alert" at bounding box center [703, 233] width 301 height 27
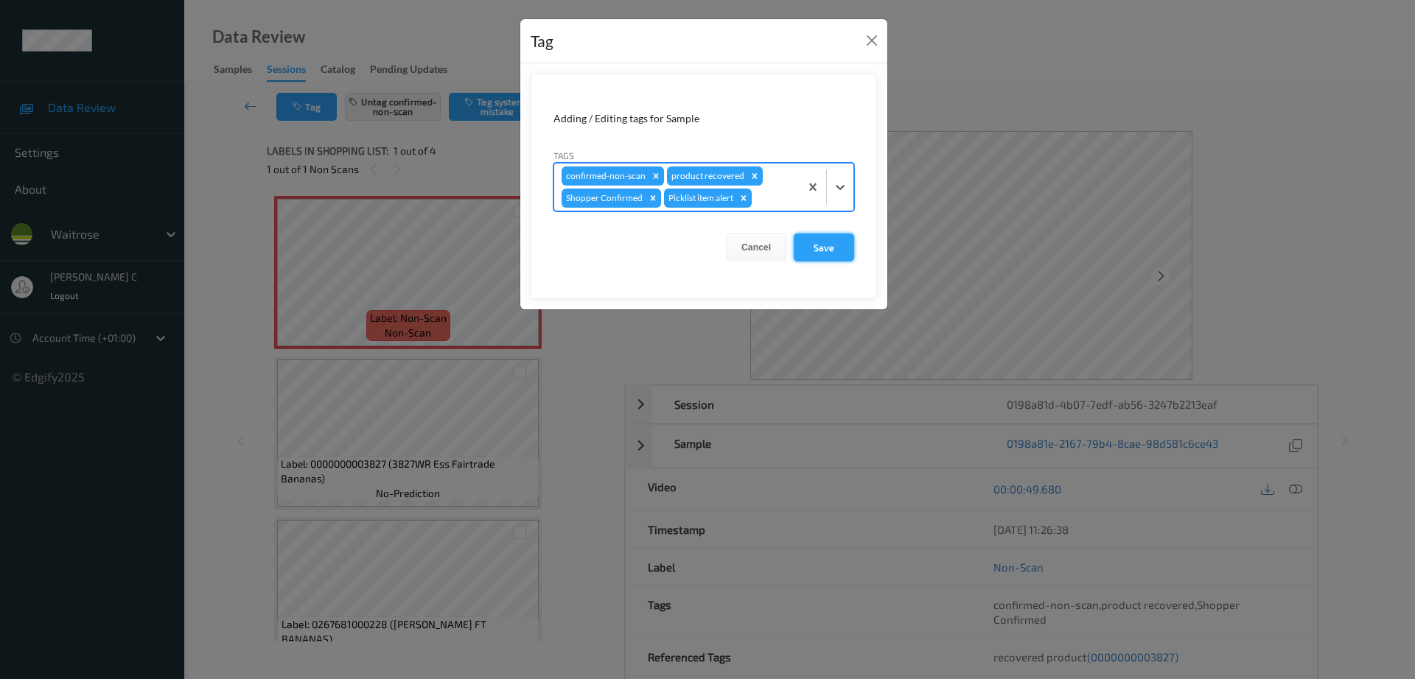
click at [815, 258] on button "Save" at bounding box center [824, 248] width 60 height 28
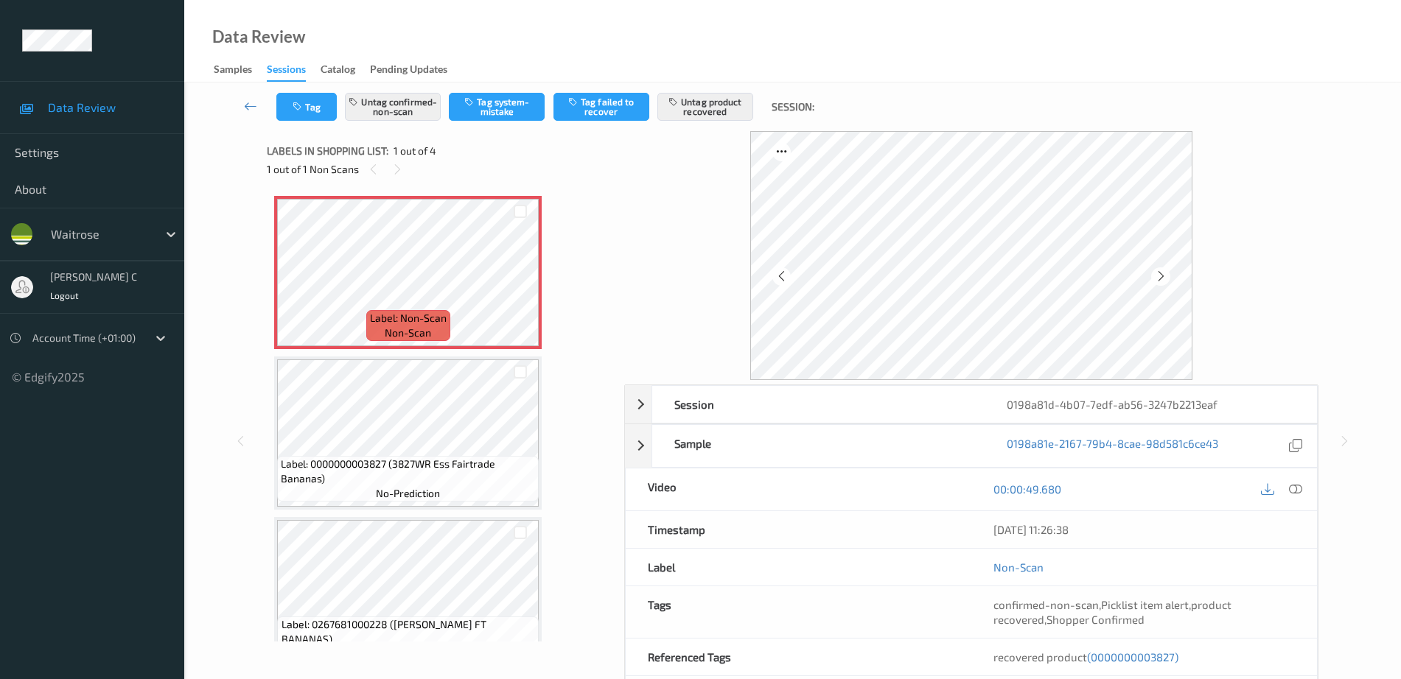
click at [461, 461] on span "Label: 0000000003827 (3827WR Ess Fairtrade Bananas)" at bounding box center [408, 471] width 254 height 29
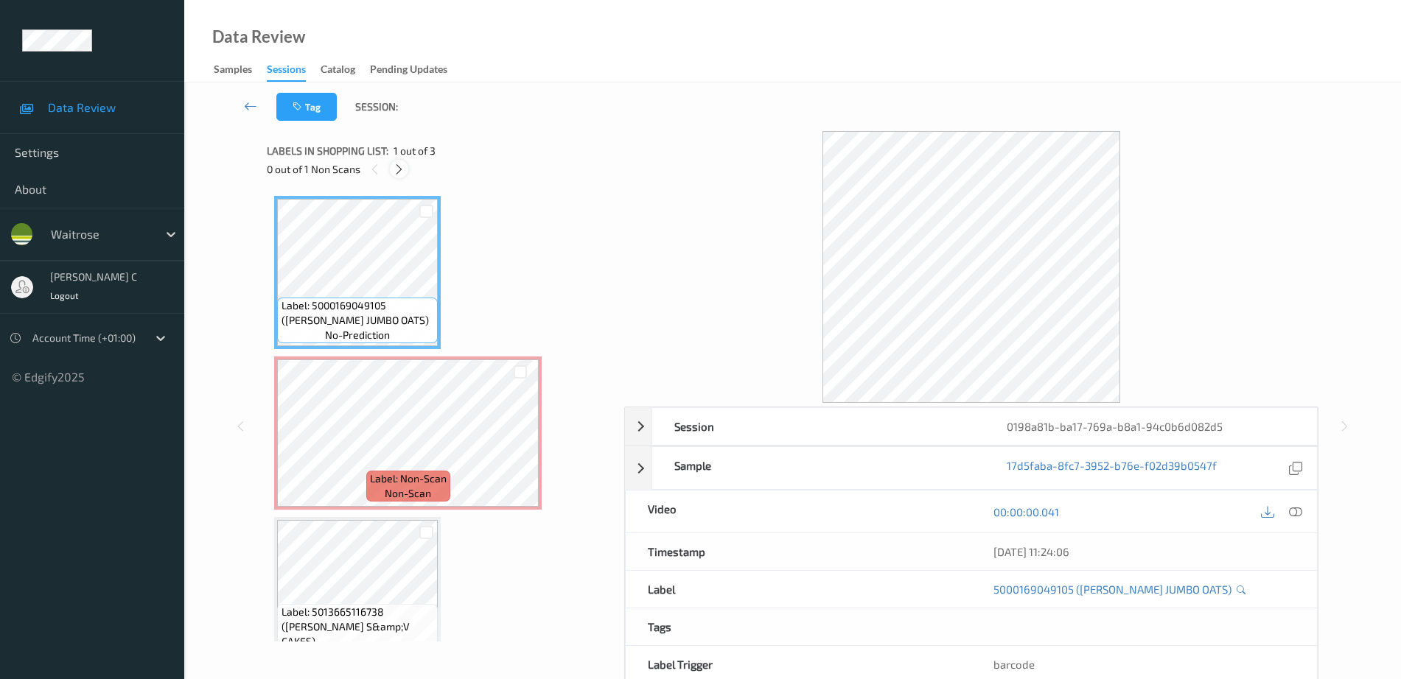
click at [394, 168] on icon at bounding box center [399, 169] width 13 height 13
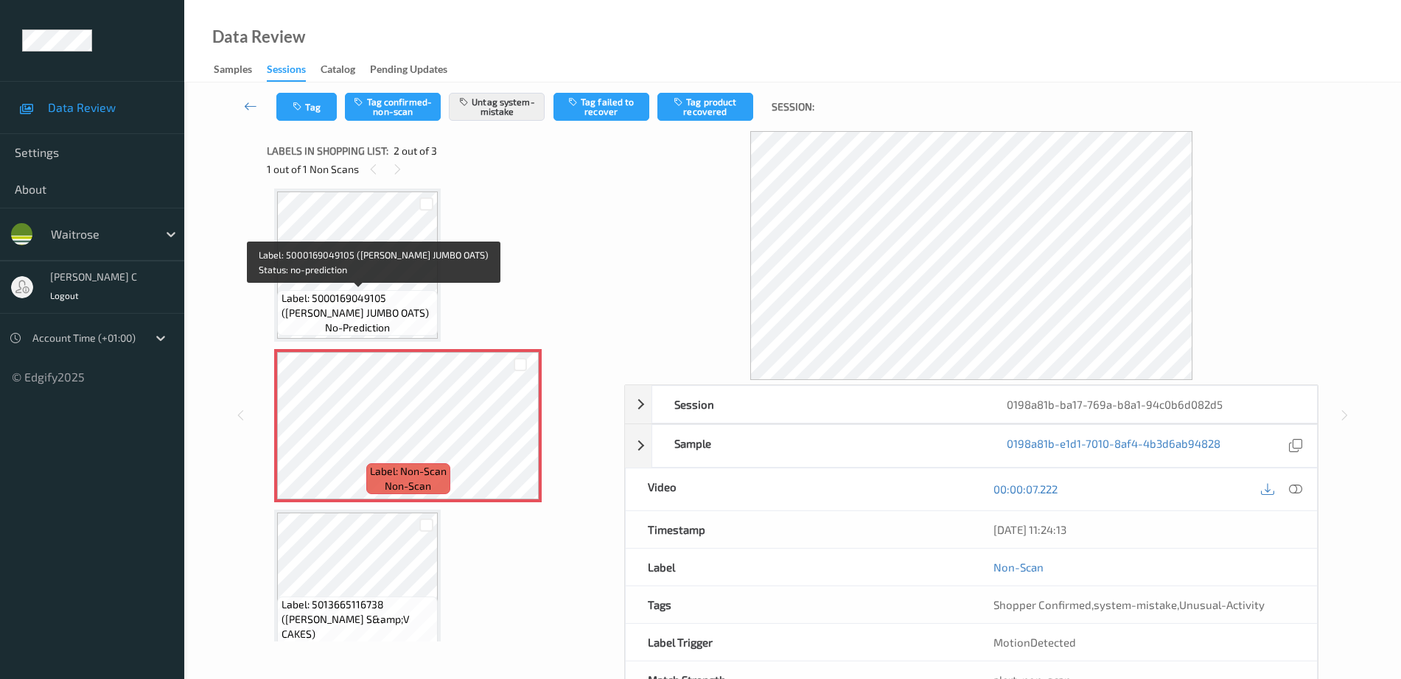
click at [402, 304] on span "Label: 5000169049105 ([PERSON_NAME] JUMBO OATS)" at bounding box center [357, 305] width 153 height 29
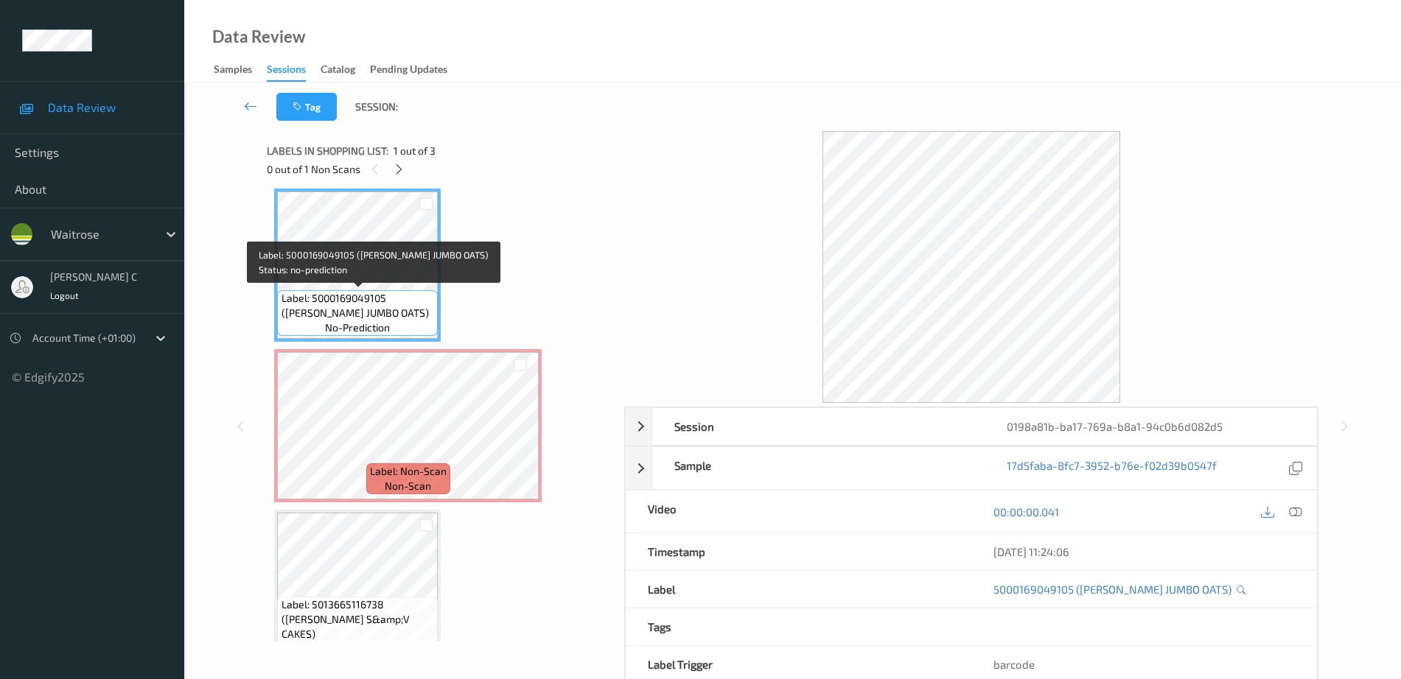
click at [426, 470] on span "Label: Non-Scan" at bounding box center [408, 471] width 77 height 15
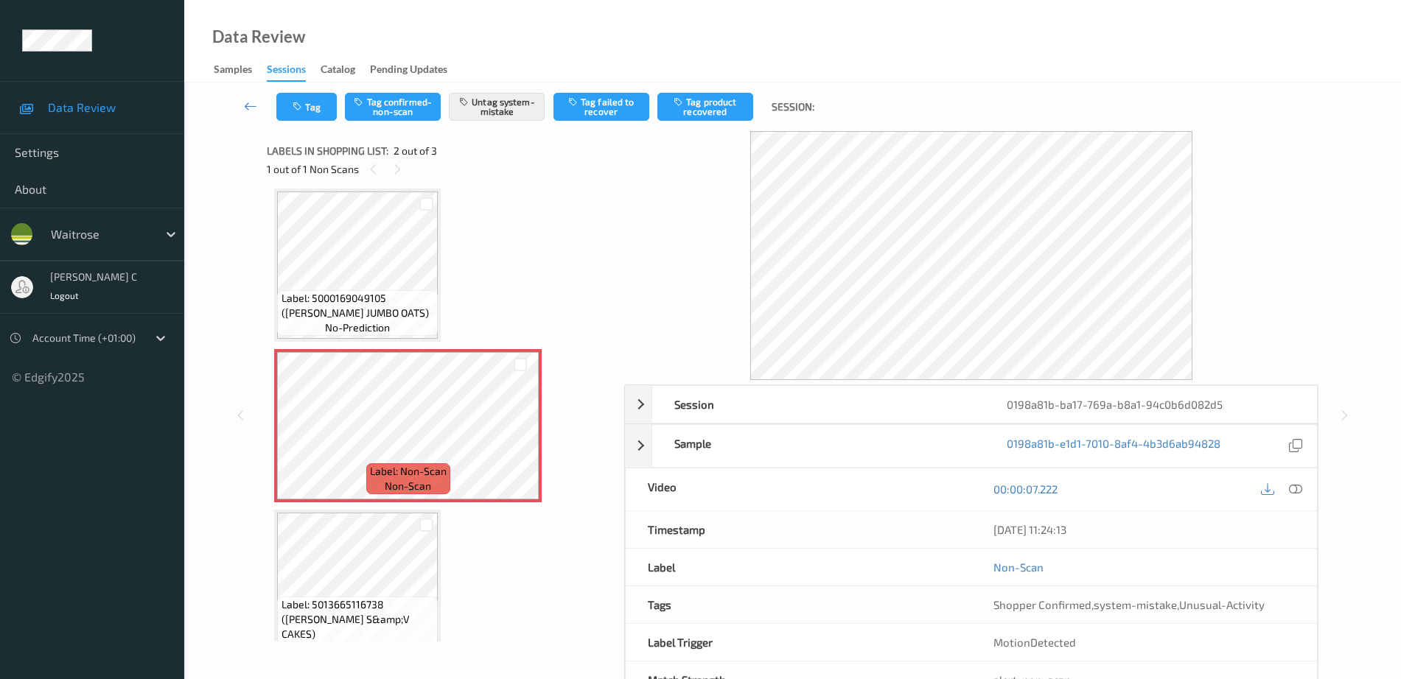
click at [369, 321] on span "no-prediction" at bounding box center [357, 328] width 65 height 15
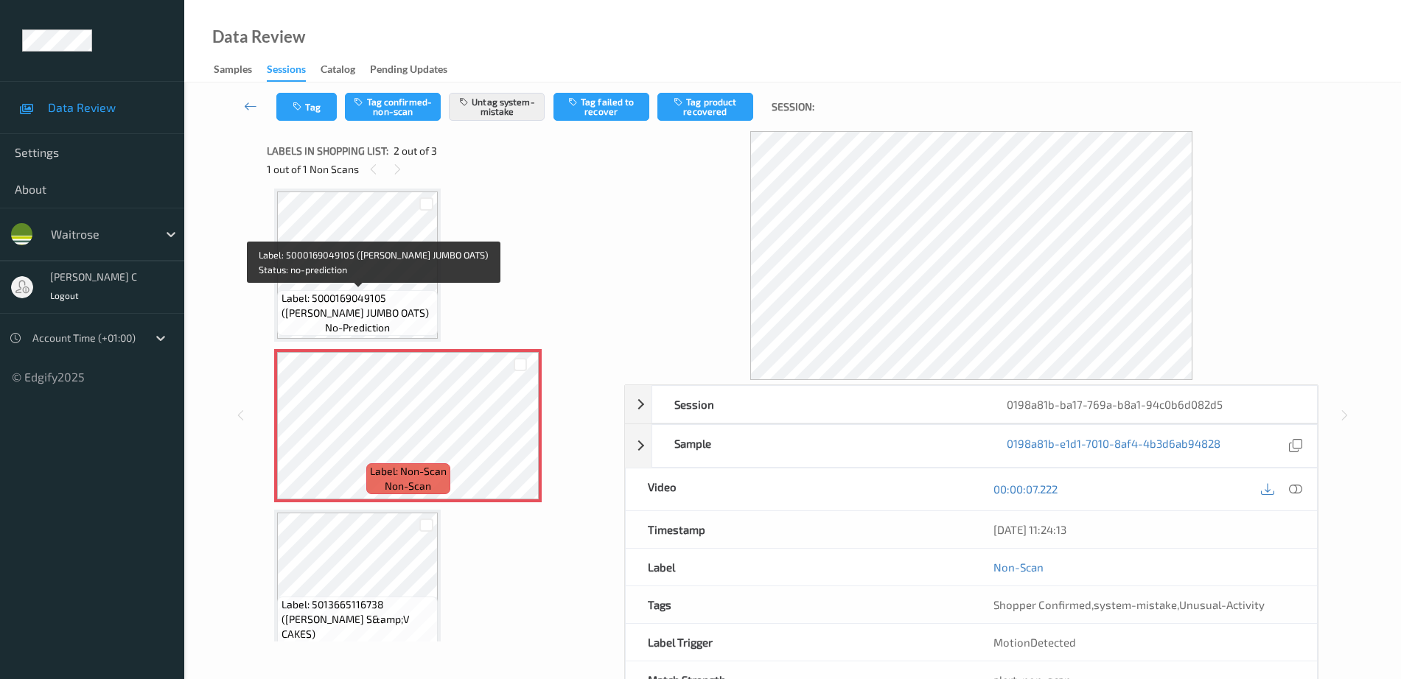
click at [333, 296] on span "Label: 5000169049105 ([PERSON_NAME] JUMBO OATS)" at bounding box center [357, 305] width 153 height 29
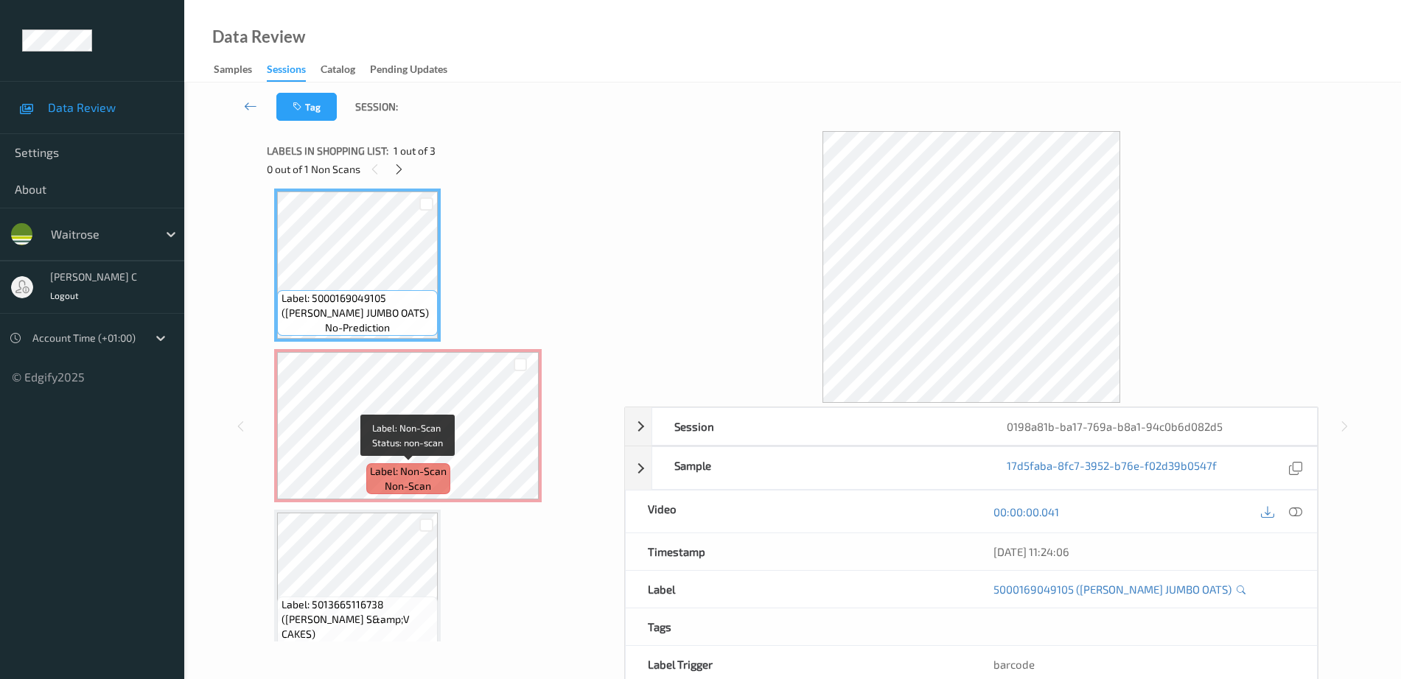
click at [424, 468] on span "Label: Non-Scan" at bounding box center [408, 471] width 77 height 15
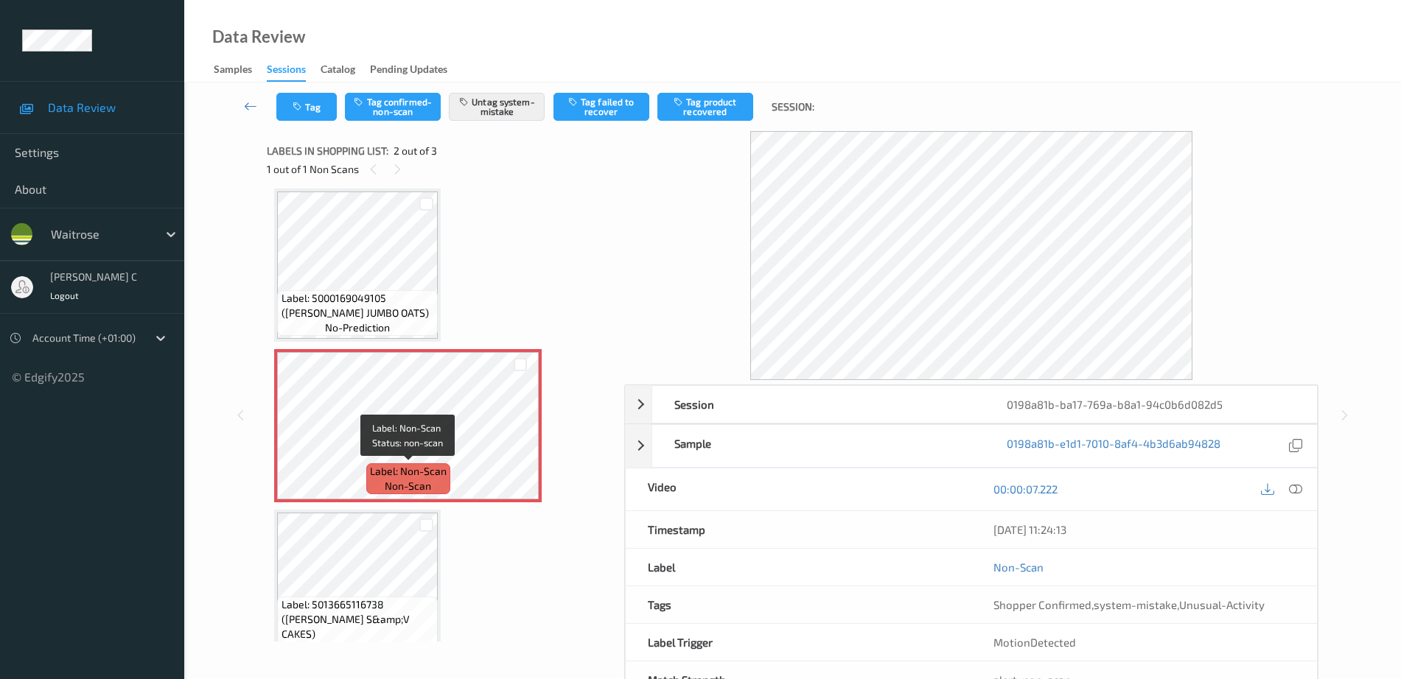
scroll to position [36, 0]
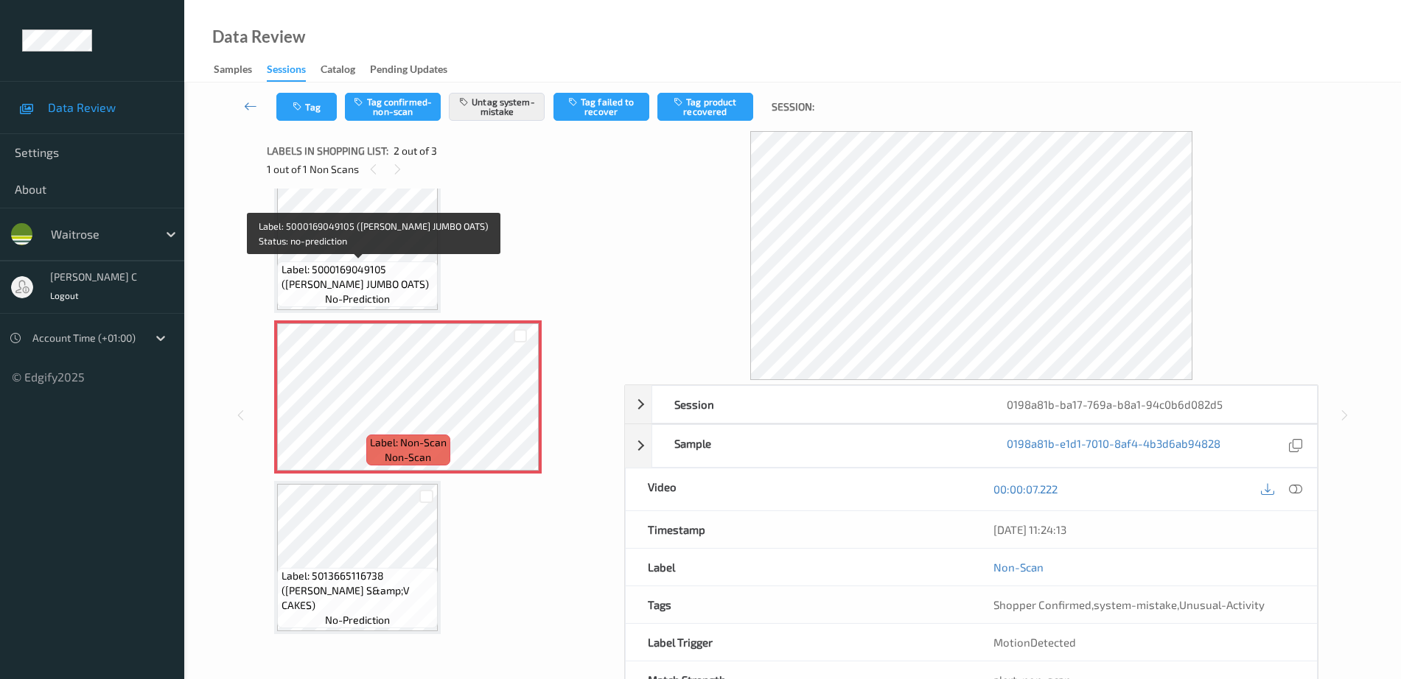
click at [395, 265] on span "Label: 5000169049105 ([PERSON_NAME] JUMBO OATS)" at bounding box center [357, 276] width 153 height 29
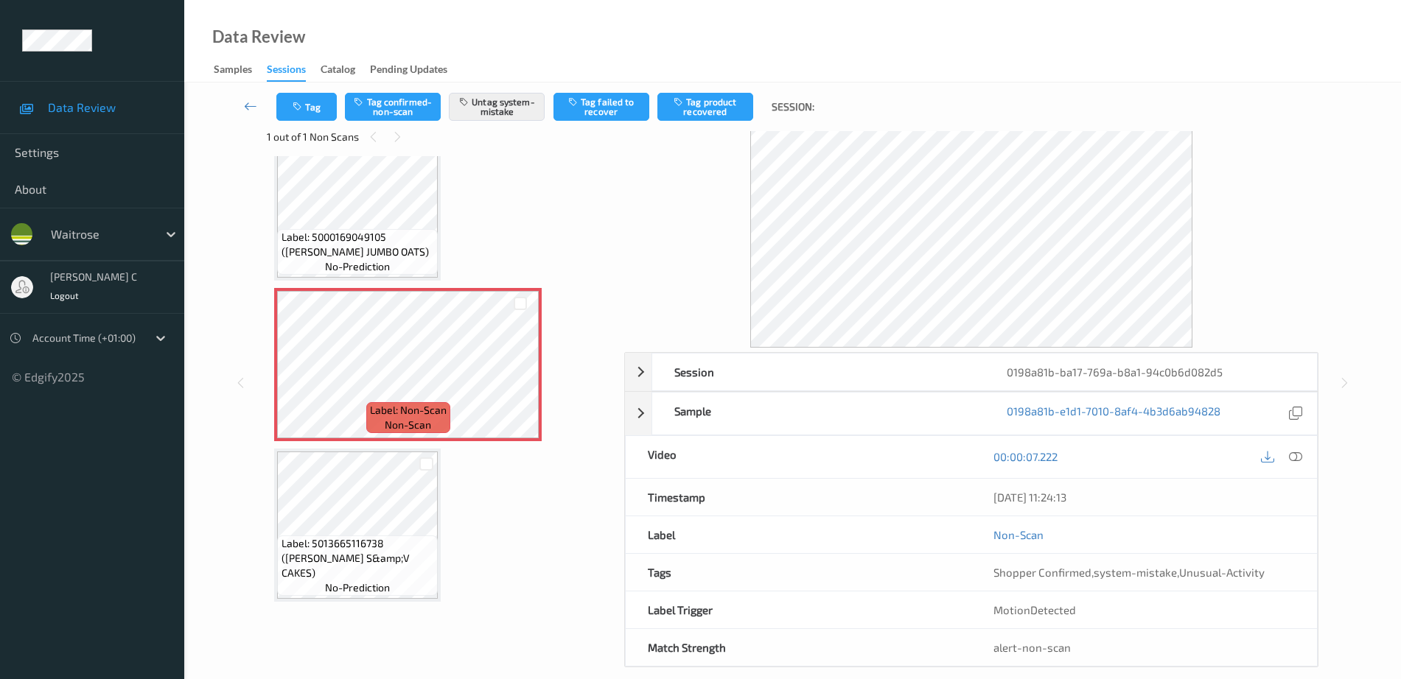
scroll to position [51, 0]
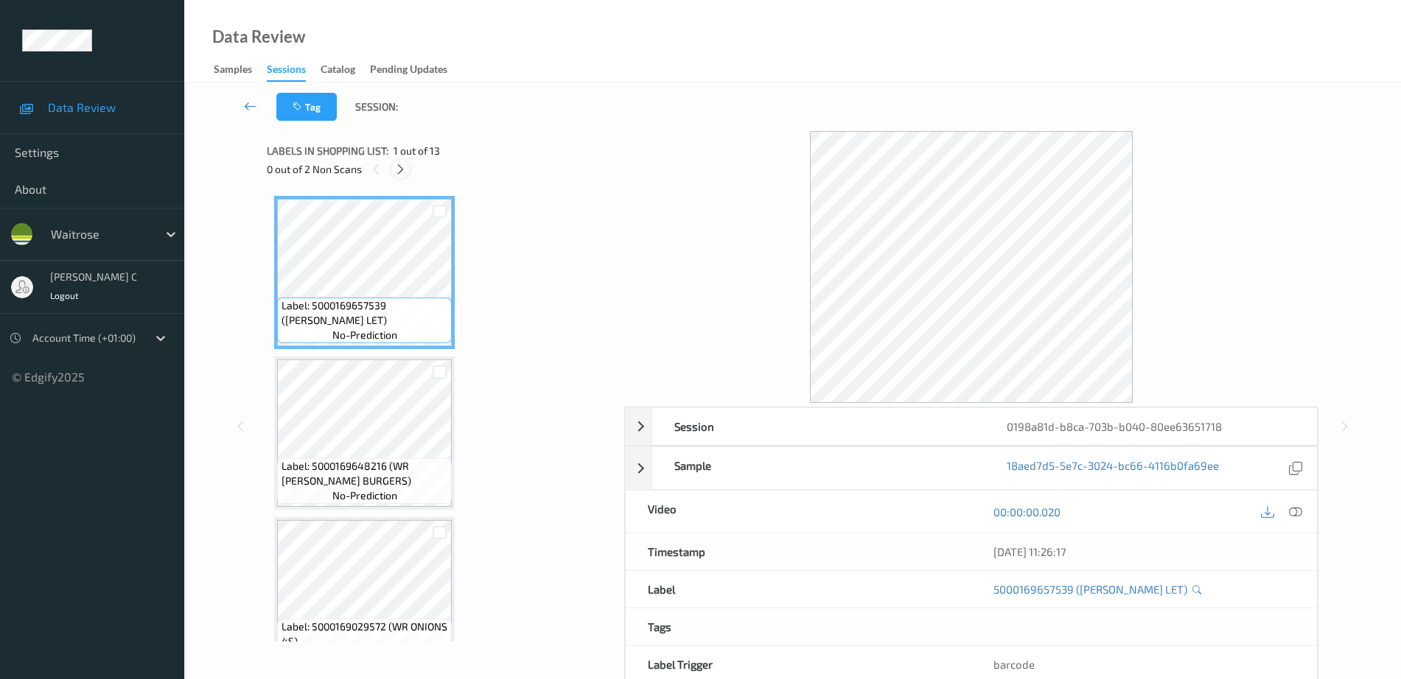
click at [403, 169] on icon at bounding box center [400, 169] width 13 height 13
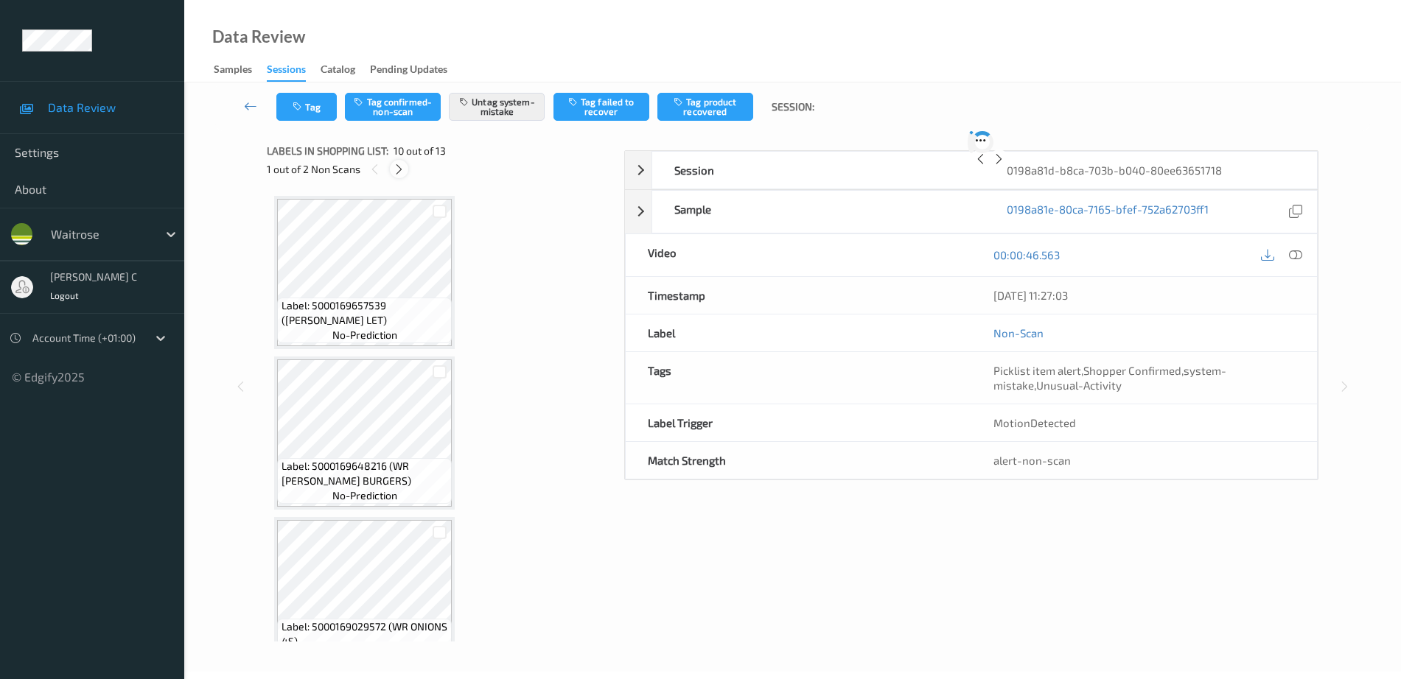
scroll to position [1292, 0]
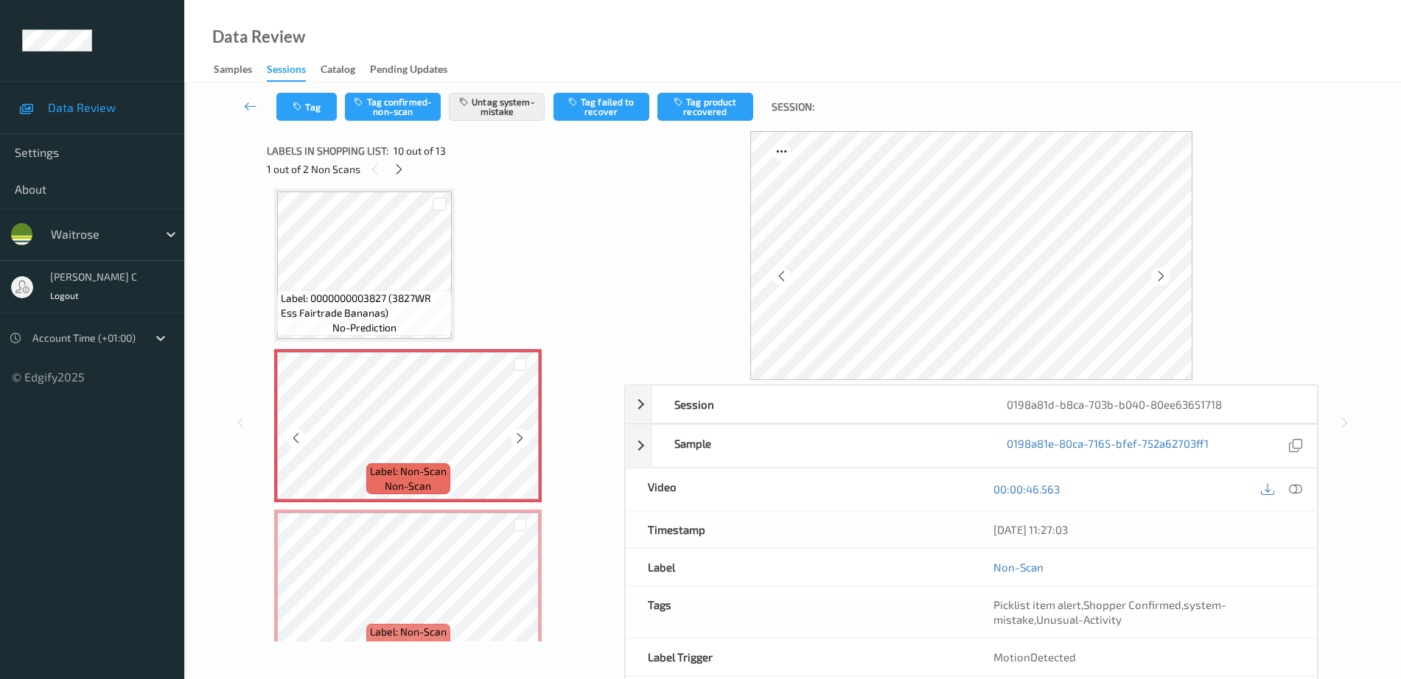
click at [352, 325] on span "no-prediction" at bounding box center [364, 328] width 64 height 15
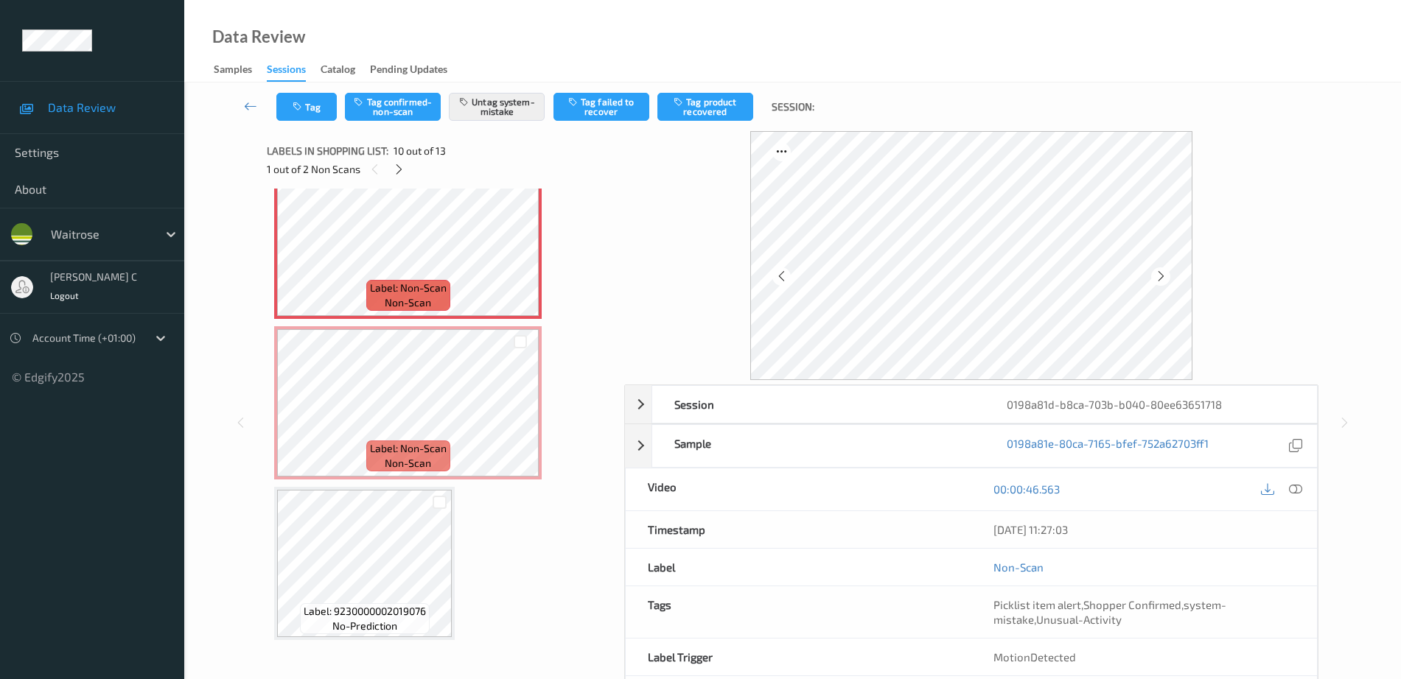
scroll to position [1477, 0]
click at [430, 455] on span "Label: Non-Scan" at bounding box center [408, 448] width 77 height 15
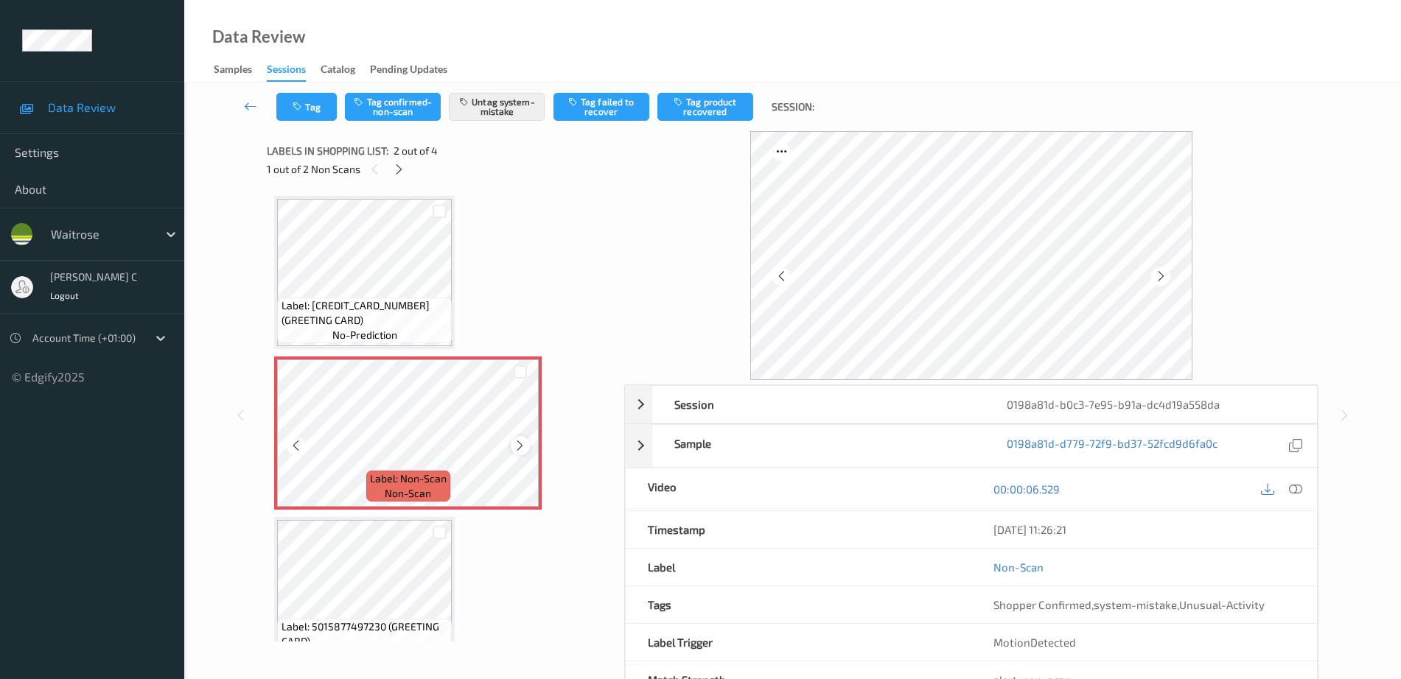
click at [511, 441] on div "Label: Non-Scan non-scan" at bounding box center [407, 433] width 267 height 153
click at [519, 448] on icon at bounding box center [520, 445] width 13 height 13
click at [373, 311] on span "Label: [CREDIT_CARD_NUMBER] (GREETING CARD)" at bounding box center [364, 312] width 167 height 29
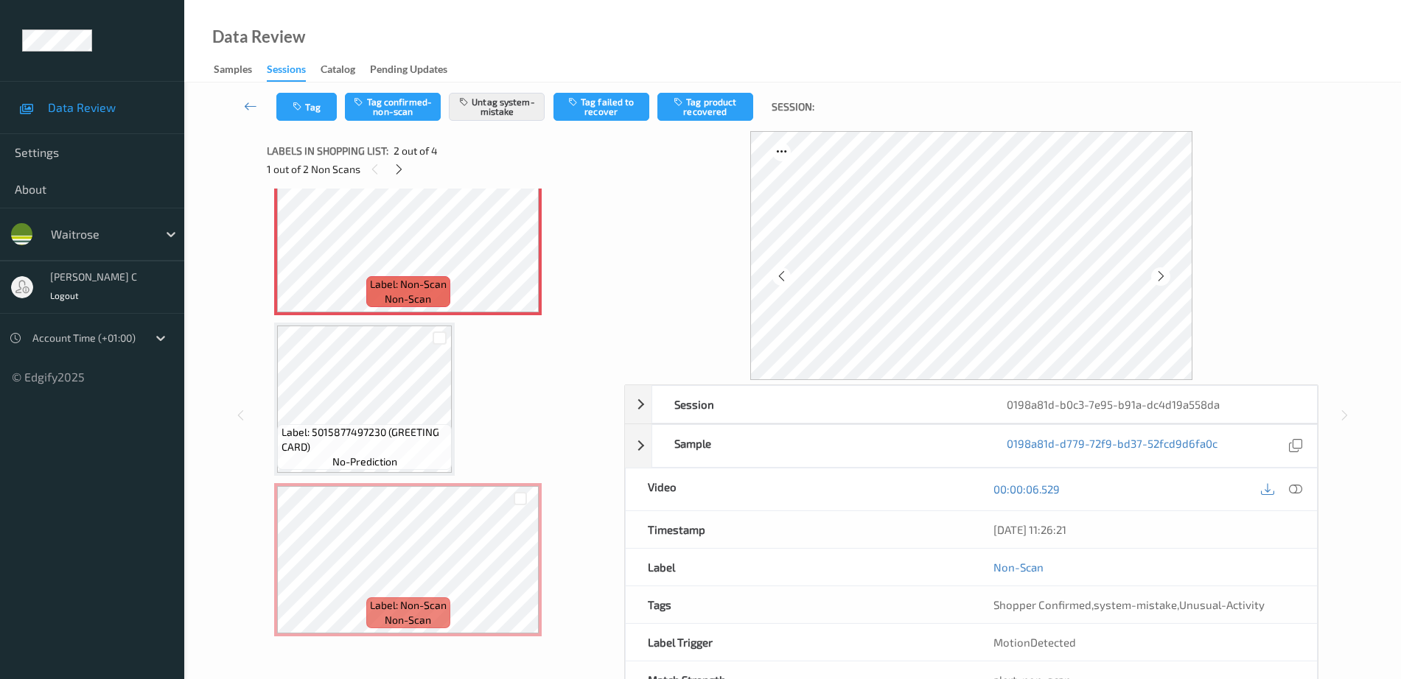
scroll to position [197, 0]
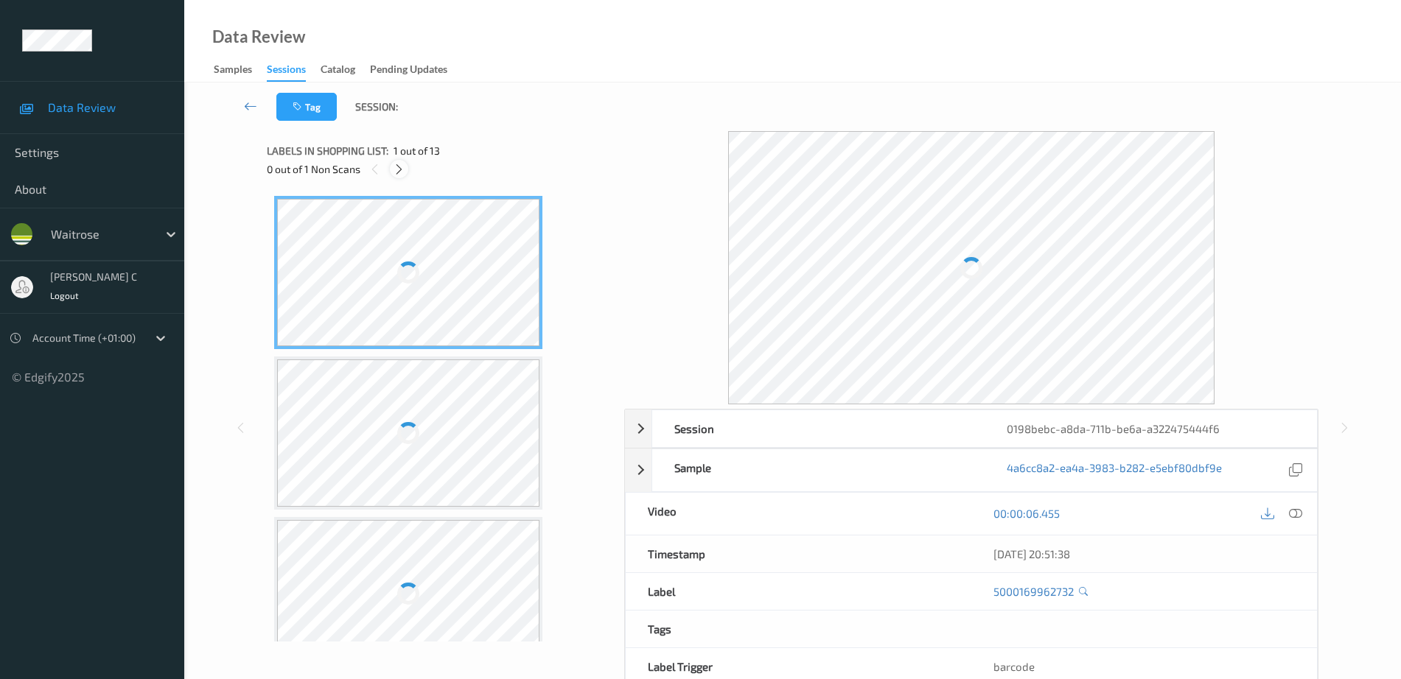
click at [405, 170] on div at bounding box center [399, 169] width 18 height 18
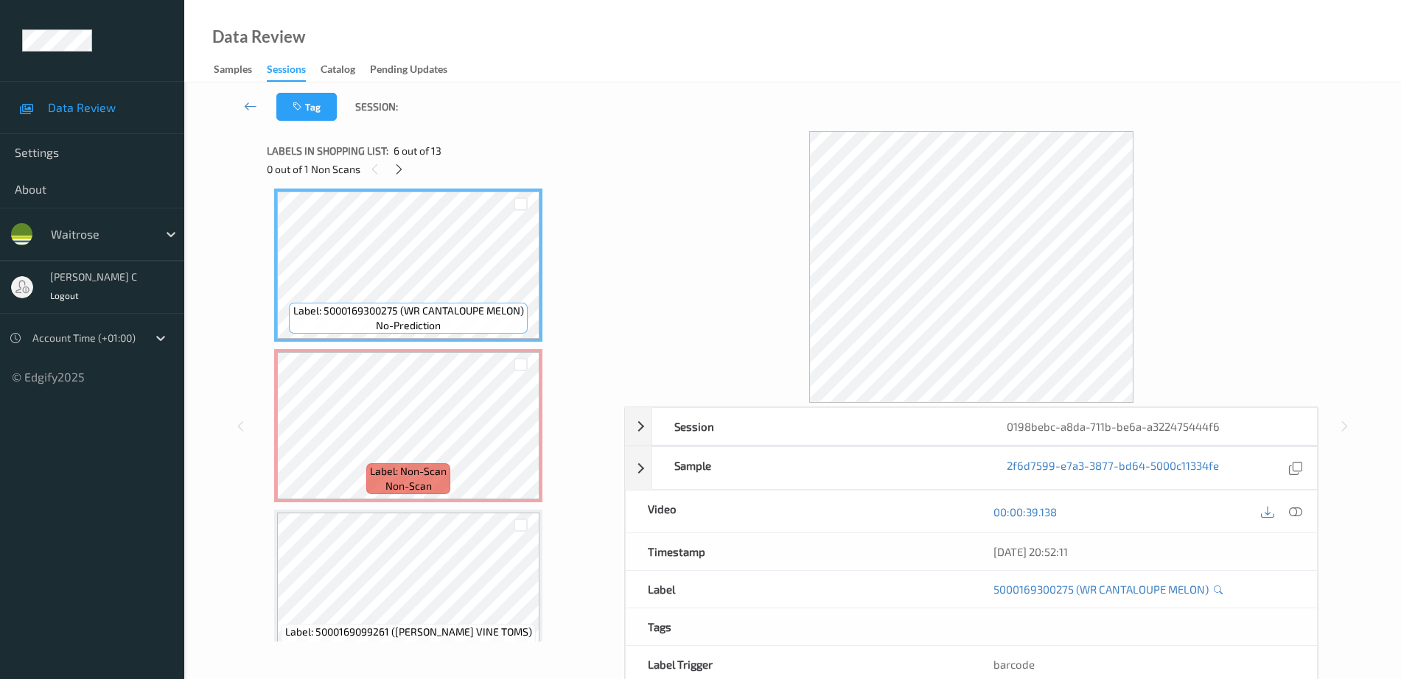
scroll to position [718, 0]
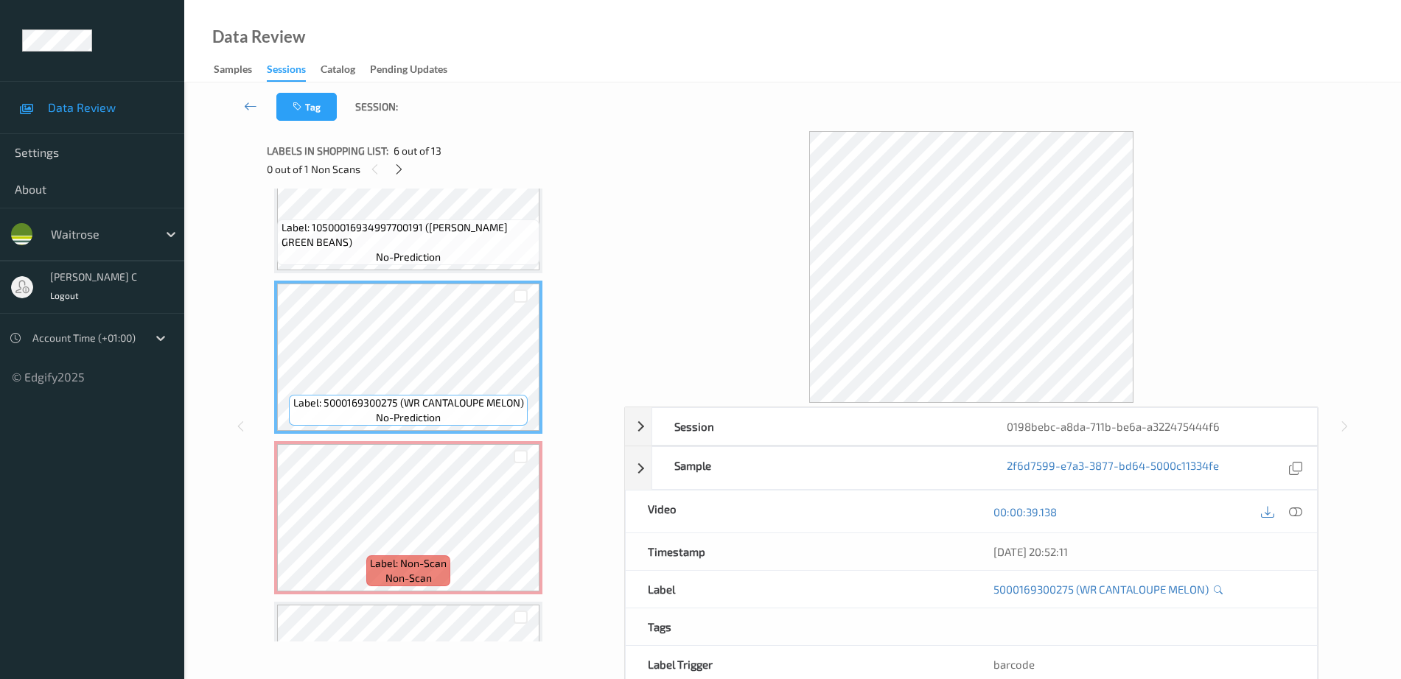
click at [421, 240] on span "Label: 10500016934997700191 ([PERSON_NAME] GREEN BEANS)" at bounding box center [408, 234] width 254 height 29
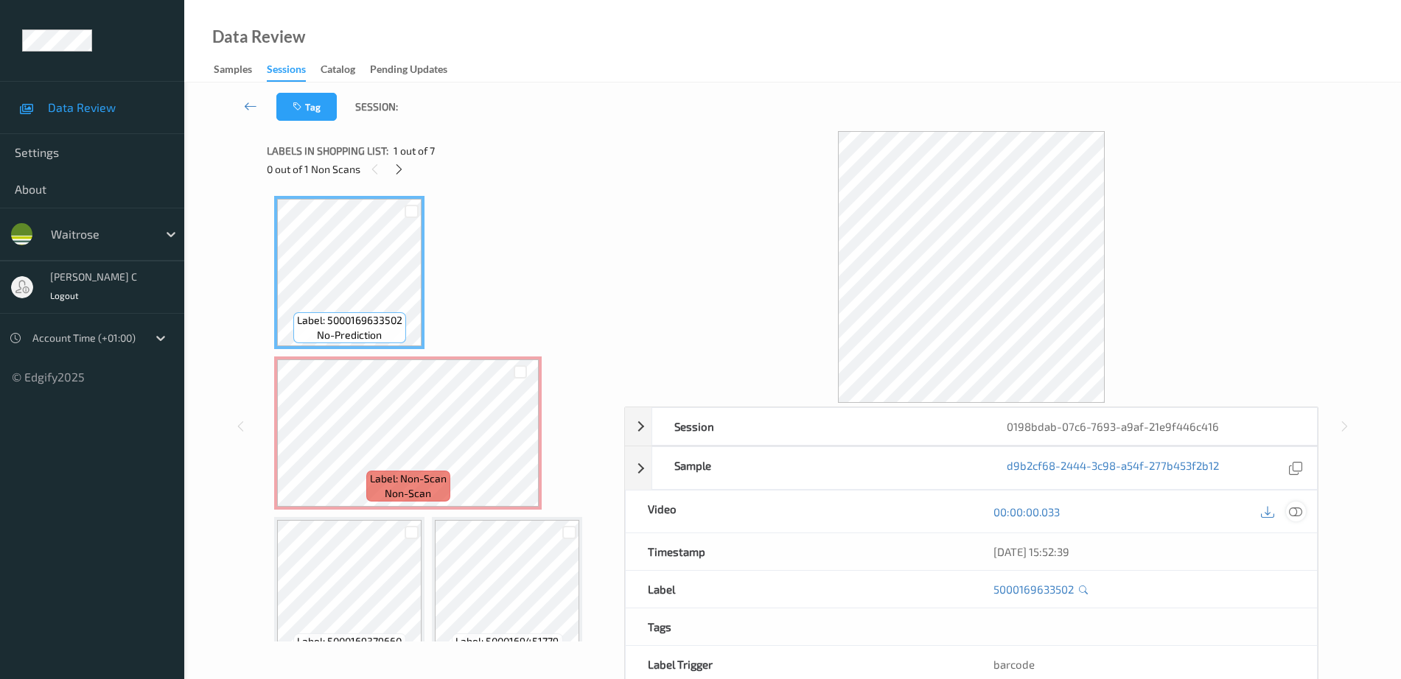
click at [1294, 514] on icon at bounding box center [1295, 511] width 13 height 13
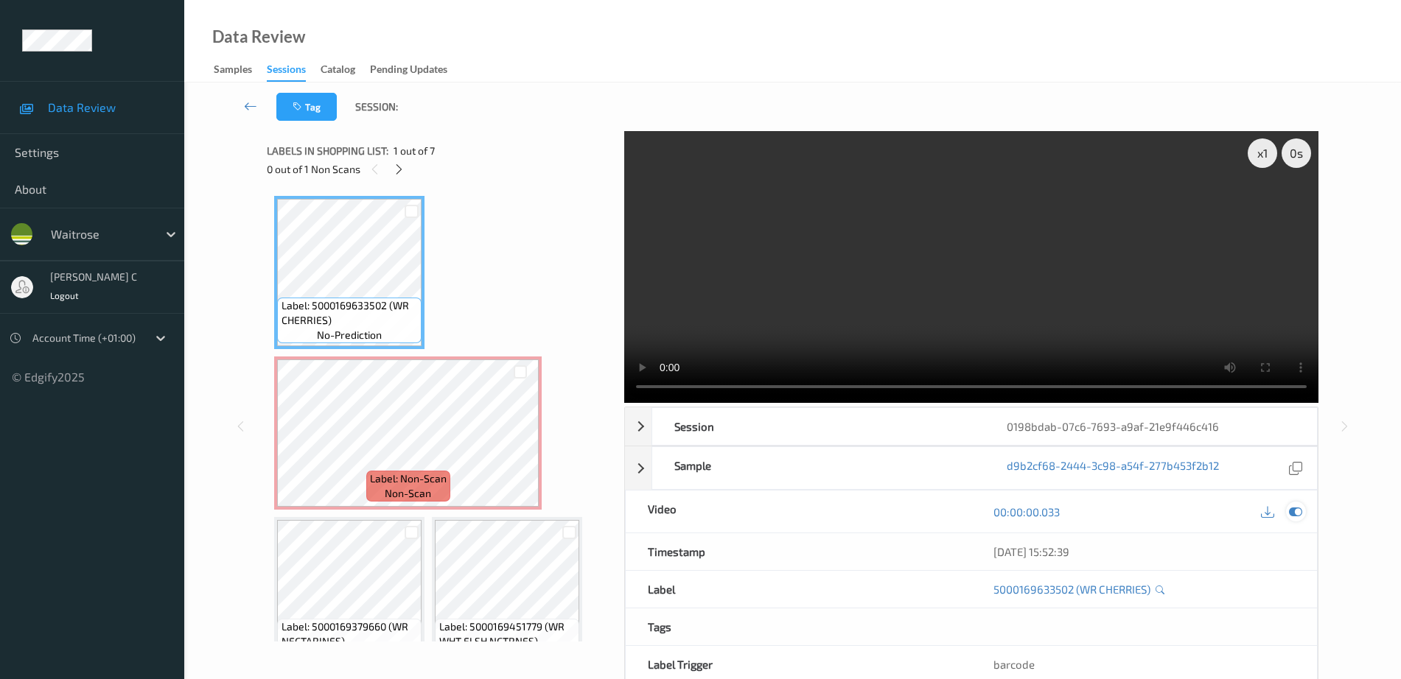
click at [1298, 514] on icon at bounding box center [1295, 511] width 13 height 13
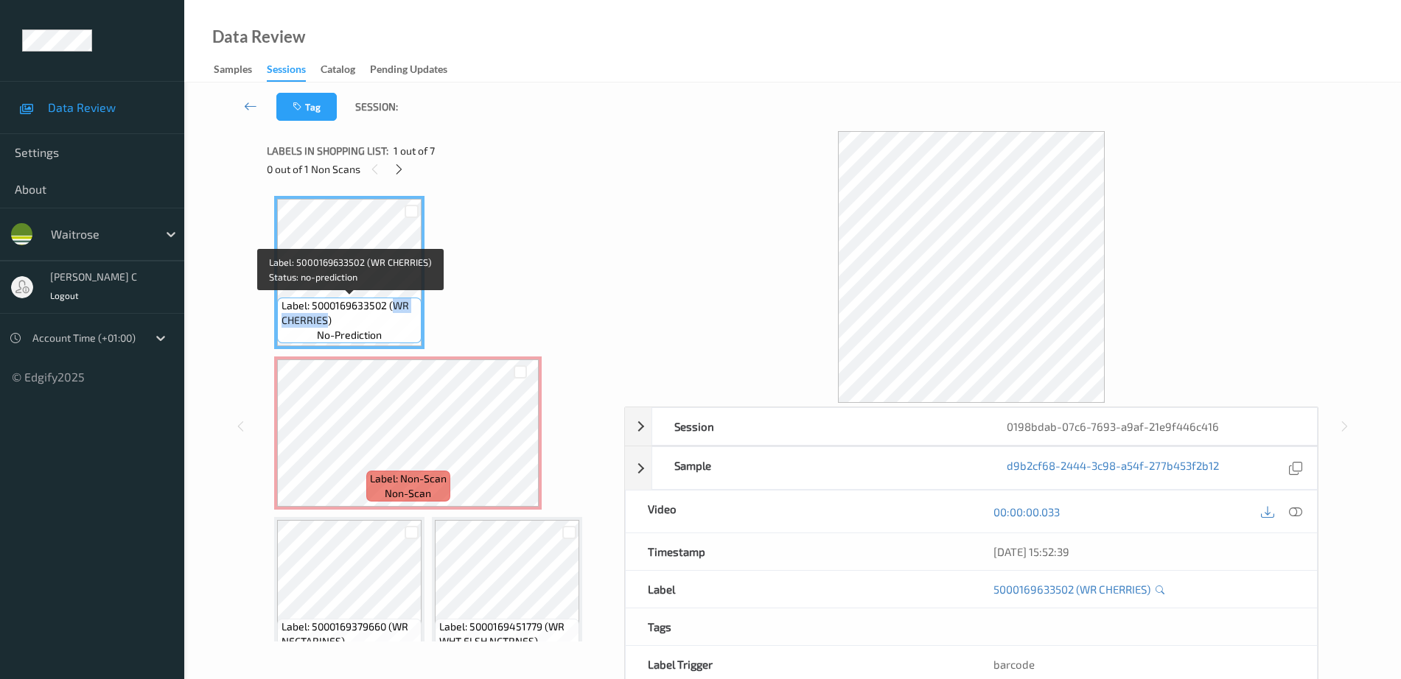
drag, startPoint x: 391, startPoint y: 307, endPoint x: 326, endPoint y: 318, distance: 65.8
click at [326, 318] on span "Label: 5000169633502 (WR CHERRIES)" at bounding box center [349, 312] width 137 height 29
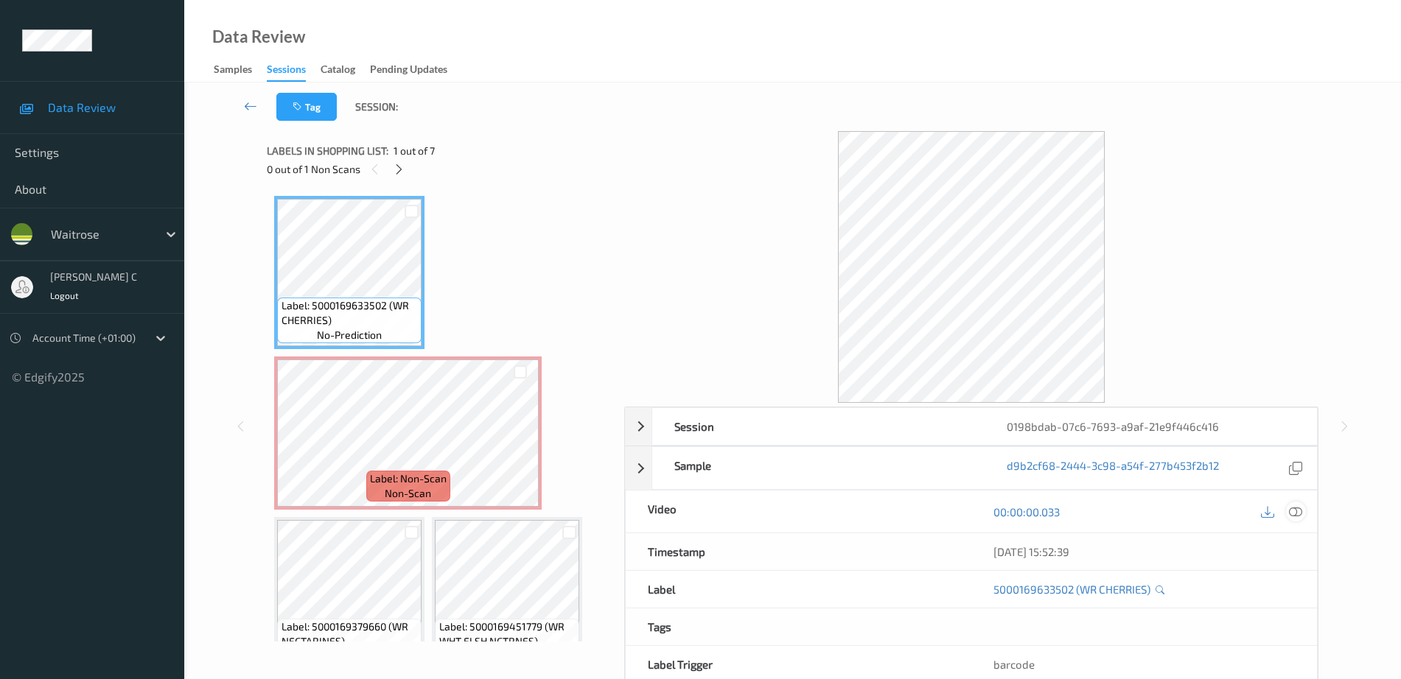
click at [1297, 515] on icon at bounding box center [1295, 511] width 13 height 13
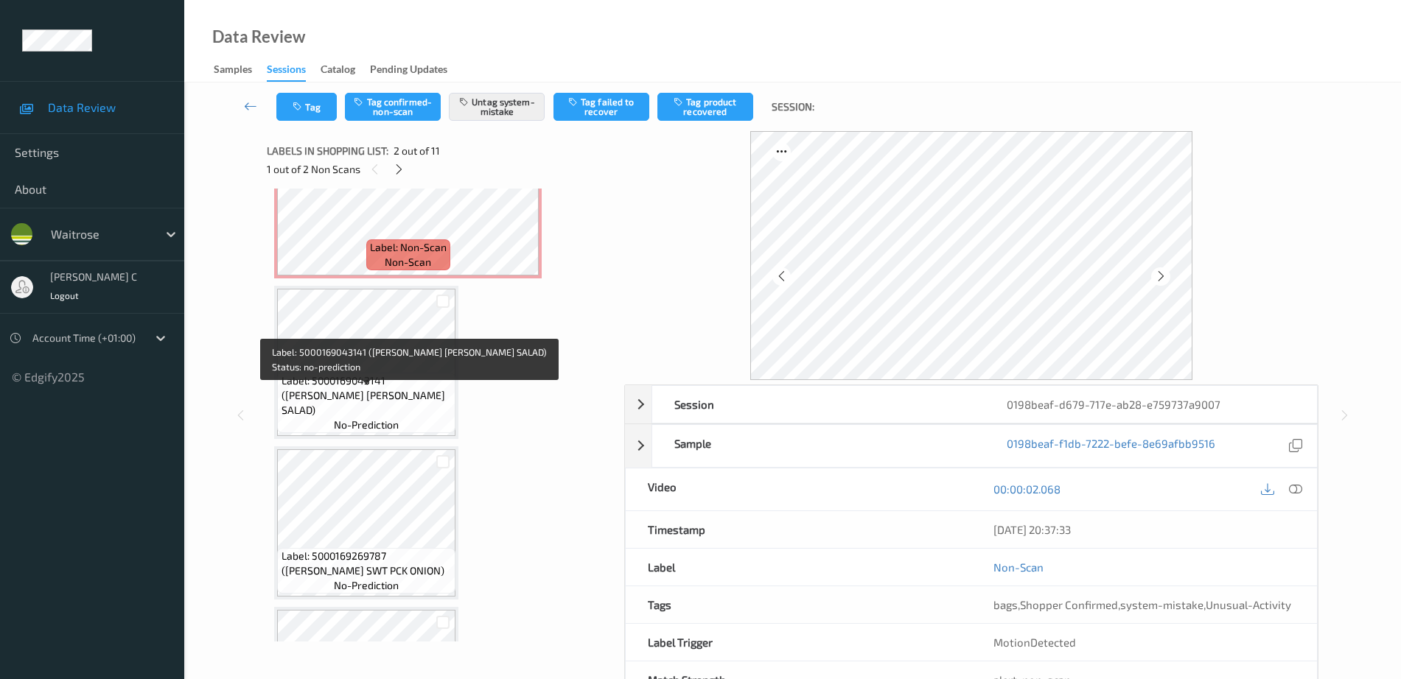
scroll to position [461, 0]
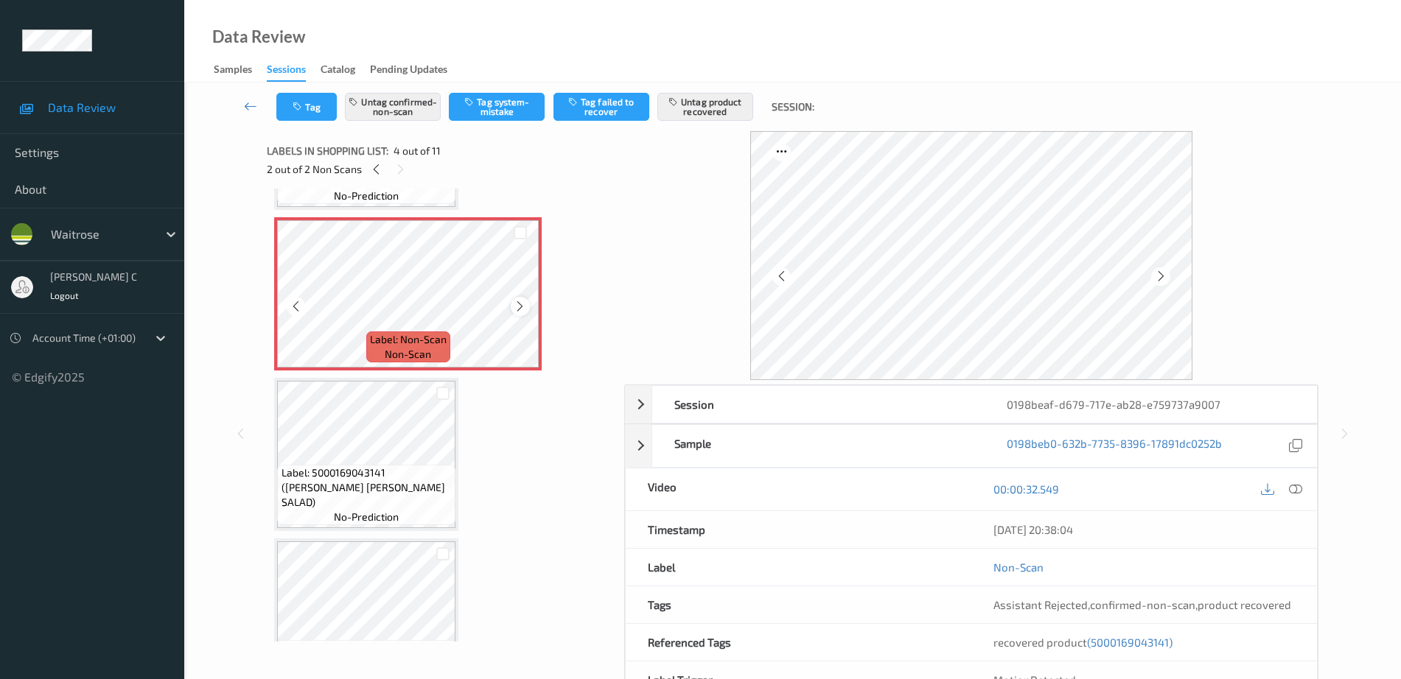
click at [520, 303] on icon at bounding box center [520, 306] width 13 height 13
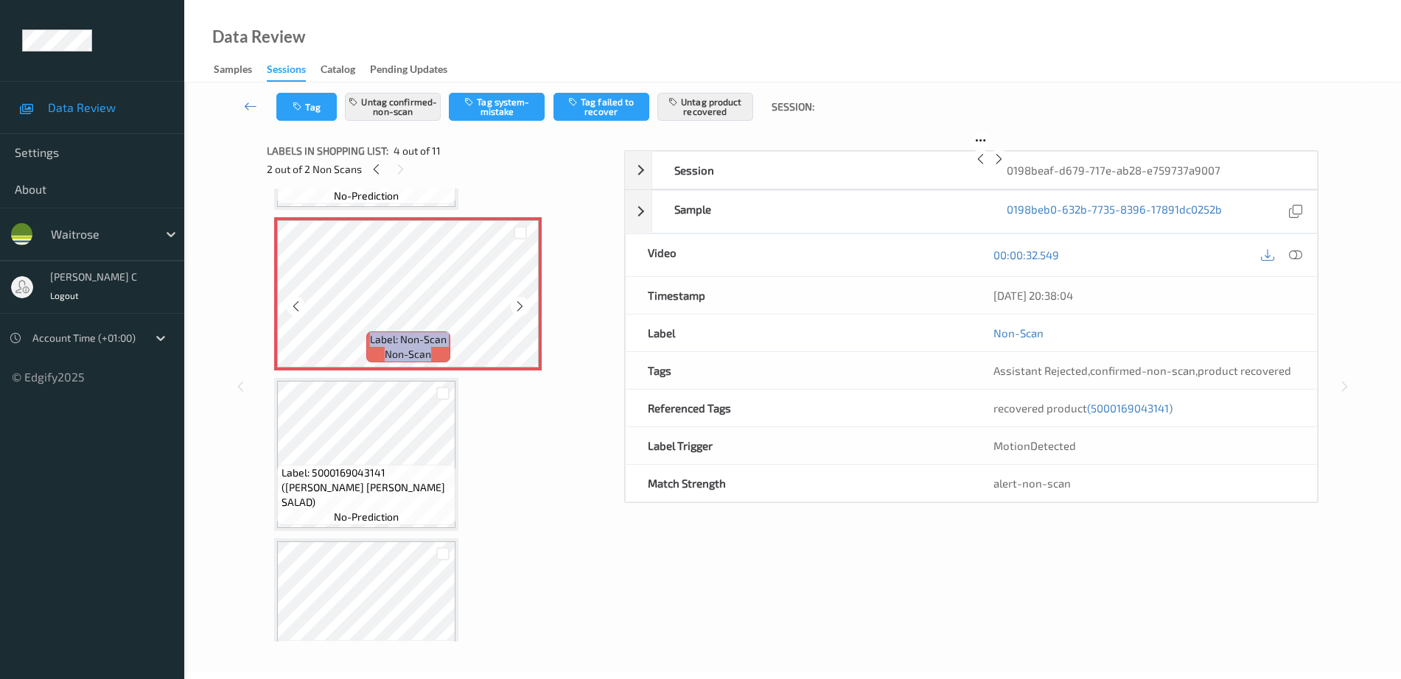
click at [520, 303] on icon at bounding box center [520, 306] width 13 height 13
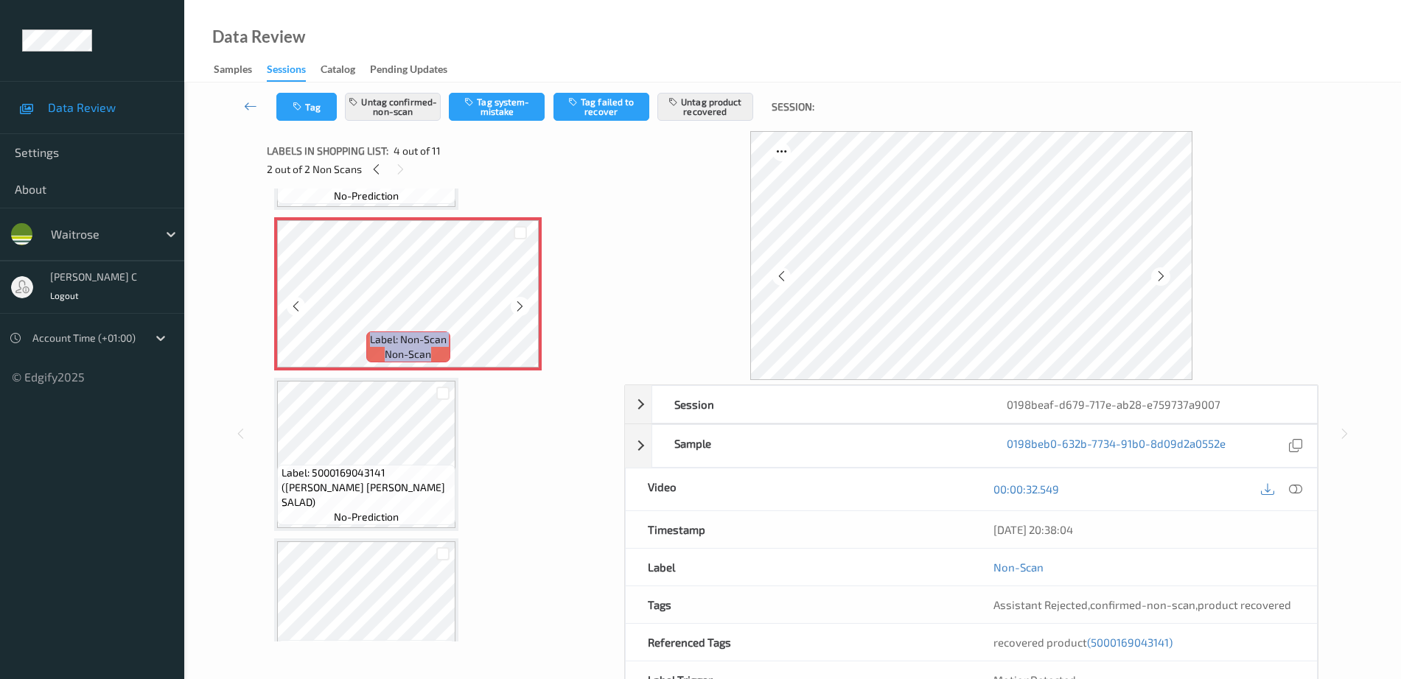
click at [520, 303] on icon at bounding box center [520, 306] width 13 height 13
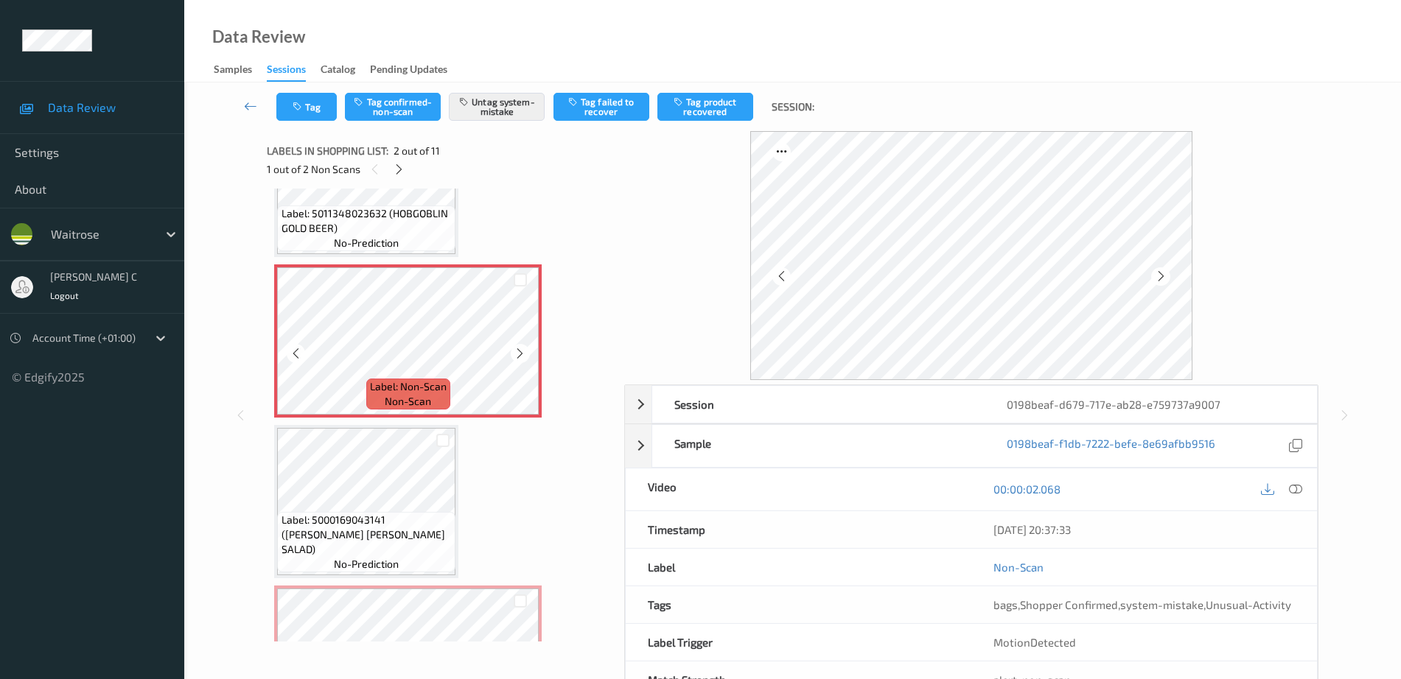
scroll to position [0, 0]
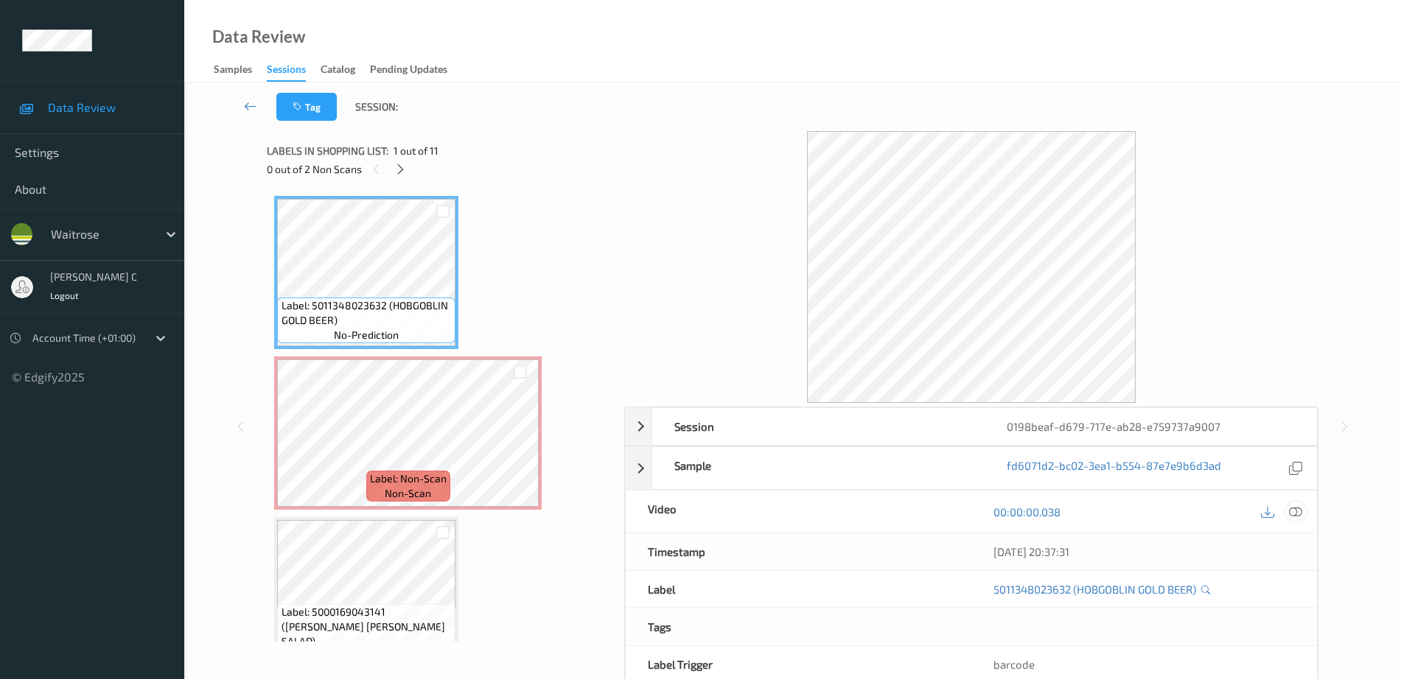
click at [1289, 505] on icon at bounding box center [1295, 511] width 13 height 13
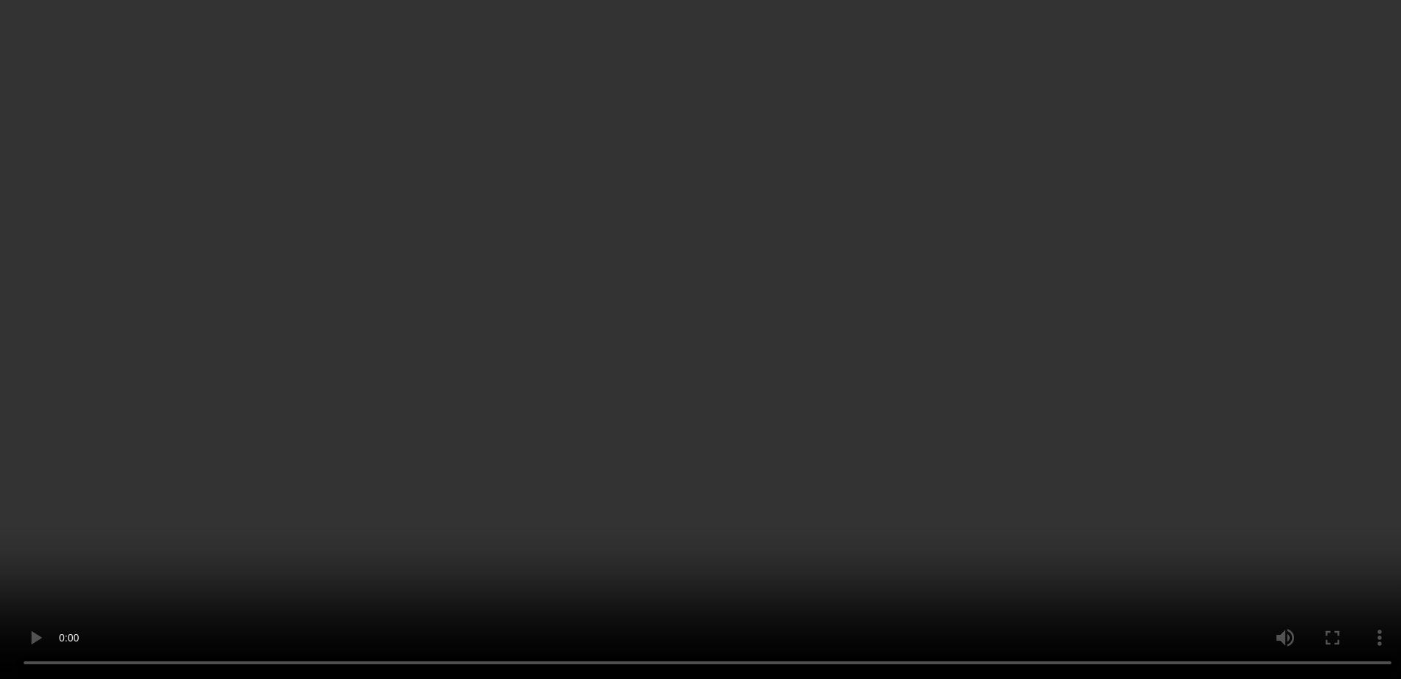
scroll to position [368, 0]
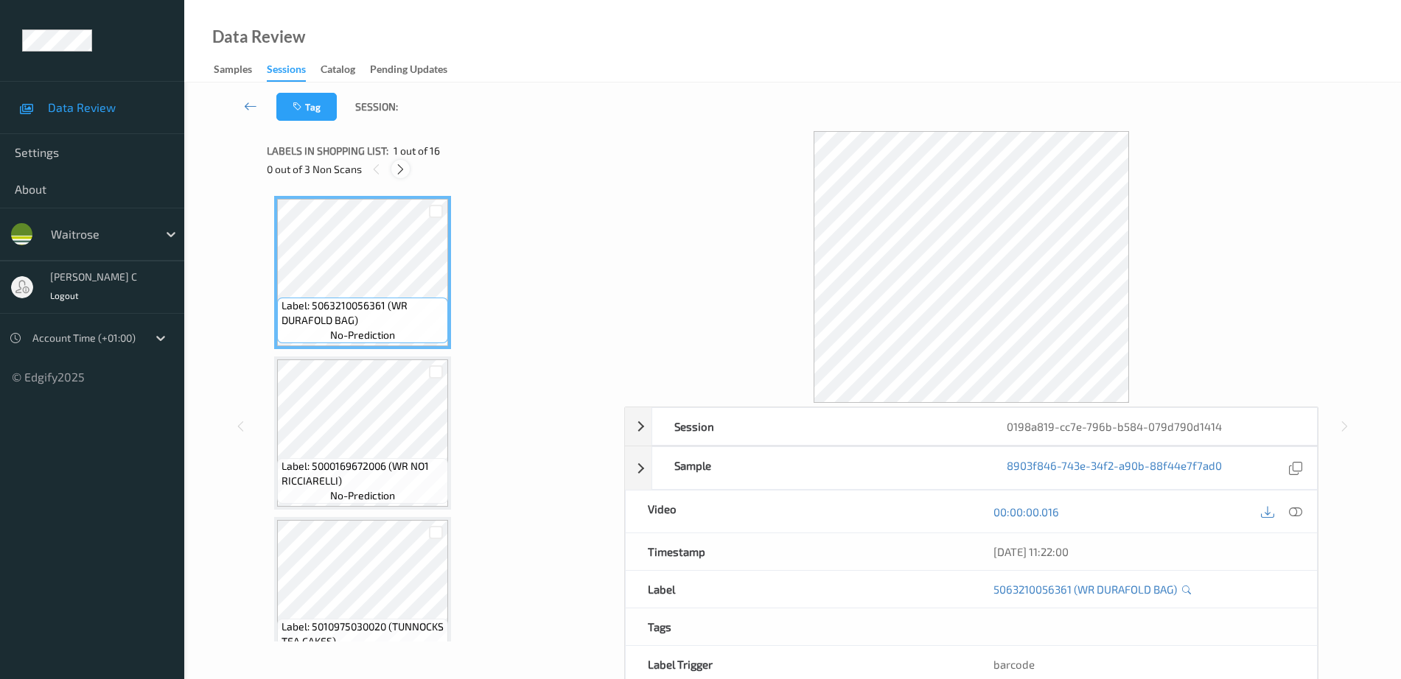
click at [402, 169] on icon at bounding box center [400, 169] width 13 height 13
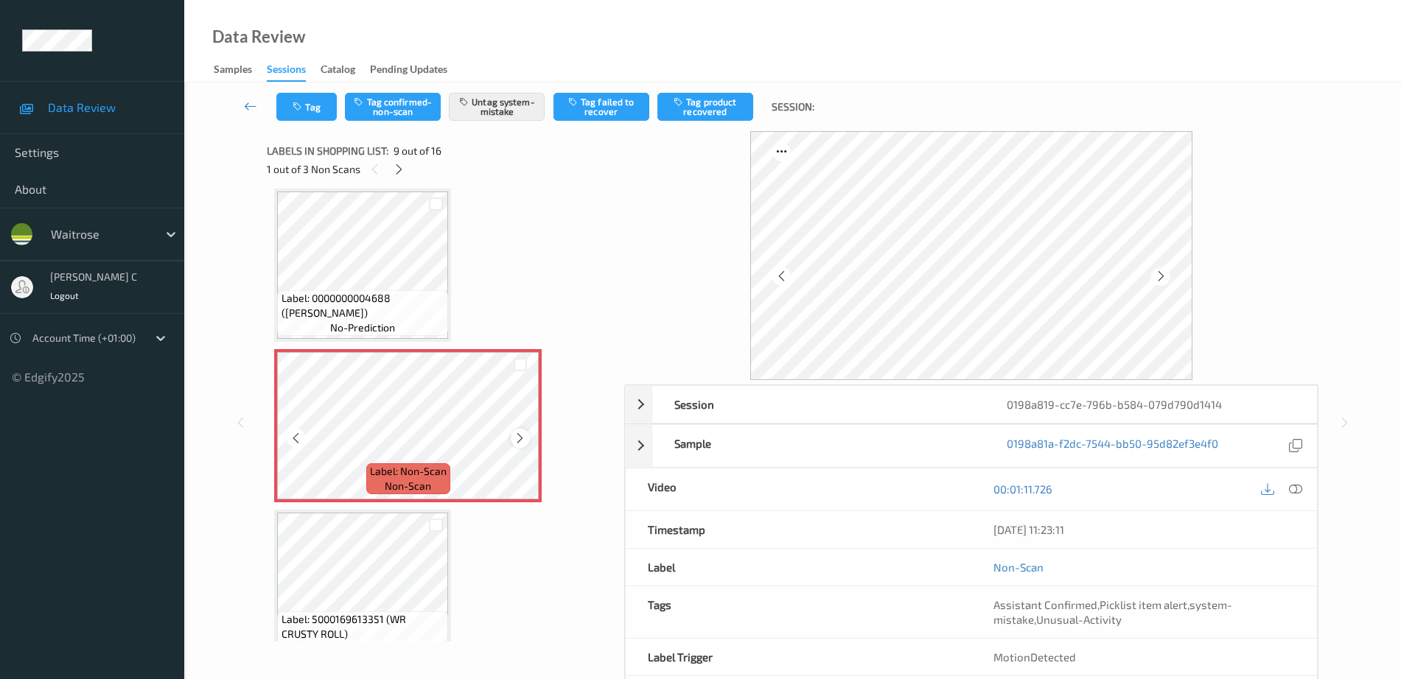
click at [518, 439] on icon at bounding box center [520, 438] width 13 height 13
click at [517, 438] on icon at bounding box center [520, 438] width 13 height 13
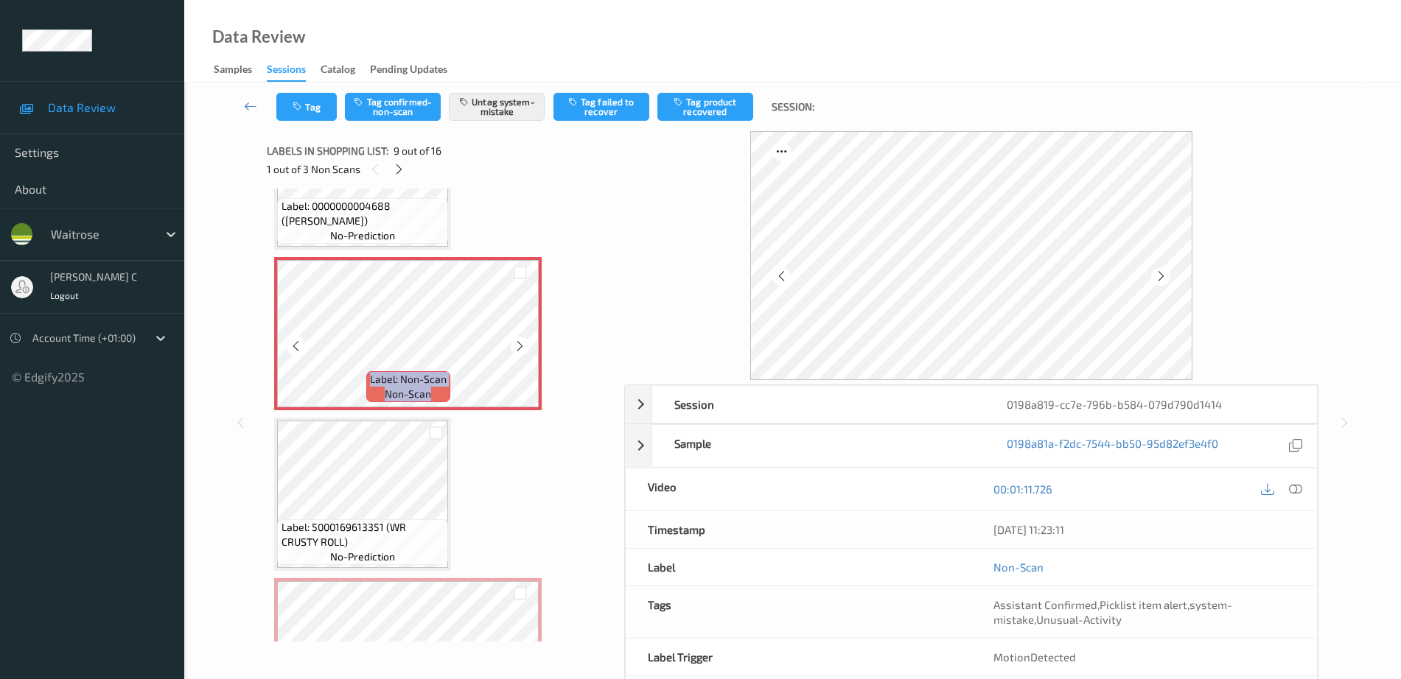
scroll to position [1316, 0]
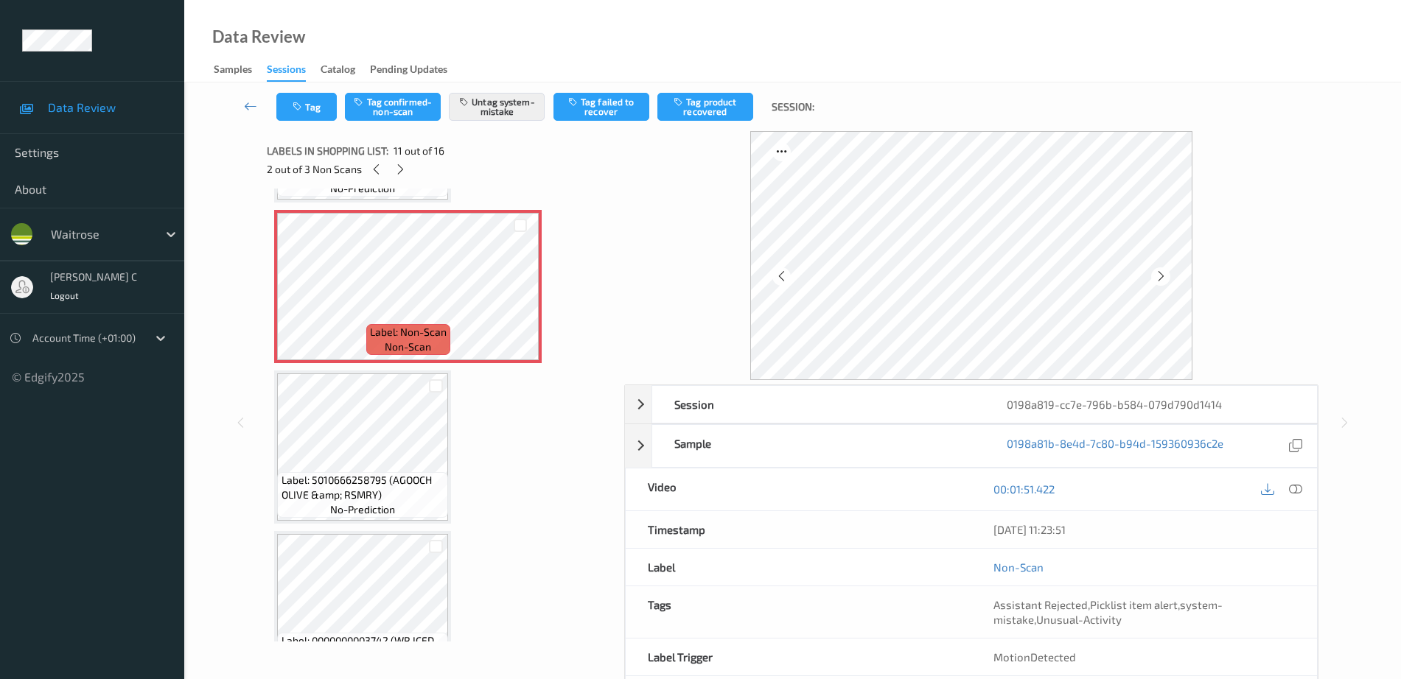
click at [388, 476] on span "Label: 5010666258795 (AGOOCH OLIVE &amp; RSMRY)" at bounding box center [363, 487] width 164 height 29
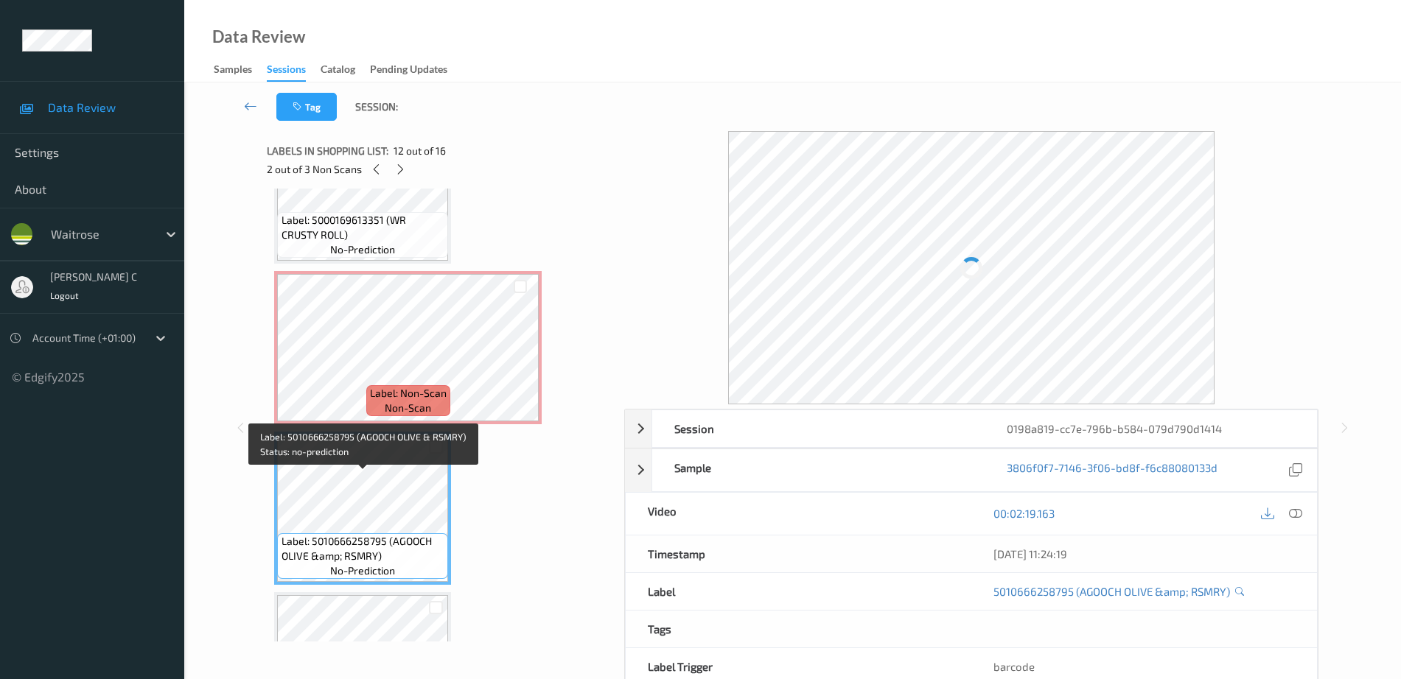
scroll to position [1500, 0]
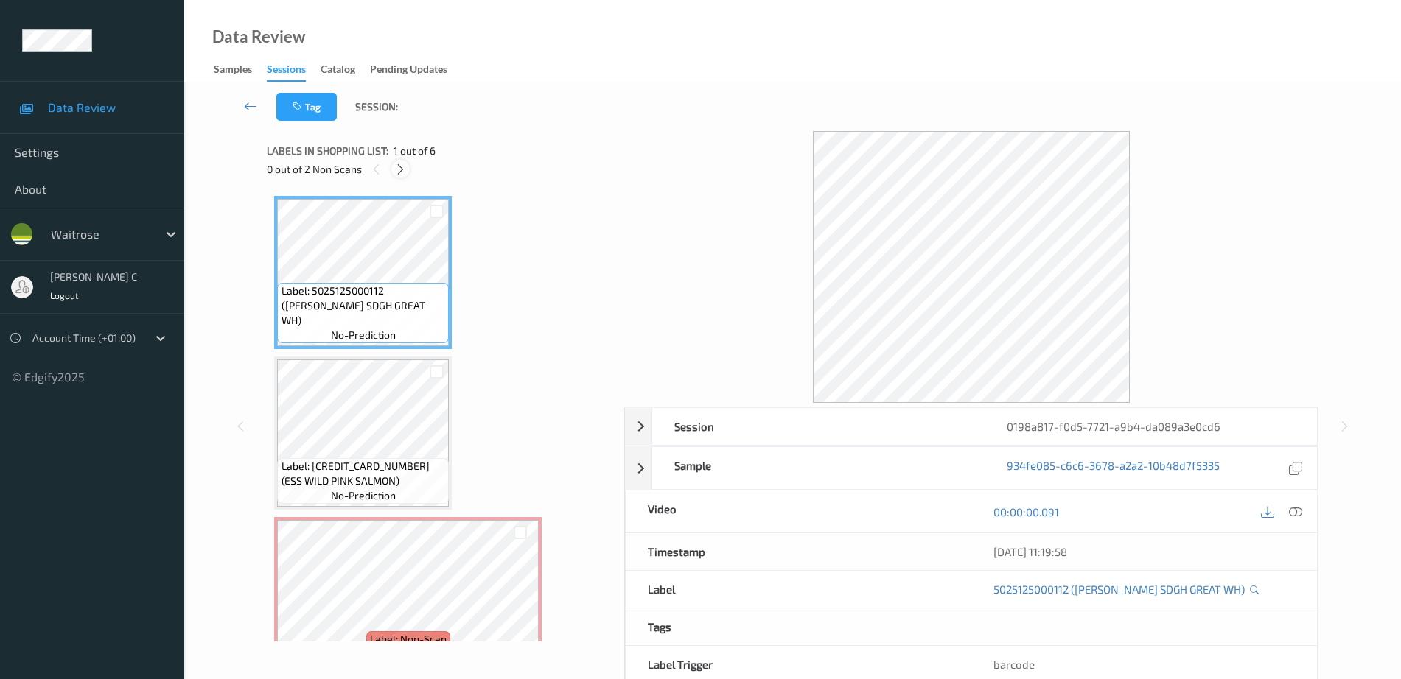
click at [394, 168] on div at bounding box center [400, 169] width 18 height 18
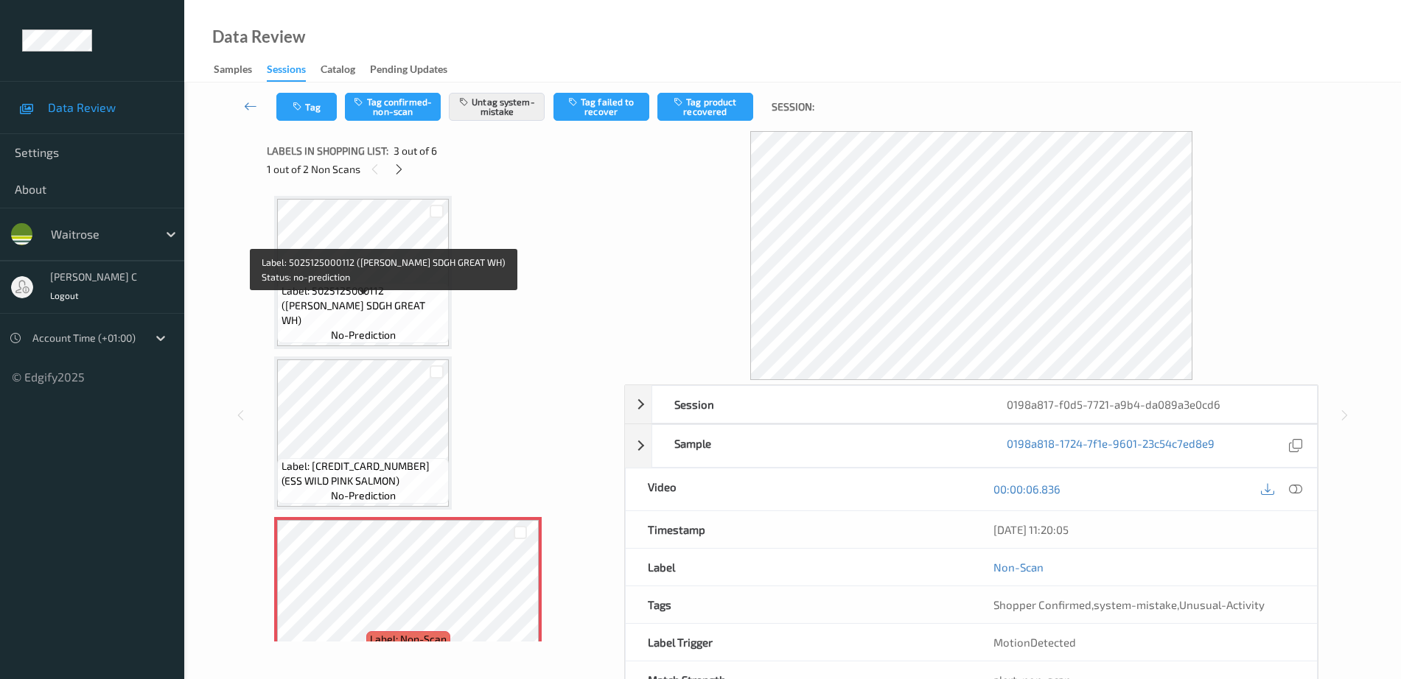
click at [393, 302] on span "Label: 5025125000112 (JASONS SDGH GREAT WH)" at bounding box center [363, 306] width 164 height 44
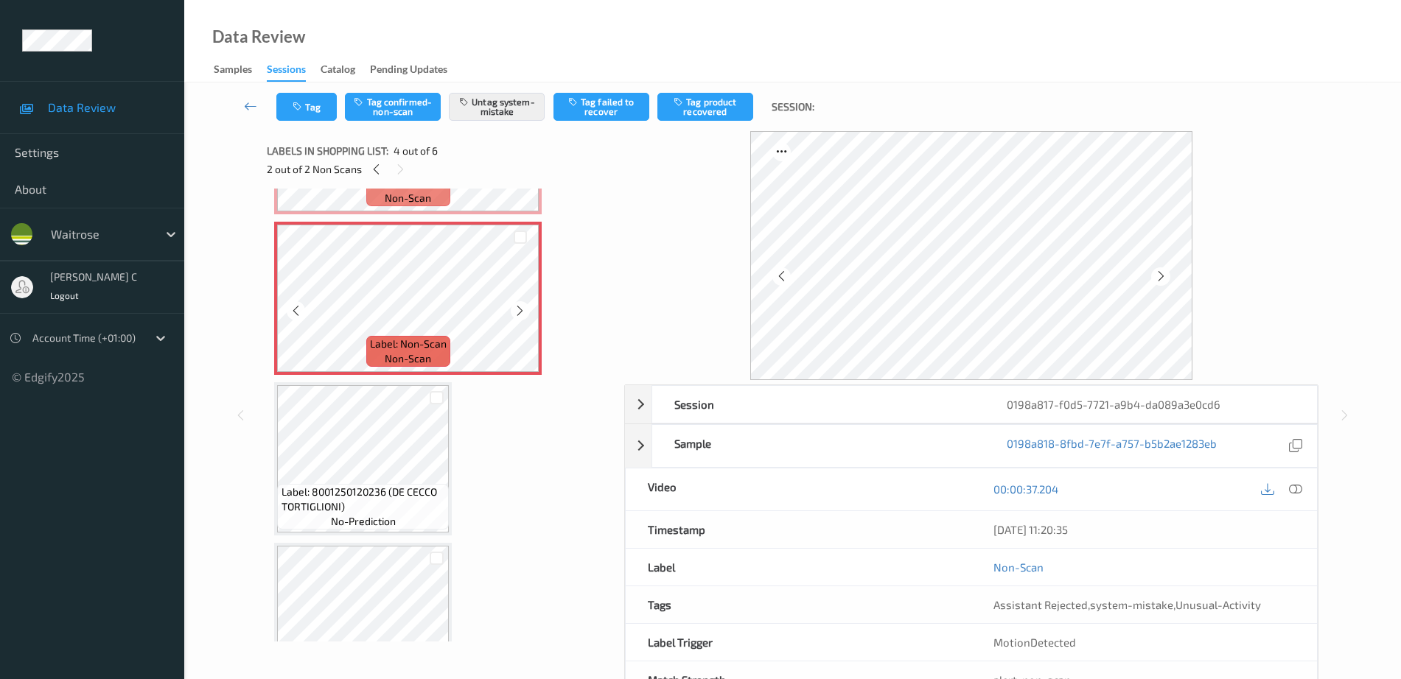
scroll to position [461, 0]
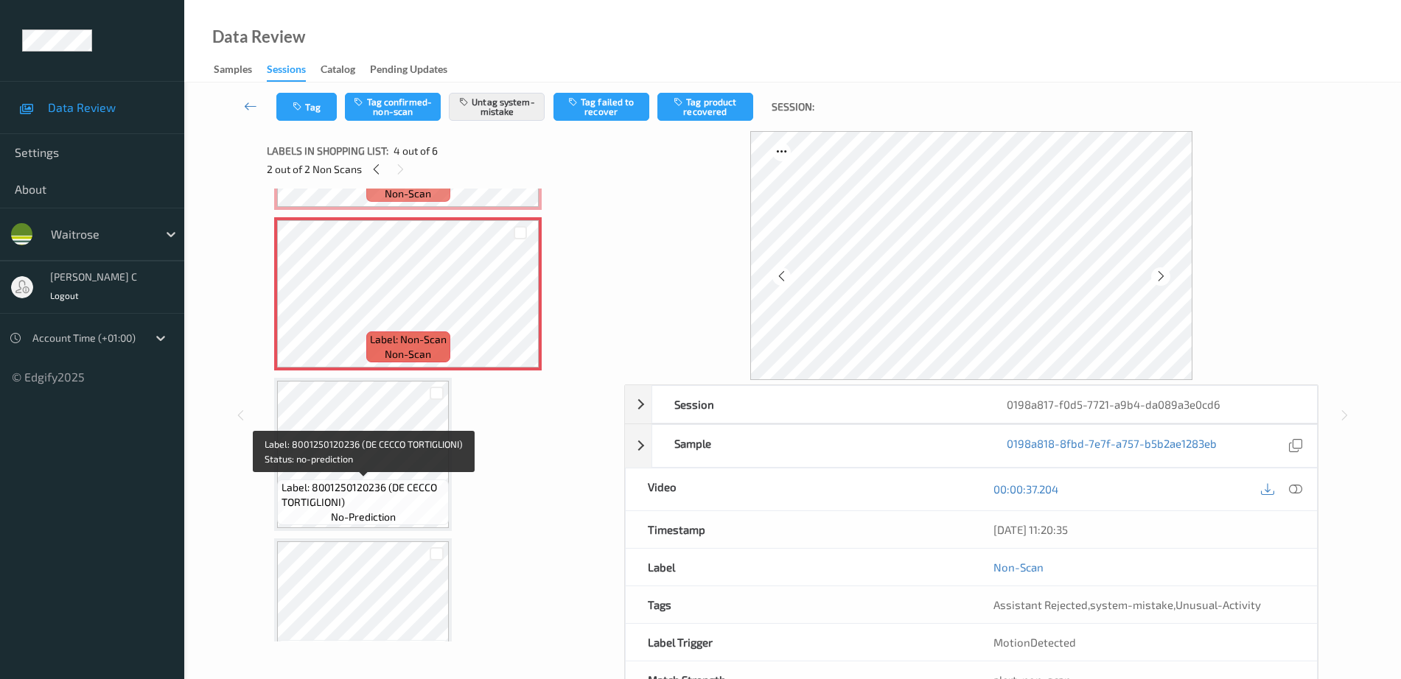
click at [412, 506] on span "Label: 8001250120236 (DE CECCO TORTIGLIONI)" at bounding box center [363, 494] width 164 height 29
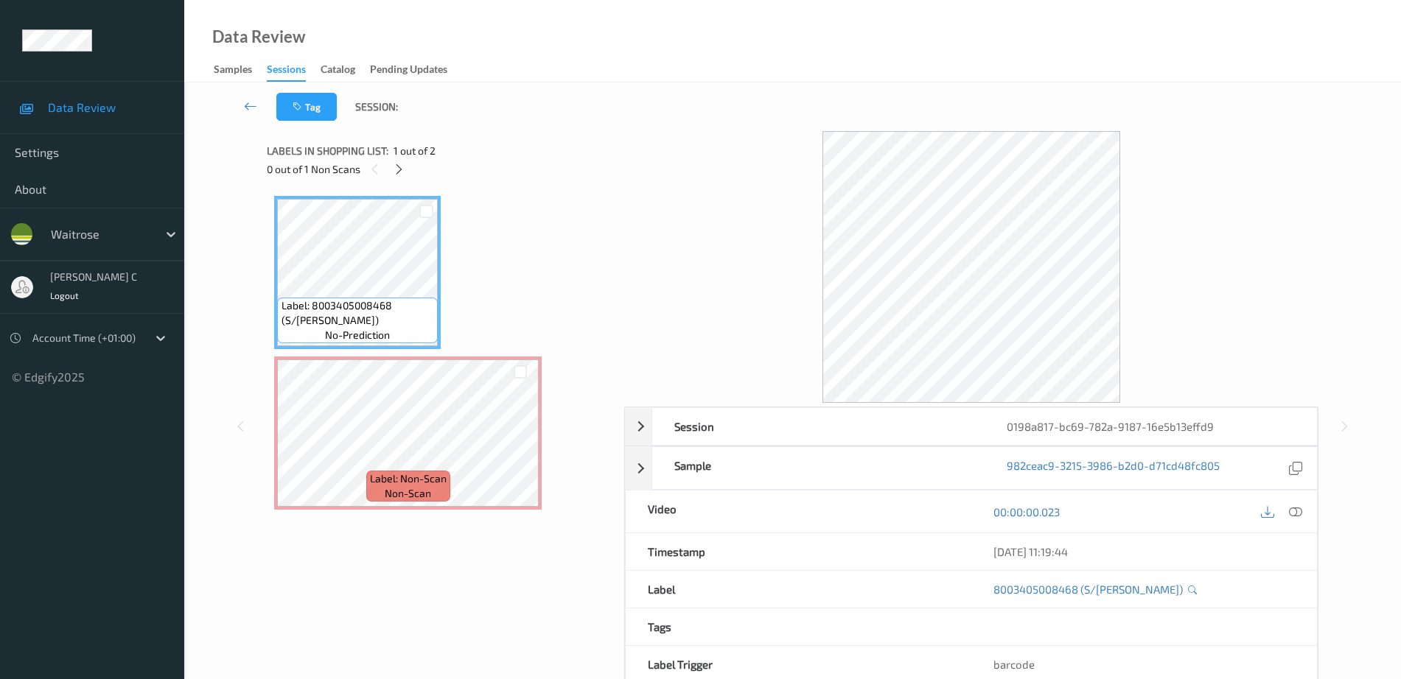
click at [447, 511] on div "Label: 8003405008468 (S/[PERSON_NAME]) no-prediction Label: Non-Scan non-scan L…" at bounding box center [440, 359] width 347 height 340
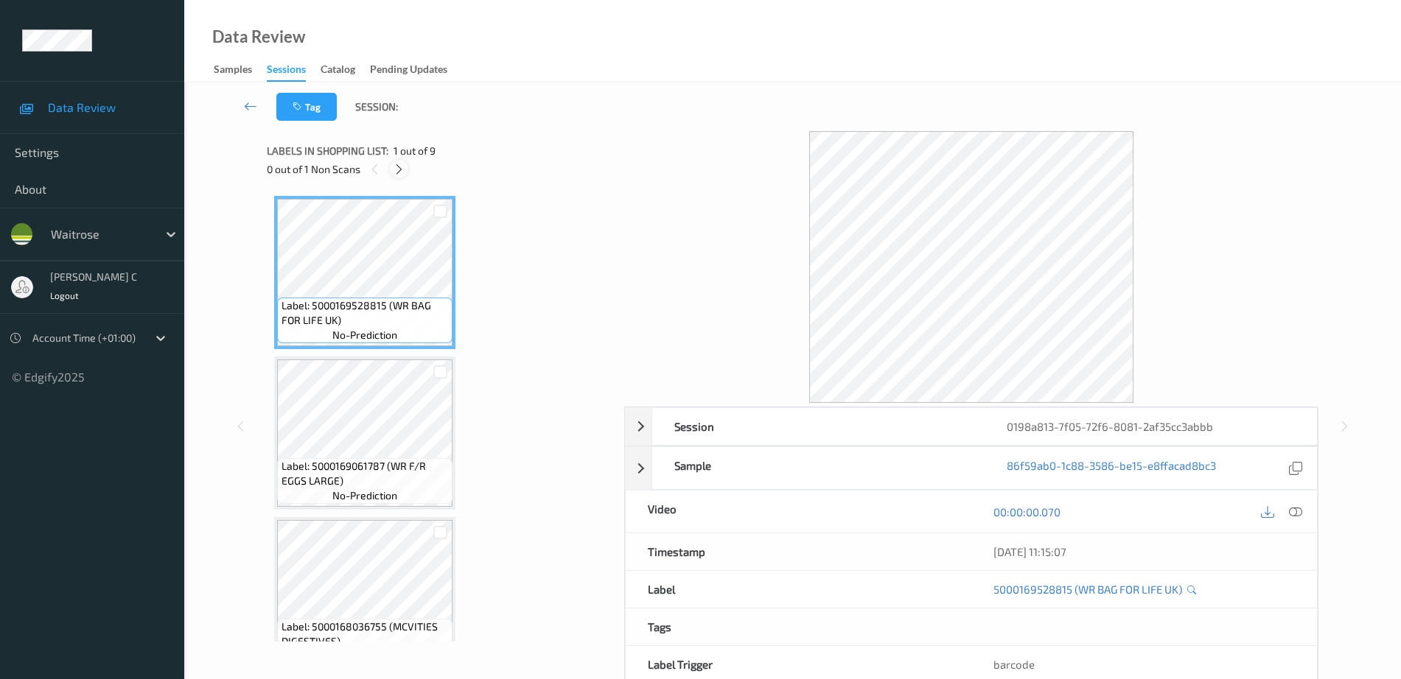
click at [404, 172] on icon at bounding box center [399, 169] width 13 height 13
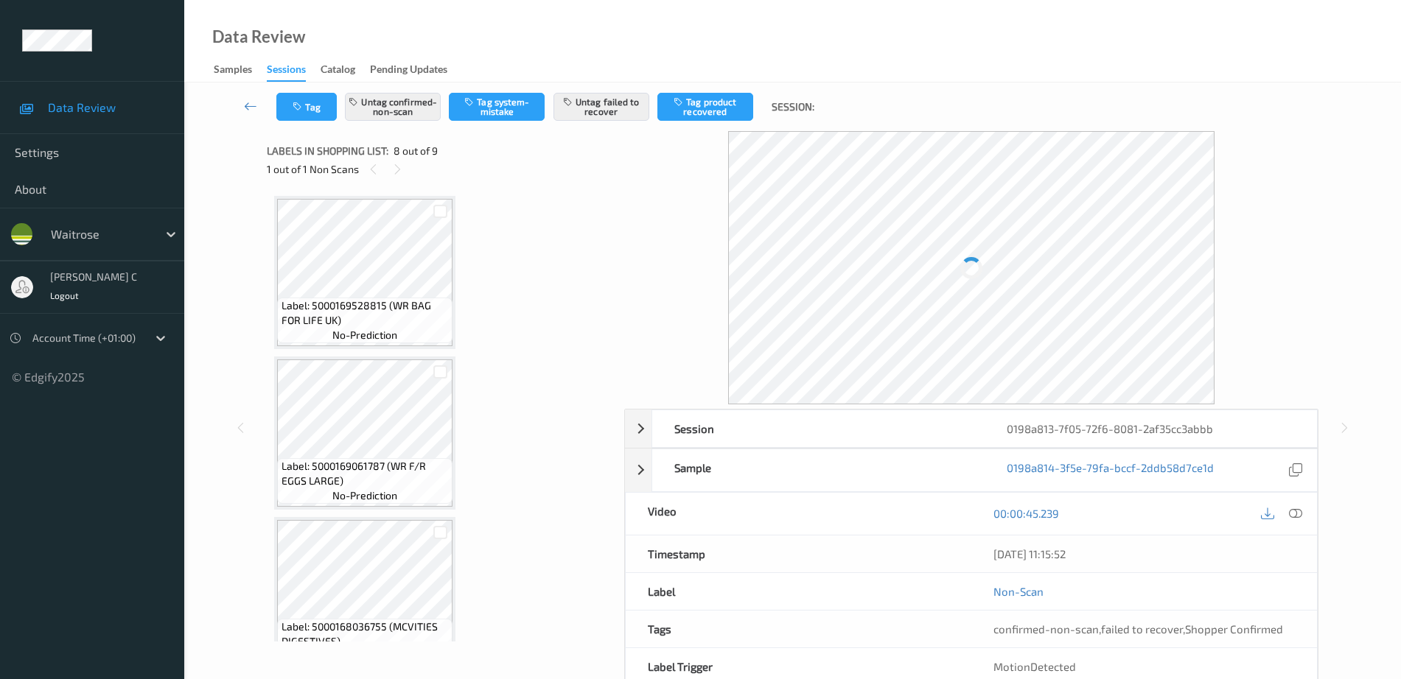
scroll to position [971, 0]
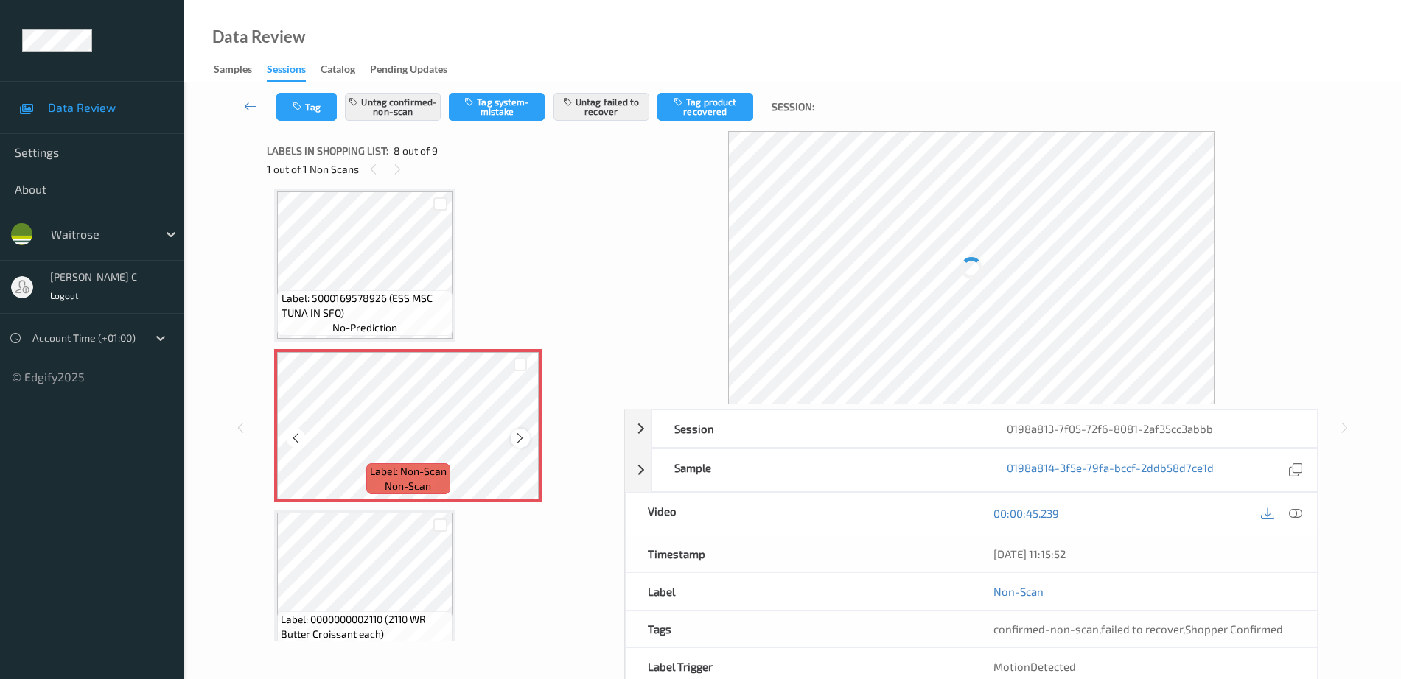
click at [525, 439] on icon at bounding box center [520, 438] width 13 height 13
click at [526, 437] on icon at bounding box center [520, 438] width 13 height 13
click at [526, 436] on icon at bounding box center [520, 438] width 13 height 13
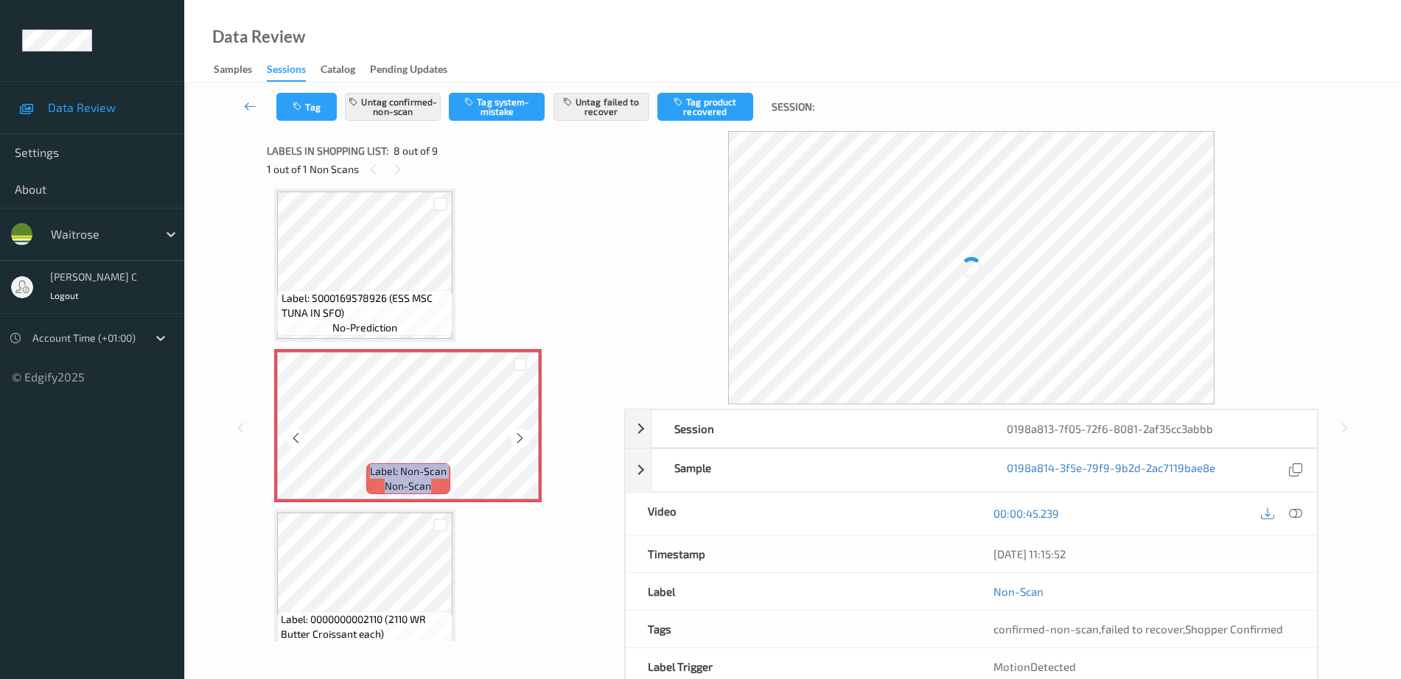
click at [526, 436] on icon at bounding box center [520, 438] width 13 height 13
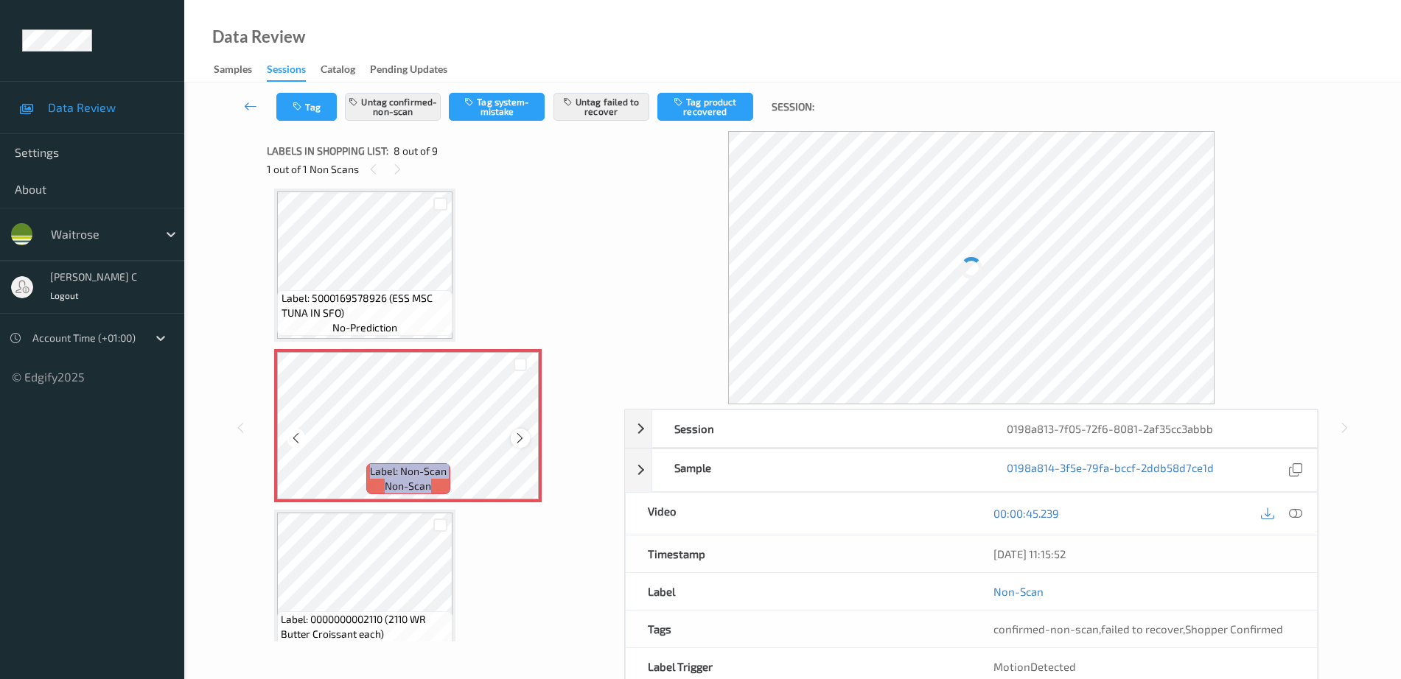
click at [514, 436] on icon at bounding box center [520, 438] width 13 height 13
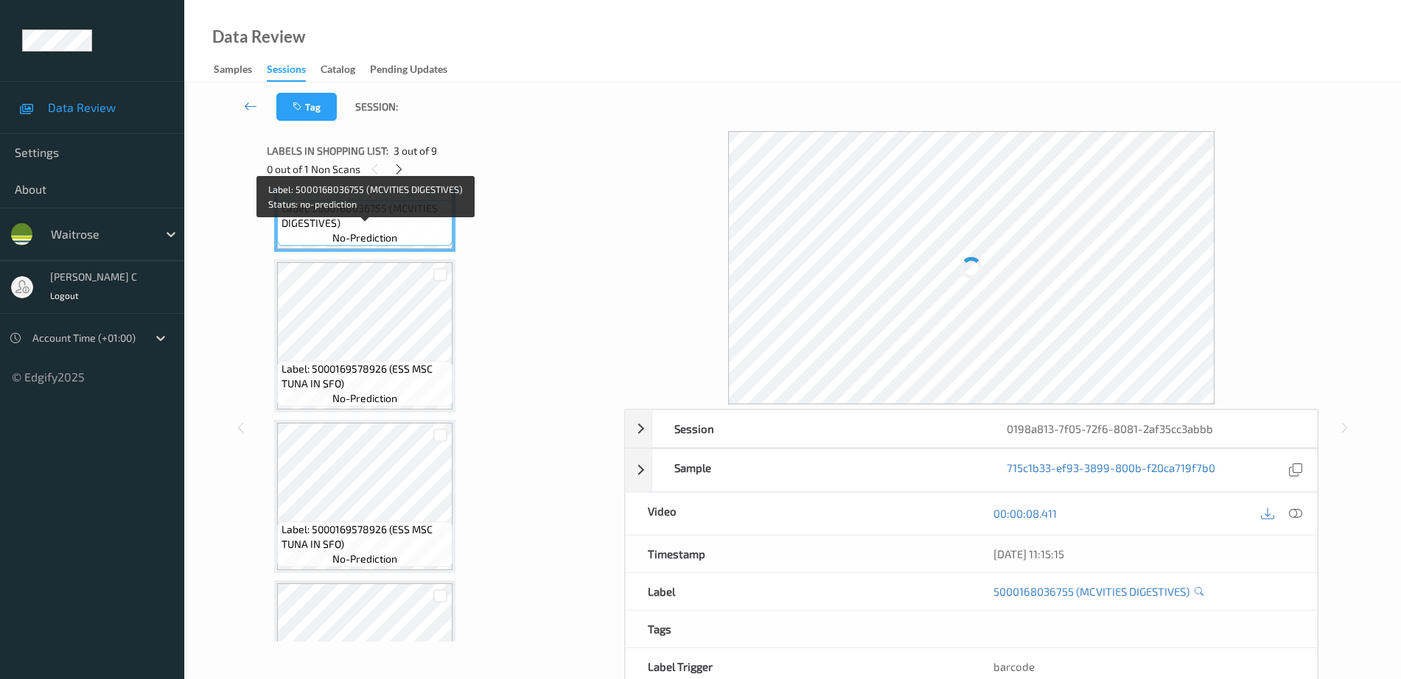
scroll to position [234, 0]
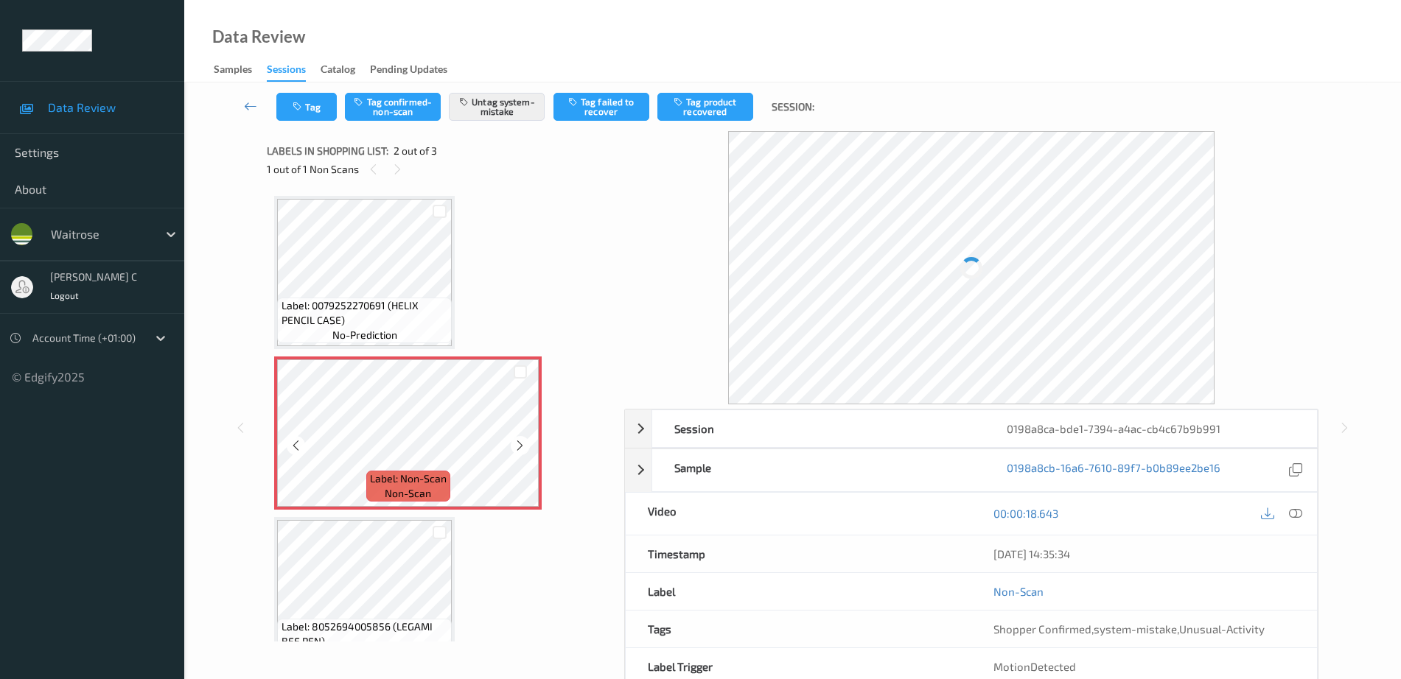
click at [525, 441] on icon at bounding box center [520, 445] width 13 height 13
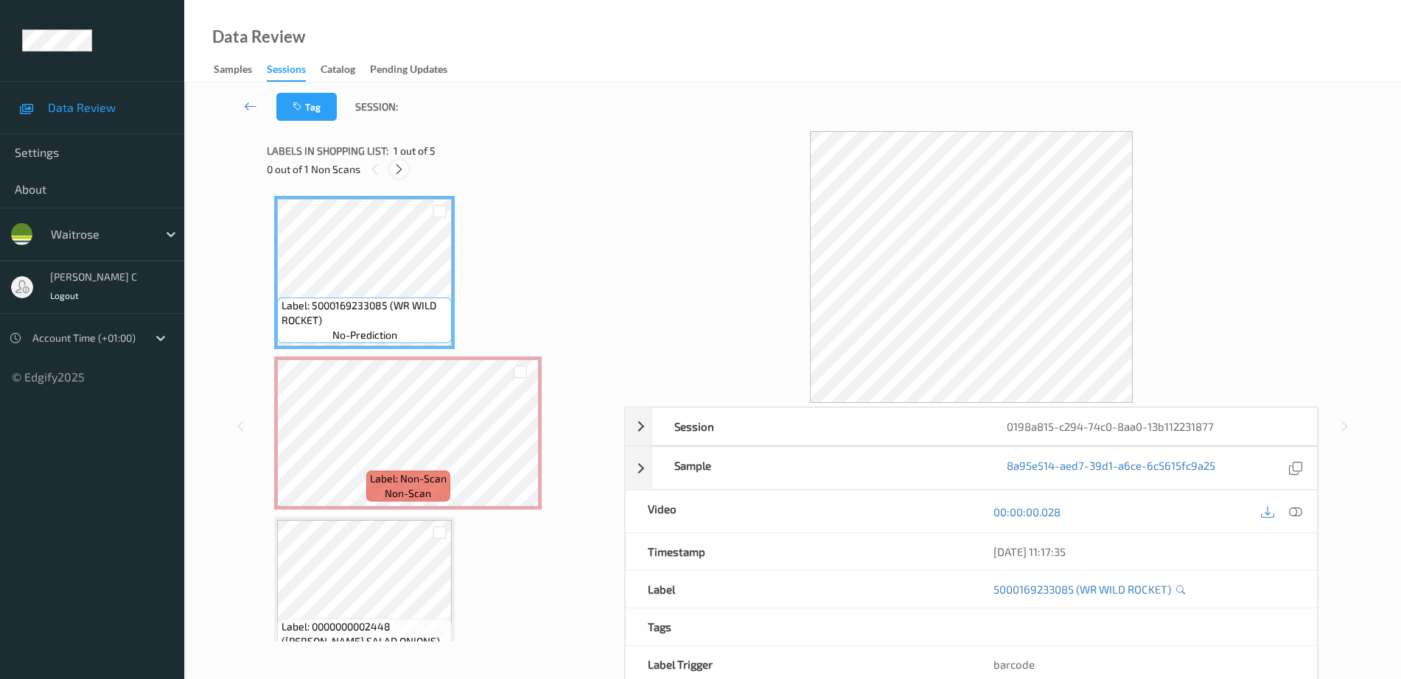
click at [403, 170] on icon at bounding box center [399, 169] width 13 height 13
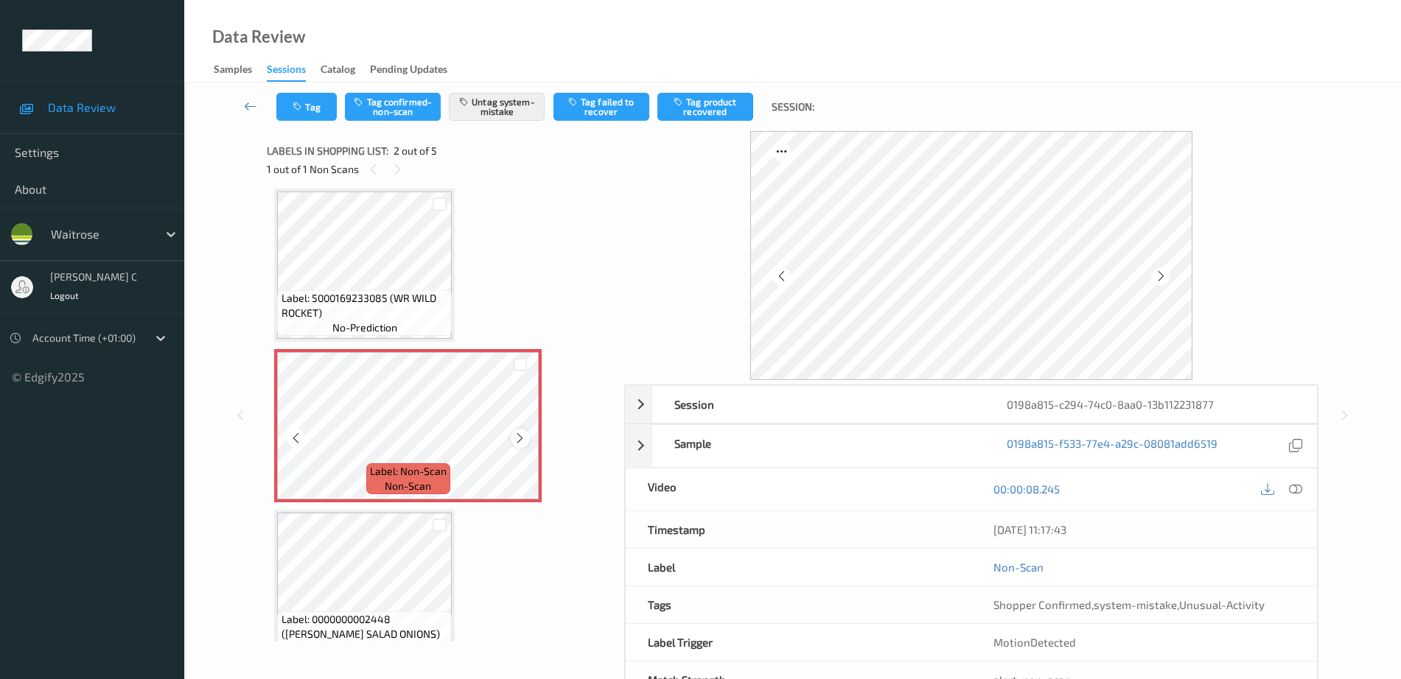
click at [528, 433] on div "Label: Non-Scan non-scan" at bounding box center [407, 425] width 267 height 153
click at [528, 433] on div at bounding box center [520, 438] width 18 height 18
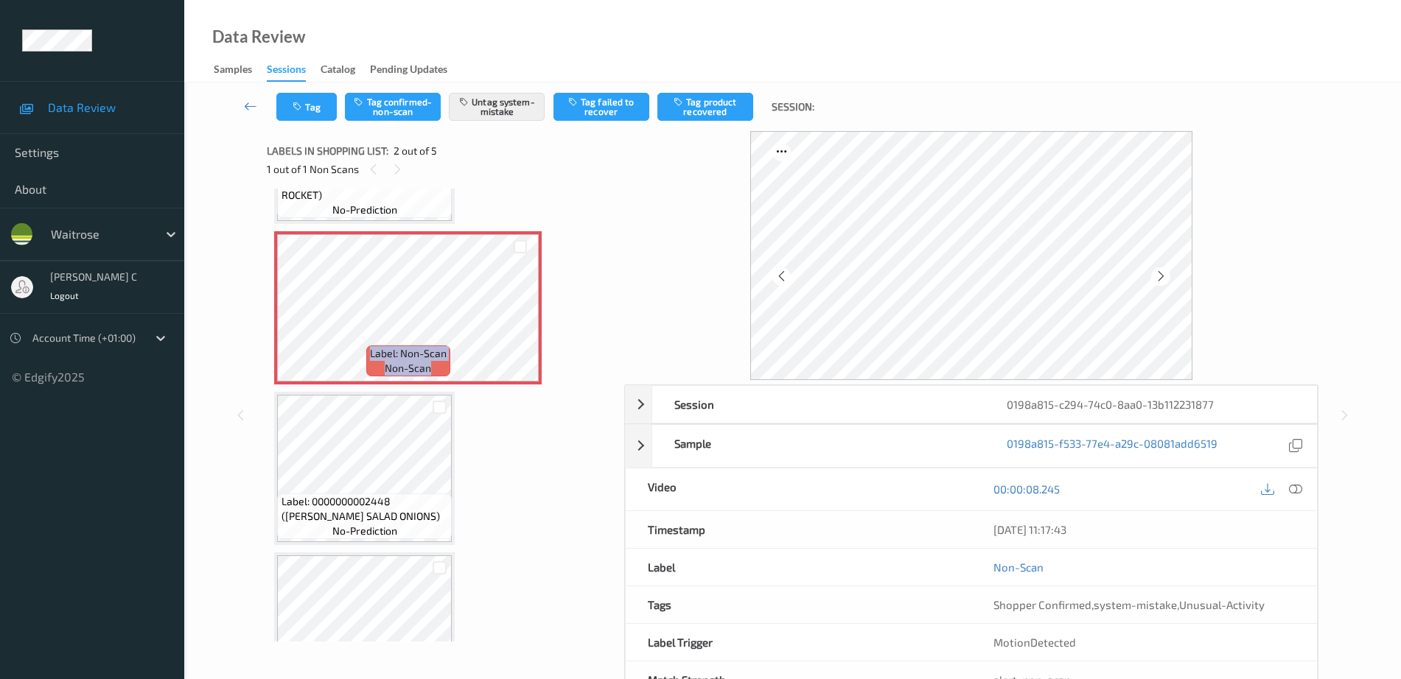
scroll to position [192, 0]
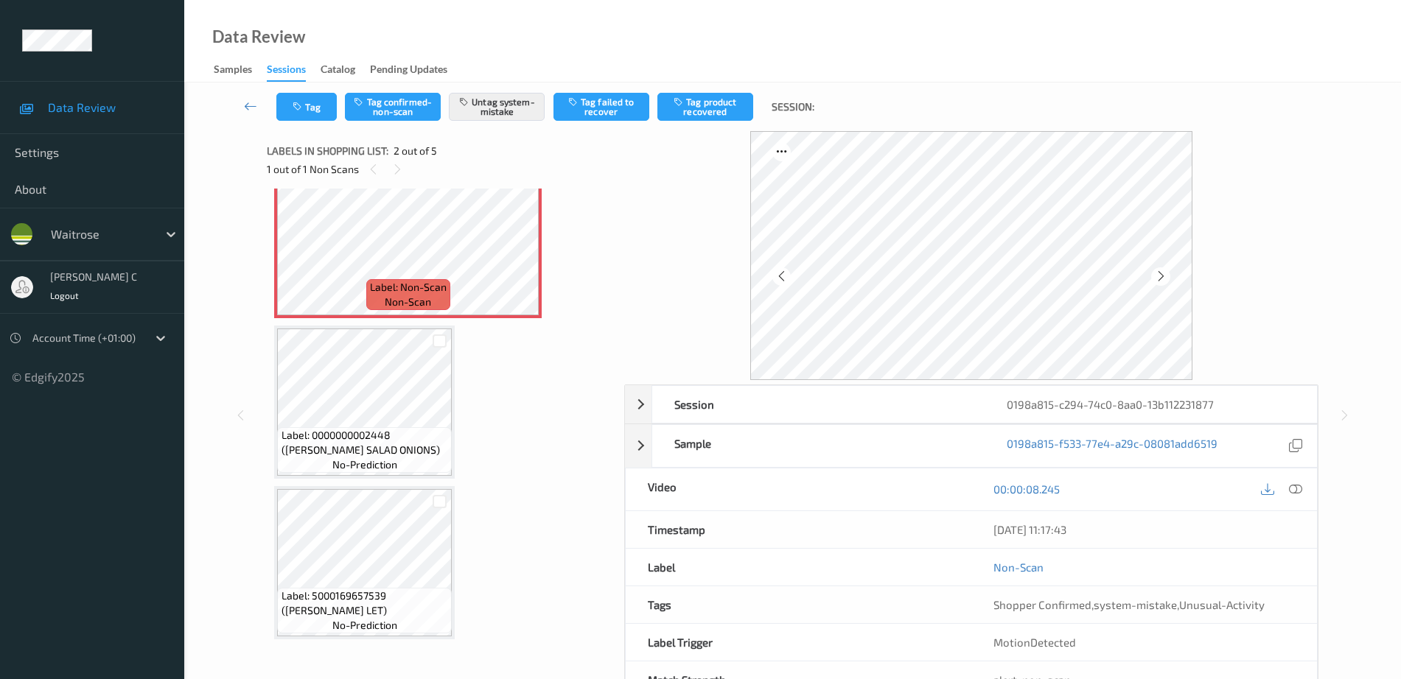
click at [400, 462] on div "Label: 0000000002448 ([PERSON_NAME] SALAD ONIONS) no-prediction" at bounding box center [364, 450] width 175 height 46
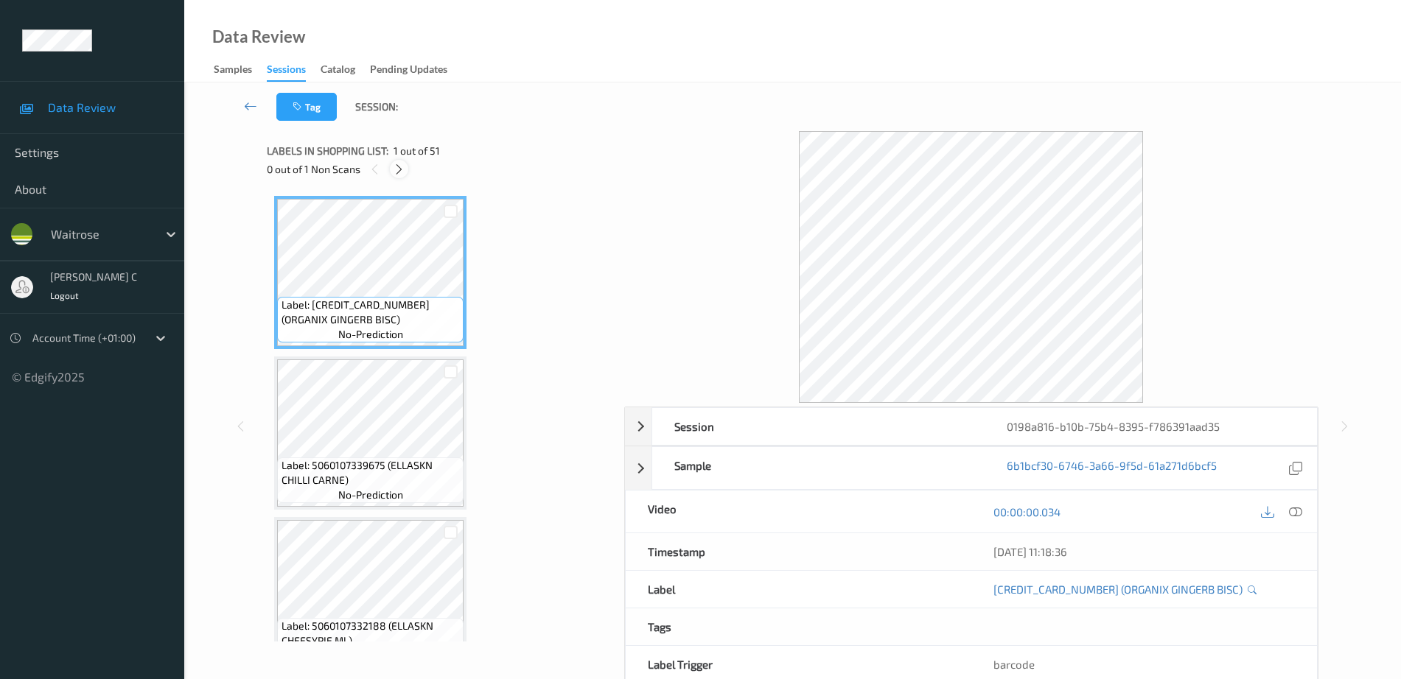
click at [399, 167] on icon at bounding box center [399, 169] width 13 height 13
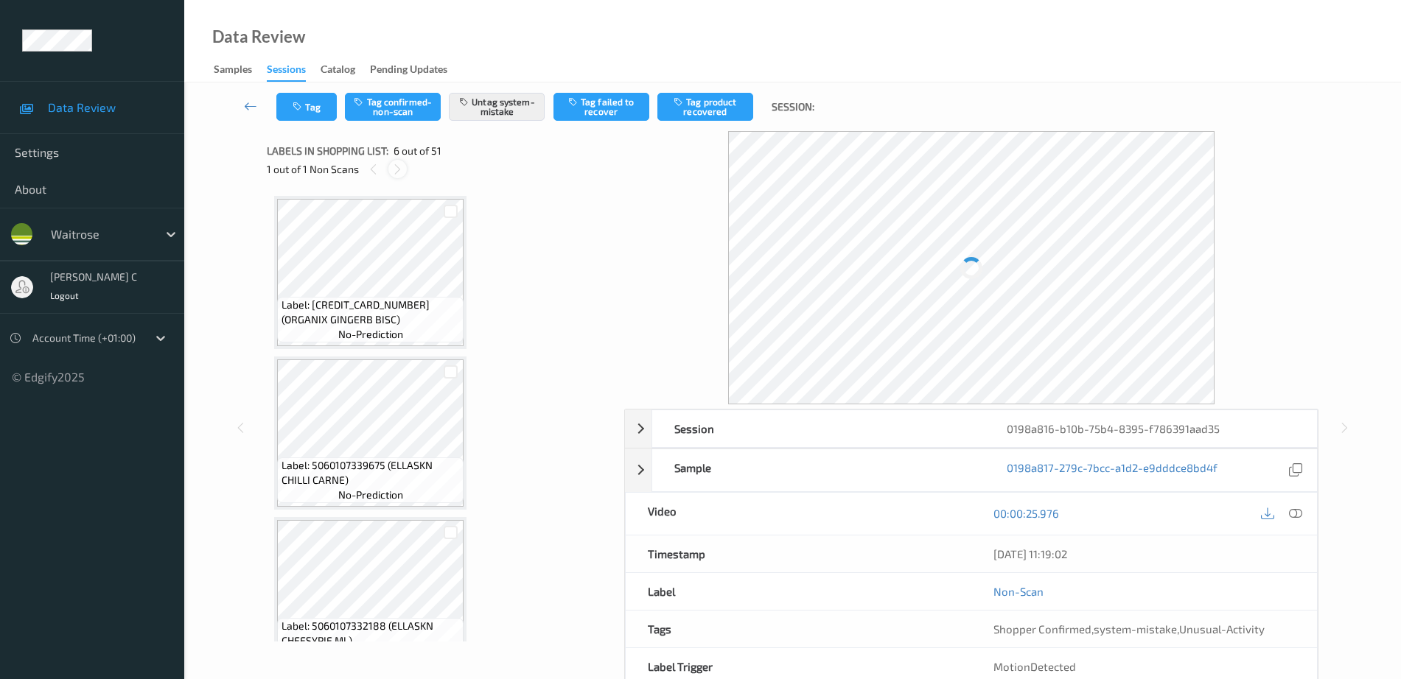
scroll to position [650, 0]
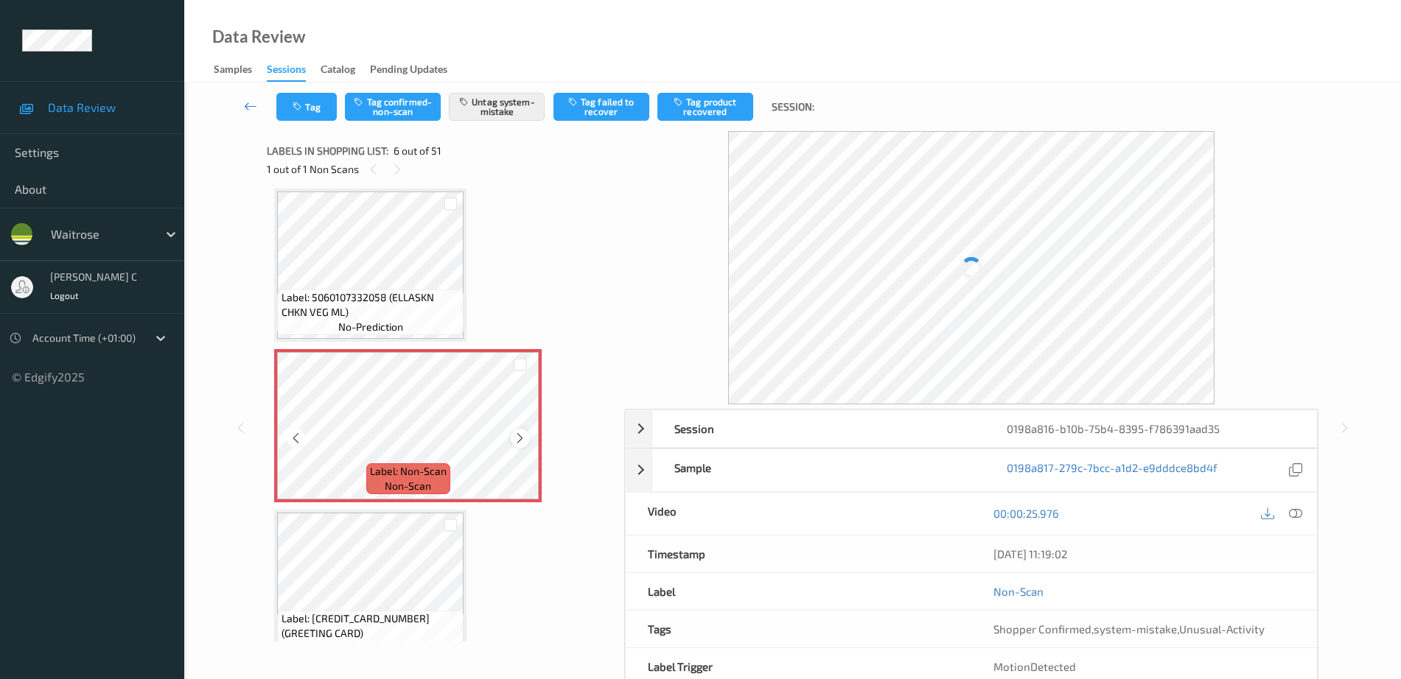
click at [519, 441] on icon at bounding box center [520, 438] width 13 height 13
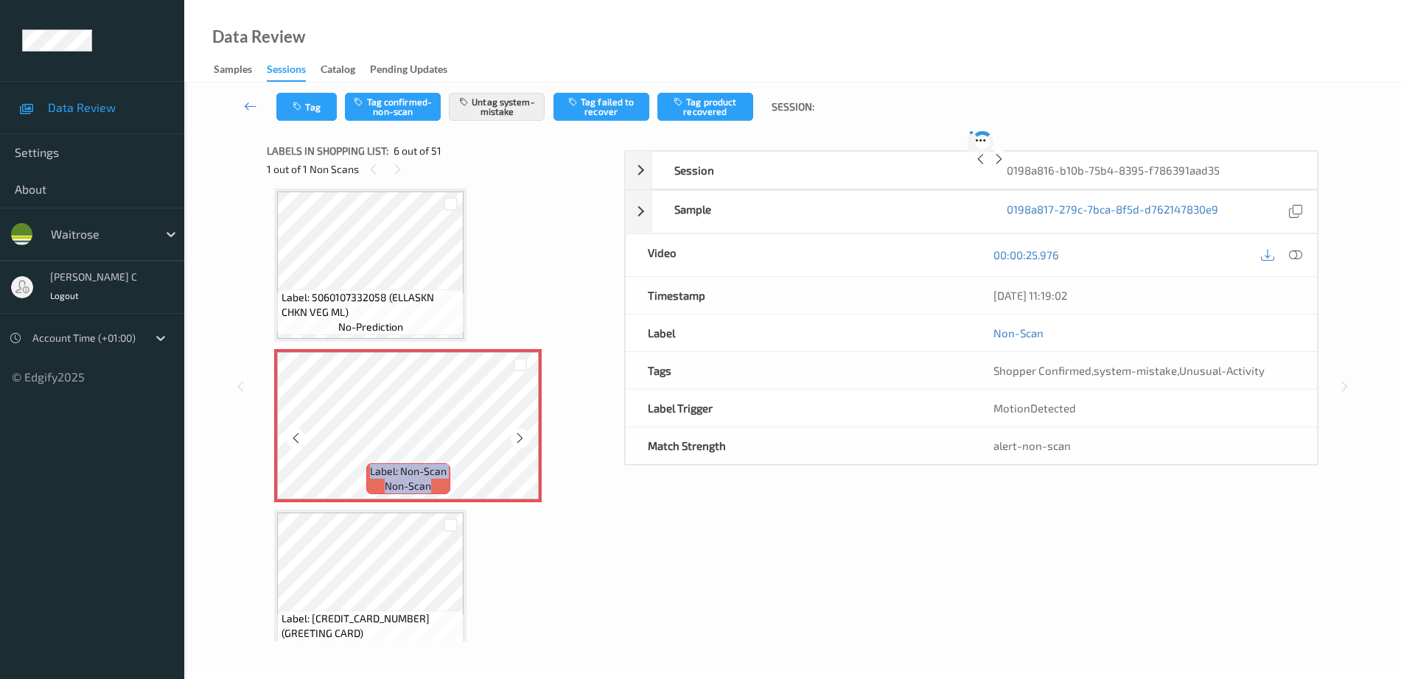
click at [519, 441] on icon at bounding box center [520, 438] width 13 height 13
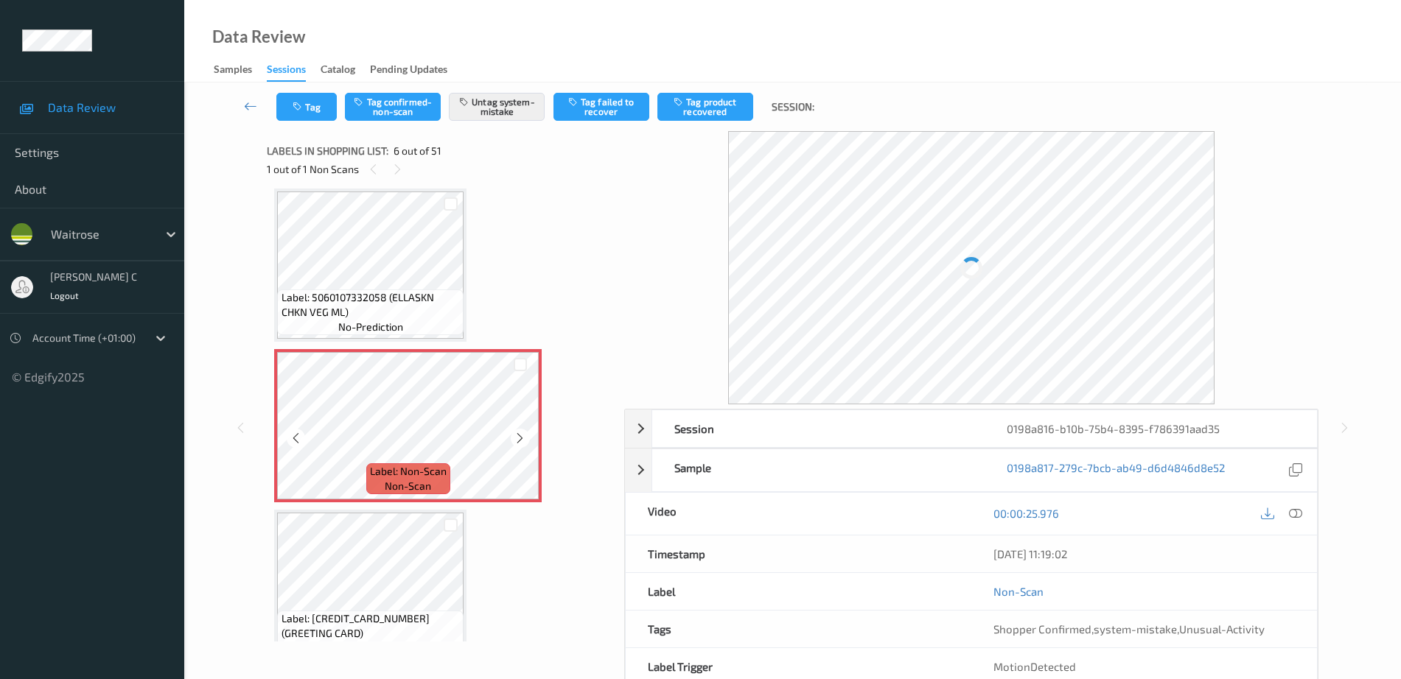
click at [519, 441] on icon at bounding box center [520, 438] width 13 height 13
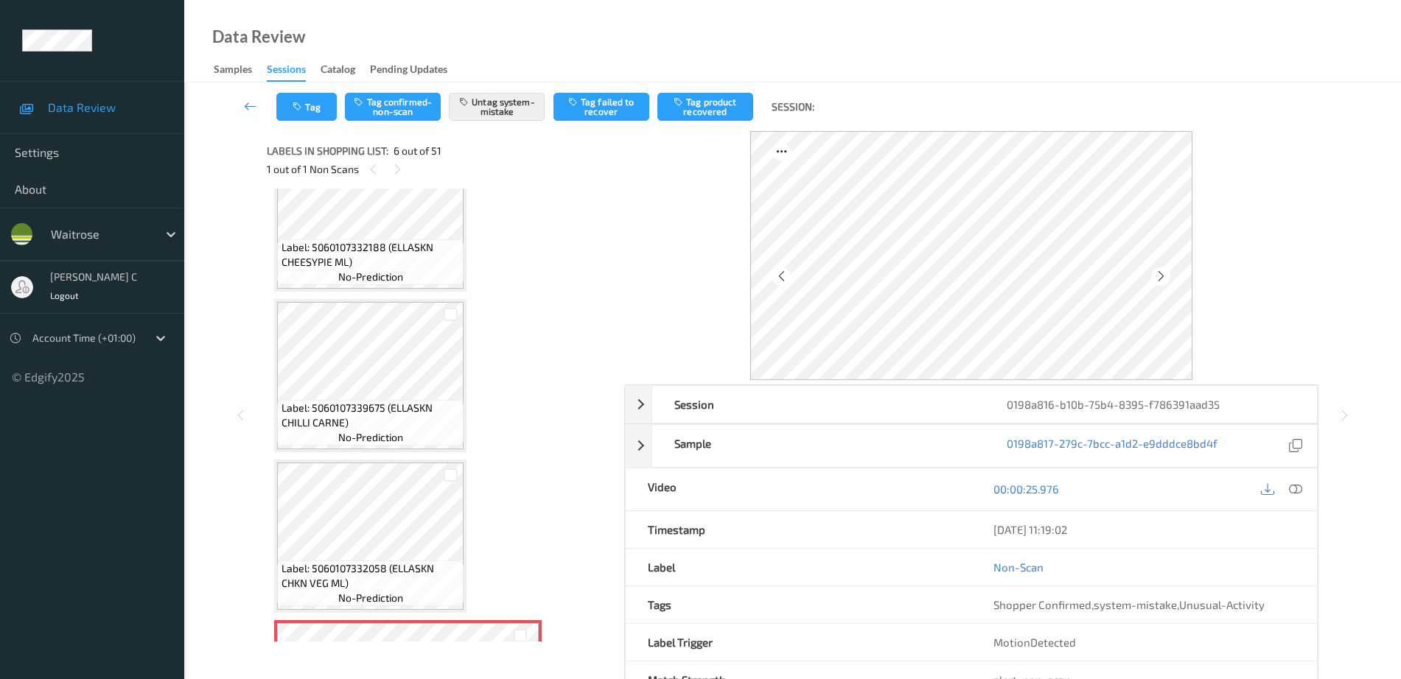
scroll to position [374, 0]
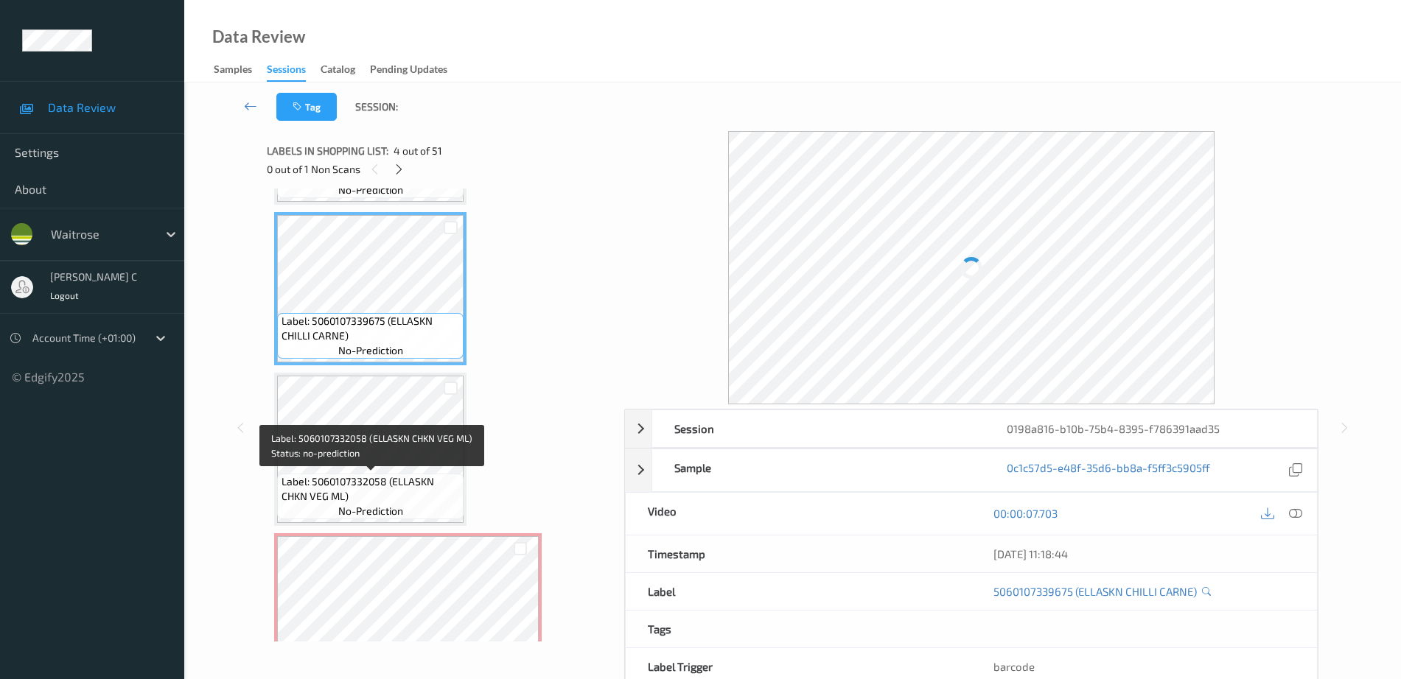
click at [385, 507] on span "no-prediction" at bounding box center [370, 511] width 65 height 15
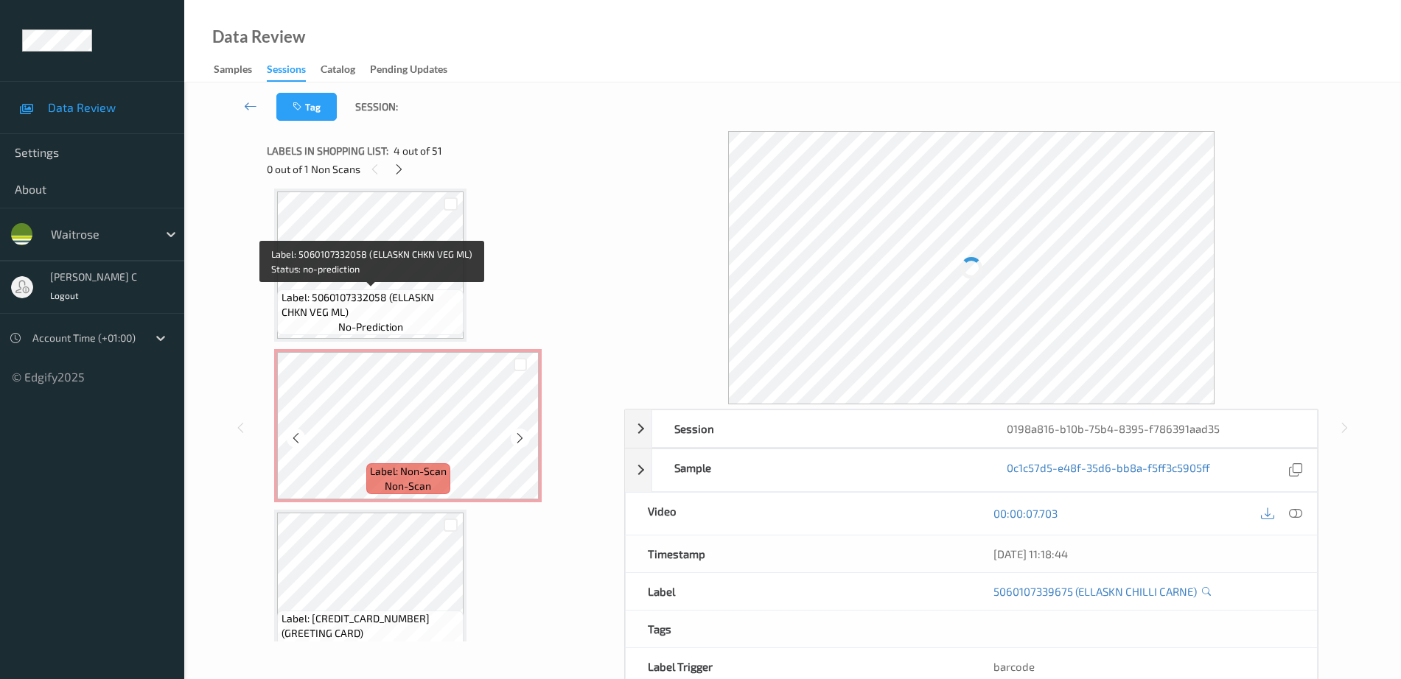
click at [337, 351] on div "Label: Non-Scan non-scan" at bounding box center [407, 425] width 267 height 153
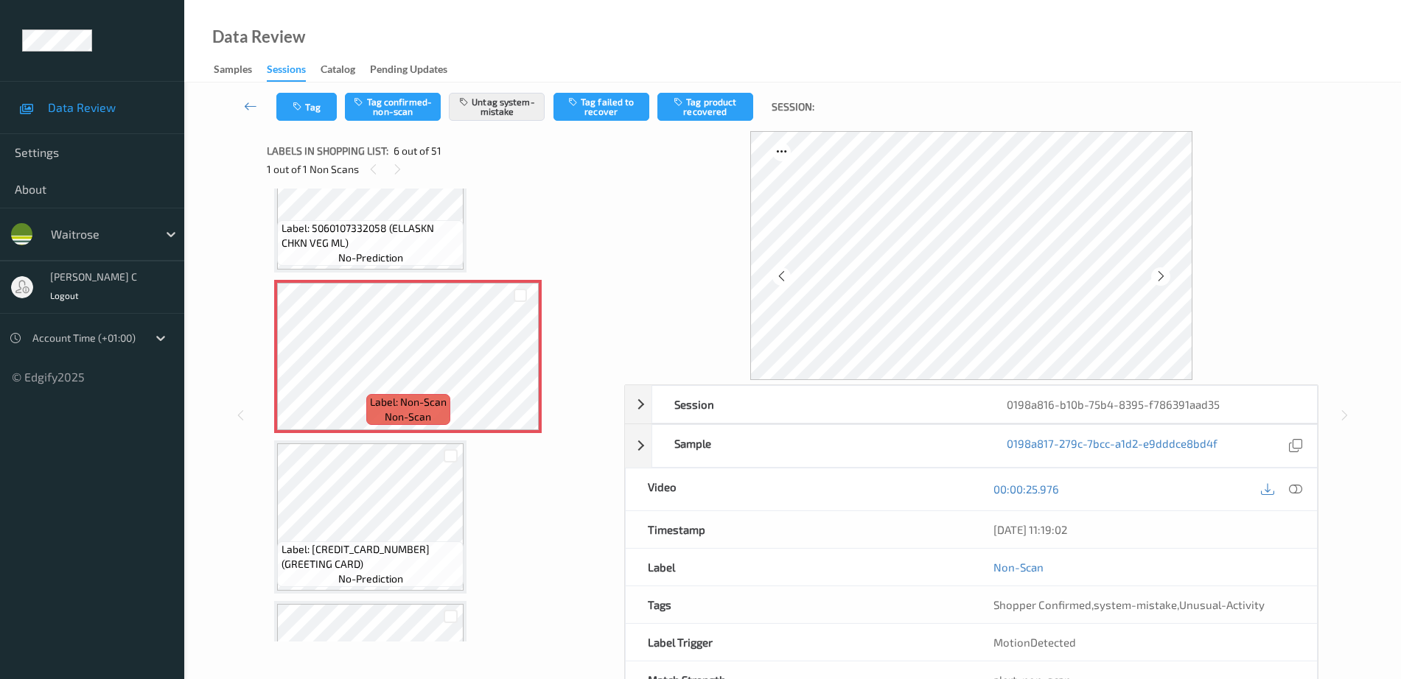
scroll to position [834, 0]
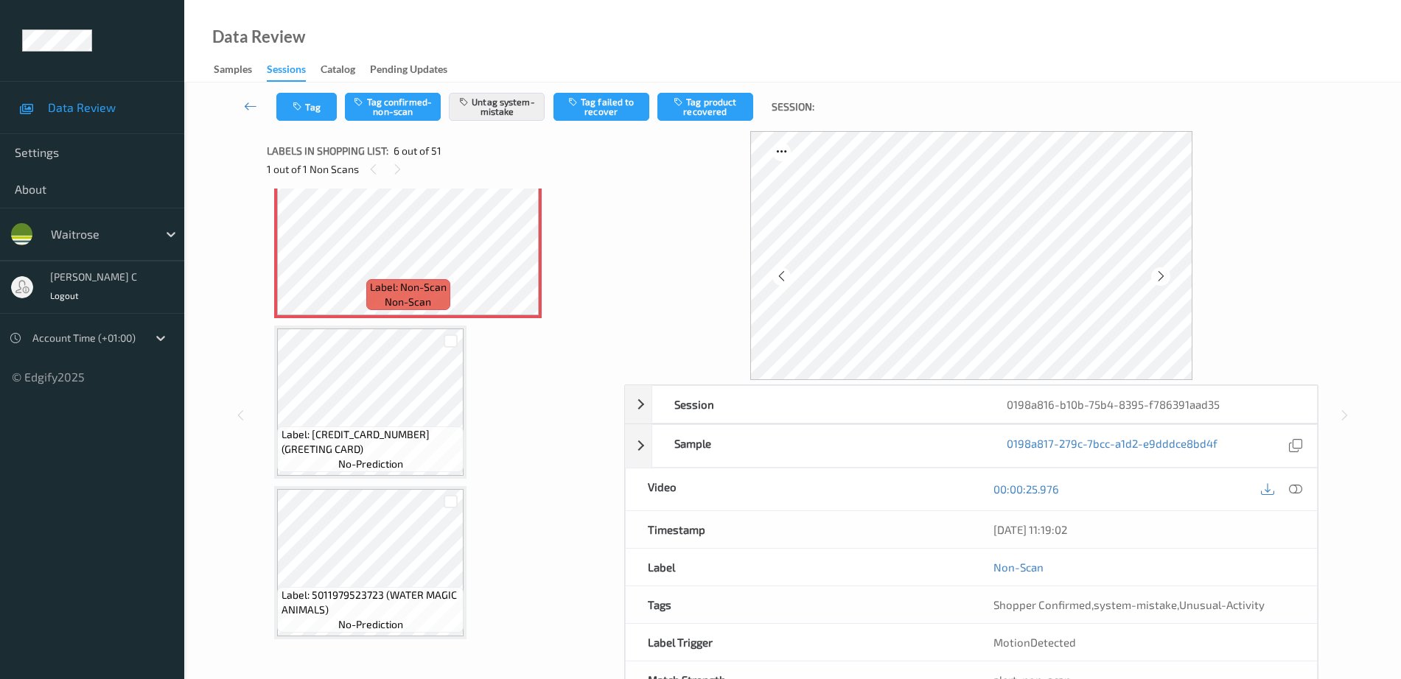
click at [361, 442] on span "Label: [CREDIT_CARD_NUMBER] (GREETING CARD)" at bounding box center [370, 441] width 179 height 29
click at [360, 440] on span "Label: [CREDIT_CARD_NUMBER] (GREETING CARD)" at bounding box center [370, 441] width 179 height 29
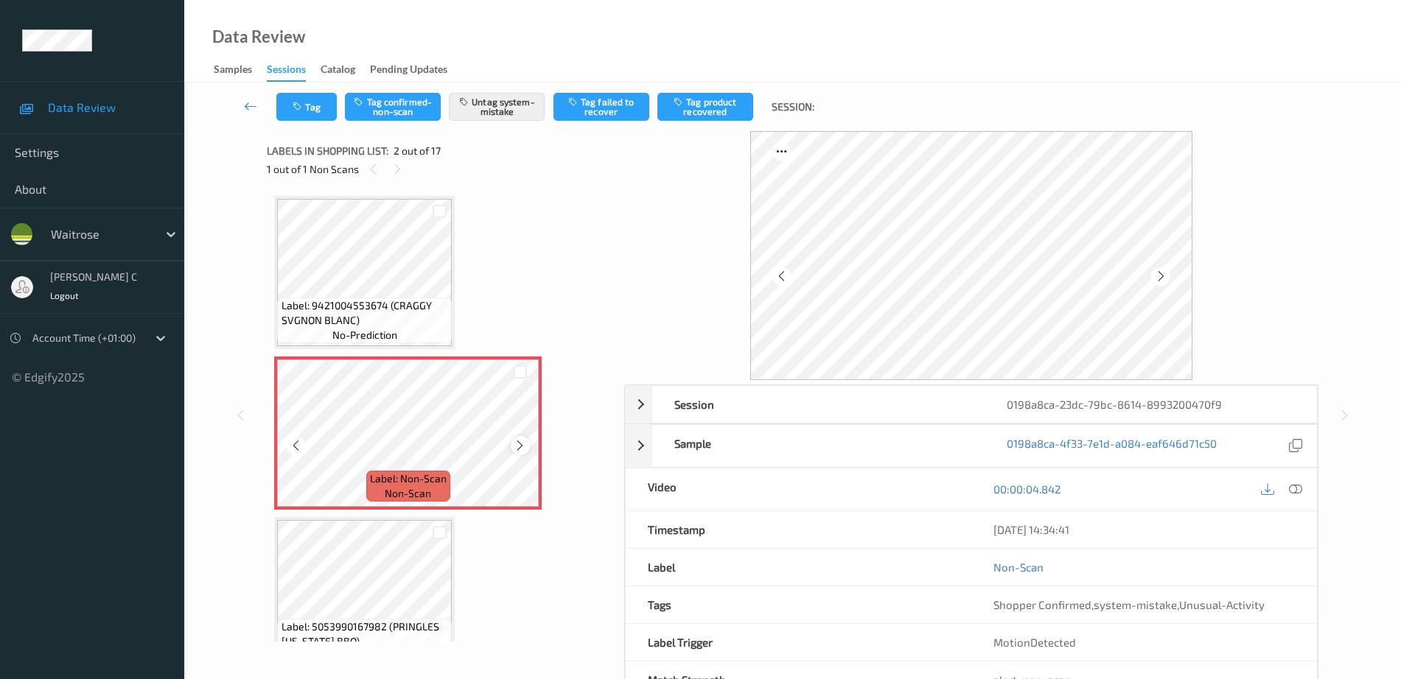
click at [514, 441] on icon at bounding box center [520, 445] width 13 height 13
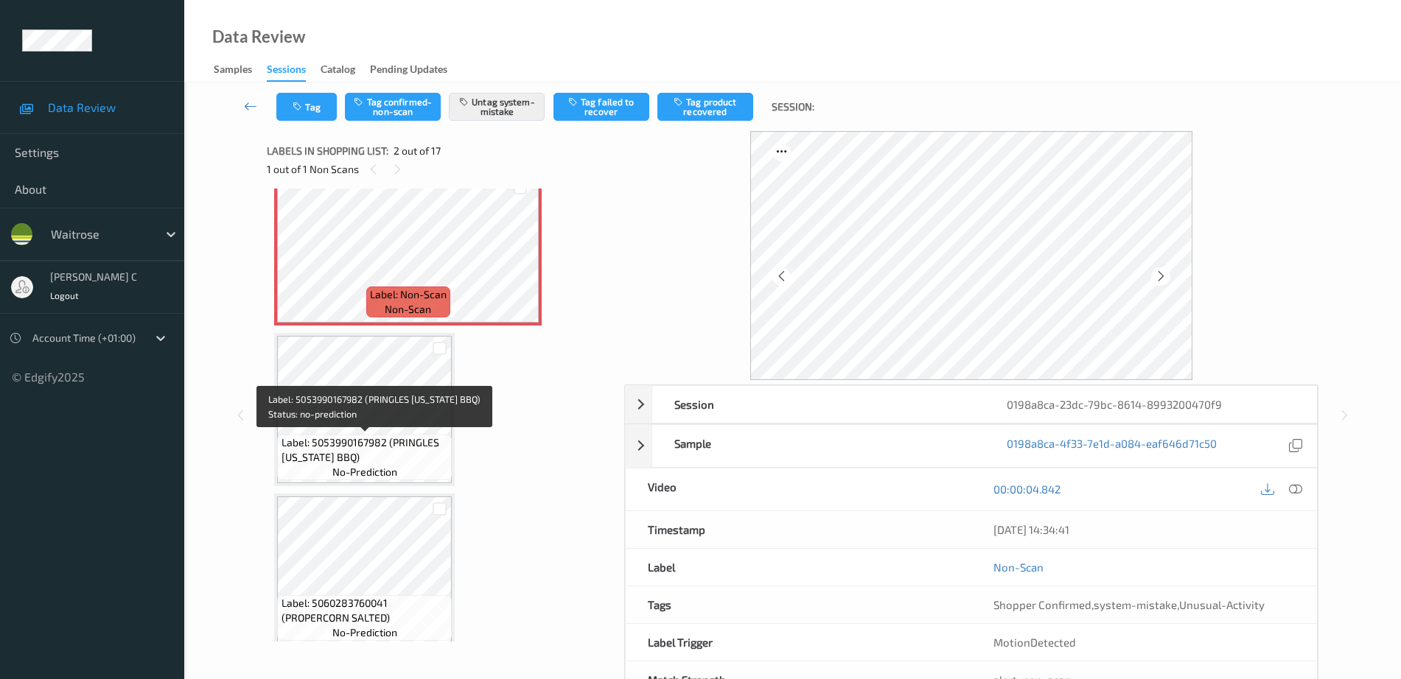
click at [390, 468] on span "no-prediction" at bounding box center [364, 472] width 65 height 15
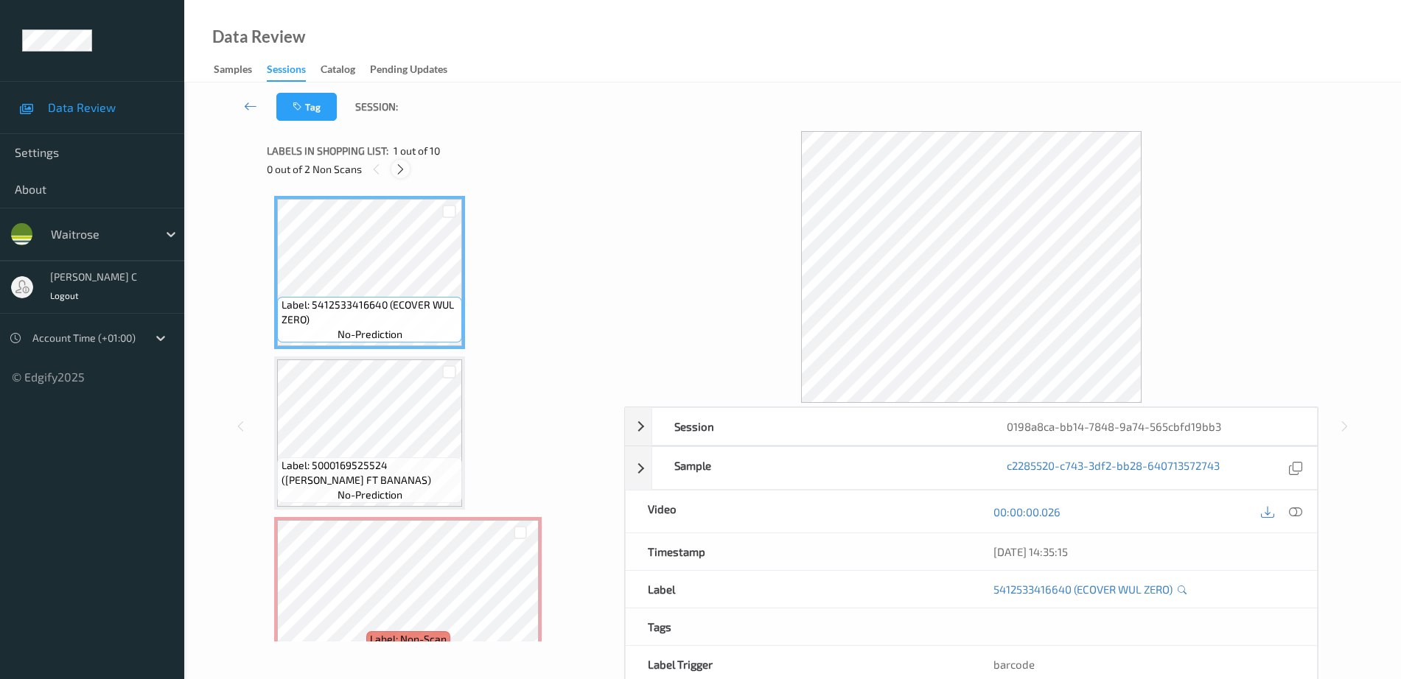
click at [404, 165] on icon at bounding box center [400, 169] width 13 height 13
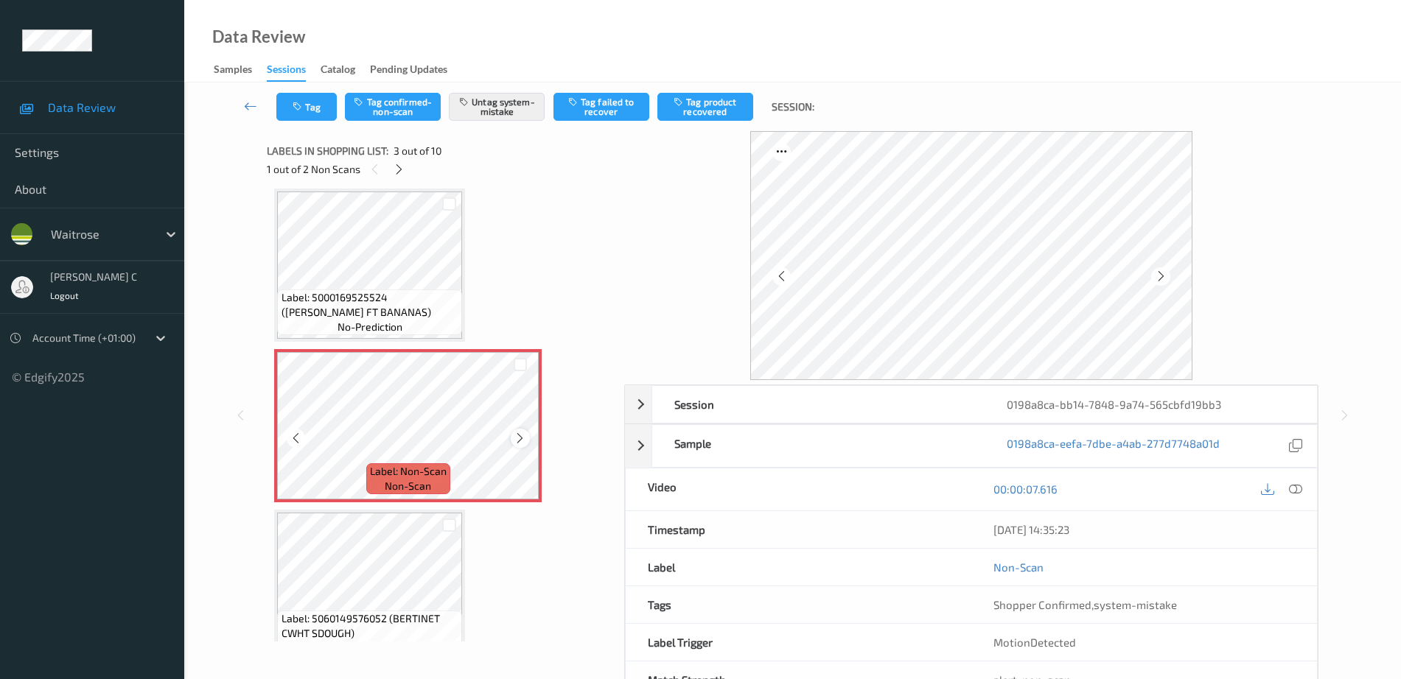
click at [520, 444] on icon at bounding box center [520, 438] width 13 height 13
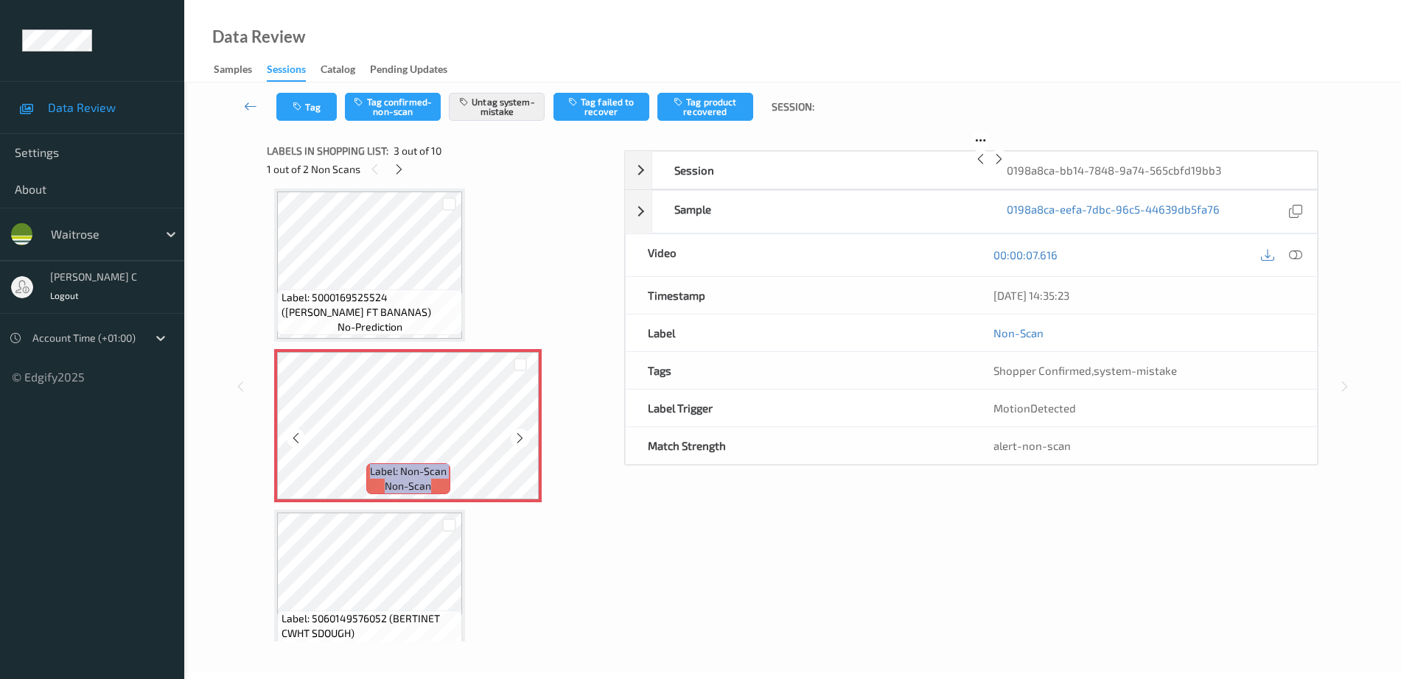
click at [520, 444] on icon at bounding box center [520, 438] width 13 height 13
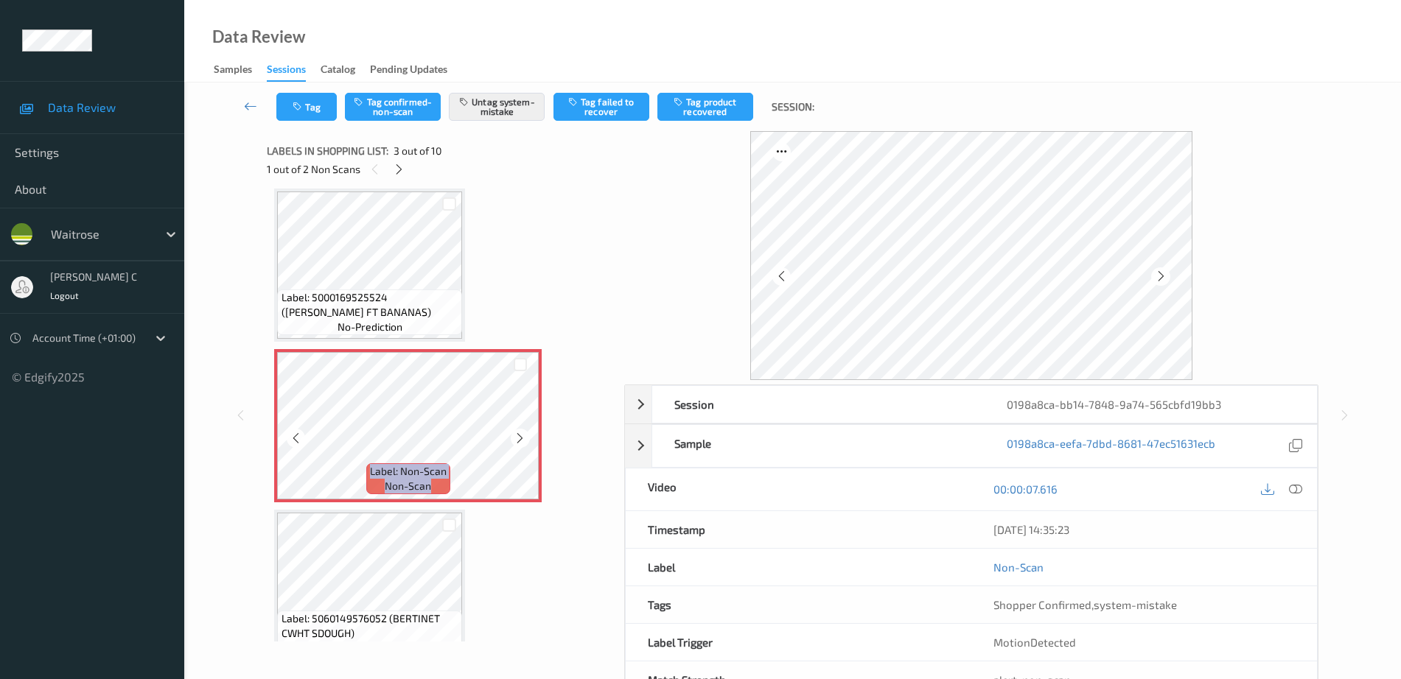
click at [520, 444] on icon at bounding box center [520, 438] width 13 height 13
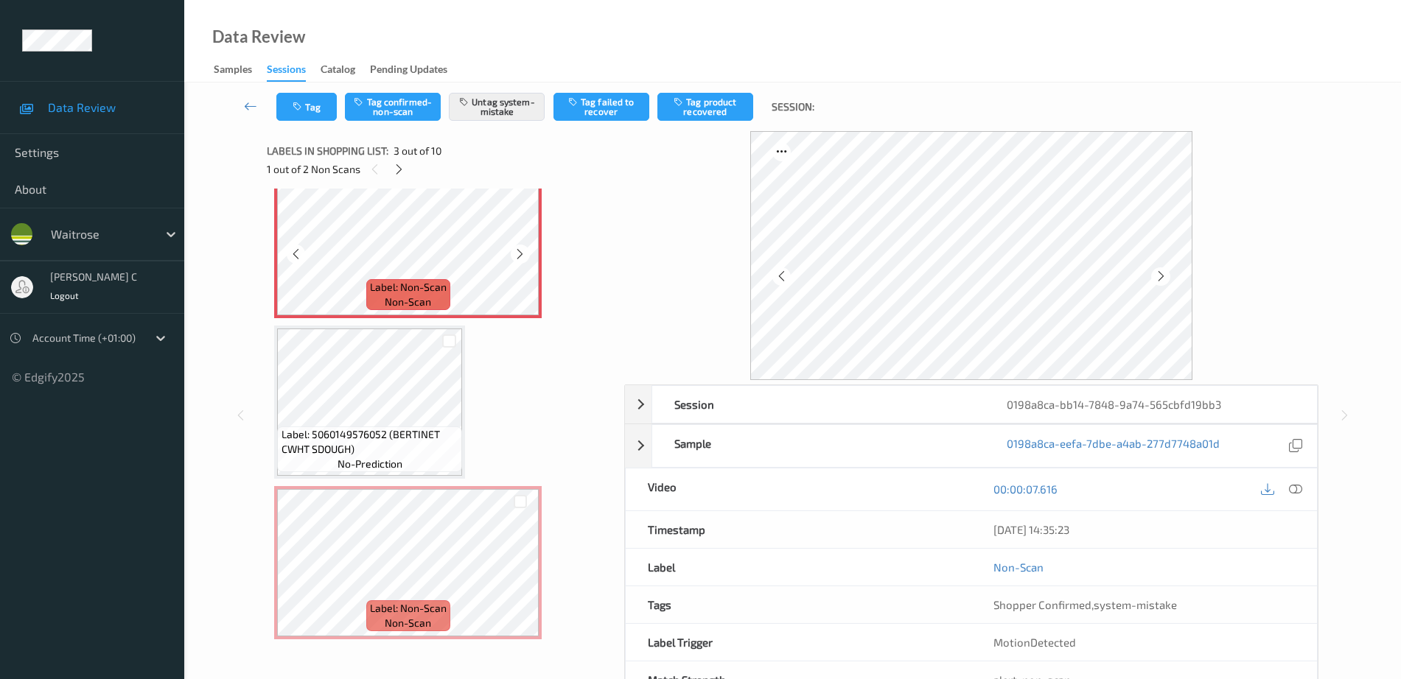
scroll to position [444, 0]
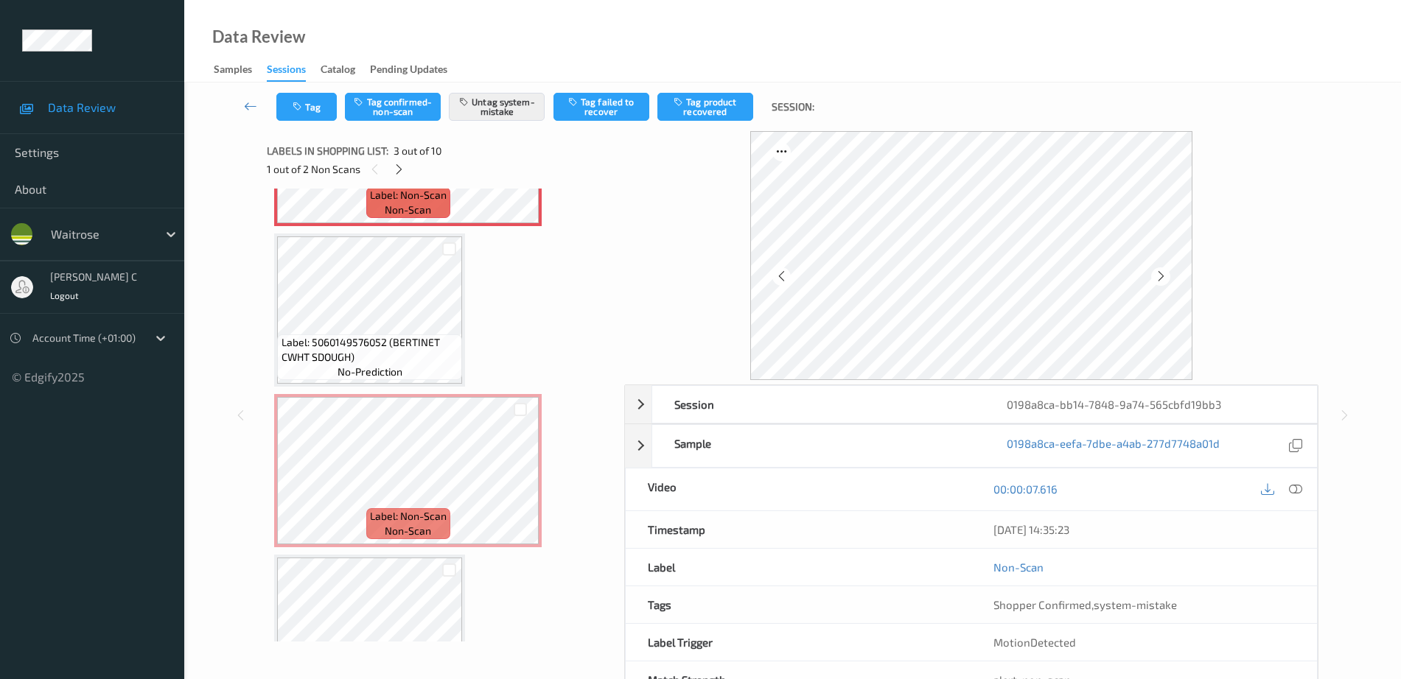
click at [381, 336] on span "Label: 5060149576052 (BERTINET CWHT SDOUGH)" at bounding box center [370, 349] width 178 height 29
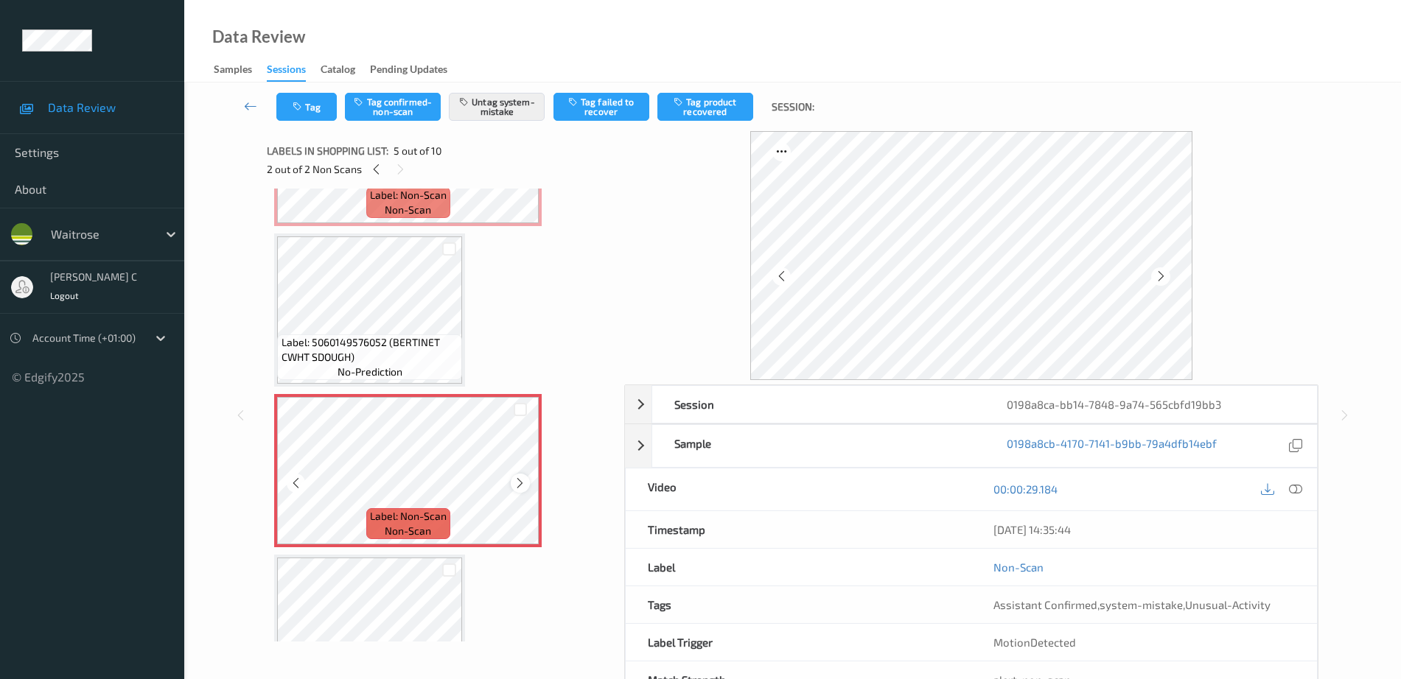
click at [516, 482] on icon at bounding box center [520, 483] width 13 height 13
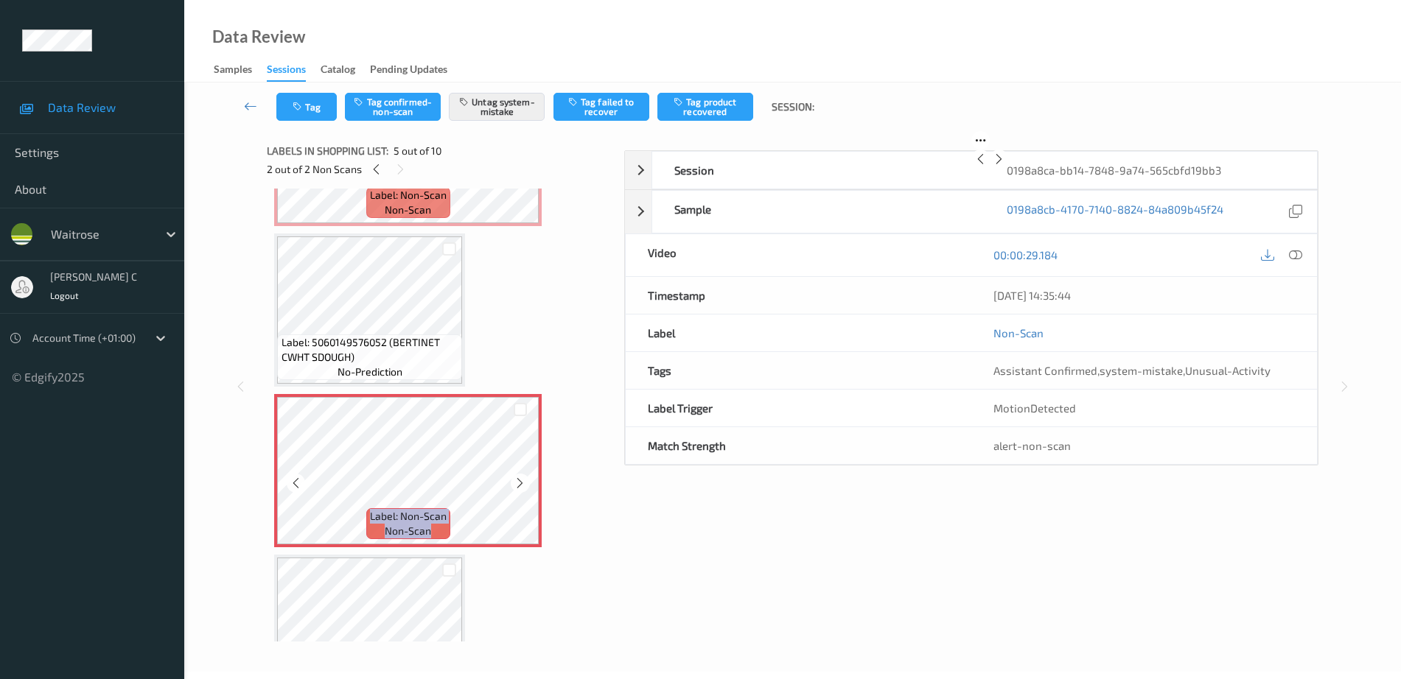
click at [516, 482] on icon at bounding box center [520, 483] width 13 height 13
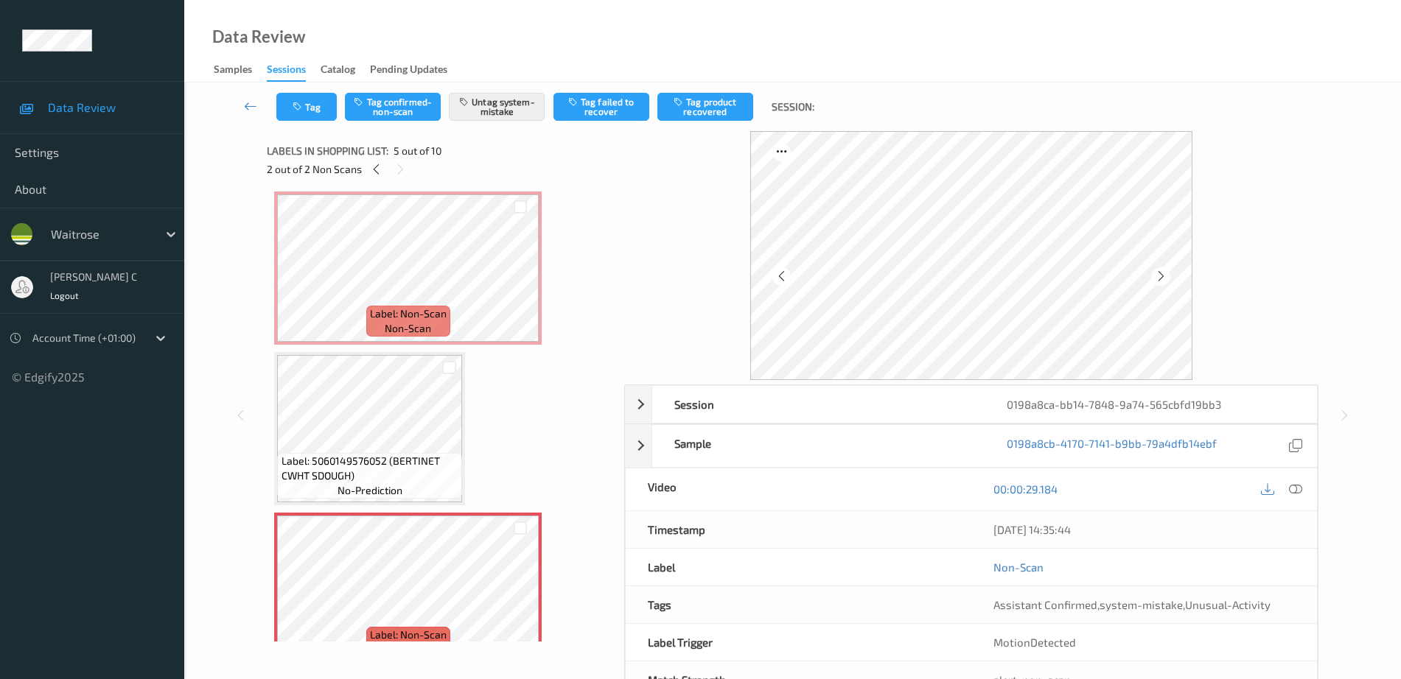
scroll to position [76, 0]
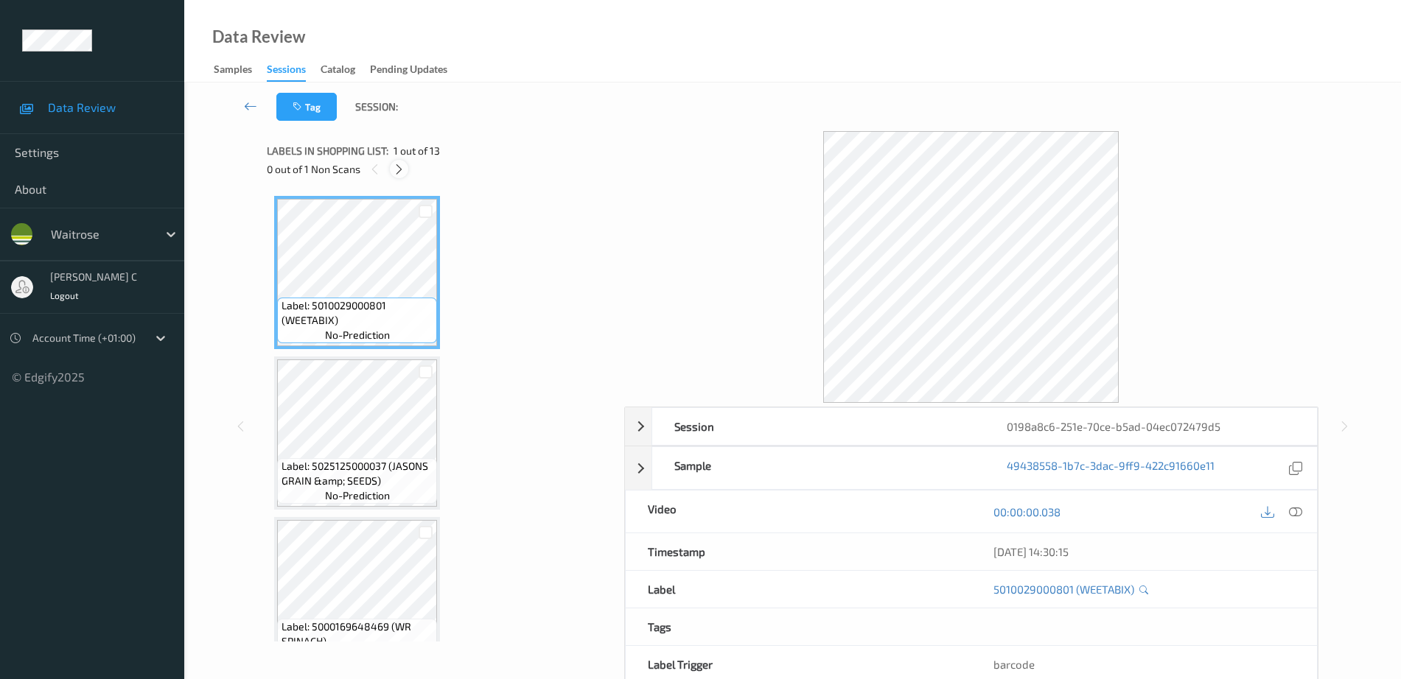
click at [405, 169] on icon at bounding box center [399, 169] width 13 height 13
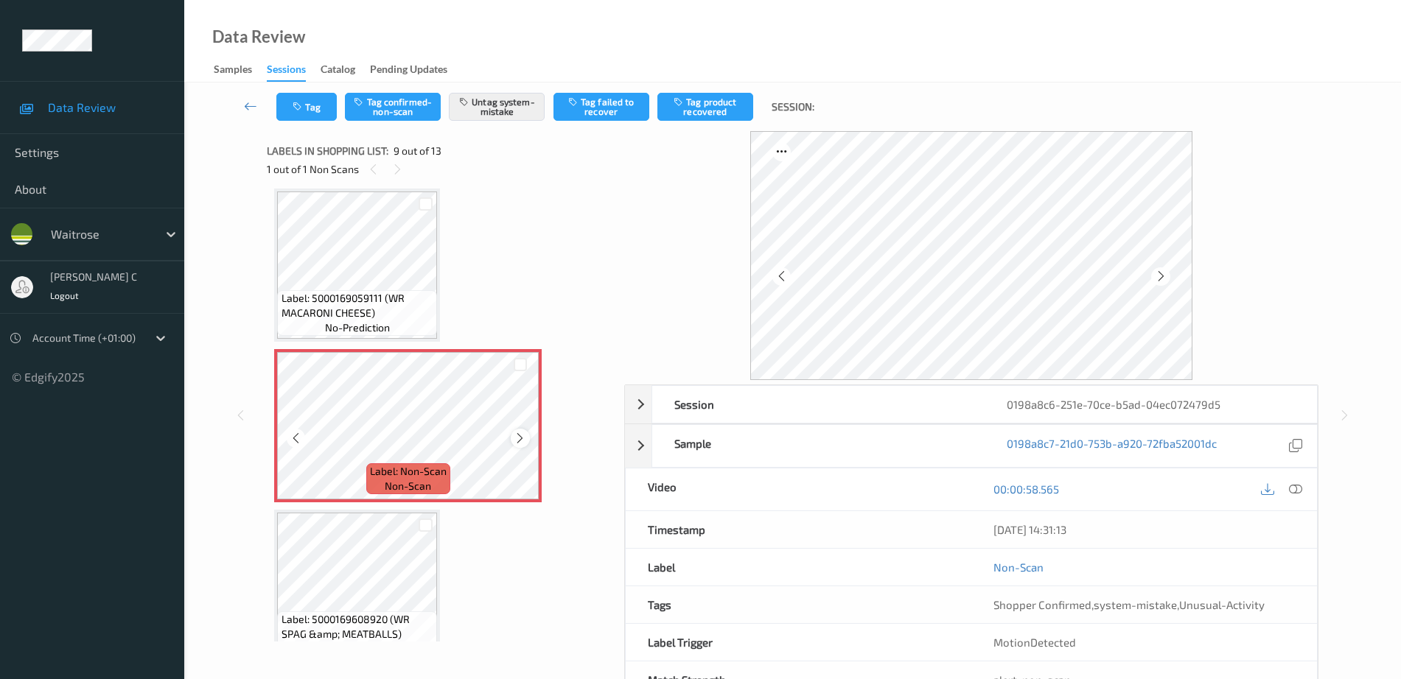
click at [516, 436] on icon at bounding box center [520, 438] width 13 height 13
click at [516, 441] on icon at bounding box center [520, 438] width 13 height 13
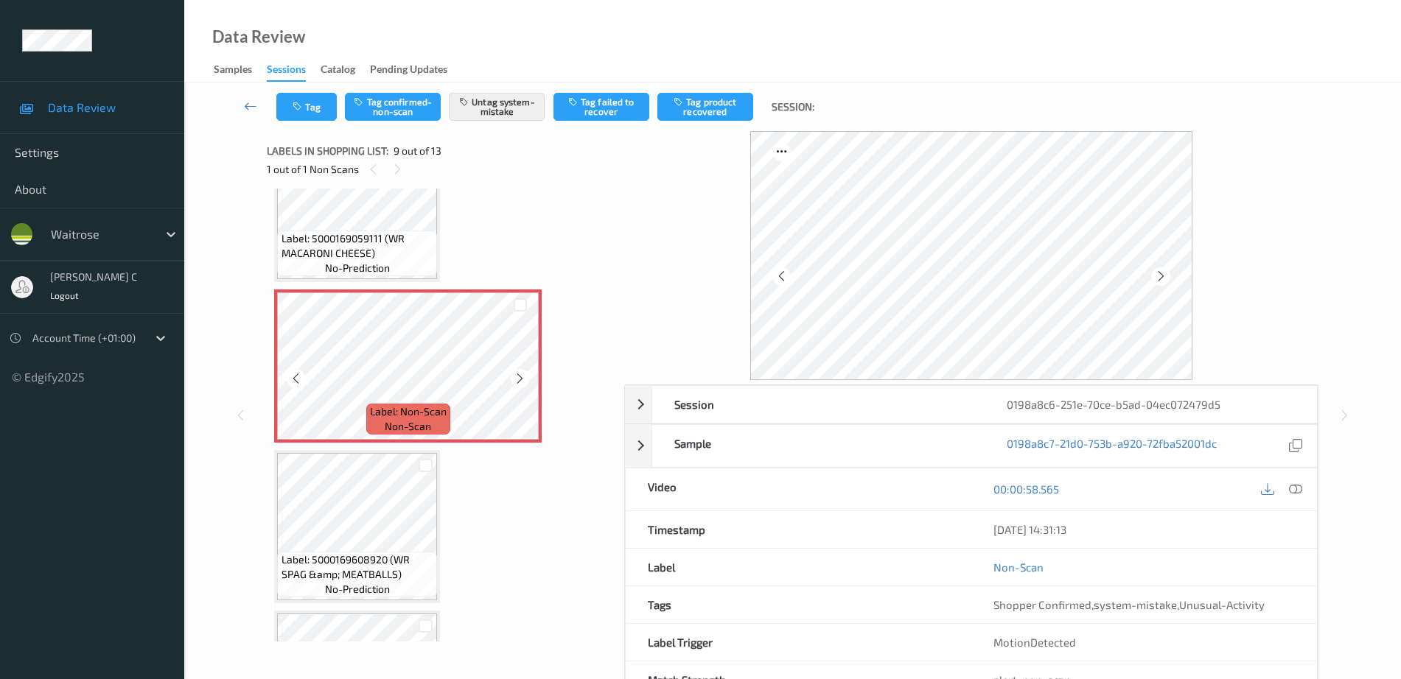
scroll to position [1224, 0]
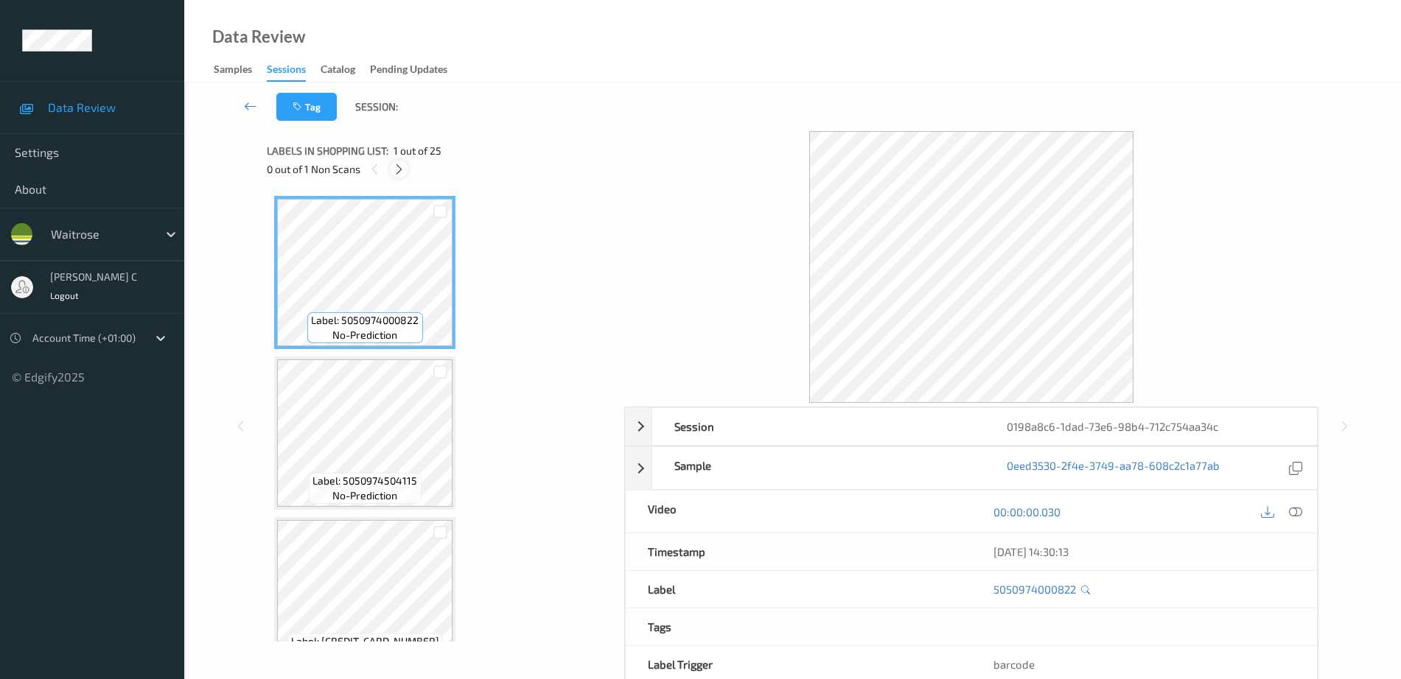
click at [405, 170] on icon at bounding box center [399, 169] width 13 height 13
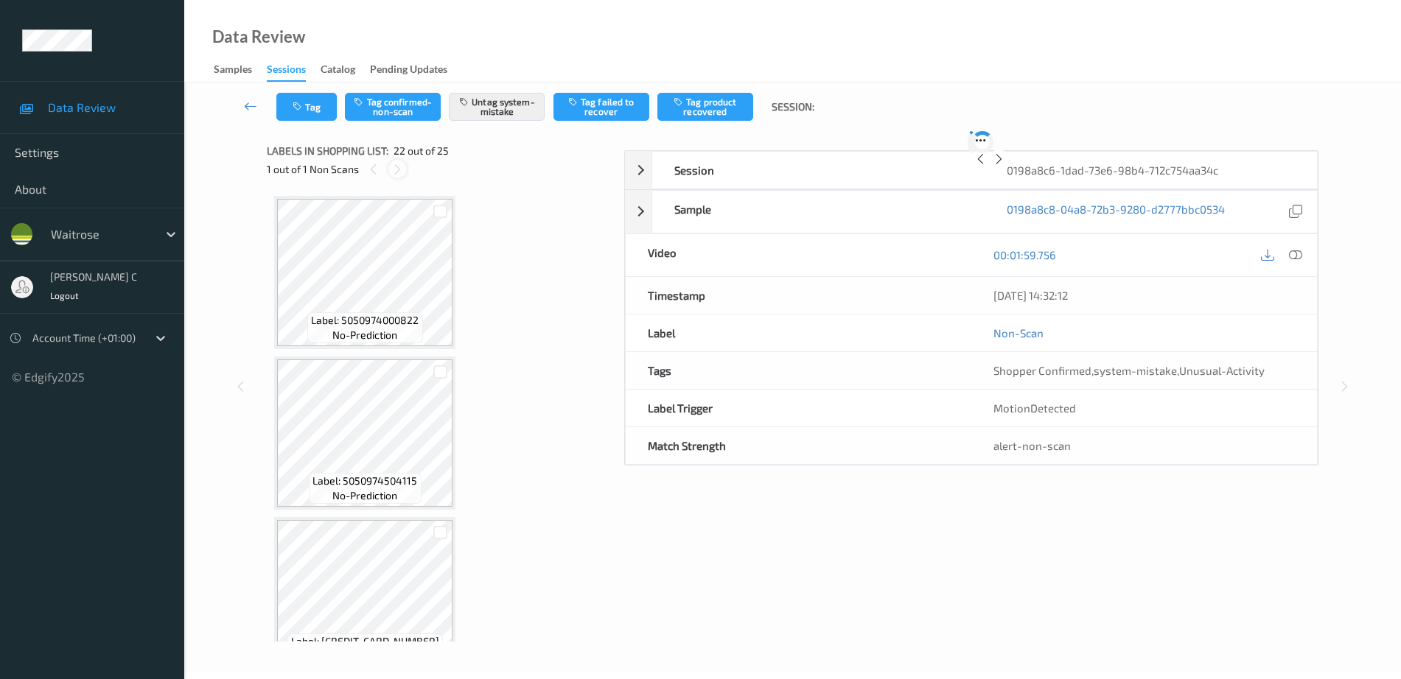
scroll to position [3220, 0]
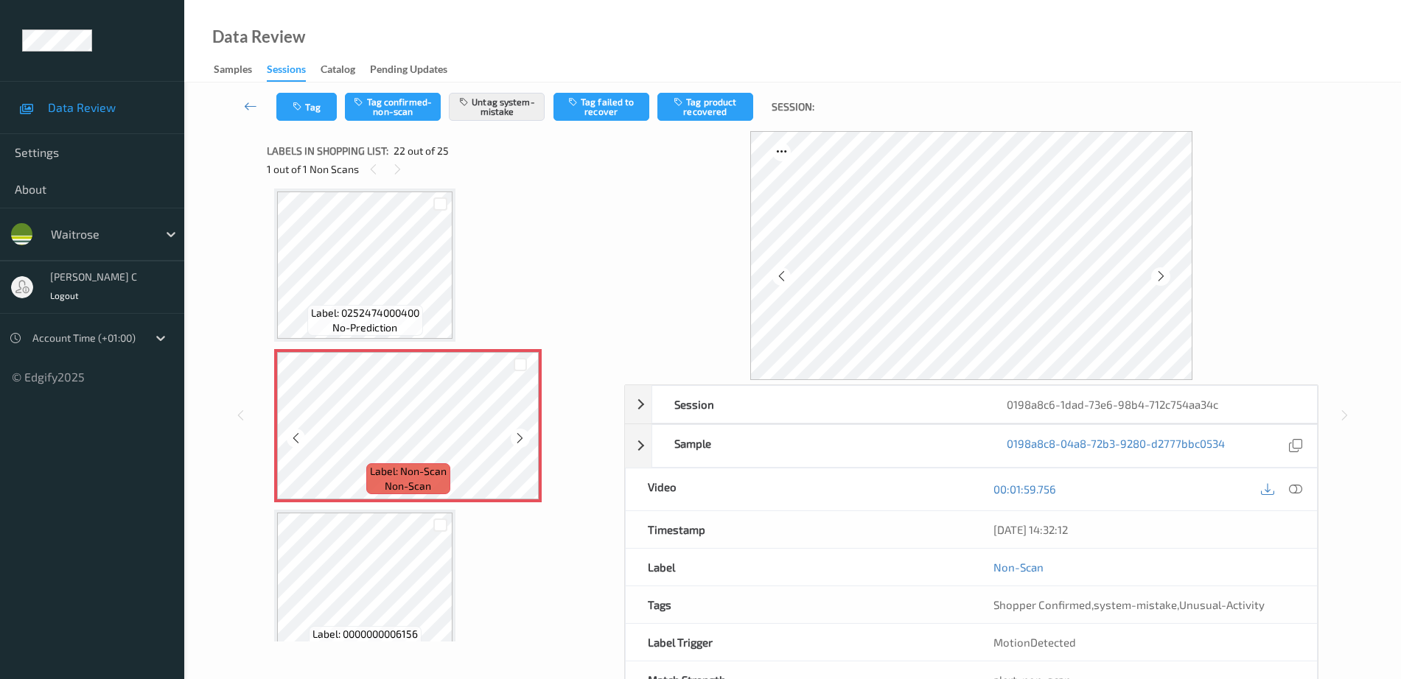
click at [528, 439] on div at bounding box center [520, 438] width 18 height 18
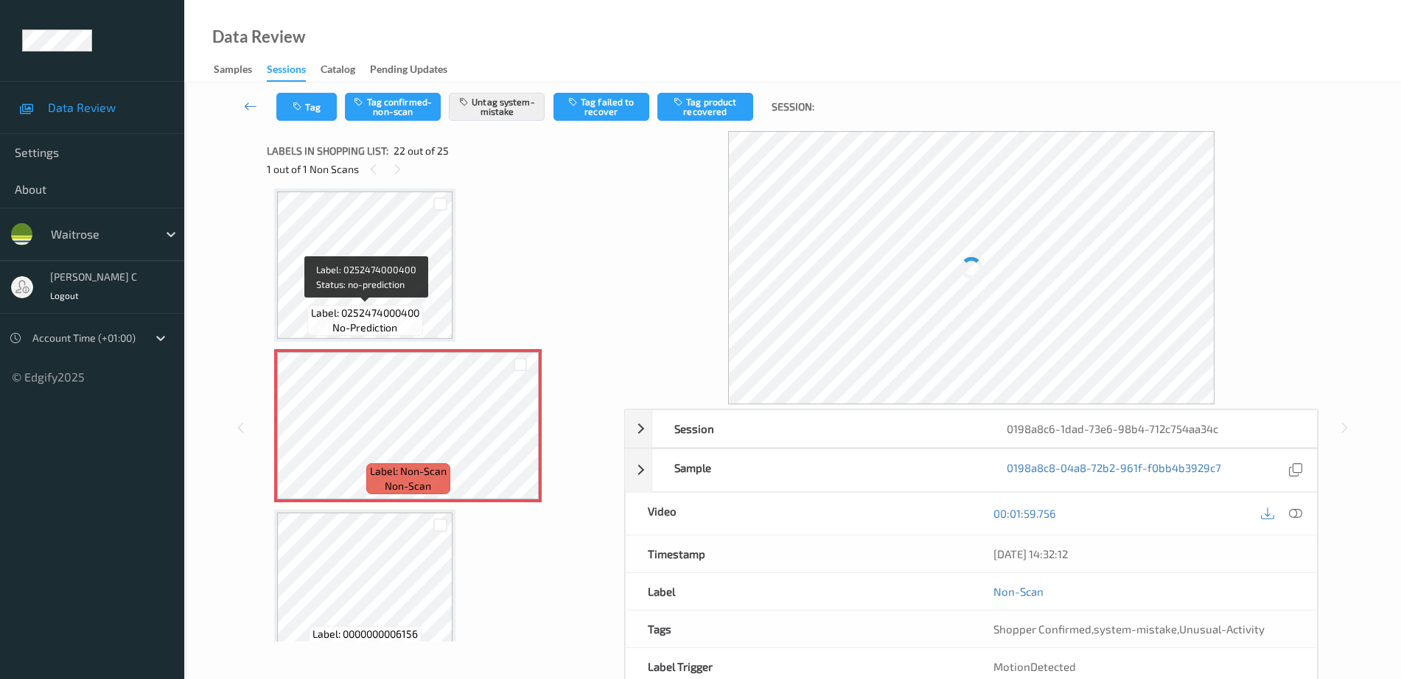
click at [380, 324] on span "no-prediction" at bounding box center [364, 328] width 65 height 15
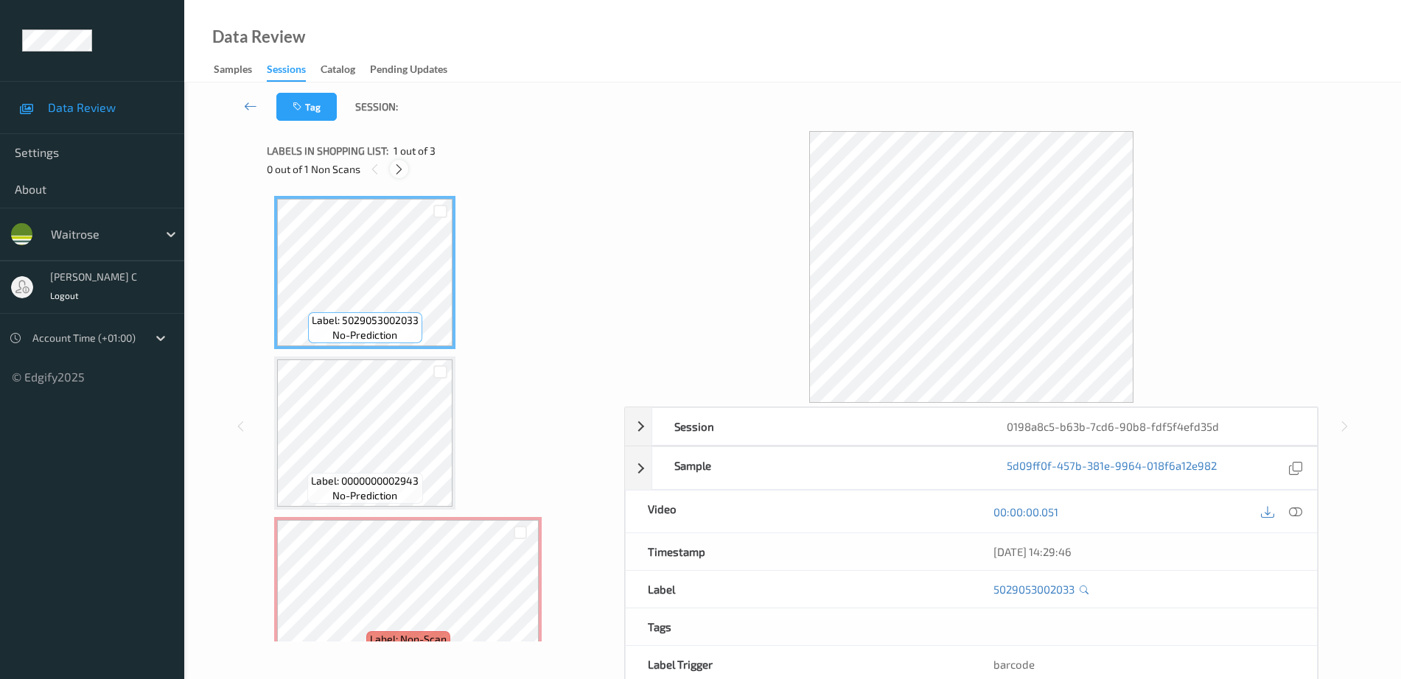
click at [394, 169] on icon at bounding box center [399, 169] width 13 height 13
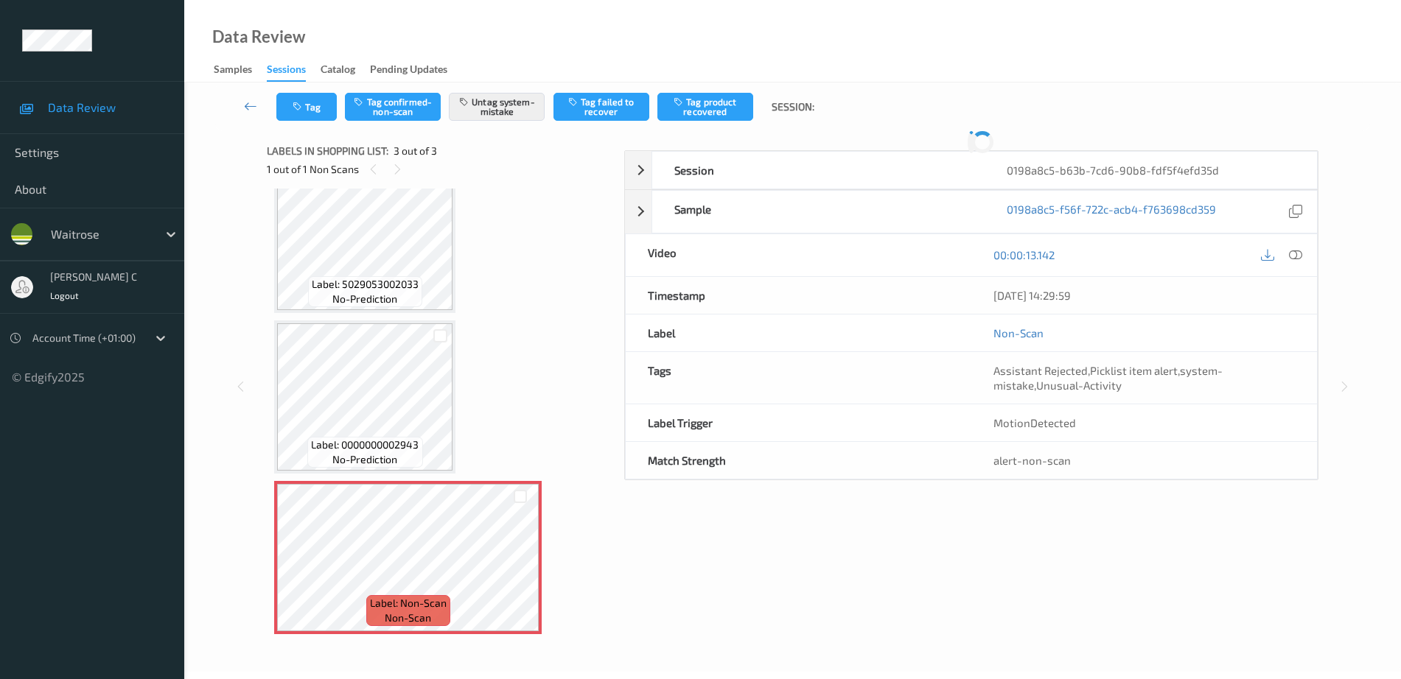
scroll to position [66, 0]
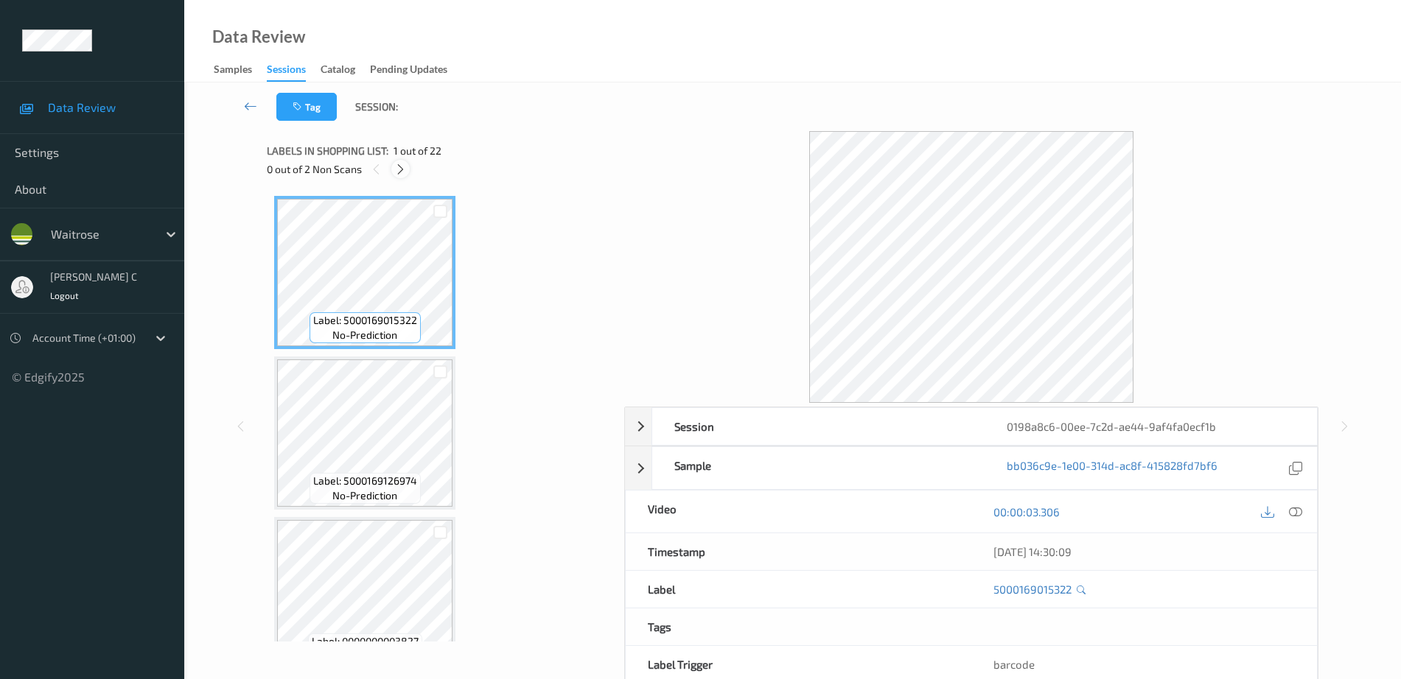
click at [396, 169] on icon at bounding box center [400, 169] width 13 height 13
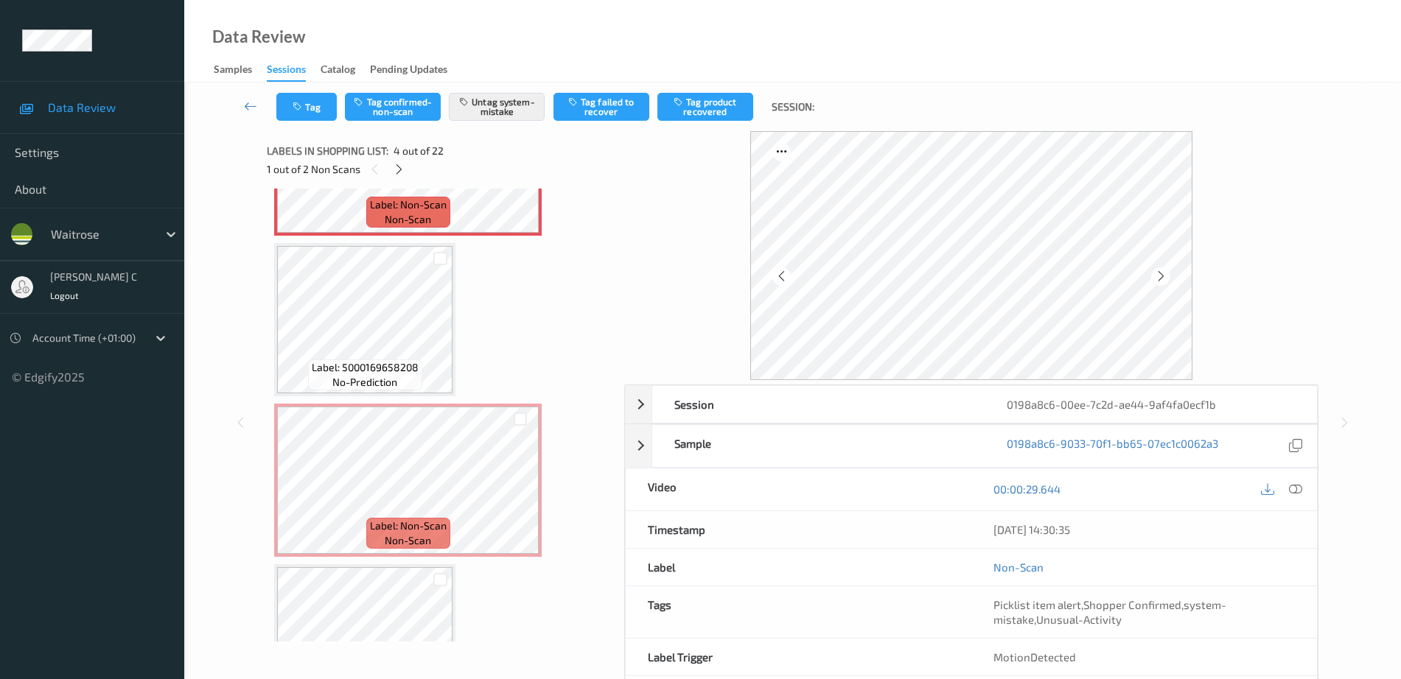
scroll to position [605, 0]
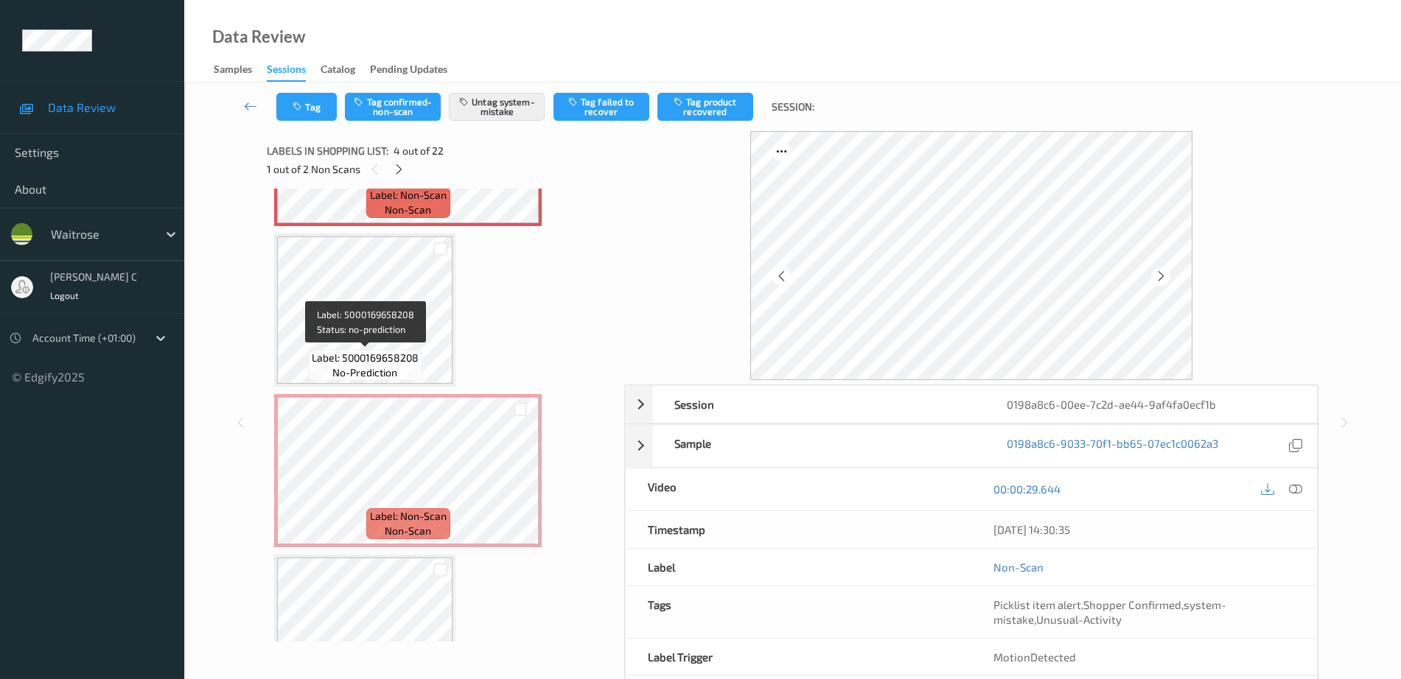
click at [382, 351] on span "Label: 5000169658208" at bounding box center [365, 358] width 107 height 15
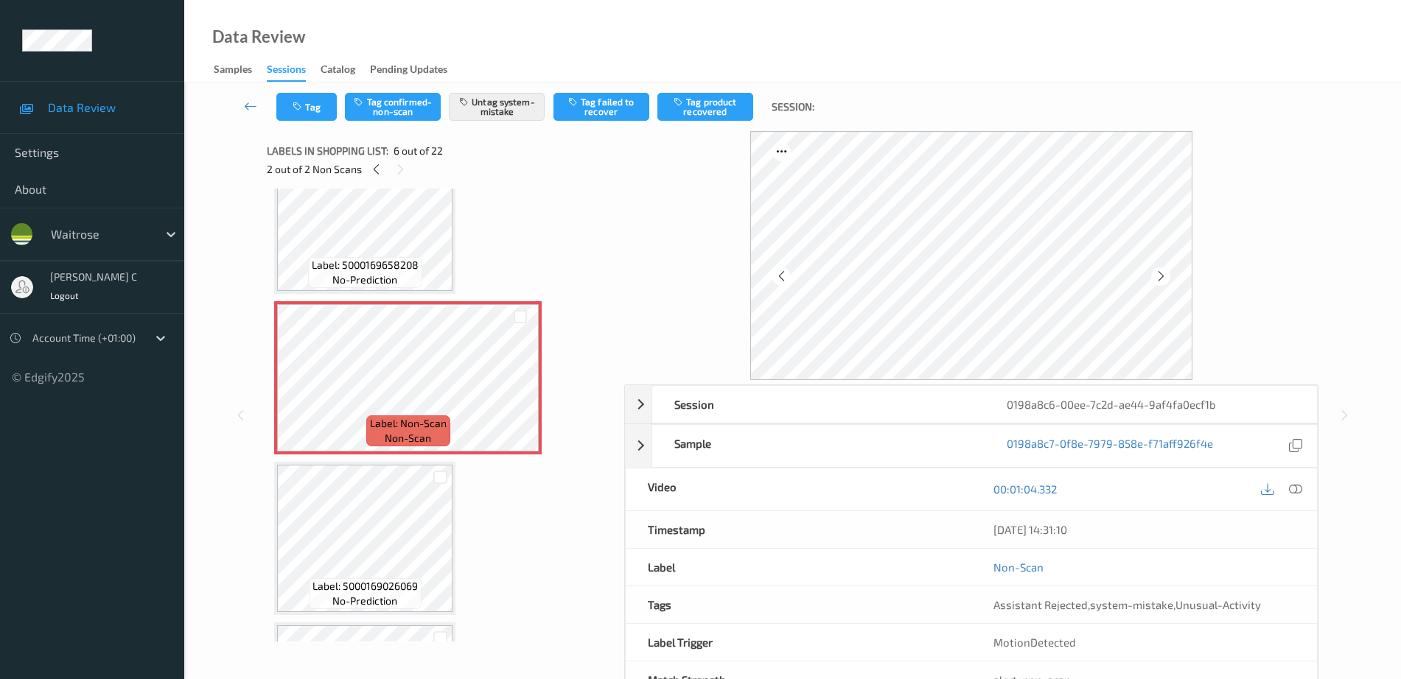
scroll to position [789, 0]
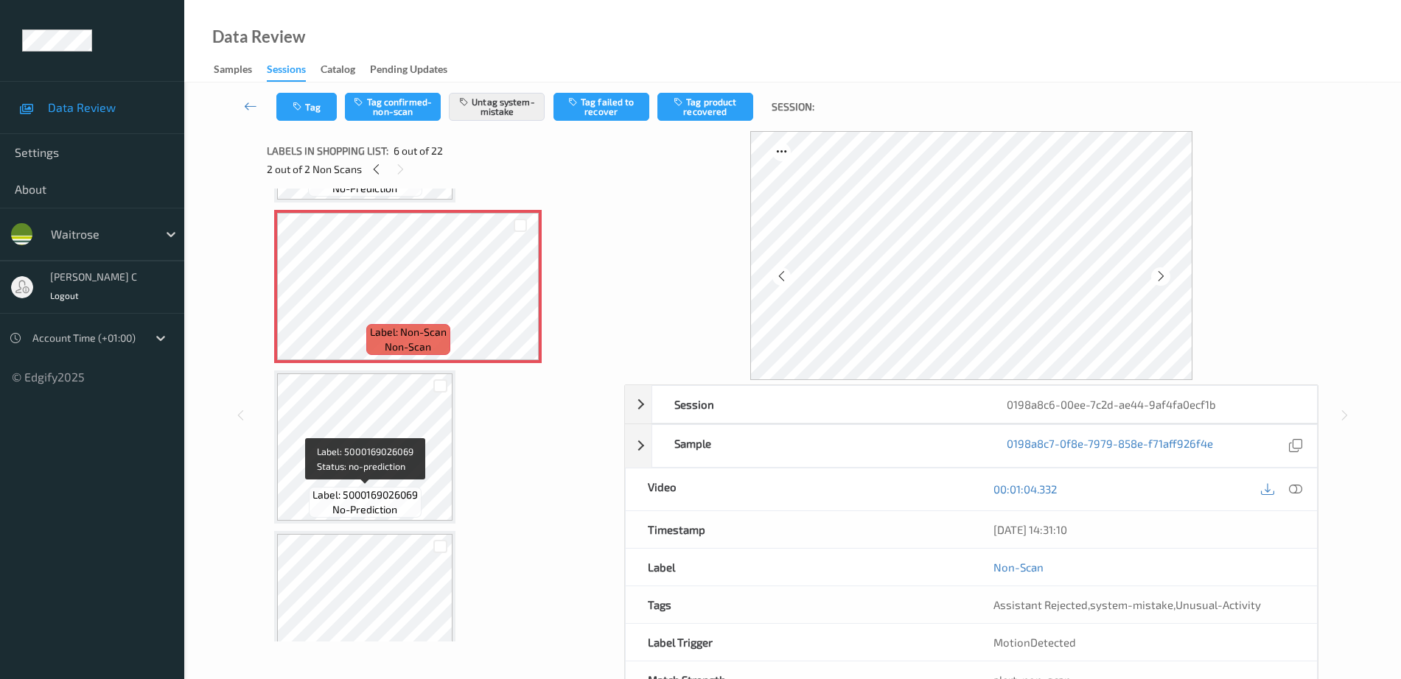
click at [374, 494] on span "Label: 5000169026069" at bounding box center [364, 495] width 105 height 15
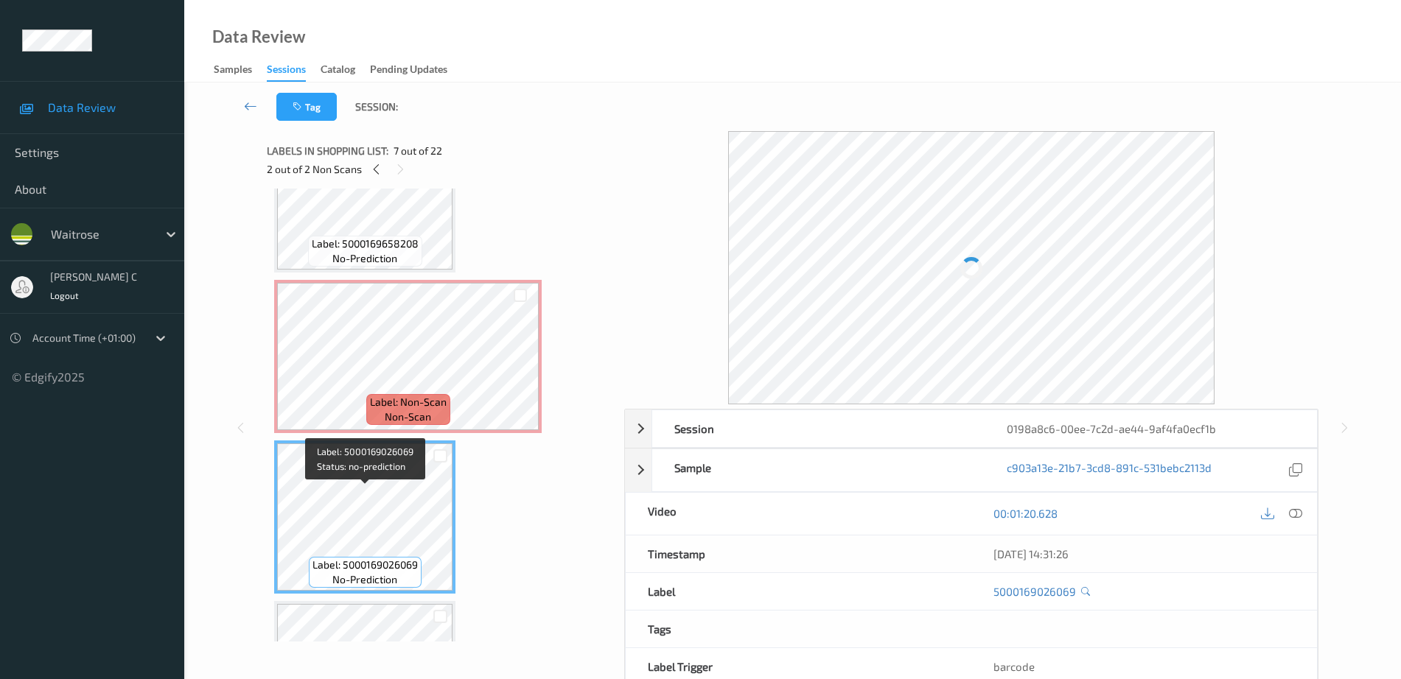
scroll to position [697, 0]
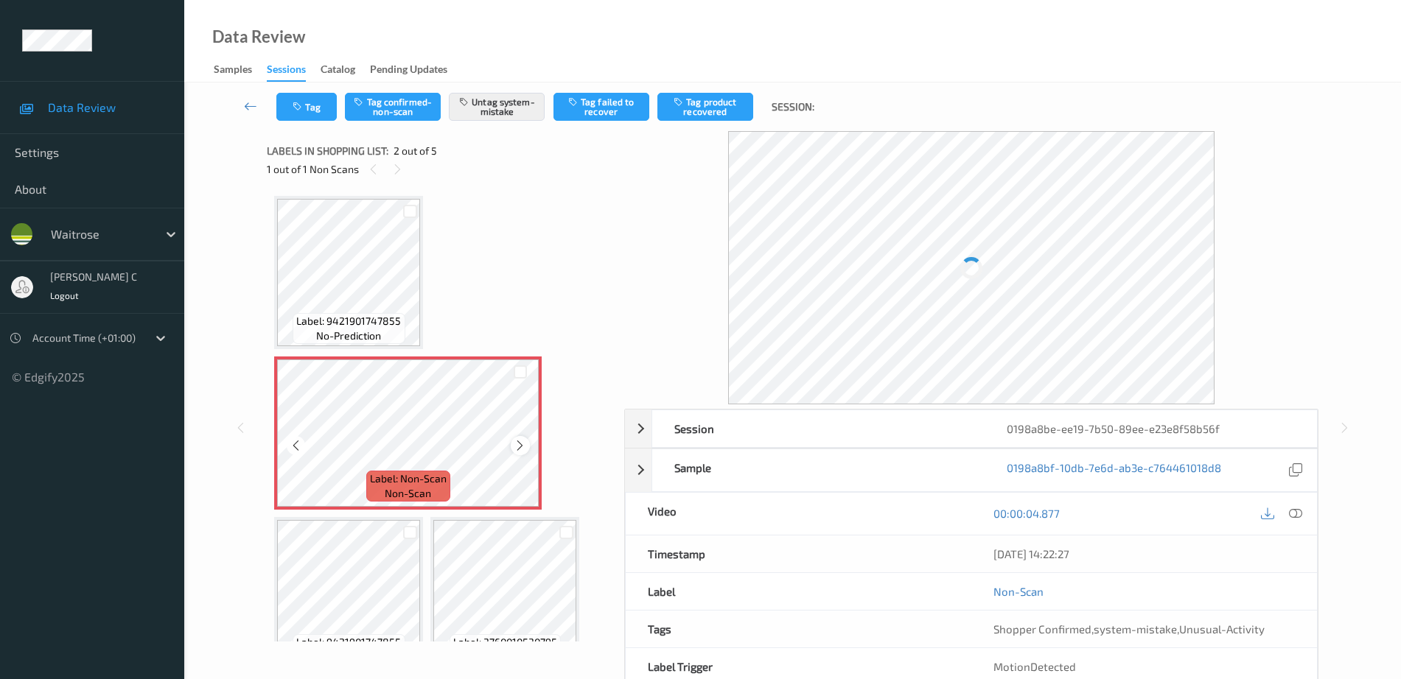
click at [516, 446] on icon at bounding box center [520, 445] width 13 height 13
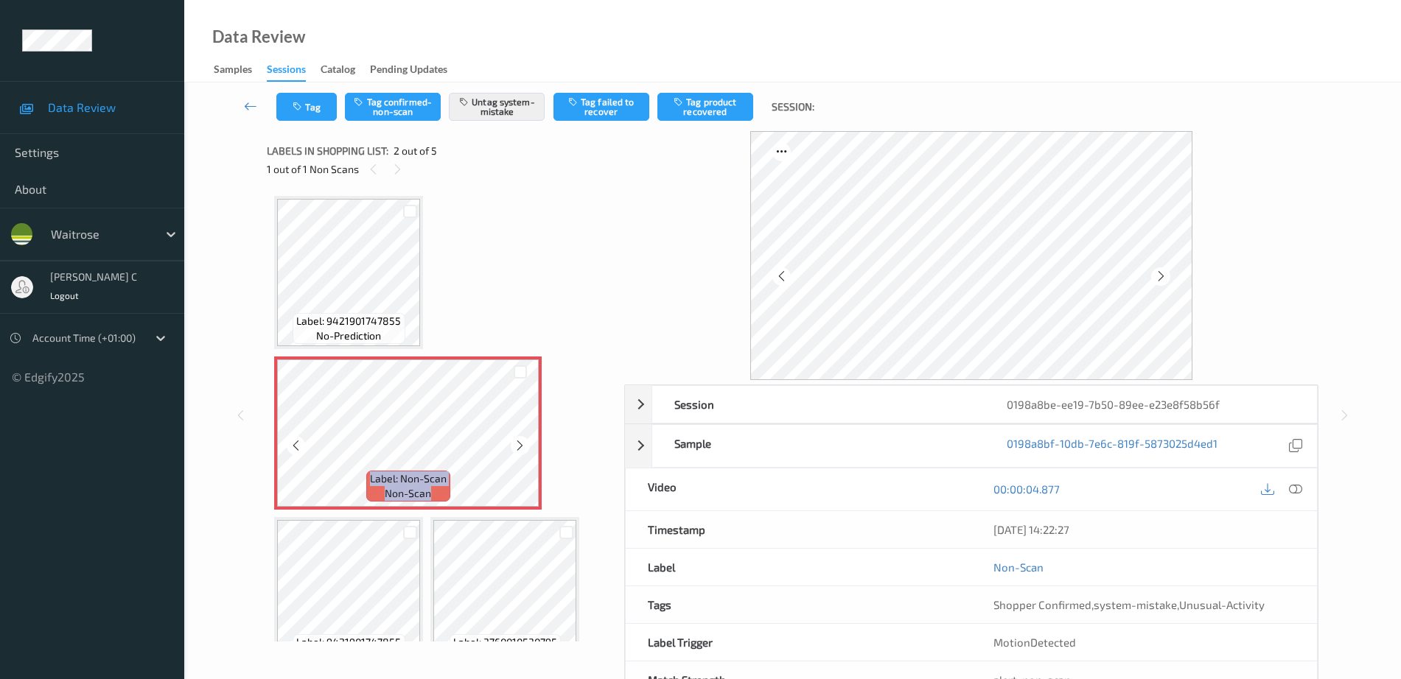
click at [516, 446] on icon at bounding box center [520, 445] width 13 height 13
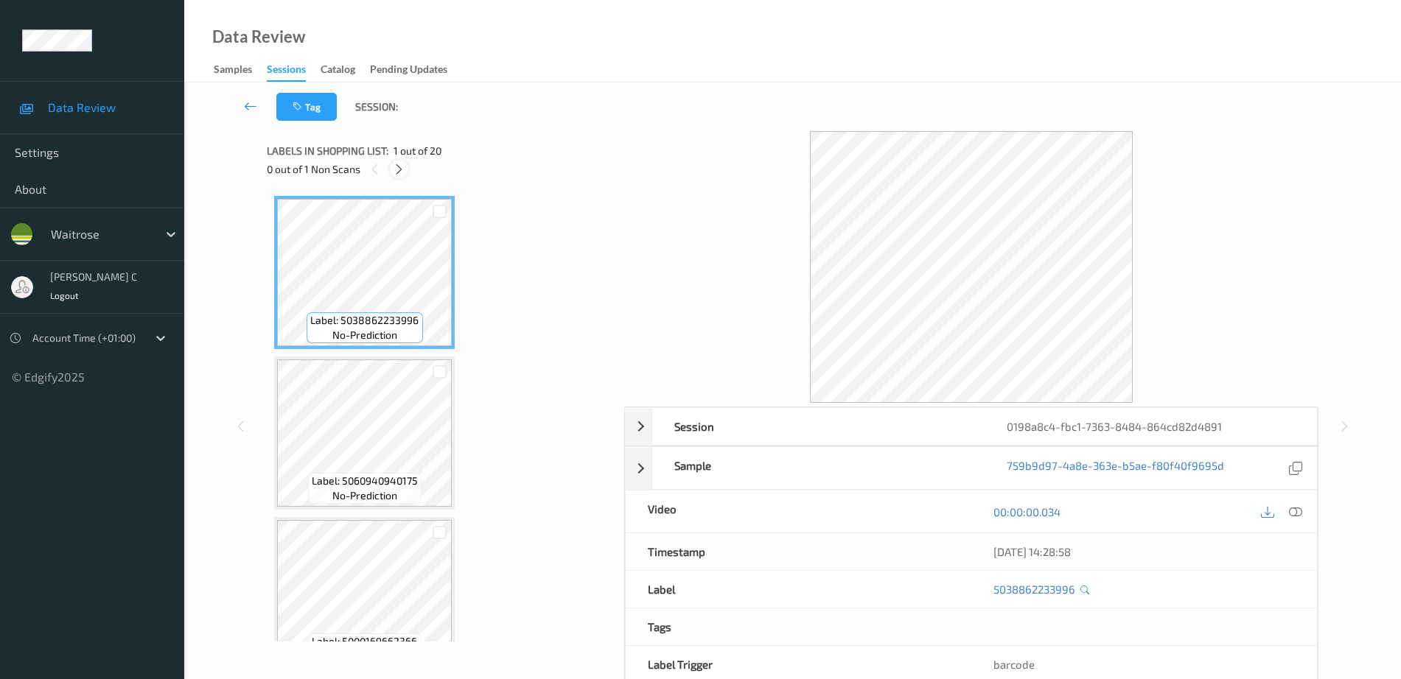
click at [396, 170] on icon at bounding box center [399, 169] width 13 height 13
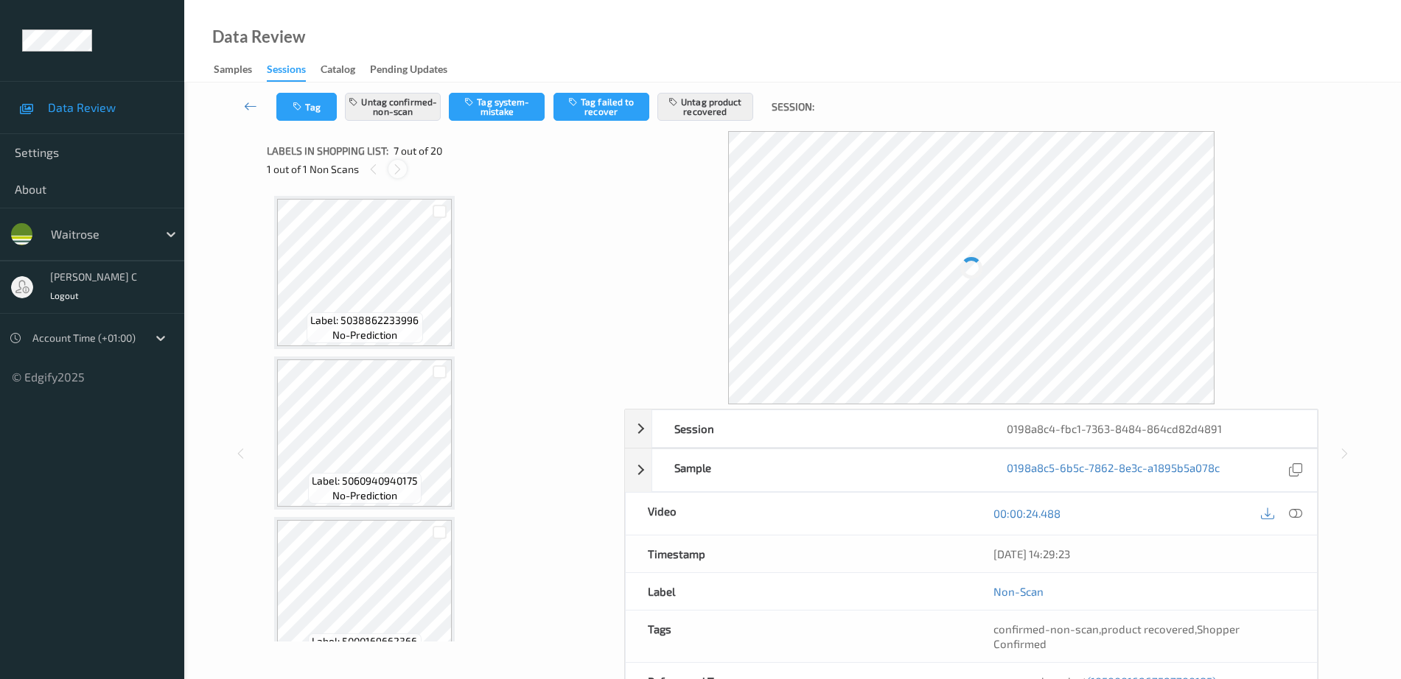
scroll to position [810, 0]
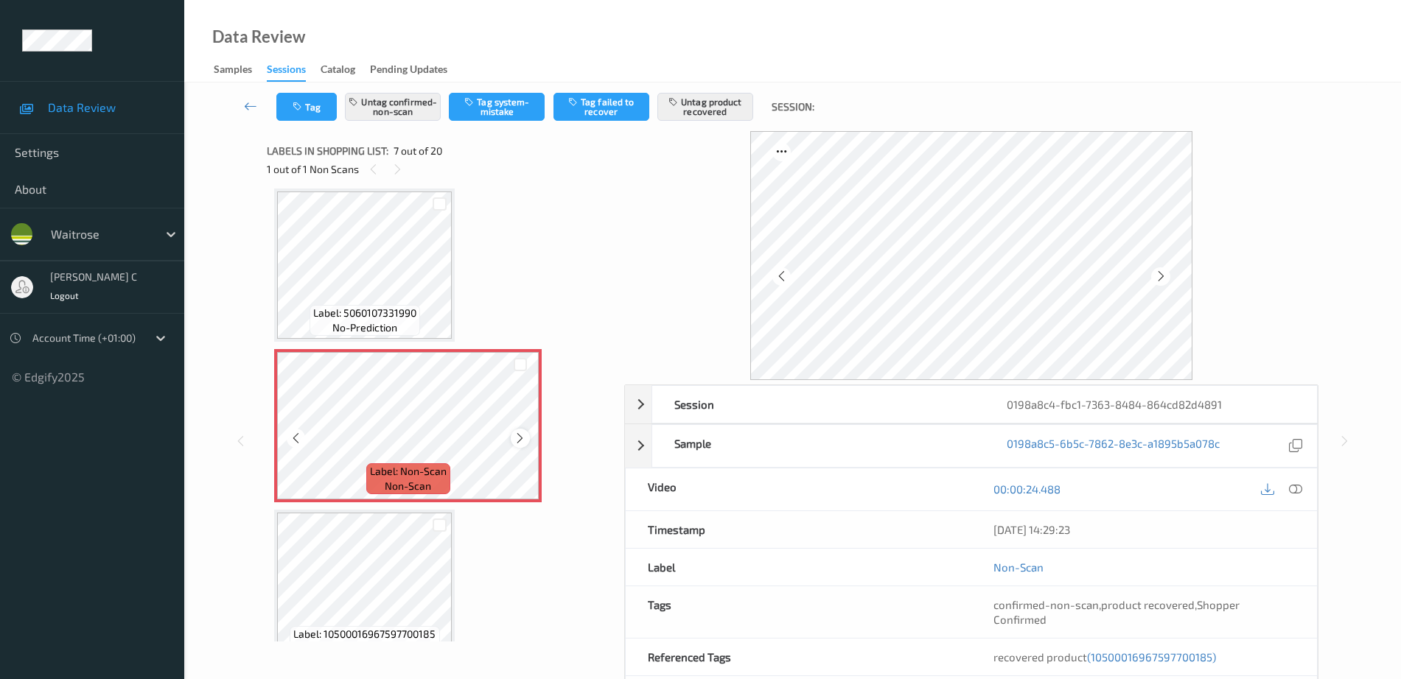
click at [525, 435] on icon at bounding box center [520, 438] width 13 height 13
click at [524, 435] on icon at bounding box center [520, 438] width 13 height 13
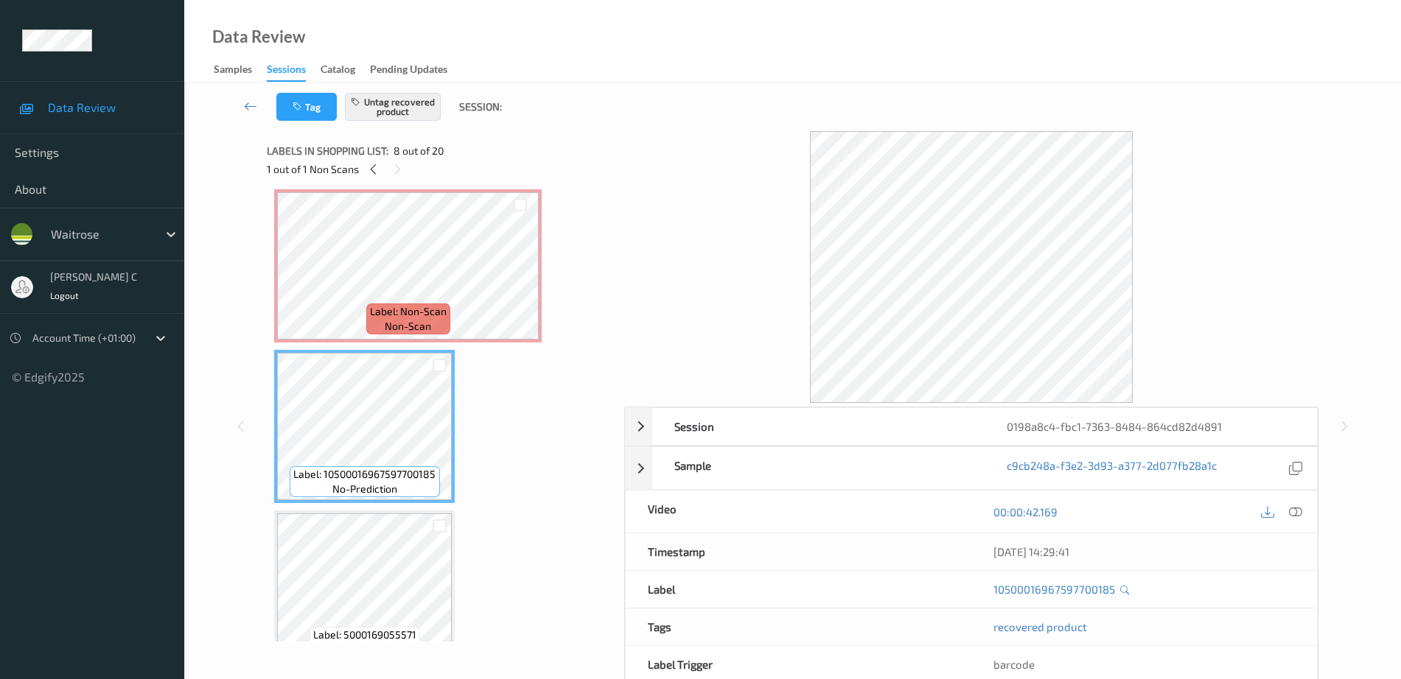
scroll to position [995, 0]
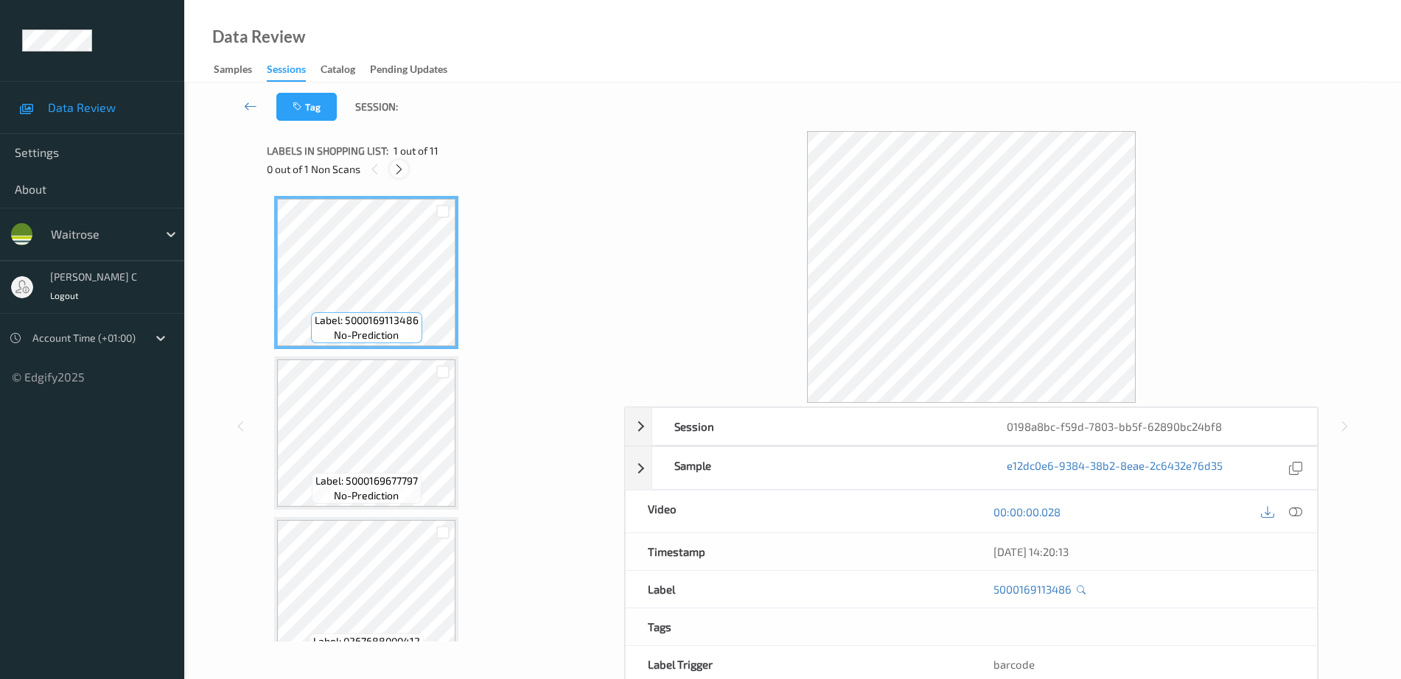
click at [402, 176] on div at bounding box center [399, 169] width 18 height 18
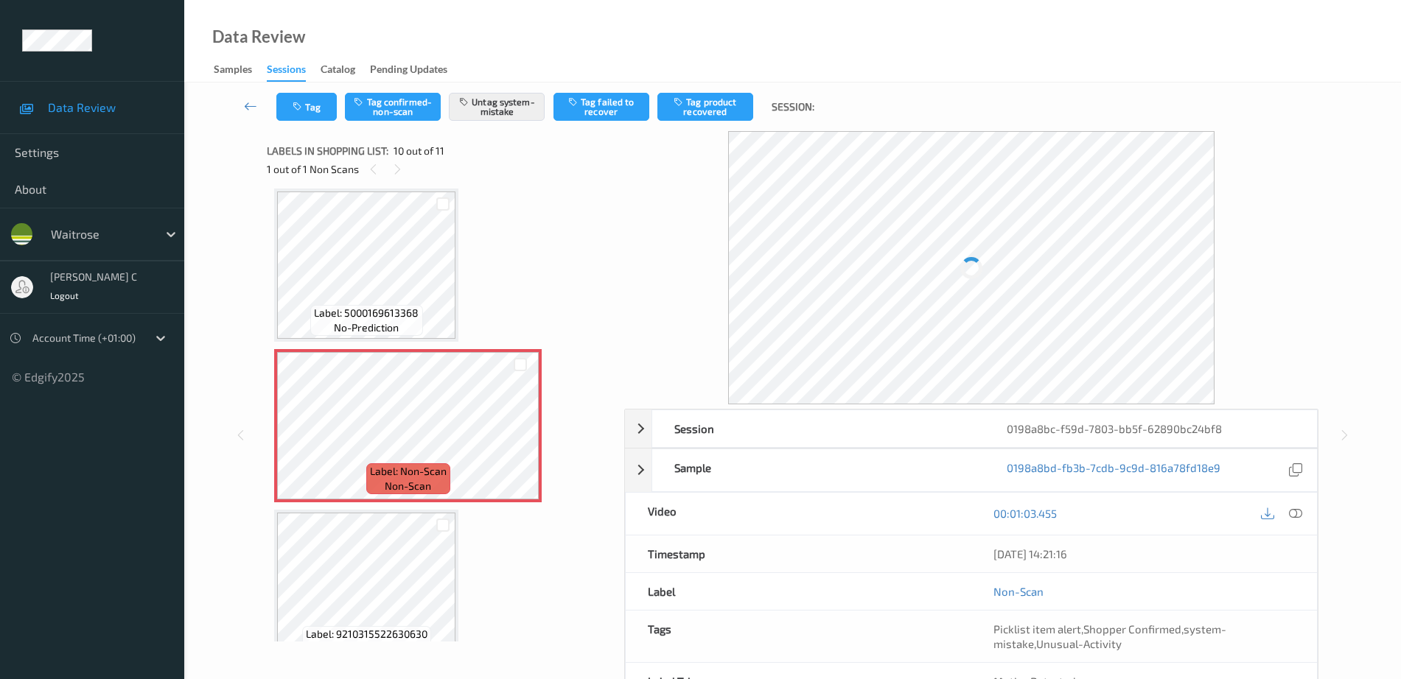
scroll to position [1321, 0]
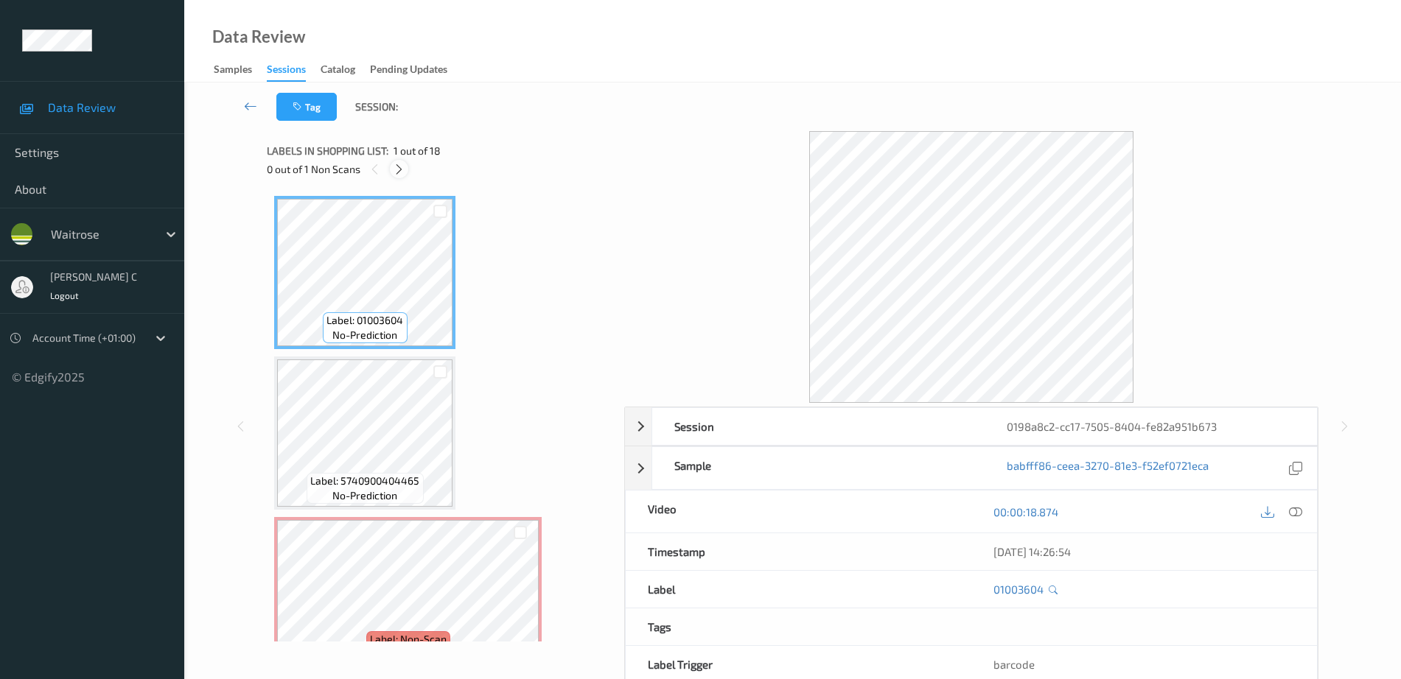
click at [399, 167] on icon at bounding box center [399, 169] width 13 height 13
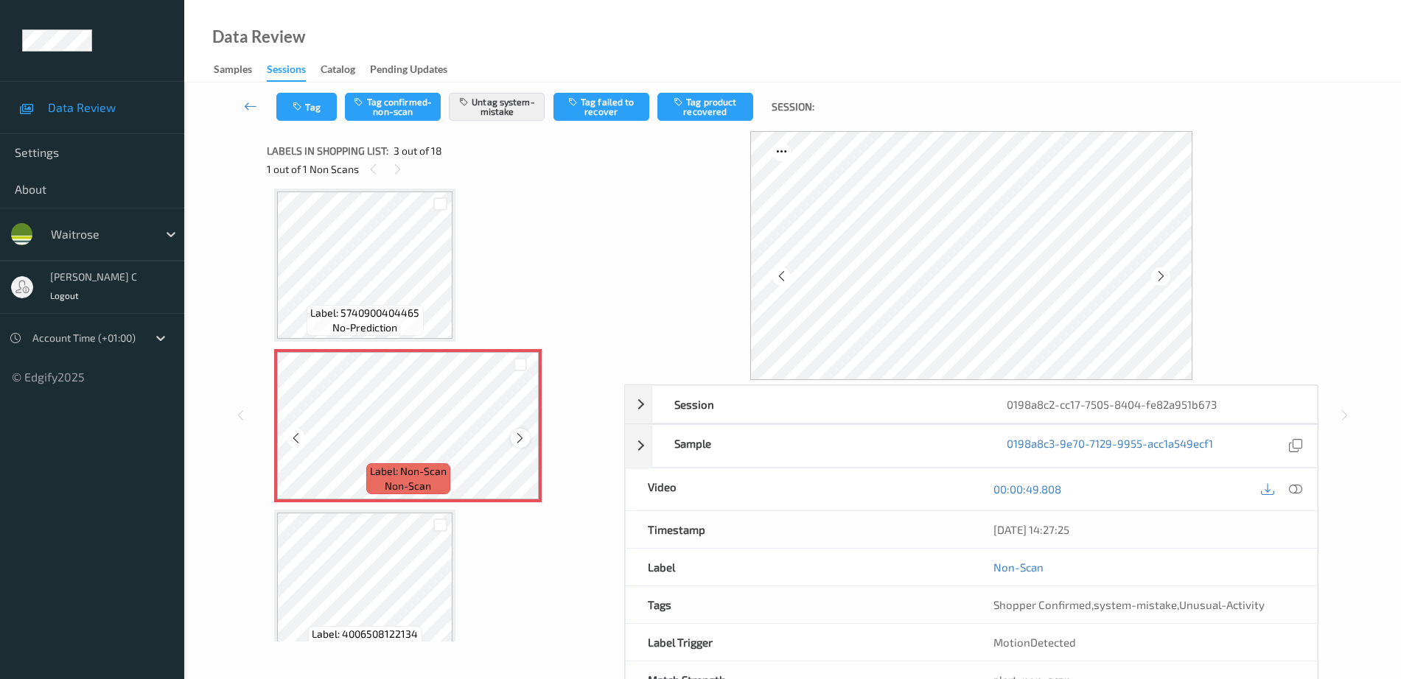
click at [520, 435] on icon at bounding box center [520, 438] width 13 height 13
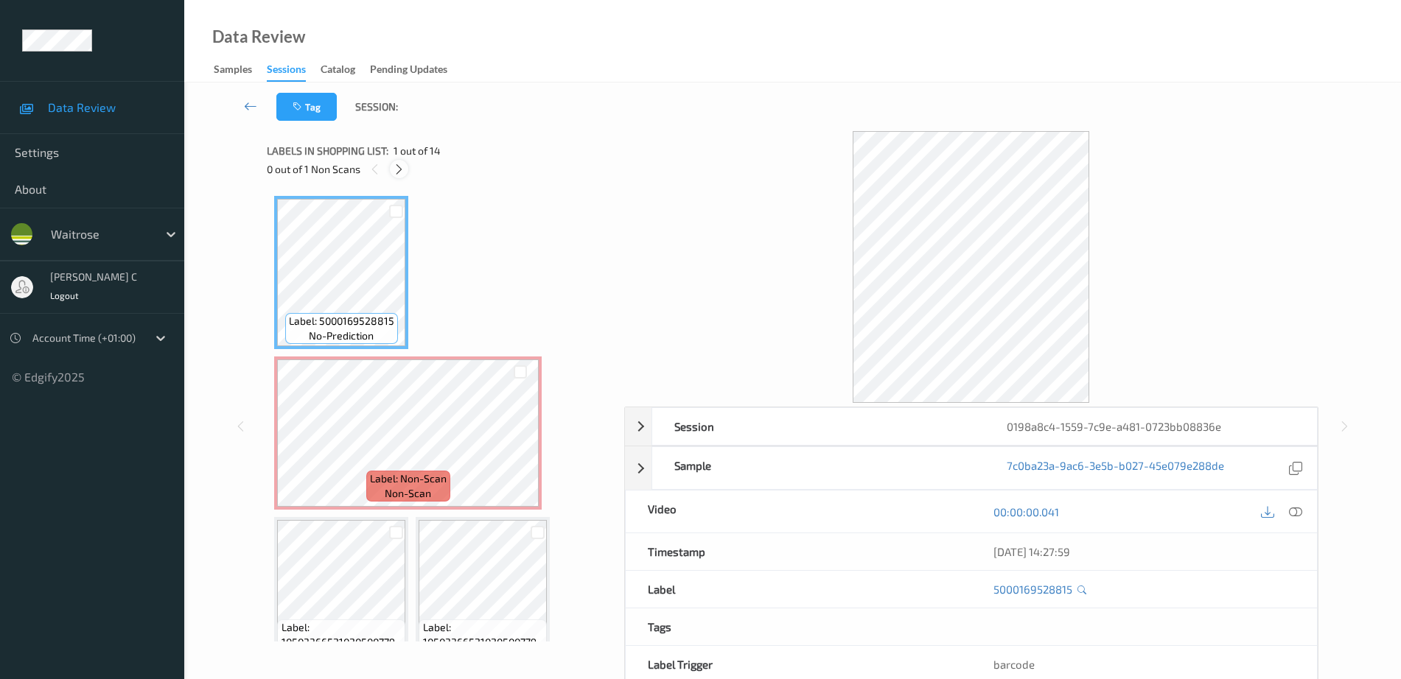
click at [396, 167] on icon at bounding box center [399, 169] width 13 height 13
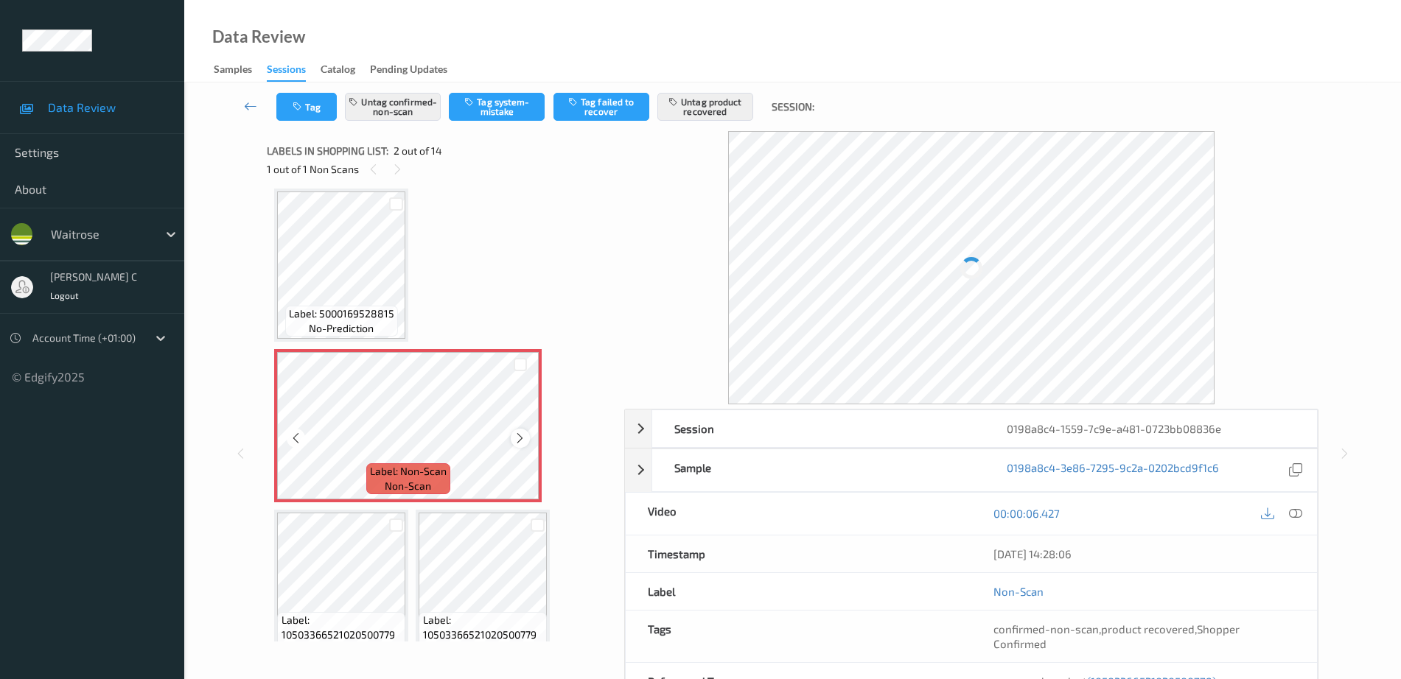
click at [518, 439] on icon at bounding box center [520, 438] width 13 height 13
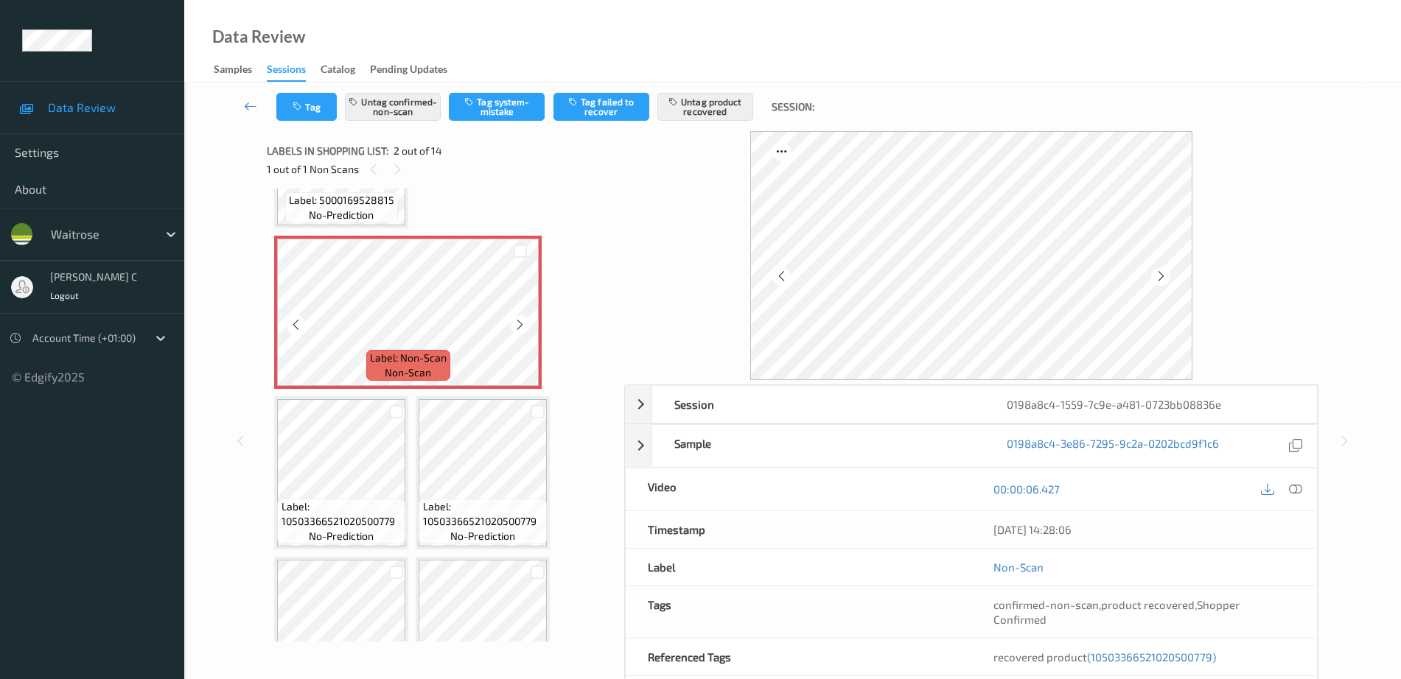
scroll to position [184, 0]
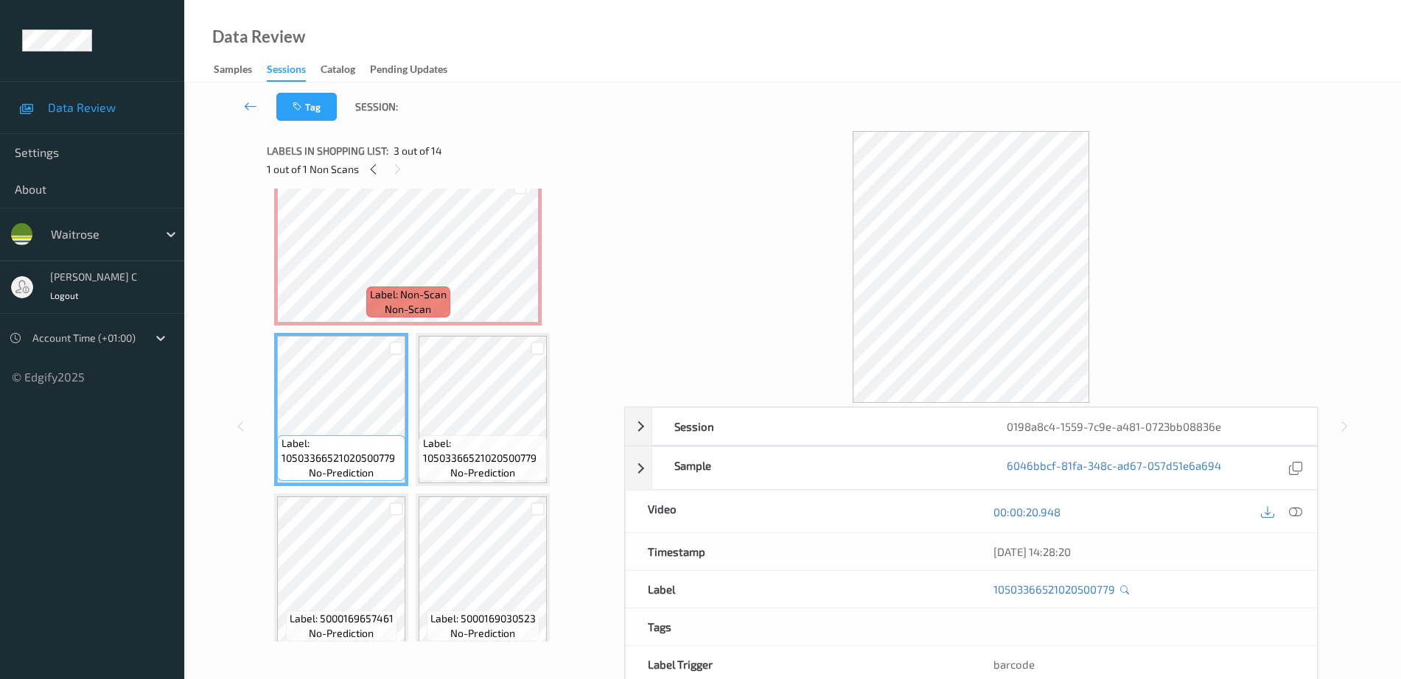
click at [491, 436] on span "Label: 10503366521020500779" at bounding box center [483, 450] width 121 height 29
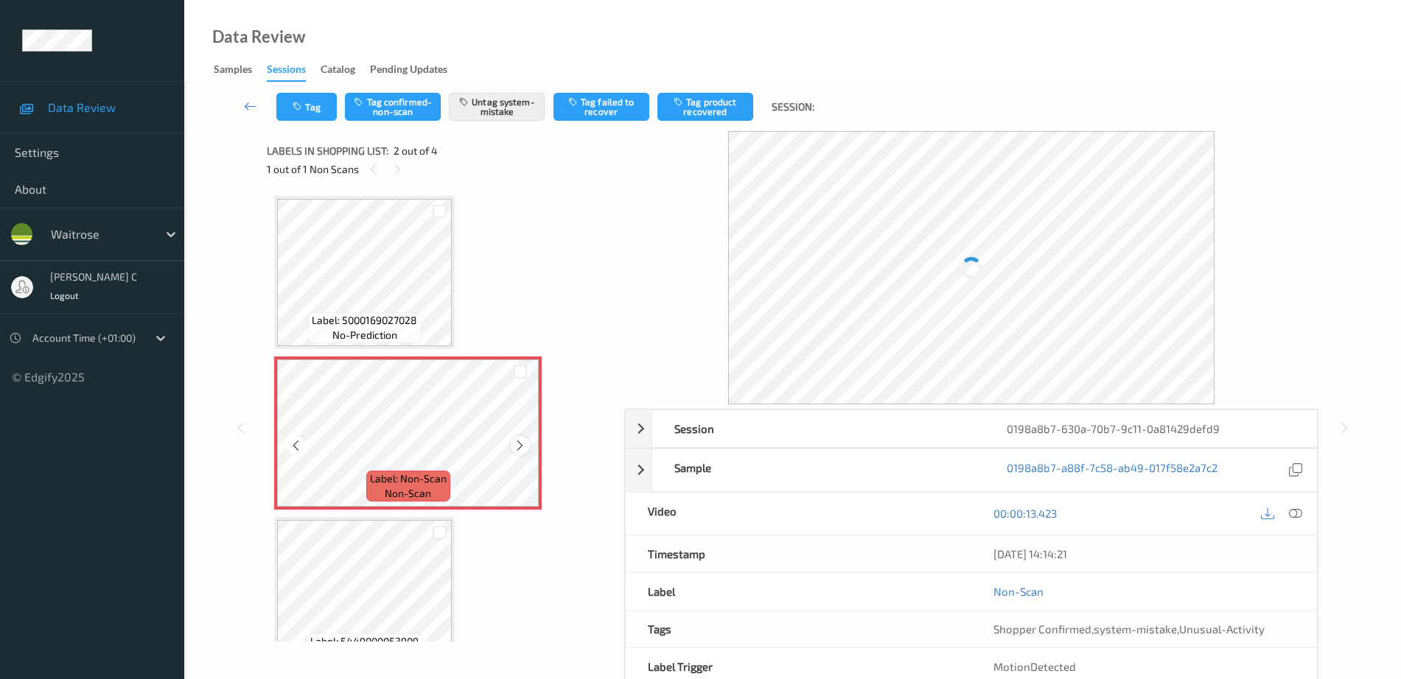
click at [522, 447] on icon at bounding box center [520, 445] width 13 height 13
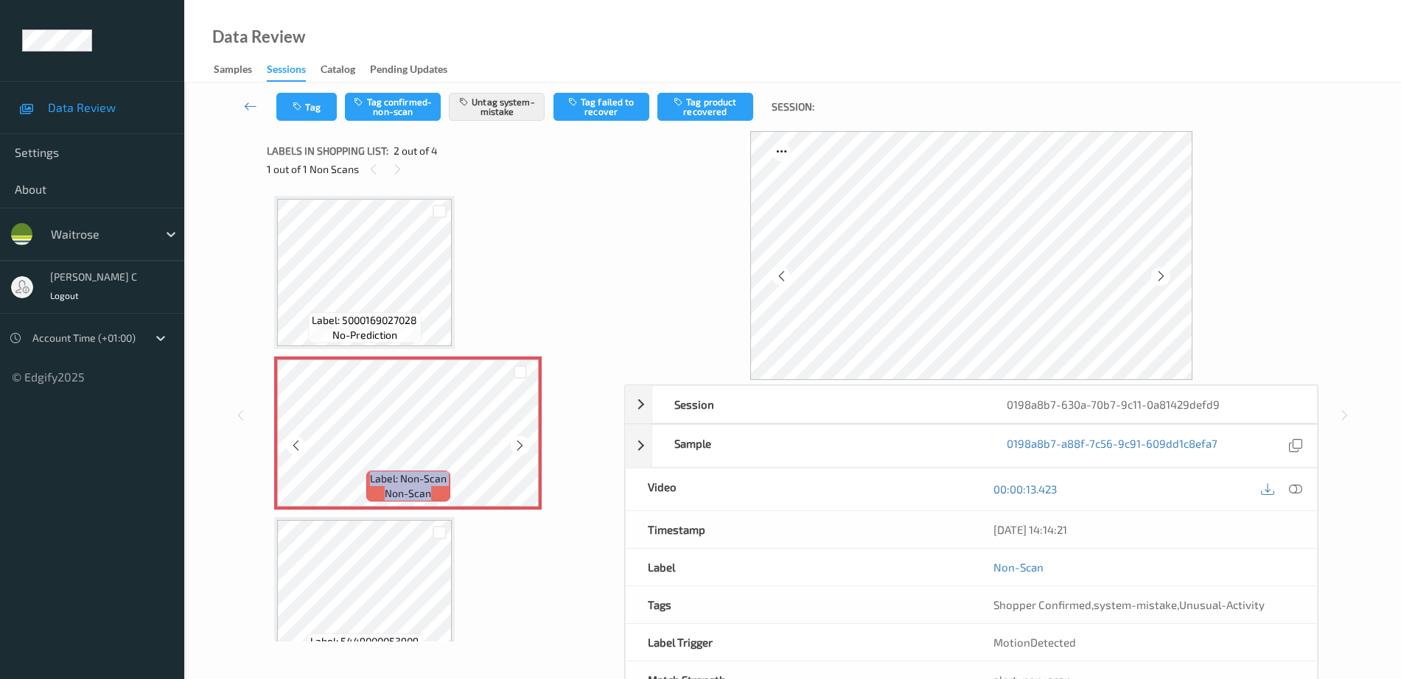
click at [522, 447] on icon at bounding box center [520, 445] width 13 height 13
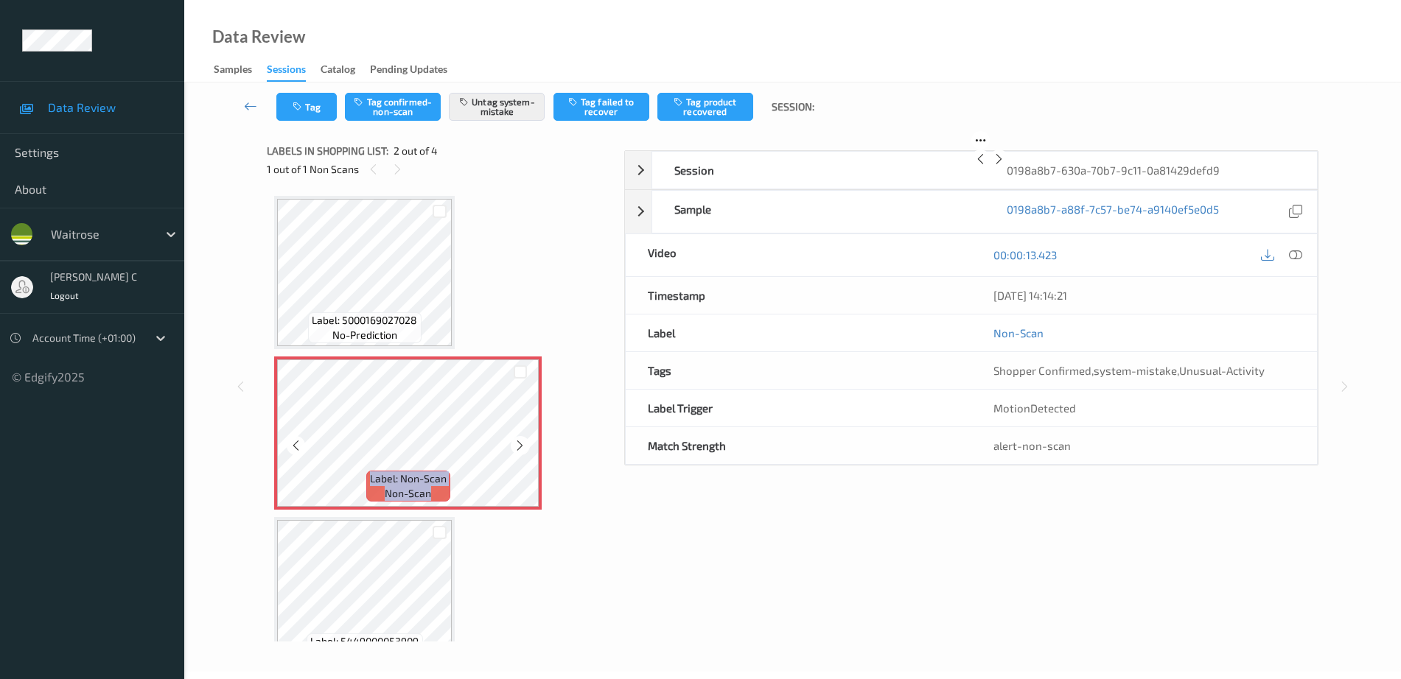
click at [522, 447] on icon at bounding box center [520, 445] width 13 height 13
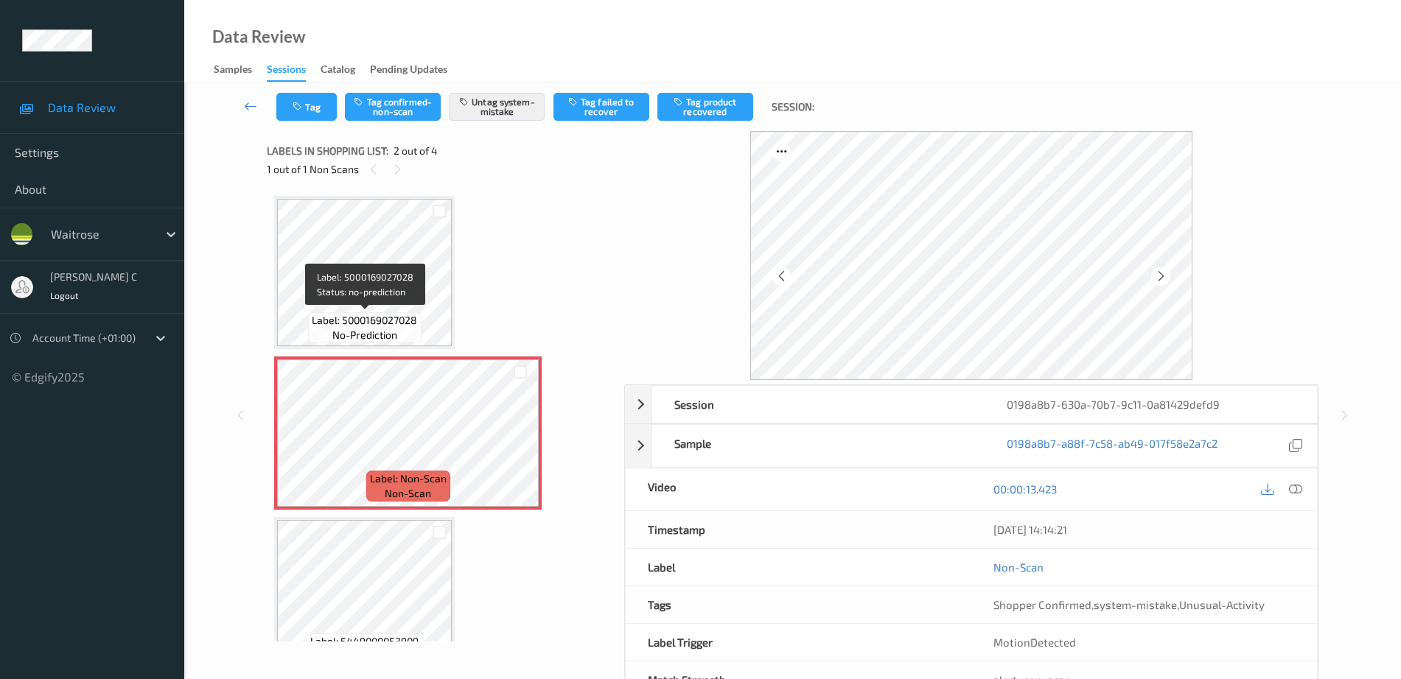
click at [349, 320] on span "Label: 5000169027028" at bounding box center [364, 320] width 105 height 15
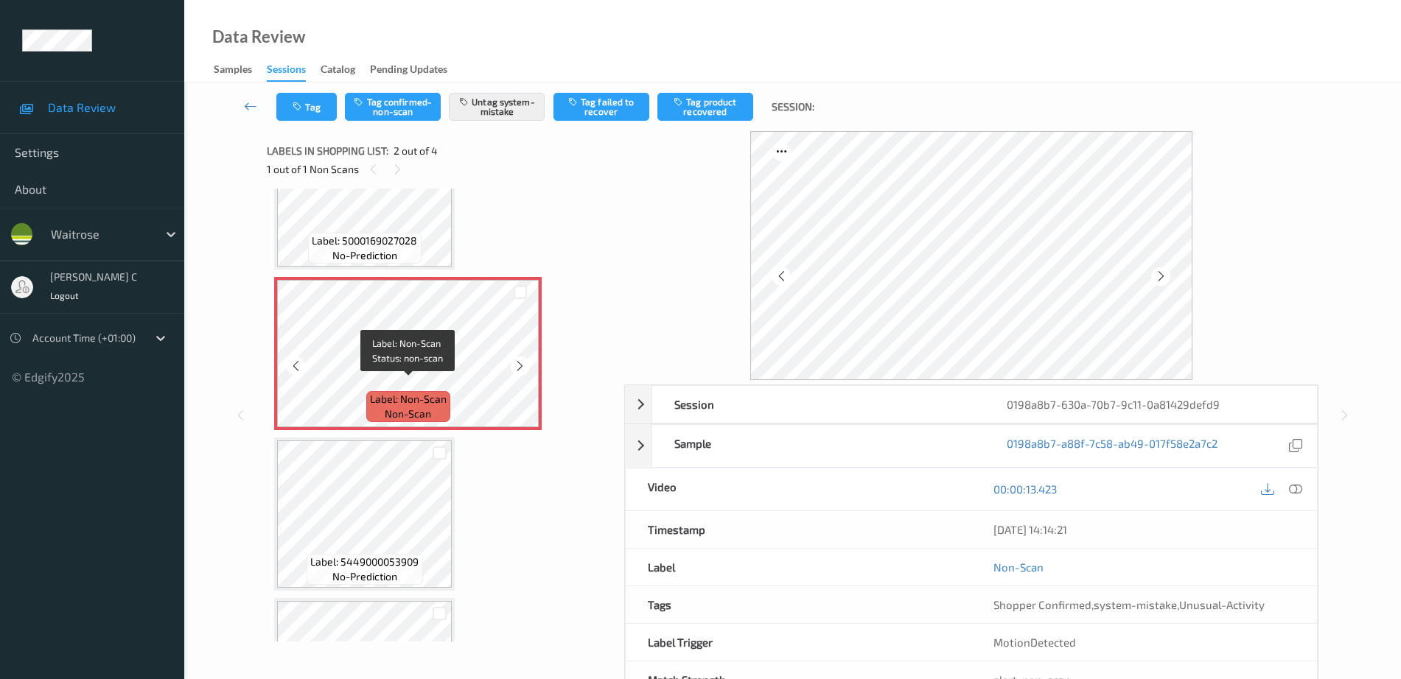
scroll to position [92, 0]
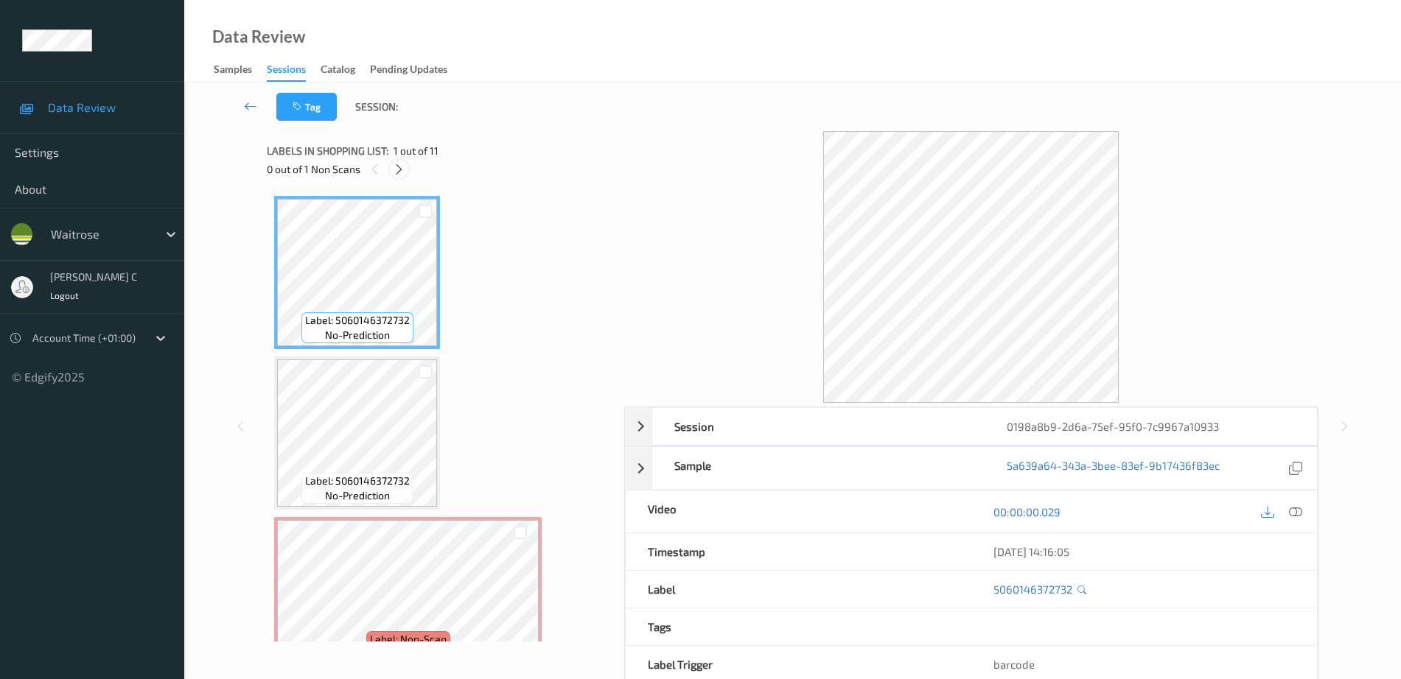
click at [396, 170] on icon at bounding box center [399, 169] width 13 height 13
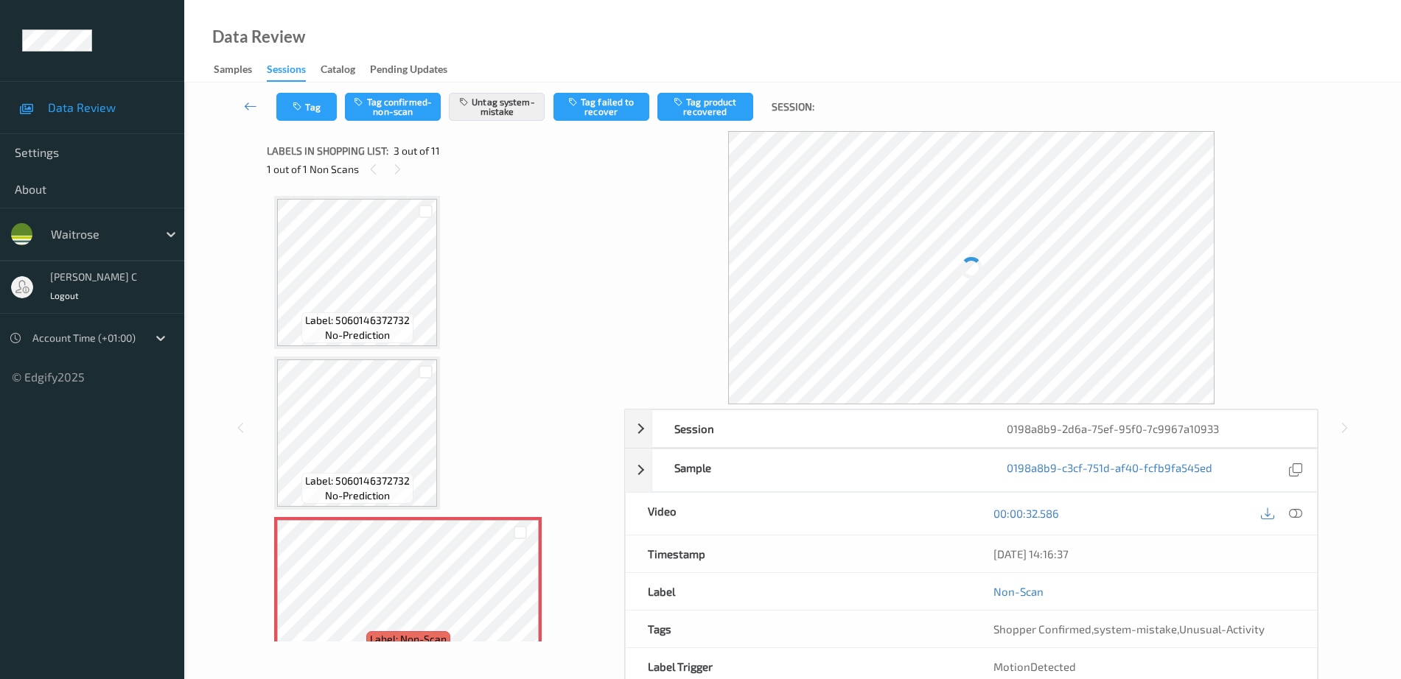
scroll to position [168, 0]
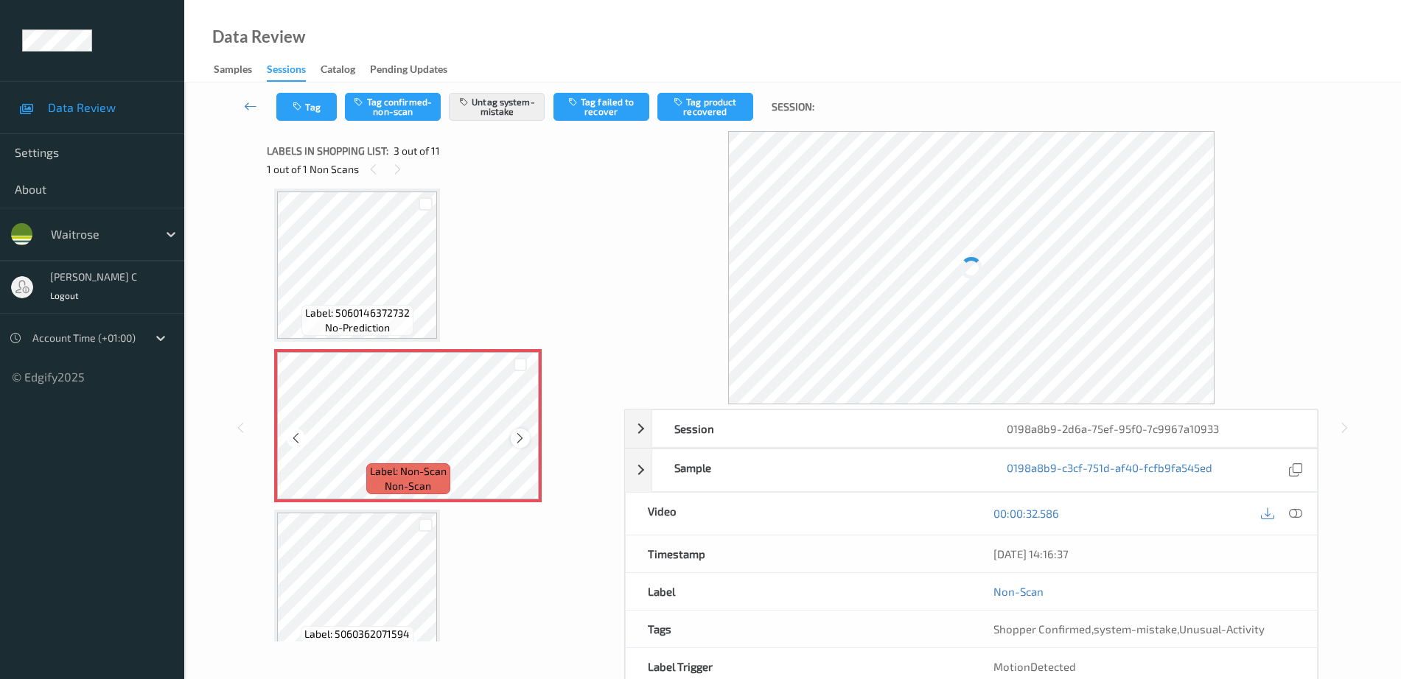
click at [528, 438] on div at bounding box center [520, 438] width 18 height 18
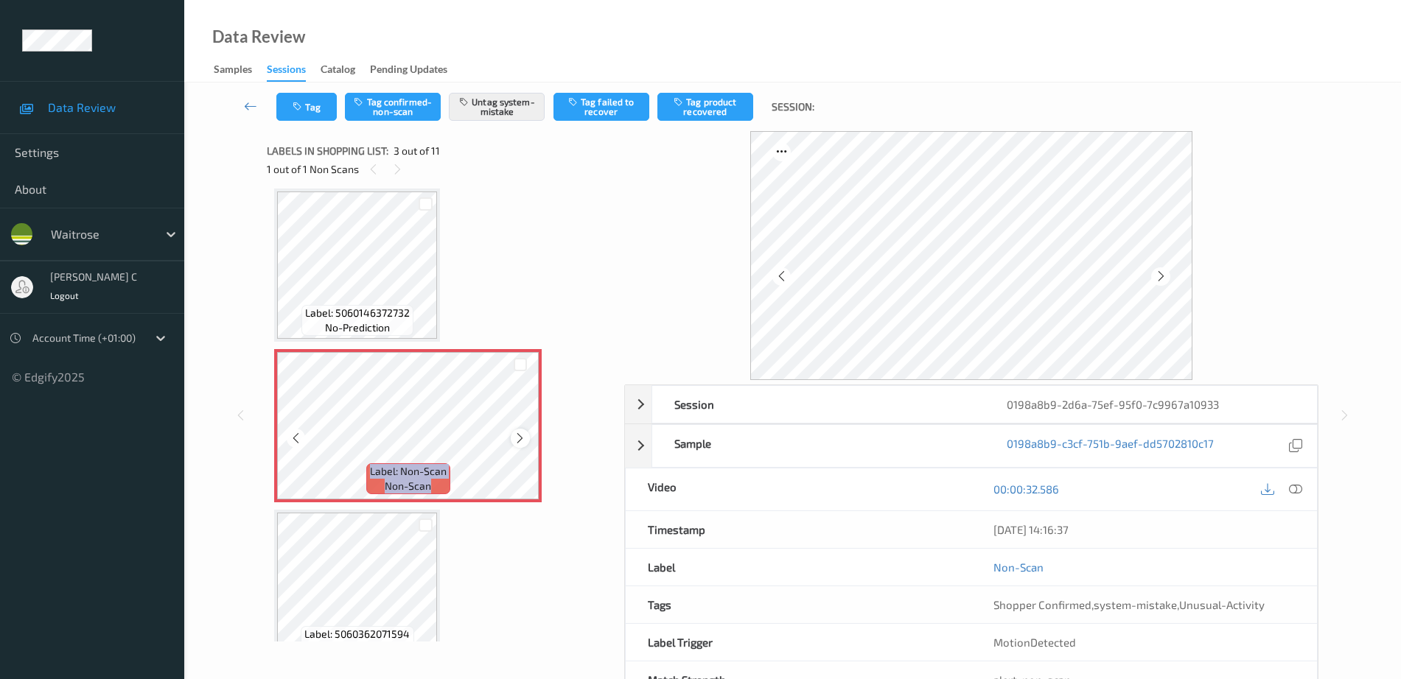
click at [527, 437] on div at bounding box center [520, 438] width 18 height 18
click at [383, 327] on span "no-prediction" at bounding box center [357, 328] width 65 height 15
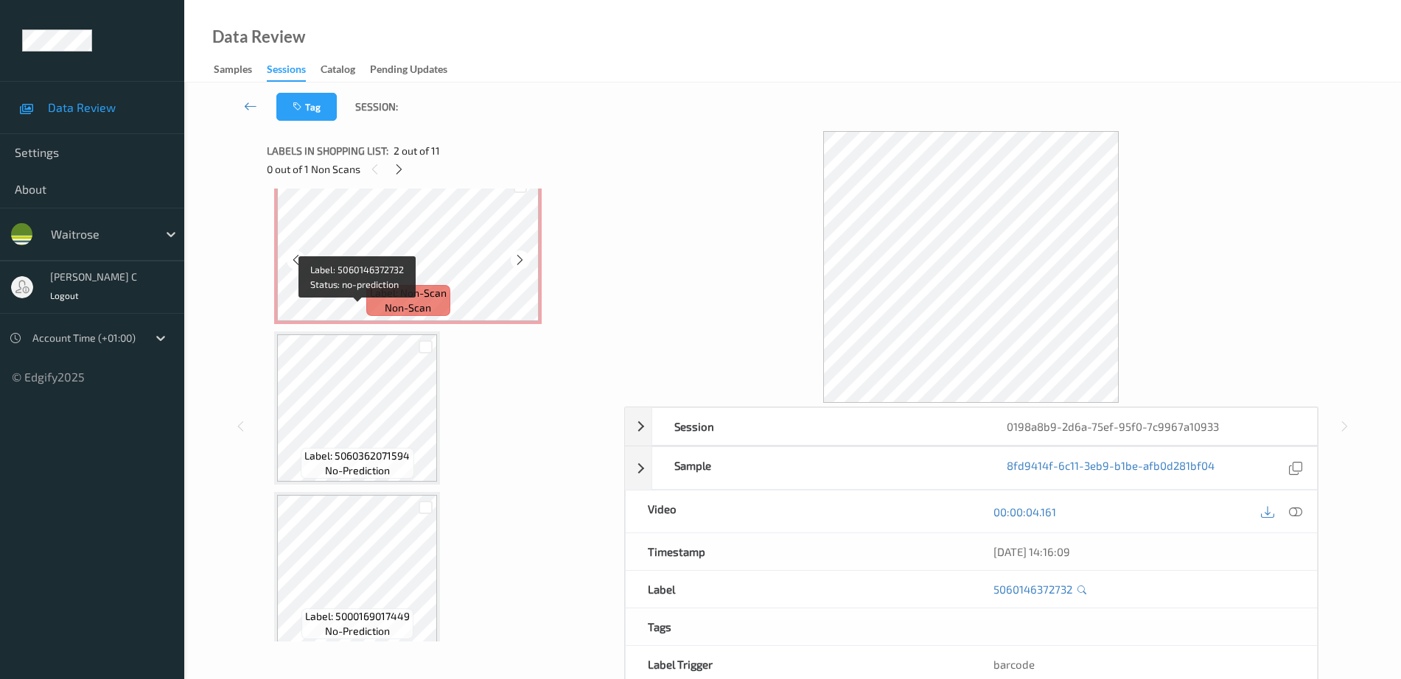
scroll to position [352, 0]
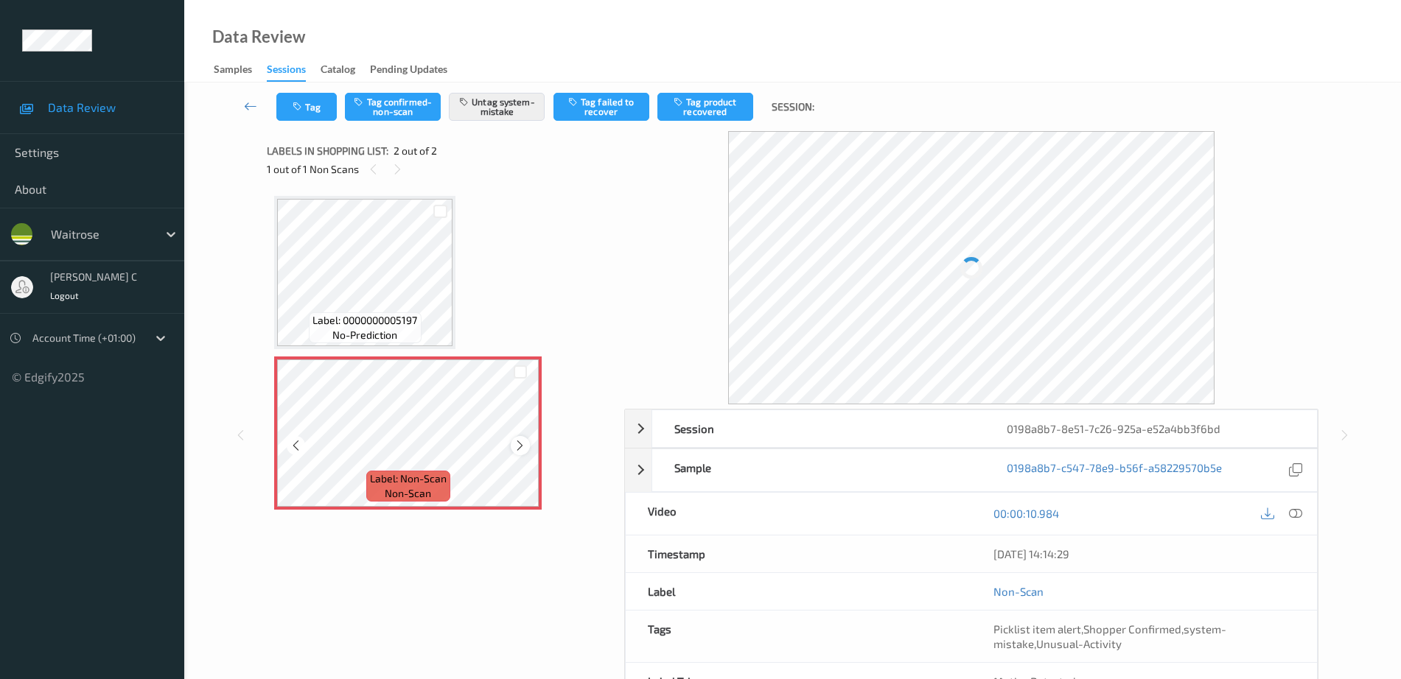
click at [514, 445] on icon at bounding box center [520, 445] width 13 height 13
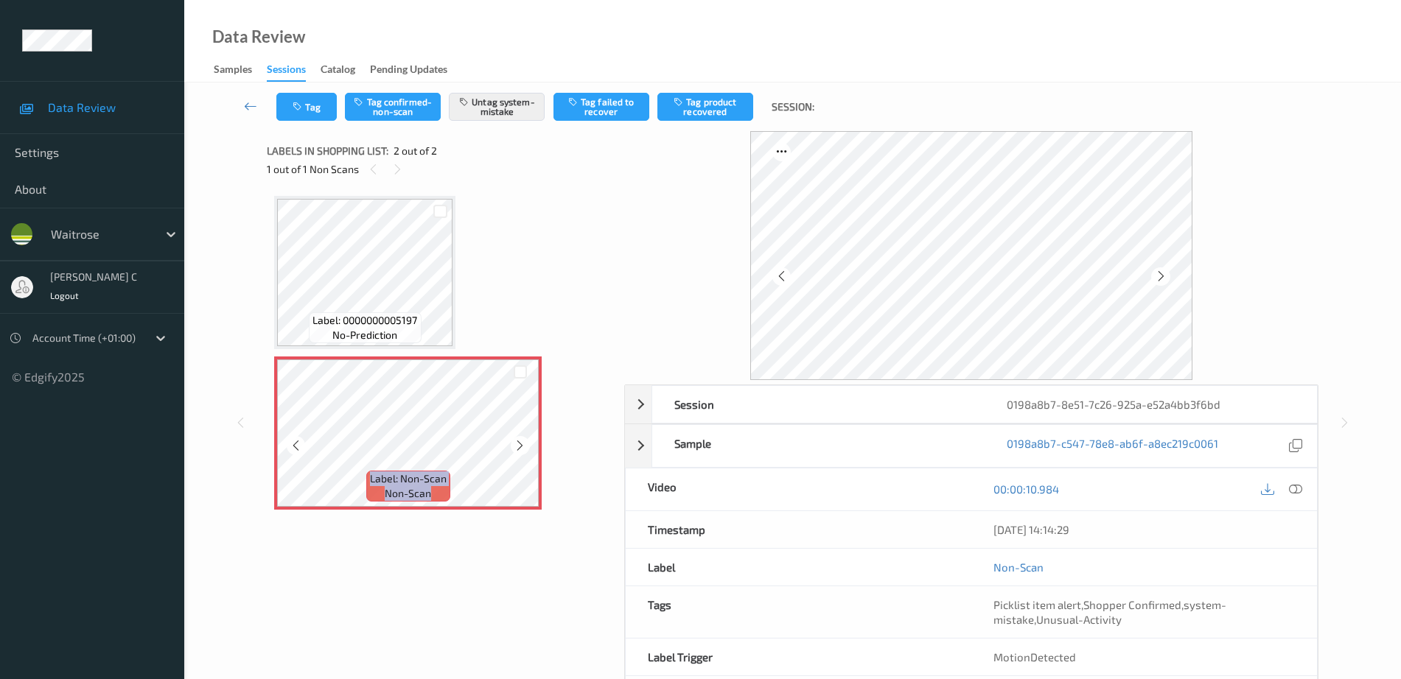
click at [514, 445] on icon at bounding box center [520, 445] width 13 height 13
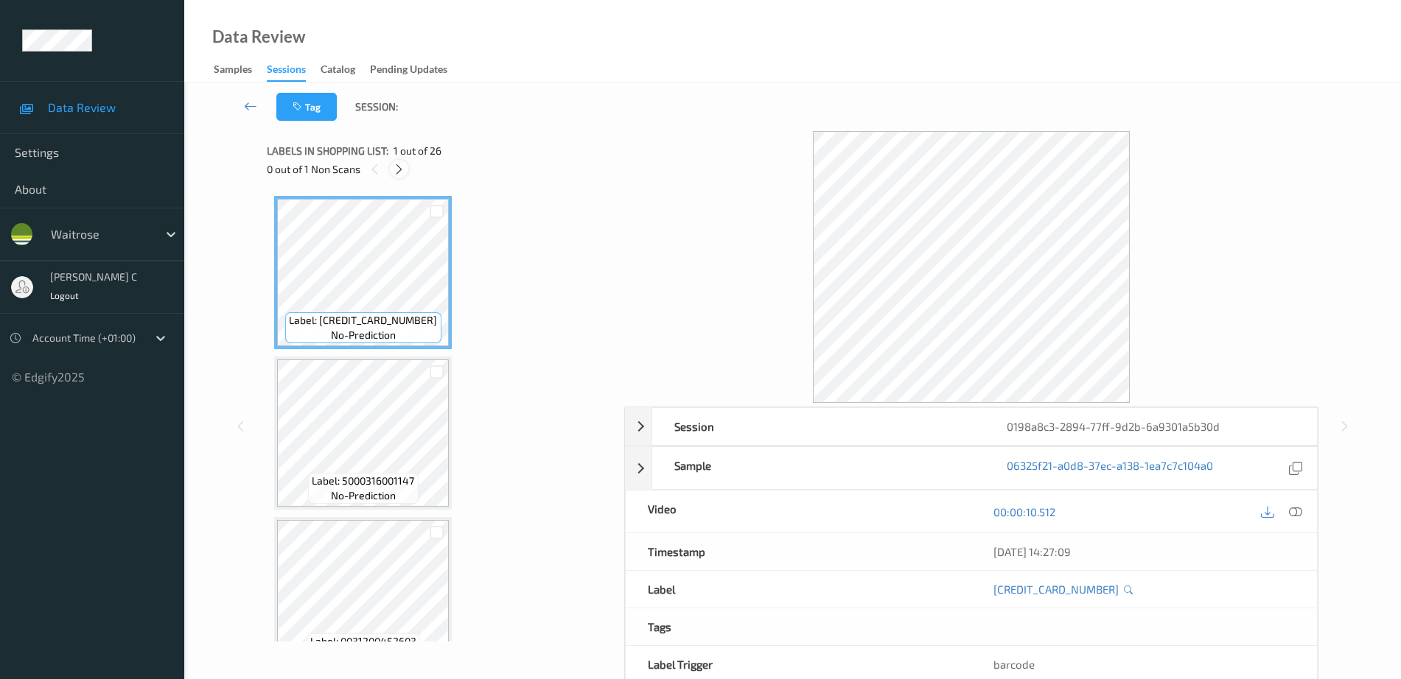
click at [399, 174] on icon at bounding box center [399, 169] width 13 height 13
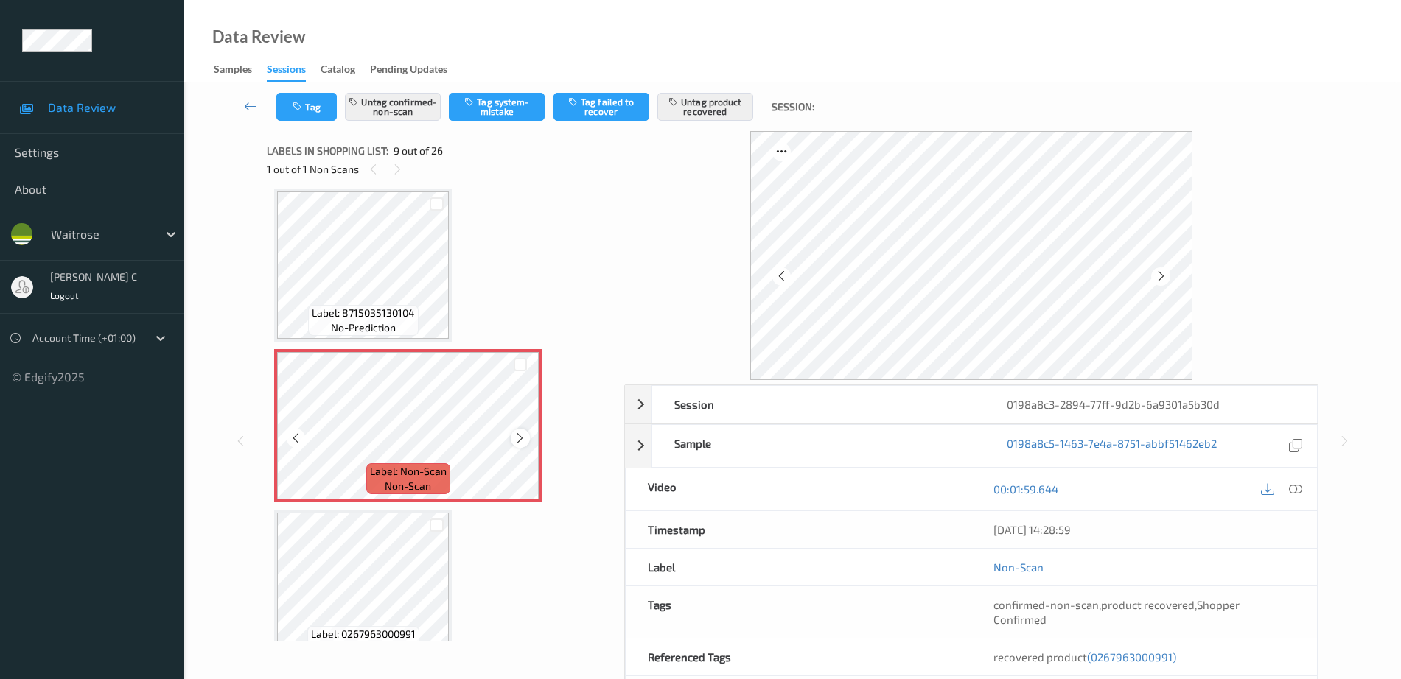
click at [524, 442] on icon at bounding box center [520, 438] width 13 height 13
click at [360, 307] on span "Label: 8715035130104" at bounding box center [363, 313] width 103 height 15
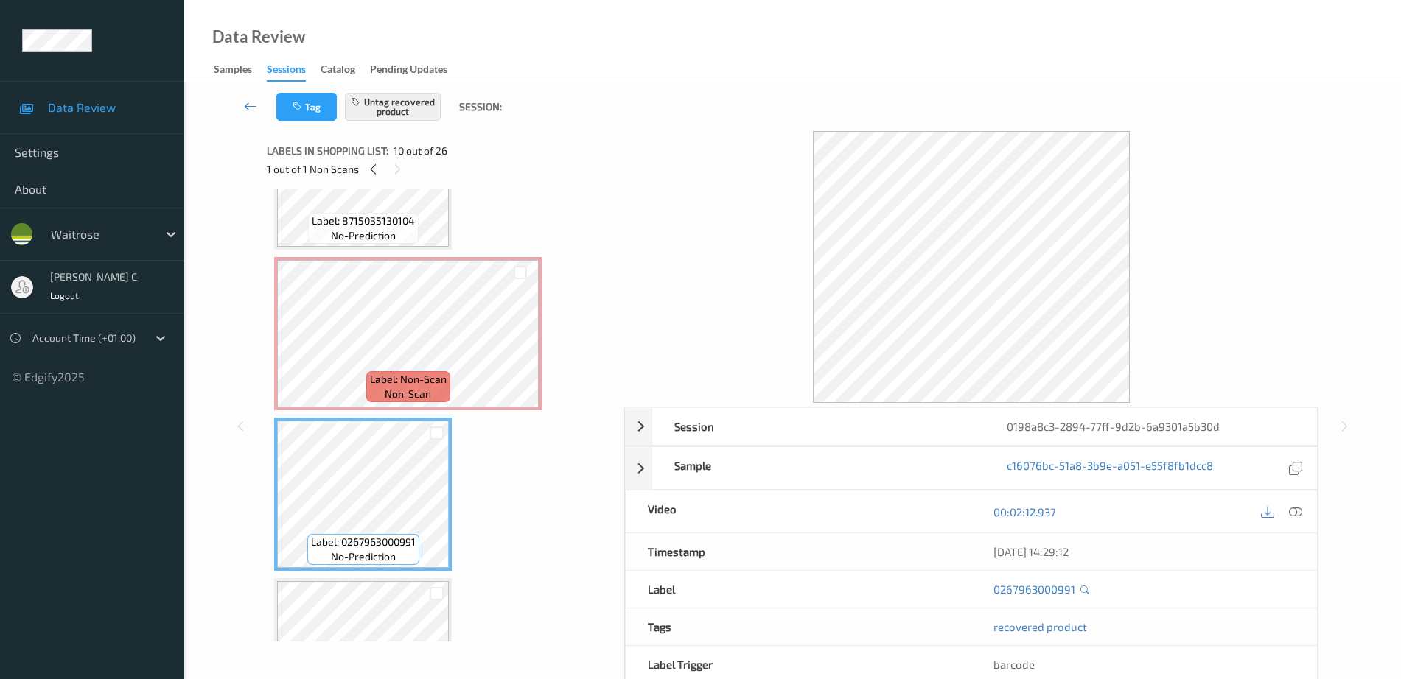
scroll to position [1316, 0]
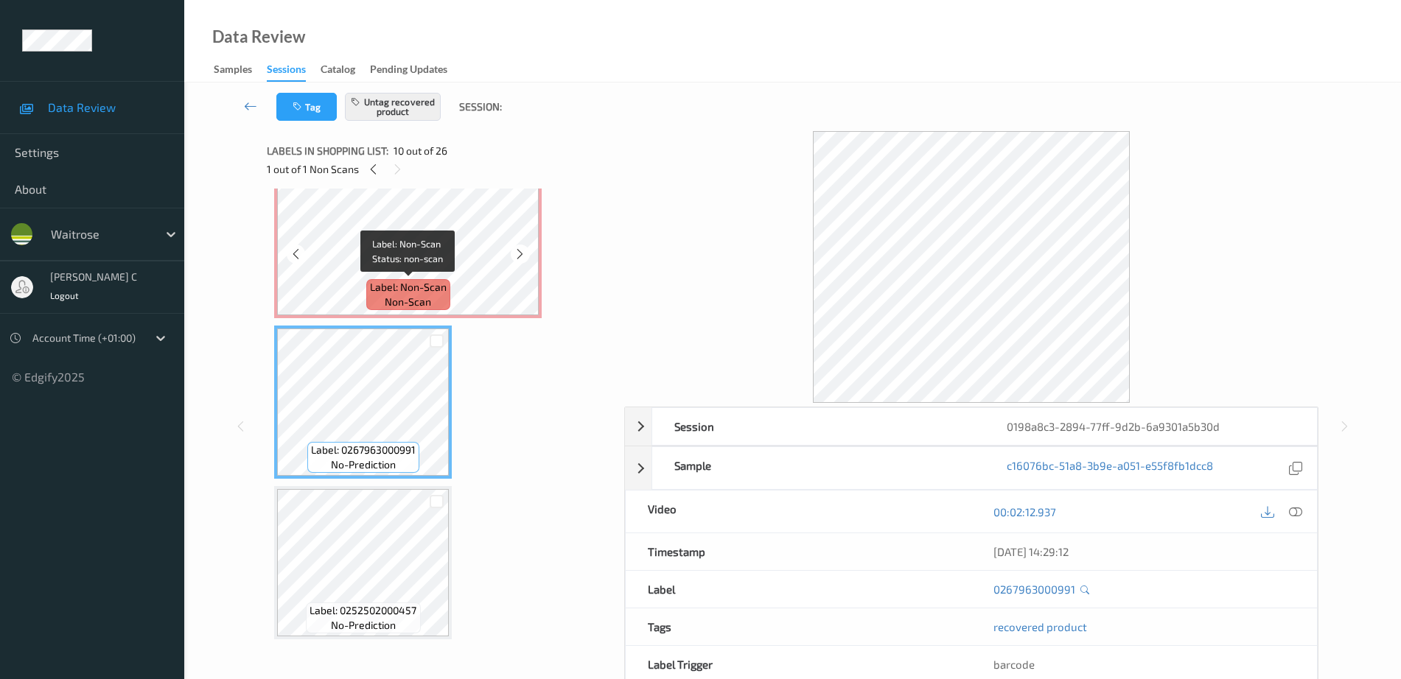
click at [390, 280] on span "Label: Non-Scan" at bounding box center [408, 287] width 77 height 15
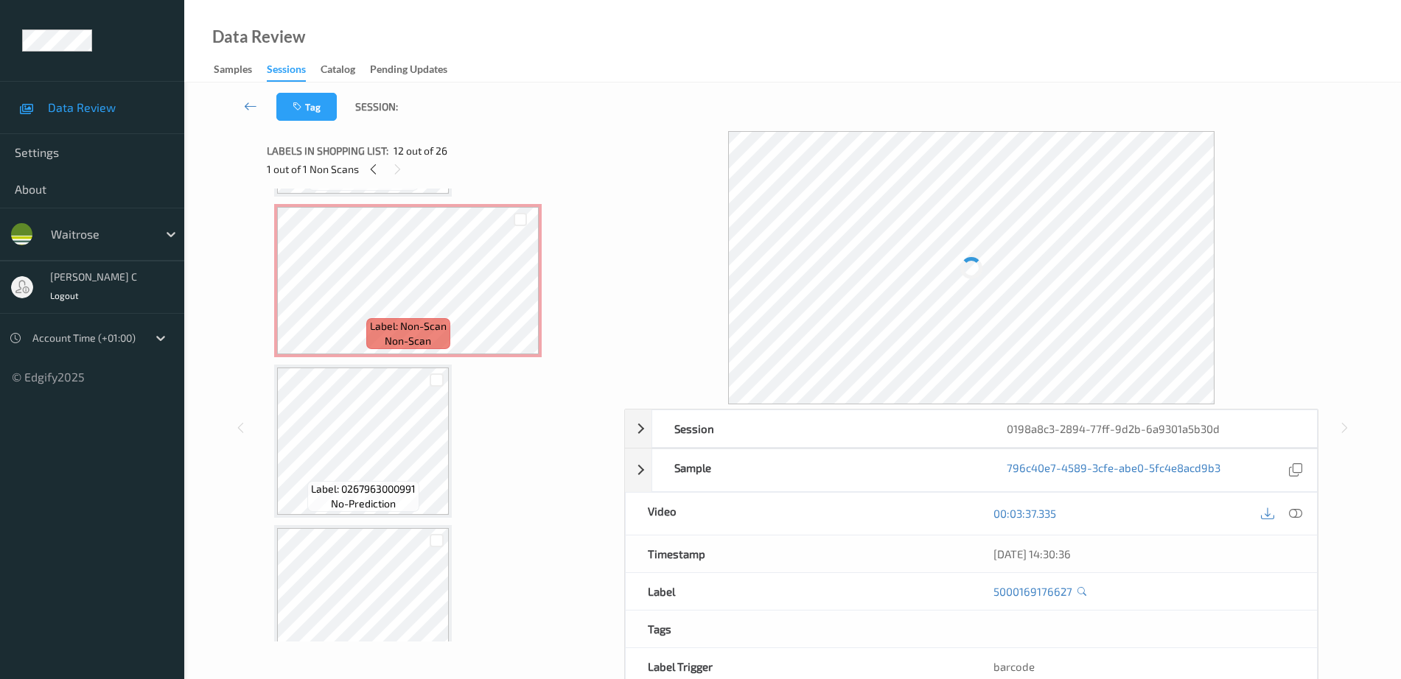
scroll to position [1132, 0]
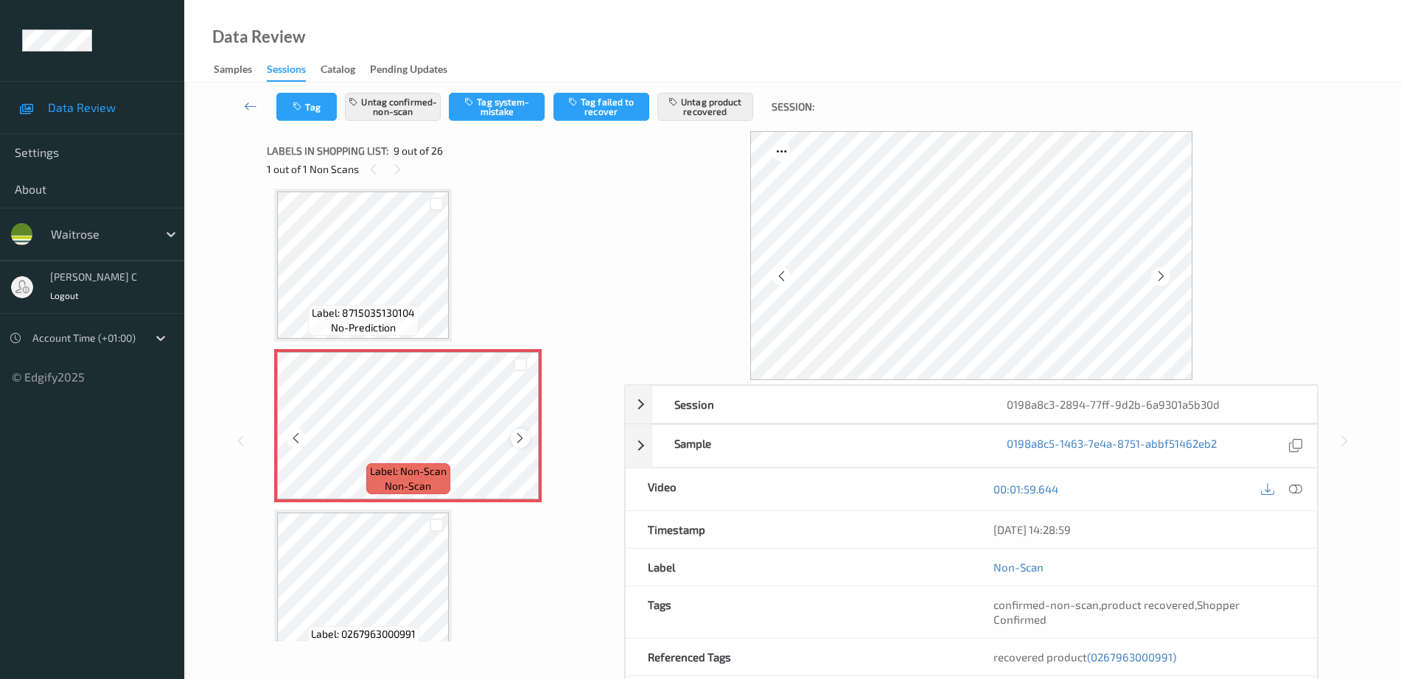
click at [522, 440] on icon at bounding box center [520, 438] width 13 height 13
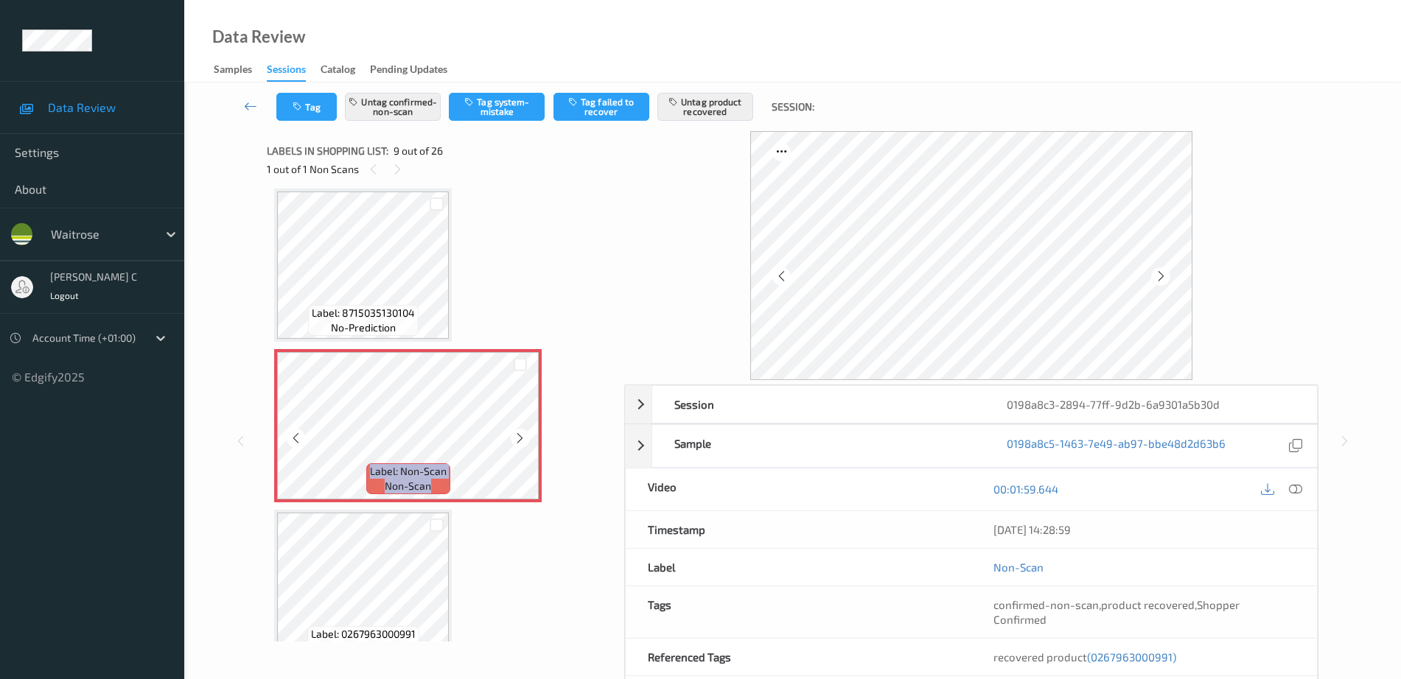
click at [522, 440] on icon at bounding box center [520, 438] width 13 height 13
click at [377, 480] on div "Label: Non-Scan non-scan" at bounding box center [408, 478] width 84 height 31
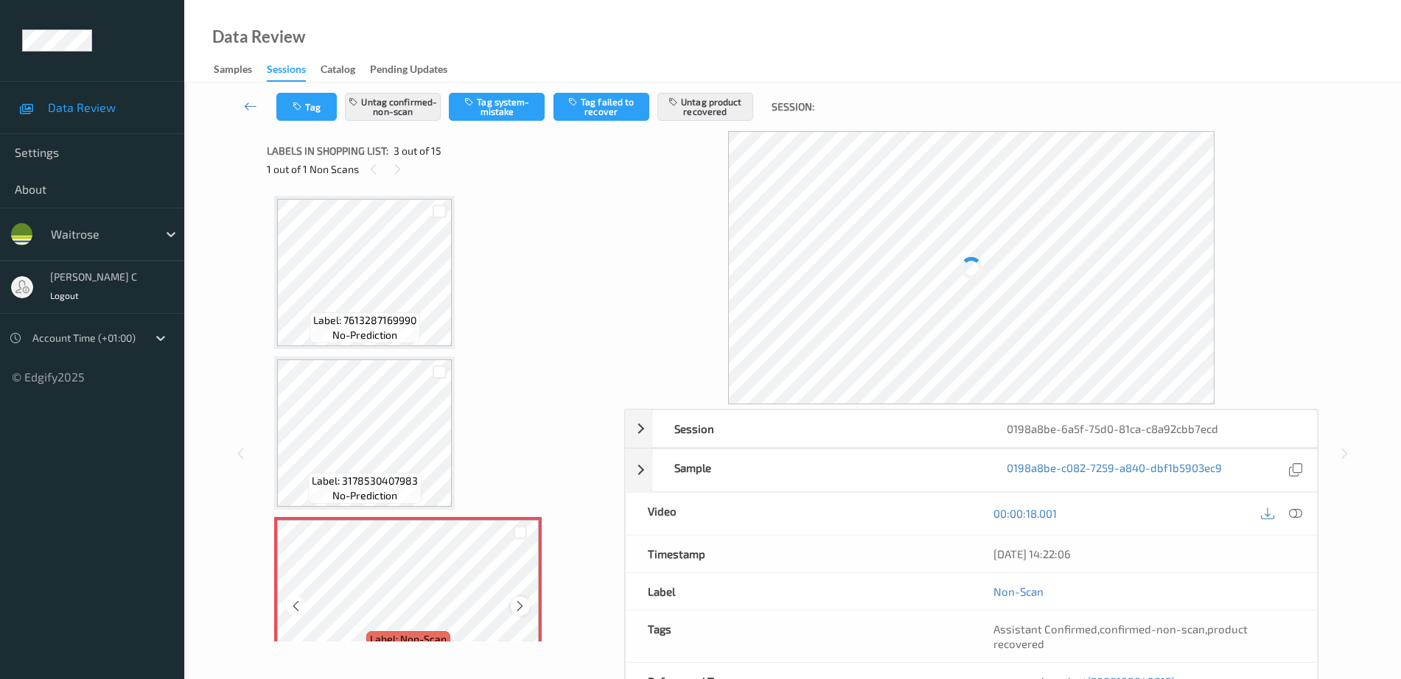
click at [520, 607] on icon at bounding box center [520, 606] width 13 height 13
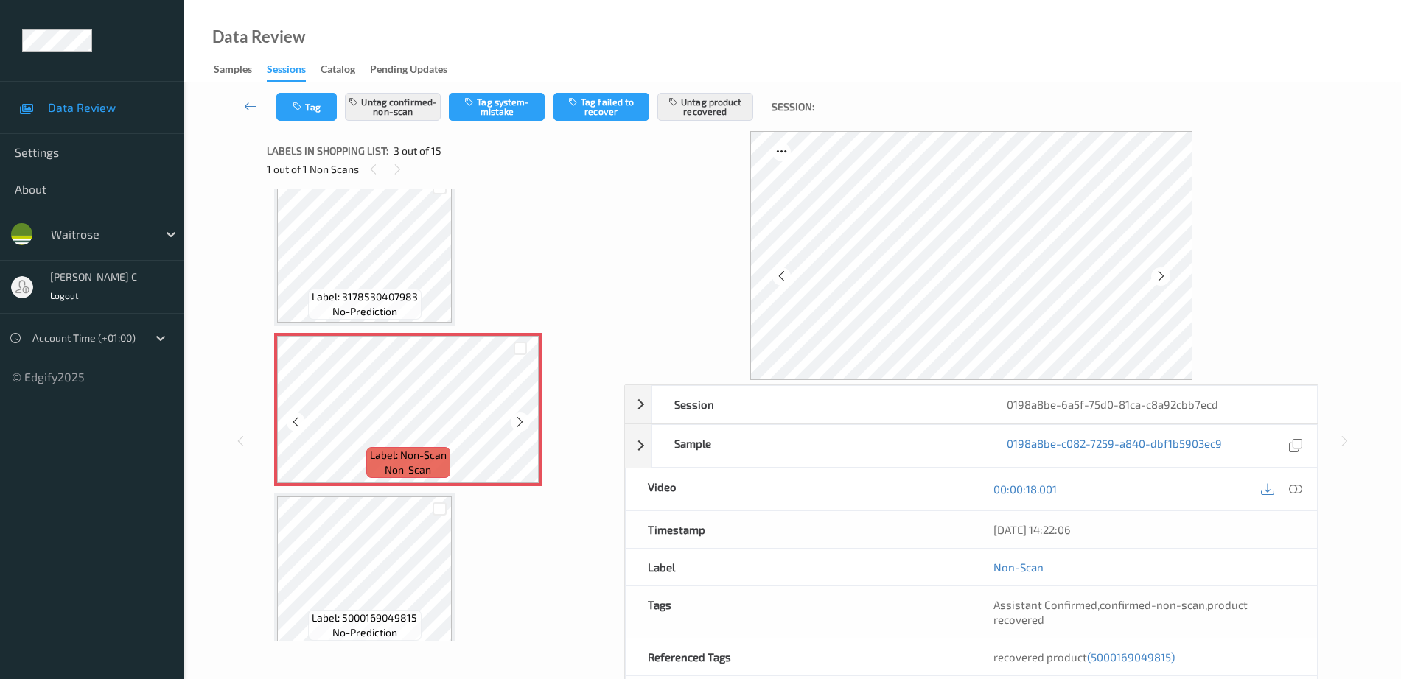
scroll to position [276, 0]
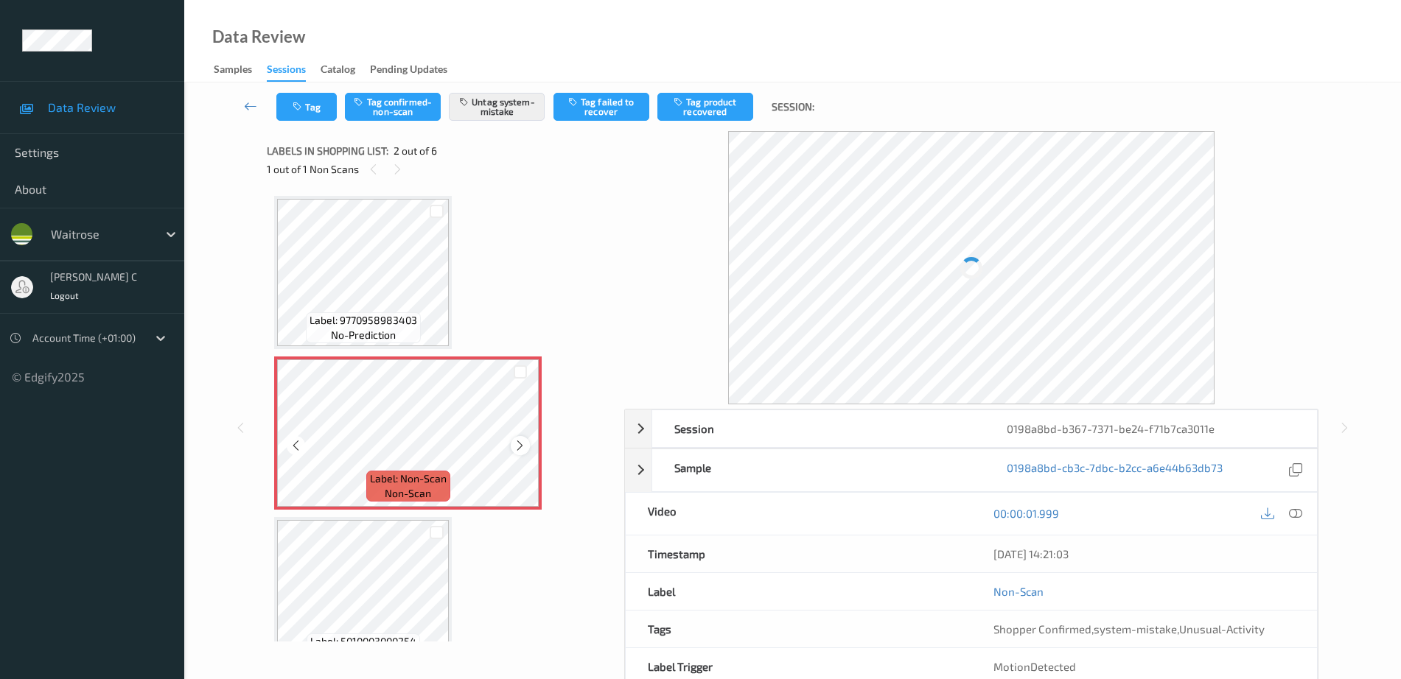
click at [525, 447] on icon at bounding box center [520, 445] width 13 height 13
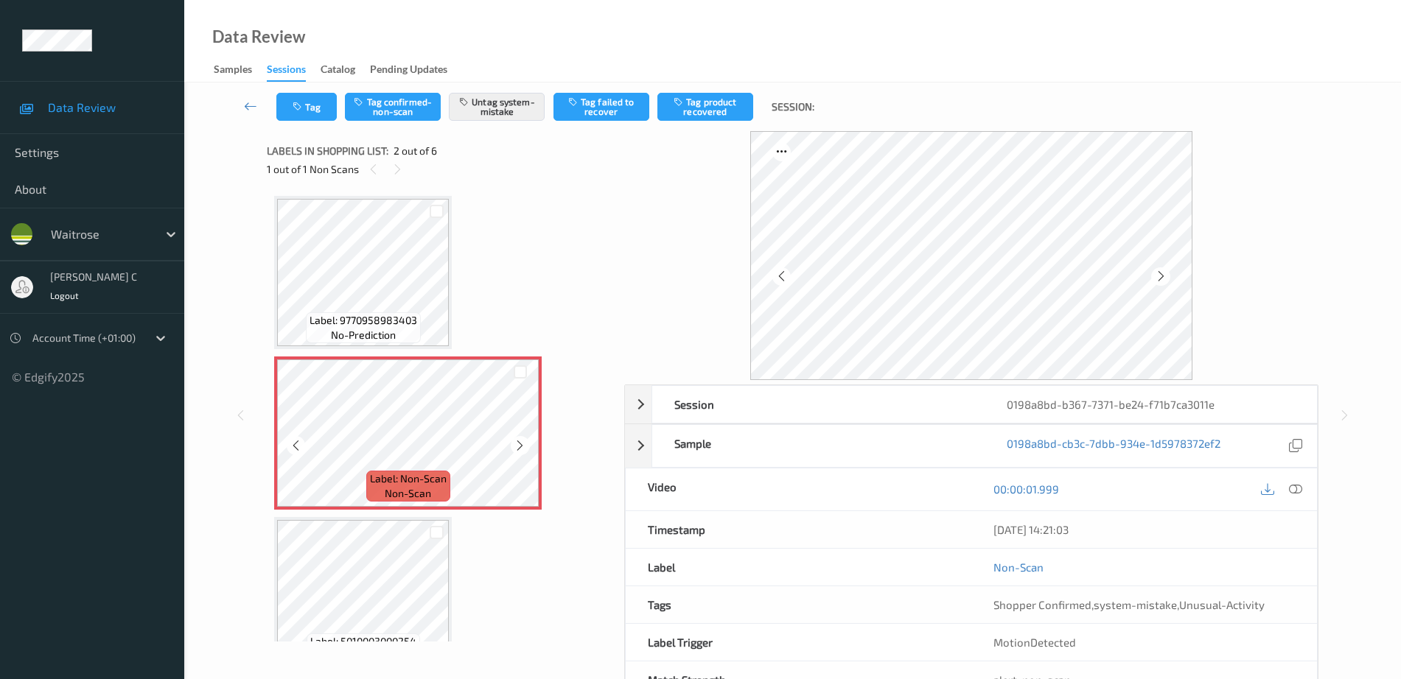
click at [525, 447] on icon at bounding box center [520, 445] width 13 height 13
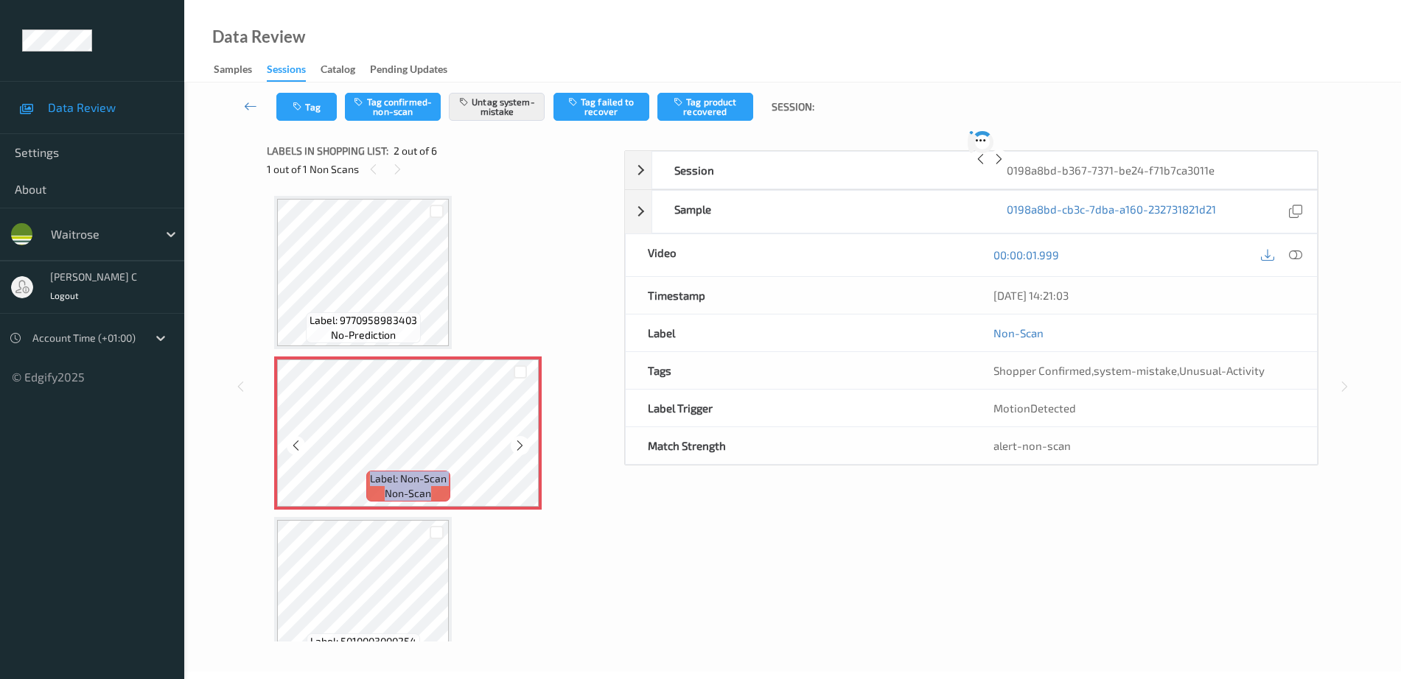
click at [525, 447] on icon at bounding box center [520, 445] width 13 height 13
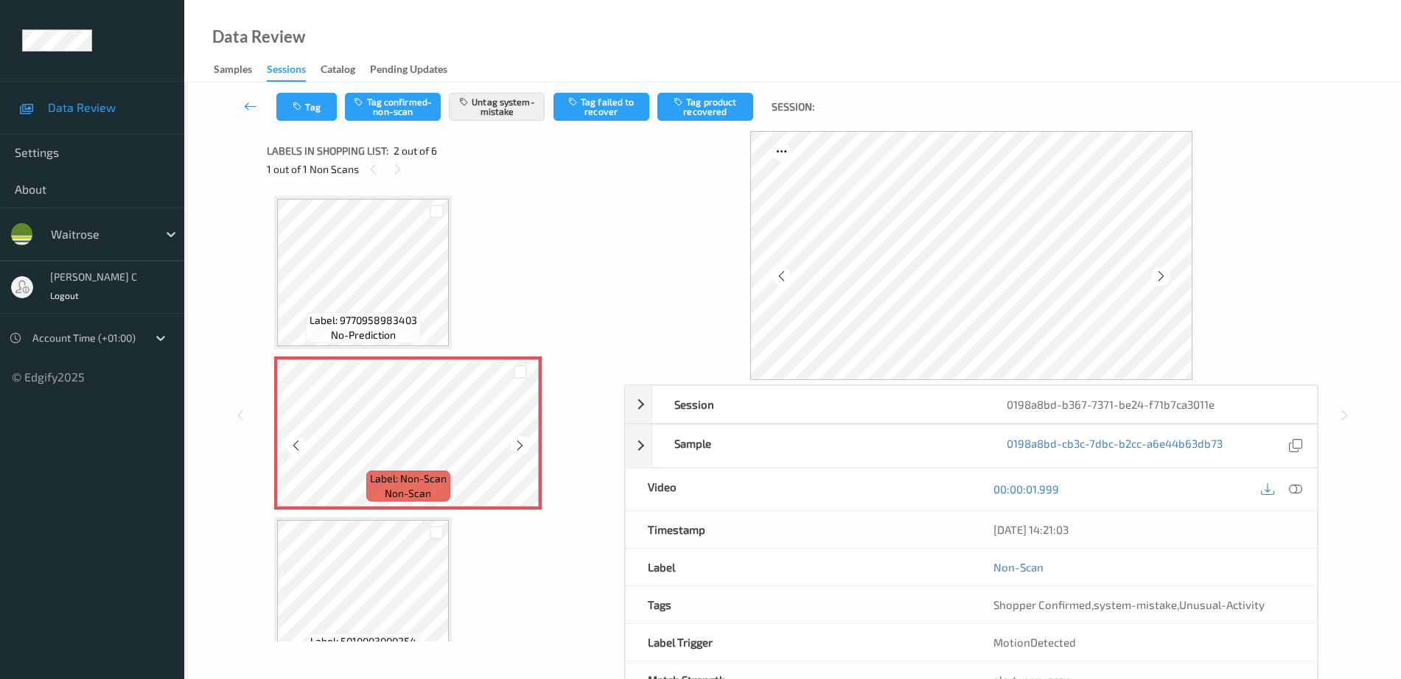
click at [525, 447] on icon at bounding box center [520, 445] width 13 height 13
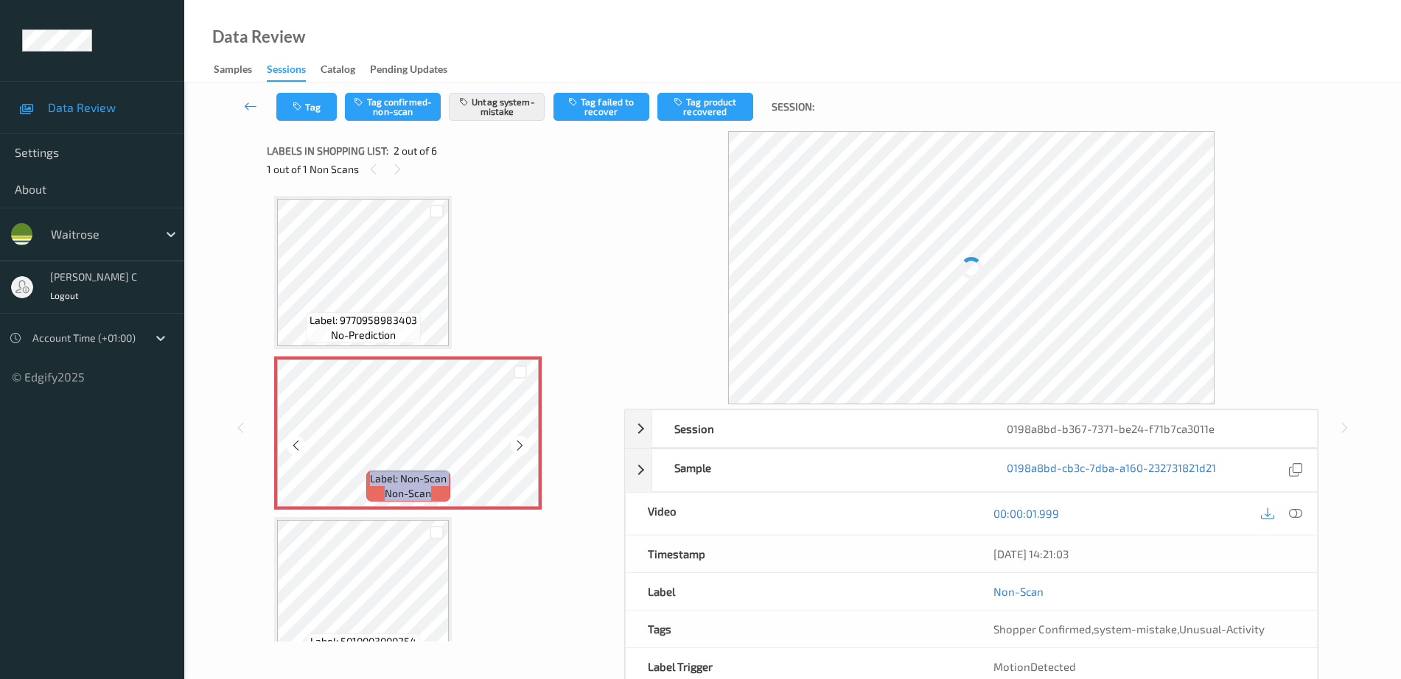
click at [525, 447] on icon at bounding box center [520, 445] width 13 height 13
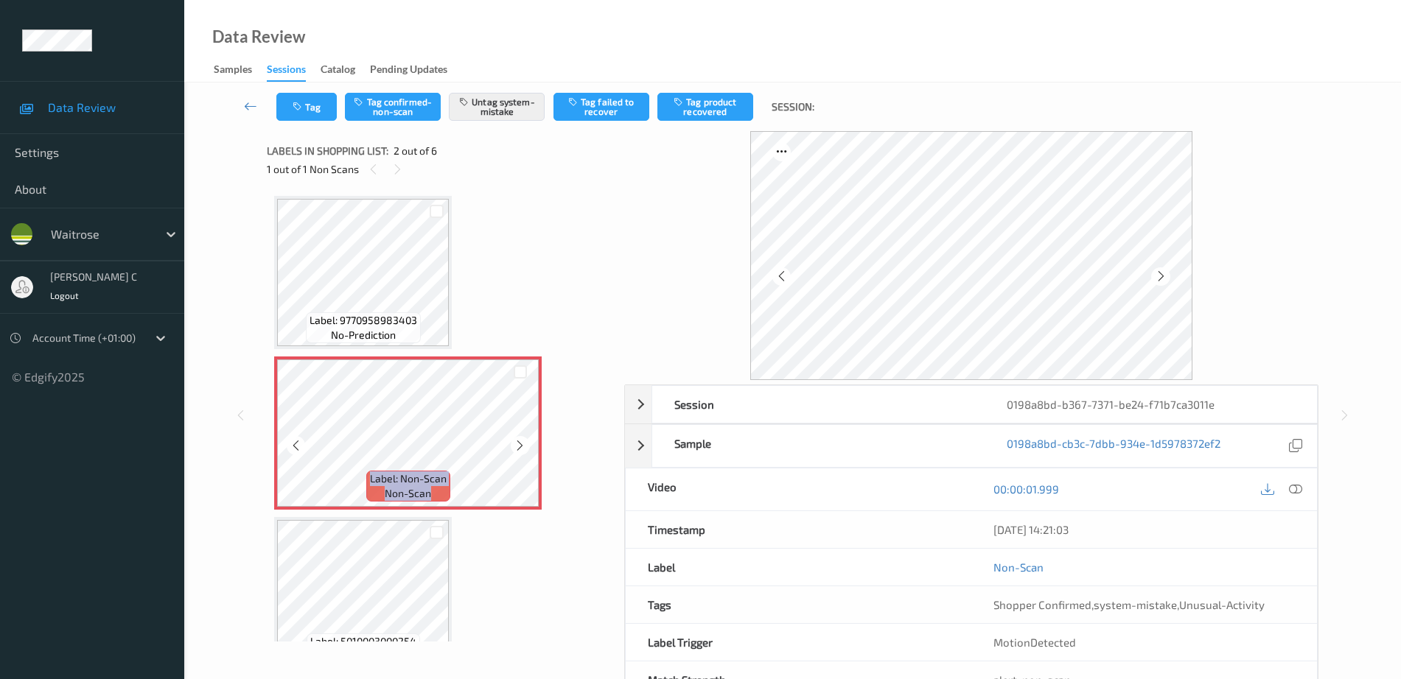
click at [525, 447] on icon at bounding box center [520, 445] width 13 height 13
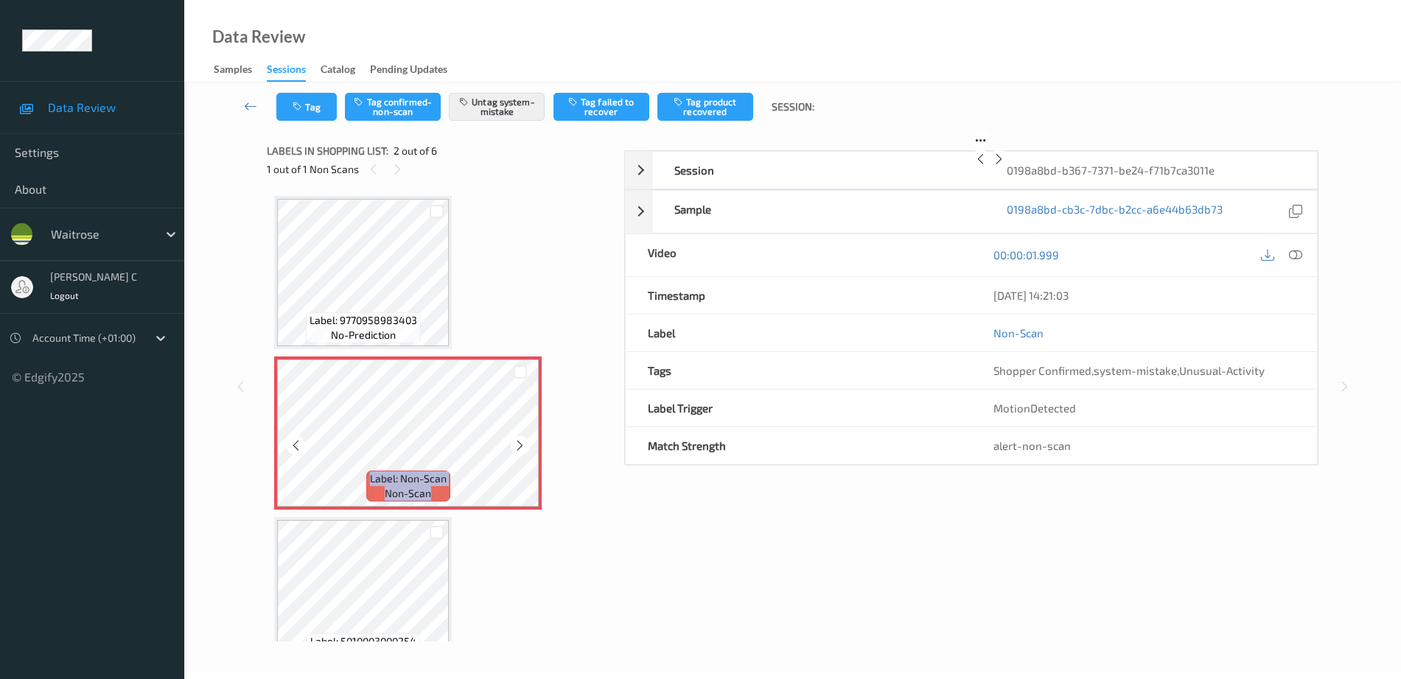
click at [525, 447] on icon at bounding box center [520, 445] width 13 height 13
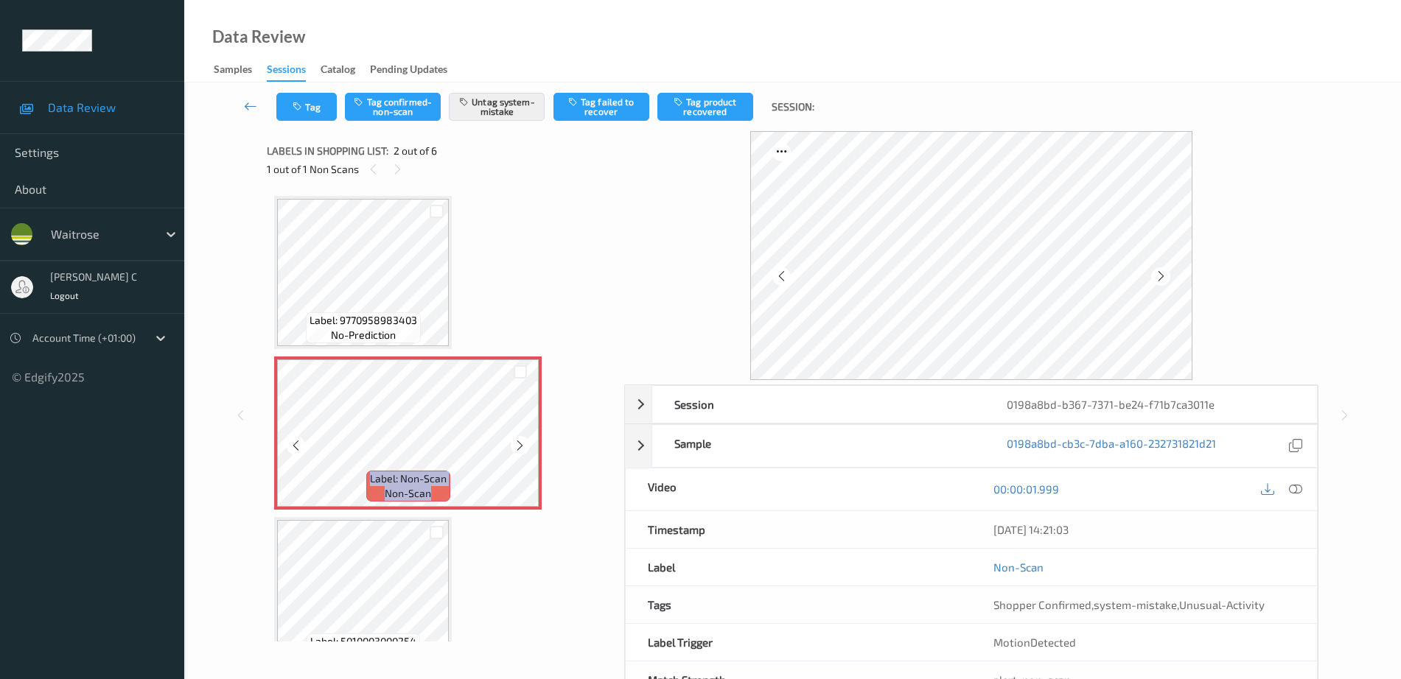
click at [525, 447] on icon at bounding box center [520, 445] width 13 height 13
click at [309, 109] on button "Tag" at bounding box center [306, 107] width 60 height 28
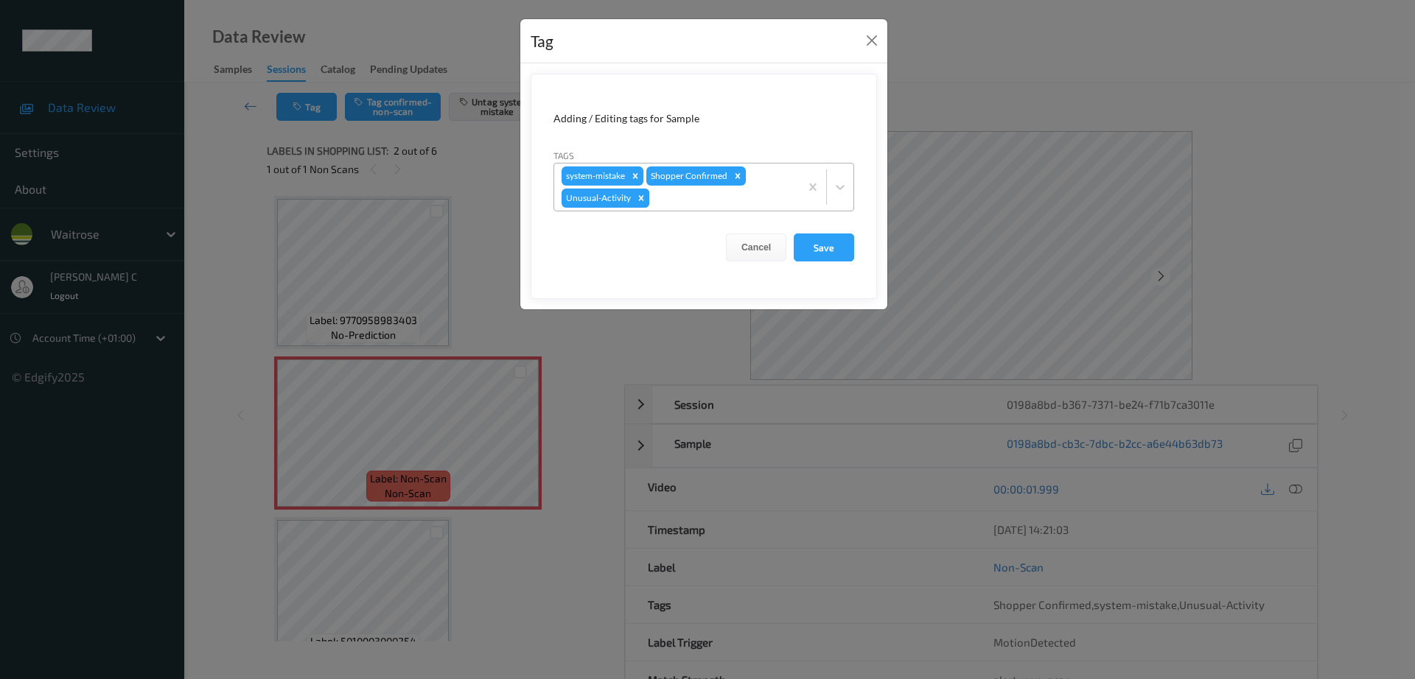
click at [645, 197] on icon "Remove Unusual-Activity" at bounding box center [641, 198] width 10 height 10
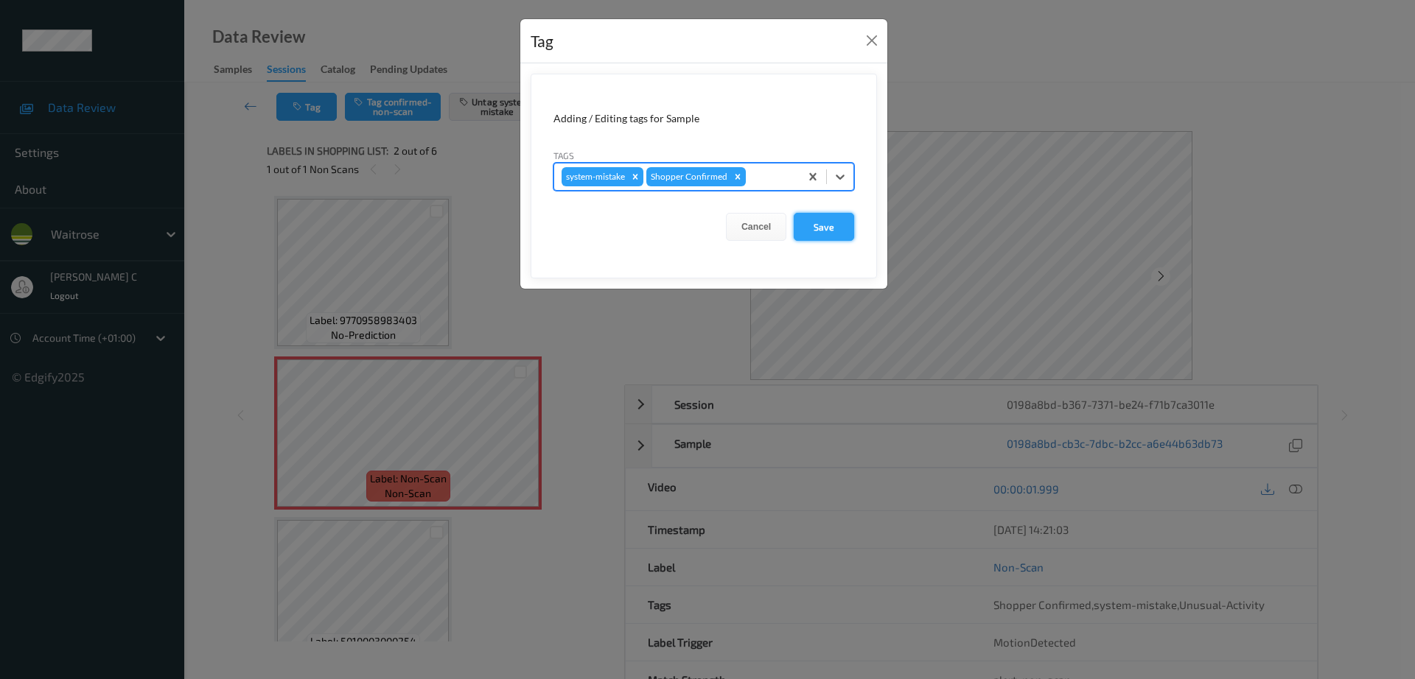
click at [821, 233] on button "Save" at bounding box center [824, 227] width 60 height 28
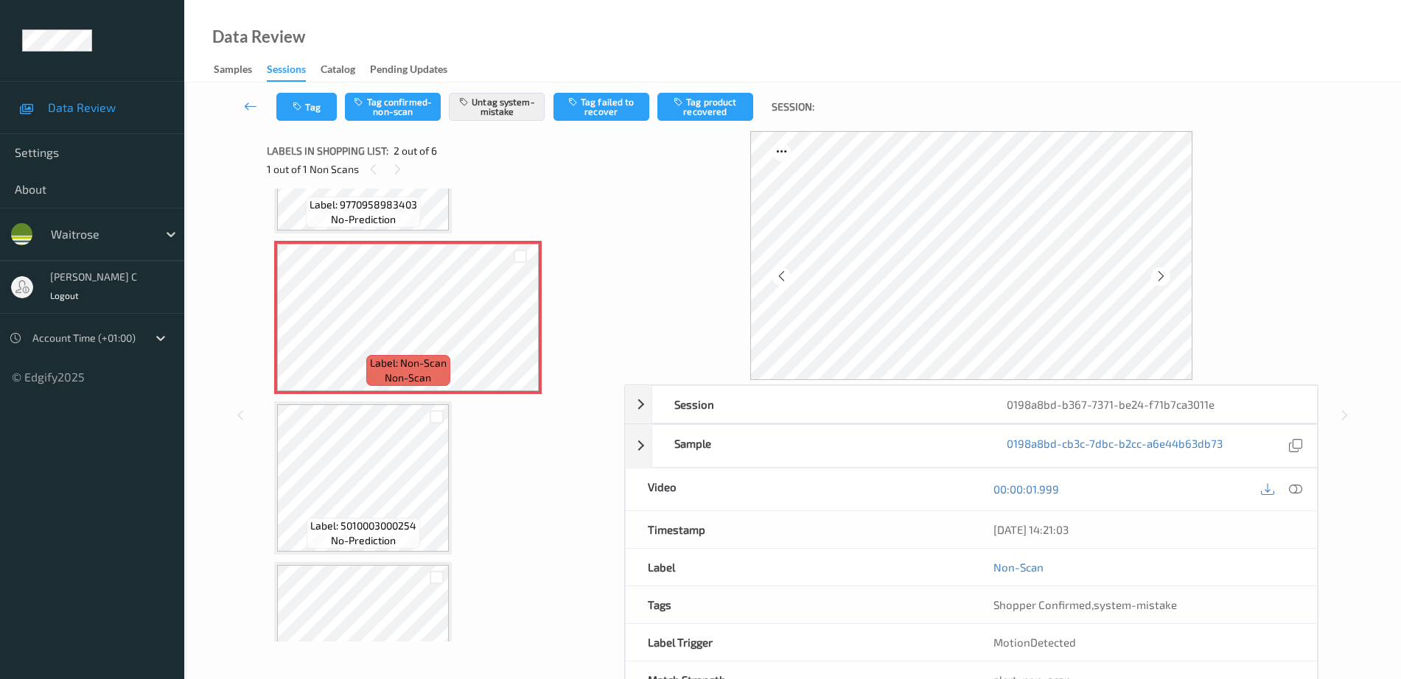
scroll to position [184, 0]
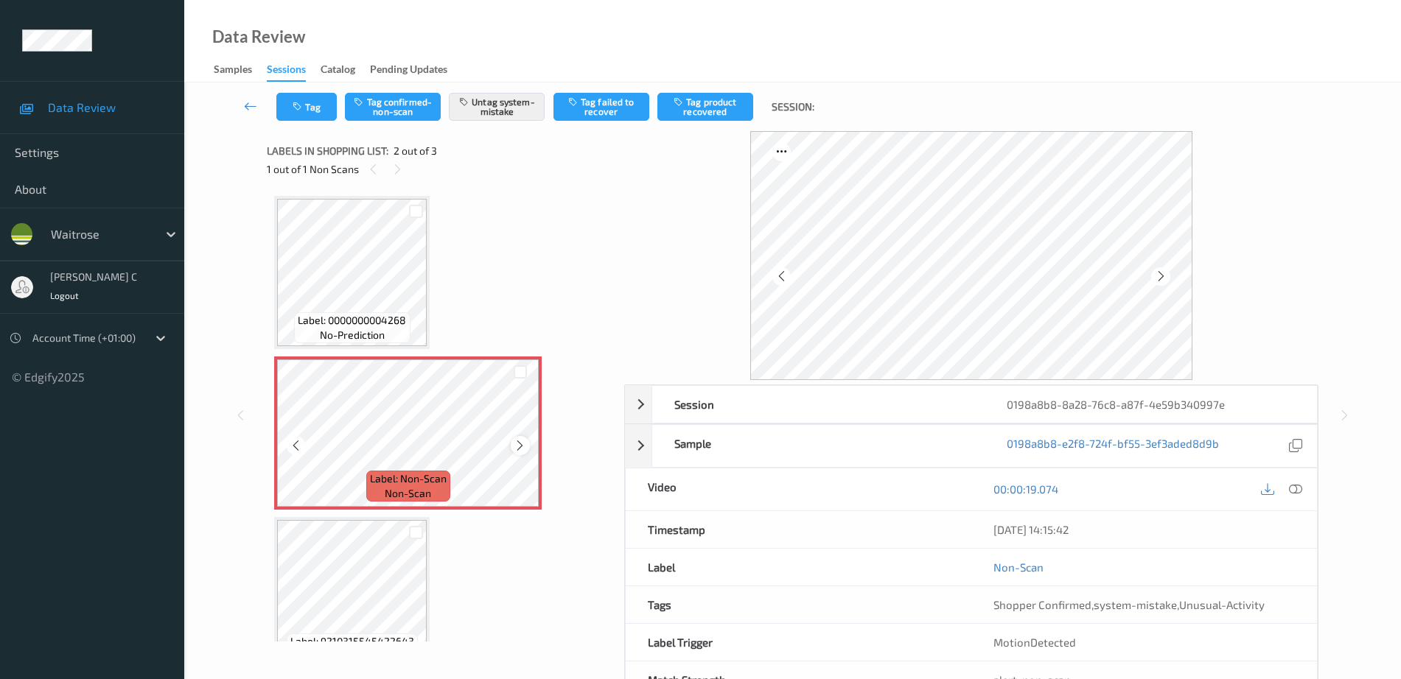
click at [524, 441] on icon at bounding box center [520, 445] width 13 height 13
click at [402, 323] on span "Label: 0000000004268" at bounding box center [352, 320] width 108 height 15
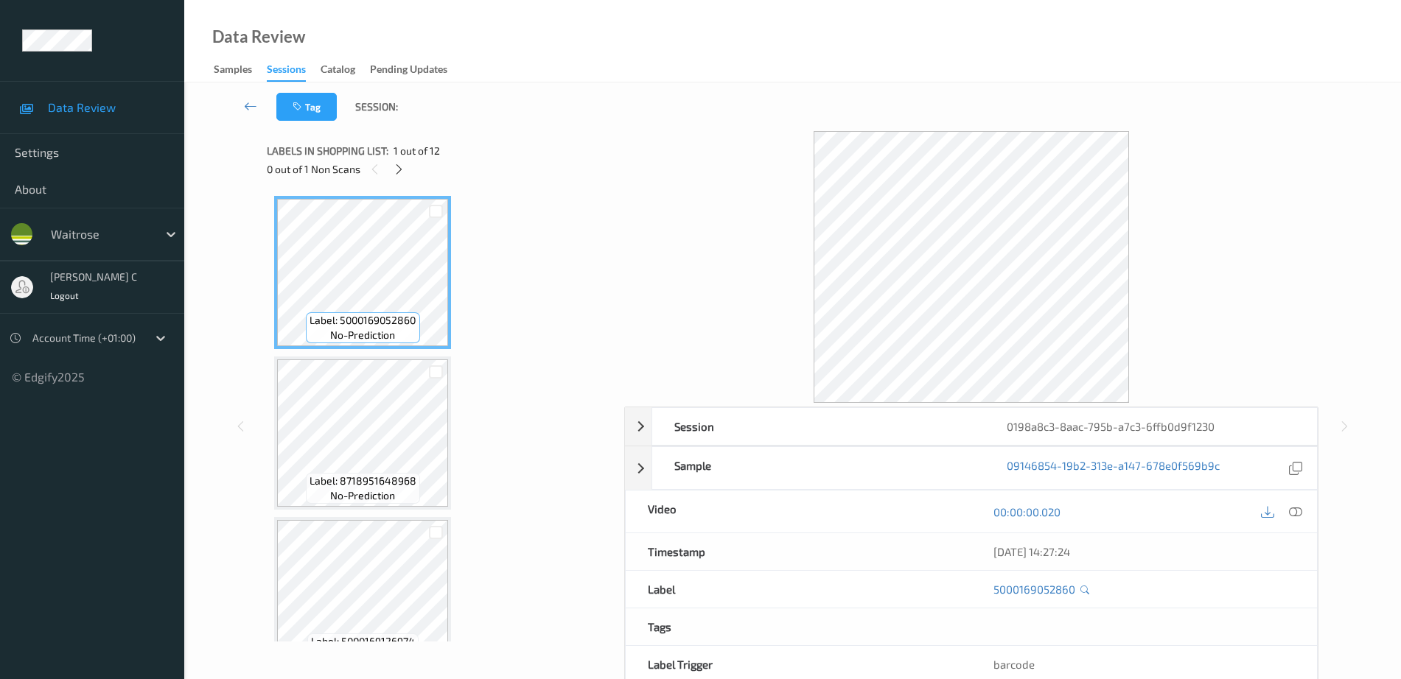
click at [404, 178] on div "0 out of 1 Non Scans" at bounding box center [440, 169] width 347 height 18
click at [402, 163] on icon at bounding box center [399, 169] width 13 height 13
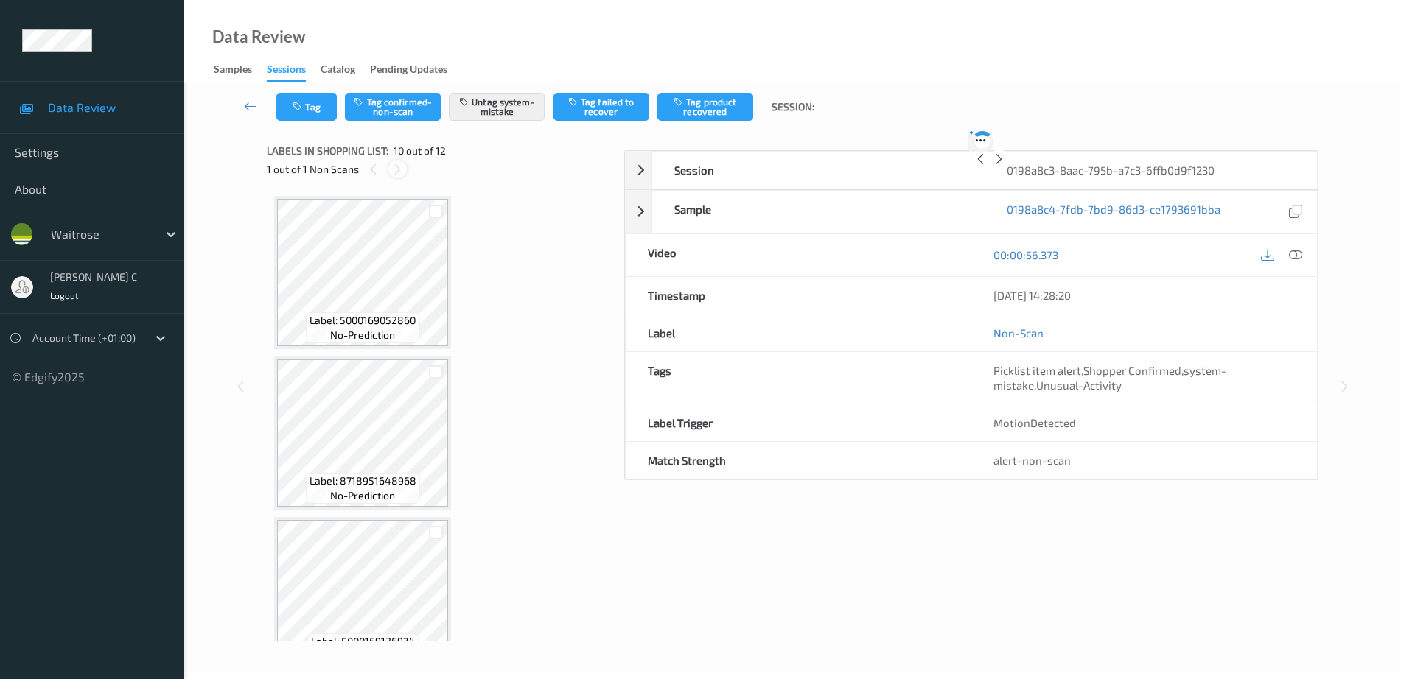
scroll to position [1292, 0]
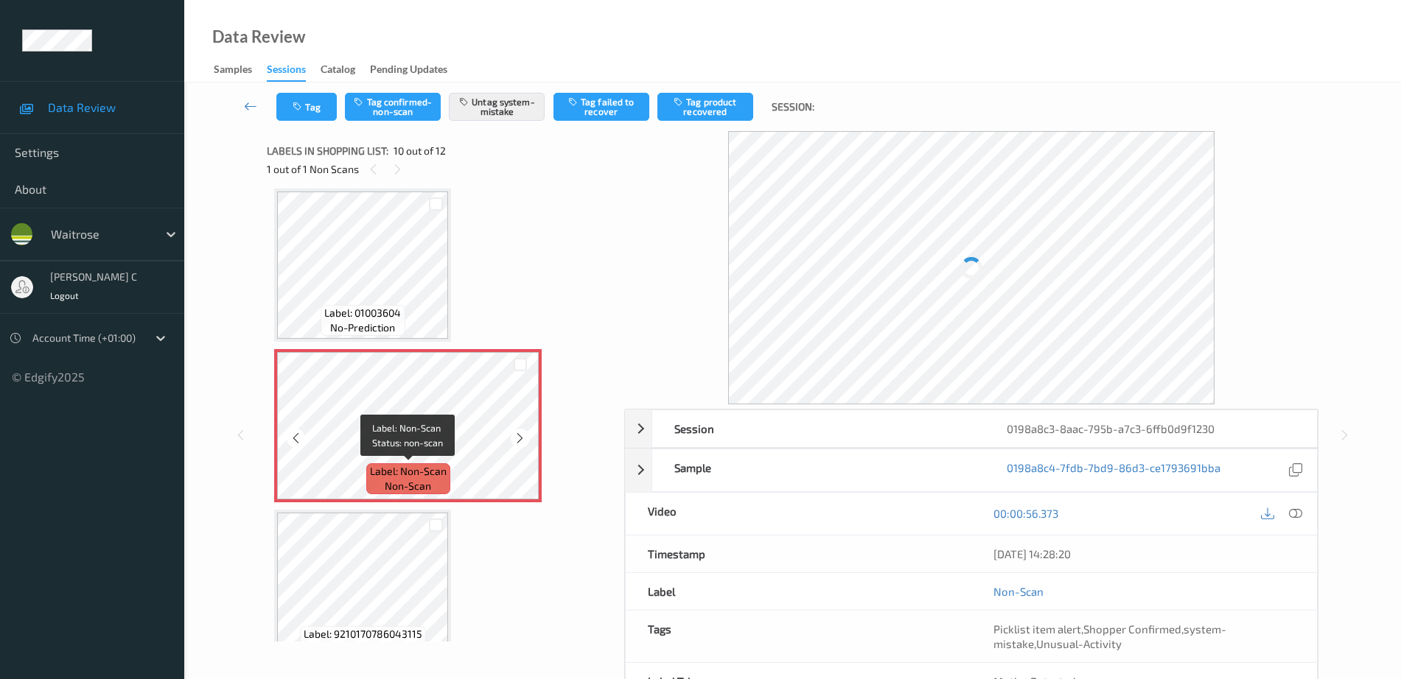
click at [402, 464] on span "Label: Non-Scan" at bounding box center [408, 471] width 77 height 15
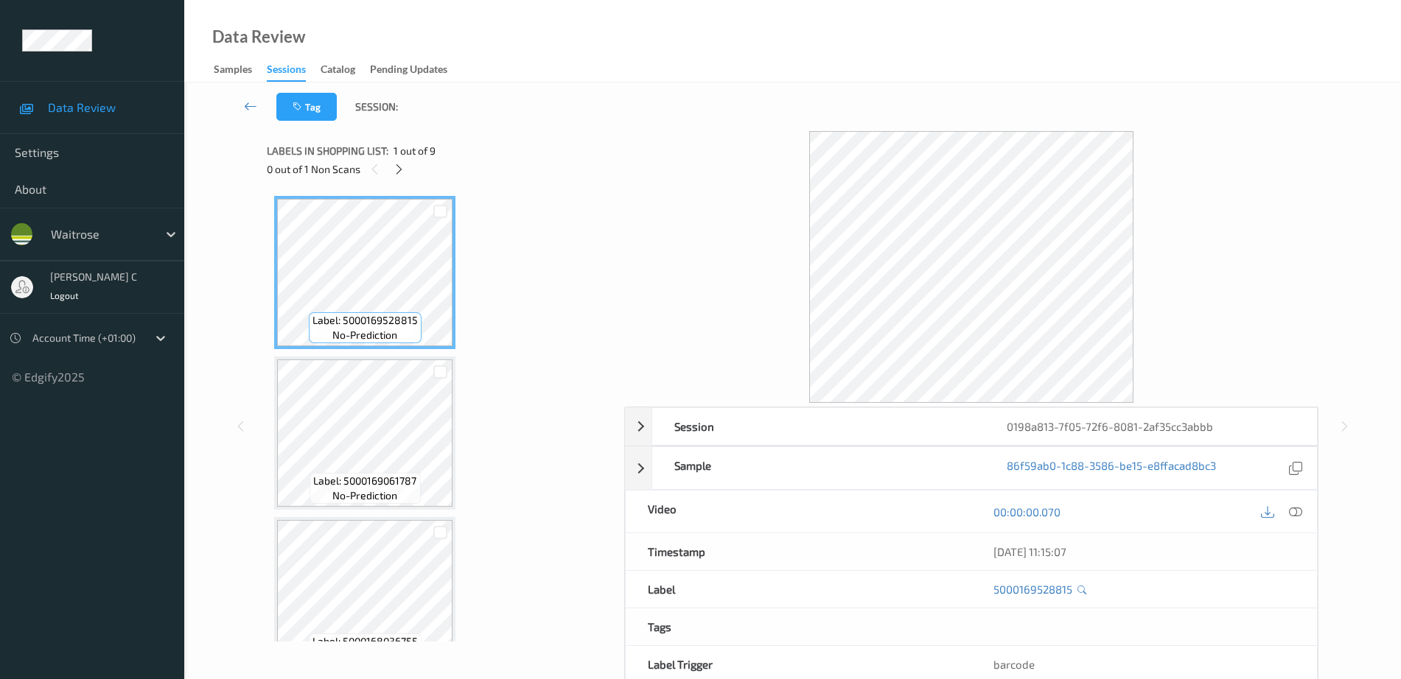
click at [405, 174] on icon at bounding box center [399, 169] width 13 height 13
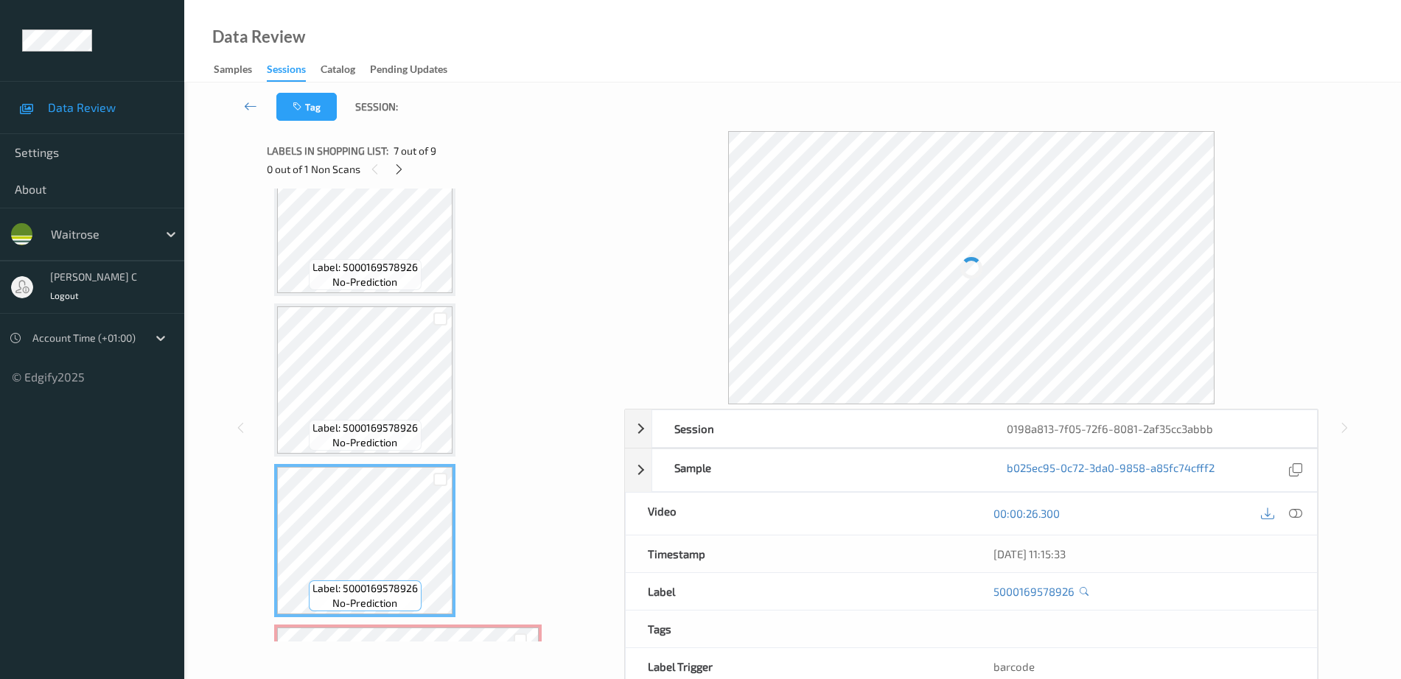
scroll to position [695, 0]
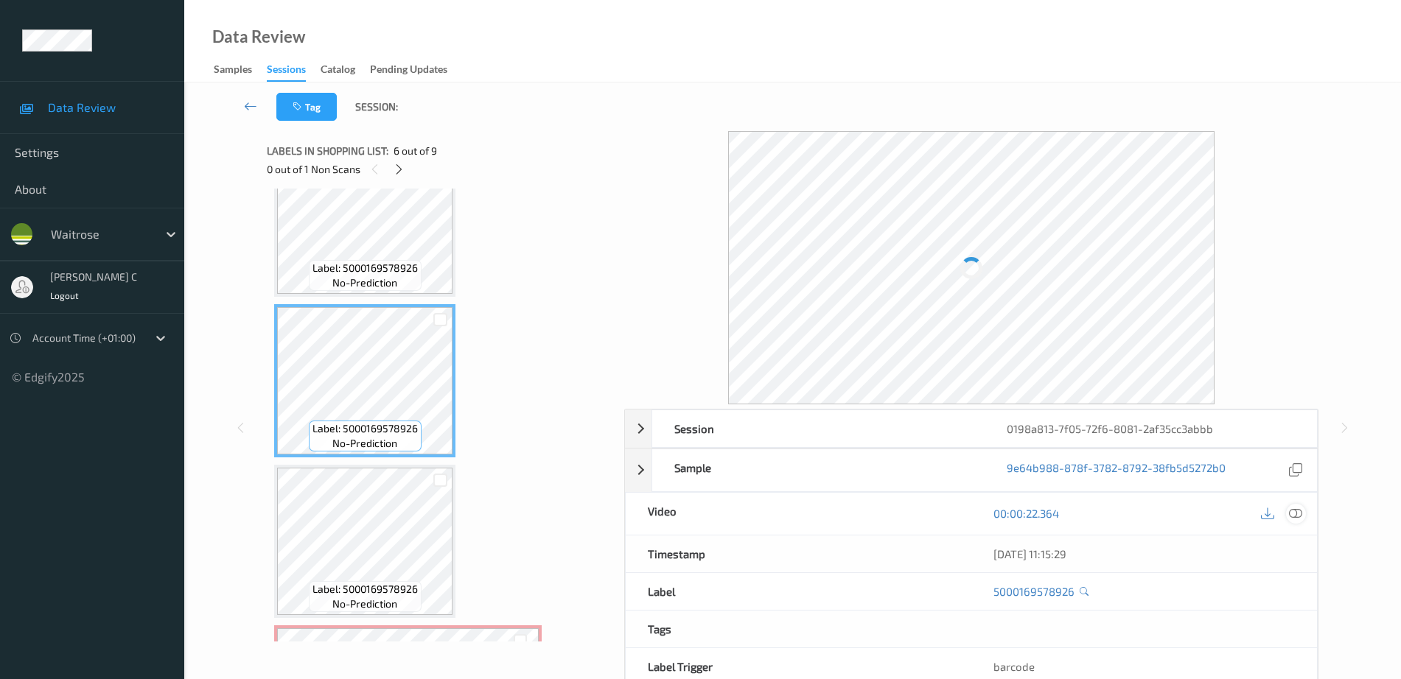
click at [1289, 514] on icon at bounding box center [1295, 513] width 13 height 13
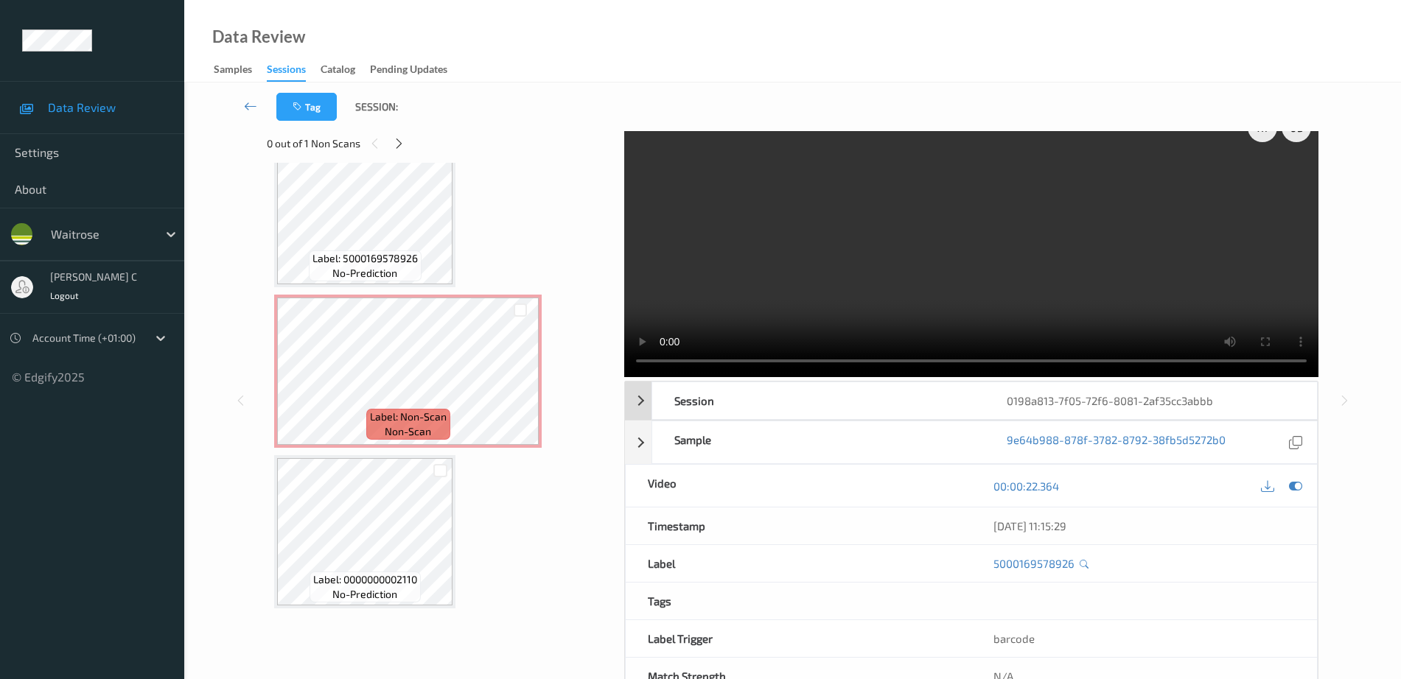
scroll to position [0, 0]
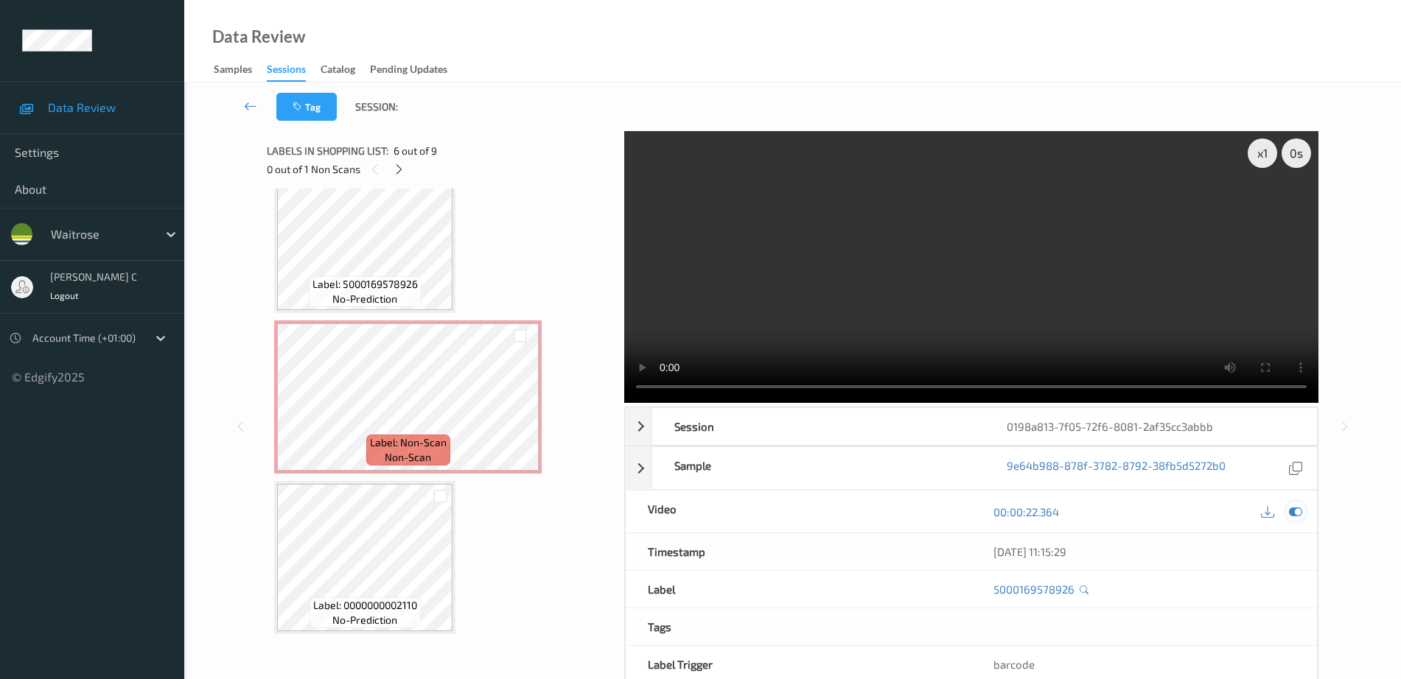
click at [1297, 514] on icon at bounding box center [1295, 511] width 13 height 13
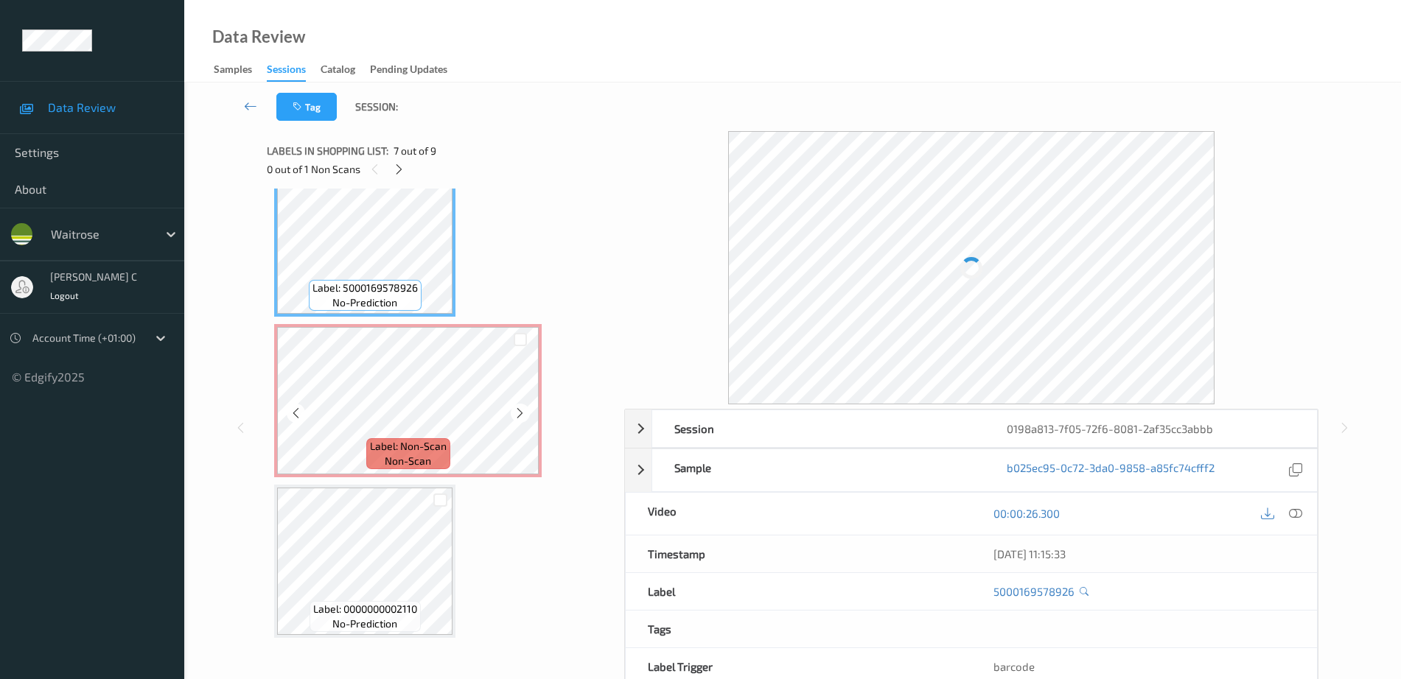
scroll to position [1000, 0]
click at [378, 438] on span "Label: Non-Scan" at bounding box center [408, 442] width 77 height 15
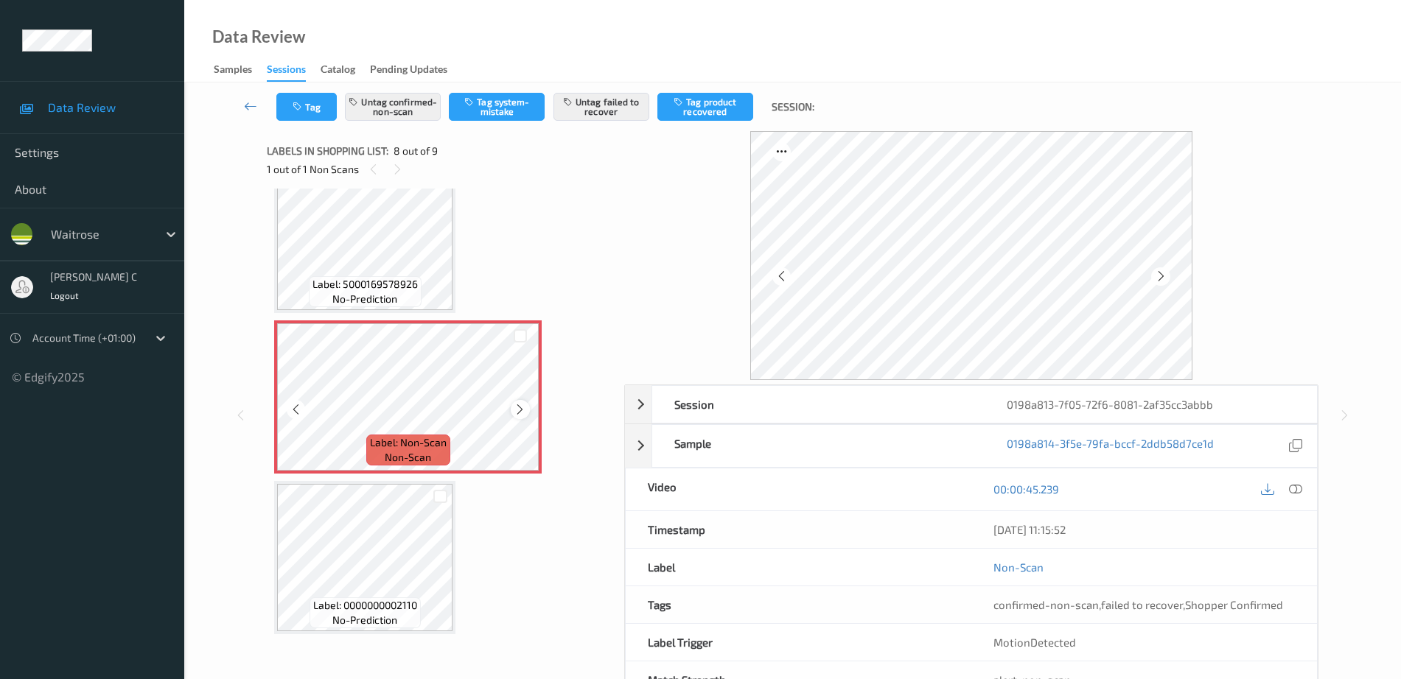
click at [522, 413] on icon at bounding box center [520, 409] width 13 height 13
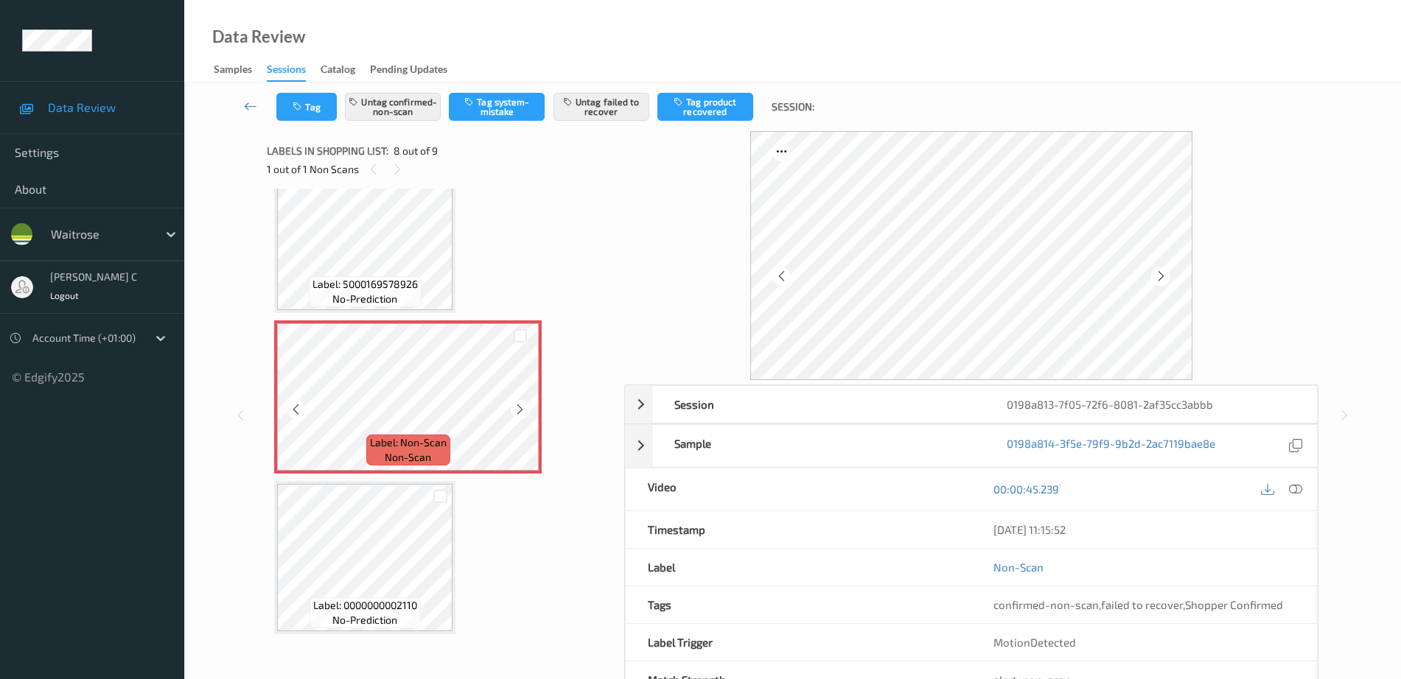
click at [522, 413] on icon at bounding box center [520, 409] width 13 height 13
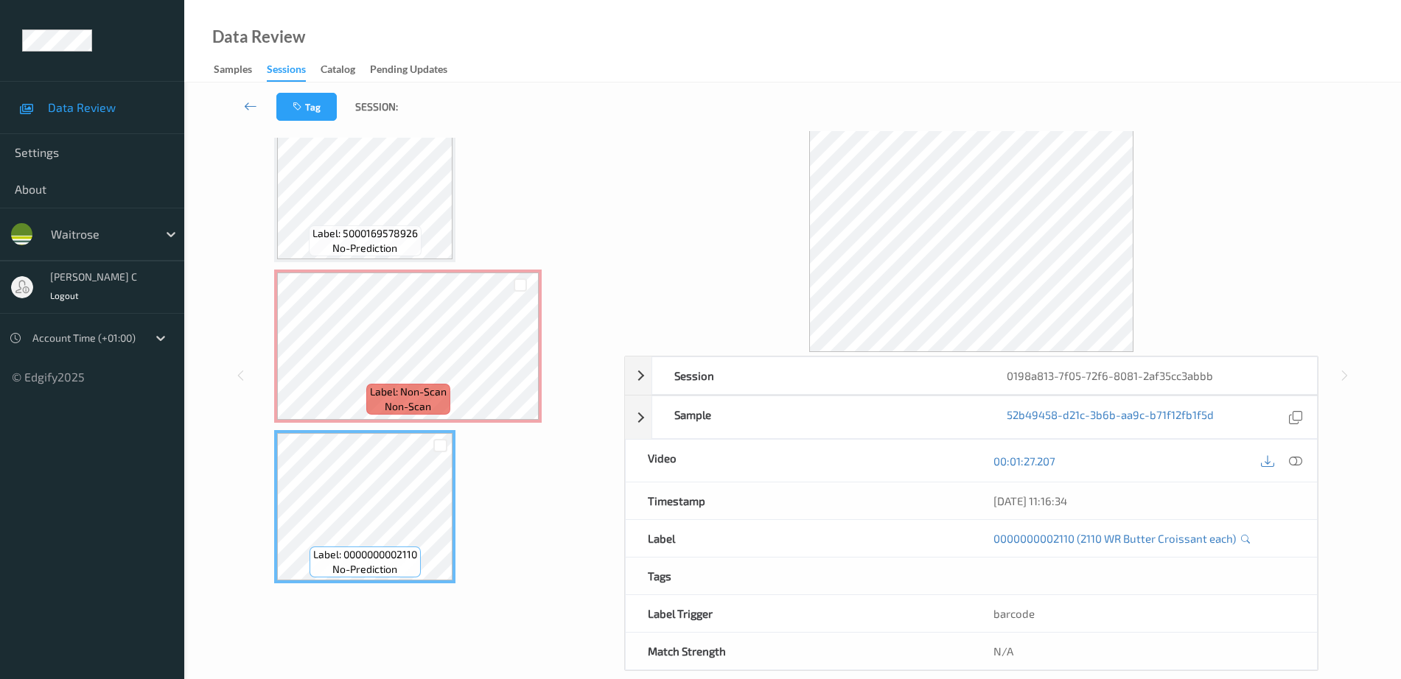
scroll to position [908, 0]
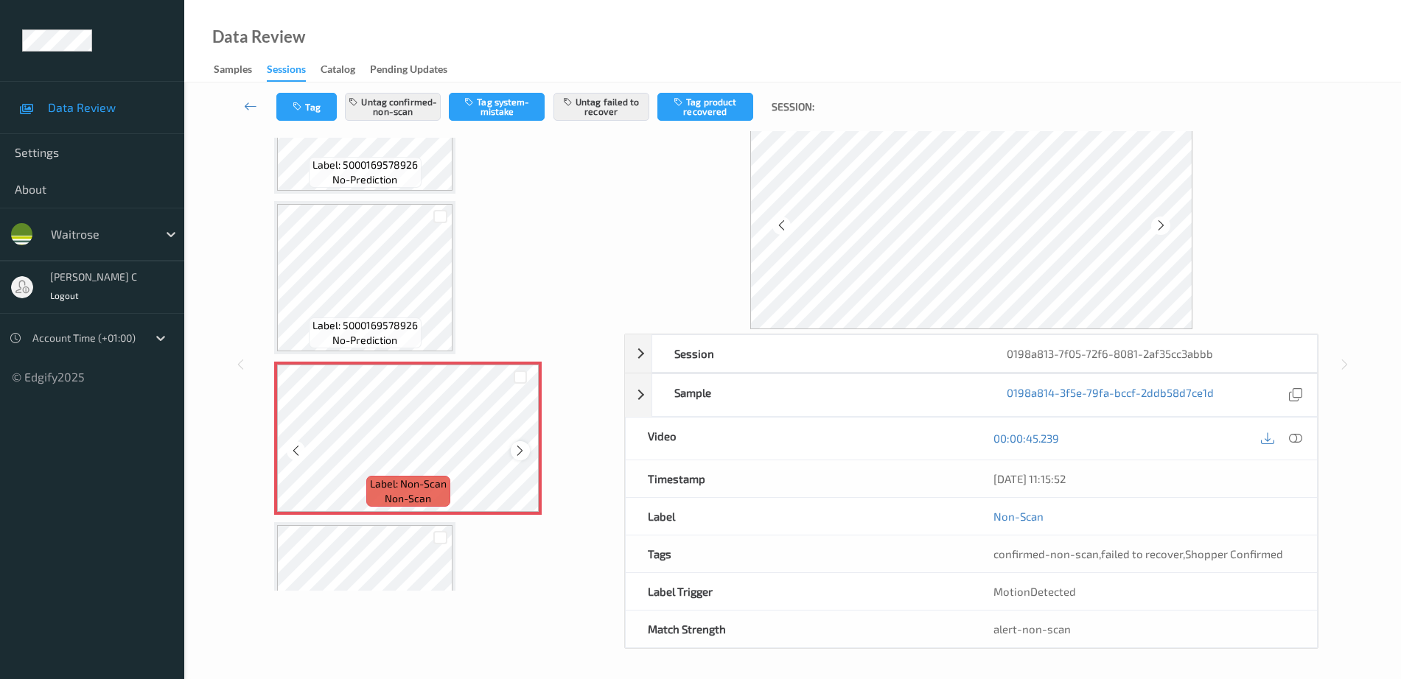
click at [527, 451] on div at bounding box center [520, 450] width 18 height 18
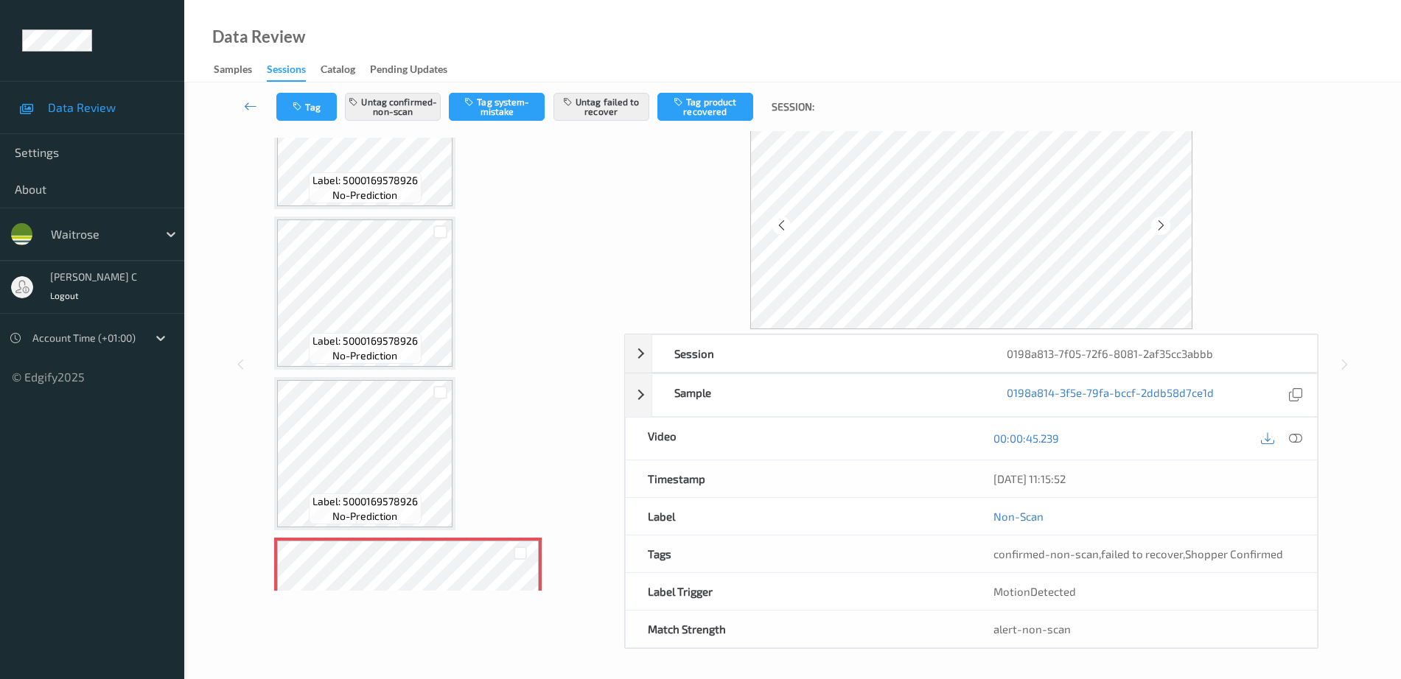
scroll to position [724, 0]
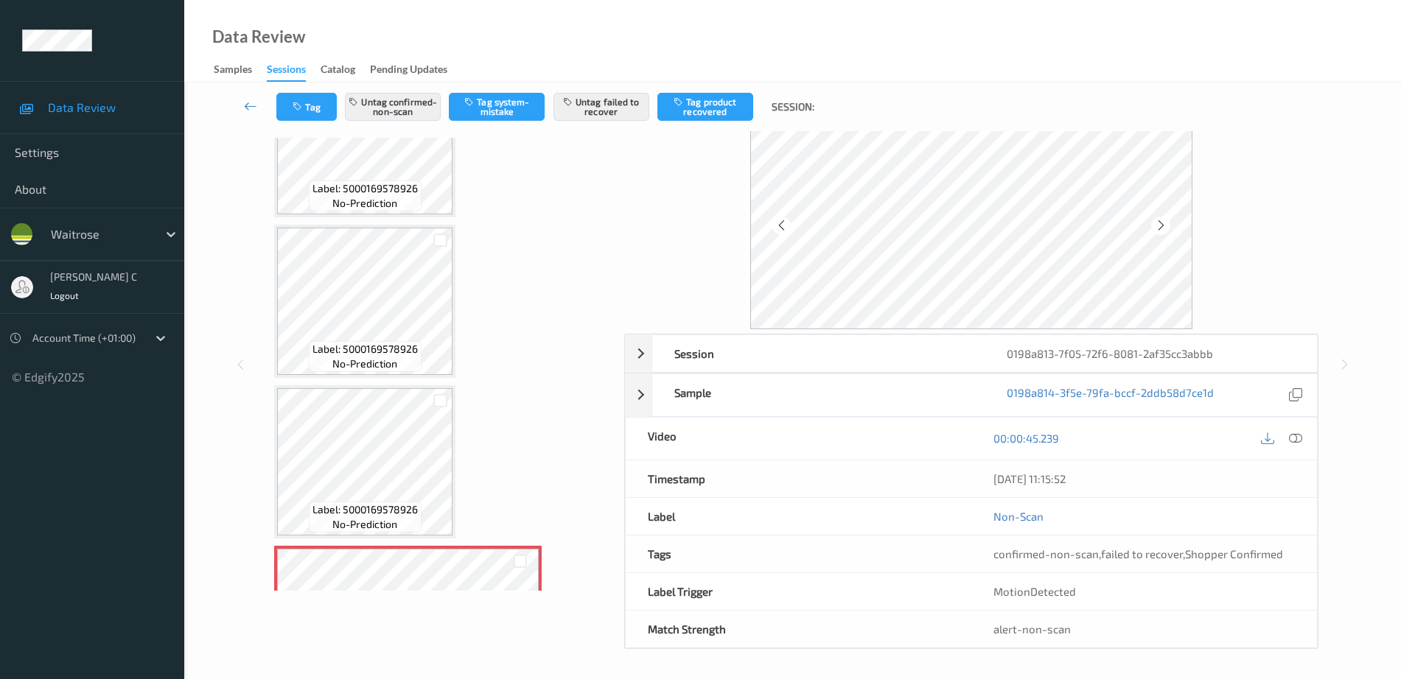
click at [385, 361] on span "no-prediction" at bounding box center [364, 364] width 65 height 15
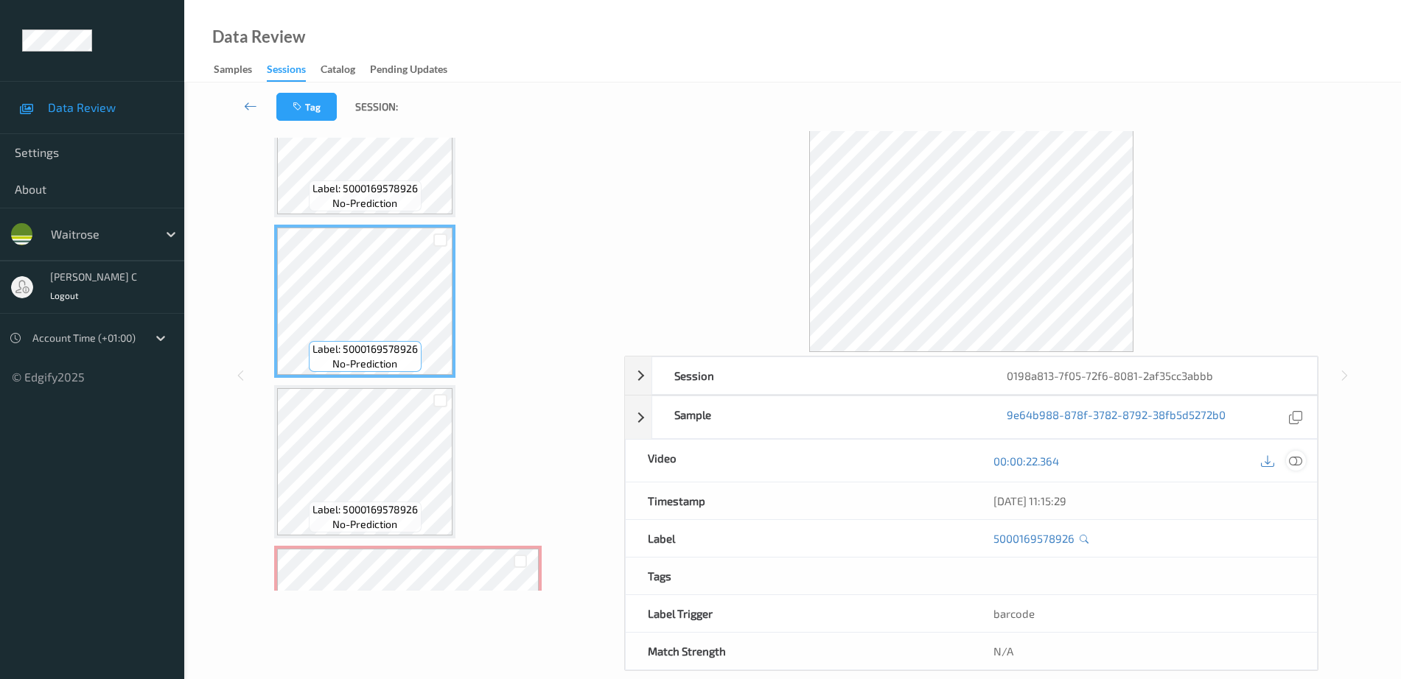
click at [1287, 464] on div at bounding box center [1296, 461] width 20 height 20
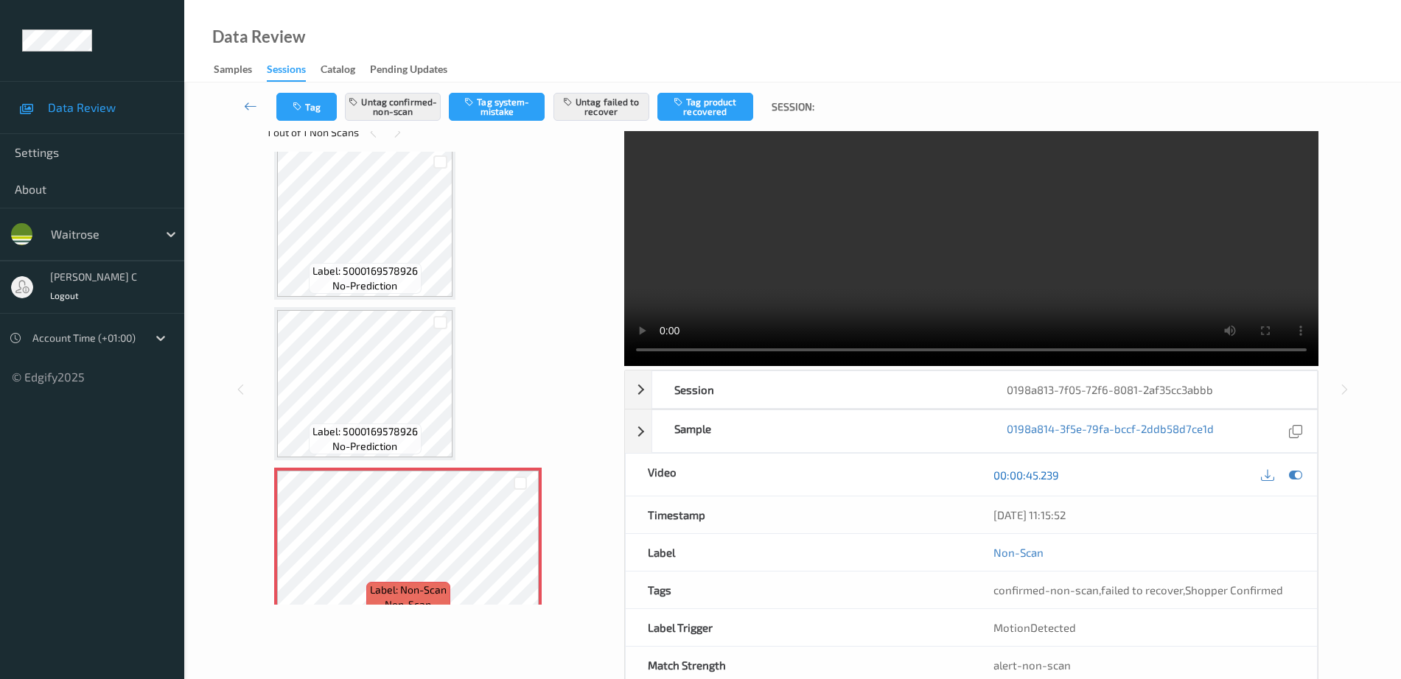
scroll to position [73, 0]
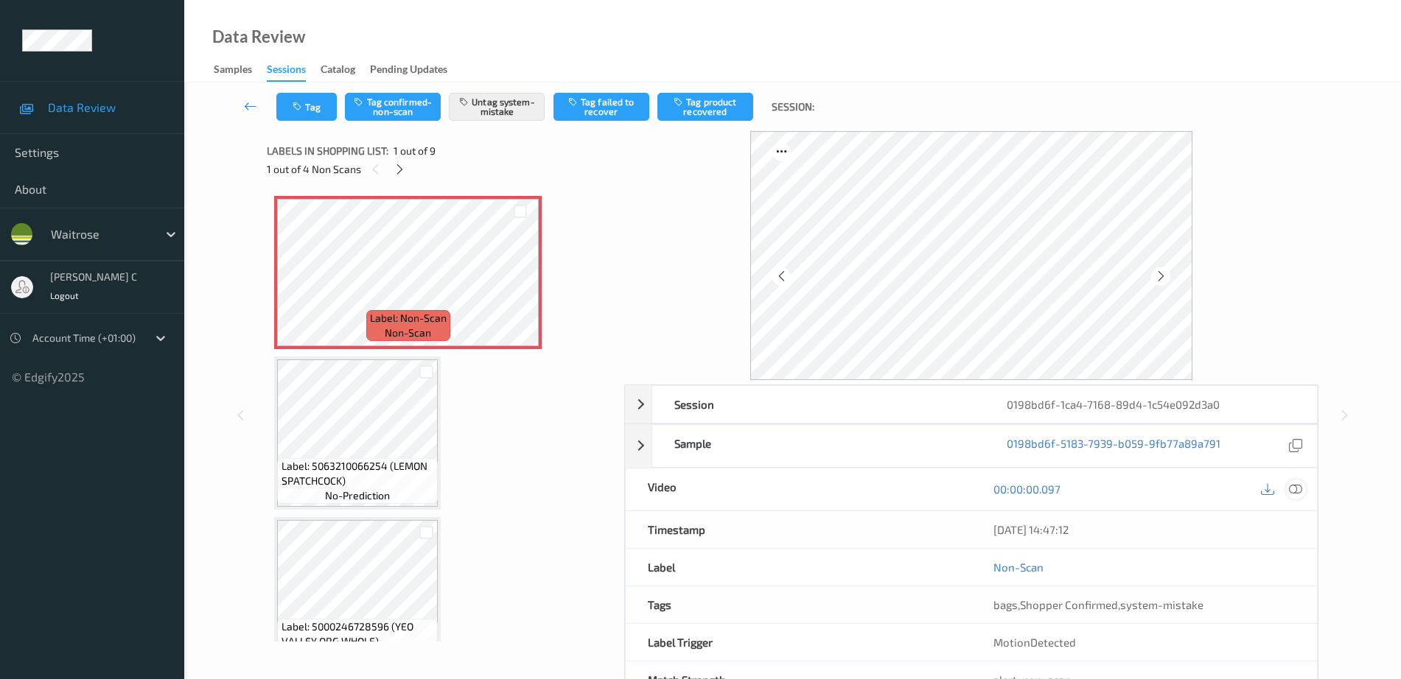
click at [1301, 489] on icon at bounding box center [1295, 489] width 13 height 13
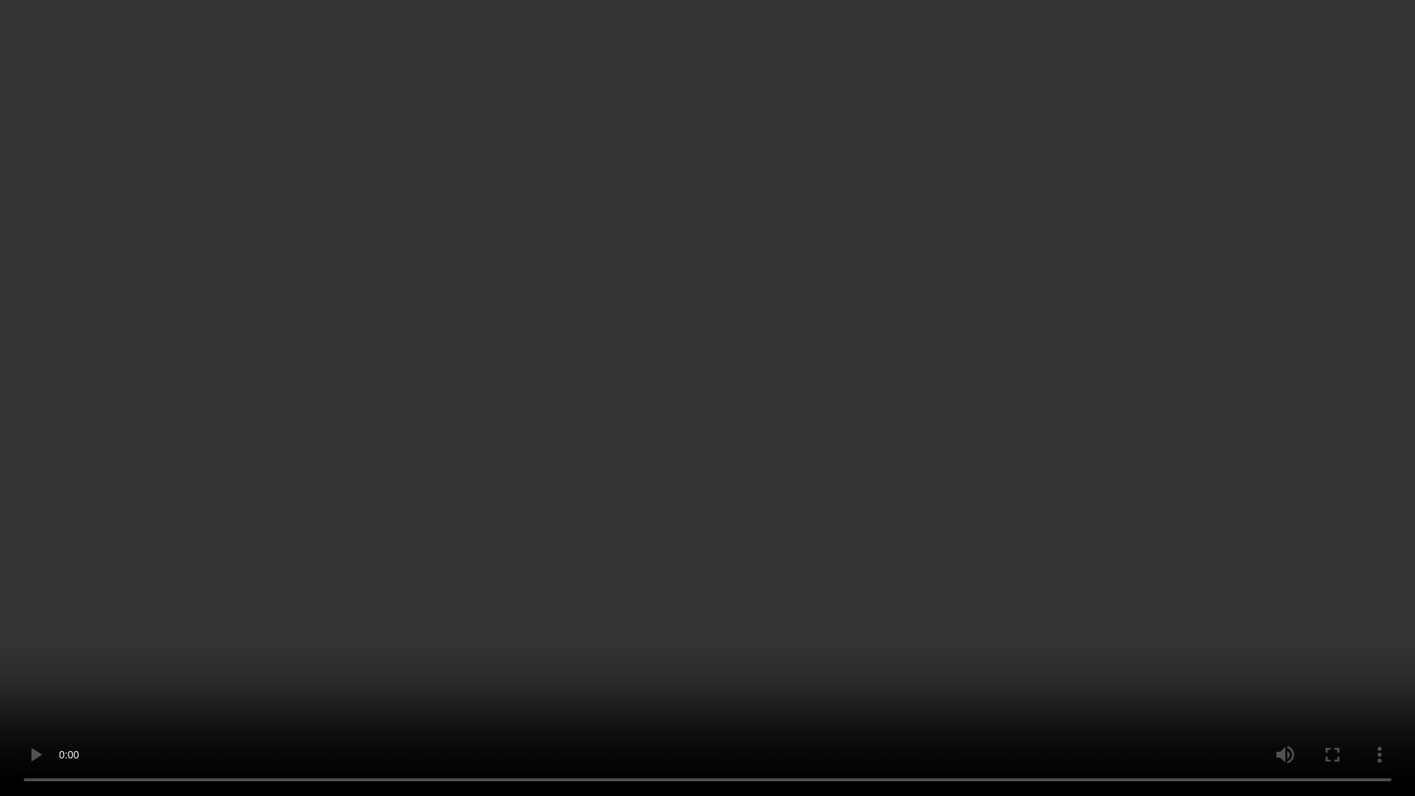
click at [665, 57] on video at bounding box center [707, 398] width 1415 height 796
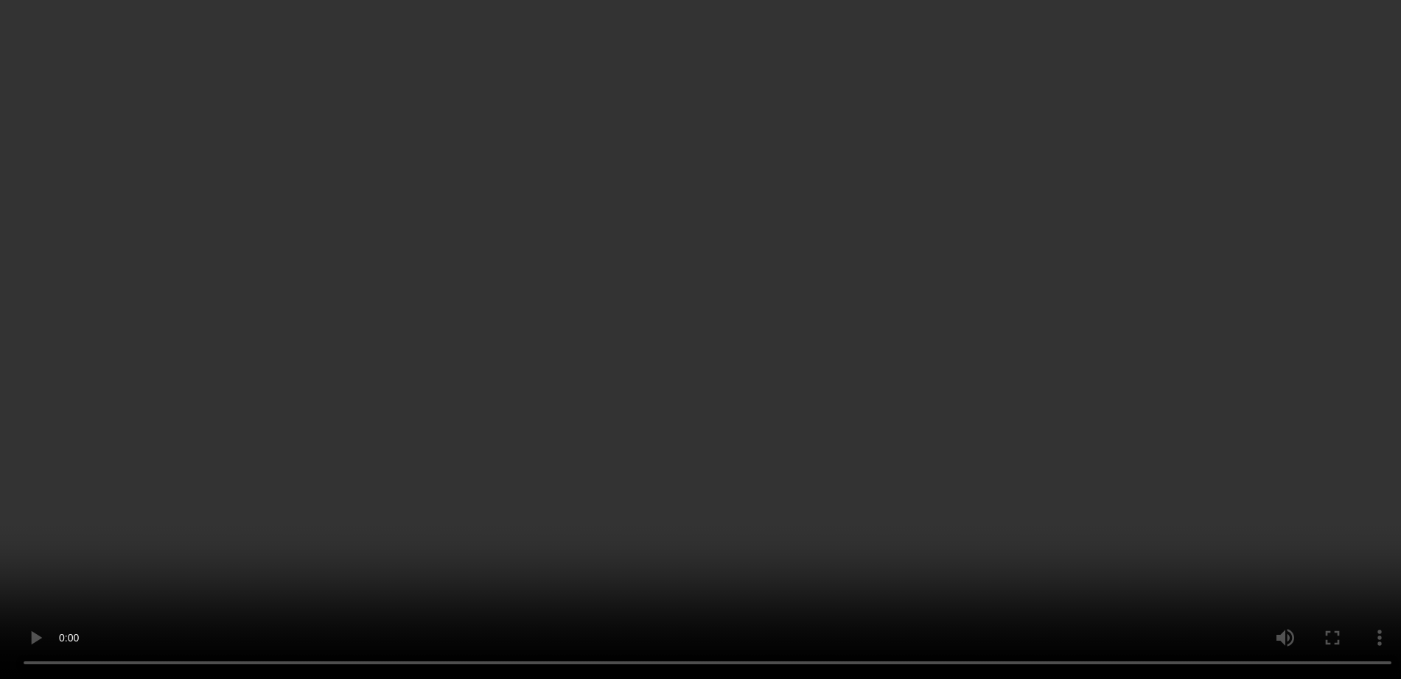
scroll to position [368, 0]
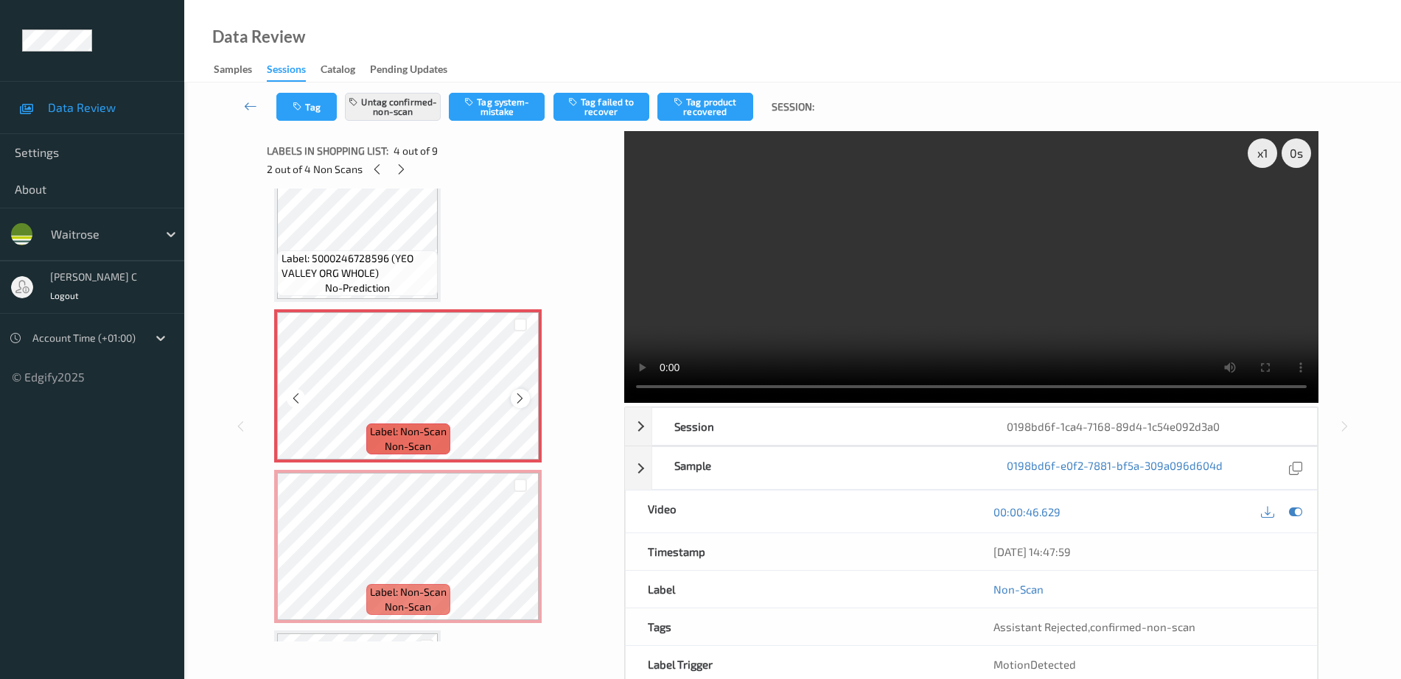
click at [517, 399] on icon at bounding box center [520, 398] width 13 height 13
click at [1300, 515] on icon at bounding box center [1295, 511] width 13 height 13
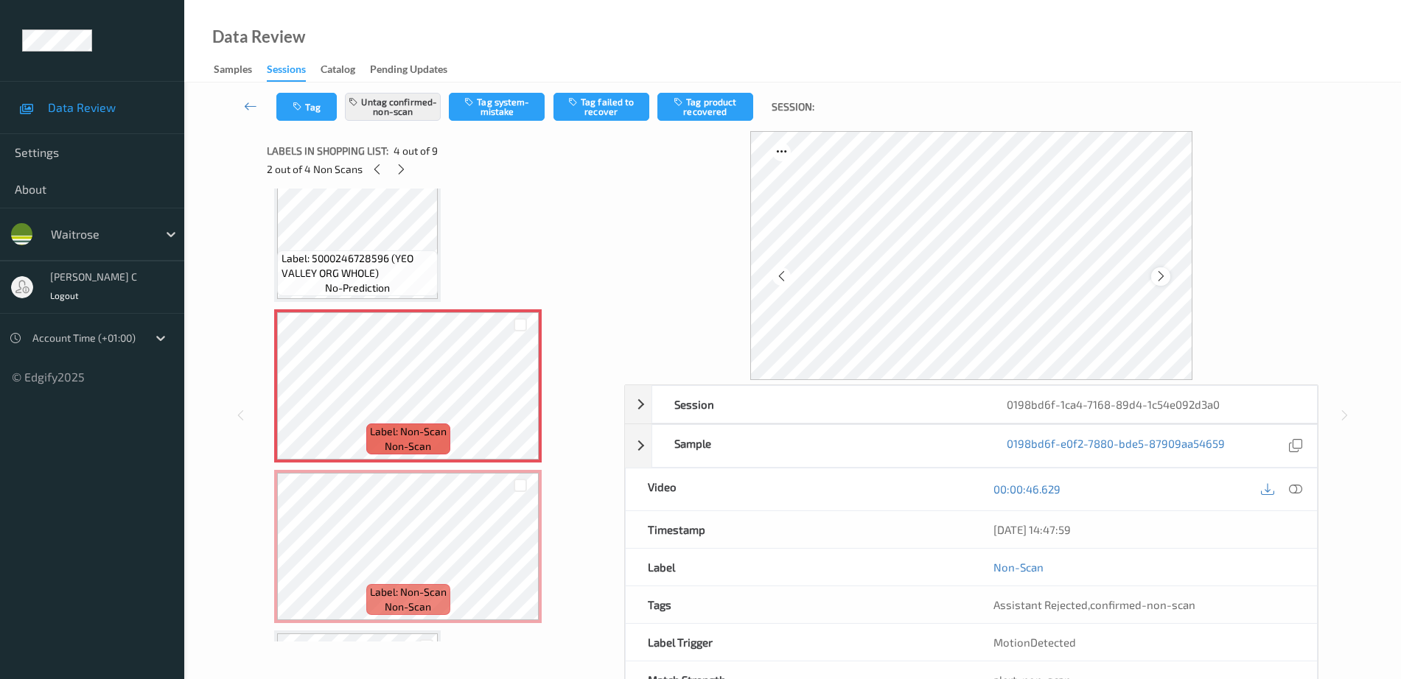
click at [1161, 282] on icon at bounding box center [1161, 276] width 13 height 13
click at [1161, 279] on icon at bounding box center [1161, 276] width 13 height 13
click at [628, 106] on button "Tag failed to recover" at bounding box center [601, 107] width 96 height 28
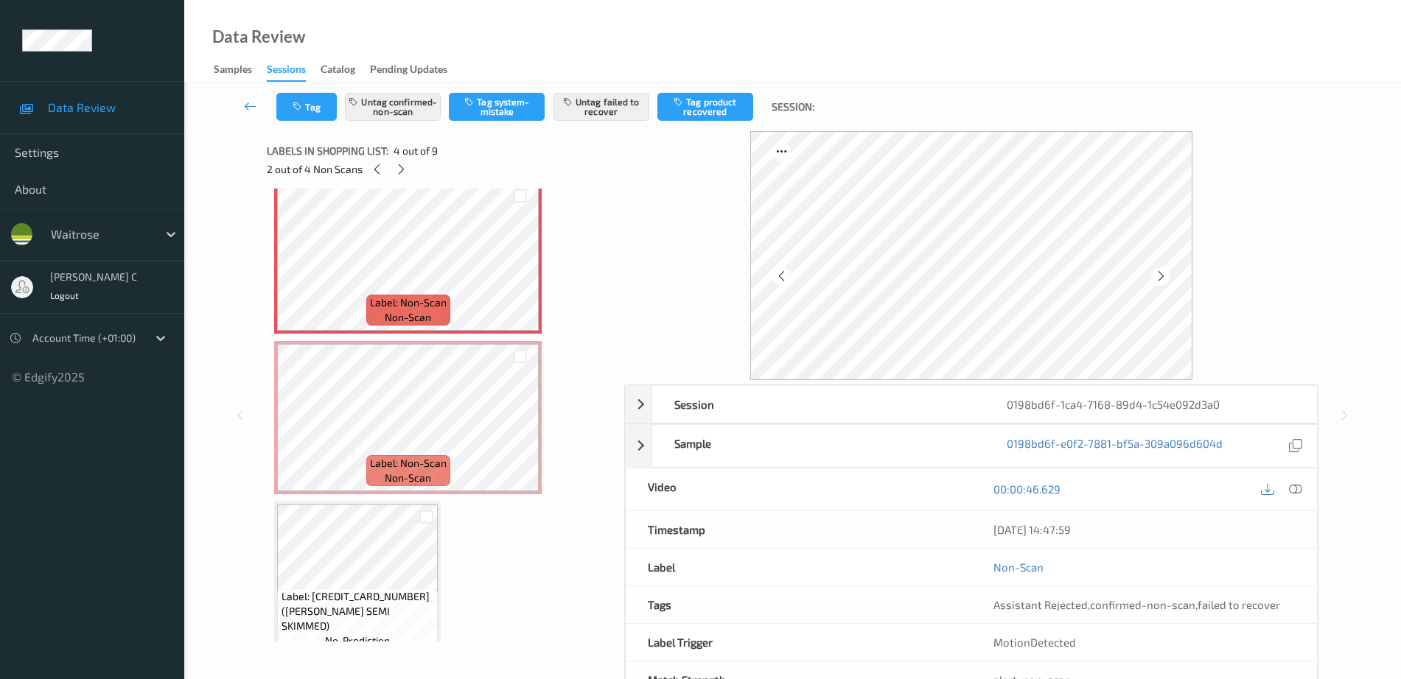
scroll to position [553, 0]
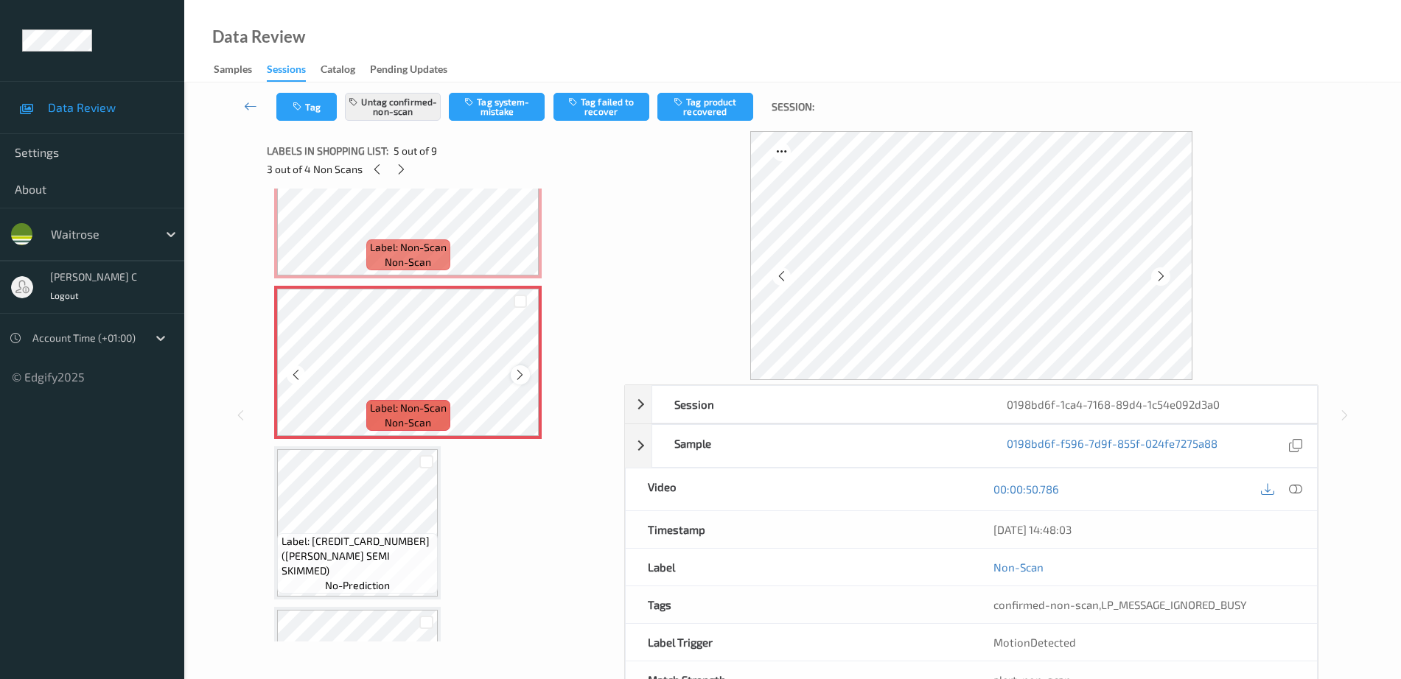
click at [519, 377] on icon at bounding box center [520, 374] width 13 height 13
click at [1158, 273] on icon at bounding box center [1161, 276] width 13 height 13
click at [628, 114] on button "Tag failed to recover" at bounding box center [601, 107] width 96 height 28
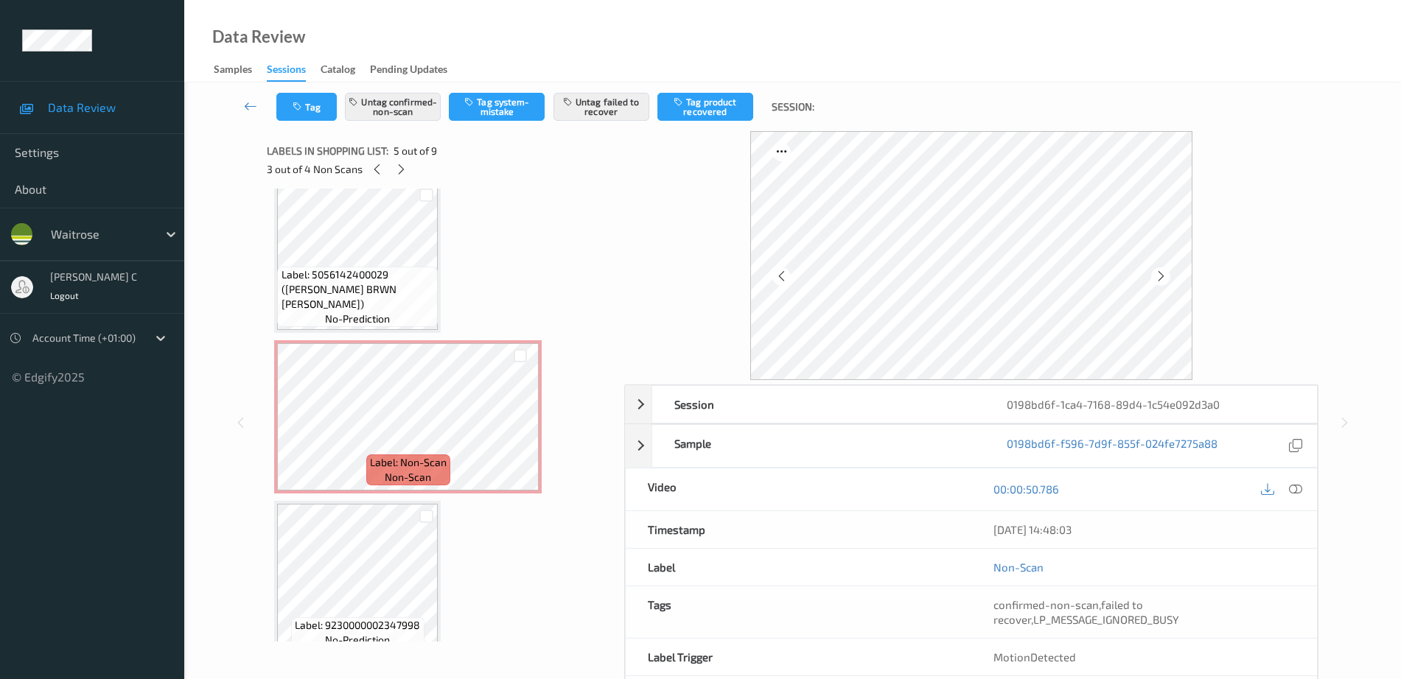
scroll to position [1000, 0]
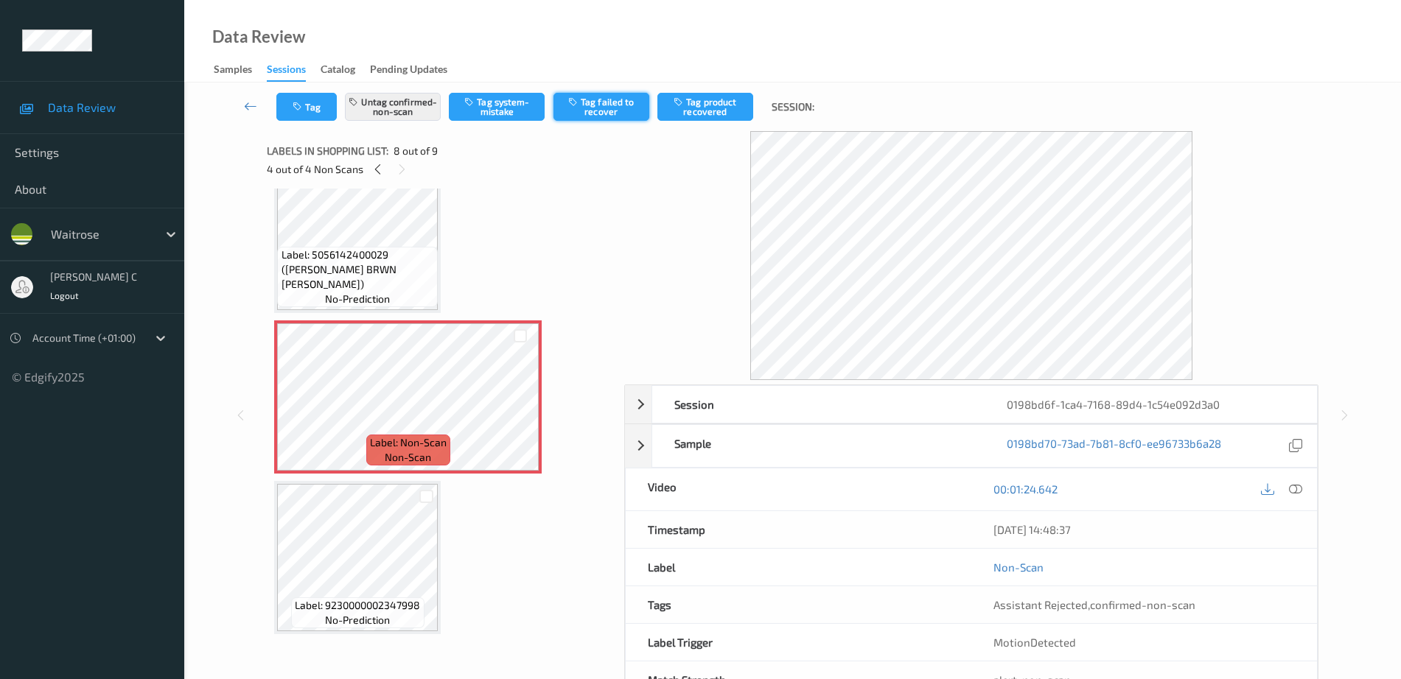
click at [607, 107] on button "Tag failed to recover" at bounding box center [601, 107] width 96 height 28
